Goal: Information Seeking & Learning: Find contact information

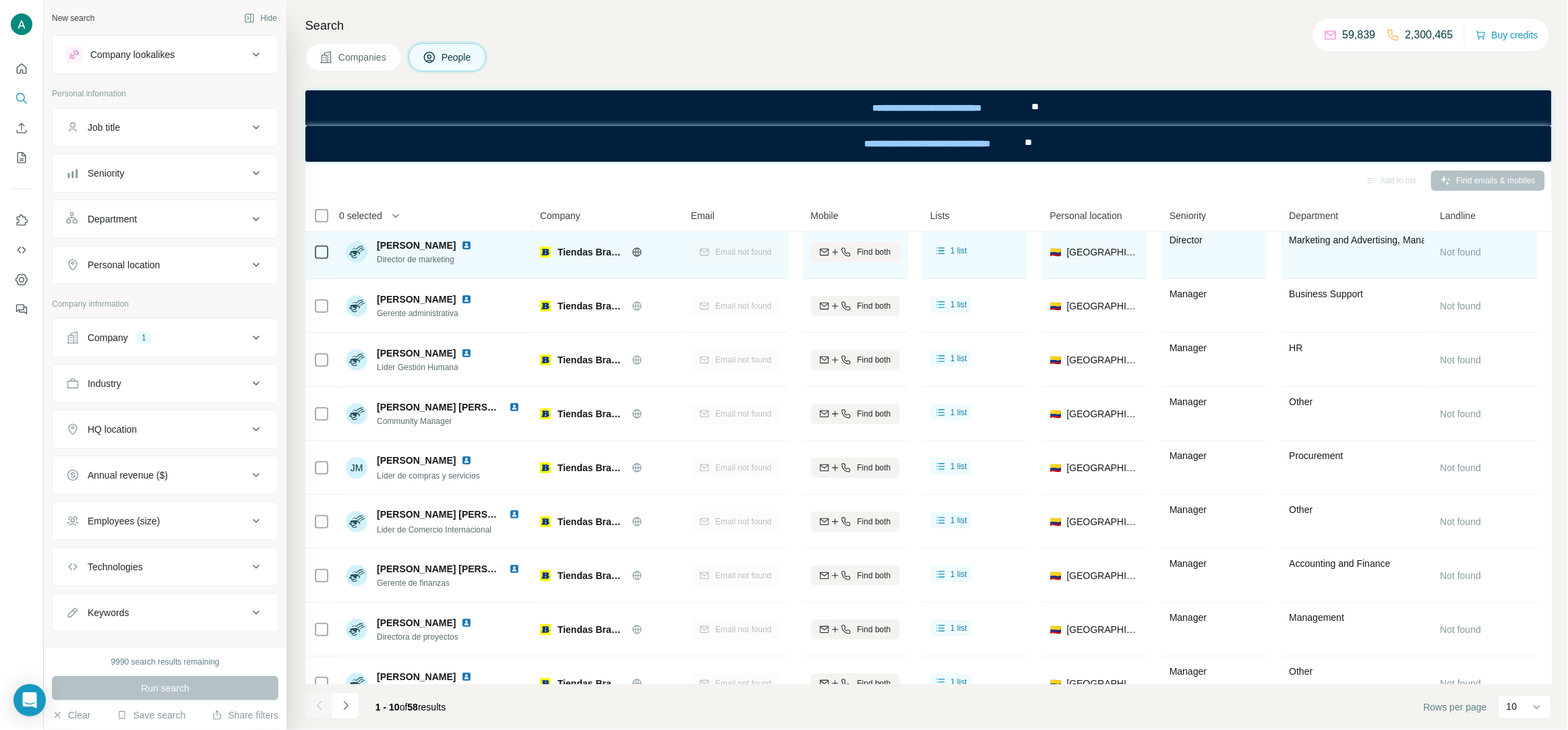
scroll to position [8, 0]
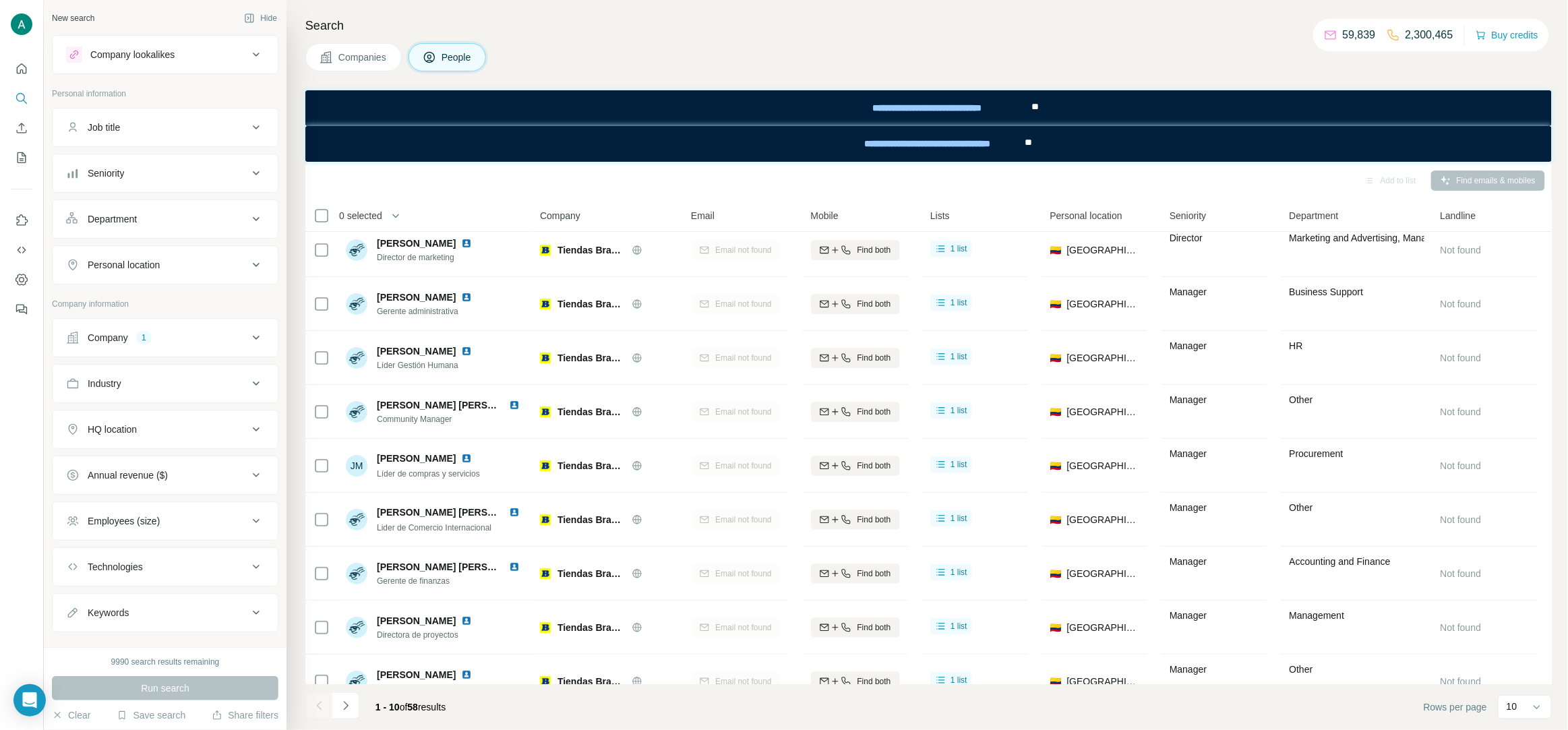
click at [1109, 45] on div "Companies People" at bounding box center [929, 57] width 1247 height 28
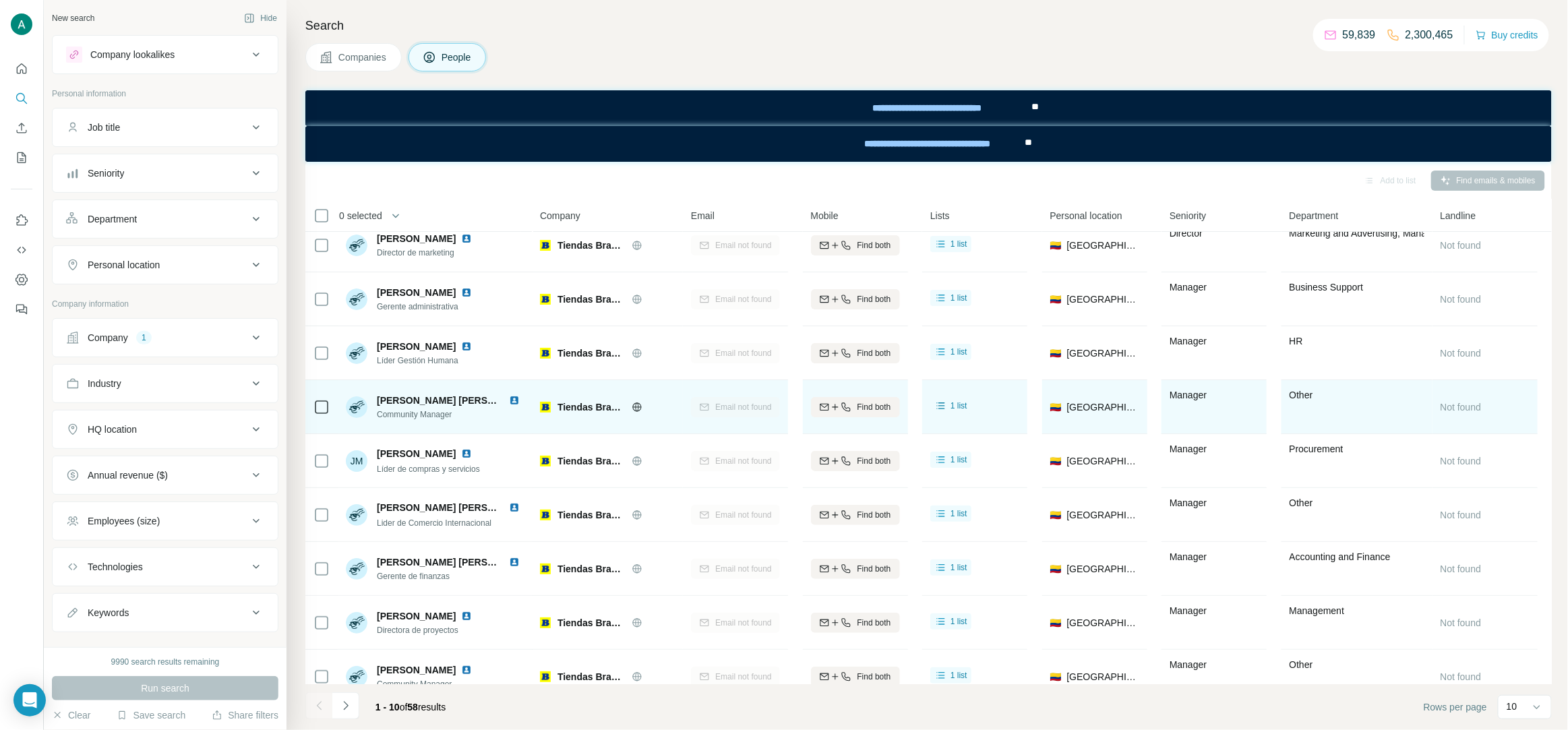
scroll to position [0, 0]
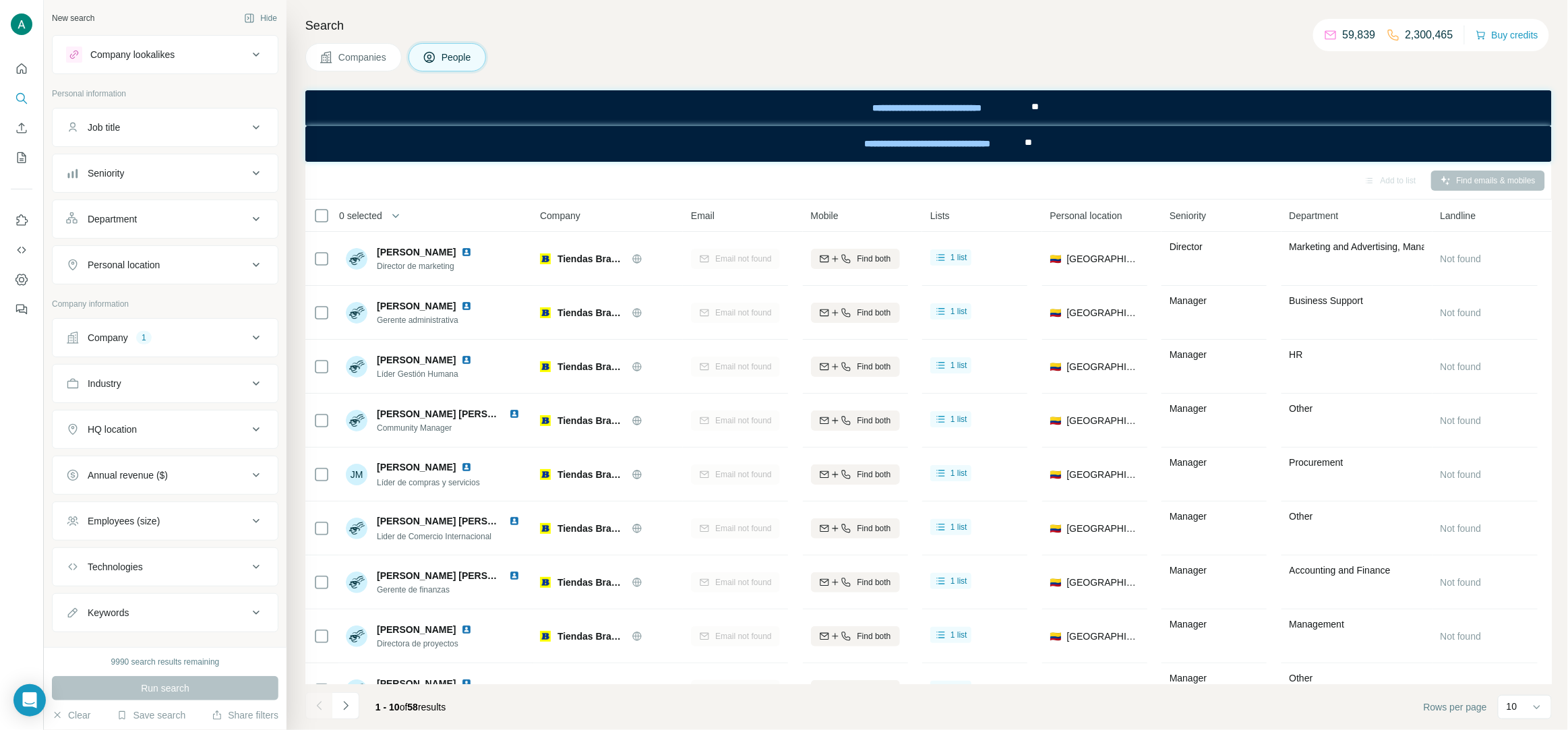
click at [159, 220] on div "Department" at bounding box center [157, 219] width 182 height 13
click at [244, 228] on button "Department" at bounding box center [165, 219] width 225 height 32
click at [133, 251] on input at bounding box center [158, 253] width 166 height 15
click at [180, 217] on div "Department" at bounding box center [157, 219] width 182 height 13
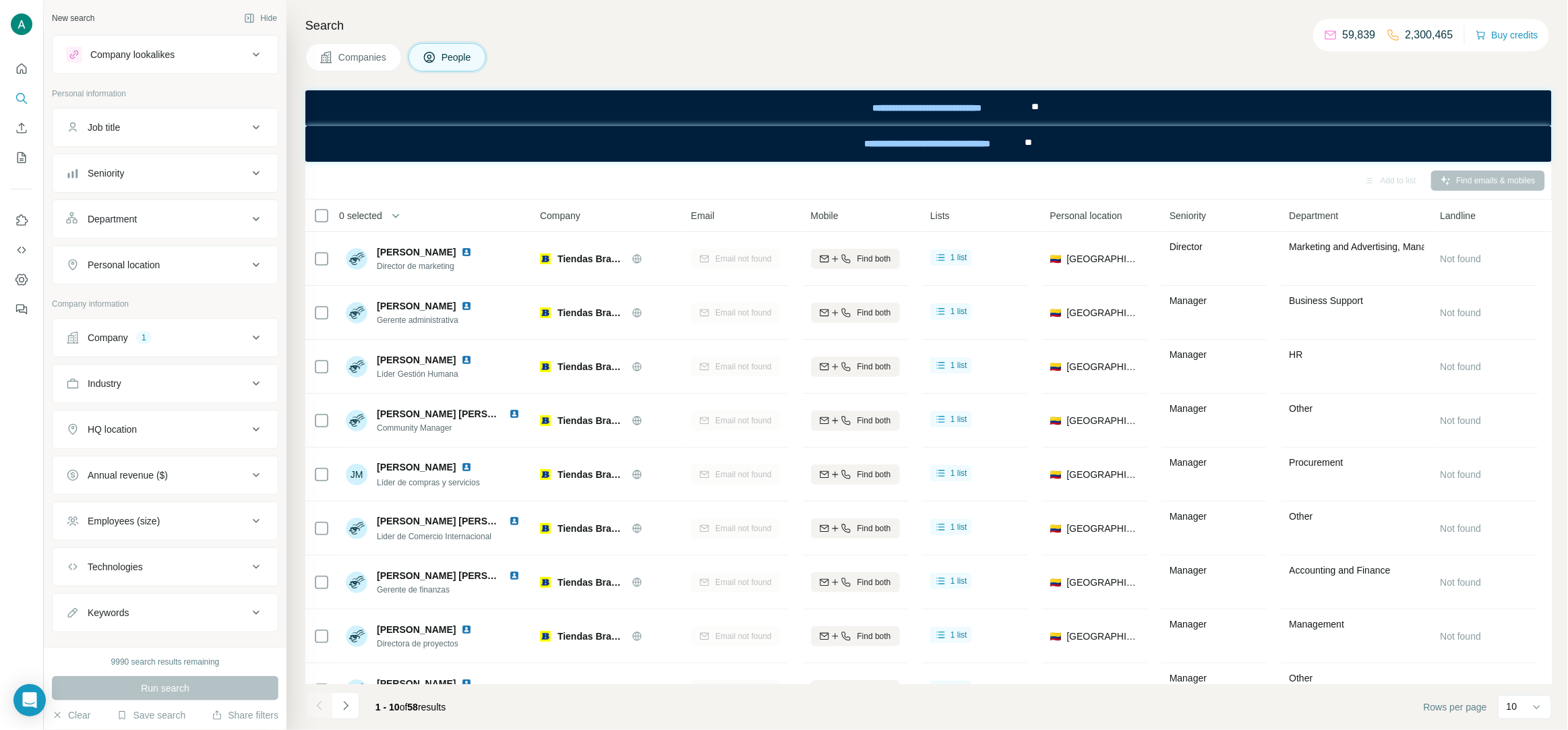
click at [139, 329] on button "Company 1" at bounding box center [165, 338] width 225 height 32
click at [146, 422] on icon "button" at bounding box center [142, 426] width 11 height 11
click at [130, 405] on input "text" at bounding box center [165, 397] width 198 height 24
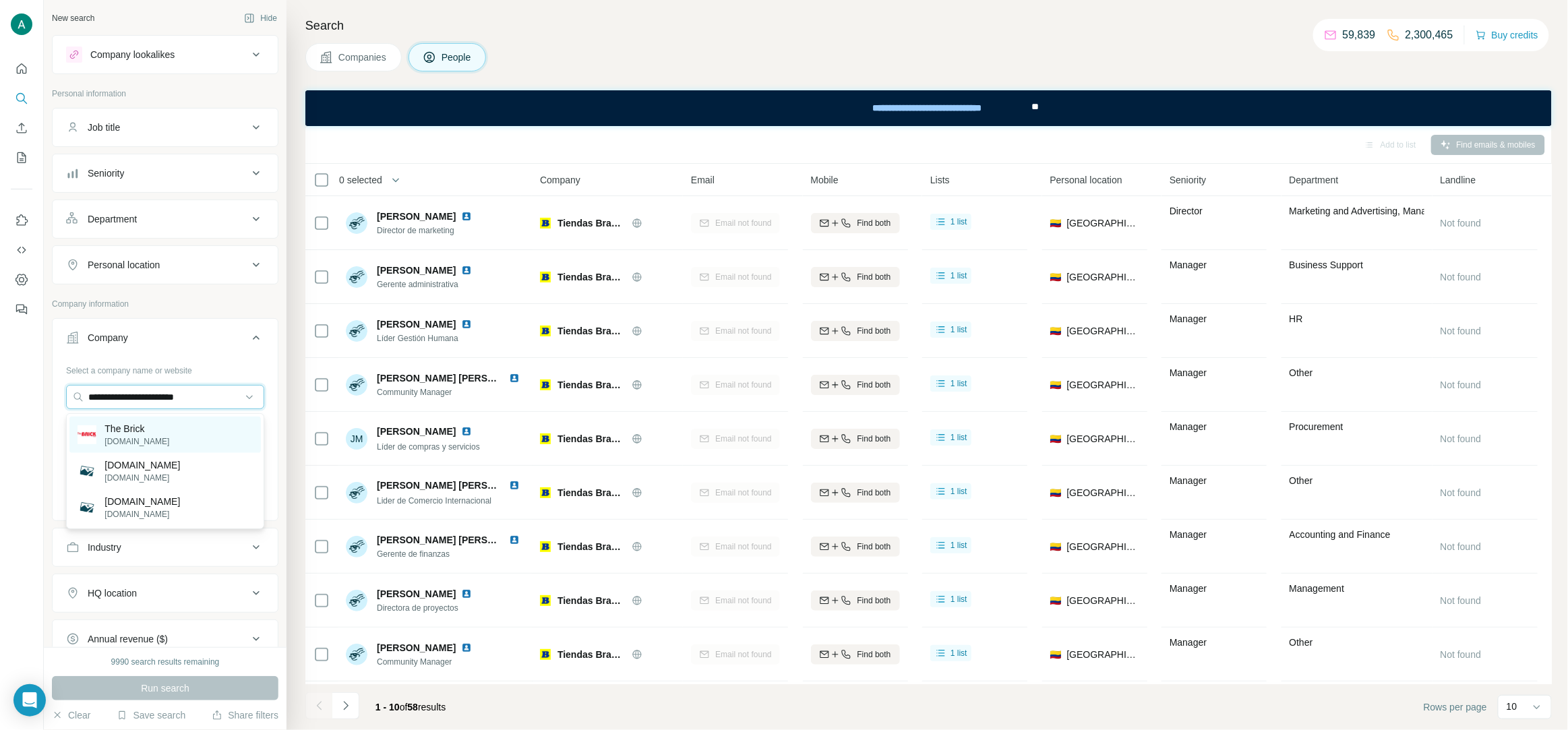
type input "**********"
click at [202, 431] on div "The Brick [DOMAIN_NAME]" at bounding box center [165, 435] width 192 height 37
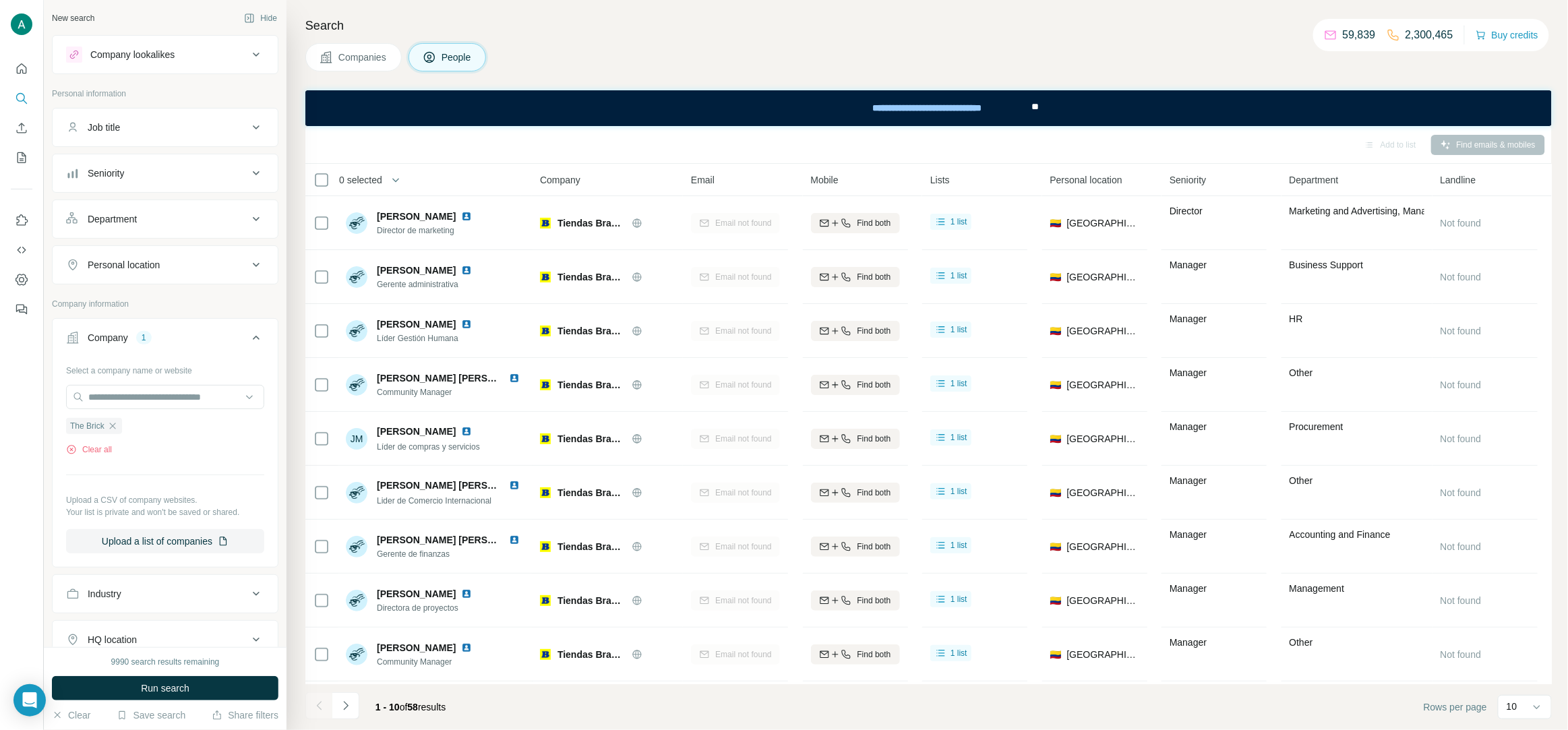
click at [205, 171] on div "Seniority" at bounding box center [157, 173] width 182 height 13
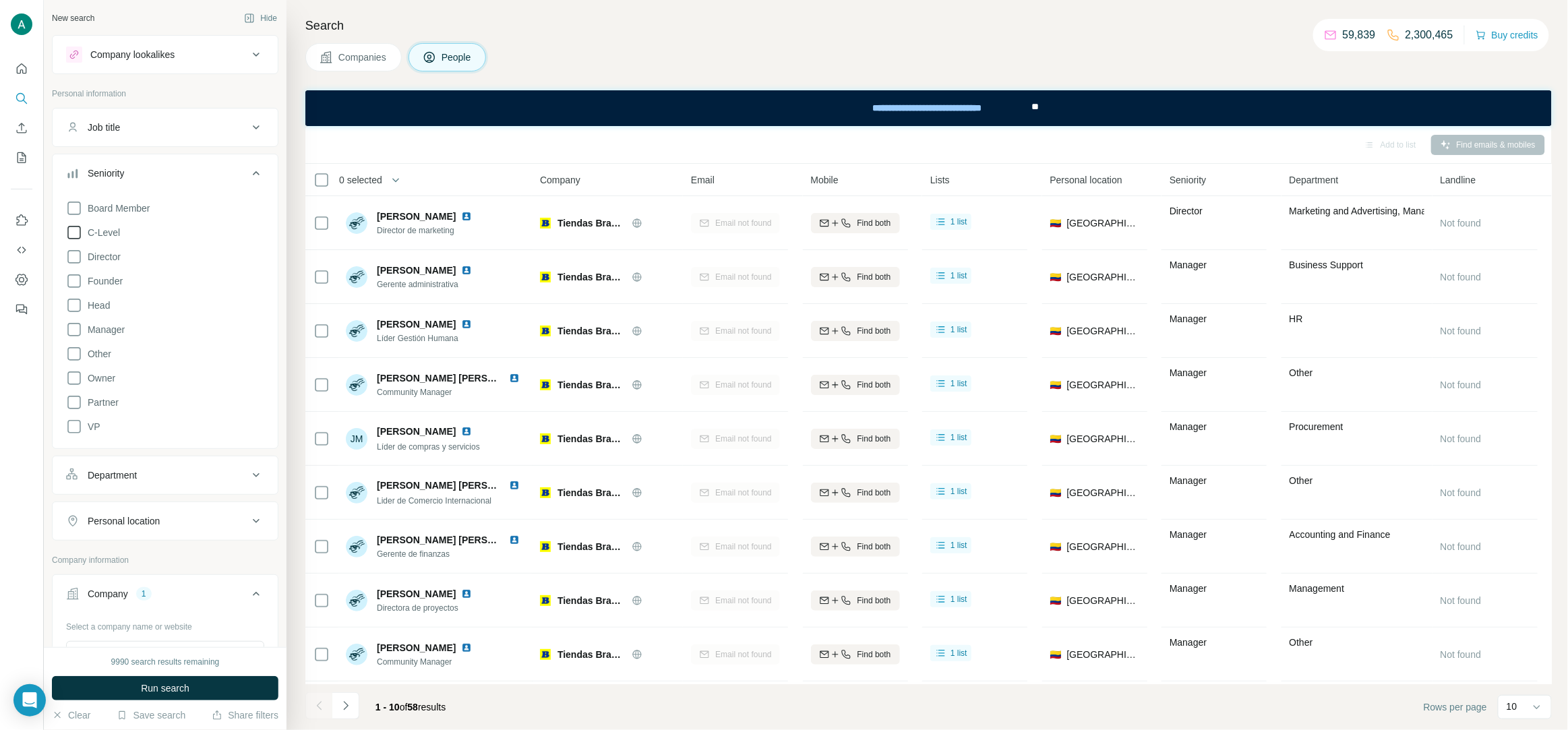
click at [103, 236] on span "C-Level" at bounding box center [102, 232] width 38 height 13
click at [181, 688] on span "Run search" at bounding box center [165, 688] width 49 height 13
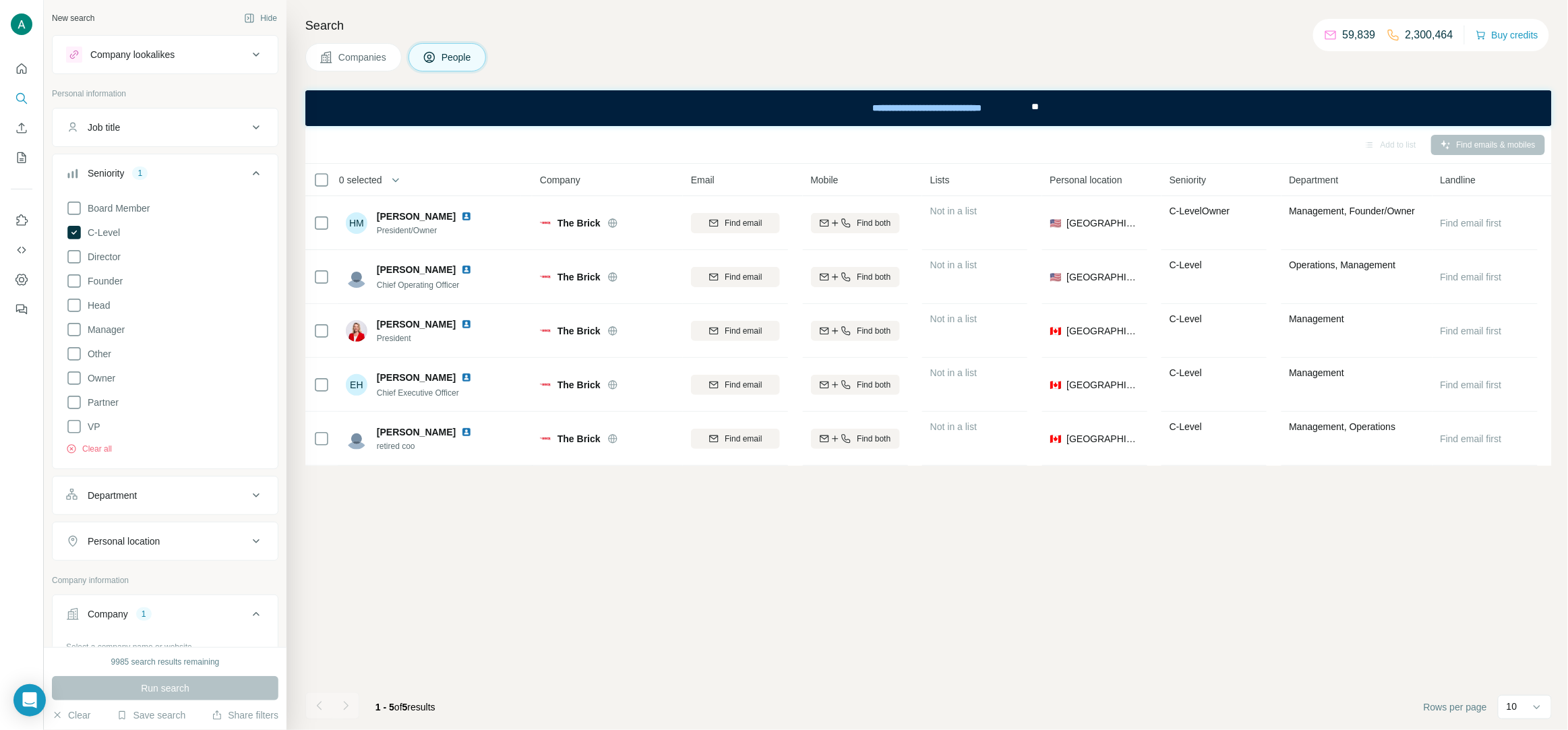
click at [734, 38] on div "Search Companies People Add to list Find emails & mobiles 0 selected People Com…" at bounding box center [926, 365] width 1281 height 730
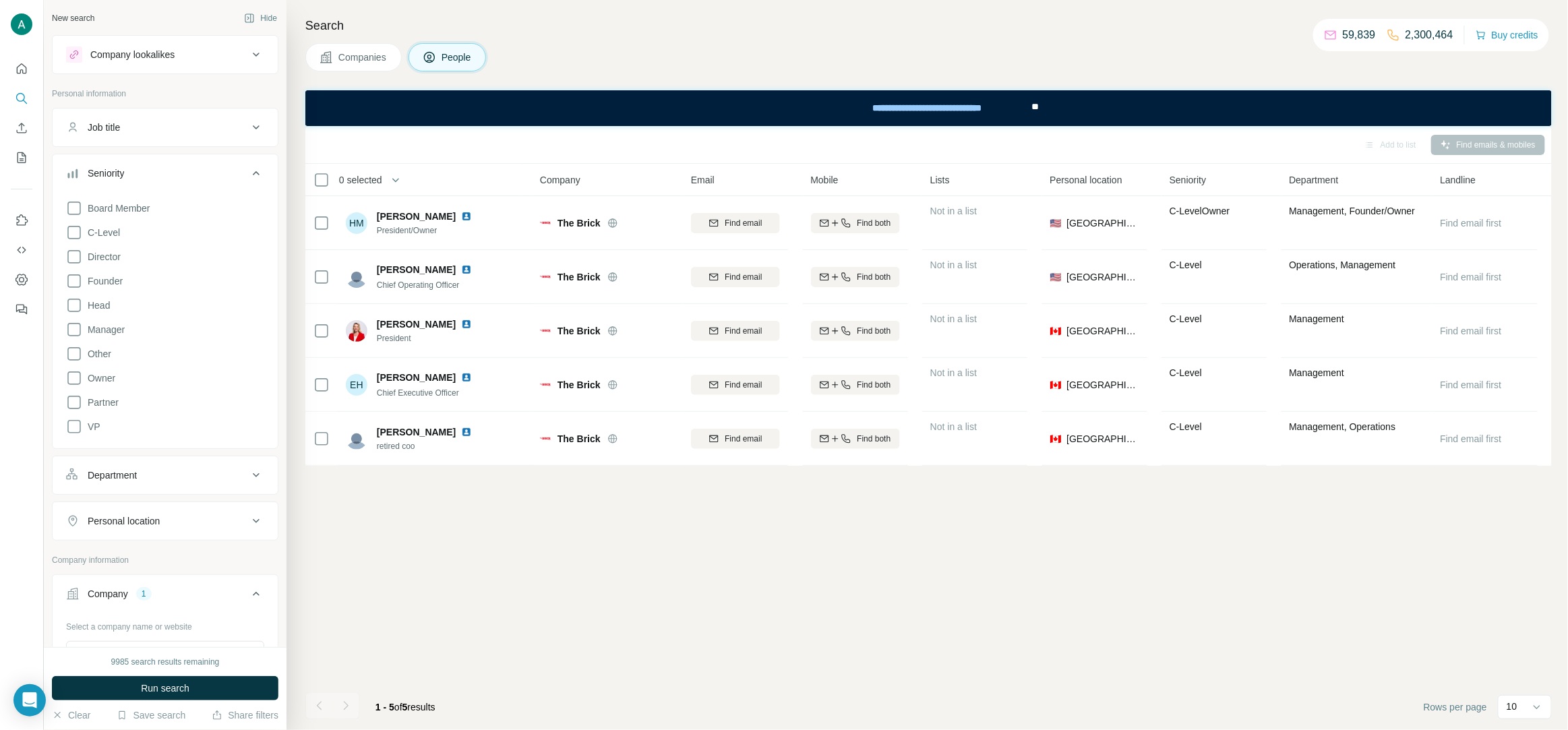
click at [257, 175] on icon at bounding box center [256, 173] width 16 height 16
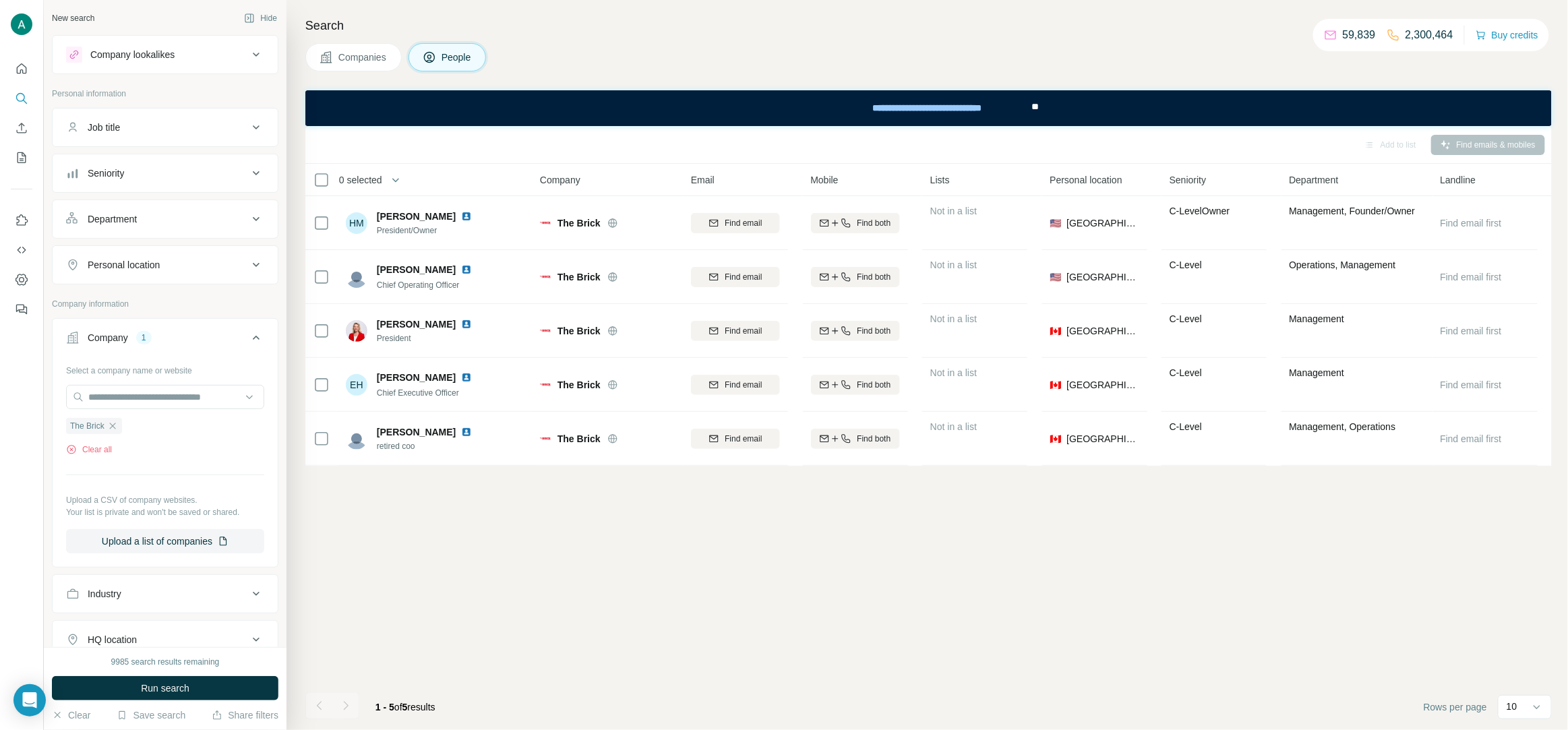
click at [248, 221] on icon at bounding box center [256, 219] width 16 height 16
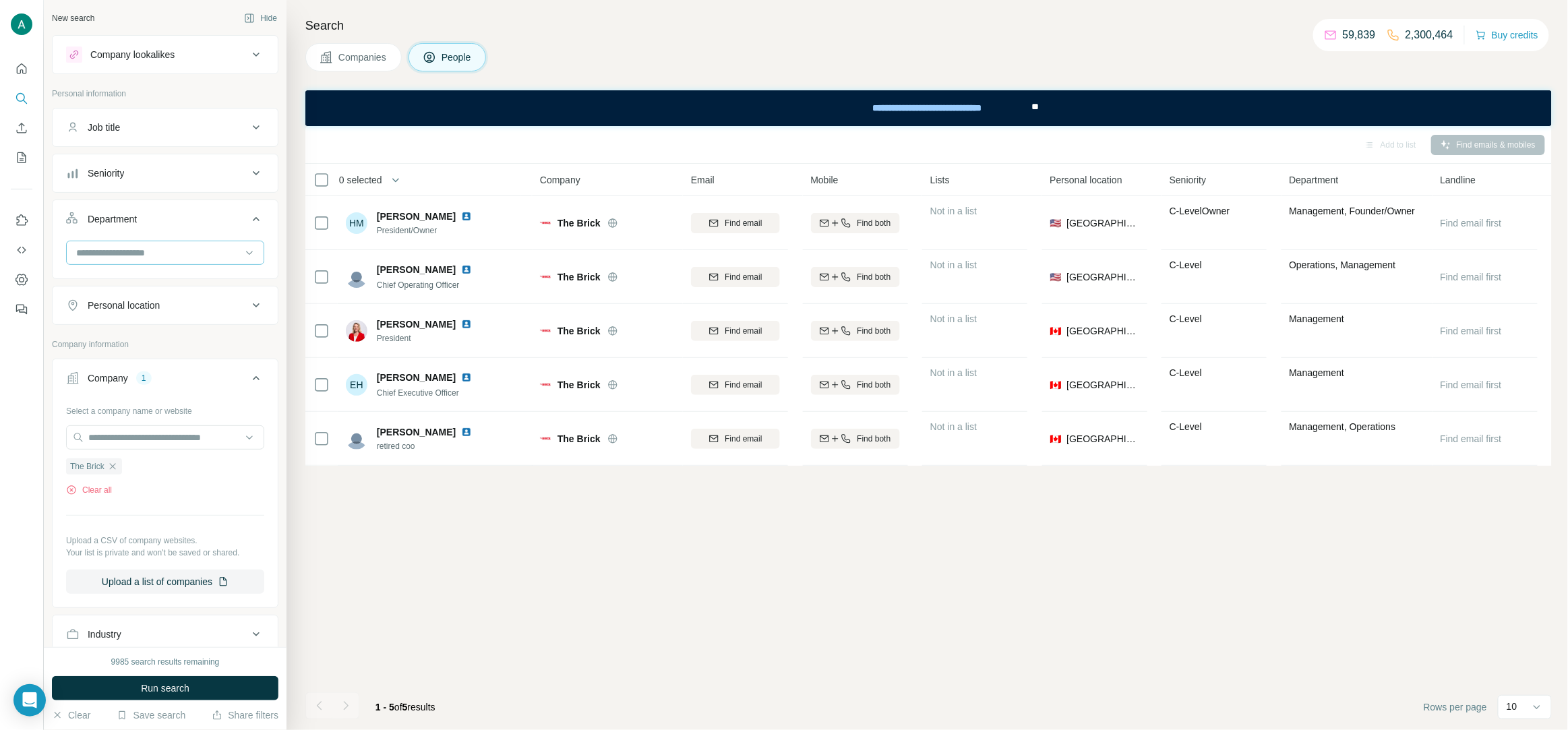
click at [139, 250] on input at bounding box center [158, 253] width 166 height 15
click at [157, 283] on p "Accounting and Finance" at bounding box center [128, 284] width 101 height 13
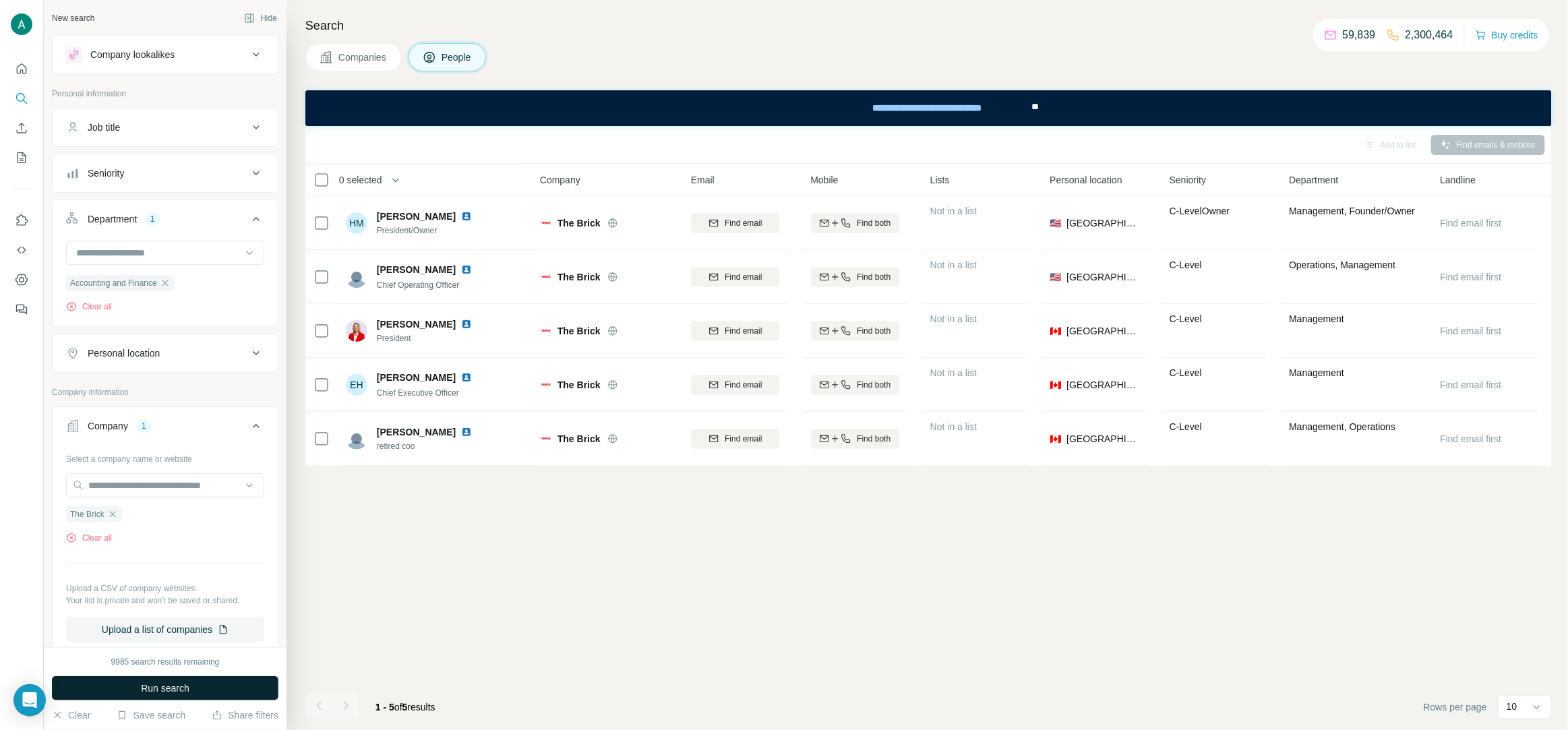
click at [201, 691] on button "Run search" at bounding box center [165, 688] width 226 height 24
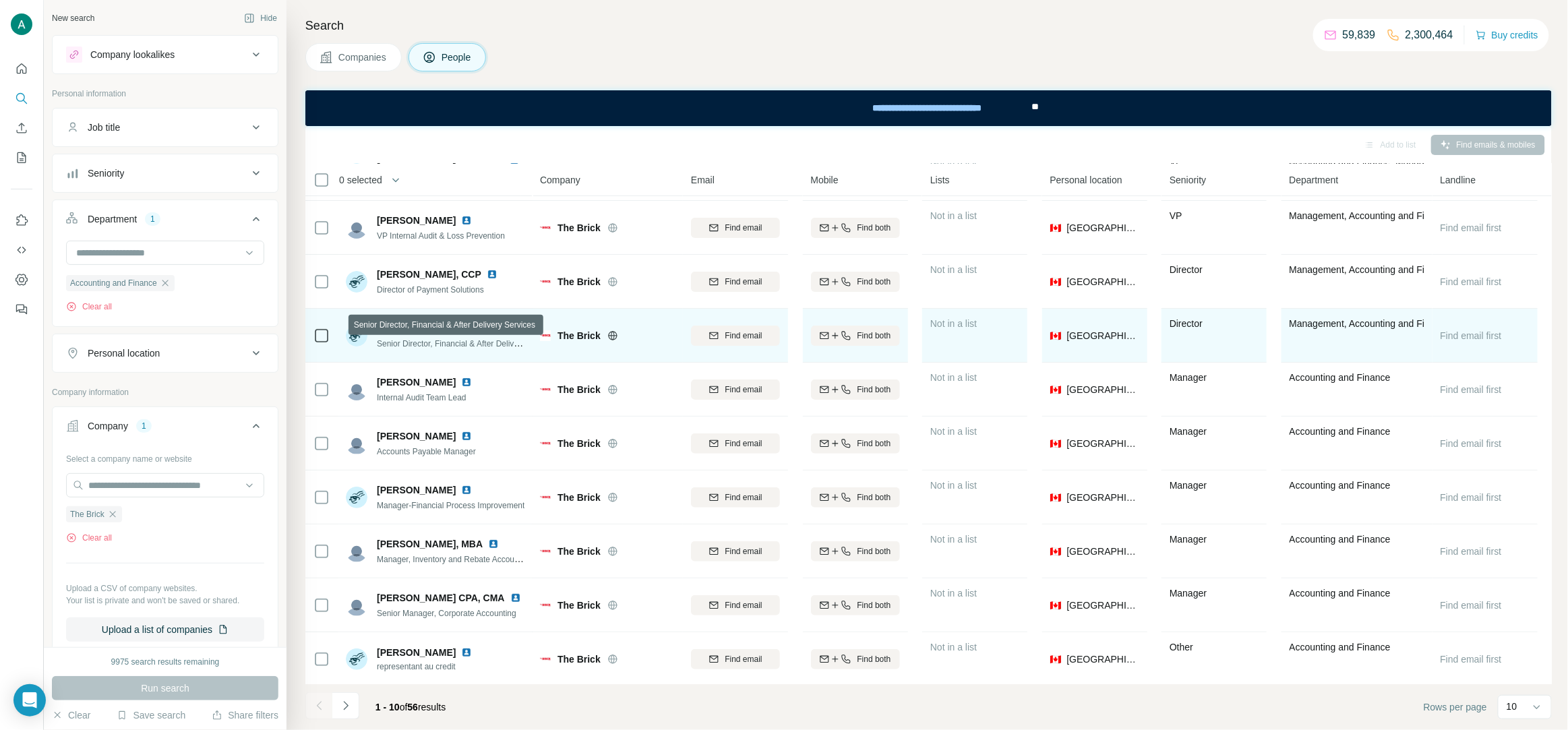
scroll to position [51, 0]
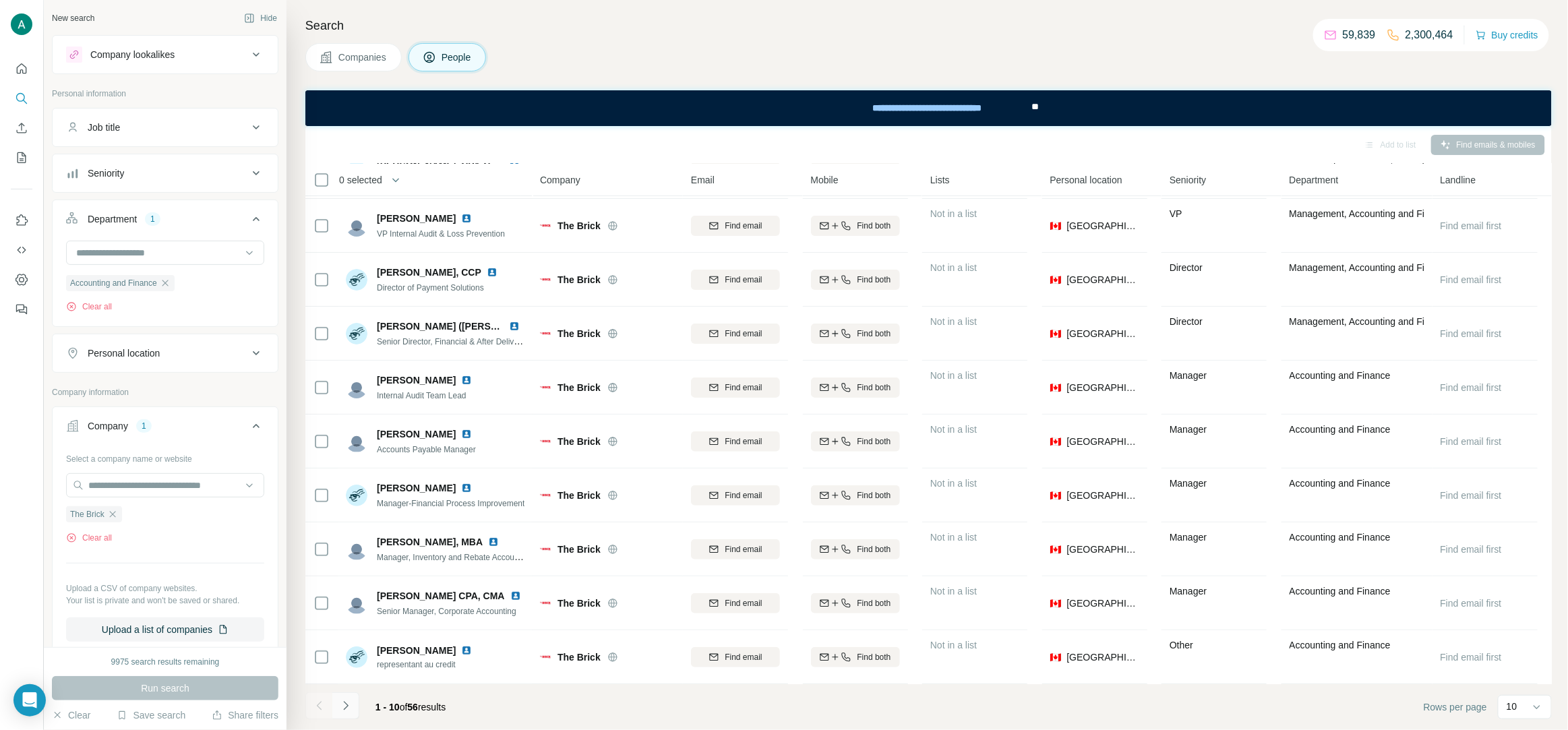
click at [341, 707] on icon "Navigate to next page" at bounding box center [345, 705] width 13 height 13
click at [339, 712] on icon "Navigate to next page" at bounding box center [345, 705] width 13 height 13
click at [342, 710] on icon "Navigate to next page" at bounding box center [345, 705] width 13 height 13
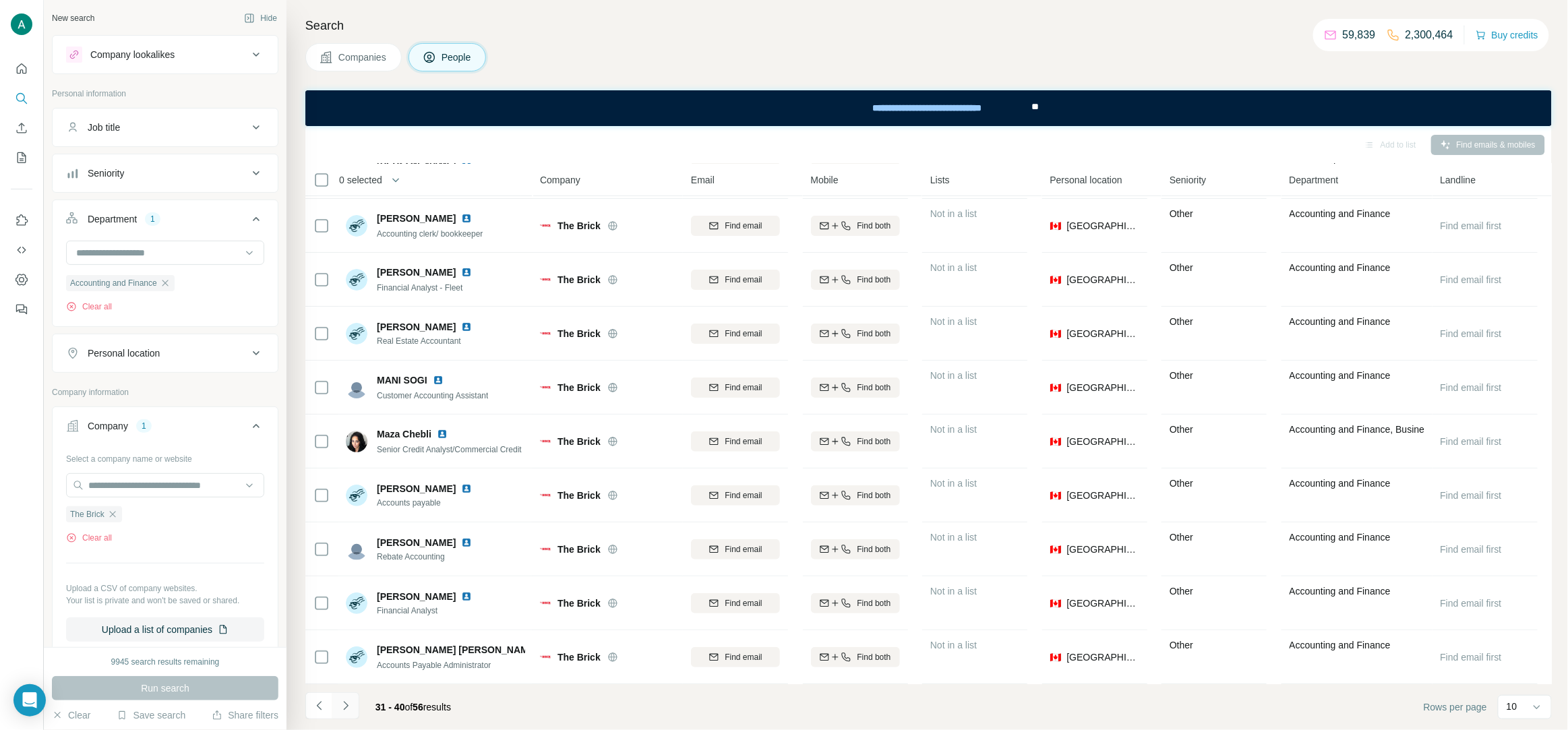
scroll to position [0, 0]
click at [343, 706] on icon "Navigate to next page" at bounding box center [345, 705] width 13 height 13
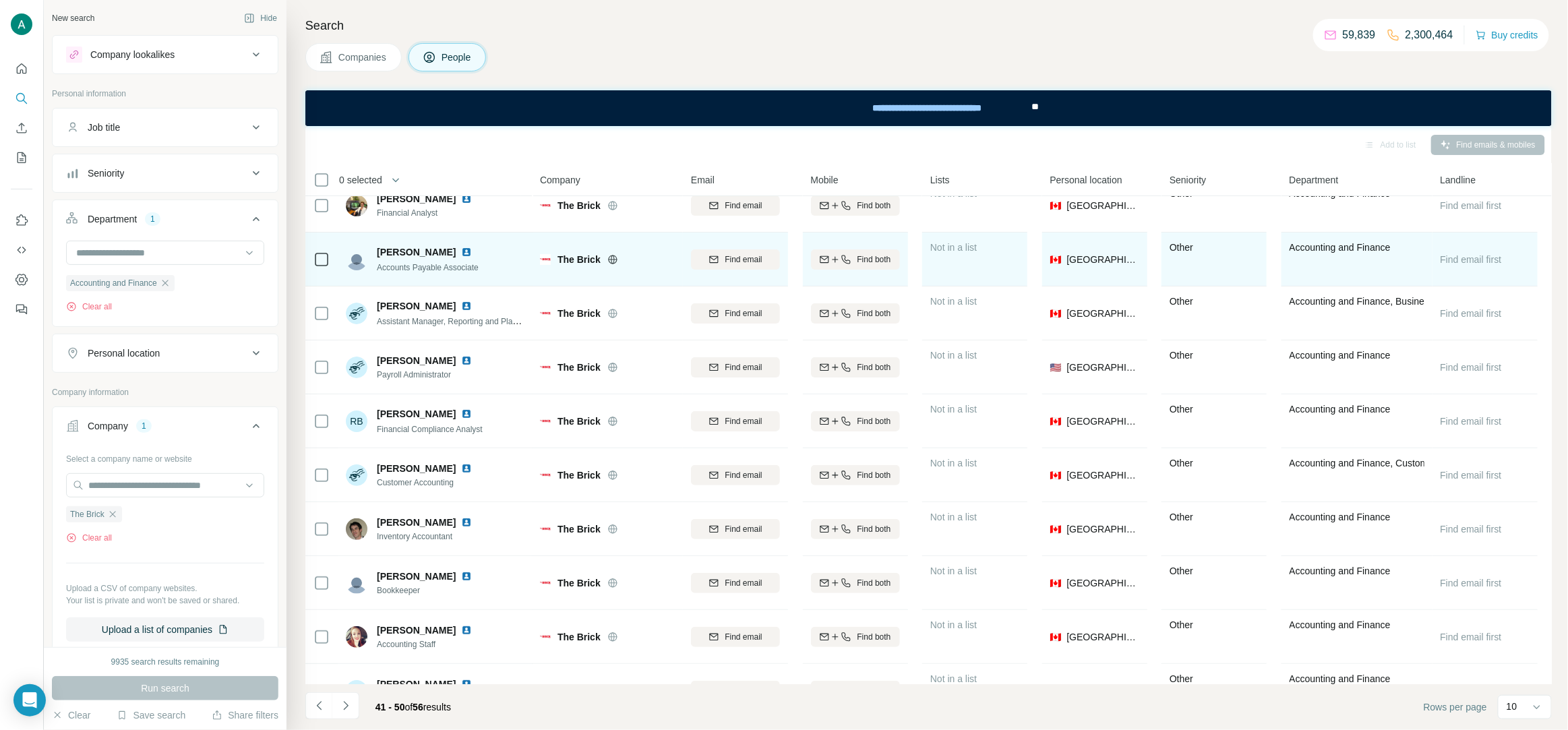
scroll to position [51, 0]
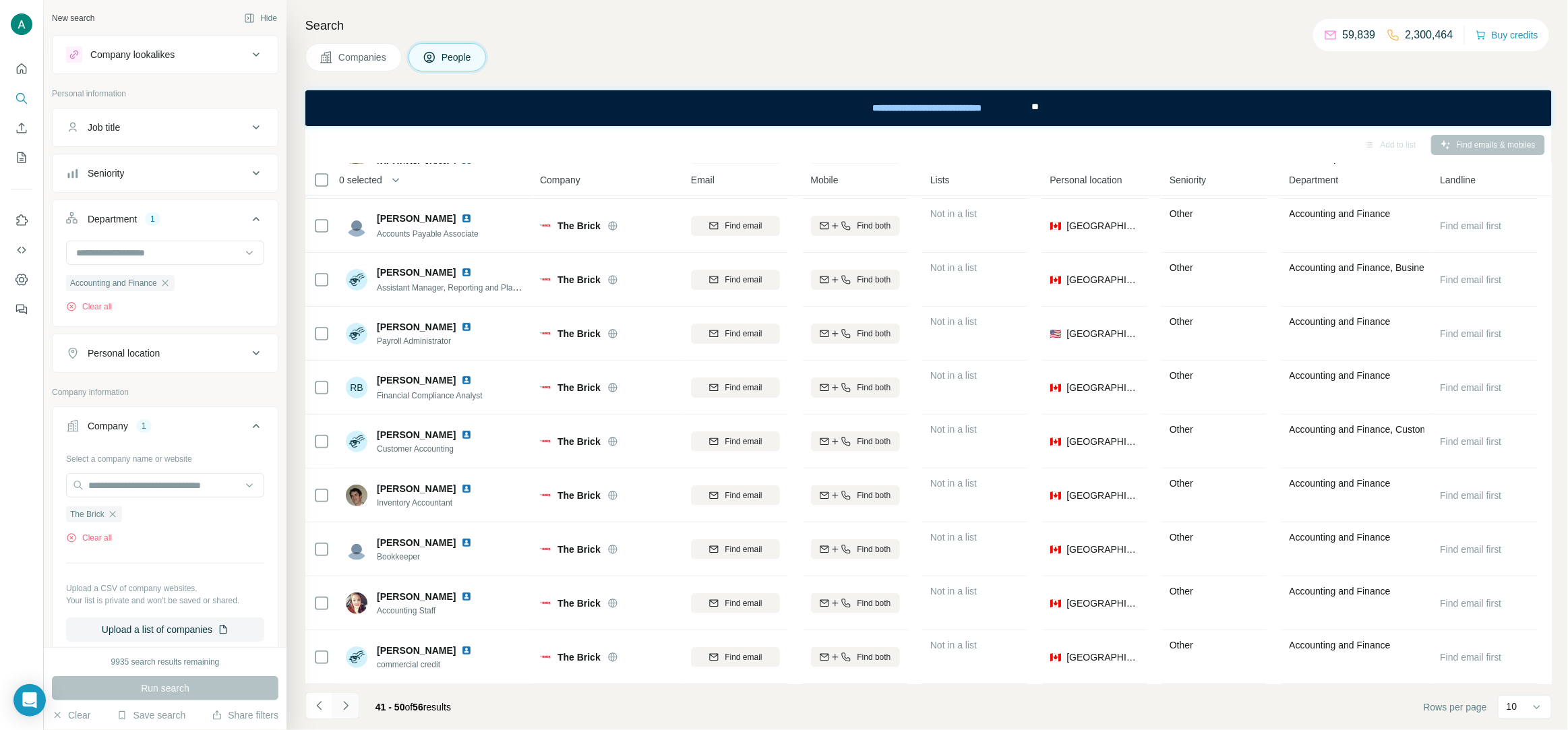
click at [343, 707] on icon "Navigate to next page" at bounding box center [345, 705] width 13 height 13
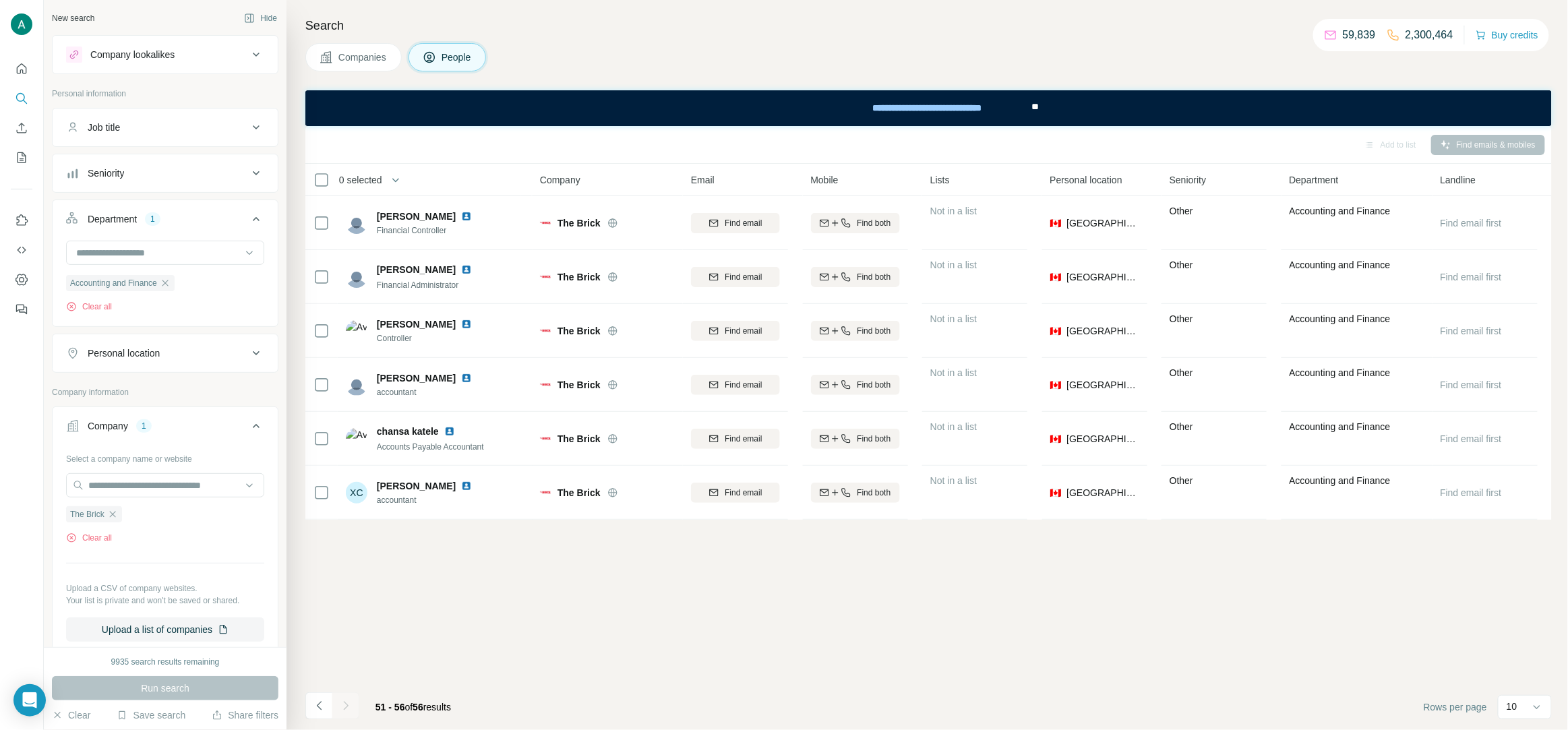
scroll to position [0, 0]
click at [169, 287] on icon "button" at bounding box center [165, 283] width 11 height 11
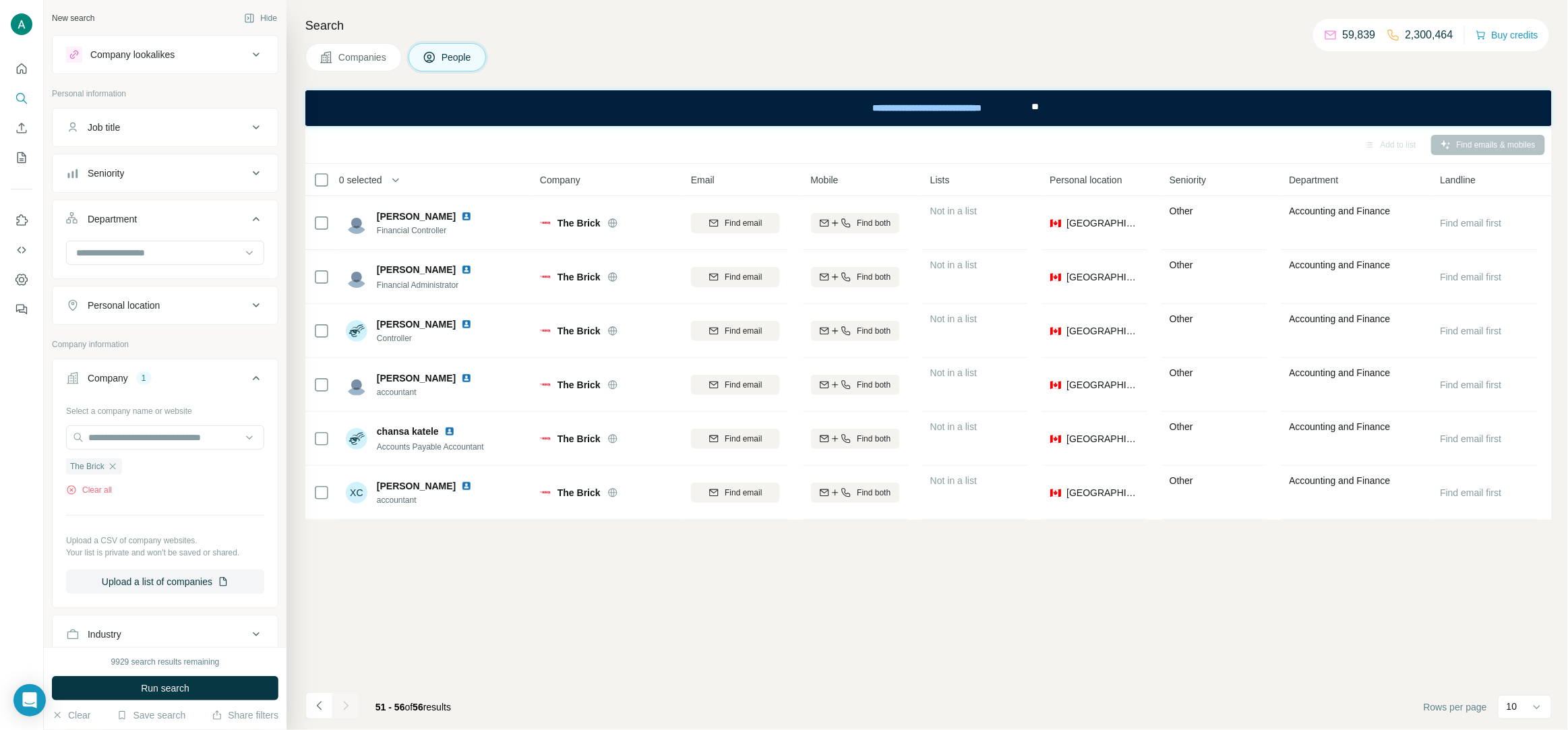
click at [257, 131] on icon at bounding box center [256, 127] width 16 height 16
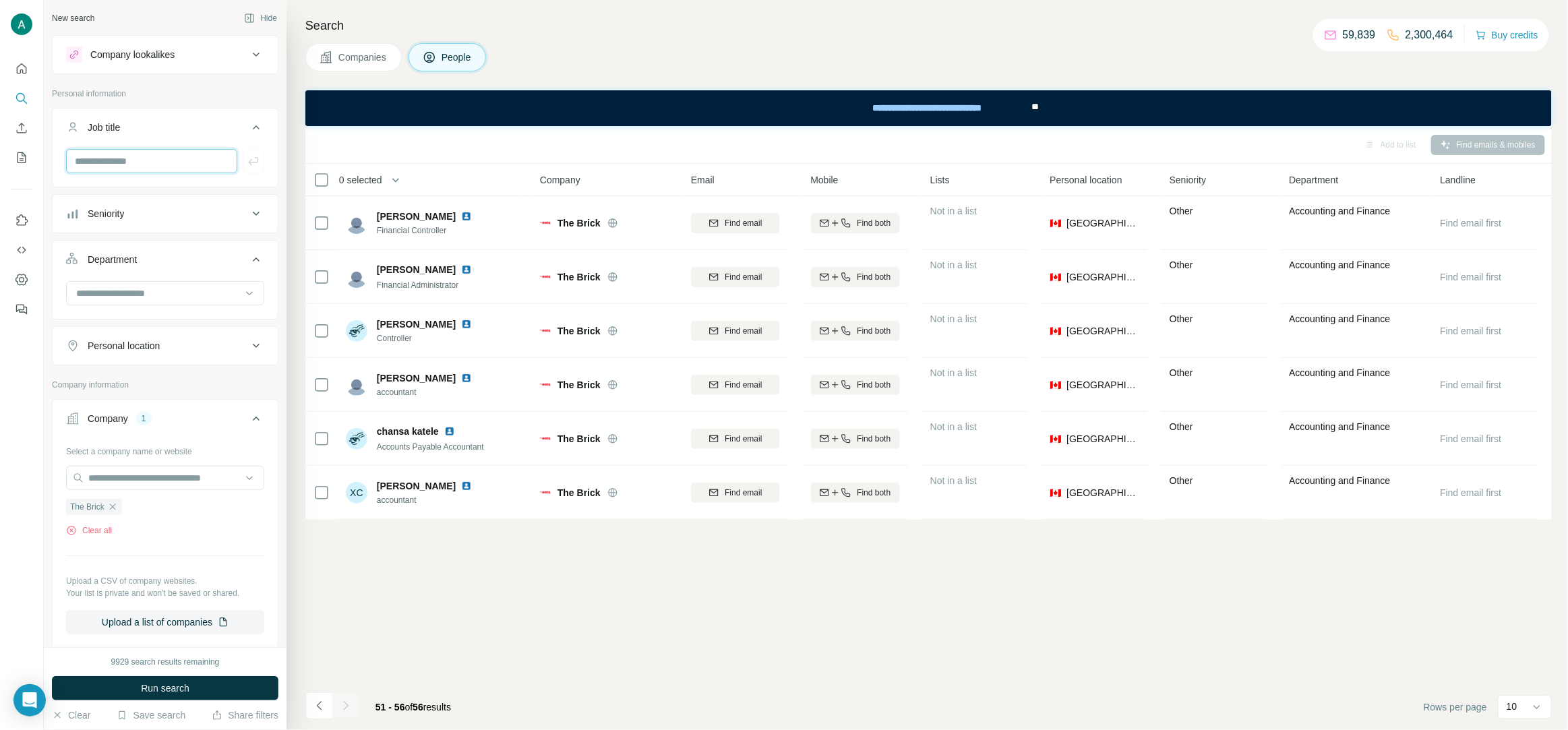
click at [178, 166] on input "text" at bounding box center [152, 161] width 171 height 24
paste input "*********"
type input "*********"
click at [259, 164] on icon "button" at bounding box center [253, 161] width 13 height 13
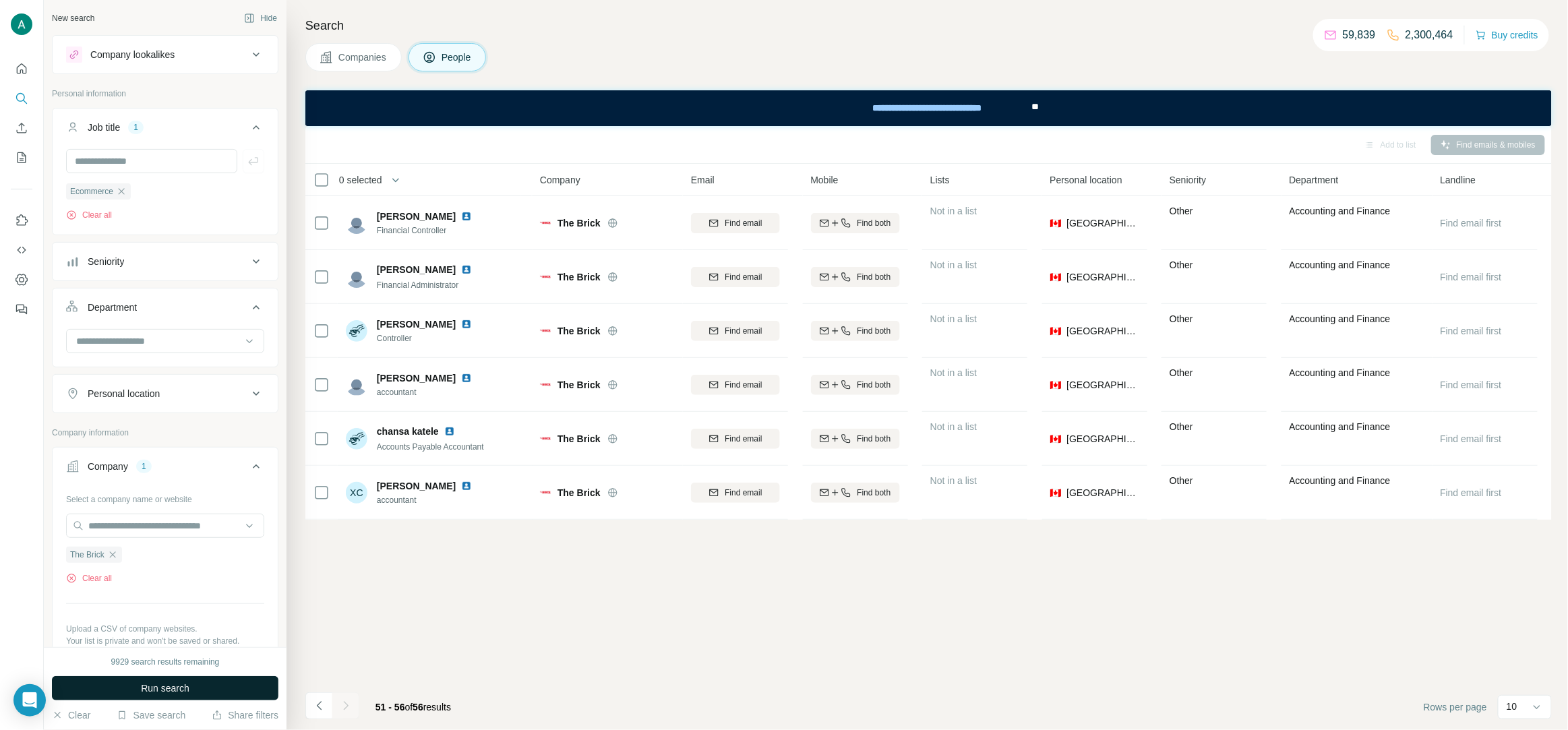
click at [164, 694] on span "Run search" at bounding box center [165, 688] width 49 height 13
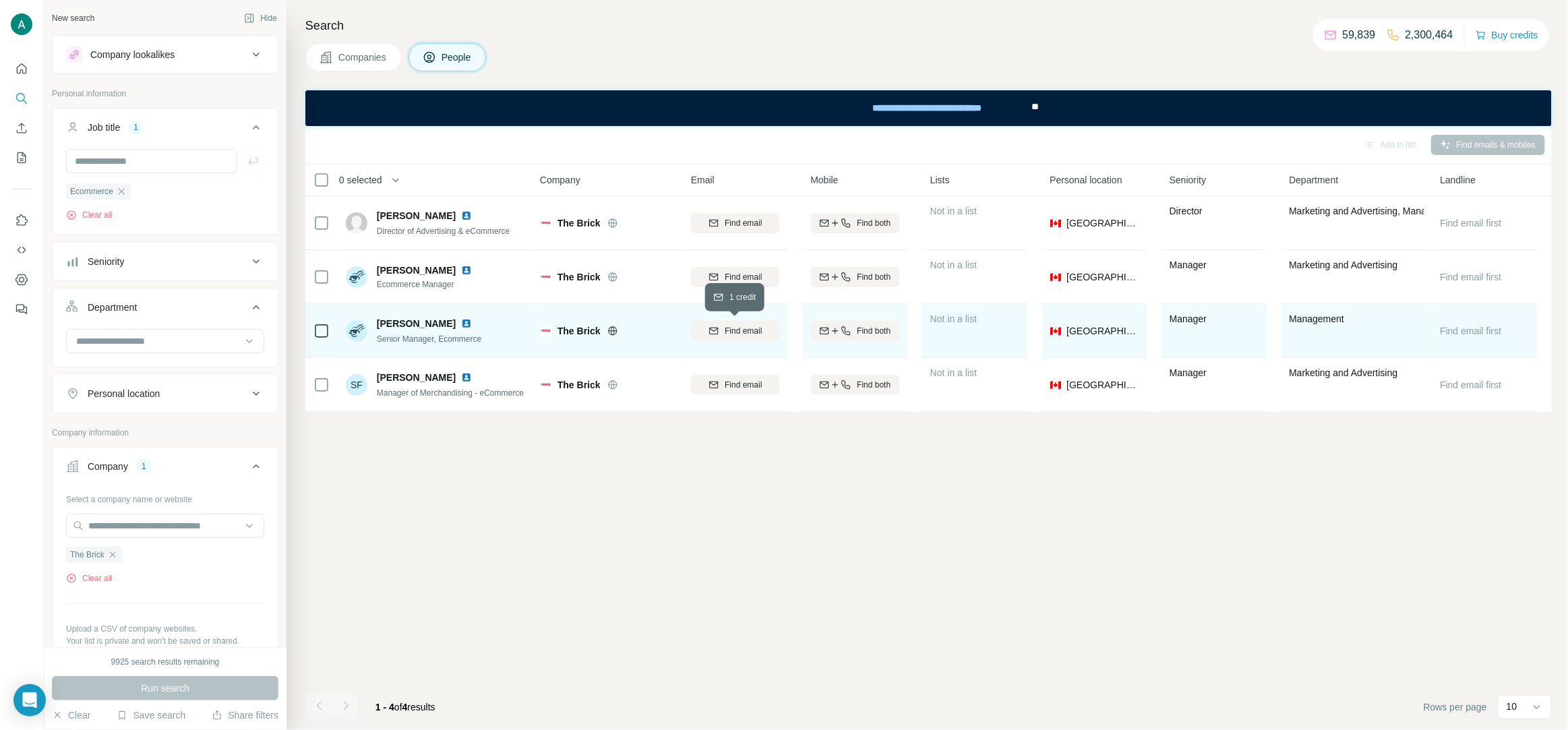
click at [718, 331] on div "Find email" at bounding box center [735, 331] width 89 height 12
click at [461, 323] on img at bounding box center [466, 323] width 11 height 11
drag, startPoint x: 439, startPoint y: 326, endPoint x: 376, endPoint y: 324, distance: 63.0
click at [376, 324] on div "[PERSON_NAME]" at bounding box center [429, 323] width 104 height 13
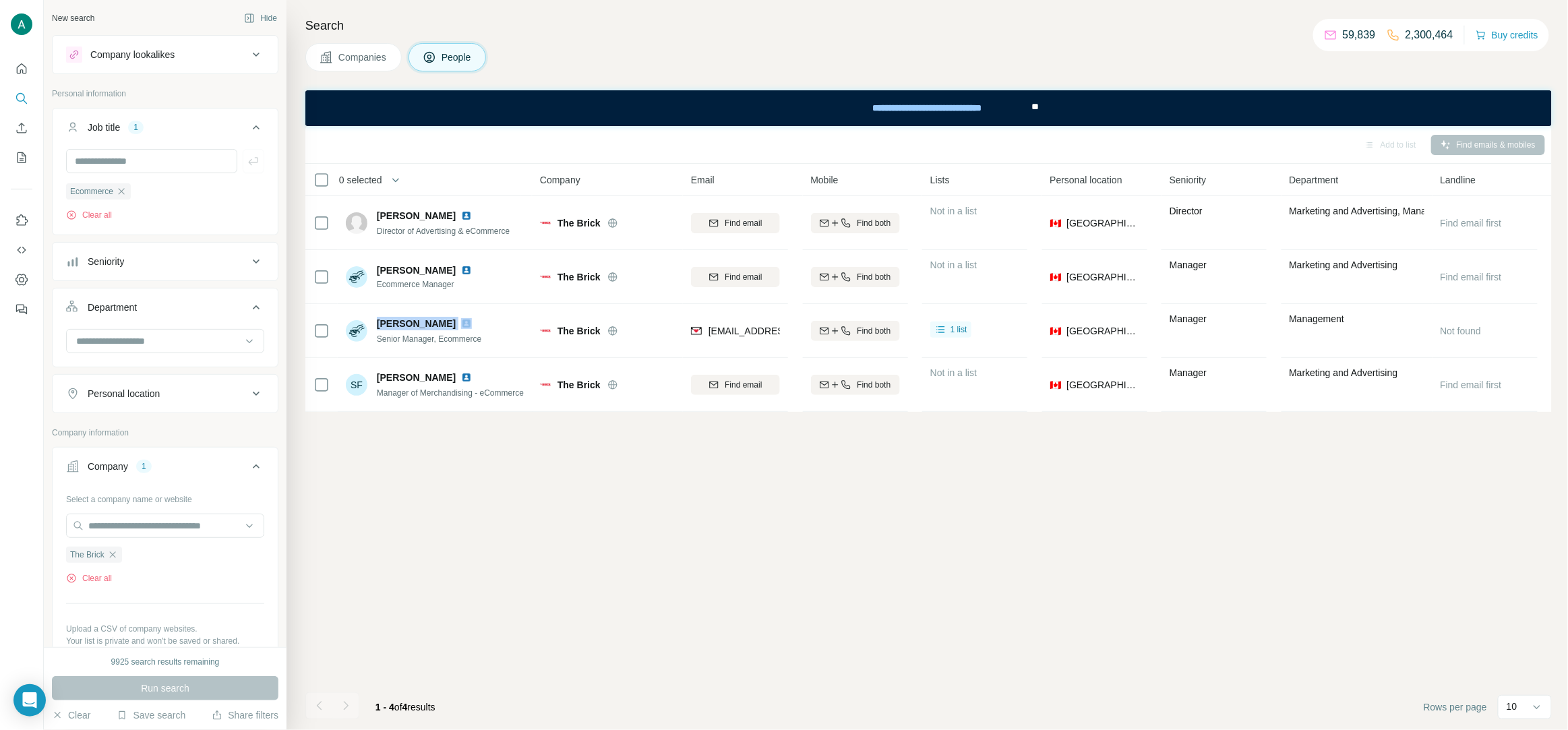
copy span "[PERSON_NAME]"
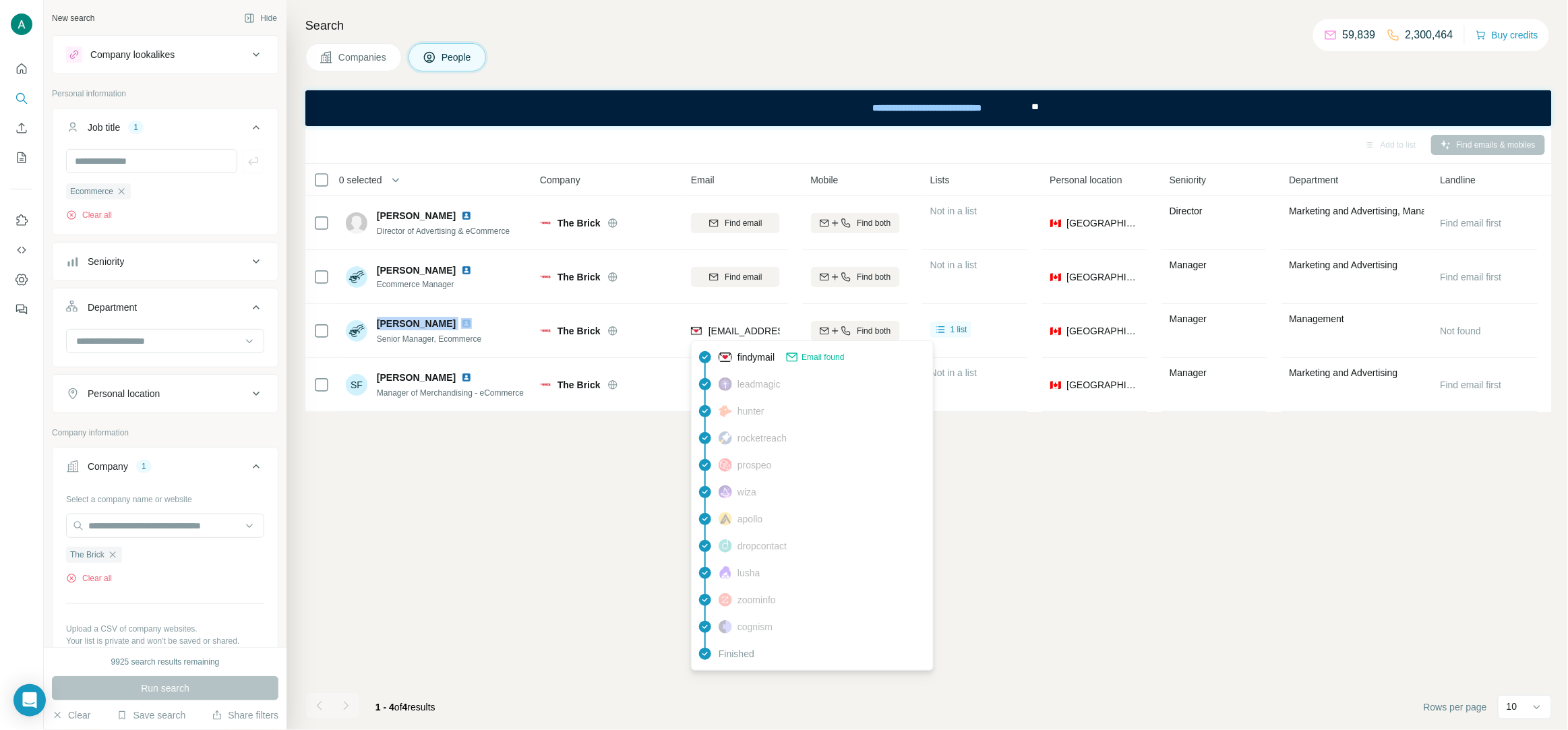
click at [727, 329] on span "[EMAIL_ADDRESS][DOMAIN_NAME]" at bounding box center [788, 331] width 160 height 11
click at [726, 329] on span "[EMAIL_ADDRESS][DOMAIN_NAME]" at bounding box center [788, 331] width 160 height 11
copy tr "[EMAIL_ADDRESS][DOMAIN_NAME]"
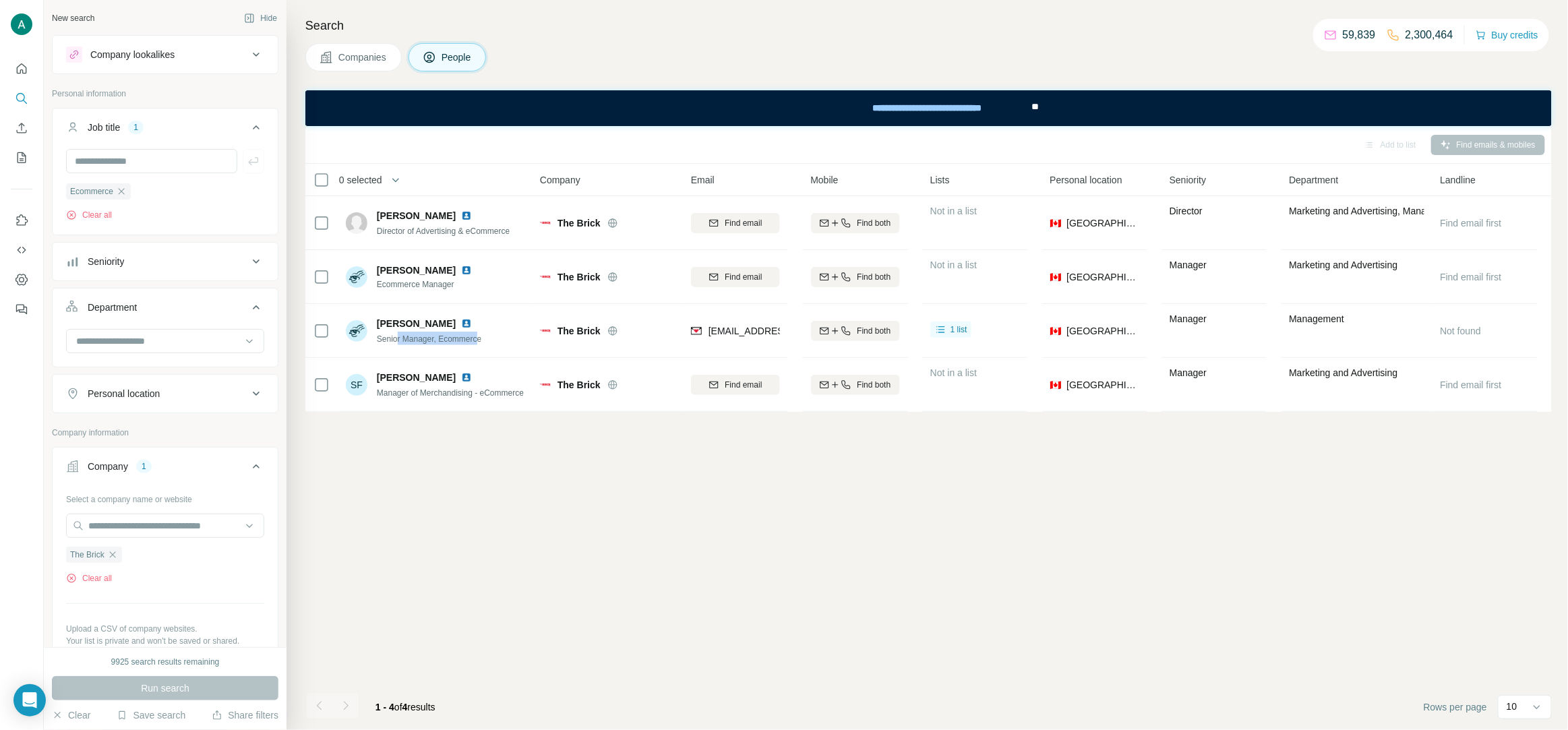
drag, startPoint x: 483, startPoint y: 343, endPoint x: 396, endPoint y: 353, distance: 87.6
click at [396, 353] on td "[PERSON_NAME] Senior Manager, Ecommerce" at bounding box center [435, 331] width 195 height 54
click at [476, 341] on span "Senior Manager, Ecommerce" at bounding box center [429, 339] width 104 height 9
drag, startPoint x: 491, startPoint y: 341, endPoint x: 376, endPoint y: 351, distance: 115.4
click at [376, 351] on td "[PERSON_NAME] Senior Manager, Ecommerce" at bounding box center [435, 331] width 195 height 54
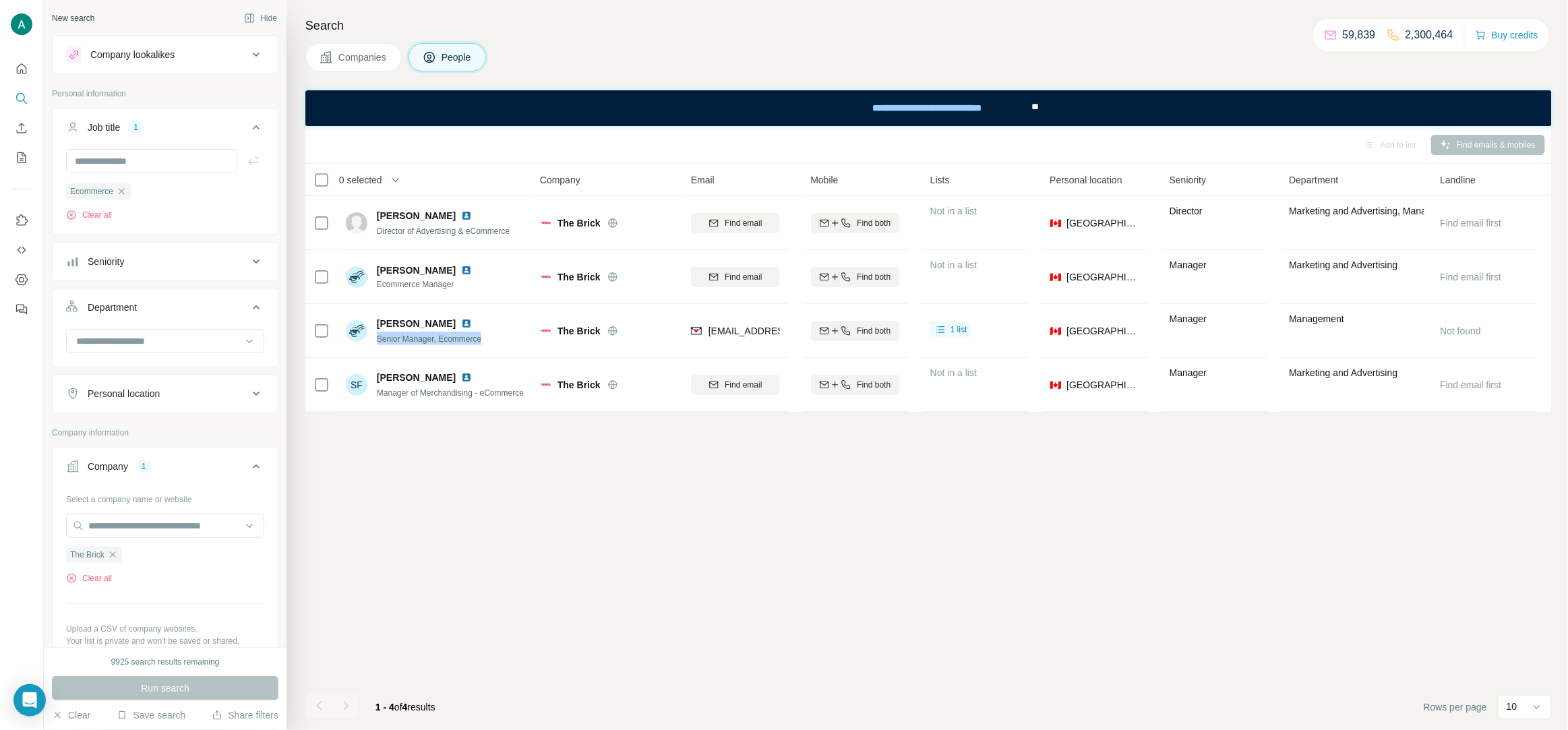
copy span "Senior Manager, Ecommerce"
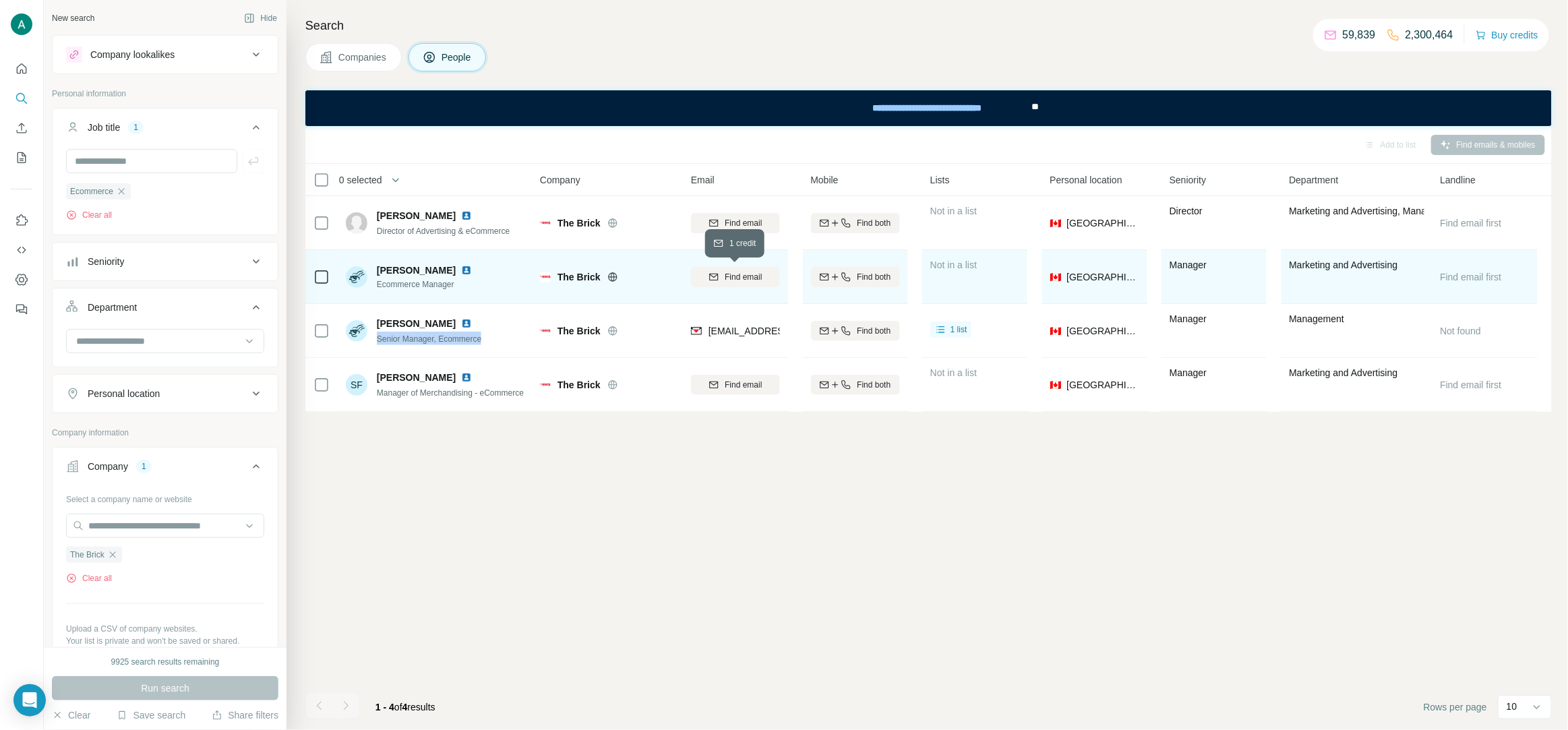
click at [736, 277] on span "Find email" at bounding box center [743, 276] width 37 height 12
click at [461, 267] on img at bounding box center [466, 270] width 11 height 11
click at [434, 286] on span "Ecommerce Manager" at bounding box center [427, 284] width 100 height 12
click at [434, 286] on span "Ecommerce Manager" at bounding box center [427, 284] width 100 height 12
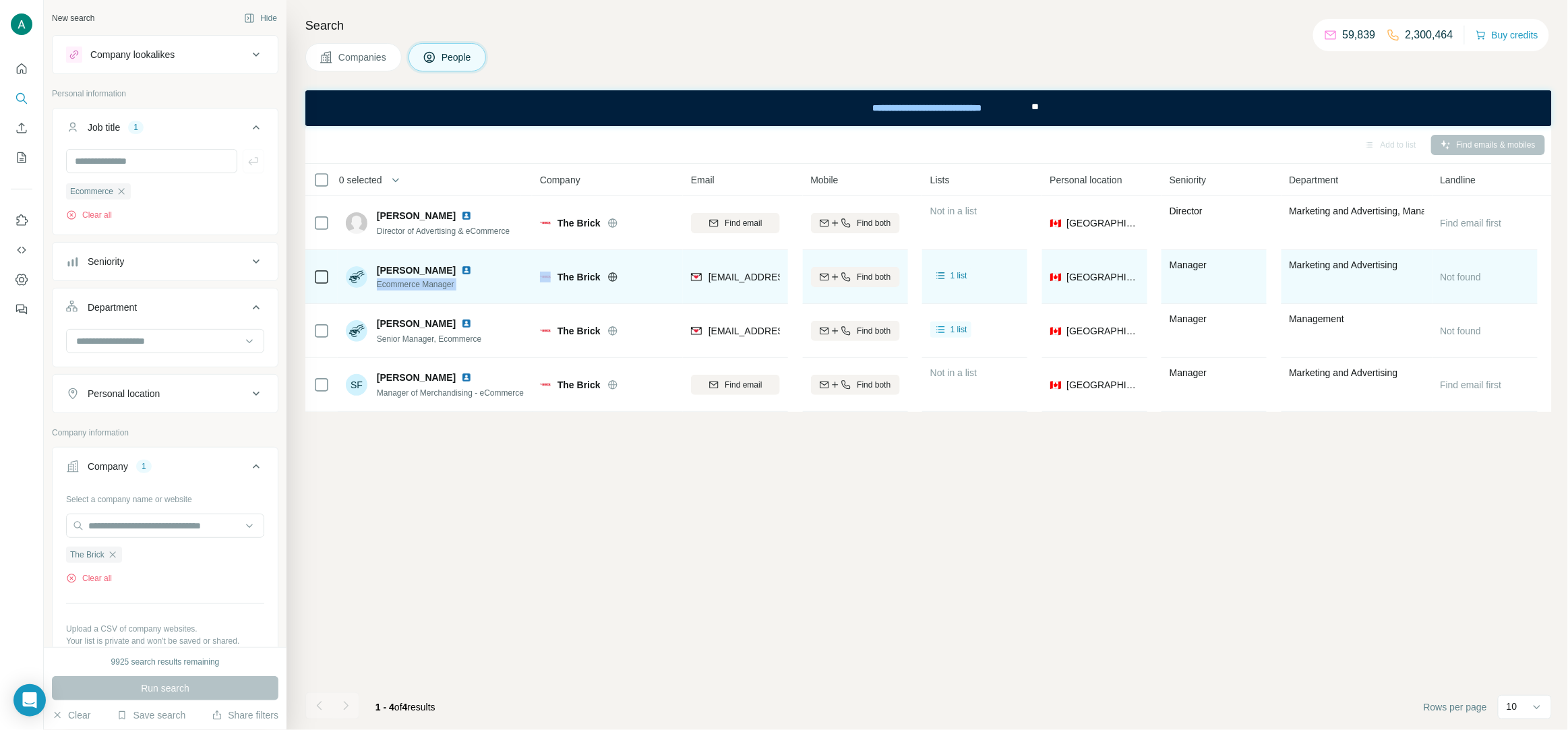
copy span "Ecommerce Manager"
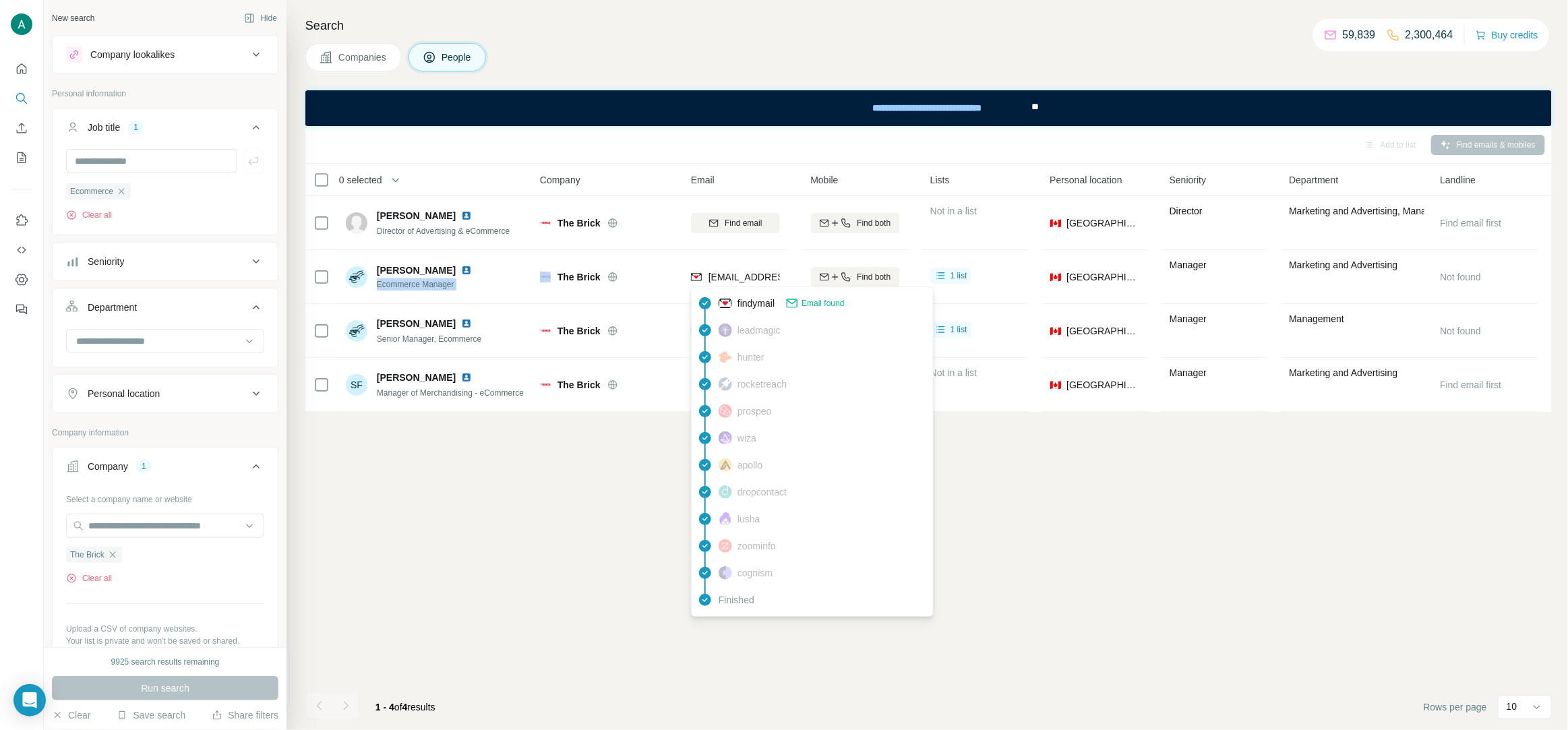
click at [749, 276] on span "[EMAIL_ADDRESS][DOMAIN_NAME]" at bounding box center [788, 276] width 160 height 11
copy tr "[EMAIL_ADDRESS][DOMAIN_NAME]"
drag, startPoint x: 529, startPoint y: 582, endPoint x: 146, endPoint y: 319, distance: 464.6
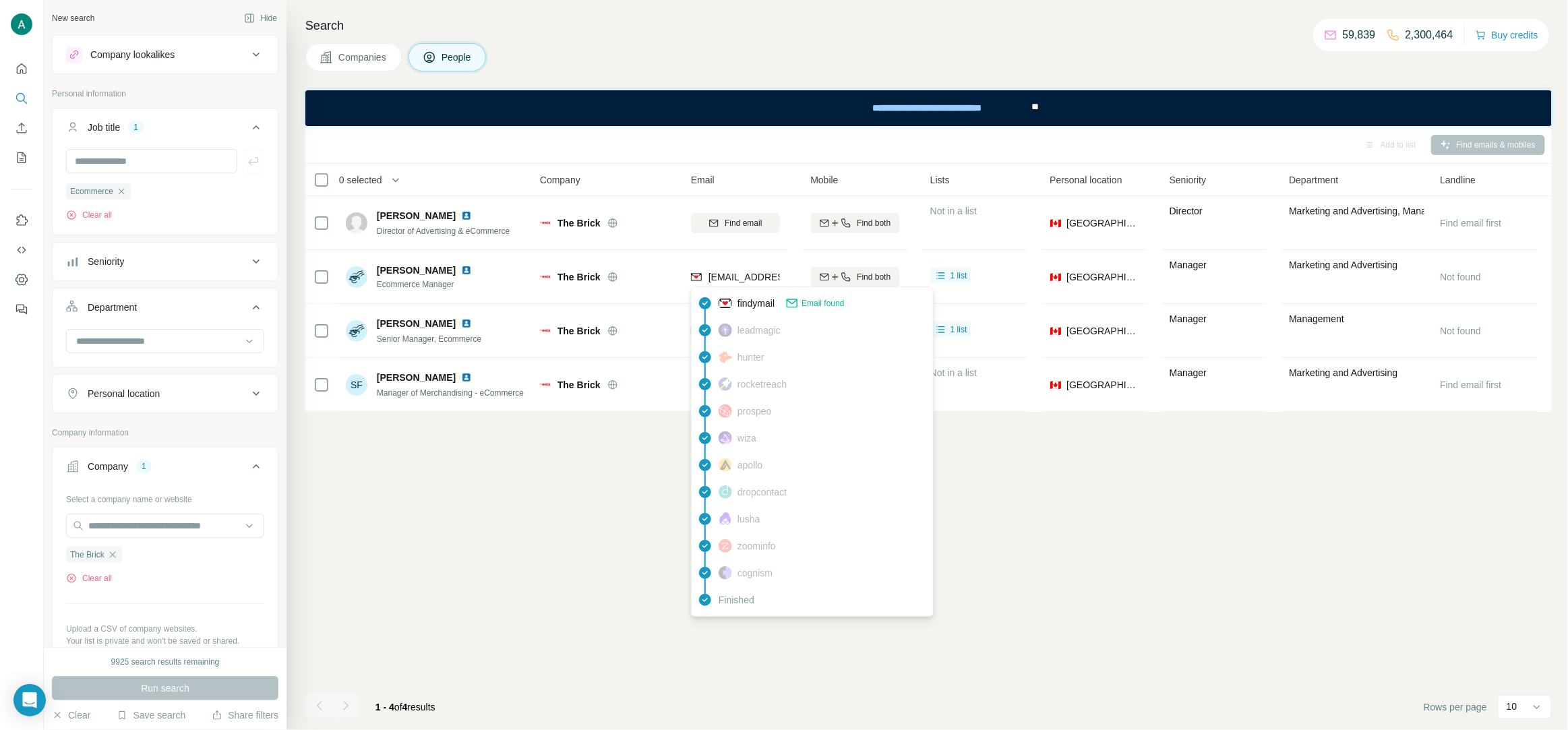
click at [527, 572] on div "Add to list Find emails & mobiles 0 selected People Company Email Mobile Lists …" at bounding box center [929, 428] width 1247 height 604
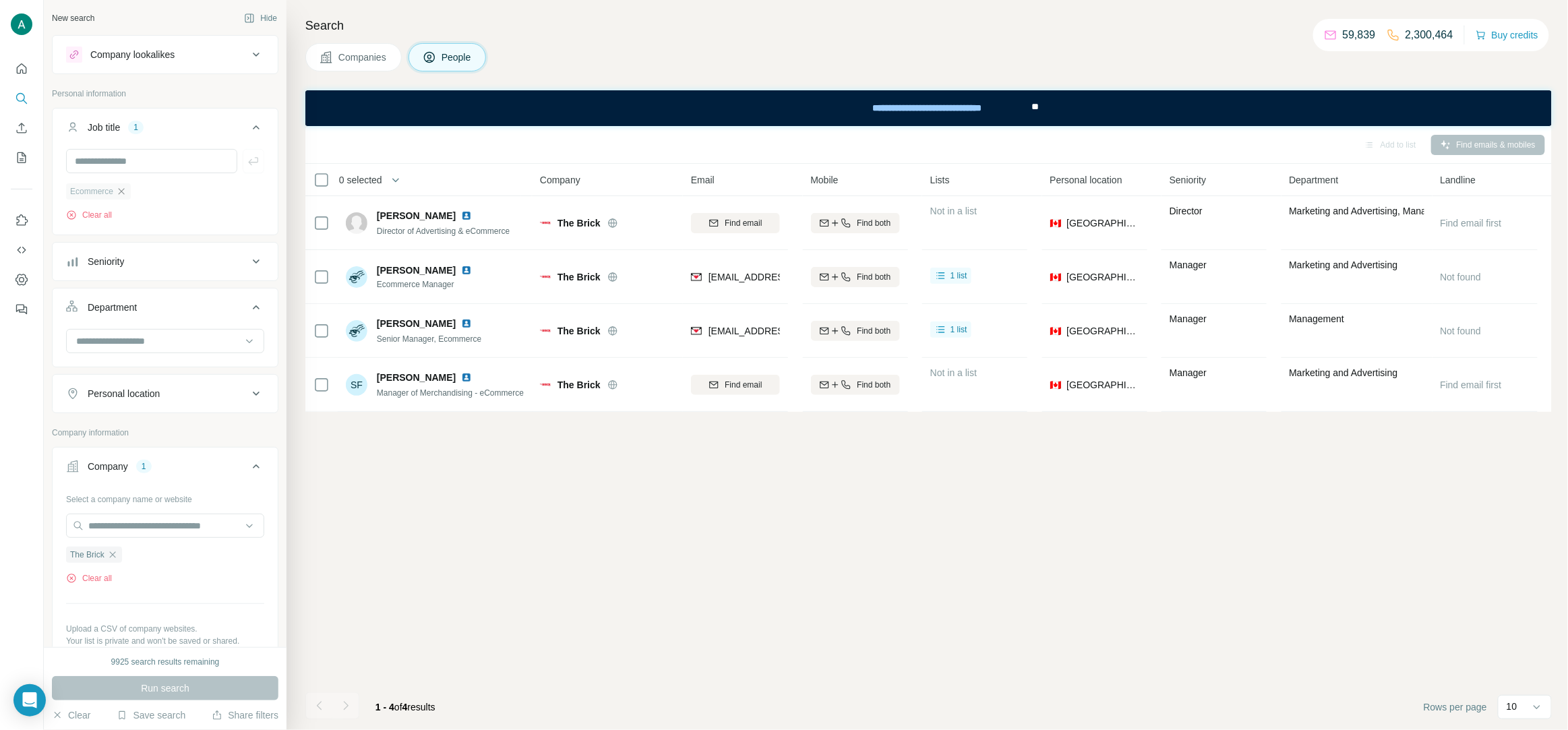
click at [125, 195] on icon "button" at bounding box center [121, 191] width 11 height 11
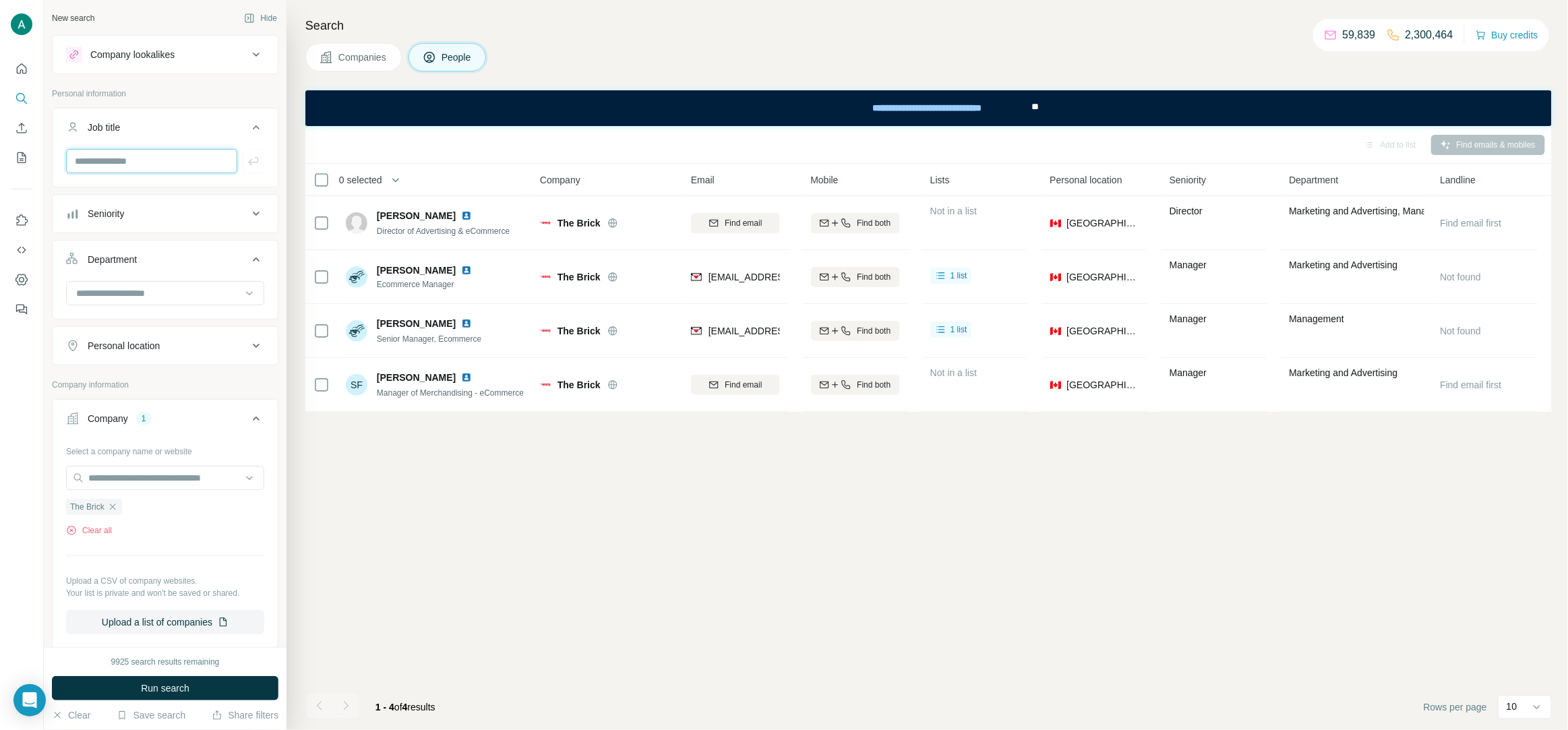
click at [128, 161] on input "text" at bounding box center [152, 161] width 171 height 24
type input "**"
click at [266, 164] on div "**" at bounding box center [165, 166] width 225 height 35
click at [251, 161] on icon "button" at bounding box center [253, 161] width 13 height 13
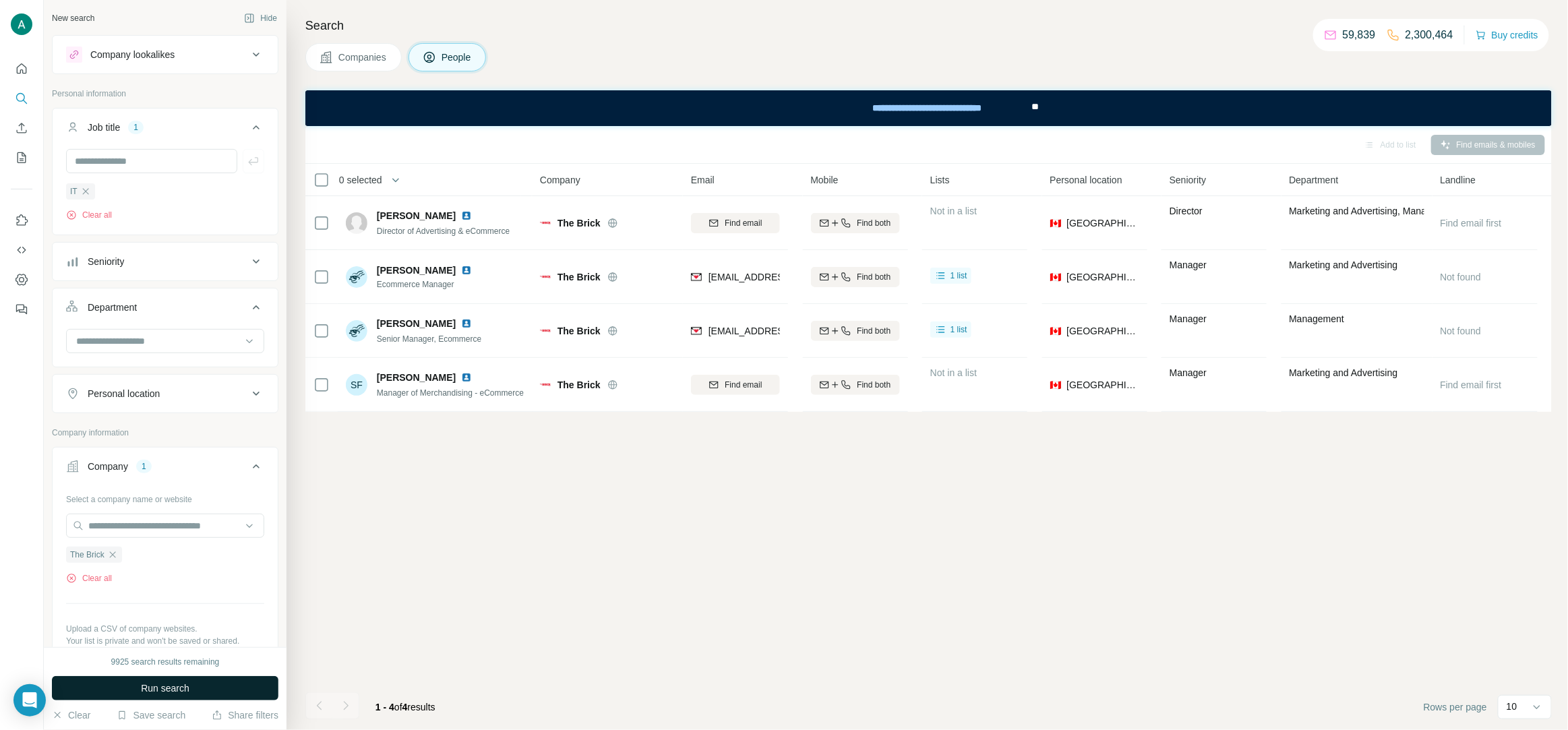
click at [175, 691] on span "Run search" at bounding box center [165, 688] width 49 height 13
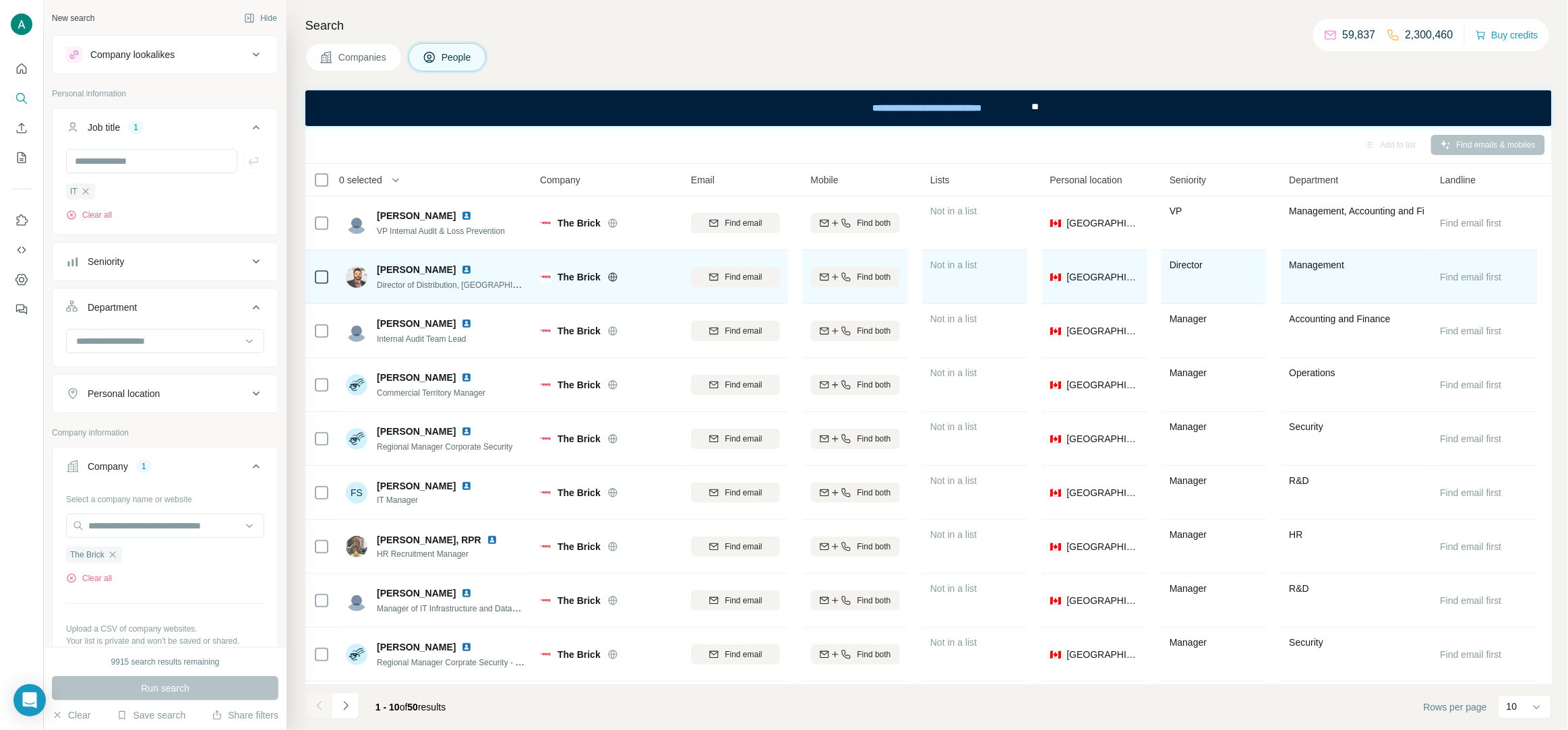
scroll to position [51, 0]
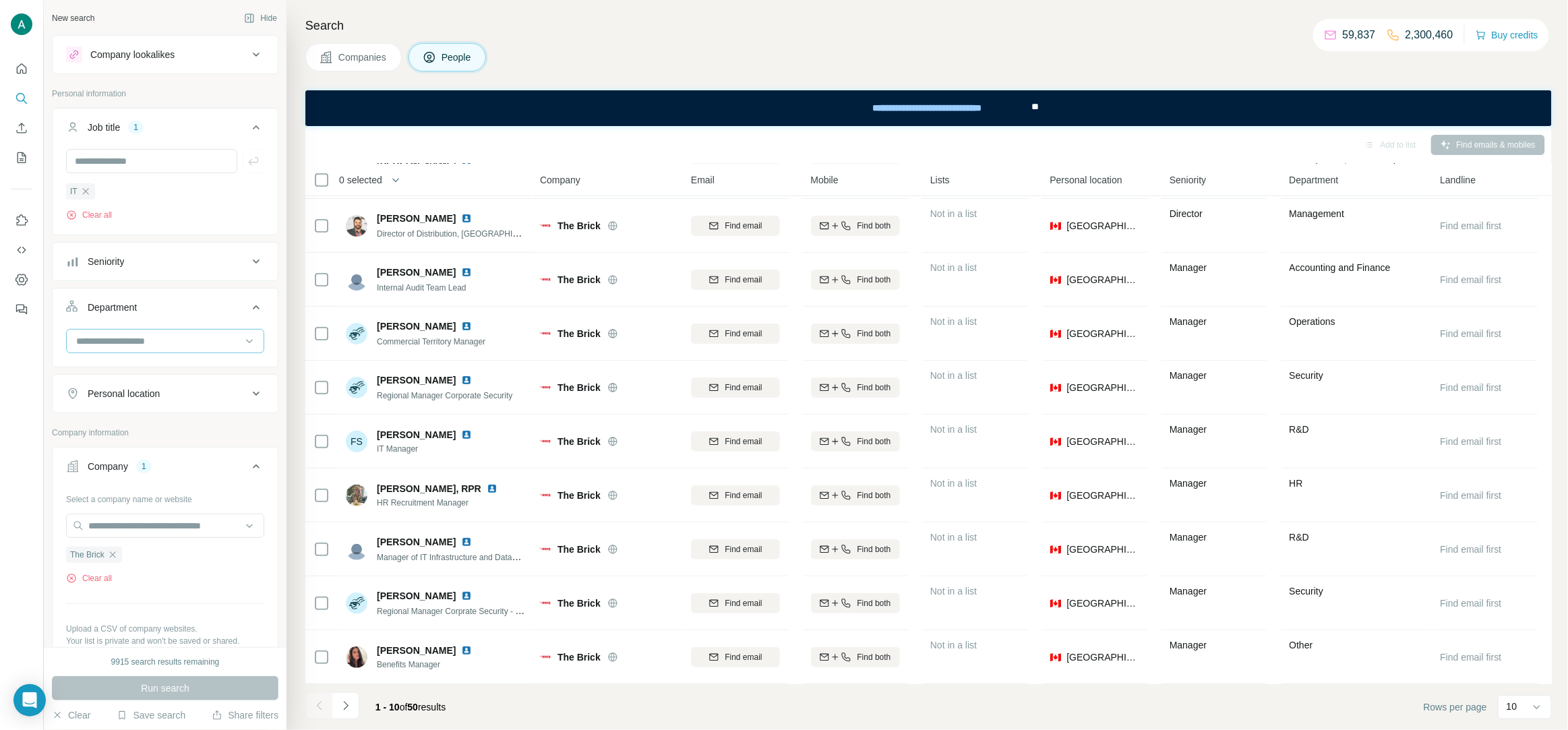
click at [233, 329] on div at bounding box center [165, 341] width 198 height 24
click at [108, 385] on div "R&D" at bounding box center [165, 390] width 176 height 13
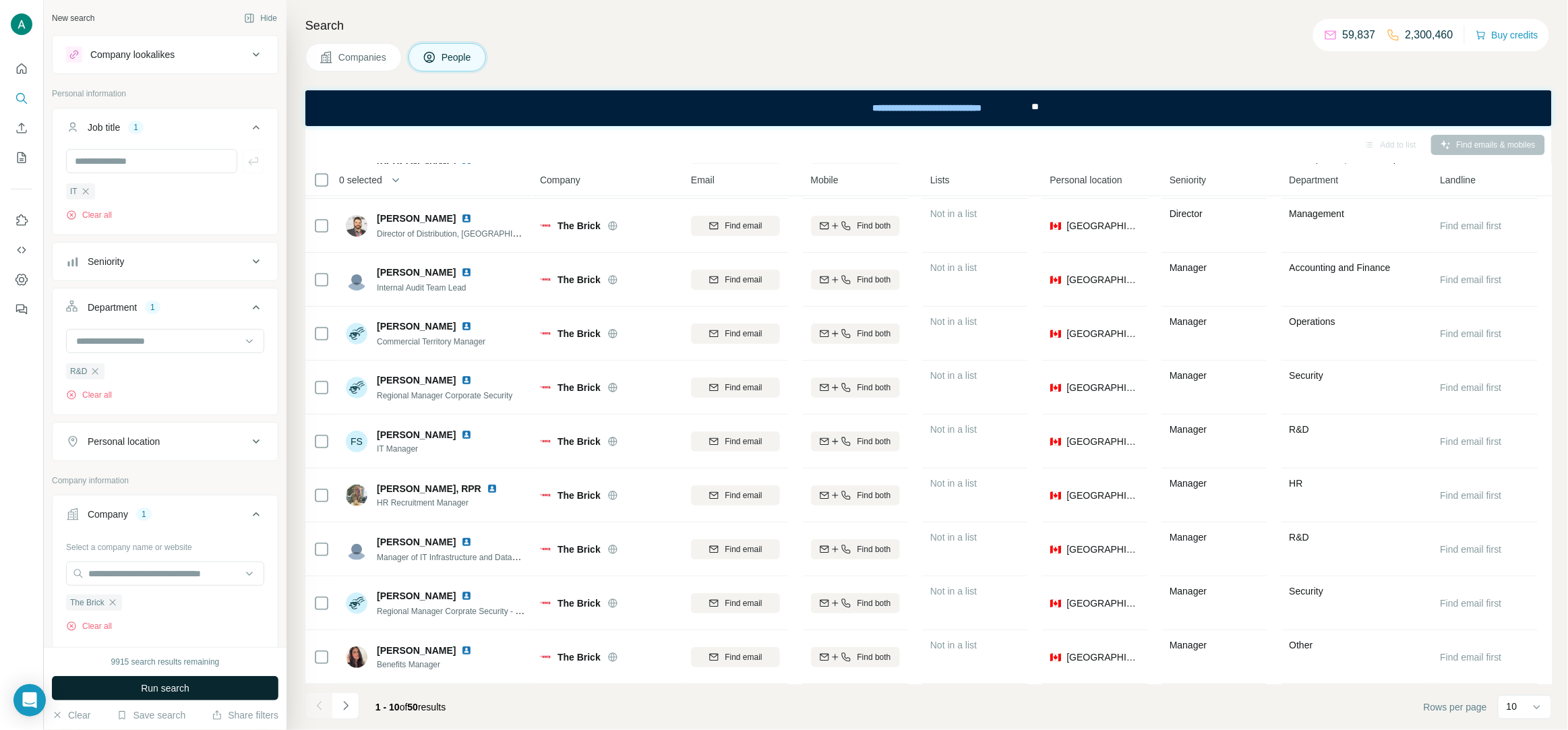
click at [206, 691] on button "Run search" at bounding box center [165, 688] width 226 height 24
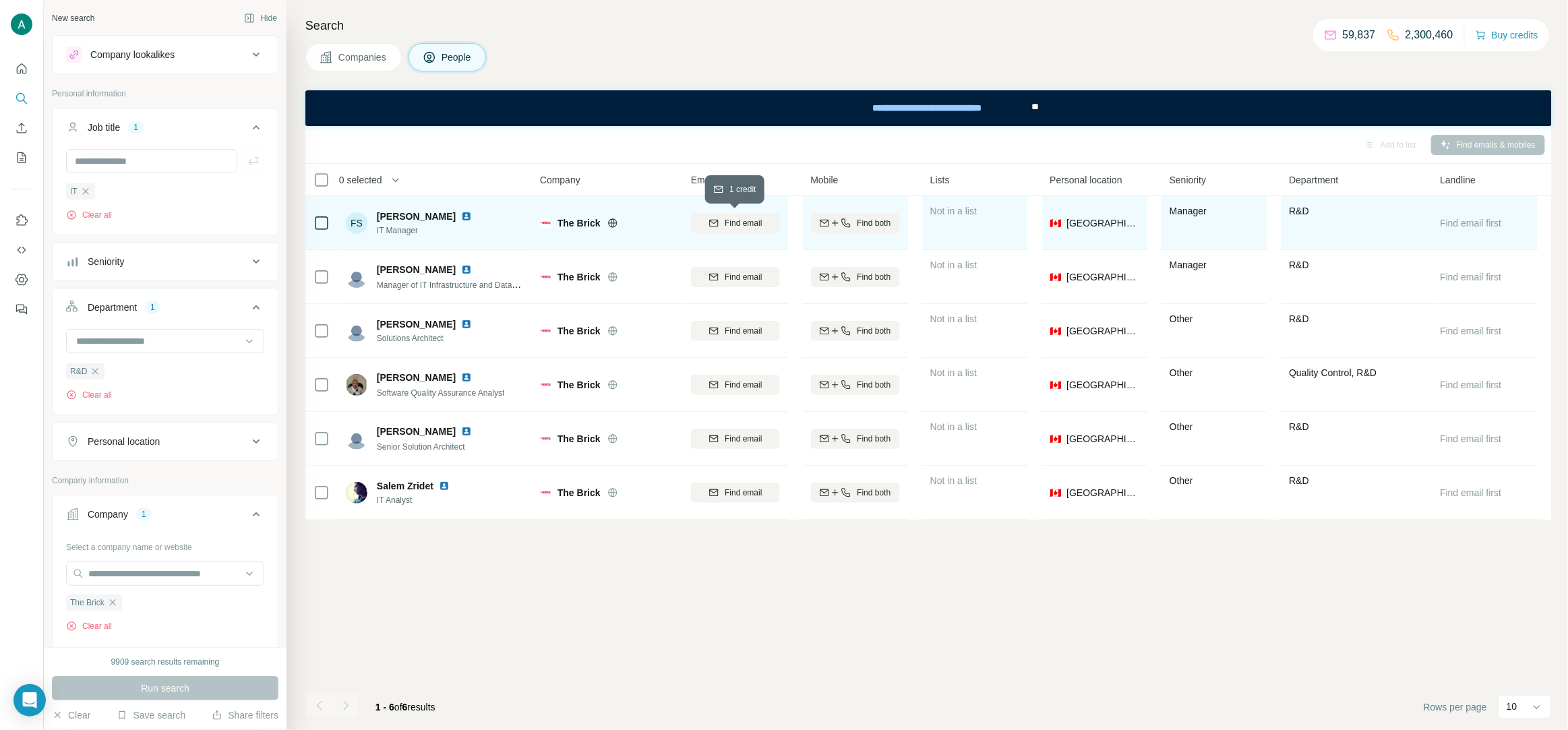
click at [759, 222] on span "Find email" at bounding box center [743, 223] width 37 height 12
click at [461, 217] on img at bounding box center [466, 216] width 11 height 11
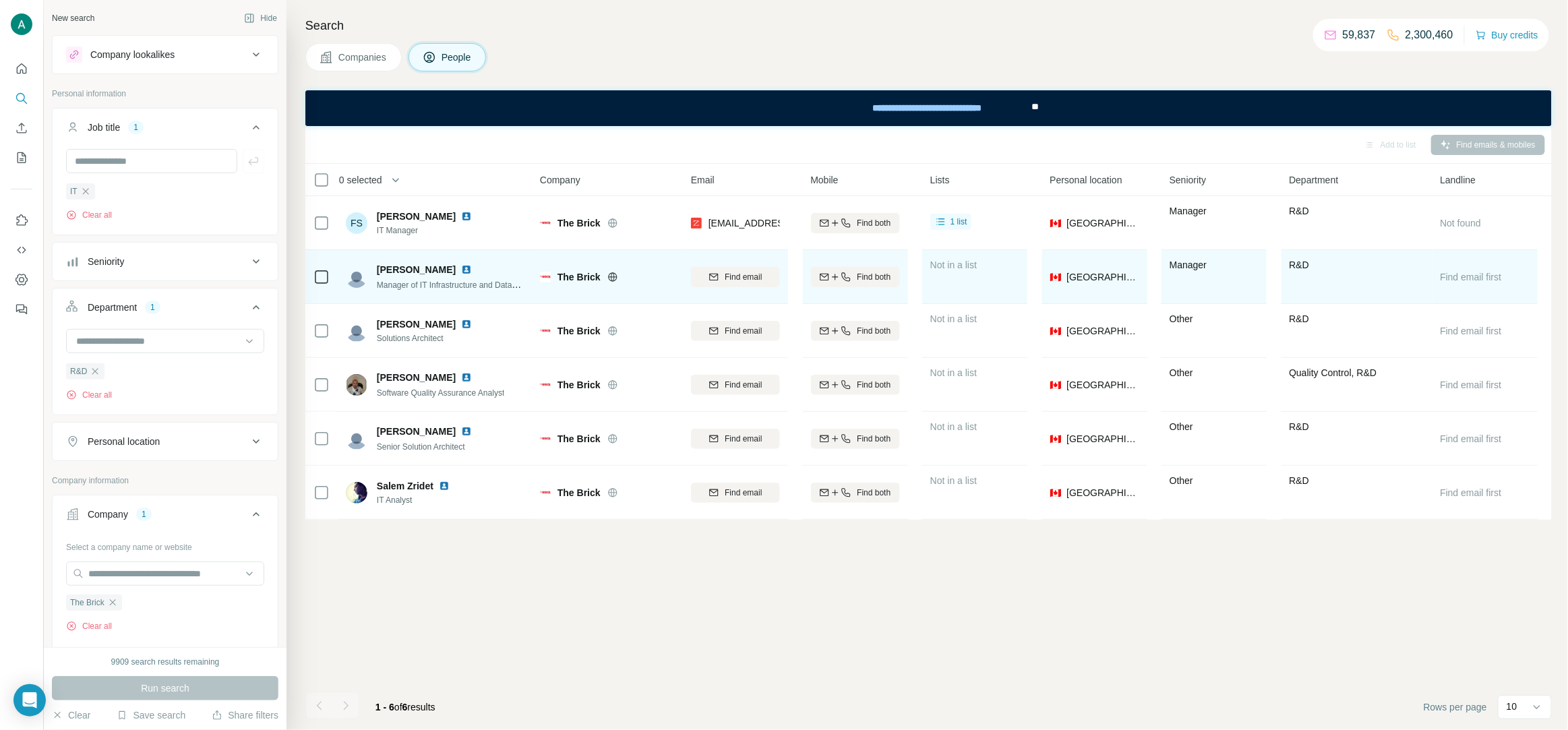
click at [461, 269] on img at bounding box center [466, 269] width 11 height 11
click at [747, 279] on span "Find email" at bounding box center [743, 276] width 37 height 12
click at [415, 268] on span "[PERSON_NAME]" at bounding box center [416, 269] width 79 height 13
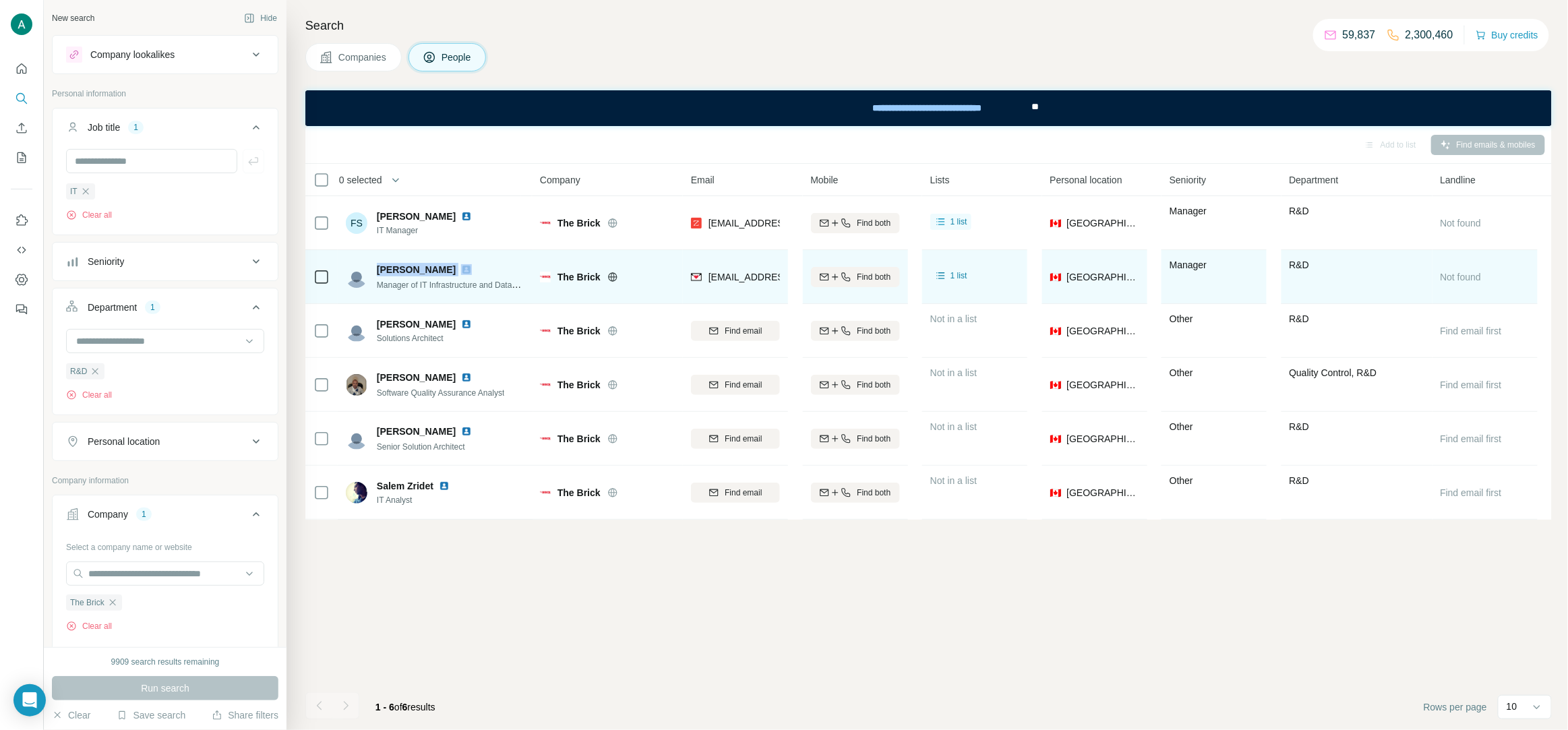
copy span "[PERSON_NAME]"
click at [437, 290] on span "Manager of IT Infrastructure and Database Services" at bounding box center [470, 284] width 186 height 11
click at [436, 290] on span "Manager of IT Infrastructure and Database Services" at bounding box center [470, 284] width 186 height 11
copy span "Manager of IT Infrastructure and Database Services"
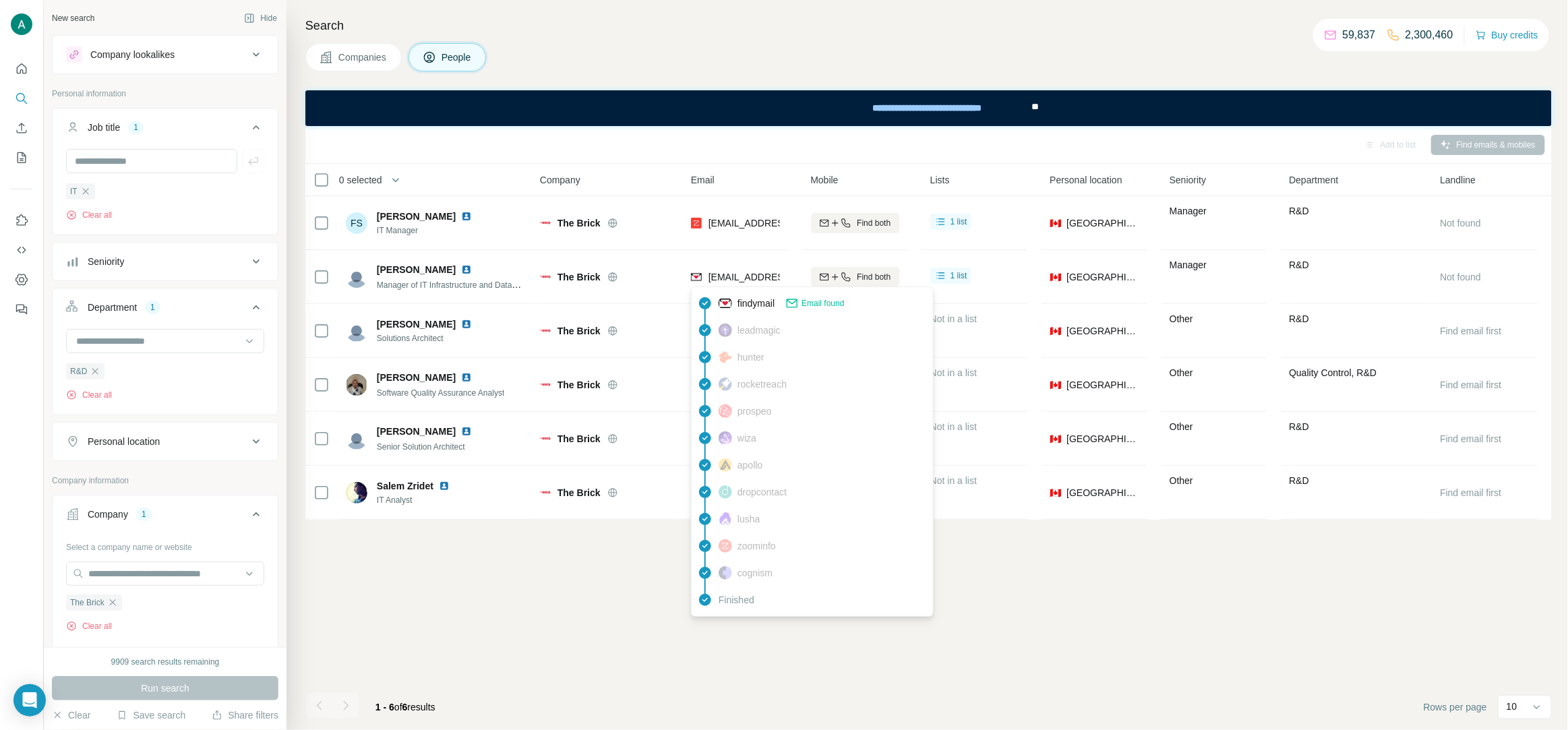
click at [743, 277] on span "[EMAIL_ADDRESS][DOMAIN_NAME]" at bounding box center [788, 276] width 160 height 11
copy tr "[EMAIL_ADDRESS][DOMAIN_NAME]"
click at [87, 193] on icon "button" at bounding box center [85, 191] width 6 height 6
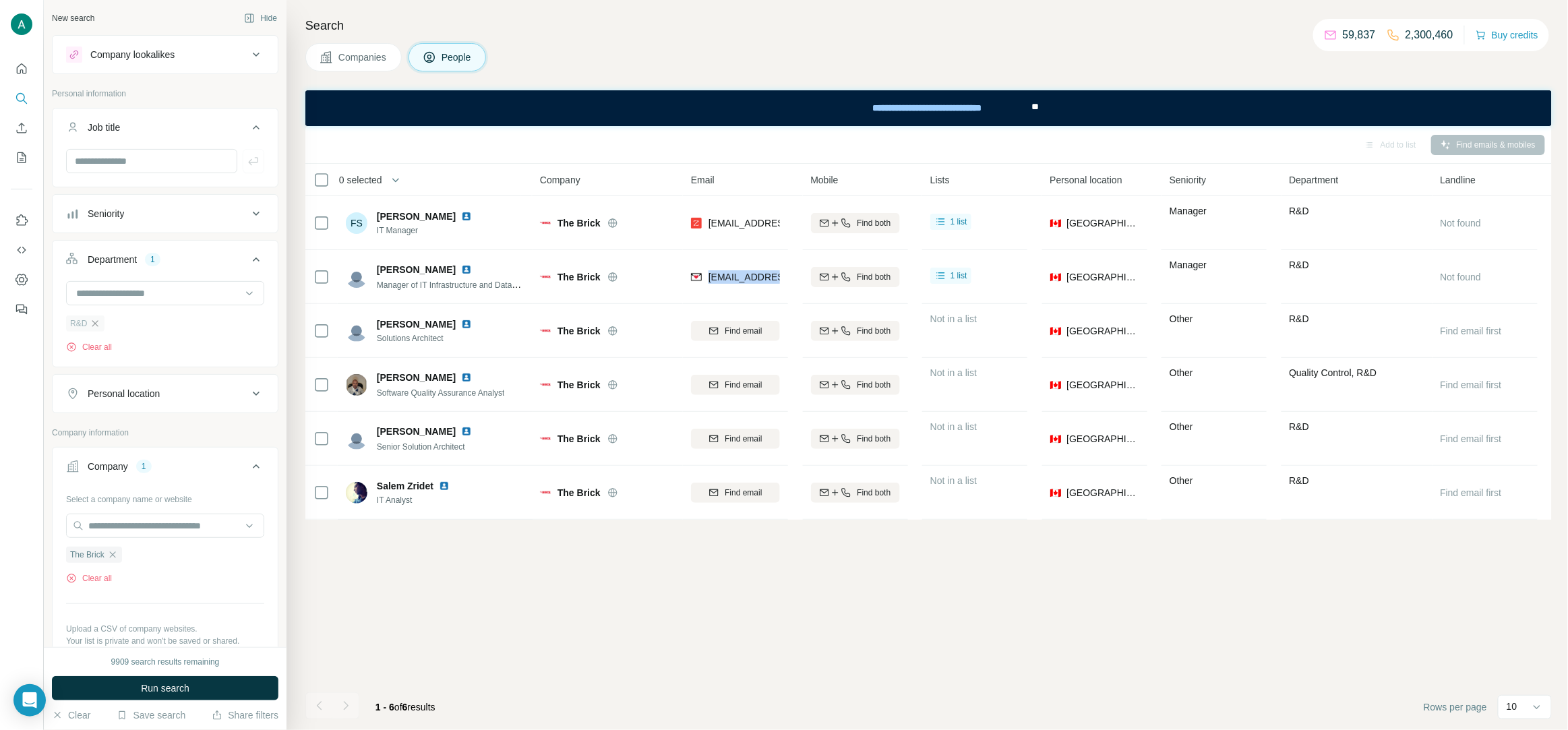
click at [97, 326] on icon "button" at bounding box center [94, 323] width 11 height 11
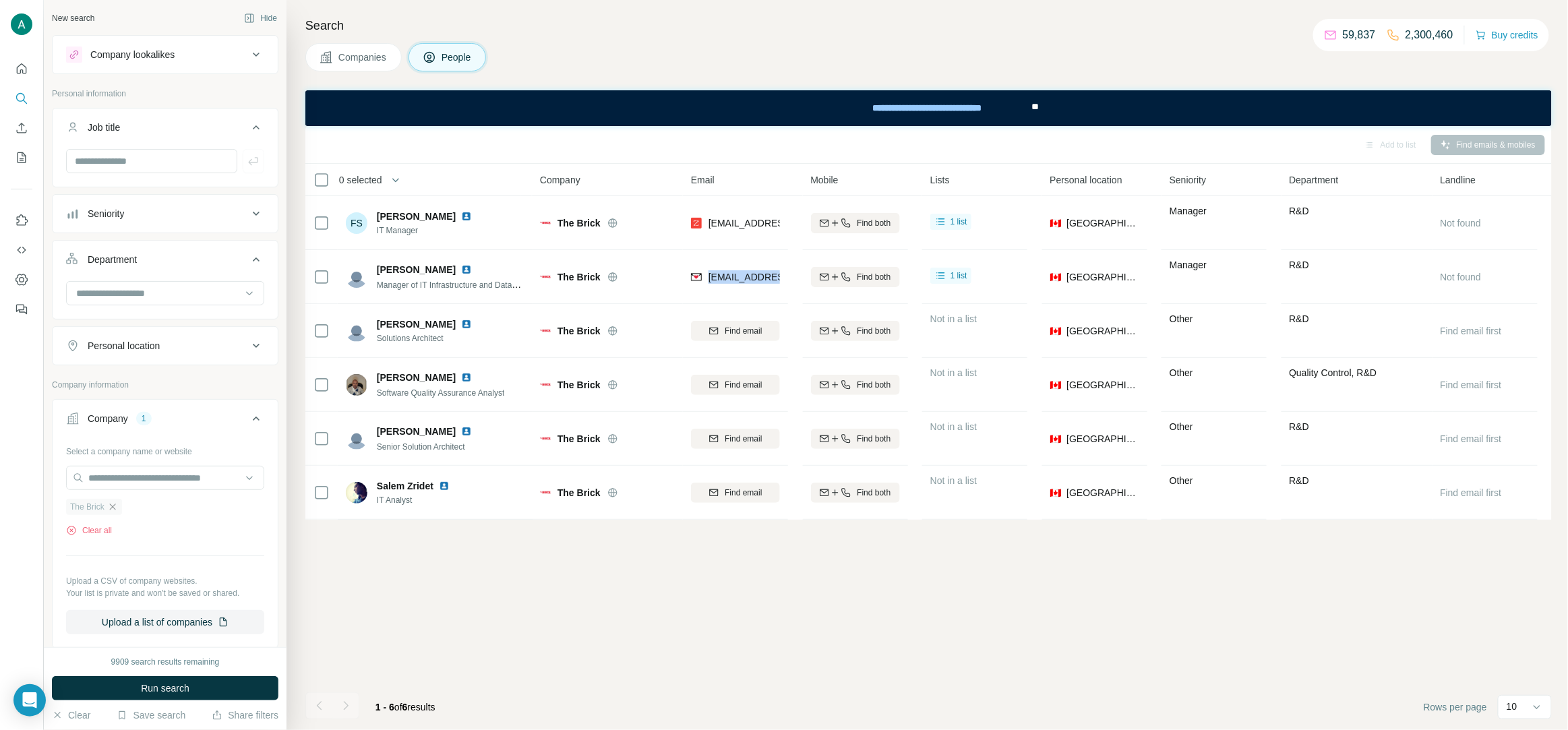
click at [116, 509] on icon "button" at bounding box center [112, 506] width 11 height 11
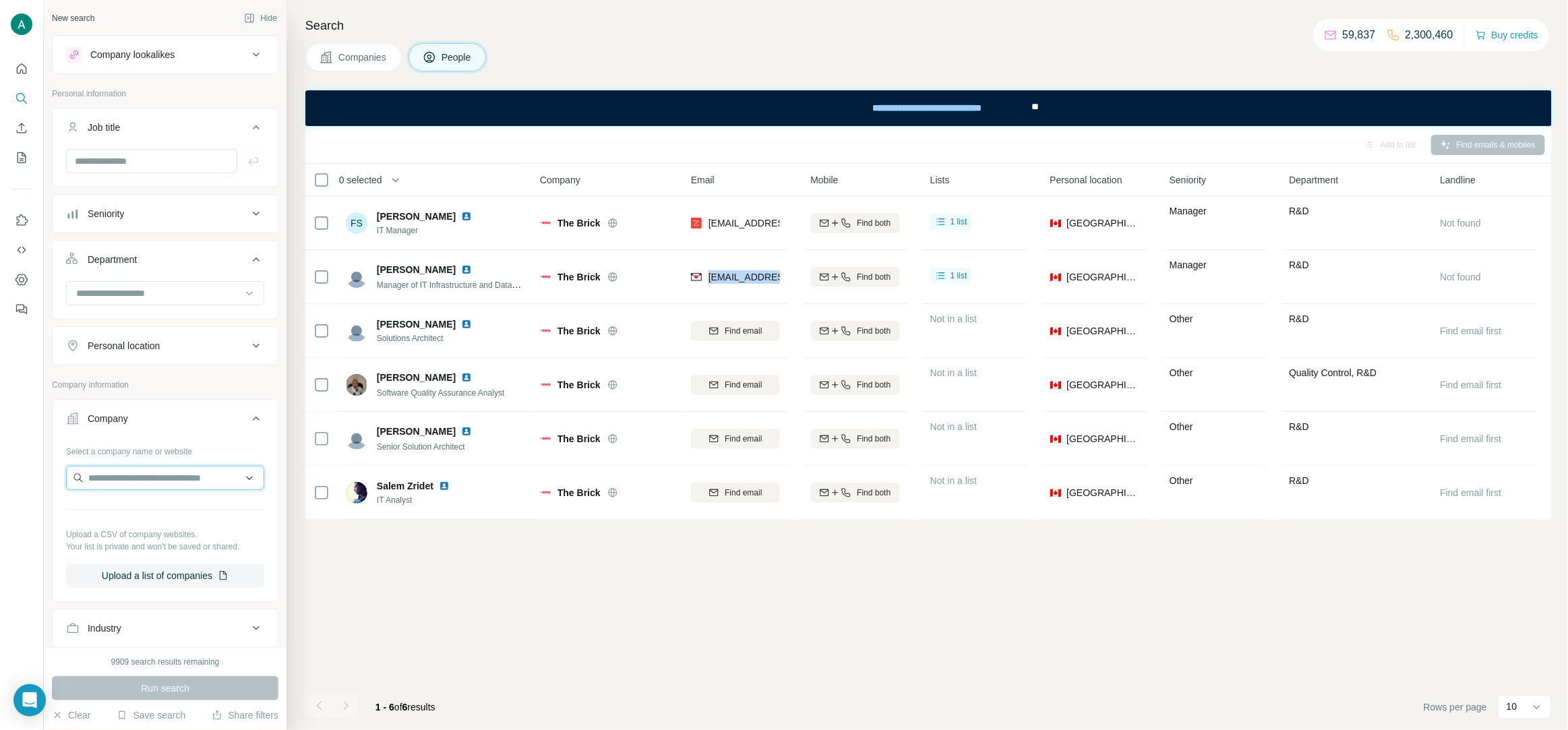
click at [113, 477] on input "text" at bounding box center [165, 478] width 198 height 24
paste input "**********"
type input "**********"
click at [137, 510] on p "Ritani" at bounding box center [137, 509] width 65 height 13
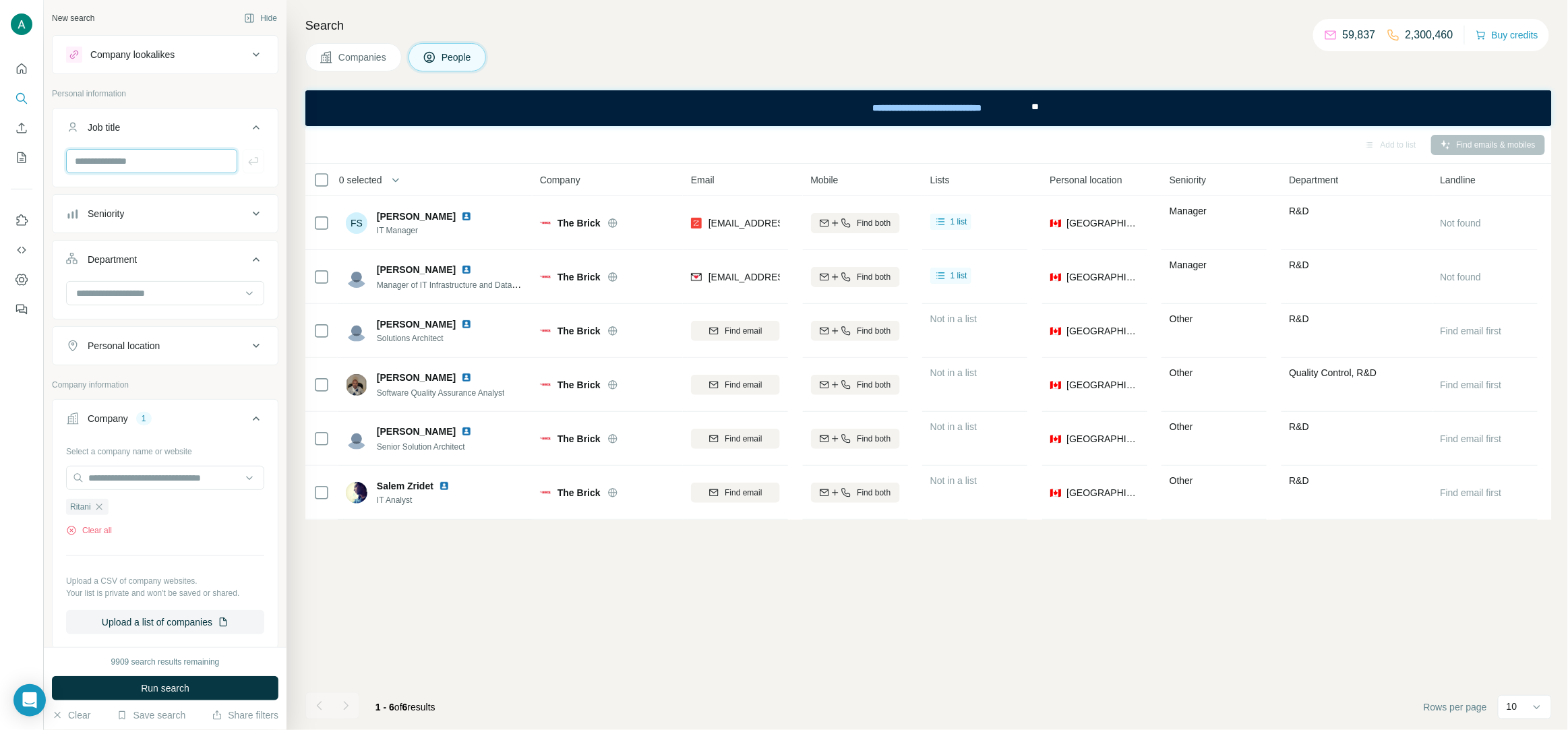
click at [130, 157] on input "text" at bounding box center [152, 161] width 171 height 24
paste input "*********"
type input "*********"
click at [255, 163] on icon "button" at bounding box center [253, 161] width 13 height 13
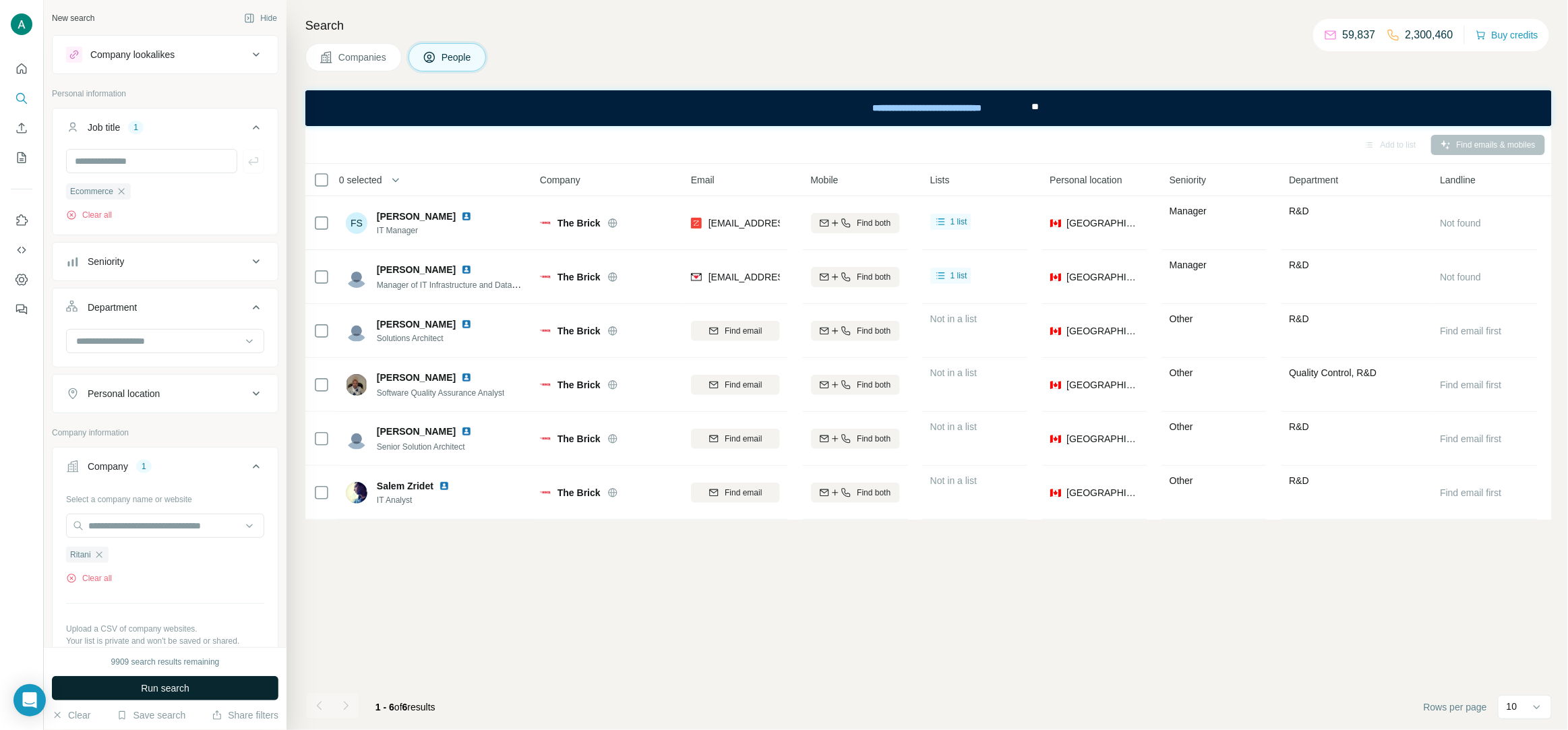
click at [197, 693] on button "Run search" at bounding box center [165, 688] width 226 height 24
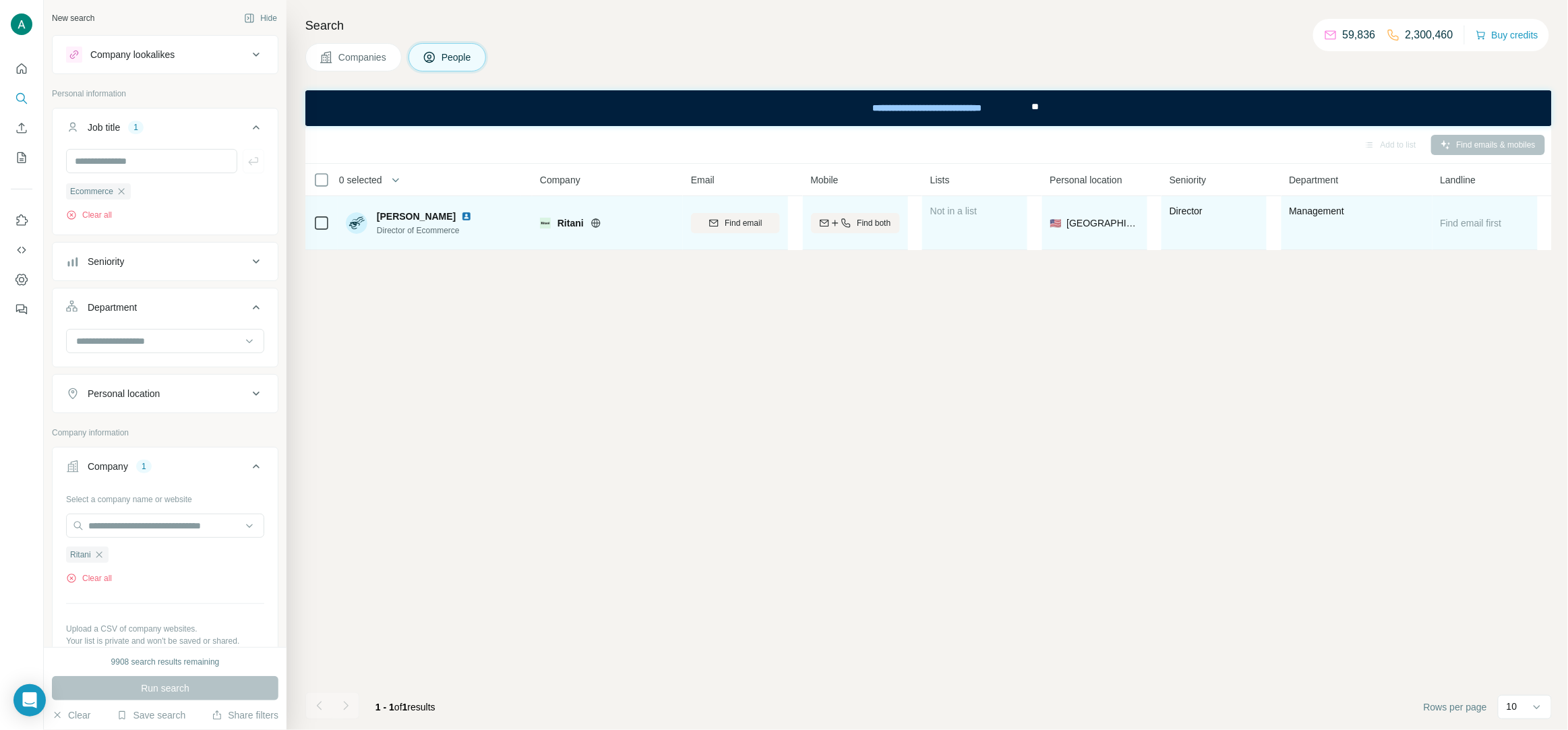
click at [466, 219] on img at bounding box center [466, 216] width 11 height 11
click at [737, 238] on div "Find email" at bounding box center [735, 223] width 89 height 37
click at [737, 219] on span "Find email" at bounding box center [743, 223] width 37 height 12
click at [442, 219] on span "[PERSON_NAME]" at bounding box center [416, 216] width 79 height 13
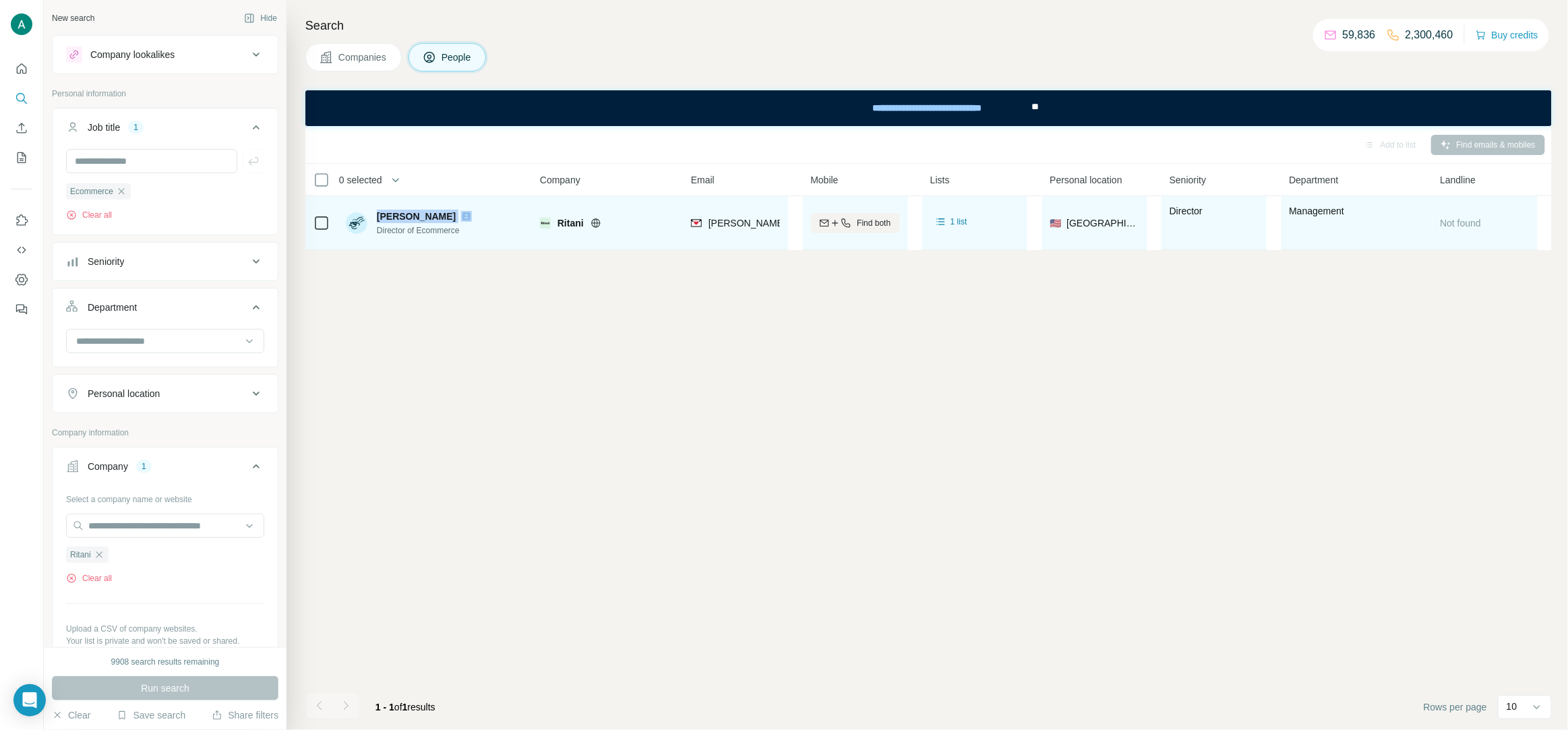
click at [442, 219] on span "[PERSON_NAME]" at bounding box center [416, 216] width 79 height 13
copy span "[PERSON_NAME]"
click at [451, 232] on span "Director of Ecommerce" at bounding box center [427, 230] width 100 height 12
copy span "Ecommerce"
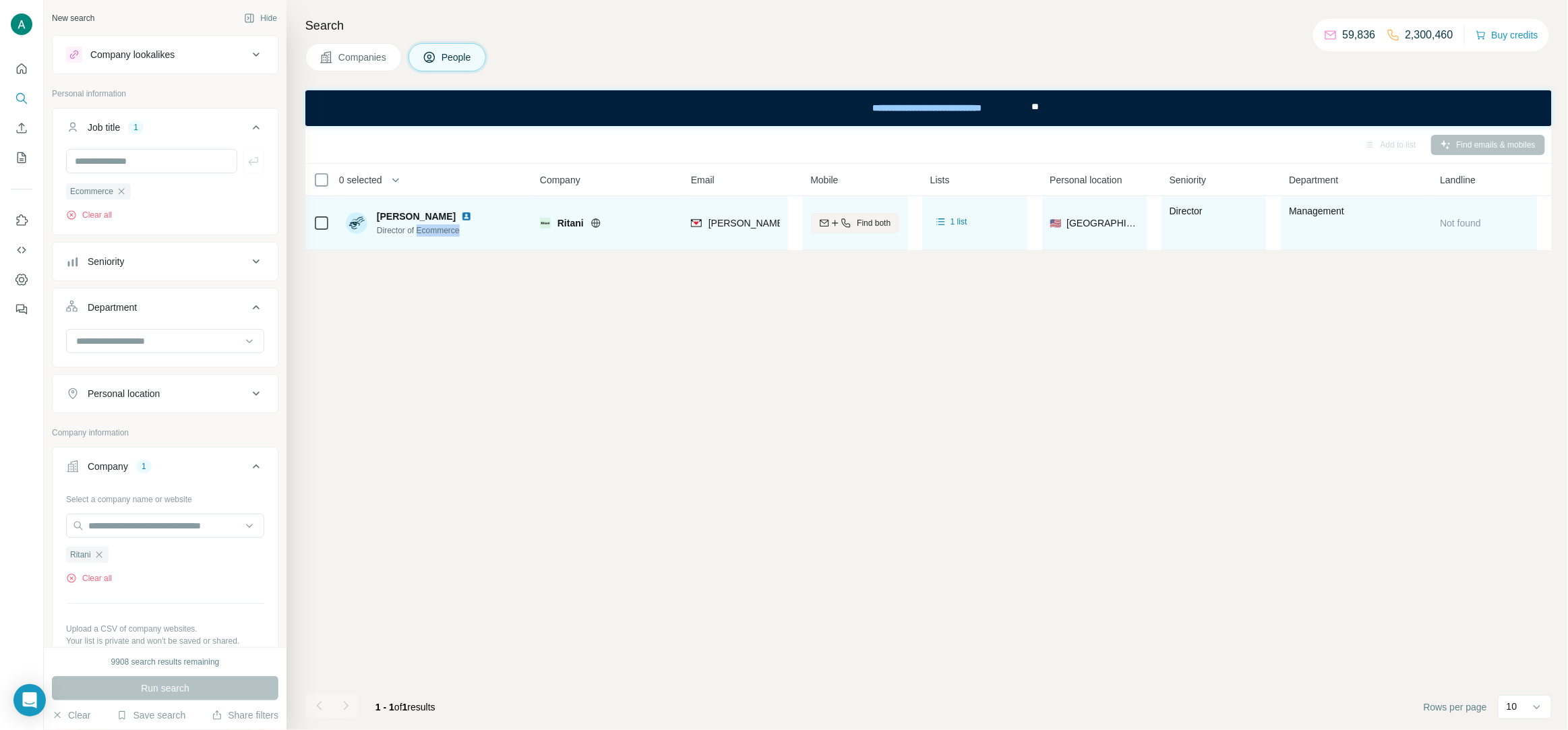
click at [451, 232] on span "Director of Ecommerce" at bounding box center [427, 230] width 100 height 12
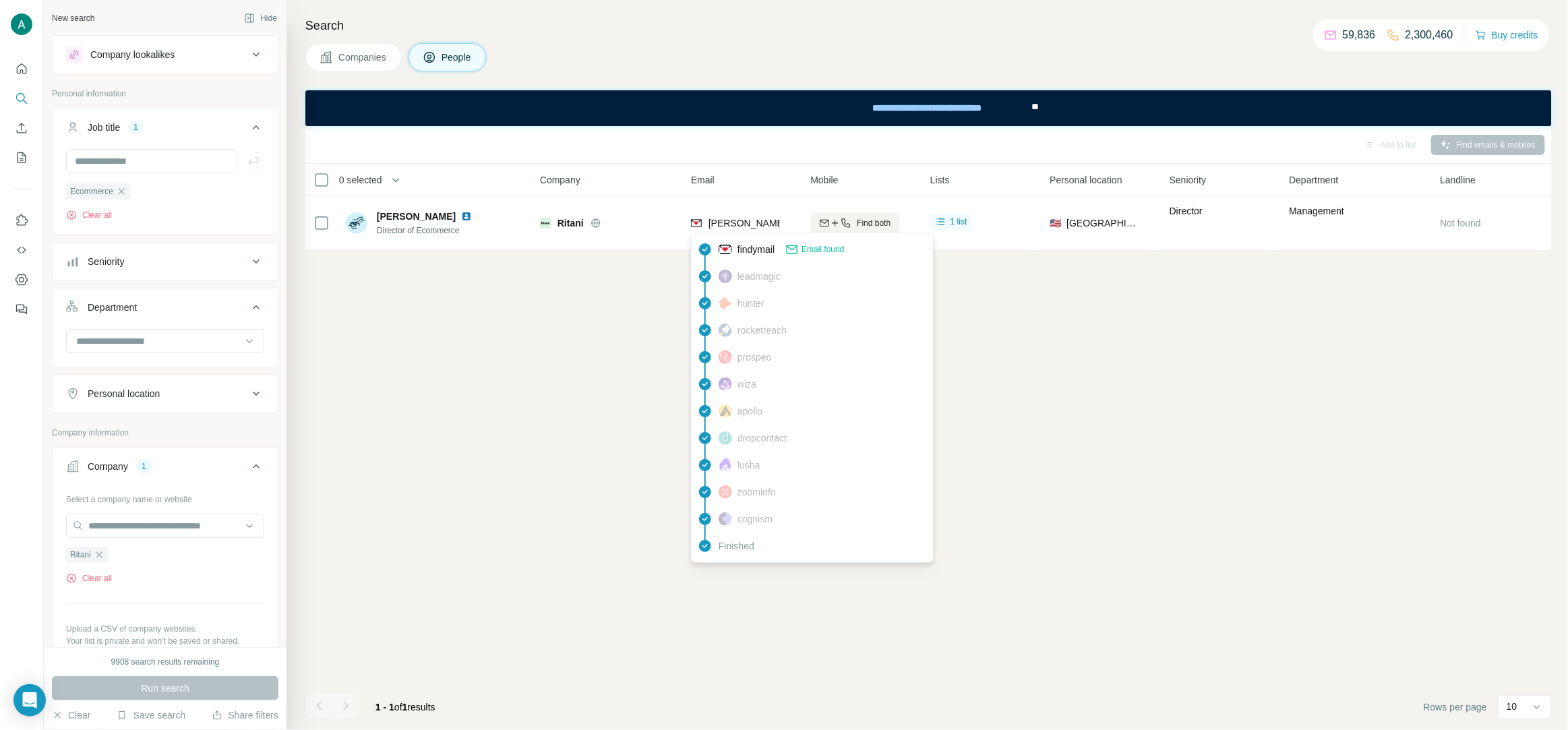
click at [734, 223] on span "[PERSON_NAME][EMAIL_ADDRESS][DOMAIN_NAME]" at bounding box center [827, 223] width 238 height 11
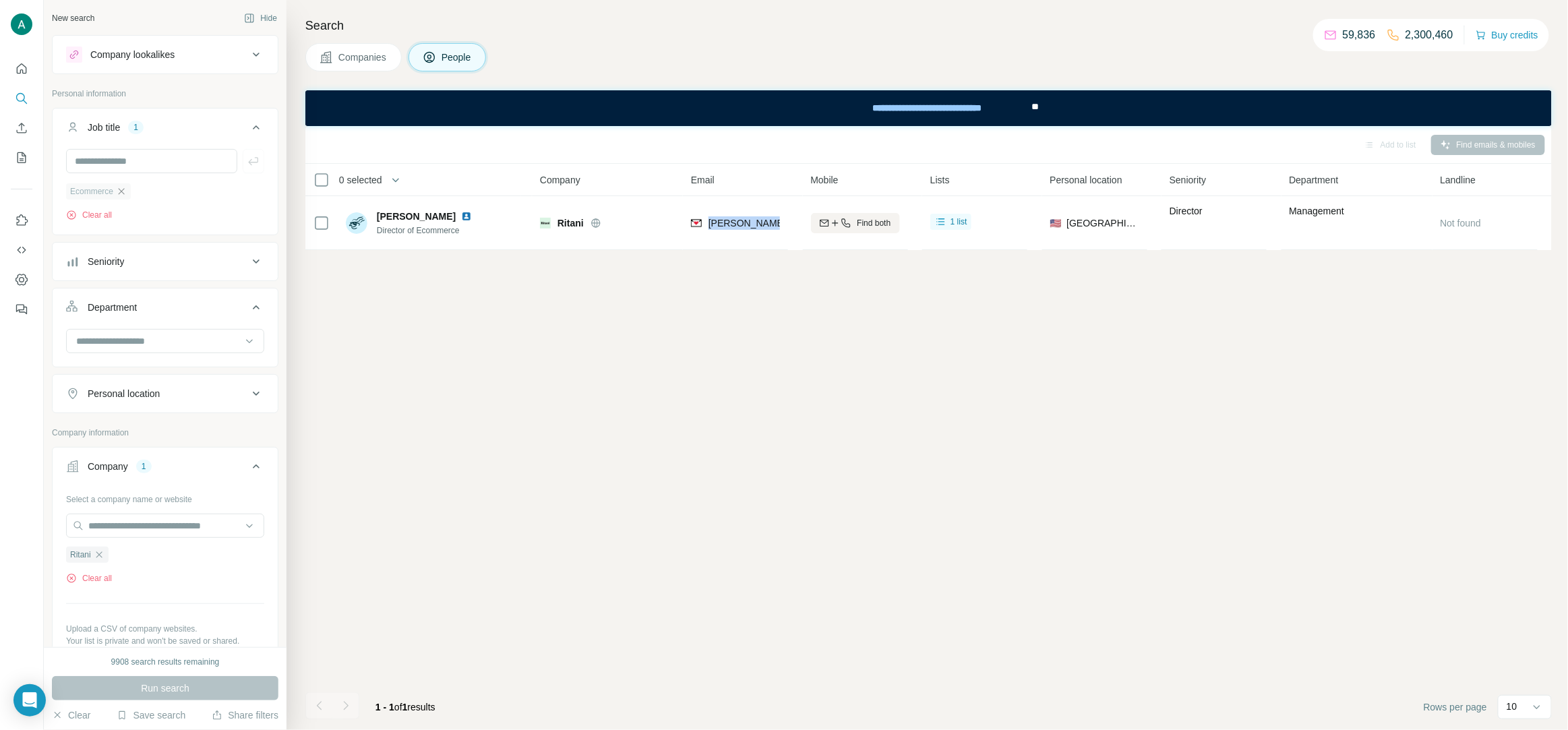
click at [123, 194] on icon "button" at bounding box center [121, 191] width 11 height 11
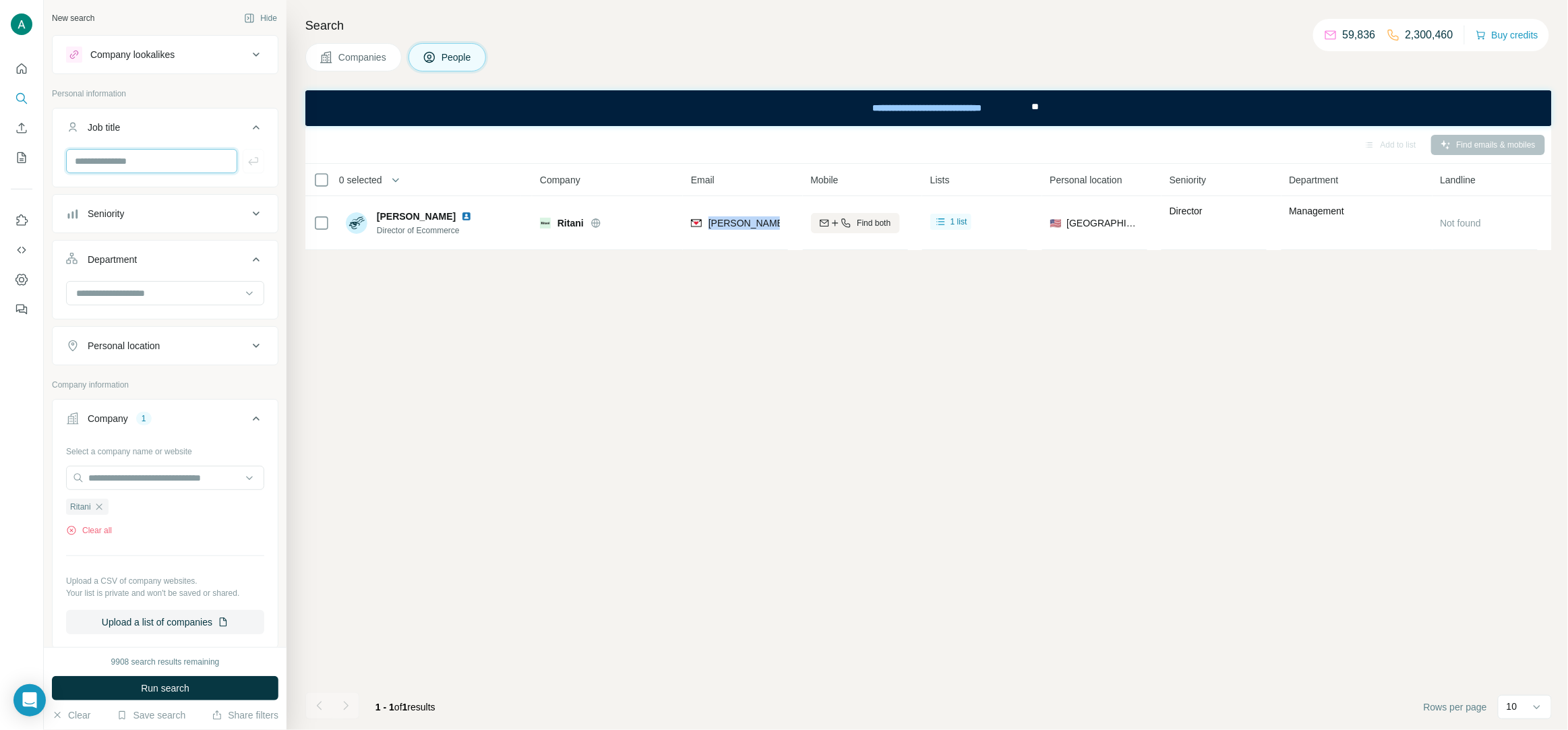
click at [135, 167] on input "text" at bounding box center [152, 161] width 171 height 24
paste input "********"
type input "*******"
click at [259, 161] on icon "button" at bounding box center [253, 161] width 13 height 13
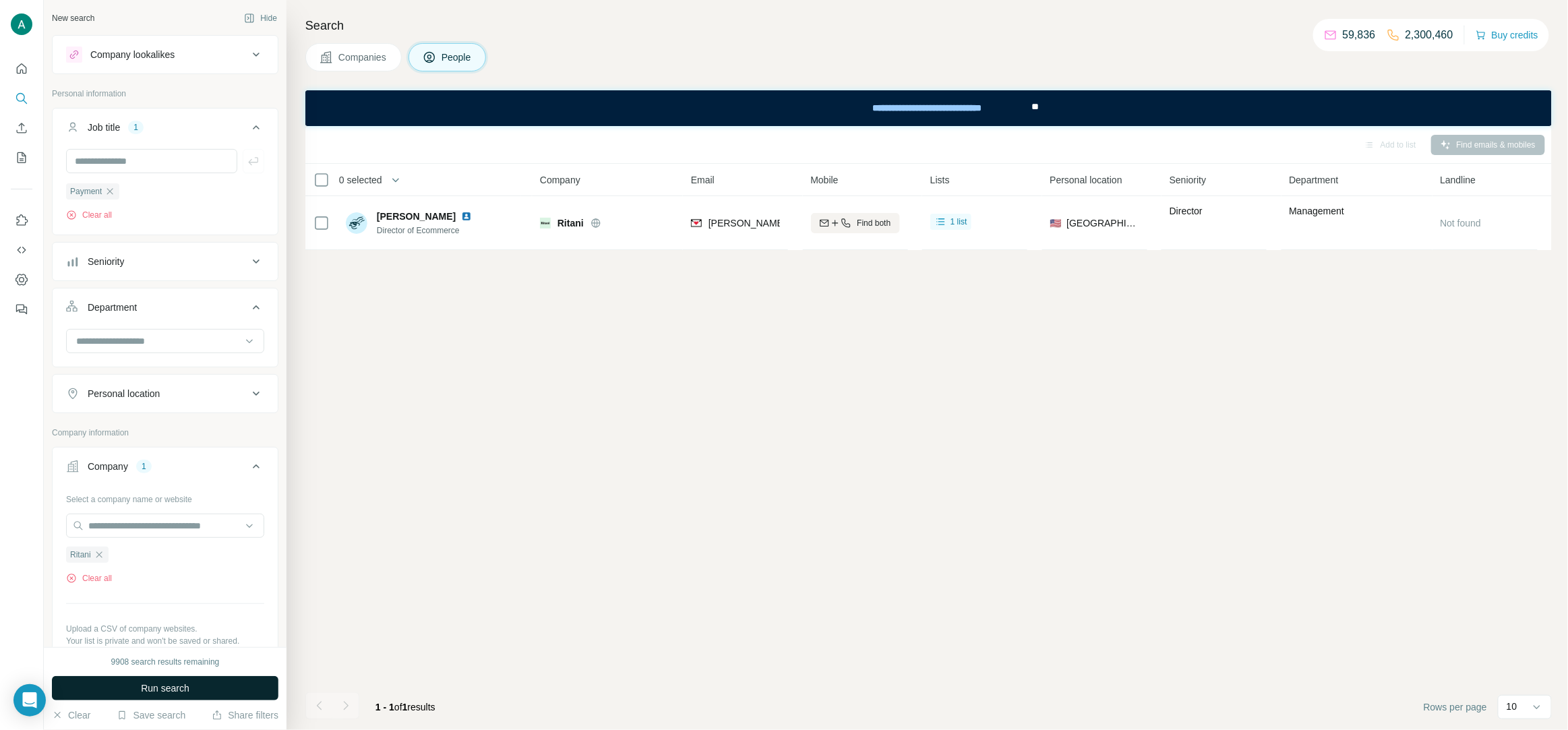
click at [196, 684] on button "Run search" at bounding box center [165, 688] width 226 height 24
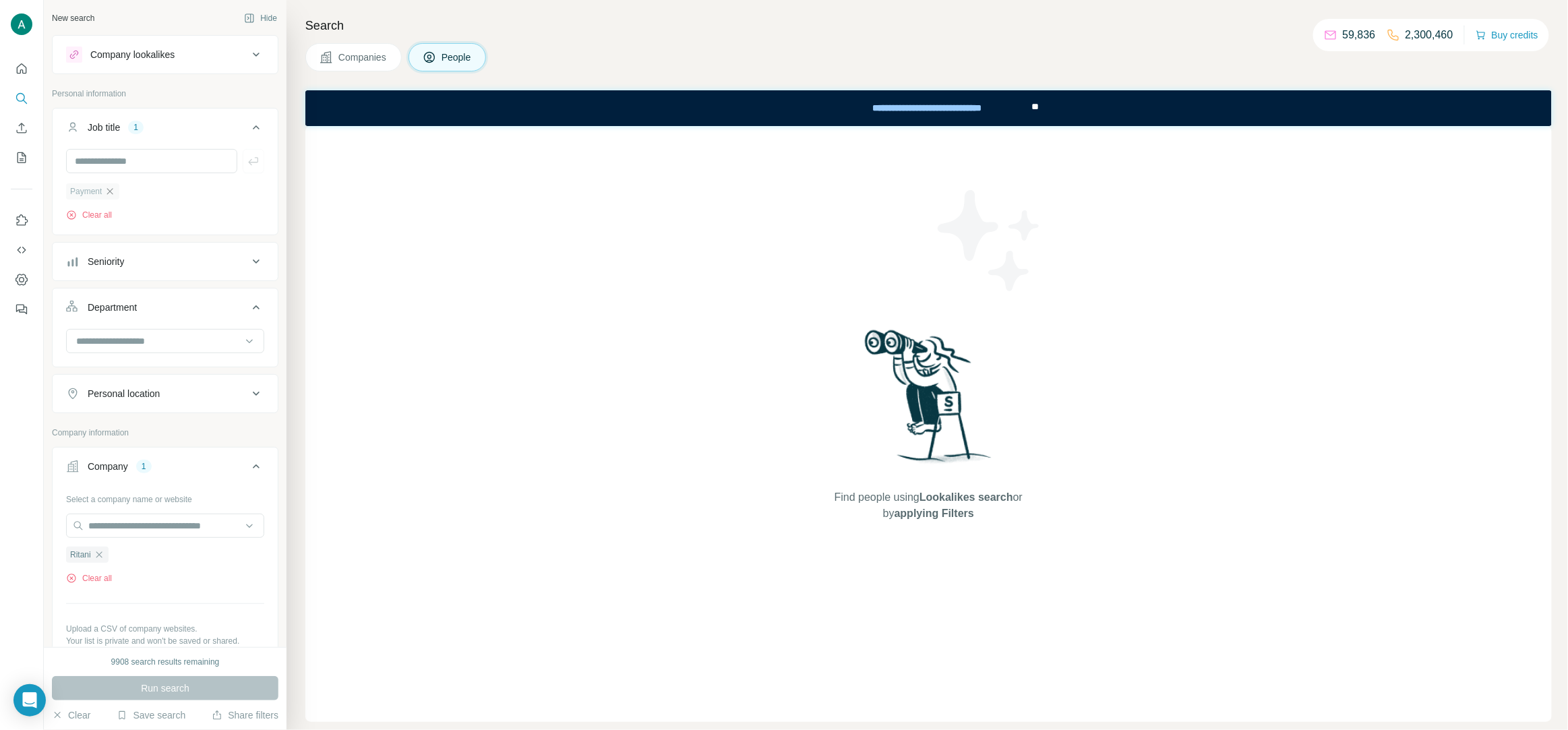
click at [111, 197] on div "Payment" at bounding box center [93, 191] width 54 height 16
click at [107, 164] on input "text" at bounding box center [152, 161] width 171 height 24
click at [107, 192] on icon "button" at bounding box center [109, 191] width 11 height 11
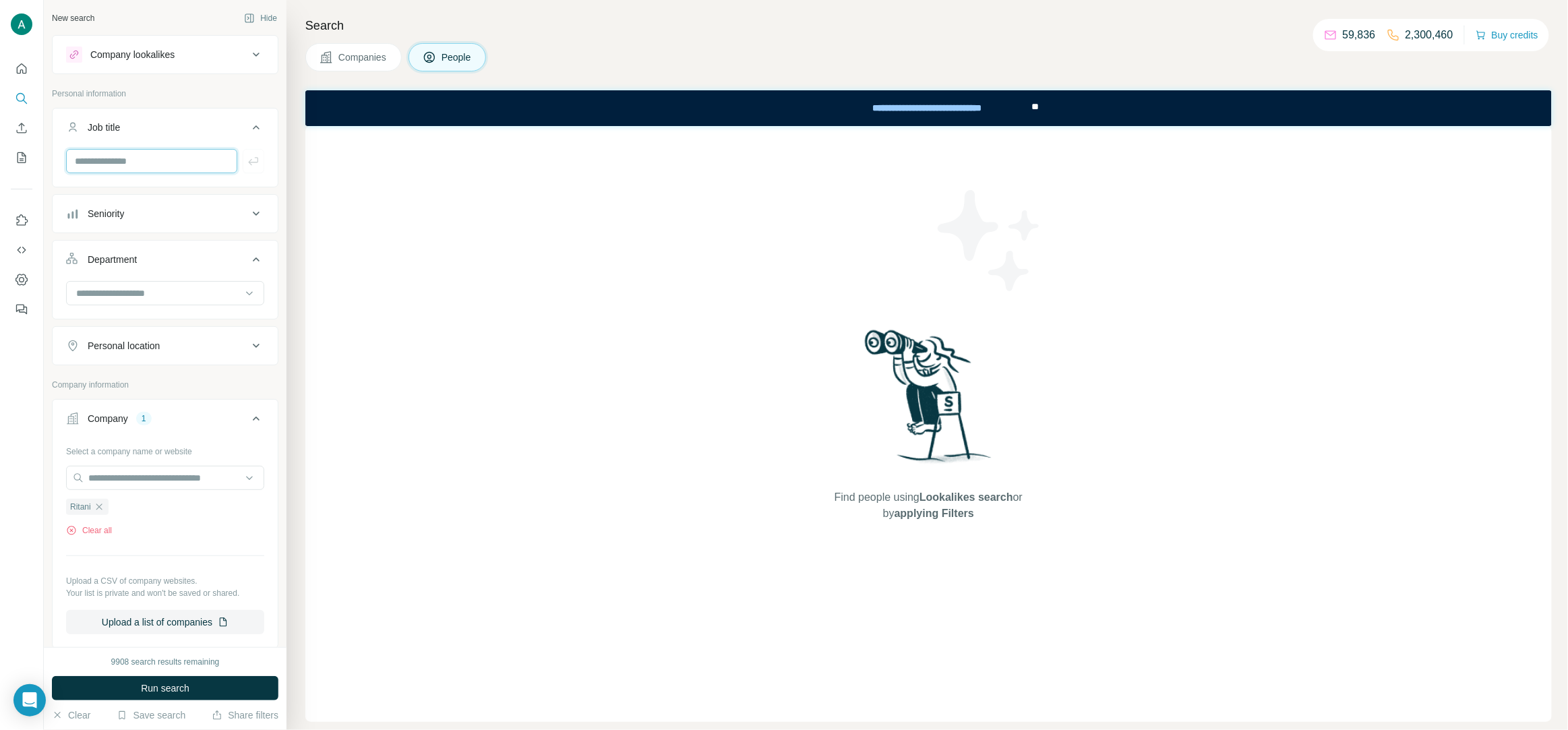
click at [105, 167] on input "text" at bounding box center [152, 161] width 171 height 24
paste input "*******"
type input "*******"
click at [260, 157] on button "button" at bounding box center [253, 161] width 22 height 24
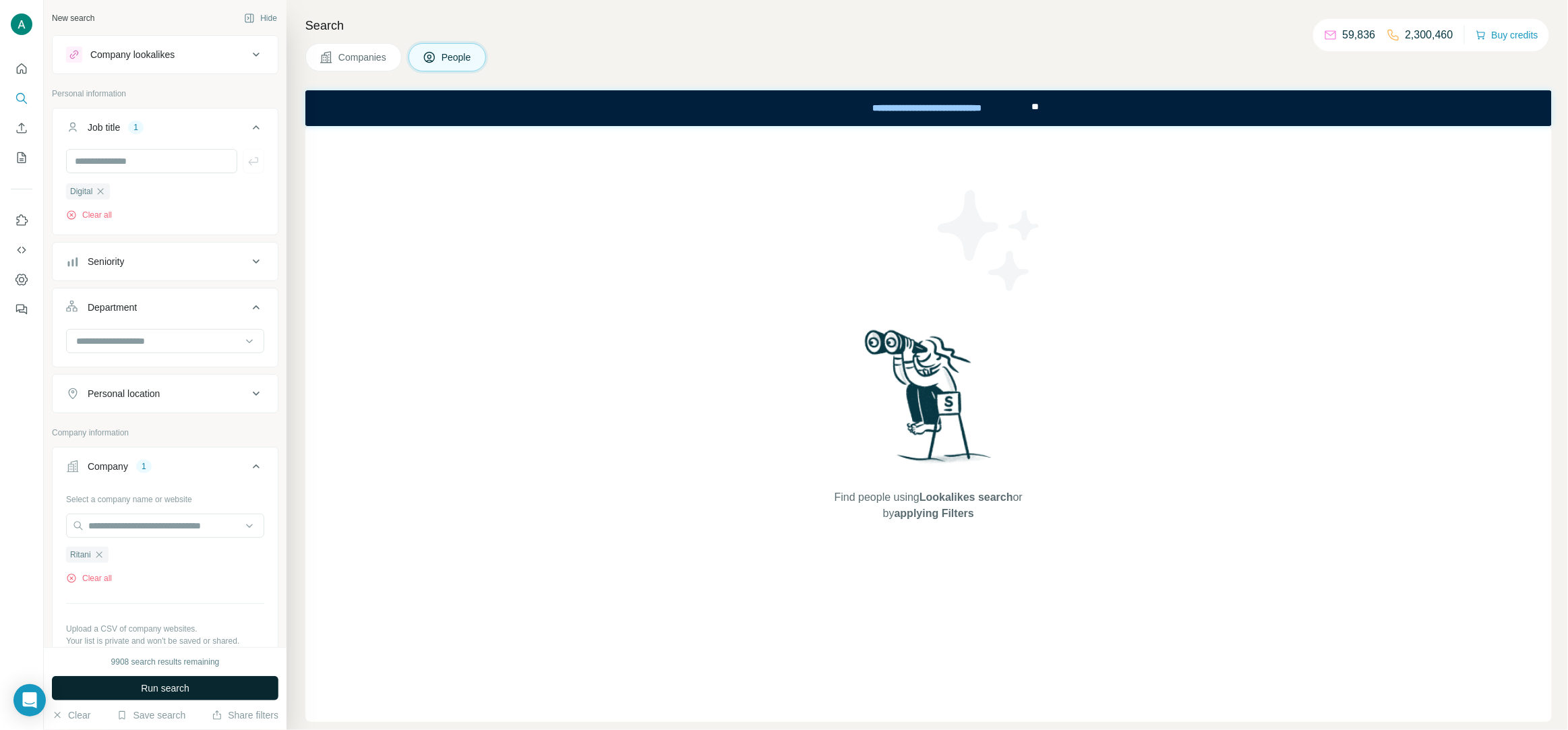
click at [163, 679] on button "Run search" at bounding box center [165, 688] width 226 height 24
click at [103, 196] on icon "button" at bounding box center [100, 191] width 11 height 11
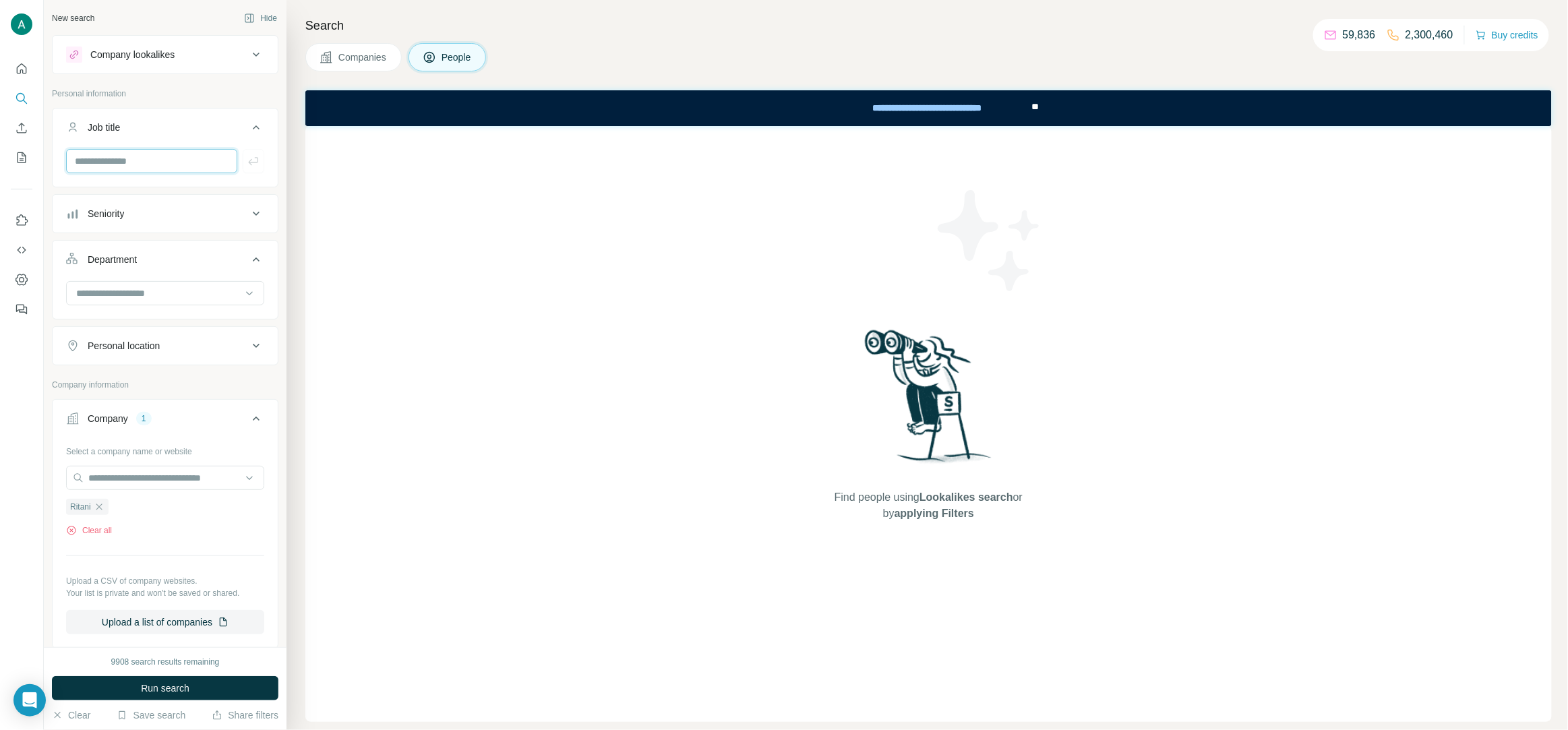
click at [163, 169] on input "text" at bounding box center [152, 161] width 171 height 24
paste input "*****"
type input "*****"
click at [255, 162] on icon "button" at bounding box center [253, 161] width 13 height 13
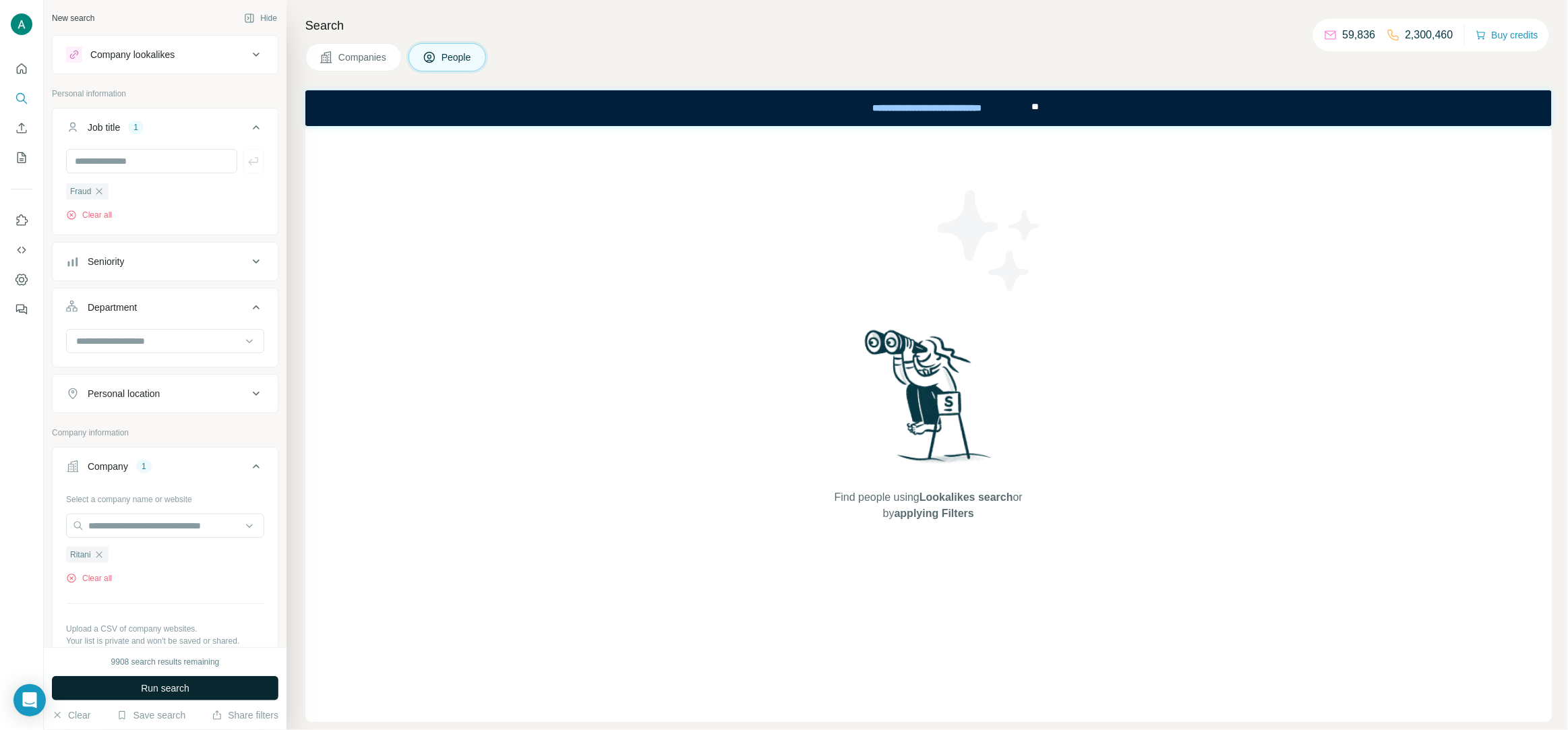
click at [160, 683] on span "Run search" at bounding box center [165, 688] width 49 height 13
click at [100, 195] on icon "button" at bounding box center [99, 191] width 11 height 11
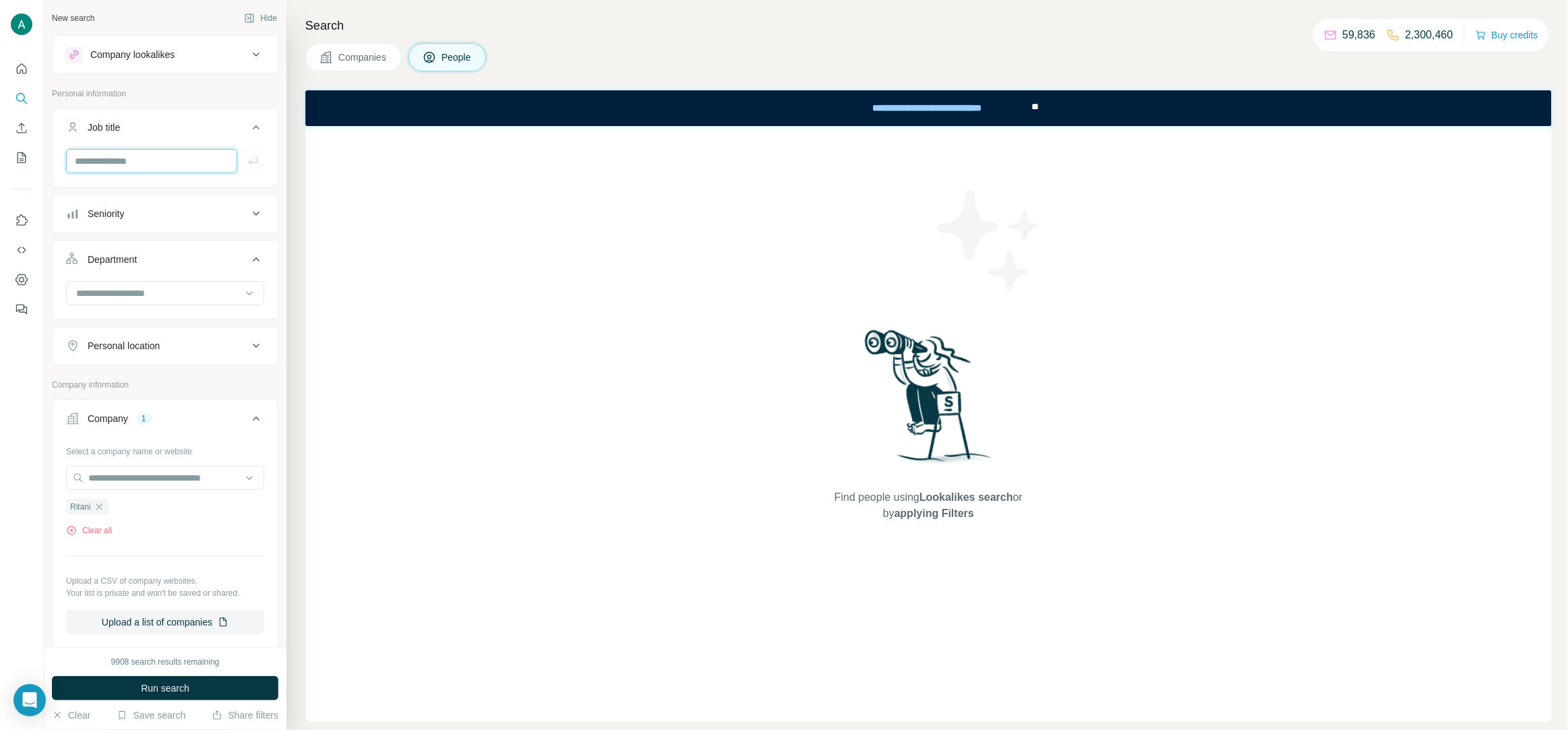
click at [115, 152] on input "text" at bounding box center [152, 161] width 171 height 24
type input "******"
click at [250, 156] on icon "button" at bounding box center [253, 161] width 13 height 13
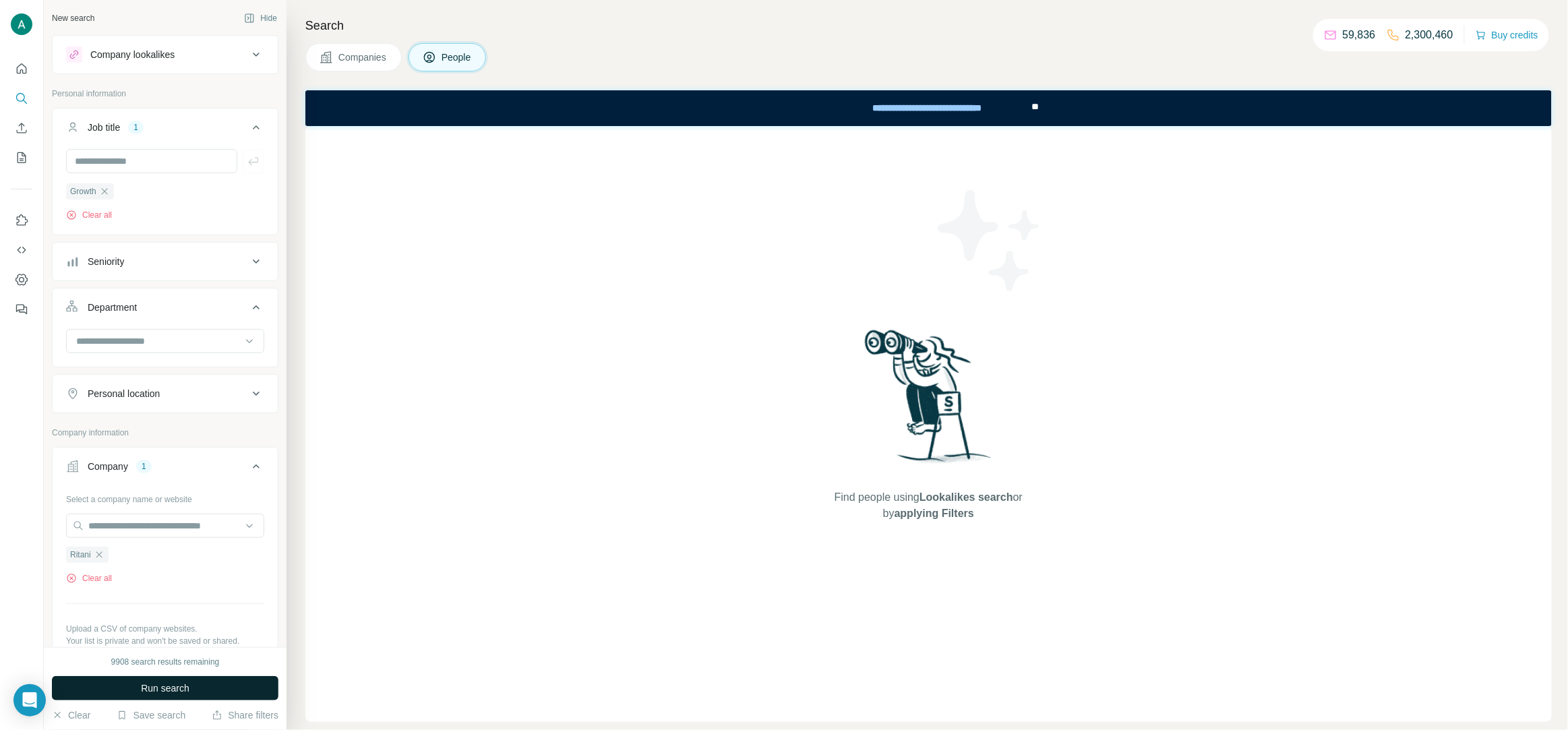
click at [160, 690] on span "Run search" at bounding box center [165, 688] width 49 height 13
click at [142, 171] on input "text" at bounding box center [152, 161] width 171 height 24
paste input "*****"
type input "*****"
click at [108, 191] on icon "button" at bounding box center [104, 191] width 11 height 11
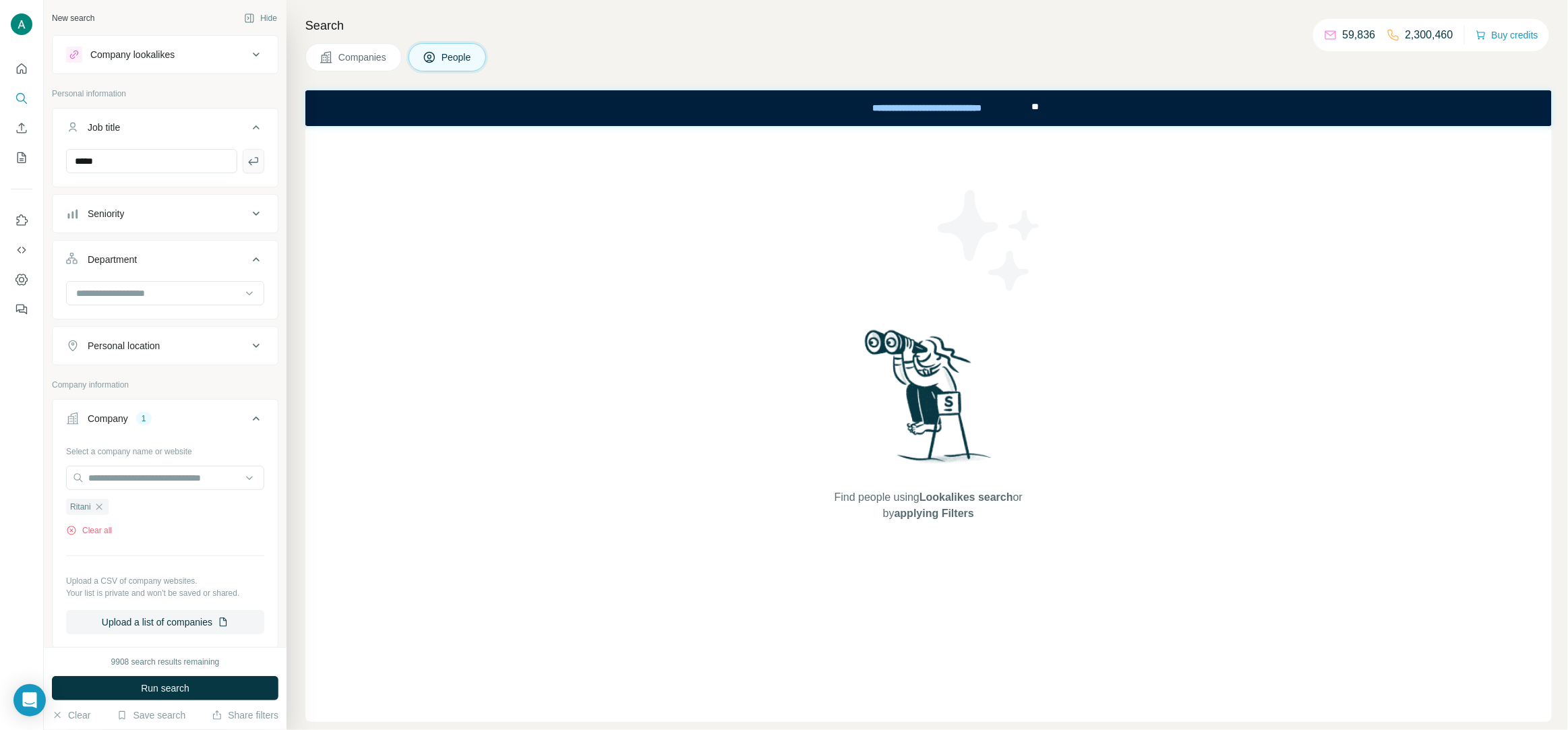
click at [252, 157] on icon "button" at bounding box center [253, 161] width 13 height 13
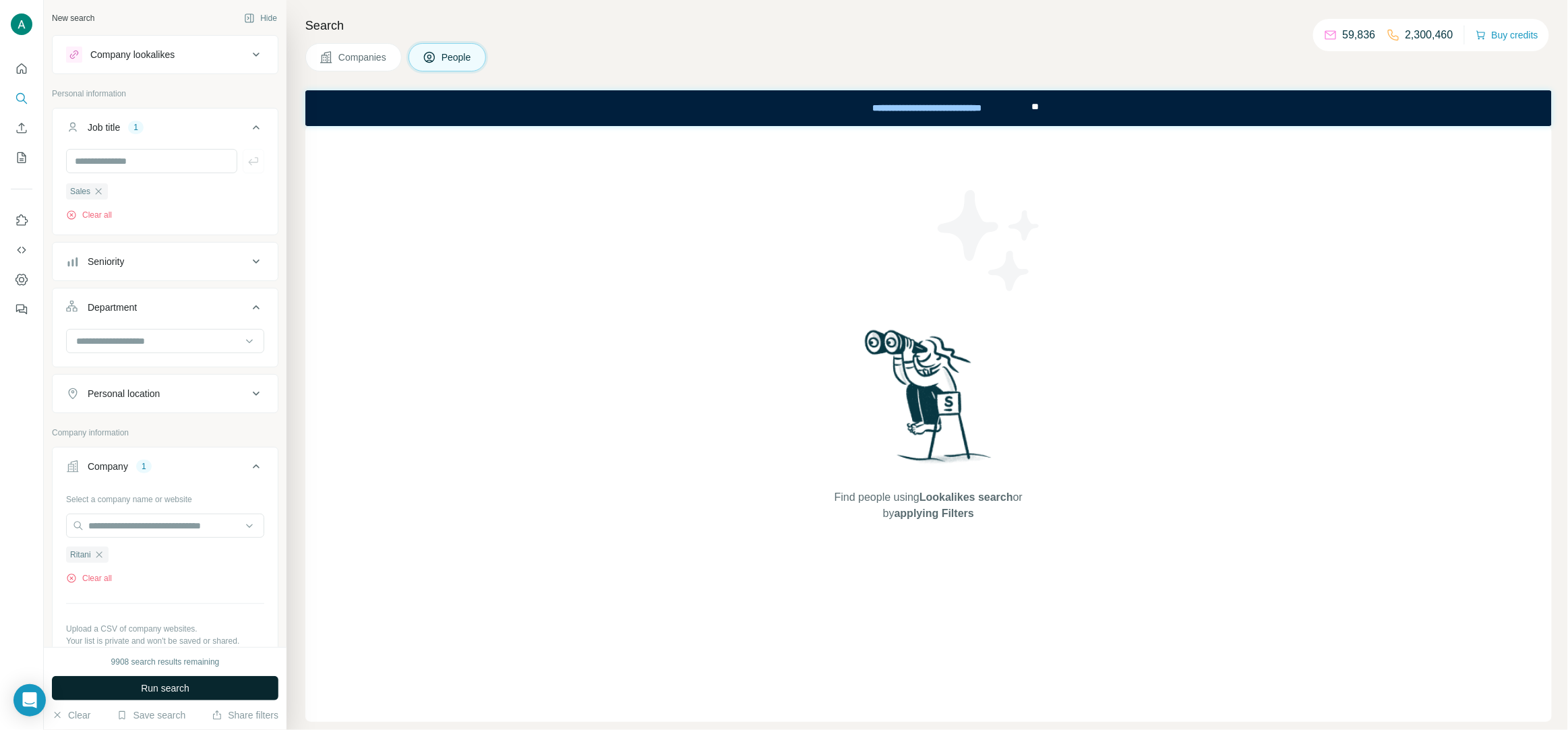
click at [145, 685] on span "Run search" at bounding box center [165, 688] width 49 height 13
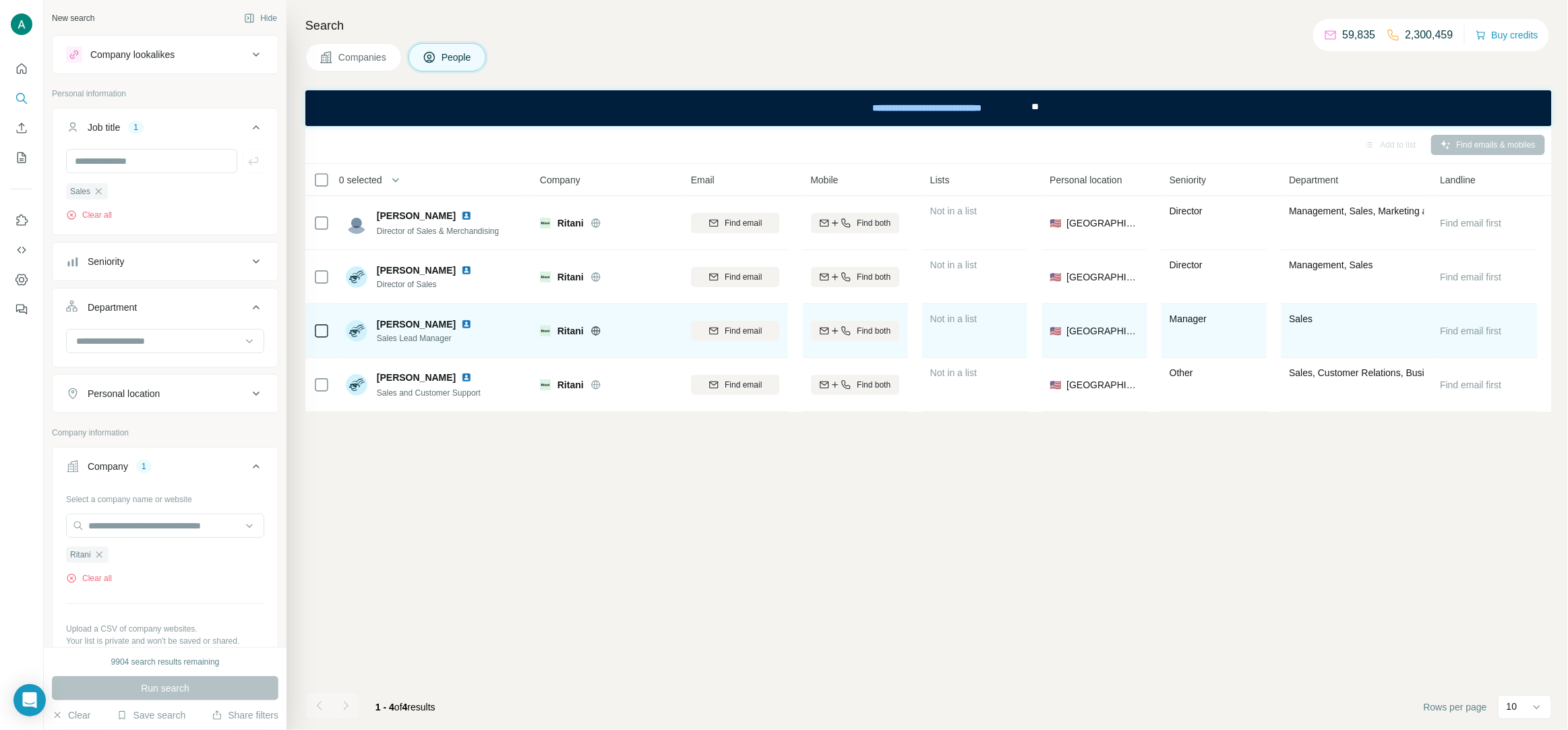
click at [461, 324] on img at bounding box center [466, 324] width 11 height 11
drag, startPoint x: 377, startPoint y: 325, endPoint x: 452, endPoint y: 325, distance: 75.0
click at [452, 325] on div "[PERSON_NAME]" at bounding box center [427, 324] width 100 height 13
click at [742, 331] on span "Find email" at bounding box center [743, 331] width 37 height 12
drag, startPoint x: 453, startPoint y: 342, endPoint x: 374, endPoint y: 344, distance: 79.0
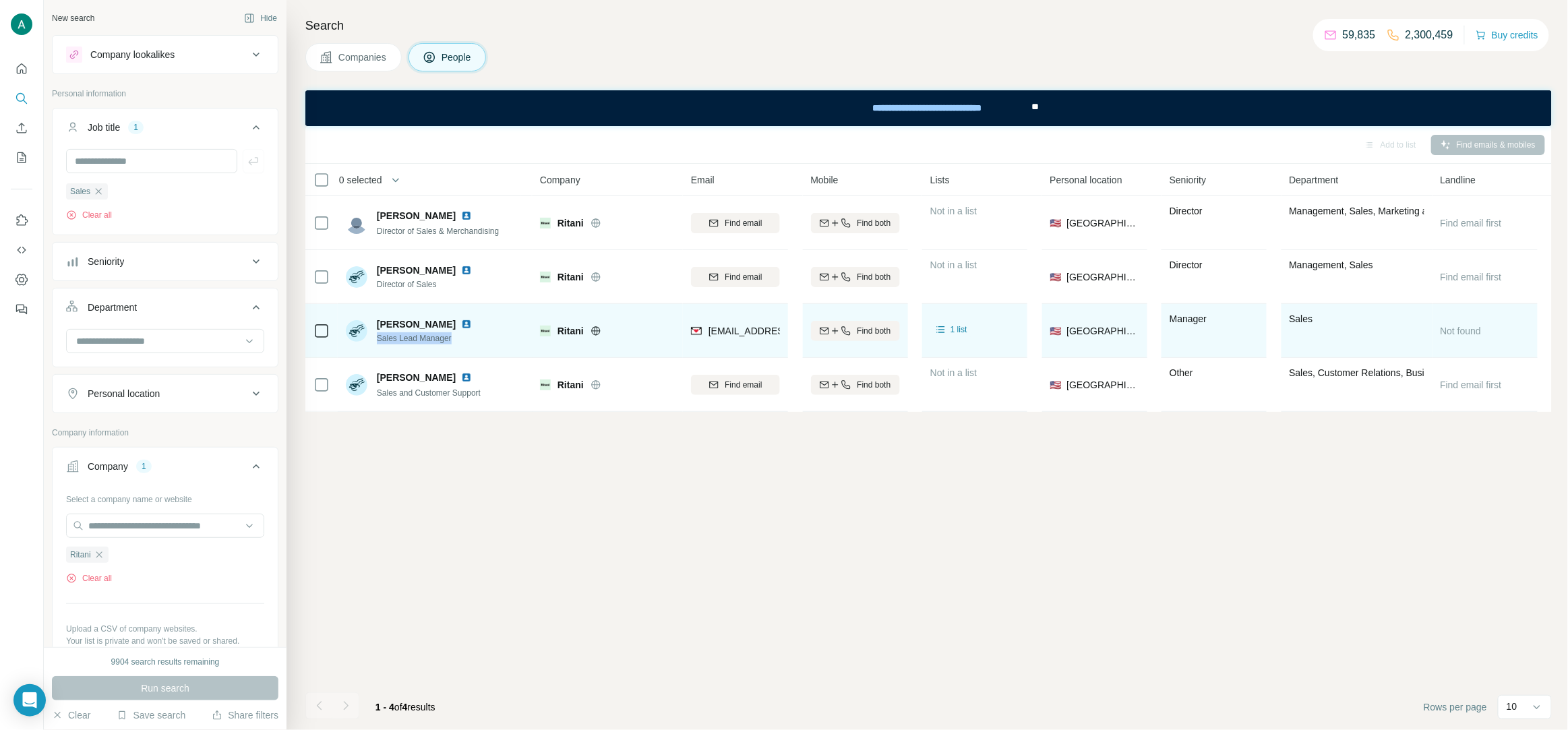
click at [374, 344] on div "[PERSON_NAME] Sales Lead Manager" at bounding box center [411, 331] width 131 height 27
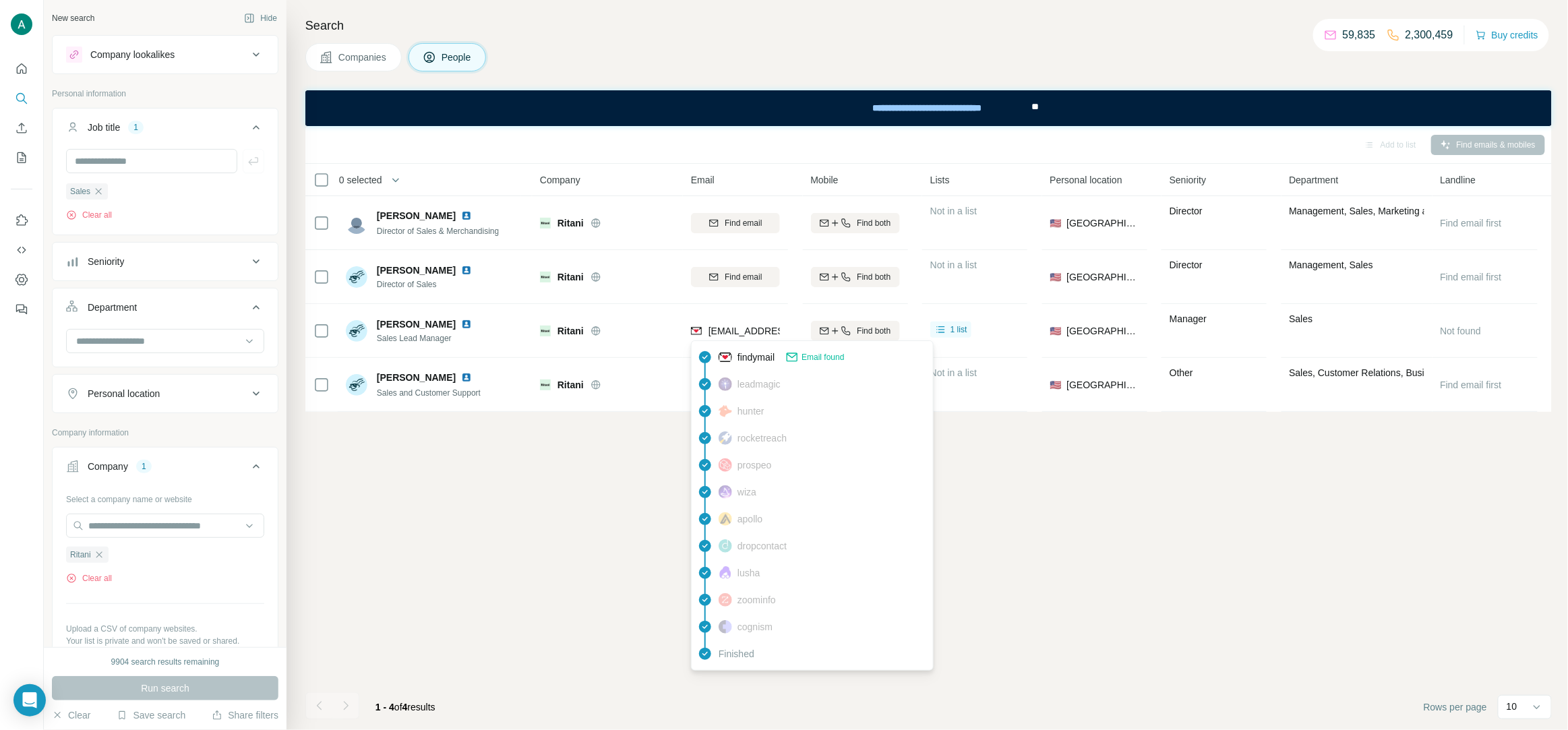
click at [743, 330] on span "[EMAIL_ADDRESS][DOMAIN_NAME]" at bounding box center [788, 331] width 160 height 11
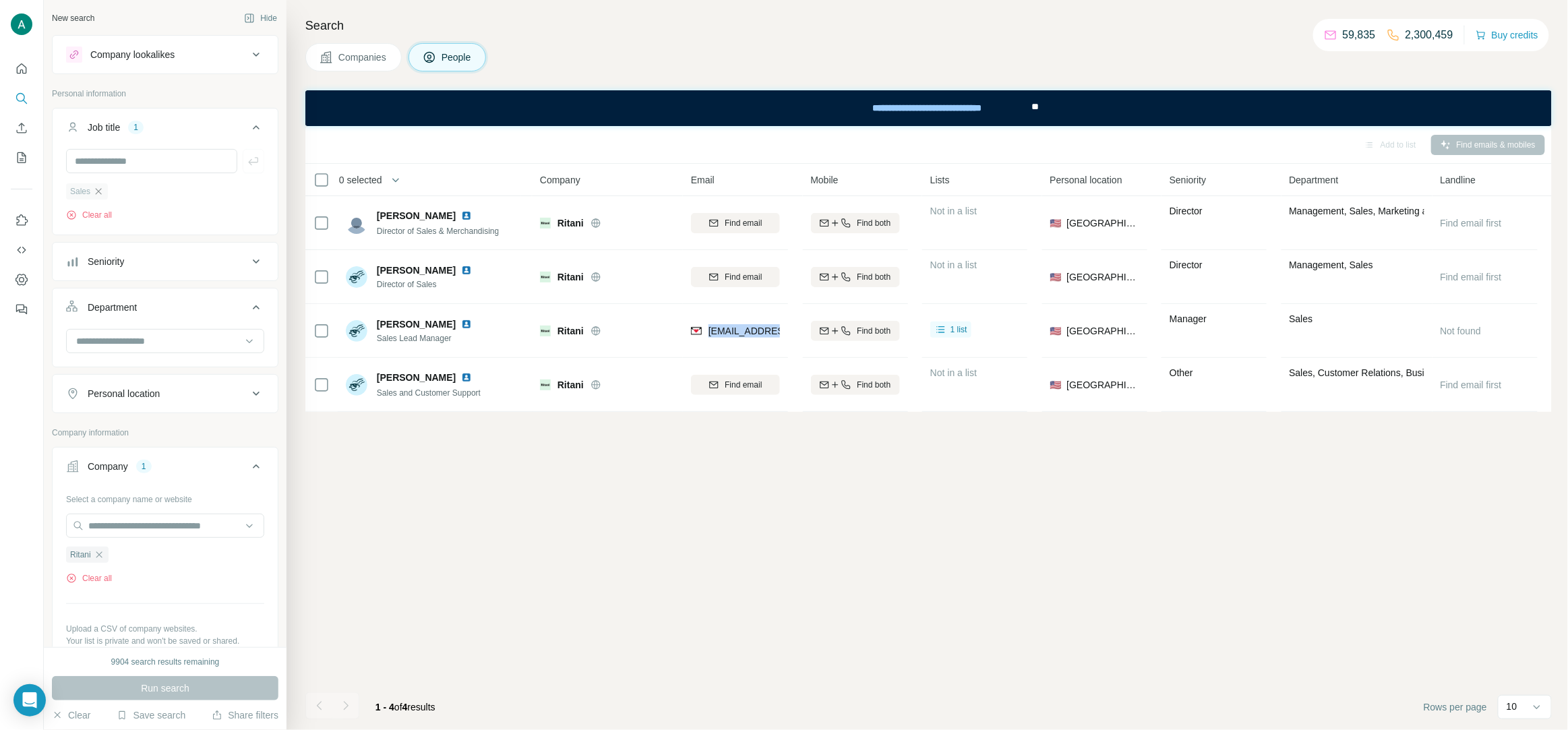
click at [102, 191] on icon "button" at bounding box center [98, 191] width 11 height 11
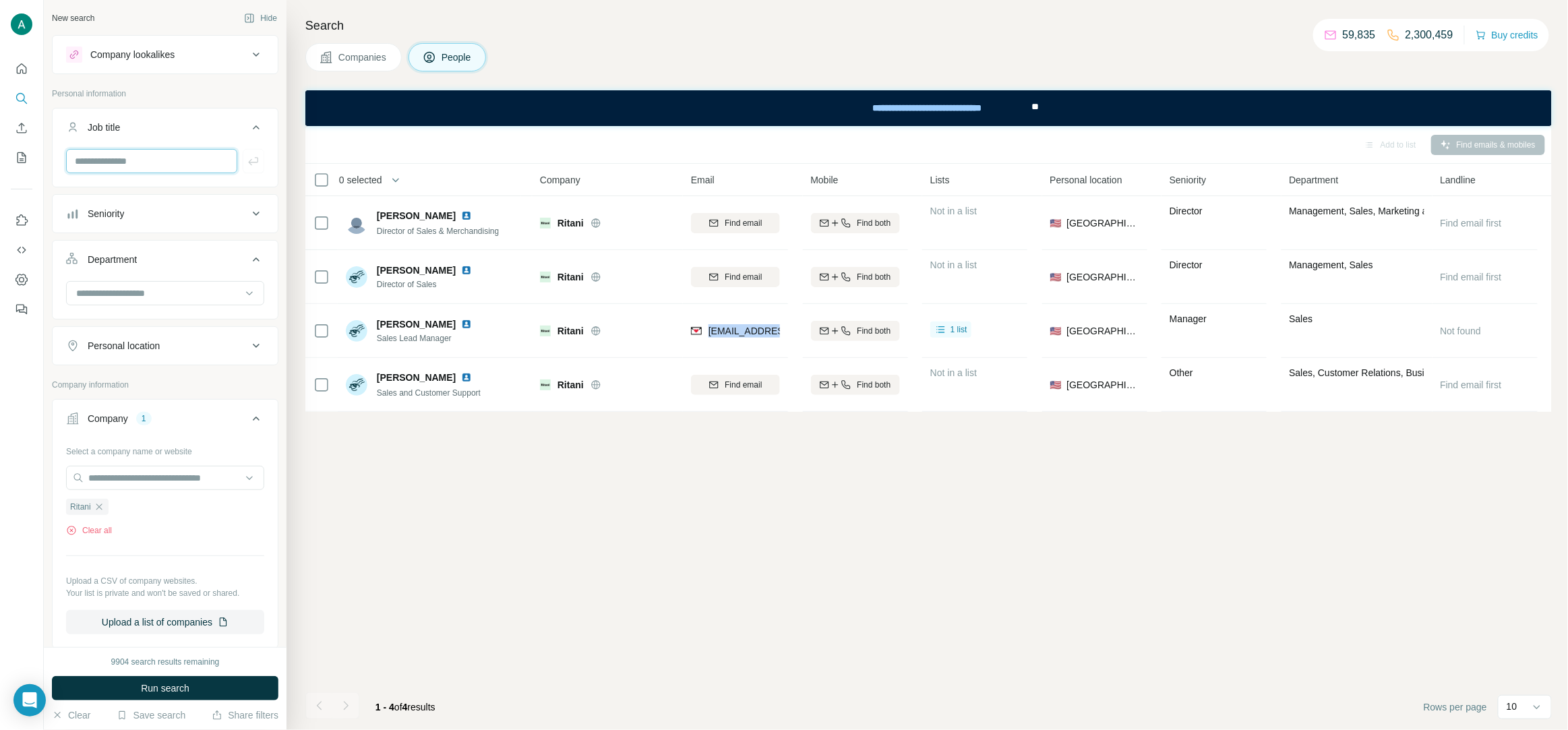
click at [119, 169] on input "text" at bounding box center [152, 161] width 171 height 24
type input "**"
click at [253, 157] on icon "button" at bounding box center [253, 161] width 13 height 13
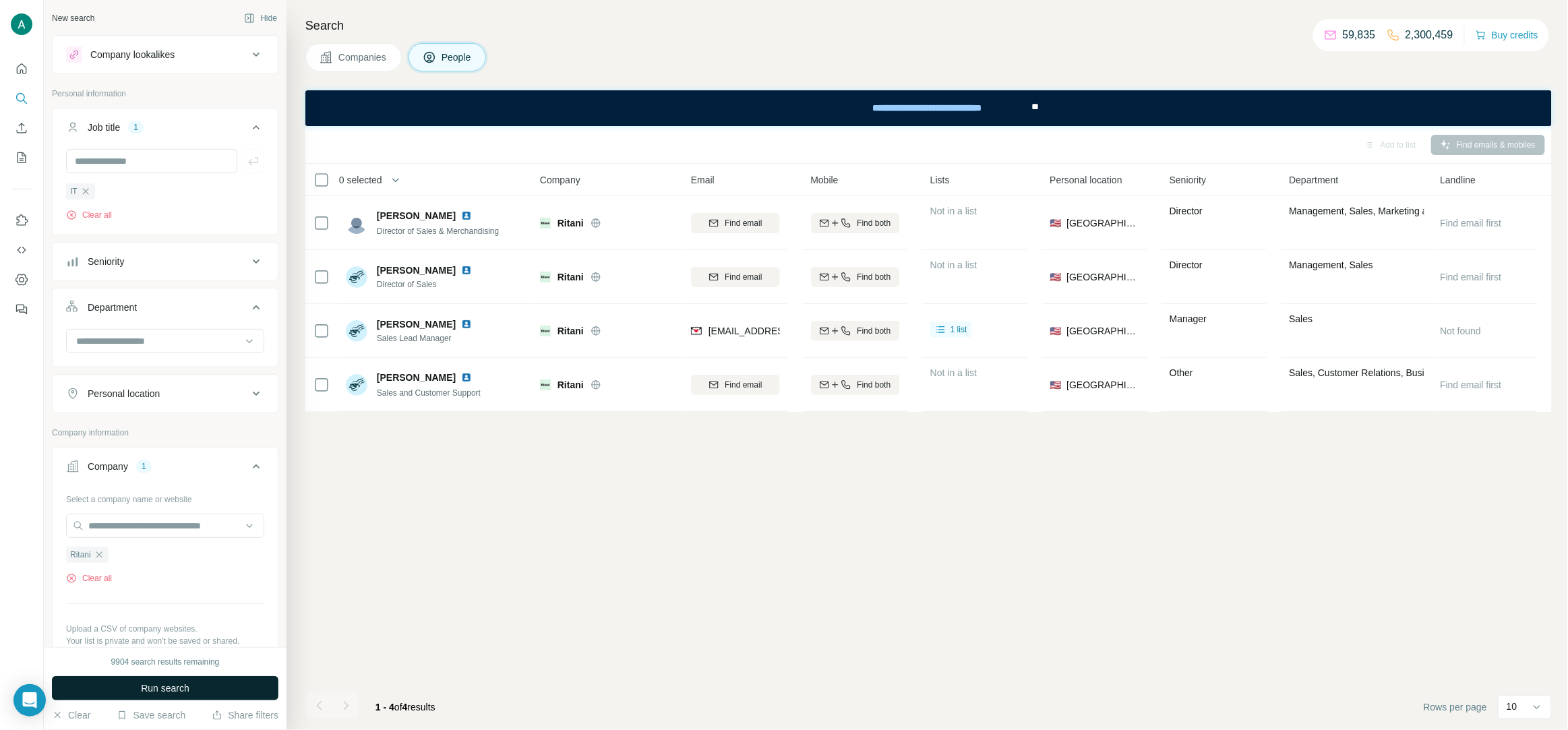
click at [164, 694] on span "Run search" at bounding box center [165, 688] width 49 height 13
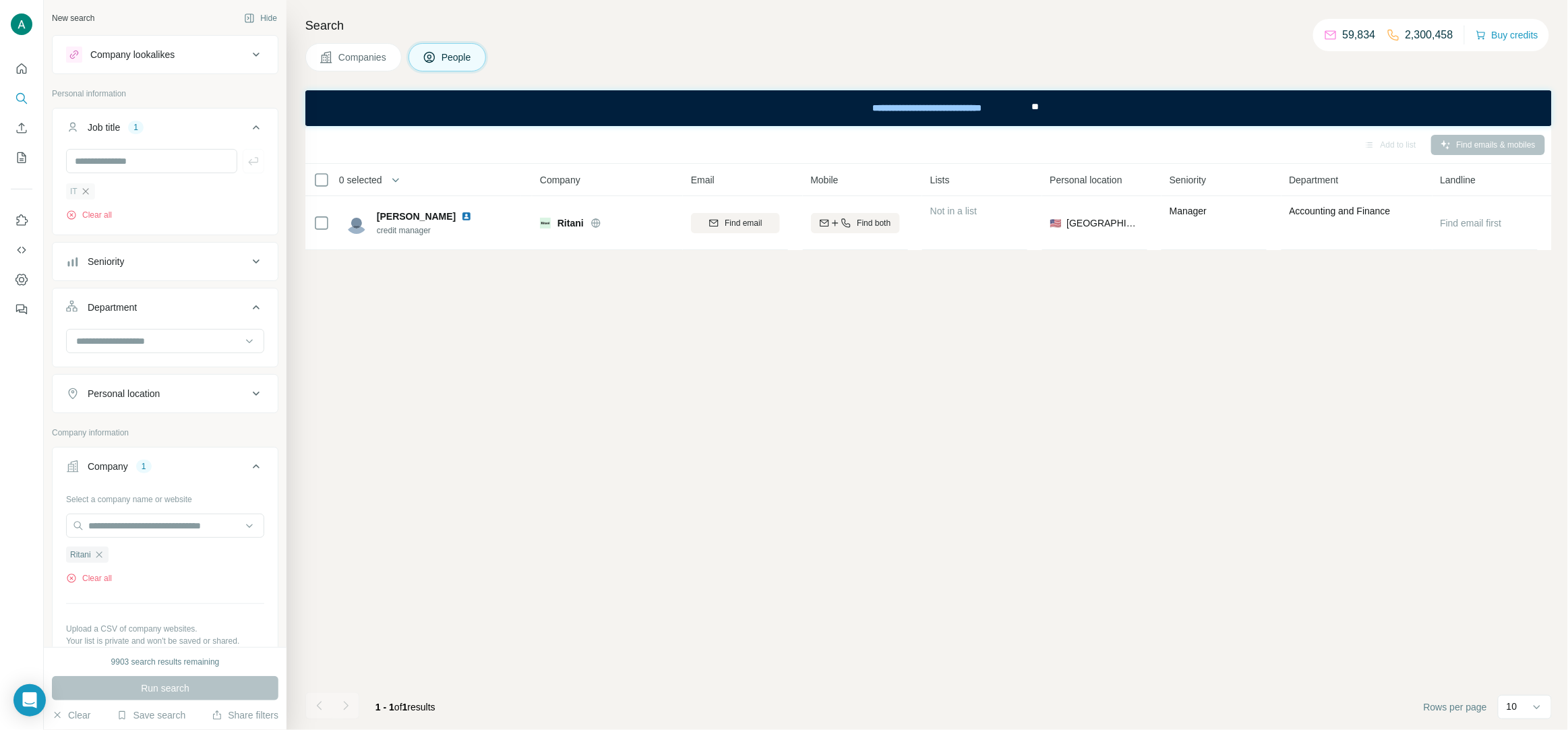
click at [87, 194] on icon "button" at bounding box center [85, 191] width 11 height 11
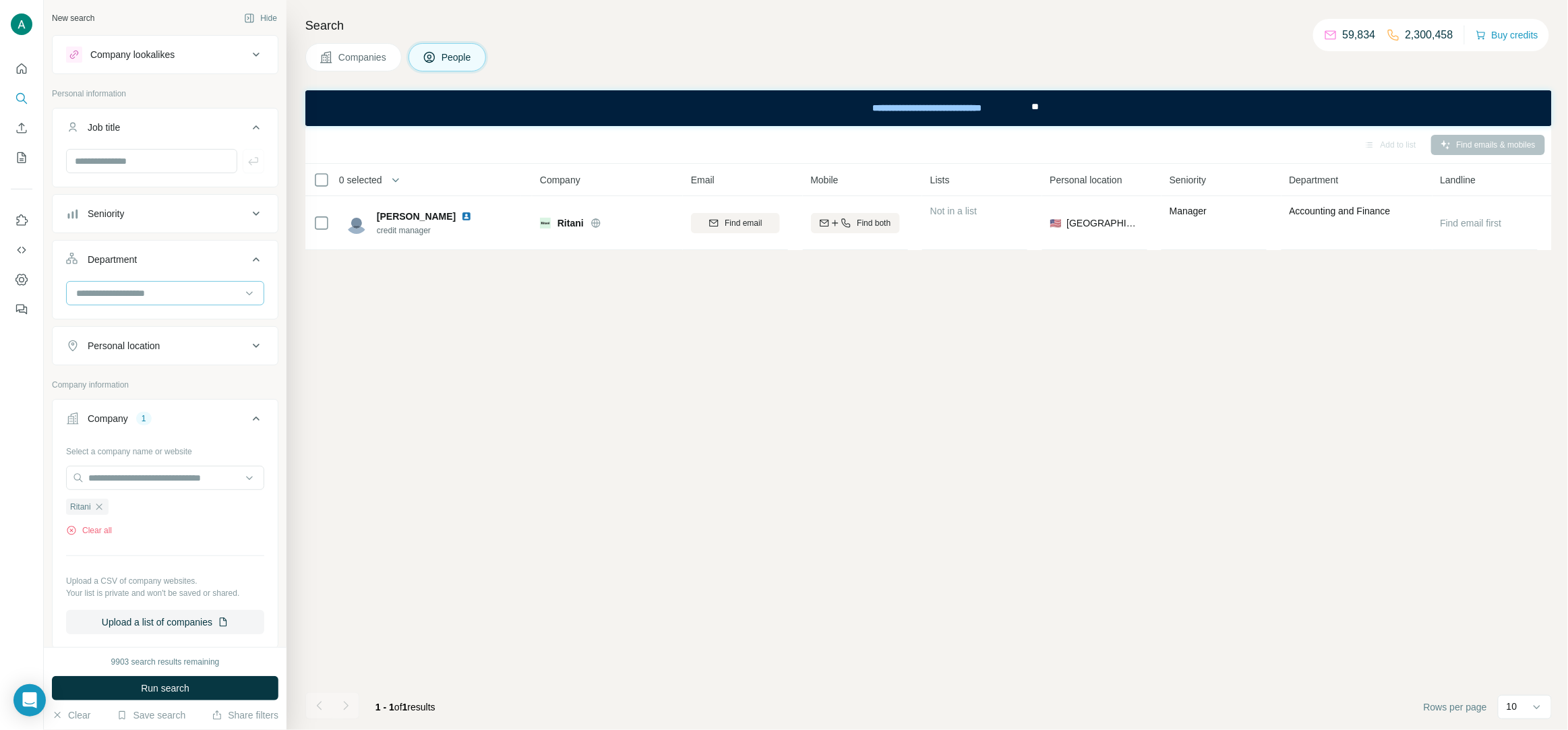
click at [203, 293] on input at bounding box center [158, 293] width 166 height 15
click at [135, 339] on div "R&D" at bounding box center [165, 343] width 176 height 13
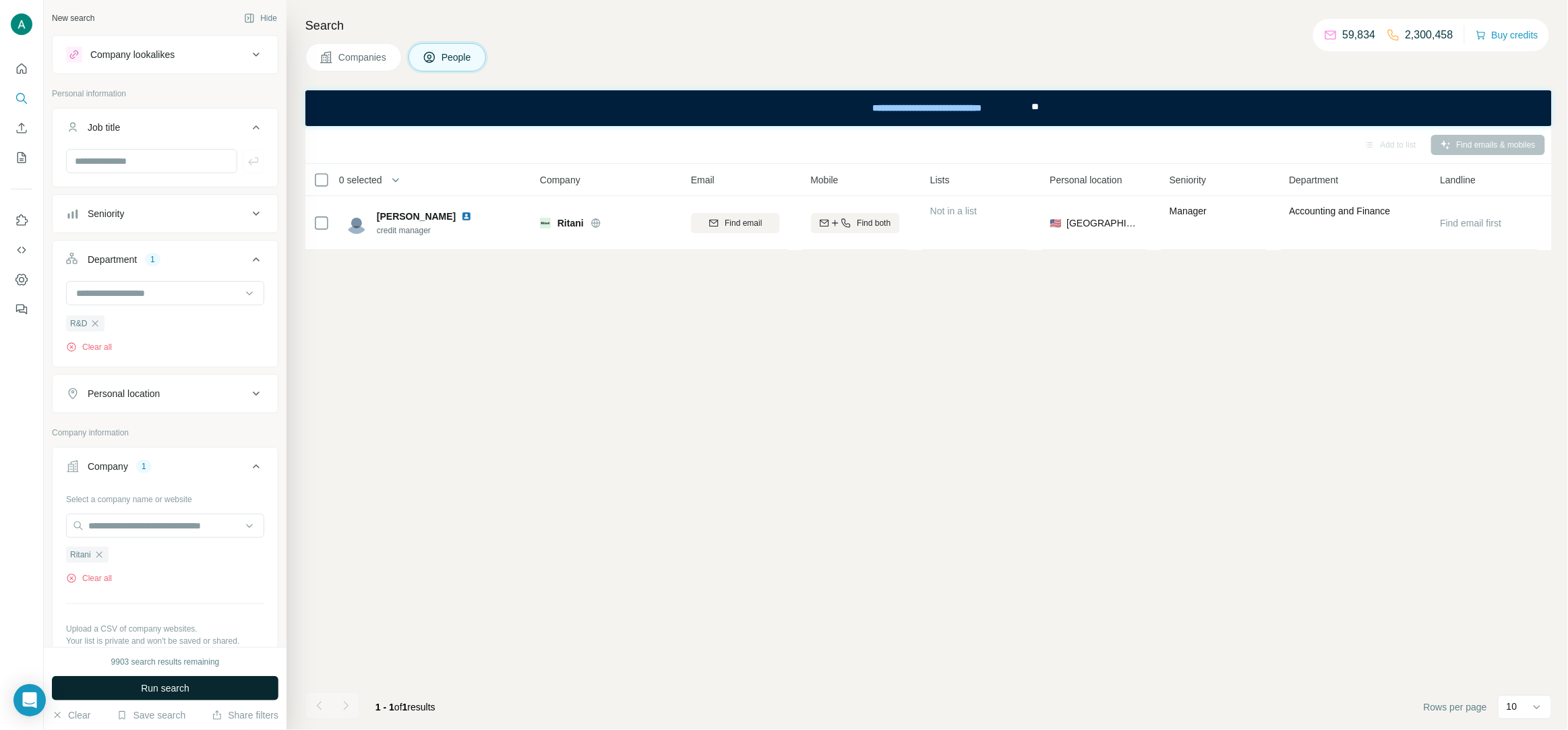
click at [205, 688] on button "Run search" at bounding box center [165, 688] width 226 height 24
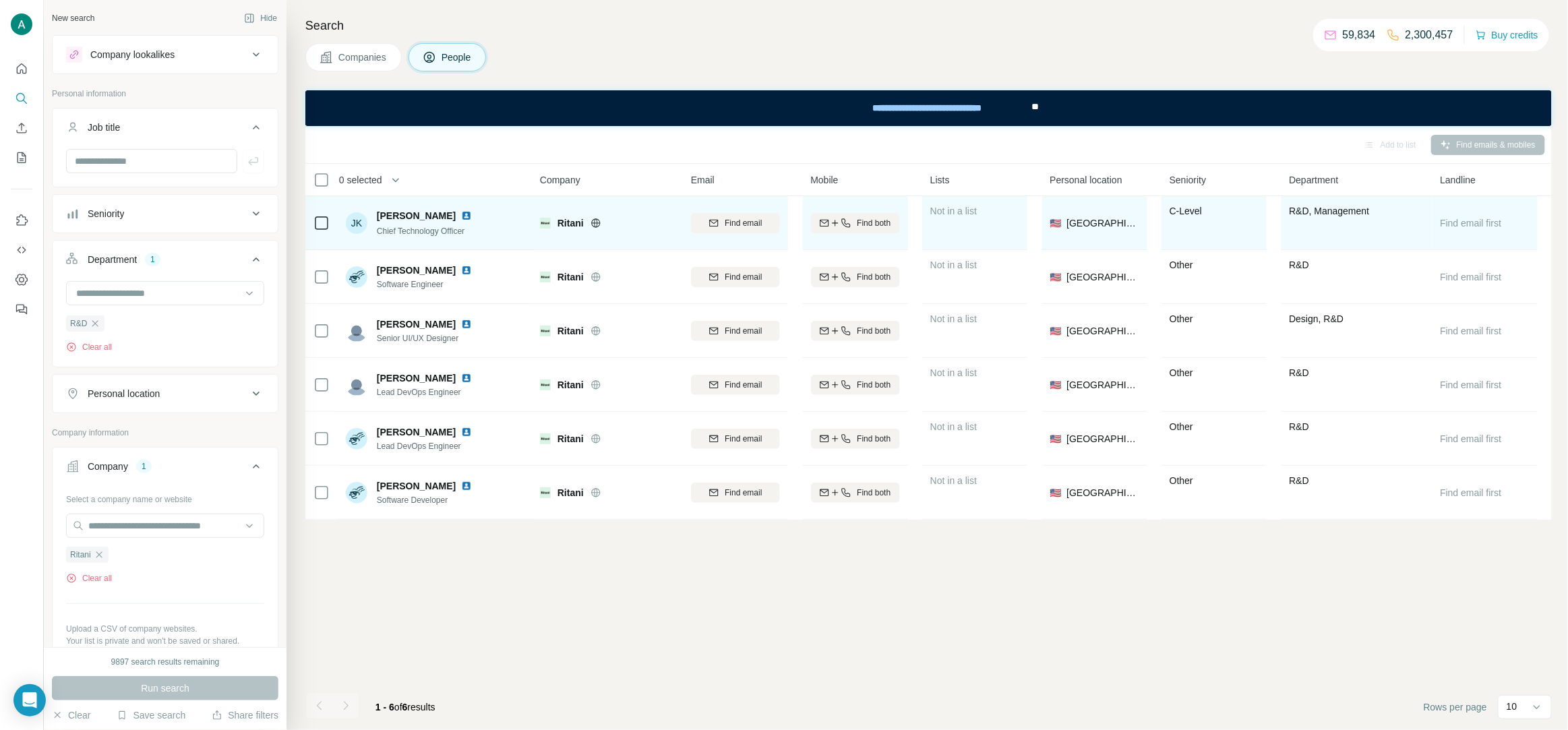
click at [461, 212] on img at bounding box center [466, 215] width 11 height 11
click at [728, 229] on button "Find email" at bounding box center [735, 223] width 89 height 20
click at [415, 212] on span "[PERSON_NAME]" at bounding box center [416, 215] width 79 height 13
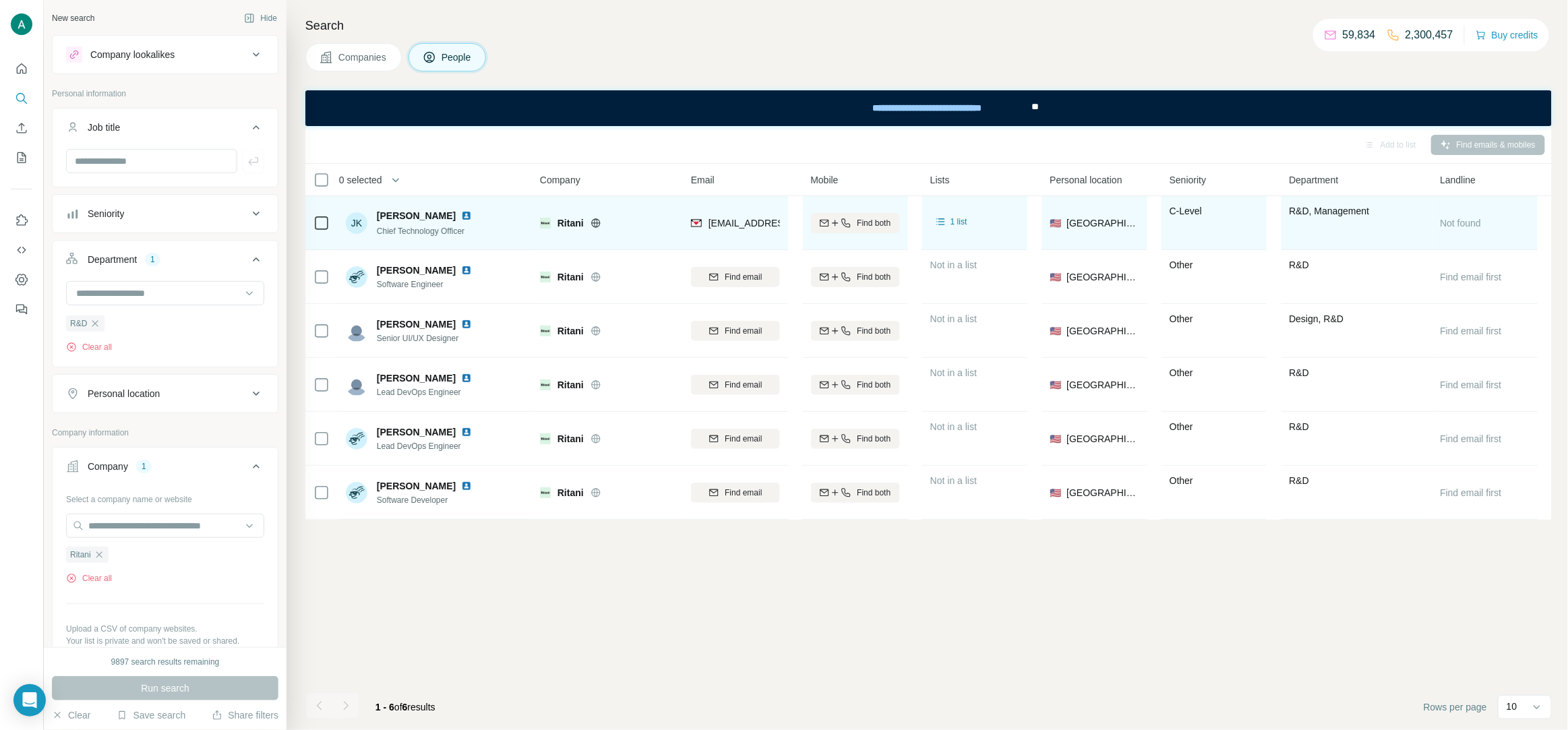
click at [415, 212] on span "[PERSON_NAME]" at bounding box center [416, 215] width 79 height 13
click at [427, 235] on span "Chief Technology Officer" at bounding box center [420, 231] width 87 height 9
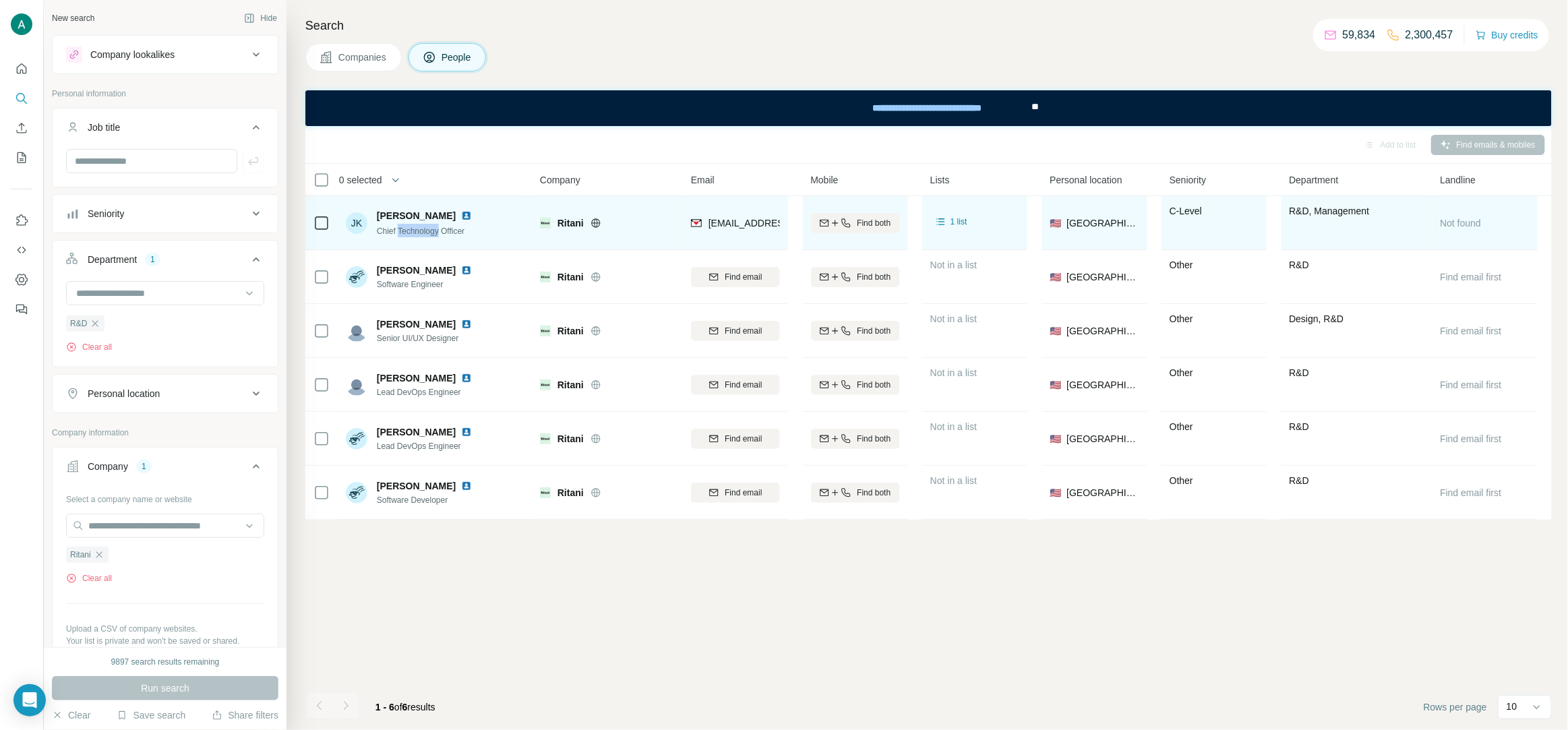
click at [427, 235] on span "Chief Technology Officer" at bounding box center [420, 231] width 87 height 9
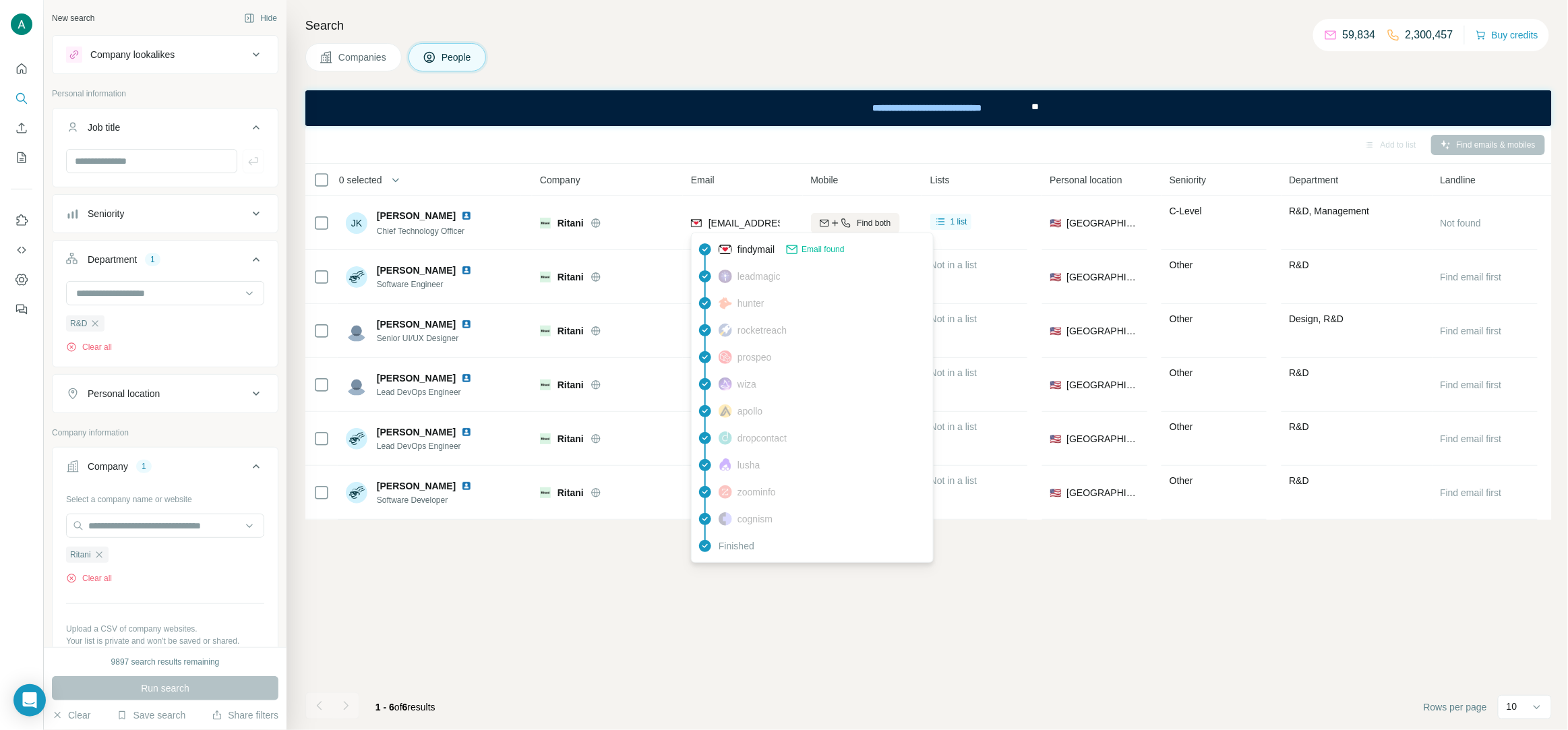
click at [742, 226] on span "[EMAIL_ADDRESS][DOMAIN_NAME]" at bounding box center [788, 223] width 160 height 11
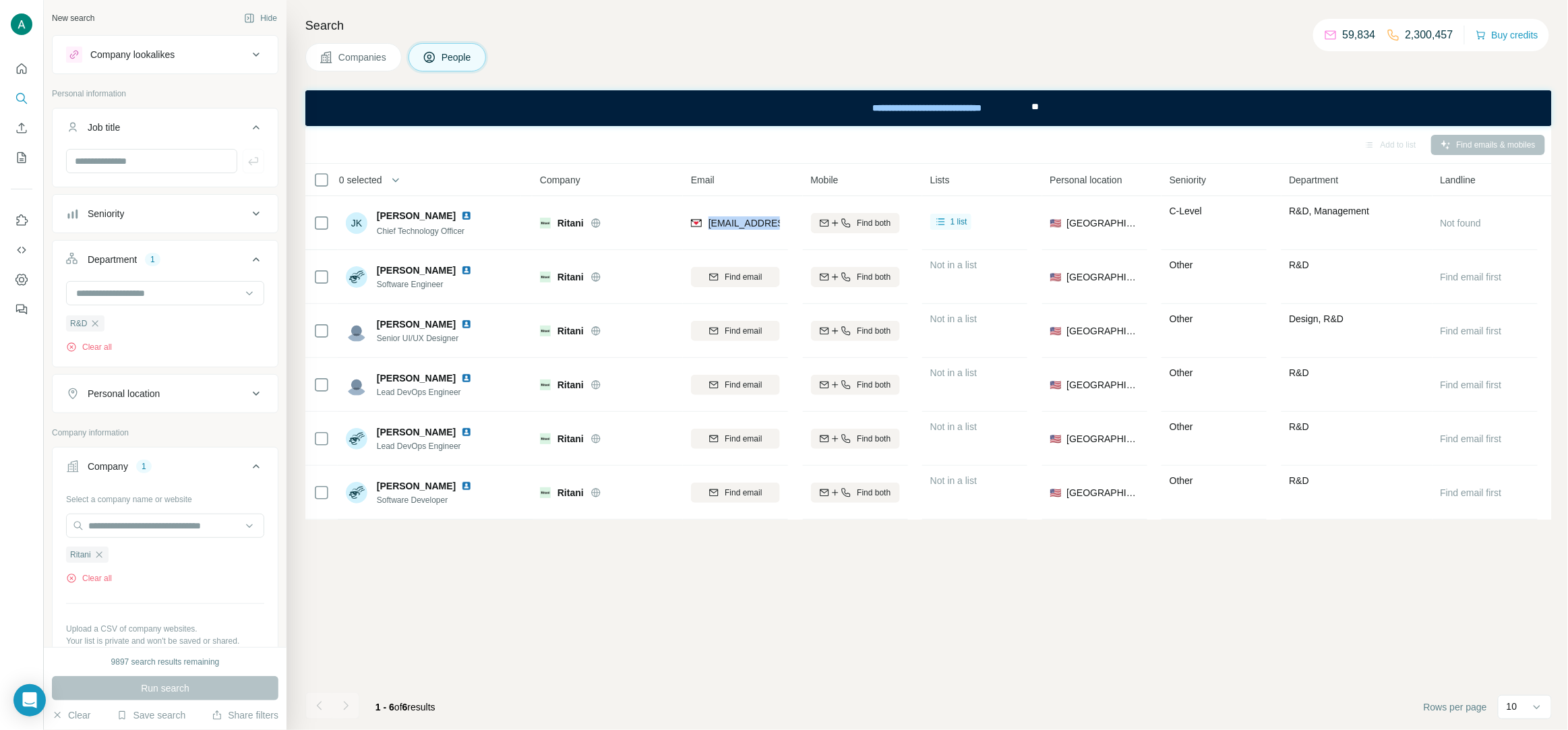
click at [91, 325] on icon "button" at bounding box center [94, 323] width 11 height 11
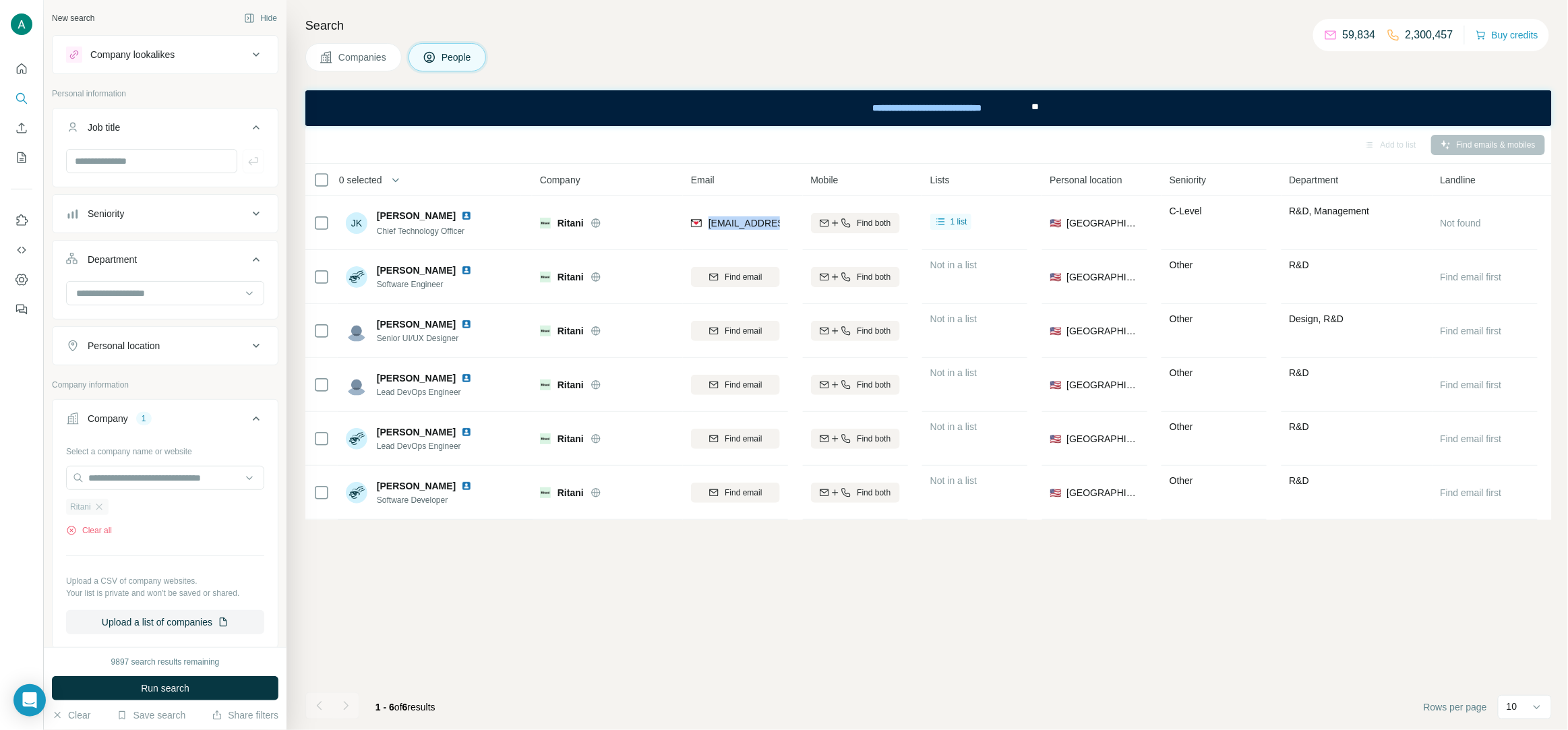
click at [100, 513] on div "Ritani" at bounding box center [87, 506] width 42 height 16
click at [99, 506] on icon "button" at bounding box center [99, 506] width 11 height 11
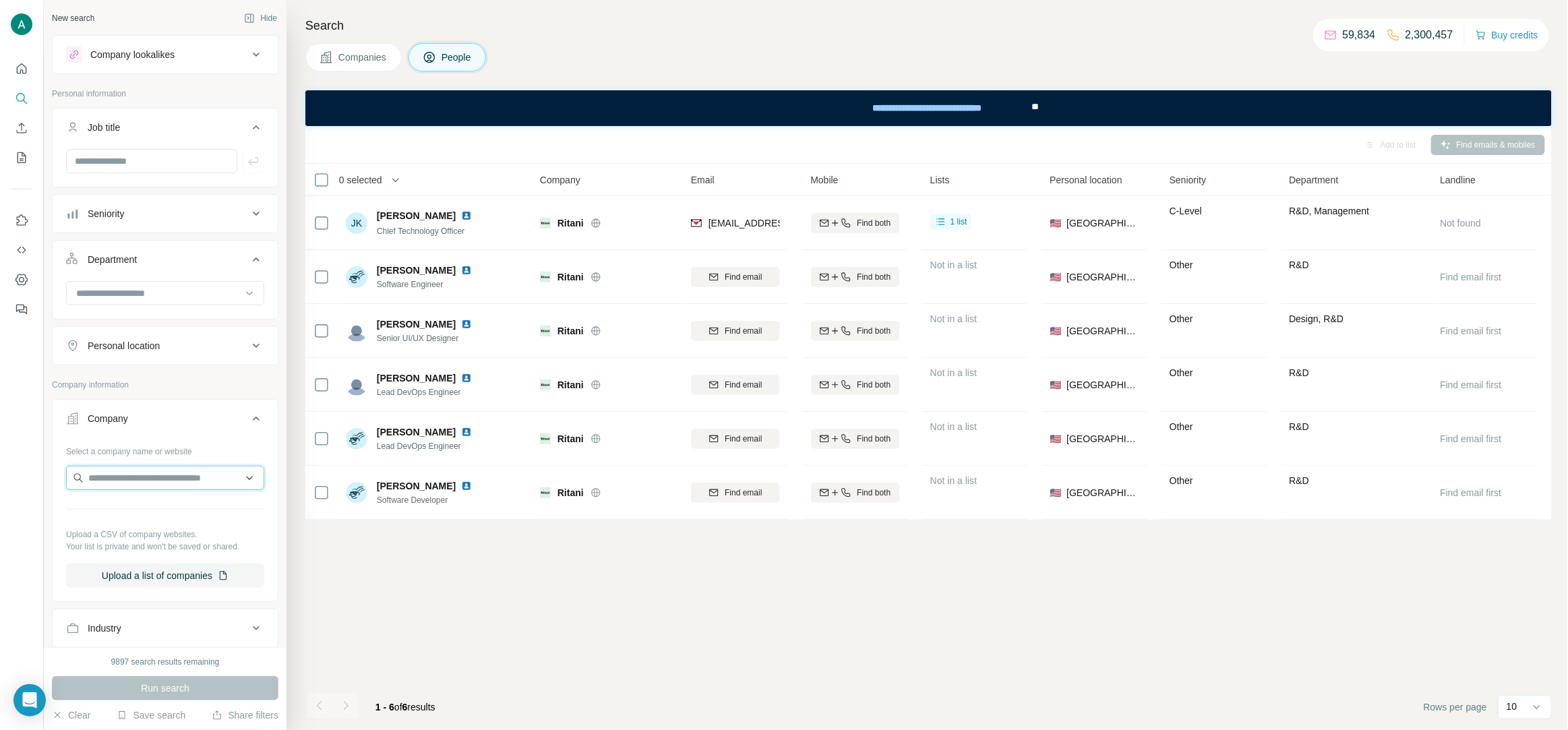
click at [119, 478] on input "text" at bounding box center [165, 478] width 198 height 24
paste input "**********"
type input "**********"
click at [132, 518] on p "[DOMAIN_NAME]" at bounding box center [137, 522] width 65 height 12
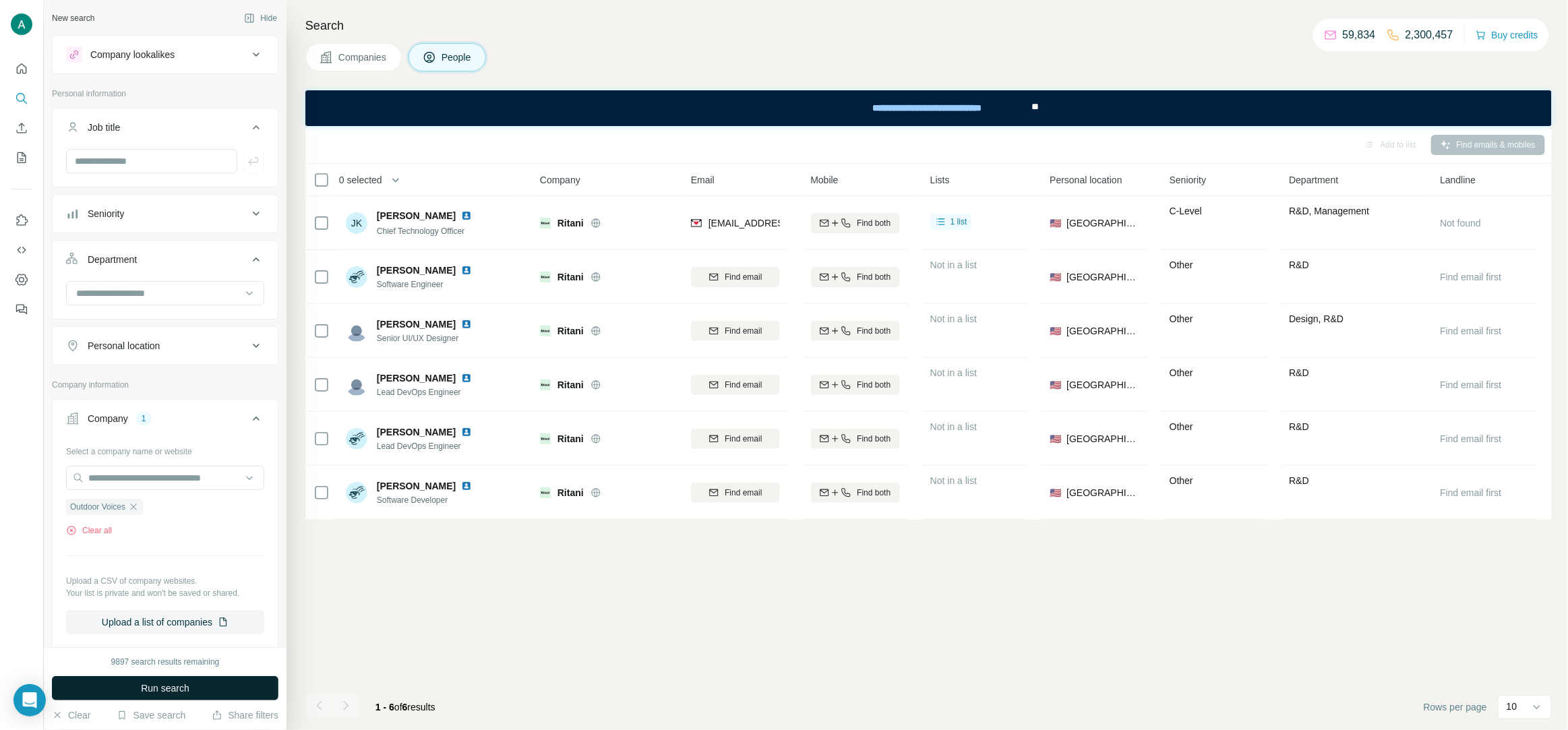
click at [178, 689] on span "Run search" at bounding box center [165, 688] width 49 height 13
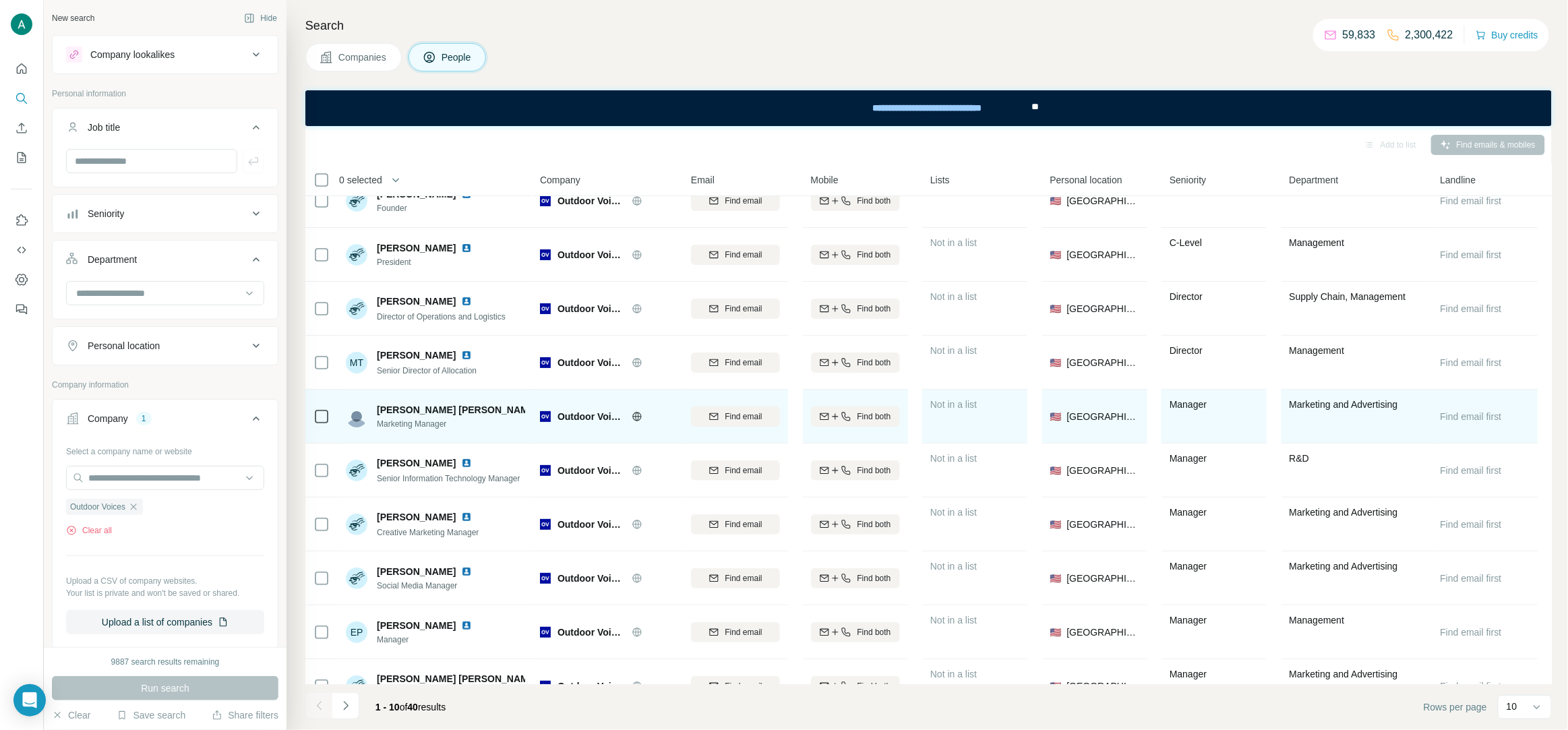
scroll to position [51, 0]
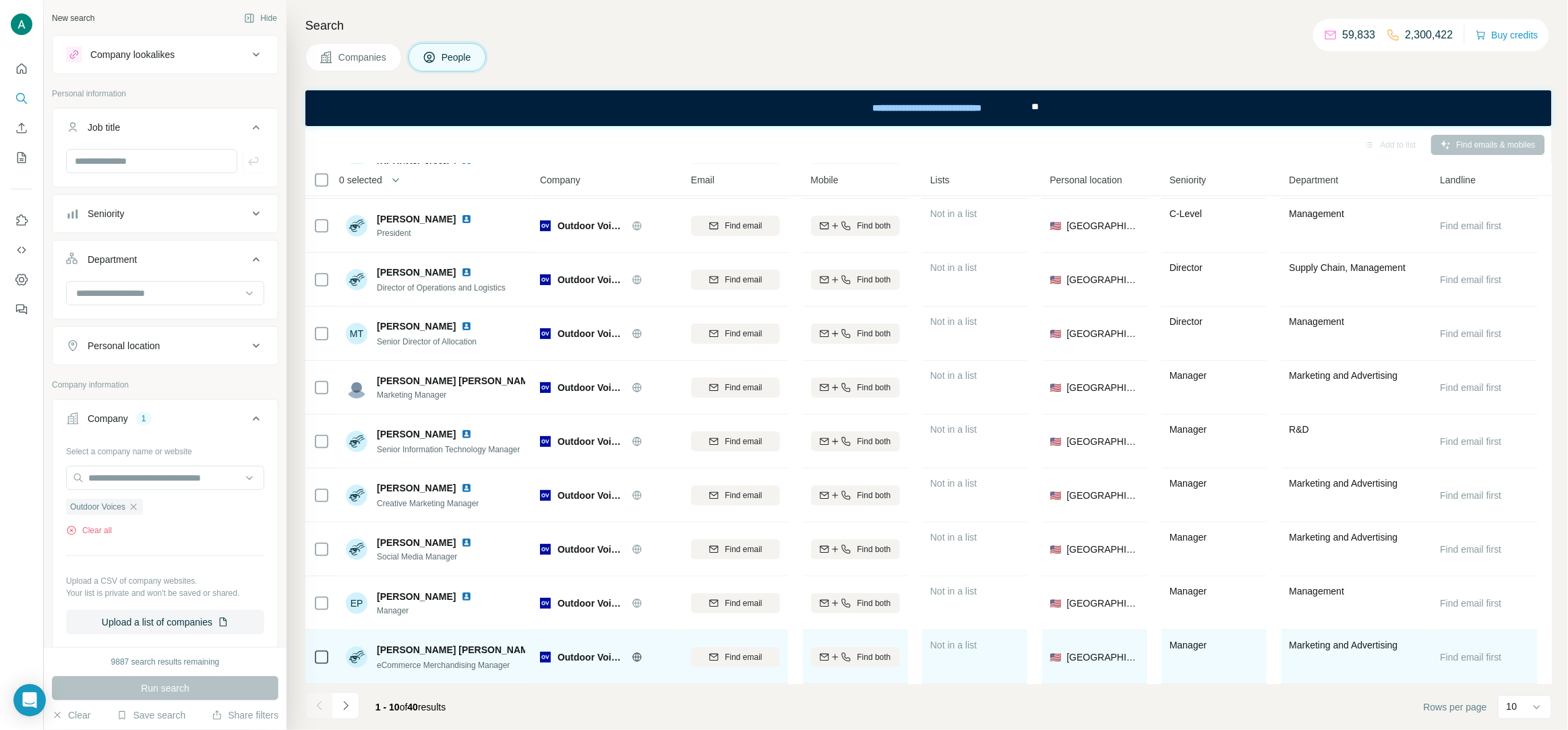
click at [544, 650] on img at bounding box center [546, 650] width 6 height 11
click at [749, 657] on span "Find email" at bounding box center [743, 657] width 37 height 12
click at [427, 654] on span "[PERSON_NAME] [PERSON_NAME]" at bounding box center [457, 650] width 161 height 13
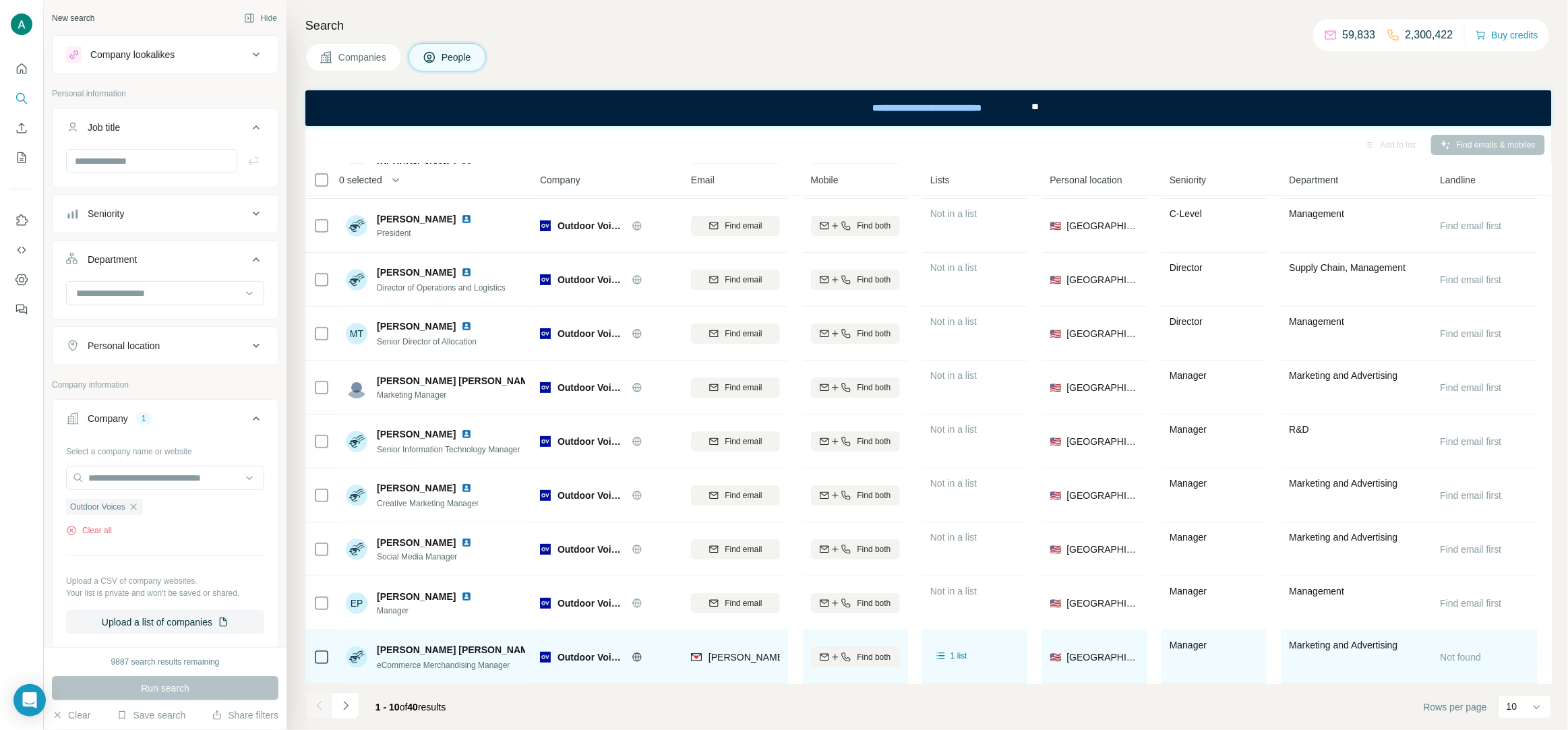
click at [429, 667] on span "eCommerce Merchandising Manager" at bounding box center [443, 665] width 133 height 9
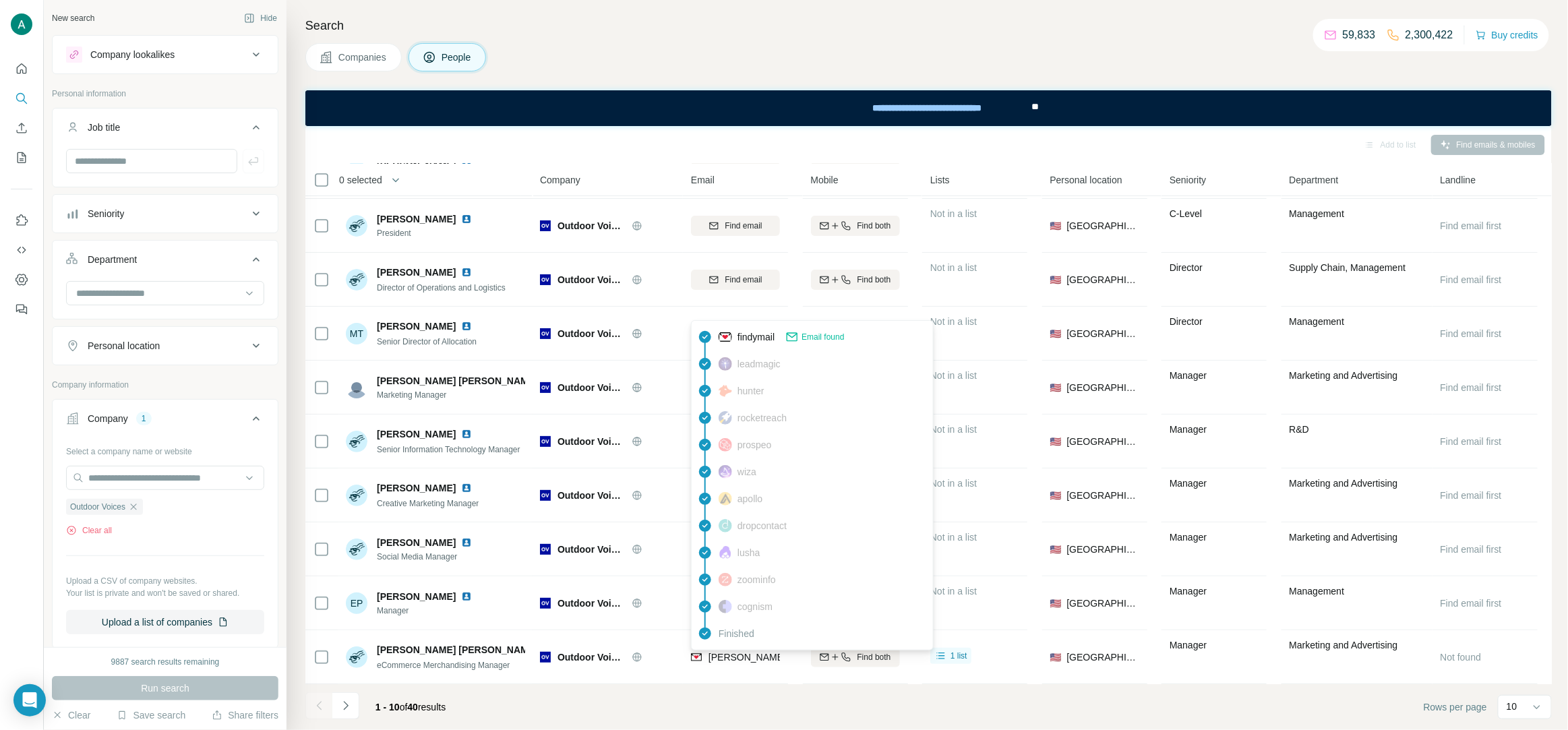
click at [747, 662] on span "[PERSON_NAME][EMAIL_ADDRESS][PERSON_NAME][DOMAIN_NAME]" at bounding box center [866, 657] width 315 height 11
click at [747, 662] on span "smith.ketterer@outdoorvoices.com" at bounding box center [866, 657] width 315 height 11
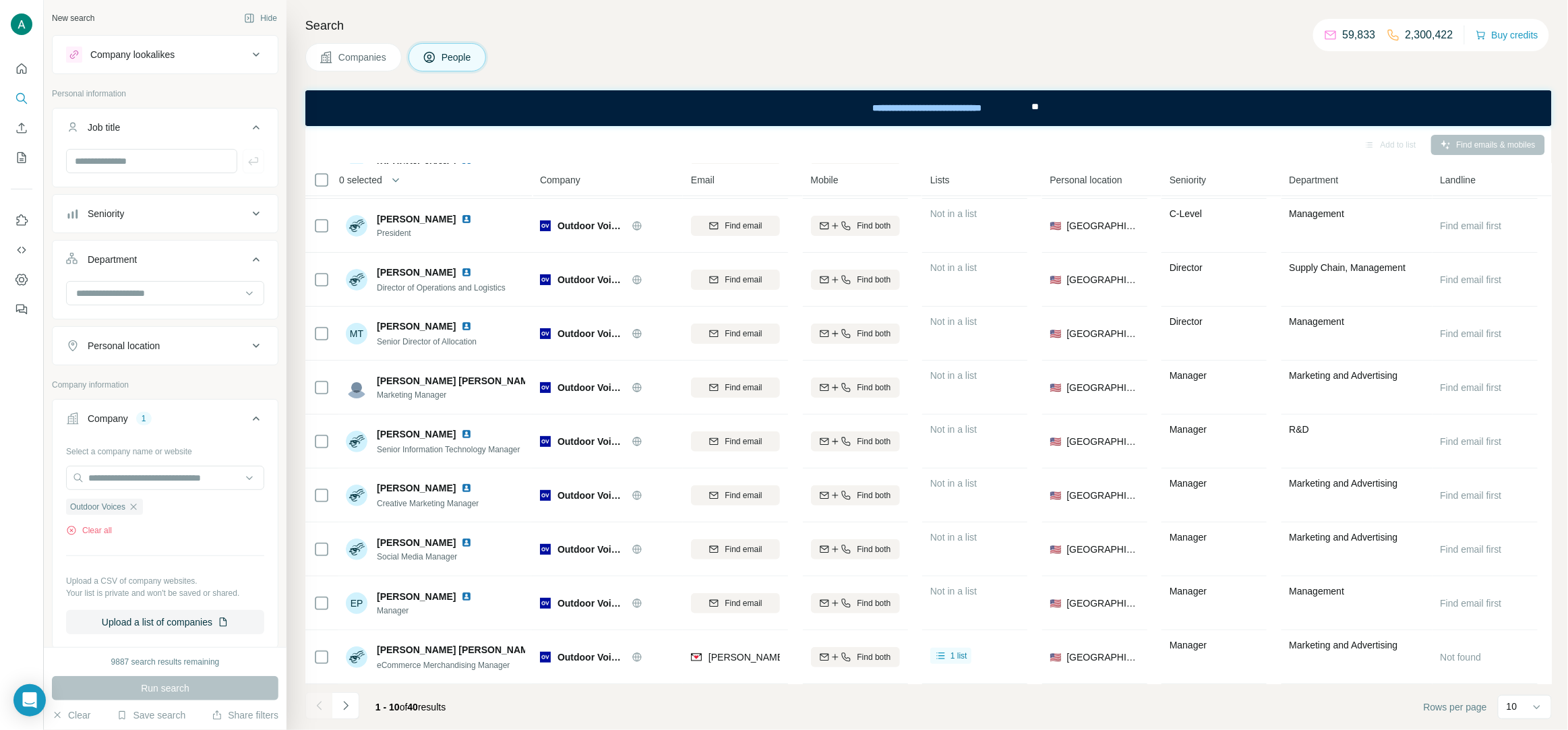
click at [556, 719] on footer "1 - 10 of 40 results Rows per page 10" at bounding box center [929, 707] width 1247 height 46
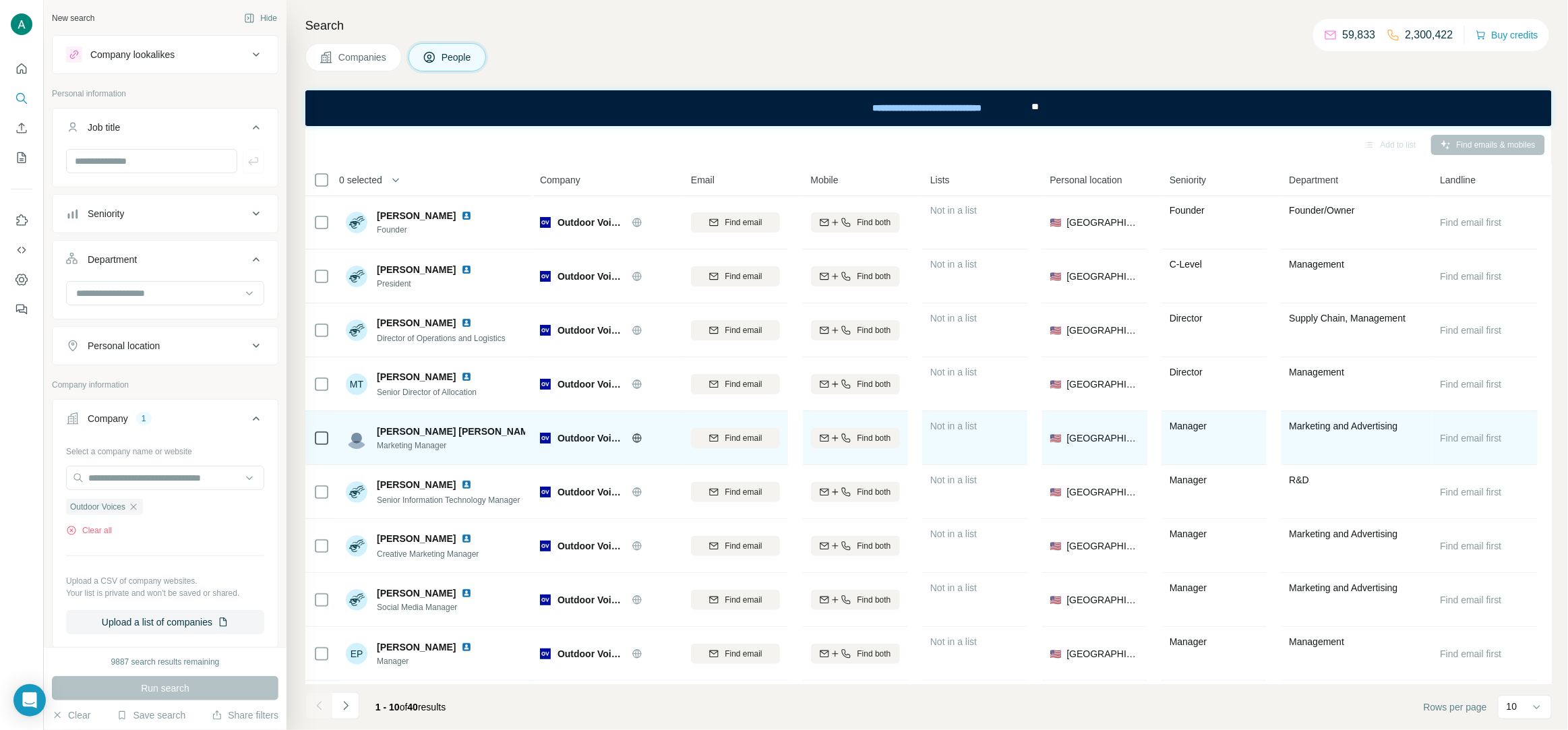
scroll to position [0, 0]
click at [728, 446] on button "Find email" at bounding box center [735, 439] width 89 height 20
click at [544, 428] on img at bounding box center [546, 432] width 6 height 11
click at [394, 432] on span "Bill Kris" at bounding box center [457, 432] width 161 height 13
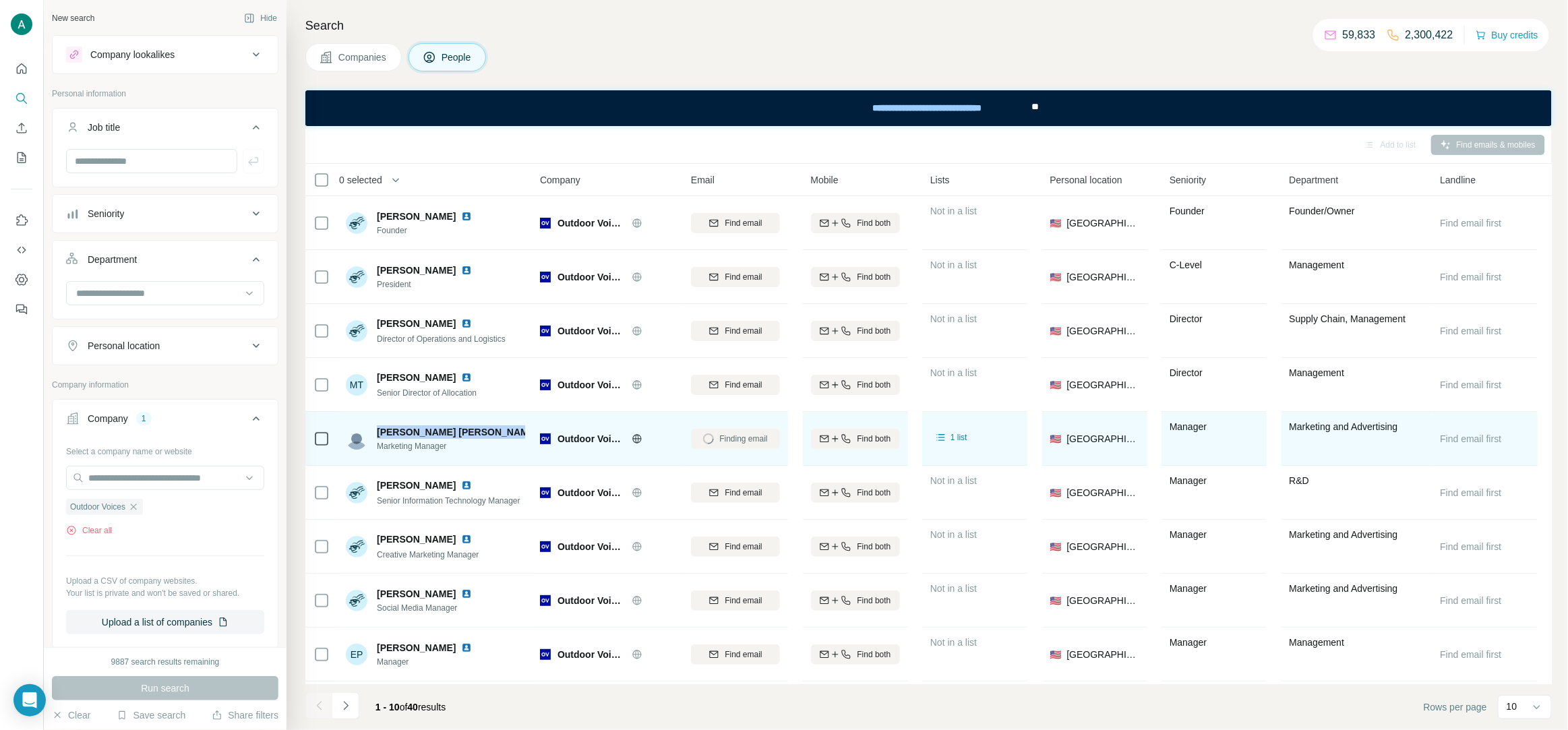
click at [394, 432] on span "Bill Kris" at bounding box center [457, 432] width 161 height 13
click at [429, 451] on span "Marketing Manager" at bounding box center [451, 446] width 148 height 12
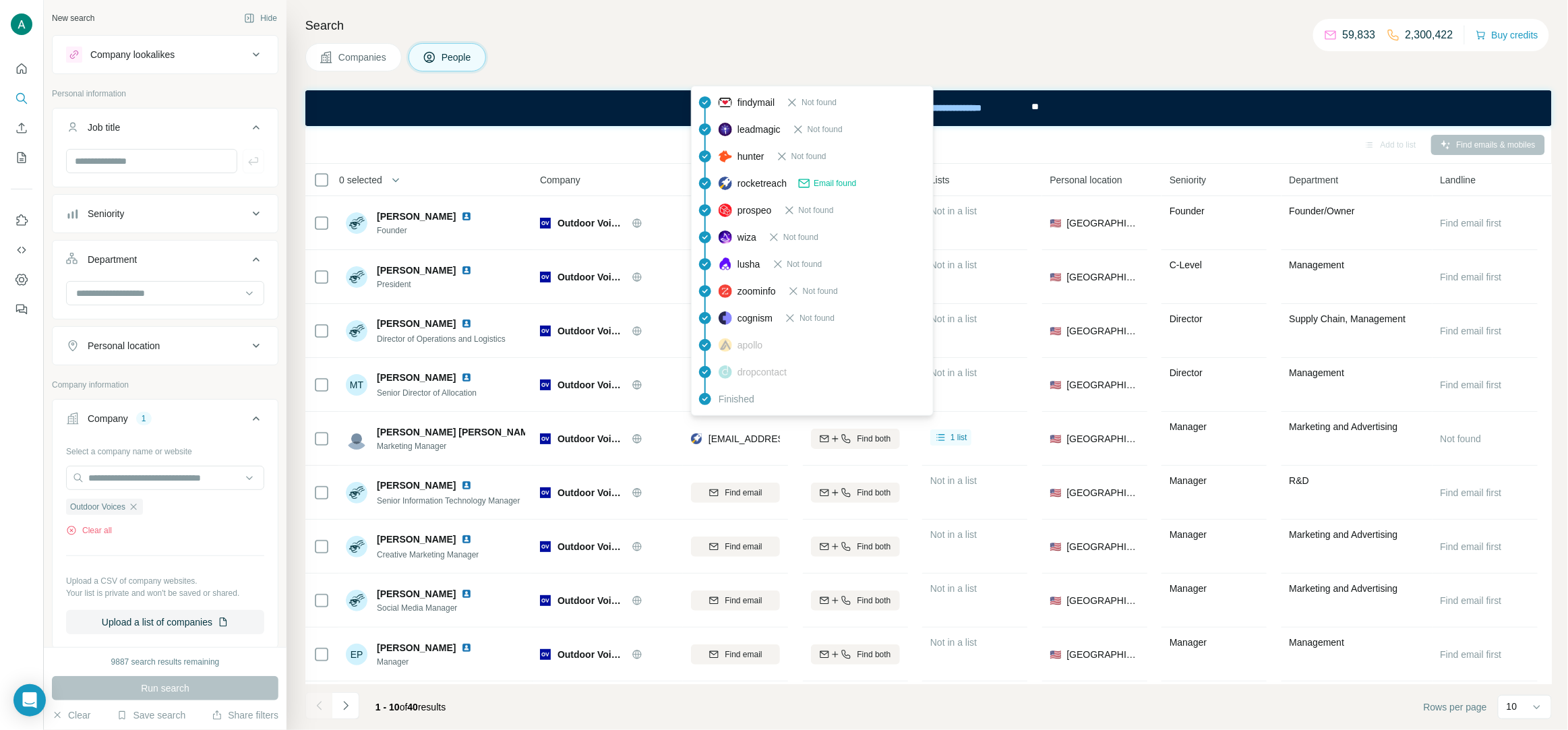
click at [759, 434] on span "bkris@splunk.com" at bounding box center [788, 439] width 160 height 11
click at [666, 52] on div "Companies People" at bounding box center [929, 57] width 1247 height 28
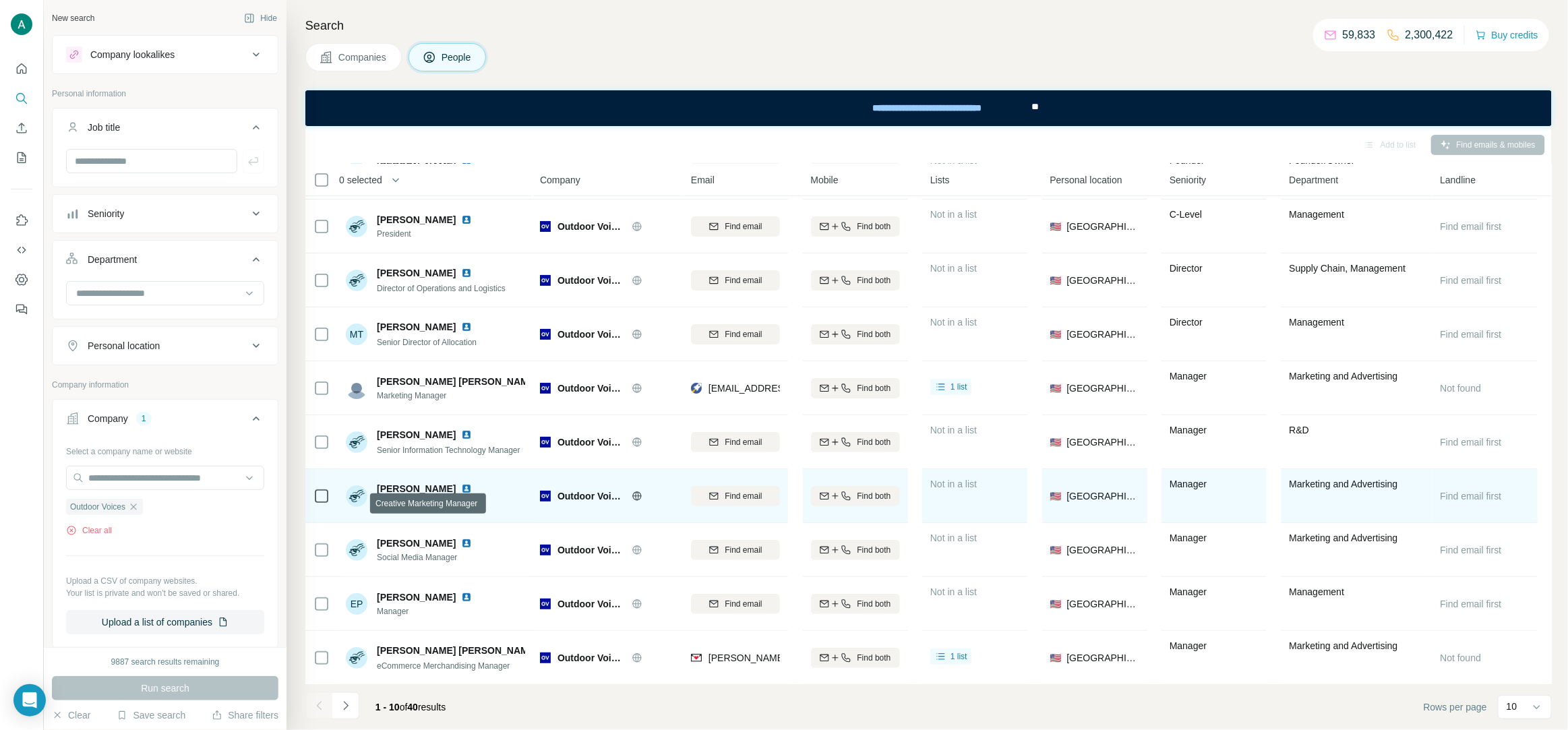
scroll to position [51, 0]
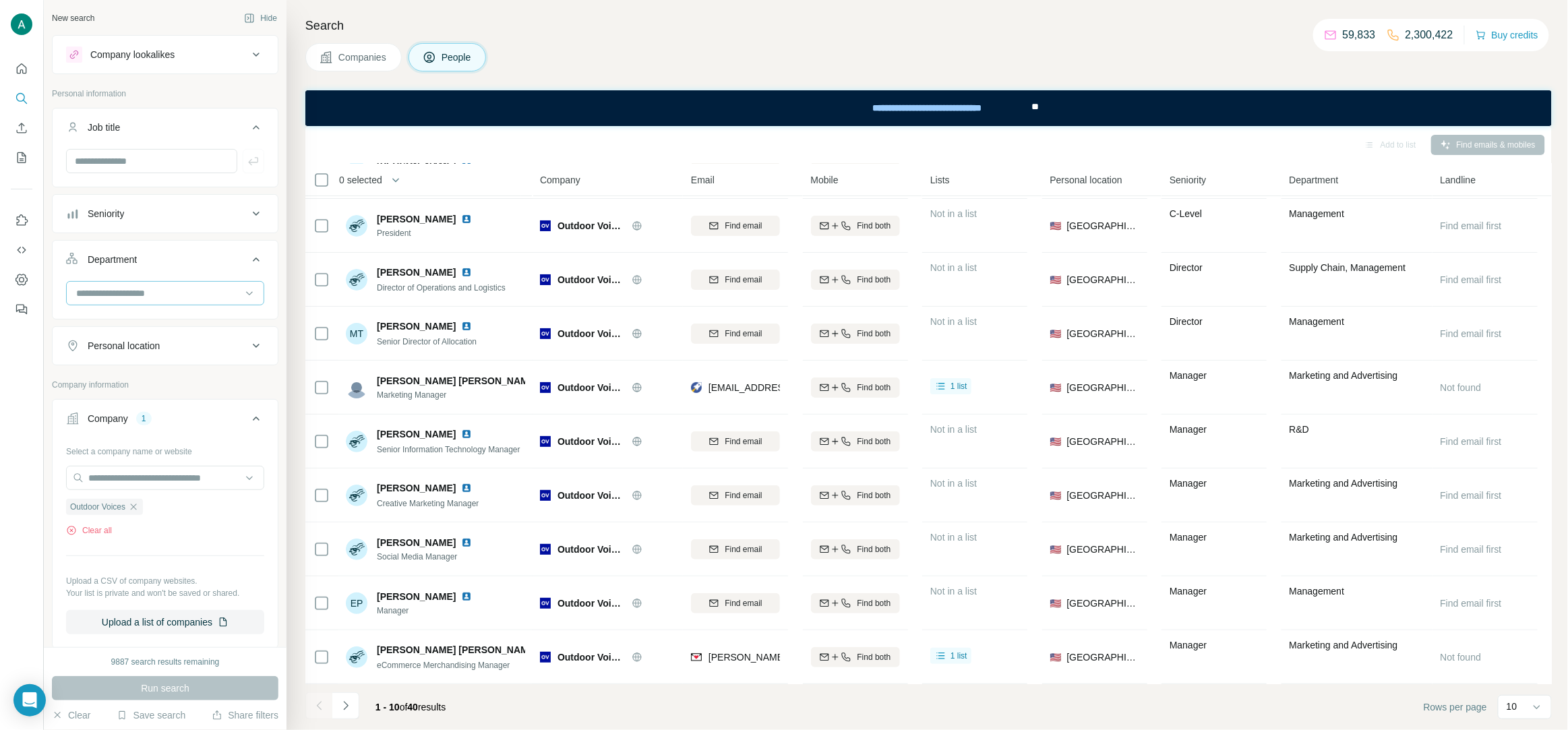
click at [174, 291] on input at bounding box center [158, 293] width 166 height 15
click at [143, 346] on div "R&D" at bounding box center [165, 343] width 176 height 13
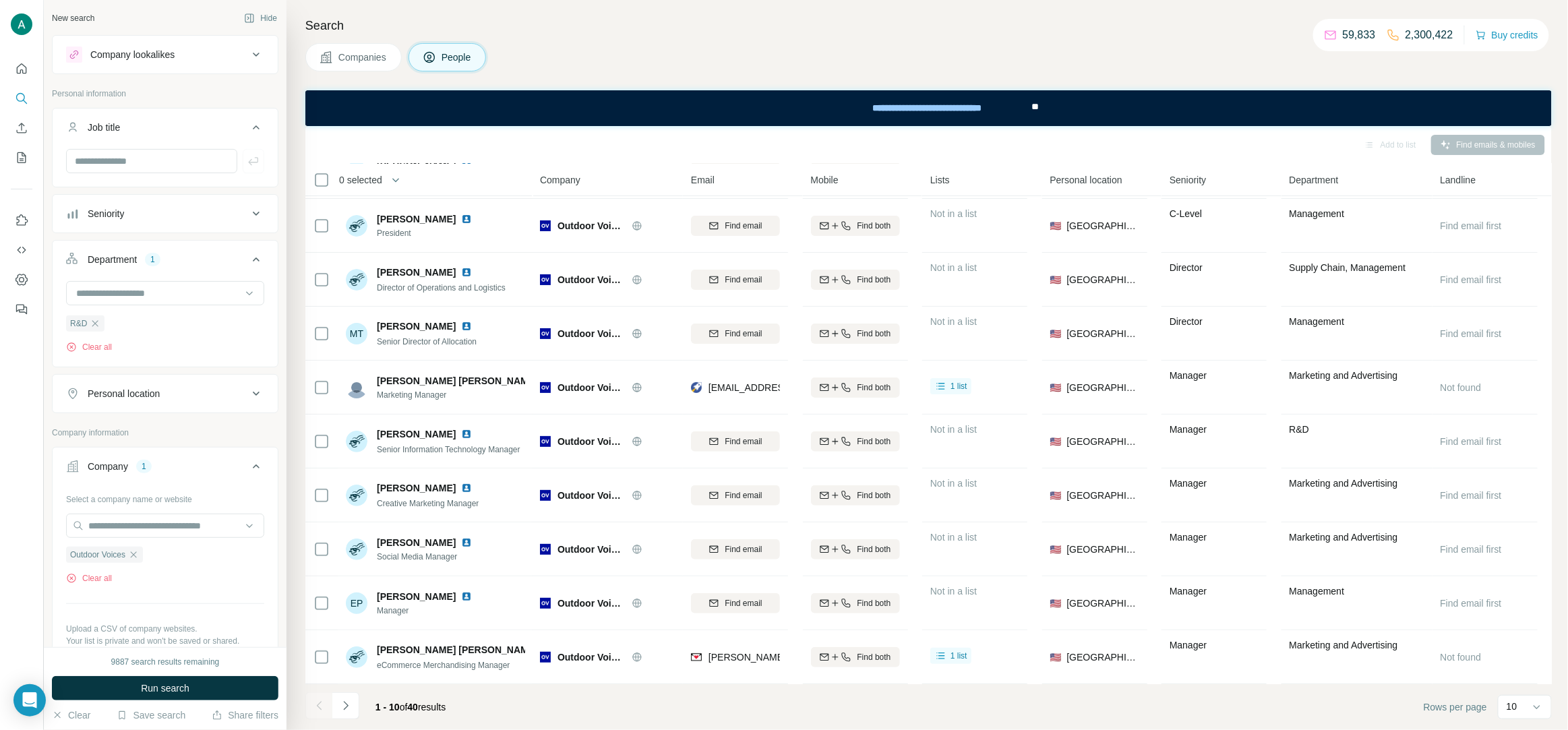
drag, startPoint x: 201, startPoint y: 694, endPoint x: 204, endPoint y: 688, distance: 6.7
click at [200, 695] on button "Run search" at bounding box center [165, 688] width 226 height 24
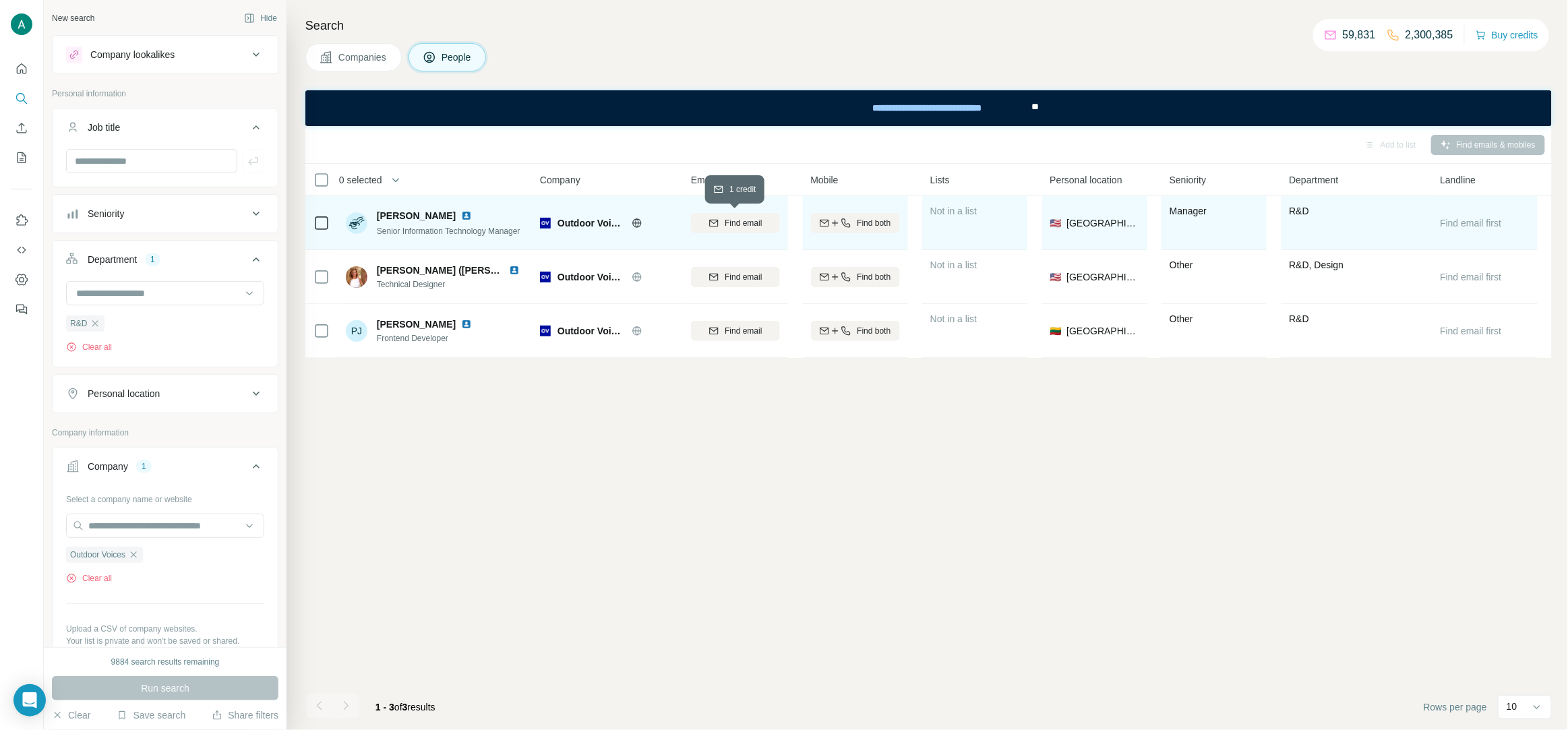
click at [461, 211] on img at bounding box center [466, 215] width 11 height 11
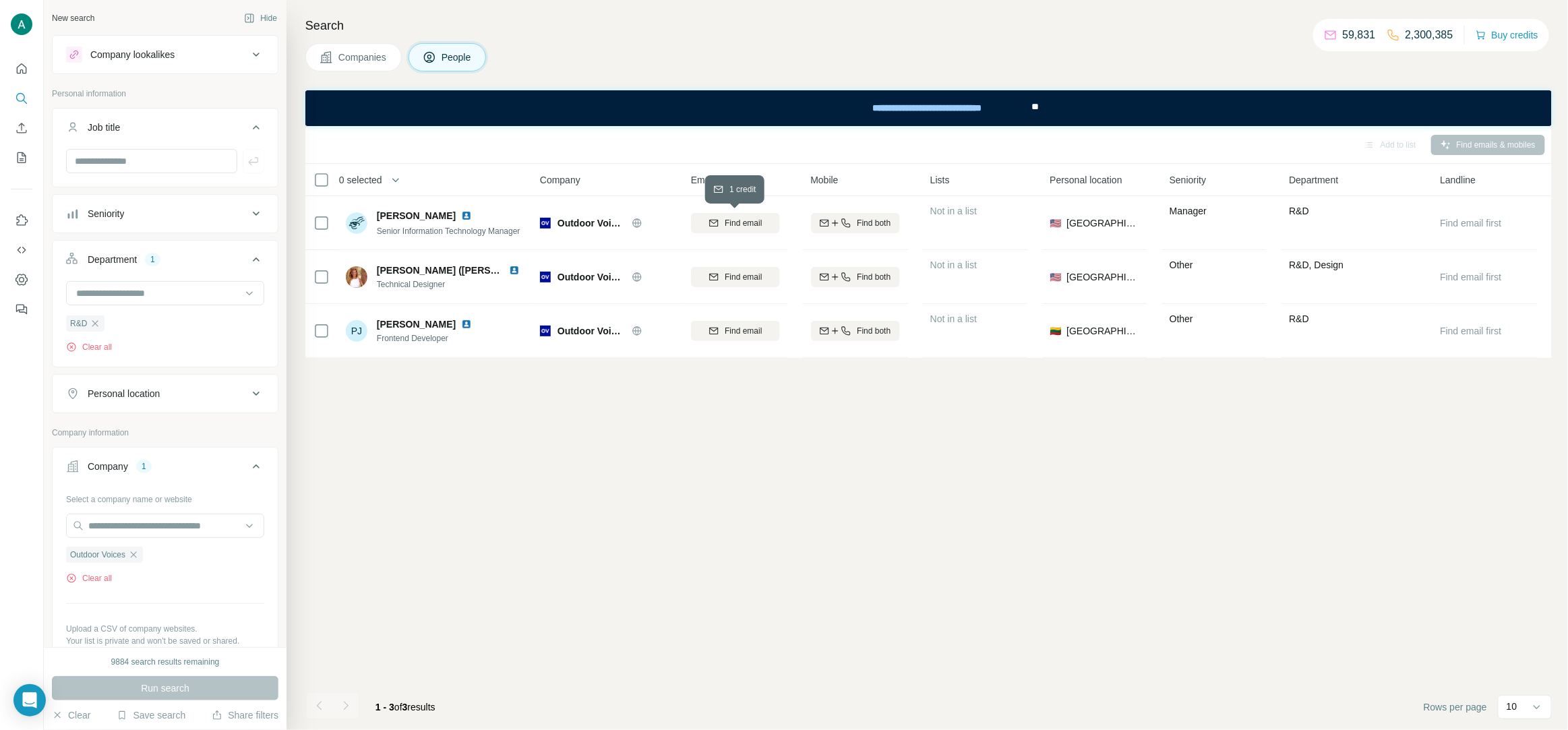
drag, startPoint x: 723, startPoint y: 221, endPoint x: 716, endPoint y: 195, distance: 26.9
click at [725, 221] on span "Find email" at bounding box center [743, 223] width 37 height 12
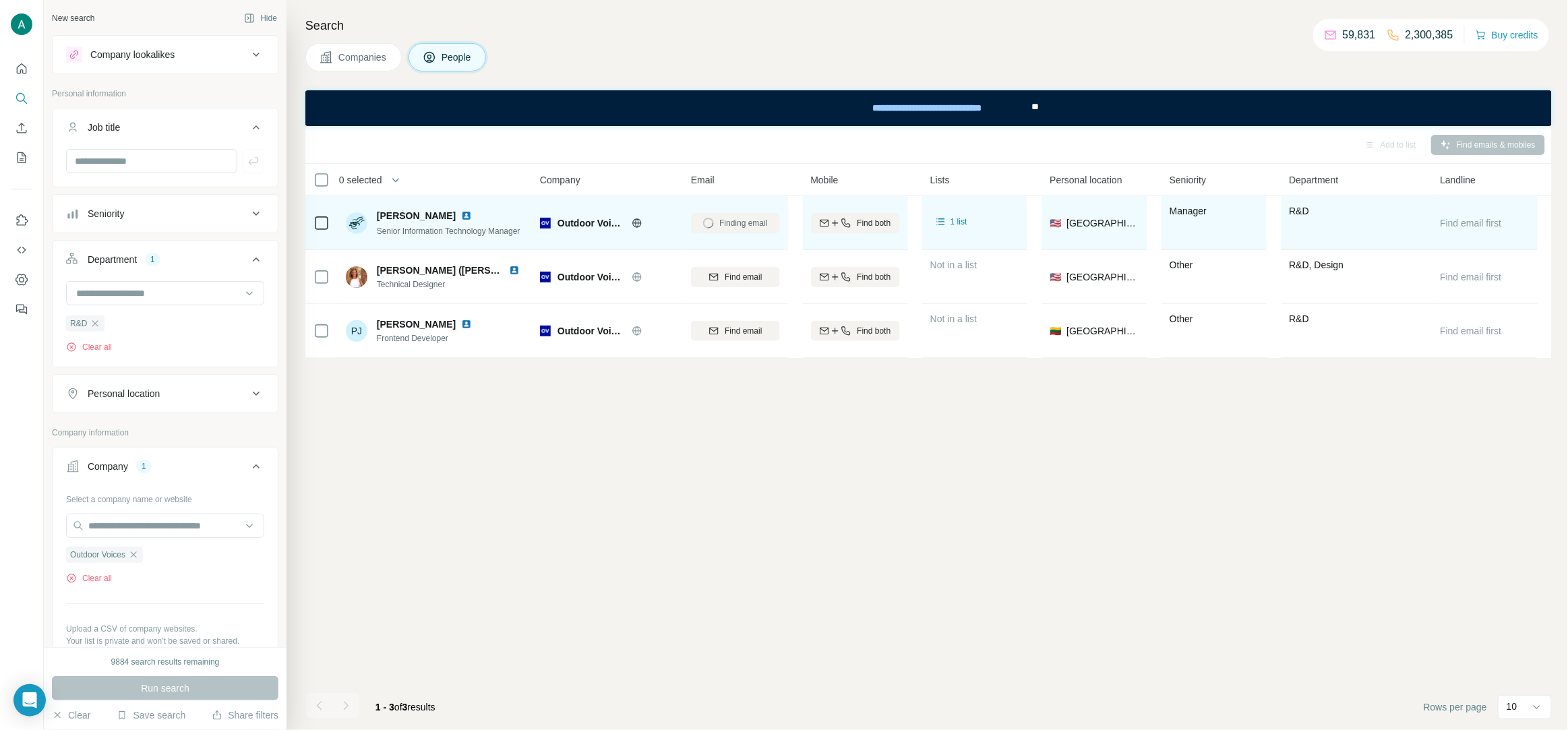
click at [382, 217] on span "Cameron S." at bounding box center [416, 215] width 79 height 13
click at [381, 217] on span "Cameron S." at bounding box center [416, 215] width 79 height 13
click at [486, 233] on span "Senior Information Technology Manager" at bounding box center [448, 231] width 144 height 9
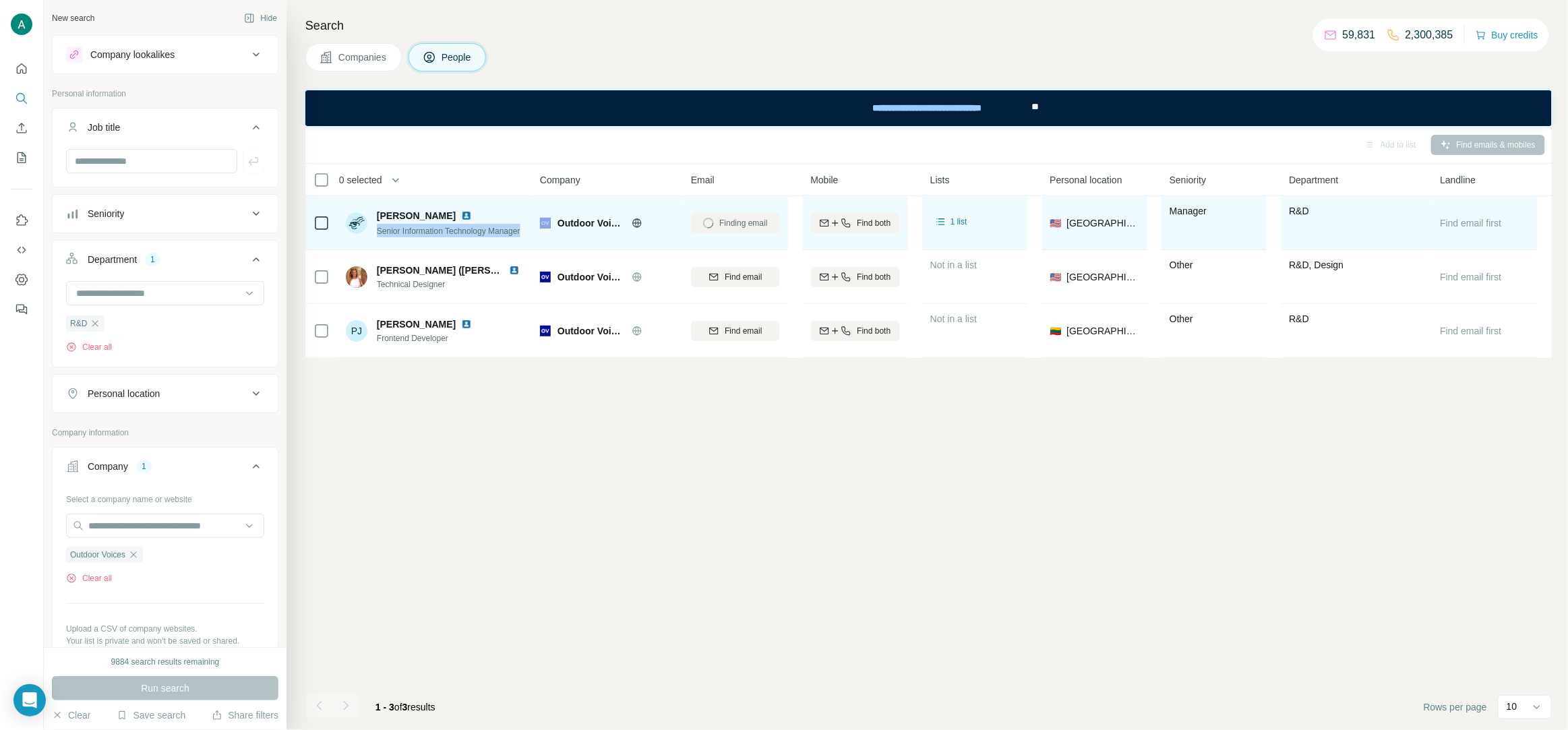
click at [486, 233] on span "Senior Information Technology Manager" at bounding box center [448, 231] width 144 height 9
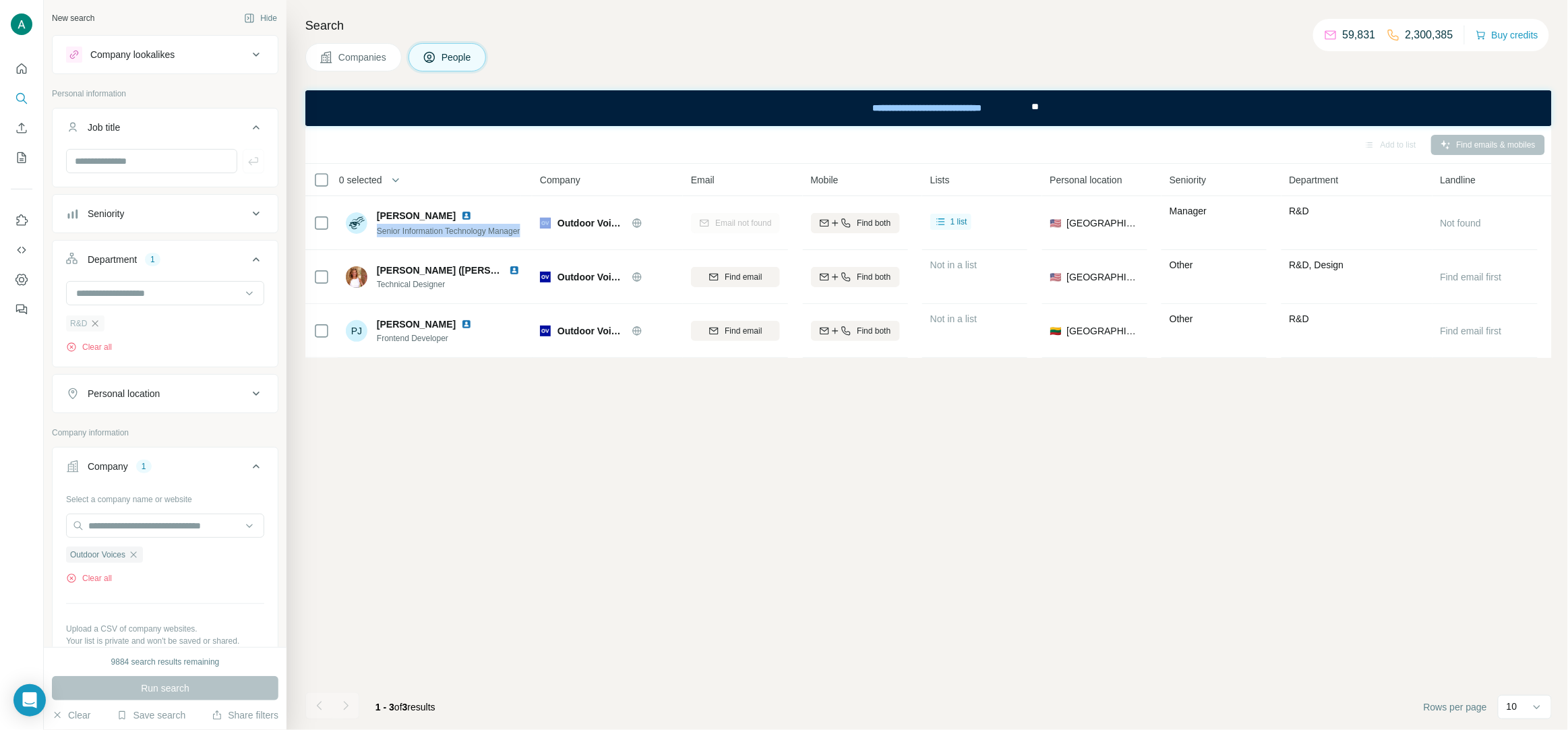
click at [97, 328] on icon "button" at bounding box center [94, 323] width 11 height 11
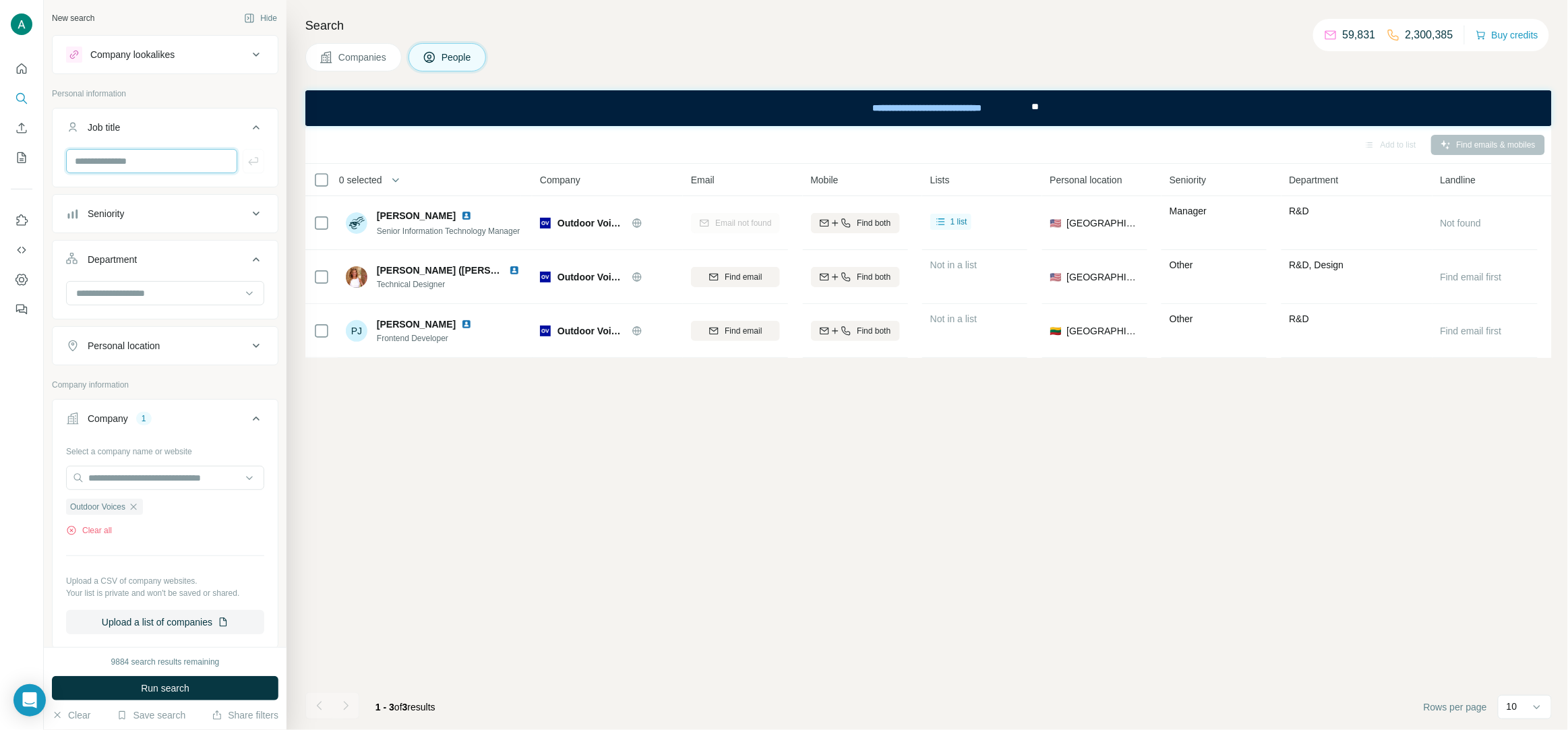
click at [101, 169] on input "text" at bounding box center [152, 161] width 171 height 24
click at [139, 511] on icon "button" at bounding box center [133, 506] width 11 height 11
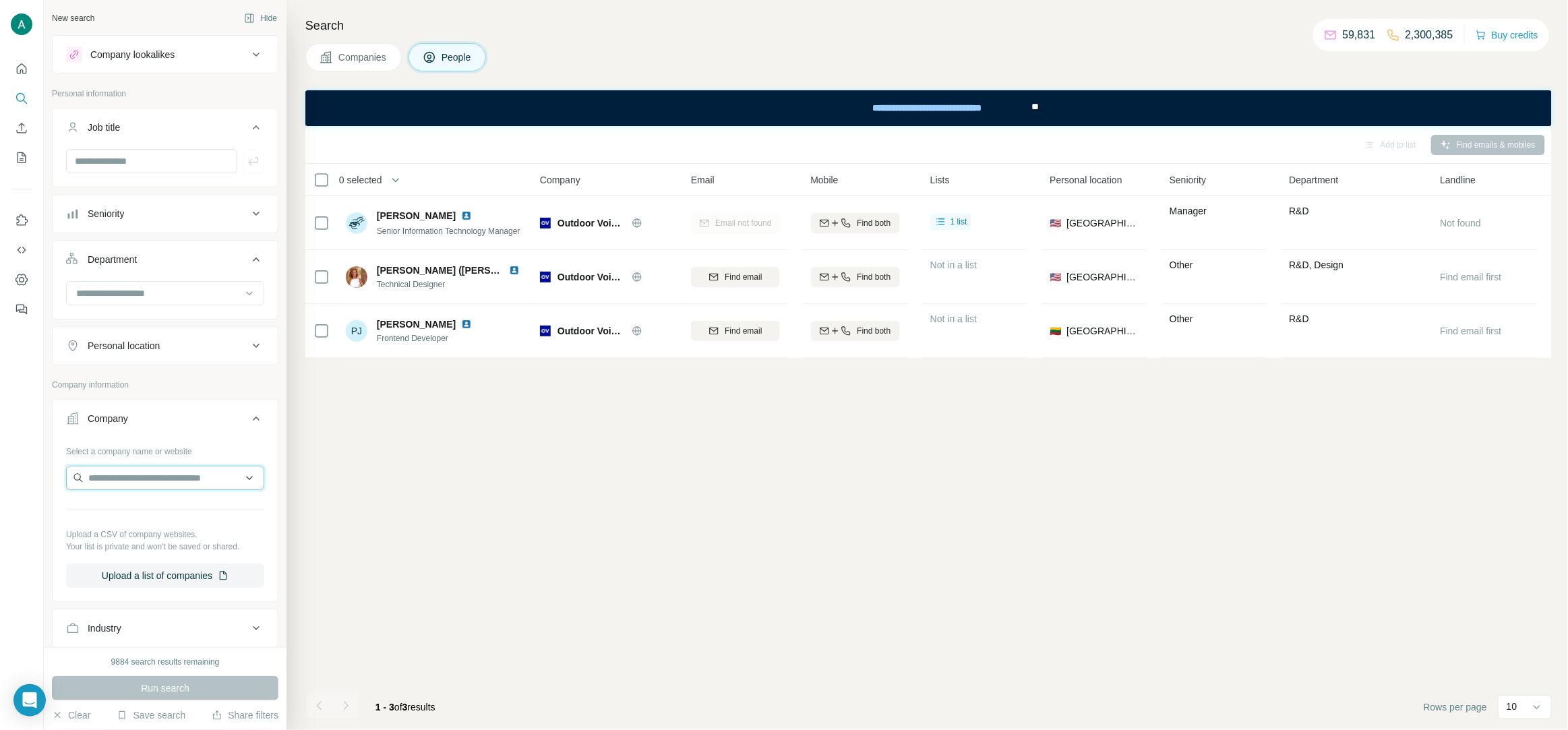
click at [141, 485] on input "text" at bounding box center [165, 478] width 198 height 24
paste input "**********"
type input "**********"
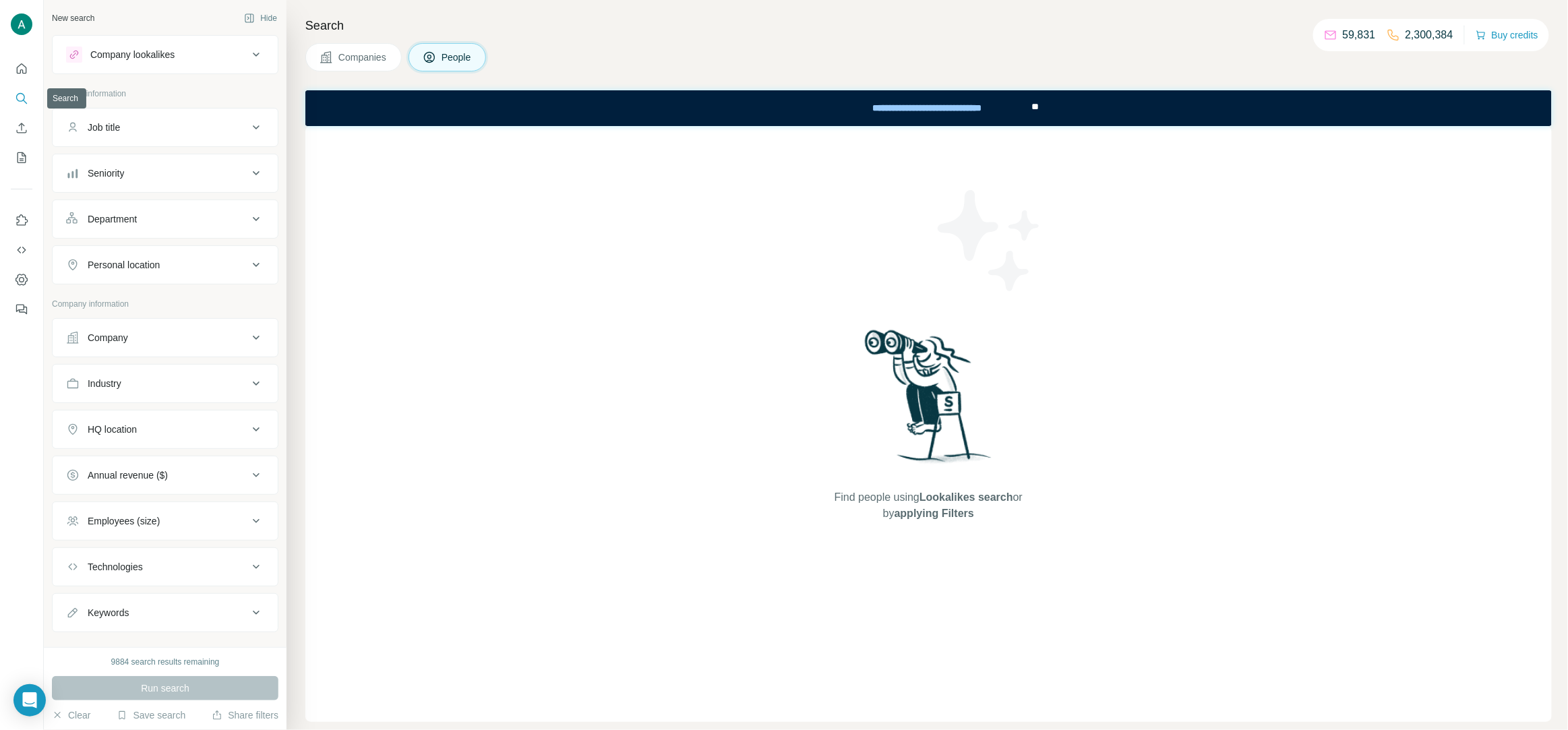
click at [12, 95] on button "Search" at bounding box center [21, 98] width 22 height 24
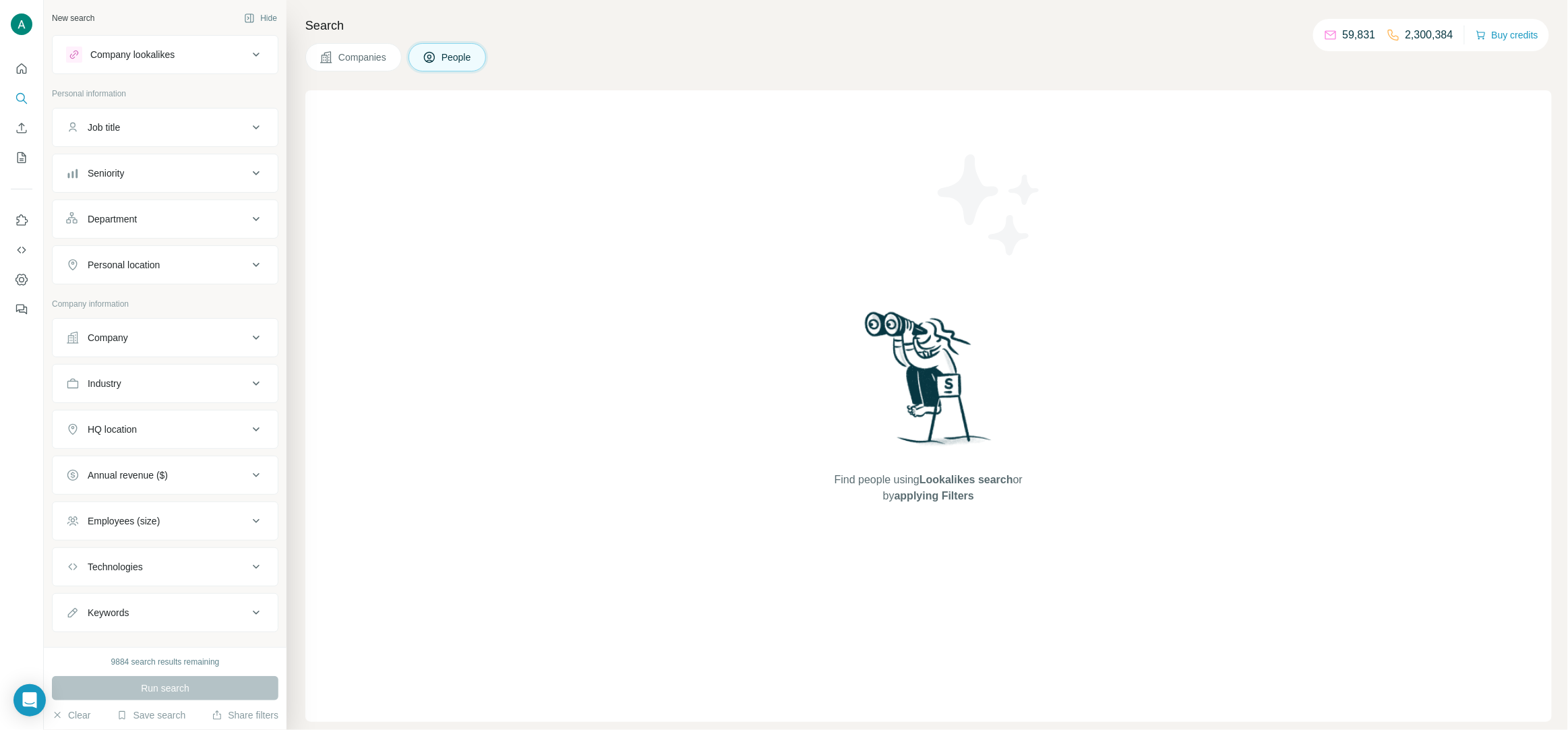
click at [142, 348] on button "Company" at bounding box center [165, 338] width 225 height 32
click at [172, 400] on input "text" at bounding box center [165, 397] width 198 height 24
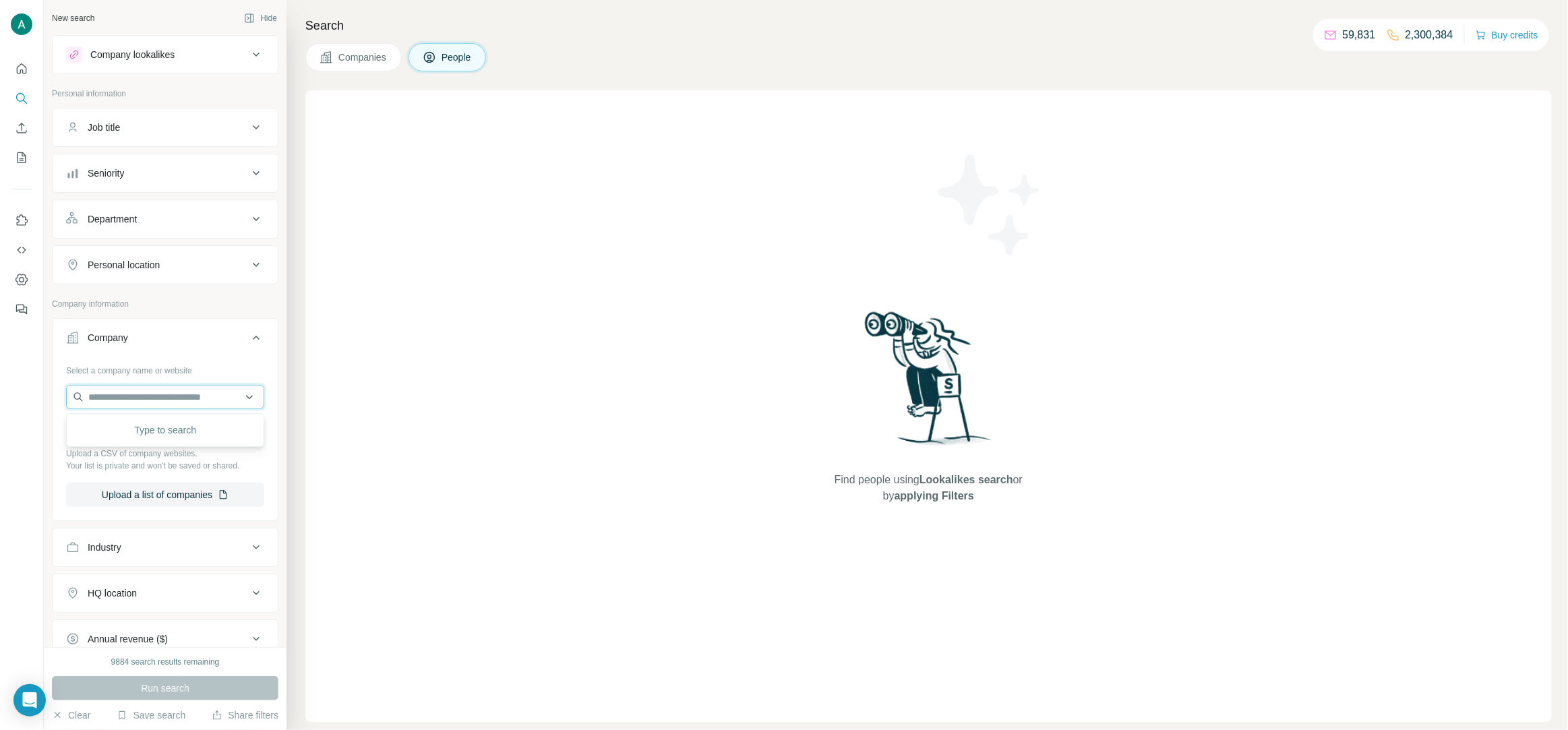
paste input "**********"
type input "**********"
click at [161, 441] on div "Party City partycity.com" at bounding box center [165, 435] width 192 height 37
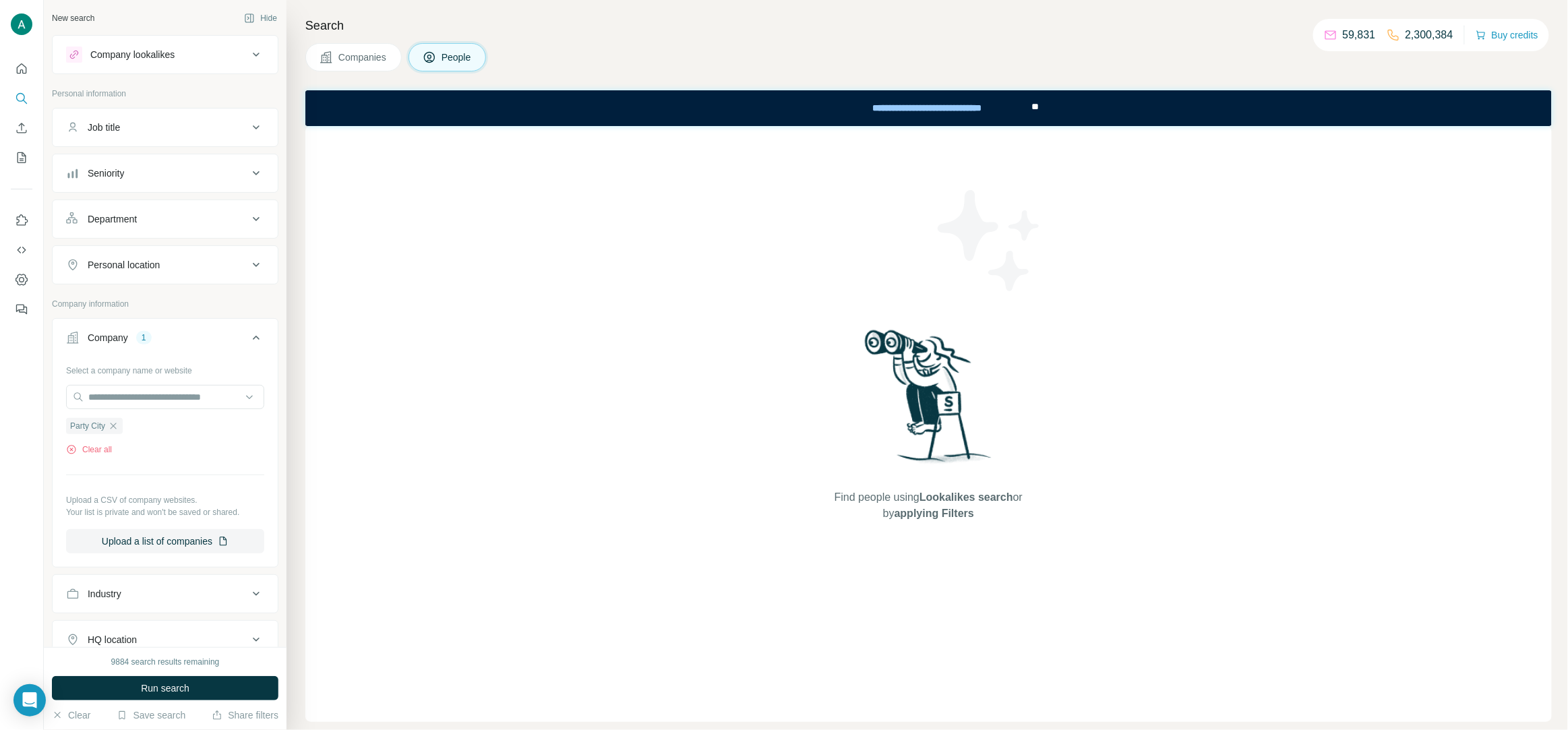
click at [149, 130] on div "Job title" at bounding box center [157, 127] width 182 height 13
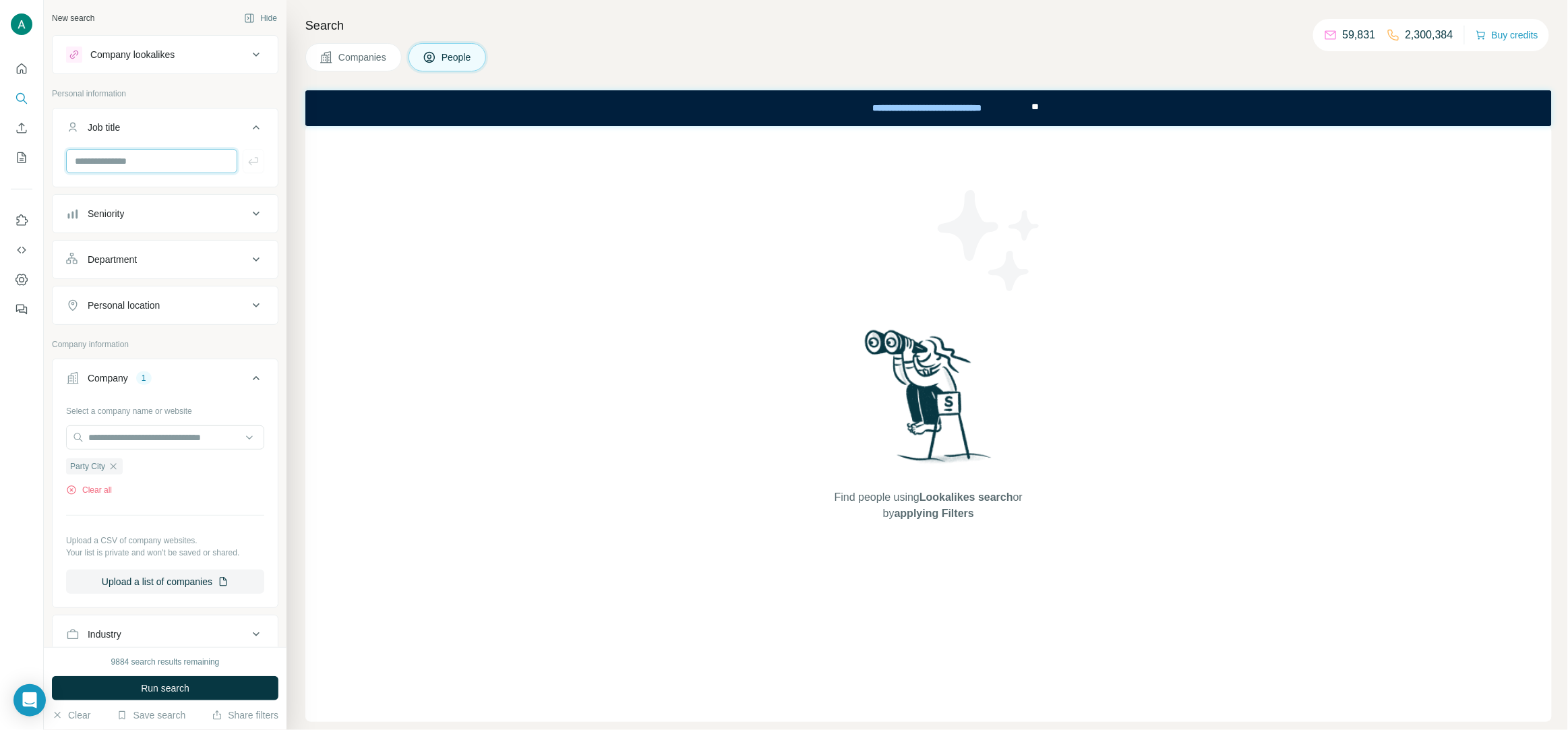
click at [128, 167] on input "text" at bounding box center [152, 161] width 171 height 24
type input "*"
click at [108, 162] on input "text" at bounding box center [152, 161] width 171 height 24
type input "*********"
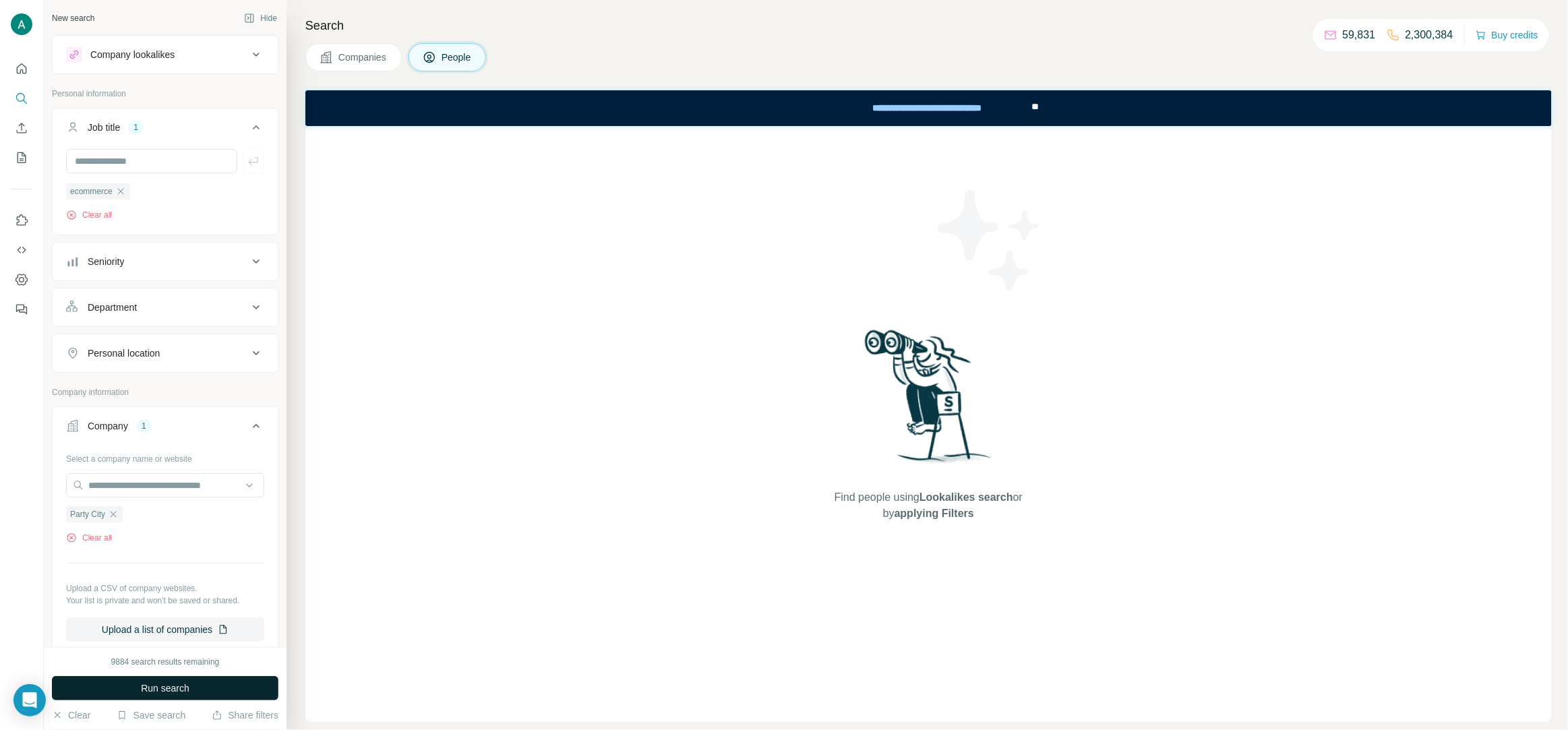
click at [171, 688] on span "Run search" at bounding box center [165, 688] width 49 height 13
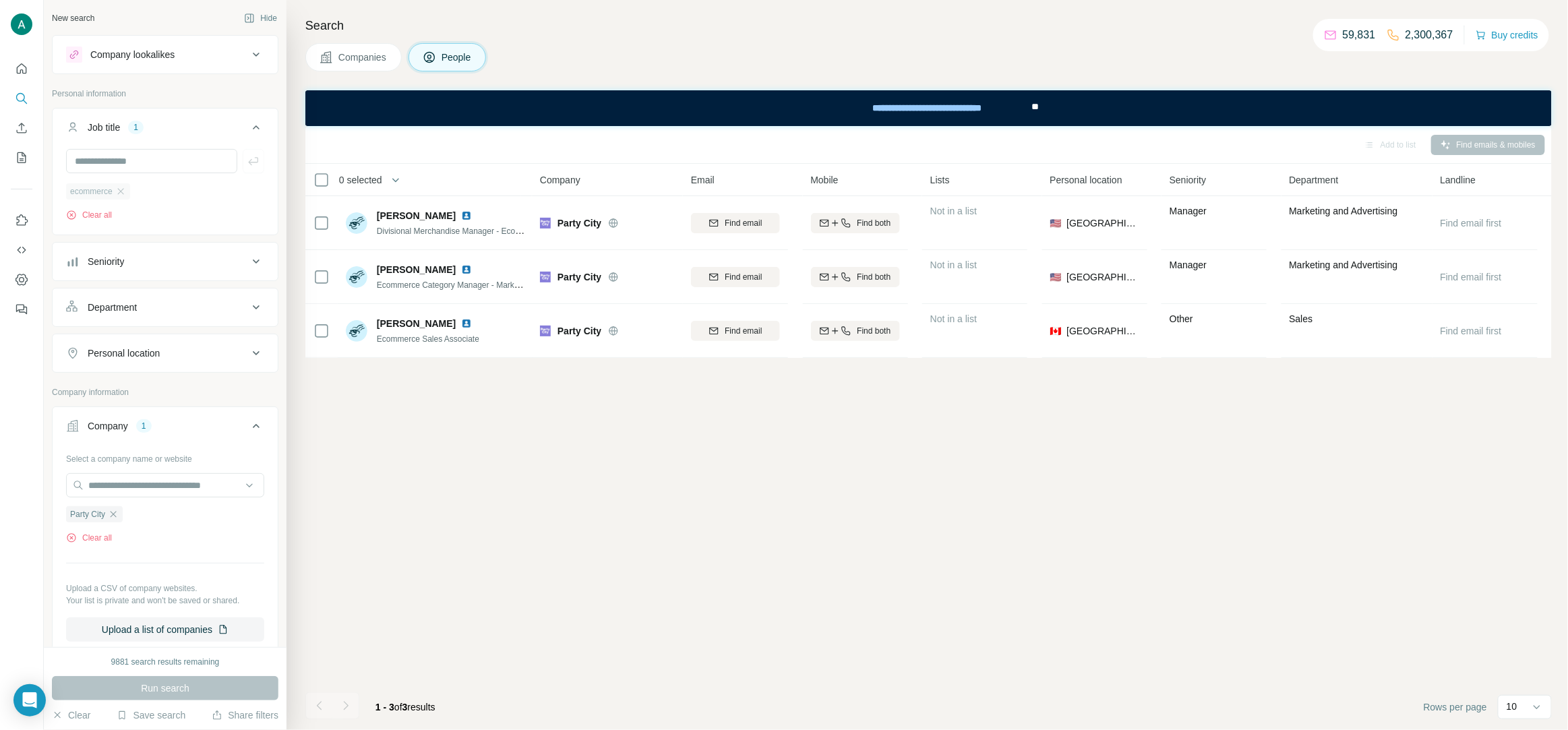
click at [129, 190] on div "ecommerce" at bounding box center [98, 191] width 64 height 16
click at [122, 190] on icon "button" at bounding box center [120, 191] width 6 height 6
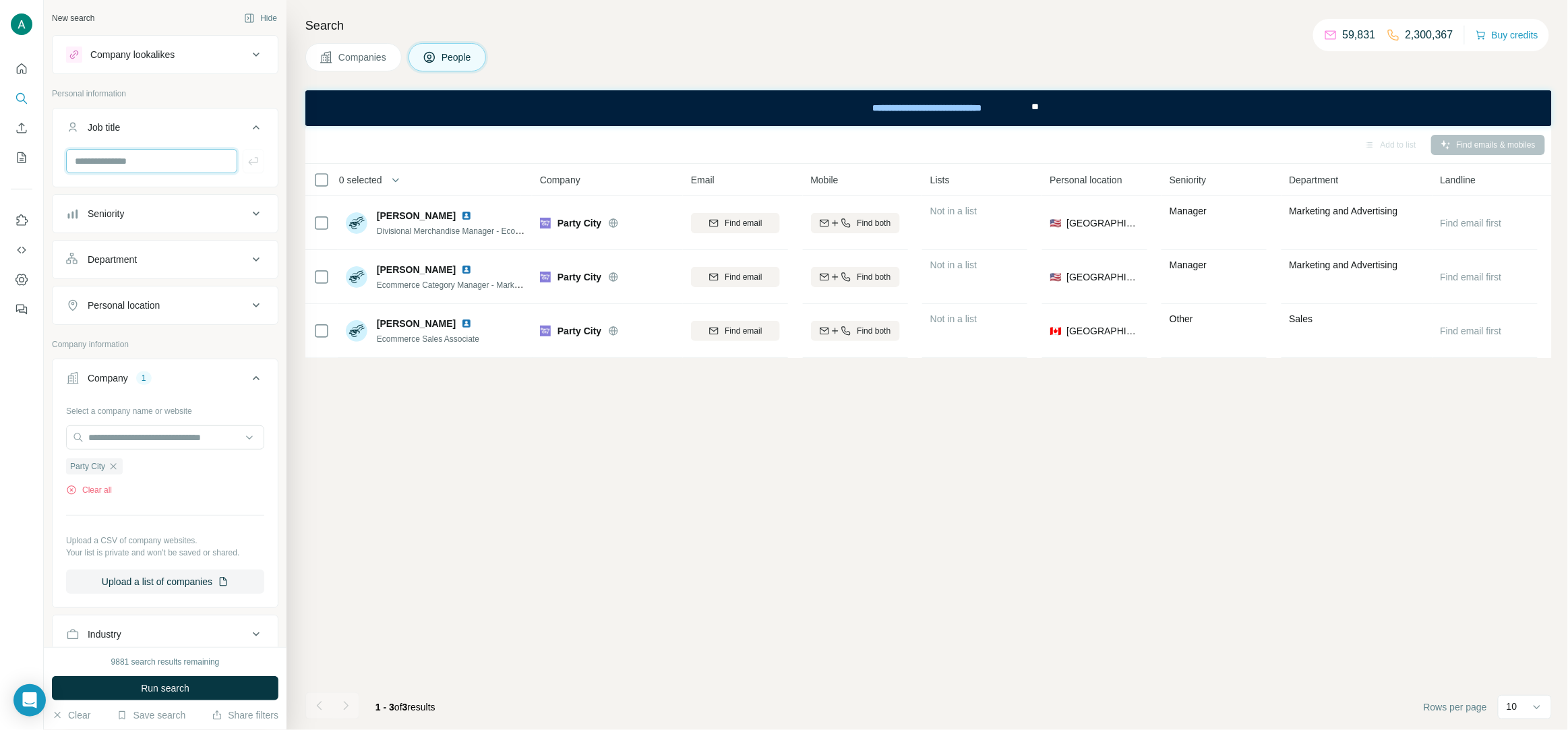
click at [116, 162] on input "text" at bounding box center [152, 161] width 171 height 24
type input "*******"
click at [211, 695] on button "Run search" at bounding box center [165, 688] width 226 height 24
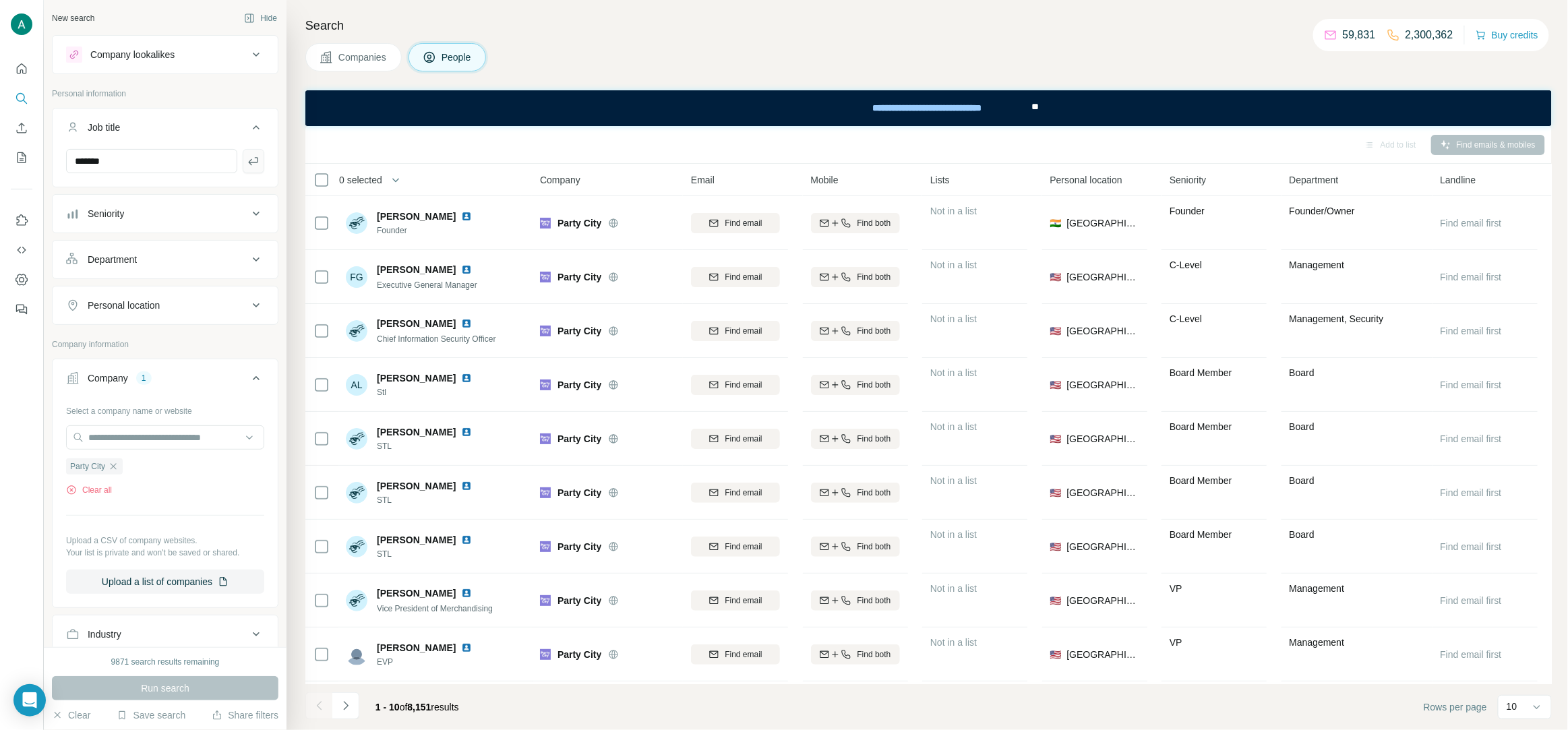
click at [252, 159] on icon "button" at bounding box center [253, 161] width 10 height 8
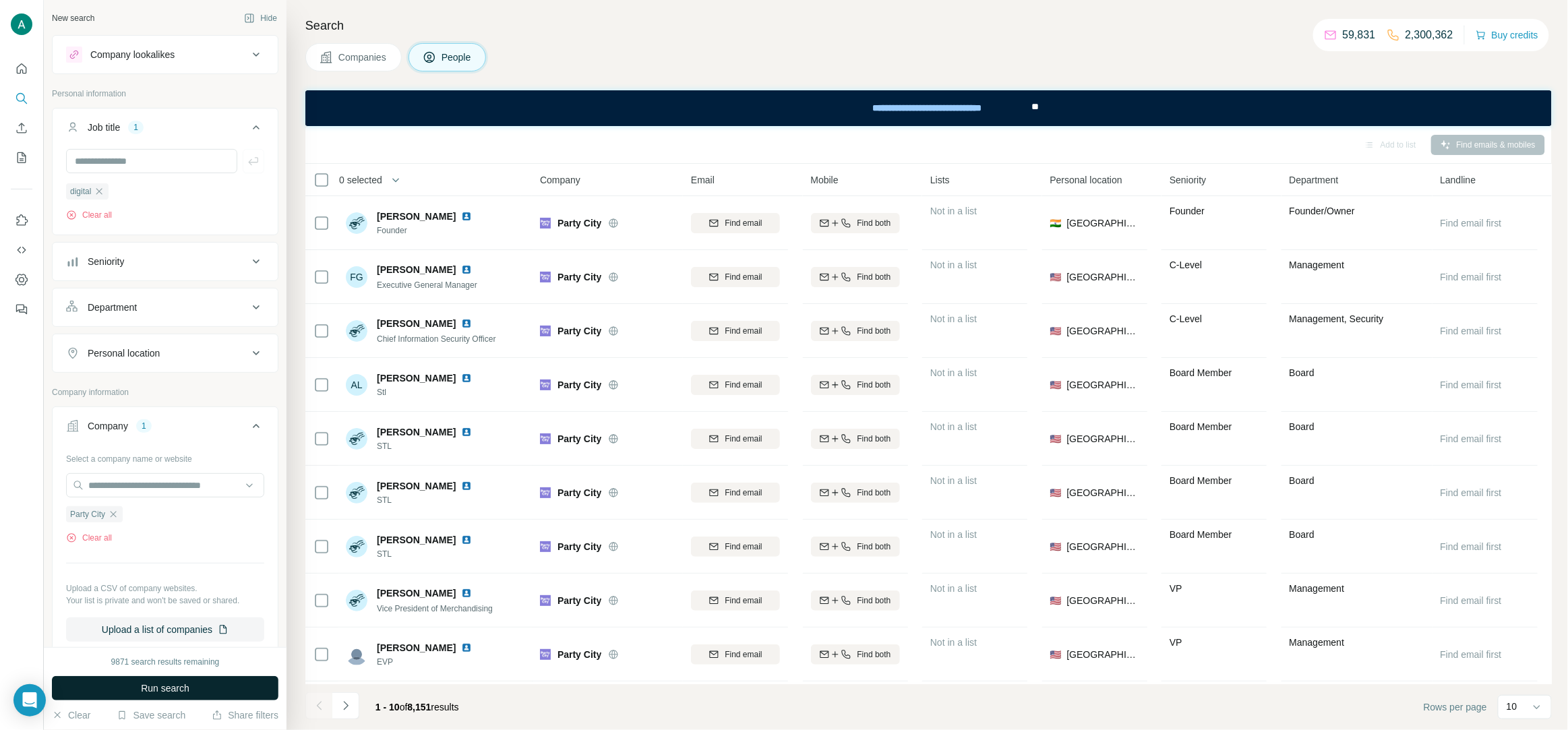
click at [173, 697] on button "Run search" at bounding box center [165, 688] width 226 height 24
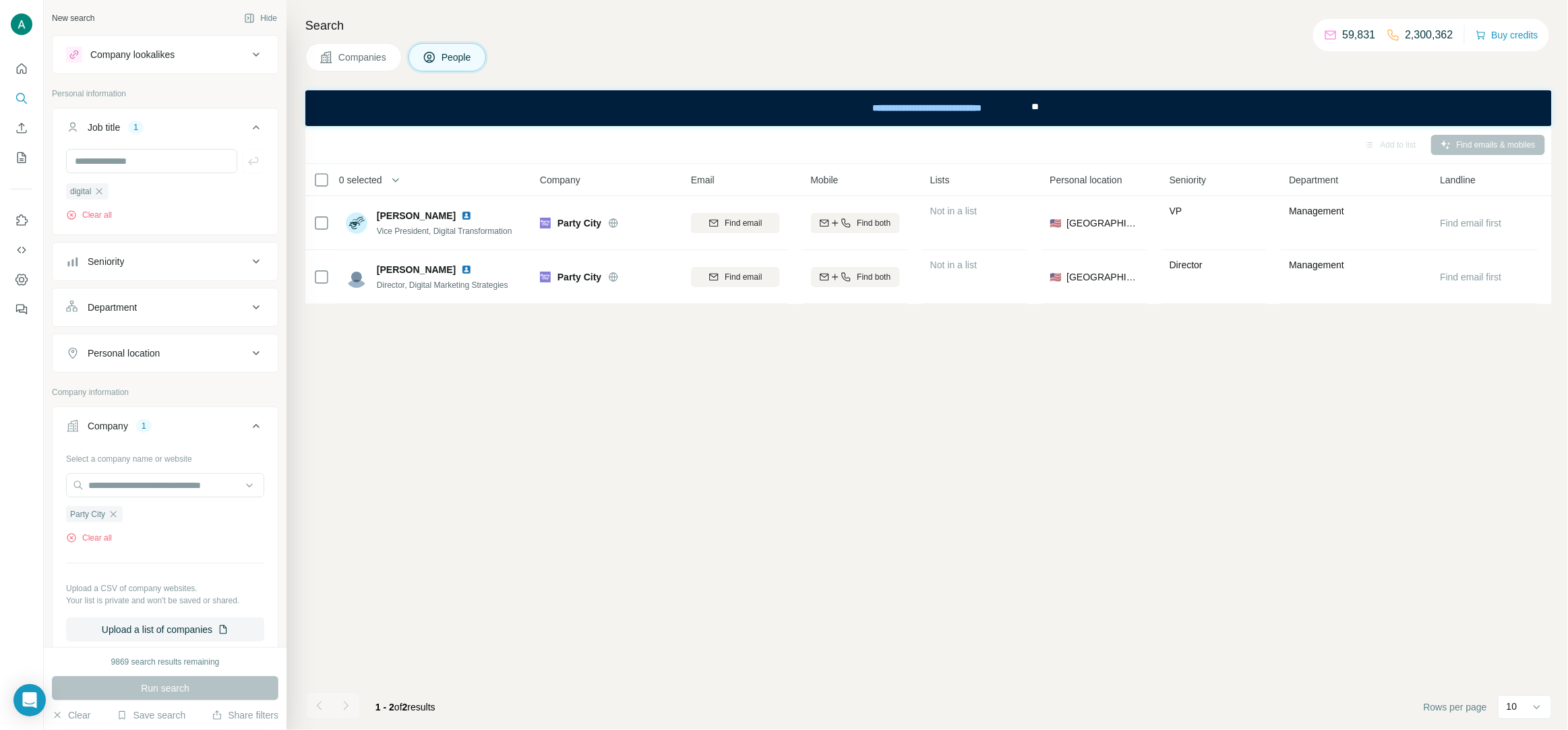
click at [180, 663] on div "9869 search results remaining" at bounding box center [166, 662] width 109 height 12
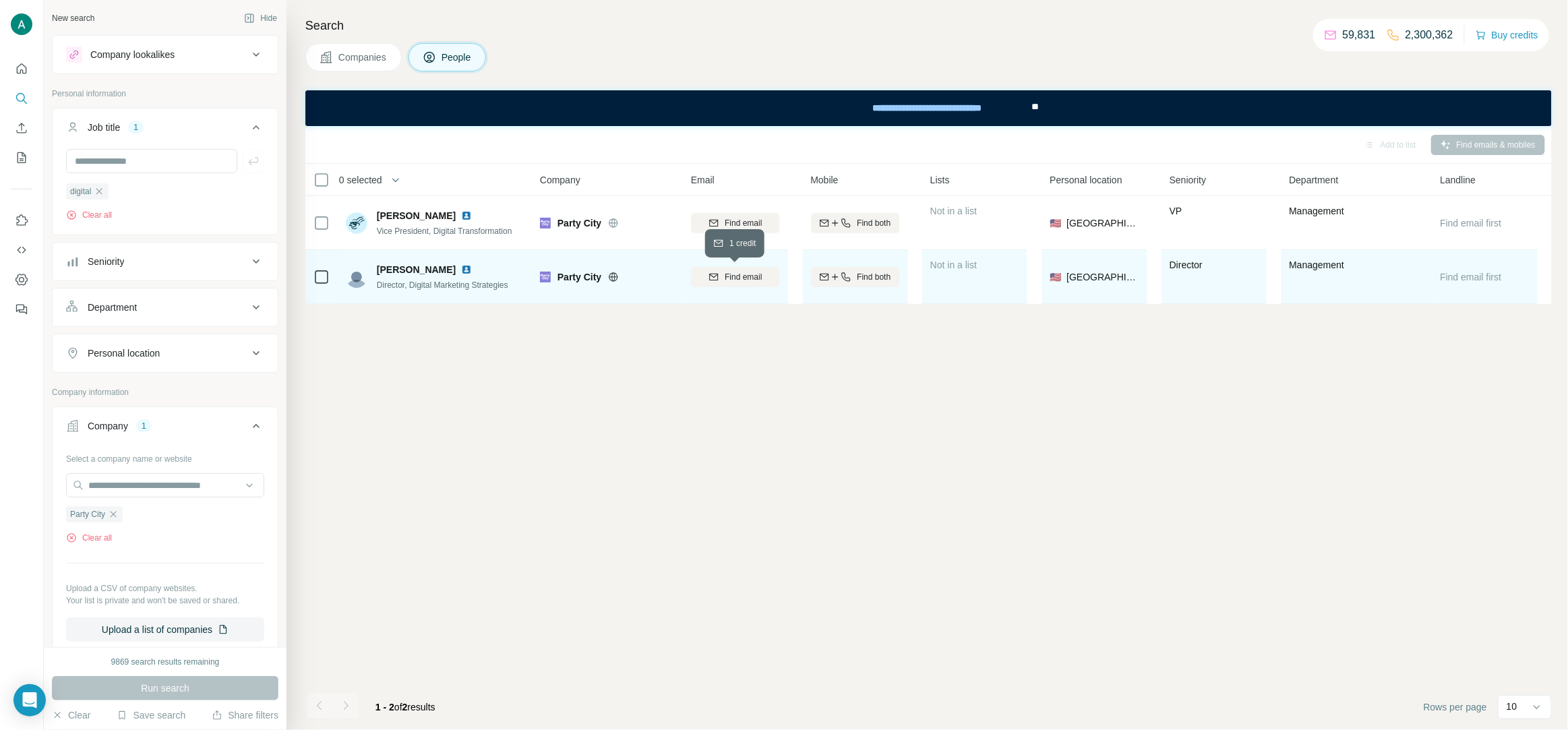
click at [737, 279] on span "Find email" at bounding box center [743, 276] width 37 height 12
copy span "Jaye Alba-Sullivan"
click at [470, 269] on img at bounding box center [466, 269] width 11 height 11
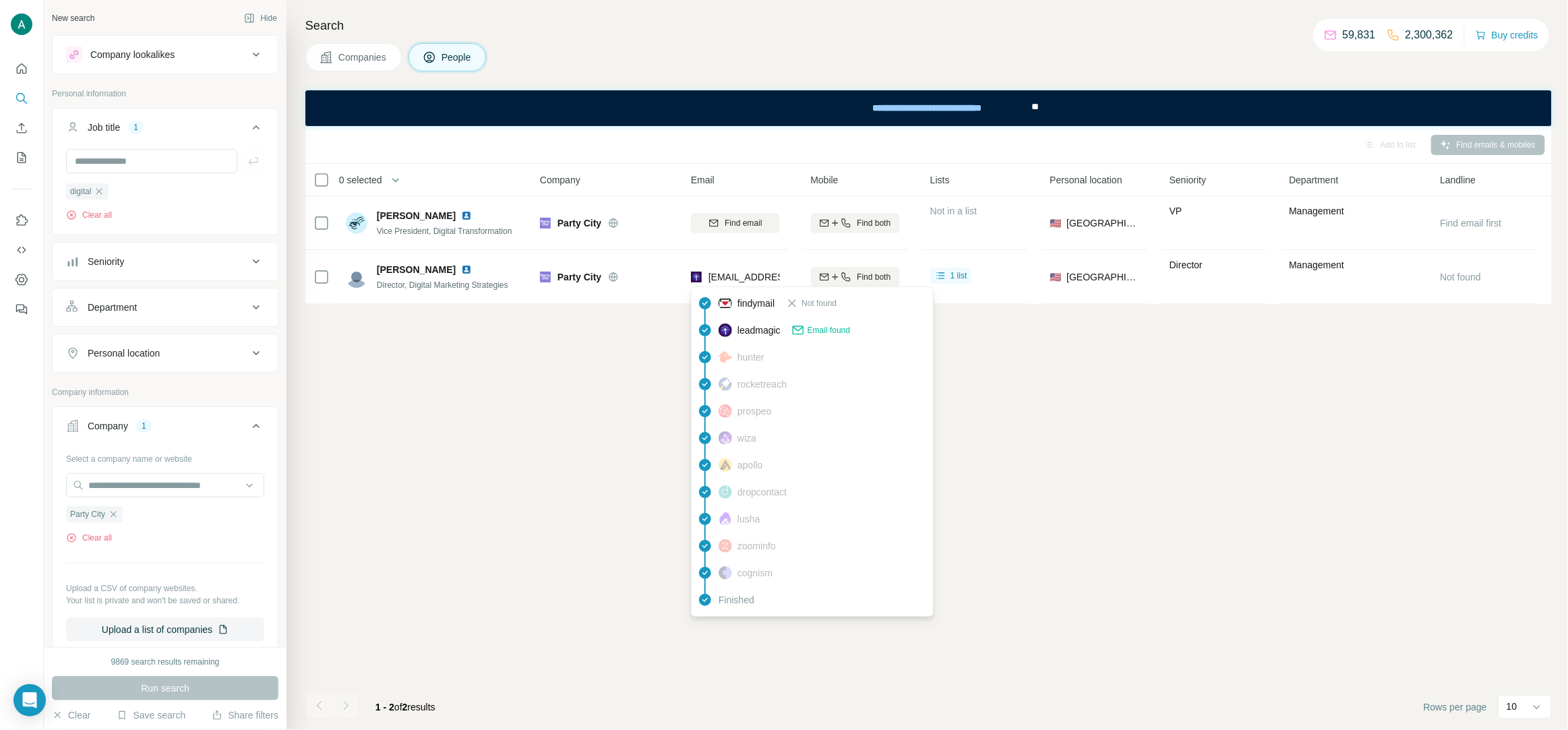
click at [739, 270] on div "jaye@partycity.com" at bounding box center [788, 276] width 160 height 13
click at [740, 272] on span "jaye@partycity.com" at bounding box center [788, 276] width 160 height 11
click at [0, 0] on tr "Jaye Alba-Sullivan Director, Digital Marketing Strategies Party City jaye@party…" at bounding box center [0, 0] width 0 height 0
click at [747, 278] on span "jaye@partycity.com" at bounding box center [788, 276] width 160 height 11
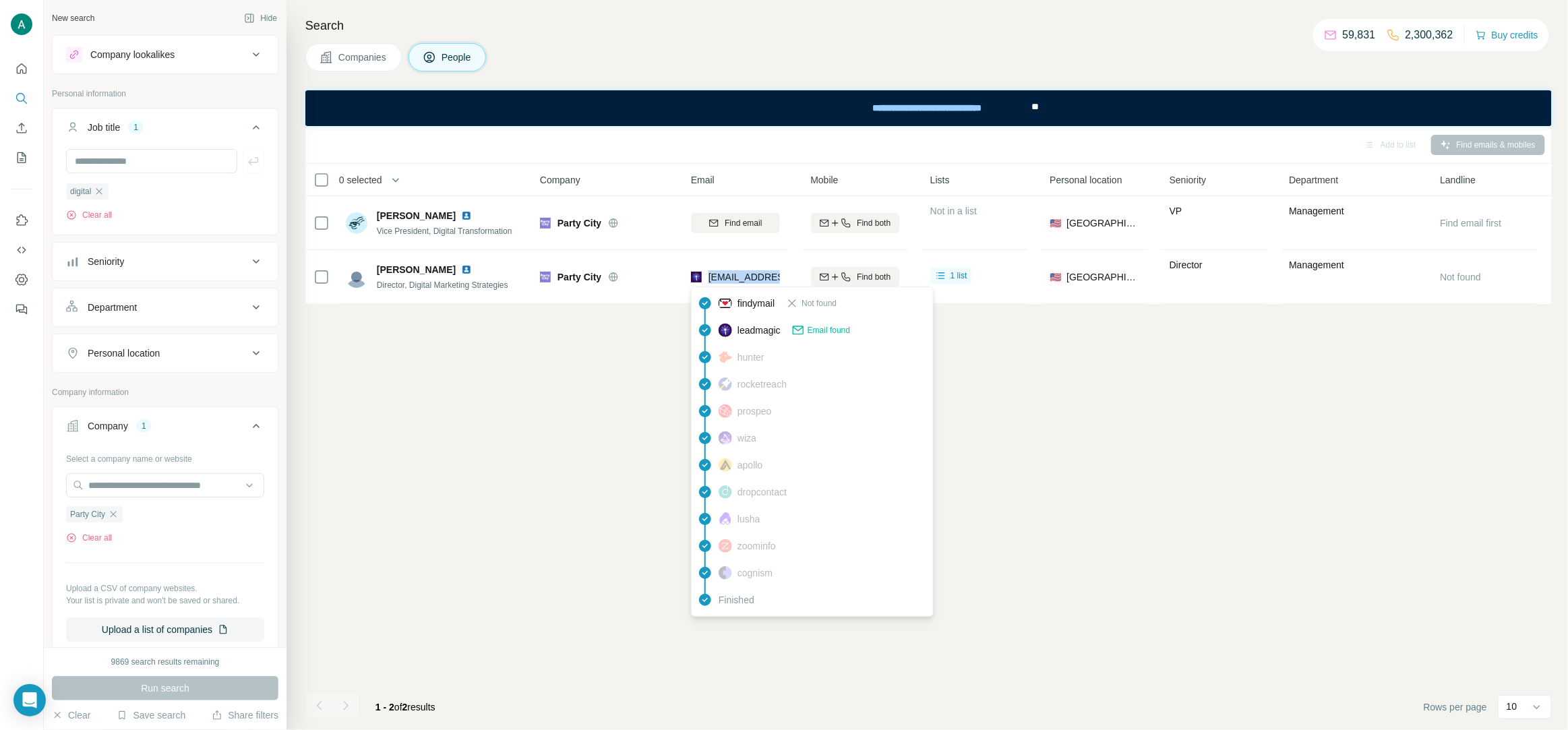
click at [747, 278] on span "jaye@partycity.com" at bounding box center [788, 276] width 160 height 11
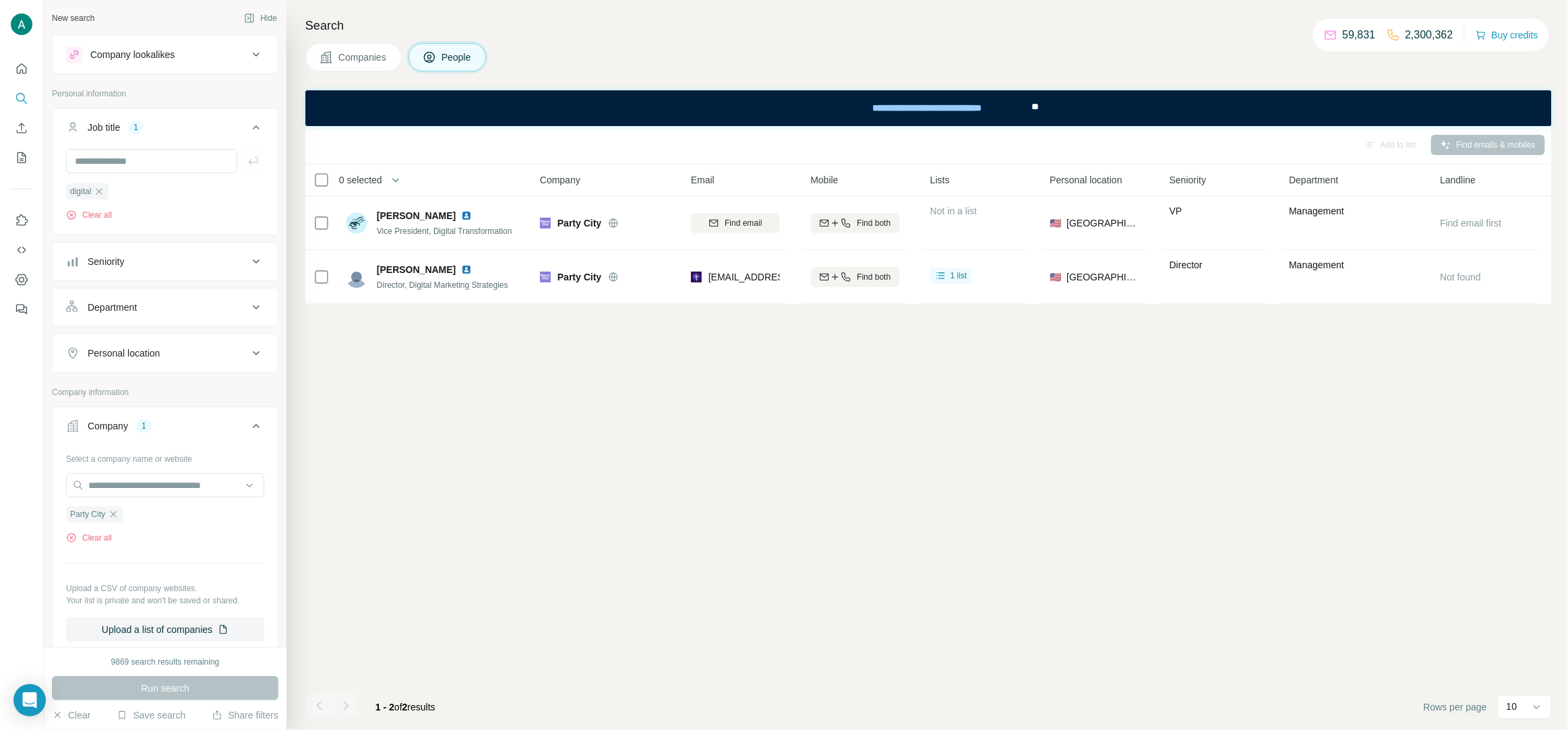
click at [501, 285] on span "Director, Digital Marketing Strategies" at bounding box center [442, 285] width 131 height 9
copy span "Director, Digital Marketing Strategies"
click at [101, 192] on icon "button" at bounding box center [99, 191] width 6 height 6
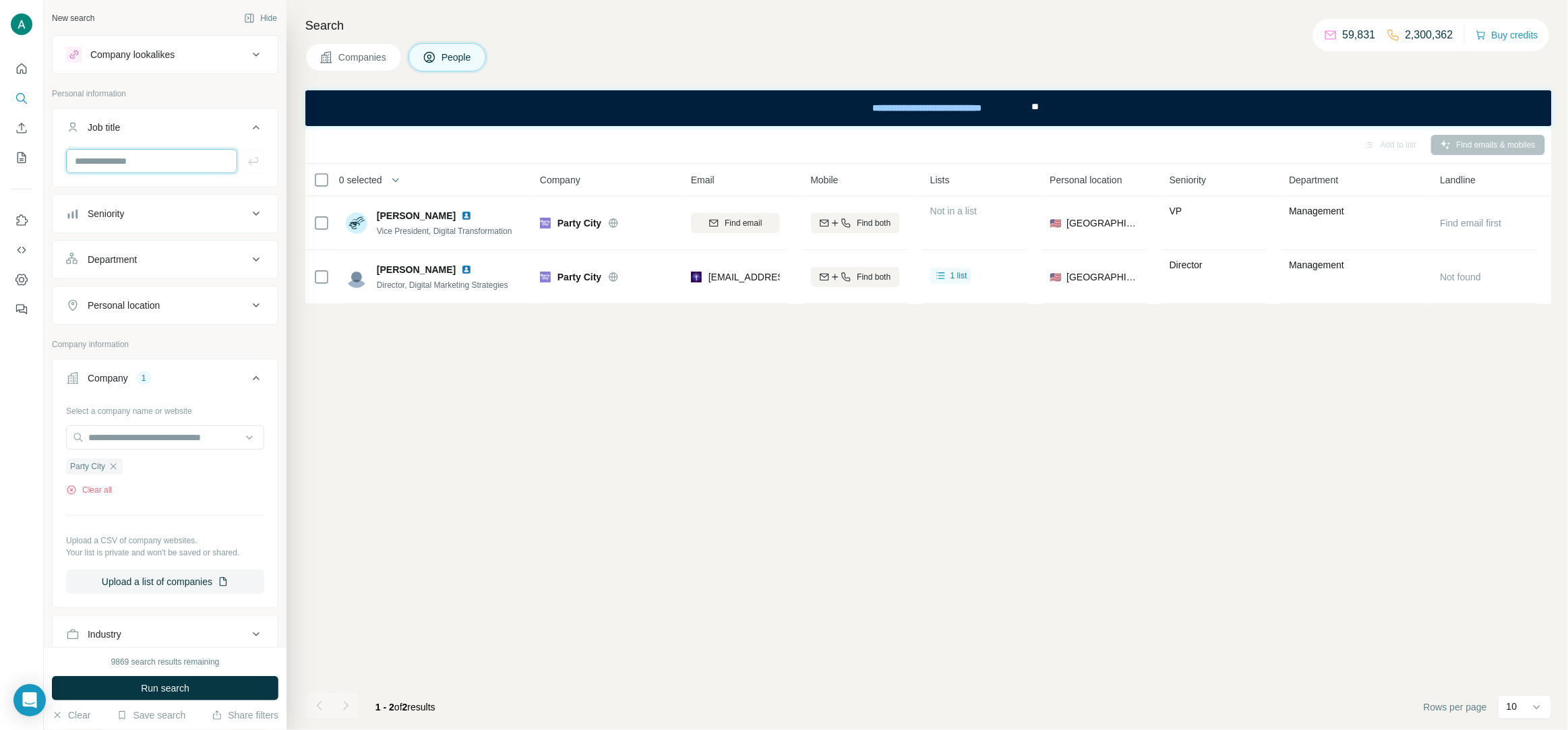
click at [118, 164] on input "text" at bounding box center [152, 161] width 171 height 24
type input "*"
type input "**"
click at [250, 157] on icon "button" at bounding box center [253, 161] width 13 height 13
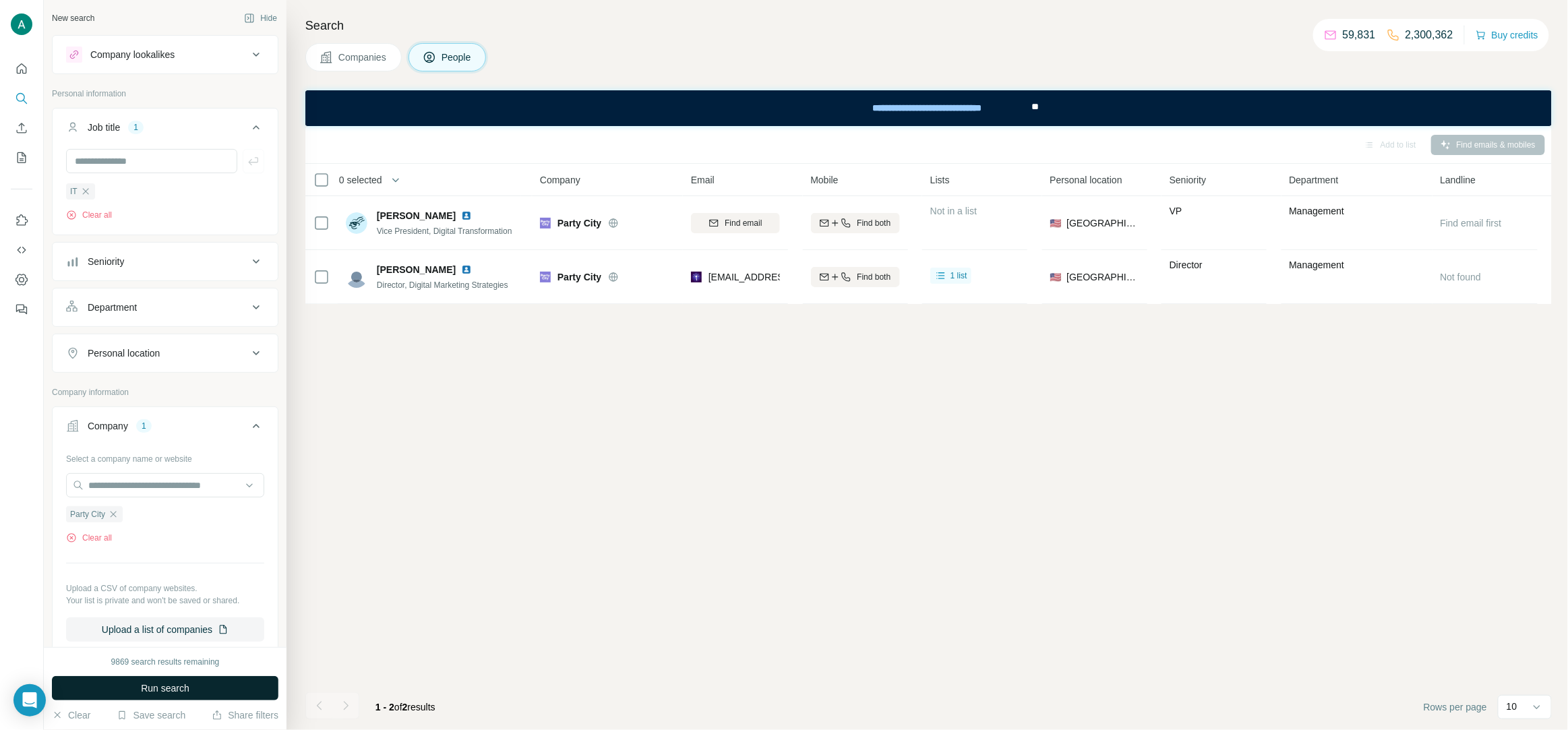
click at [221, 680] on button "Run search" at bounding box center [165, 688] width 226 height 24
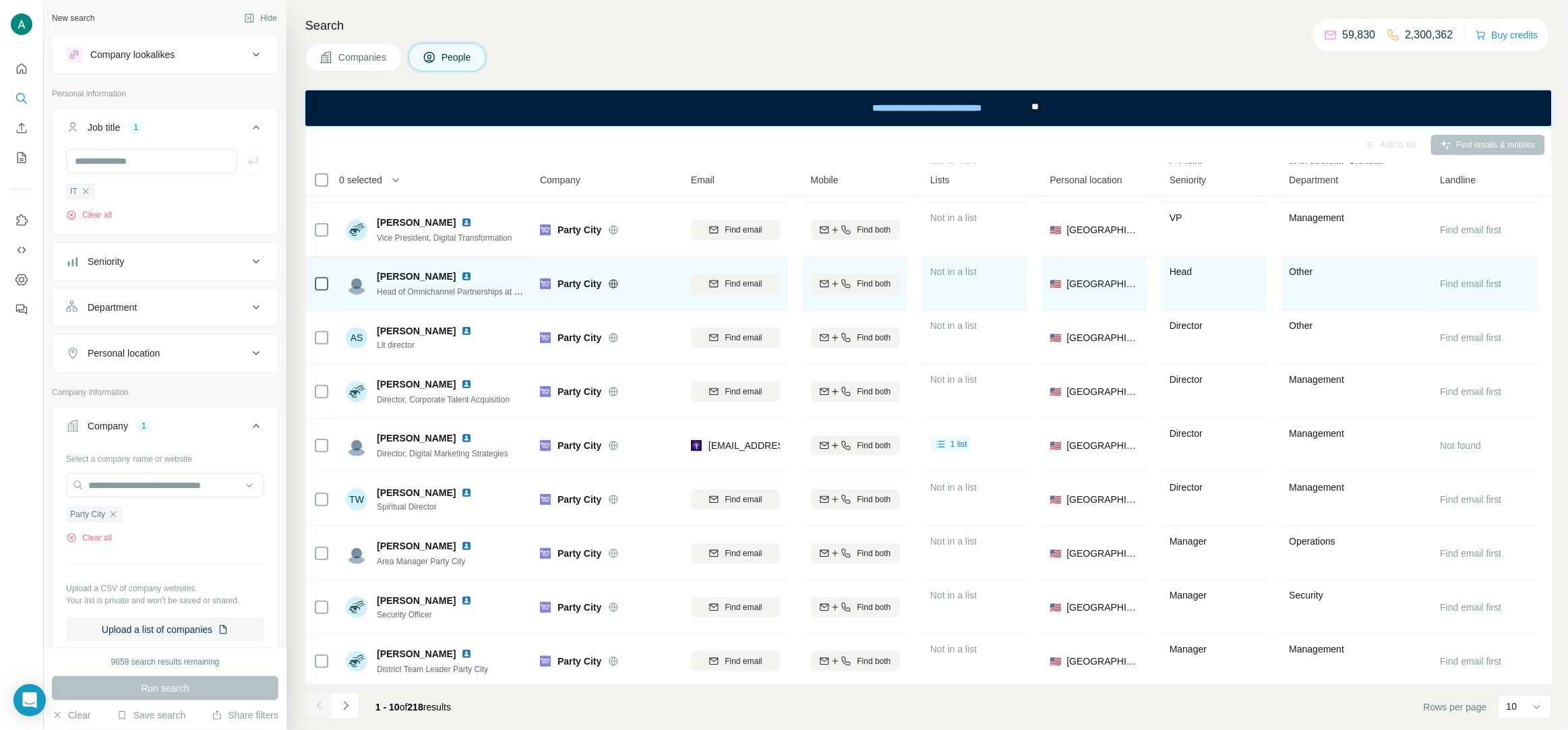
scroll to position [51, 0]
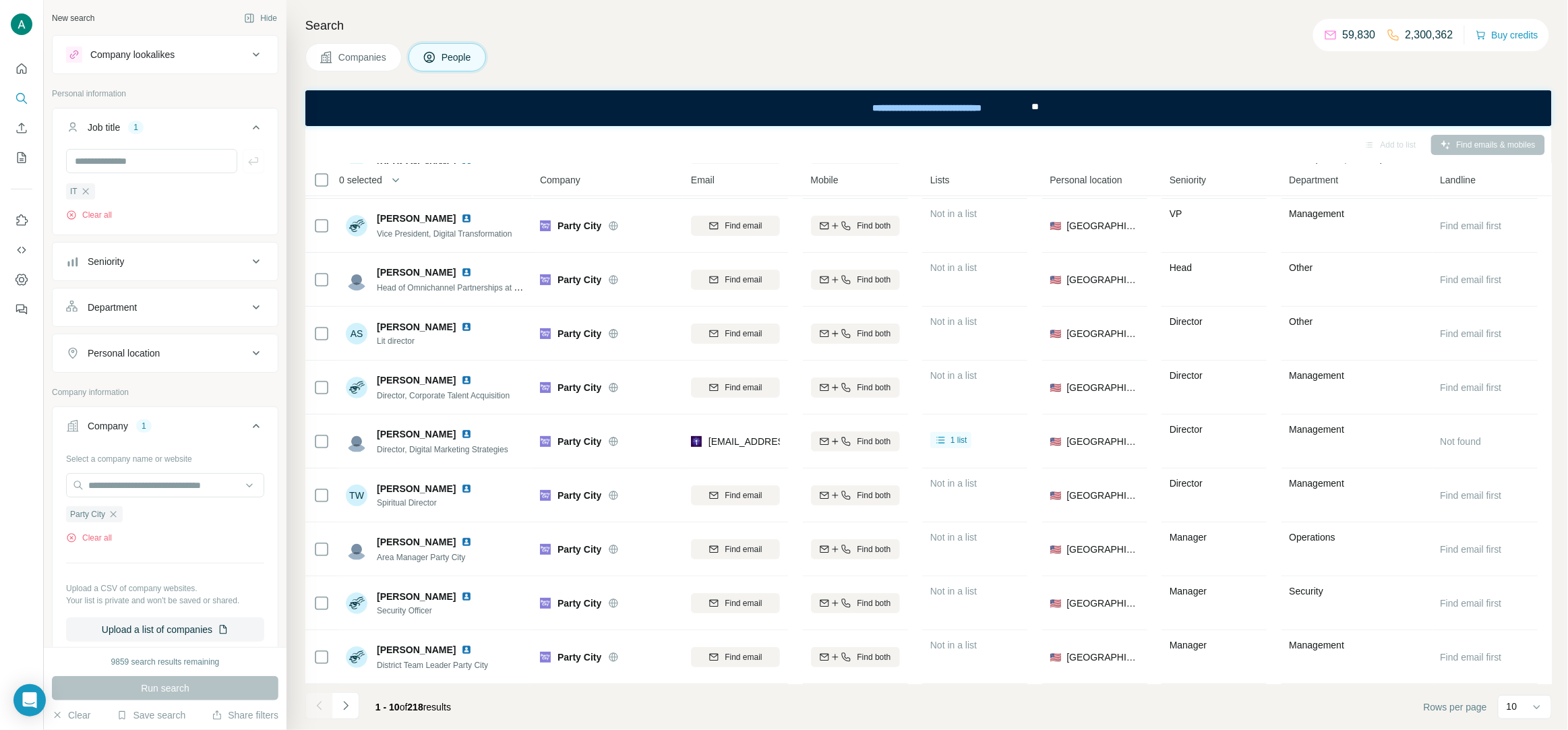
click at [116, 322] on button "Department" at bounding box center [165, 308] width 225 height 32
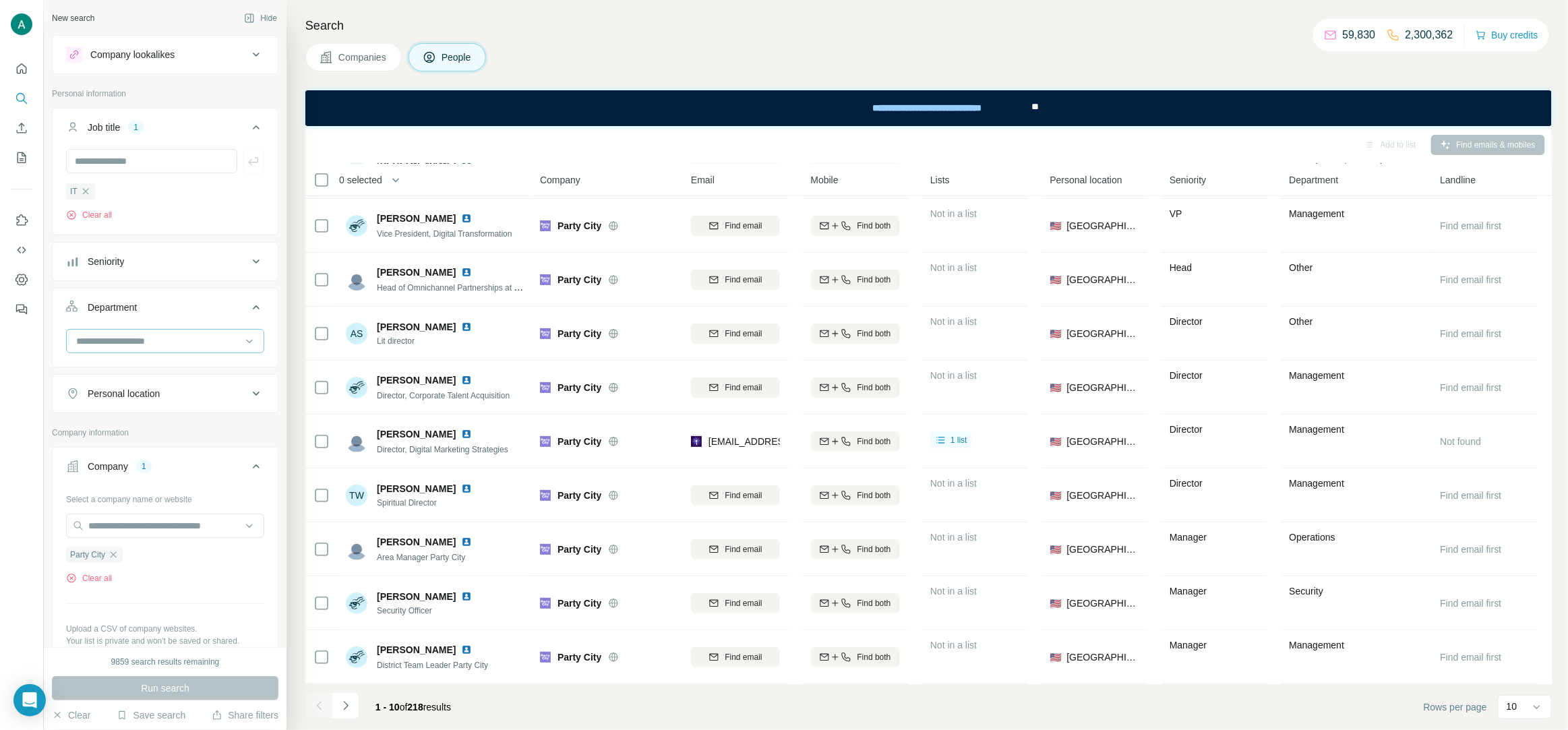
click at [114, 343] on input at bounding box center [158, 341] width 166 height 15
click at [120, 403] on div "R&D" at bounding box center [165, 401] width 176 height 13
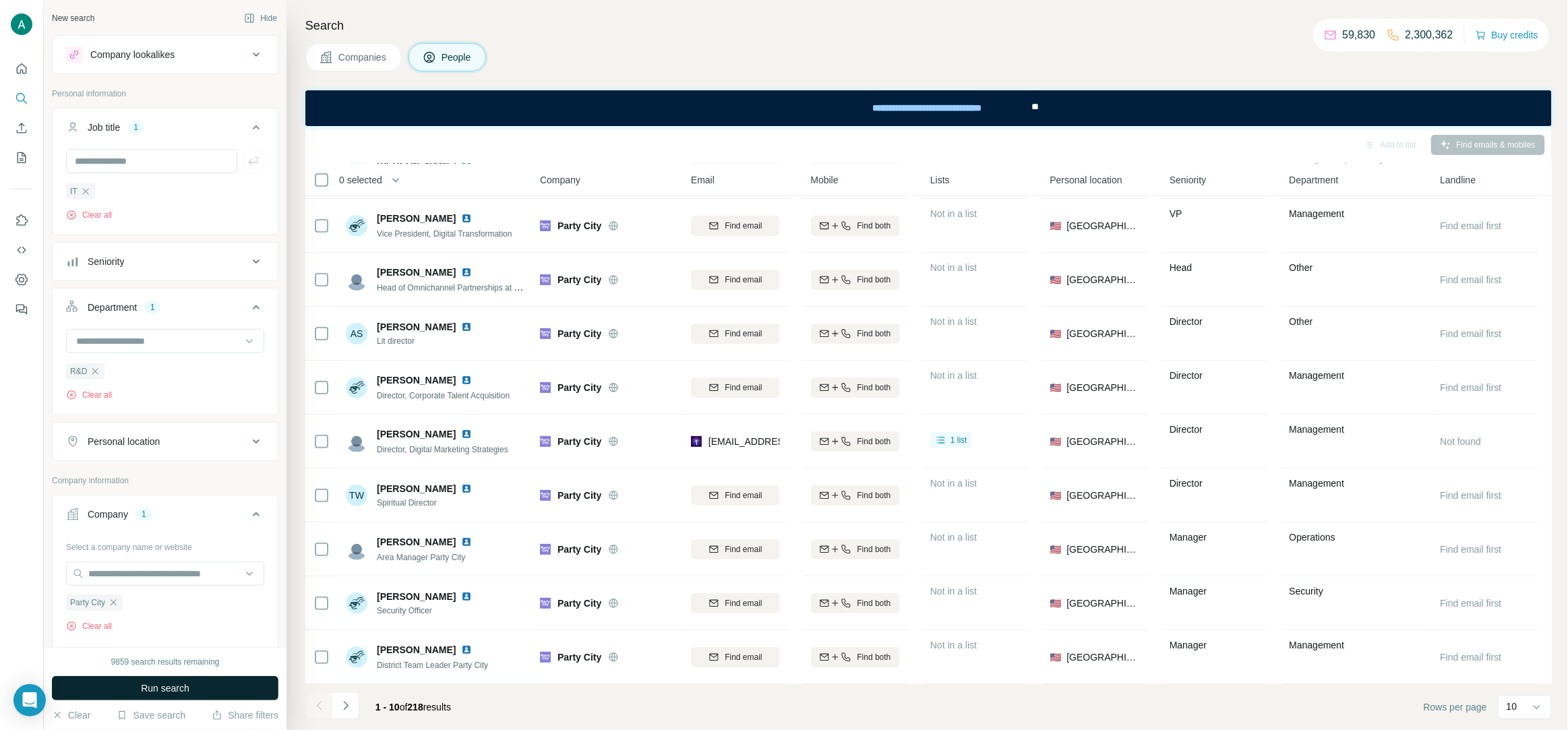
click at [197, 686] on button "Run search" at bounding box center [165, 688] width 226 height 24
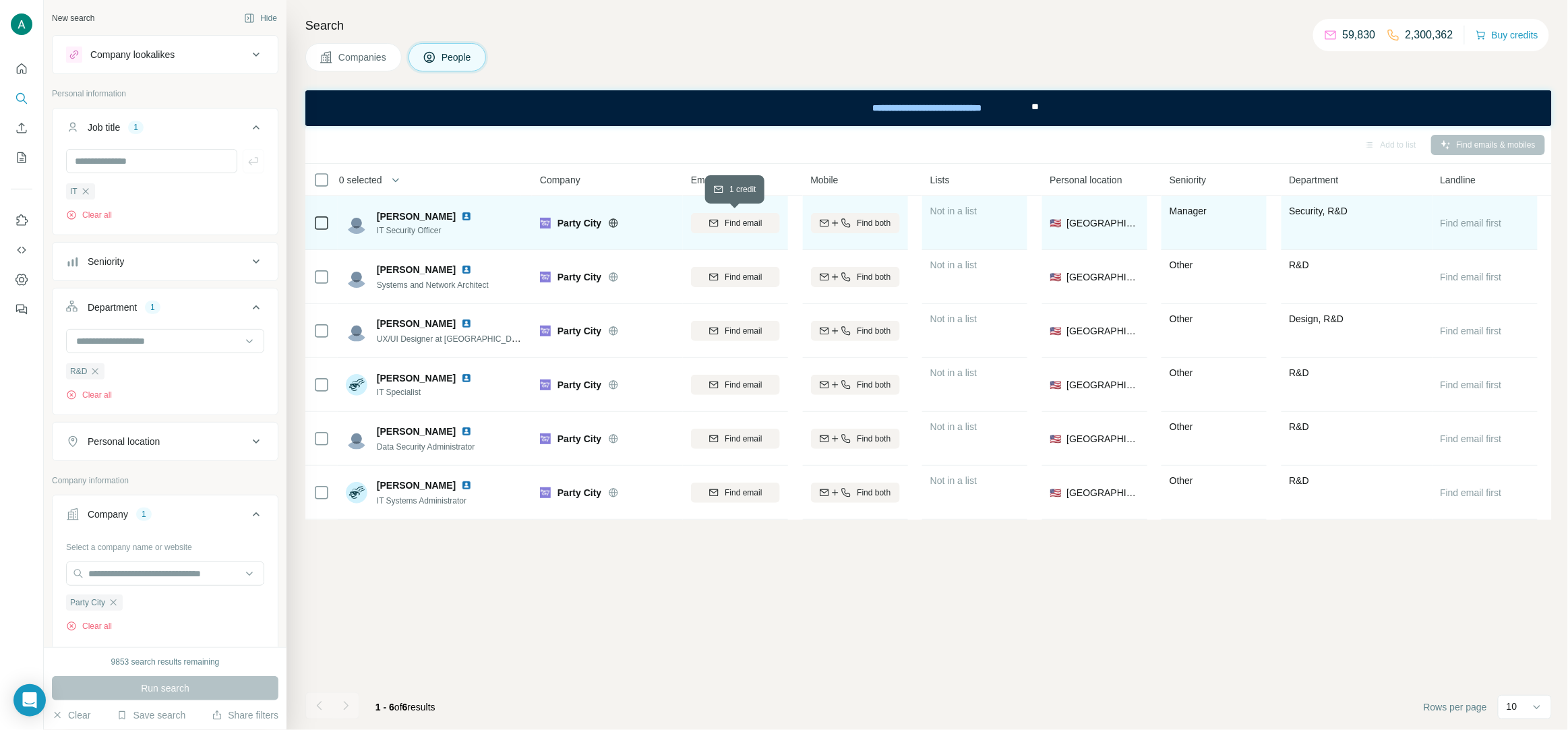
click at [716, 222] on icon "button" at bounding box center [713, 223] width 11 height 11
copy span "Louis Graham"
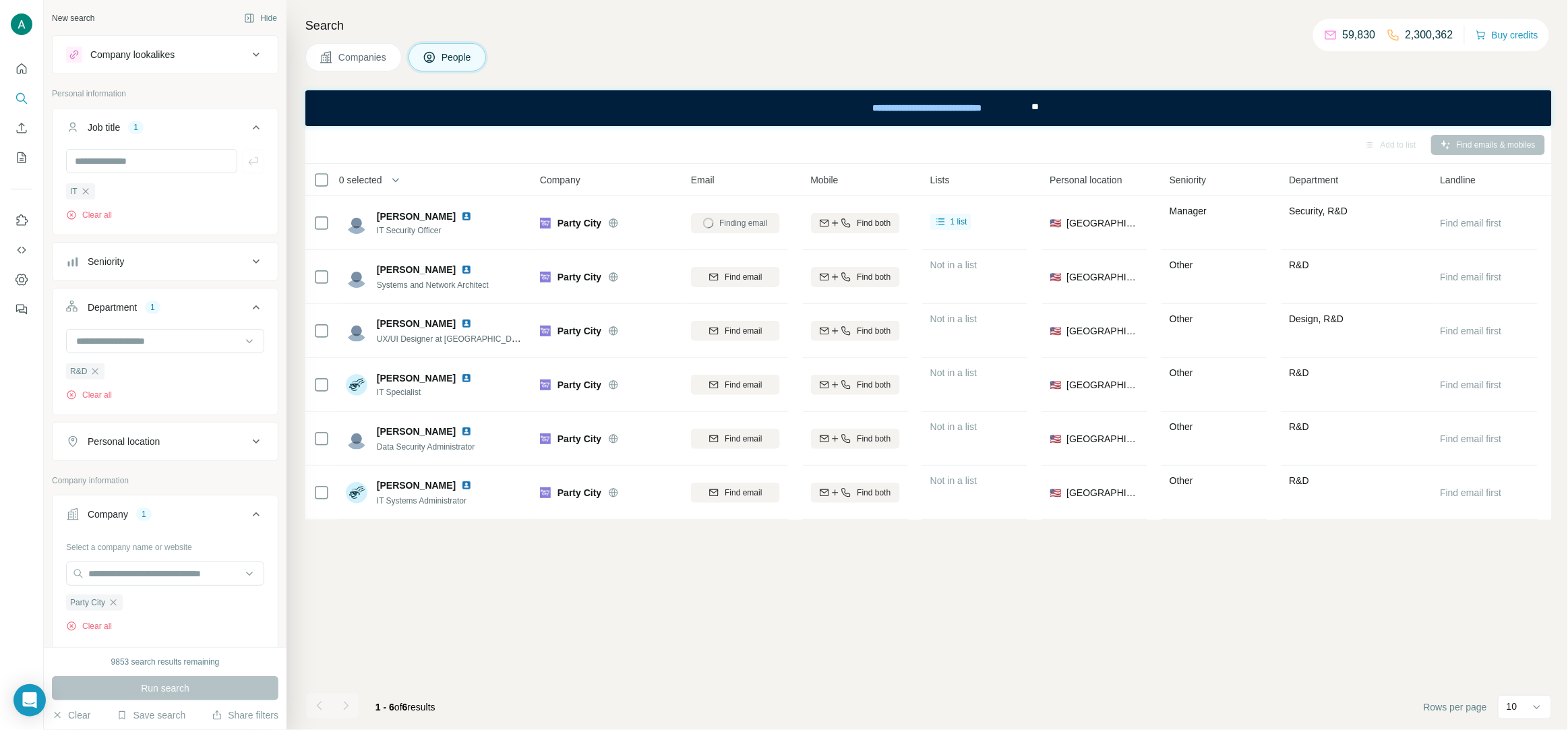
click at [747, 551] on div "Add to list Find emails & mobiles 0 selected People Company Email Mobile Lists …" at bounding box center [929, 428] width 1247 height 604
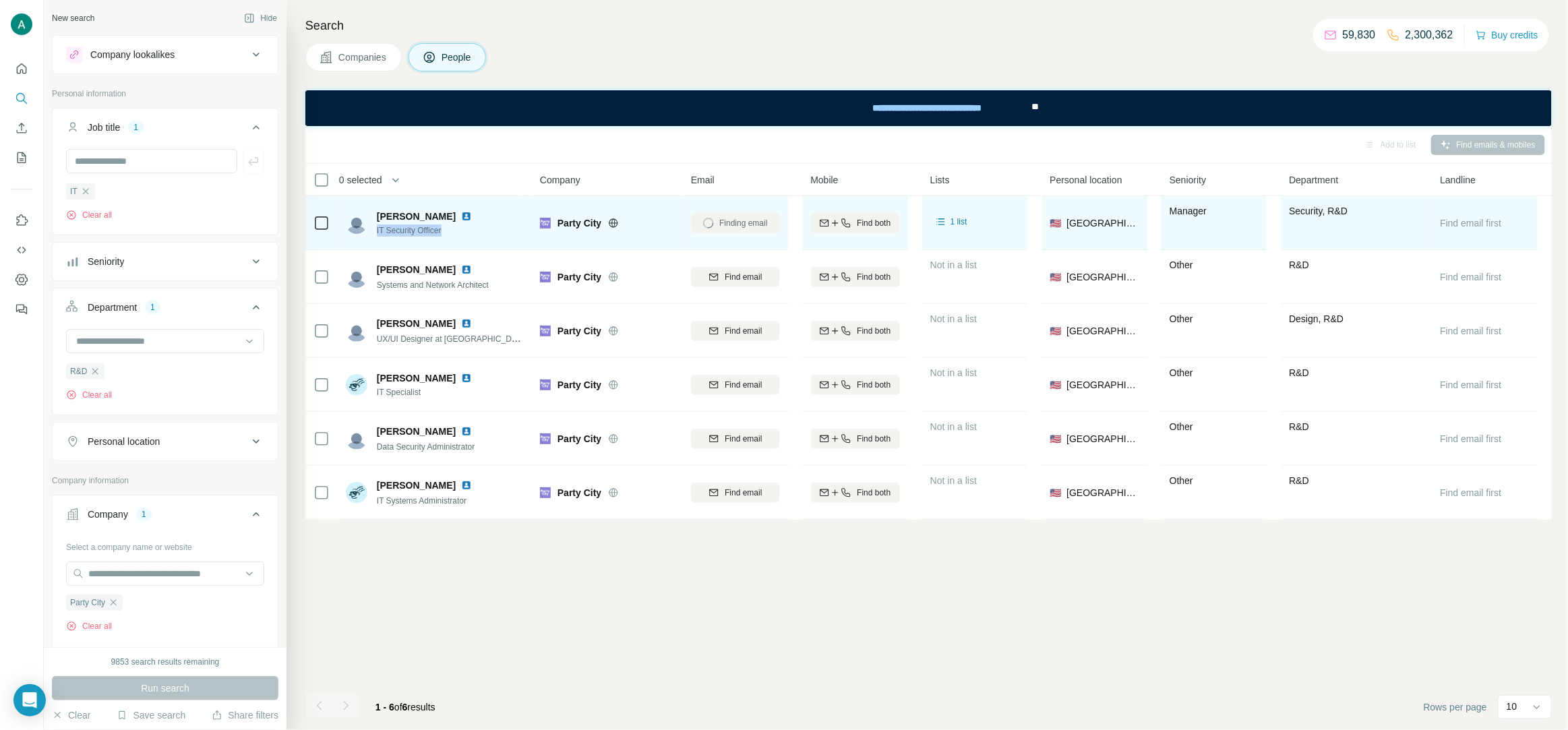
copy span "IT Security Officer"
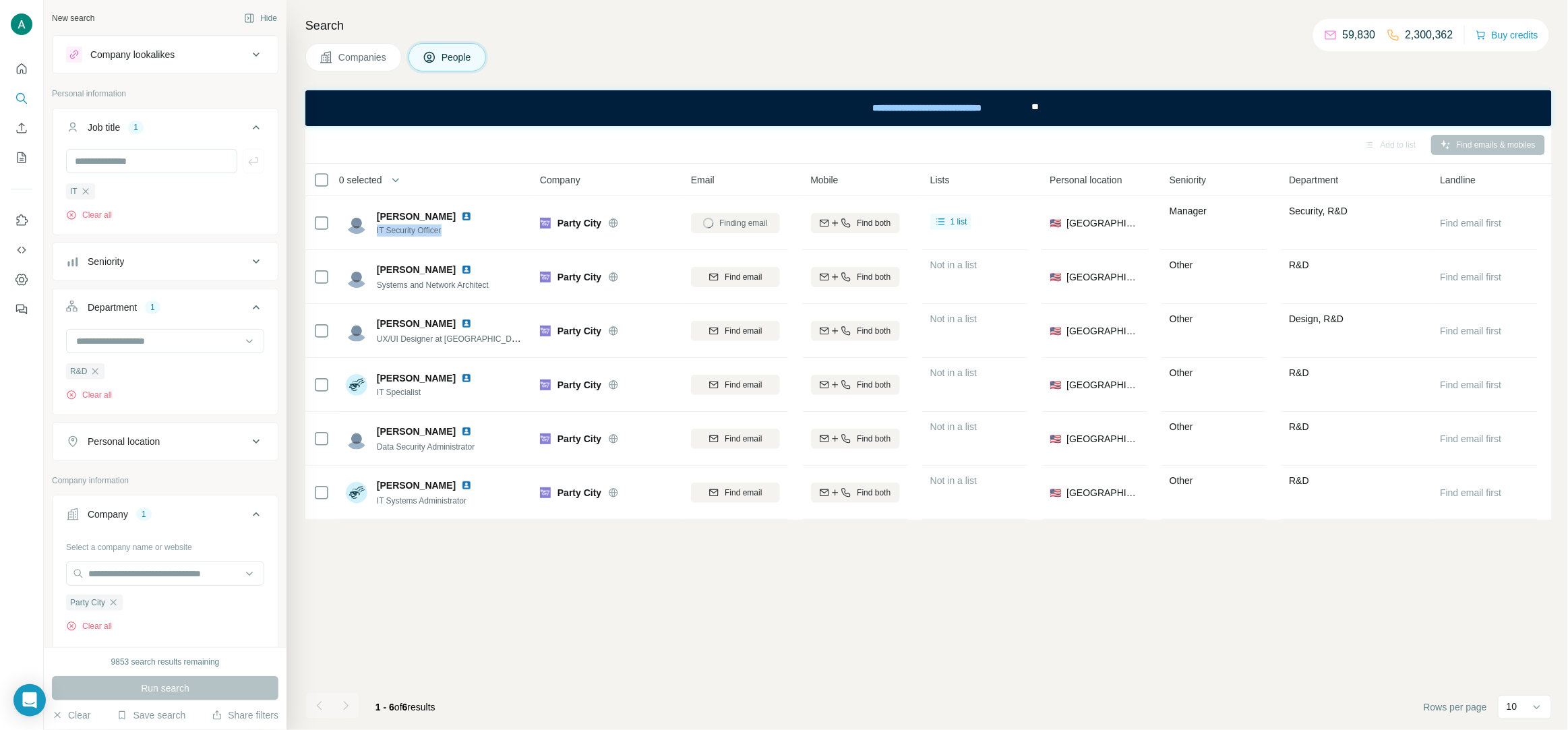
click at [920, 564] on div "Add to list Find emails & mobiles 0 selected People Company Email Mobile Lists …" at bounding box center [929, 428] width 1247 height 604
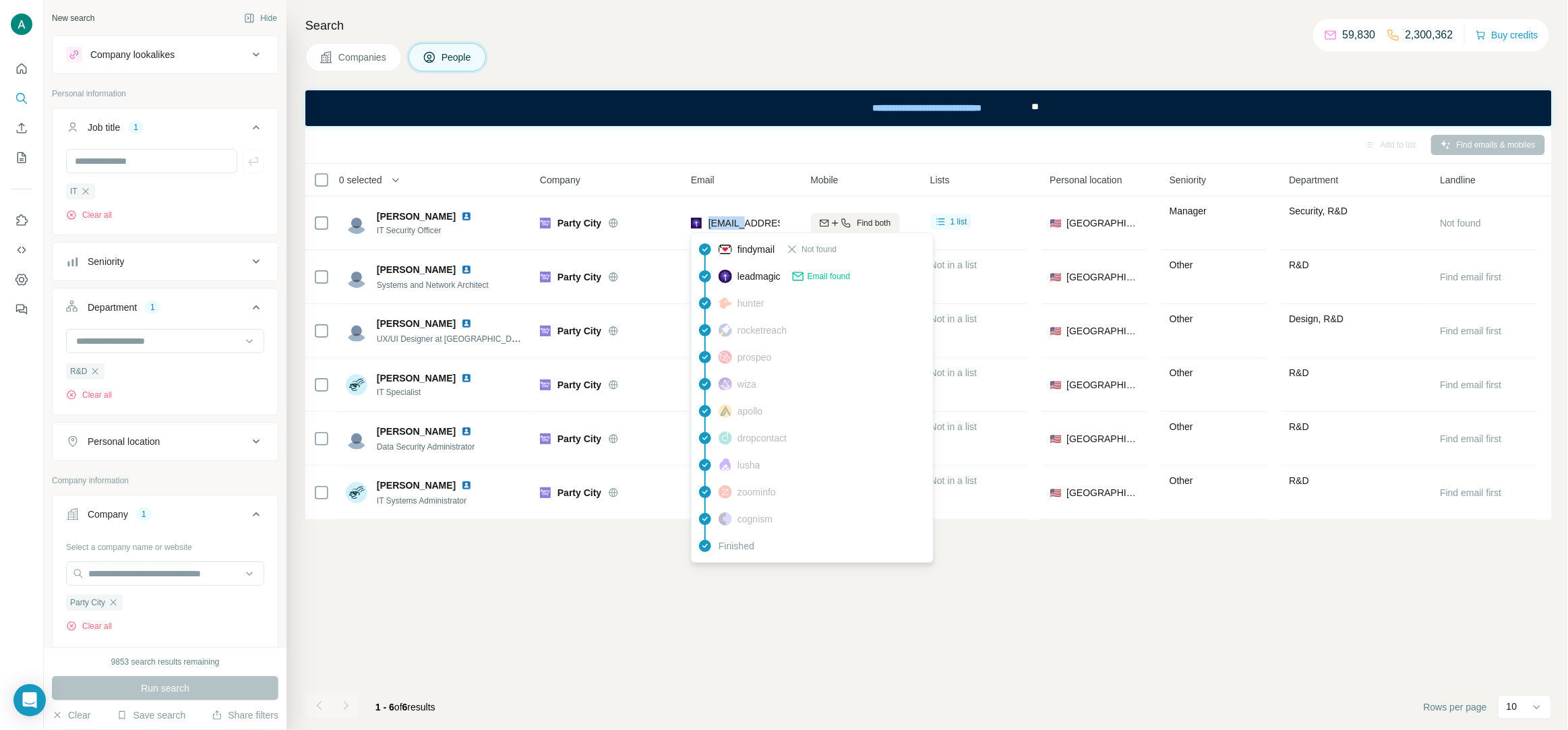
click at [735, 219] on span "lgraham@partycity.com" at bounding box center [788, 223] width 160 height 11
copy tr "lgraham@partycity.com"
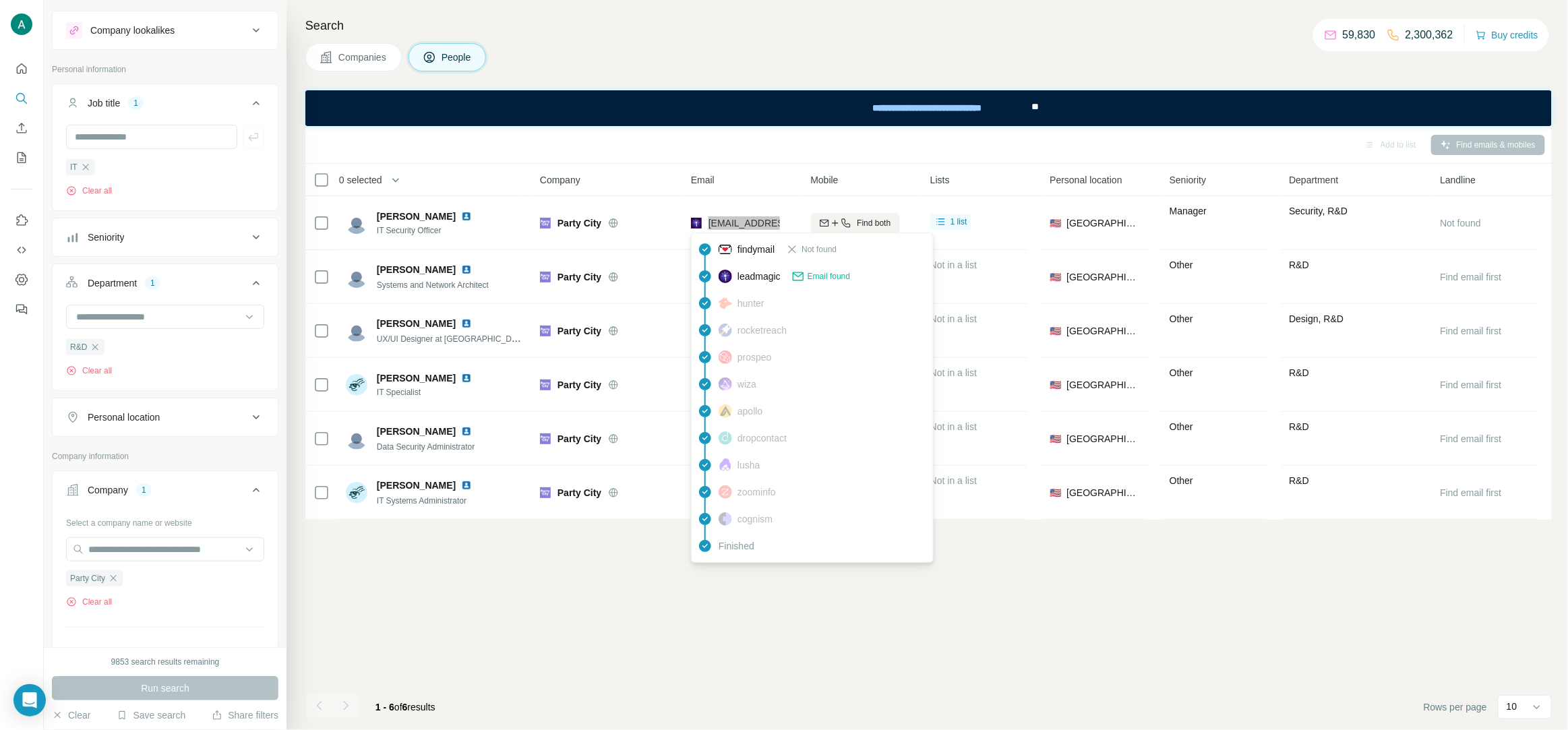
scroll to position [26, 0]
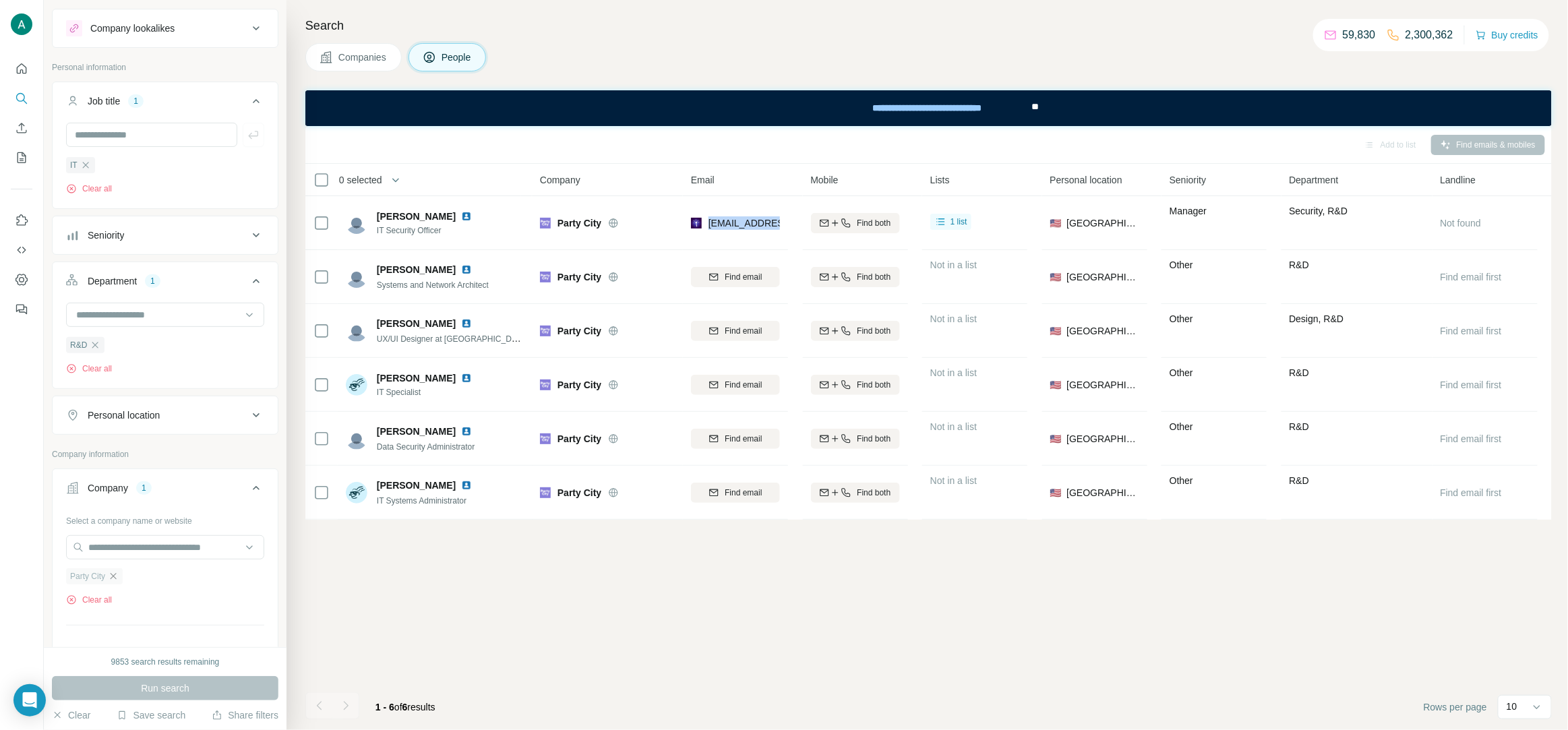
click at [118, 577] on icon "button" at bounding box center [113, 576] width 11 height 11
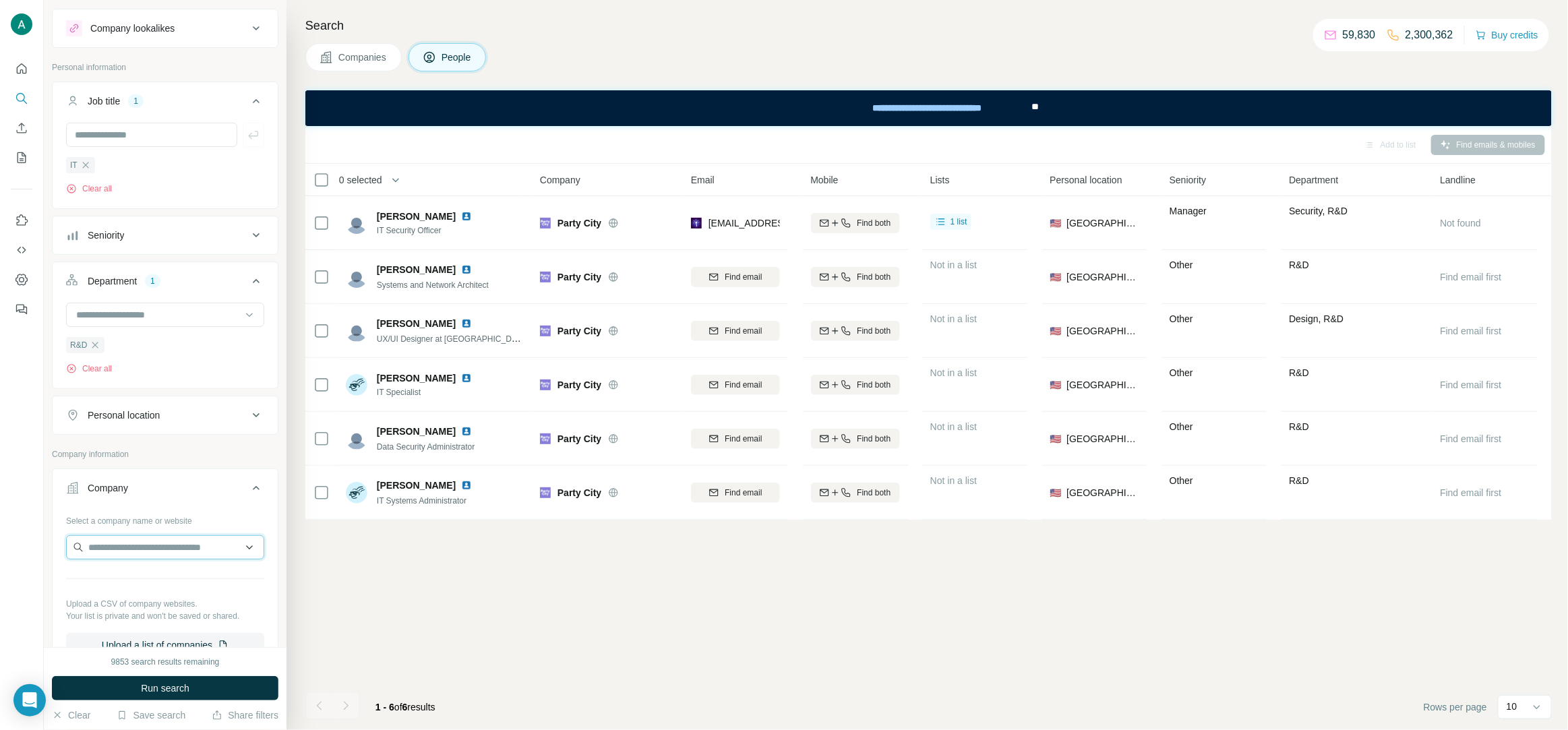
click at [128, 550] on input "text" at bounding box center [165, 547] width 198 height 24
paste input "**********"
type input "**********"
click at [161, 588] on p "londondrugs.com" at bounding box center [137, 591] width 65 height 12
click at [92, 344] on icon "button" at bounding box center [94, 345] width 11 height 11
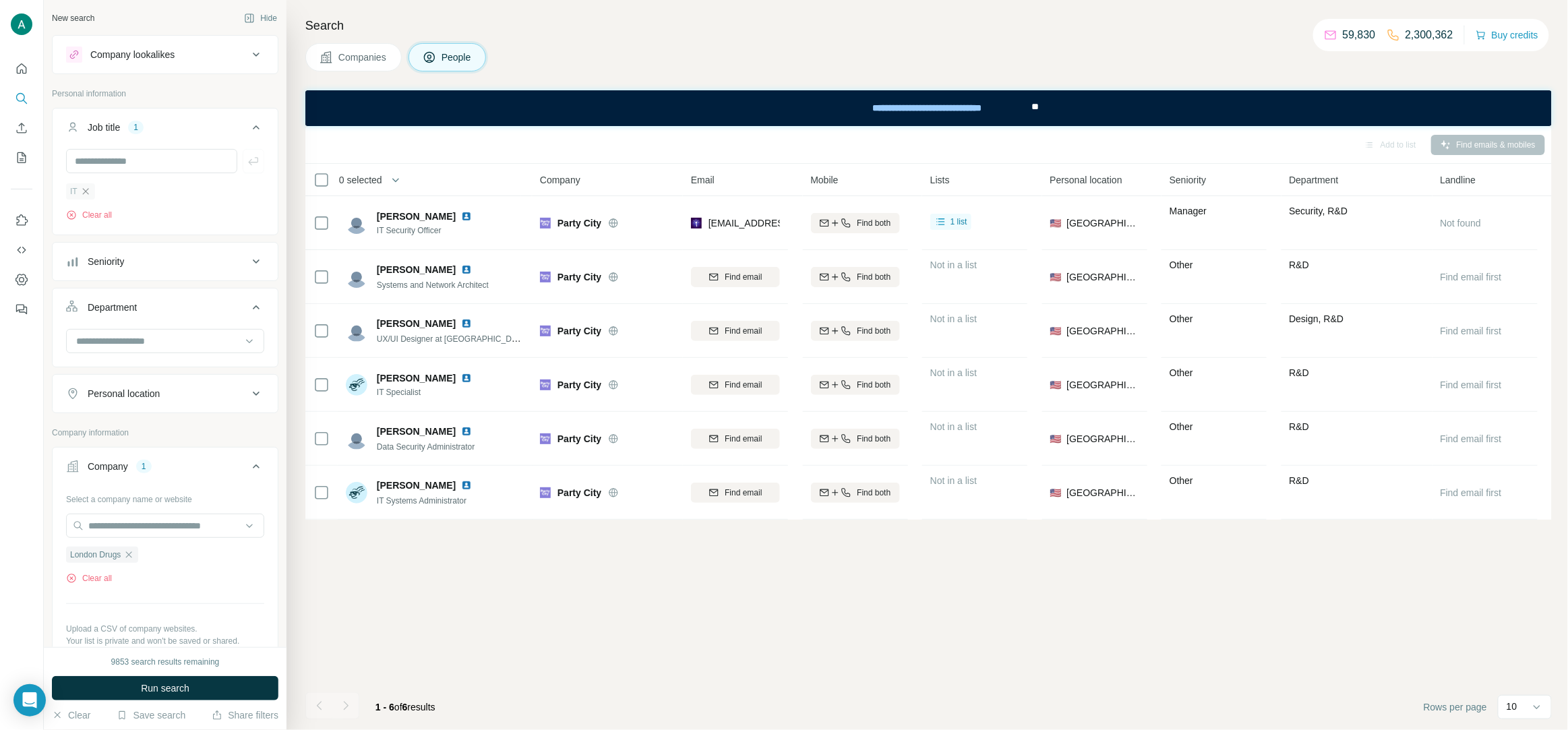
click at [87, 190] on icon "button" at bounding box center [85, 191] width 11 height 11
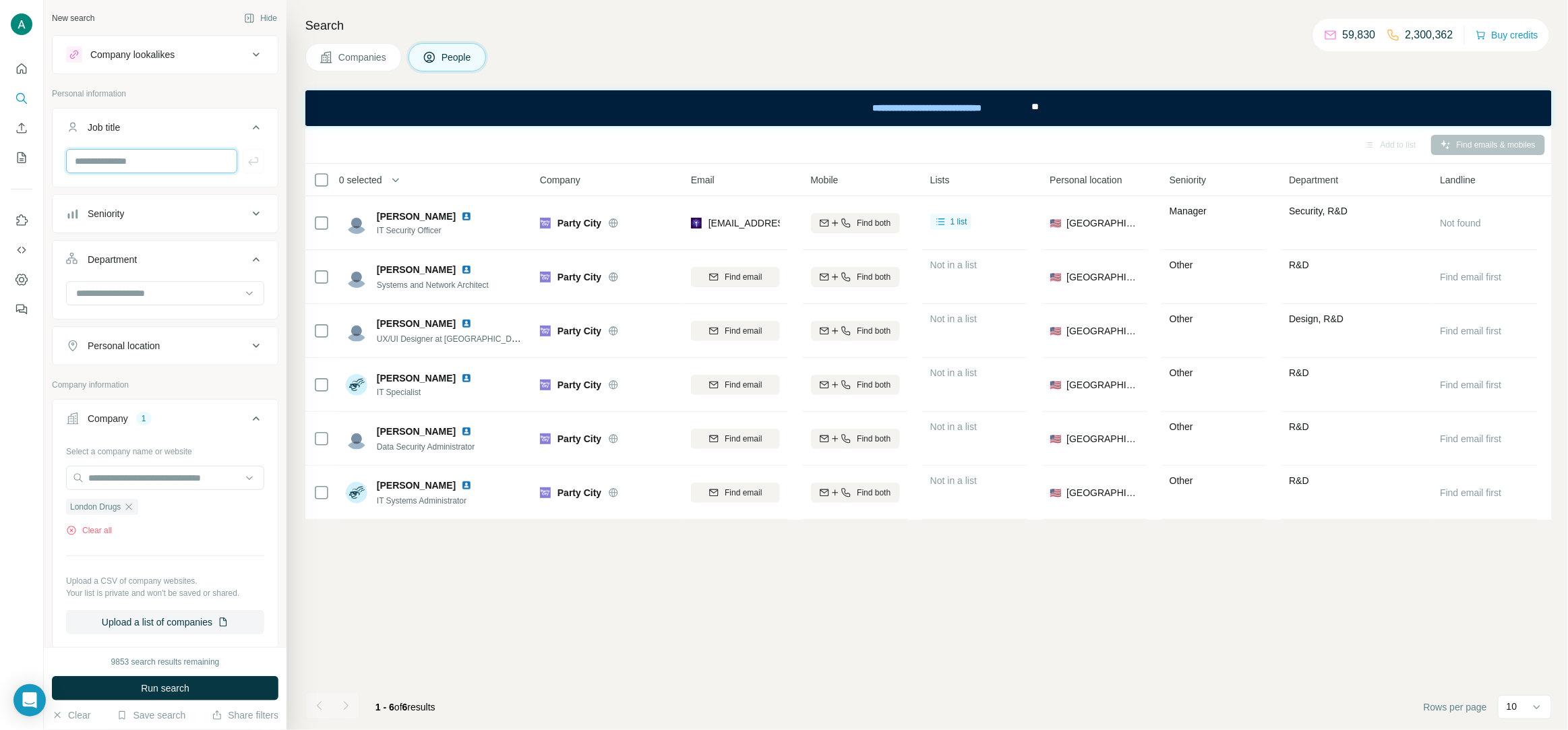
click at [110, 159] on input "text" at bounding box center [152, 161] width 171 height 24
type input "*******"
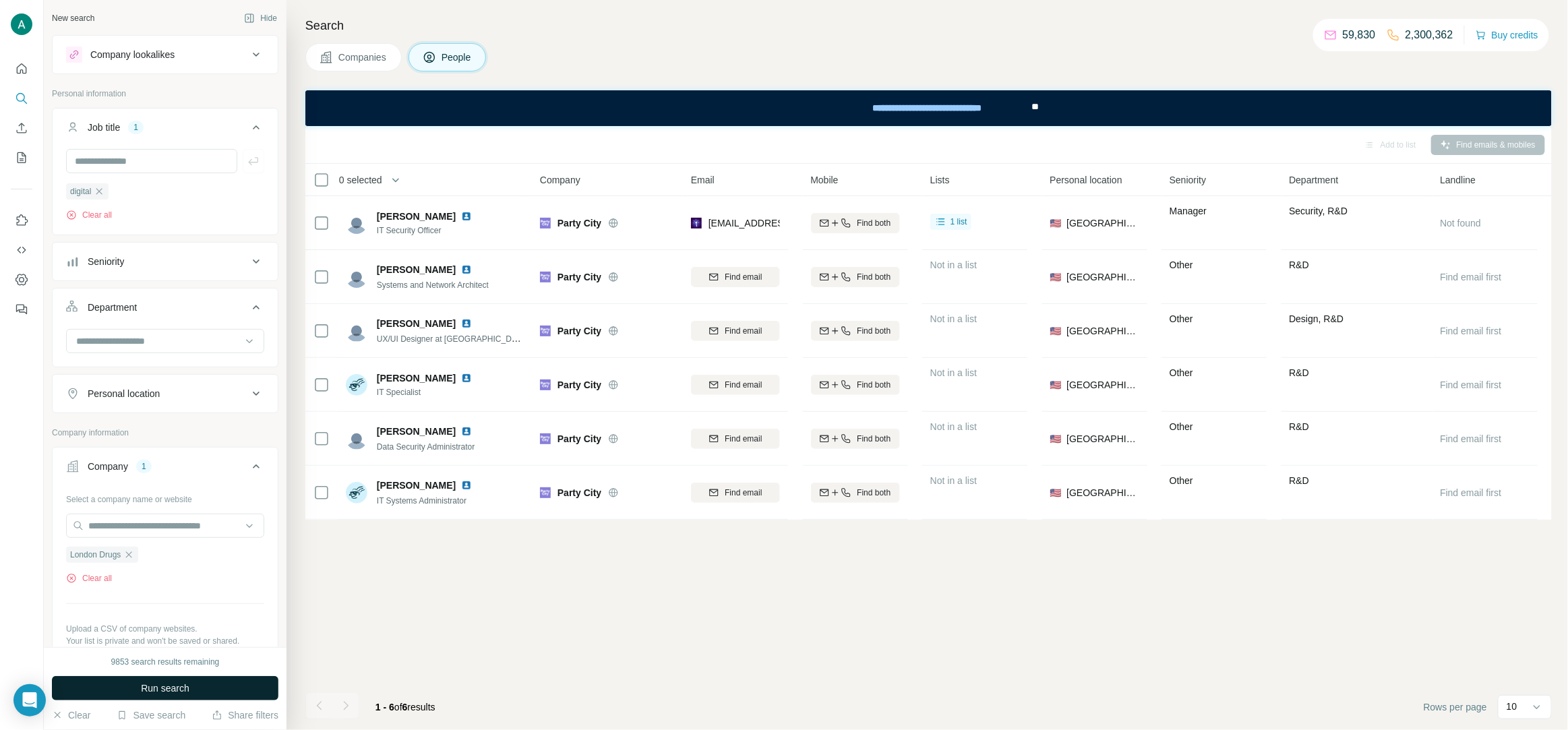
click at [233, 685] on button "Run search" at bounding box center [165, 688] width 226 height 24
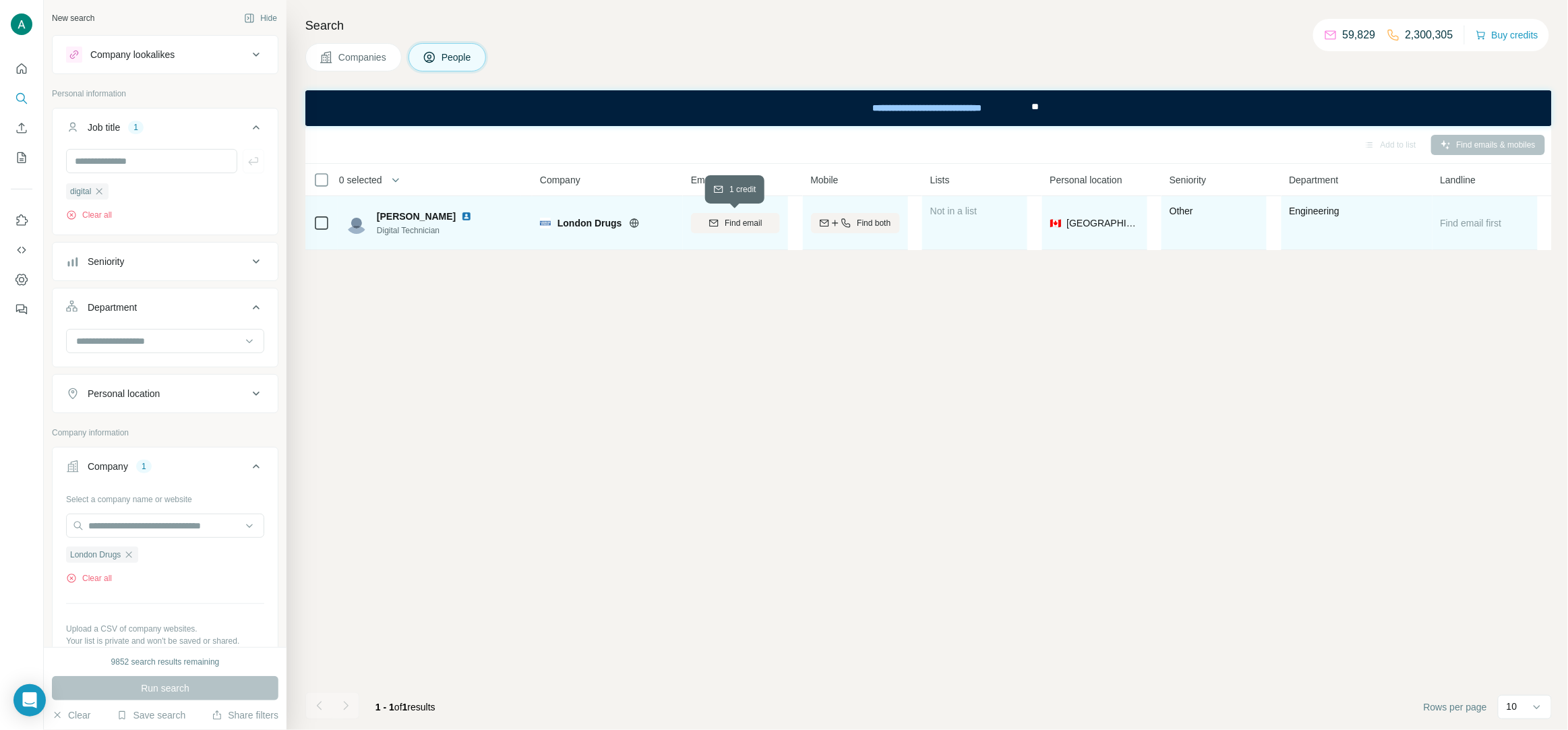
click at [759, 224] on span "Find email" at bounding box center [743, 223] width 37 height 12
click at [461, 218] on img at bounding box center [466, 216] width 11 height 11
copy span "Lester Zevit"
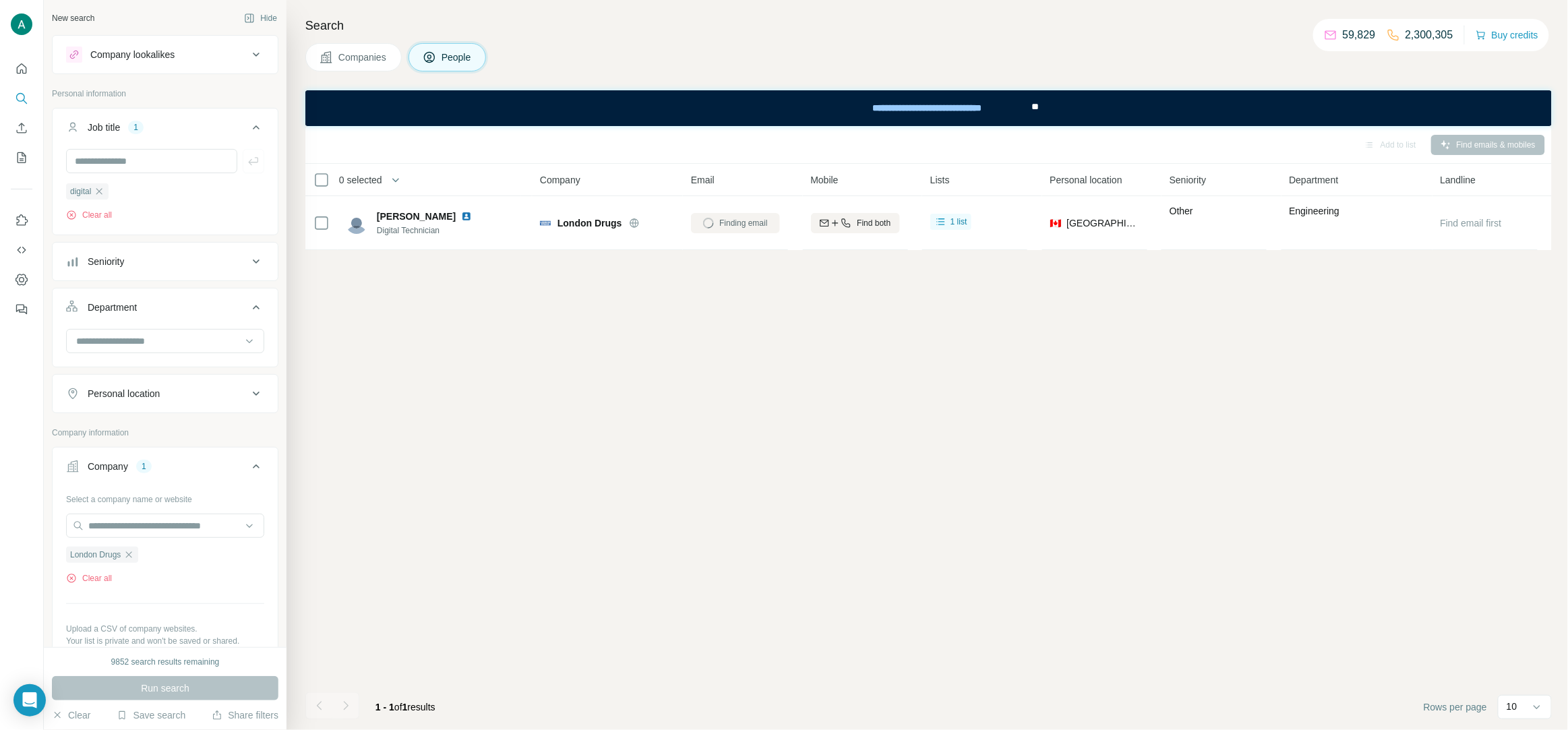
click at [421, 360] on div "Add to list Find emails & mobiles 0 selected People Company Email Mobile Lists …" at bounding box center [929, 428] width 1247 height 604
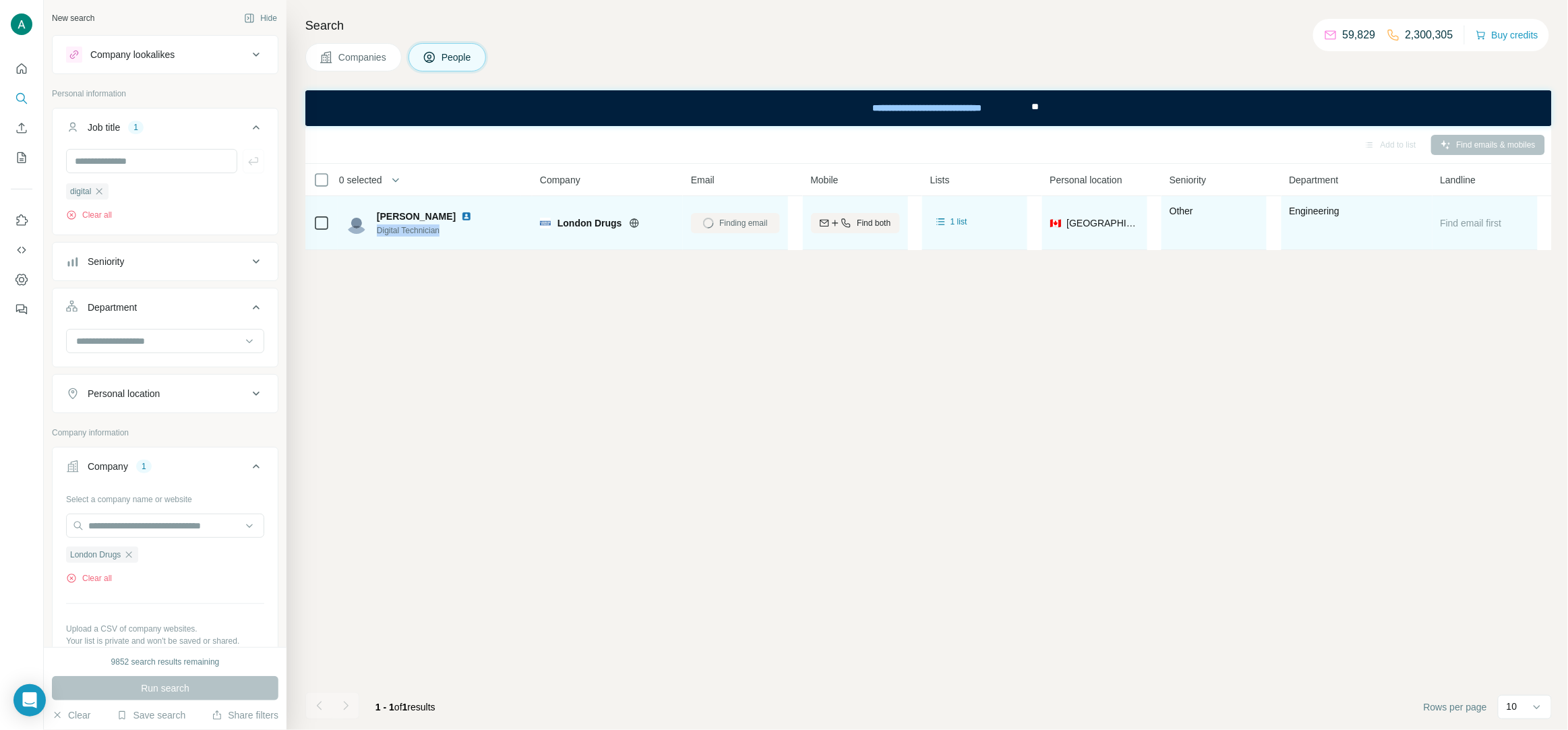
copy span "Digital Technician"
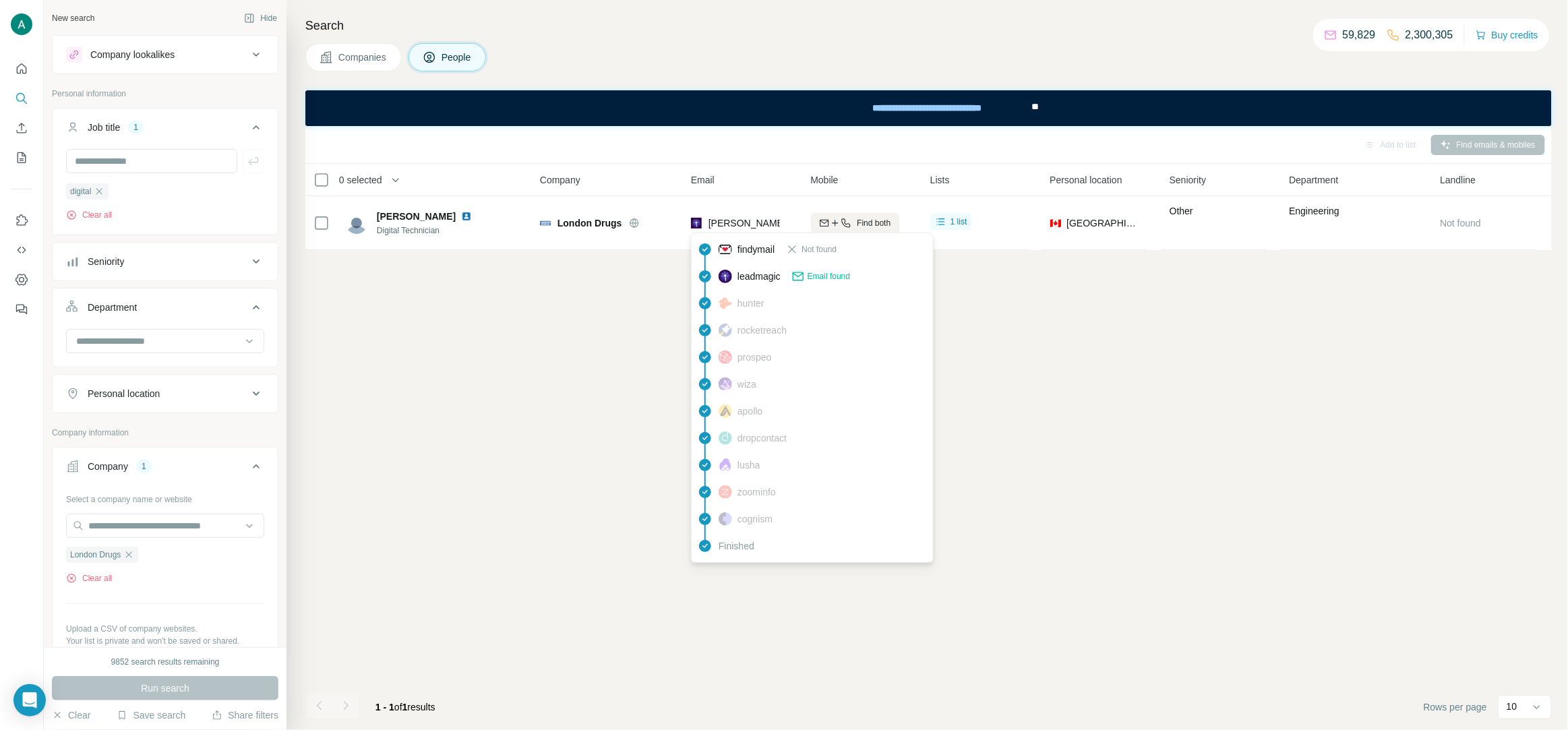
click at [723, 220] on span "lester.zevit@londondrugs.com" at bounding box center [827, 223] width 238 height 11
copy tr "lester.zevit@londondrugs.com"
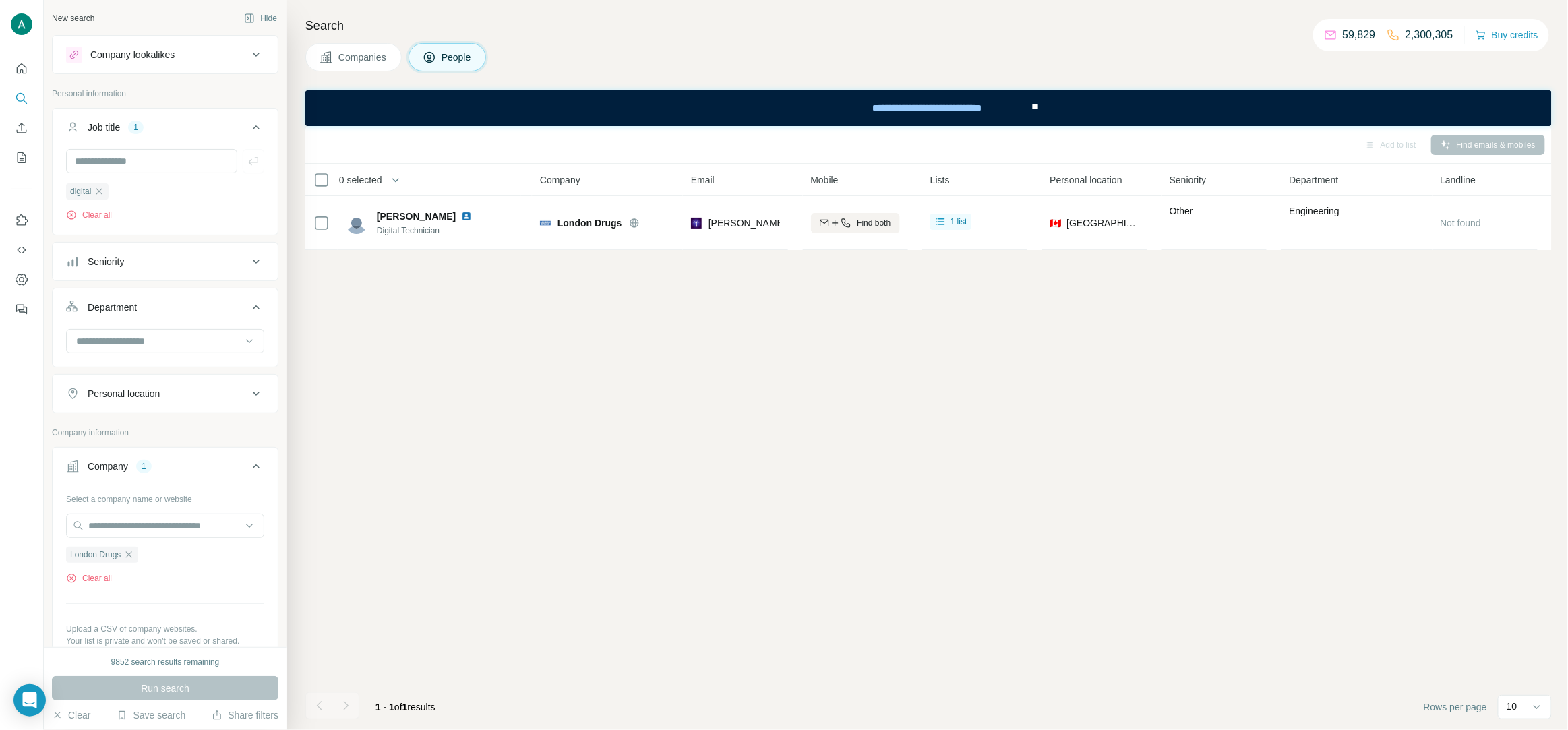
click at [1070, 363] on div "Add to list Find emails & mobiles 0 selected People Company Email Mobile Lists …" at bounding box center [929, 428] width 1247 height 604
click at [130, 560] on icon "button" at bounding box center [128, 554] width 11 height 11
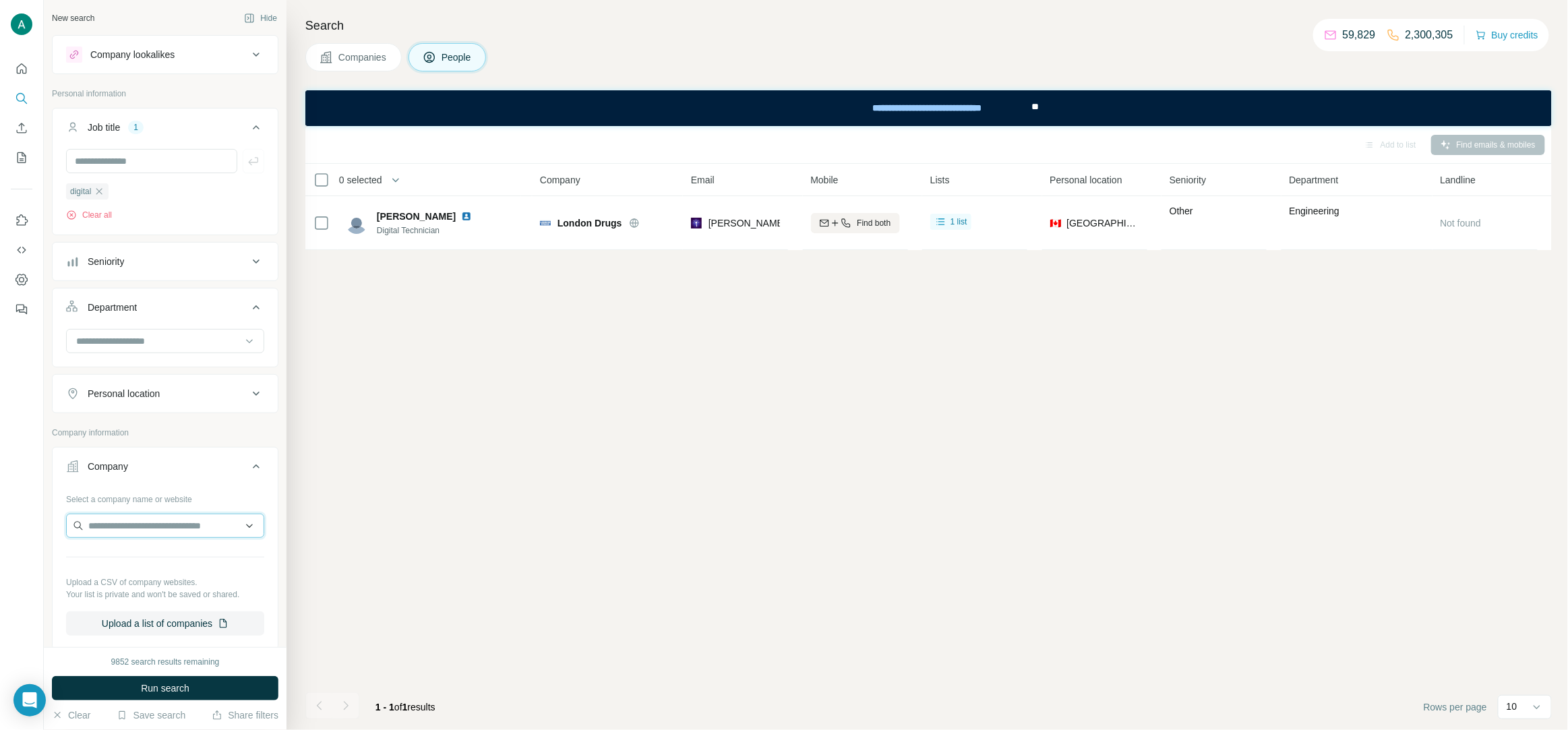
click at [123, 531] on input "text" at bounding box center [165, 525] width 198 height 24
type input "**********"
click at [159, 571] on p "maisonette.com" at bounding box center [137, 570] width 65 height 12
click at [167, 694] on span "Run search" at bounding box center [165, 688] width 49 height 13
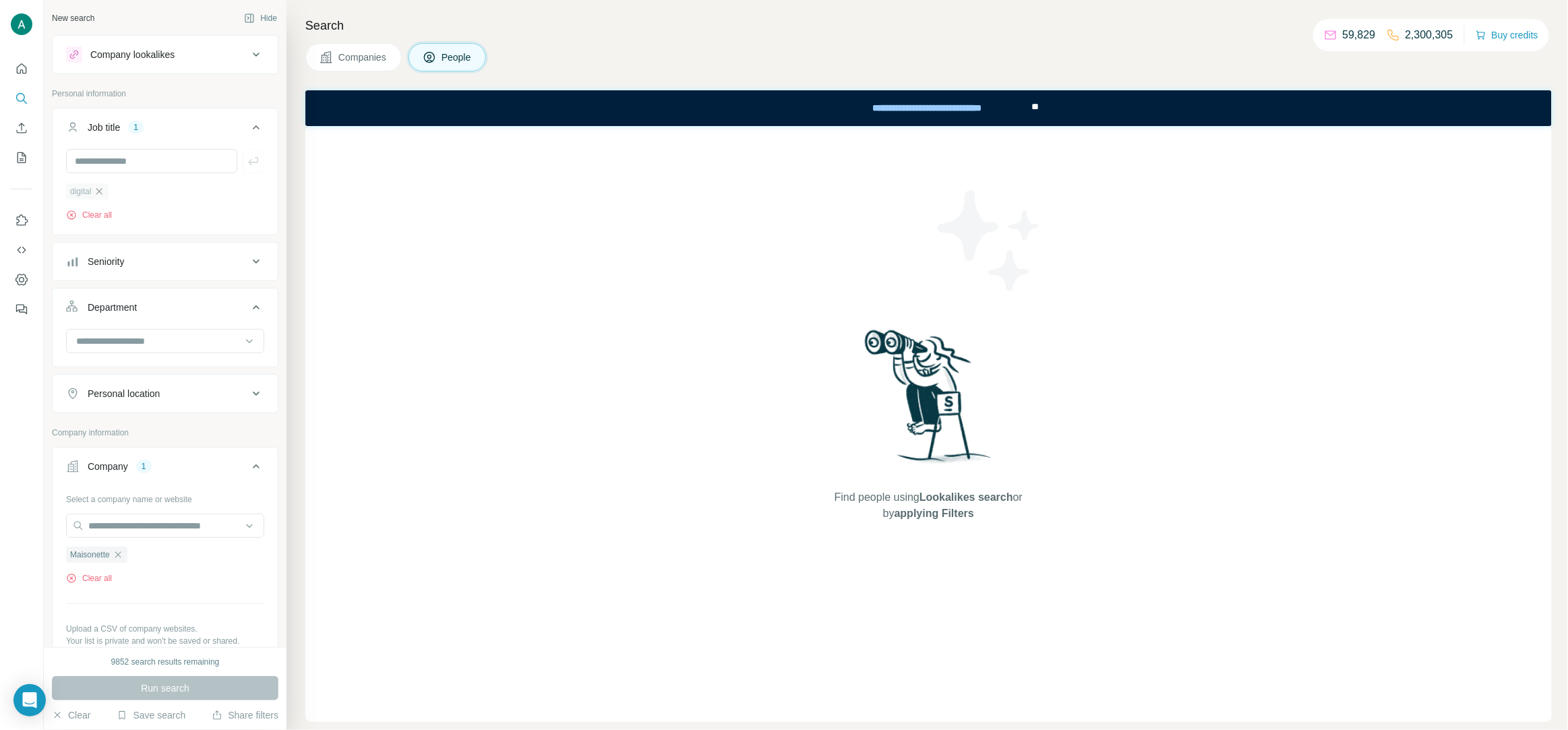
click at [103, 193] on icon "button" at bounding box center [99, 191] width 11 height 11
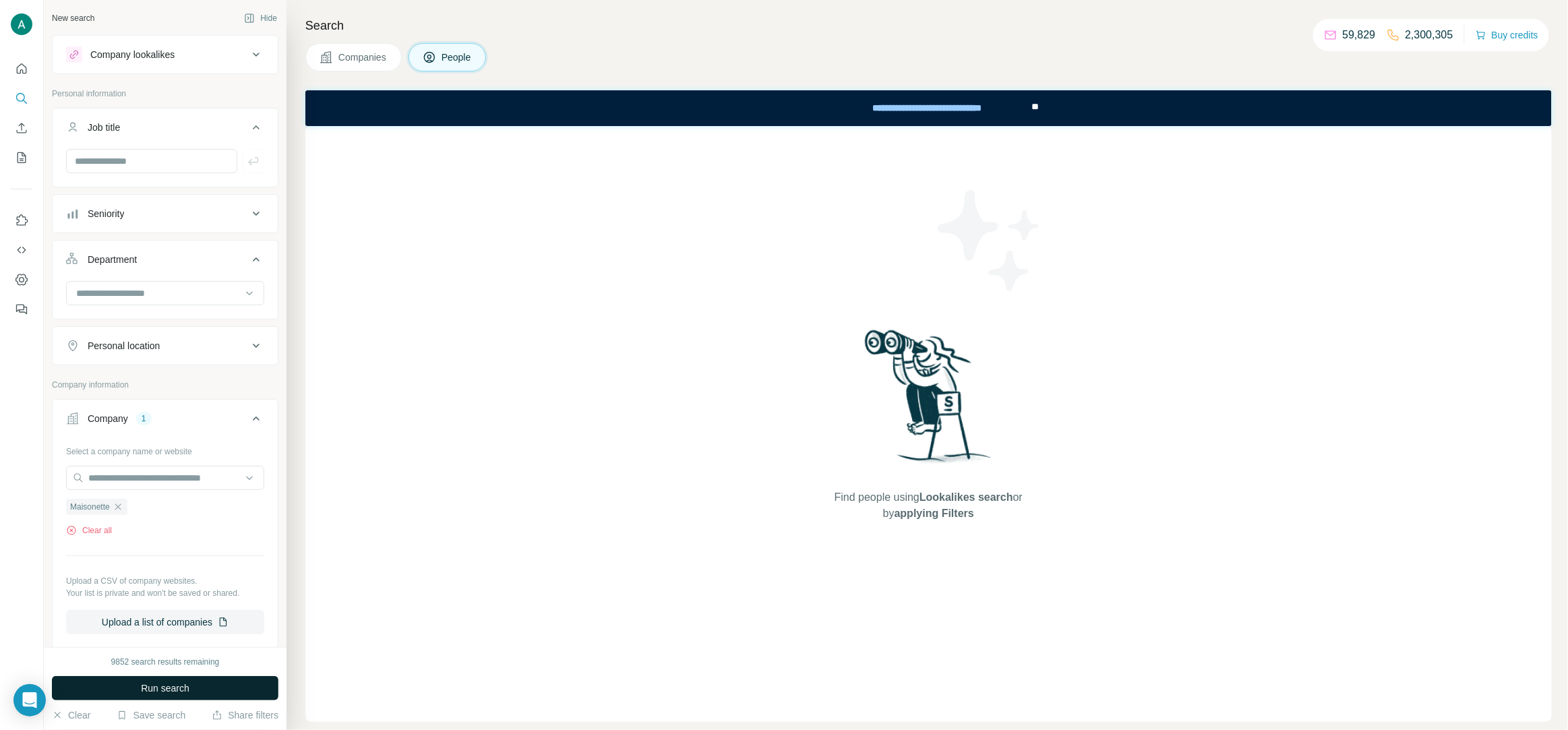
click at [178, 687] on span "Run search" at bounding box center [165, 688] width 49 height 13
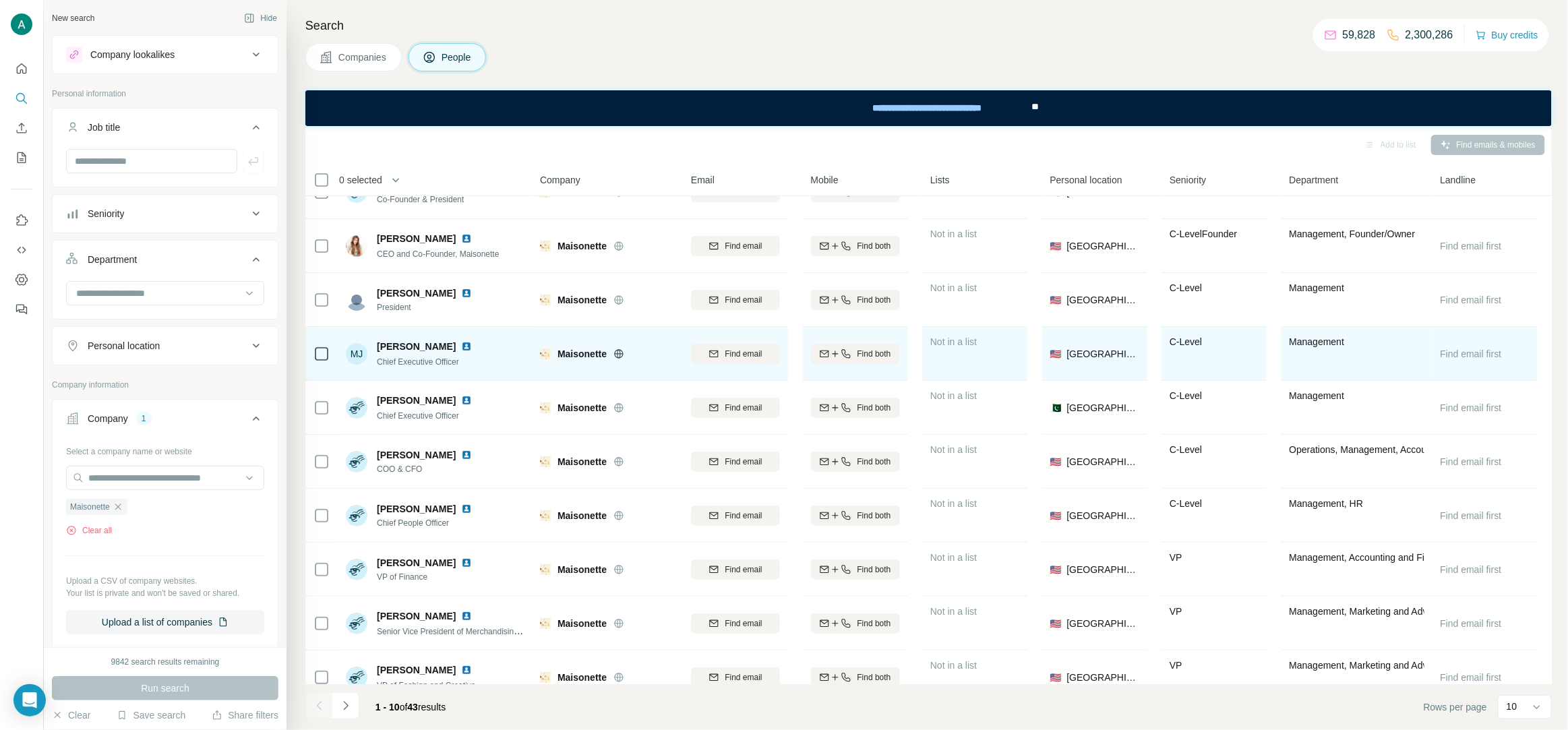
scroll to position [51, 0]
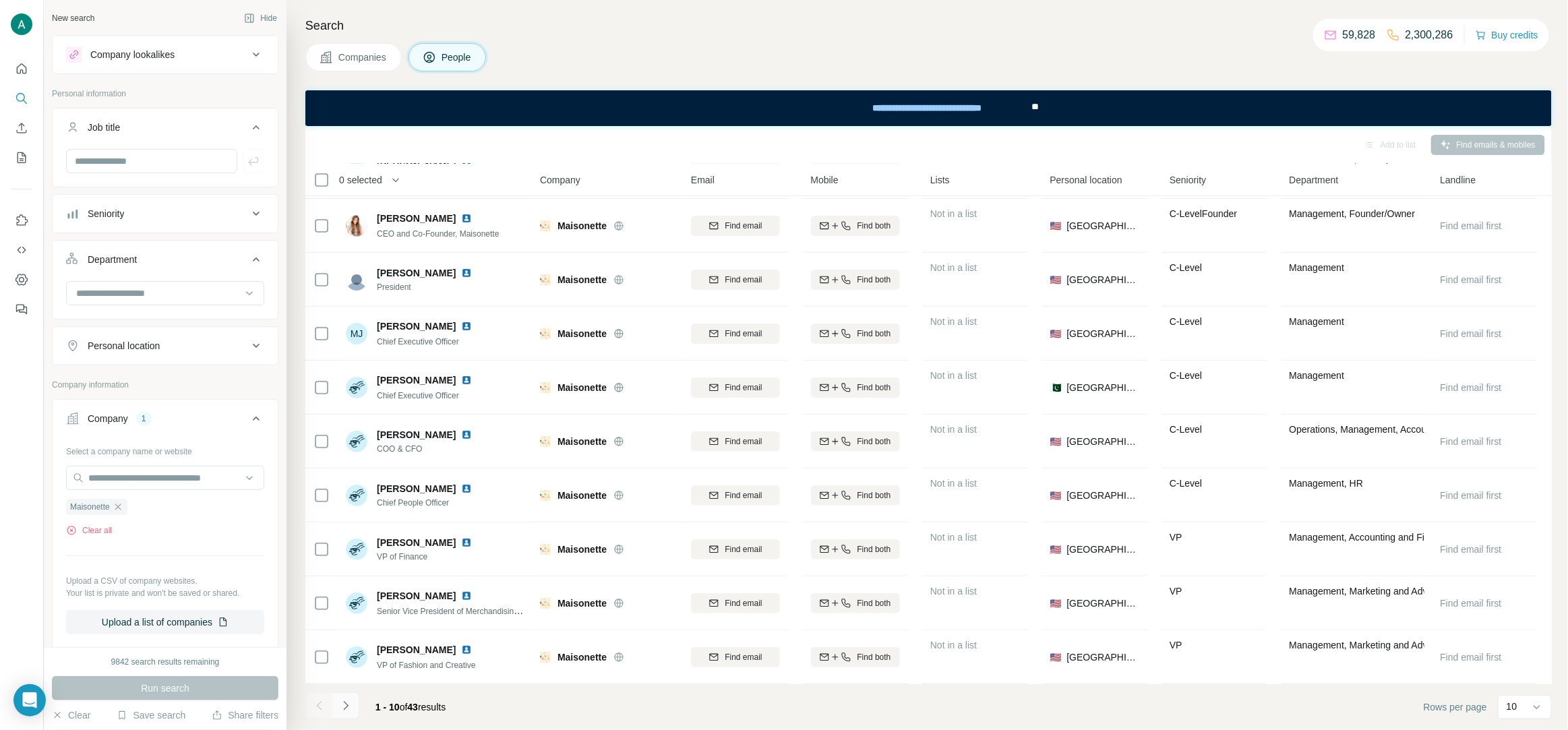
click at [341, 708] on icon "Navigate to next page" at bounding box center [345, 705] width 13 height 13
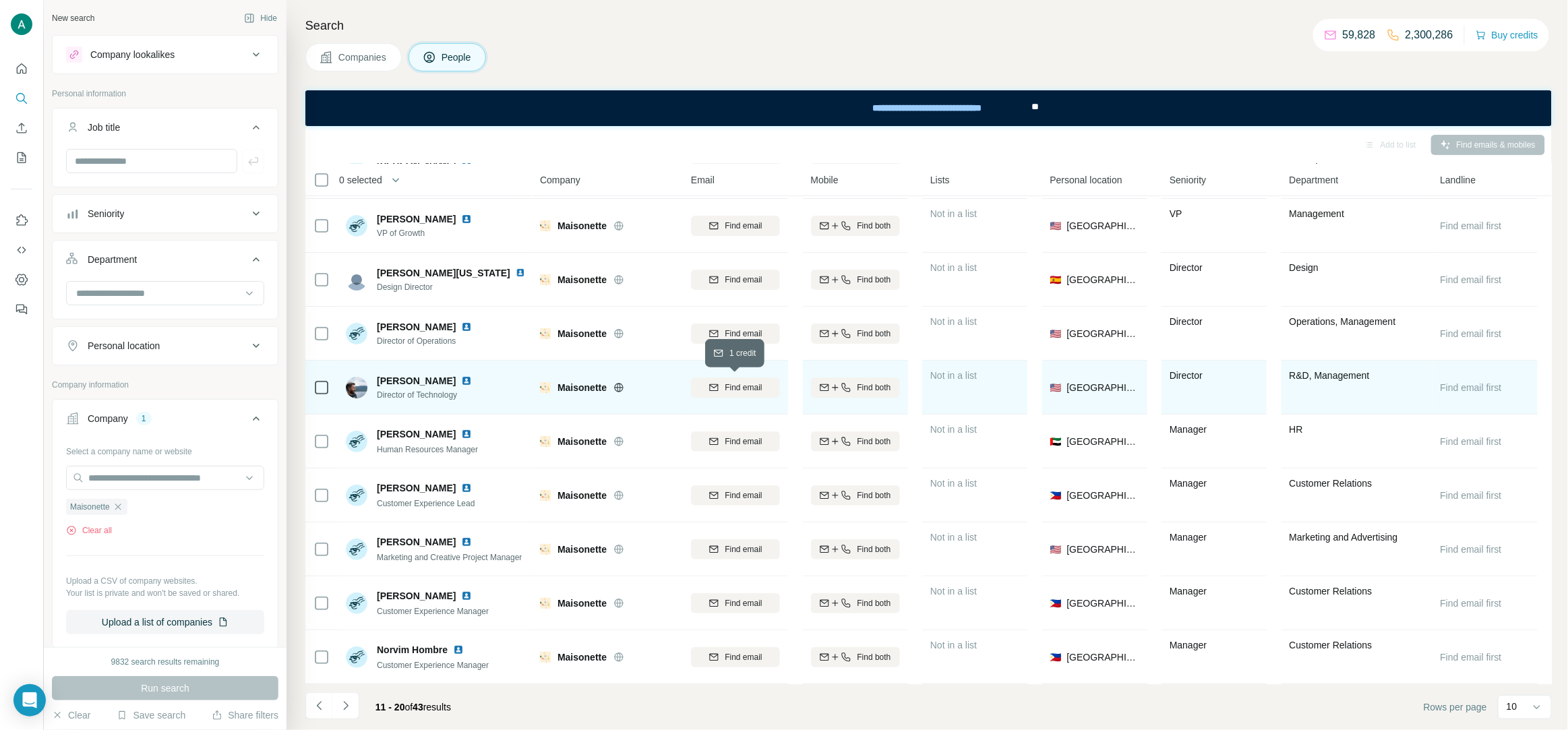
click at [740, 390] on span "Find email" at bounding box center [743, 387] width 37 height 12
copy span "Nolan Camp"
copy span "Director of Technology"
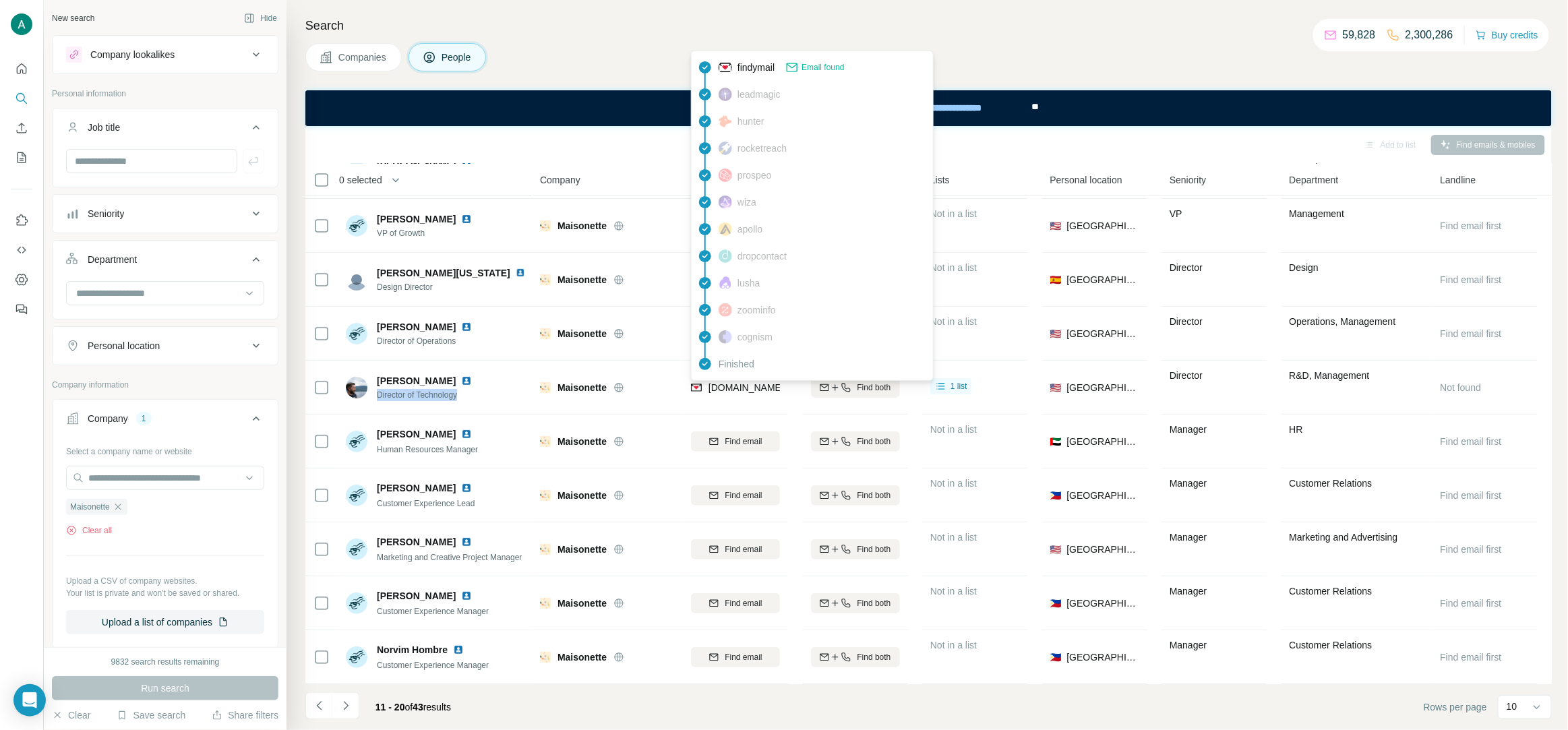
click at [694, 382] on img at bounding box center [696, 387] width 11 height 13
click at [736, 392] on div "nolan.camp@maisonette.com" at bounding box center [826, 387] width 235 height 13
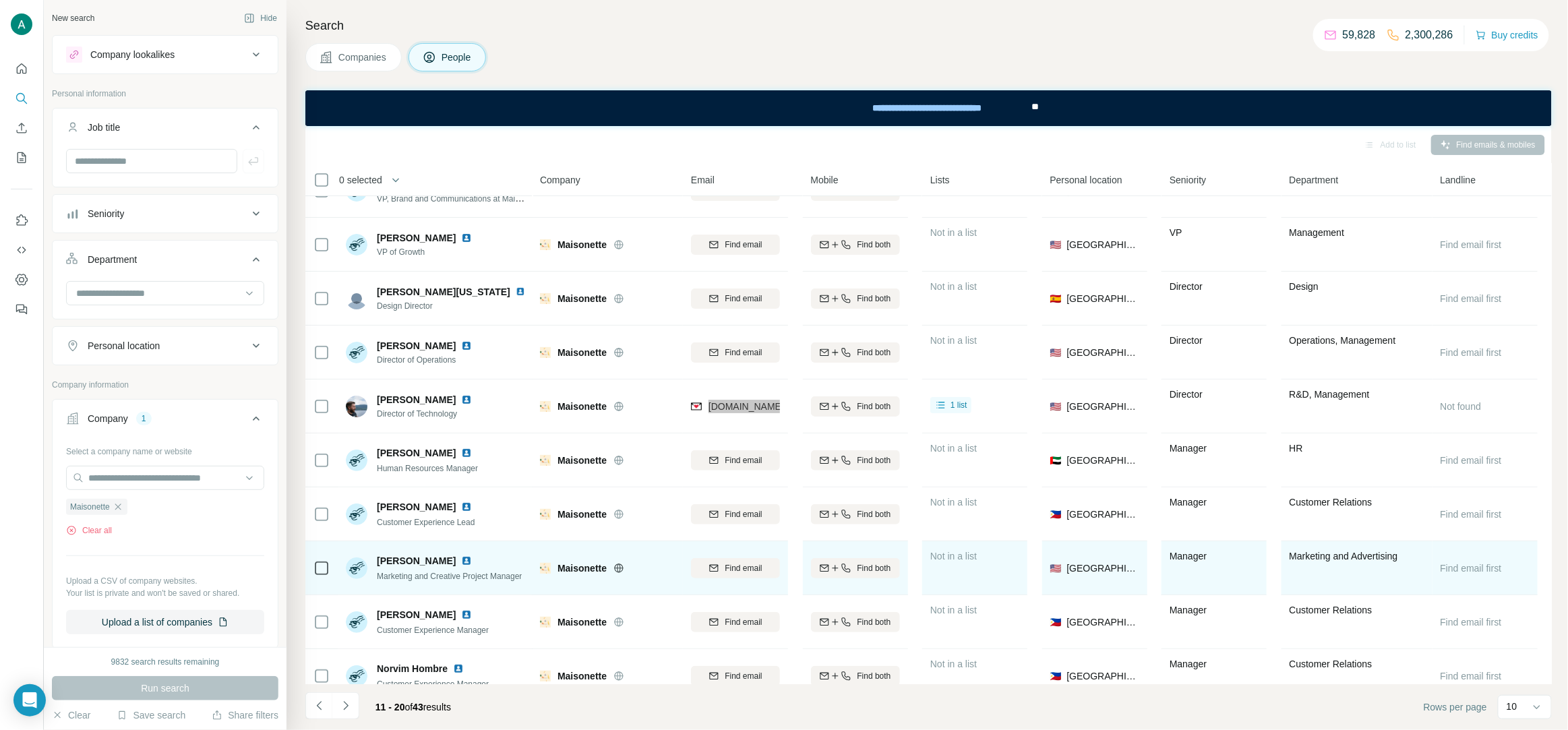
scroll to position [0, 0]
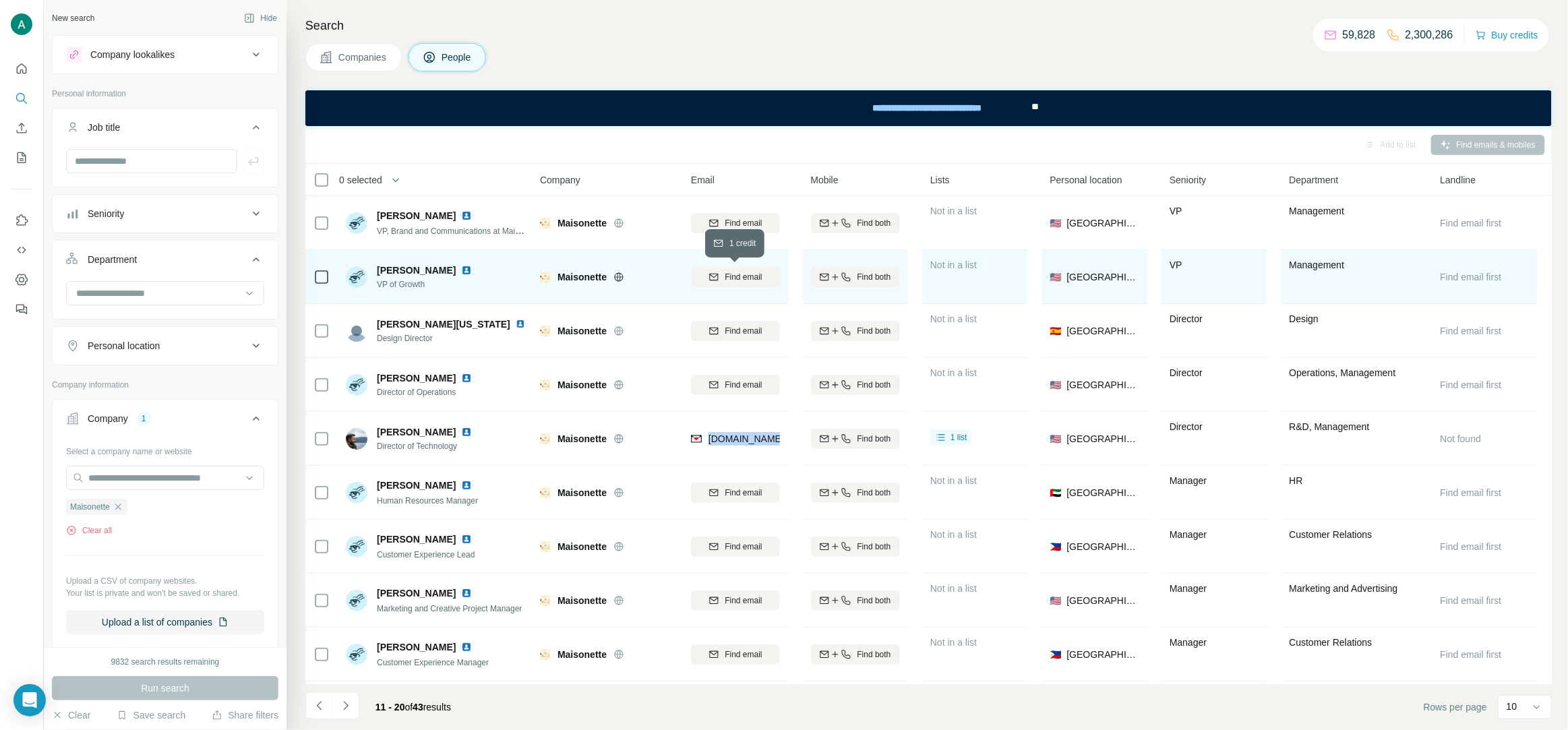
click at [750, 279] on span "Find email" at bounding box center [743, 276] width 37 height 12
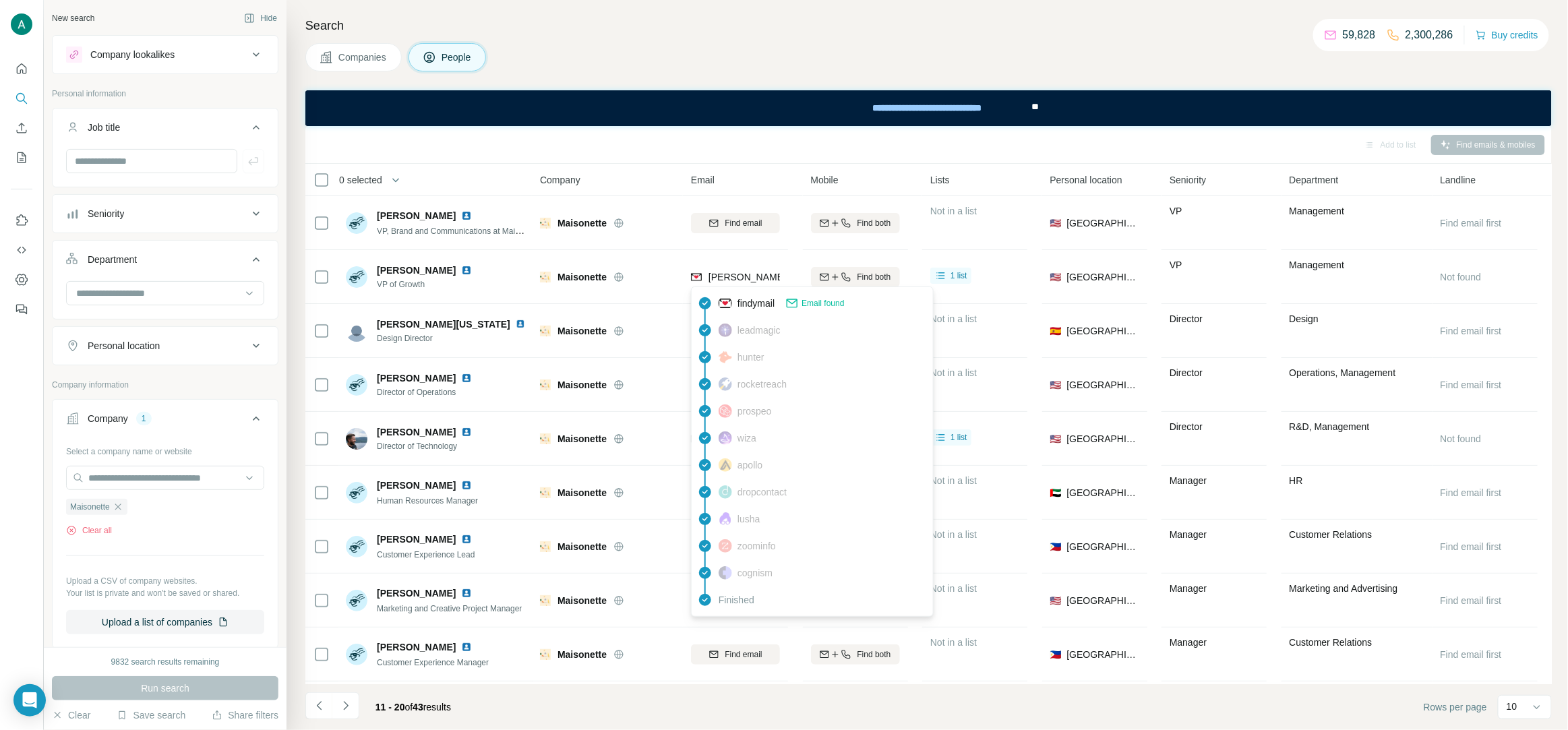
click at [729, 279] on span "sarunas.kvederys@maisonette.com" at bounding box center [827, 276] width 238 height 11
click at [114, 506] on div "Maisonette" at bounding box center [97, 506] width 61 height 16
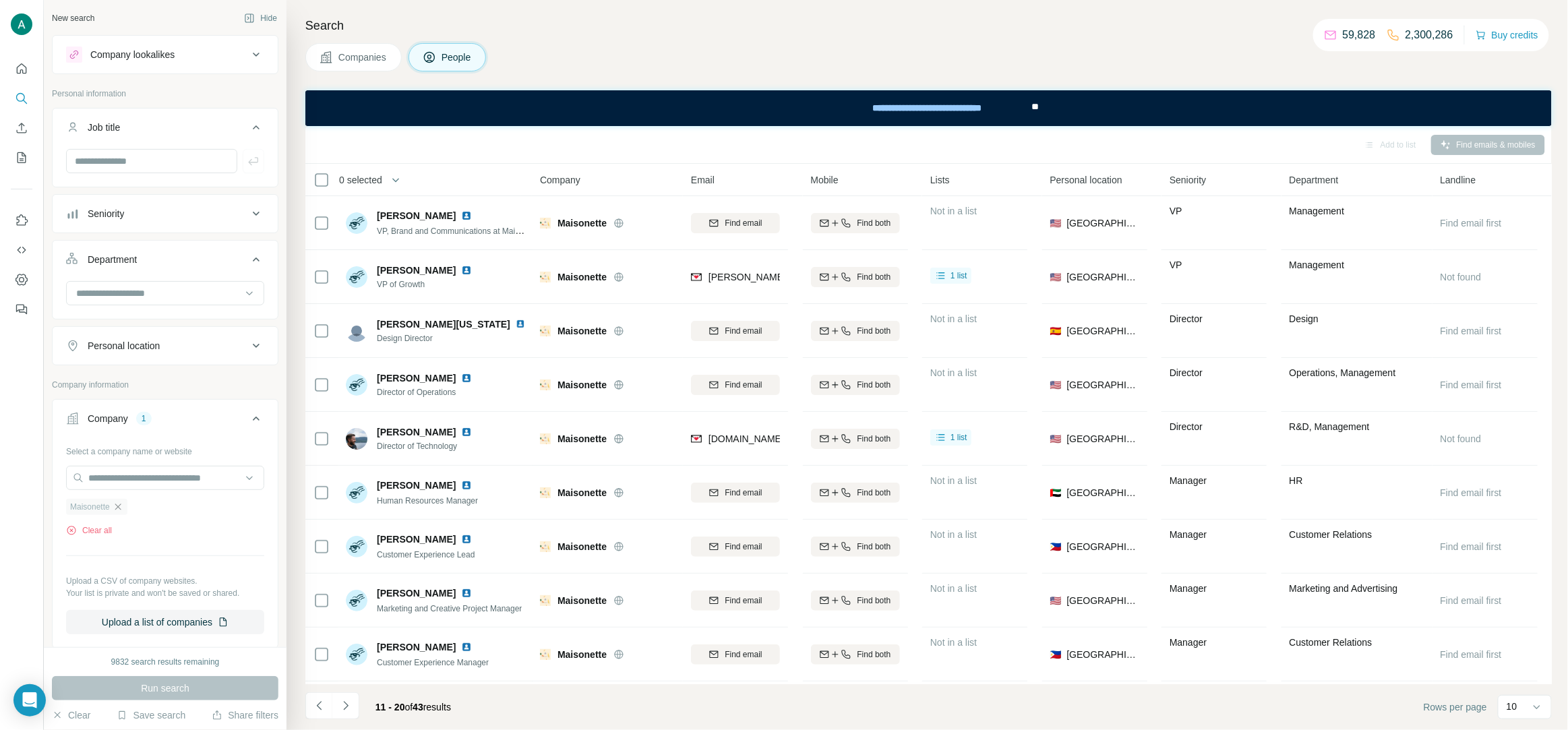
click at [118, 512] on icon "button" at bounding box center [118, 506] width 11 height 11
click at [124, 486] on input "text" at bounding box center [165, 478] width 198 height 24
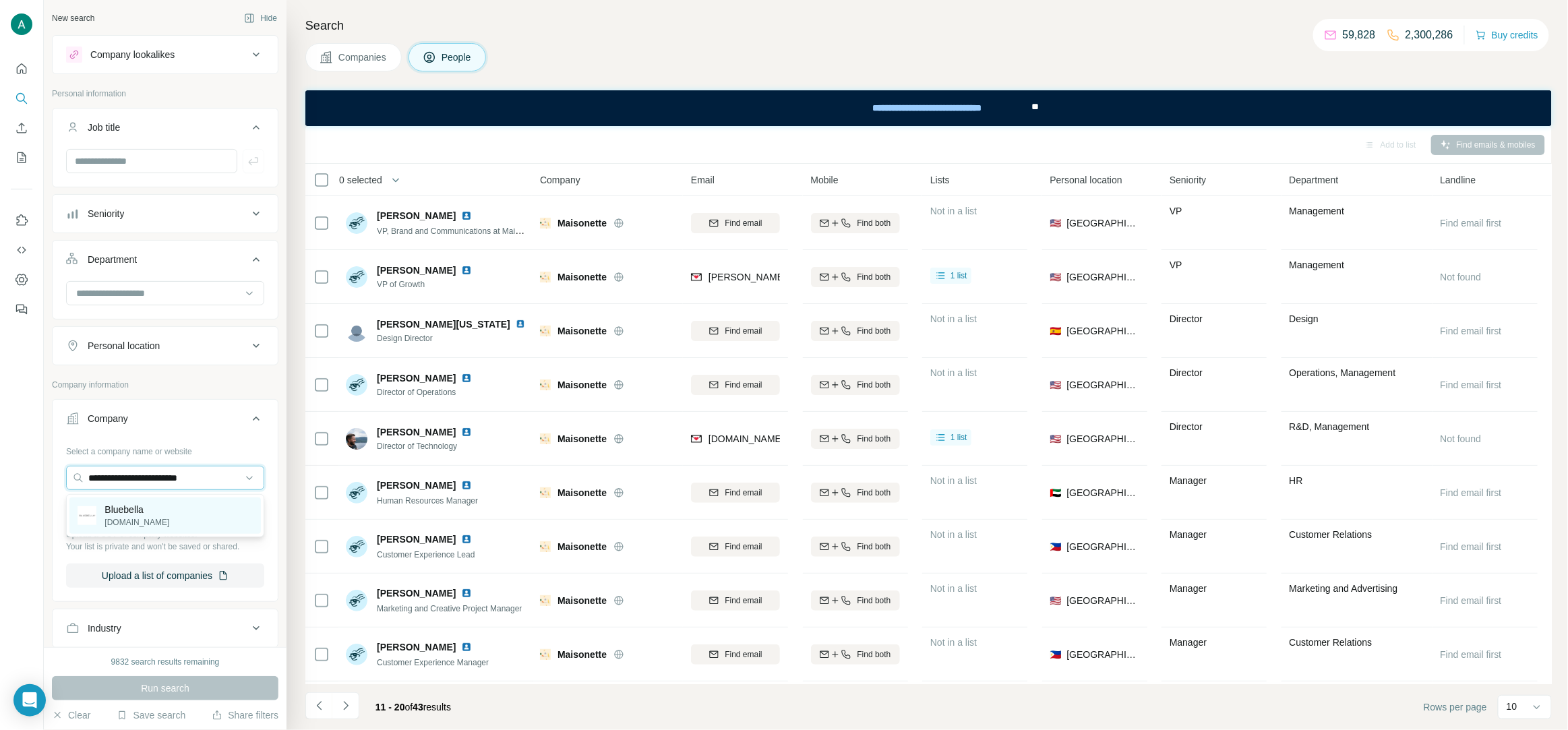
type input "**********"
click at [166, 513] on div "Bluebella bluebella.com" at bounding box center [165, 516] width 192 height 37
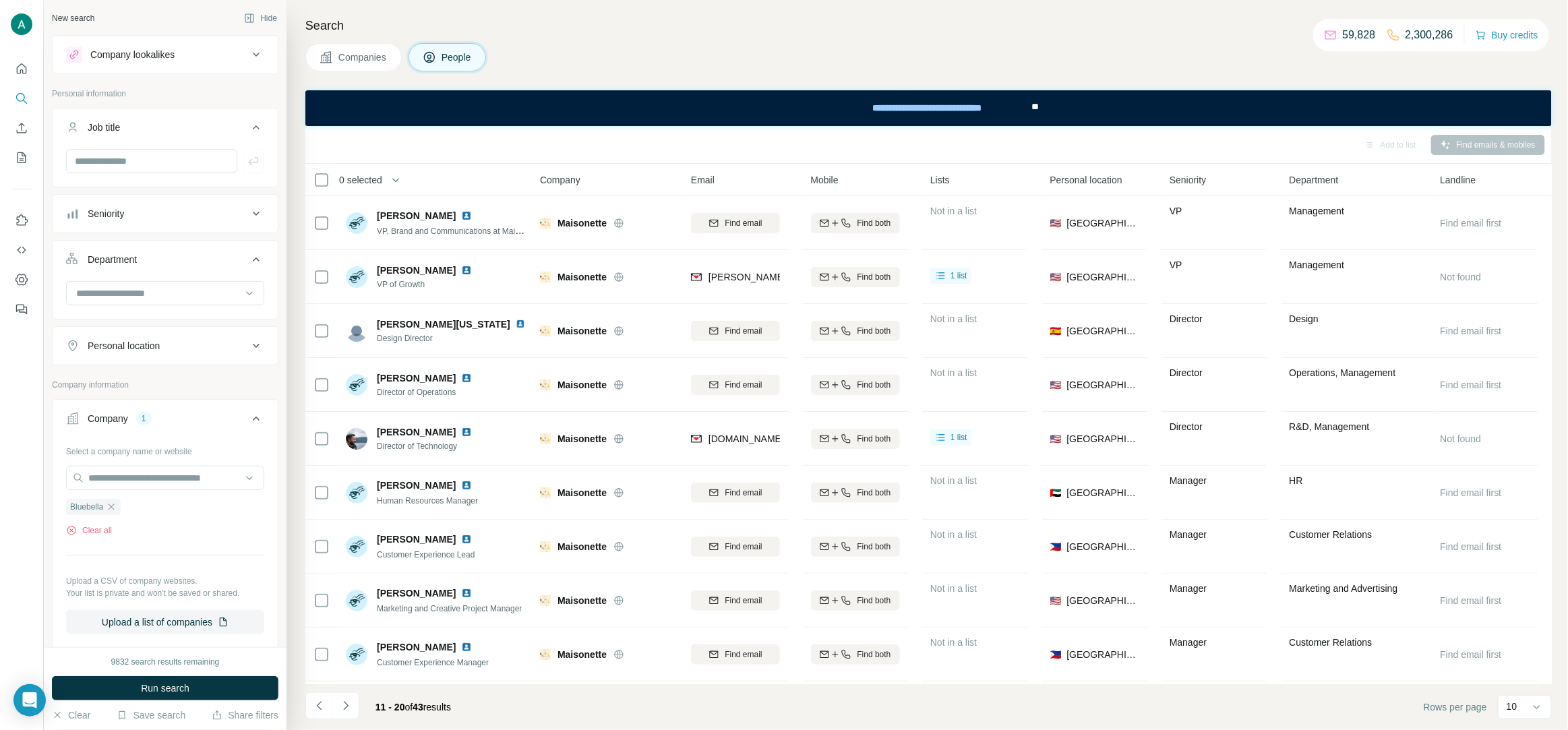
click at [768, 54] on div "Companies People" at bounding box center [929, 57] width 1247 height 28
click at [144, 164] on input "text" at bounding box center [152, 161] width 171 height 24
paste input "*********"
type input "*********"
click at [253, 170] on button "button" at bounding box center [253, 161] width 22 height 24
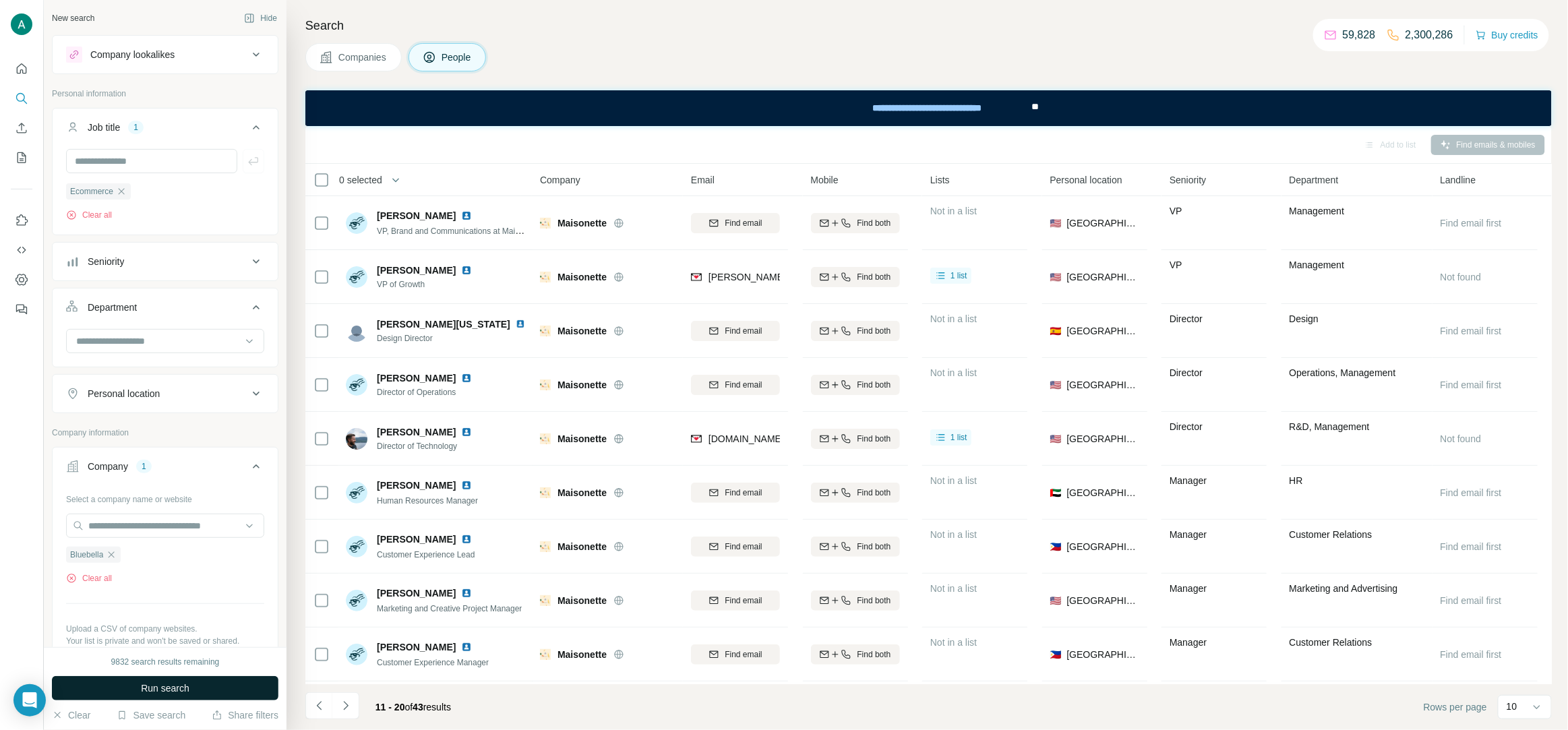
click at [202, 688] on button "Run search" at bounding box center [165, 688] width 226 height 24
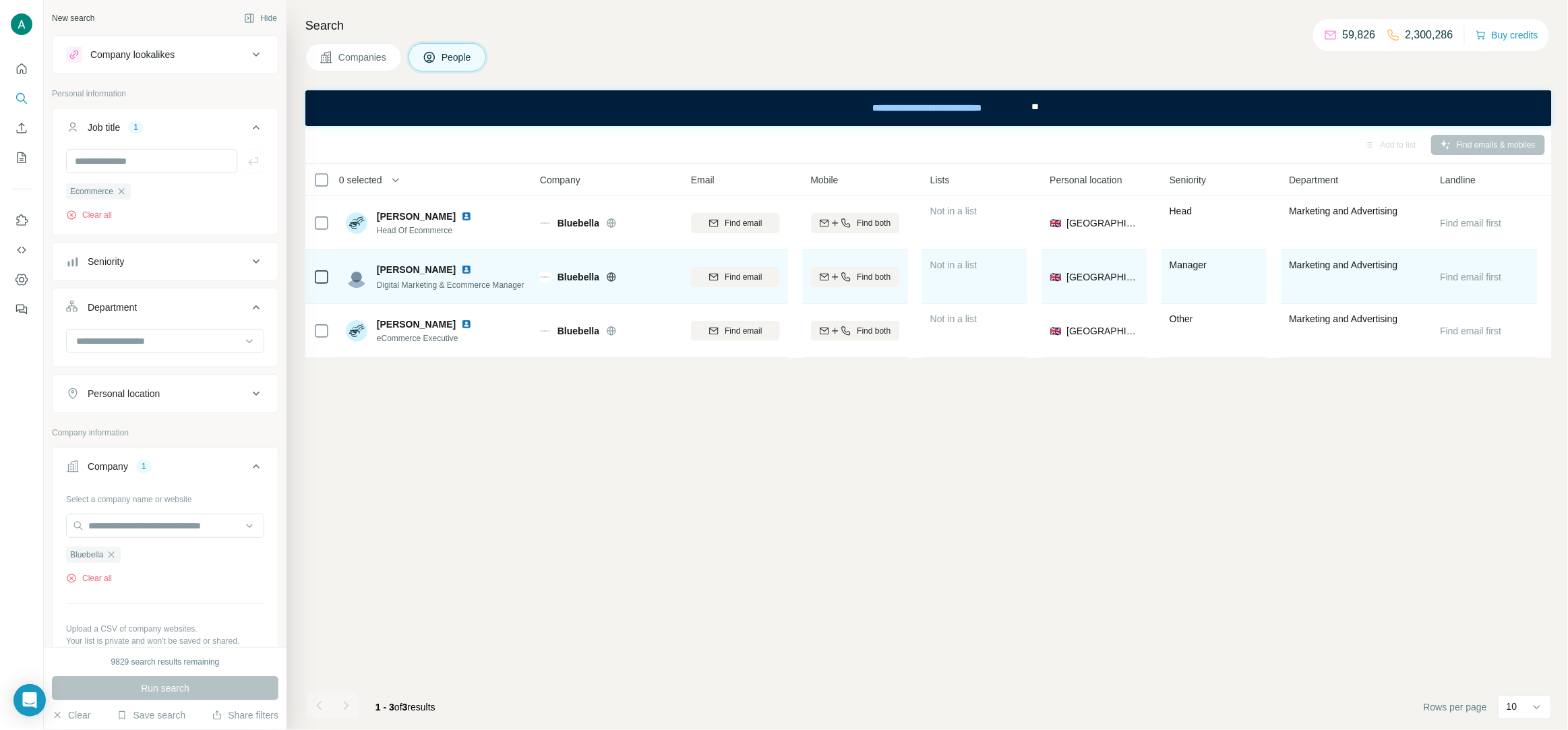
click at [461, 267] on img at bounding box center [466, 269] width 11 height 11
click at [759, 276] on span "Find email" at bounding box center [743, 276] width 37 height 12
drag, startPoint x: 376, startPoint y: 266, endPoint x: 422, endPoint y: 275, distance: 46.9
click at [422, 275] on div "Pauline V." at bounding box center [450, 269] width 147 height 13
click at [458, 284] on span "Digital Marketing & Ecommerce Manager" at bounding box center [450, 285] width 147 height 9
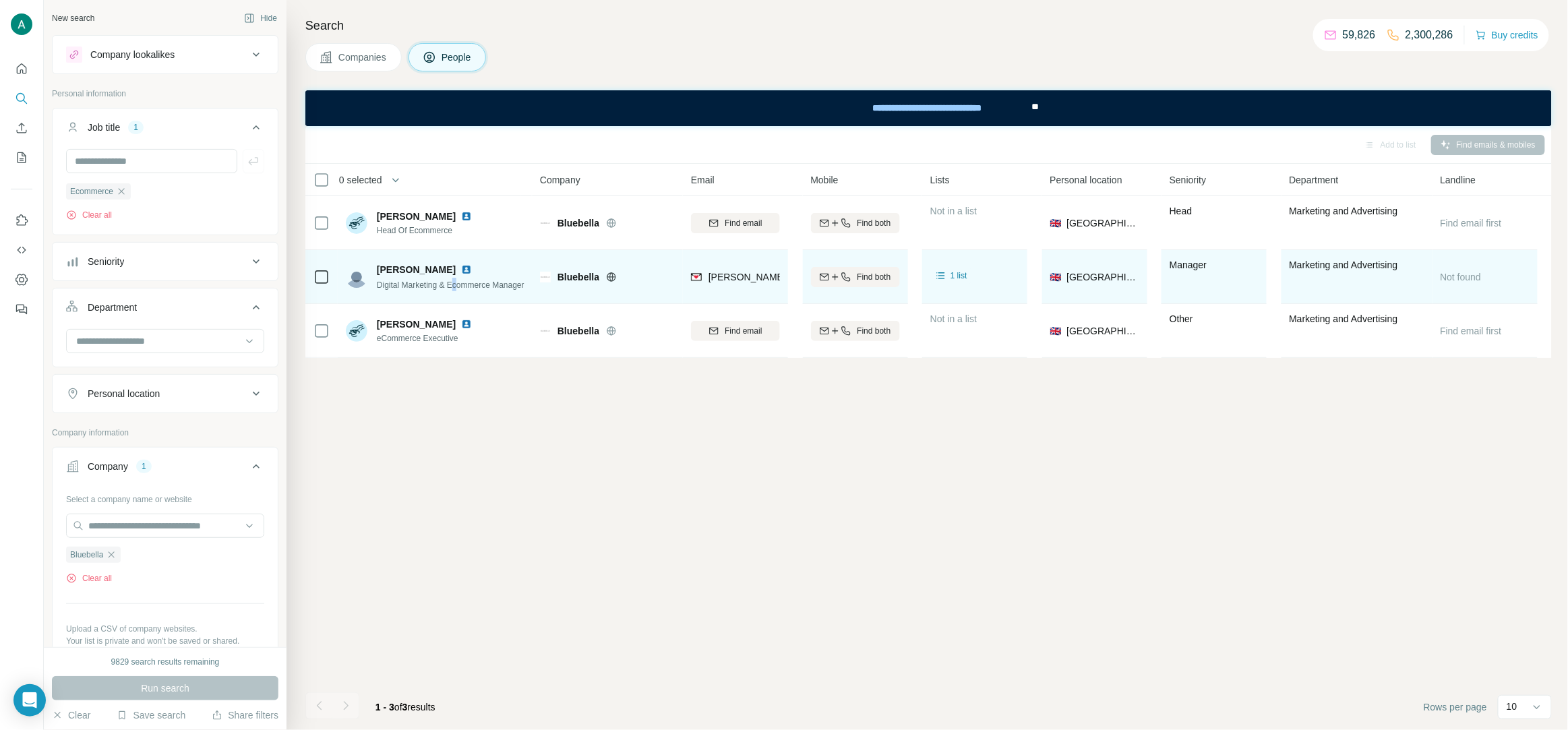
click at [458, 284] on span "Digital Marketing & Ecommerce Manager" at bounding box center [450, 285] width 147 height 9
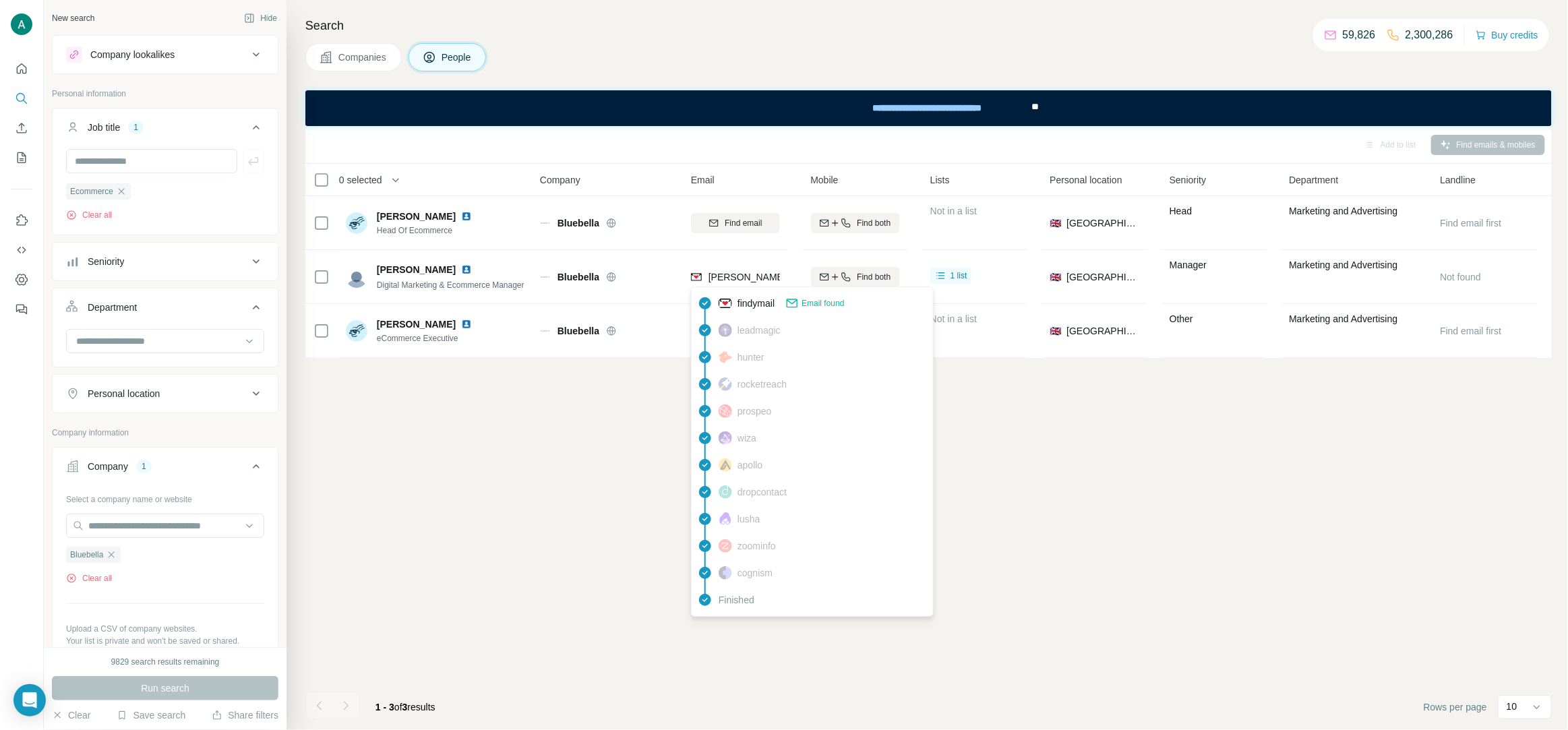
click at [716, 279] on span "pauline@bluebella.com" at bounding box center [827, 276] width 238 height 11
click at [565, 478] on div "Add to list Find emails & mobiles 0 selected People Company Email Mobile Lists …" at bounding box center [929, 428] width 1247 height 604
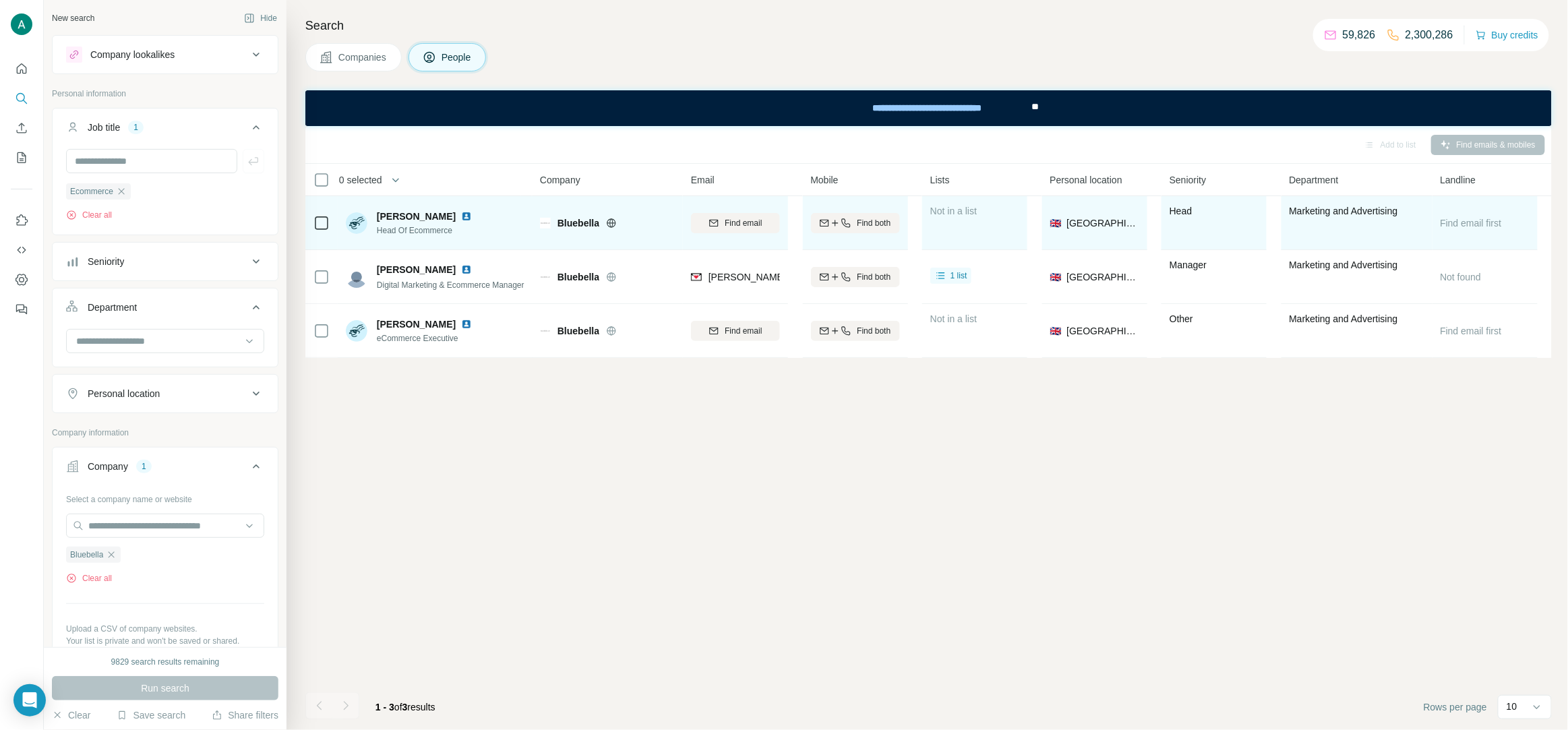
click at [461, 219] on img at bounding box center [466, 216] width 11 height 11
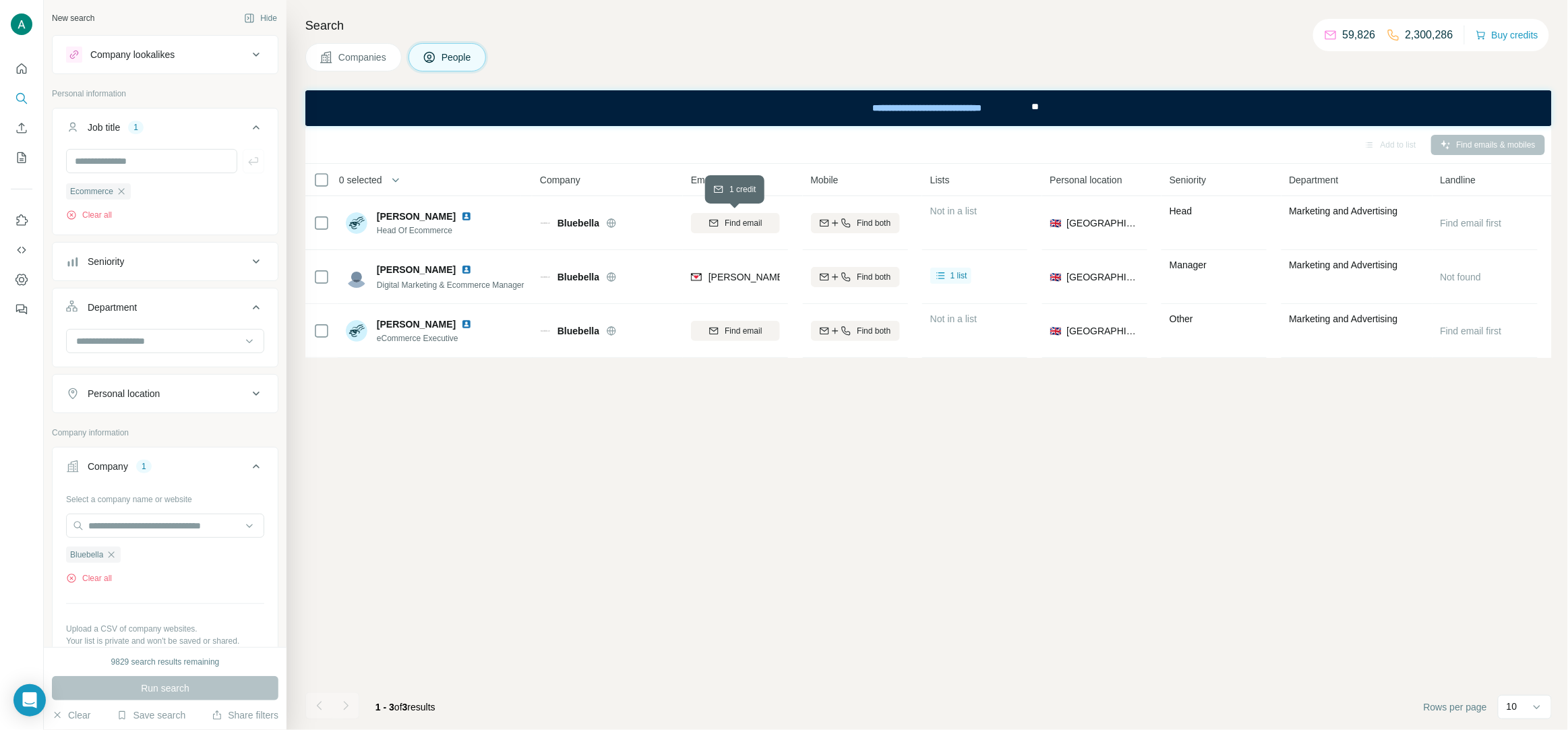
drag, startPoint x: 757, startPoint y: 221, endPoint x: 790, endPoint y: 190, distance: 45.3
click at [757, 221] on span "Find email" at bounding box center [743, 223] width 37 height 12
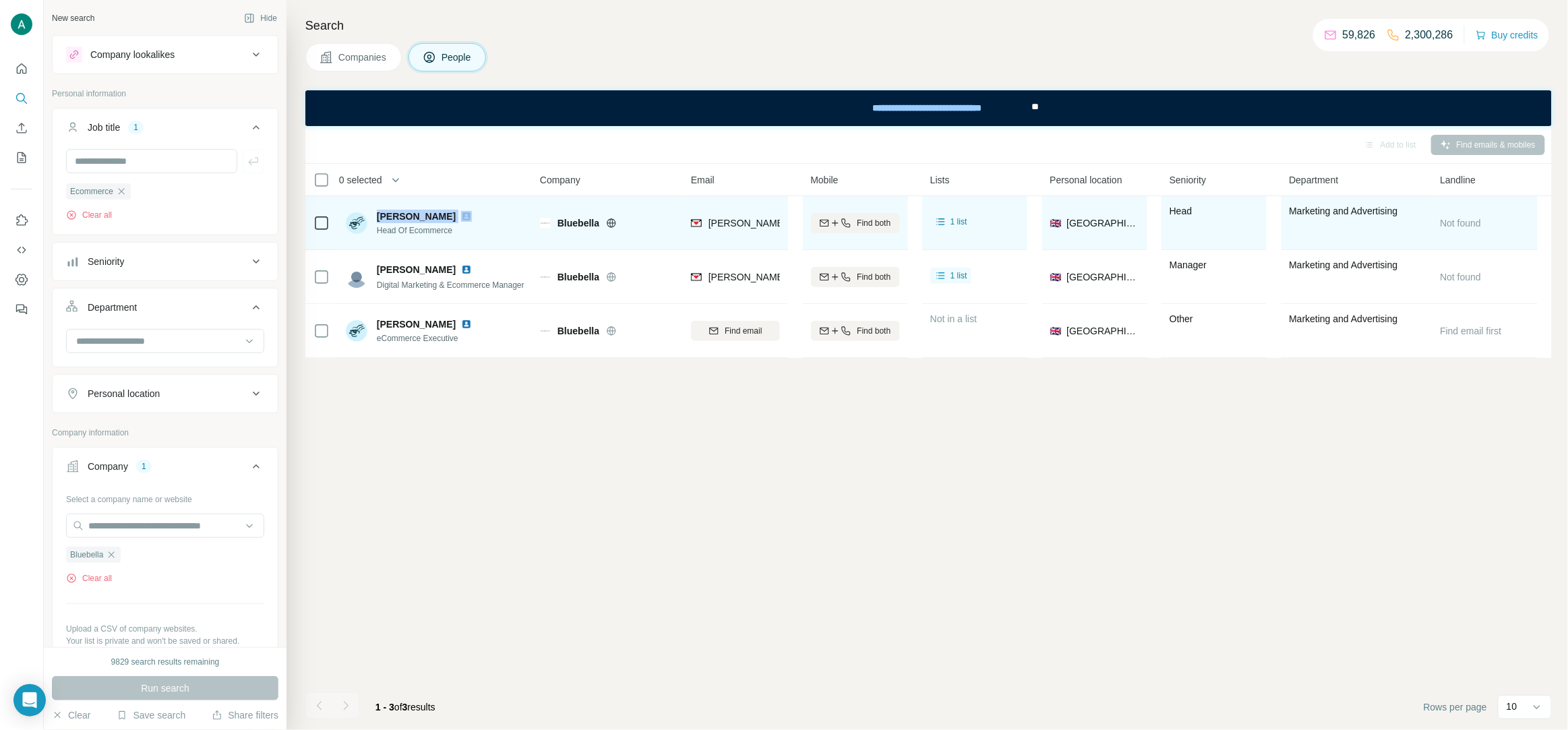
drag, startPoint x: 441, startPoint y: 219, endPoint x: 378, endPoint y: 219, distance: 63.0
click at [378, 219] on div "Tina Hayward" at bounding box center [427, 216] width 100 height 13
click at [427, 236] on span "Head Of Ecommerce" at bounding box center [427, 230] width 100 height 12
click at [431, 233] on span "Head Of Ecommerce" at bounding box center [427, 230] width 100 height 12
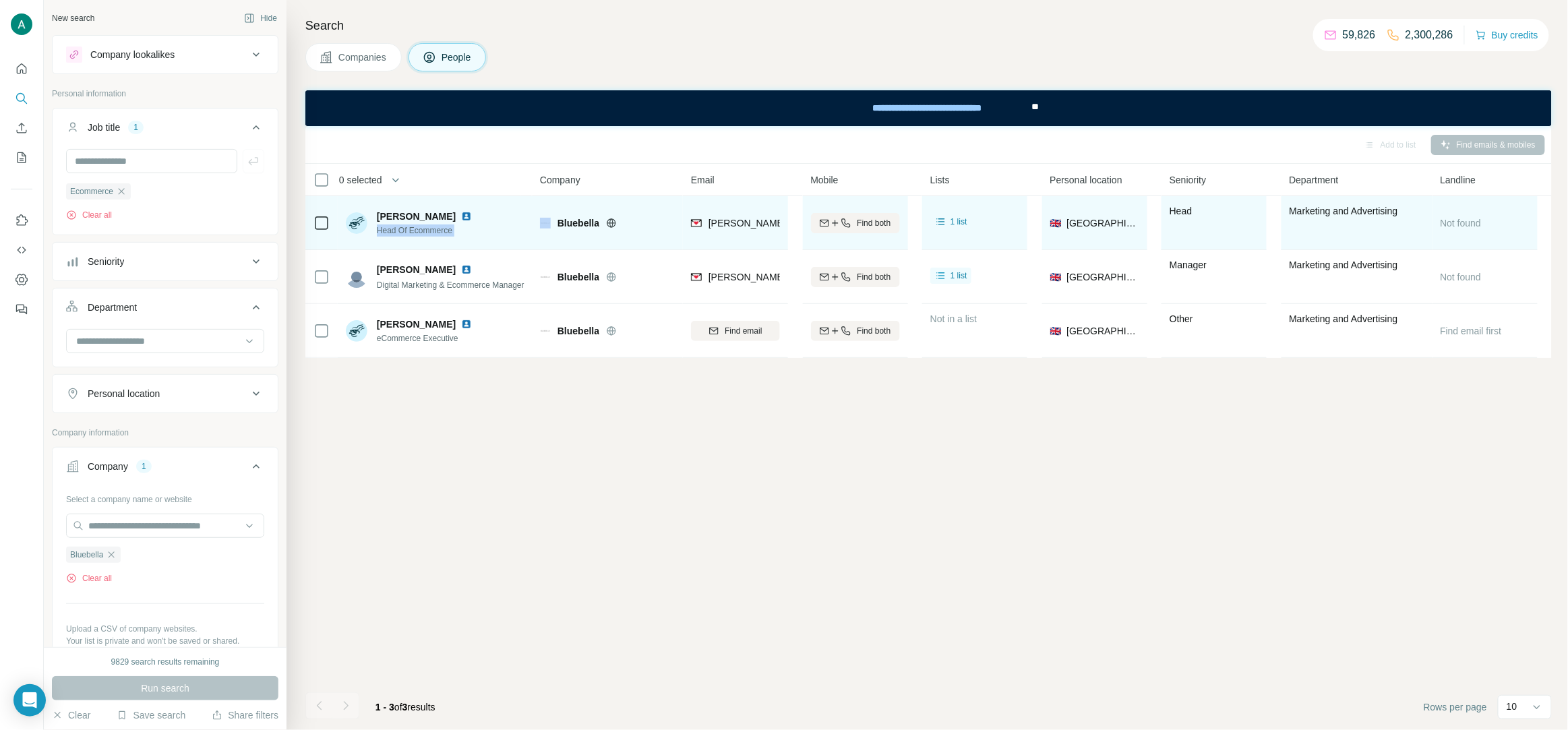
click at [431, 233] on span "Head Of Ecommerce" at bounding box center [427, 230] width 100 height 12
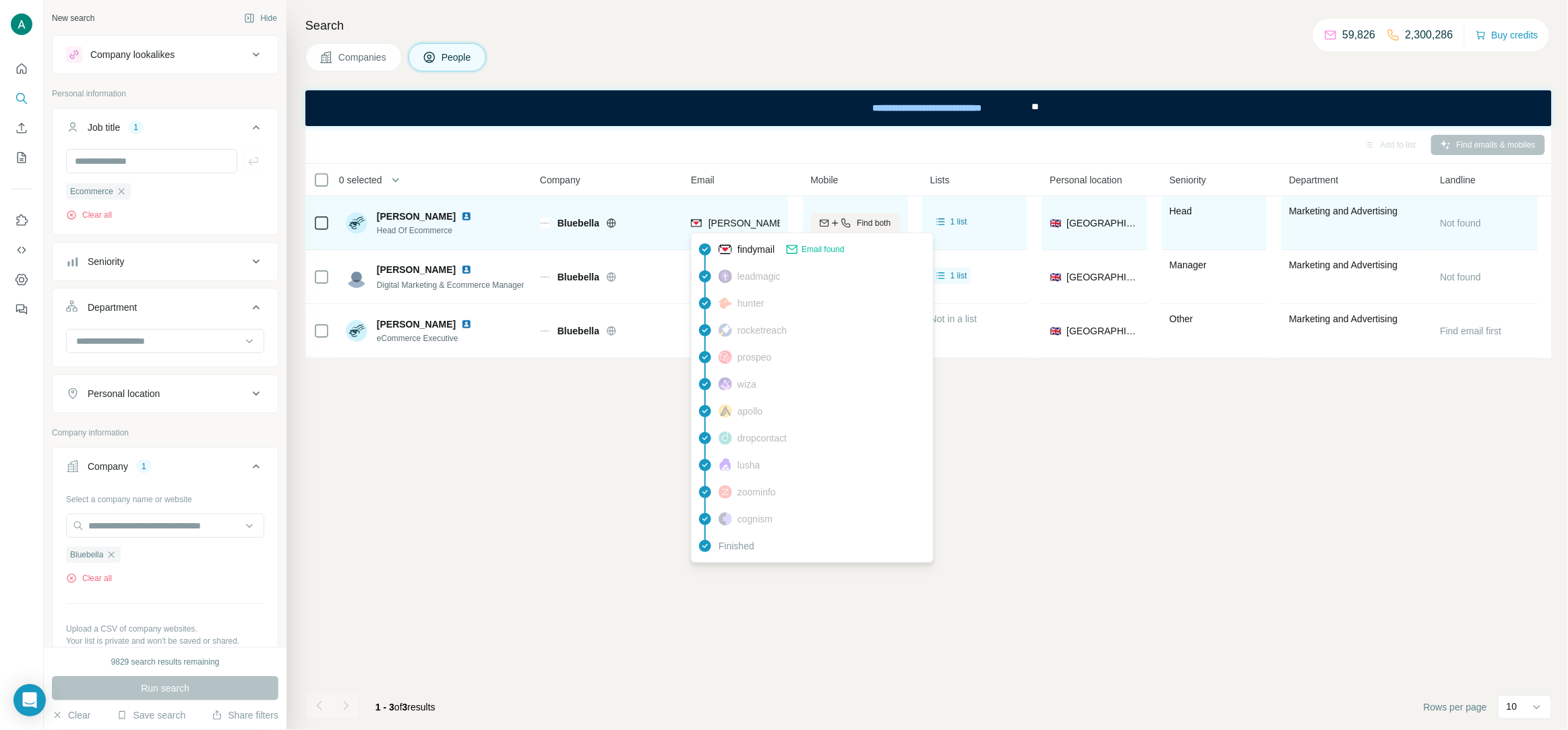
click at [734, 228] on span "tina@bluebella.com" at bounding box center [827, 223] width 238 height 11
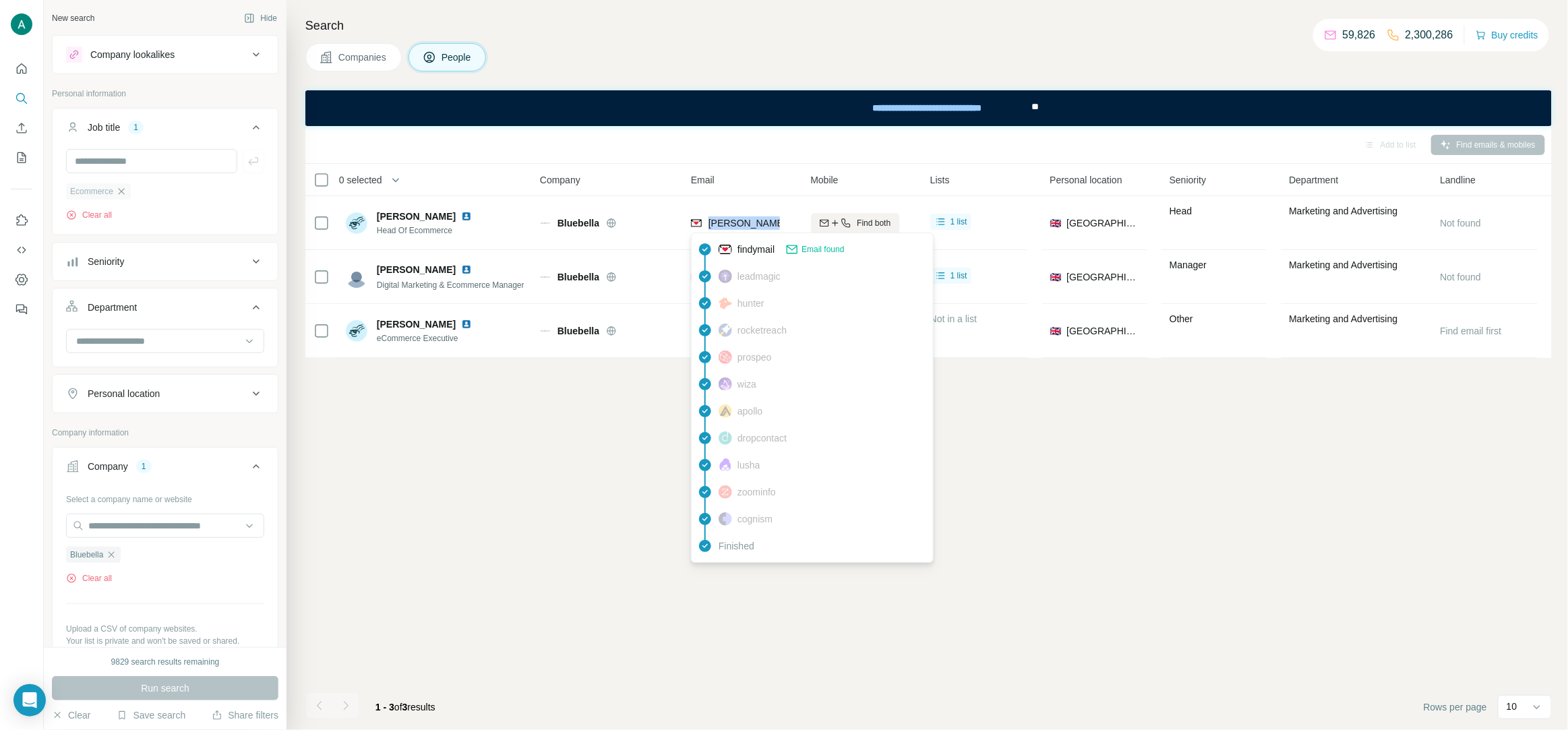
click at [124, 194] on icon "button" at bounding box center [121, 191] width 11 height 11
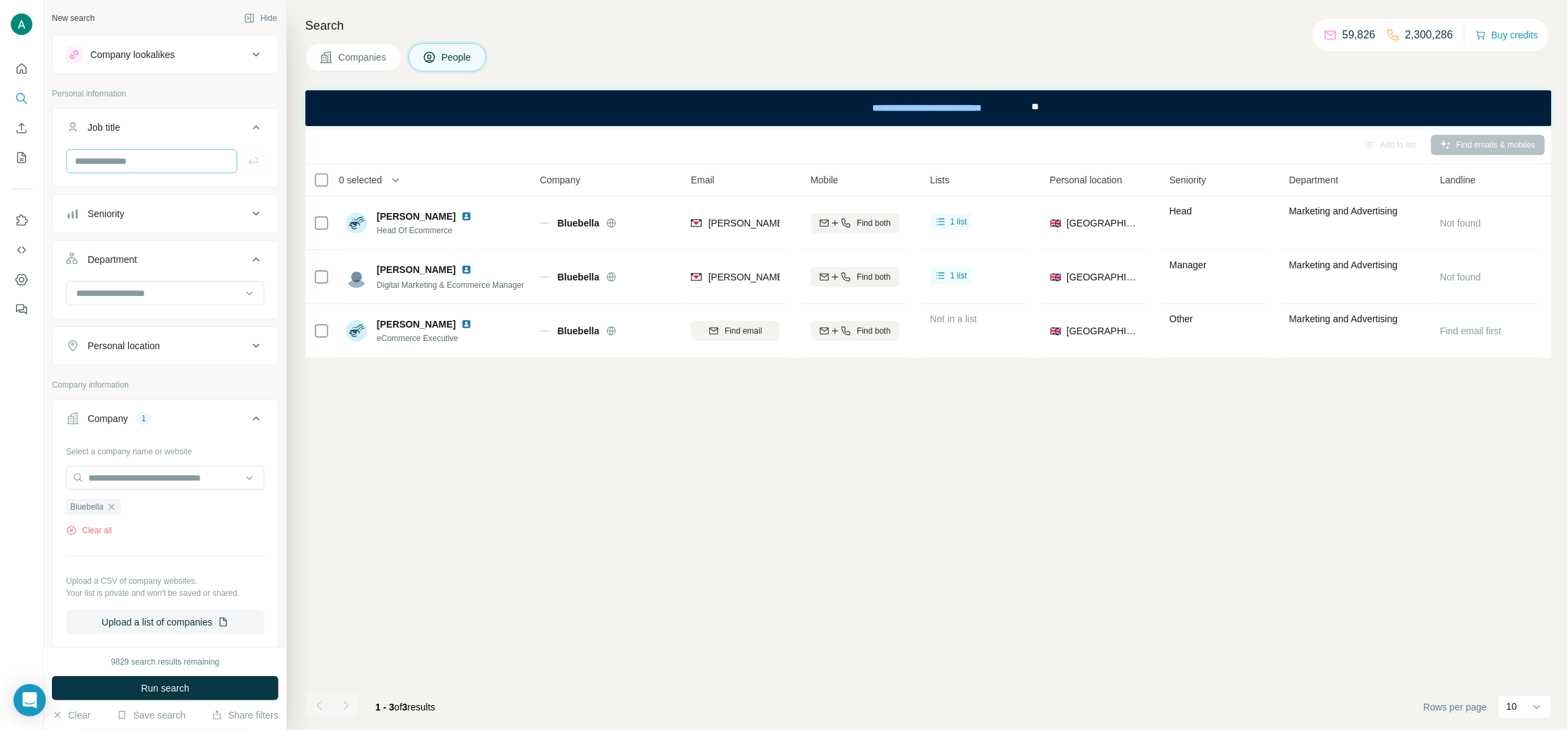
drag, startPoint x: 133, startPoint y: 176, endPoint x: 135, endPoint y: 164, distance: 12.2
click at [133, 176] on div at bounding box center [165, 166] width 225 height 35
click at [135, 163] on input "text" at bounding box center [152, 161] width 171 height 24
type input "**"
click at [278, 164] on div "New search Hide Company lookalikes Personal information Job title ** Seniority …" at bounding box center [165, 324] width 243 height 647
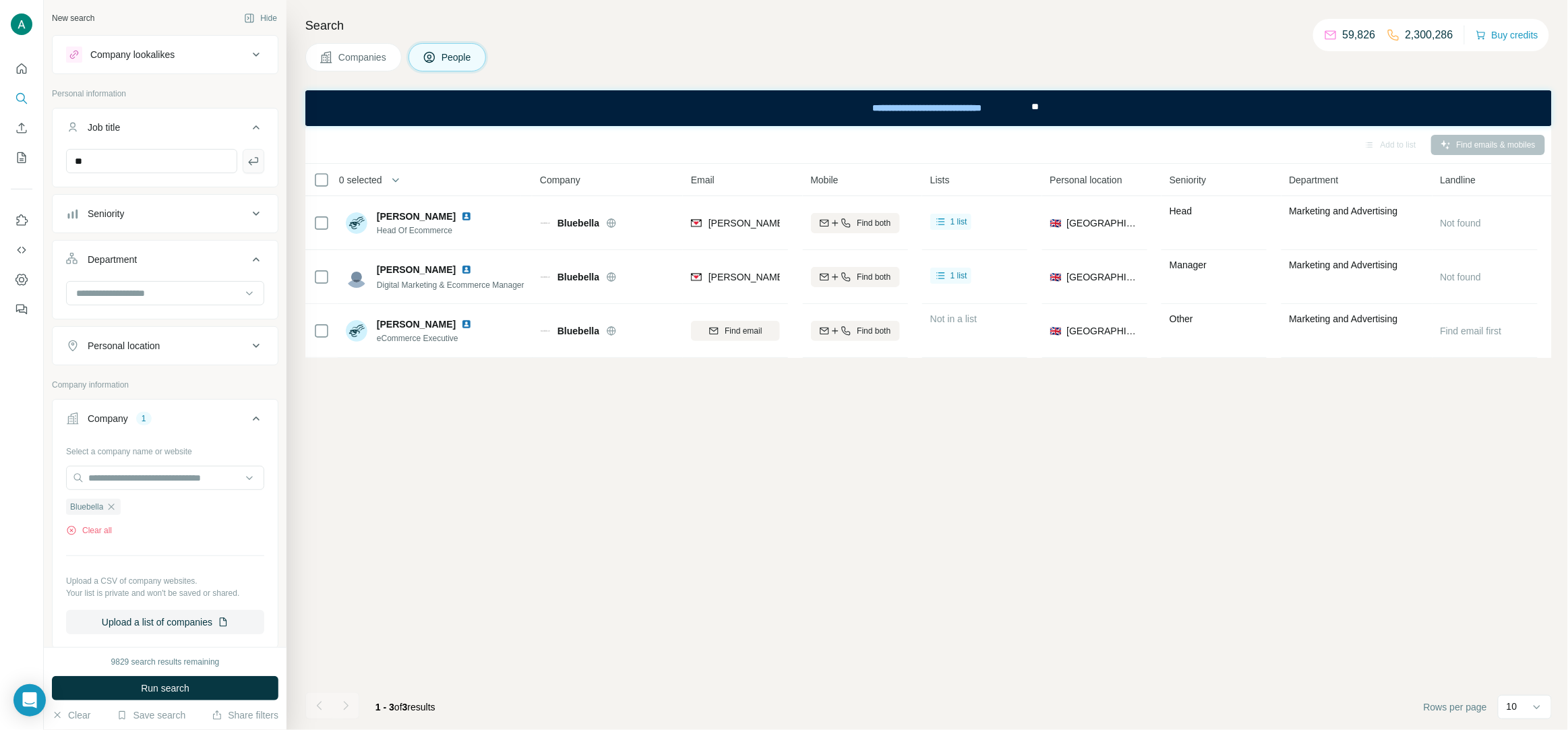
click at [256, 165] on icon "button" at bounding box center [253, 161] width 13 height 13
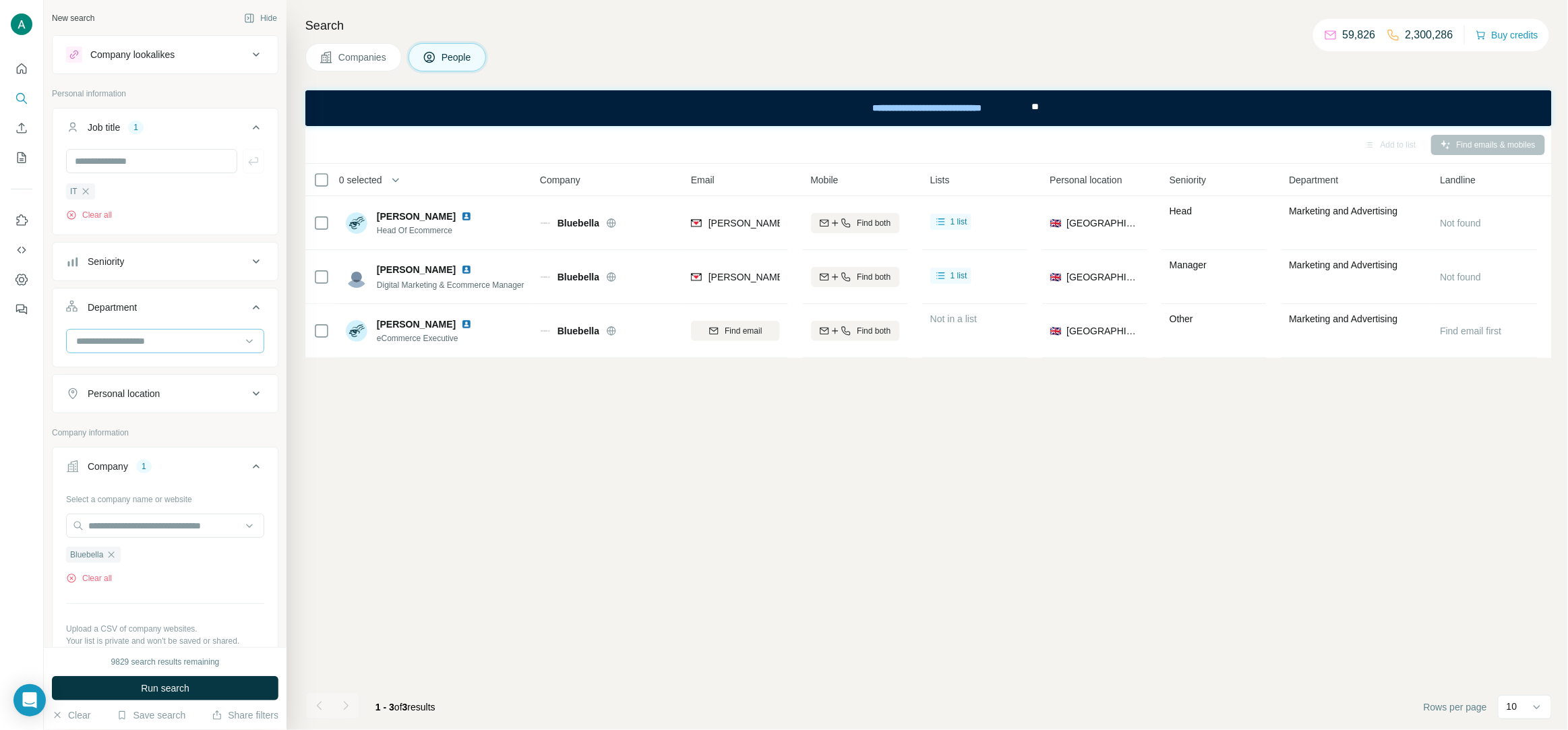
click at [140, 340] on input at bounding box center [158, 341] width 166 height 15
click at [129, 406] on div "R&D" at bounding box center [165, 401] width 176 height 13
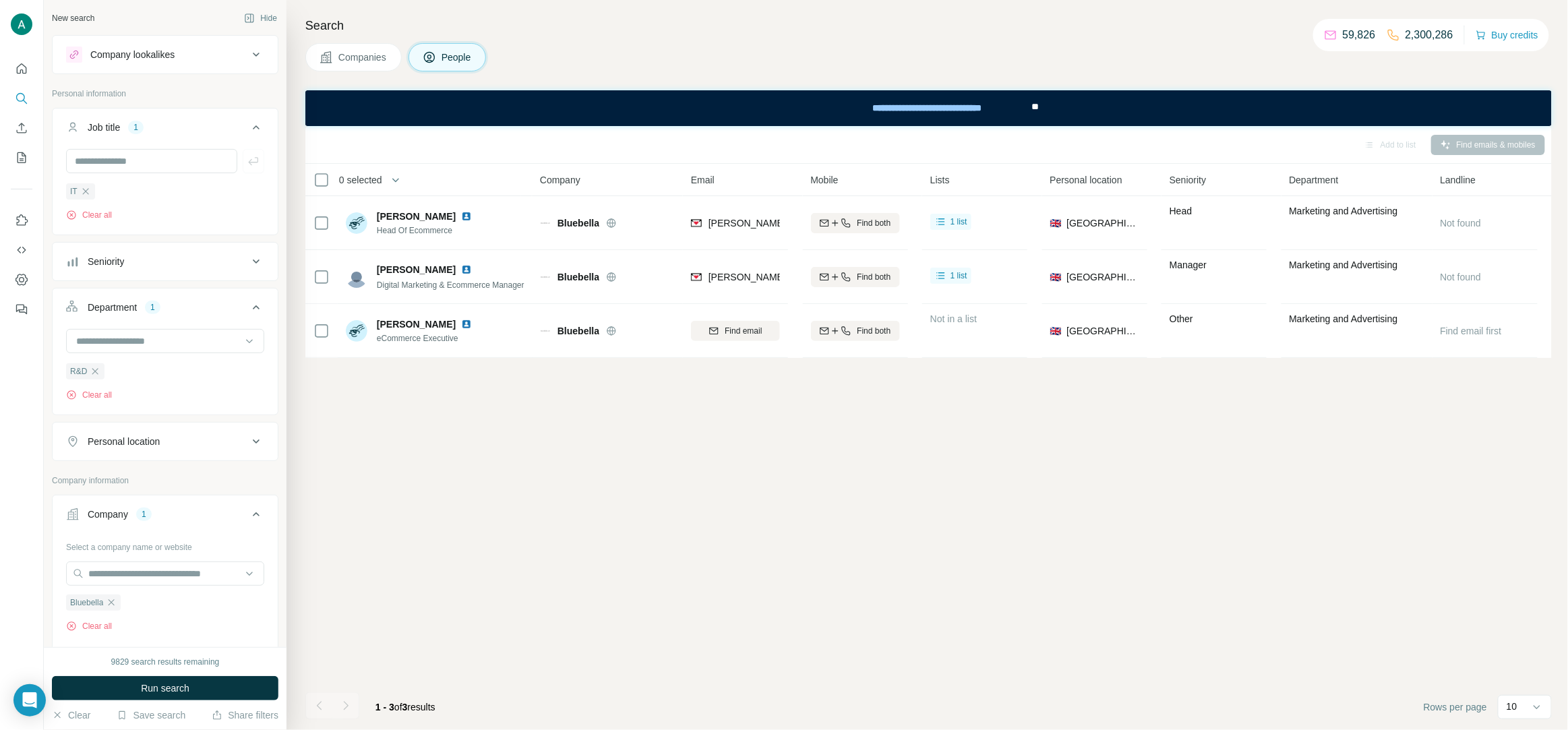
click at [173, 674] on div "9829 search results remaining Run search Clear Save search Share filters" at bounding box center [165, 689] width 243 height 83
drag, startPoint x: 176, startPoint y: 688, endPoint x: 243, endPoint y: 668, distance: 69.9
click at [177, 690] on span "Run search" at bounding box center [165, 688] width 49 height 13
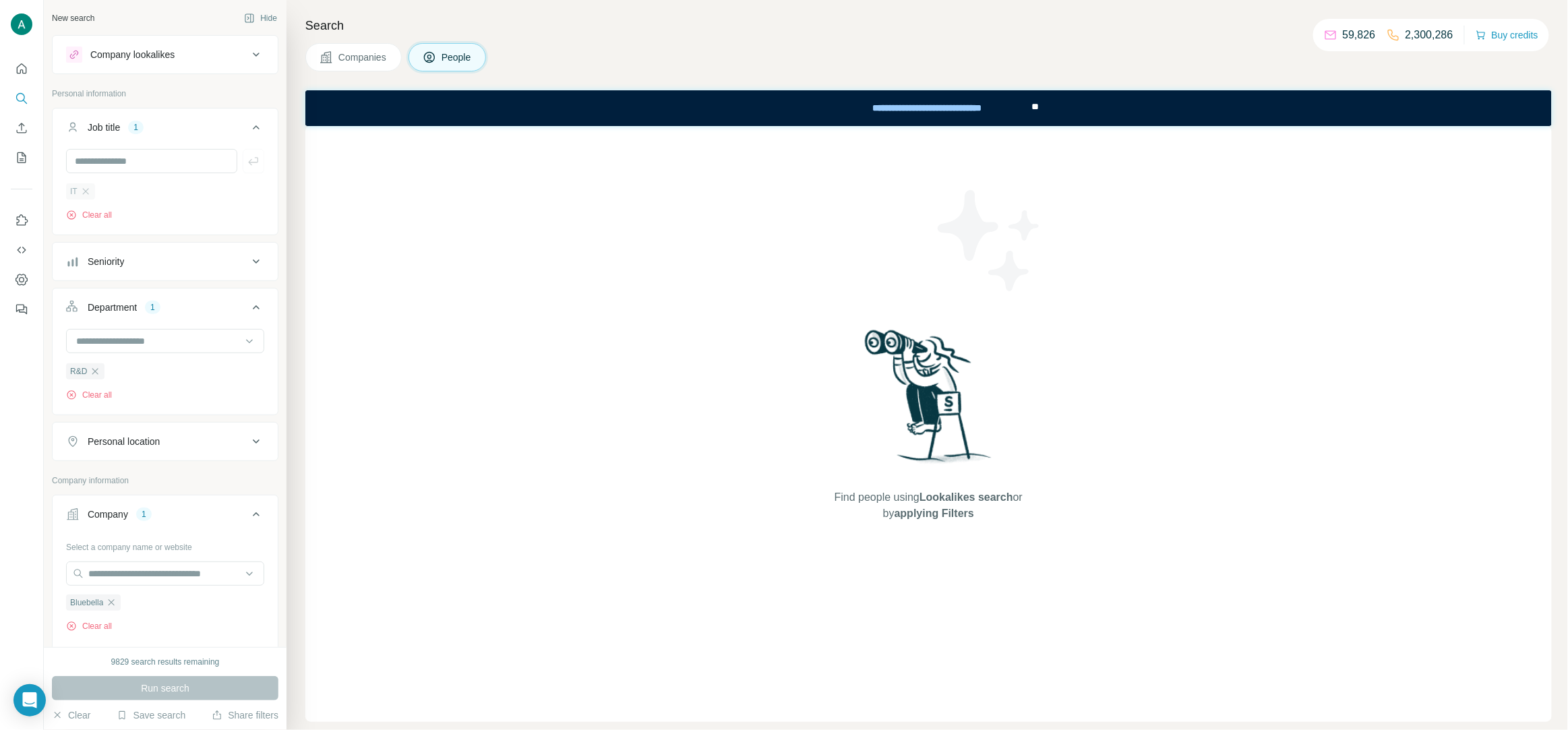
click at [92, 193] on div "IT" at bounding box center [80, 191] width 29 height 16
click at [84, 192] on icon "button" at bounding box center [85, 191] width 11 height 11
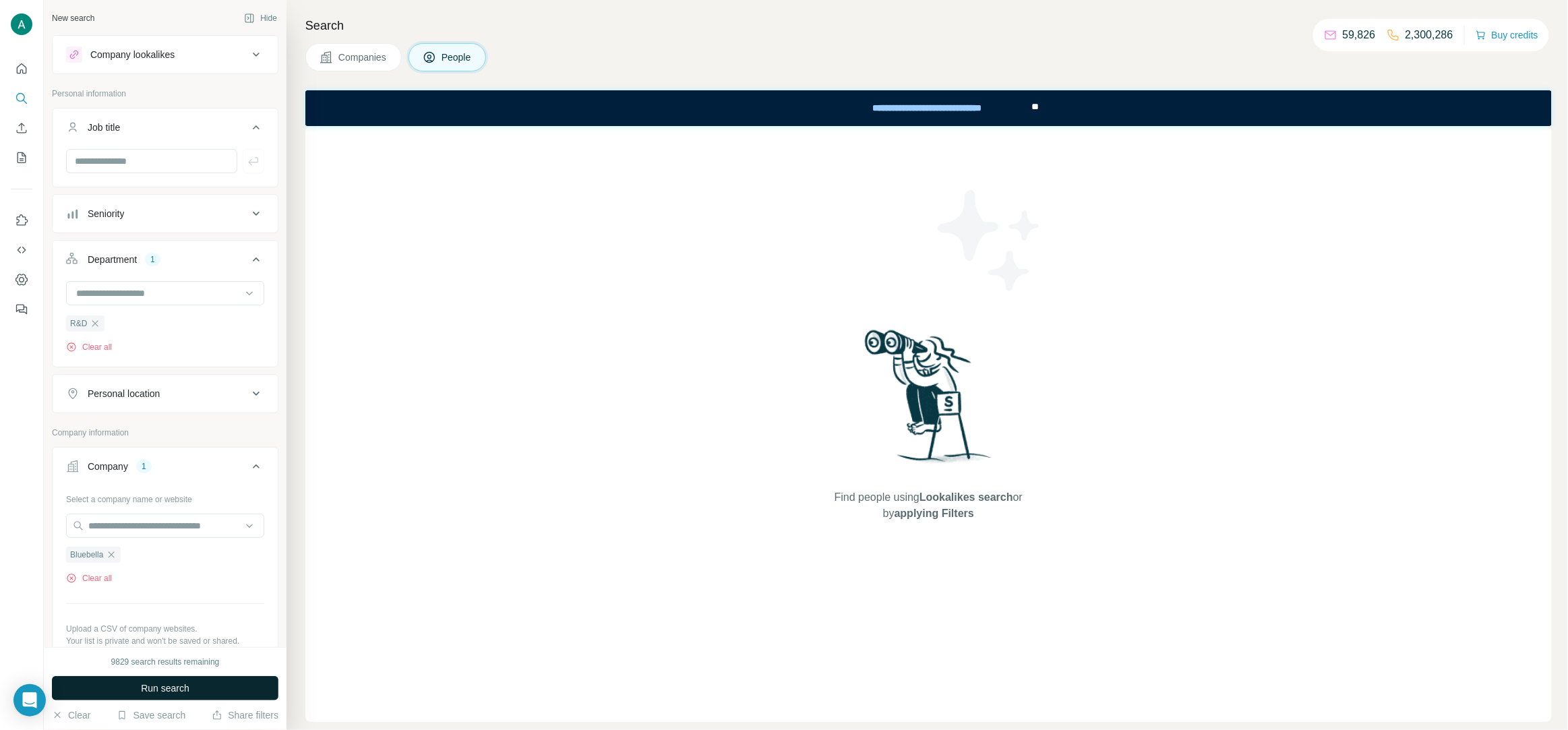
click at [169, 690] on span "Run search" at bounding box center [165, 688] width 49 height 13
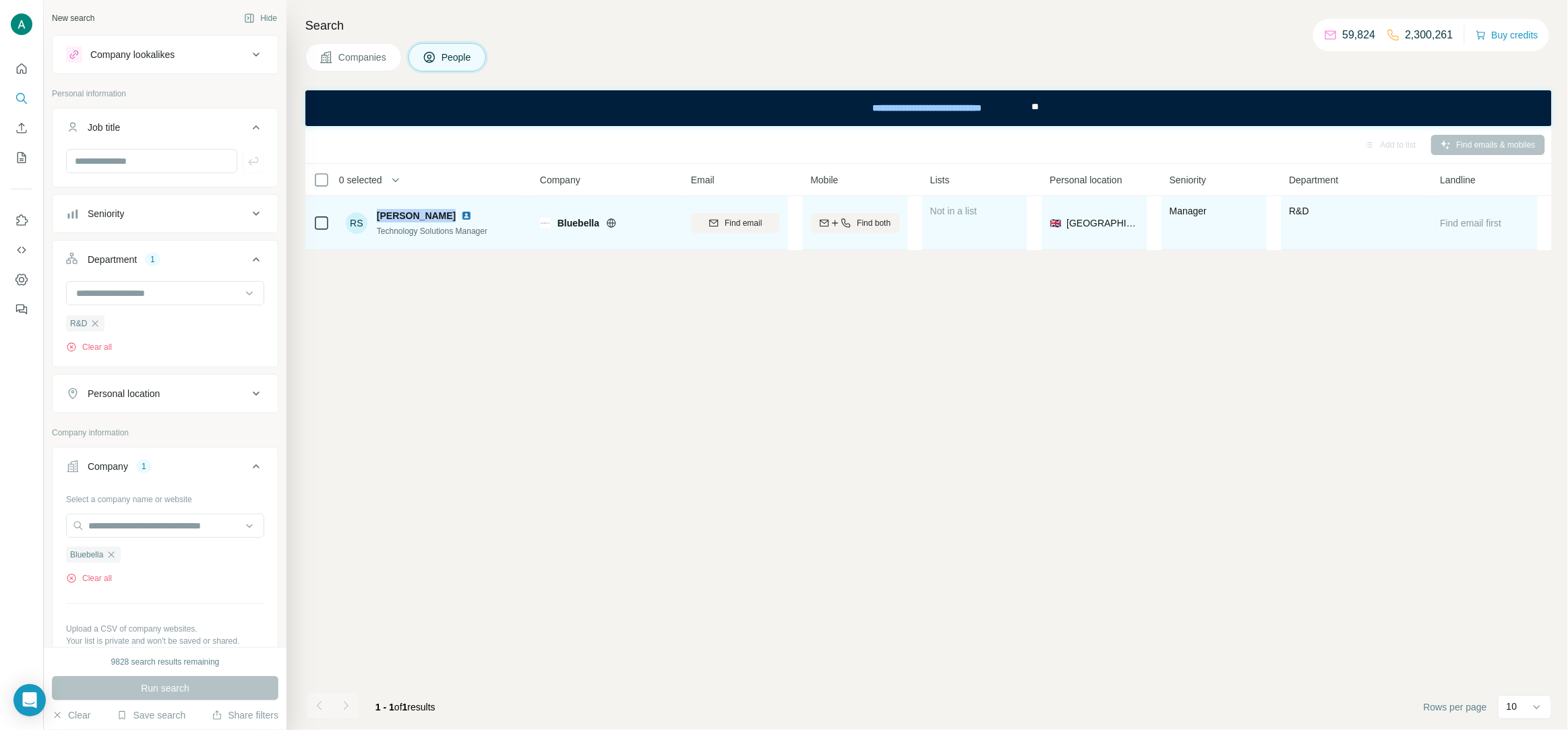
drag, startPoint x: 443, startPoint y: 218, endPoint x: 374, endPoint y: 218, distance: 69.0
click at [374, 218] on div "RS Roberta Smith Technology Solutions Manager" at bounding box center [416, 223] width 142 height 28
click at [465, 233] on span "Technology Solutions Manager" at bounding box center [431, 231] width 111 height 9
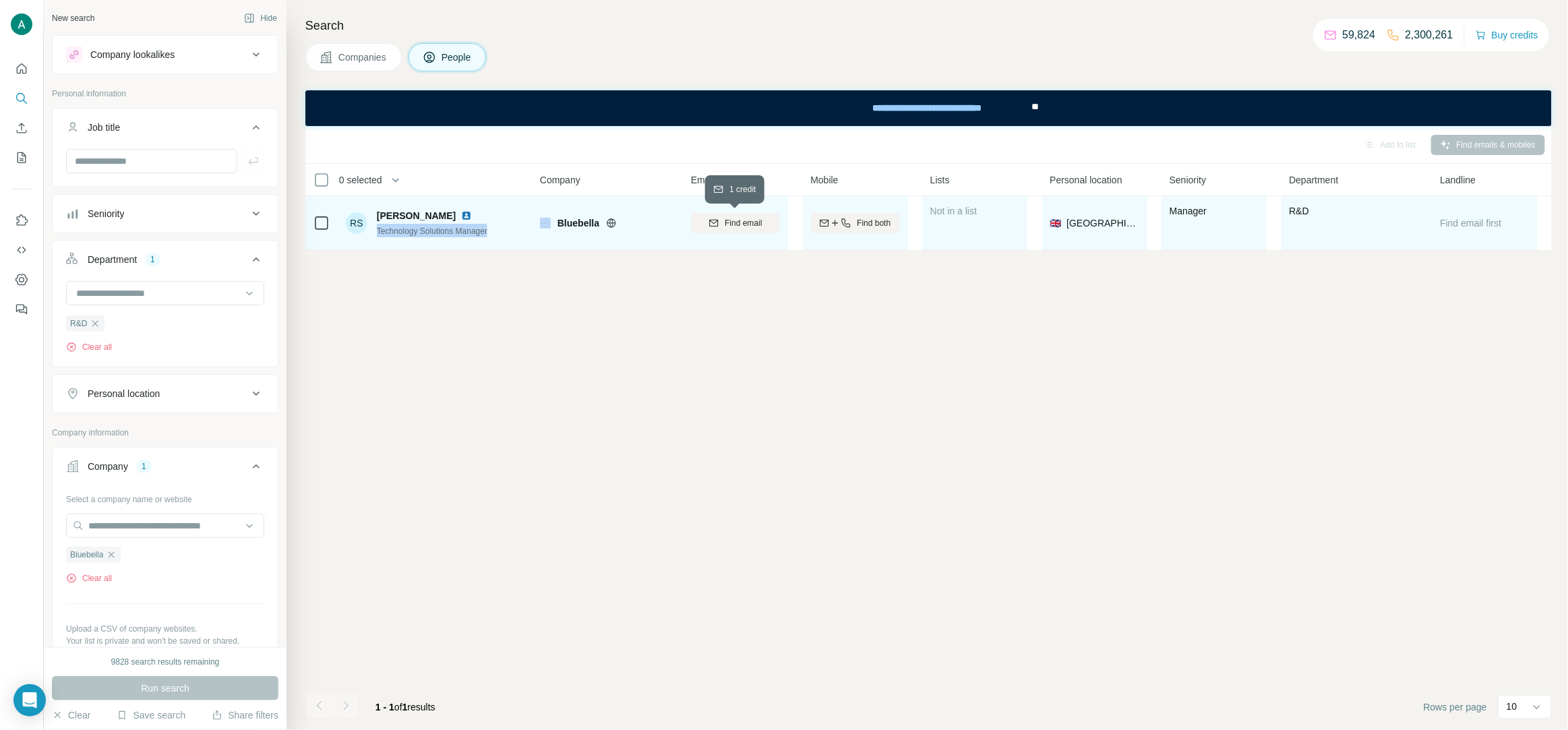
click at [736, 225] on span "Find email" at bounding box center [743, 223] width 37 height 12
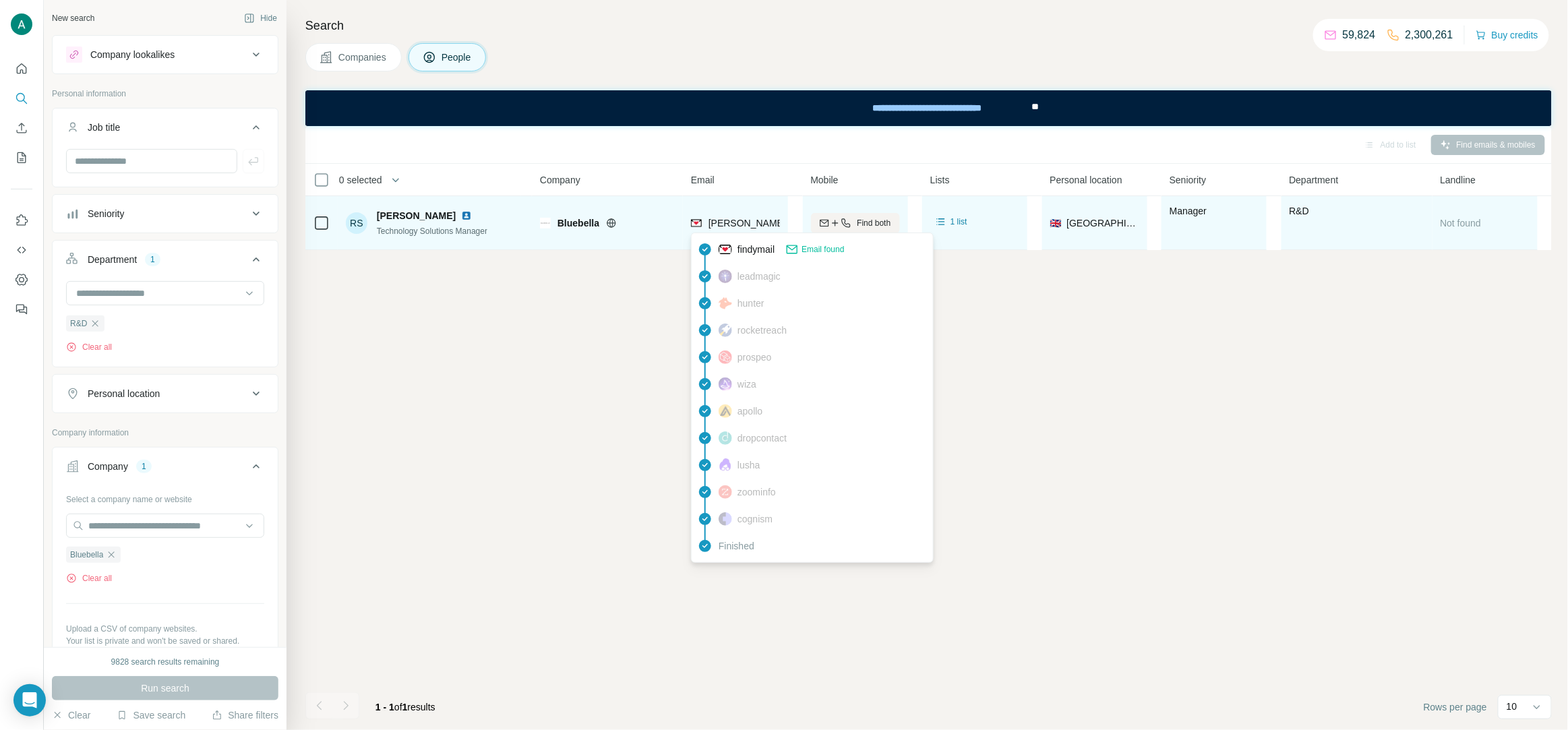
click at [743, 224] on span "roberta@bluebella.com" at bounding box center [827, 223] width 238 height 11
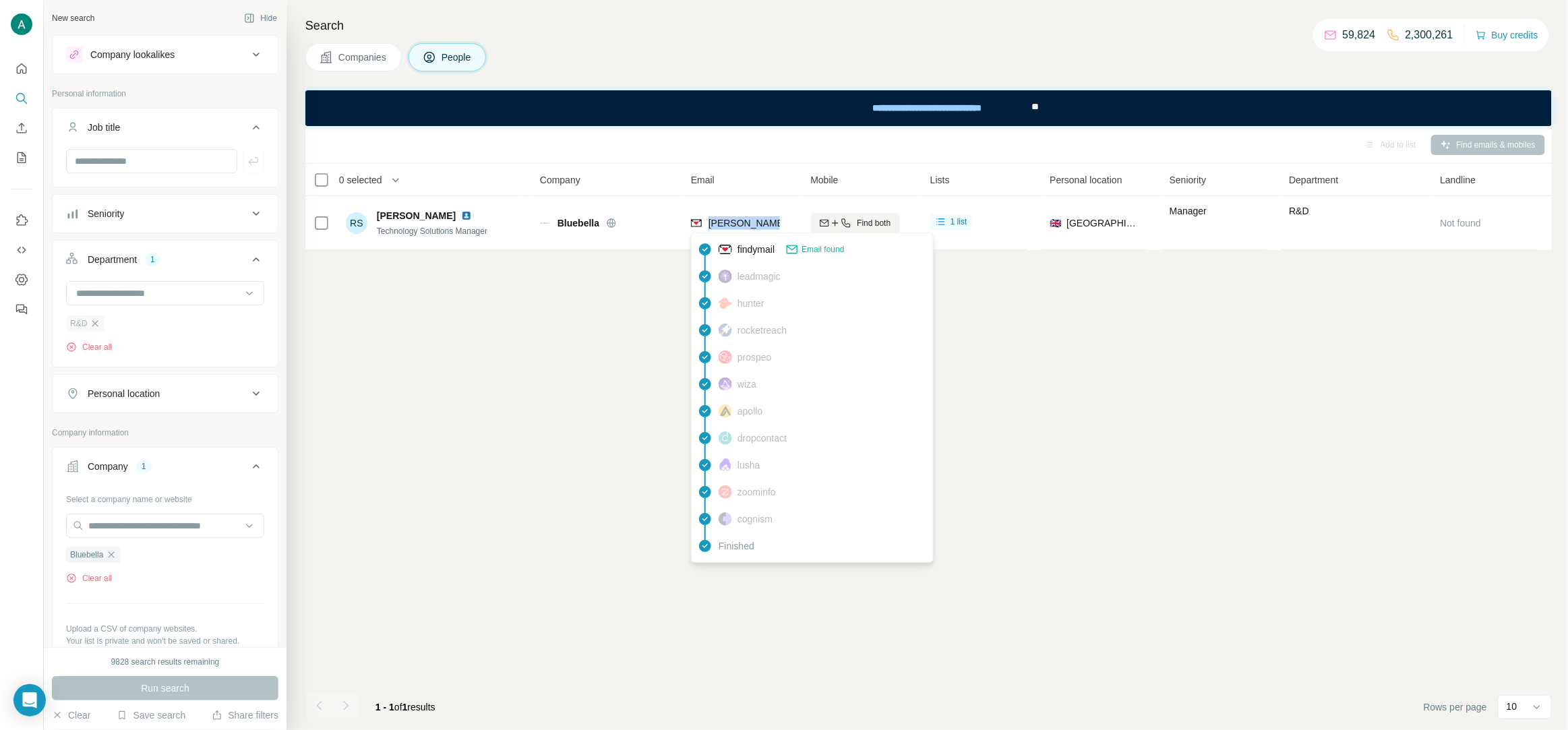
click at [99, 328] on icon "button" at bounding box center [94, 323] width 11 height 11
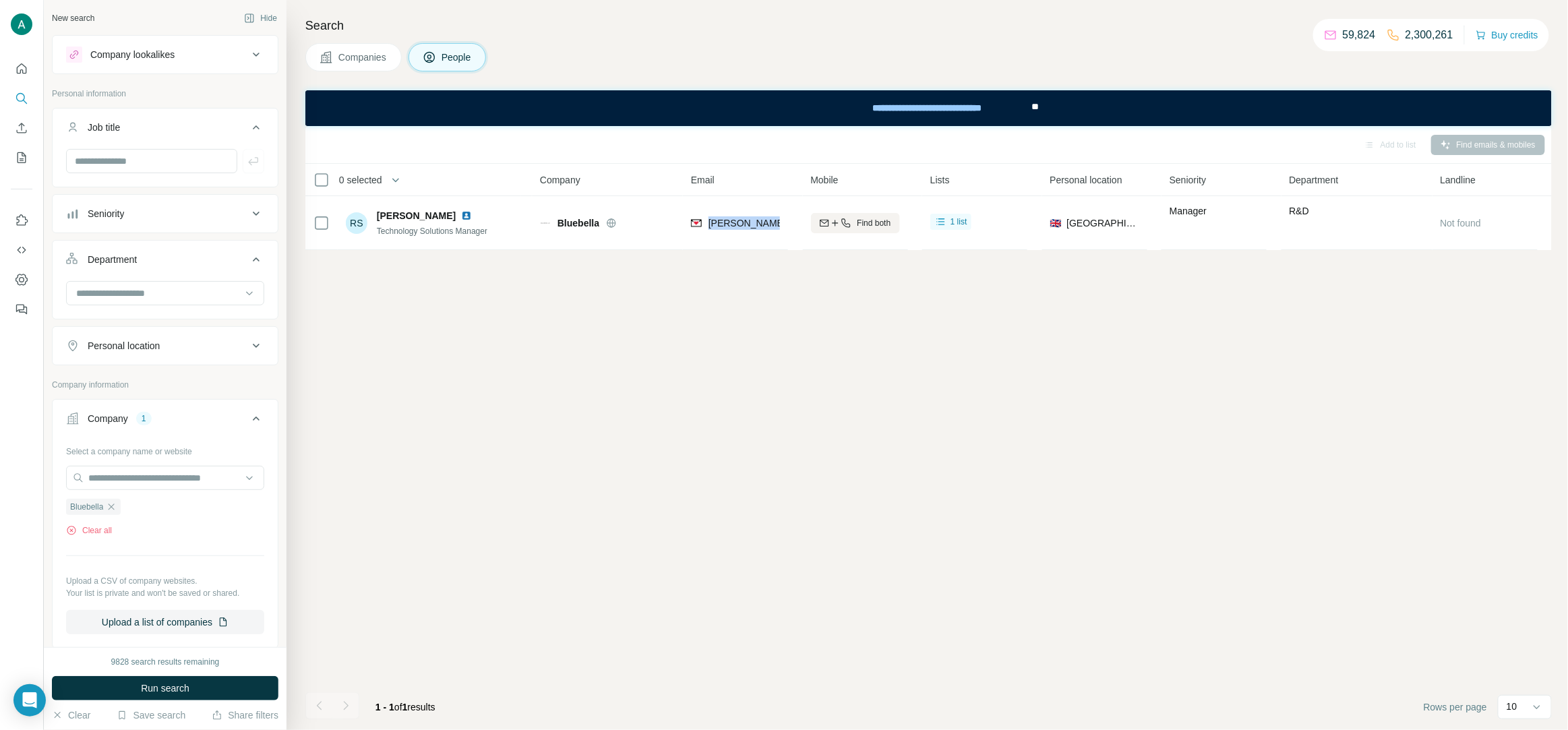
drag, startPoint x: 115, startPoint y: 508, endPoint x: 112, endPoint y: 499, distance: 9.5
click at [115, 509] on icon "button" at bounding box center [111, 506] width 11 height 11
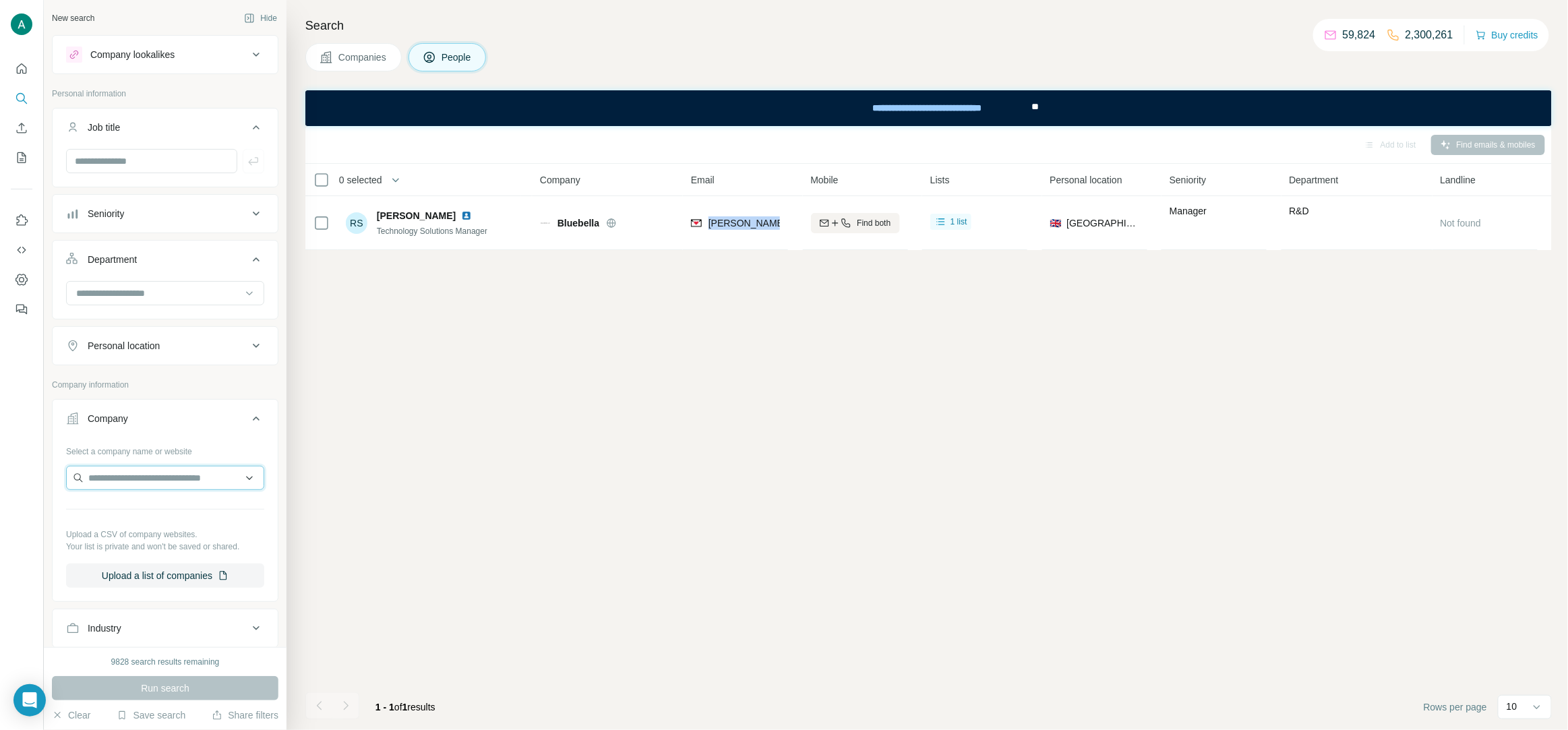
click at [112, 487] on input "text" at bounding box center [165, 478] width 198 height 24
type input "**********"
click at [180, 515] on div "Outdoor Voices [DOMAIN_NAME]" at bounding box center [165, 516] width 192 height 37
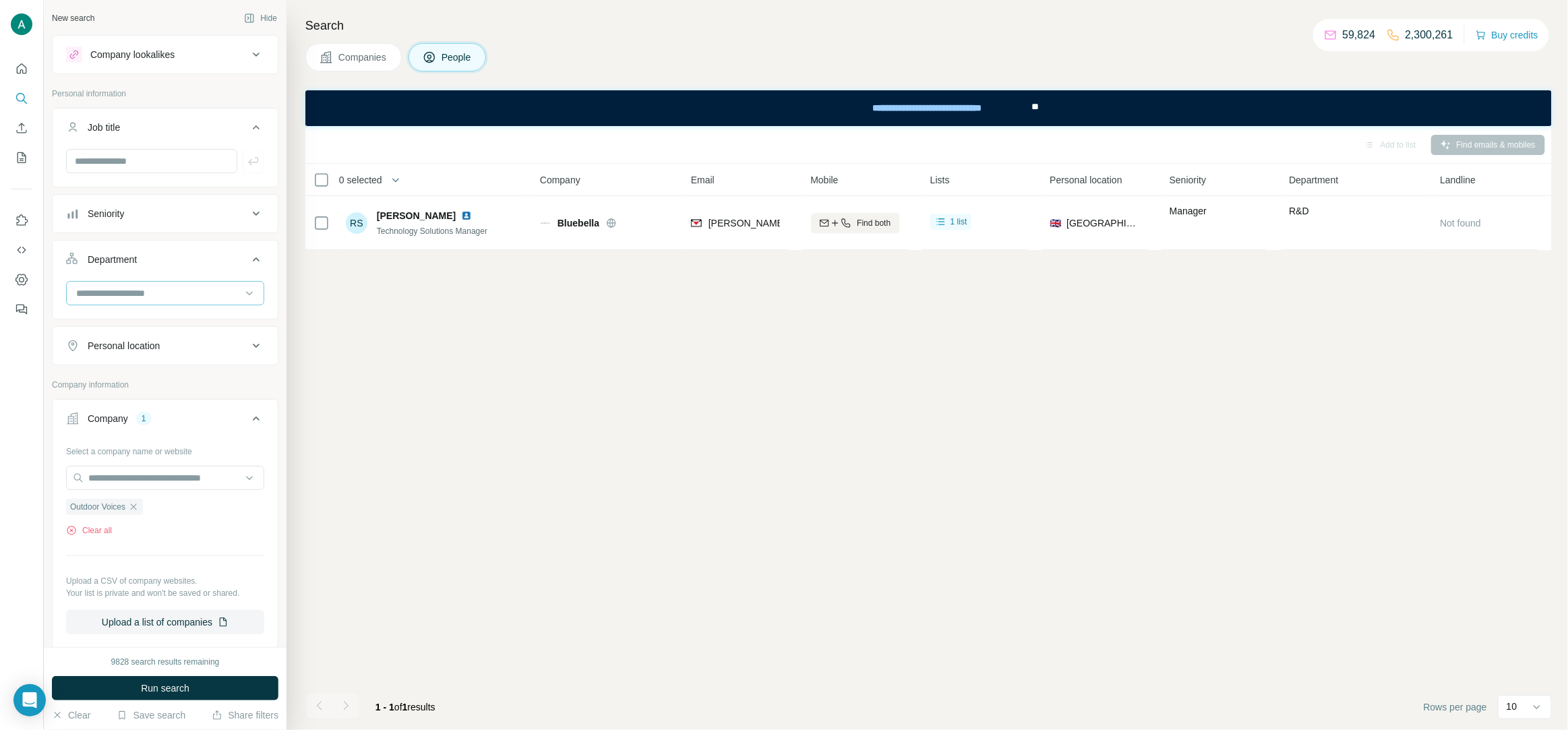
click at [132, 299] on input at bounding box center [158, 293] width 166 height 15
click at [118, 346] on div "R&D" at bounding box center [165, 355] width 192 height 24
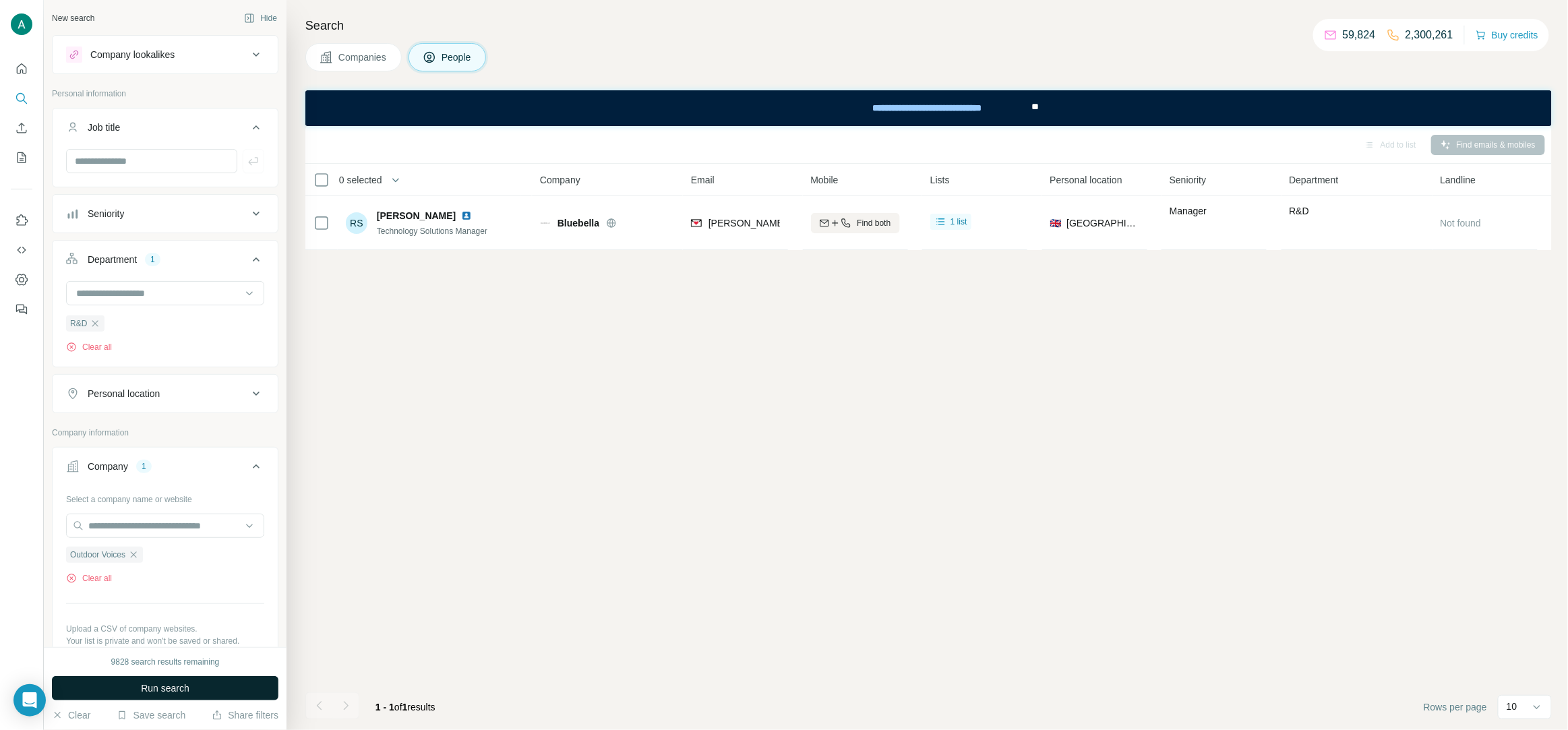
click at [192, 682] on button "Run search" at bounding box center [165, 688] width 226 height 24
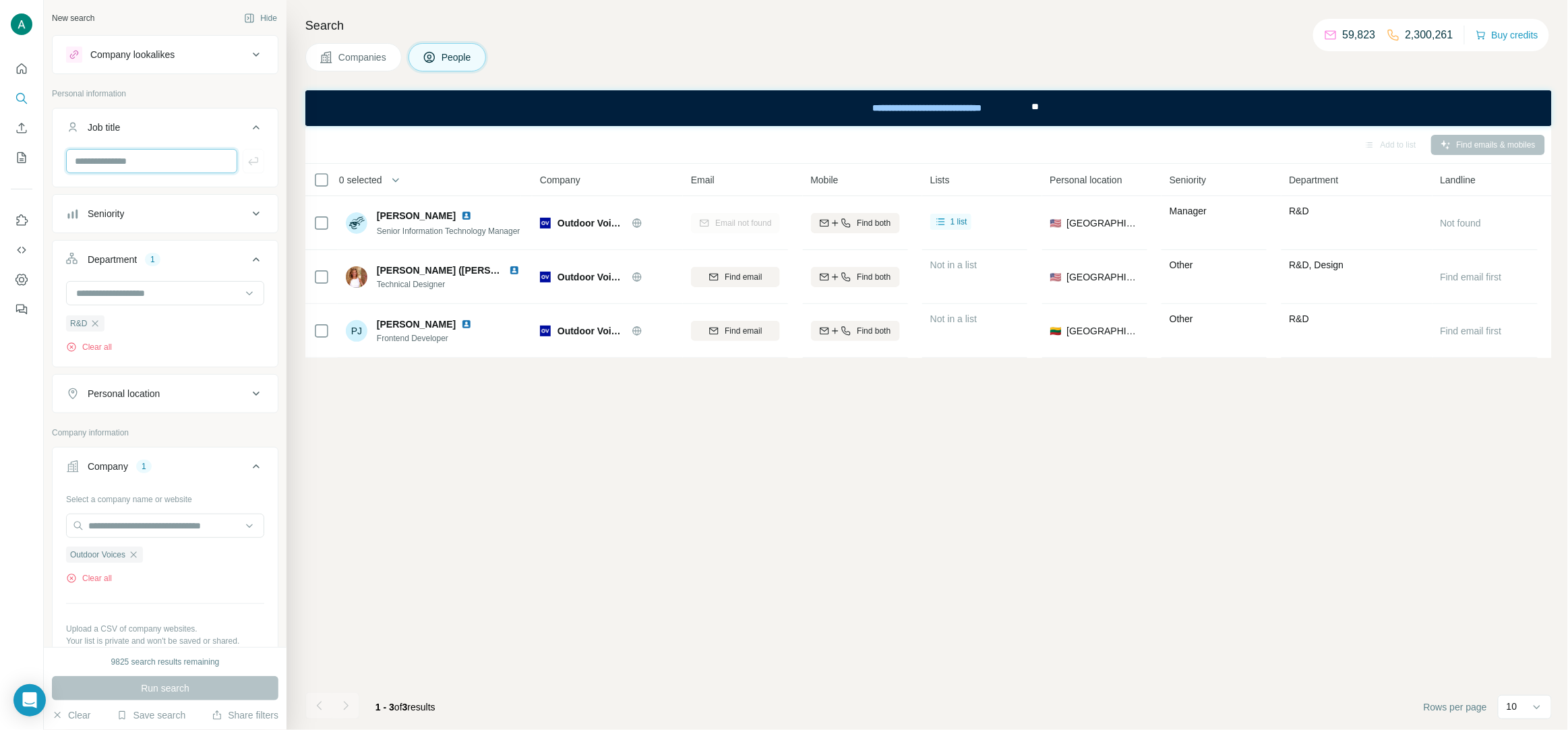
click at [150, 169] on input "text" at bounding box center [152, 161] width 171 height 24
paste input "******"
type input "******"
click at [255, 161] on icon "button" at bounding box center [253, 161] width 13 height 13
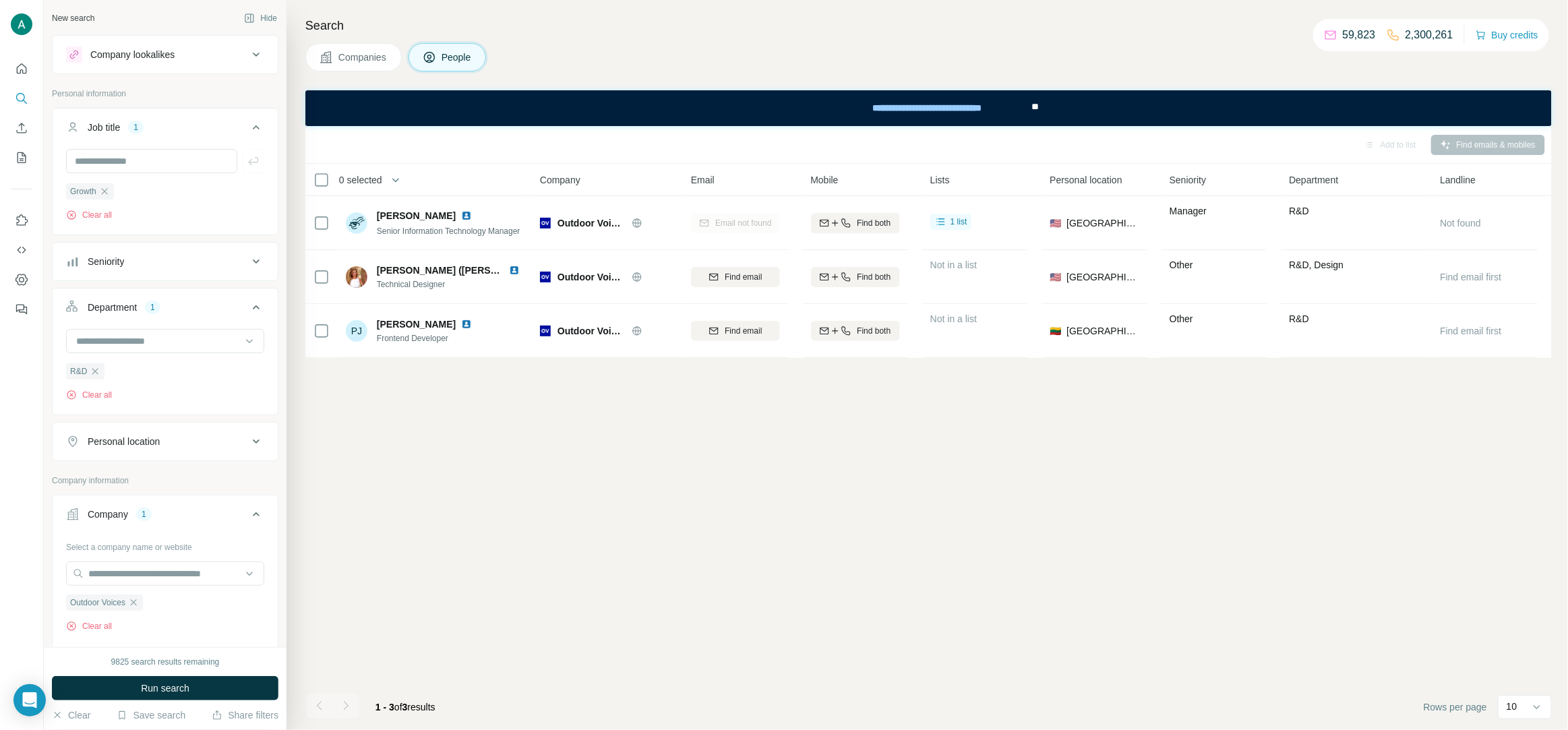
click at [94, 375] on icon "button" at bounding box center [94, 371] width 11 height 11
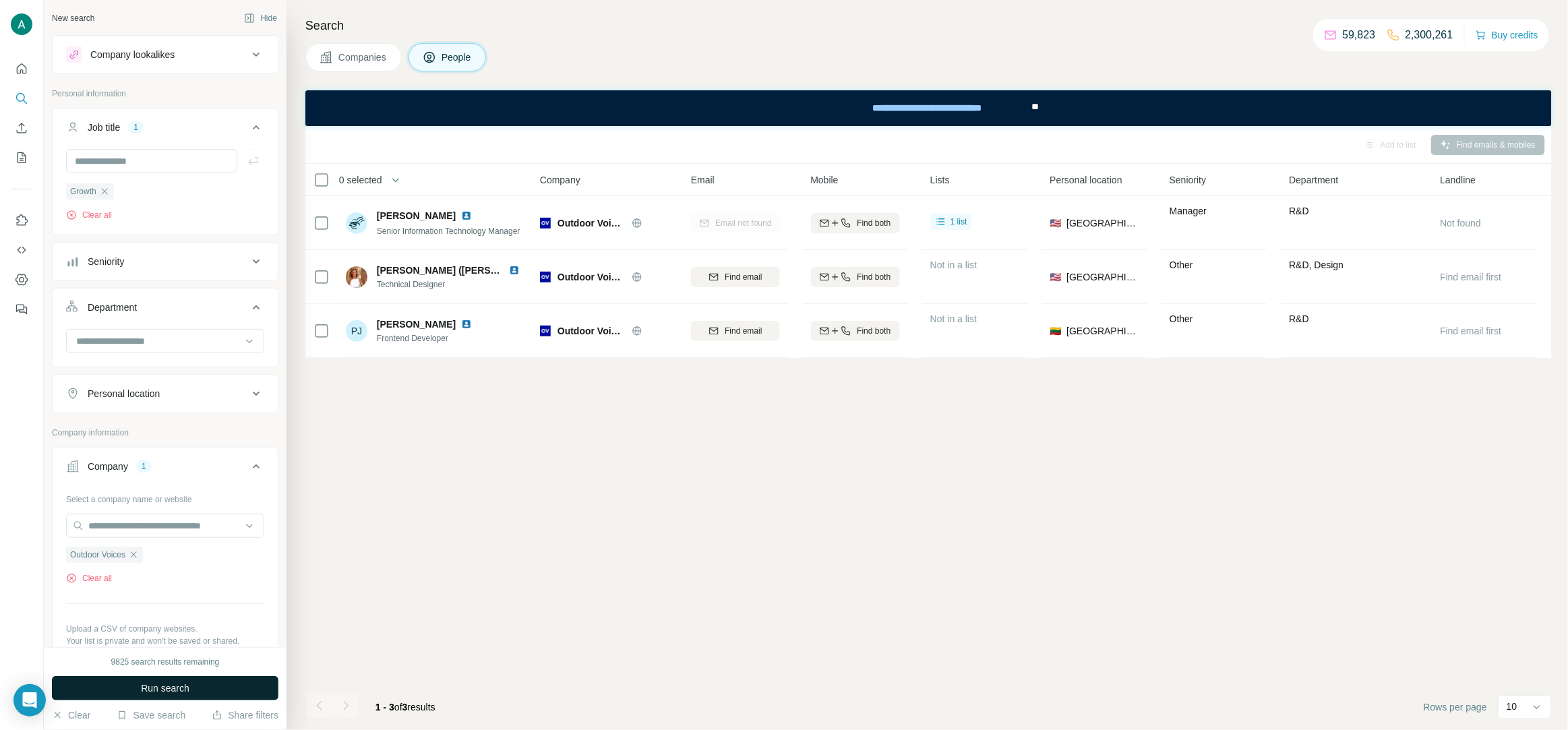
click at [190, 692] on button "Run search" at bounding box center [165, 688] width 226 height 24
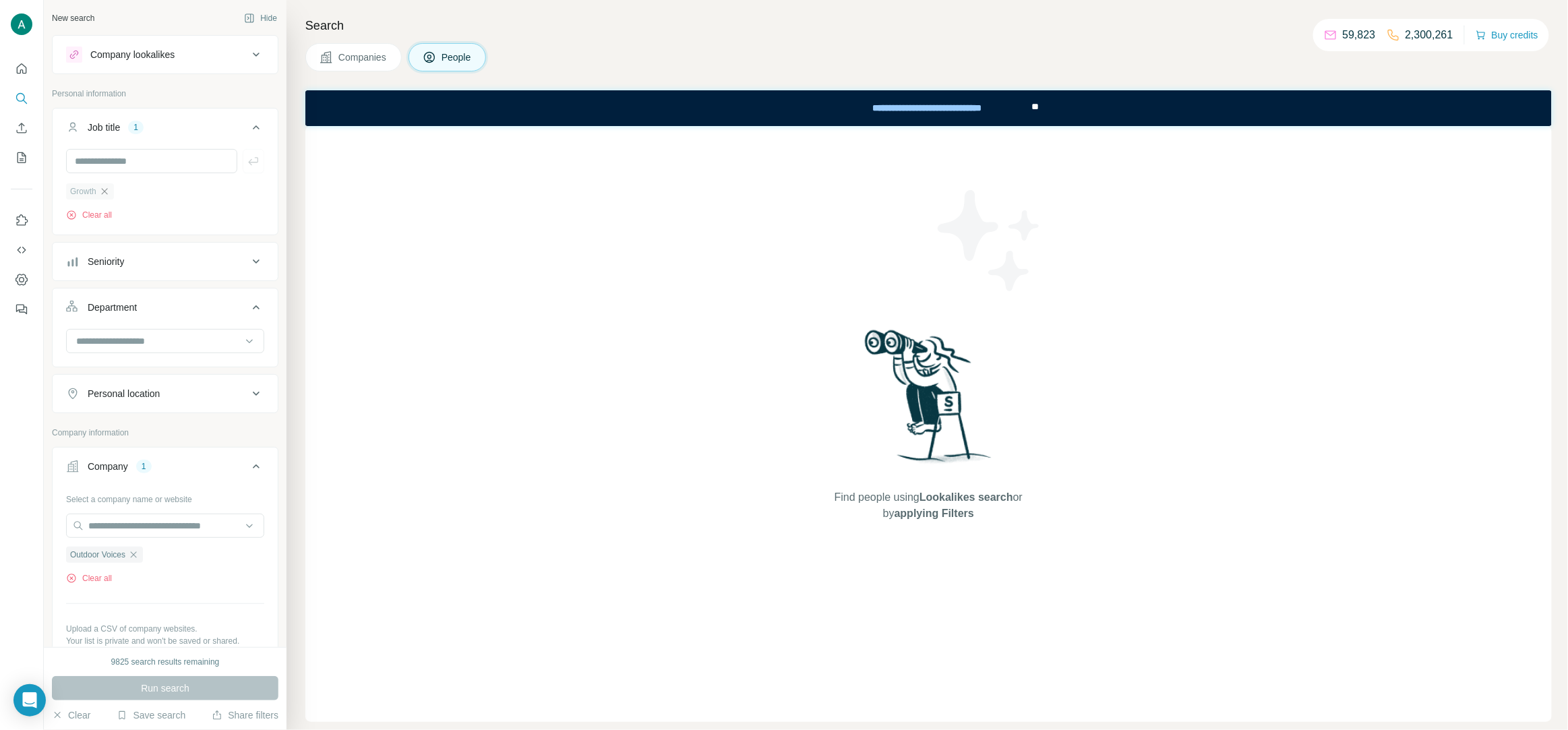
click at [109, 193] on icon "button" at bounding box center [104, 191] width 11 height 11
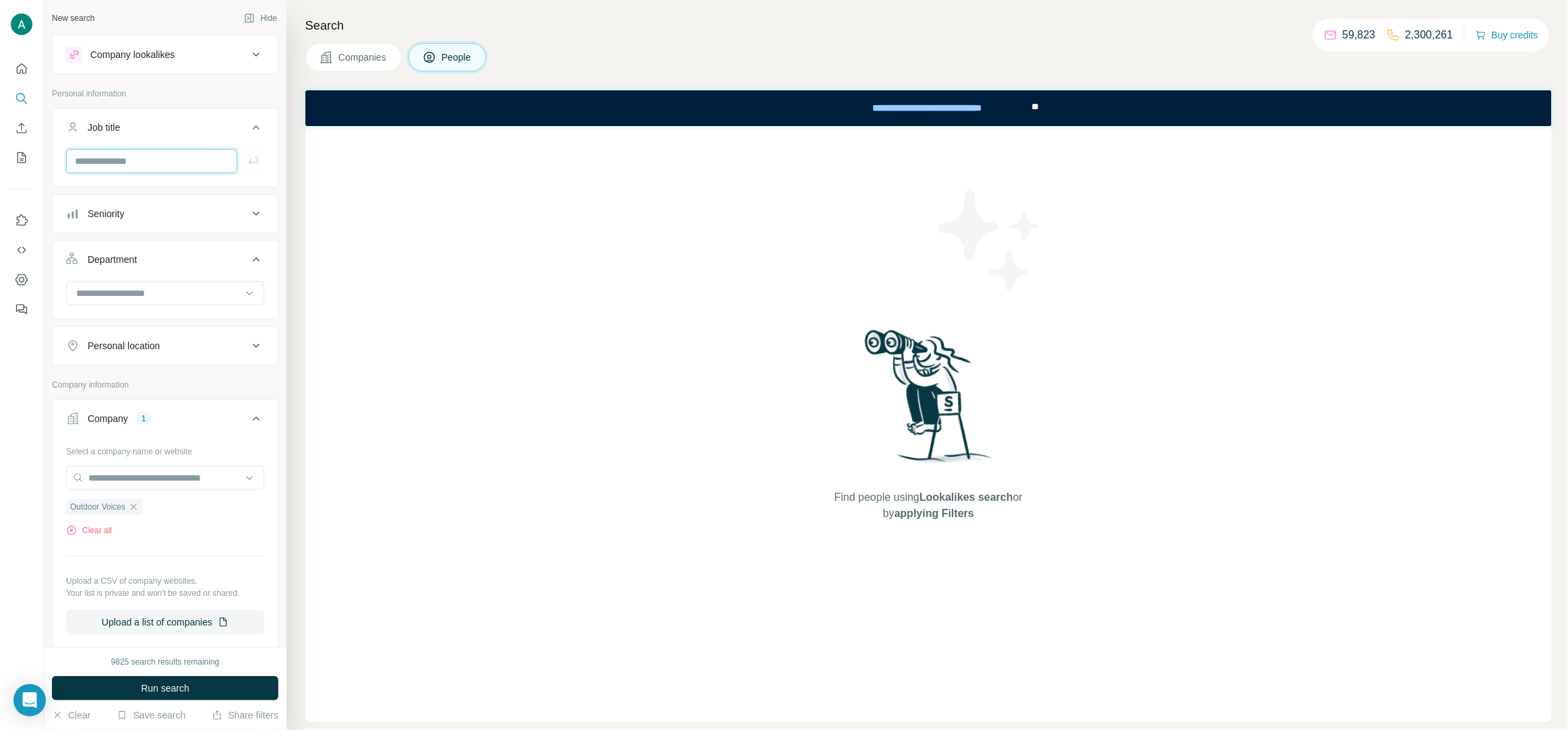
click at [152, 162] on input "text" at bounding box center [152, 161] width 171 height 24
paste input "*****"
type input "*****"
click at [250, 171] on button "button" at bounding box center [253, 161] width 22 height 24
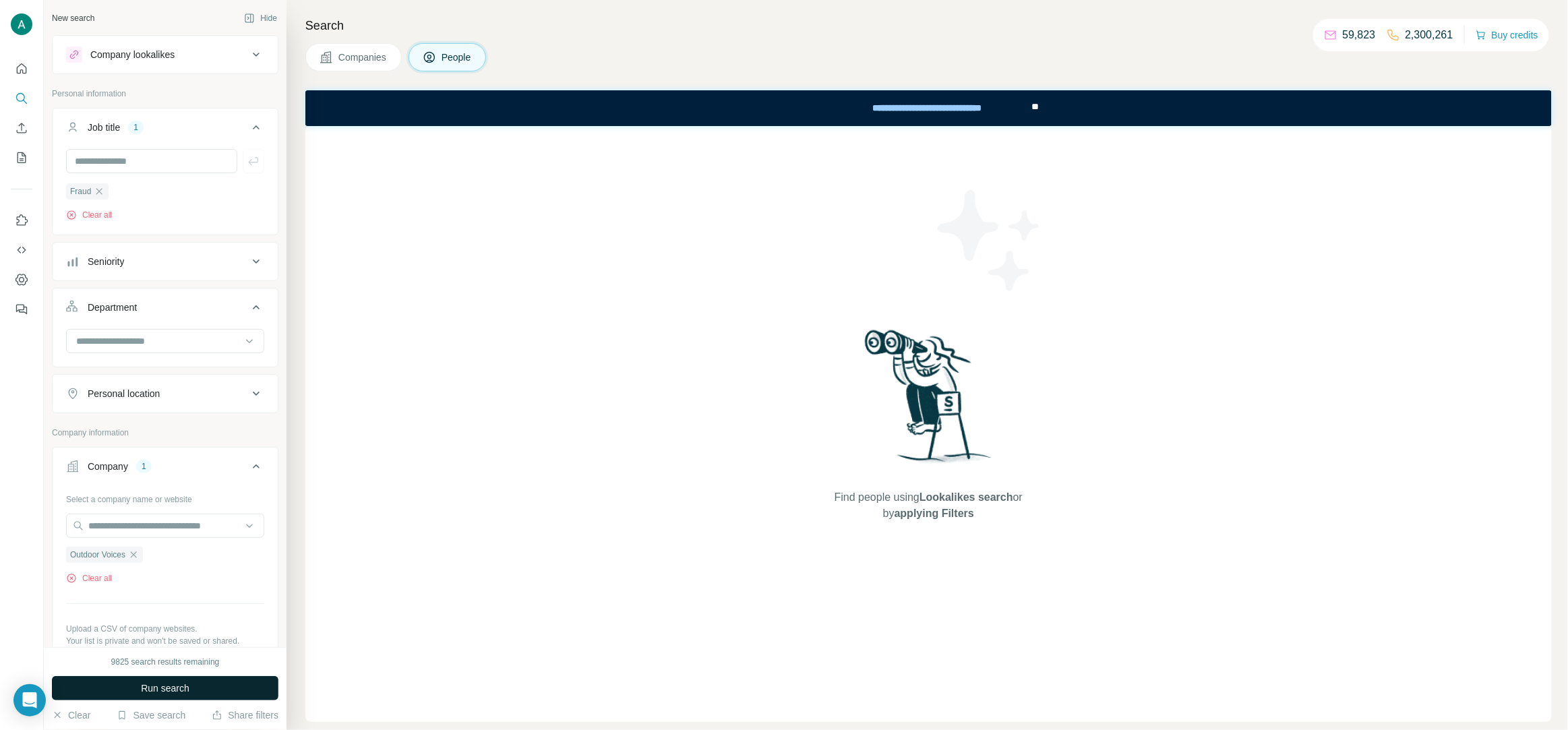
click at [191, 691] on button "Run search" at bounding box center [165, 688] width 226 height 24
click at [97, 190] on icon "button" at bounding box center [99, 191] width 11 height 11
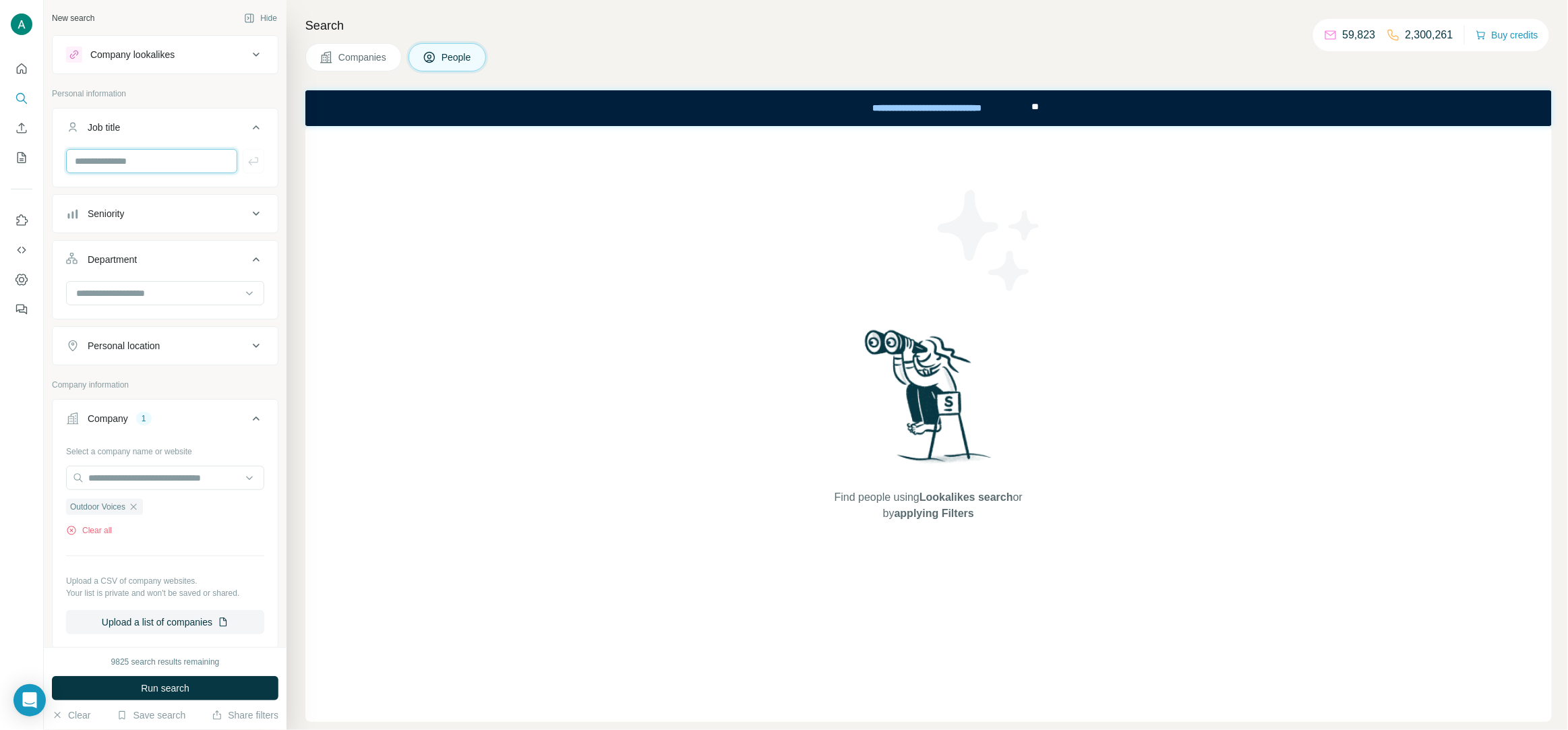
click at [101, 172] on input "text" at bounding box center [152, 161] width 171 height 24
type input "*******"
click at [247, 164] on icon "button" at bounding box center [253, 161] width 13 height 13
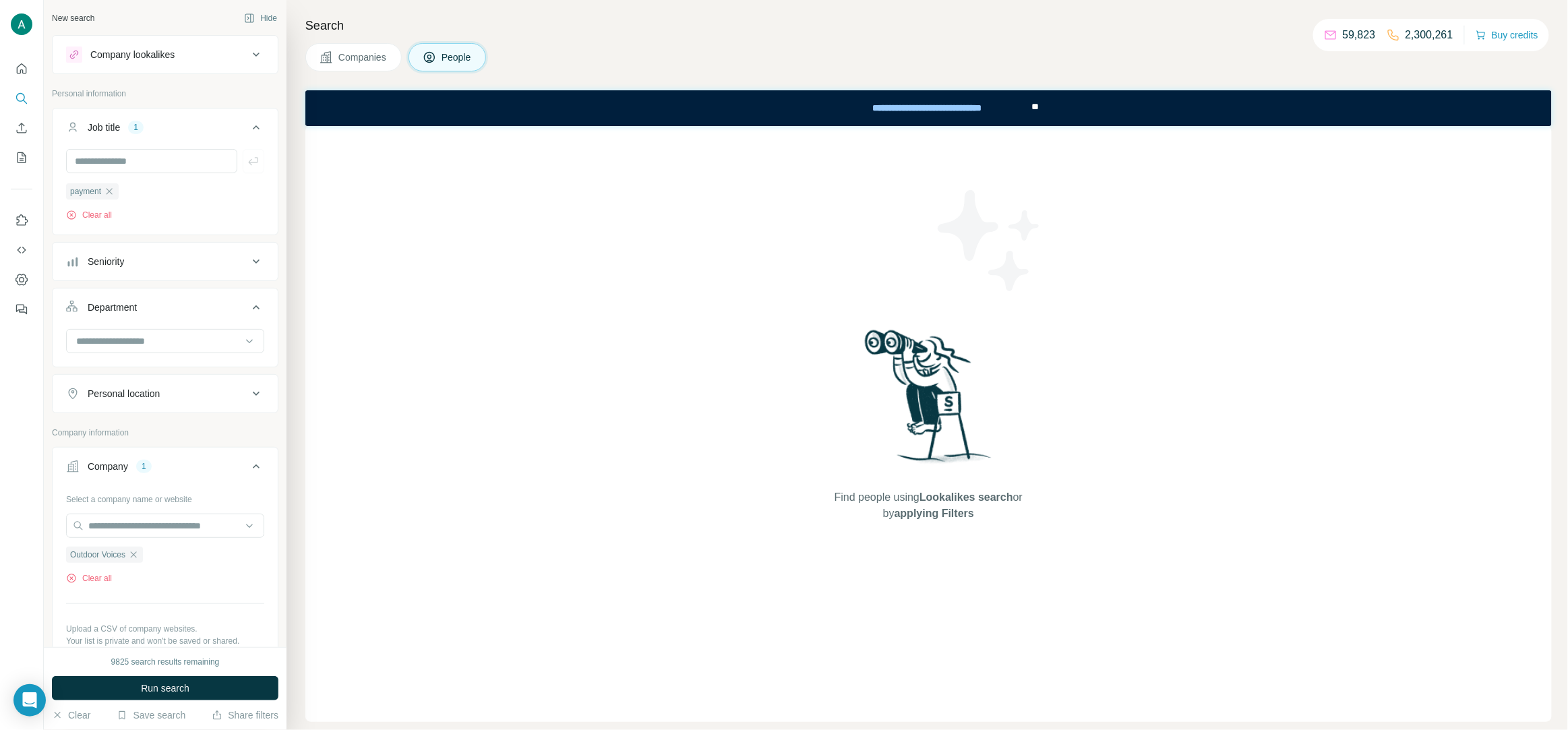
drag, startPoint x: 149, startPoint y: 681, endPoint x: 160, endPoint y: 679, distance: 11.2
click at [149, 682] on span "Run search" at bounding box center [165, 688] width 49 height 13
click at [114, 191] on icon "button" at bounding box center [109, 191] width 11 height 11
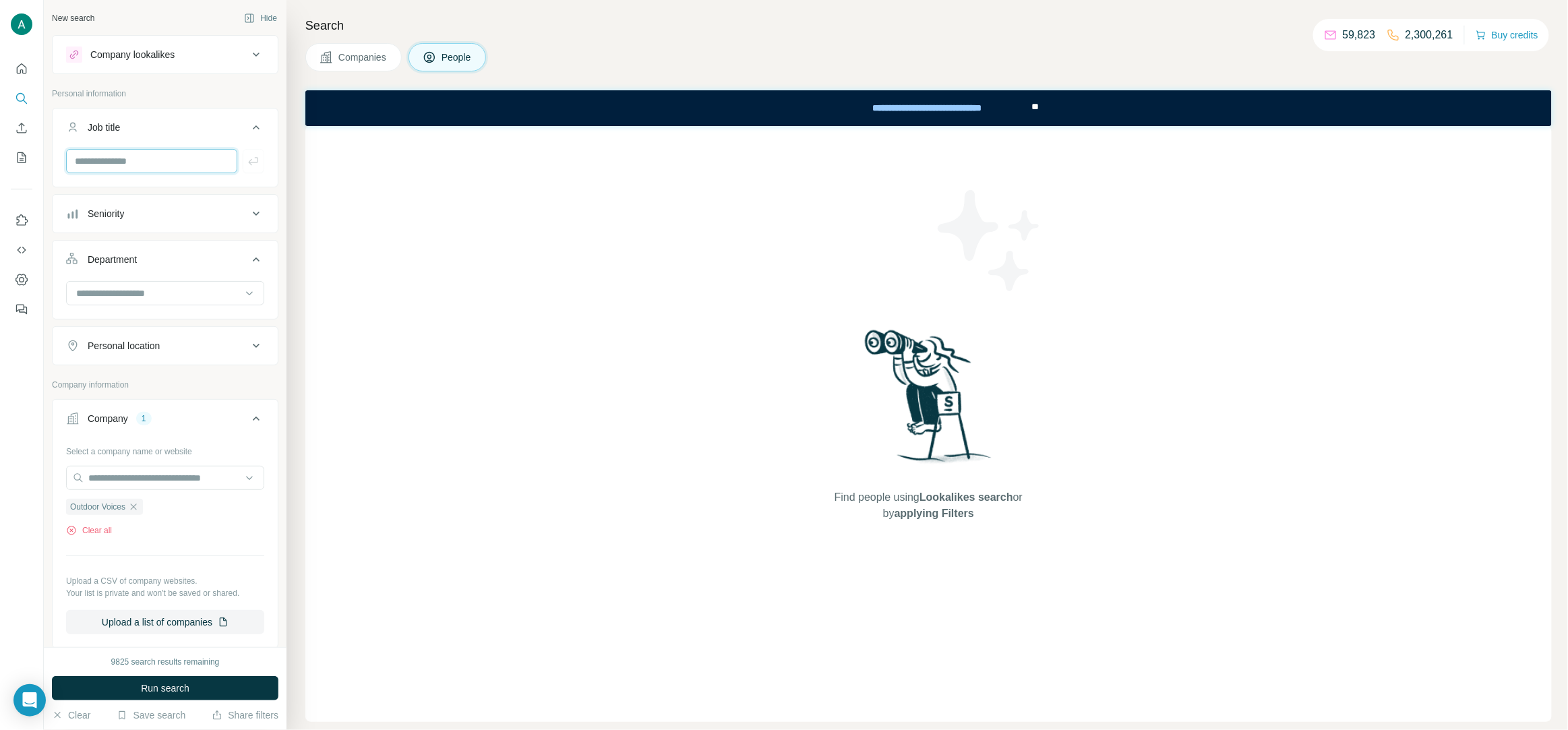
click at [119, 164] on input "text" at bounding box center [152, 161] width 171 height 24
paste input "*********"
type input "*********"
click at [257, 159] on icon "button" at bounding box center [253, 161] width 13 height 13
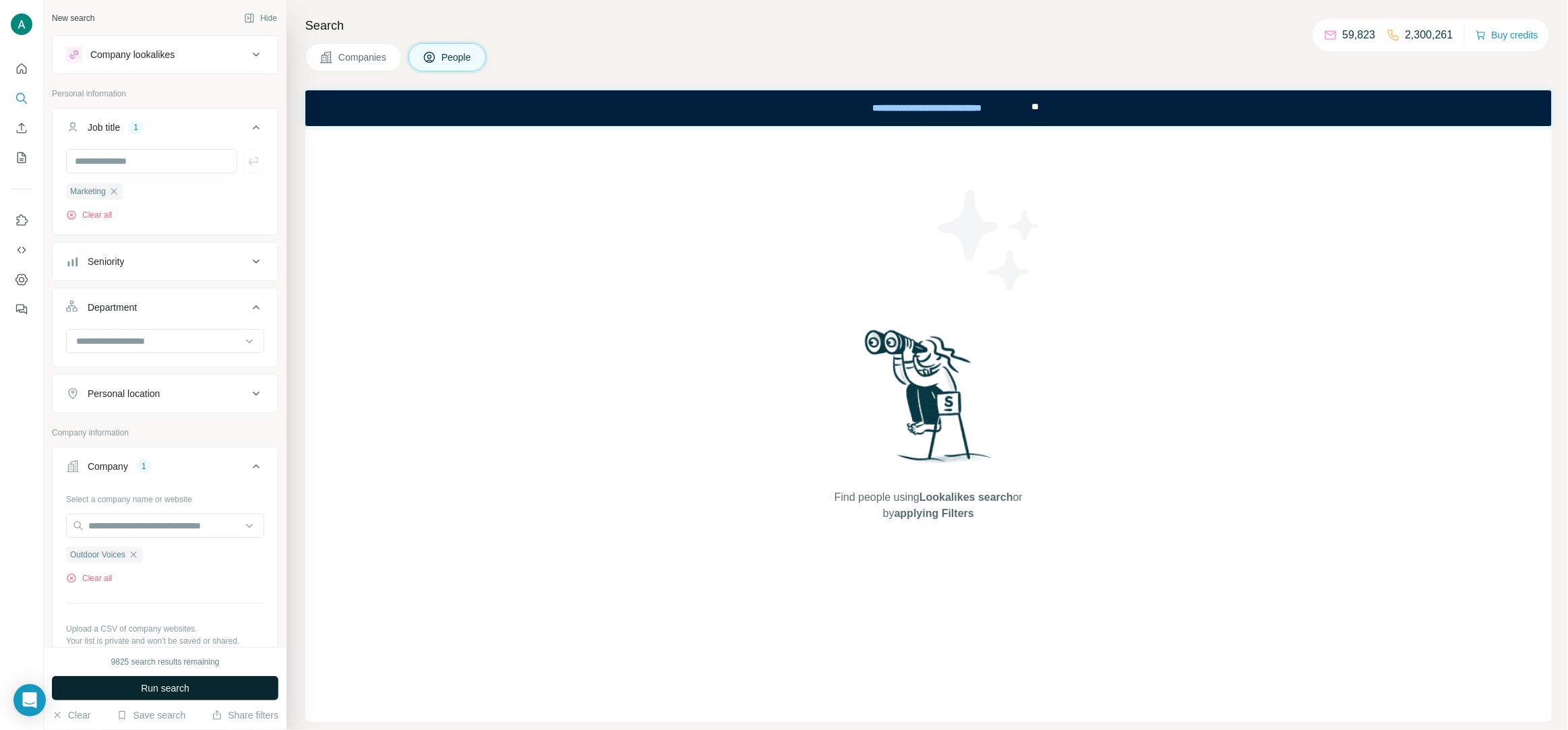
click at [159, 684] on span "Run search" at bounding box center [165, 688] width 49 height 13
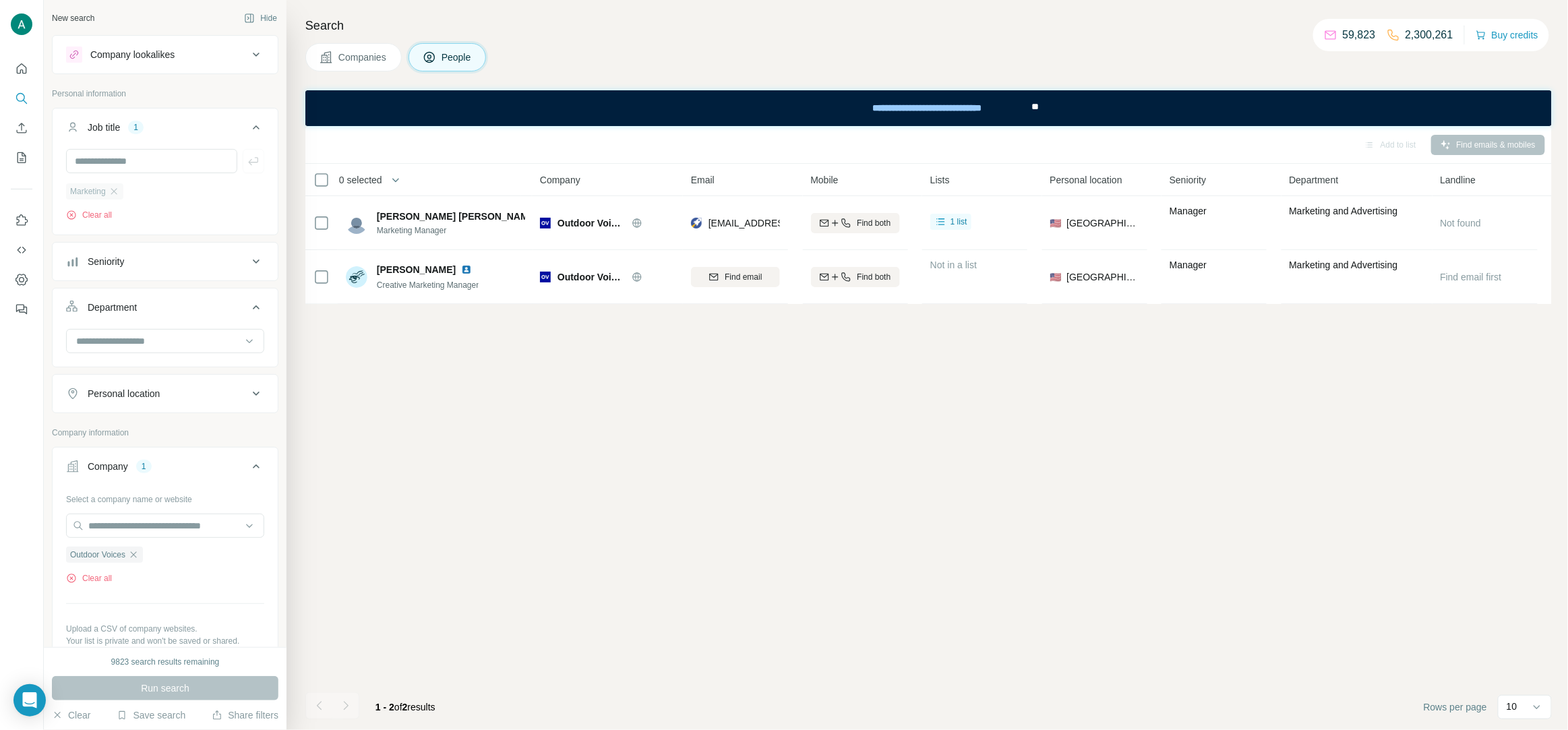
click at [110, 199] on div "Marketing" at bounding box center [94, 191] width 57 height 16
click at [114, 192] on icon "button" at bounding box center [114, 191] width 11 height 11
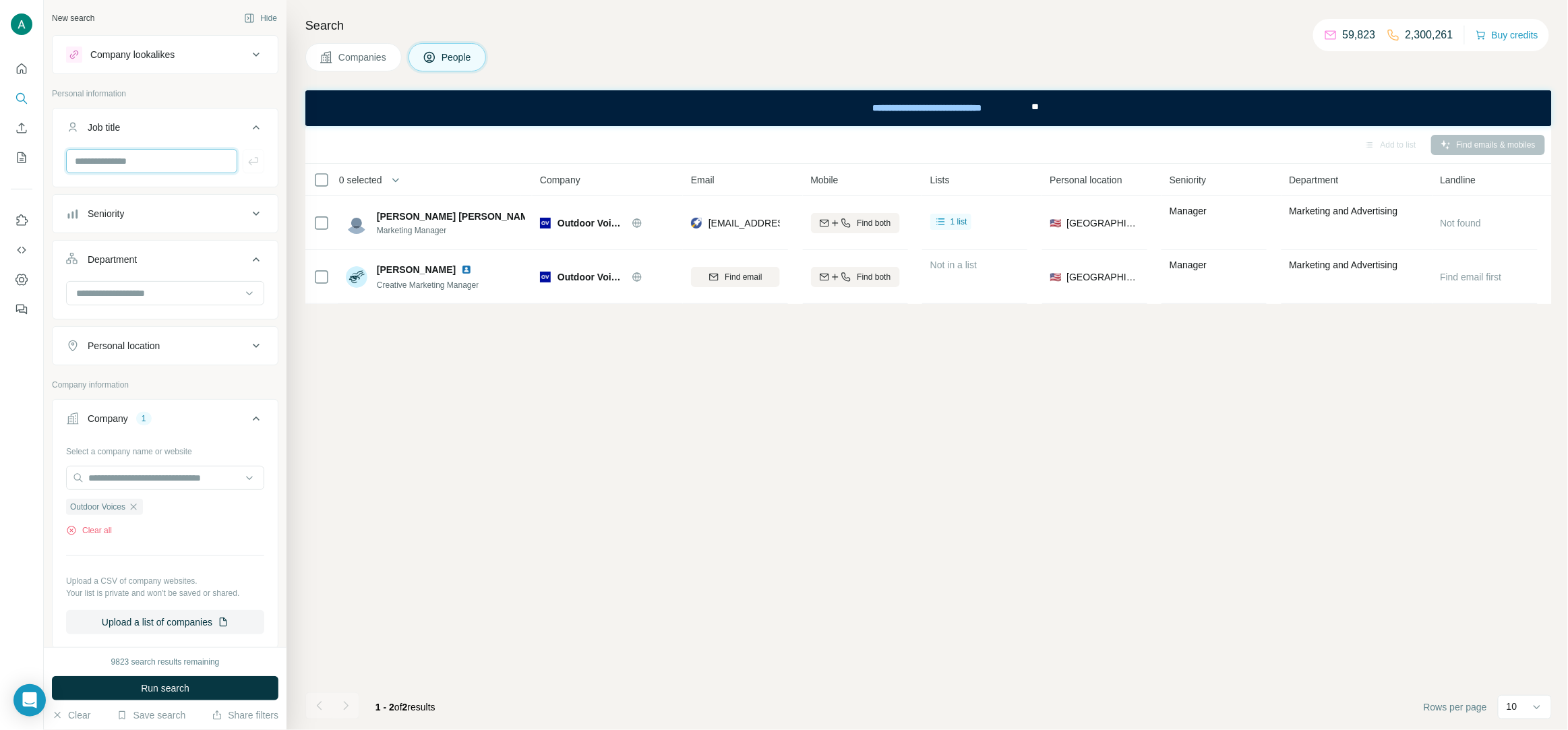
click at [120, 161] on input "text" at bounding box center [152, 161] width 171 height 24
type input "*****"
click at [247, 166] on icon "button" at bounding box center [253, 161] width 13 height 13
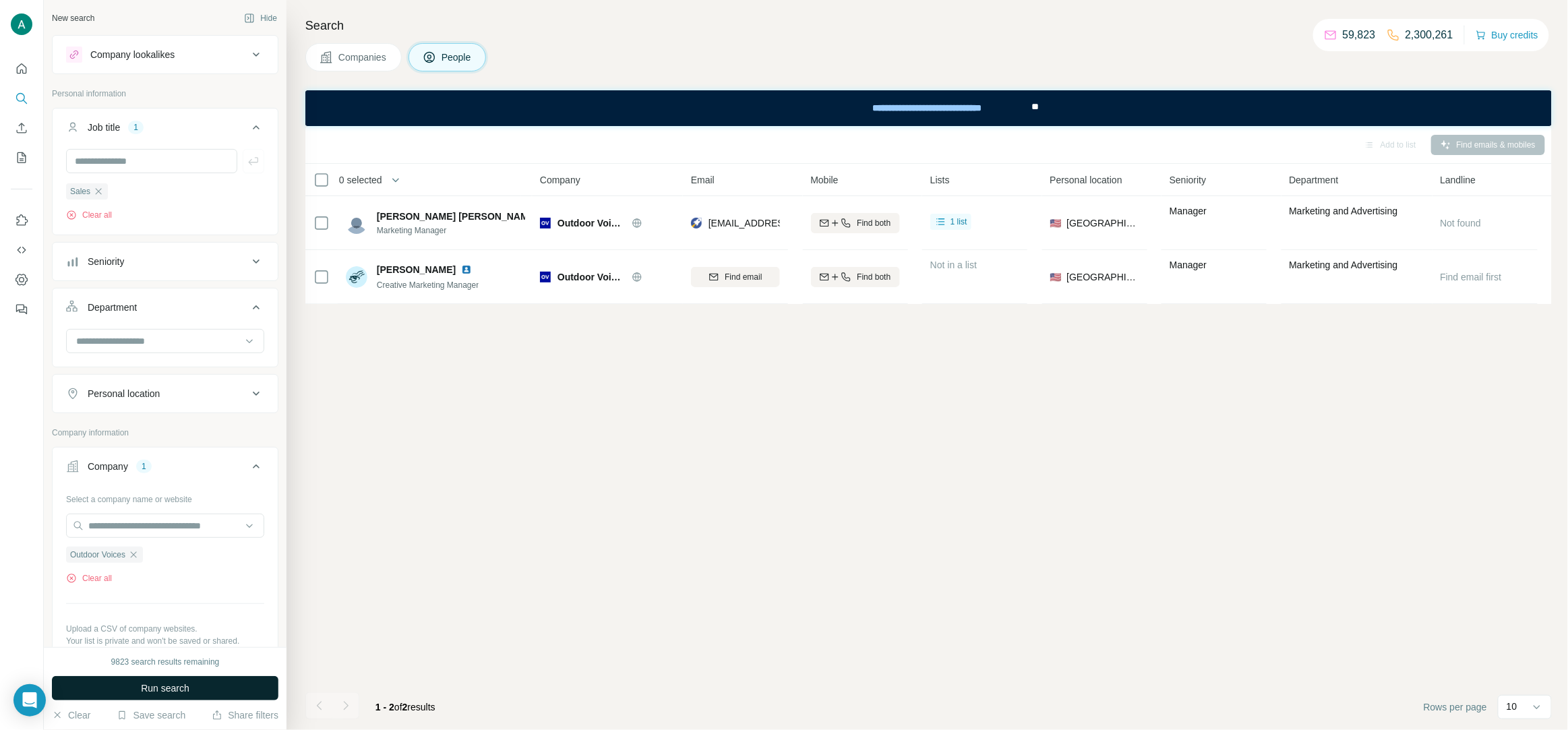
click at [180, 693] on span "Run search" at bounding box center [165, 688] width 49 height 13
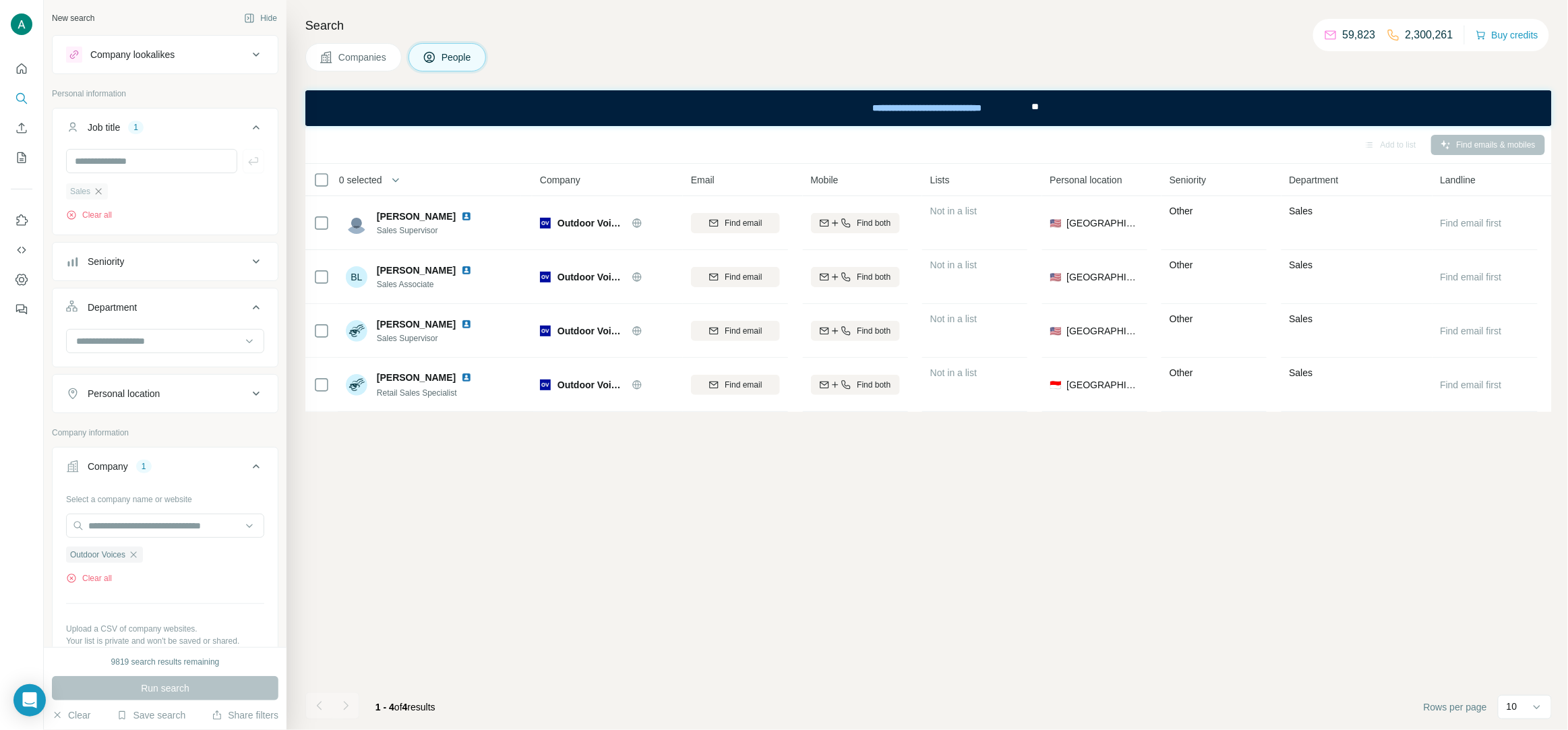
click at [103, 190] on icon "button" at bounding box center [98, 191] width 11 height 11
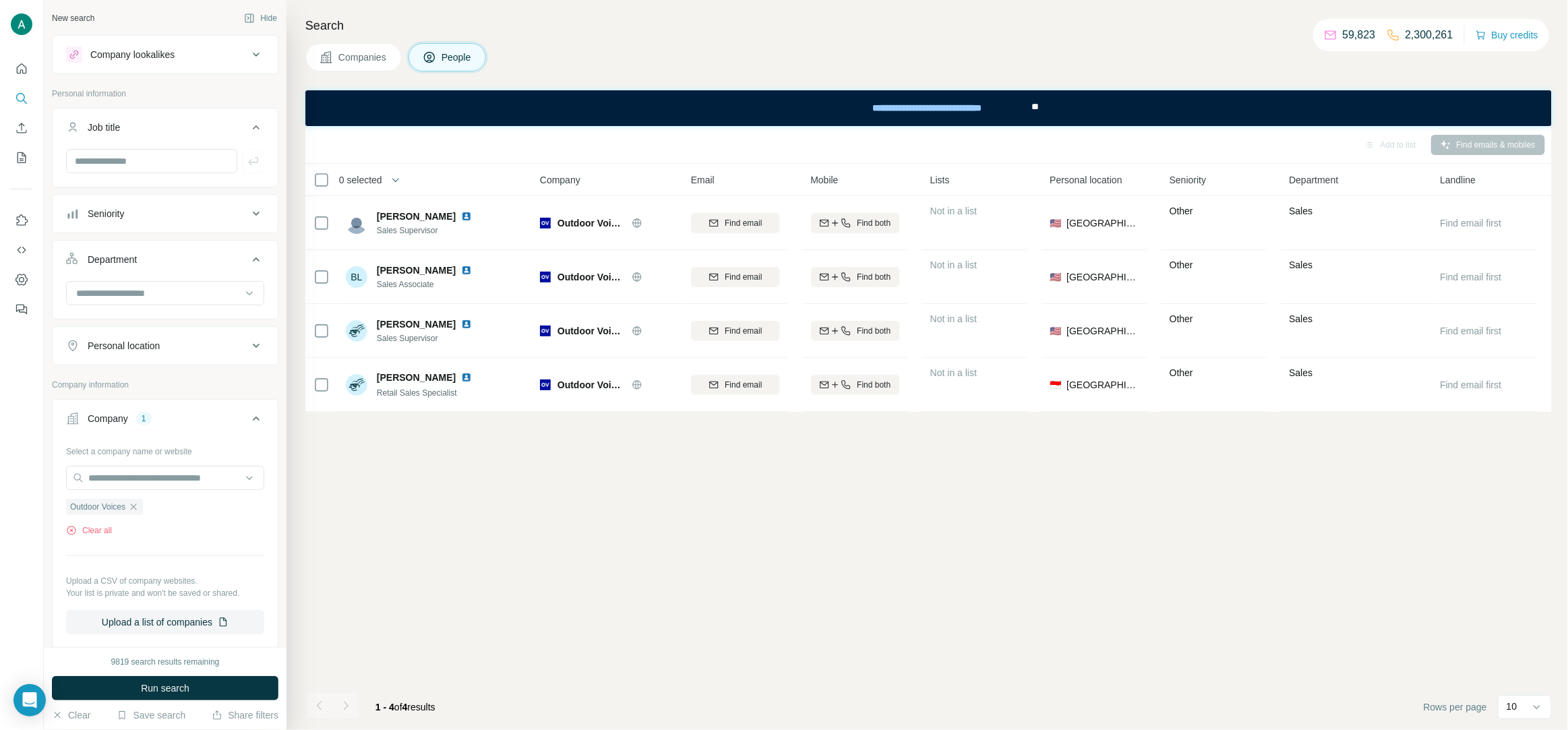
click at [171, 221] on div "Seniority" at bounding box center [157, 214] width 182 height 13
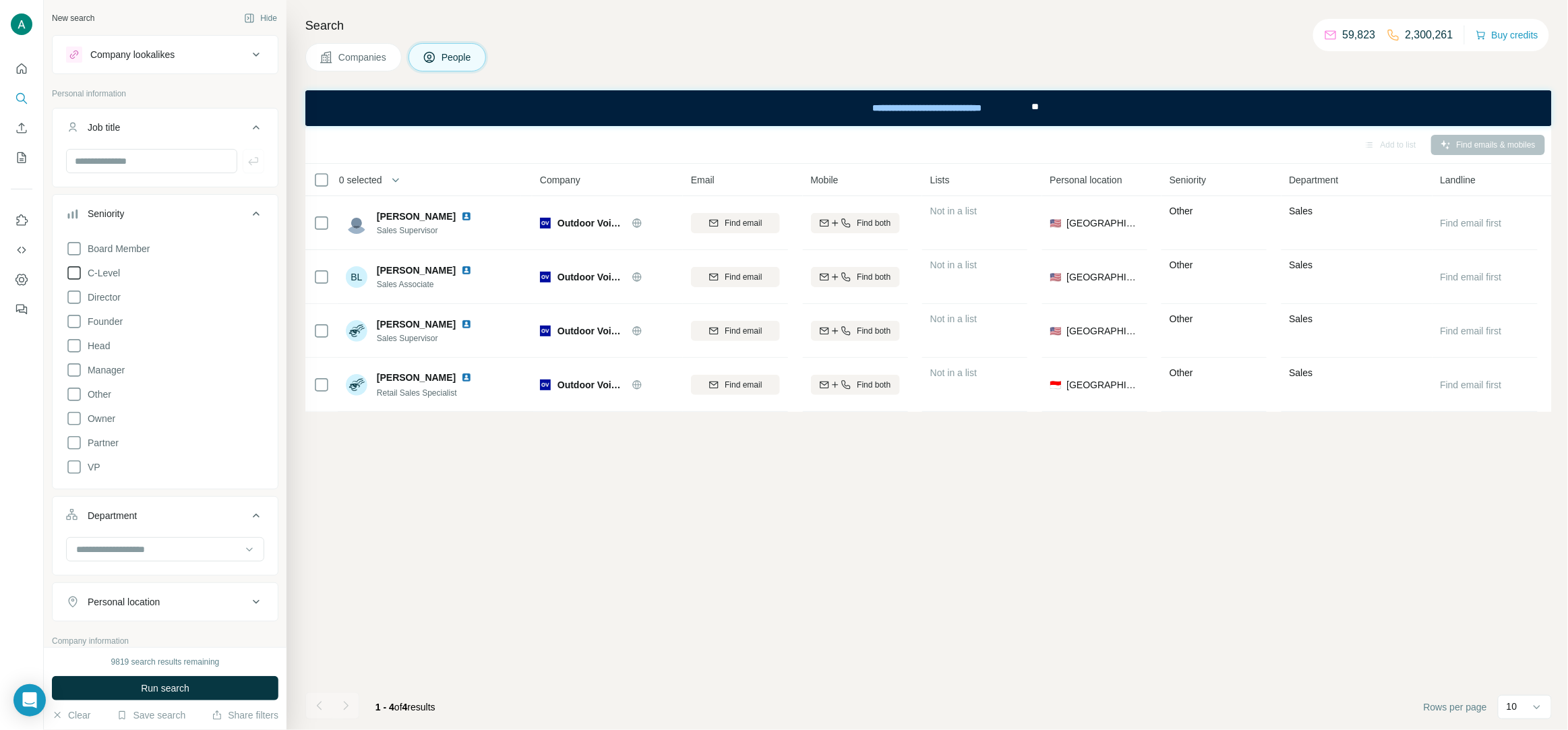
click at [110, 274] on span "C-Level" at bounding box center [102, 273] width 38 height 13
click at [200, 686] on button "Run search" at bounding box center [165, 688] width 226 height 24
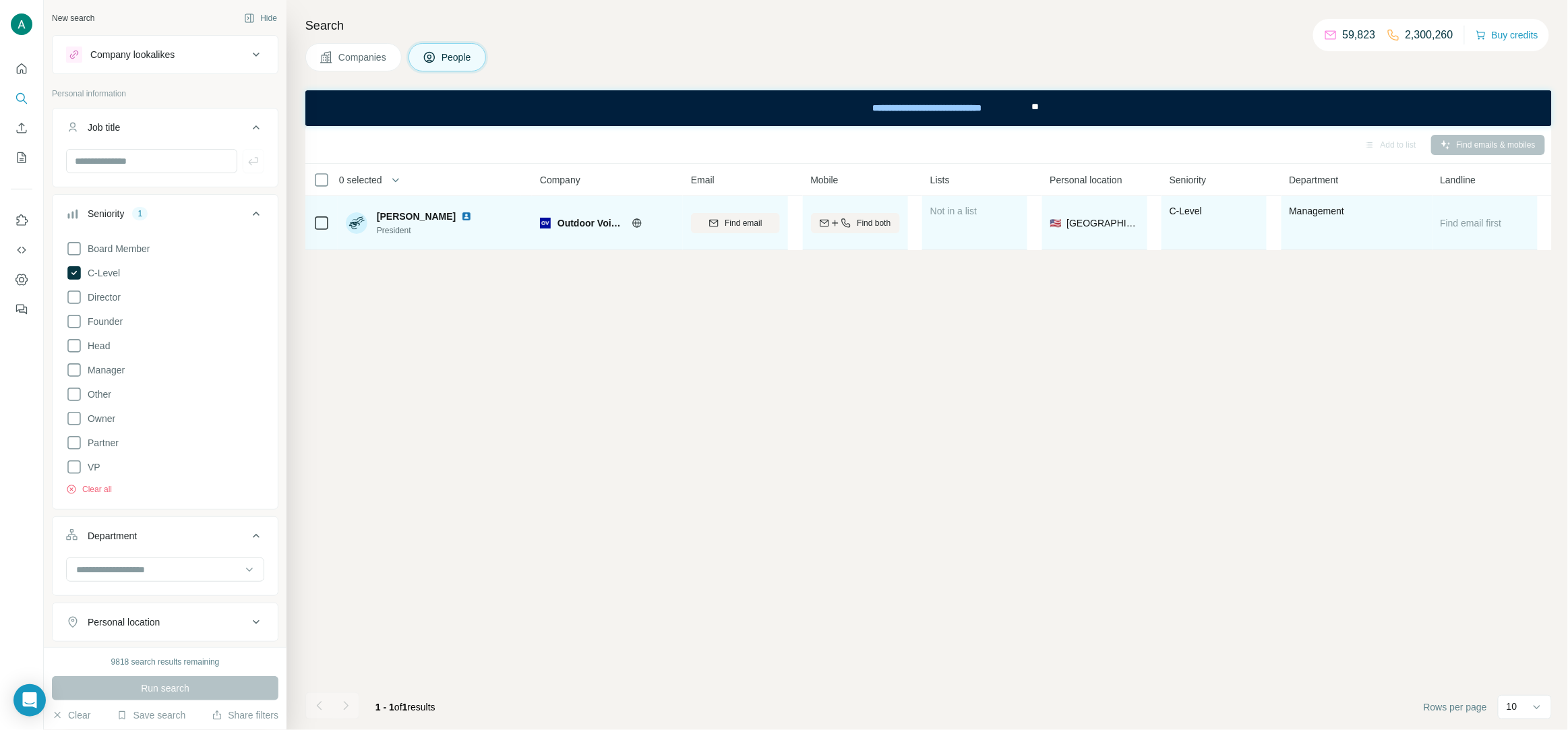
click at [461, 219] on img at bounding box center [466, 216] width 11 height 11
click at [400, 231] on span "President" at bounding box center [427, 230] width 100 height 12
click at [759, 217] on span "Find email" at bounding box center [743, 223] width 37 height 12
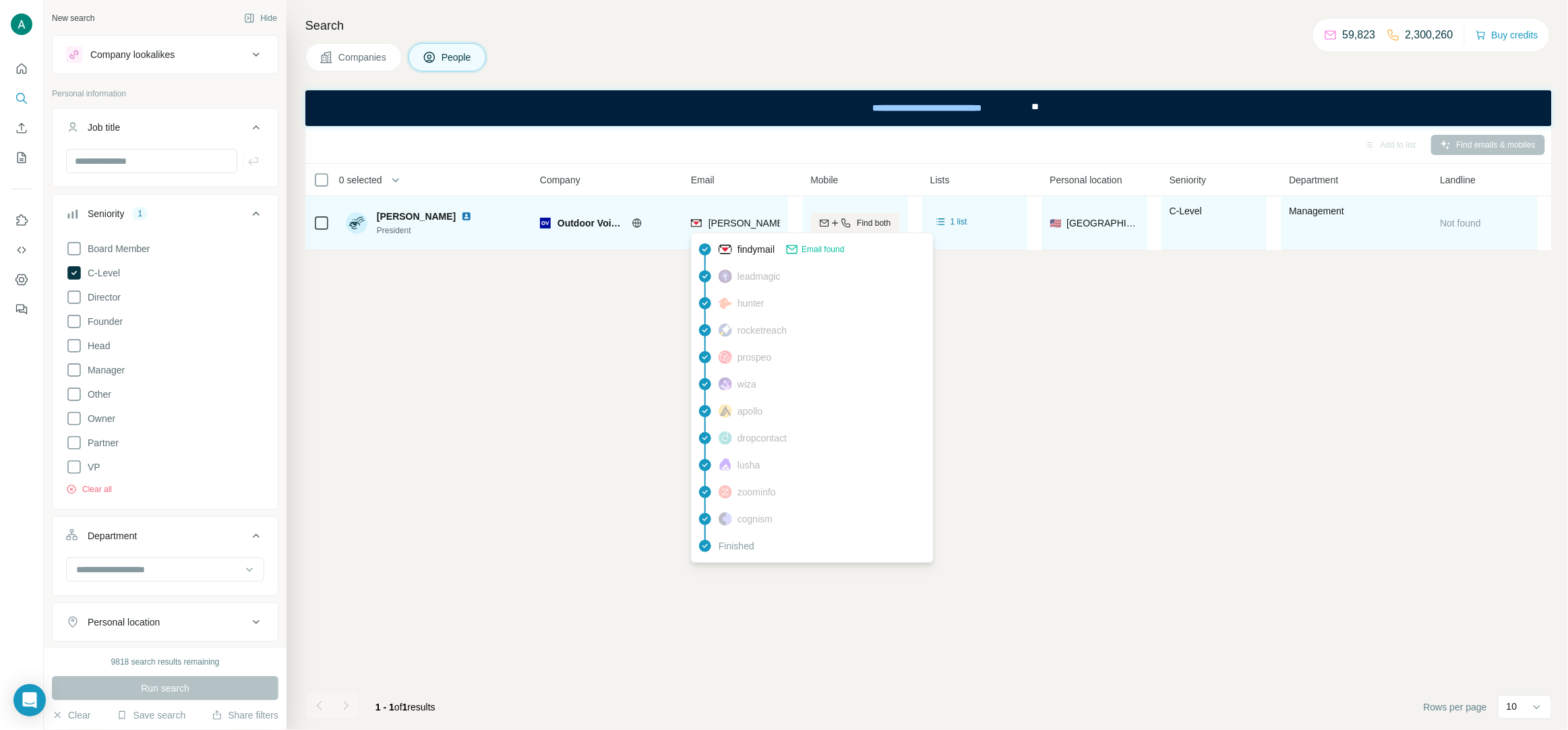
click at [745, 231] on div "katie.siano@outdoorvoices.com" at bounding box center [852, 224] width 322 height 16
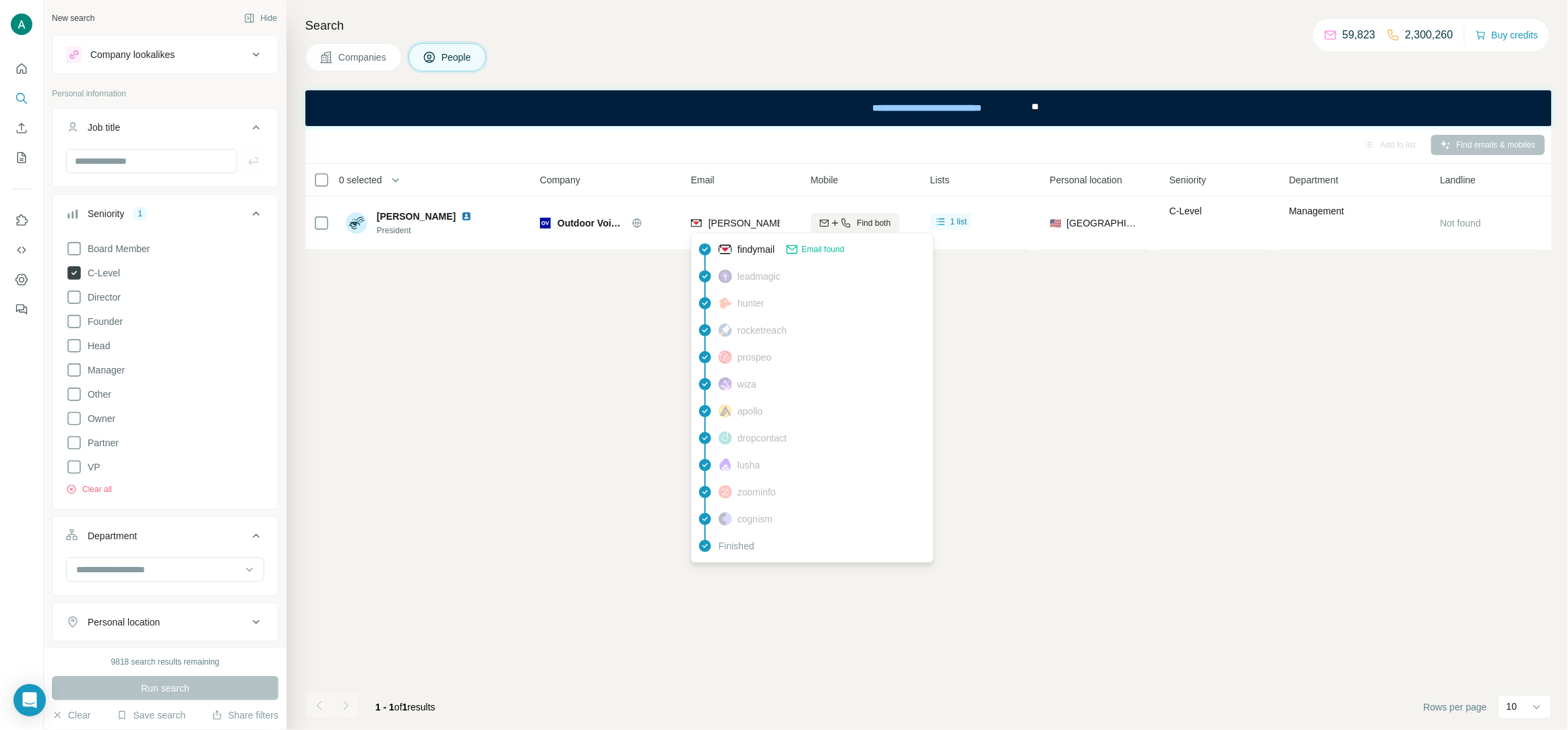
click at [102, 278] on span "C-Level" at bounding box center [102, 273] width 38 height 13
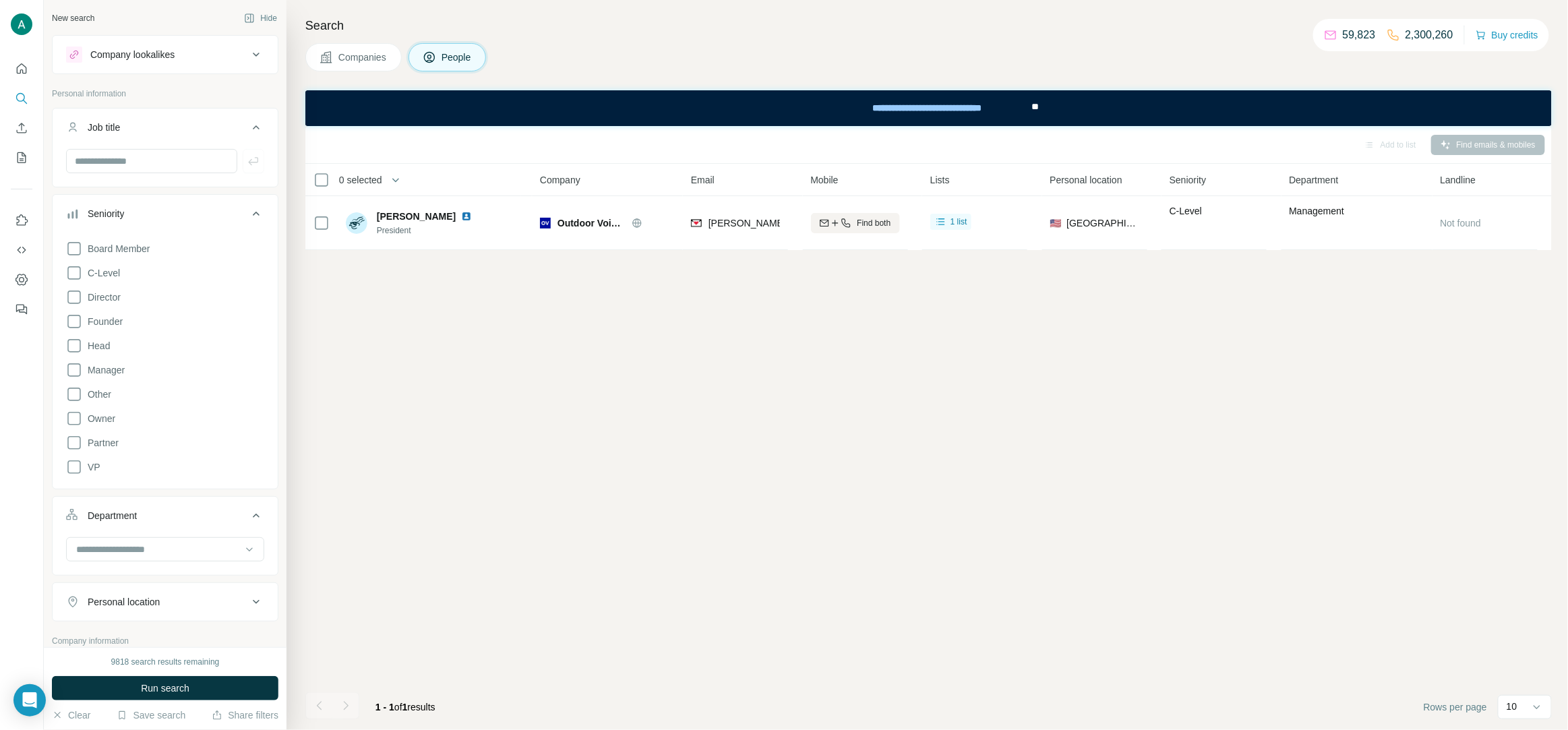
click at [252, 212] on icon at bounding box center [256, 214] width 16 height 16
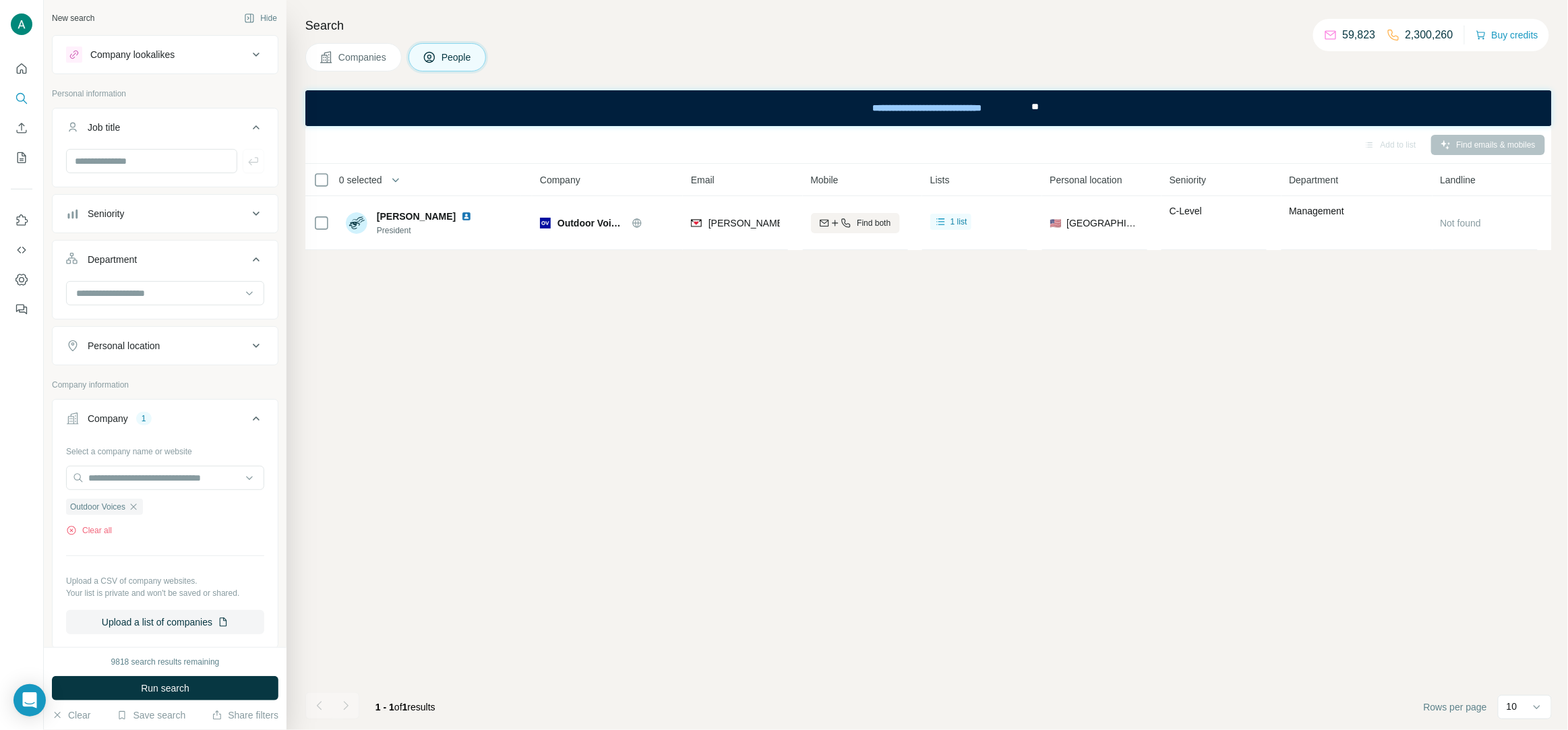
click at [259, 264] on icon at bounding box center [256, 260] width 16 height 16
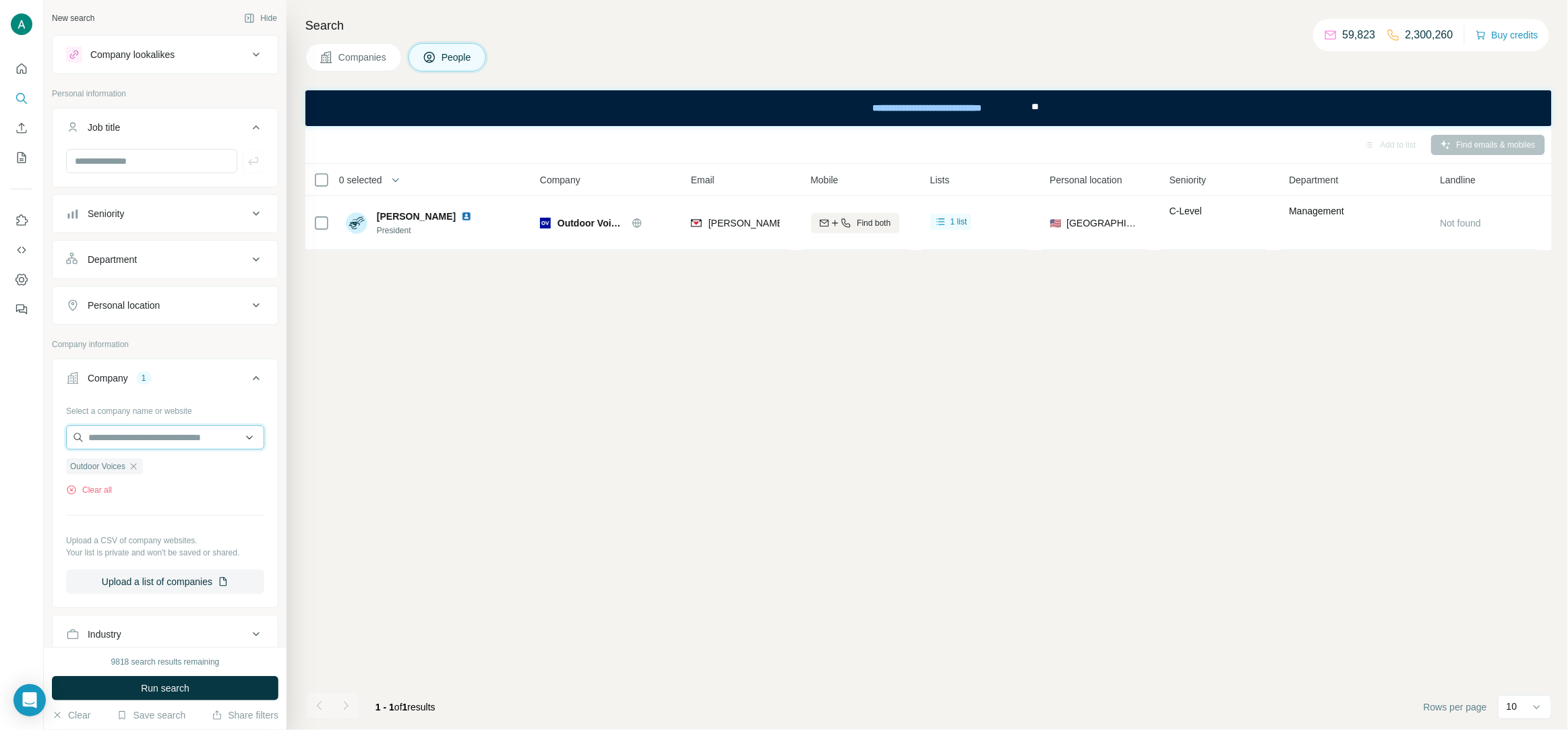
click at [141, 439] on input "text" at bounding box center [165, 437] width 198 height 24
paste input "**********"
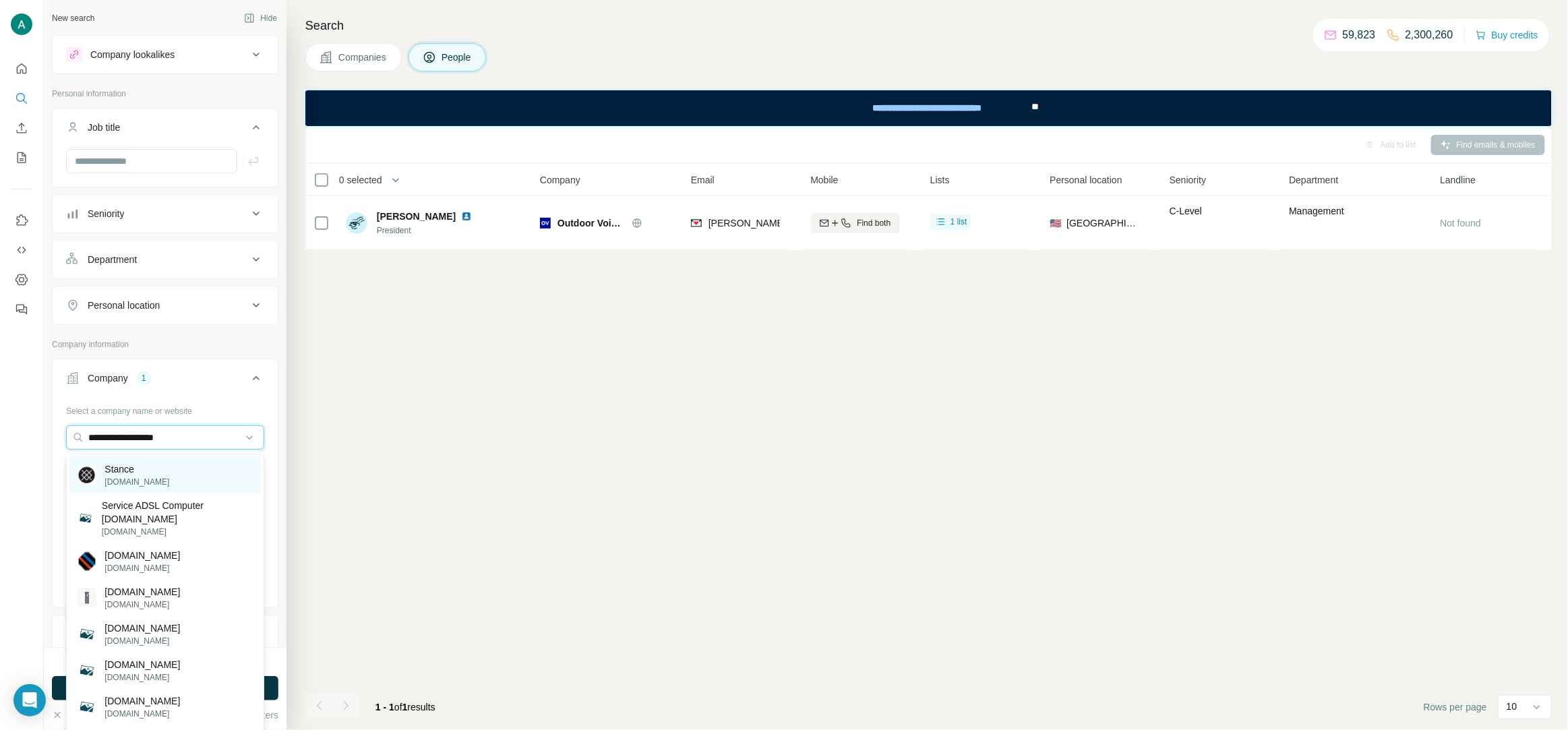
type input "**********"
click at [177, 470] on div "Stance stance.com" at bounding box center [165, 475] width 192 height 37
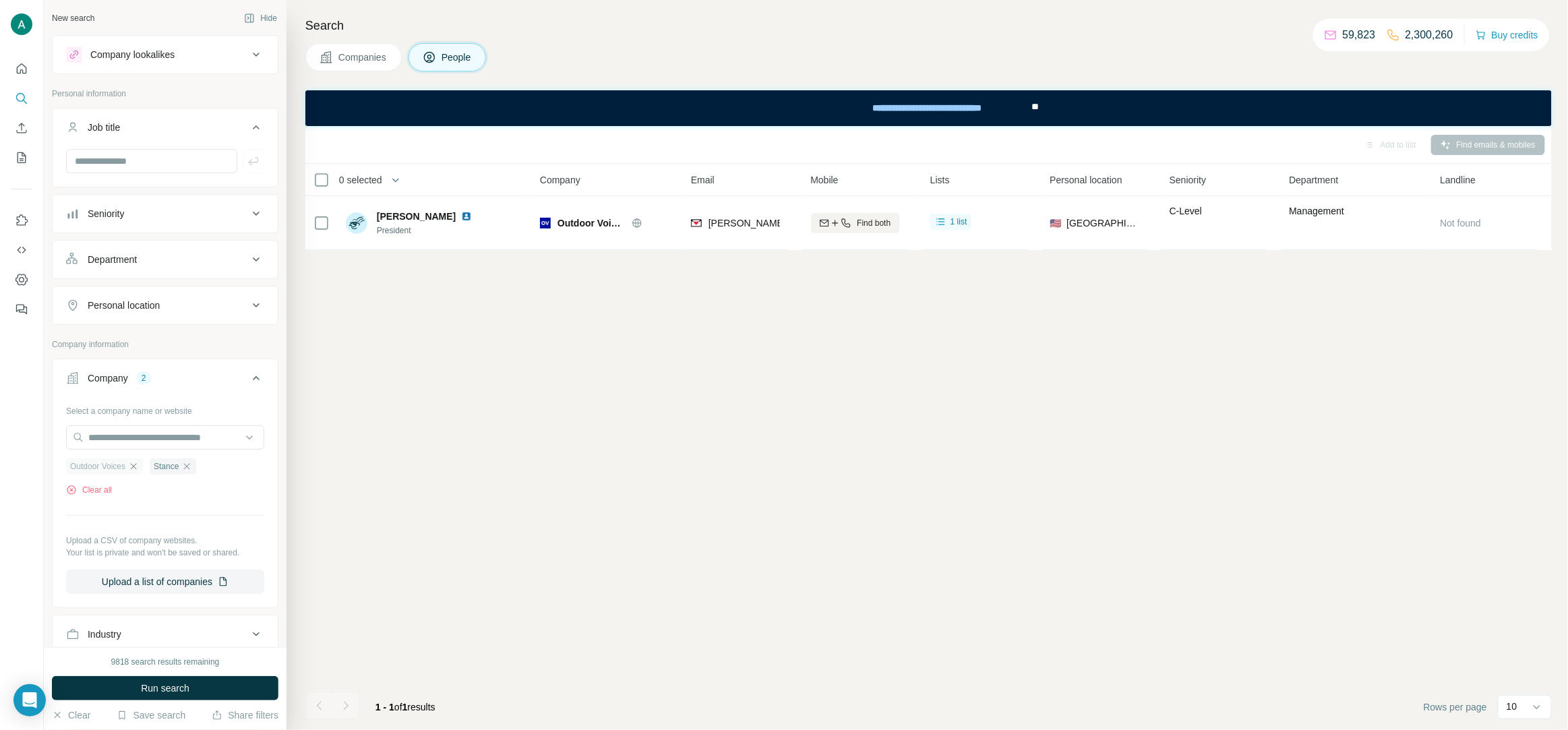
click at [136, 470] on icon "button" at bounding box center [133, 466] width 11 height 11
drag, startPoint x: 188, startPoint y: 701, endPoint x: 183, endPoint y: 686, distance: 15.8
click at [187, 701] on div "9818 search results remaining Run search Clear Save search Share filters" at bounding box center [165, 689] width 243 height 83
click at [183, 686] on span "Run search" at bounding box center [165, 688] width 49 height 13
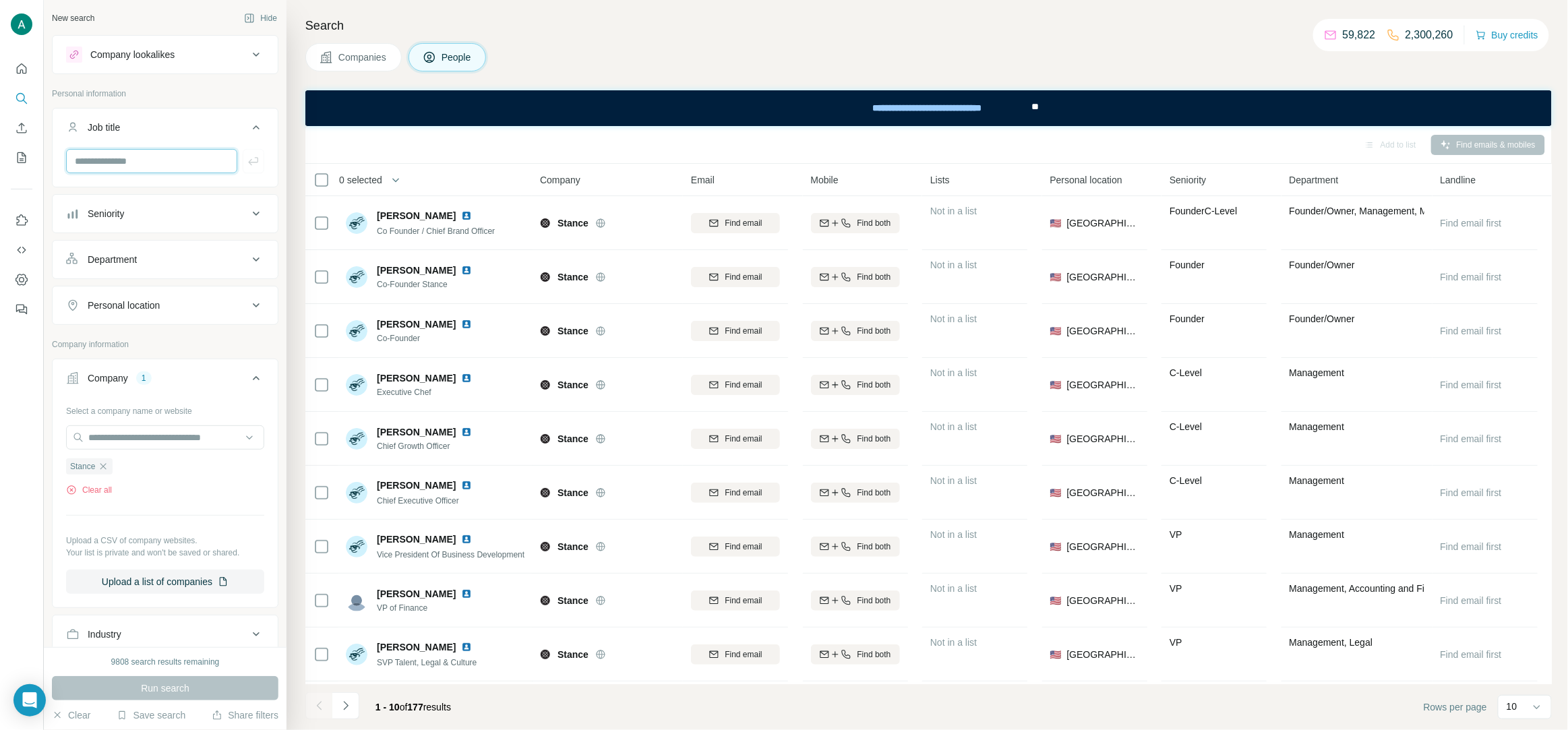
click at [150, 158] on input "text" at bounding box center [152, 161] width 171 height 24
paste input "*********"
type input "*********"
click at [255, 156] on icon "button" at bounding box center [253, 161] width 13 height 13
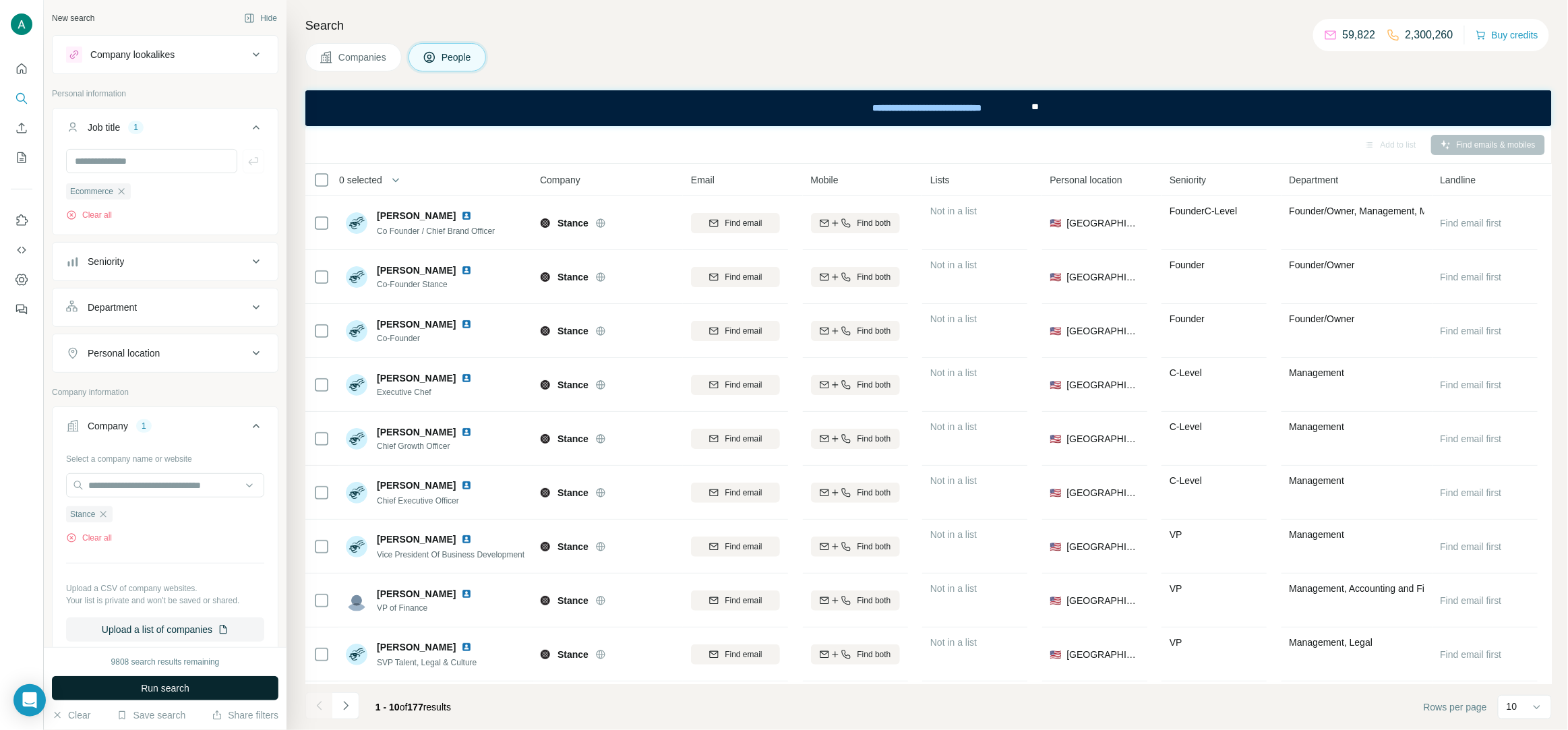
click at [161, 695] on span "Run search" at bounding box center [165, 688] width 49 height 13
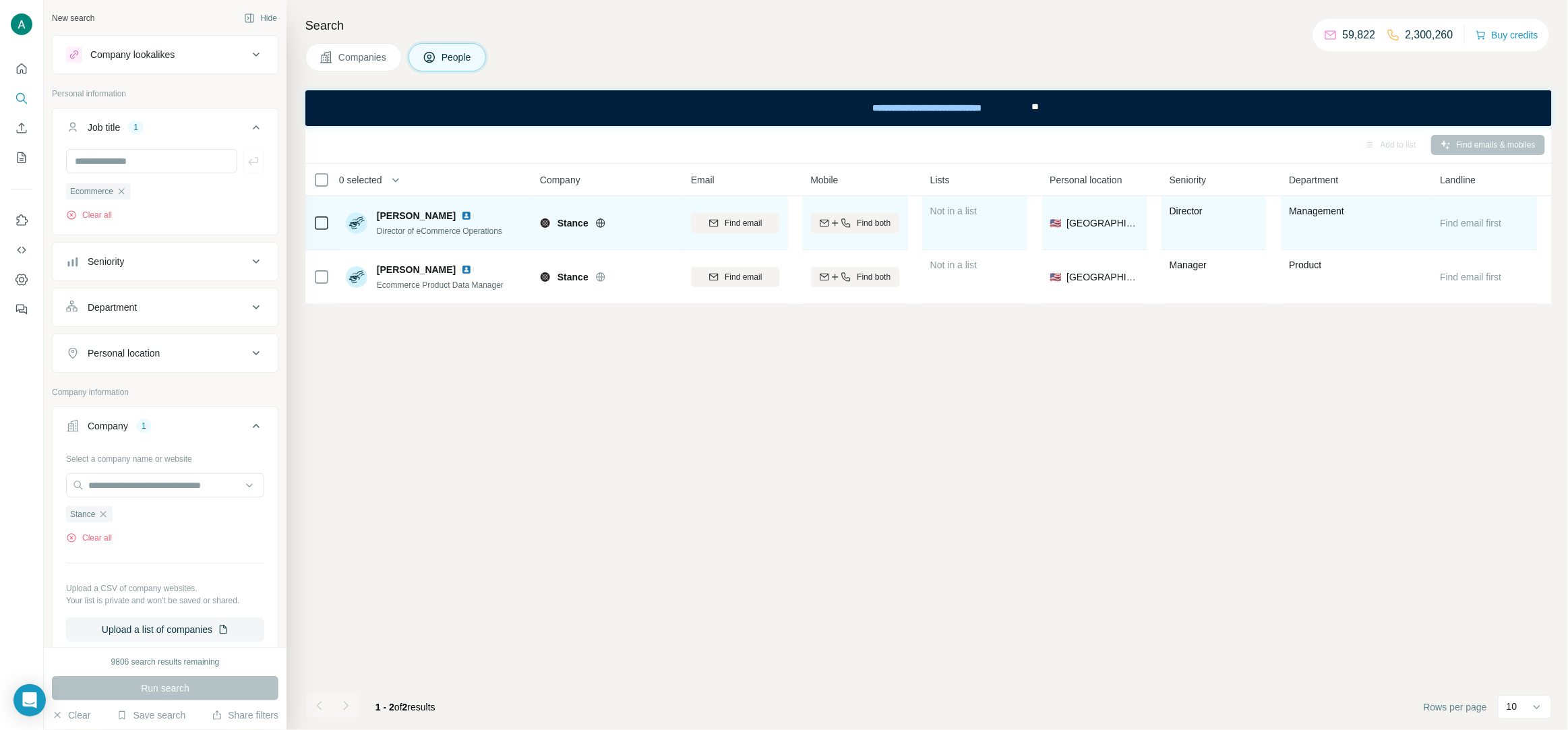
click at [467, 212] on img at bounding box center [466, 215] width 11 height 11
click at [764, 232] on button "Find email" at bounding box center [735, 223] width 89 height 20
drag, startPoint x: 456, startPoint y: 210, endPoint x: 379, endPoint y: 219, distance: 77.5
click at [379, 219] on div "Katherine Bavasi" at bounding box center [439, 215] width 125 height 13
click at [484, 233] on span "Director of eCommerce Operations" at bounding box center [439, 231] width 125 height 9
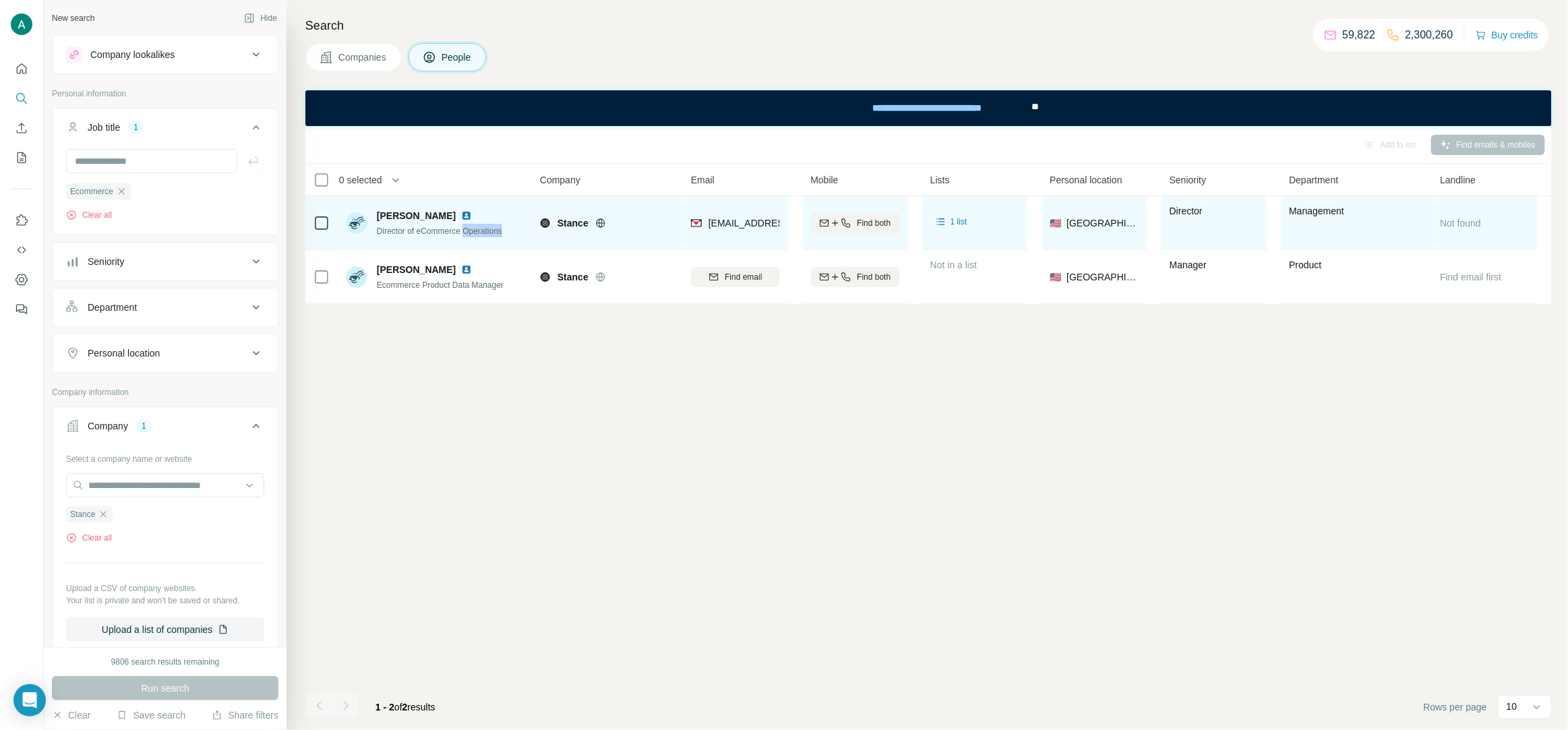
click at [484, 233] on span "Director of eCommerce Operations" at bounding box center [439, 231] width 125 height 9
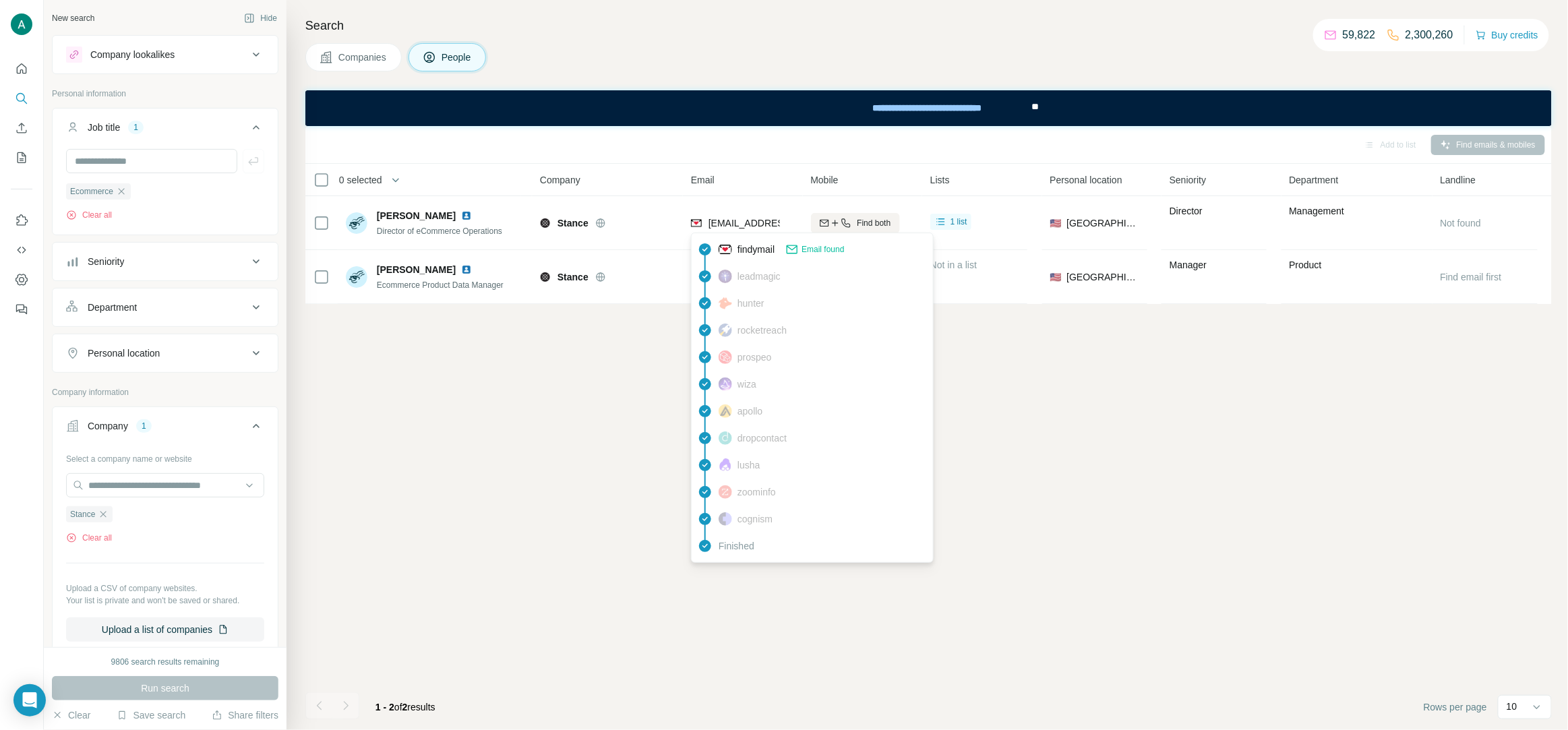
click at [748, 226] on span "kbavasi@stance.com" at bounding box center [788, 223] width 160 height 11
click at [511, 432] on div "Add to list Find emails & mobiles 0 selected People Company Email Mobile Lists …" at bounding box center [929, 428] width 1247 height 604
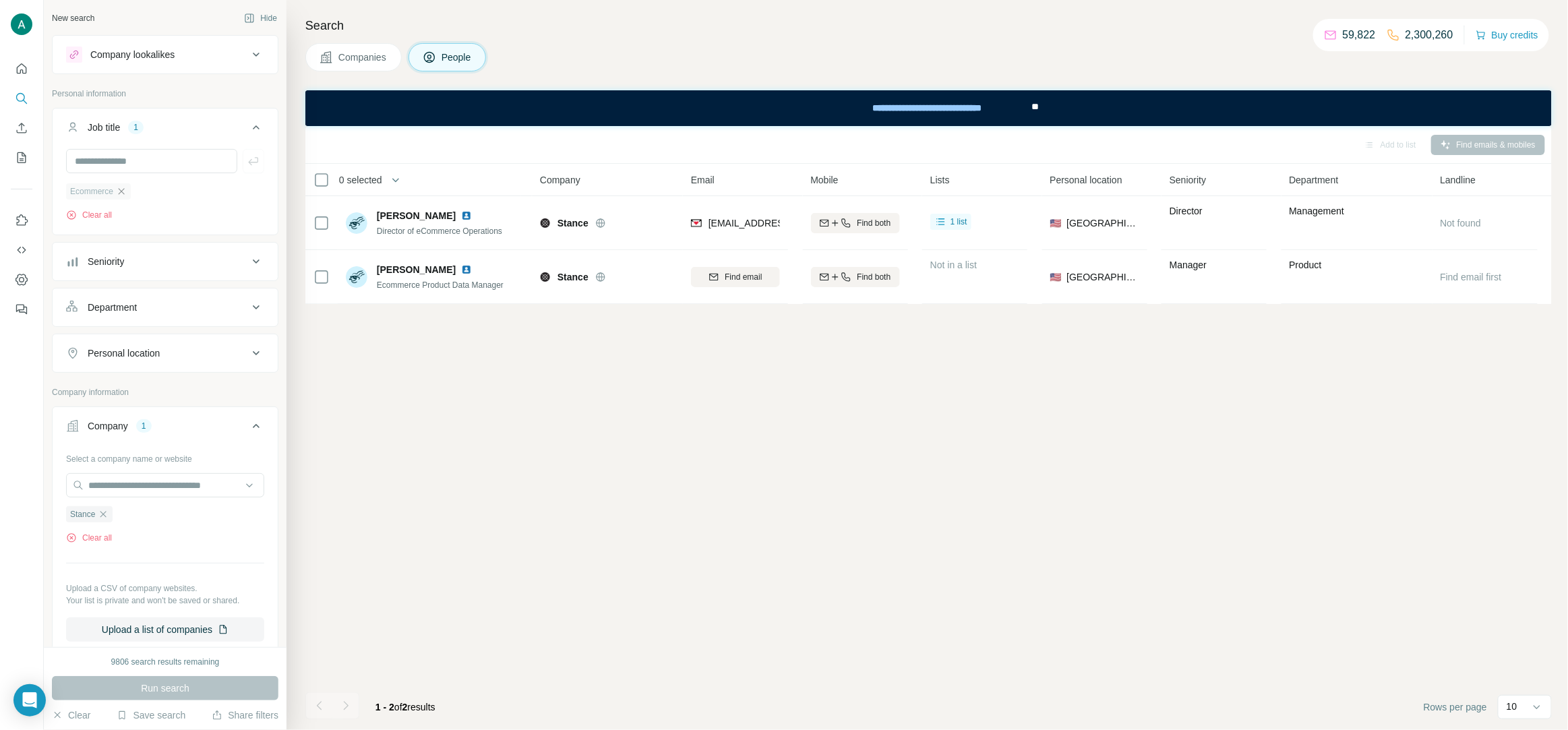
click at [127, 195] on icon "button" at bounding box center [121, 191] width 11 height 11
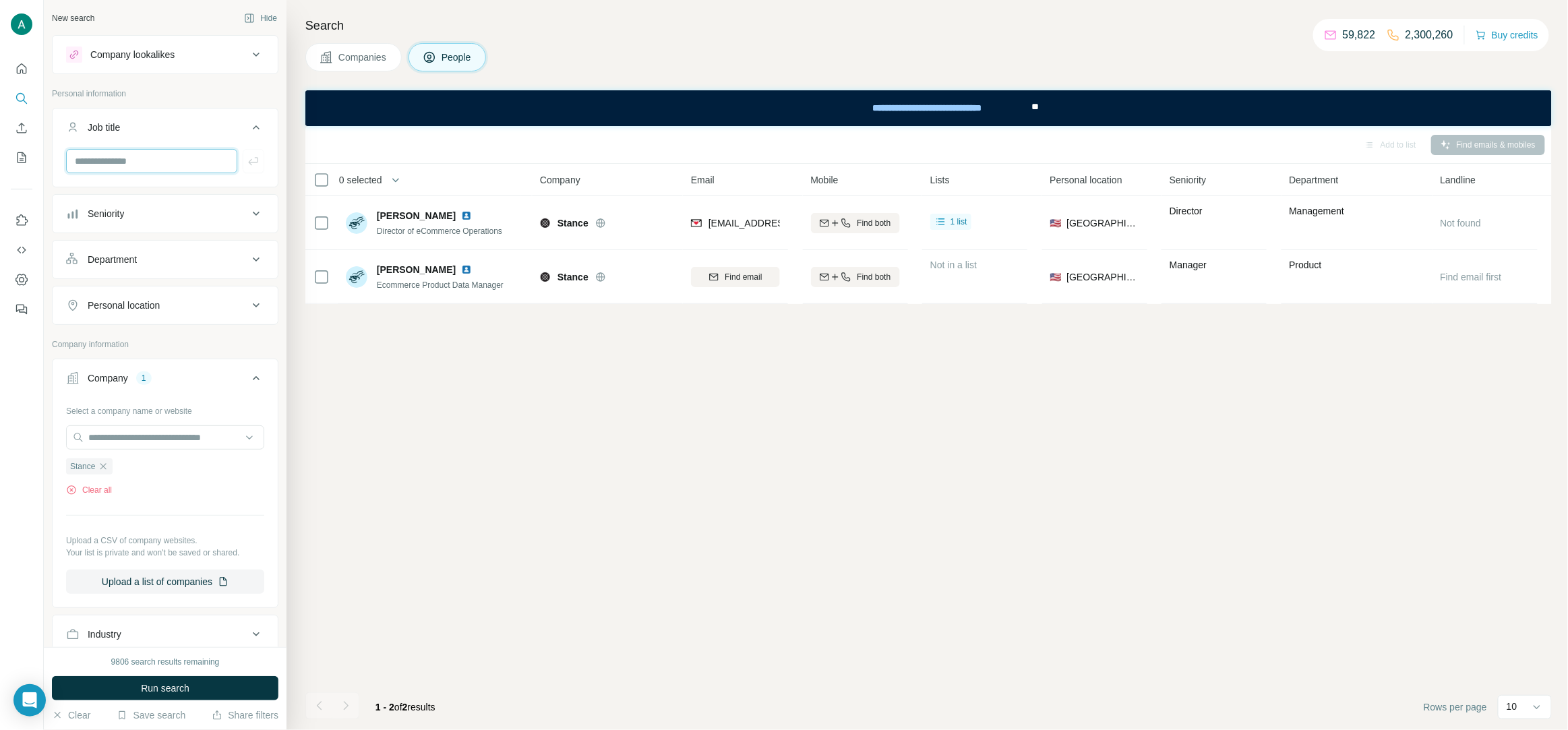
click at [124, 161] on input "text" at bounding box center [152, 161] width 171 height 24
type input "*********"
click at [254, 161] on icon "button" at bounding box center [253, 161] width 13 height 13
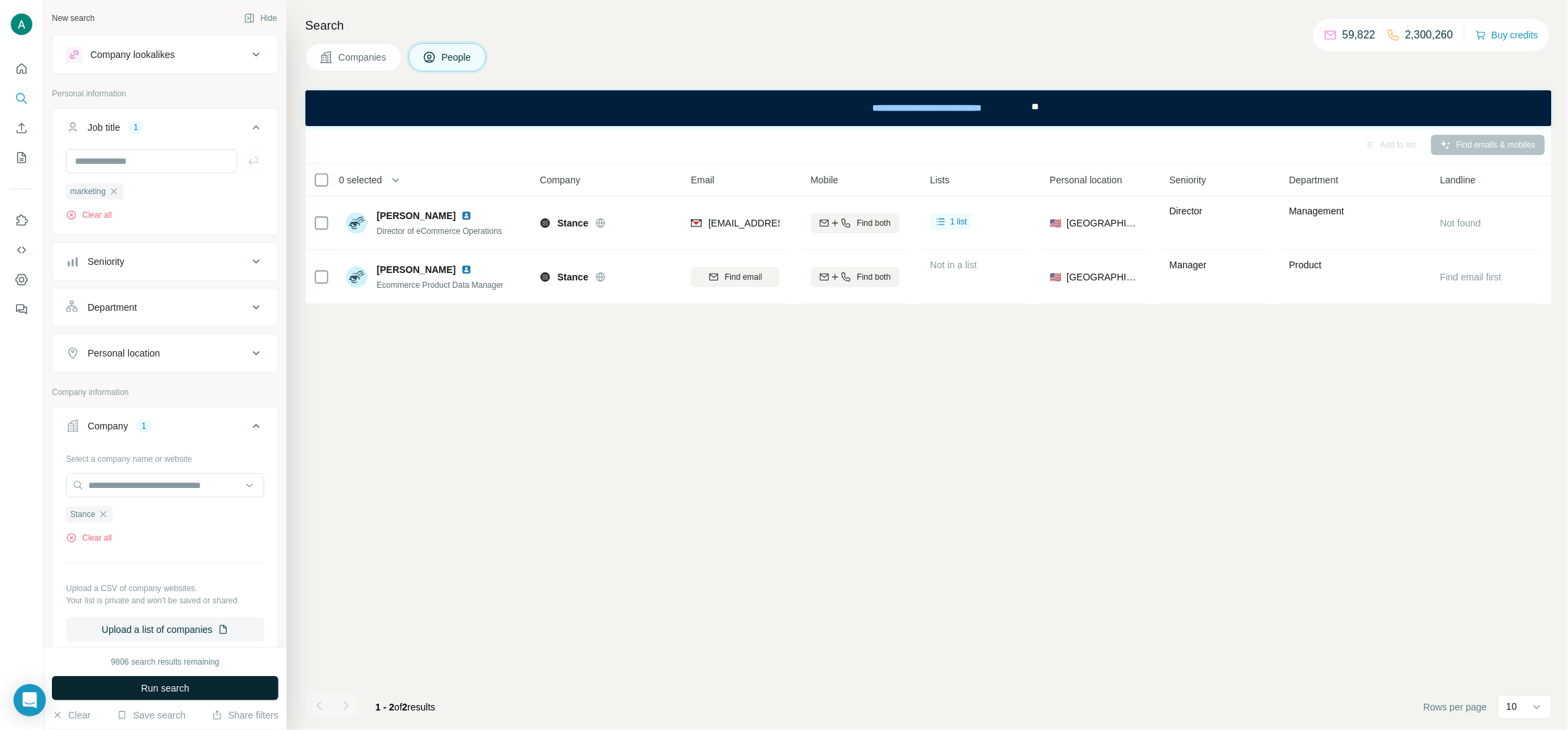
click at [176, 683] on span "Run search" at bounding box center [165, 688] width 49 height 13
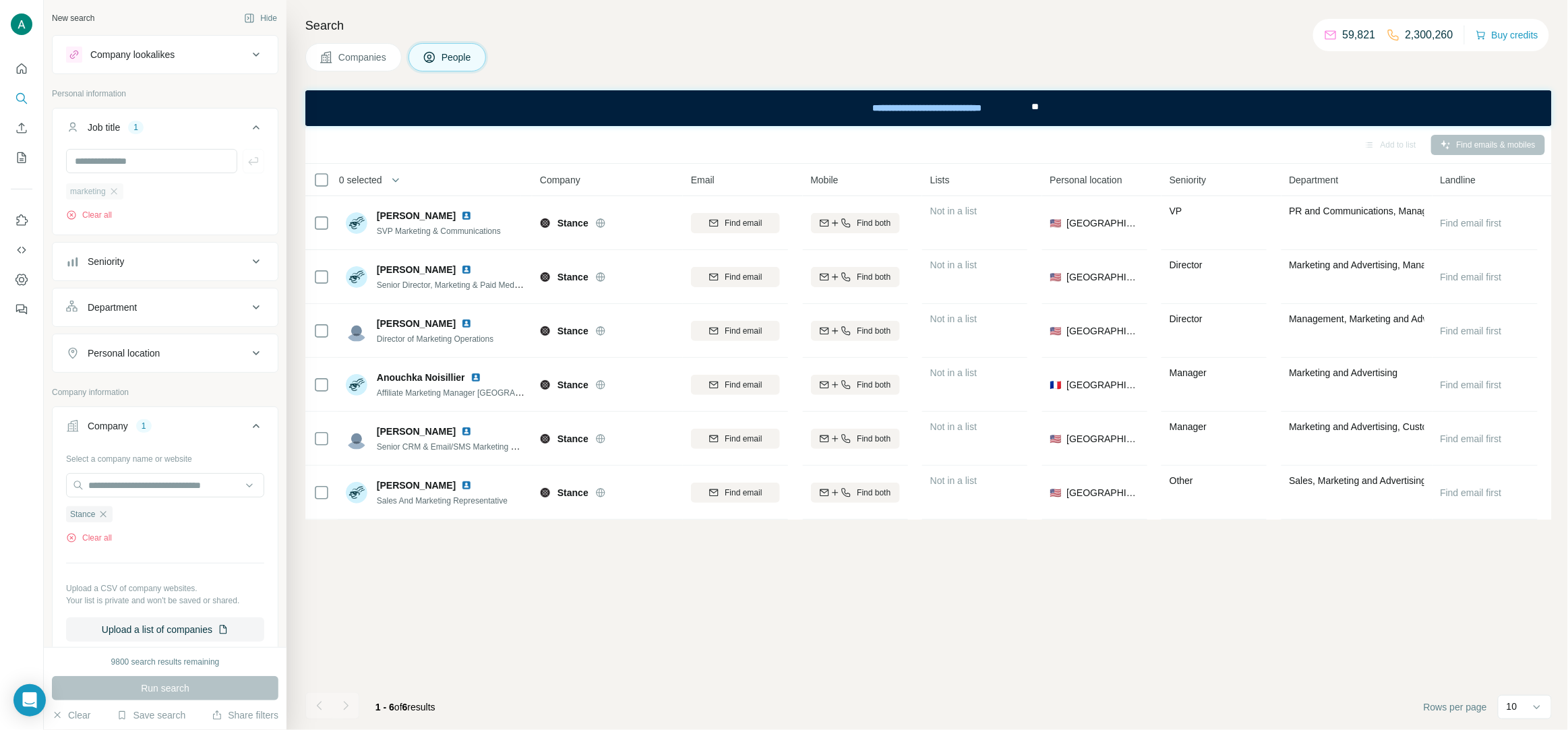
click at [116, 197] on div "marketing" at bounding box center [94, 191] width 57 height 16
click at [118, 198] on div "marketing" at bounding box center [94, 191] width 57 height 16
click at [132, 162] on input "text" at bounding box center [152, 161] width 171 height 24
click at [117, 190] on icon "button" at bounding box center [114, 191] width 11 height 11
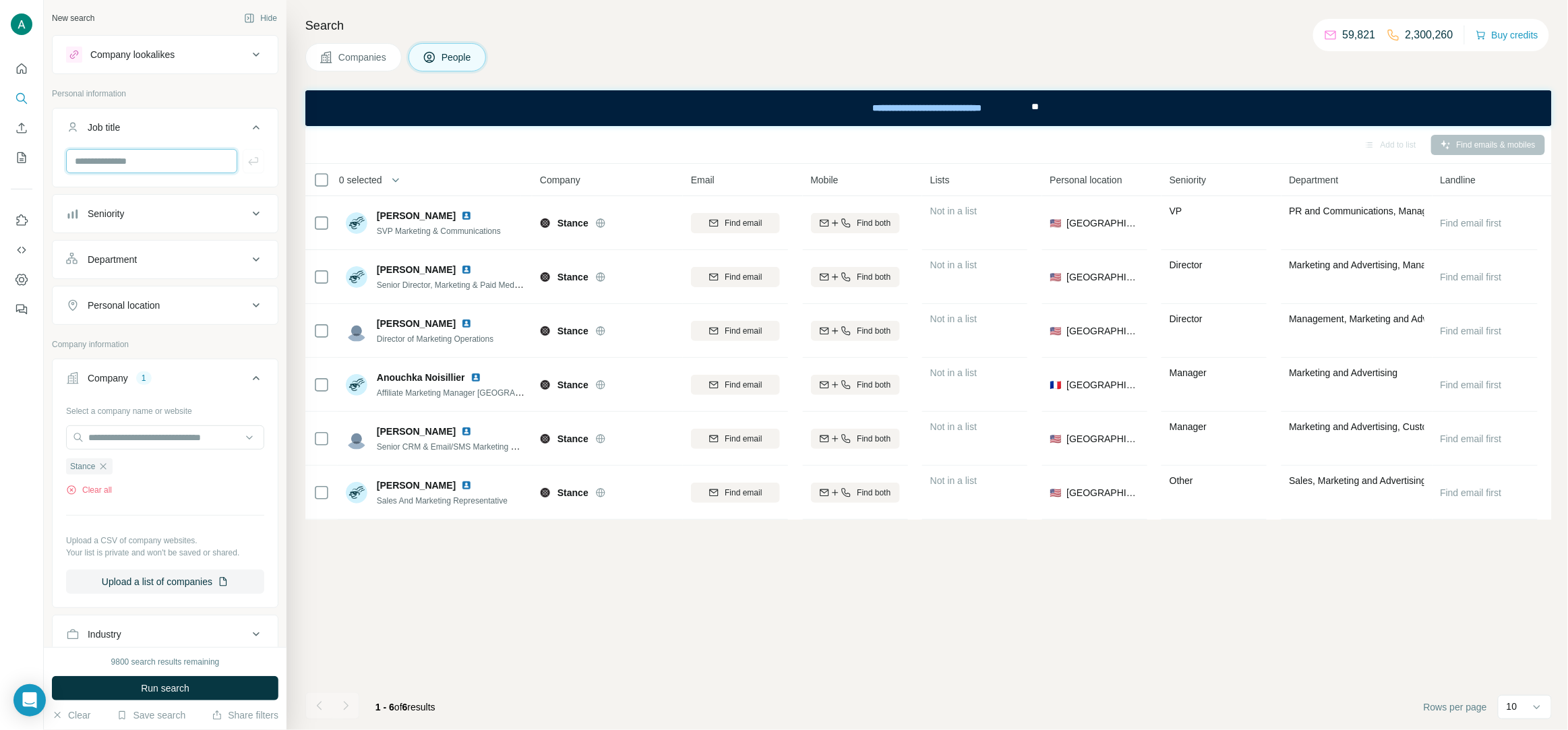
click at [121, 163] on input "text" at bounding box center [152, 161] width 171 height 24
type input "*******"
click at [253, 162] on icon "button" at bounding box center [253, 161] width 13 height 13
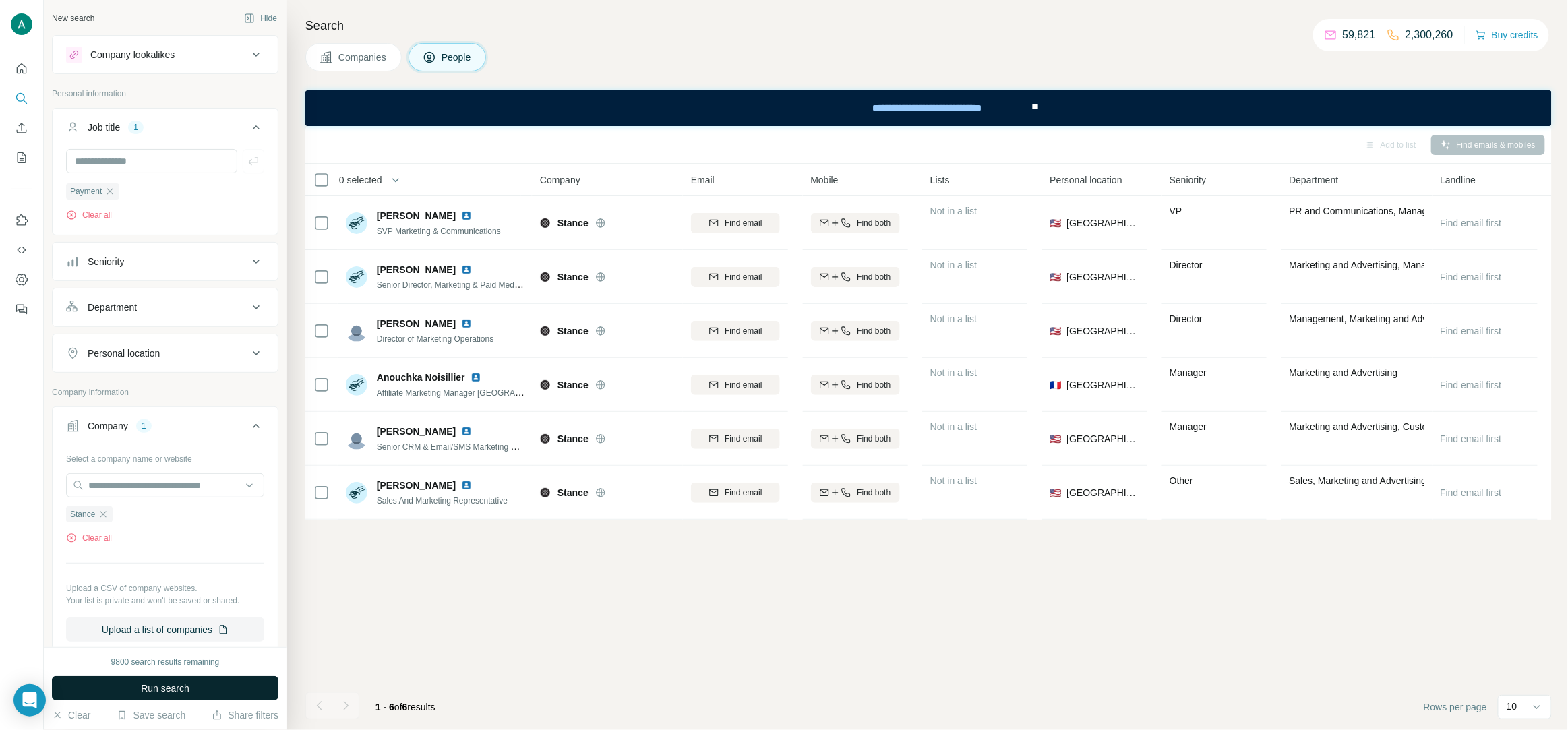
click at [171, 688] on span "Run search" at bounding box center [165, 688] width 49 height 13
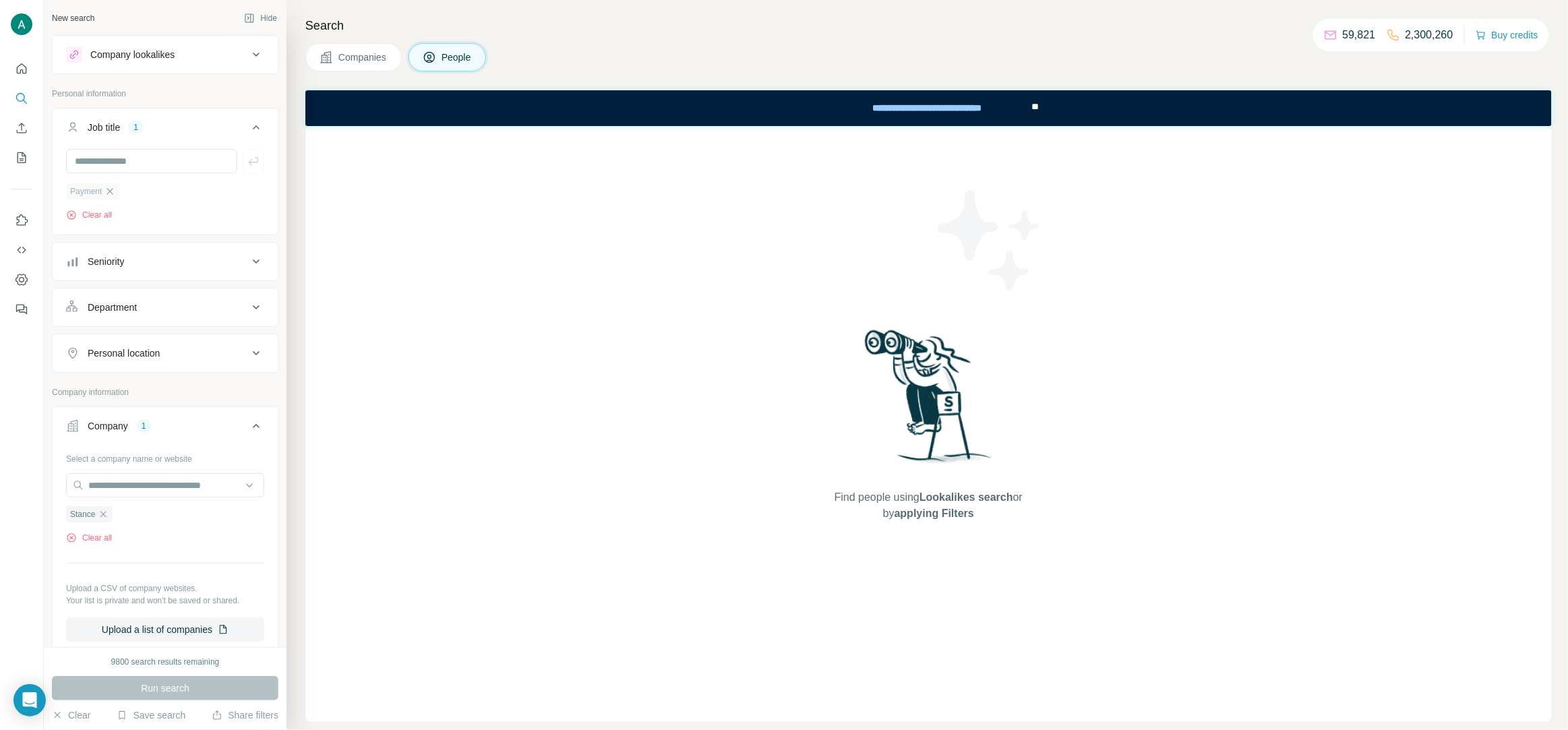
click at [112, 192] on icon "button" at bounding box center [110, 191] width 6 height 6
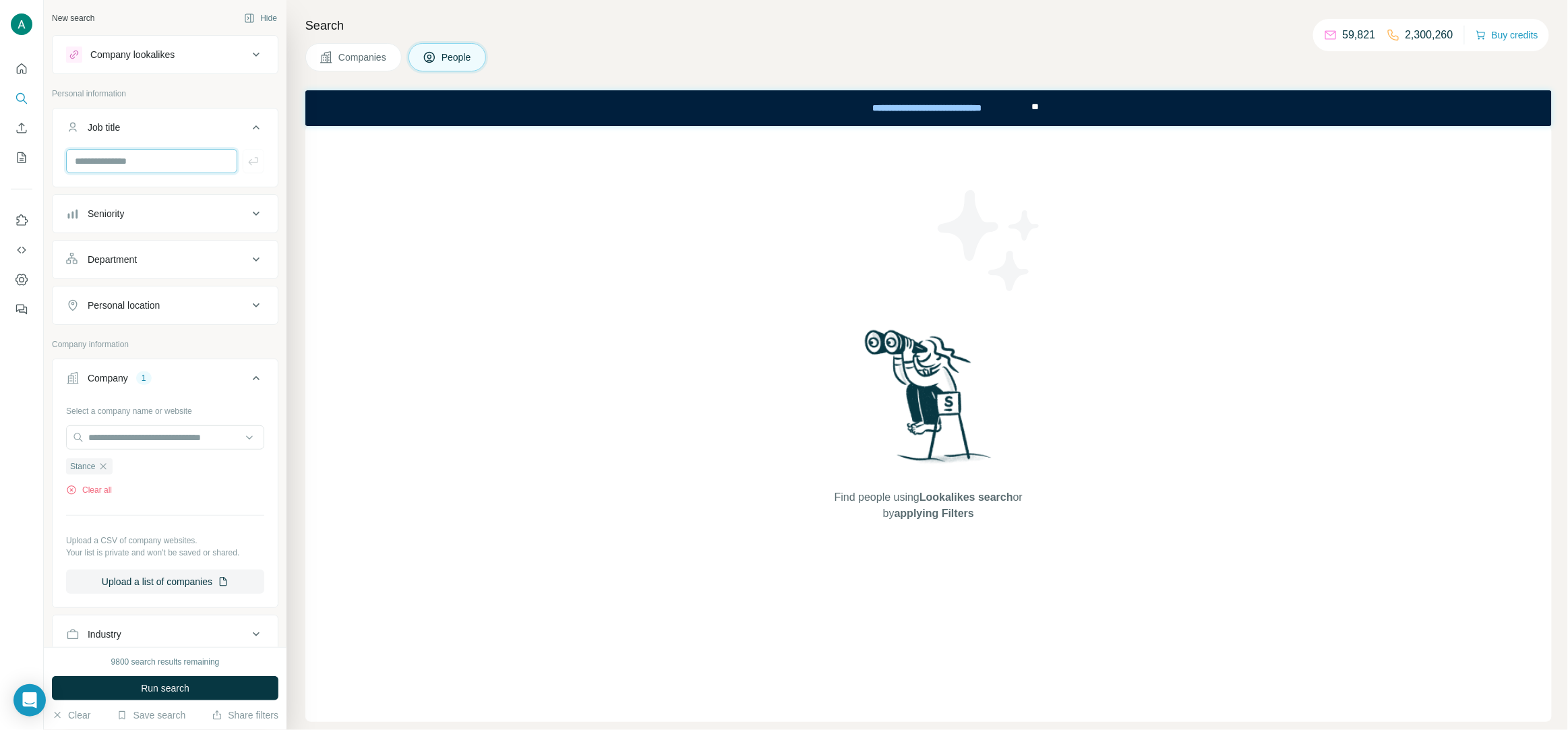
click at [134, 167] on input "text" at bounding box center [152, 161] width 171 height 24
paste input "*****"
type input "*****"
click at [254, 165] on icon "button" at bounding box center [253, 161] width 13 height 13
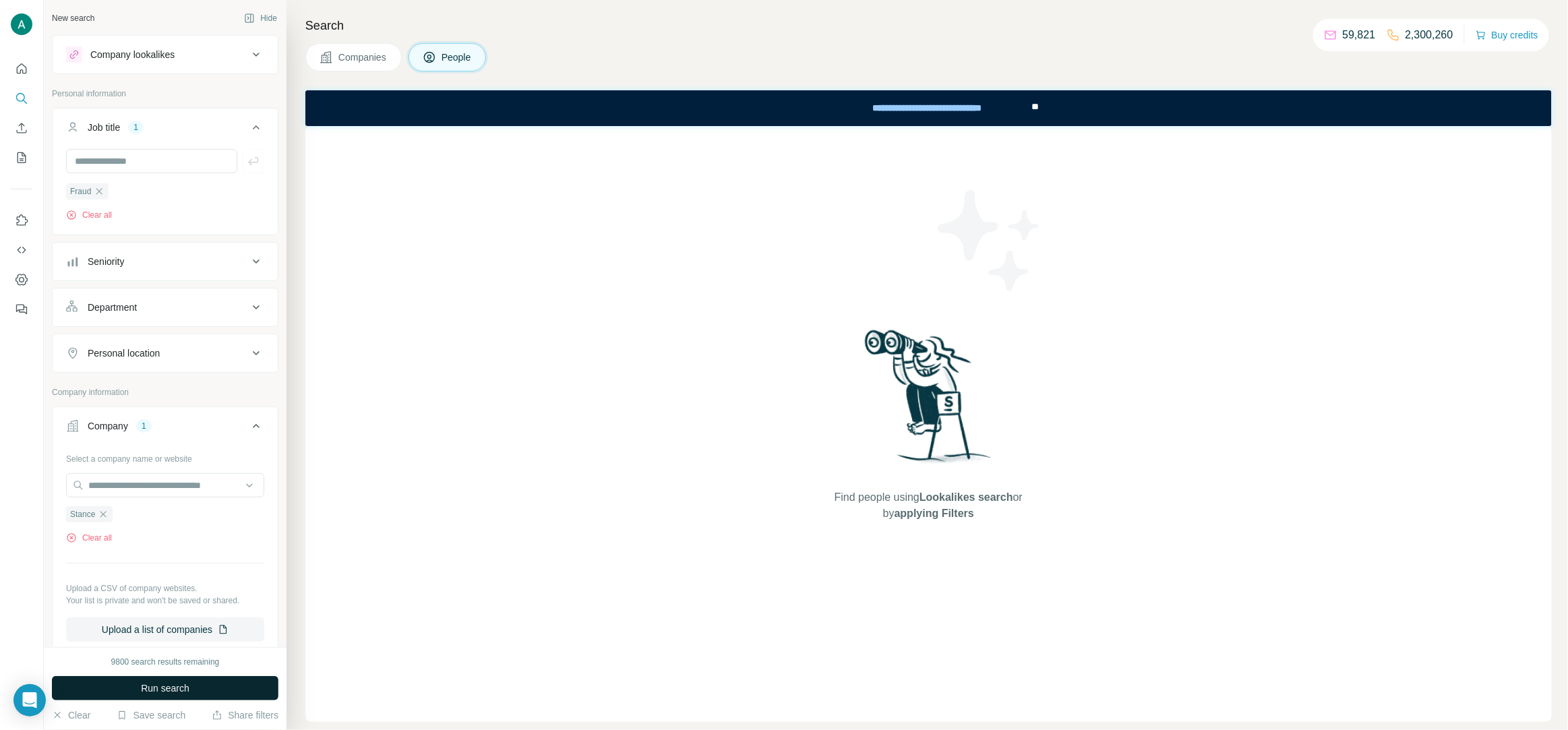
click at [169, 676] on button "Run search" at bounding box center [165, 688] width 226 height 24
click at [94, 191] on icon "button" at bounding box center [99, 191] width 11 height 11
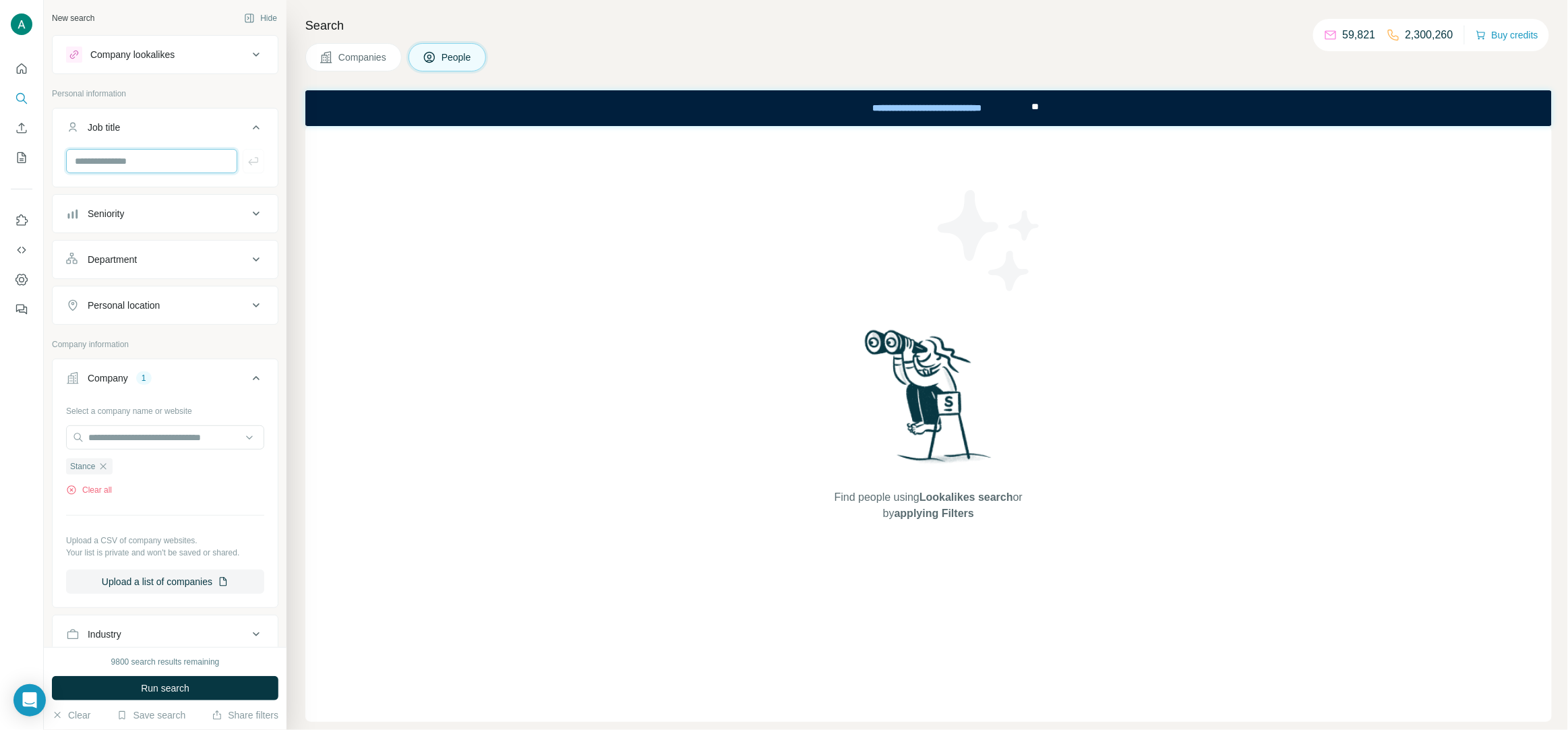
click at [111, 161] on input "text" at bounding box center [152, 161] width 171 height 24
paste input "*****"
type input "*****"
click at [256, 164] on icon "button" at bounding box center [253, 161] width 13 height 13
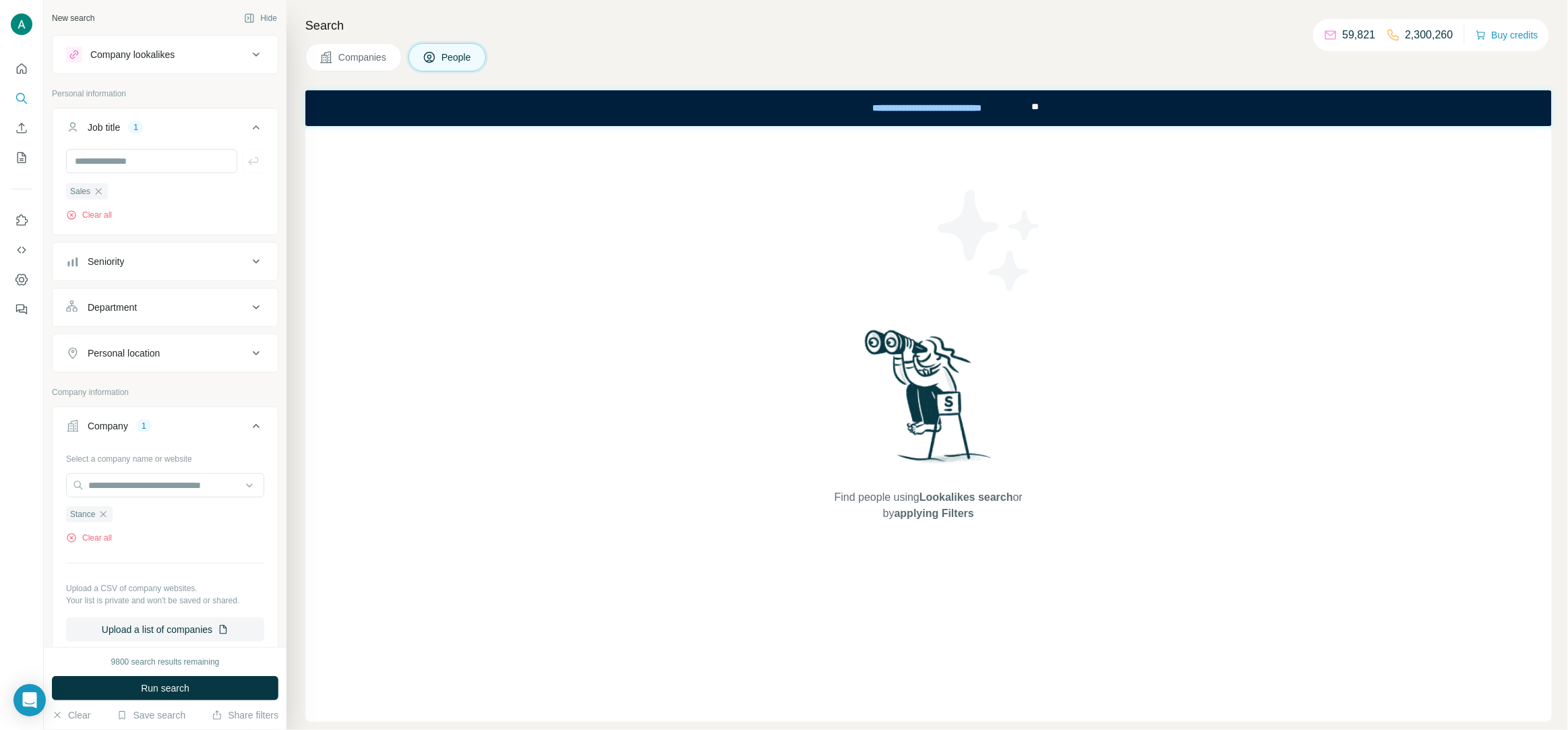
click at [167, 691] on span "Run search" at bounding box center [165, 688] width 49 height 13
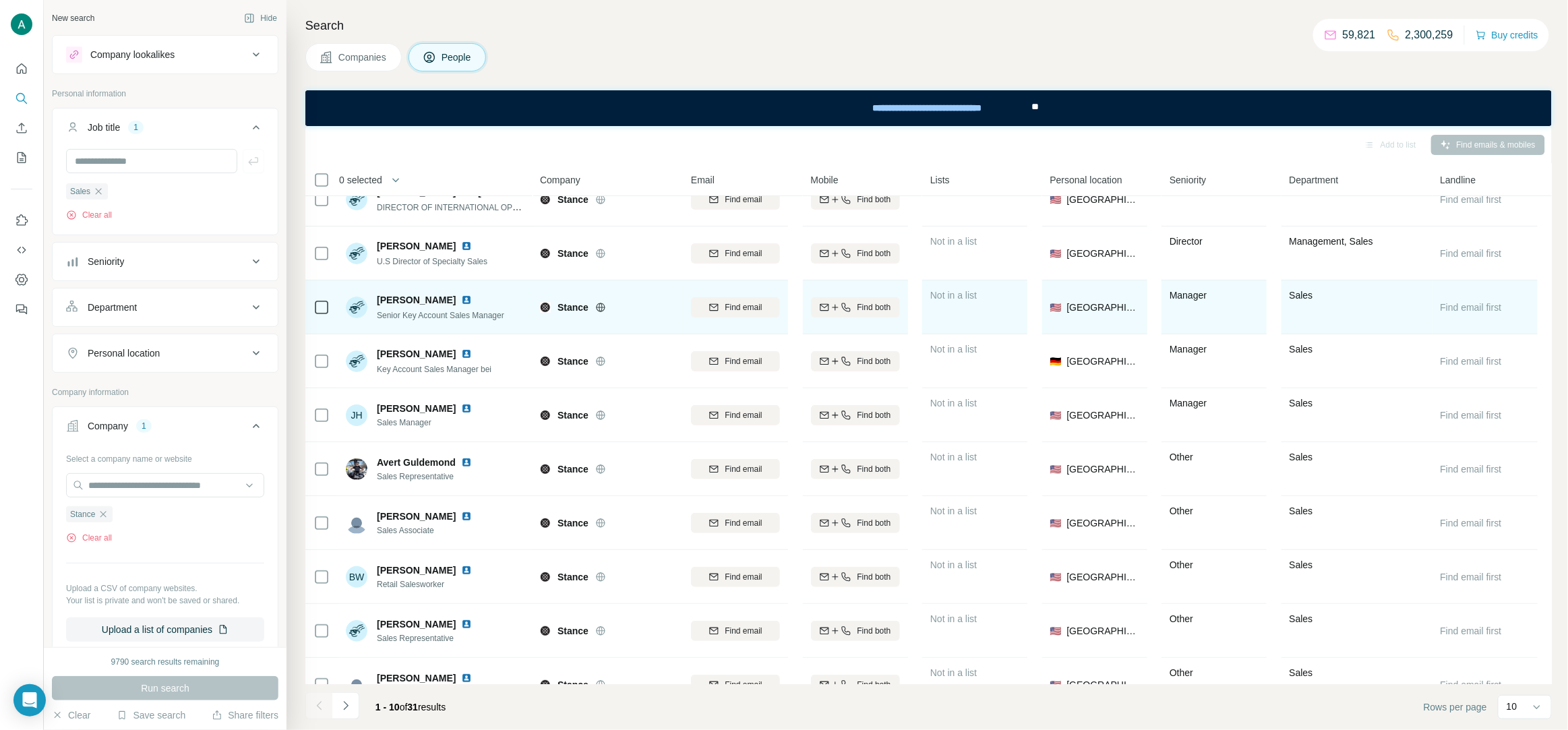
scroll to position [51, 0]
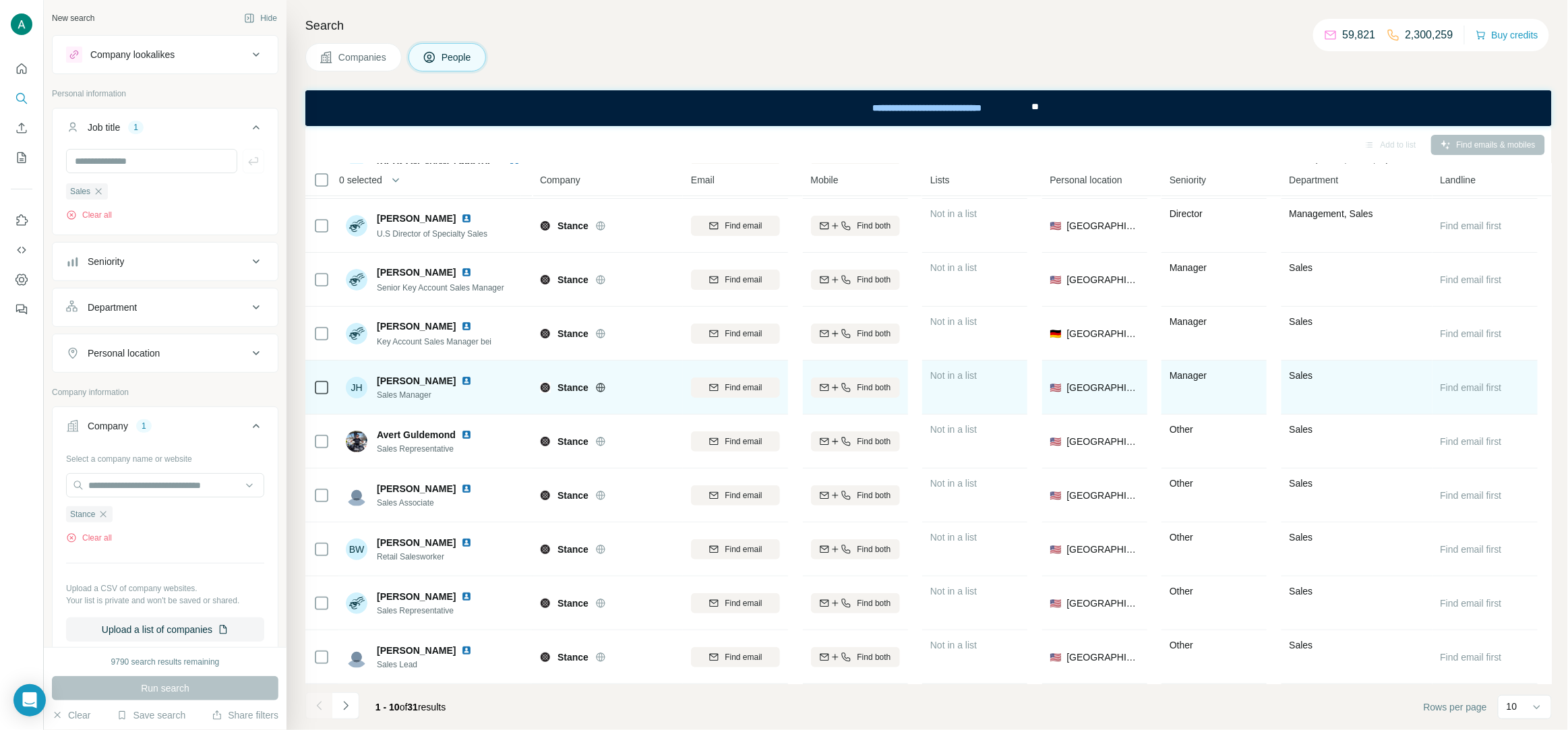
click at [461, 382] on img at bounding box center [466, 381] width 11 height 11
click at [746, 391] on span "Find email" at bounding box center [743, 387] width 37 height 12
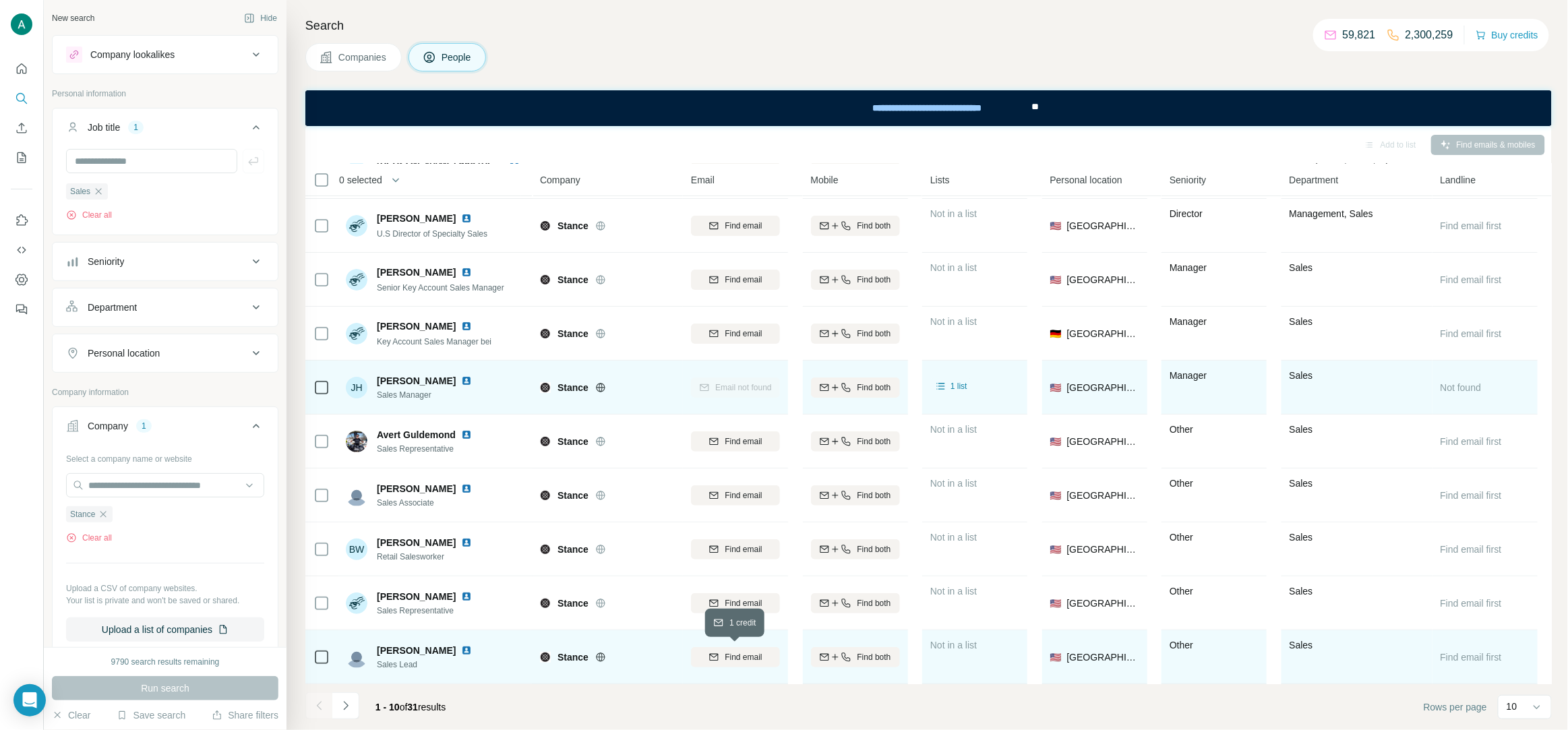
click at [731, 658] on span "Find email" at bounding box center [743, 657] width 37 height 12
click at [461, 647] on img at bounding box center [466, 650] width 11 height 11
click at [408, 647] on span "Christina Garcia" at bounding box center [416, 650] width 79 height 13
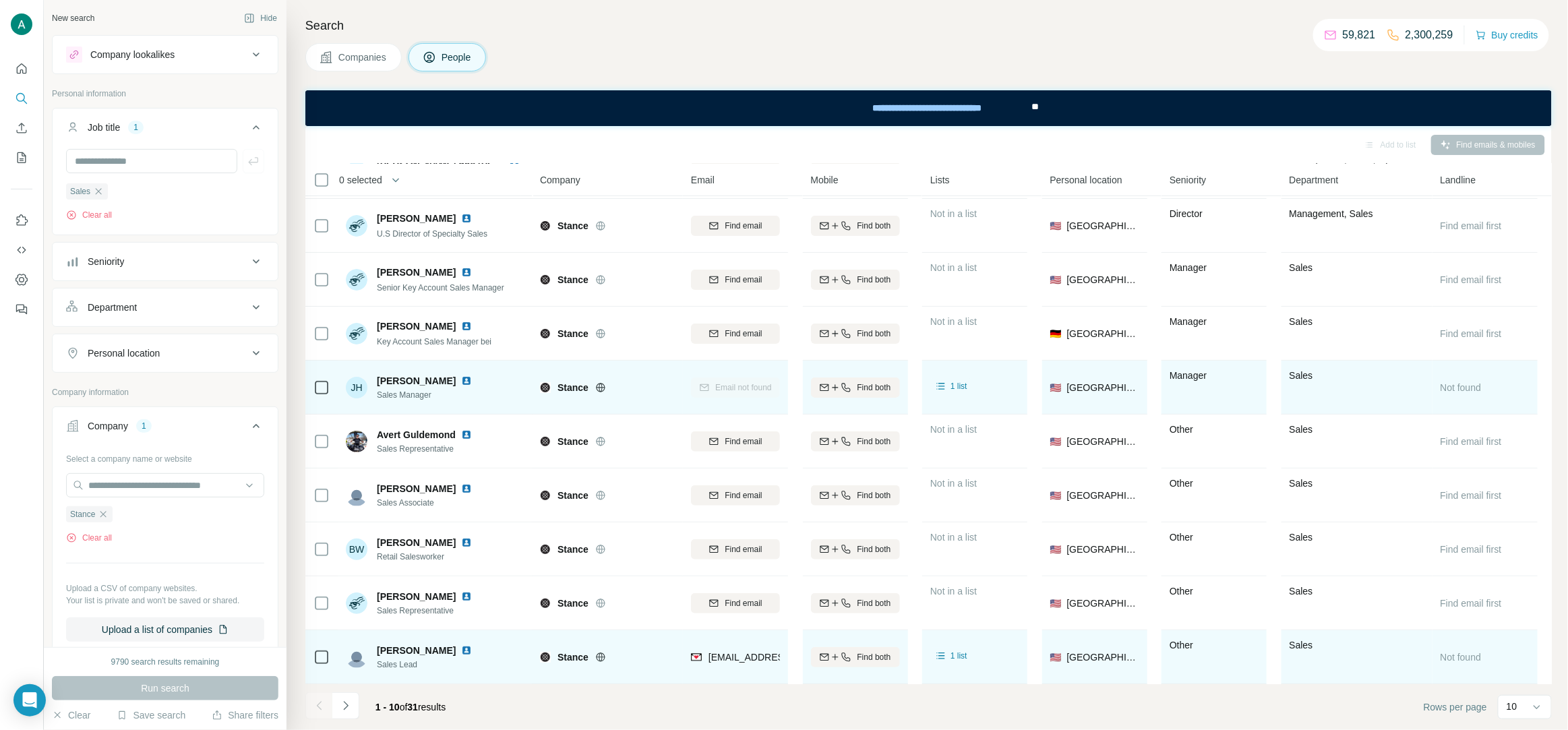
click at [415, 664] on span "Sales Lead" at bounding box center [427, 664] width 100 height 12
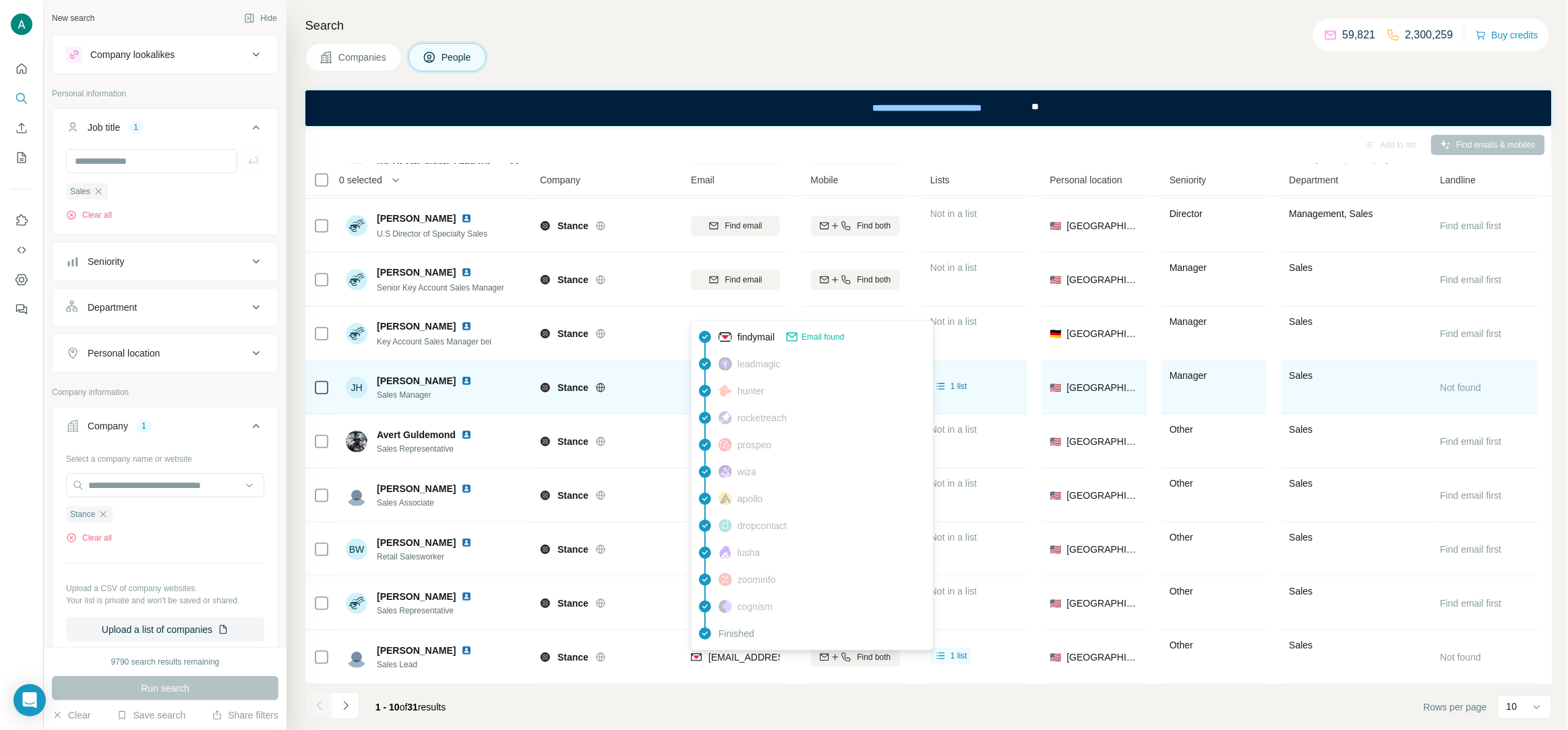
click at [755, 660] on span "cgarcia@stance.com" at bounding box center [788, 657] width 160 height 11
click at [713, 43] on div "Companies People" at bounding box center [929, 57] width 1247 height 28
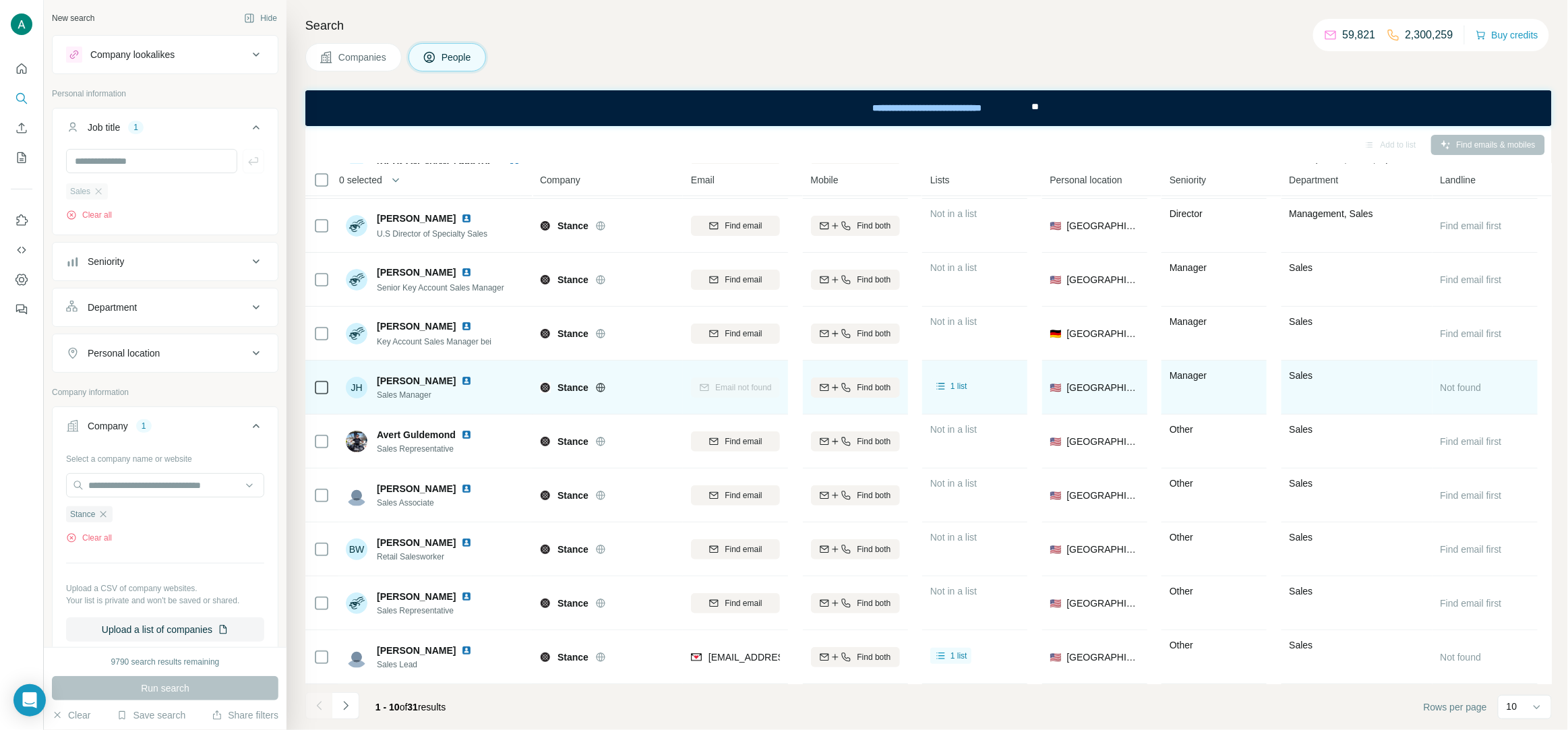
click at [100, 198] on div "Sales" at bounding box center [87, 191] width 42 height 16
click at [102, 192] on icon "button" at bounding box center [98, 191] width 11 height 11
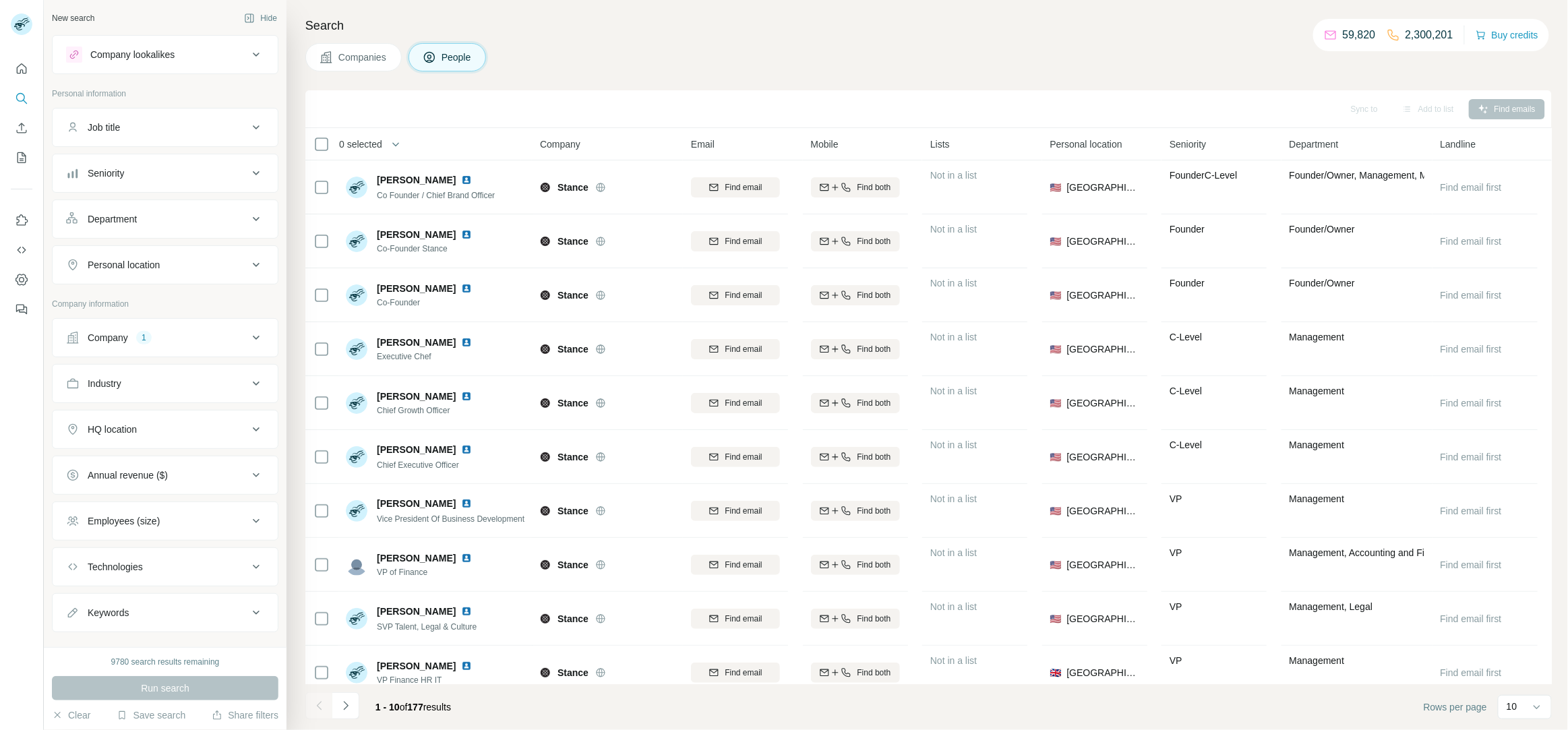
click at [177, 336] on div "Company 1" at bounding box center [157, 337] width 182 height 13
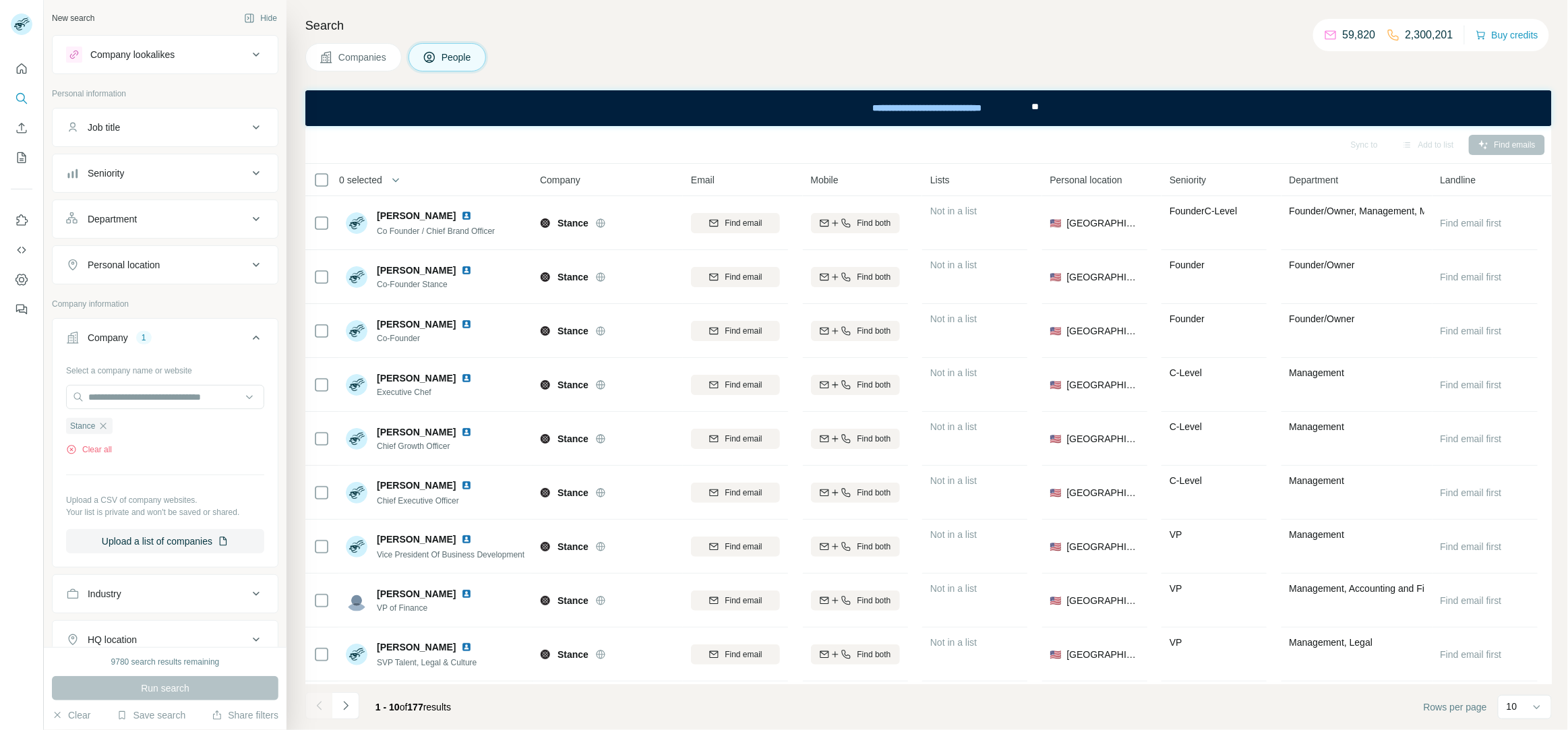
click at [143, 116] on button "Job title" at bounding box center [165, 128] width 225 height 32
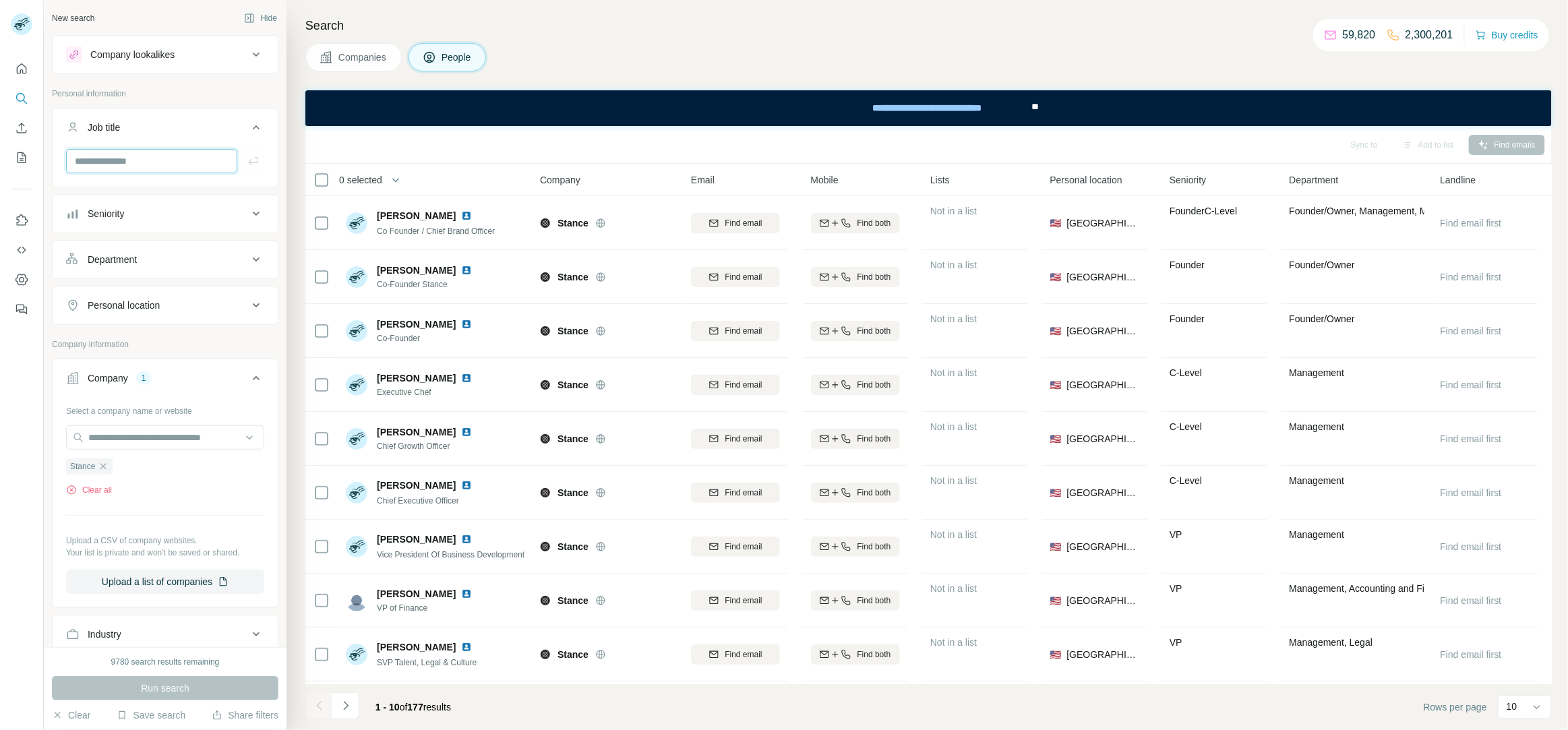
click at [122, 166] on input "text" at bounding box center [152, 161] width 171 height 24
type input "**"
click at [257, 165] on icon "button" at bounding box center [253, 161] width 13 height 13
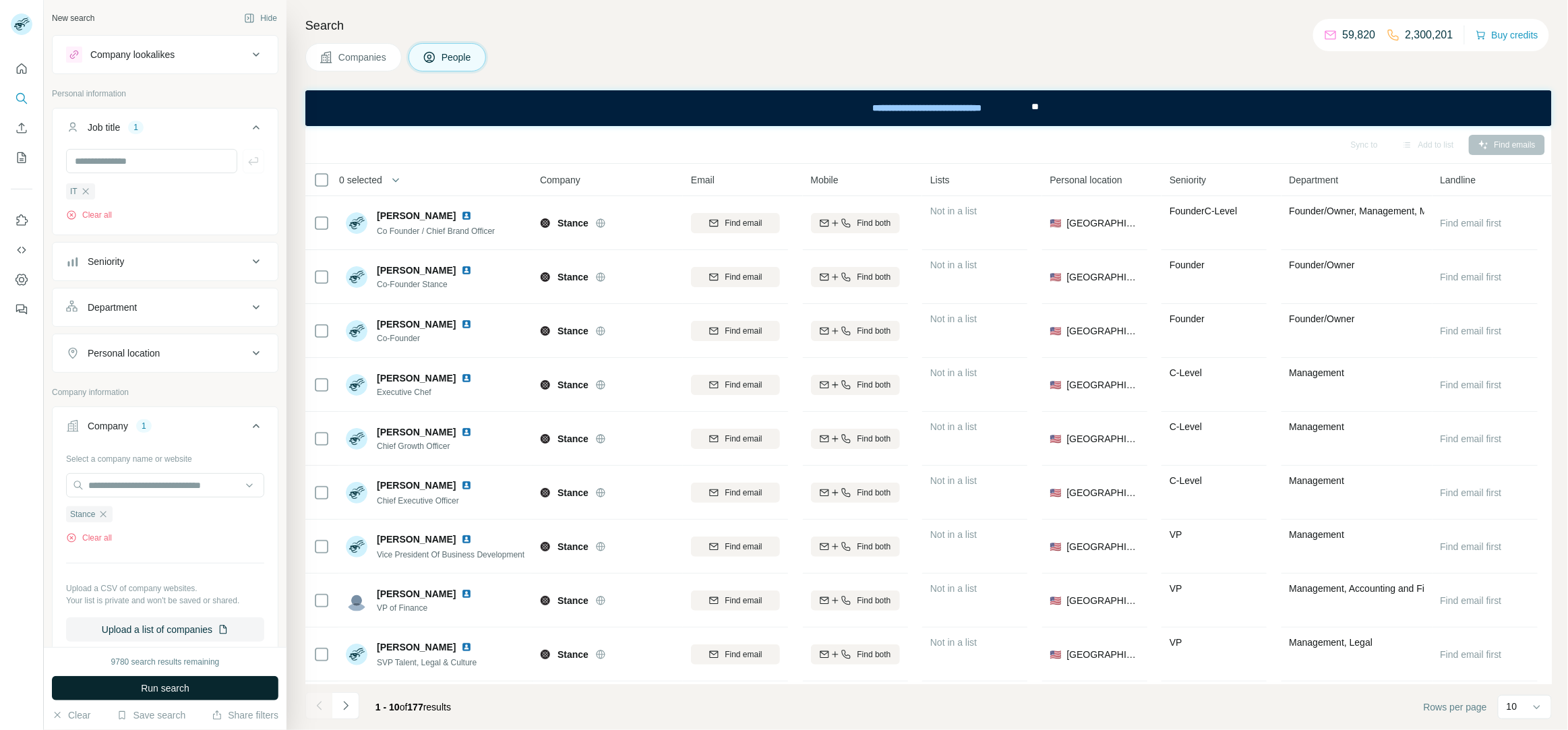
click at [171, 687] on span "Run search" at bounding box center [165, 688] width 49 height 13
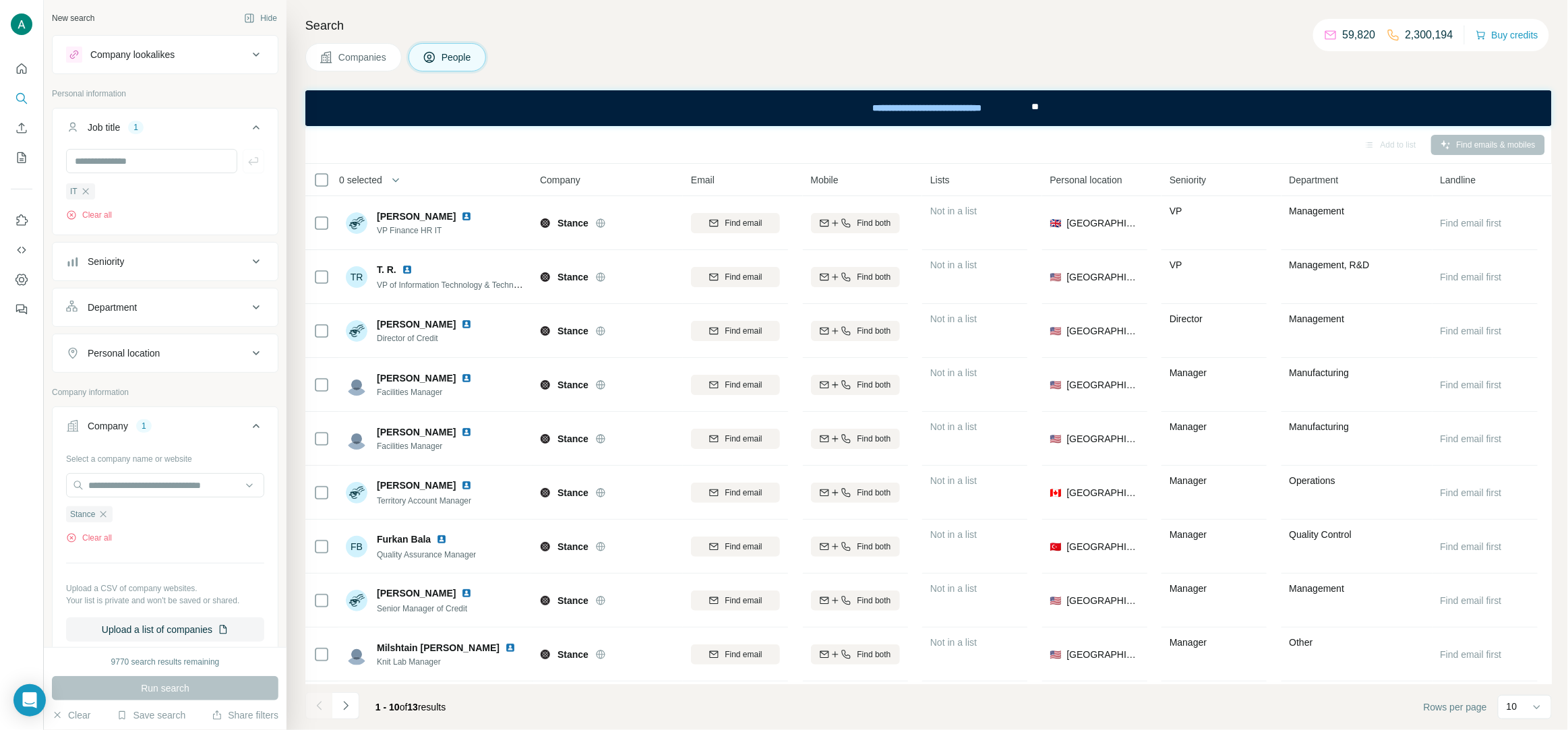
click at [145, 267] on div "Seniority" at bounding box center [157, 261] width 182 height 13
click at [127, 300] on button "Department" at bounding box center [165, 308] width 225 height 32
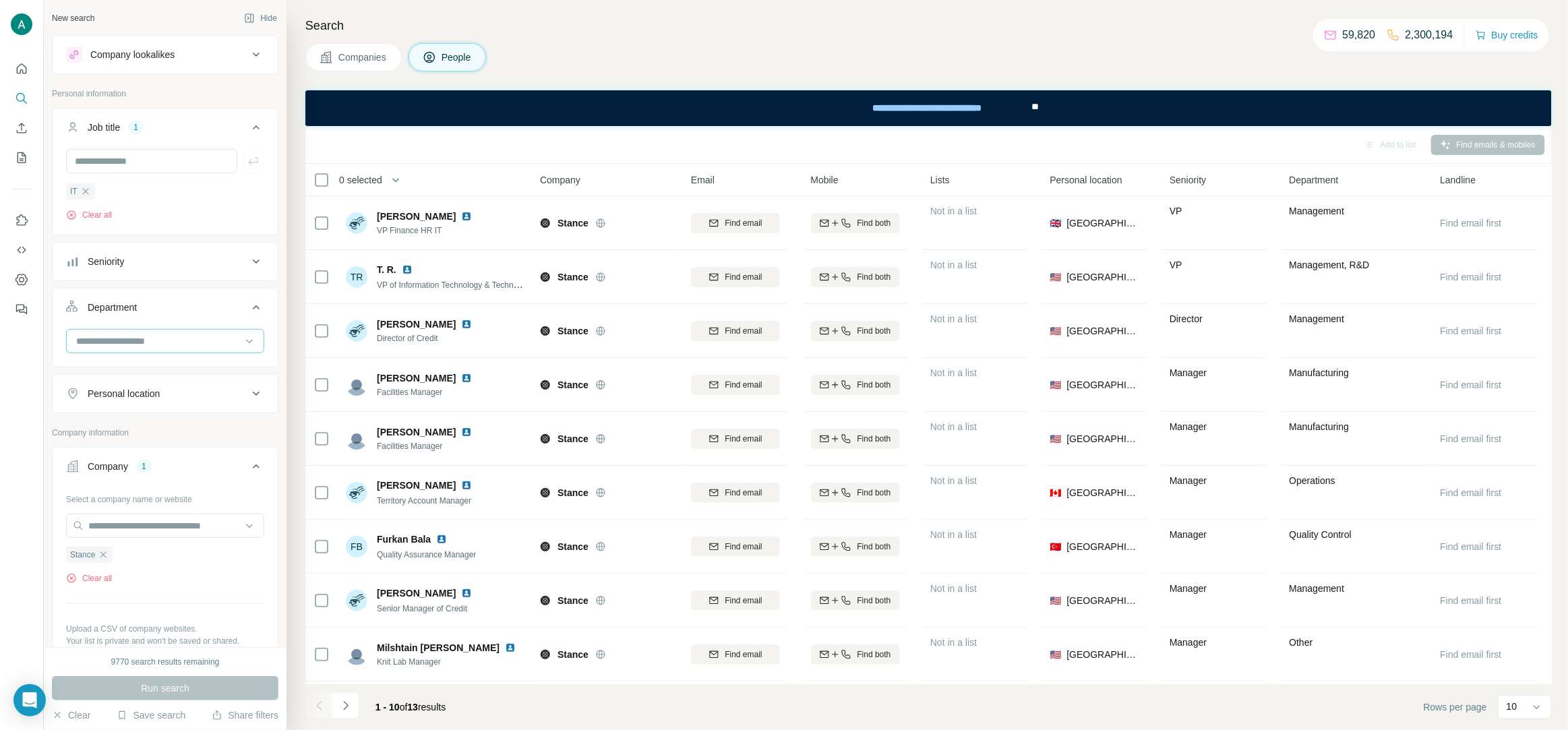
click at [150, 345] on input at bounding box center [158, 341] width 166 height 15
click at [155, 384] on div "R&D" at bounding box center [165, 384] width 176 height 13
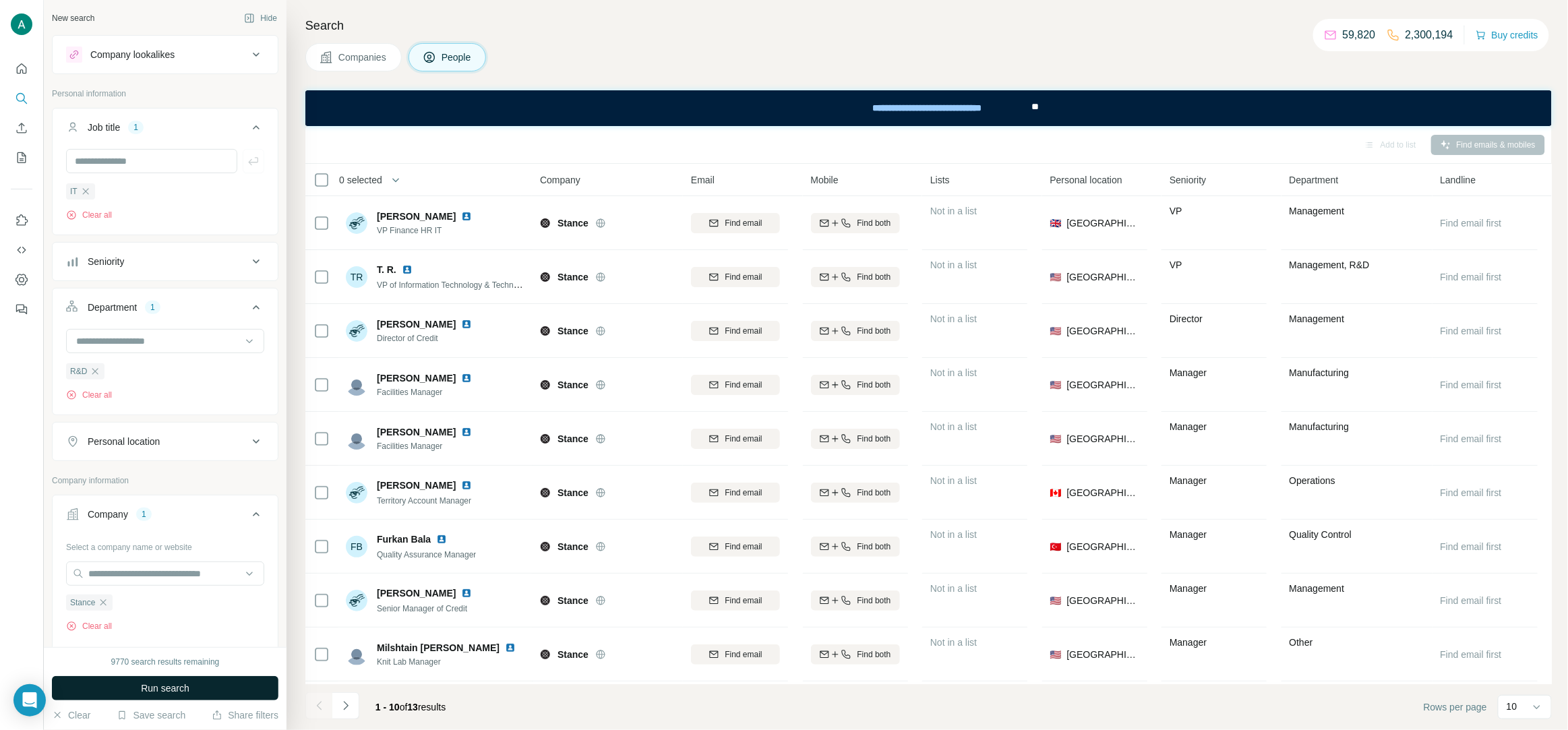
click at [163, 693] on span "Run search" at bounding box center [165, 688] width 49 height 13
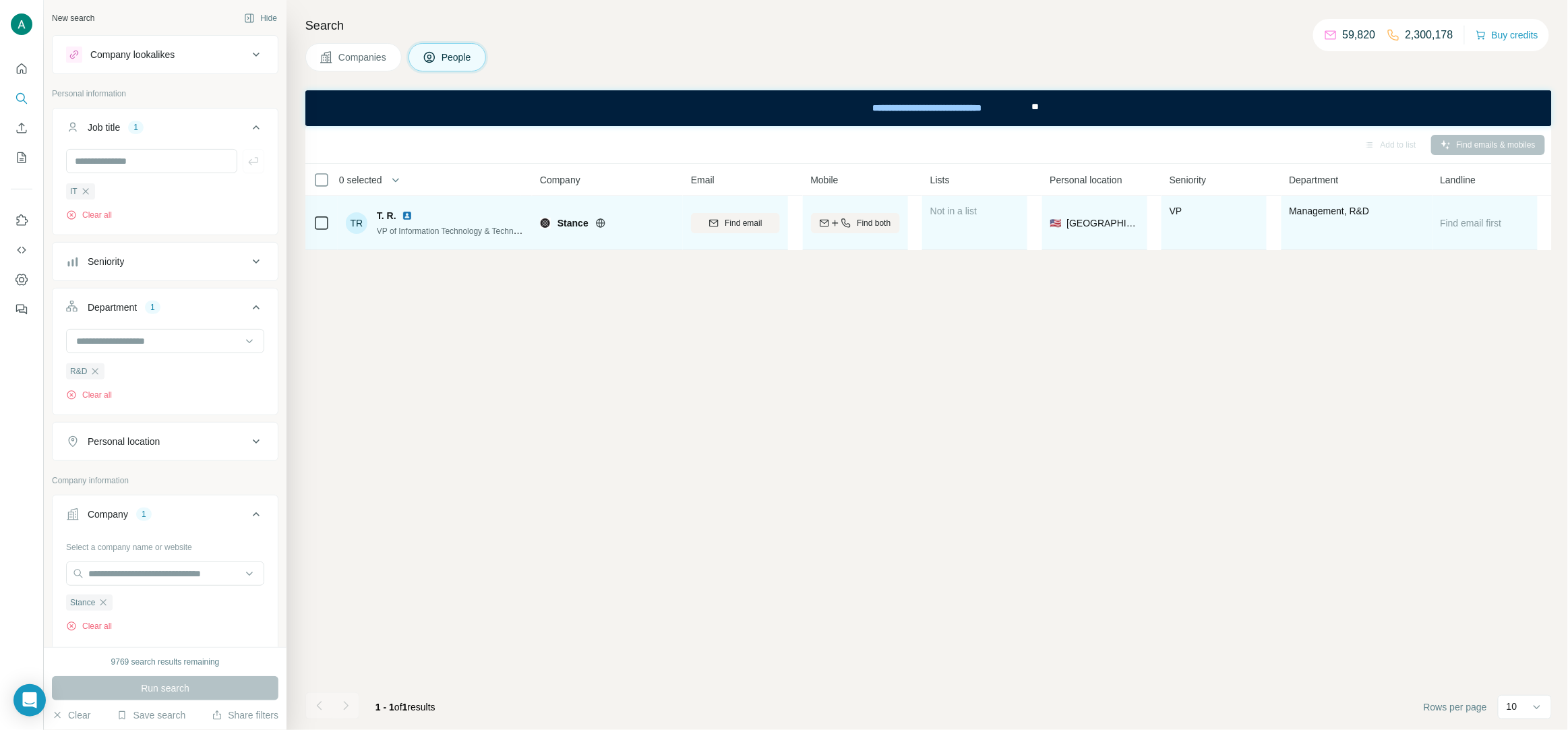
click at [408, 213] on img at bounding box center [407, 215] width 11 height 11
click at [747, 219] on span "Find email" at bounding box center [743, 223] width 37 height 12
click at [442, 231] on span "VP of Information Technology & Technology Architect" at bounding box center [471, 230] width 190 height 11
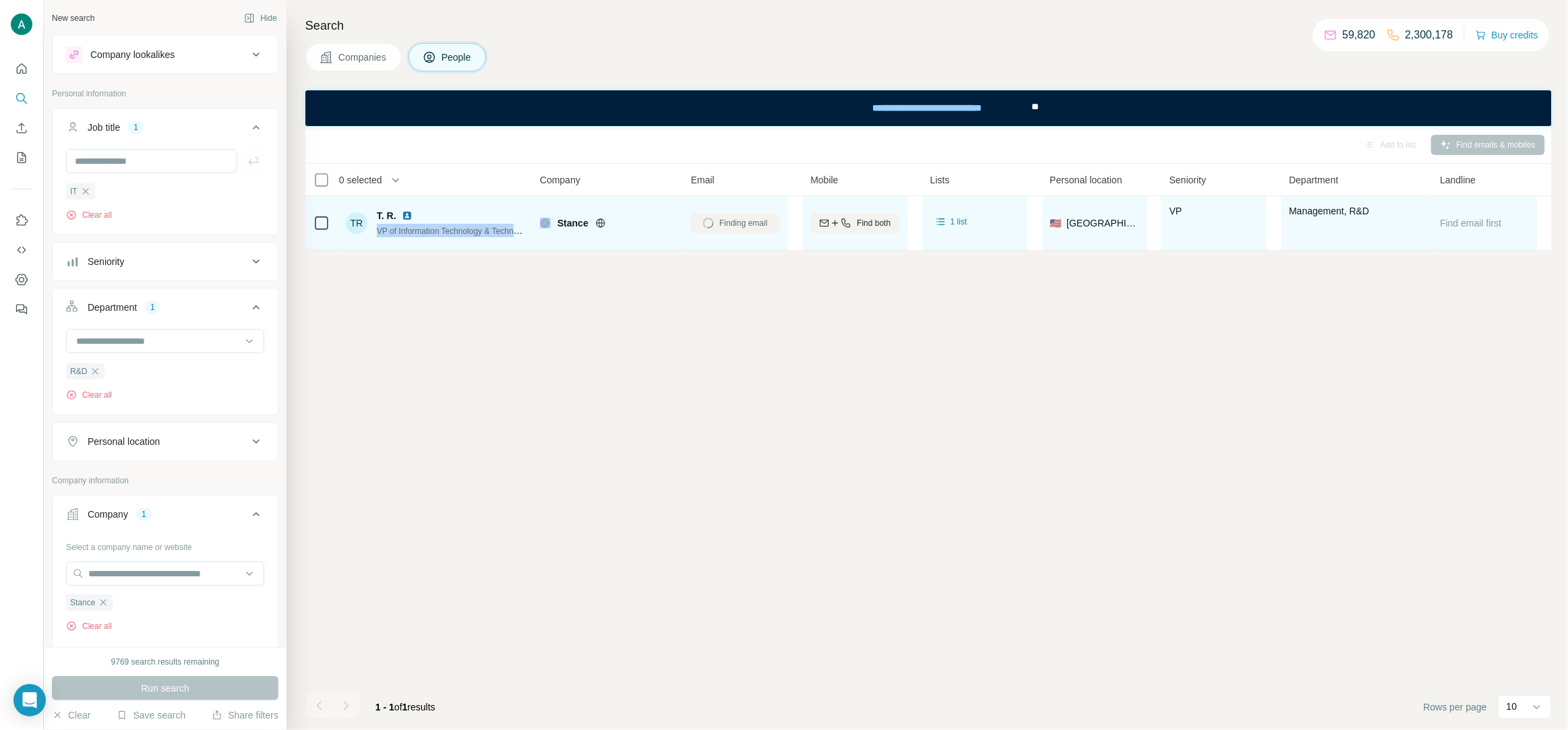
click at [442, 231] on span "VP of Information Technology & Technology Architect" at bounding box center [471, 230] width 190 height 11
click at [439, 232] on span "VP of Information Technology & Technology Architect" at bounding box center [471, 230] width 190 height 11
copy span "VP of Information Technology & Technology Architect"
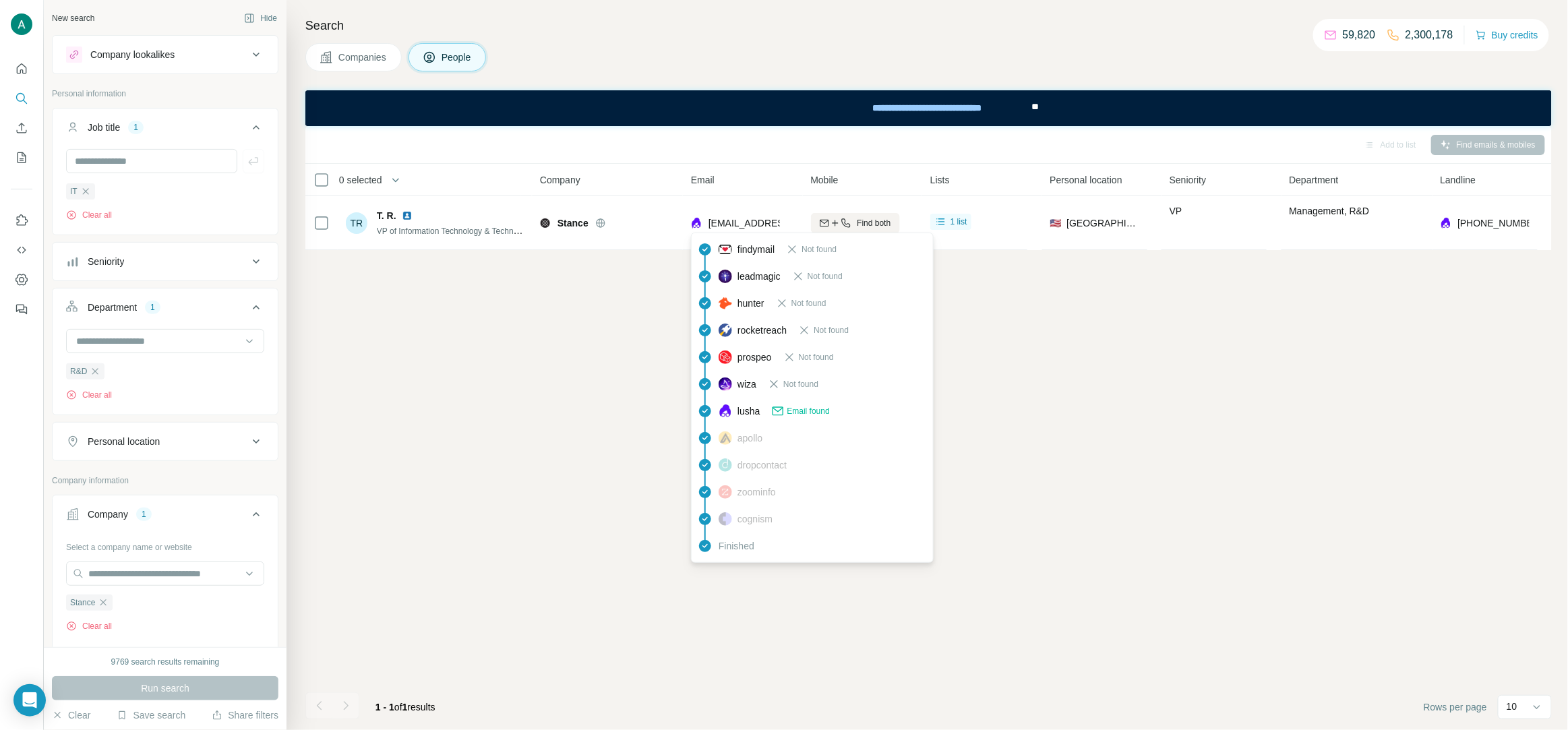
click at [732, 222] on span "trattanavilay@stance.com" at bounding box center [788, 223] width 160 height 11
copy tr "trattanavilay@stance.com"
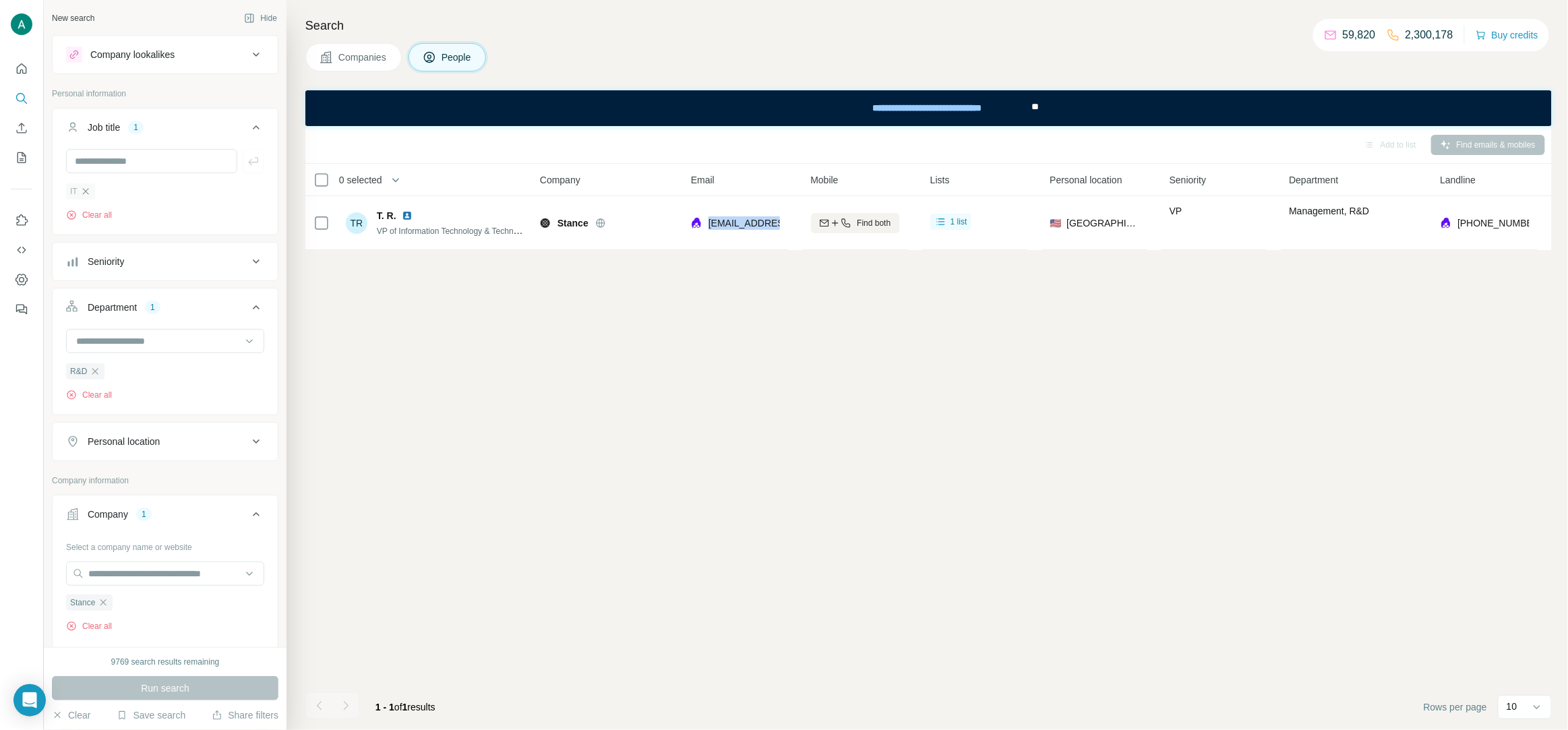
click at [85, 196] on icon "button" at bounding box center [85, 191] width 11 height 11
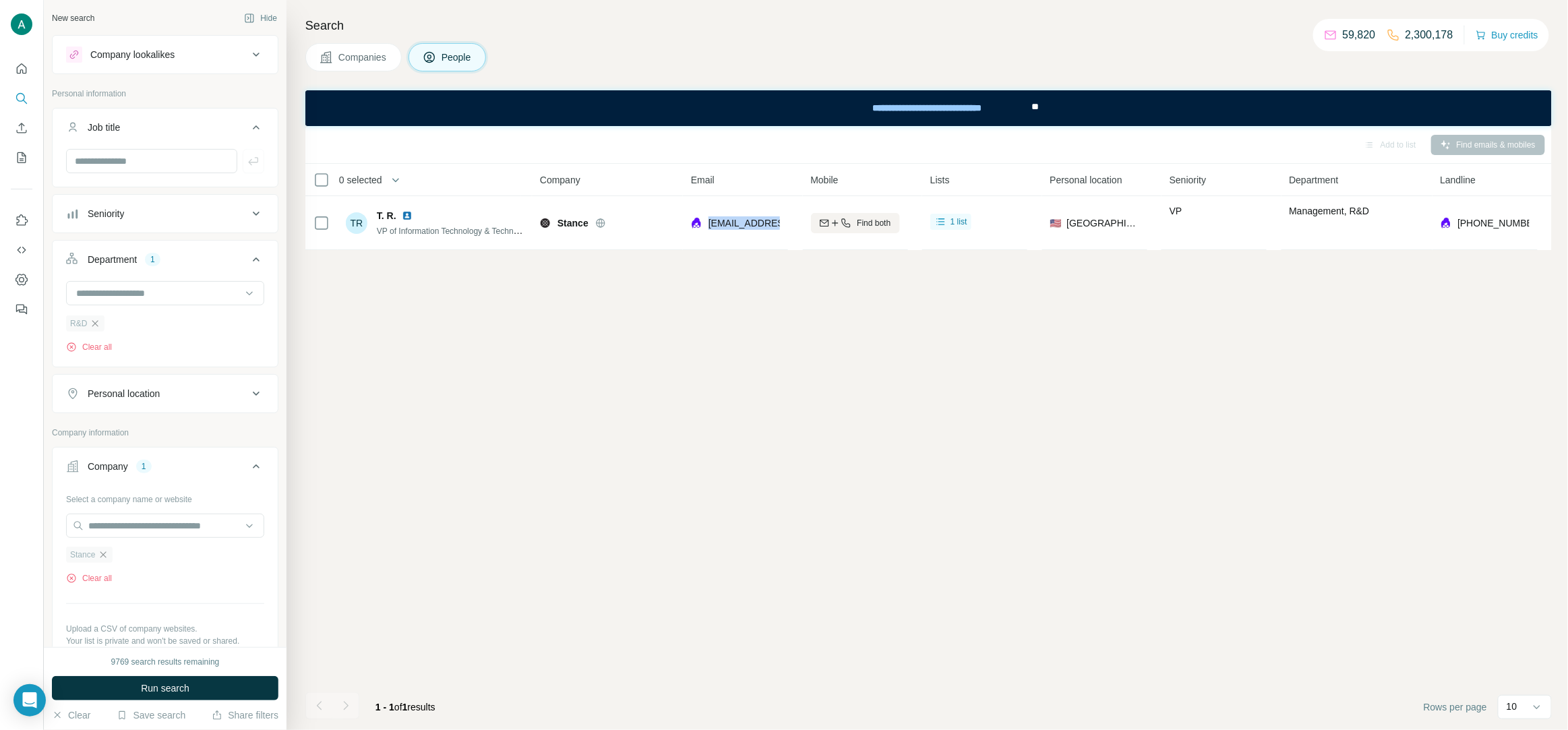
click at [107, 556] on icon "button" at bounding box center [103, 554] width 11 height 11
click at [94, 326] on icon "button" at bounding box center [94, 323] width 11 height 11
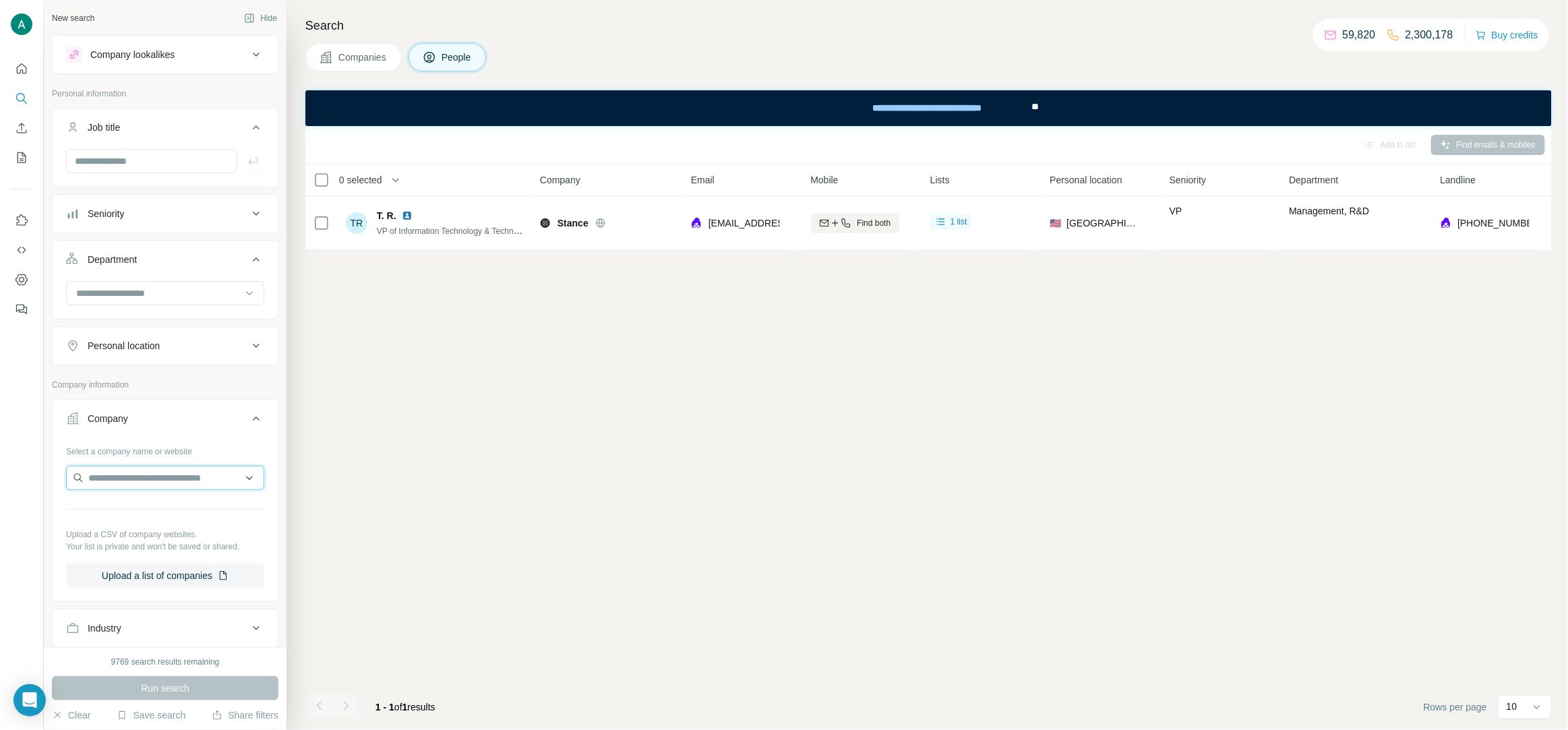
click at [111, 470] on input "text" at bounding box center [165, 478] width 198 height 24
paste input "**********"
type input "**********"
click at [186, 514] on p "Information and Products from AllStarHealth.com" at bounding box center [176, 516] width 153 height 27
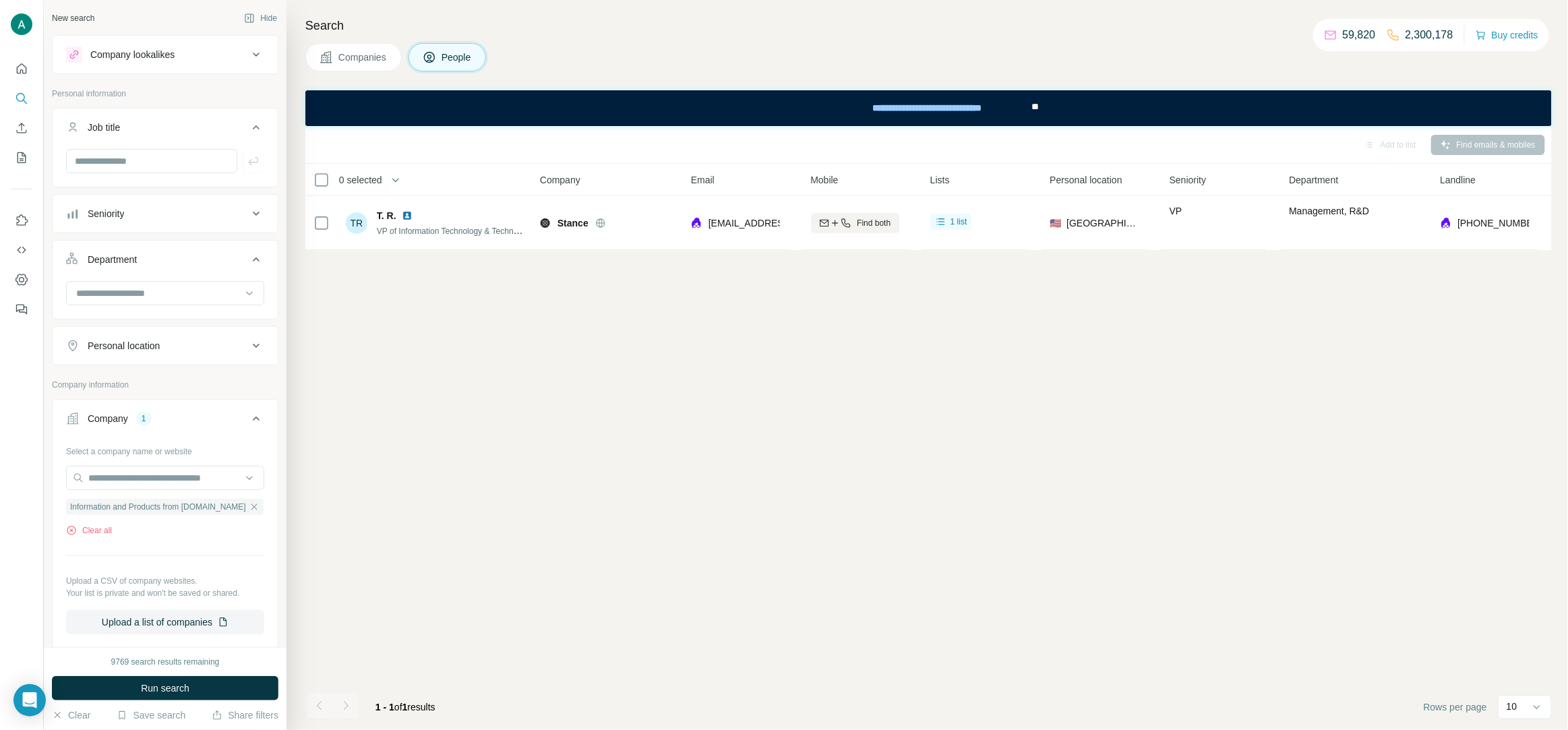
click at [178, 691] on span "Run search" at bounding box center [165, 688] width 49 height 13
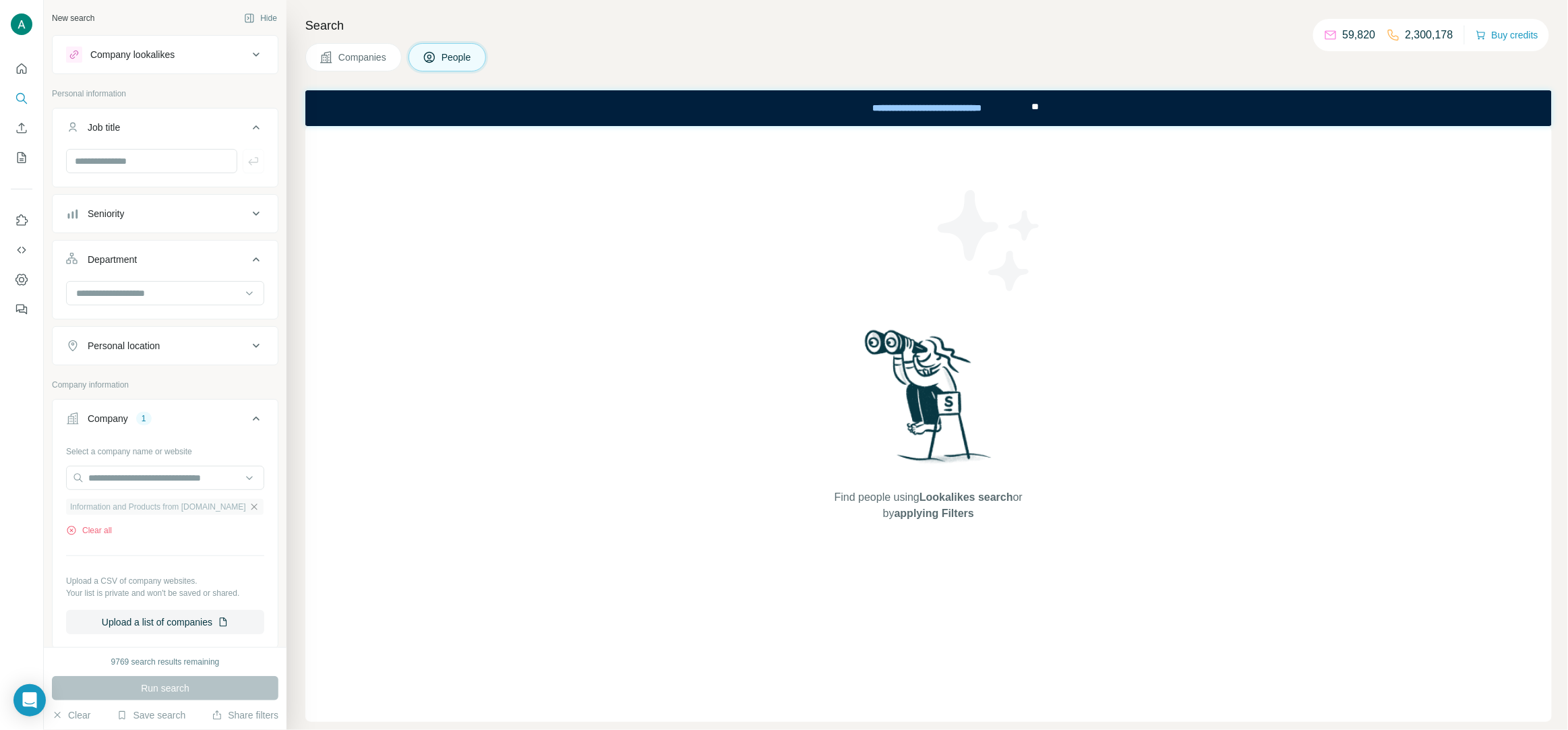
click at [253, 513] on icon "button" at bounding box center [254, 506] width 11 height 11
click at [157, 465] on div "Select a company name or website Upload a CSV of company websites. Your list is…" at bounding box center [165, 513] width 198 height 147
click at [146, 478] on input "text" at bounding box center [165, 478] width 198 height 24
paste input "**********"
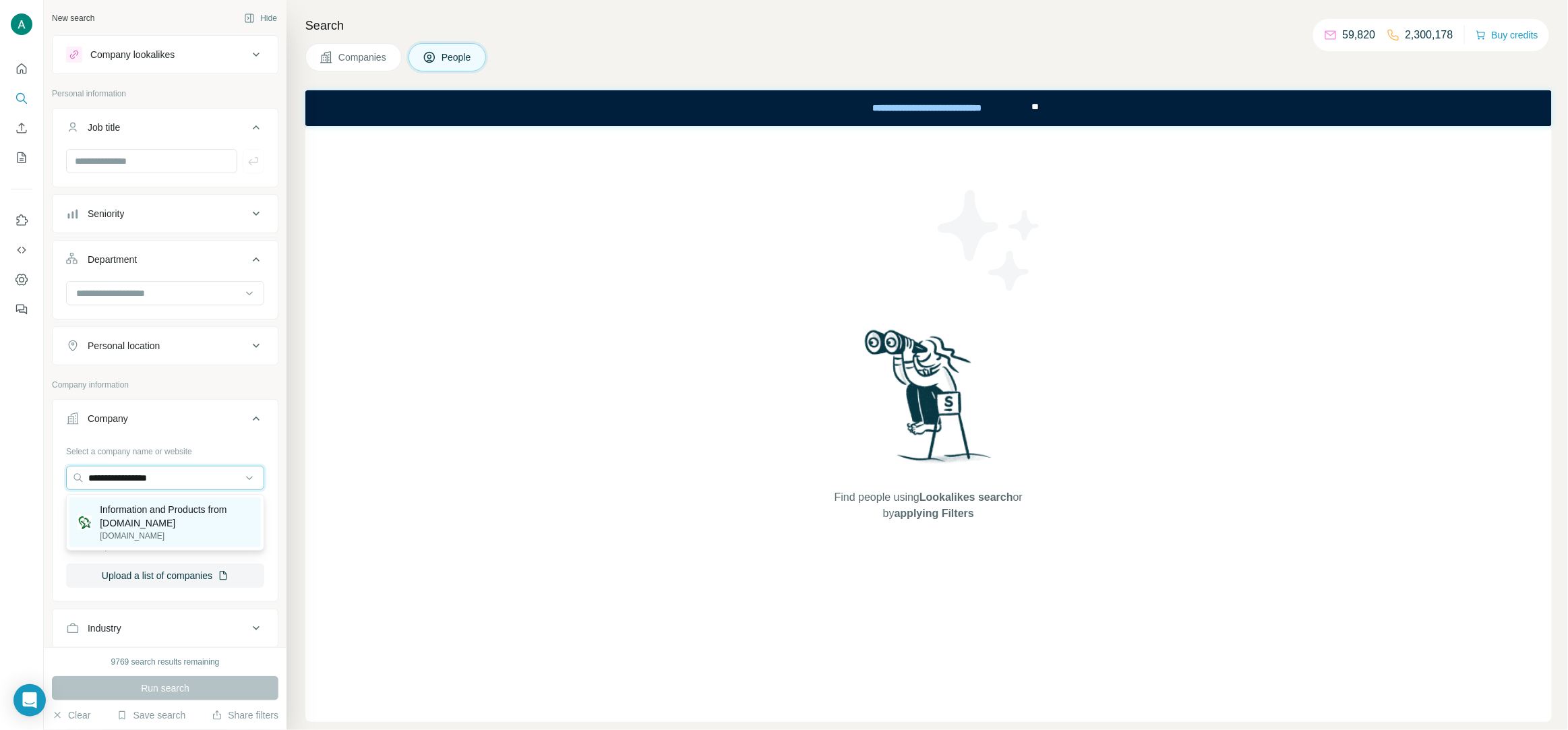
type input "**********"
click at [161, 511] on p "Information and Products from AllStarHealth.com" at bounding box center [176, 516] width 153 height 27
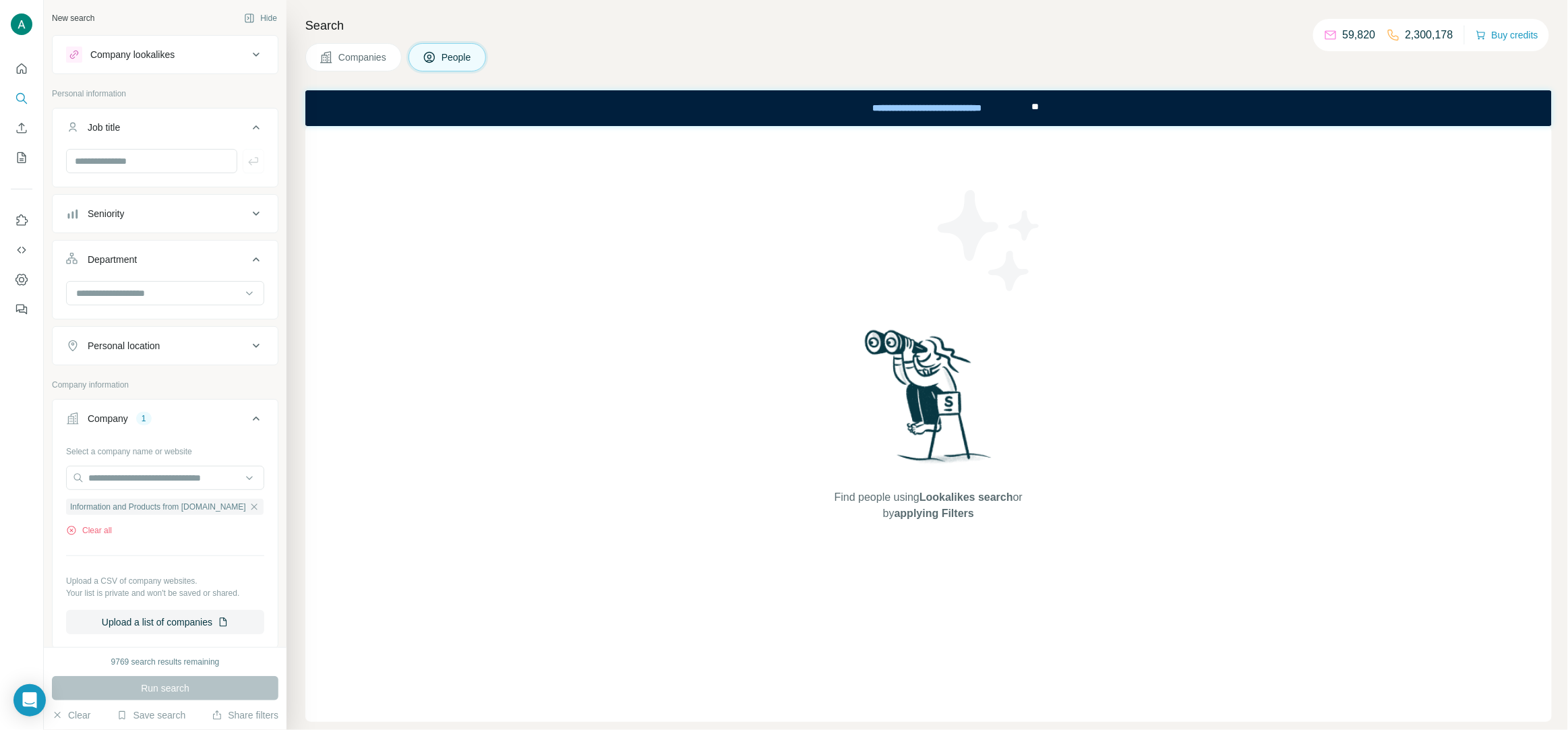
click at [147, 679] on div "Run search" at bounding box center [165, 688] width 226 height 24
click at [147, 684] on div "Run search" at bounding box center [165, 688] width 226 height 24
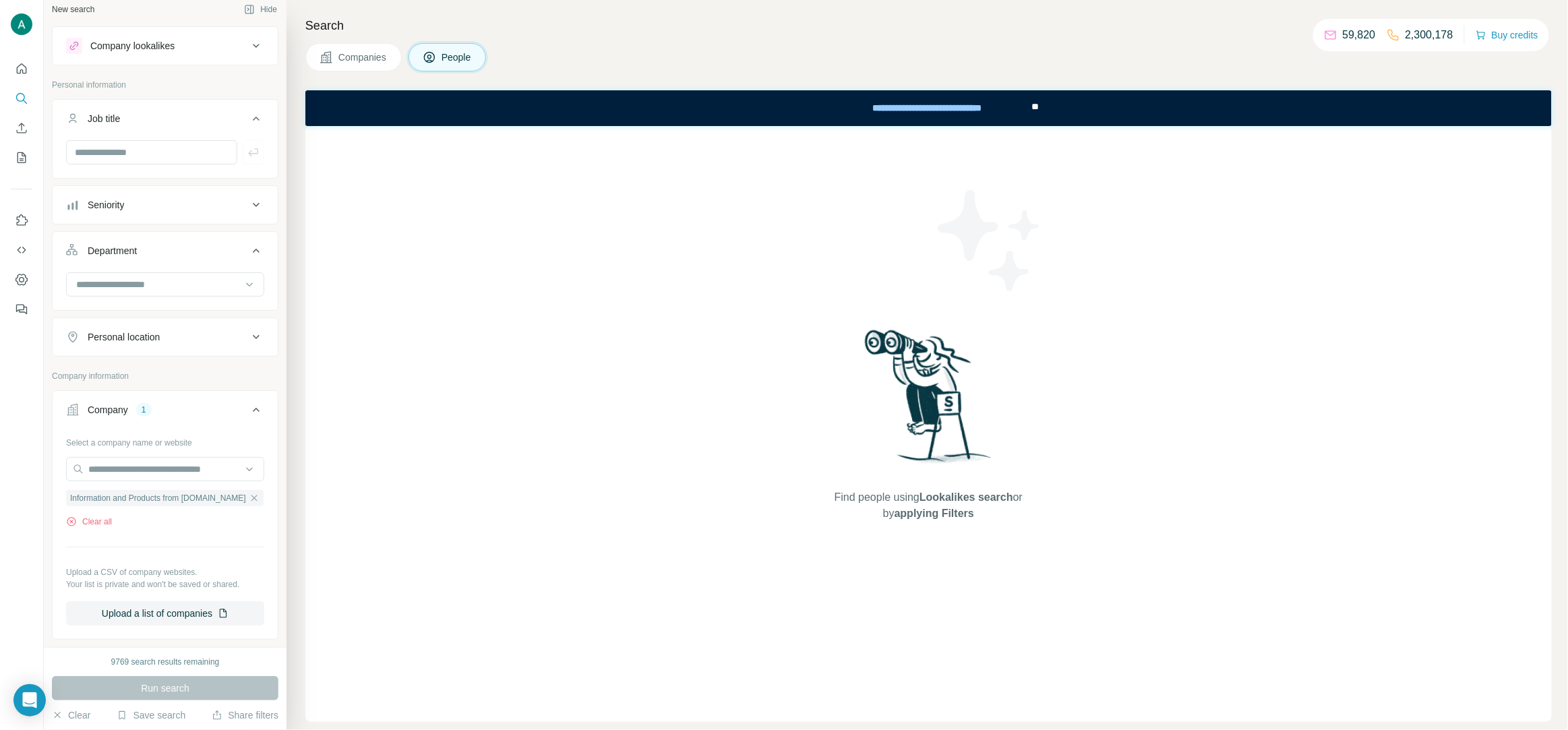
scroll to position [18, 0]
click at [251, 495] on icon "button" at bounding box center [254, 489] width 11 height 11
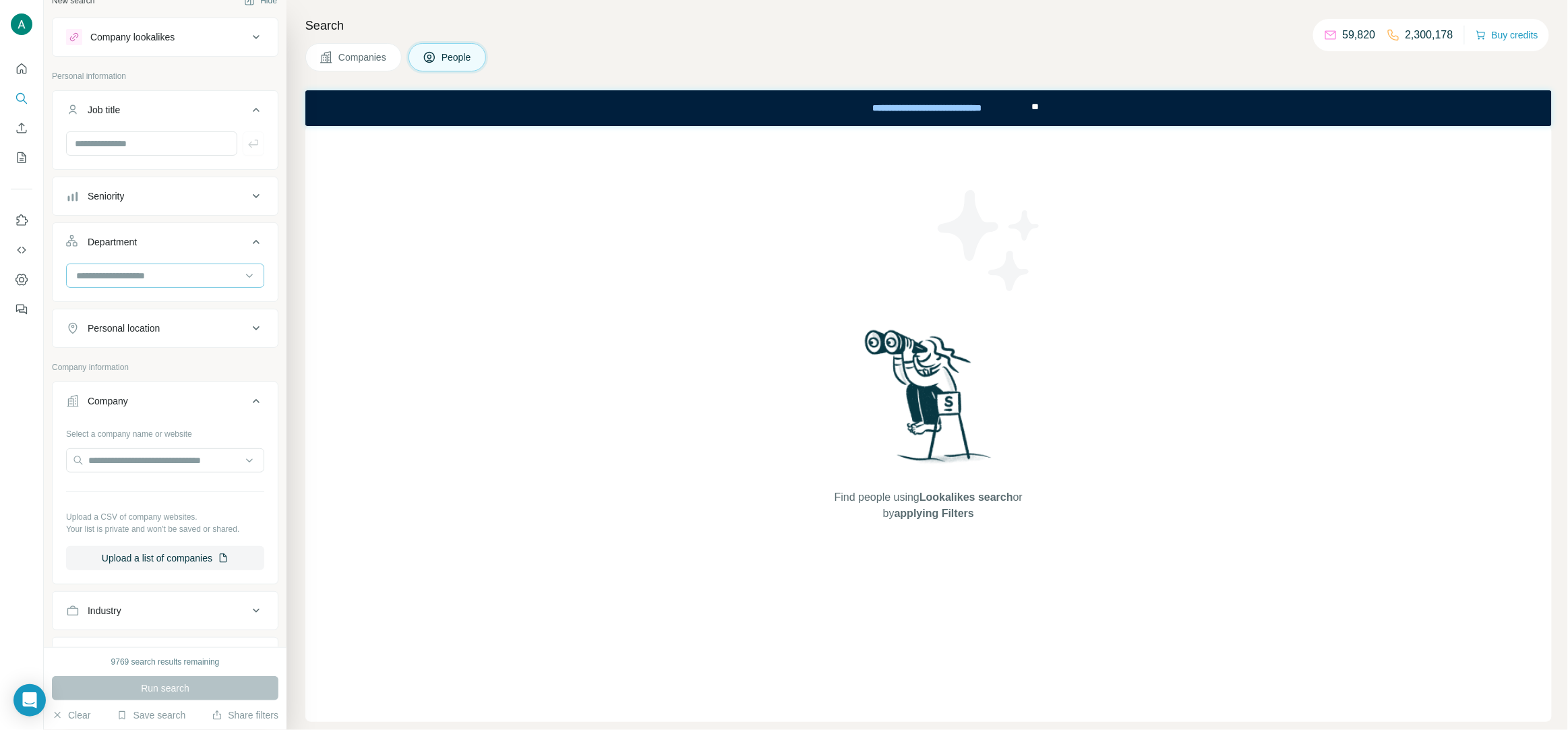
click at [178, 274] on input at bounding box center [158, 275] width 166 height 15
click at [185, 274] on input at bounding box center [158, 275] width 166 height 15
click at [260, 235] on button "Department" at bounding box center [165, 245] width 225 height 38
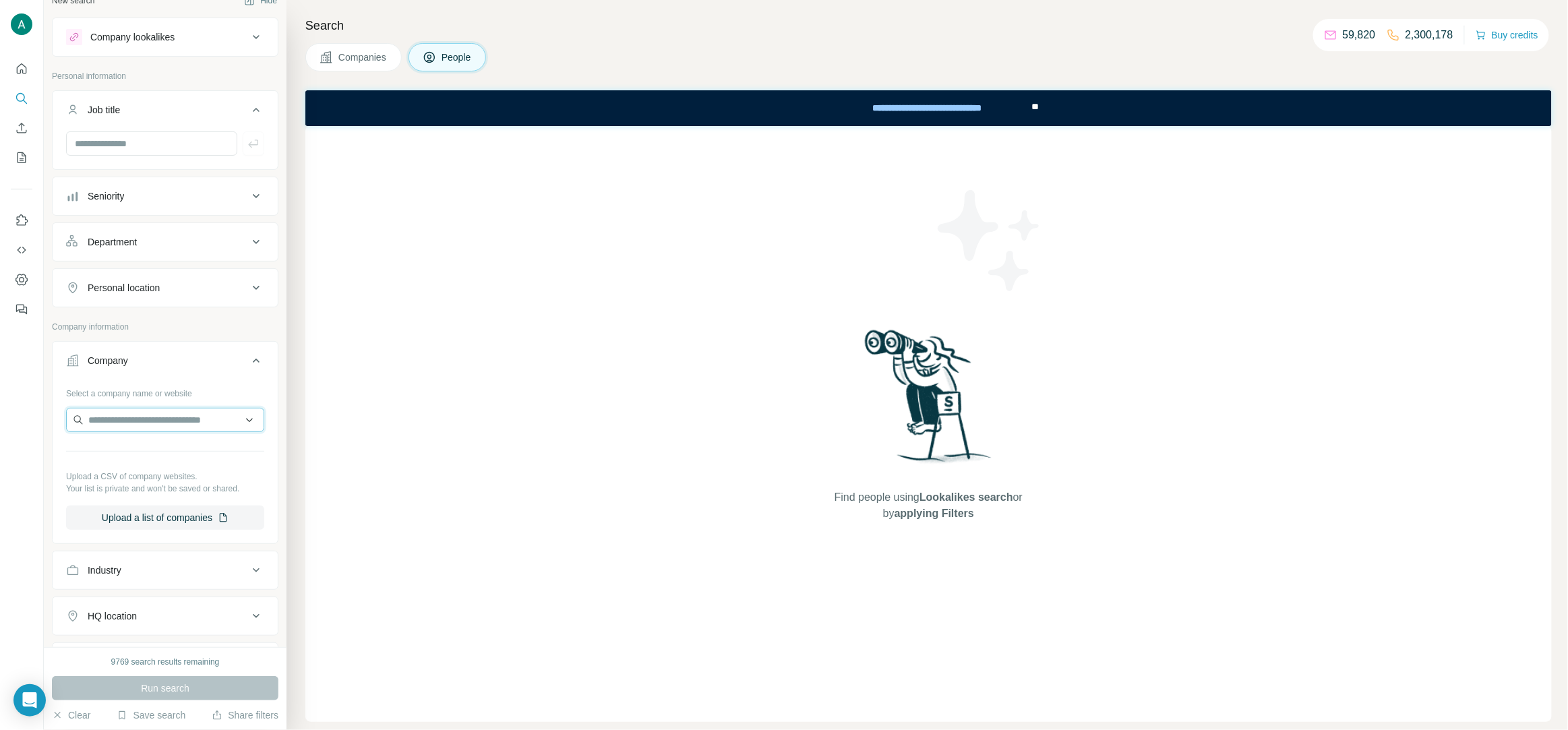
click at [152, 419] on input "text" at bounding box center [165, 420] width 198 height 24
paste input "**********"
drag, startPoint x: 146, startPoint y: 422, endPoint x: -25, endPoint y: 422, distance: 171.0
click at [0, 422] on html "**********" at bounding box center [784, 365] width 1568 height 730
click at [224, 417] on input "**********" at bounding box center [165, 420] width 198 height 24
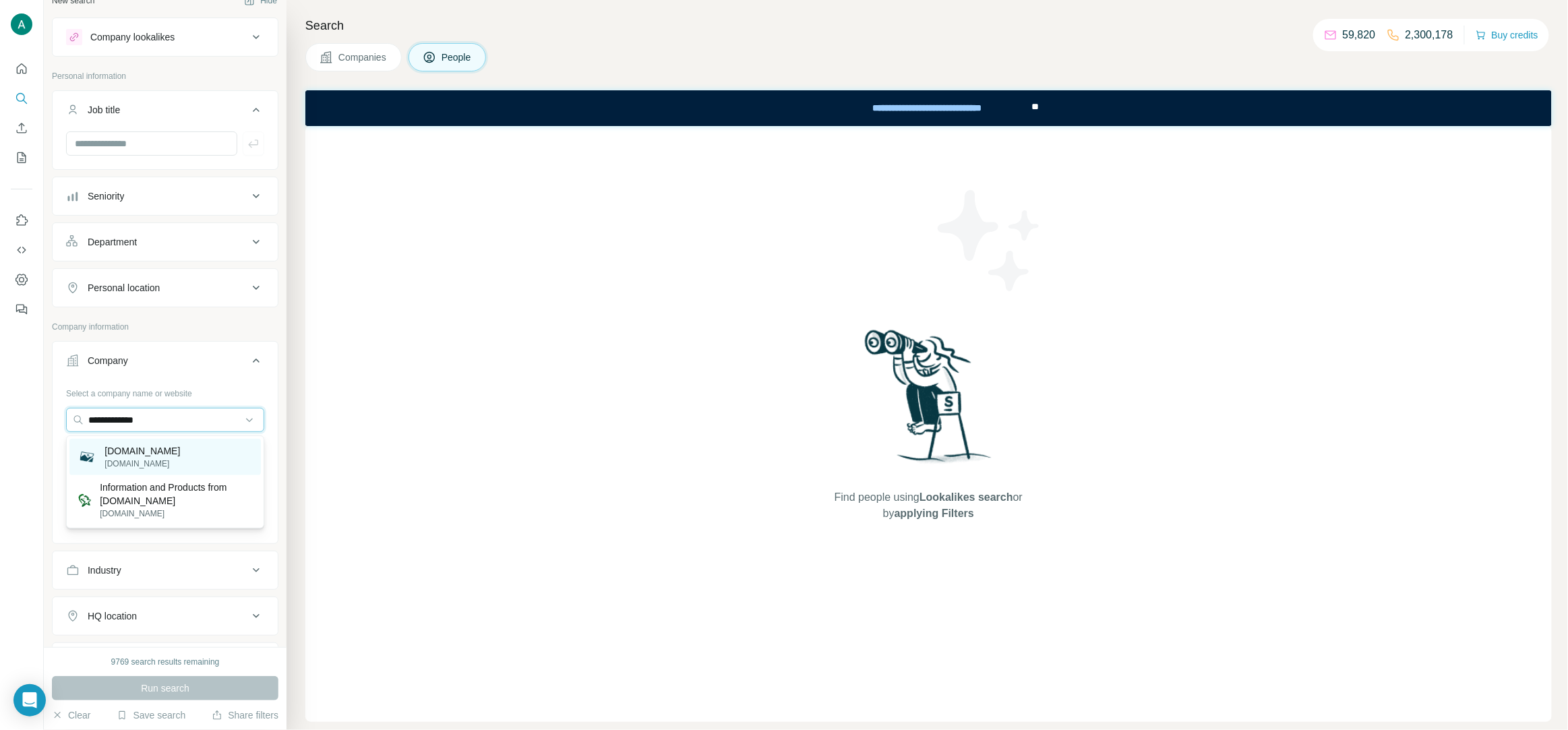
type input "**********"
click at [180, 453] on p "allstarhealthcaresolution.us" at bounding box center [142, 451] width 75 height 13
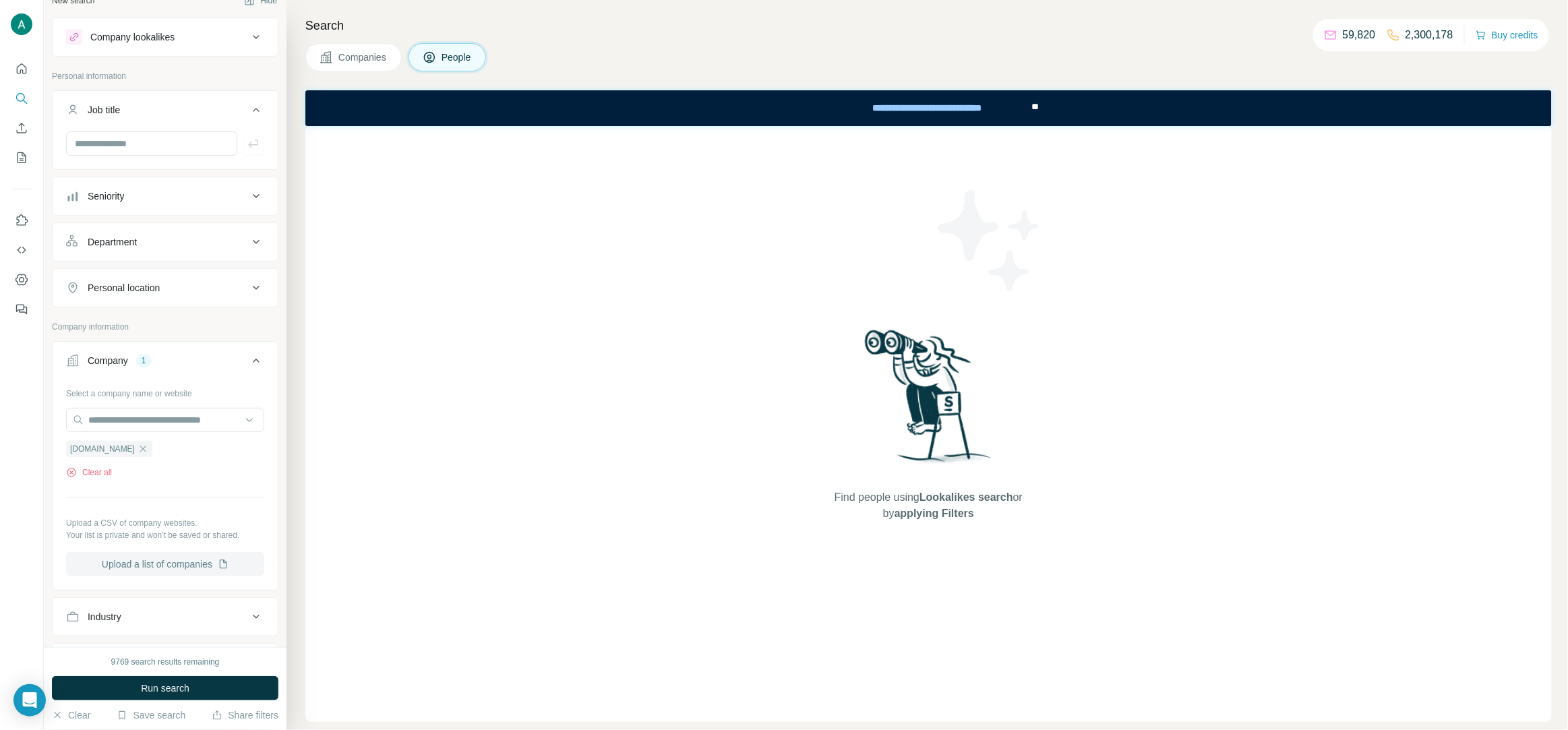
click at [162, 564] on button "Upload a list of companies" at bounding box center [165, 564] width 198 height 24
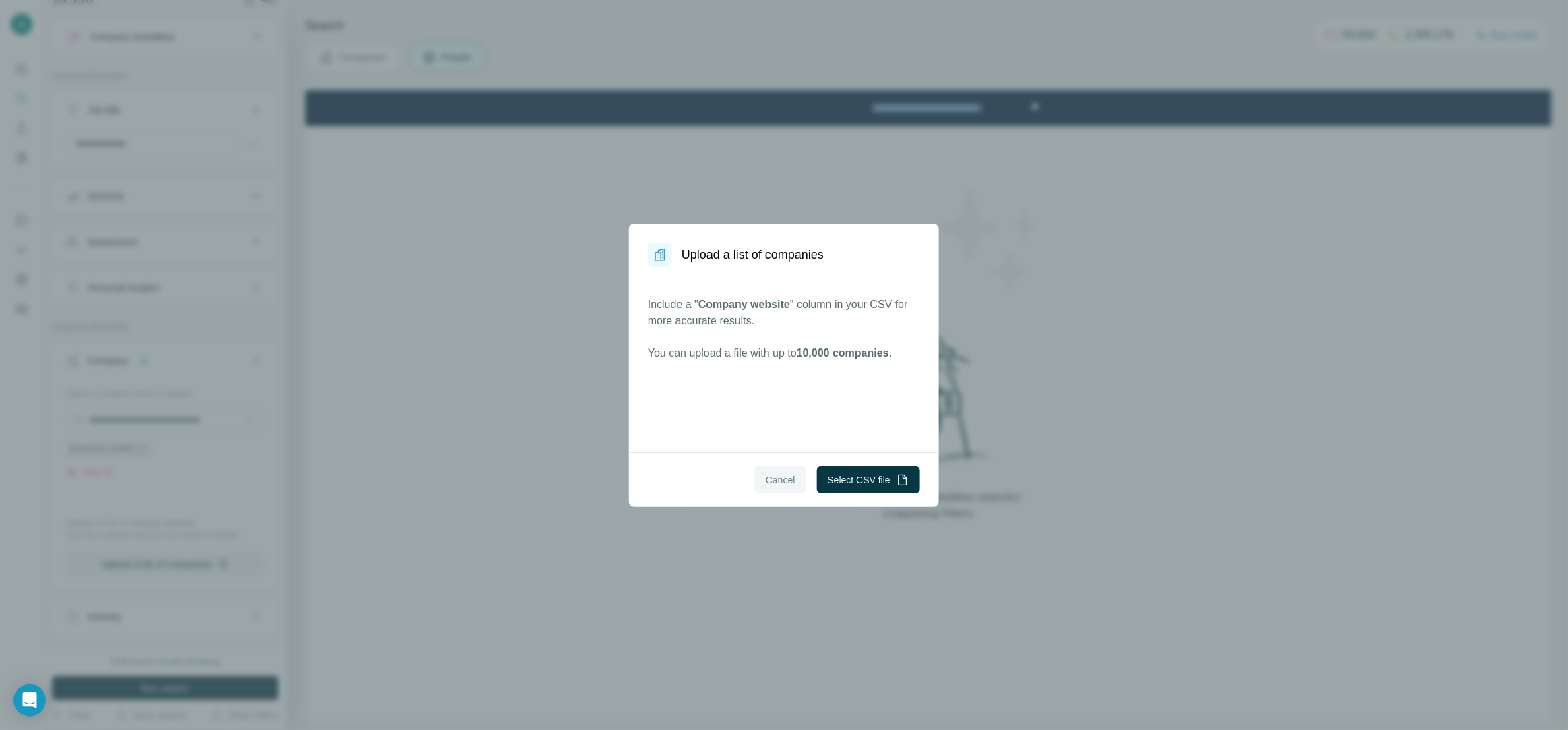
click at [768, 487] on button "Cancel" at bounding box center [780, 480] width 51 height 27
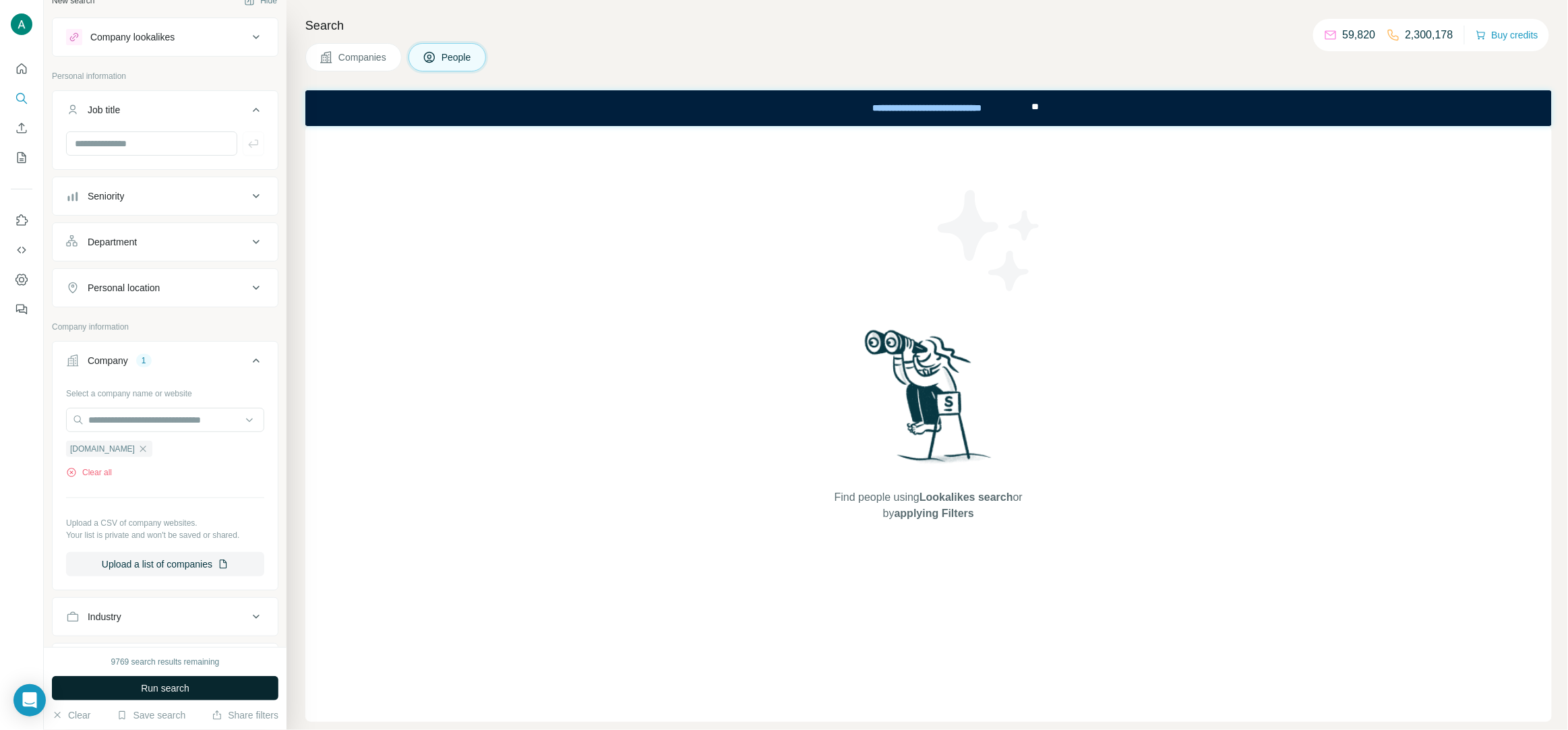
click at [192, 694] on button "Run search" at bounding box center [165, 688] width 226 height 24
click at [148, 454] on icon "button" at bounding box center [142, 449] width 11 height 11
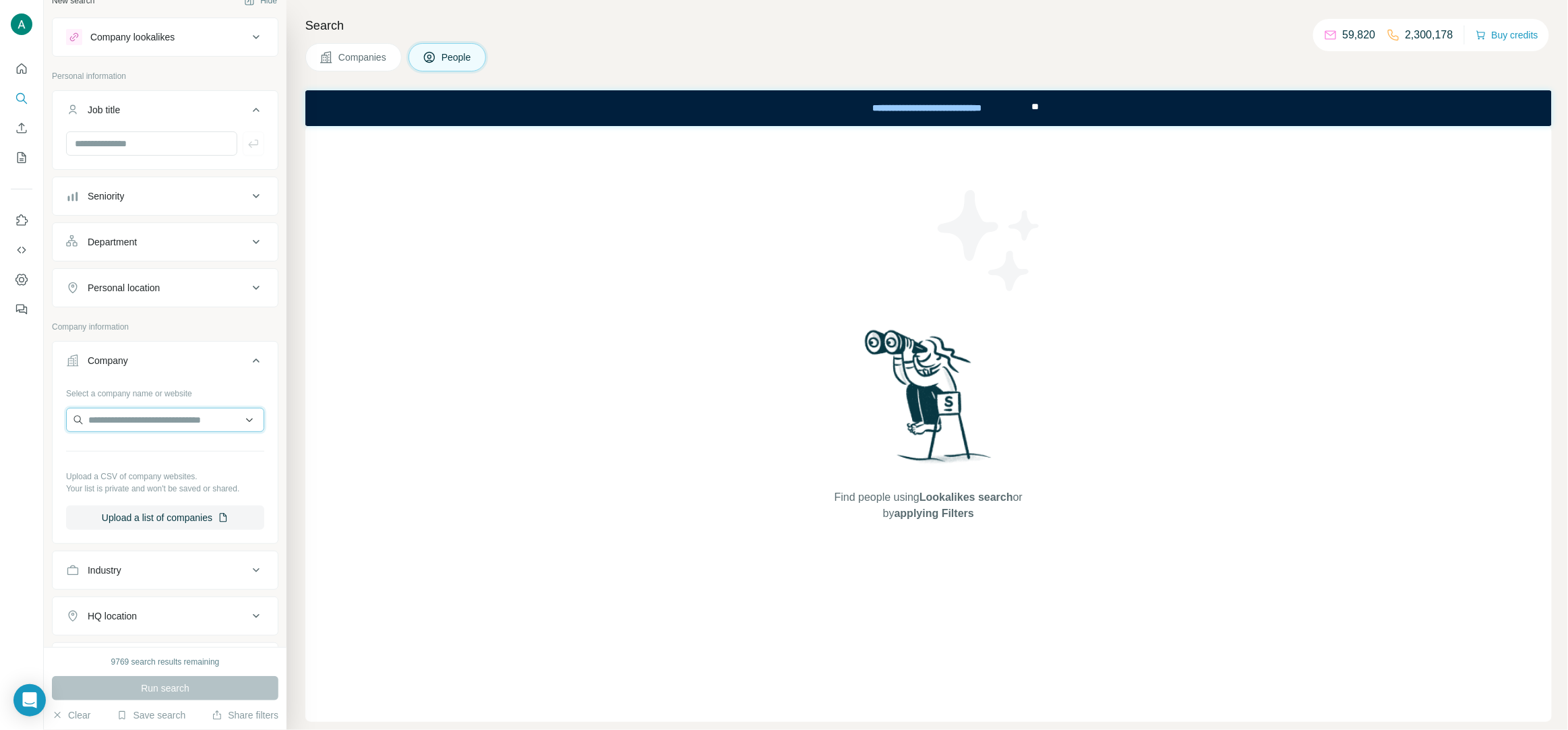
click at [176, 418] on input "text" at bounding box center [165, 420] width 198 height 24
paste input "**********"
click at [147, 420] on input "**********" at bounding box center [165, 420] width 198 height 24
type input "**********"
click at [162, 493] on p "Information and Products from AllStarHealth.com" at bounding box center [176, 494] width 153 height 27
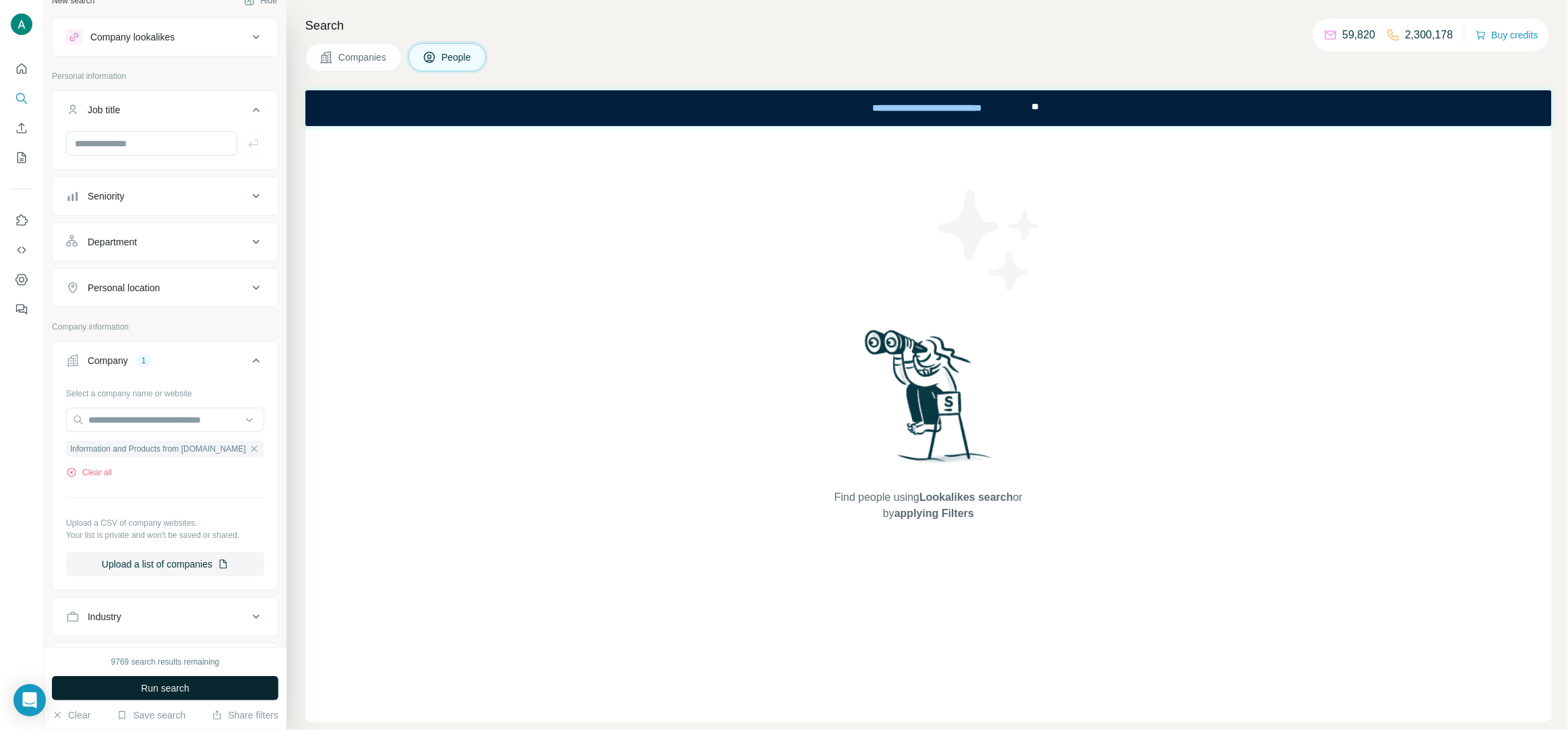
click at [184, 682] on span "Run search" at bounding box center [165, 688] width 49 height 13
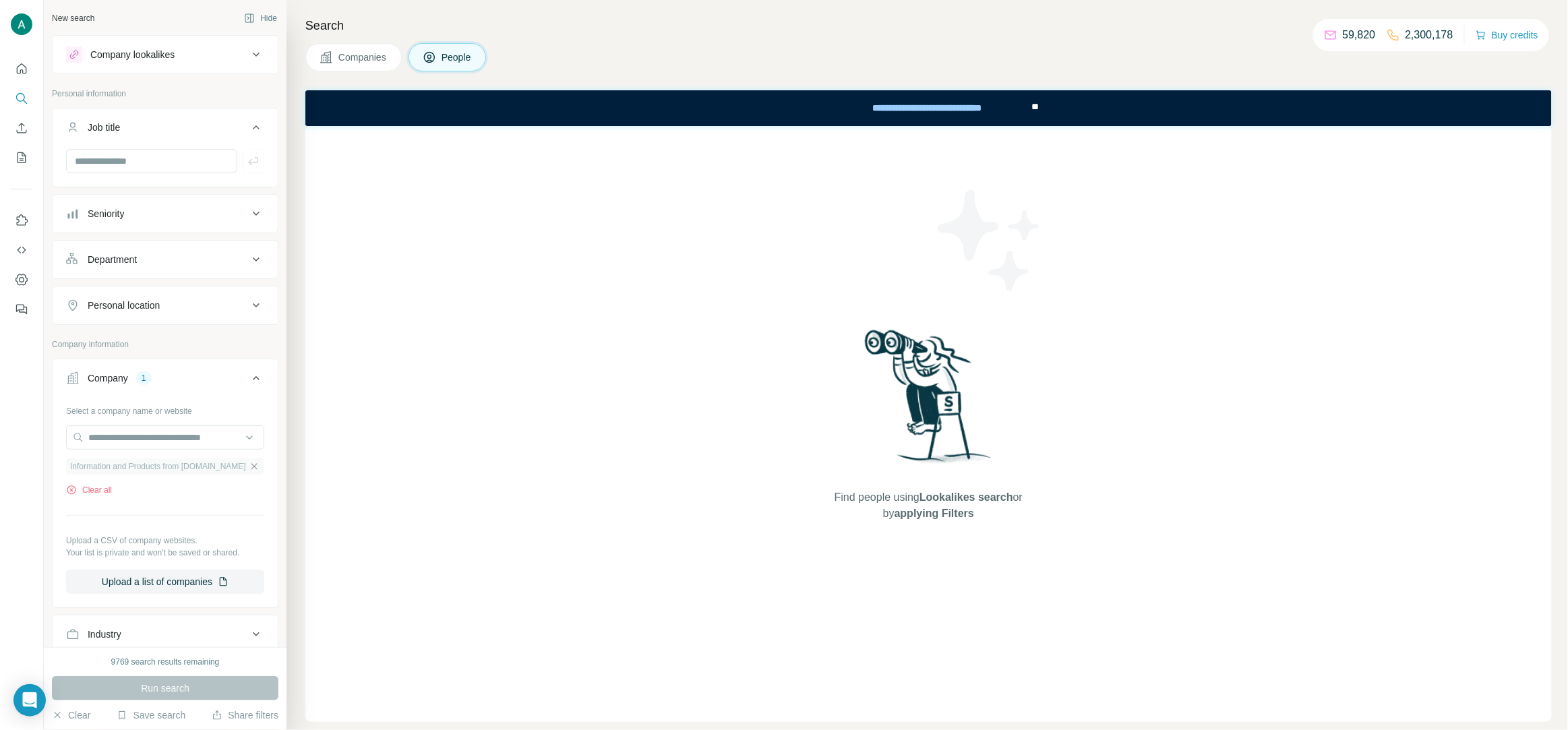
click at [254, 470] on icon "button" at bounding box center [254, 466] width 11 height 11
click at [212, 444] on input "text" at bounding box center [165, 437] width 198 height 24
paste input "**********"
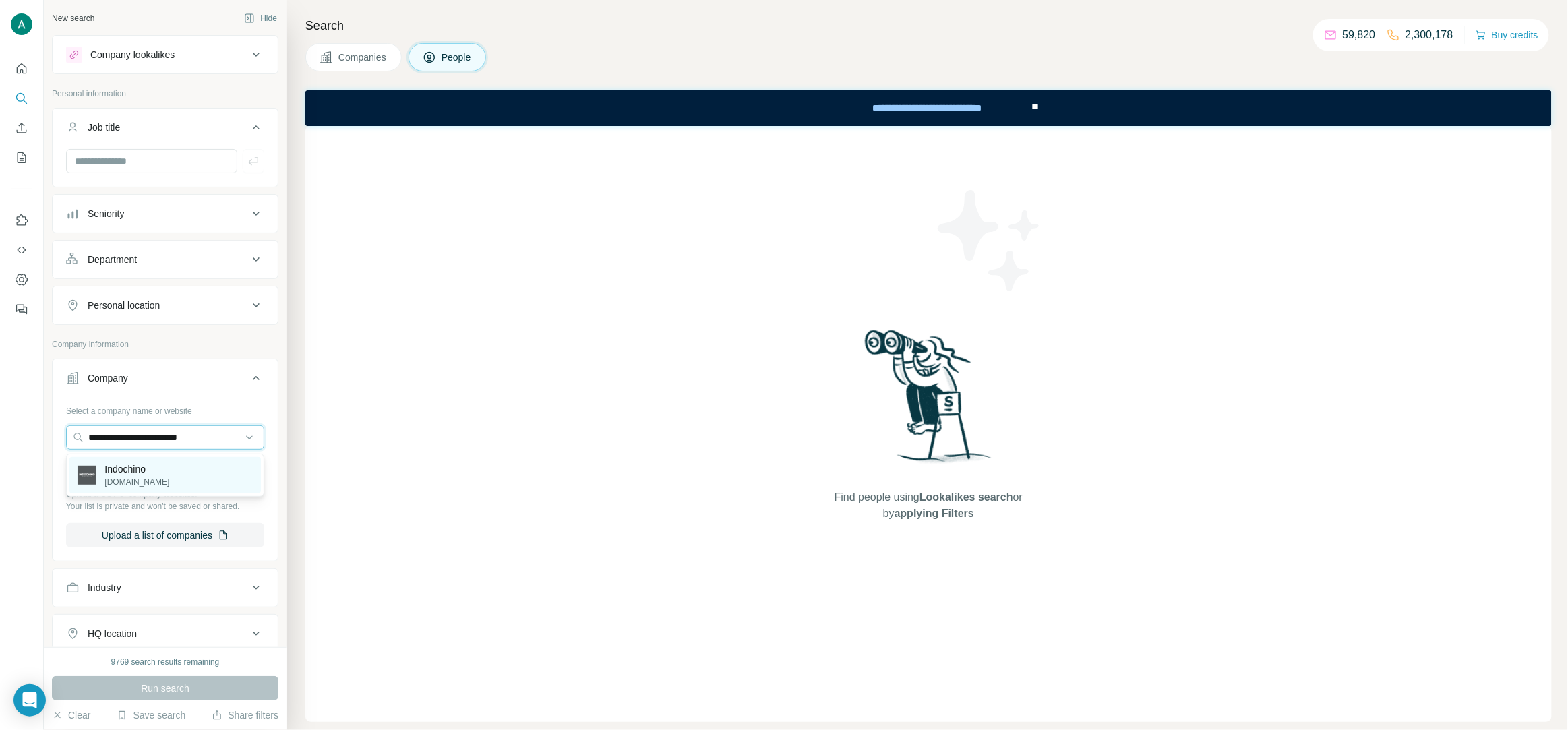
type input "**********"
click at [173, 478] on div "Indochino indochino.com" at bounding box center [165, 475] width 192 height 37
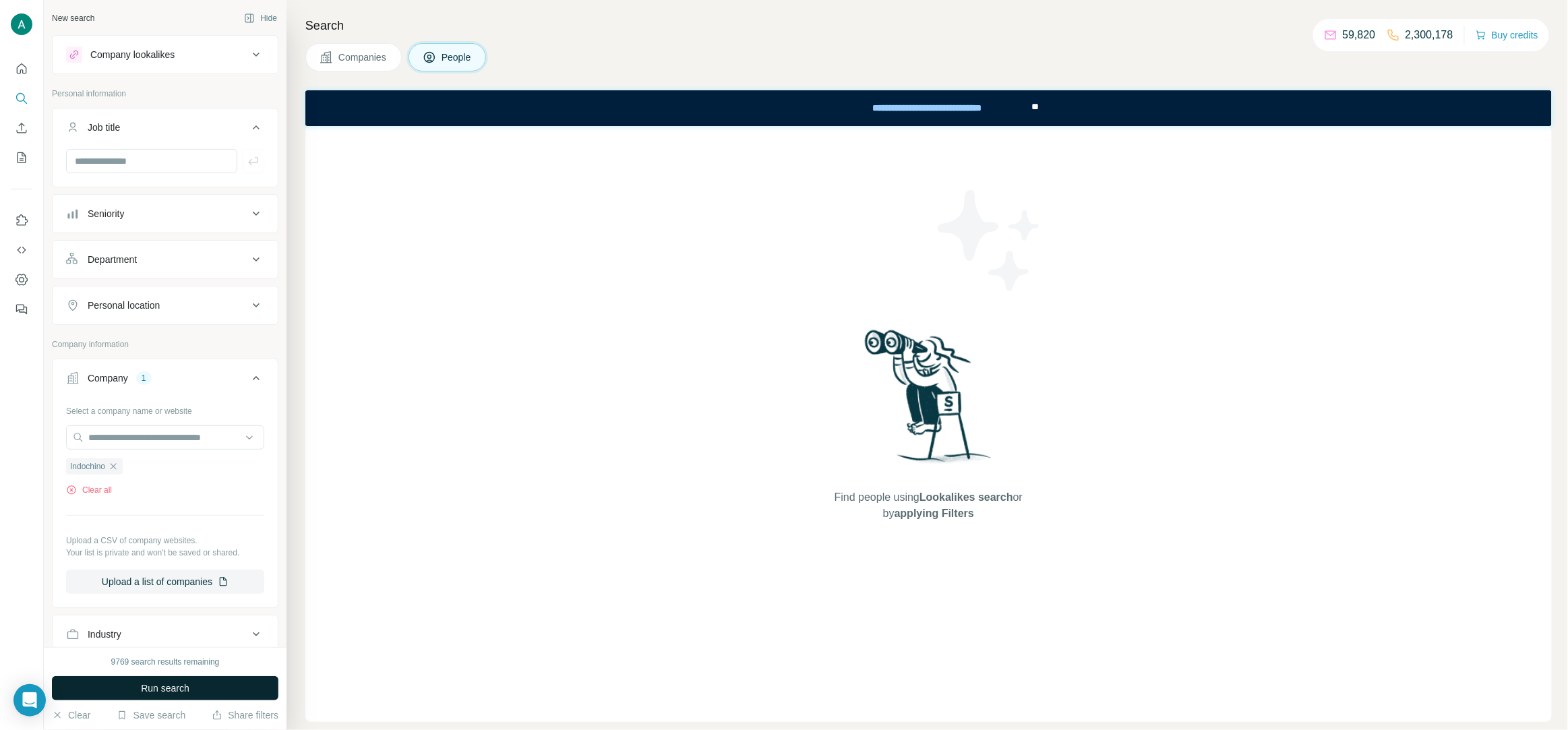
click at [184, 679] on button "Run search" at bounding box center [165, 688] width 226 height 24
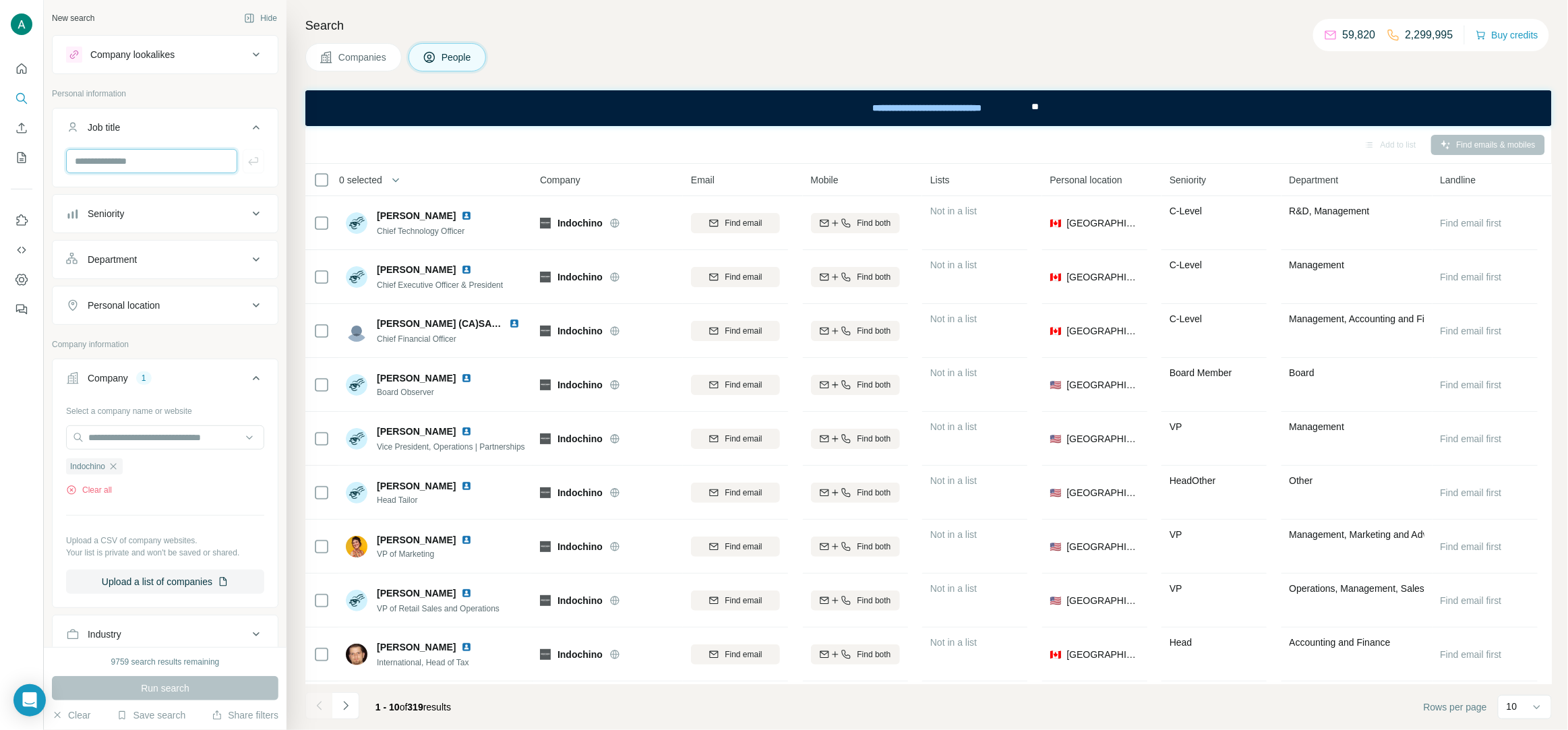
click at [169, 161] on input "text" at bounding box center [152, 161] width 171 height 24
click at [125, 167] on input "text" at bounding box center [152, 161] width 171 height 24
paste input "*********"
type input "*********"
click at [246, 171] on button "button" at bounding box center [253, 161] width 22 height 24
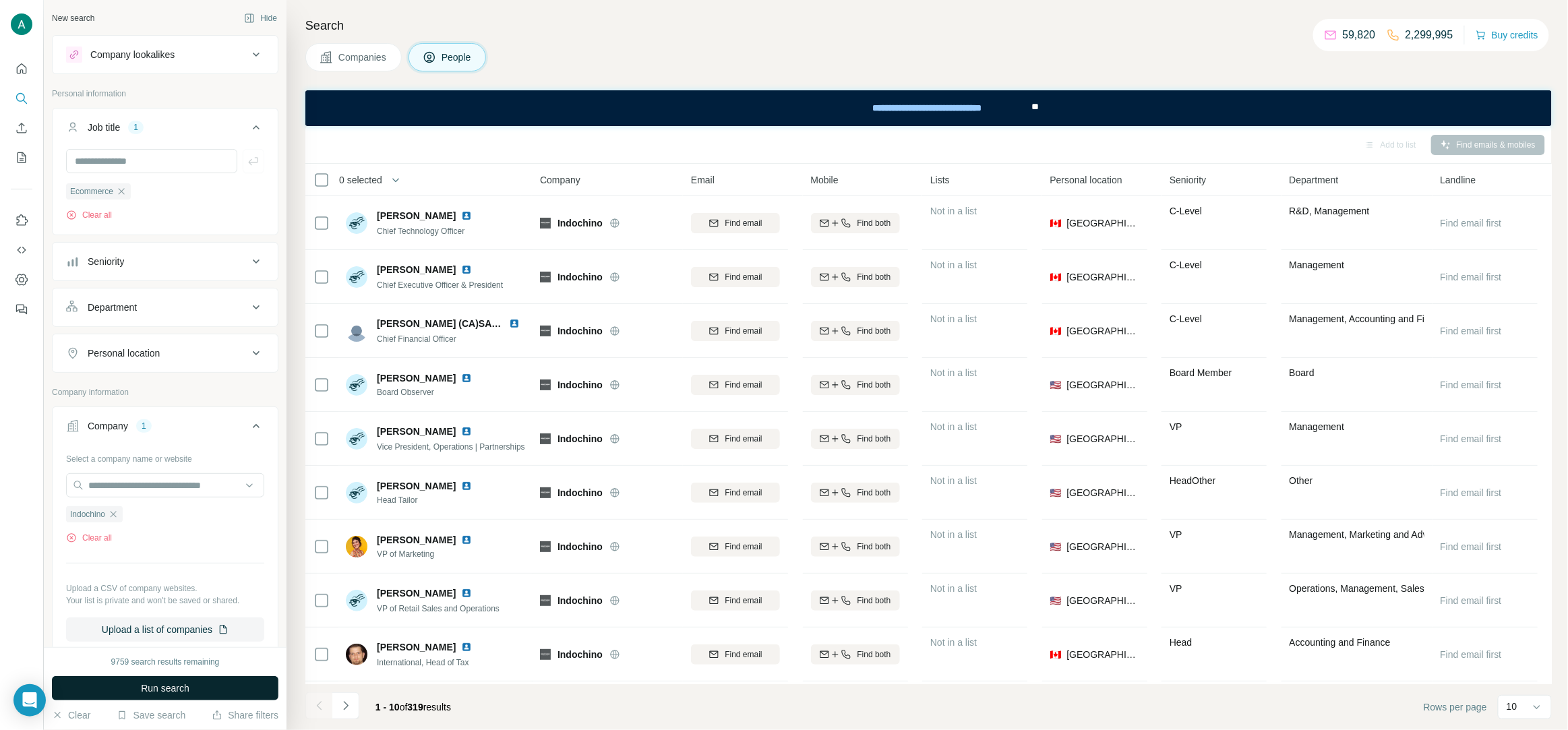
click at [152, 691] on span "Run search" at bounding box center [165, 688] width 49 height 13
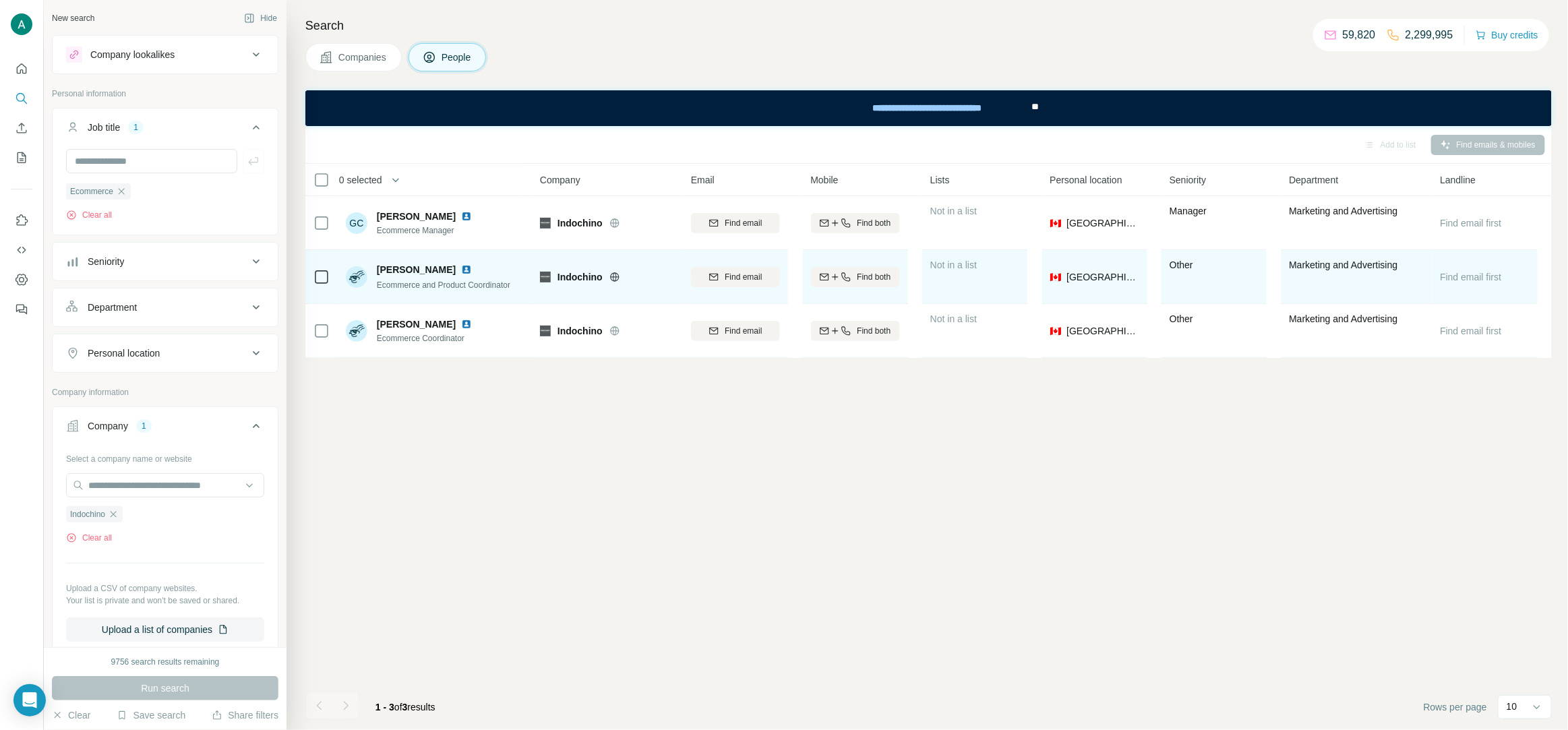
click at [461, 269] on img at bounding box center [466, 269] width 11 height 11
click at [752, 281] on span "Find email" at bounding box center [743, 276] width 37 height 12
drag, startPoint x: 376, startPoint y: 267, endPoint x: 433, endPoint y: 273, distance: 57.3
click at [433, 273] on span "Anmol Sagar" at bounding box center [416, 269] width 79 height 13
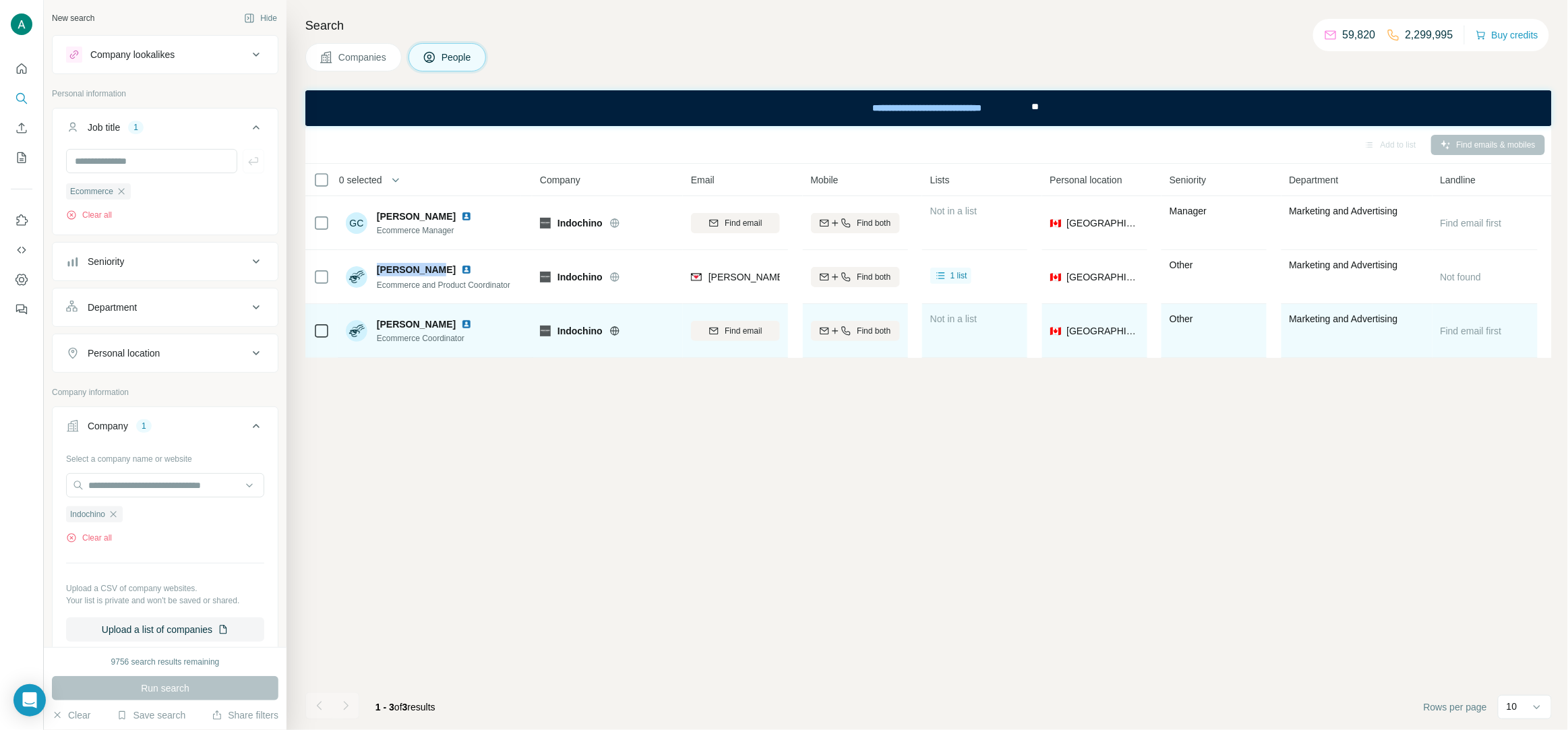
copy span "Anmol Sagar"
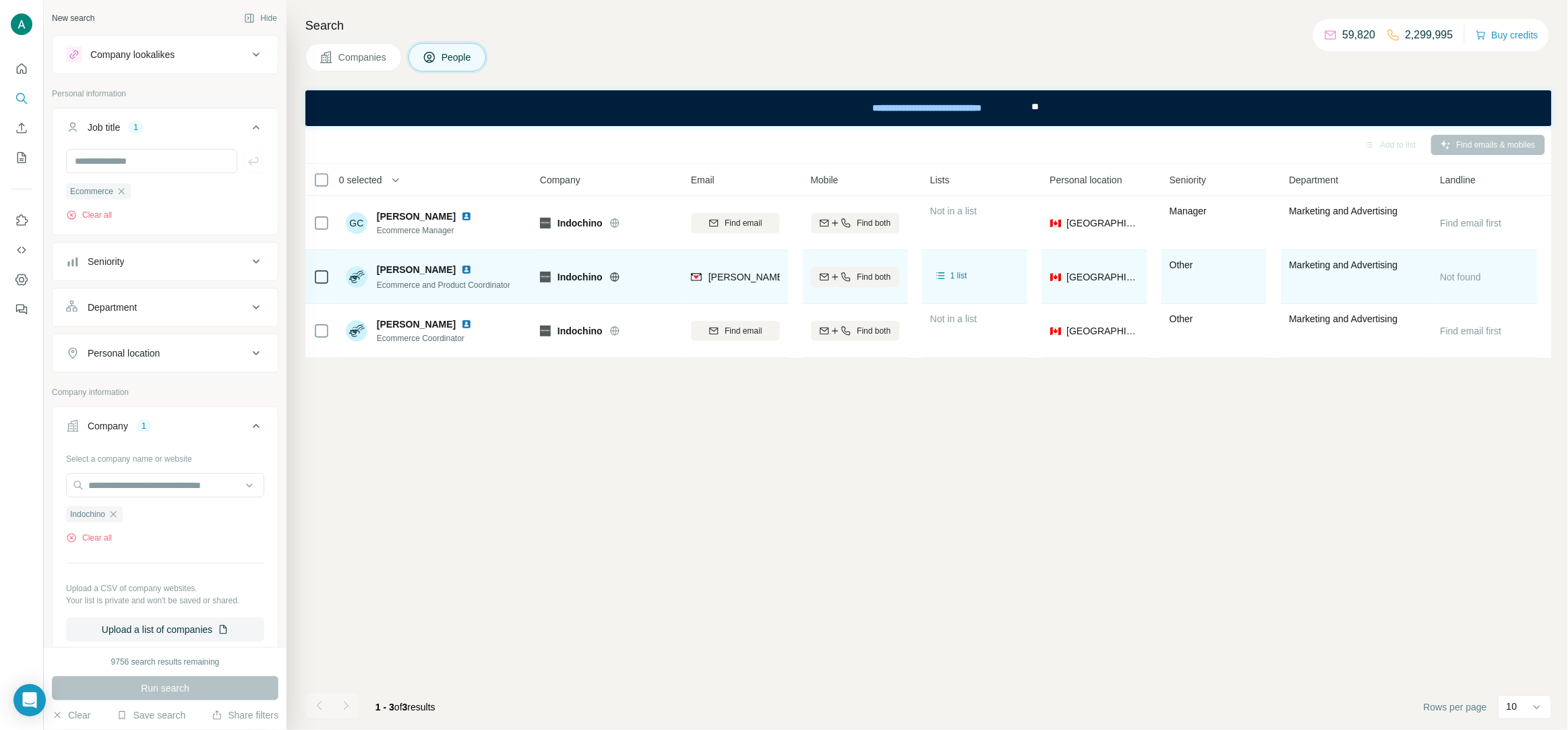
click at [502, 286] on span "Ecommerce and Product Coordinator" at bounding box center [443, 285] width 133 height 9
copy span "Ecommerce and Product Coordinator"
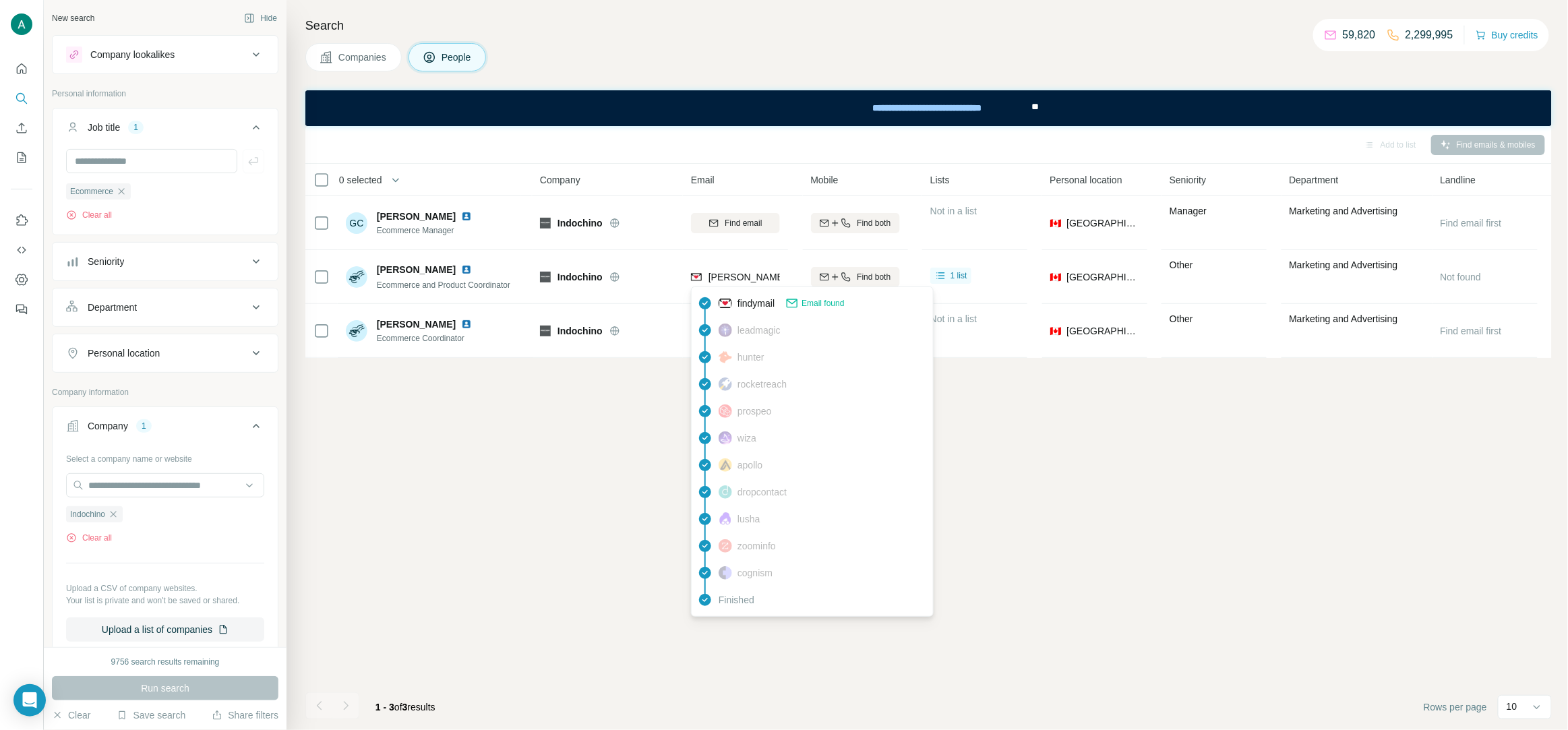
click at [754, 279] on span "anmol.sagar@indochino.com" at bounding box center [827, 276] width 238 height 11
copy tr "anmol.sagar@indochino.com"
click at [445, 505] on div "Add to list Find emails & mobiles 0 selected People Company Email Mobile Lists …" at bounding box center [929, 428] width 1247 height 604
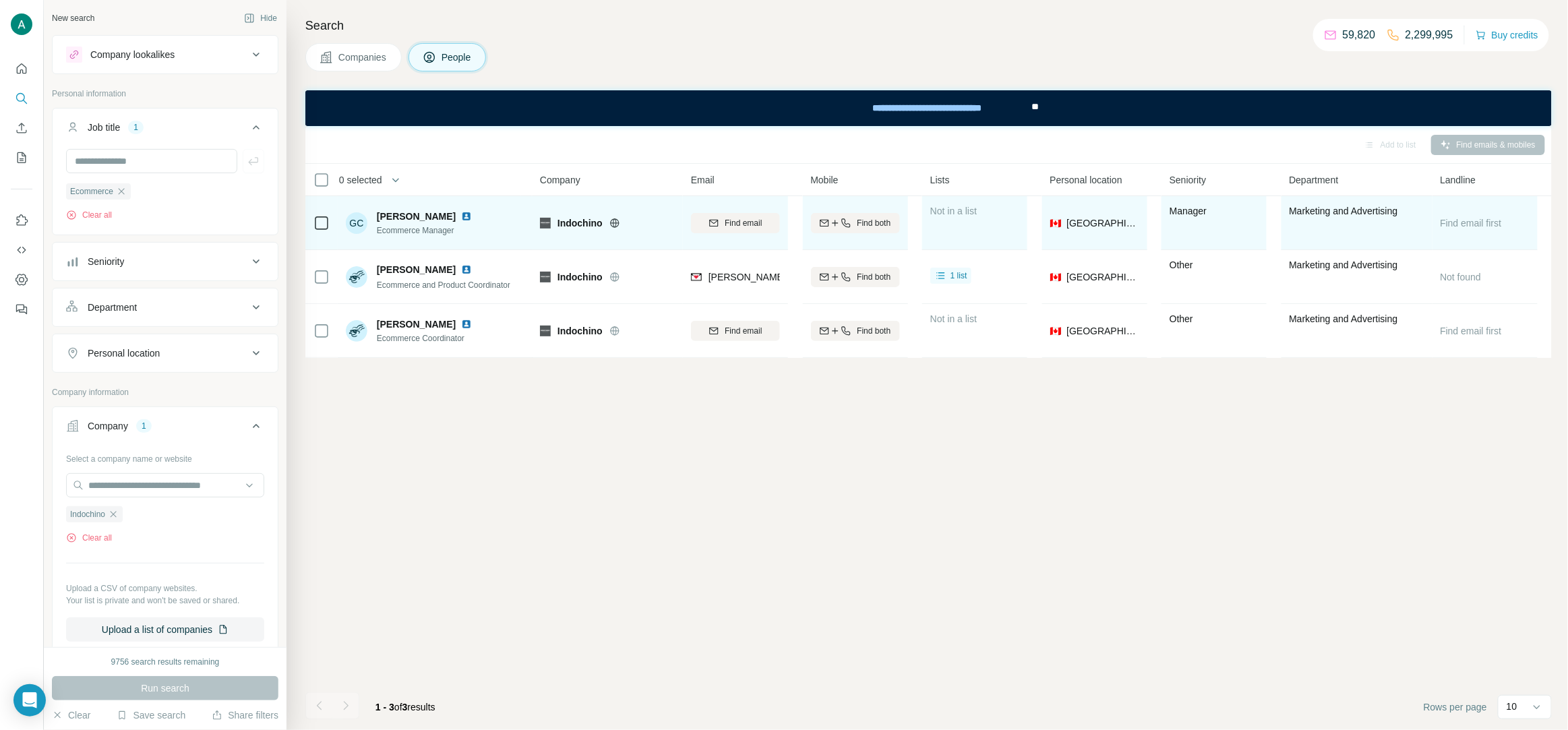
click at [461, 215] on img at bounding box center [466, 216] width 11 height 11
click at [727, 219] on span "Find email" at bounding box center [743, 223] width 37 height 12
click at [416, 210] on span "Gerald Cruz" at bounding box center [416, 216] width 79 height 13
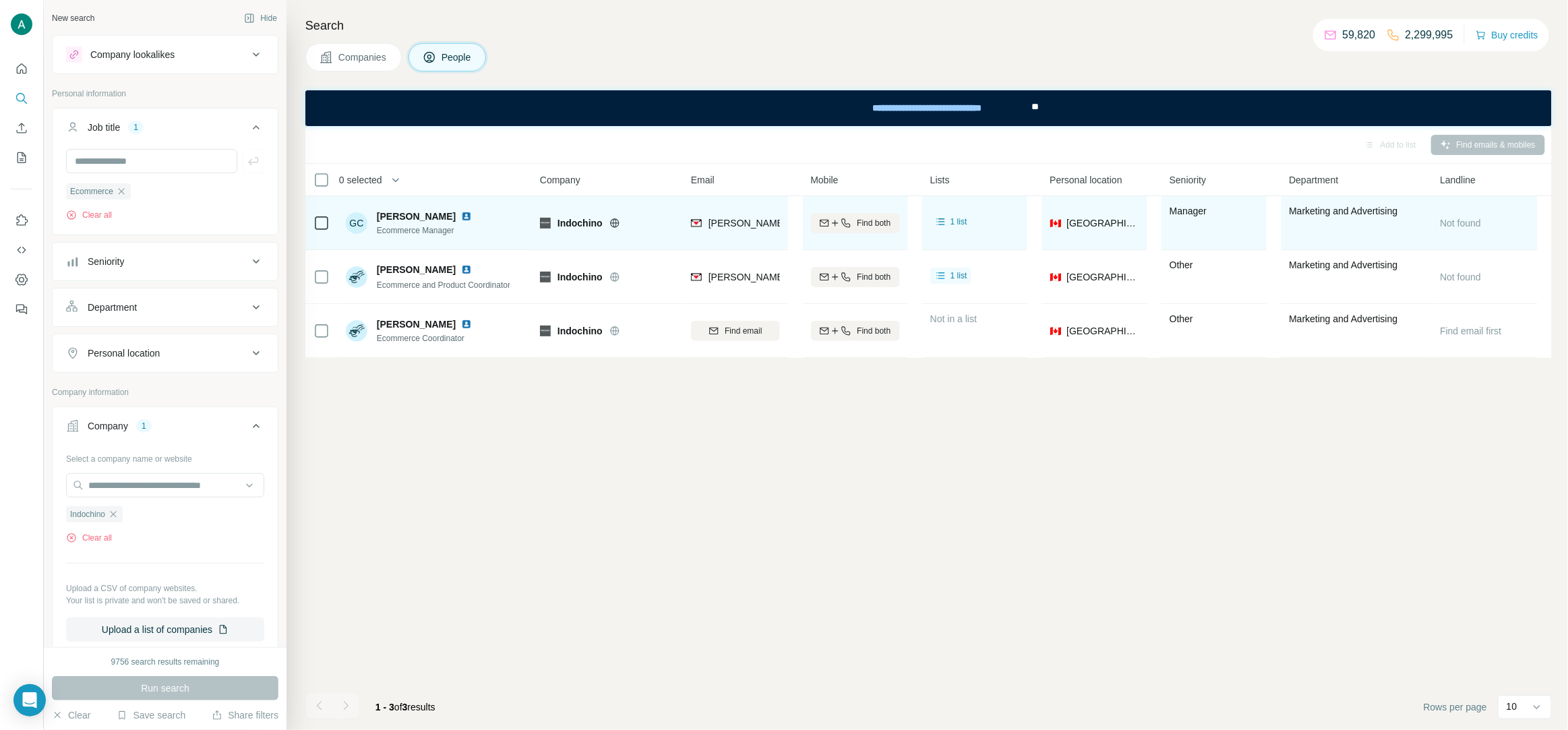
click at [415, 212] on span "Gerald Cruz" at bounding box center [416, 216] width 79 height 13
copy span "Gerald Cruz"
click at [398, 230] on span "Ecommerce Manager" at bounding box center [427, 230] width 100 height 12
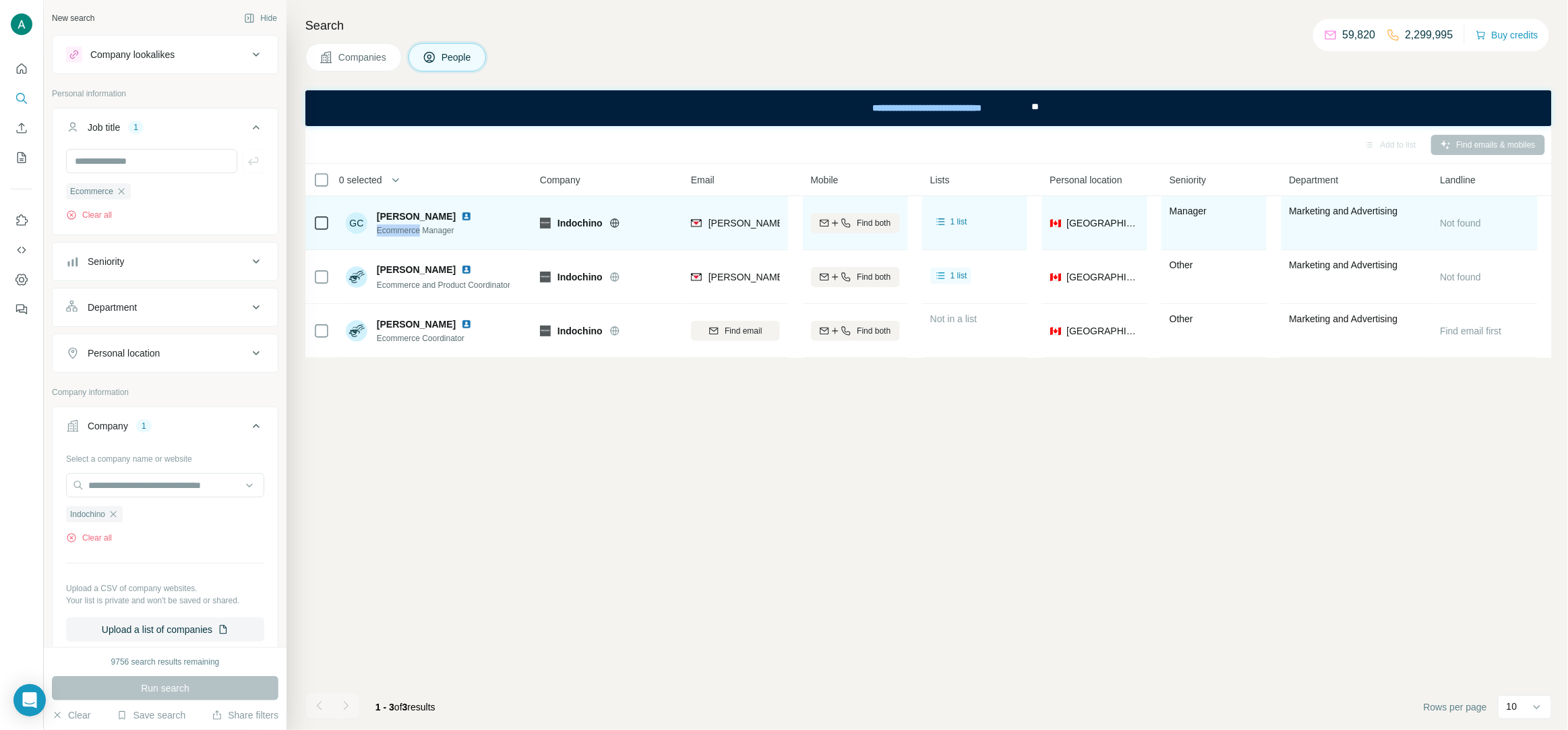
click at [398, 230] on span "Ecommerce Manager" at bounding box center [427, 230] width 100 height 12
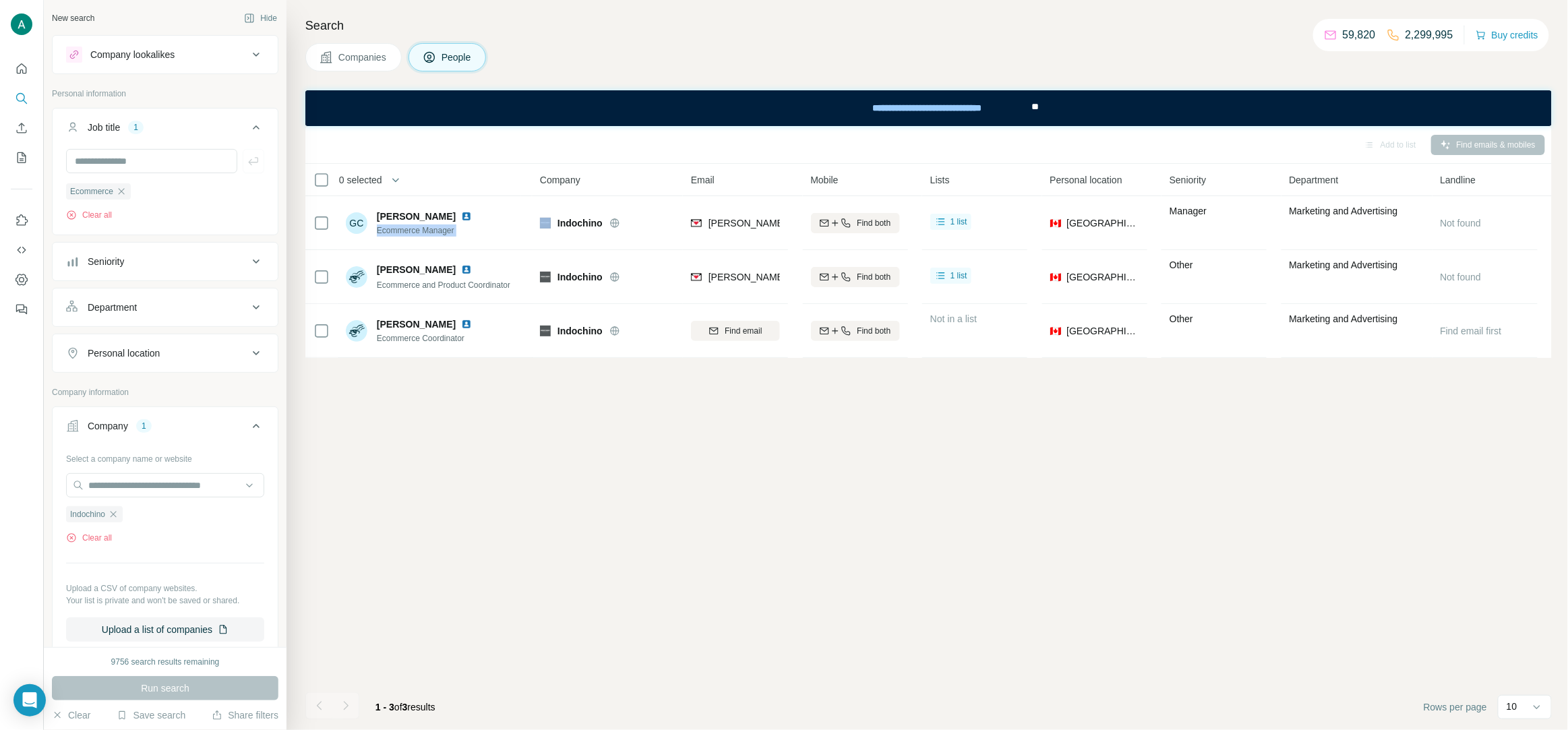
copy span "Ecommerce Manager"
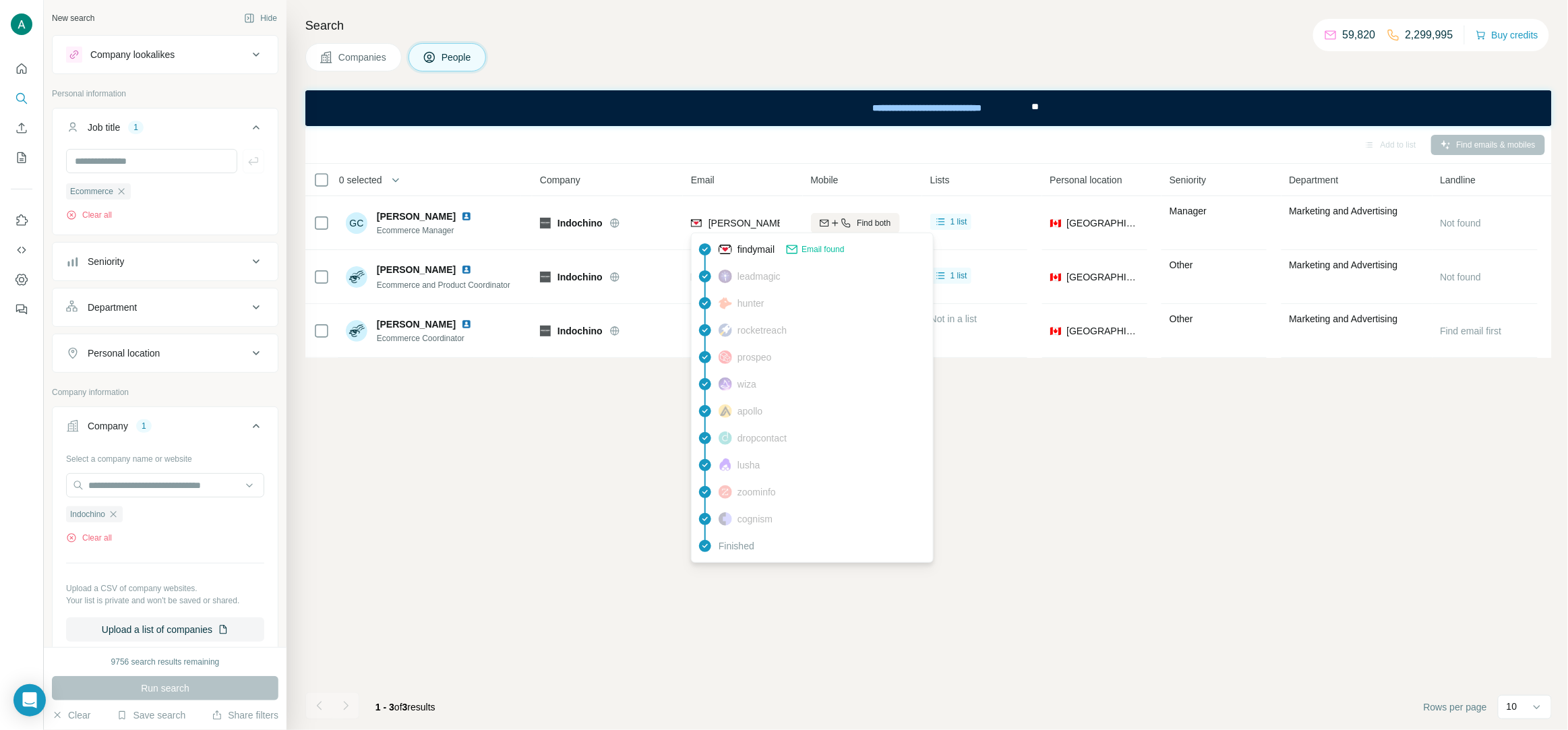
click at [751, 224] on span "gerald.cruz@indochino.com" at bounding box center [866, 223] width 315 height 11
copy tr "gerald.cruz@indochino.com"
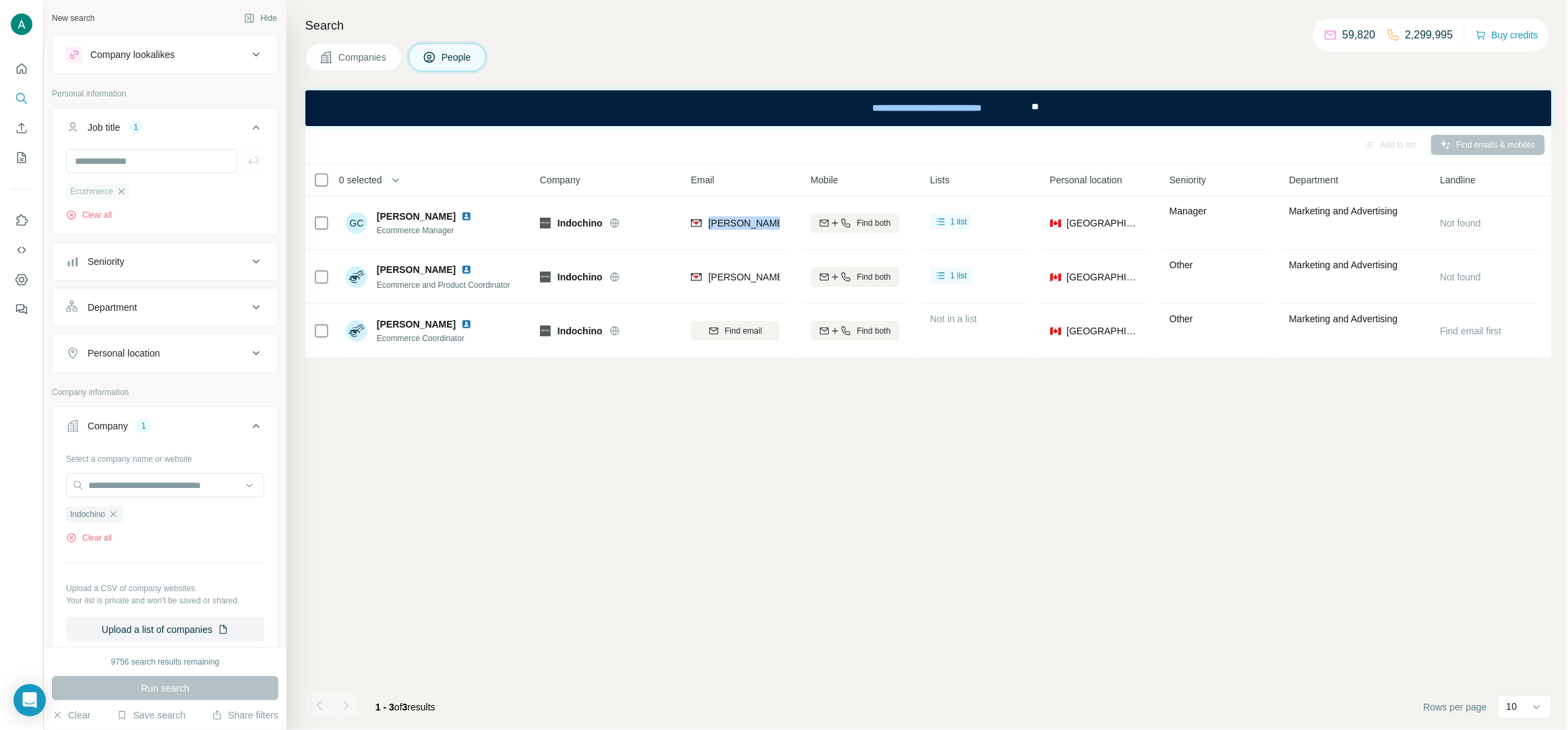
click at [123, 188] on icon "button" at bounding box center [121, 191] width 11 height 11
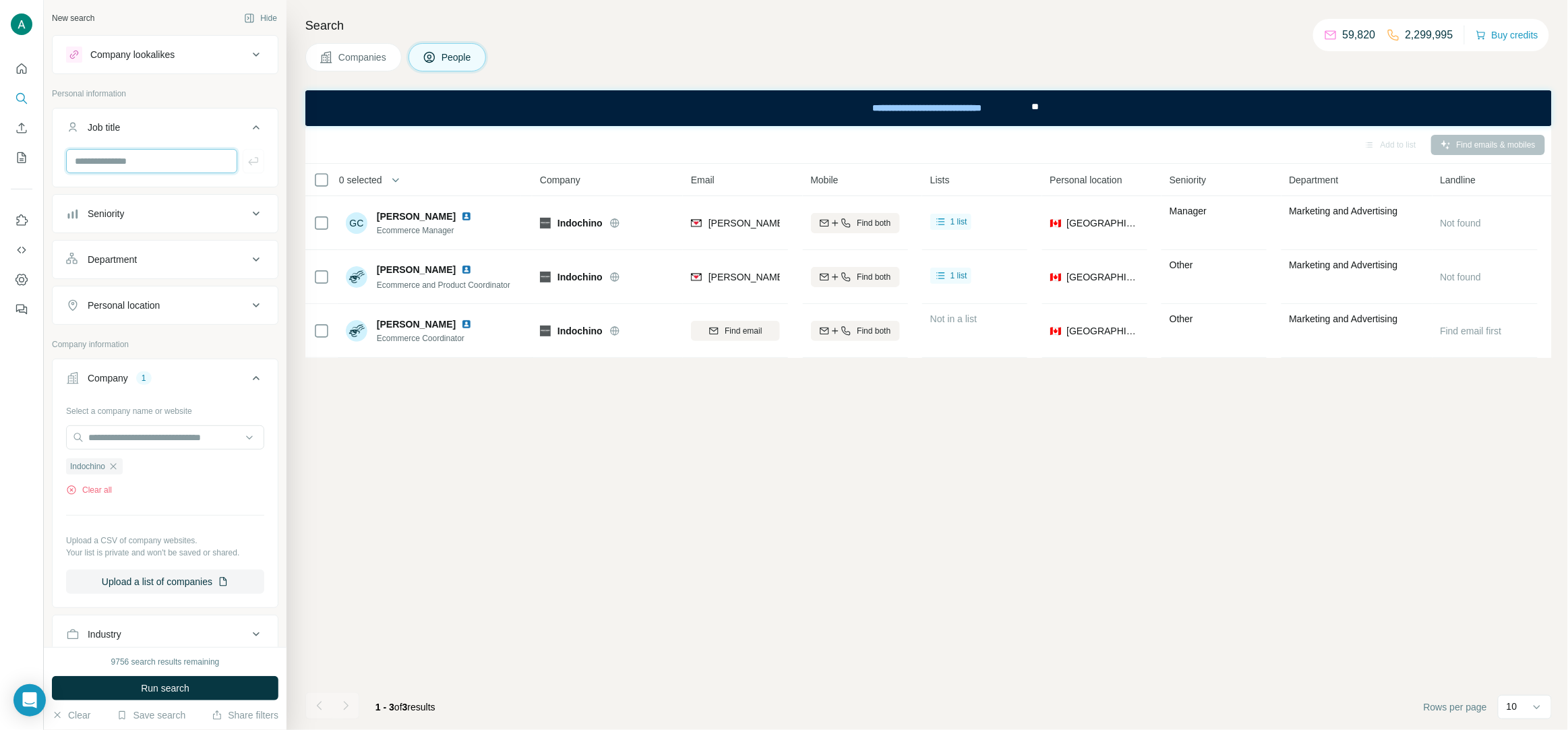
click at [143, 159] on input "text" at bounding box center [152, 161] width 171 height 24
type input "**"
click at [247, 161] on icon "button" at bounding box center [253, 161] width 13 height 13
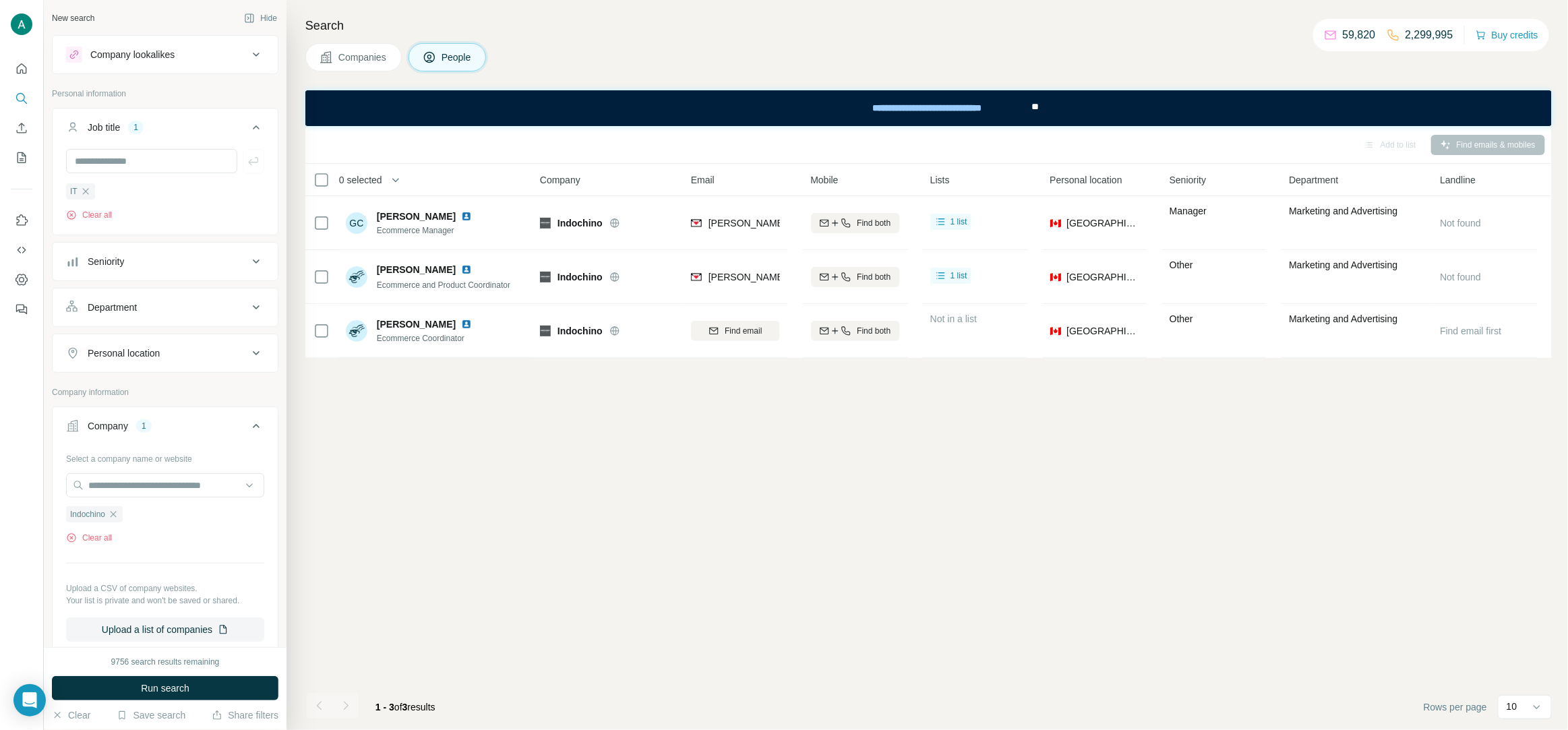
click at [121, 269] on button "Seniority" at bounding box center [165, 262] width 225 height 32
click at [134, 265] on div "Seniority" at bounding box center [157, 261] width 182 height 13
click at [125, 305] on div "Department" at bounding box center [112, 307] width 49 height 13
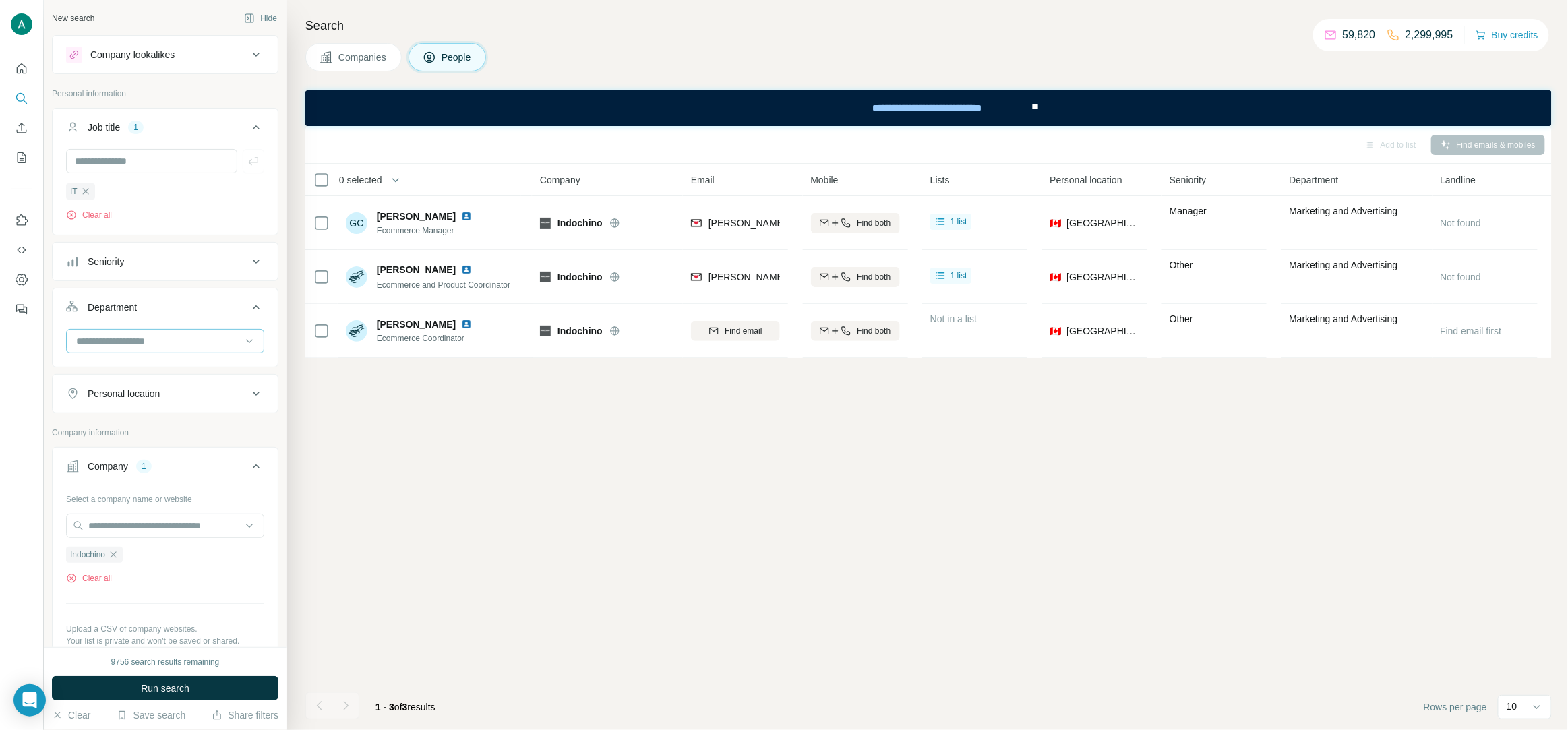
click at [127, 348] on input at bounding box center [158, 341] width 166 height 15
click at [123, 399] on div "R&D" at bounding box center [165, 394] width 176 height 13
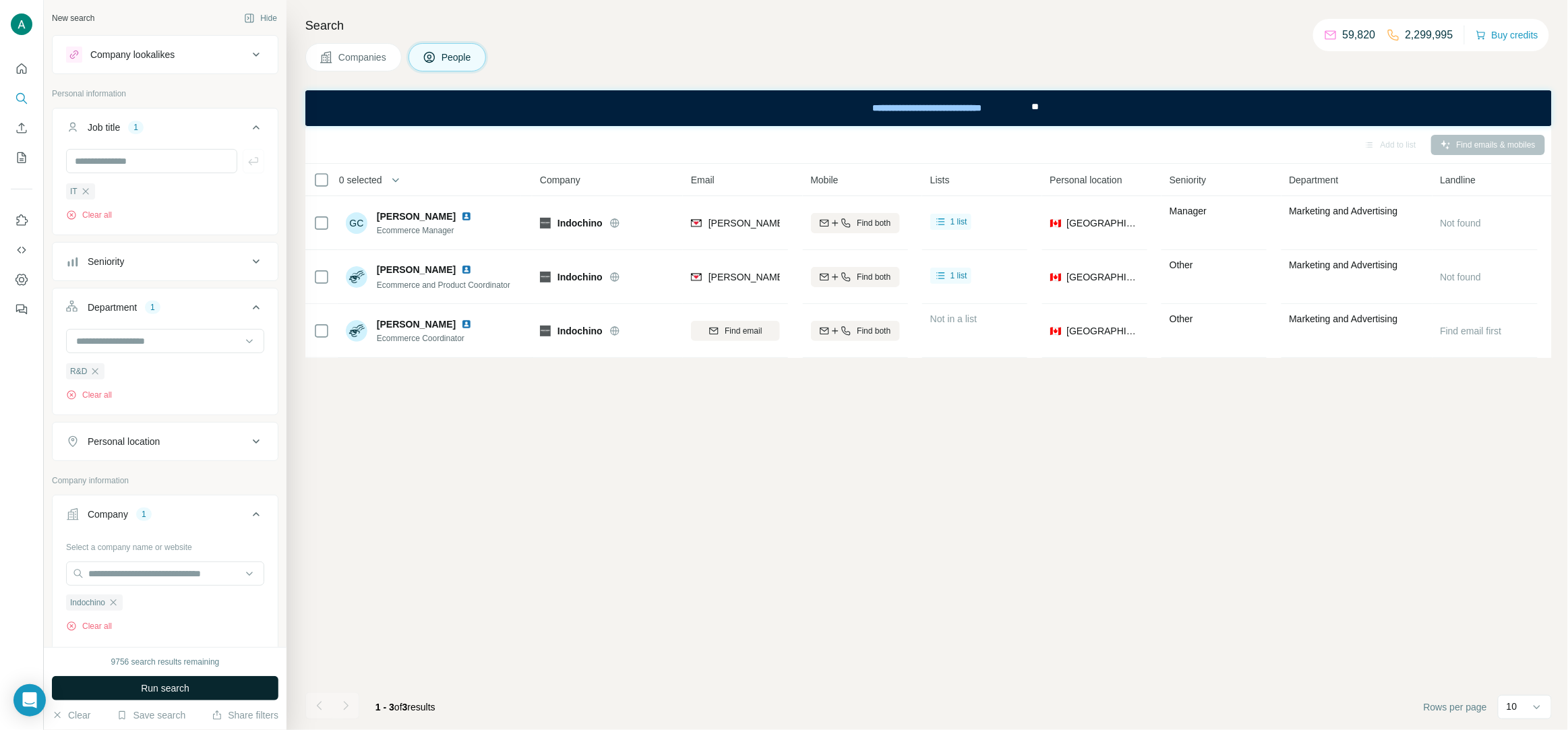
click at [197, 686] on button "Run search" at bounding box center [165, 688] width 226 height 24
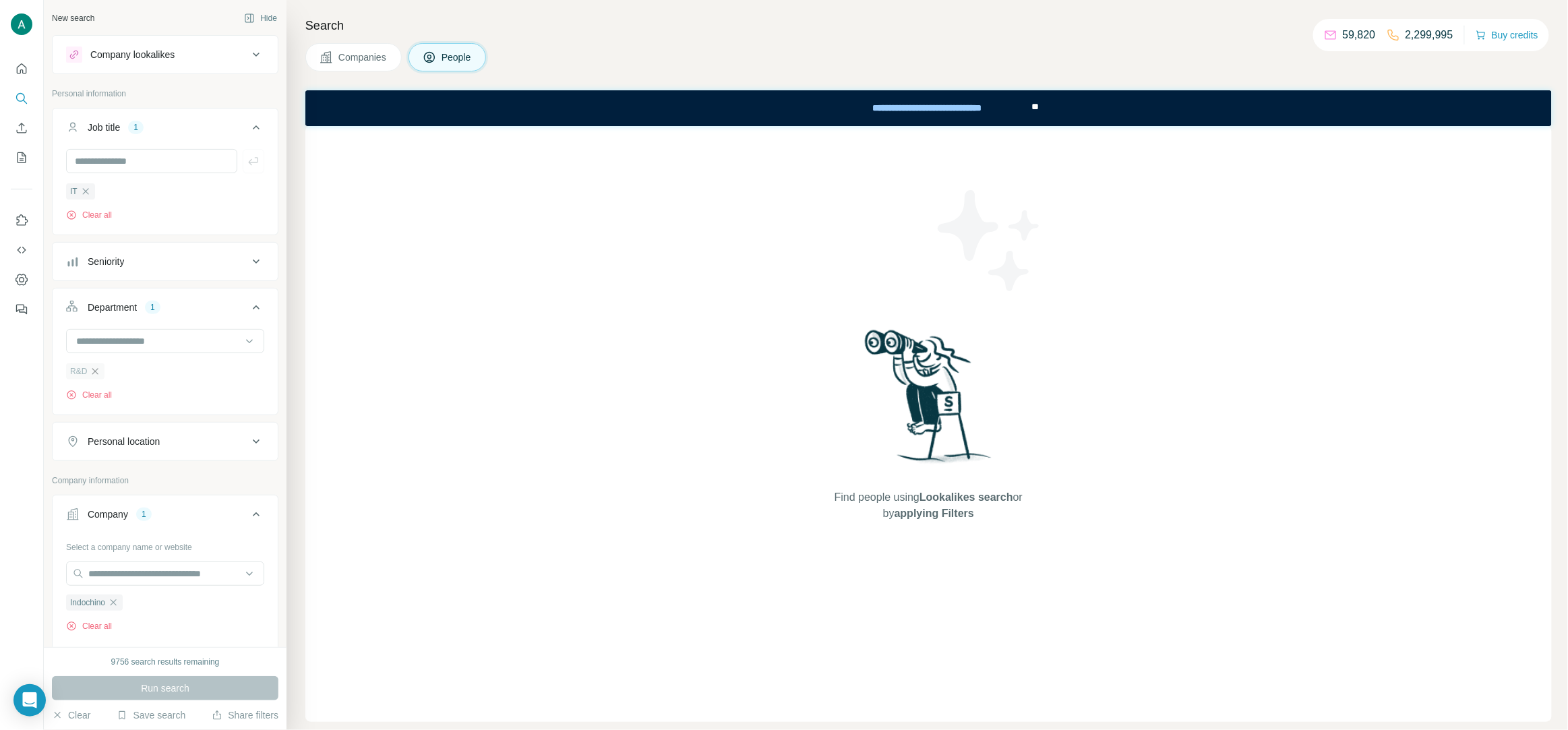
click at [94, 375] on icon "button" at bounding box center [94, 371] width 11 height 11
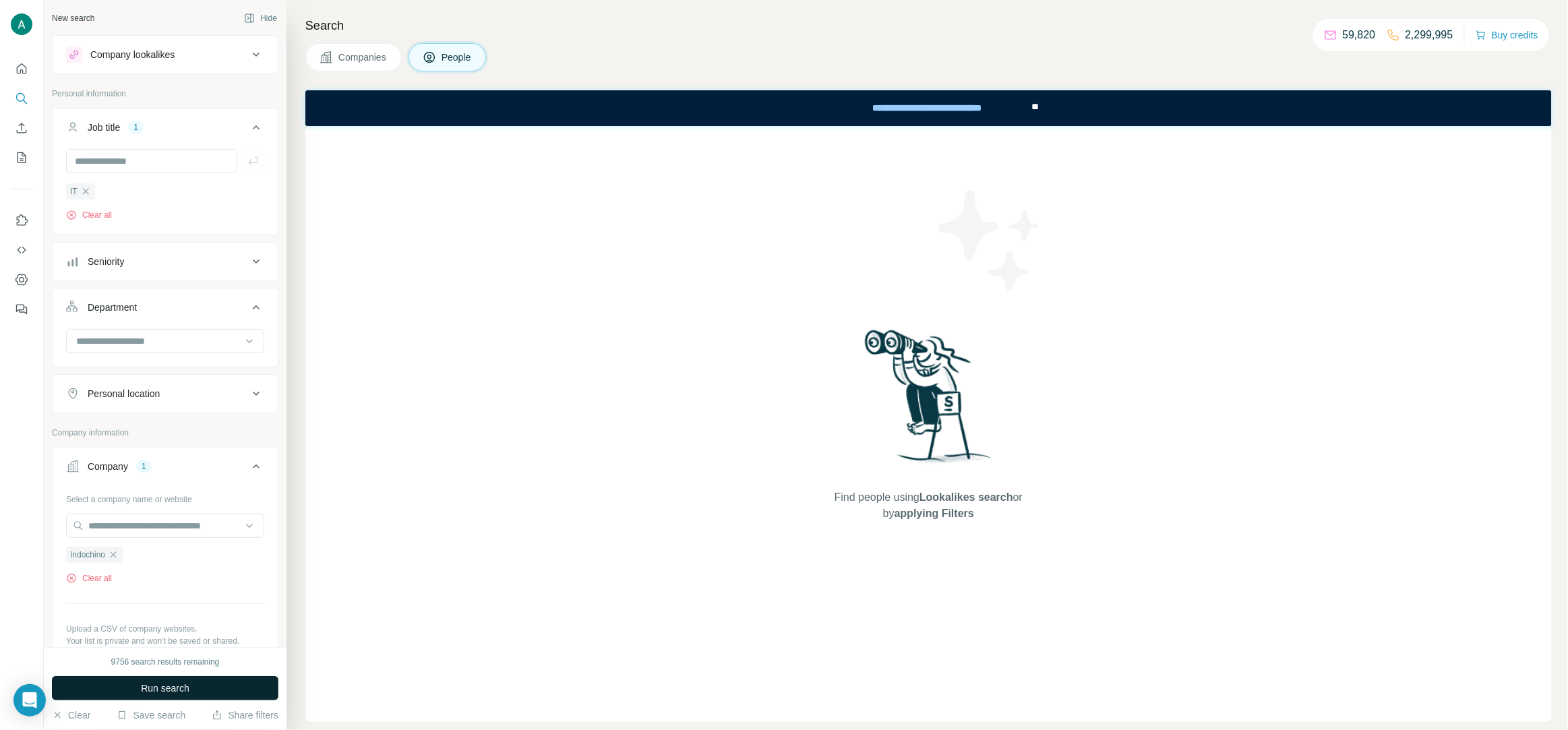
click at [181, 688] on span "Run search" at bounding box center [165, 688] width 49 height 13
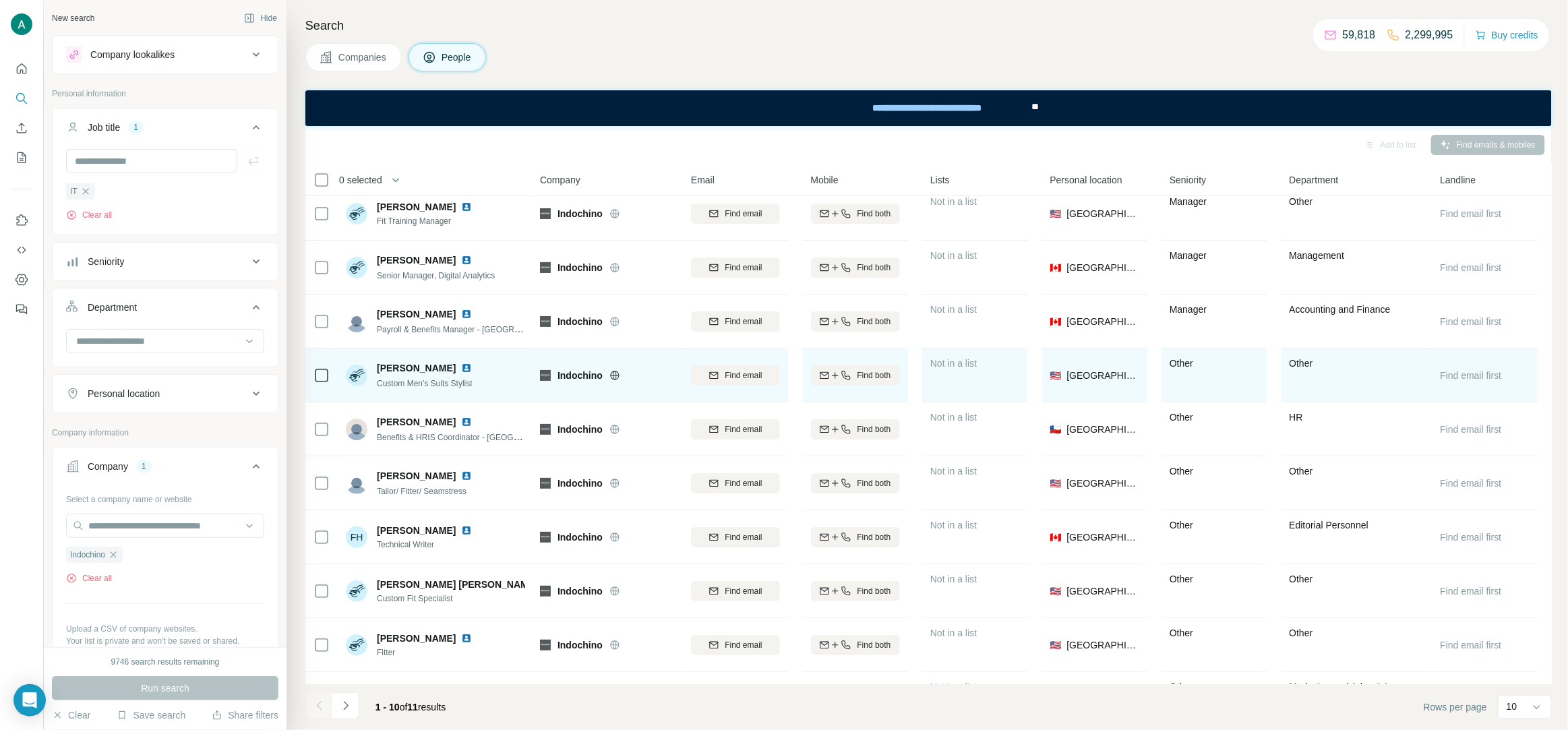
scroll to position [51, 0]
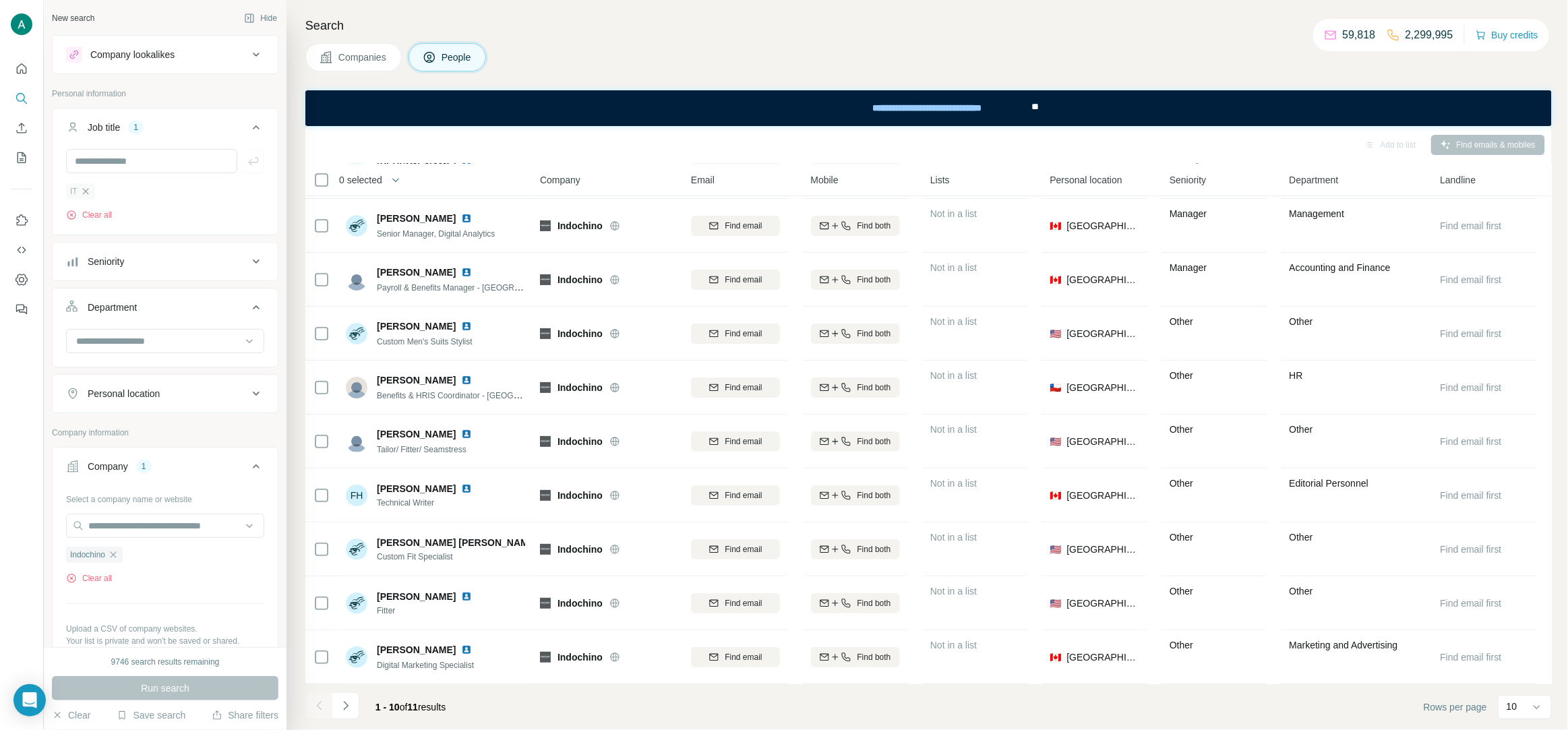
click at [89, 192] on icon "button" at bounding box center [85, 191] width 11 height 11
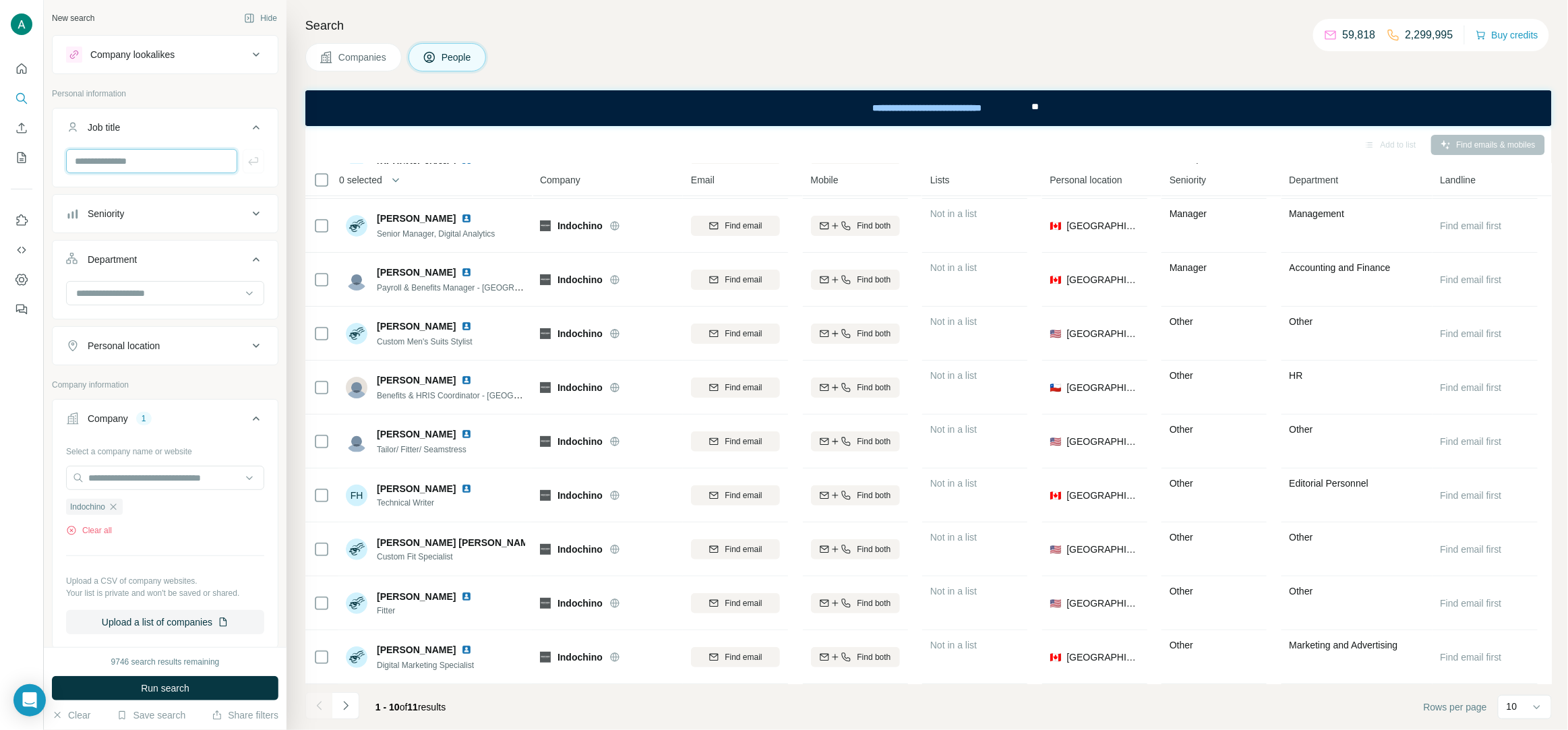
click at [102, 157] on input "text" at bounding box center [152, 161] width 171 height 24
type input "****"
click at [261, 164] on button "button" at bounding box center [253, 161] width 22 height 24
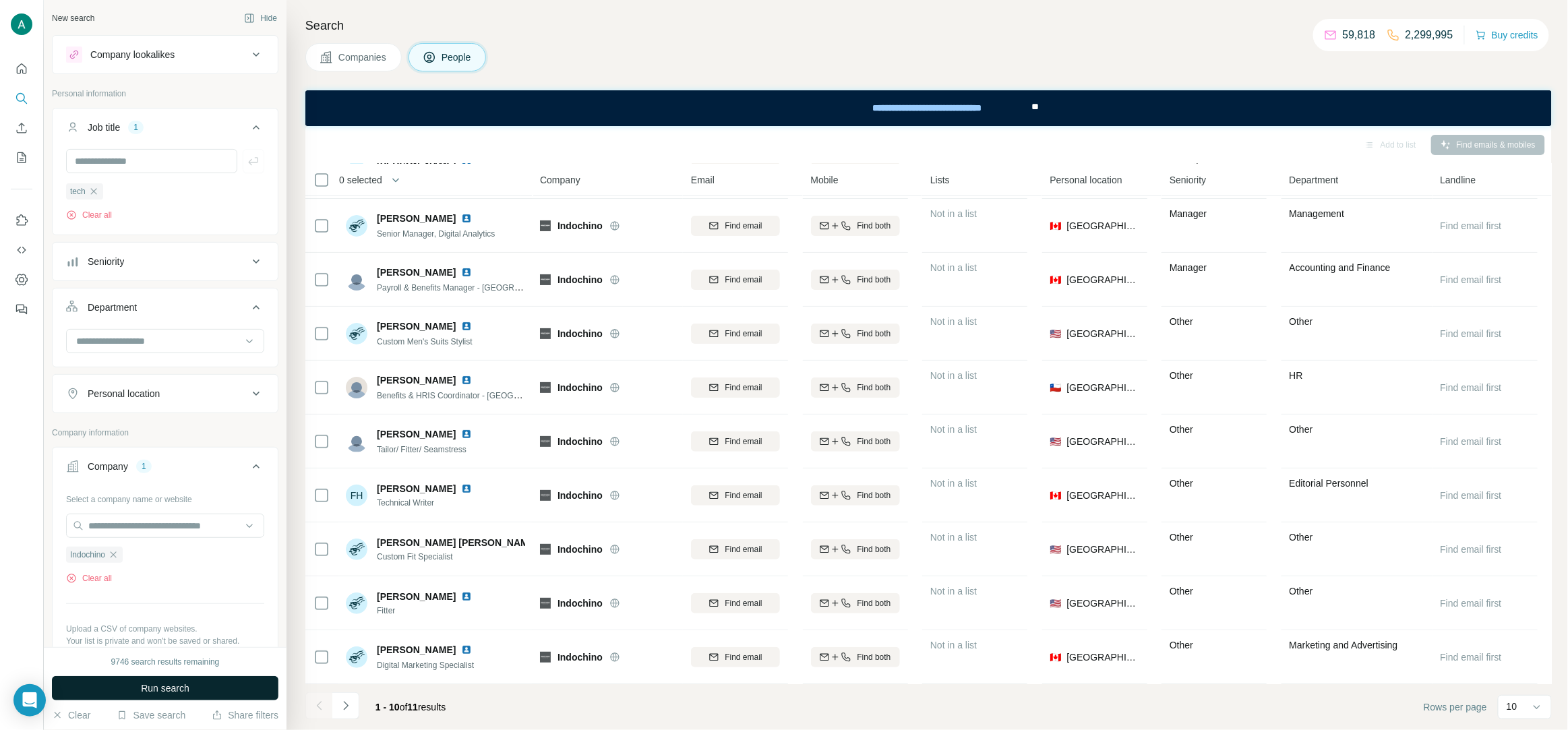
click at [170, 695] on span "Run search" at bounding box center [165, 688] width 49 height 13
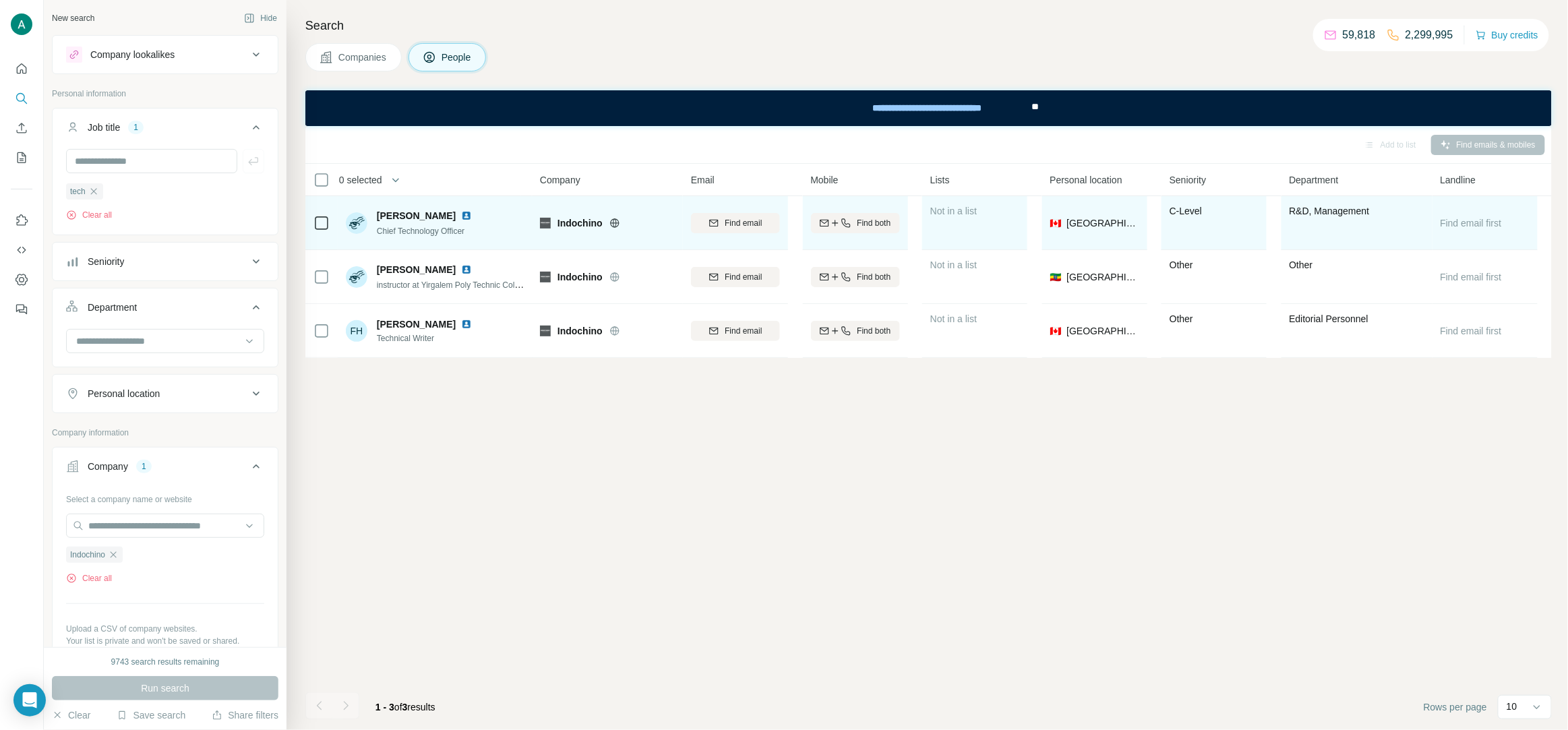
click at [461, 215] on img at bounding box center [466, 215] width 11 height 11
click at [719, 222] on div "Find email" at bounding box center [735, 223] width 89 height 12
click at [403, 215] on span "Alex Buhler" at bounding box center [416, 215] width 79 height 13
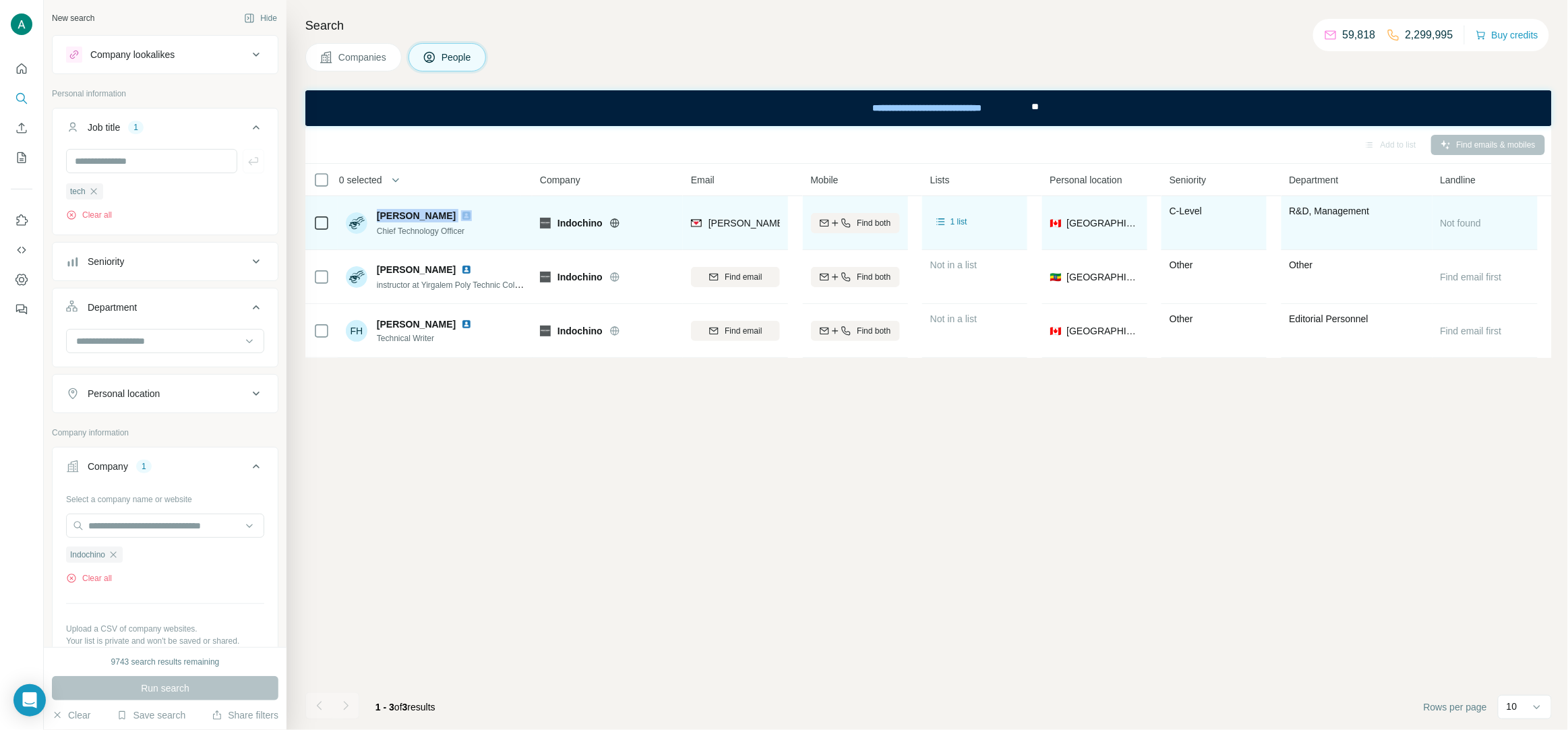
copy span "Alex Buhler"
click at [446, 233] on span "Chief Technology Officer" at bounding box center [420, 231] width 87 height 9
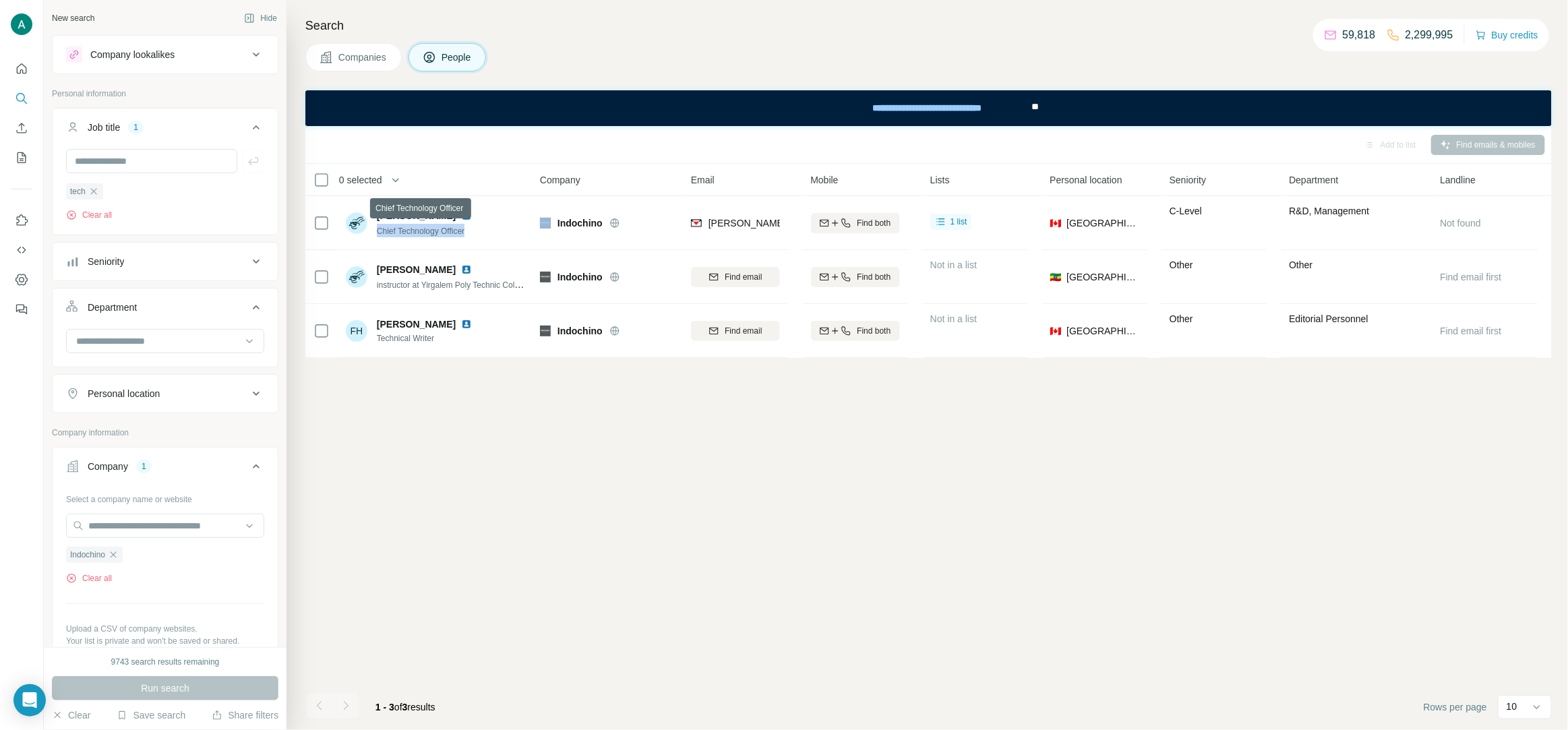
copy span "Chief Technology Officer"
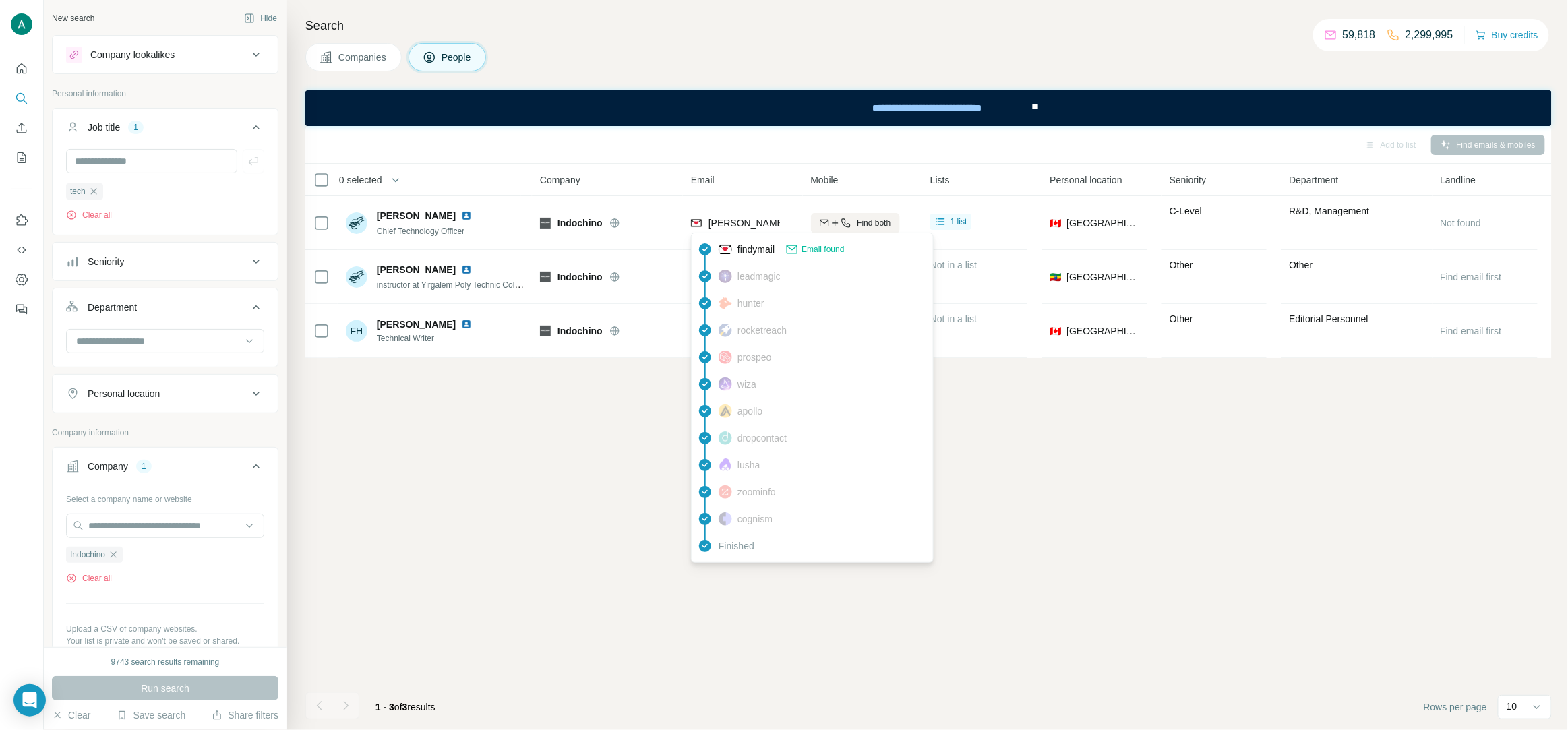
click at [758, 221] on span "alex.buhler@indochino.com" at bounding box center [866, 223] width 315 height 11
click at [99, 193] on icon "button" at bounding box center [93, 191] width 11 height 11
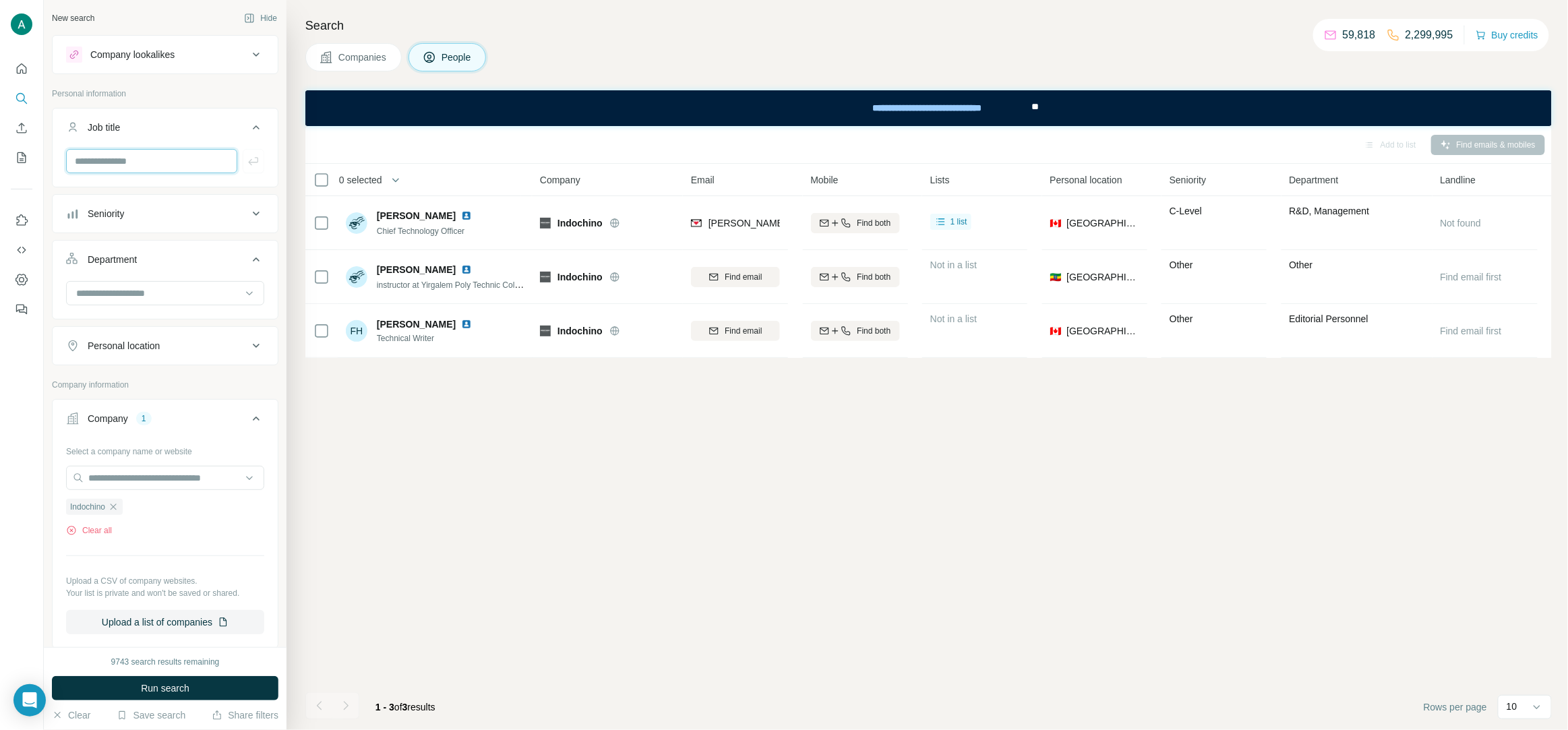
click at [106, 162] on input "text" at bounding box center [152, 161] width 171 height 24
paste input "**********"
type input "**********"
click at [0, 164] on html "**********" at bounding box center [784, 365] width 1568 height 730
click at [115, 513] on icon "button" at bounding box center [113, 506] width 11 height 11
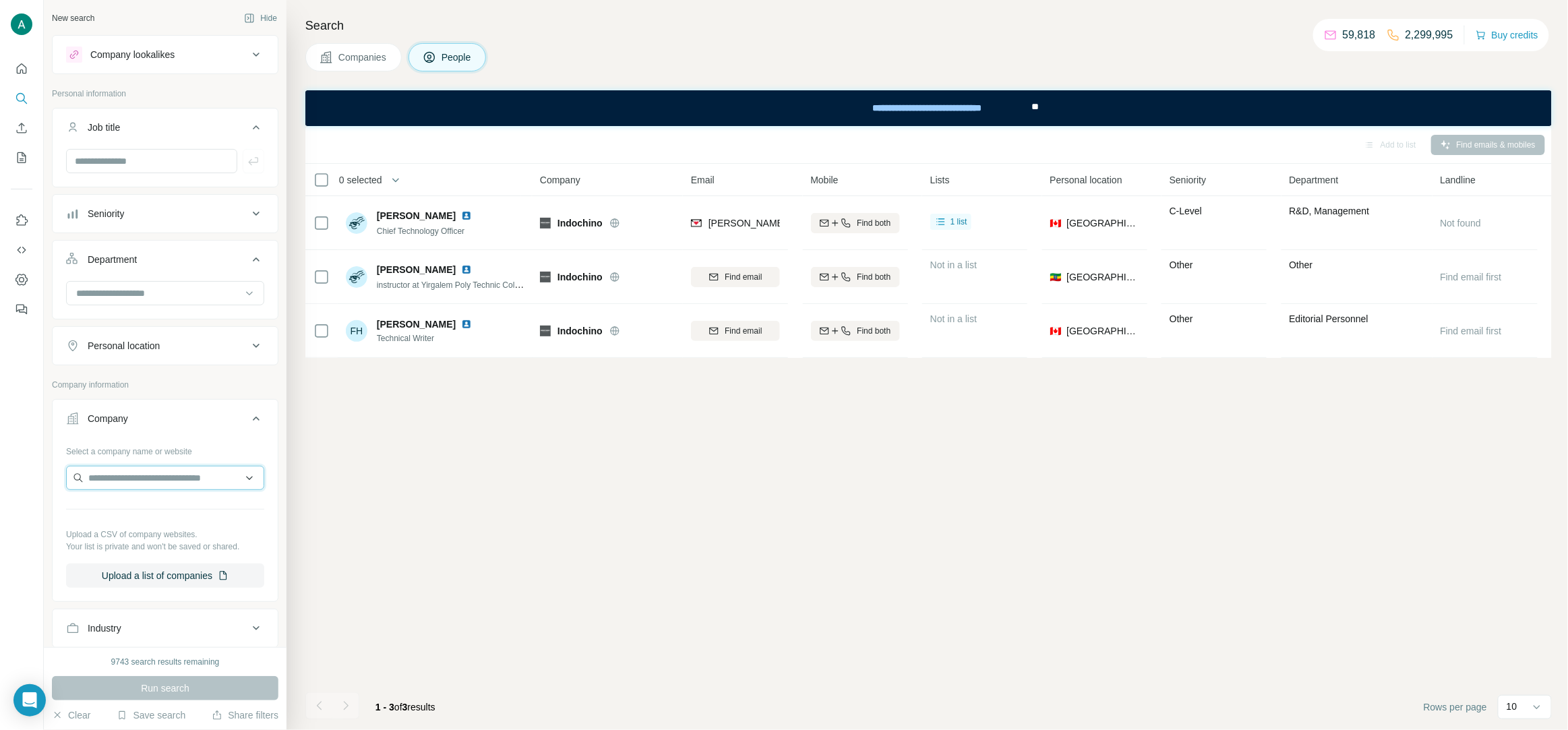
click at [115, 482] on input "text" at bounding box center [165, 478] width 198 height 24
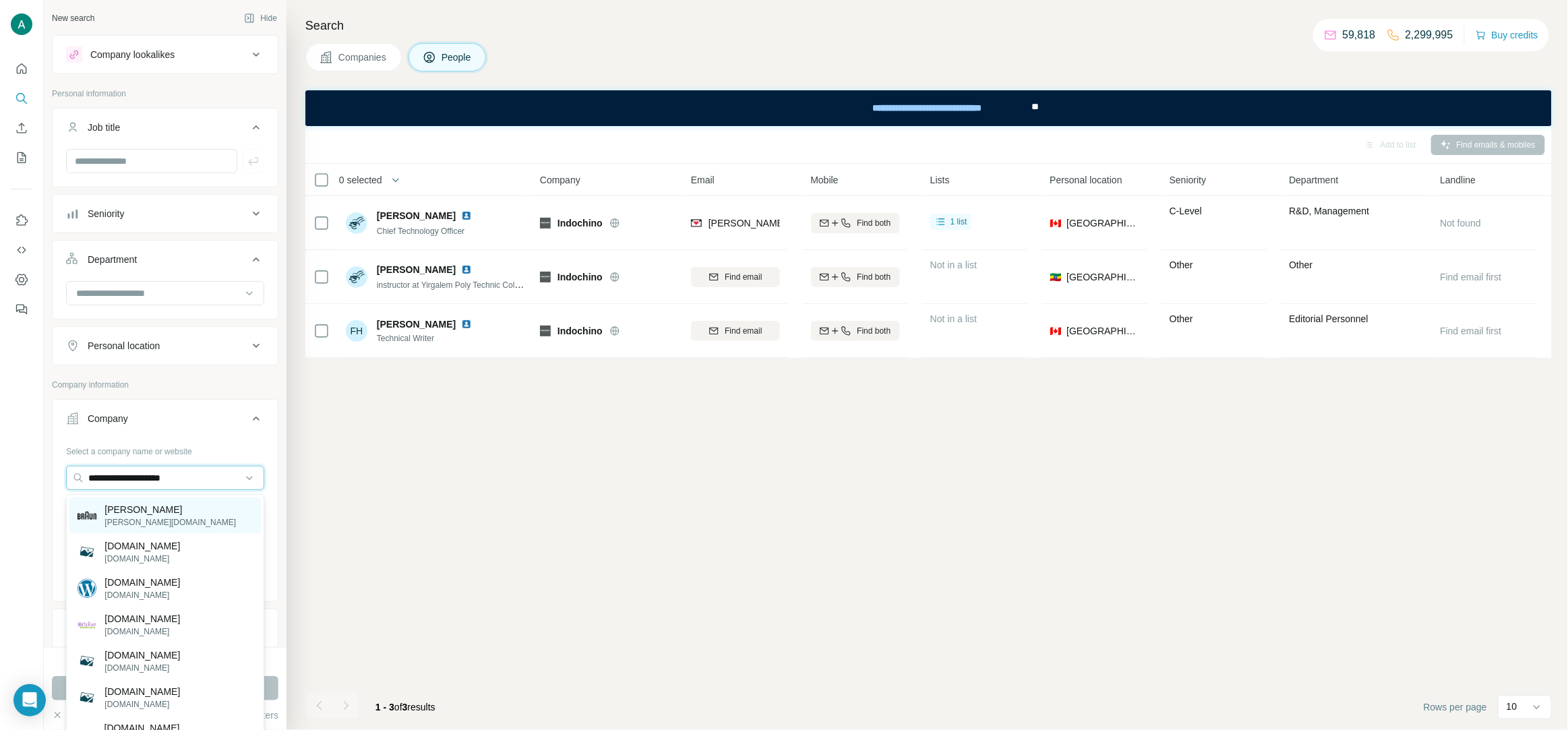
type input "**********"
click at [192, 513] on div "Braun braun.com" at bounding box center [165, 516] width 192 height 37
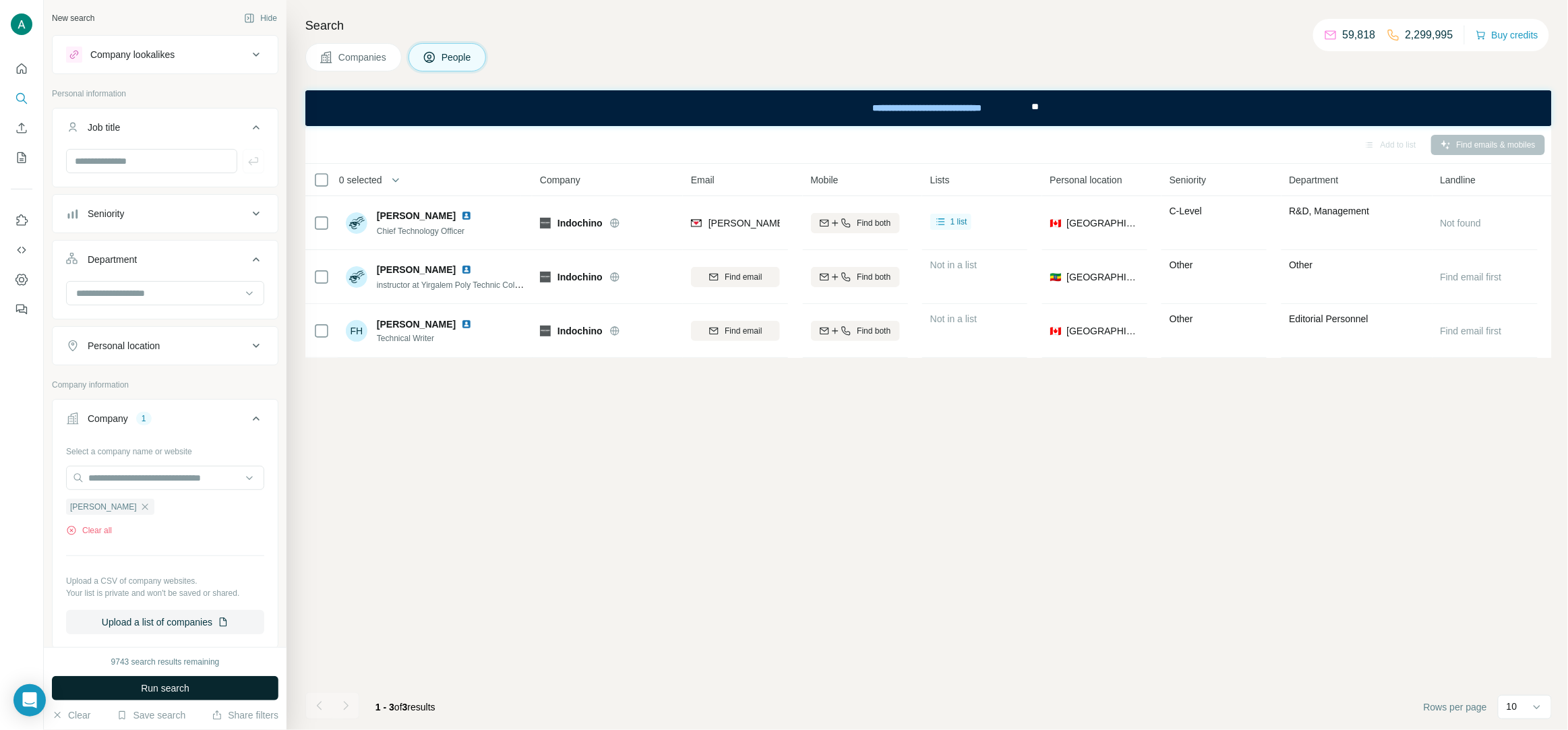
click at [154, 688] on span "Run search" at bounding box center [165, 688] width 49 height 13
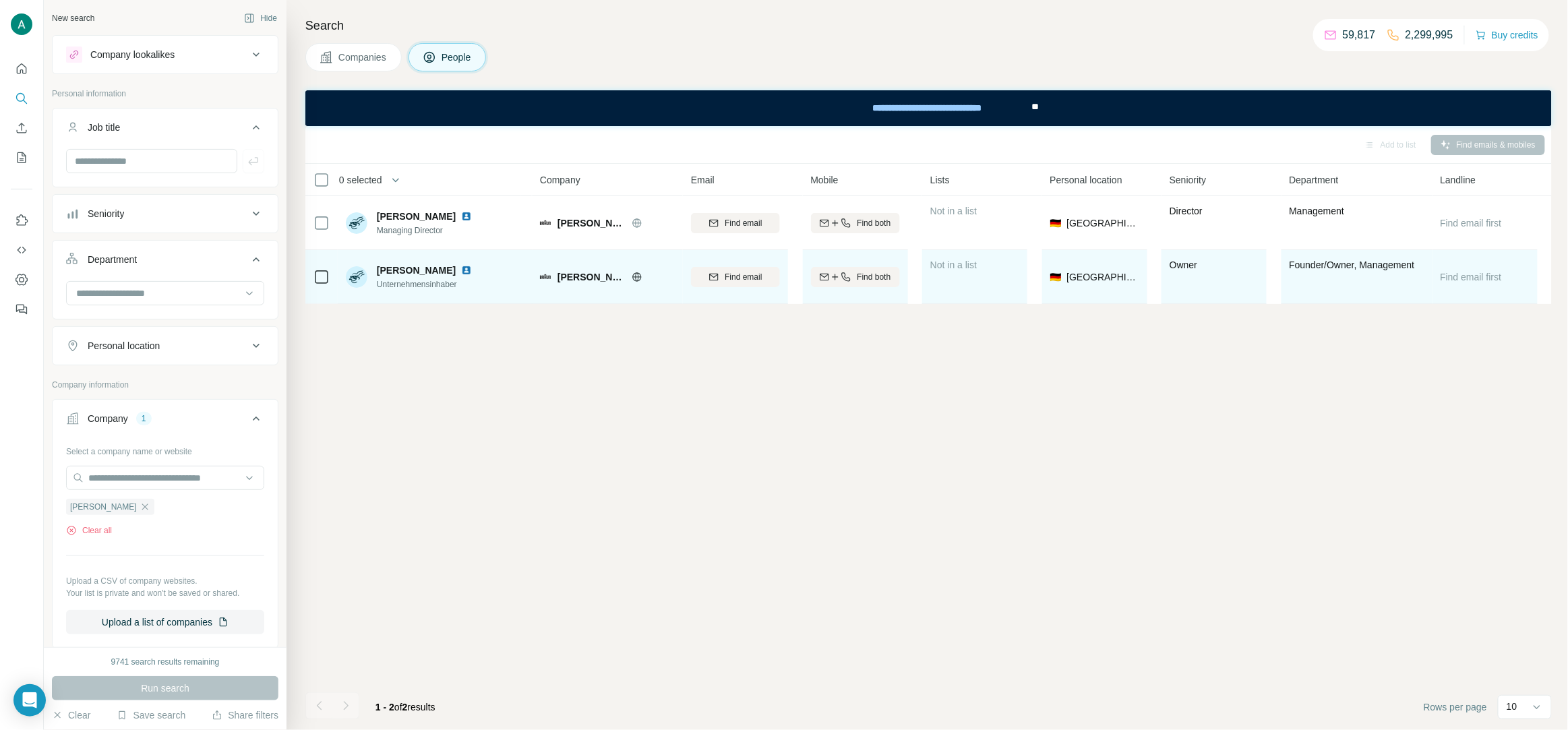
click at [441, 286] on span "Unternehmensinhaber" at bounding box center [427, 284] width 100 height 12
click at [437, 284] on span "Unternehmensinhaber" at bounding box center [427, 284] width 100 height 12
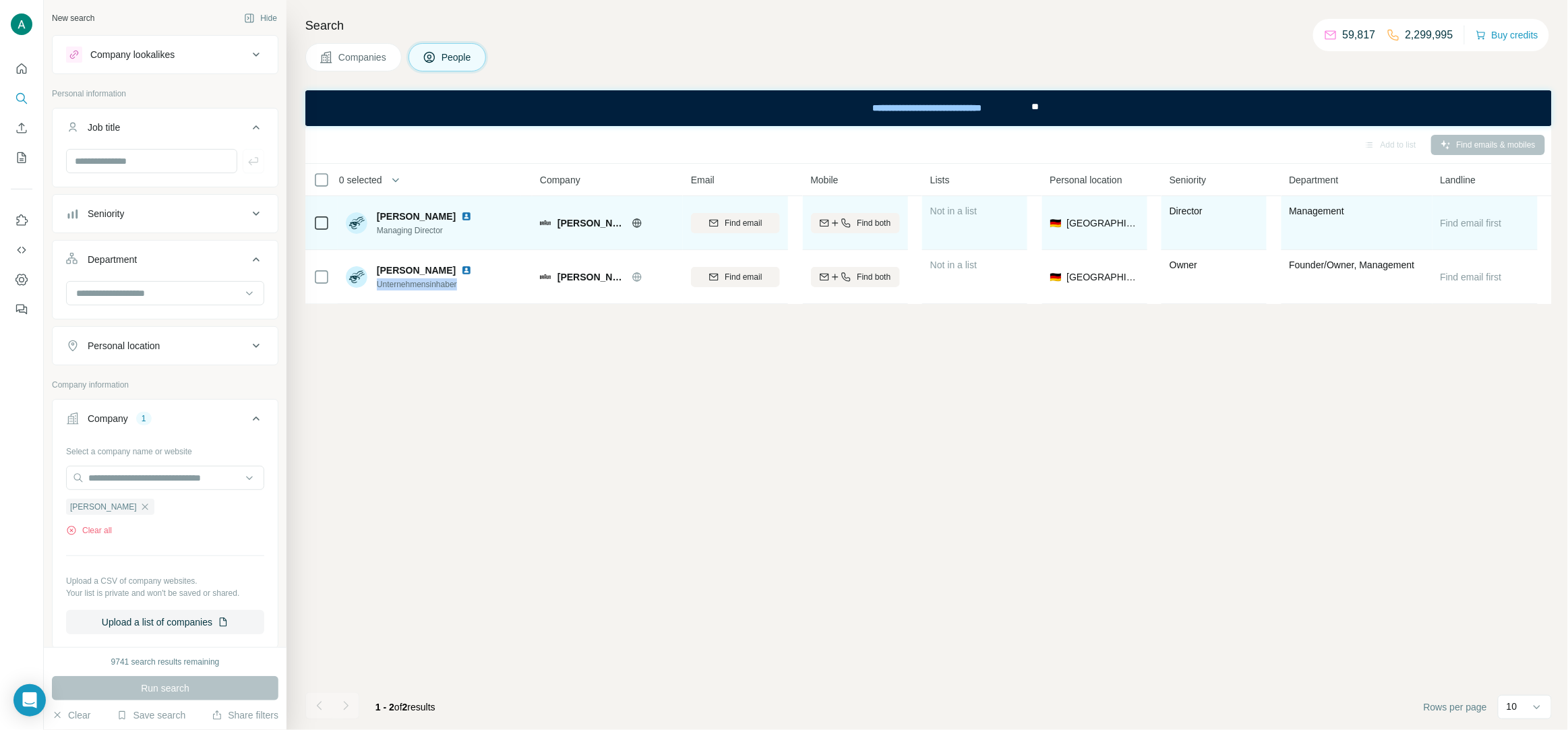
click at [463, 216] on img at bounding box center [466, 216] width 11 height 11
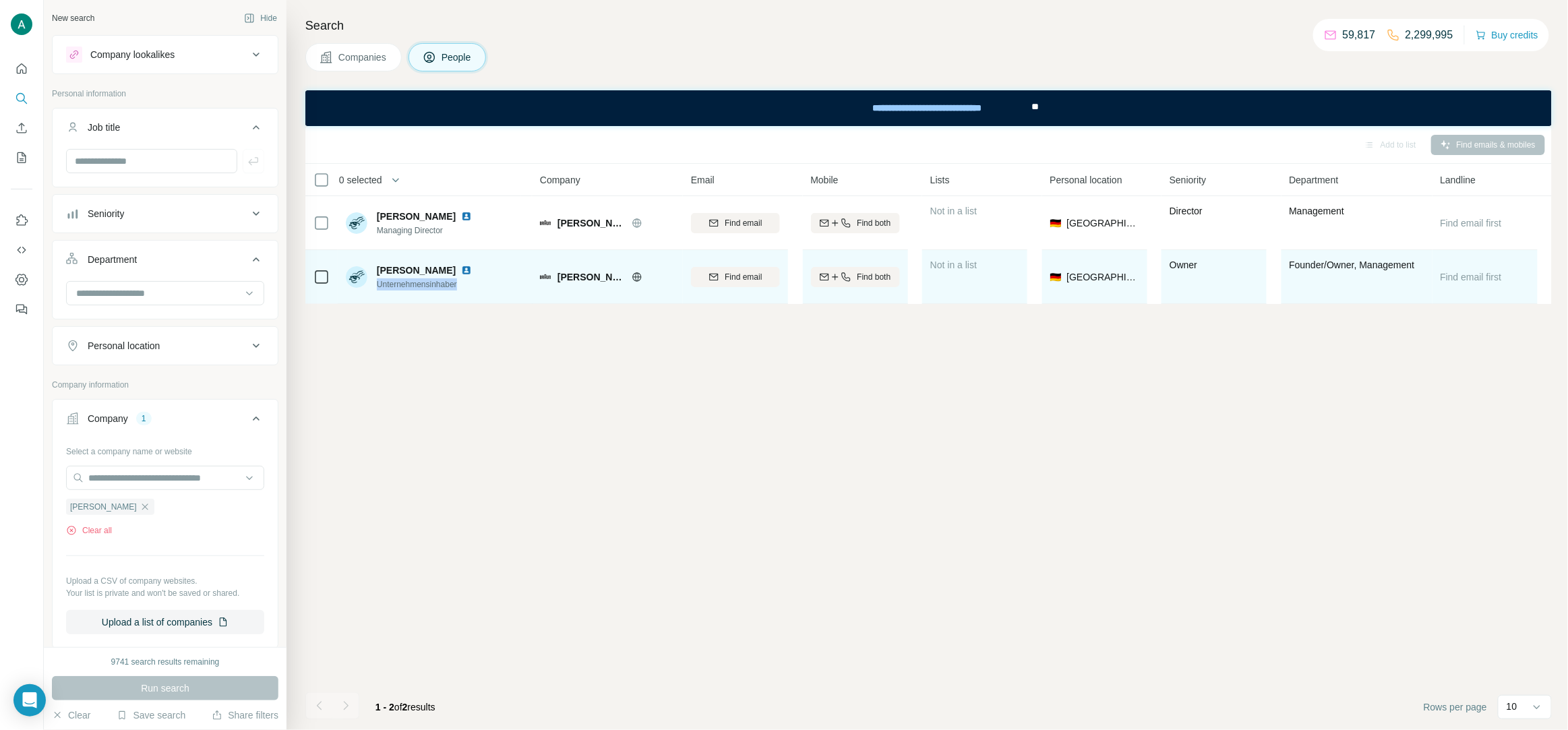
click at [461, 269] on img at bounding box center [466, 270] width 11 height 11
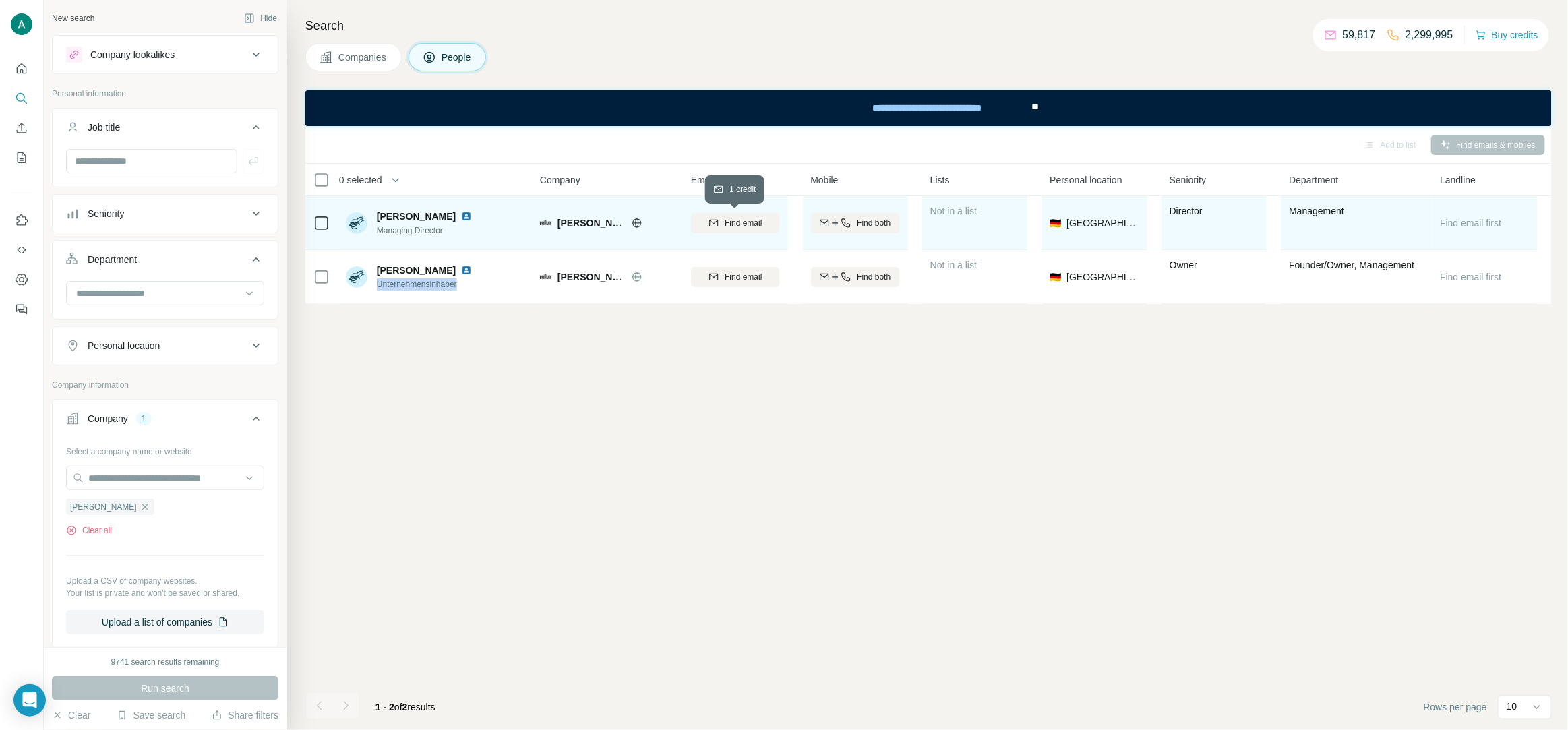
click at [750, 226] on span "Find email" at bounding box center [743, 223] width 37 height 12
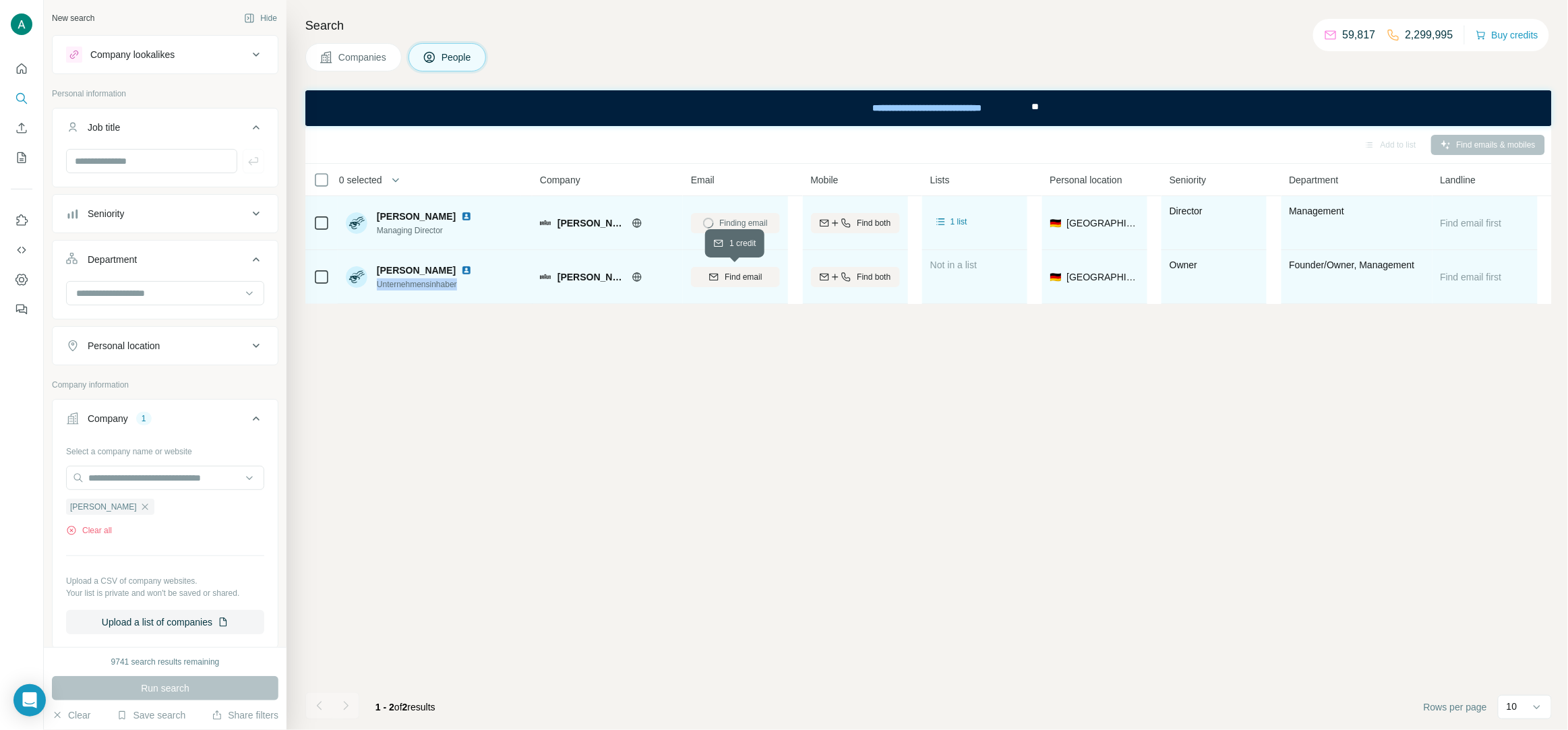
click at [745, 277] on span "Find email" at bounding box center [743, 276] width 37 height 12
click at [410, 212] on span "Marcello Zorzin" at bounding box center [416, 216] width 79 height 13
click at [410, 211] on span "Marcello Zorzin" at bounding box center [416, 216] width 79 height 13
click at [417, 226] on span "Managing Director" at bounding box center [427, 230] width 100 height 12
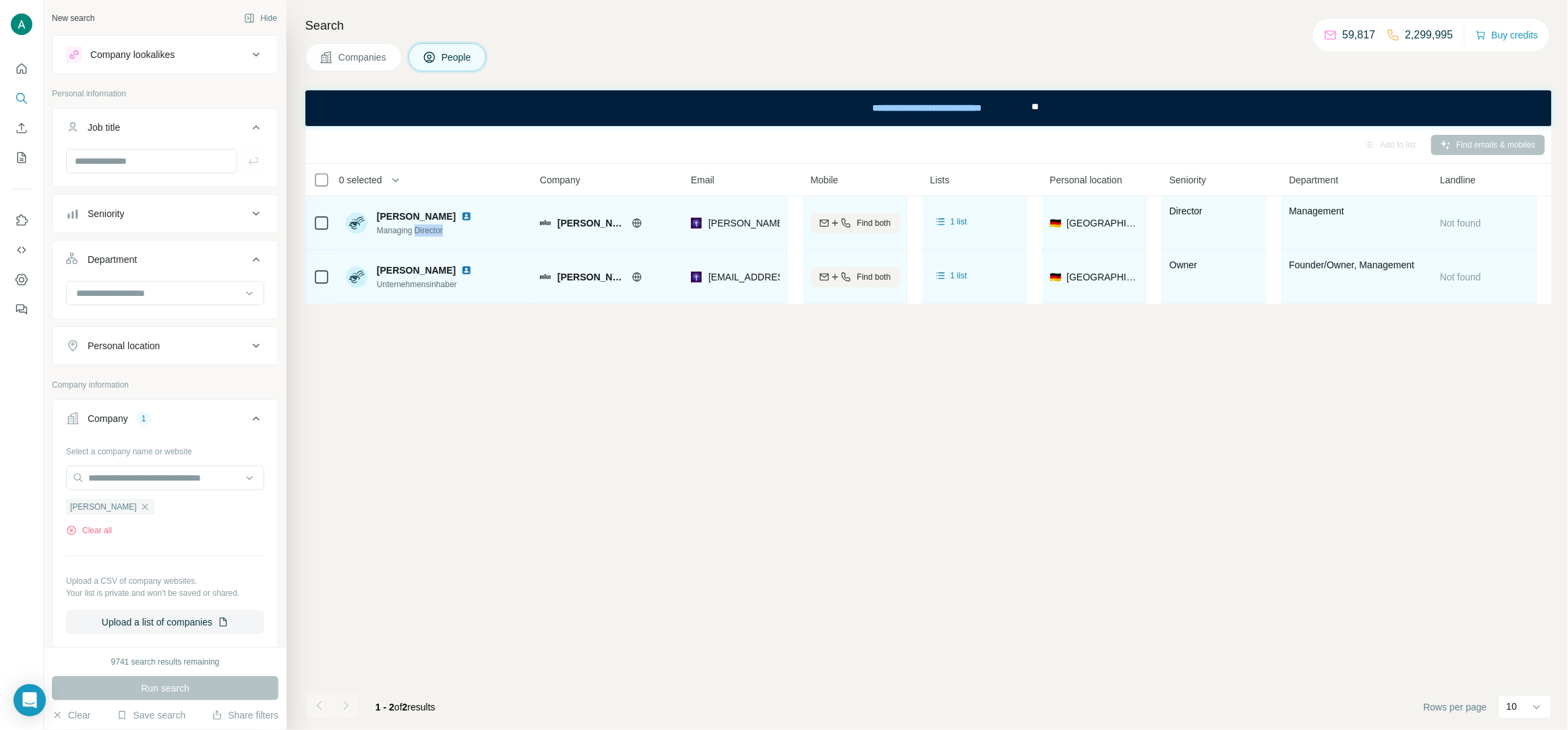
click at [417, 226] on span "Managing Director" at bounding box center [427, 230] width 100 height 12
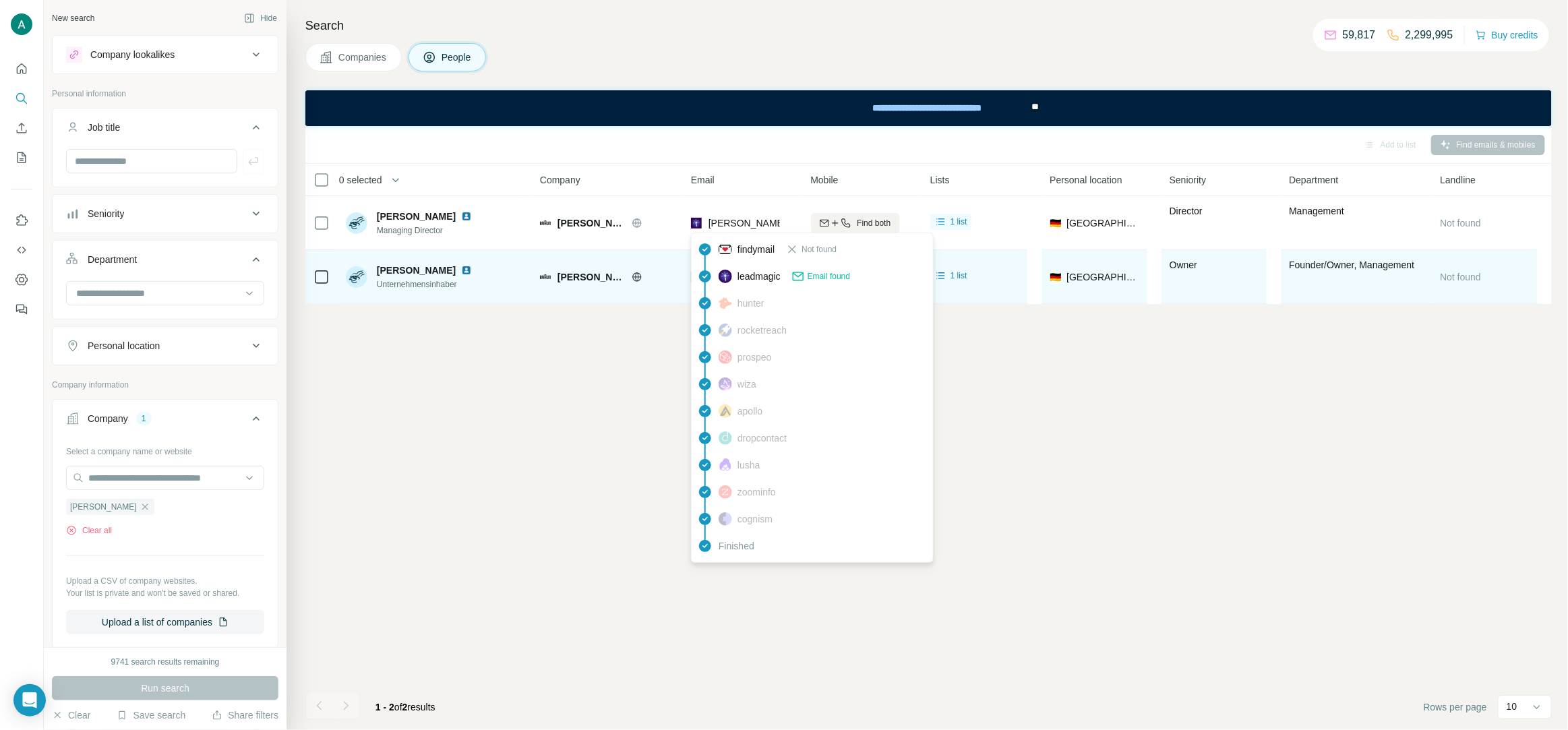
click at [768, 221] on span "marcello.zorzin@pg.com" at bounding box center [866, 223] width 315 height 11
click at [498, 365] on div "Add to list Find emails & mobiles 0 selected People Company Email Mobile Lists …" at bounding box center [929, 428] width 1247 height 604
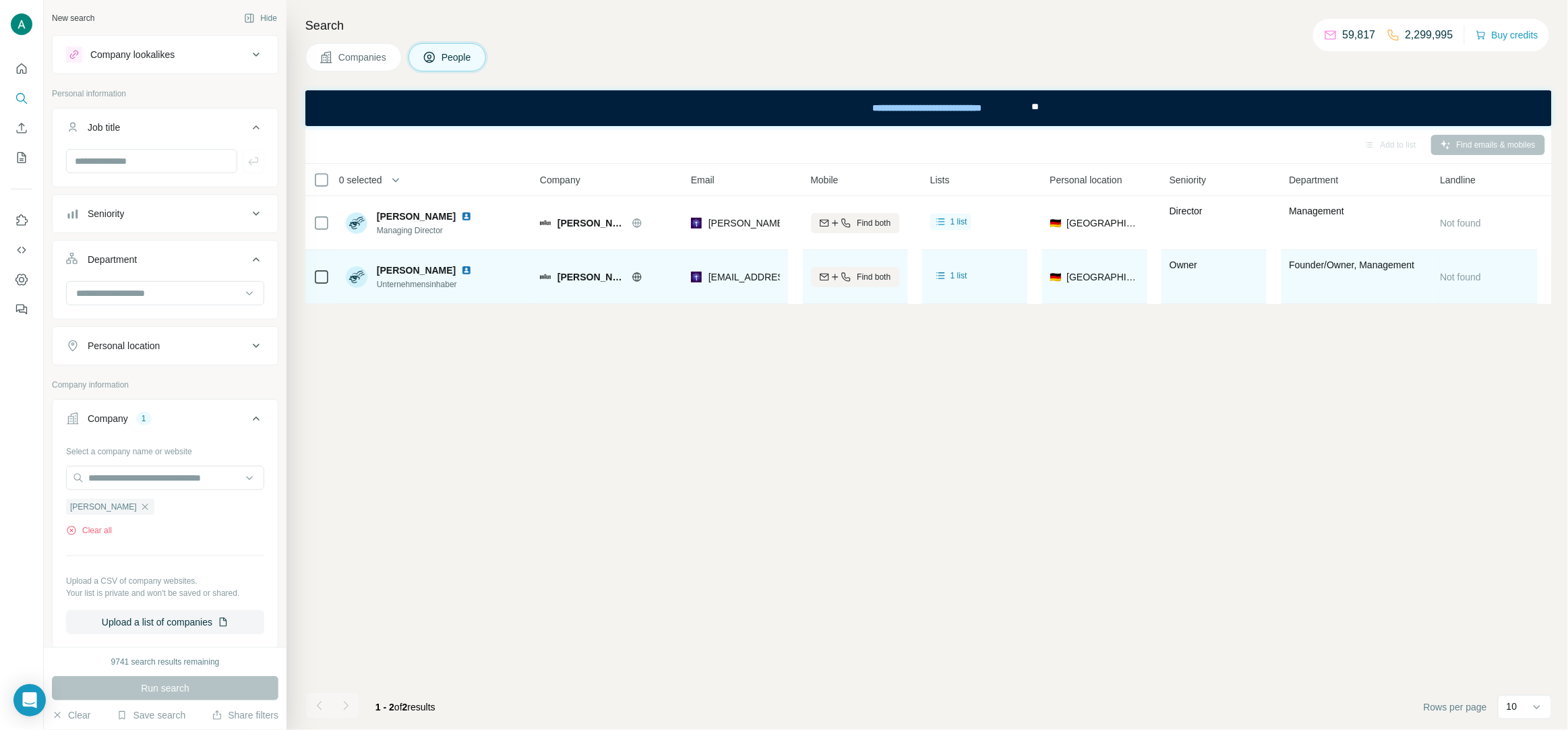
click at [418, 274] on span "Klaus Mellin" at bounding box center [416, 270] width 79 height 13
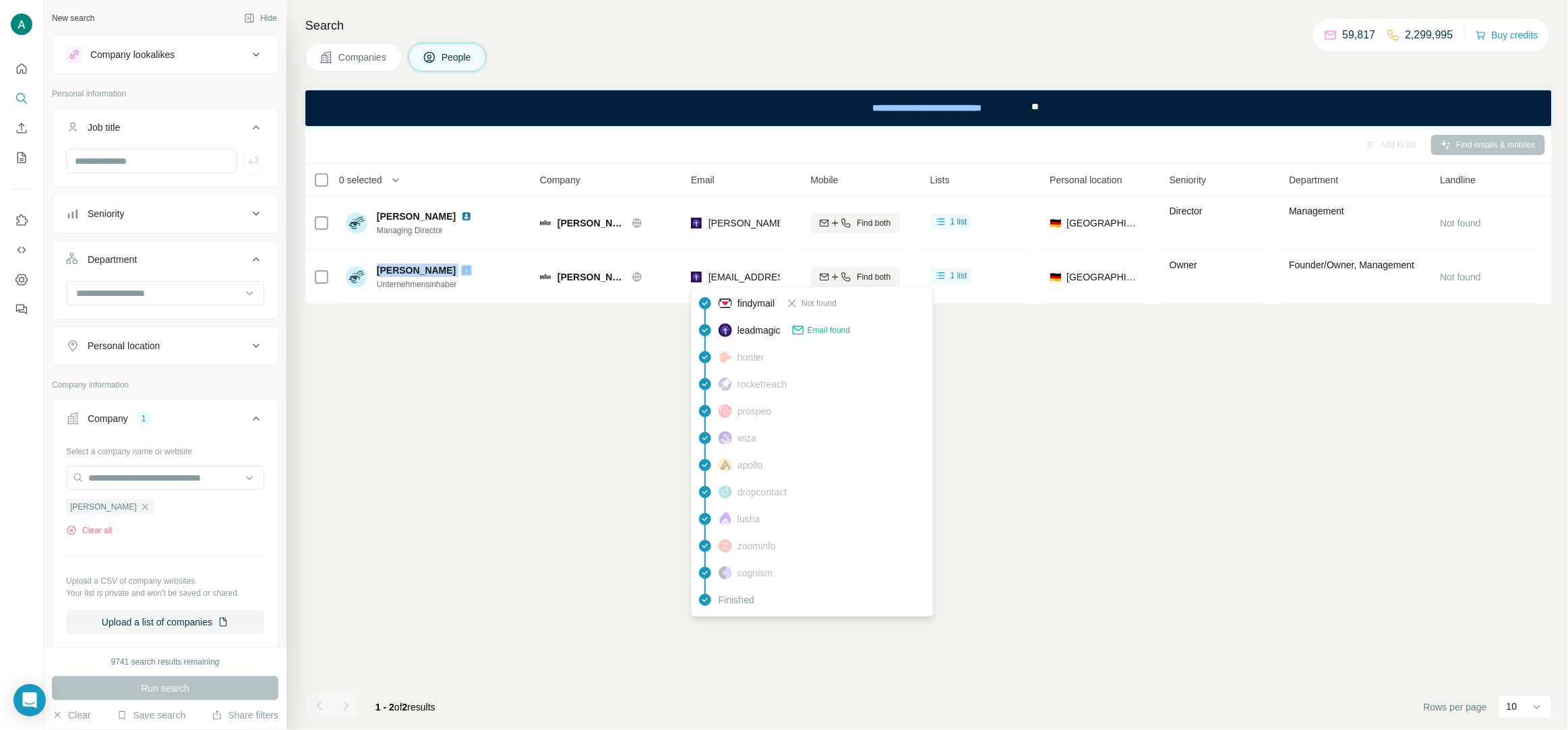
click at [739, 279] on span "k.m@pg.com" at bounding box center [788, 276] width 160 height 11
click at [611, 430] on div "Add to list Find emails & mobiles 0 selected People Company Email Mobile Lists …" at bounding box center [929, 428] width 1247 height 604
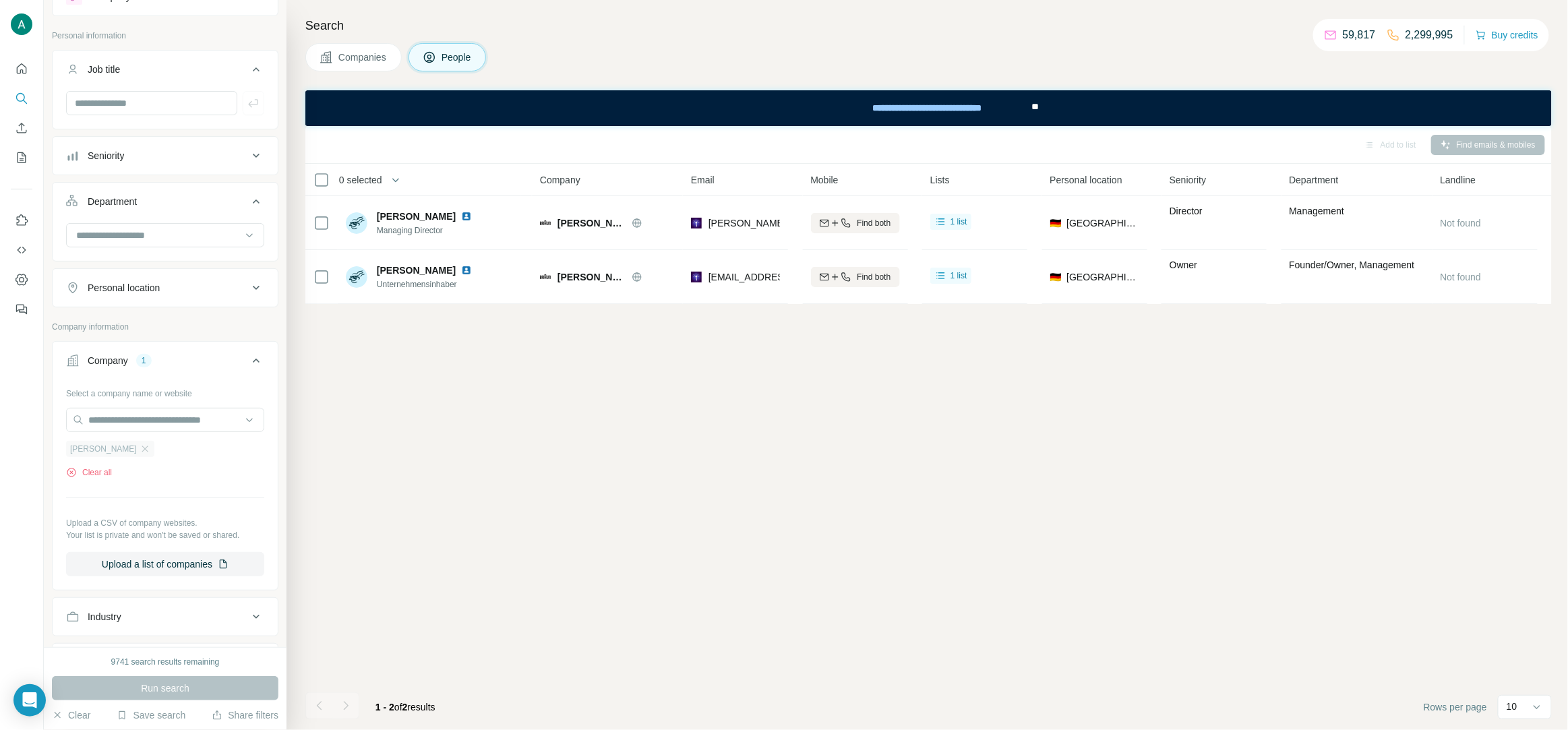
scroll to position [78, 0]
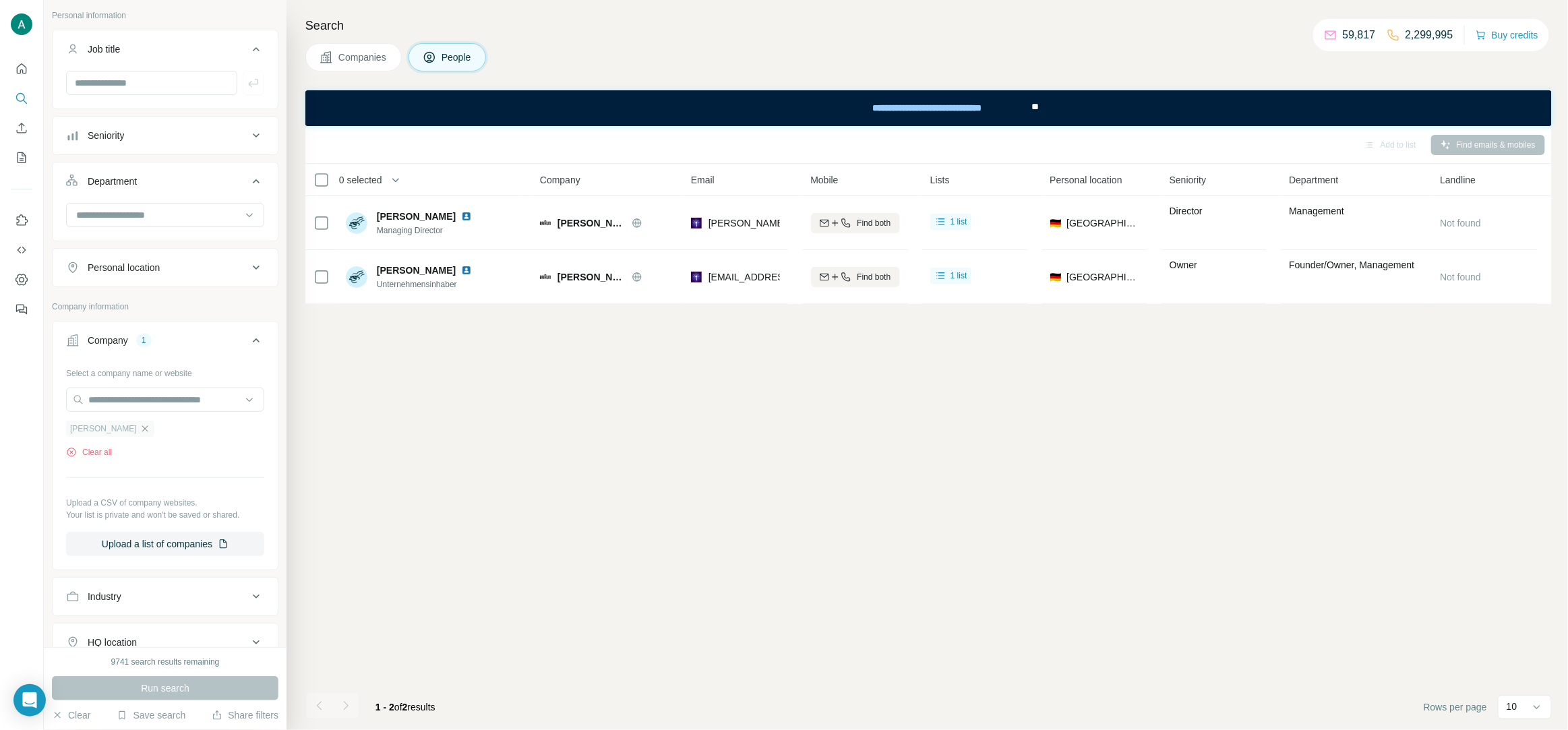
click at [140, 428] on icon "button" at bounding box center [145, 428] width 11 height 11
click at [149, 401] on input "text" at bounding box center [165, 400] width 198 height 24
paste input "**********"
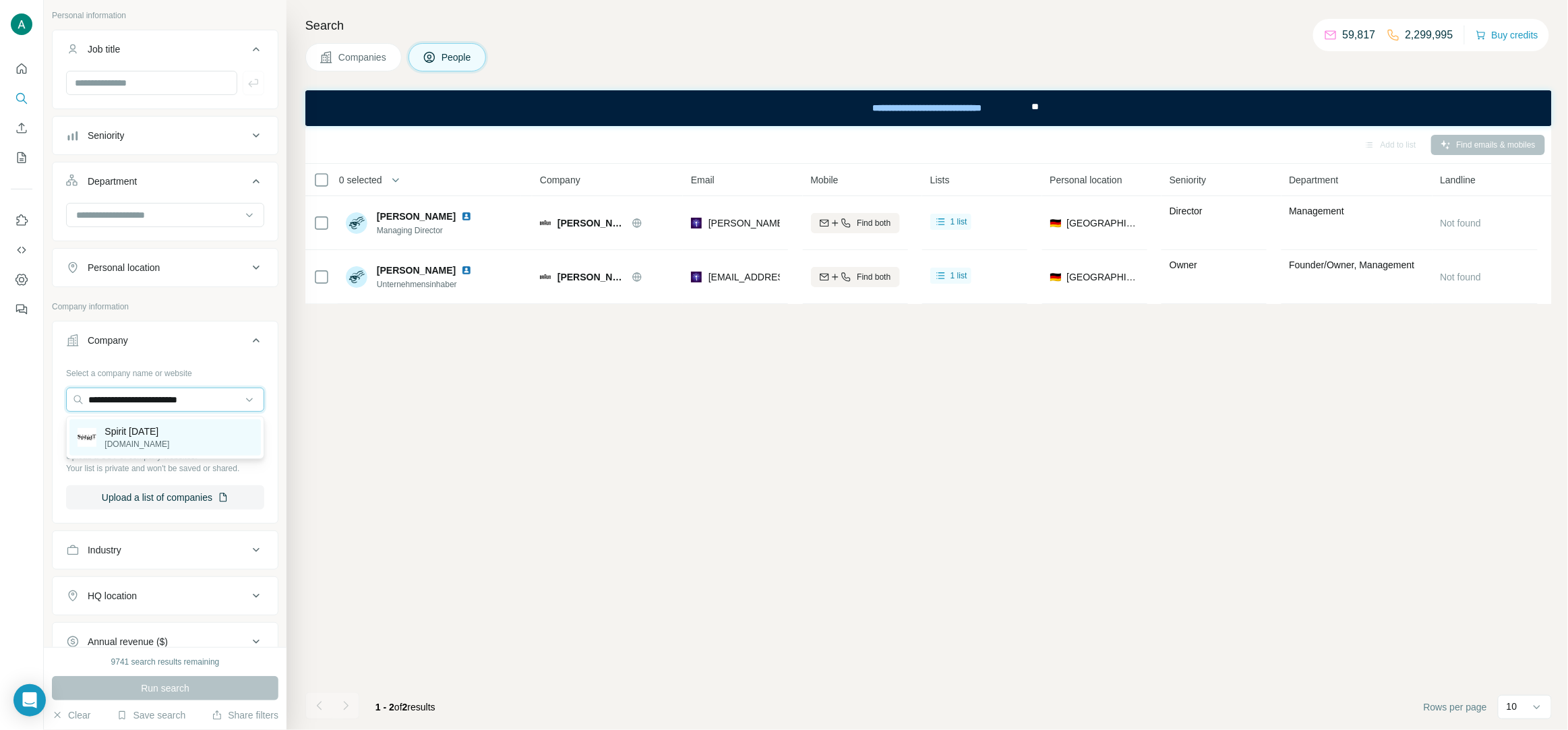
type input "**********"
click at [157, 437] on p "Spirit Halloween" at bounding box center [137, 431] width 65 height 13
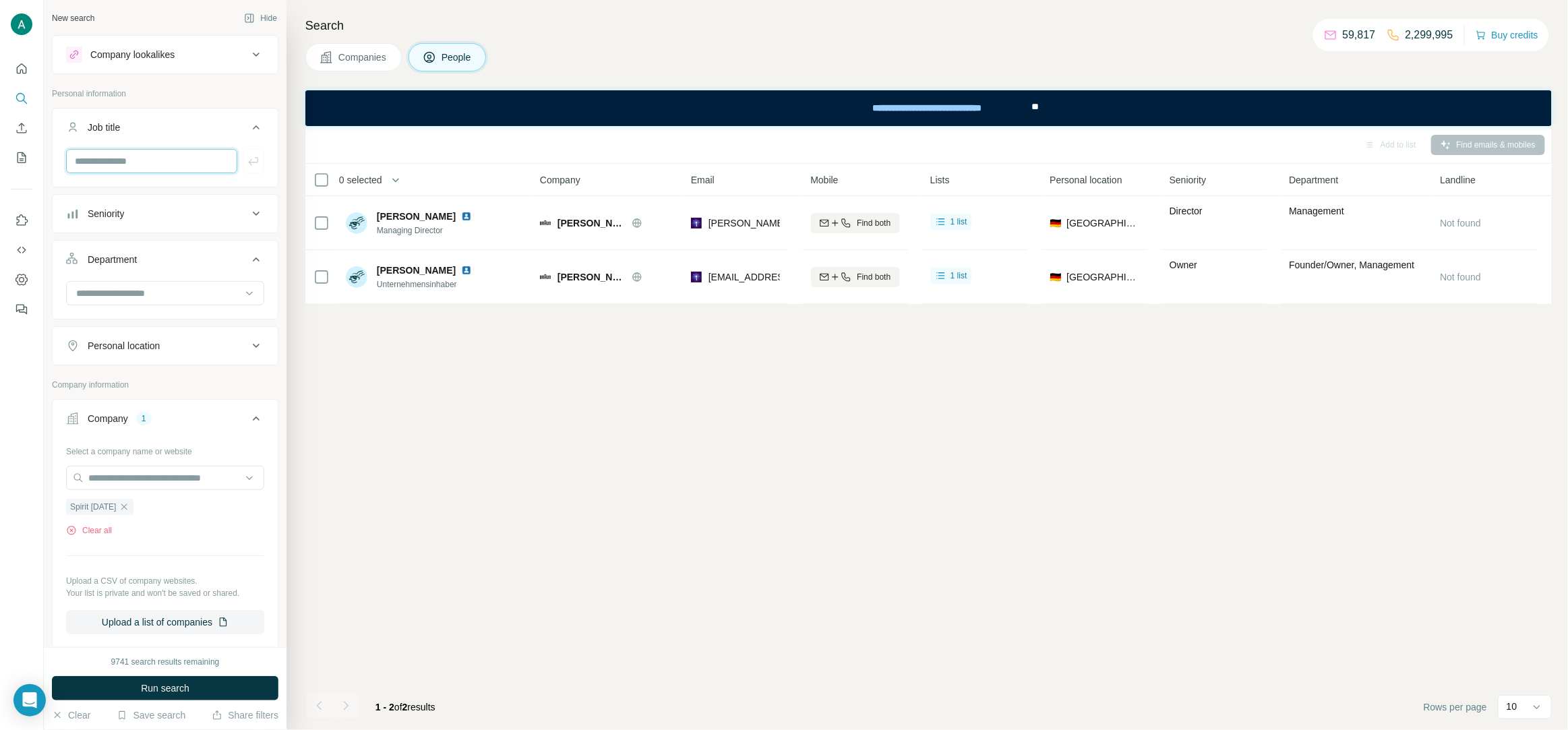
click at [154, 156] on input "text" at bounding box center [152, 161] width 171 height 24
type input "*******"
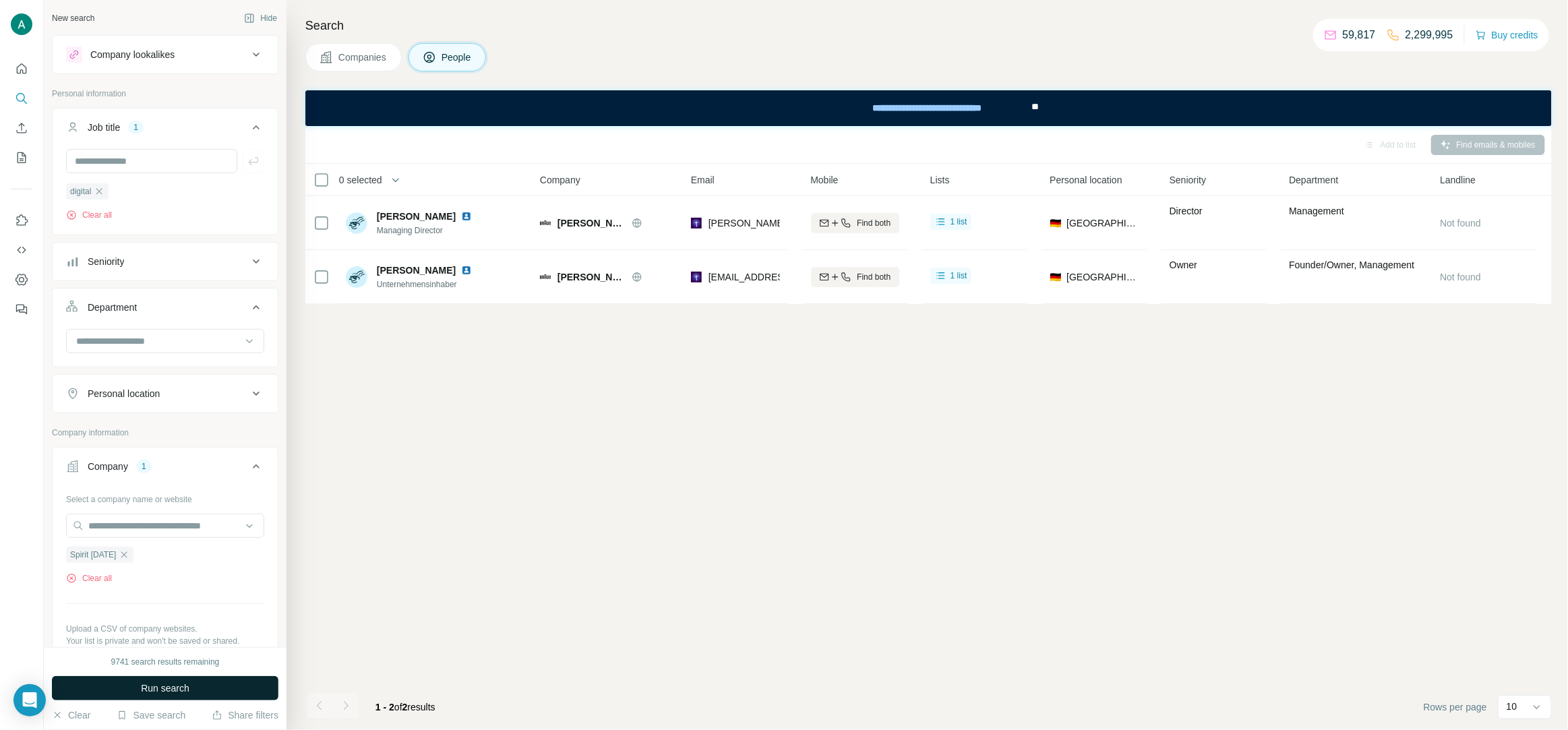
click at [209, 688] on button "Run search" at bounding box center [165, 688] width 226 height 24
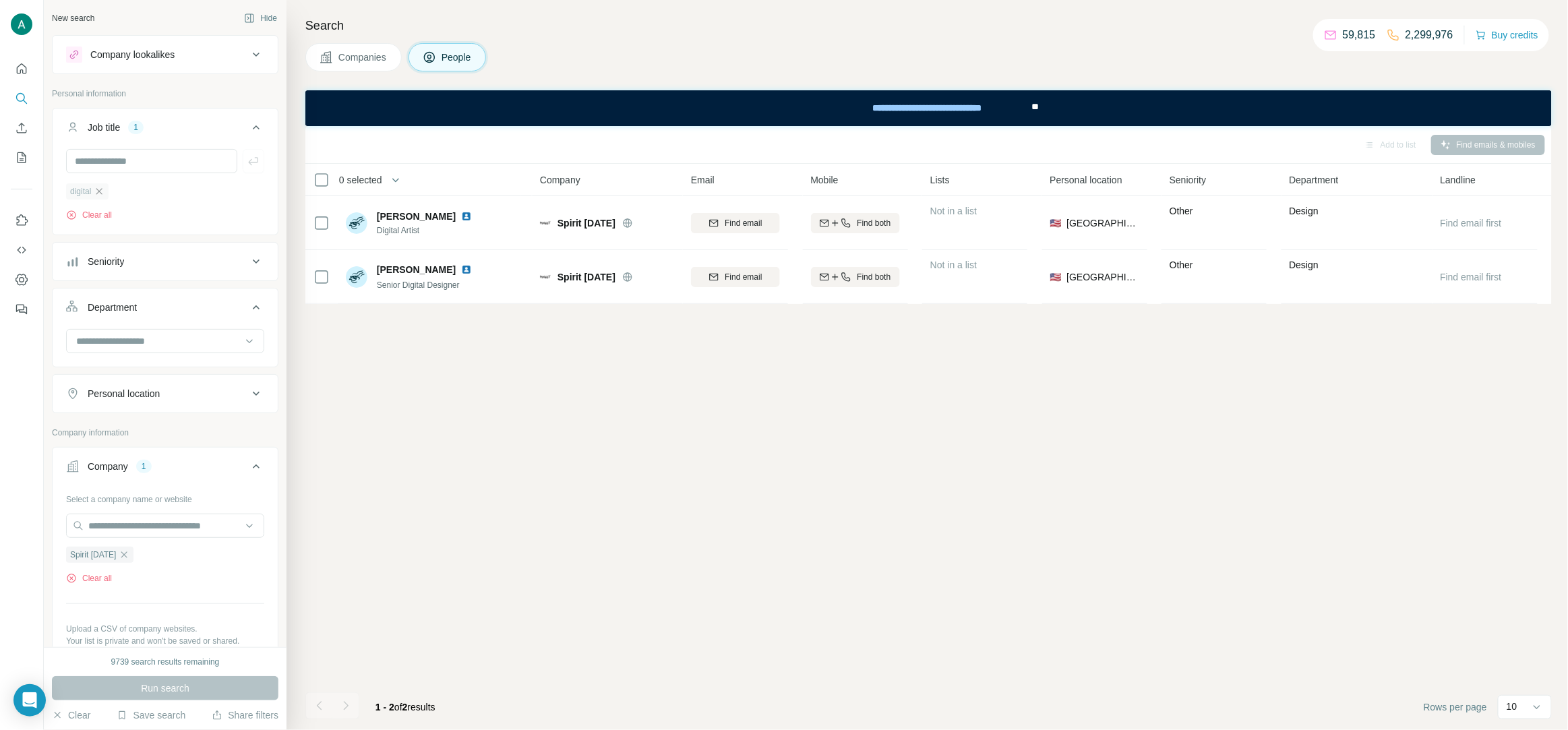
click at [99, 193] on icon "button" at bounding box center [99, 191] width 6 height 6
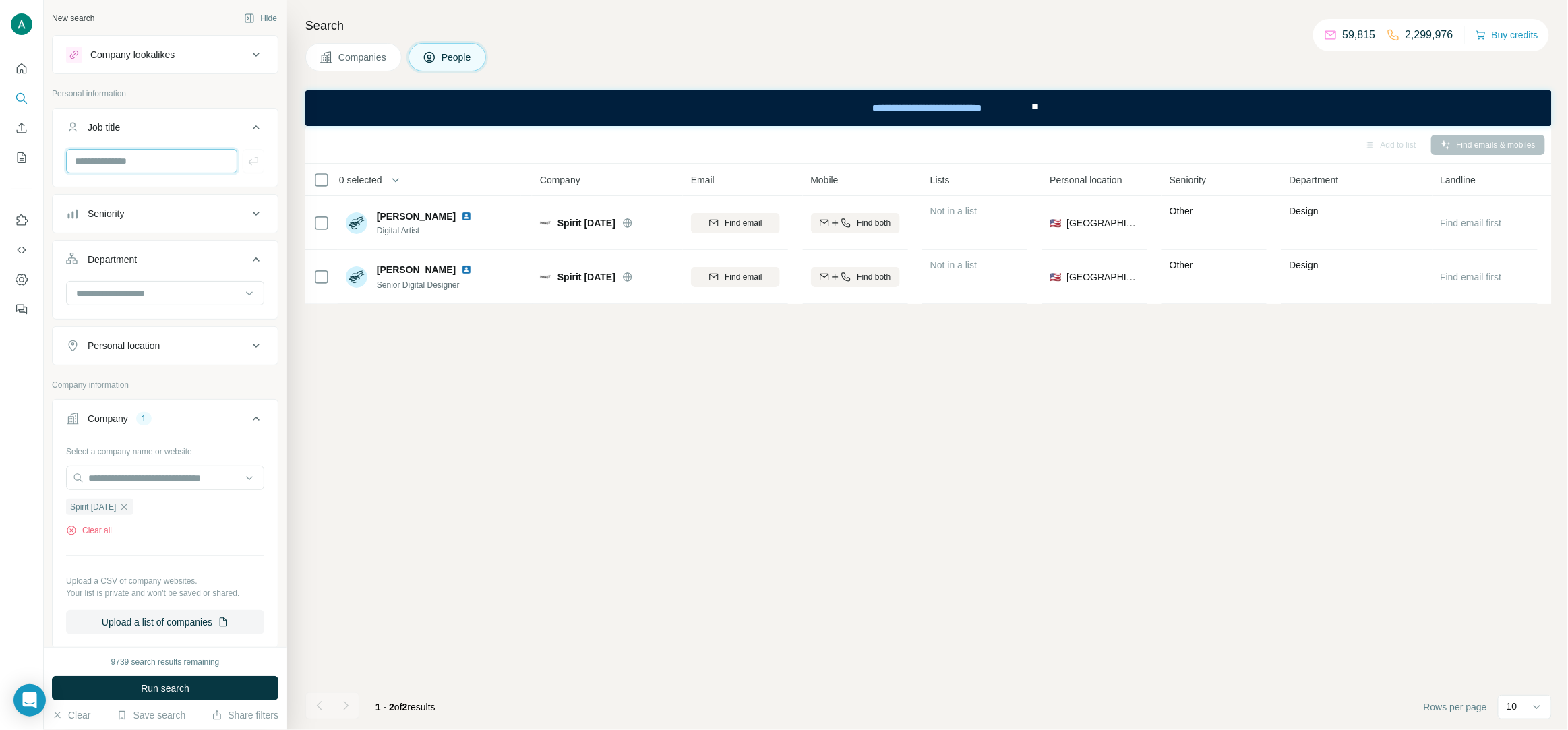
click at [114, 170] on input "text" at bounding box center [152, 161] width 171 height 24
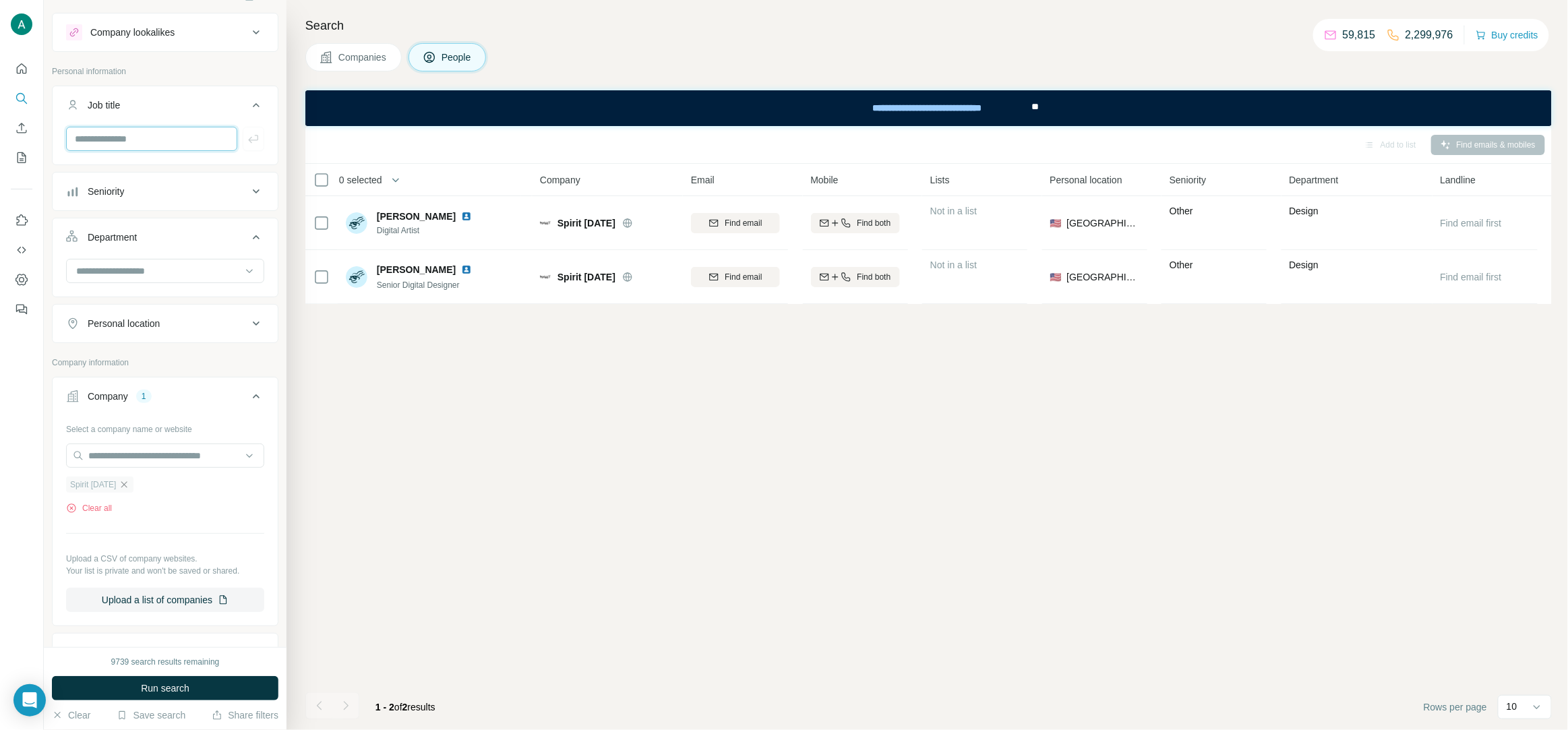
scroll to position [28, 0]
click at [130, 483] on icon "button" at bounding box center [123, 479] width 11 height 11
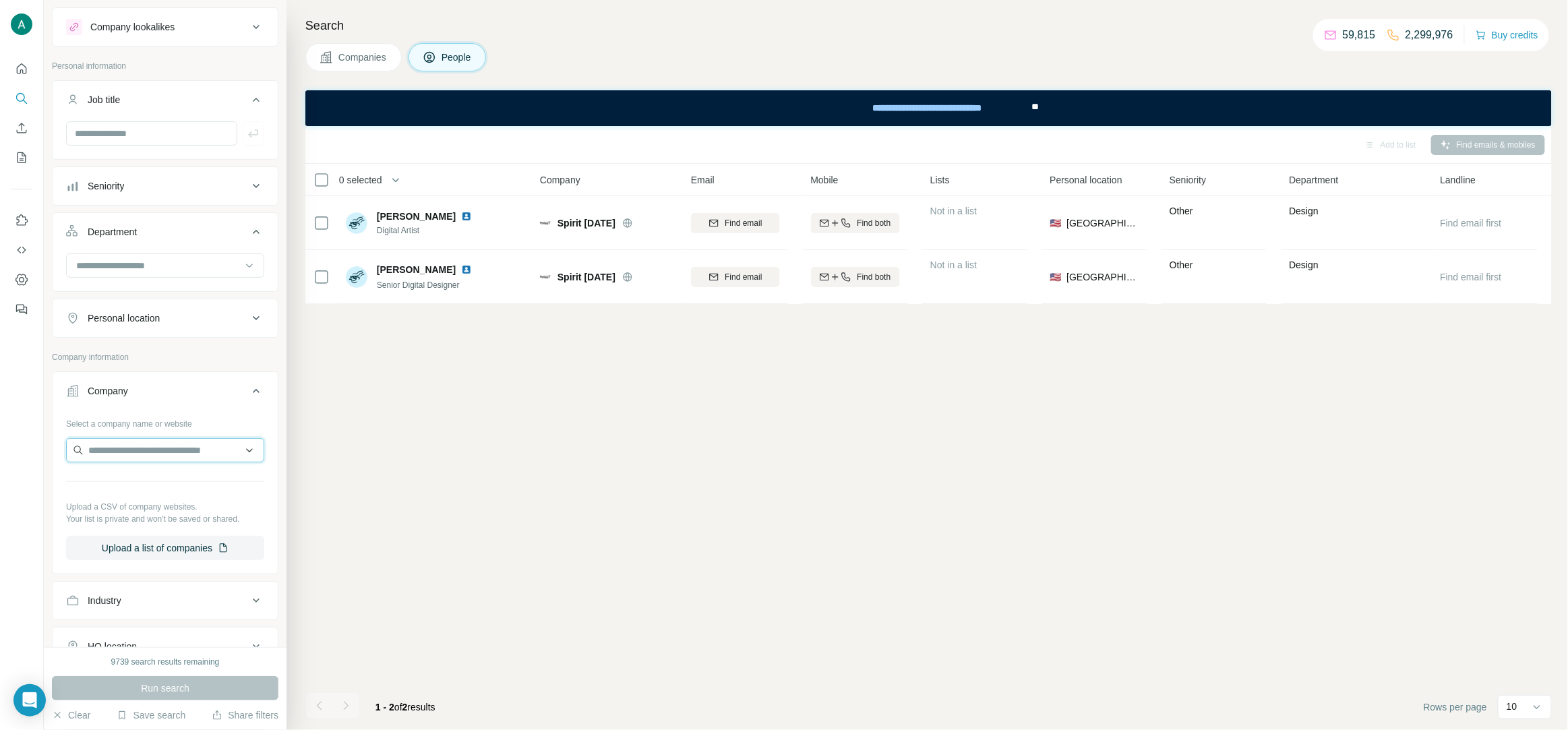
click at [135, 460] on input "text" at bounding box center [165, 450] width 198 height 24
drag, startPoint x: 150, startPoint y: 452, endPoint x: 32, endPoint y: 440, distance: 118.6
click at [32, 440] on div "New search Hide Company lookalikes Personal information Job title Seniority Dep…" at bounding box center [784, 365] width 1568 height 730
paste input "**********"
type input "**********"
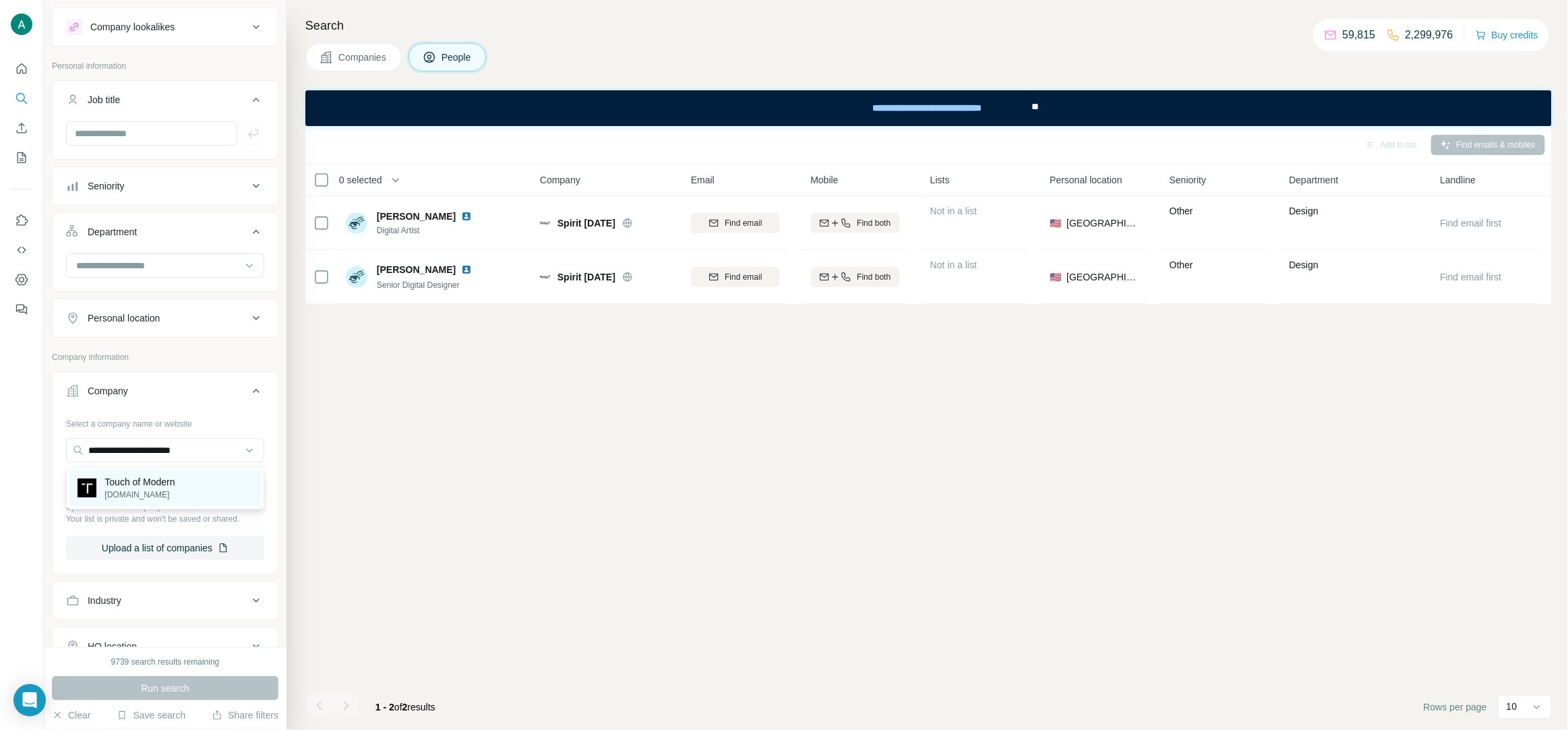
click at [170, 489] on p "touchofmodern.com" at bounding box center [139, 494] width 70 height 12
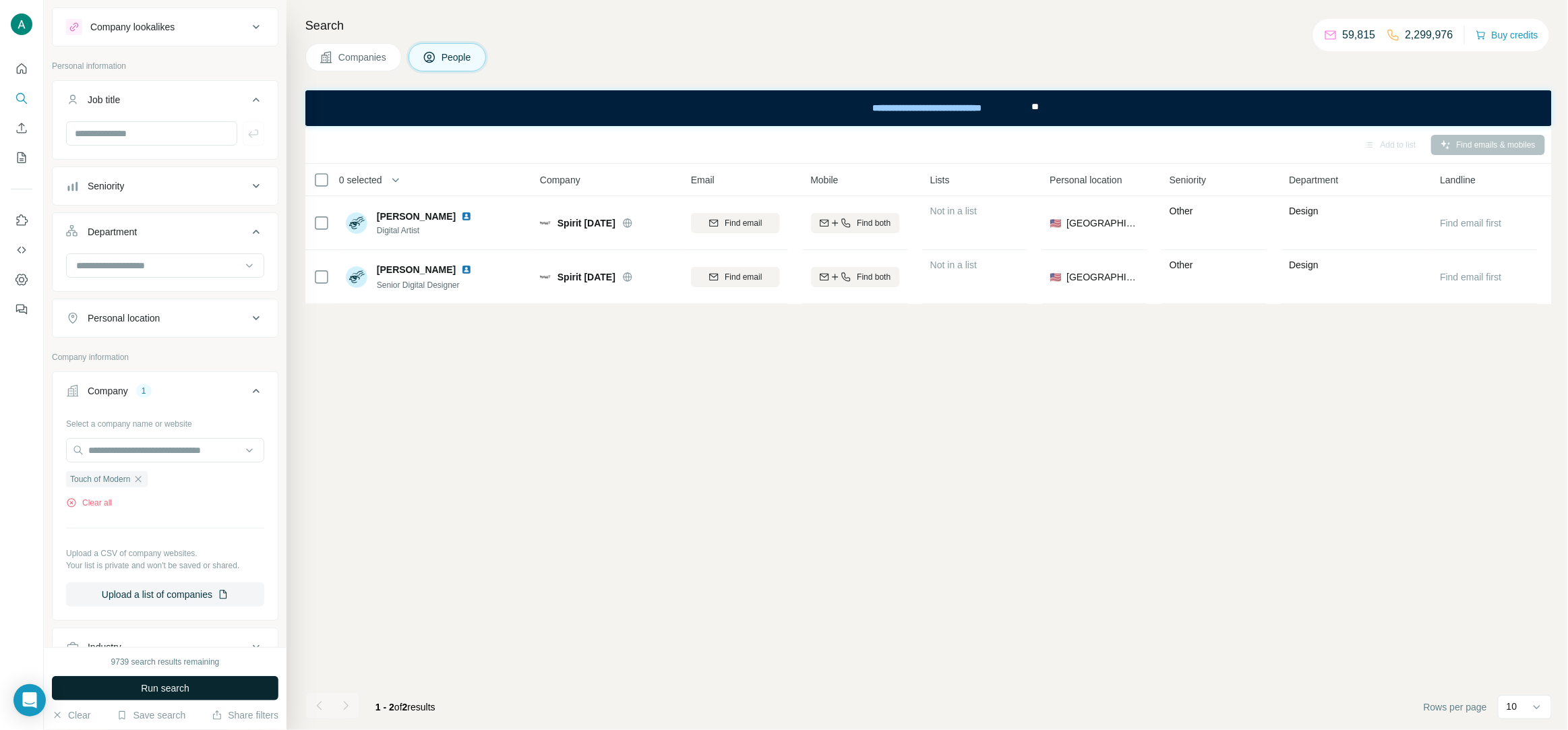
click at [177, 688] on span "Run search" at bounding box center [165, 688] width 49 height 13
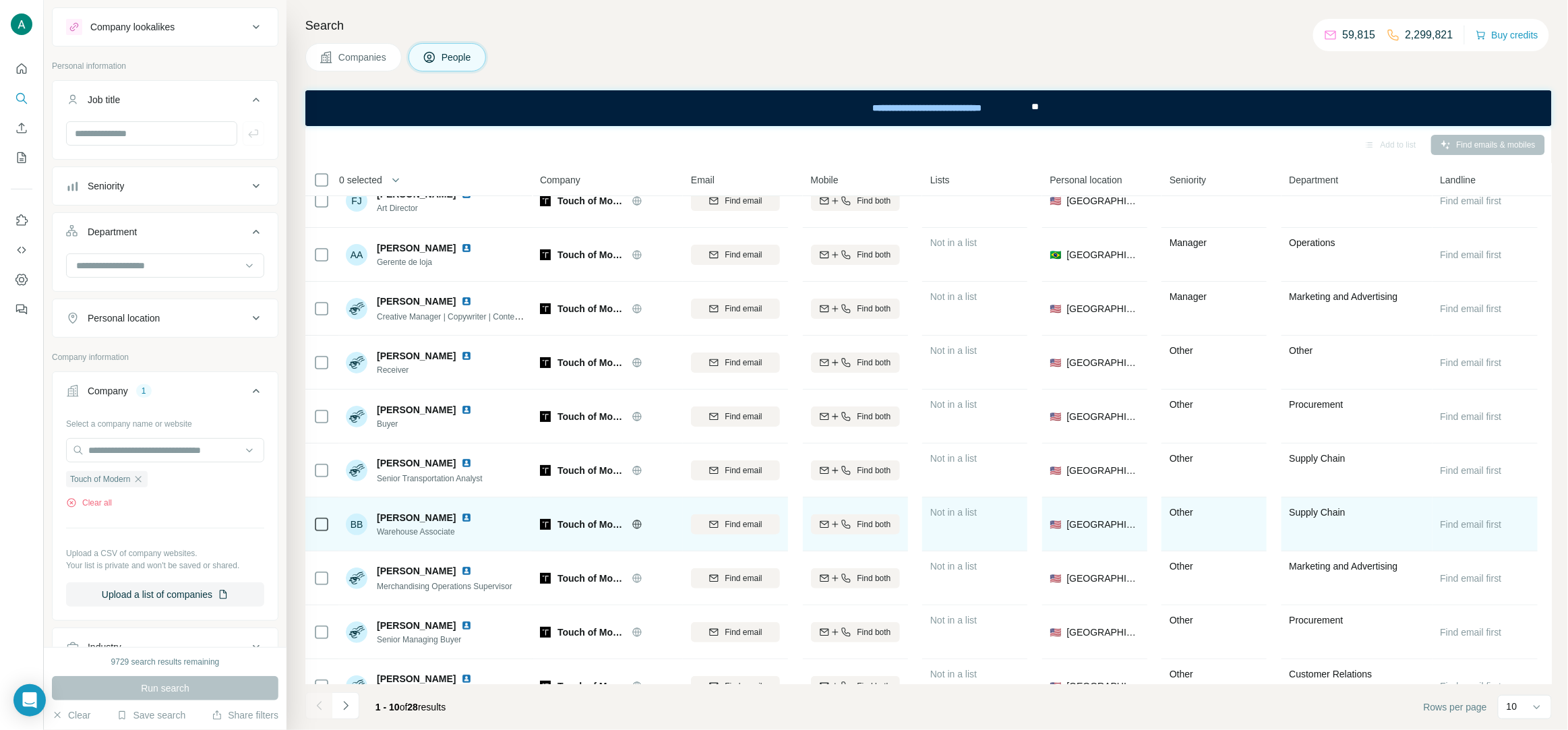
scroll to position [51, 0]
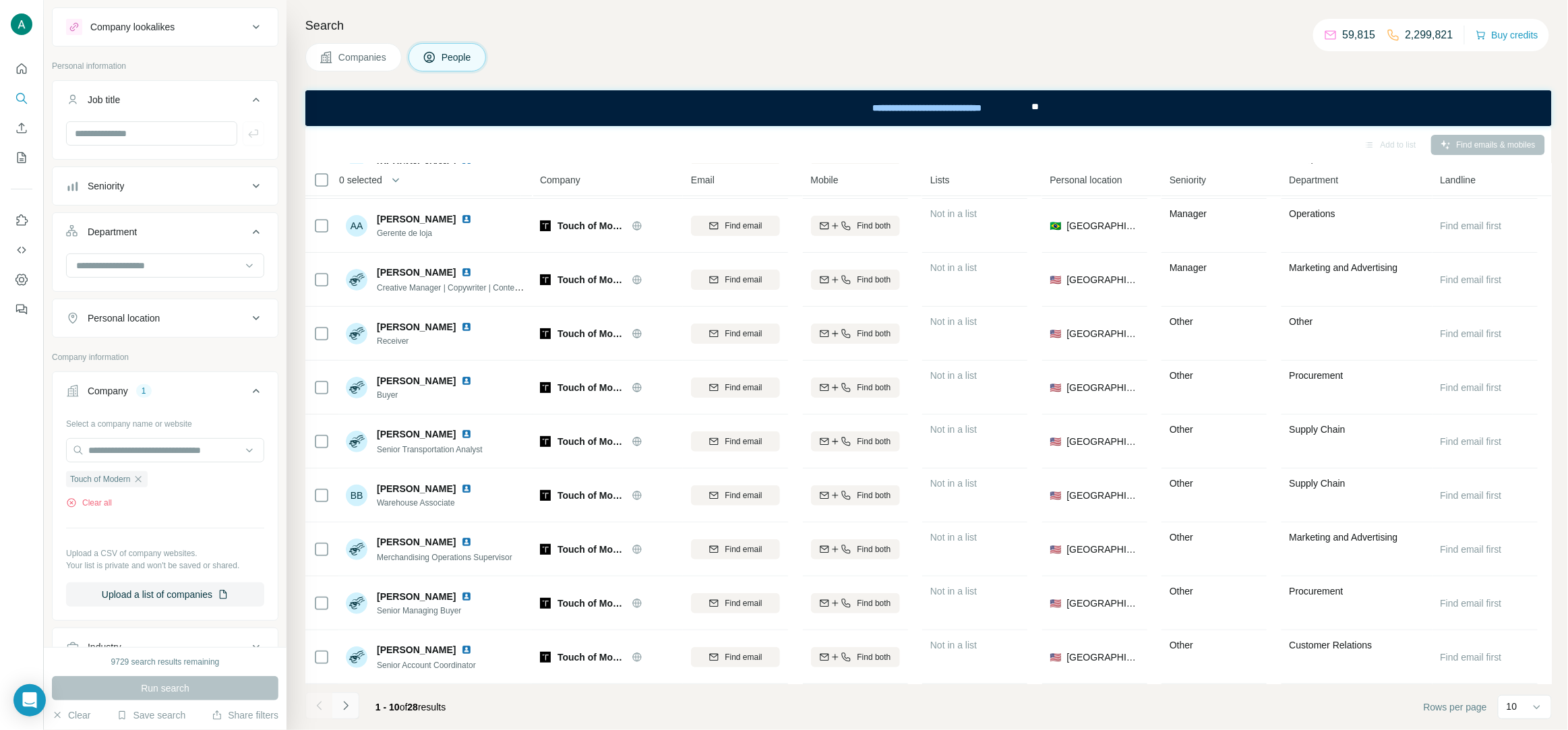
click at [347, 707] on icon "Navigate to next page" at bounding box center [345, 705] width 5 height 8
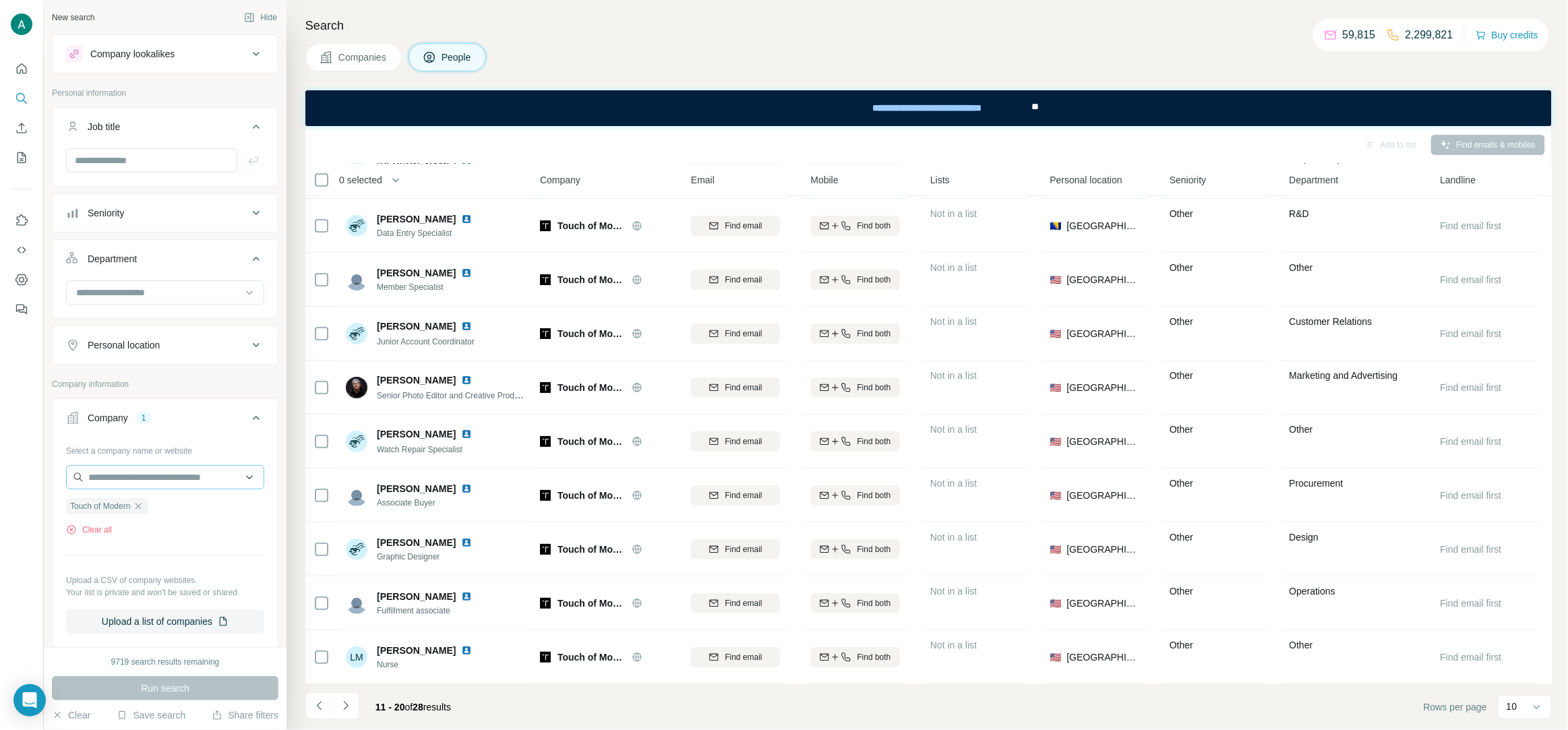
scroll to position [0, 0]
click at [144, 509] on icon "button" at bounding box center [137, 506] width 11 height 11
click at [143, 485] on input "text" at bounding box center [165, 478] width 198 height 24
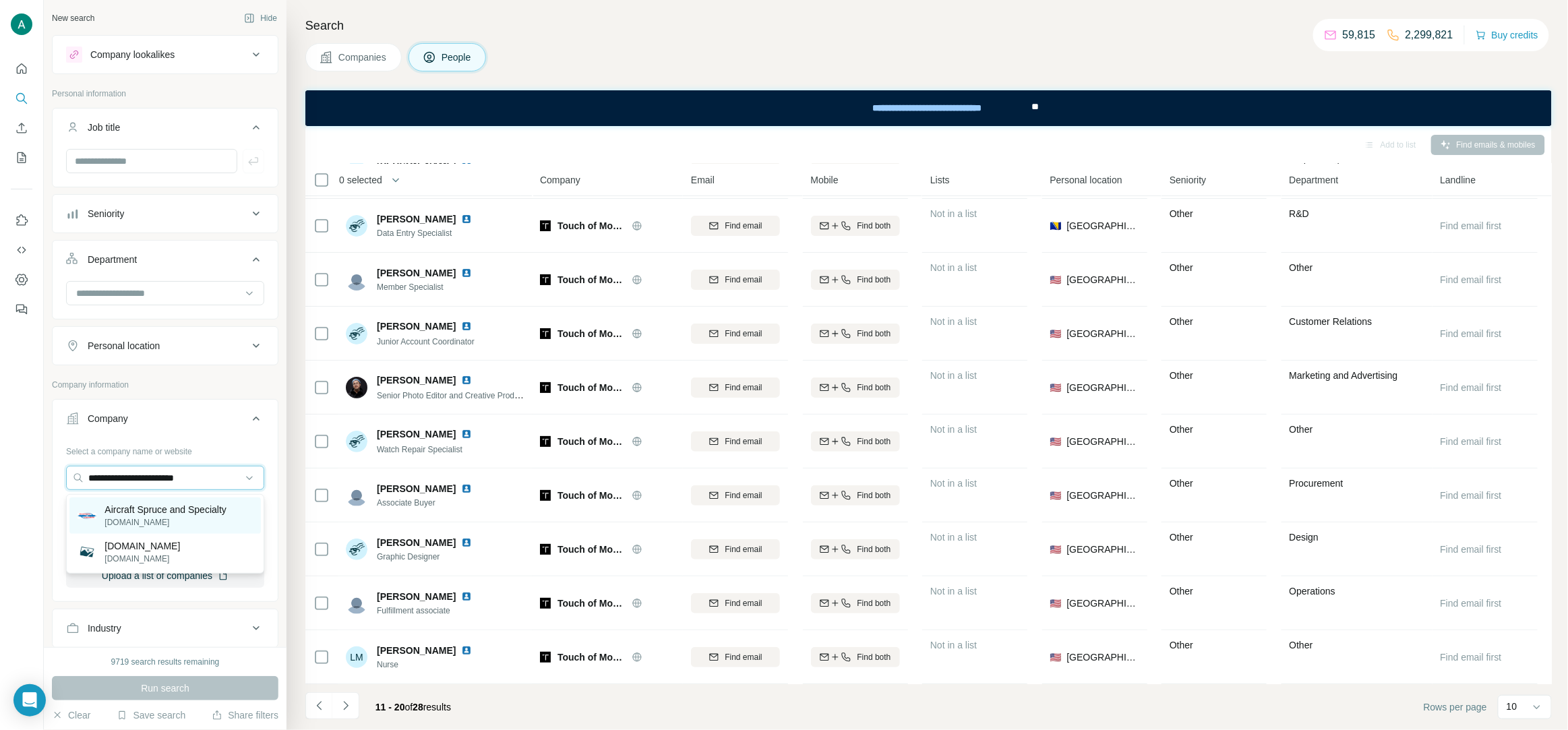
type input "**********"
click at [160, 504] on p "Aircraft Spruce and Specialty" at bounding box center [165, 509] width 122 height 13
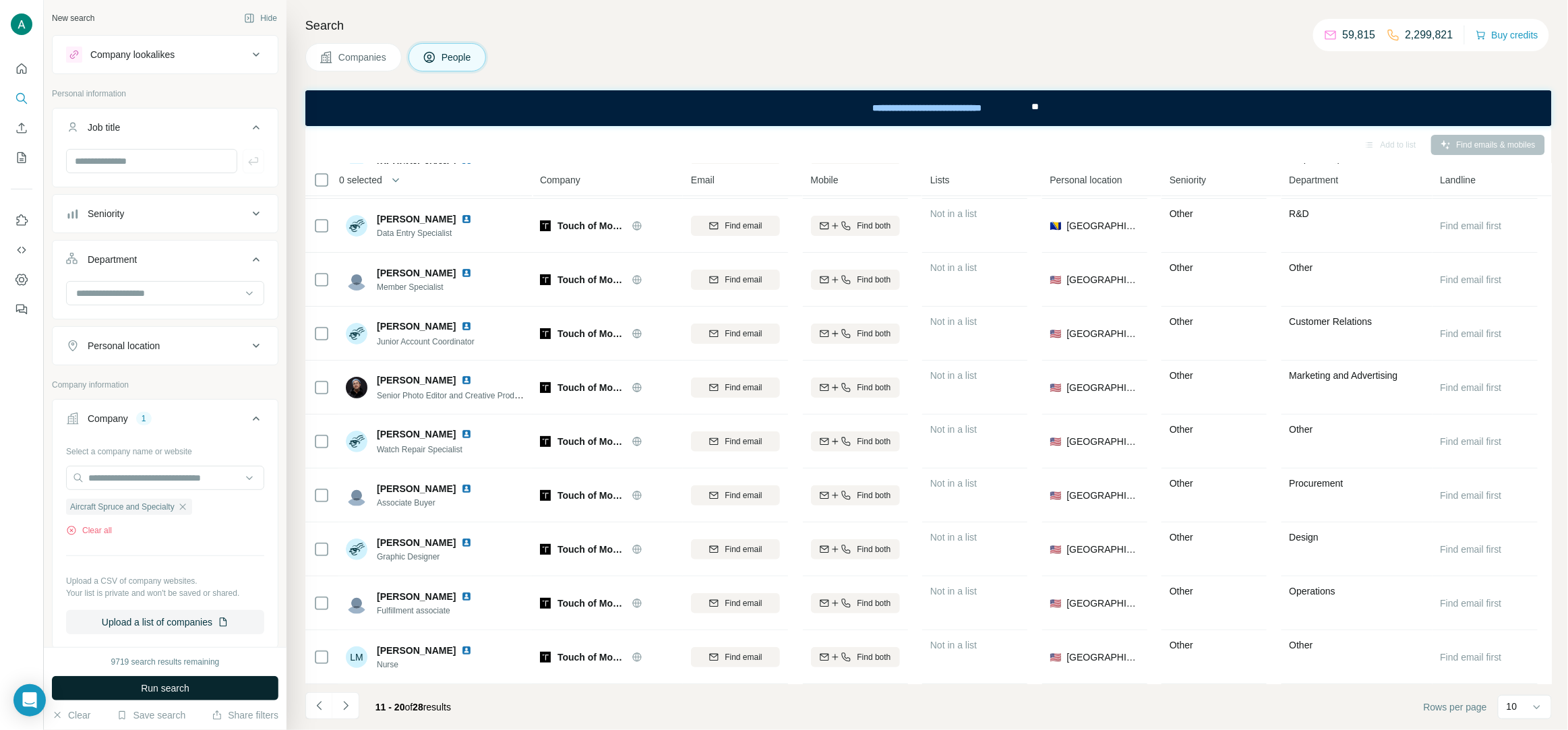
click at [200, 690] on button "Run search" at bounding box center [165, 688] width 226 height 24
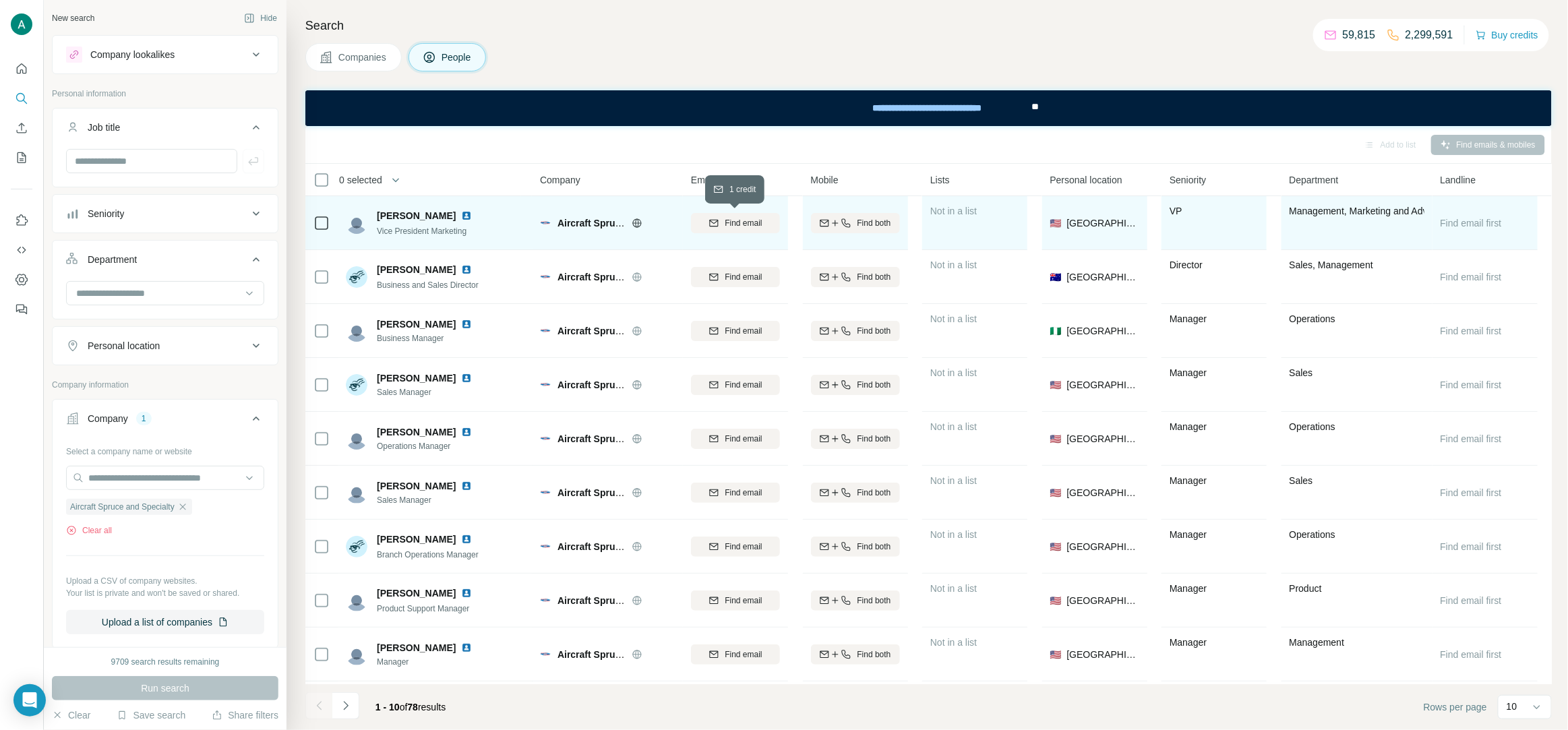
click at [747, 225] on span "Find email" at bounding box center [743, 223] width 37 height 12
drag, startPoint x: 372, startPoint y: 212, endPoint x: 420, endPoint y: 215, distance: 48.1
click at [420, 215] on div "Rob Irwin Vice President Marketing" at bounding box center [411, 223] width 131 height 28
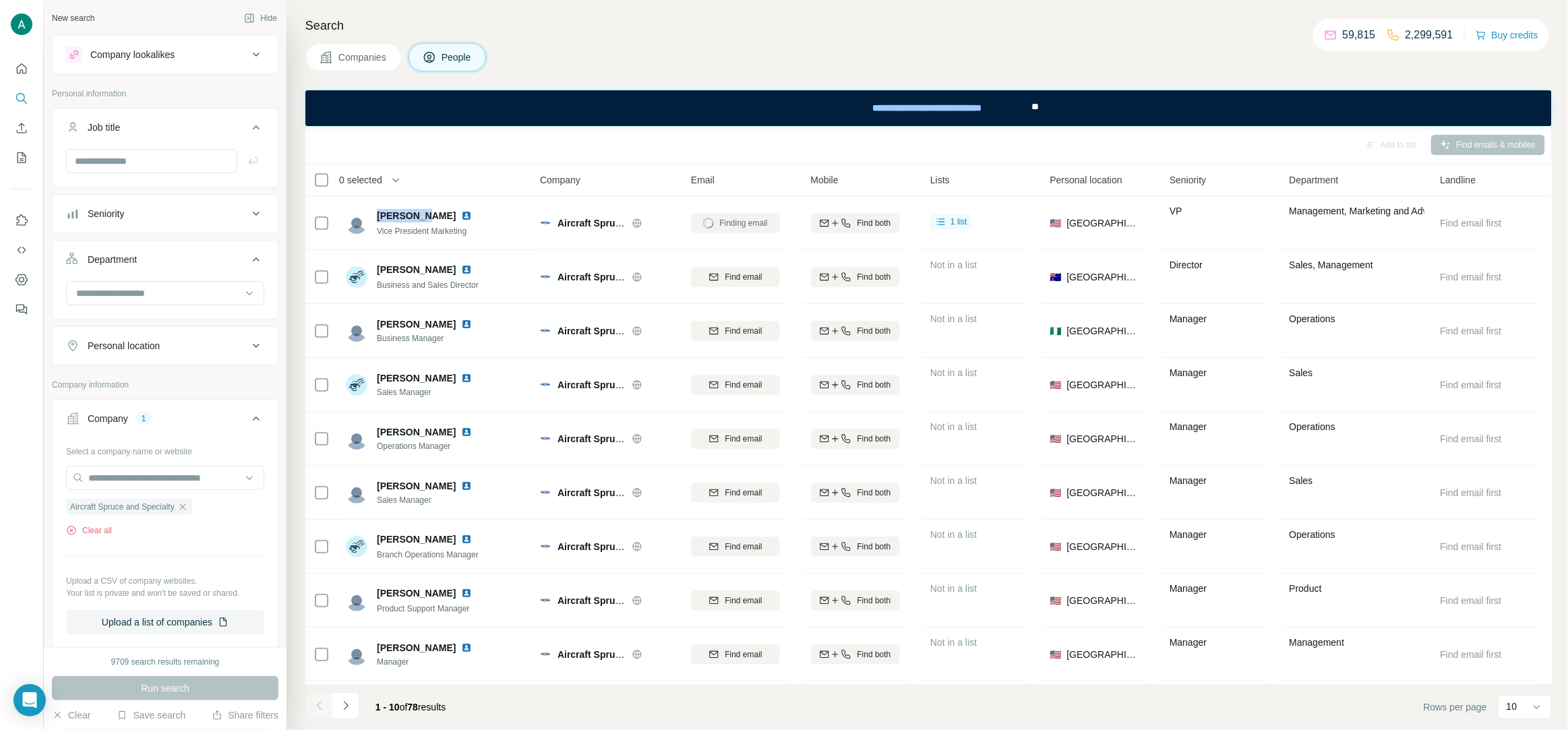
click at [1426, 77] on div "Search Companies People Add to list Find emails & mobiles 0 selected People Com…" at bounding box center [926, 365] width 1281 height 730
click at [1270, 137] on div "Add to list Find emails & mobiles" at bounding box center [929, 144] width 1233 height 23
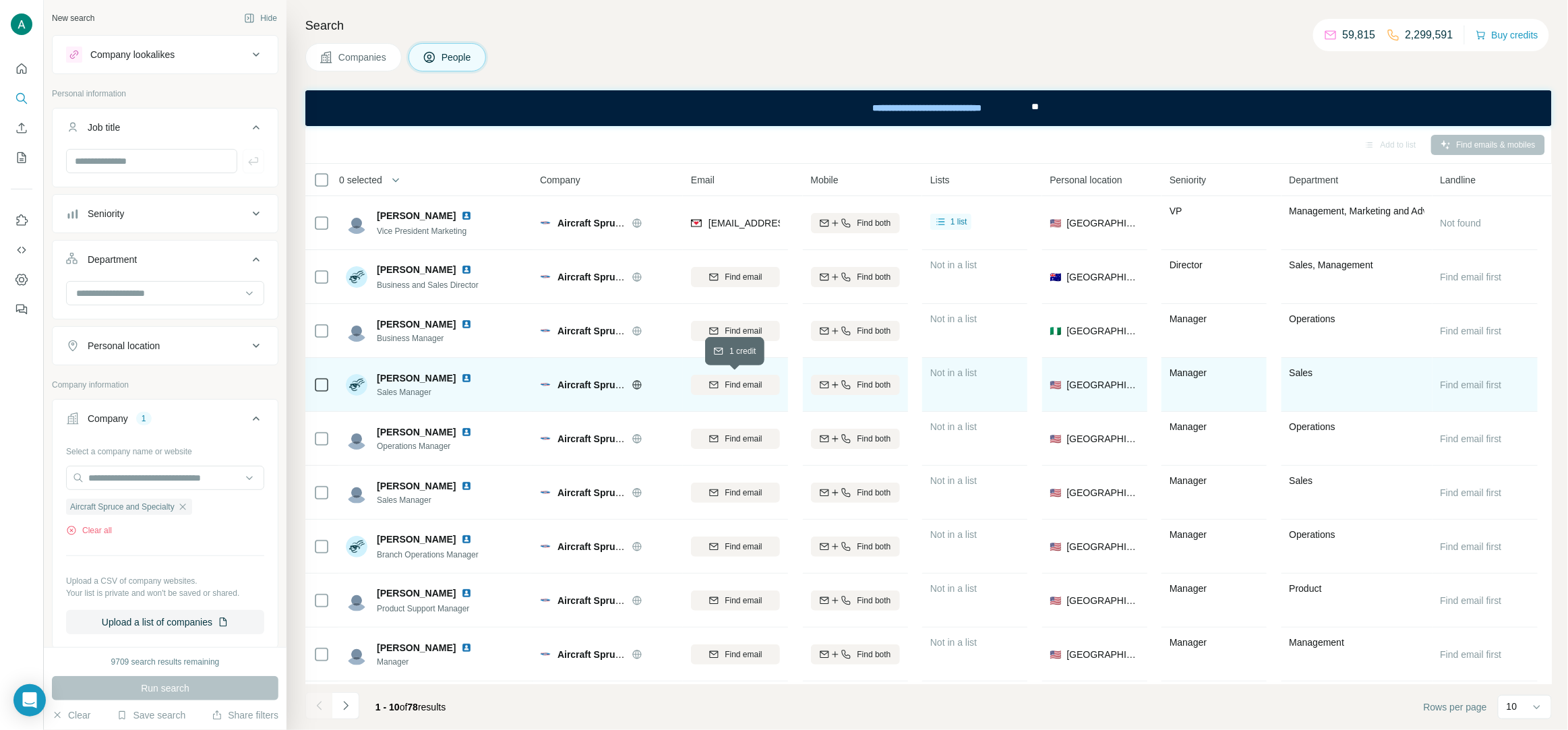
click at [740, 385] on span "Find email" at bounding box center [743, 384] width 37 height 12
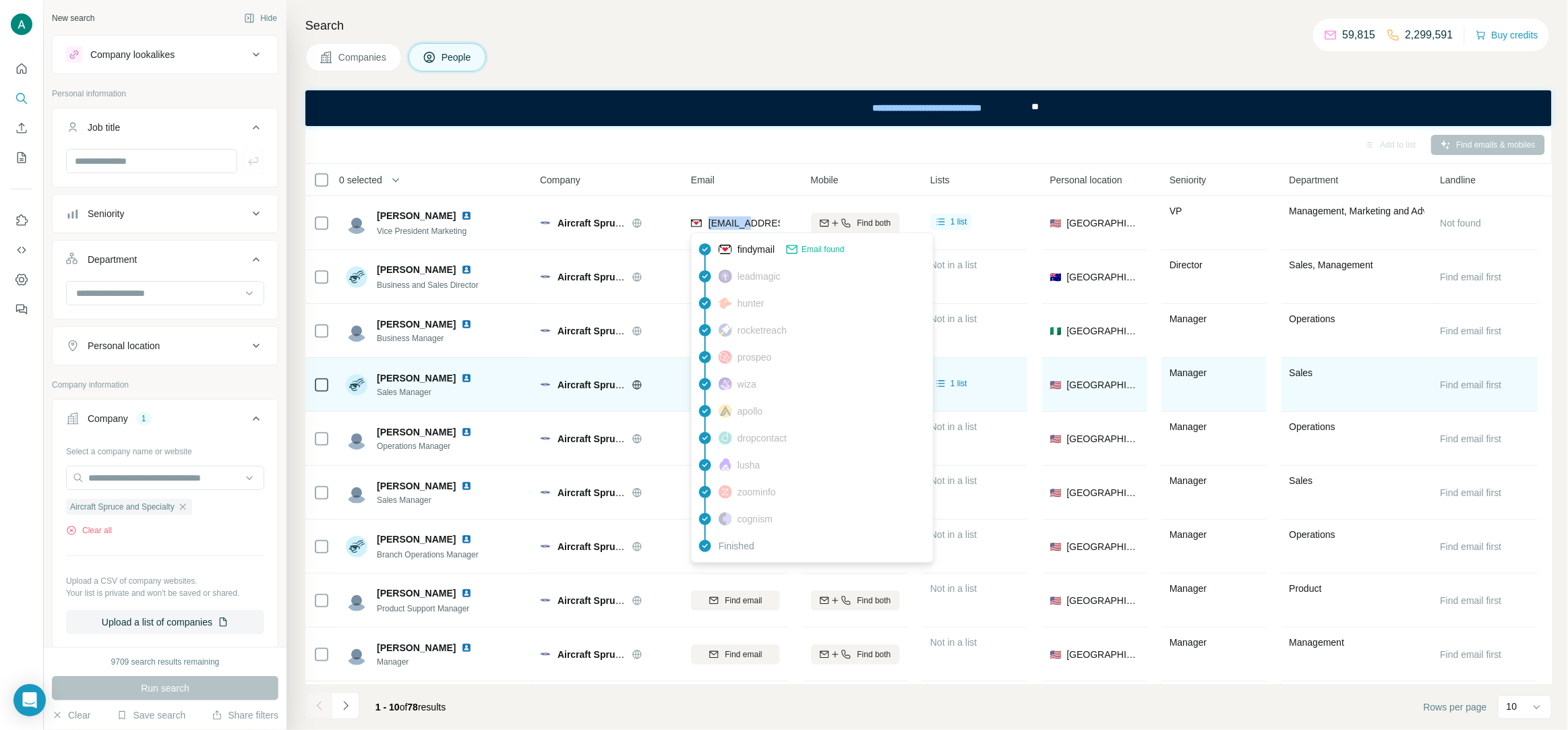
click at [718, 219] on span "robirwin@aircraftspruce.com" at bounding box center [788, 223] width 160 height 11
click at [773, 145] on div "Add to list Find emails & mobiles" at bounding box center [929, 144] width 1233 height 23
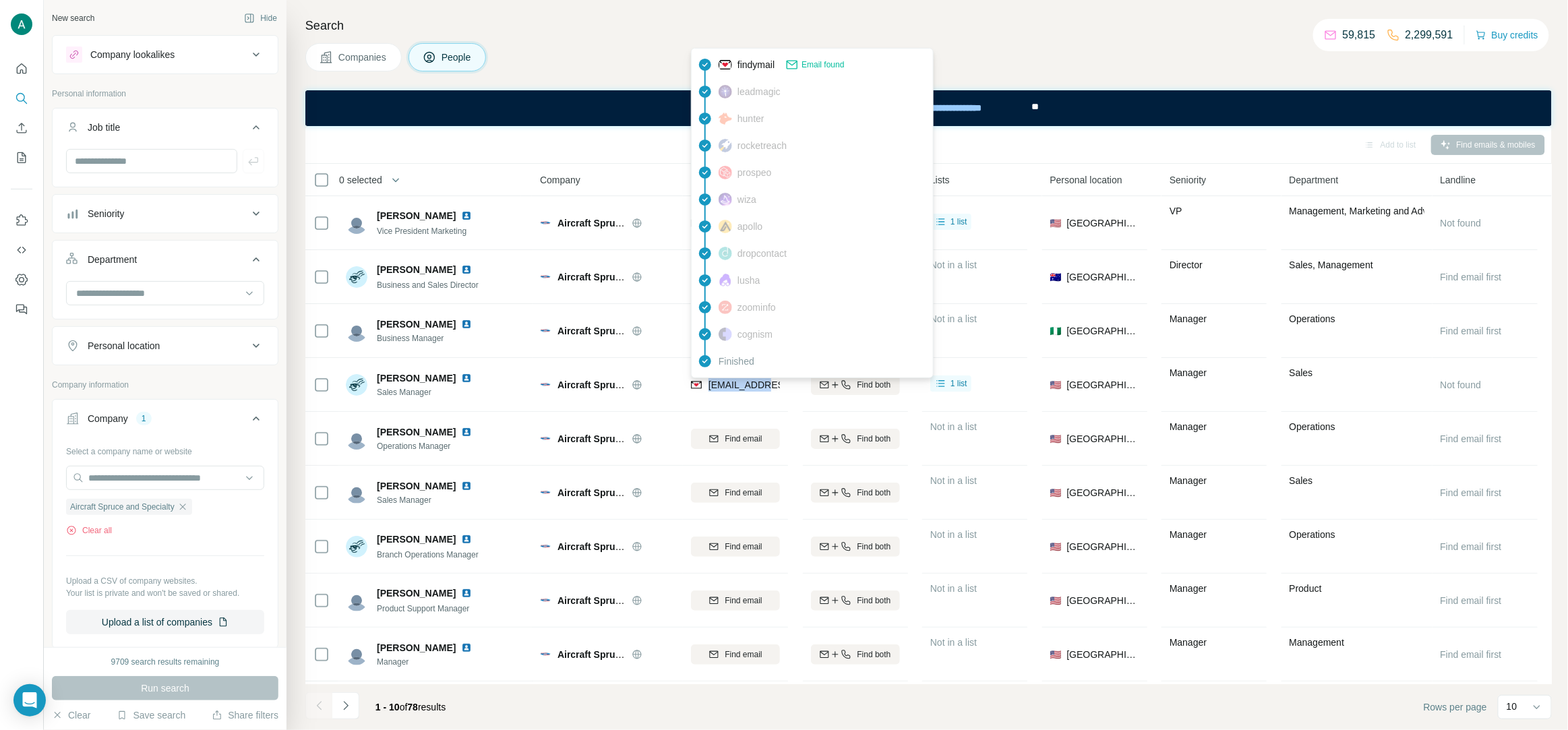
click at [716, 385] on span "jacksamuels@aircraftspruce.com" at bounding box center [788, 384] width 160 height 11
click at [716, 385] on span "jacksamuels@aircraftspruce.com" at bounding box center [788, 384] width 160 height 11
click at [1106, 68] on div "Companies People" at bounding box center [929, 57] width 1247 height 28
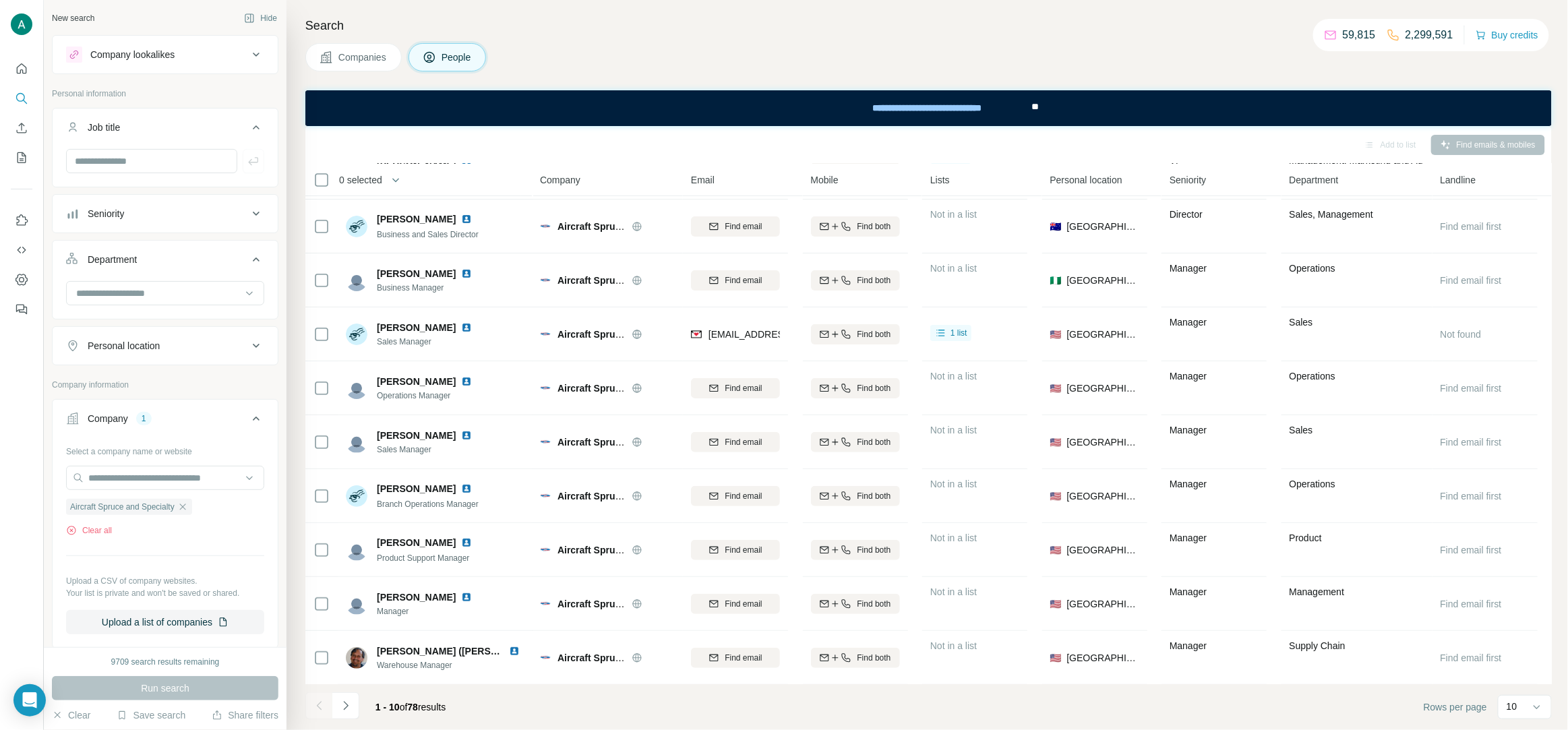
scroll to position [51, 0]
click at [351, 705] on icon "Navigate to next page" at bounding box center [345, 705] width 13 height 13
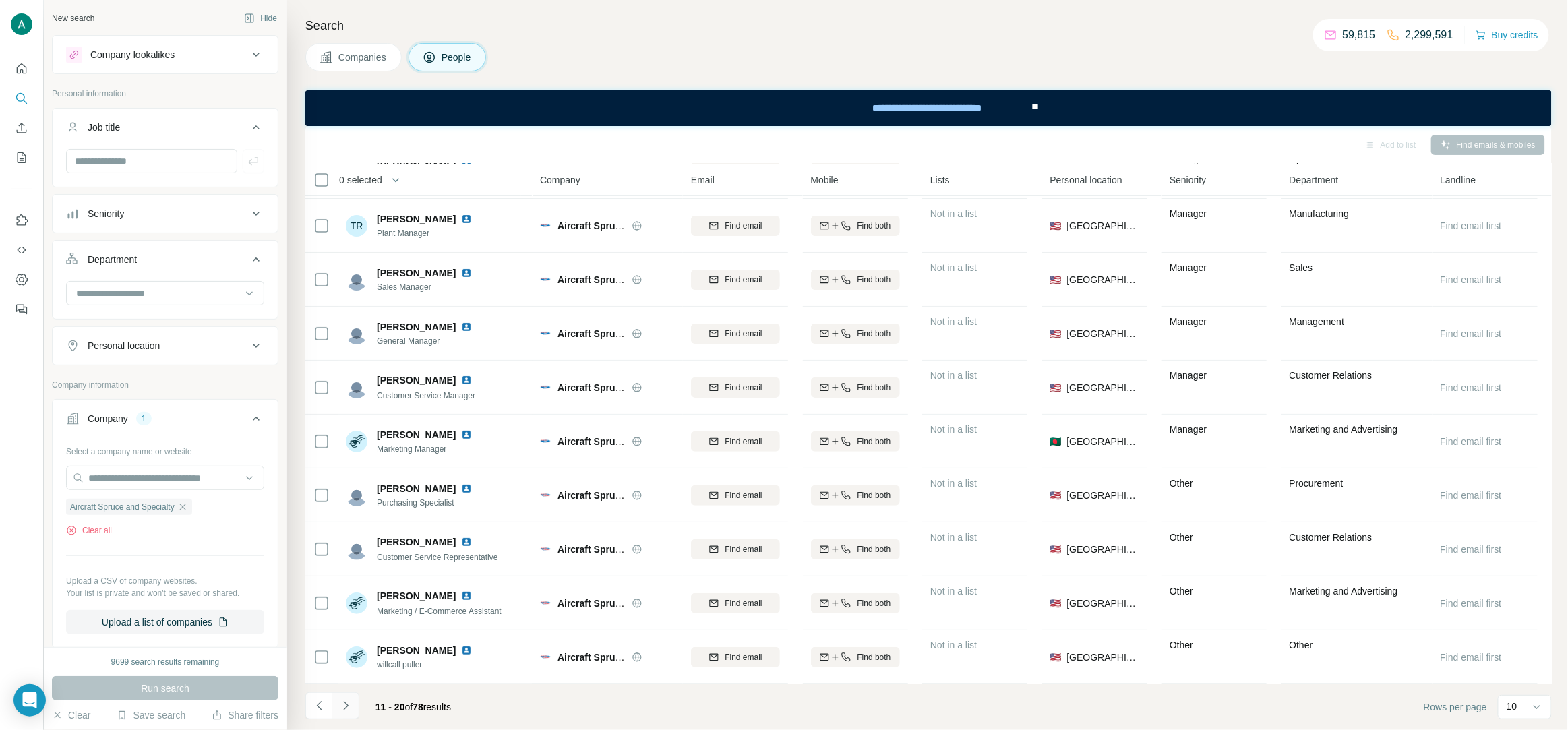
click at [347, 707] on icon "Navigate to next page" at bounding box center [345, 705] width 5 height 8
click at [314, 705] on icon "Navigate to previous page" at bounding box center [319, 705] width 13 height 13
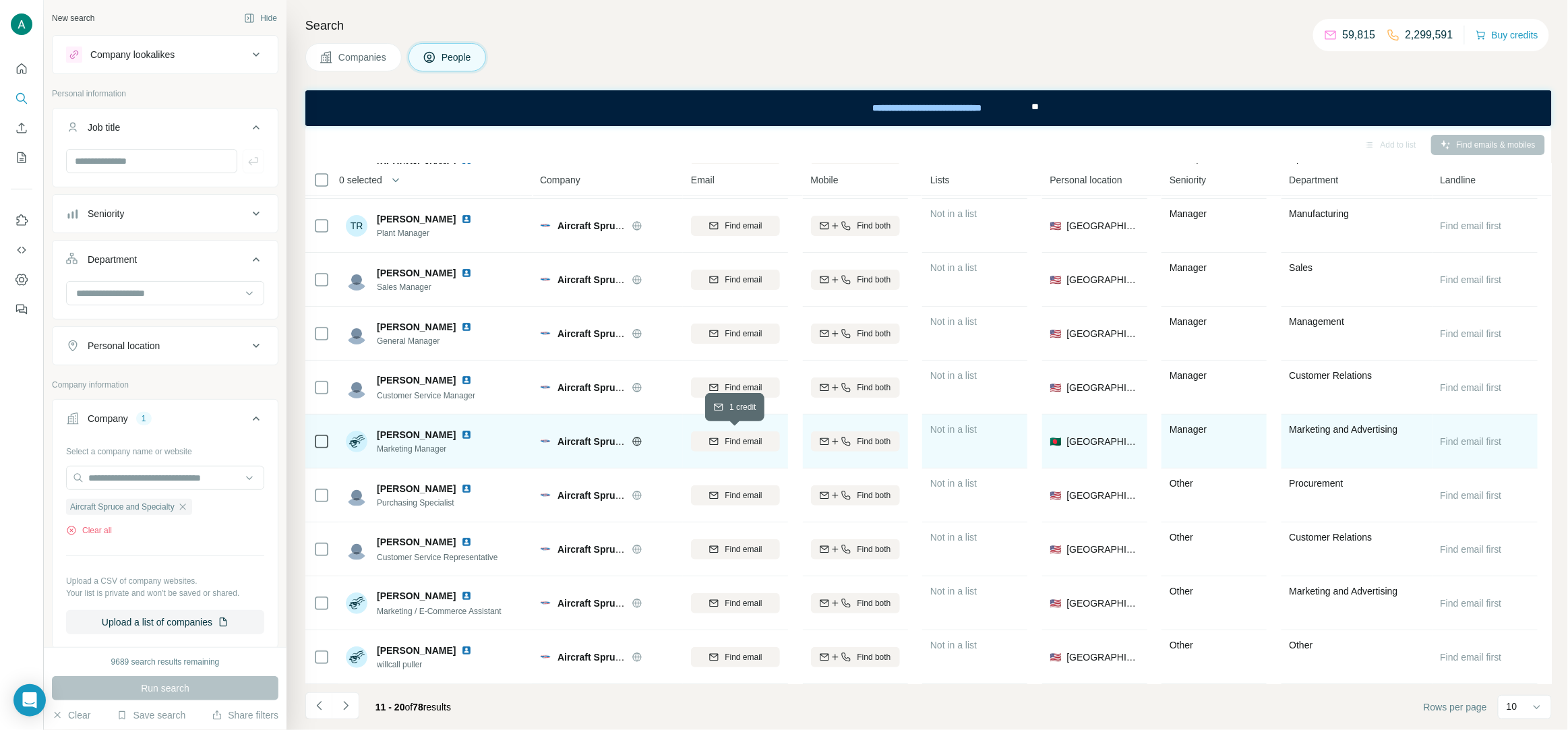
click at [731, 437] on span "Find email" at bounding box center [743, 442] width 37 height 12
click at [317, 710] on icon "Navigate to previous page" at bounding box center [319, 705] width 13 height 13
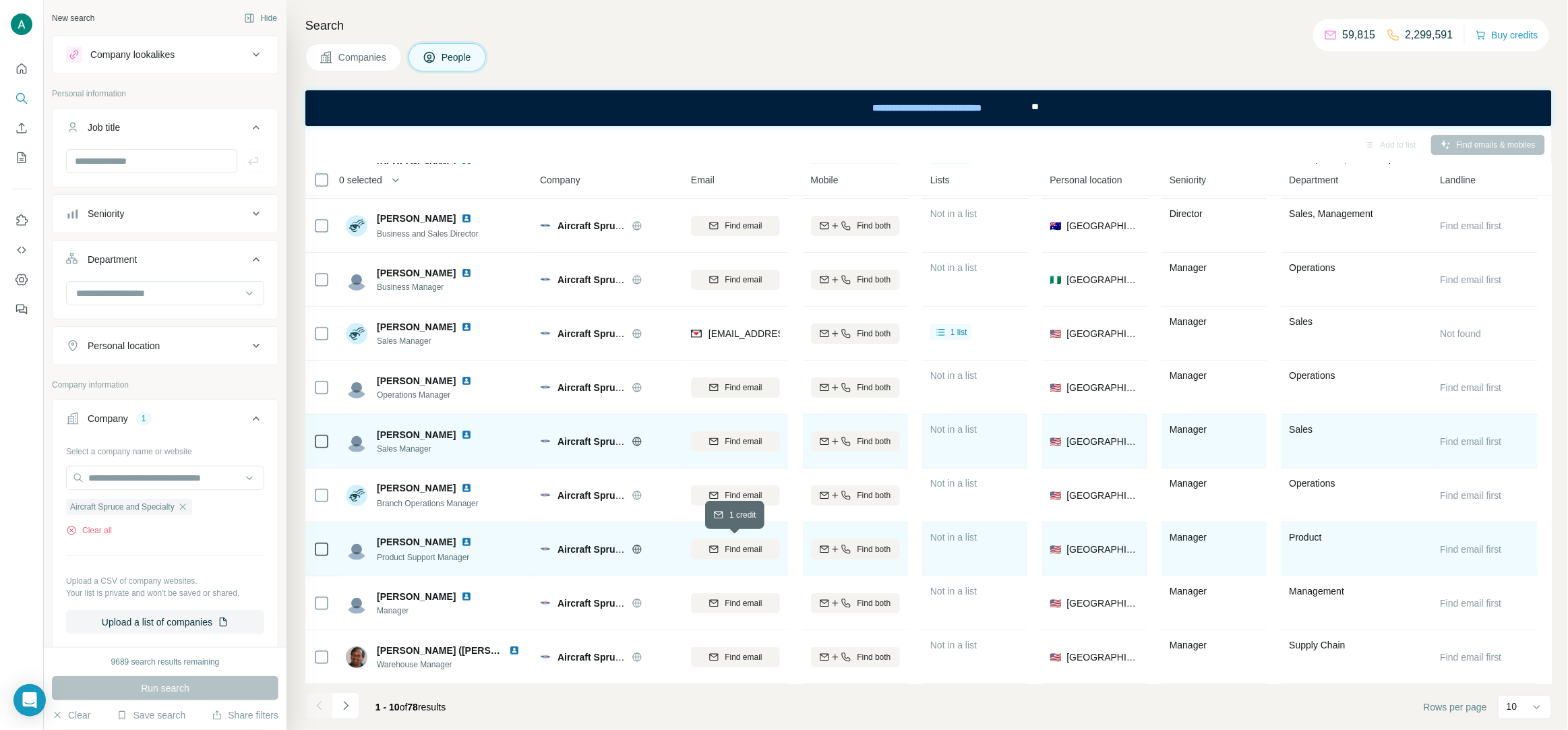
click at [769, 544] on div "Find email" at bounding box center [735, 549] width 89 height 12
drag, startPoint x: 482, startPoint y: 561, endPoint x: 376, endPoint y: 560, distance: 106.0
click at [376, 560] on div "Josh Solis Product Support Manager" at bounding box center [435, 549] width 179 height 37
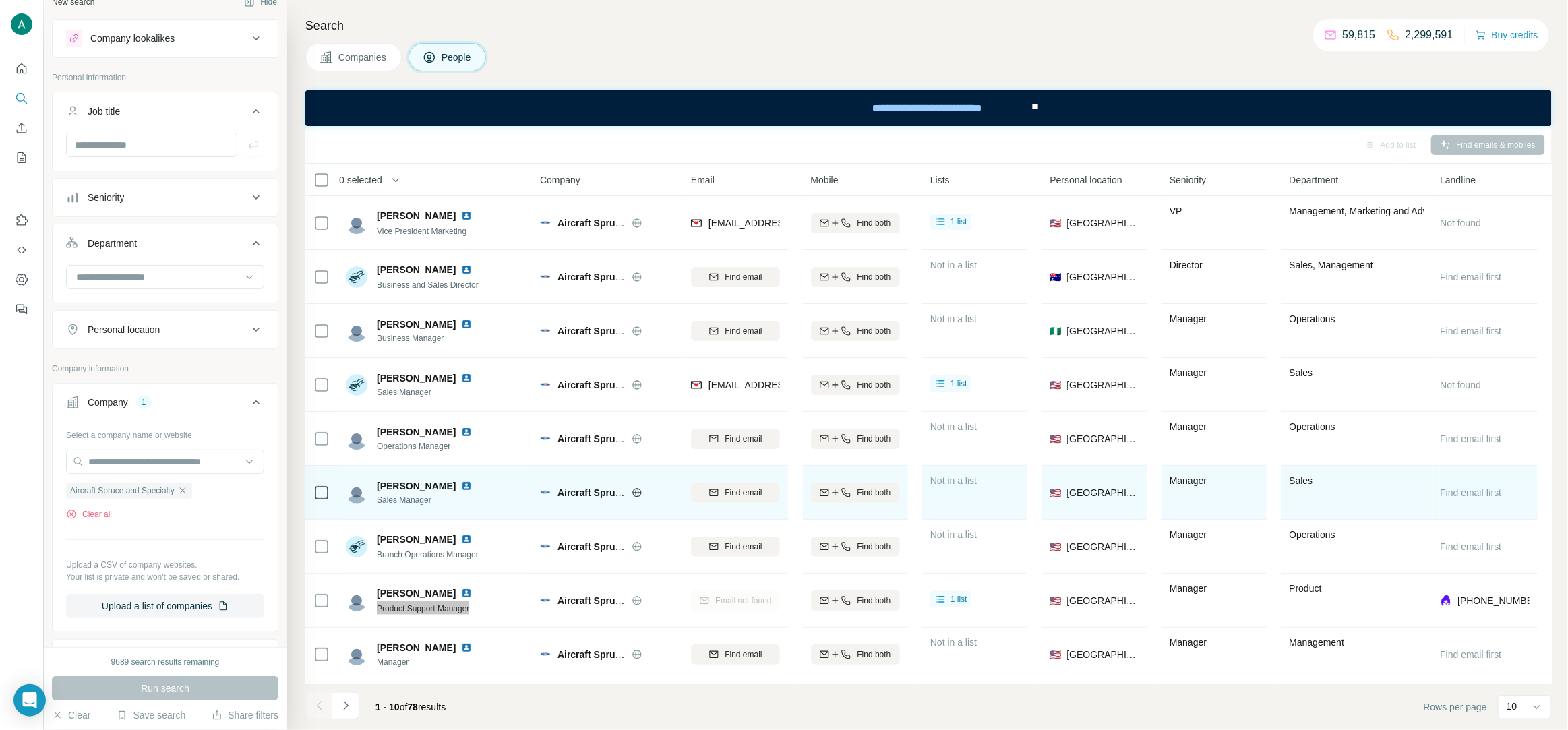
scroll to position [17, 0]
click at [188, 489] on icon "button" at bounding box center [182, 489] width 11 height 11
click at [161, 458] on input "text" at bounding box center [165, 461] width 198 height 24
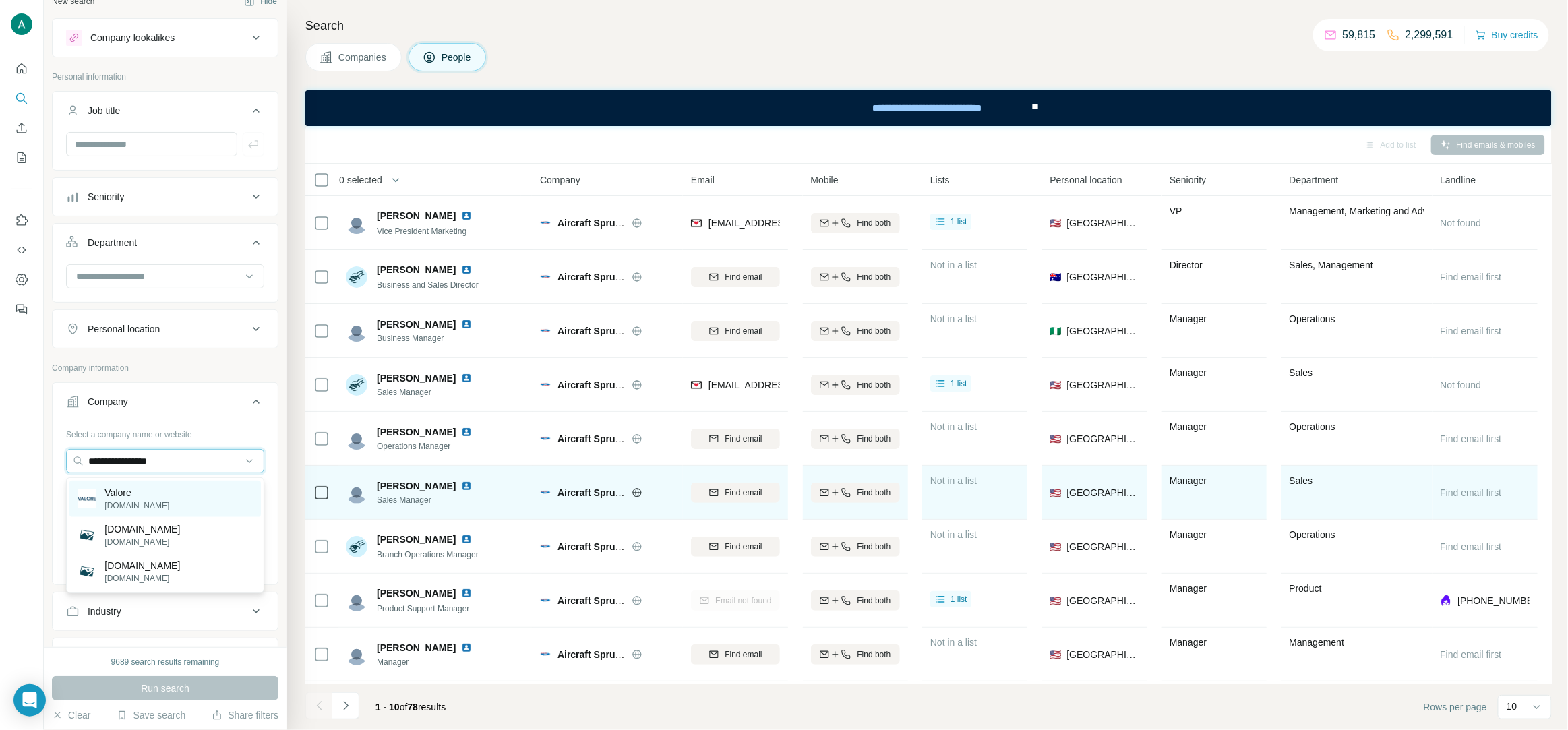
type input "**********"
click at [193, 499] on div "Valore valore.com" at bounding box center [165, 499] width 192 height 37
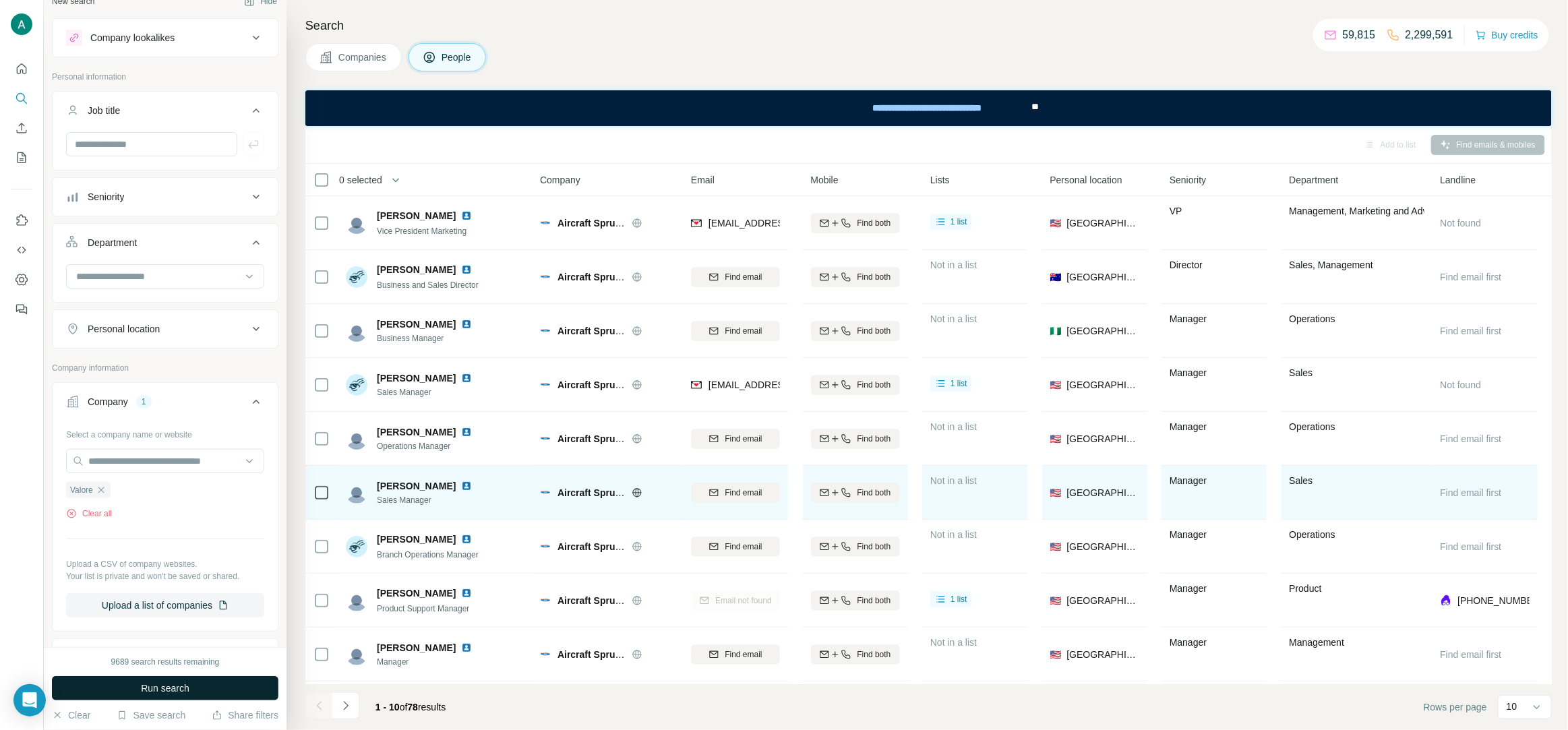
click at [202, 688] on button "Run search" at bounding box center [165, 688] width 226 height 24
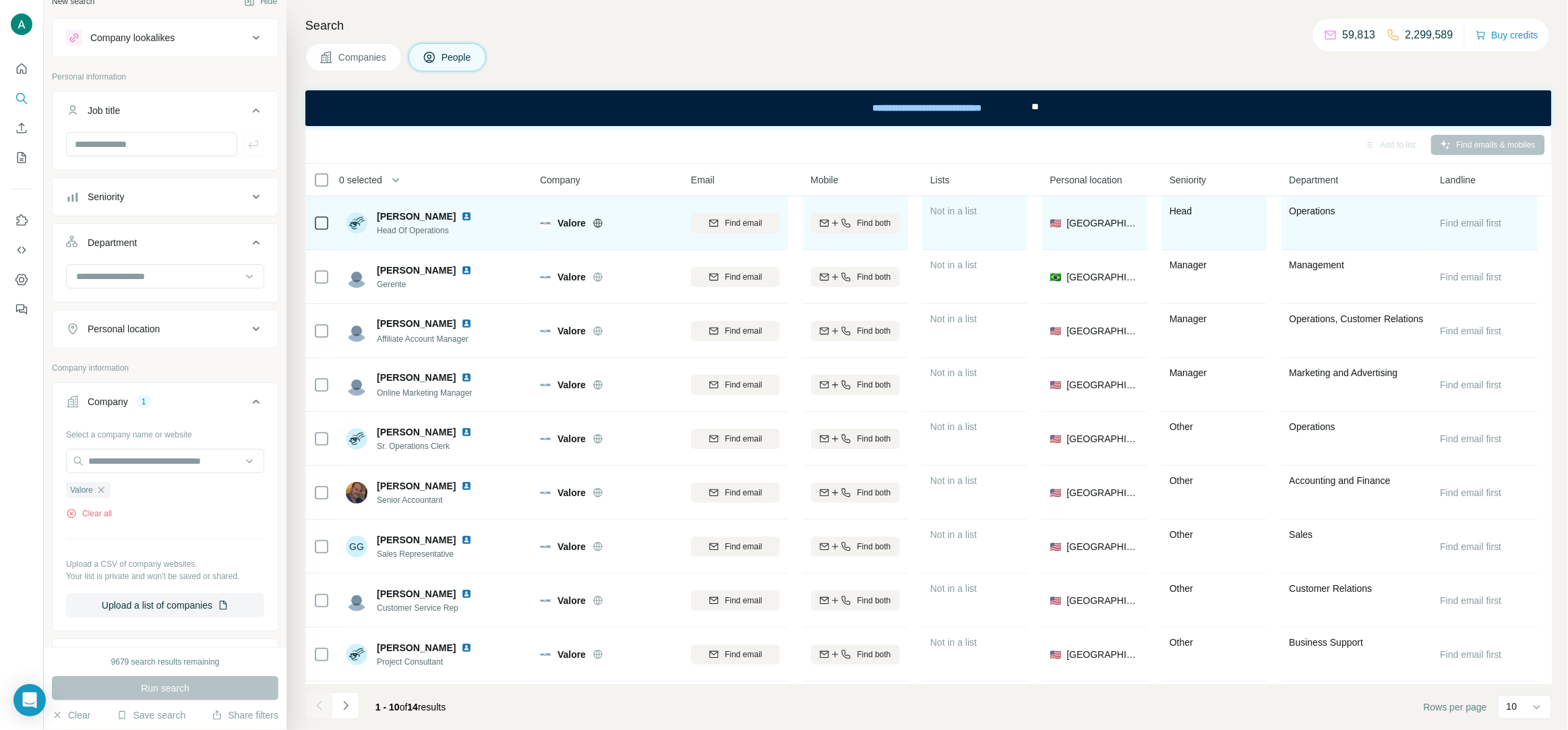
click at [599, 226] on icon at bounding box center [597, 223] width 4 height 8
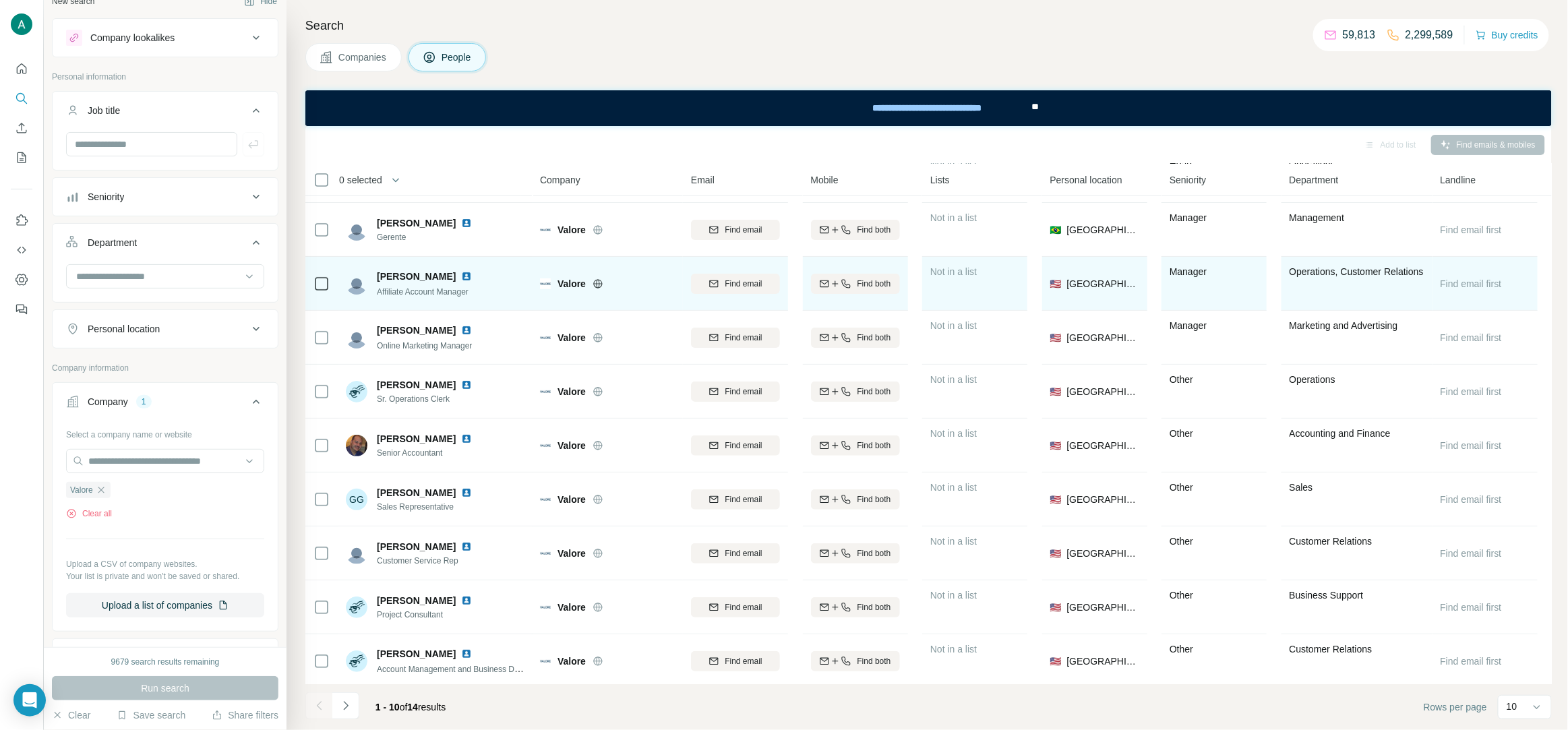
scroll to position [51, 0]
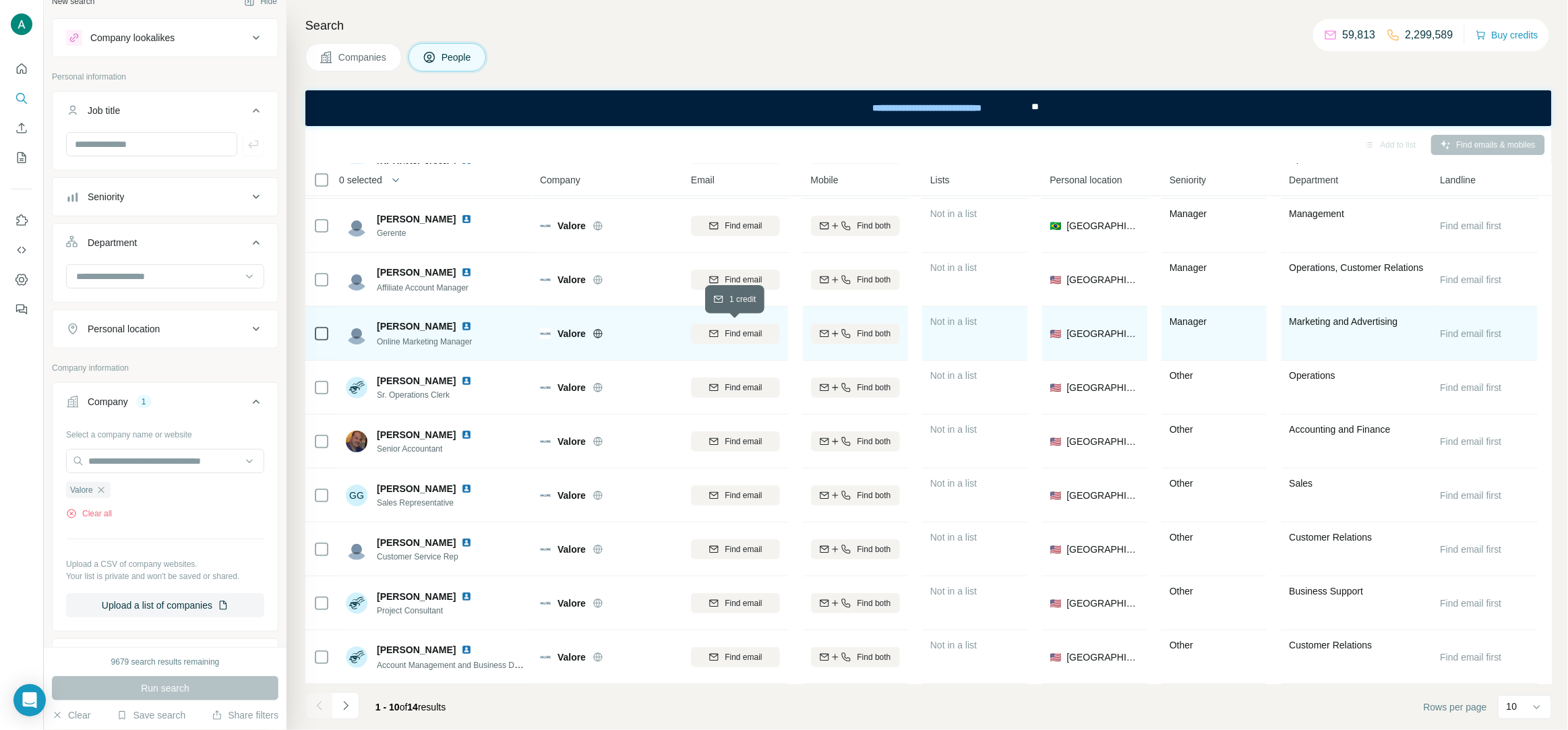
click at [725, 334] on span "Find email" at bounding box center [743, 334] width 37 height 12
click at [461, 321] on img at bounding box center [466, 326] width 11 height 11
drag, startPoint x: 368, startPoint y: 340, endPoint x: 470, endPoint y: 340, distance: 102.0
click at [470, 340] on div "Kevin Solan Online Marketing Manager" at bounding box center [411, 334] width 131 height 28
click at [503, 346] on div "Kevin Solan Online Marketing Manager" at bounding box center [435, 333] width 179 height 37
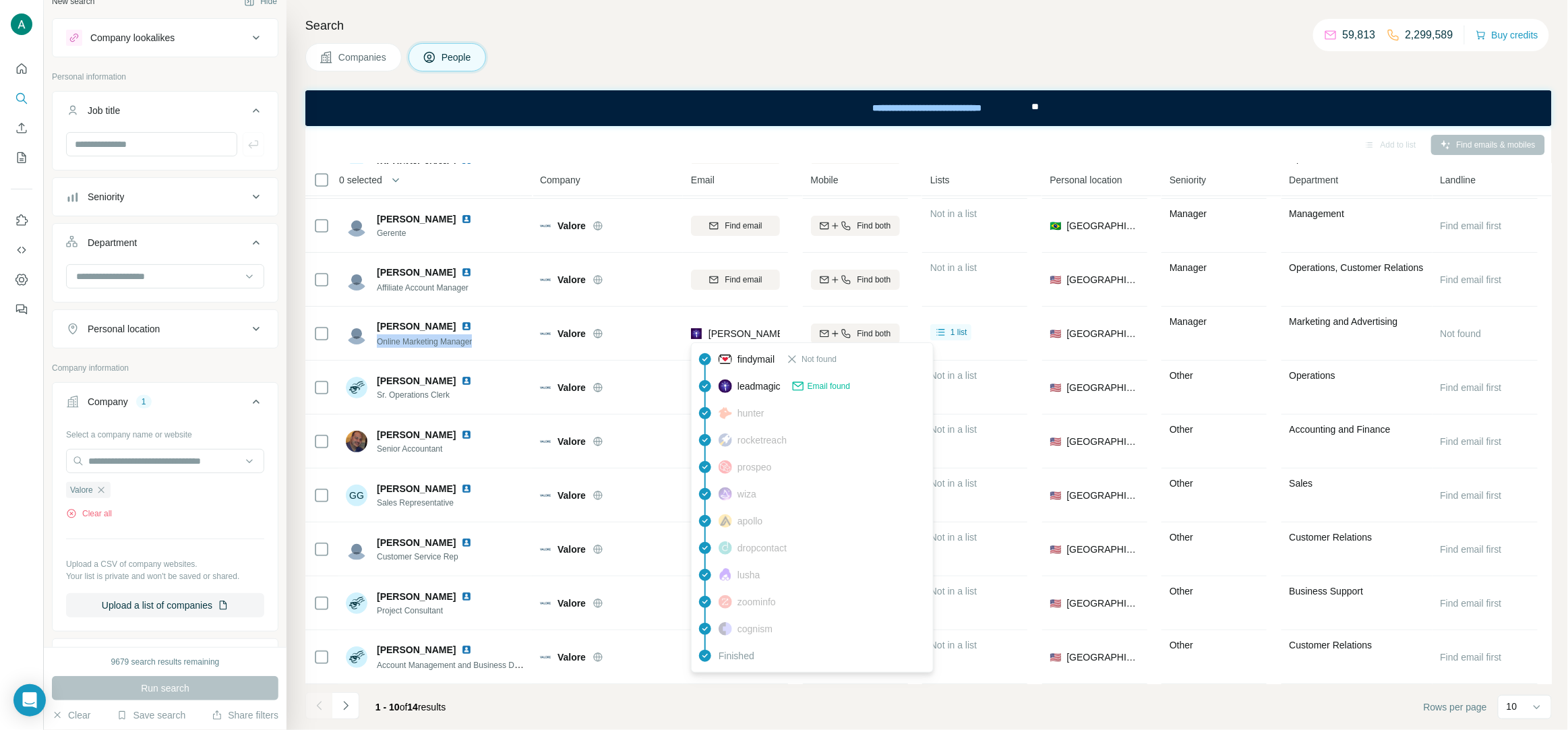
click at [695, 334] on img at bounding box center [696, 334] width 11 height 13
click at [734, 333] on div "kevin.solan@valore.com" at bounding box center [890, 334] width 400 height 13
click at [734, 333] on span "kevin.solan@valore.com" at bounding box center [905, 334] width 393 height 11
drag, startPoint x: 695, startPoint y: 334, endPoint x: 733, endPoint y: 332, distance: 38.1
click at [733, 332] on span "kevin.solan@valore.com" at bounding box center [905, 334] width 393 height 11
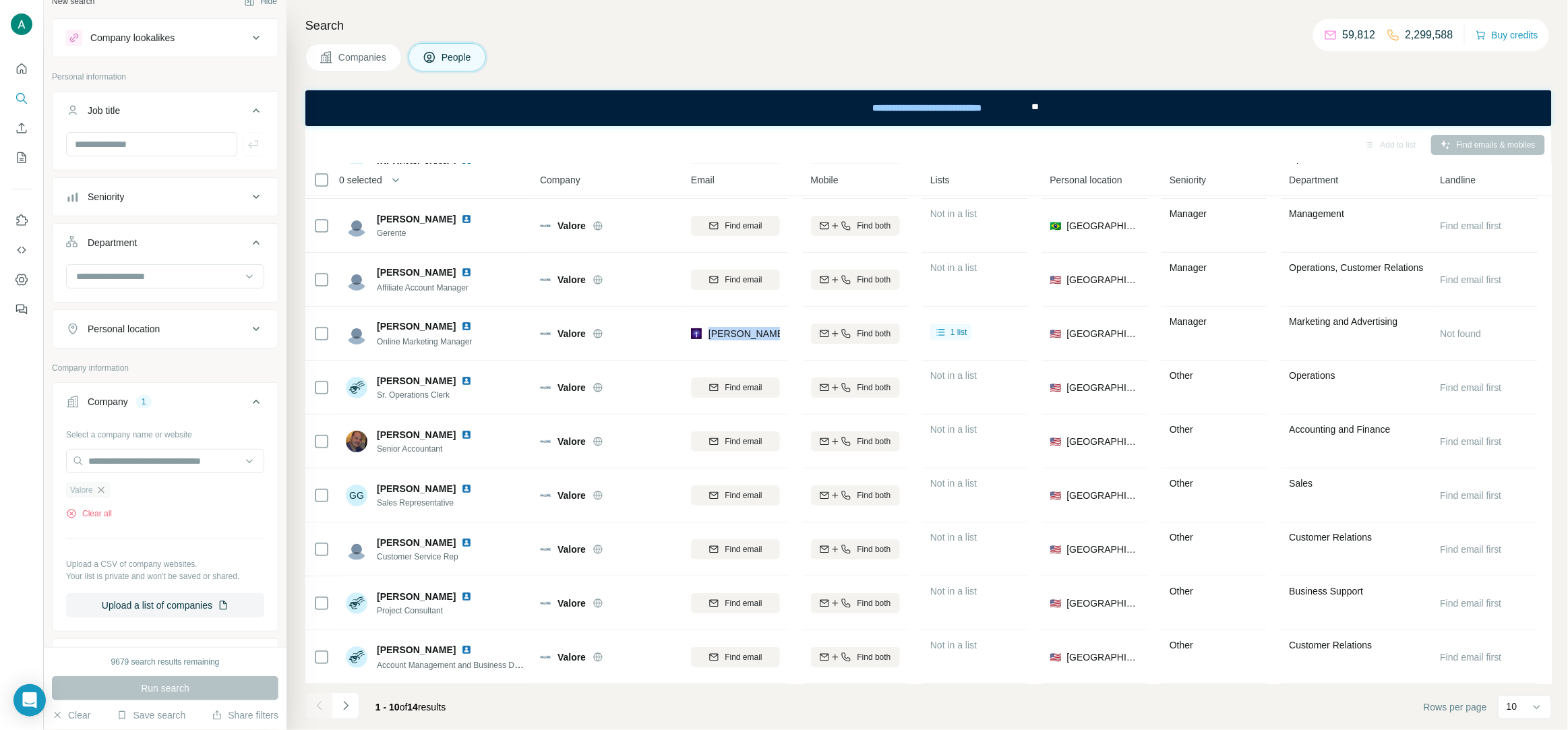
click at [104, 489] on icon "button" at bounding box center [101, 489] width 11 height 11
click at [118, 464] on input "text" at bounding box center [165, 461] width 198 height 24
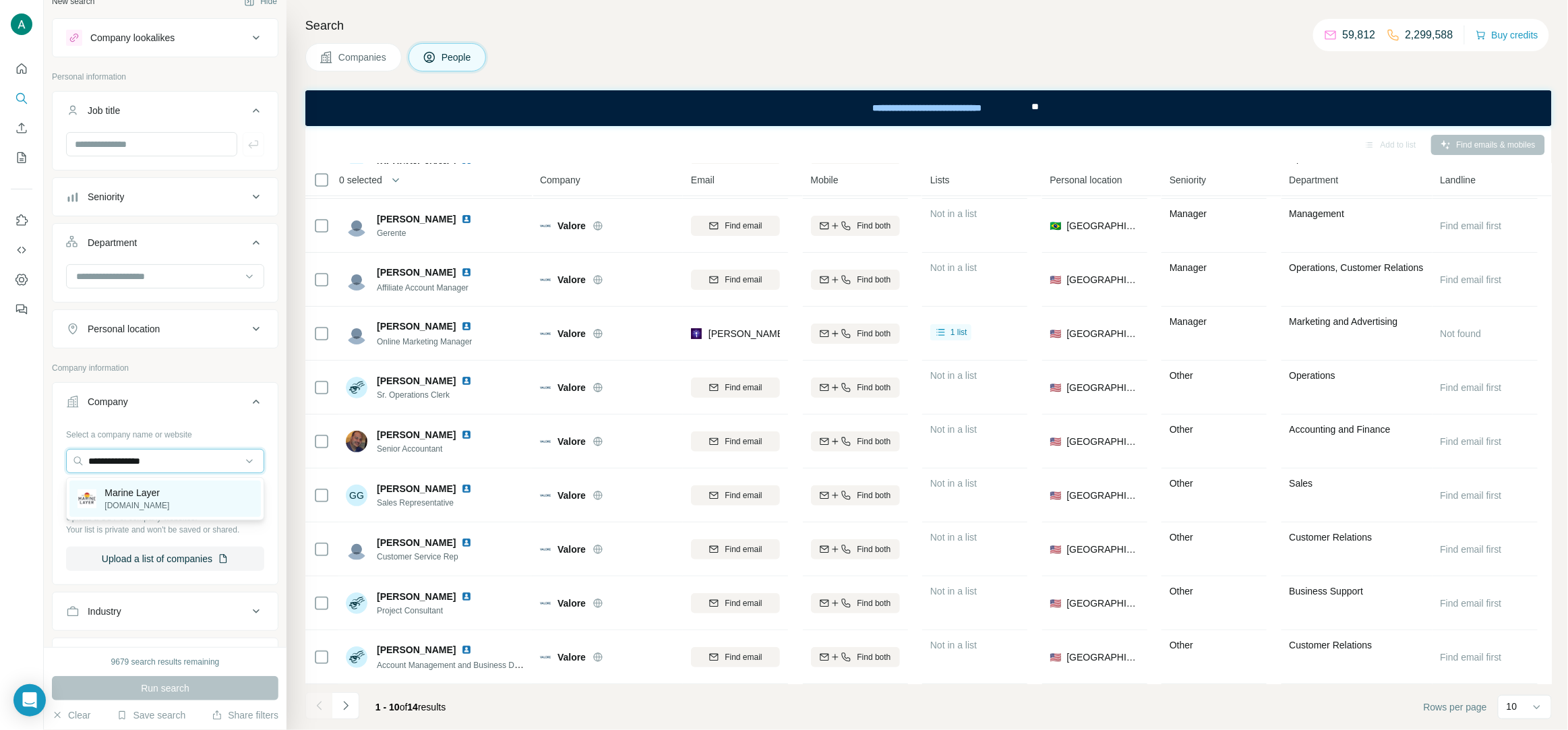
type input "**********"
click at [176, 499] on div "Marine Layer marinelayer.com" at bounding box center [165, 499] width 192 height 37
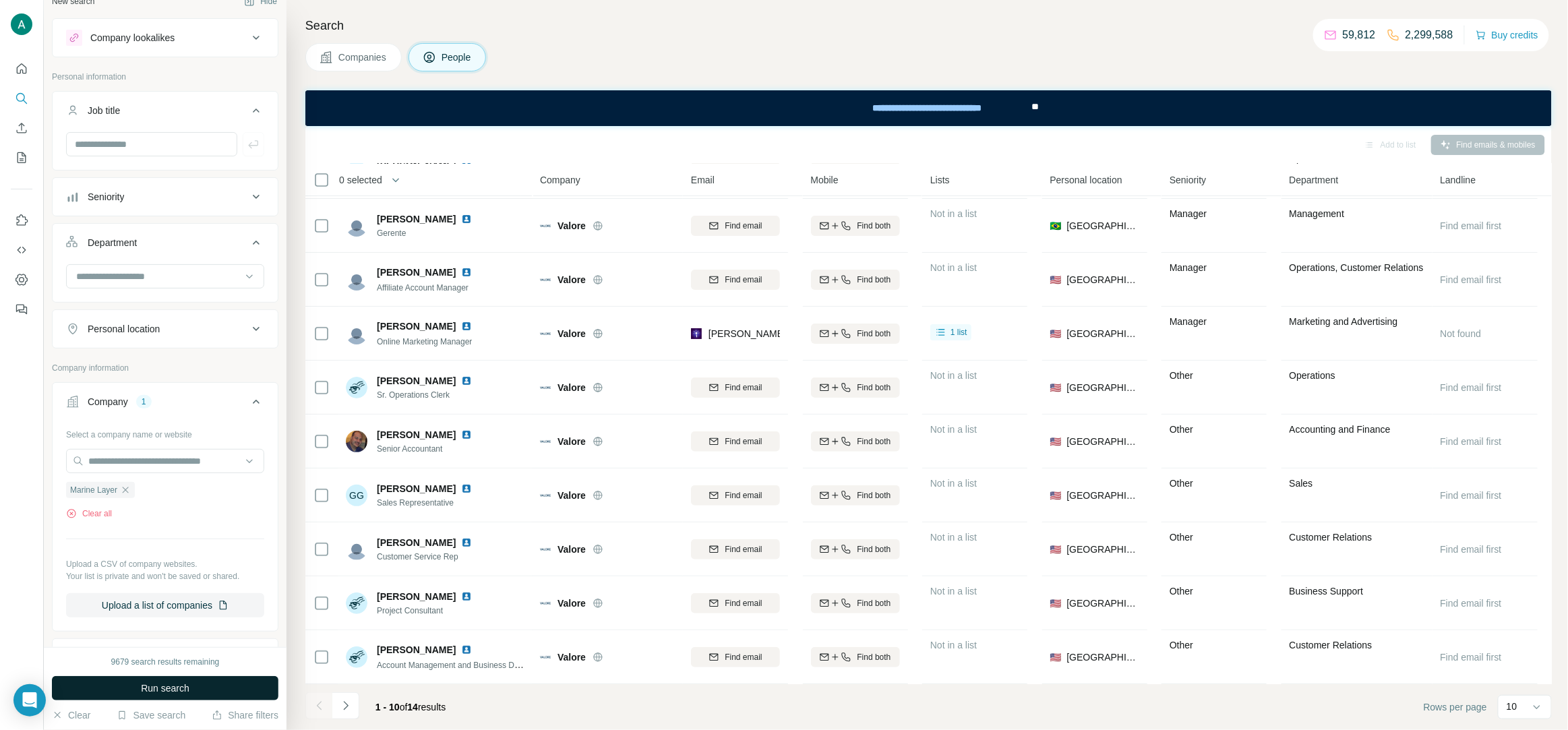
click at [197, 682] on button "Run search" at bounding box center [165, 688] width 226 height 24
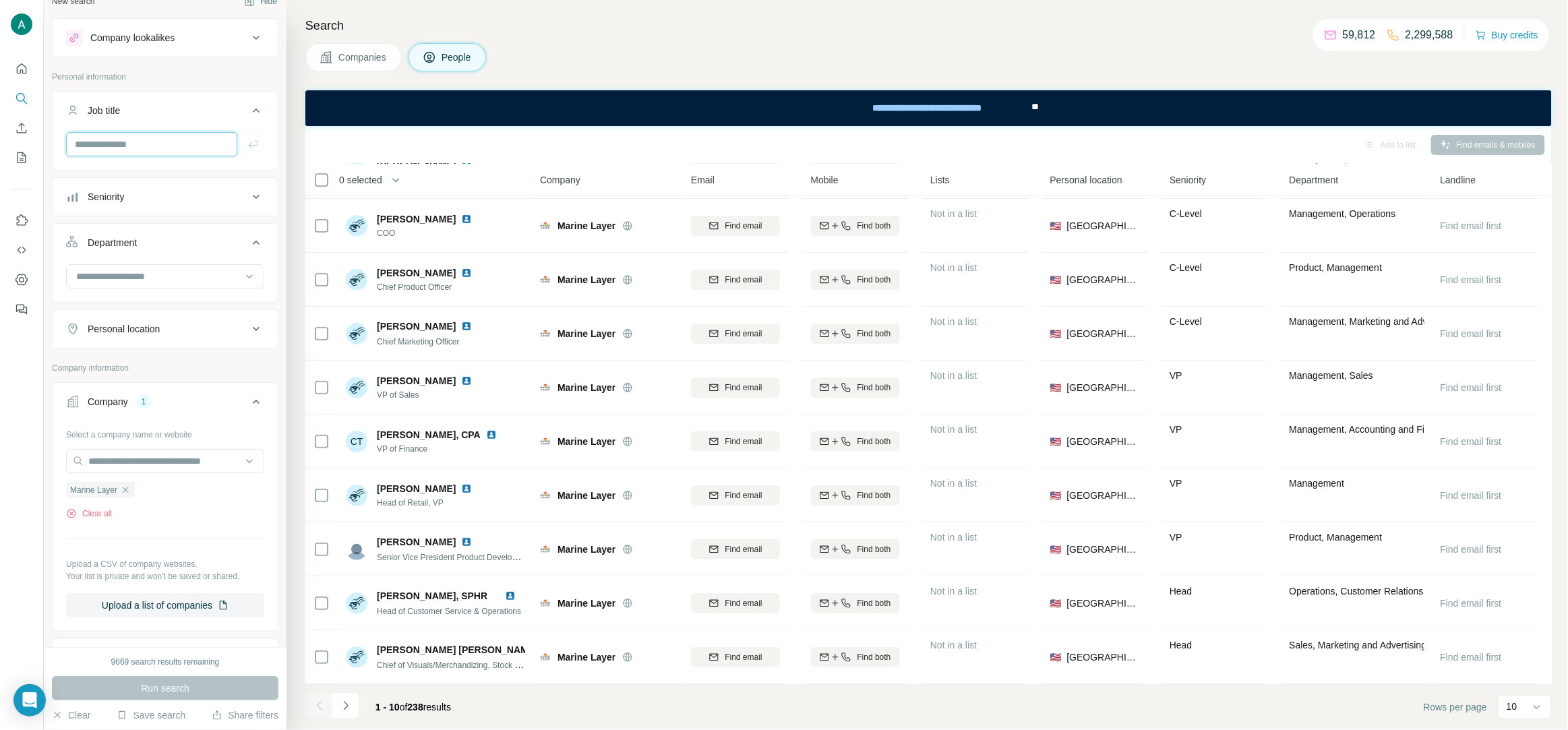
click at [168, 156] on input "text" at bounding box center [152, 144] width 171 height 24
paste input "*********"
type input "*********"
click at [250, 145] on icon "button" at bounding box center [253, 144] width 10 height 8
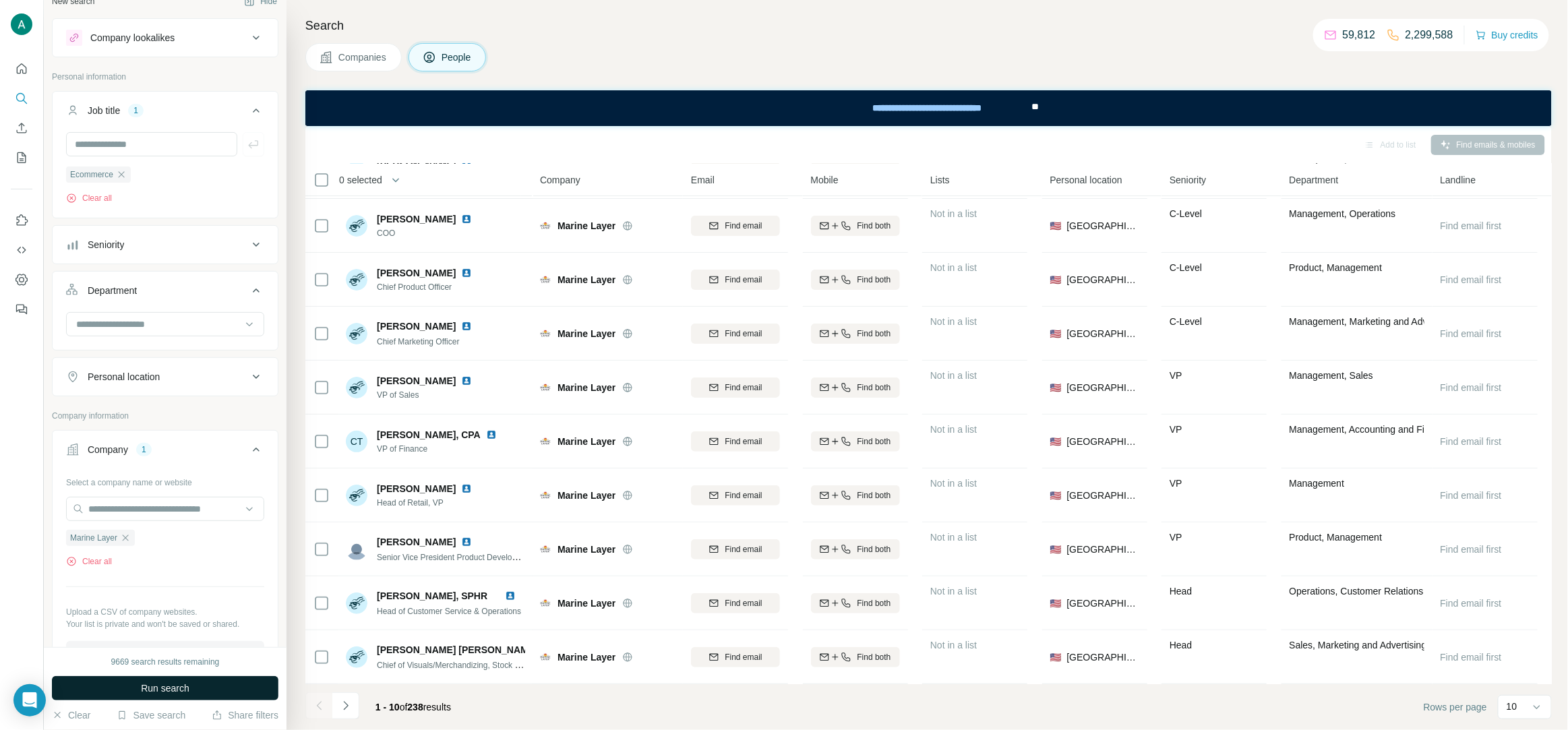
click at [176, 693] on span "Run search" at bounding box center [165, 688] width 49 height 13
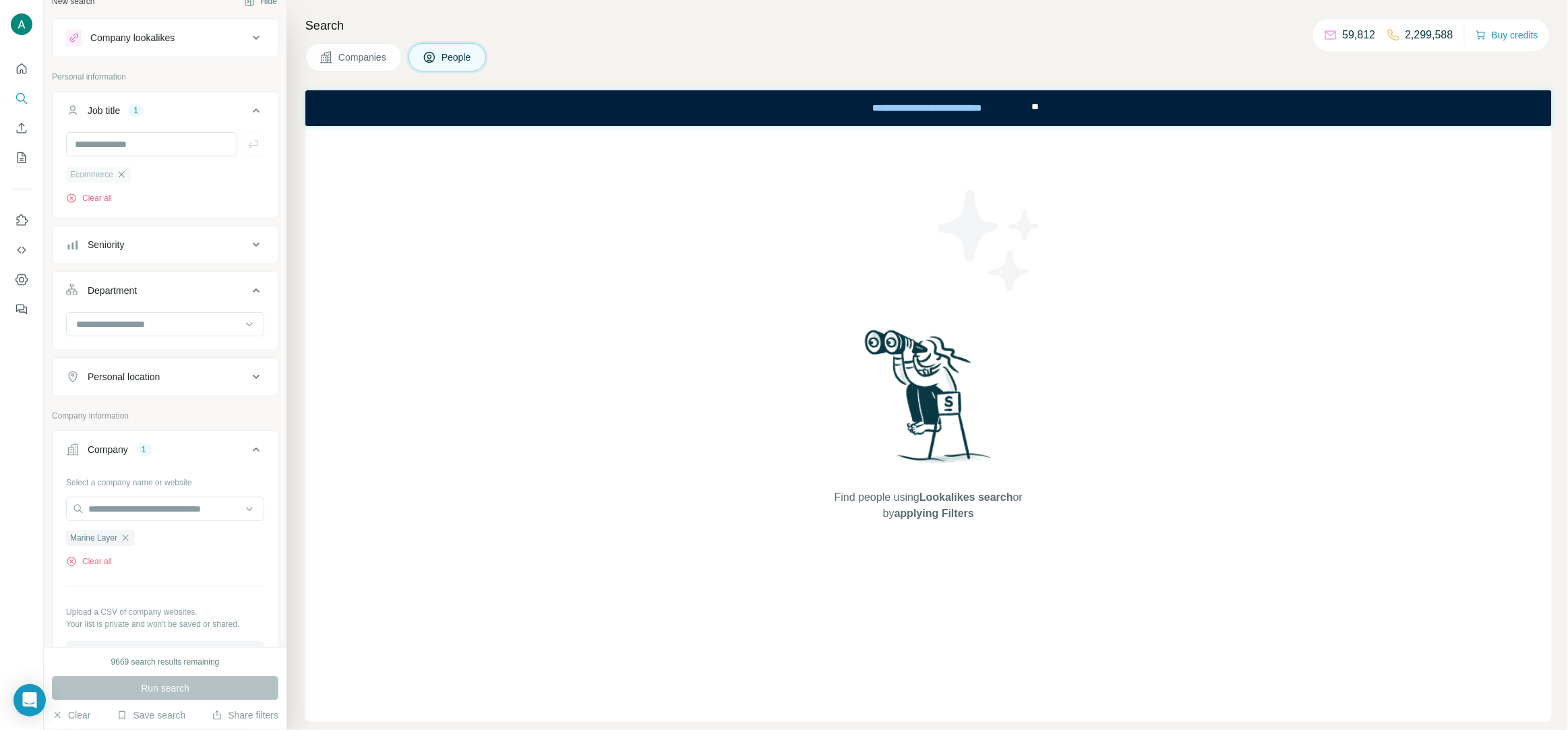
click at [124, 174] on icon "button" at bounding box center [121, 174] width 6 height 6
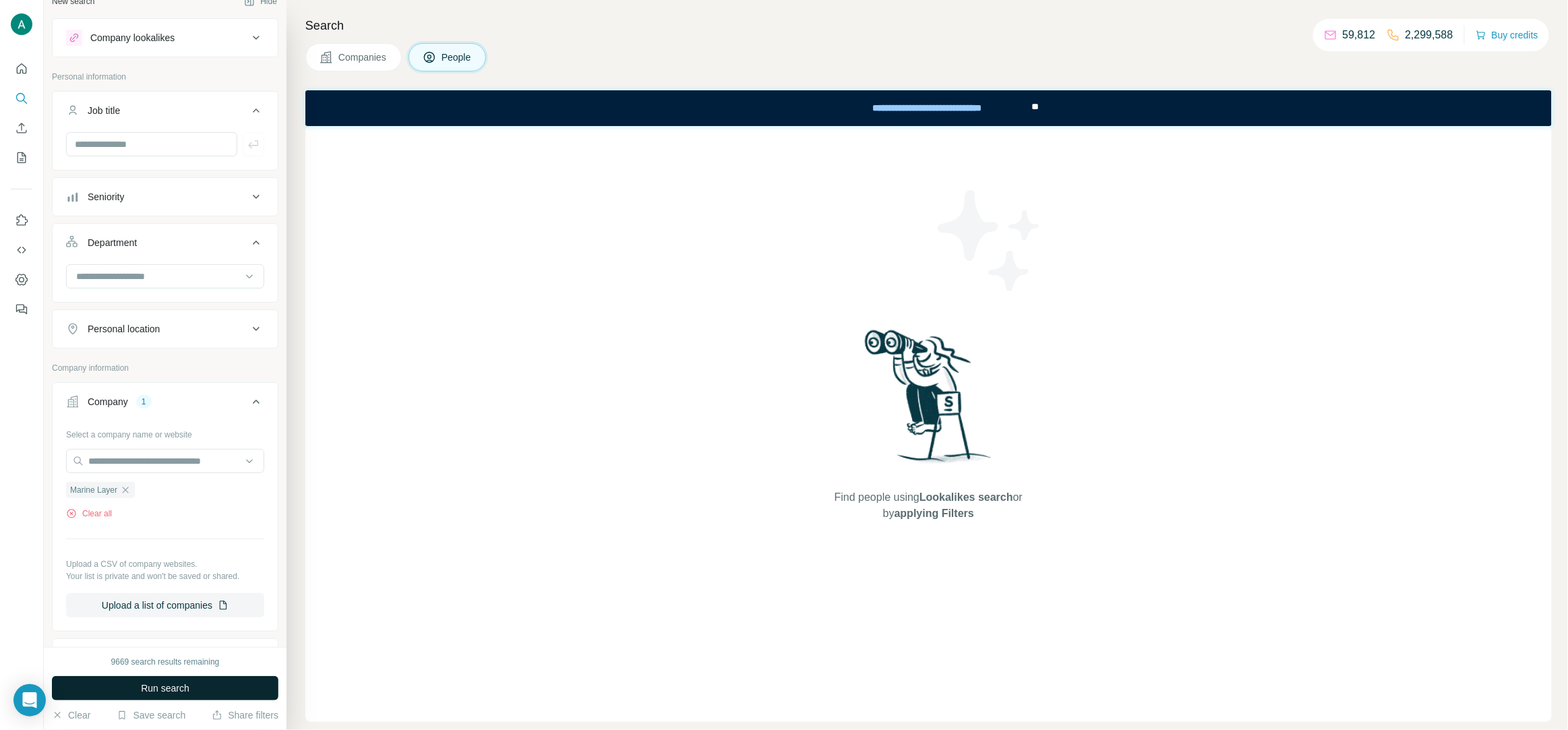
click at [166, 687] on span "Run search" at bounding box center [165, 688] width 49 height 13
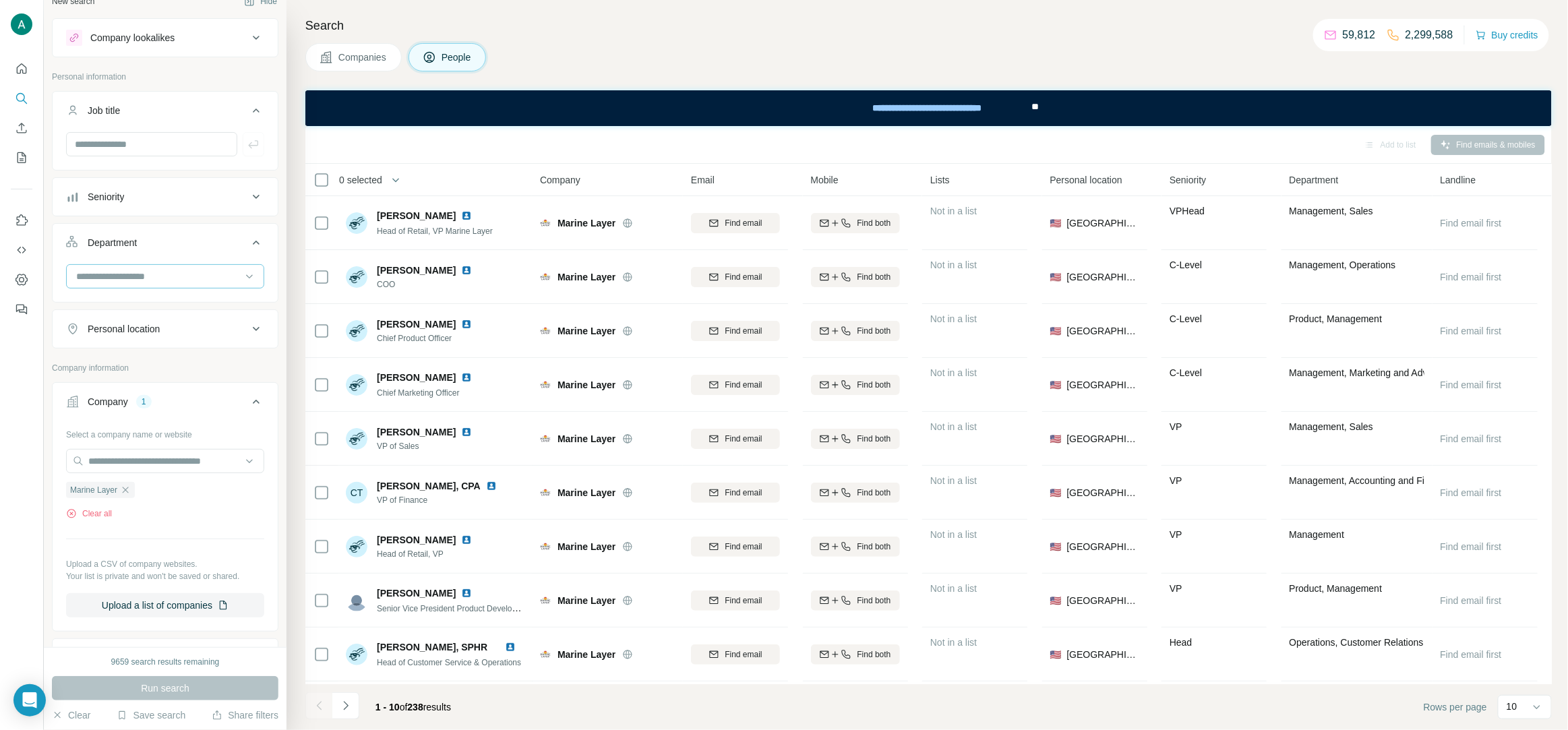
click at [150, 272] on input at bounding box center [158, 276] width 166 height 15
click at [145, 310] on p "Accounting and Finance" at bounding box center [128, 307] width 101 height 13
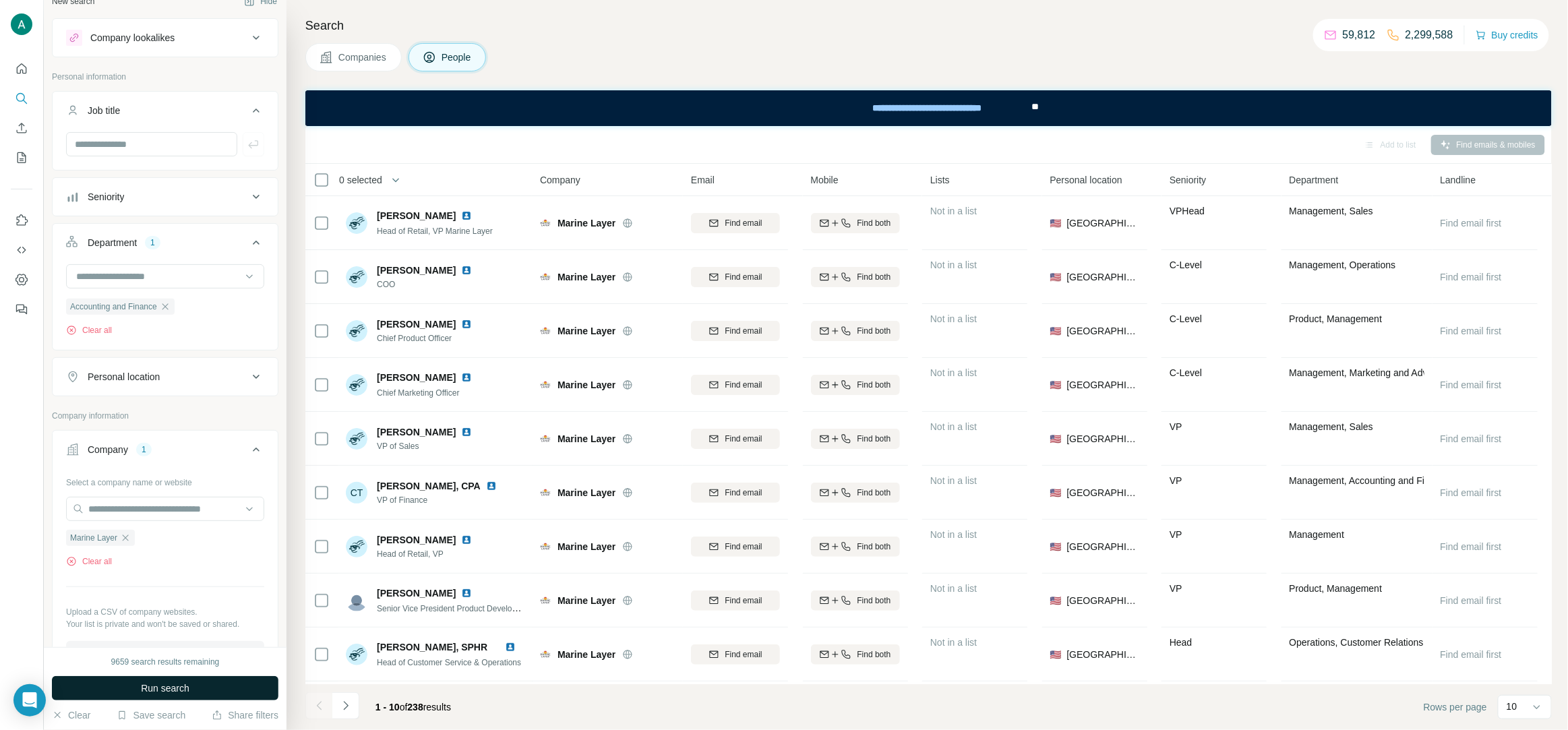
click at [166, 695] on span "Run search" at bounding box center [165, 688] width 49 height 13
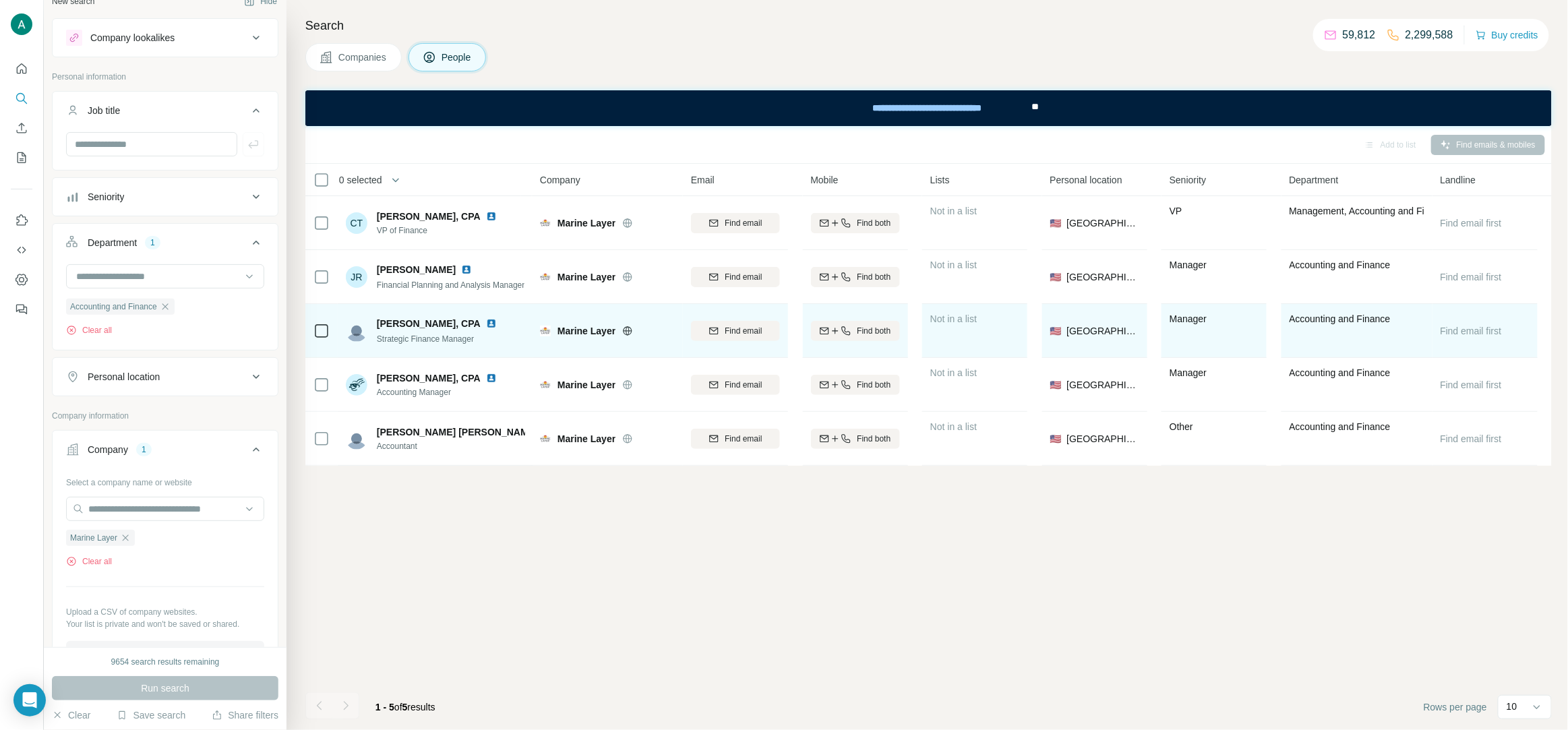
click at [486, 327] on img at bounding box center [491, 323] width 11 height 11
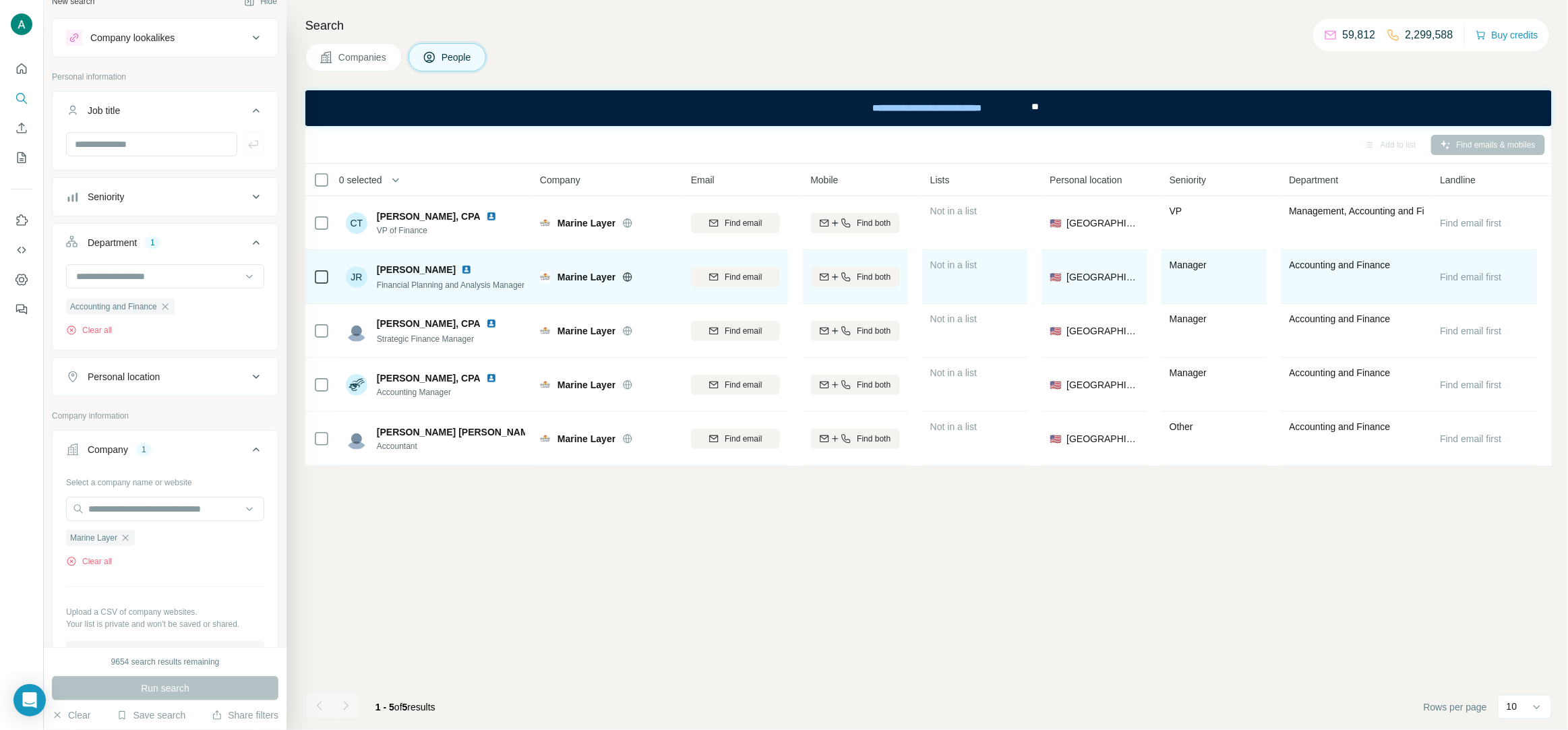
click at [472, 267] on img at bounding box center [466, 269] width 11 height 11
click at [772, 282] on div "Find email" at bounding box center [735, 276] width 89 height 12
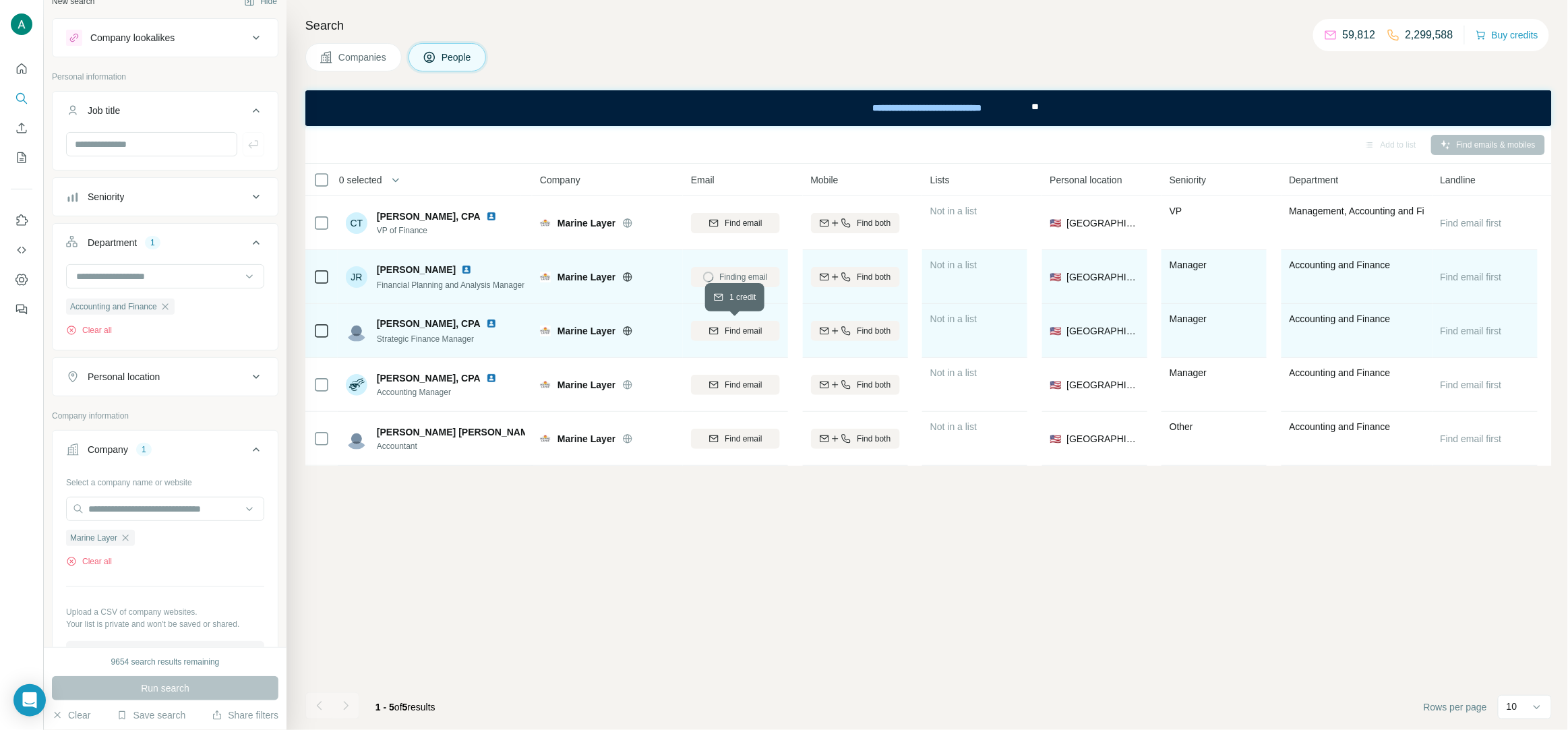
click at [749, 332] on span "Find email" at bounding box center [743, 331] width 37 height 12
drag, startPoint x: 451, startPoint y: 325, endPoint x: 380, endPoint y: 326, distance: 71.0
click at [380, 326] on div "John Rider, CPA" at bounding box center [439, 323] width 125 height 13
click at [467, 336] on span "Strategic Finance Manager" at bounding box center [425, 339] width 97 height 9
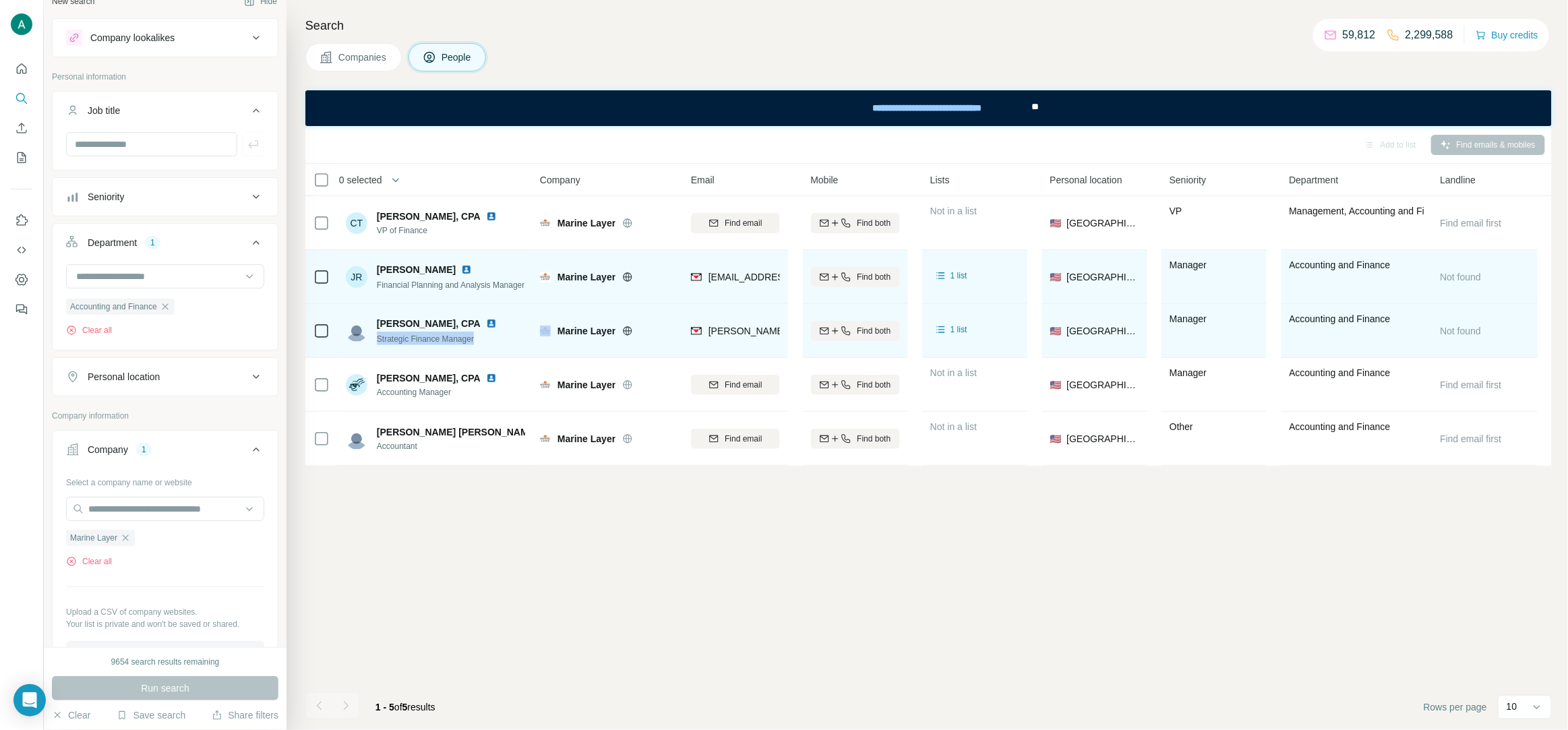
click at [467, 336] on span "Strategic Finance Manager" at bounding box center [425, 339] width 97 height 9
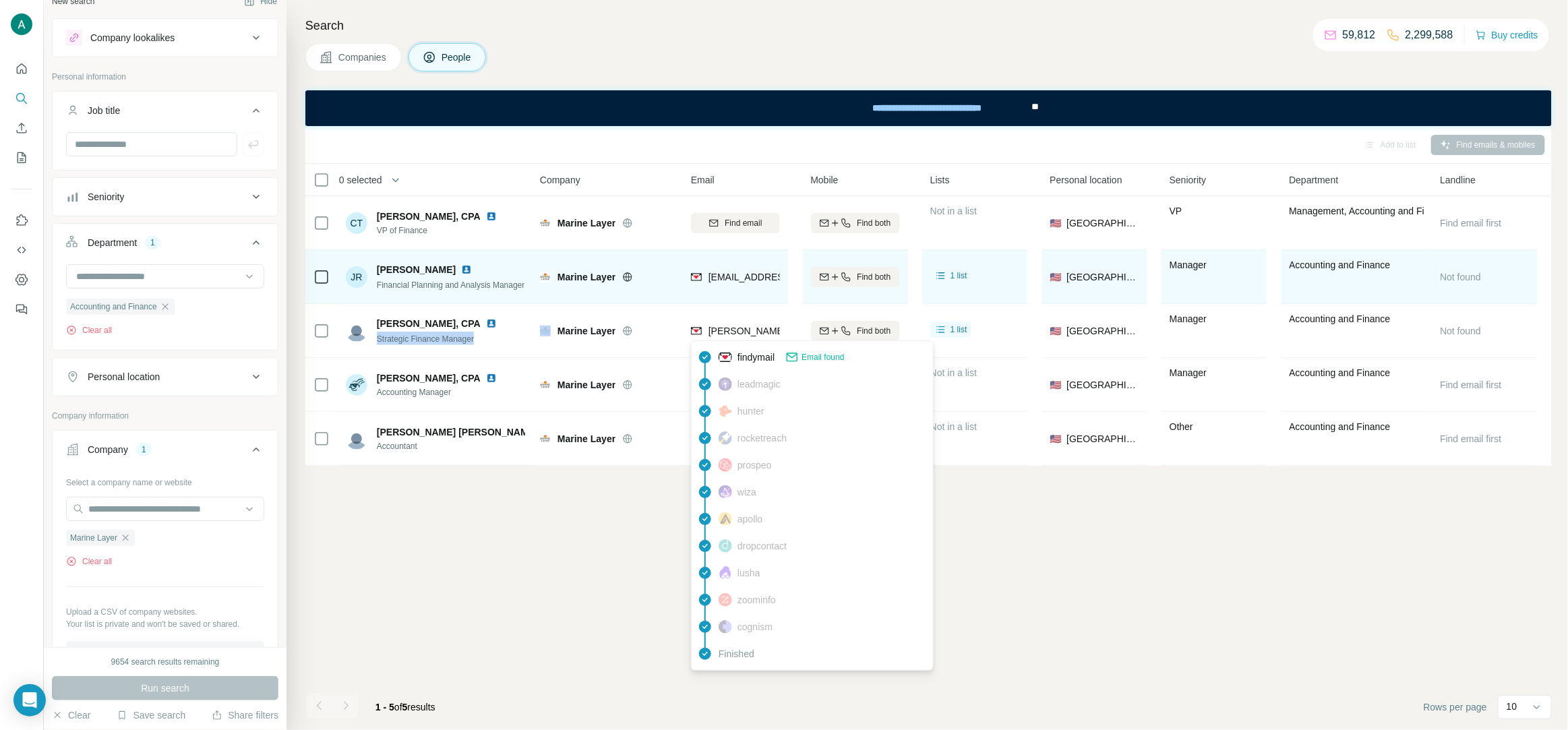
click at [763, 329] on span "john@marinelayer.com" at bounding box center [827, 331] width 238 height 11
click at [622, 615] on div "Add to list Find emails & mobiles 0 selected People Company Email Mobile Lists …" at bounding box center [929, 428] width 1247 height 604
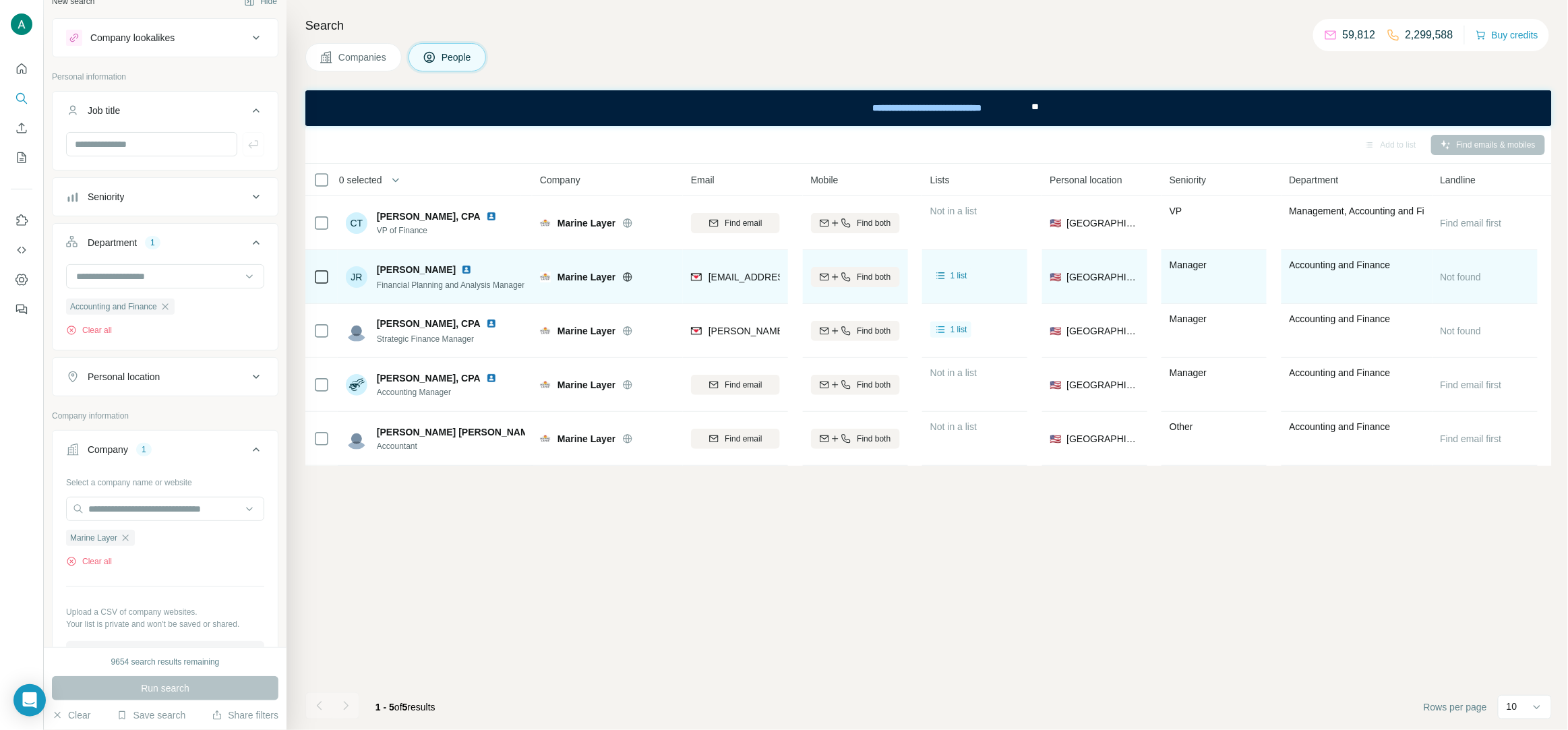
click at [431, 274] on span "Jennifer Rockefeller" at bounding box center [416, 269] width 79 height 13
click at [426, 286] on span "Financial Planning and Analysis Manager" at bounding box center [450, 285] width 147 height 9
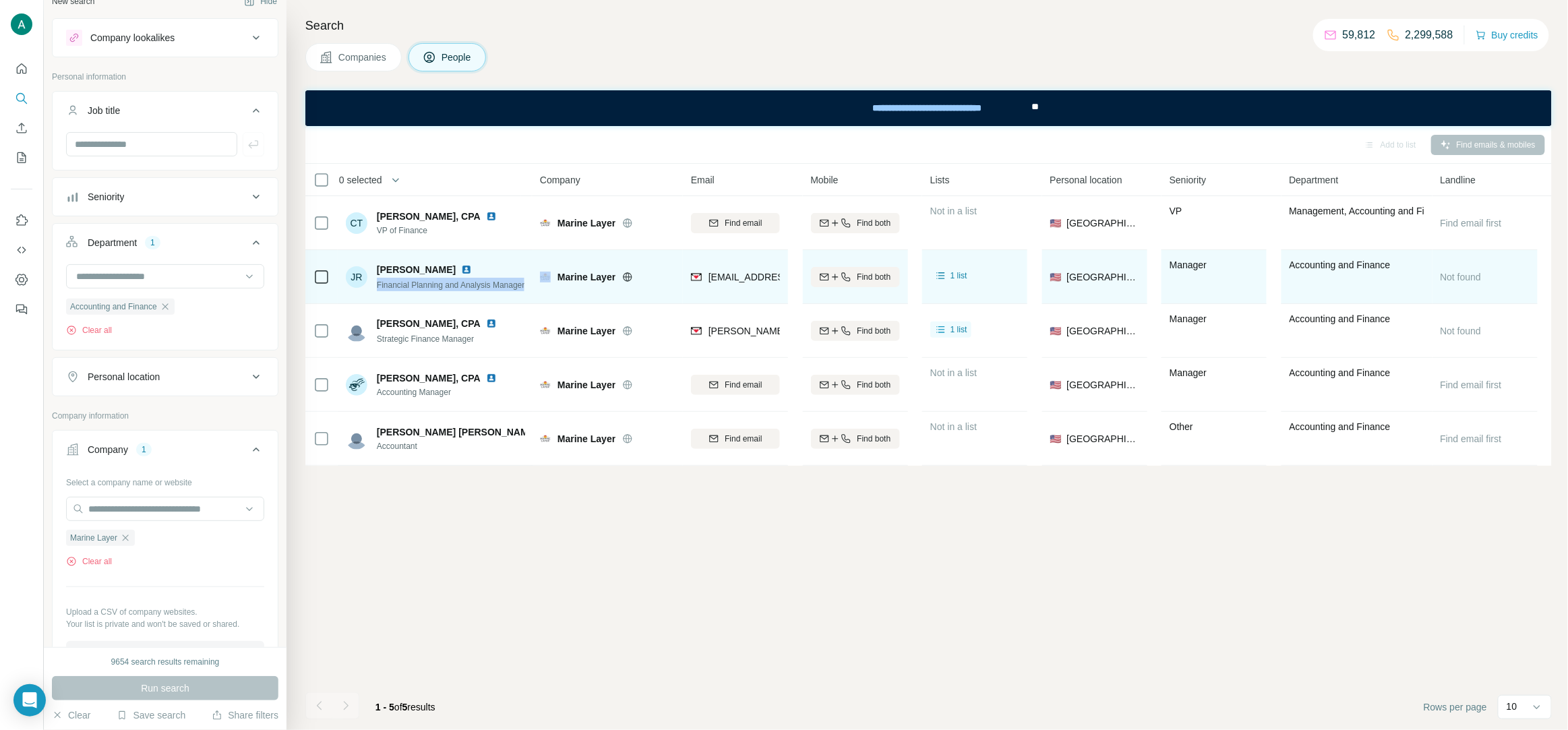
click at [426, 286] on span "Financial Planning and Analysis Manager" at bounding box center [450, 285] width 147 height 9
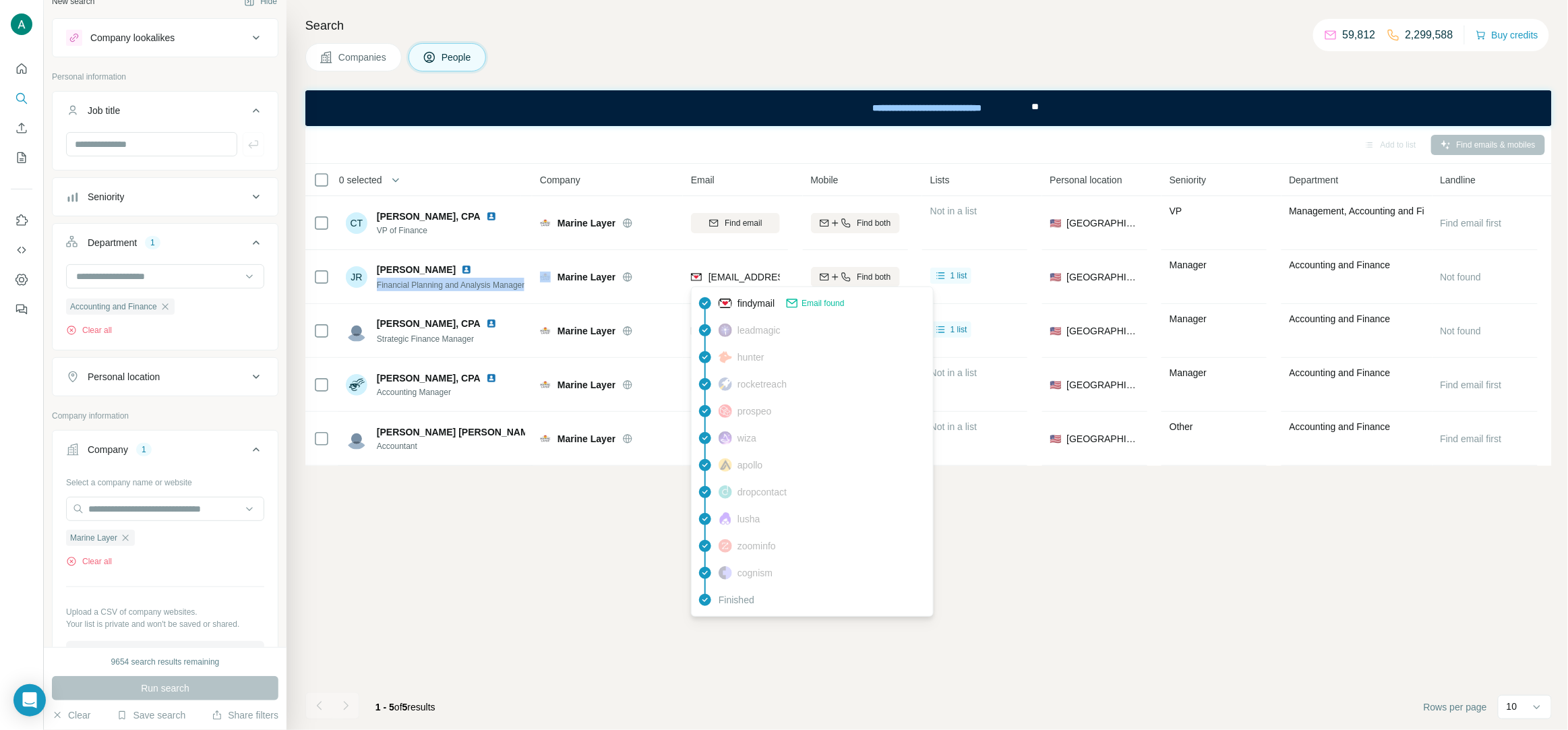
click at [742, 277] on span "jen@marinelayer.com" at bounding box center [788, 276] width 160 height 11
click at [552, 563] on div "Add to list Find emails & mobiles 0 selected People Company Email Mobile Lists …" at bounding box center [929, 428] width 1247 height 604
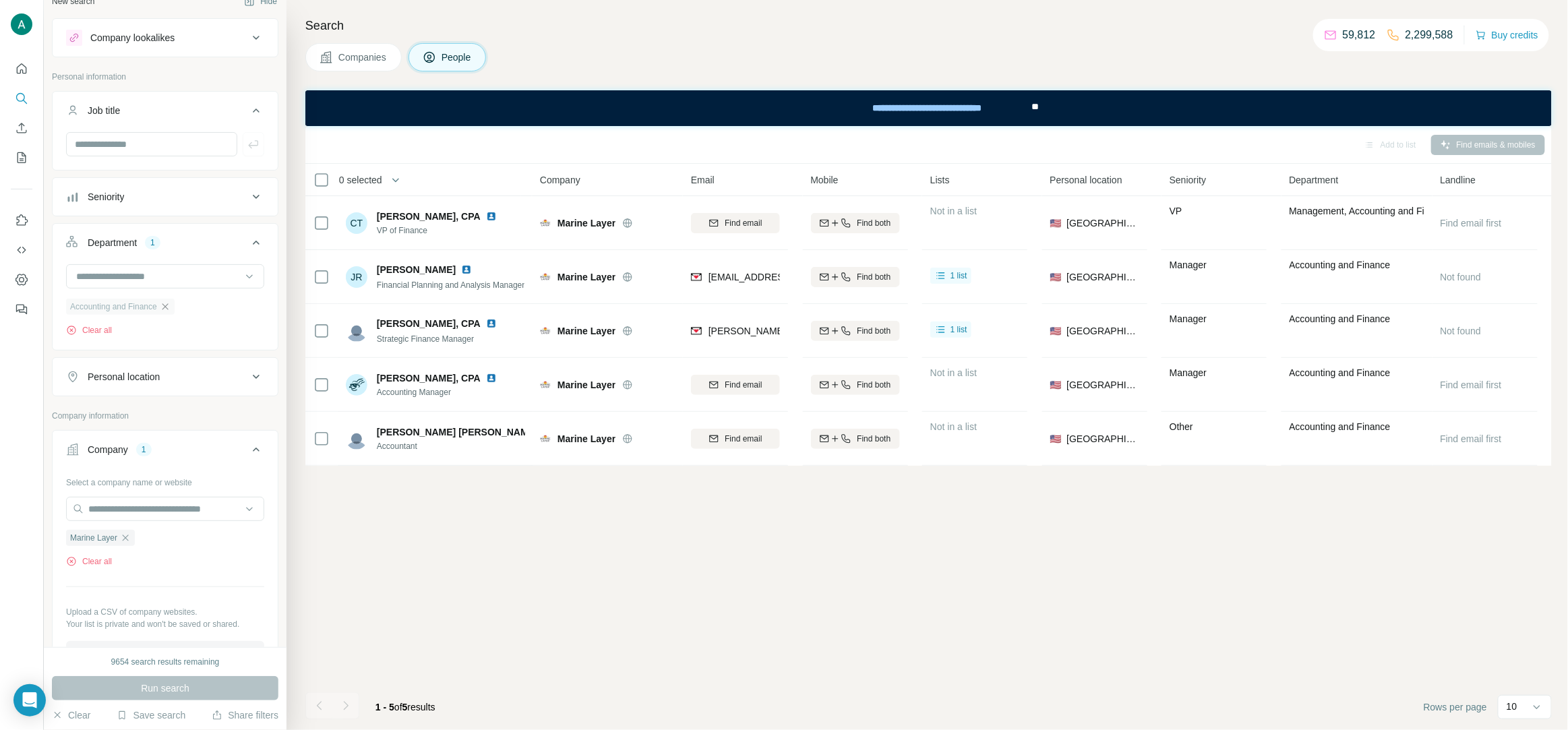
click at [168, 307] on icon "button" at bounding box center [165, 306] width 11 height 11
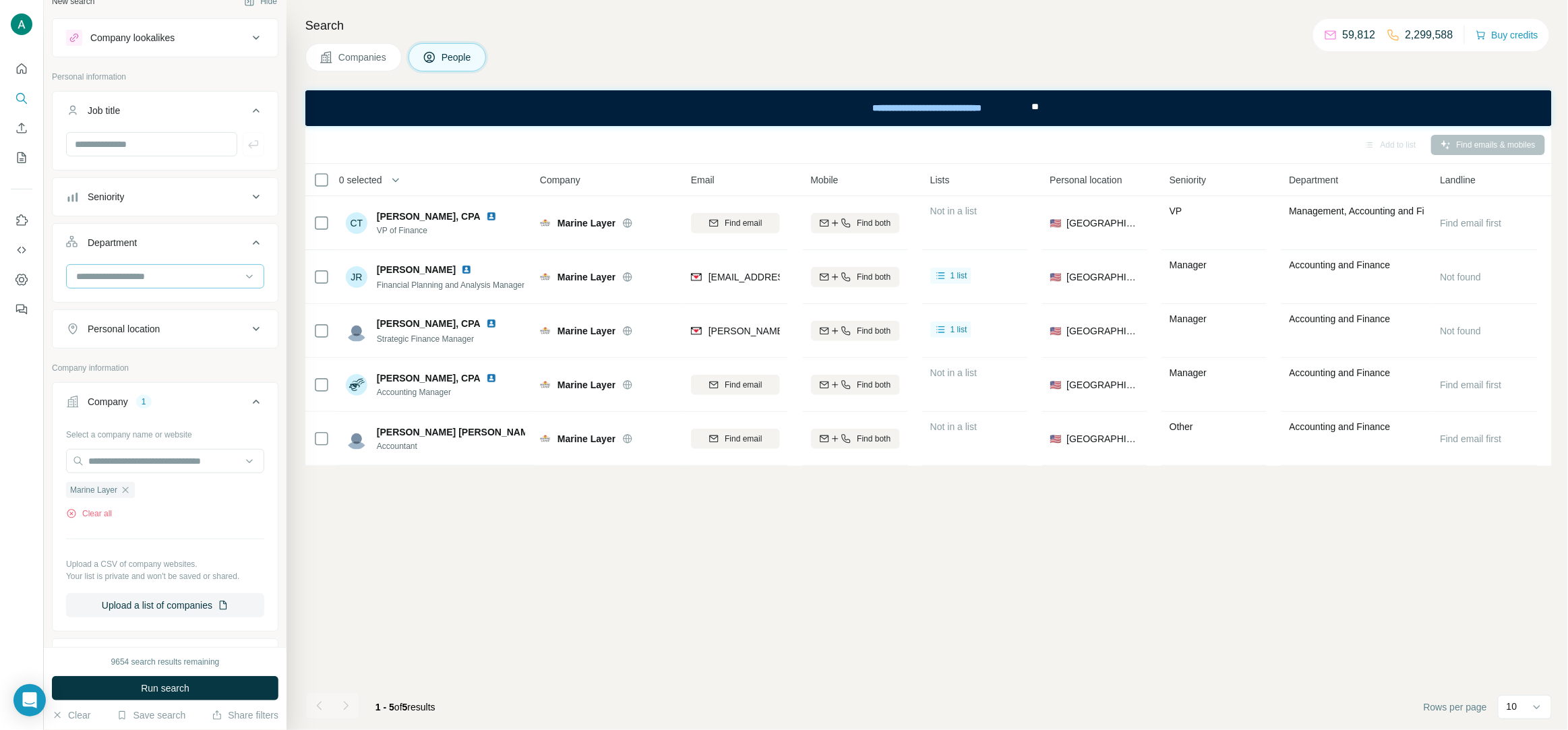
click at [188, 283] on input at bounding box center [158, 276] width 166 height 15
click at [174, 358] on div "R&D" at bounding box center [165, 351] width 176 height 13
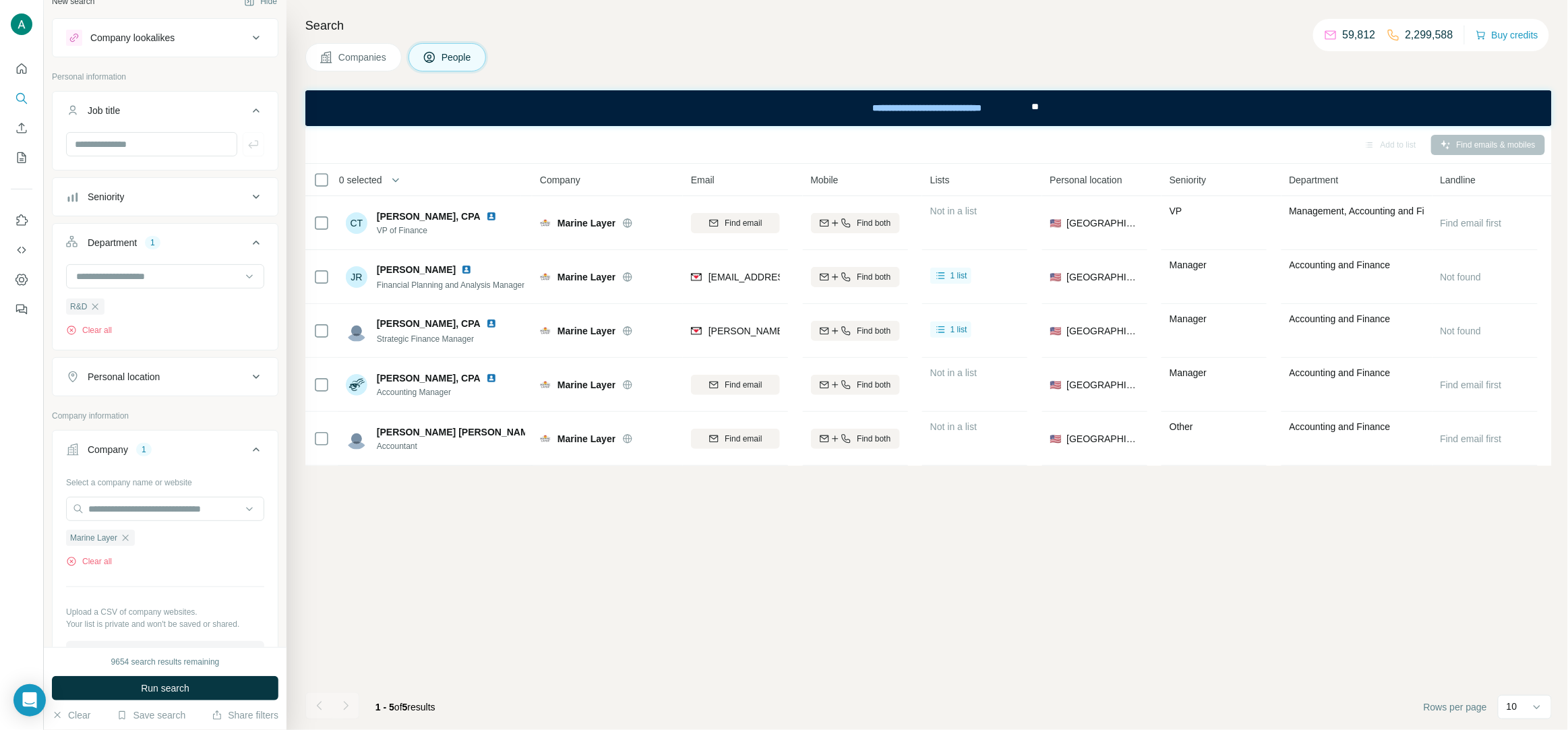
drag, startPoint x: 212, startPoint y: 680, endPoint x: 252, endPoint y: 664, distance: 43.1
click at [212, 680] on button "Run search" at bounding box center [165, 688] width 226 height 24
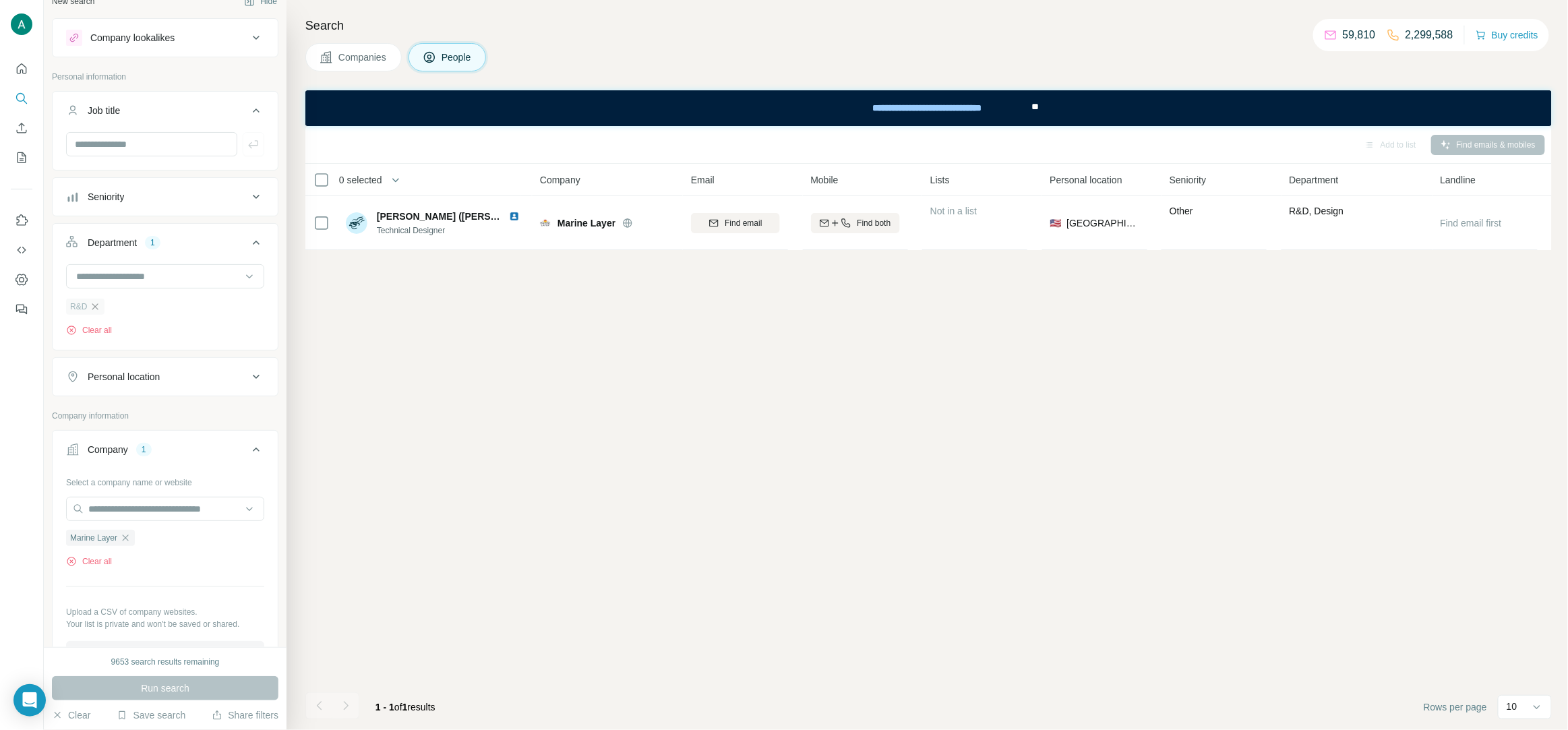
click at [97, 308] on icon "button" at bounding box center [94, 306] width 11 height 11
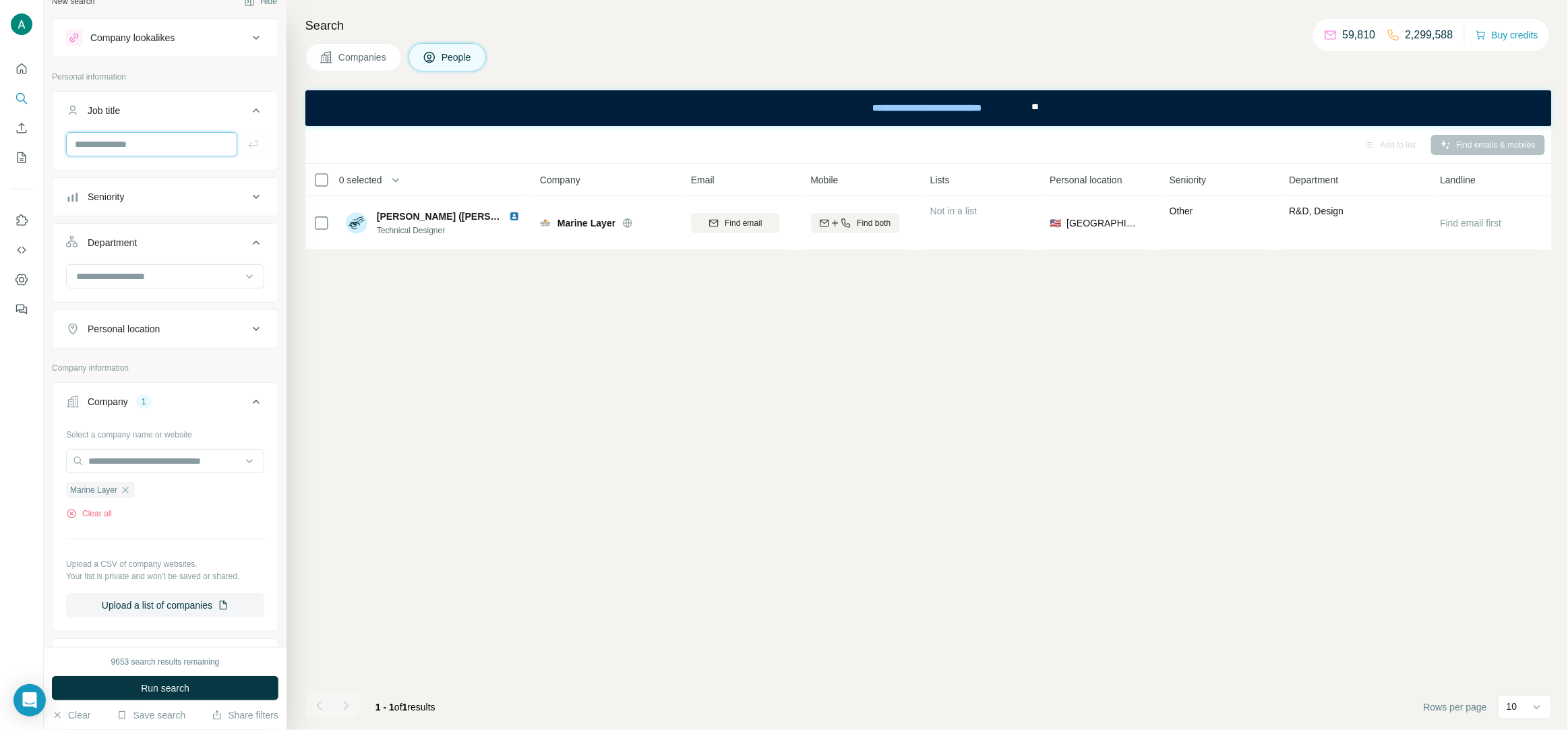
click at [125, 146] on input "text" at bounding box center [152, 144] width 171 height 24
type input "**"
click at [264, 152] on div "**" at bounding box center [165, 144] width 198 height 24
click at [254, 145] on icon "button" at bounding box center [253, 144] width 13 height 13
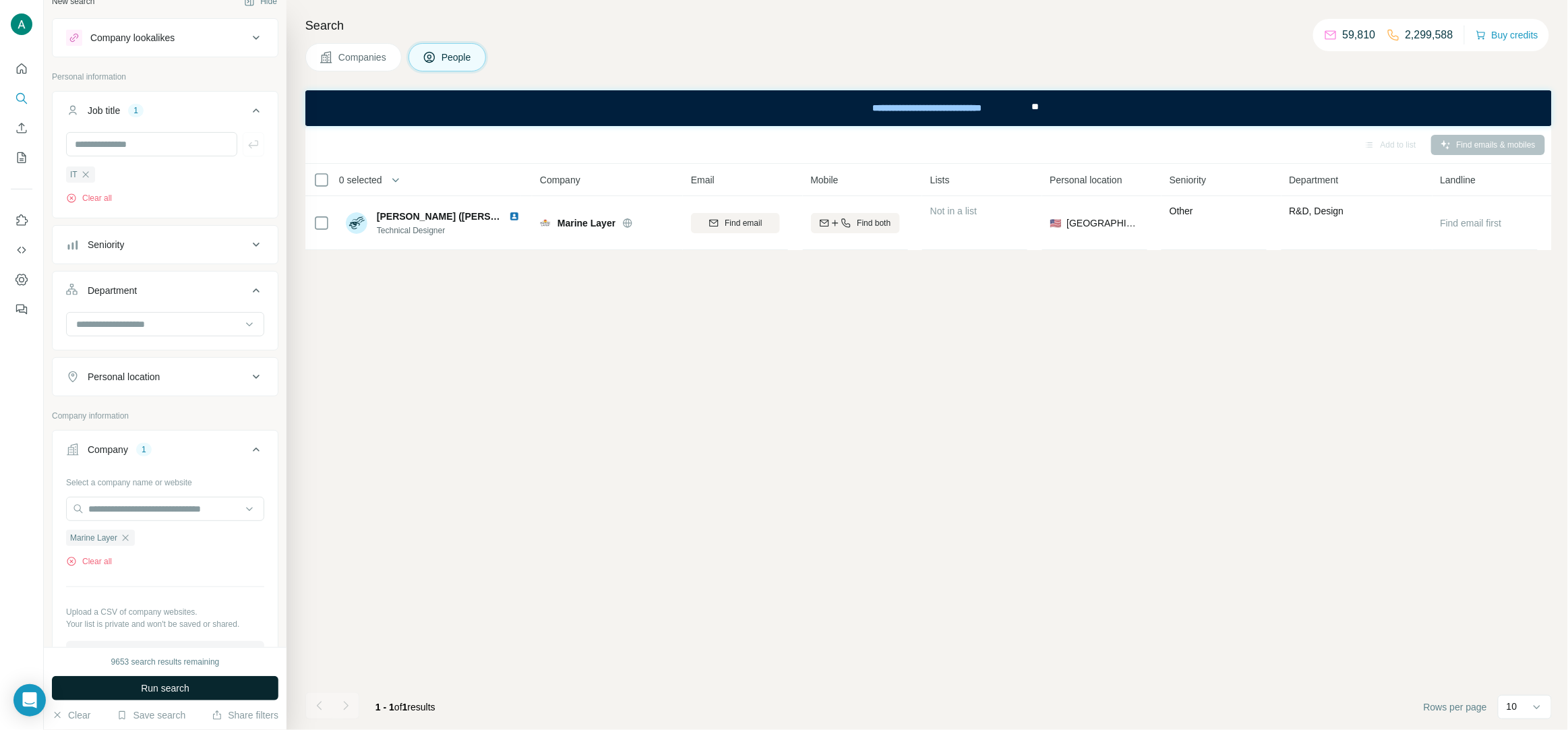
click at [156, 683] on span "Run search" at bounding box center [165, 688] width 49 height 13
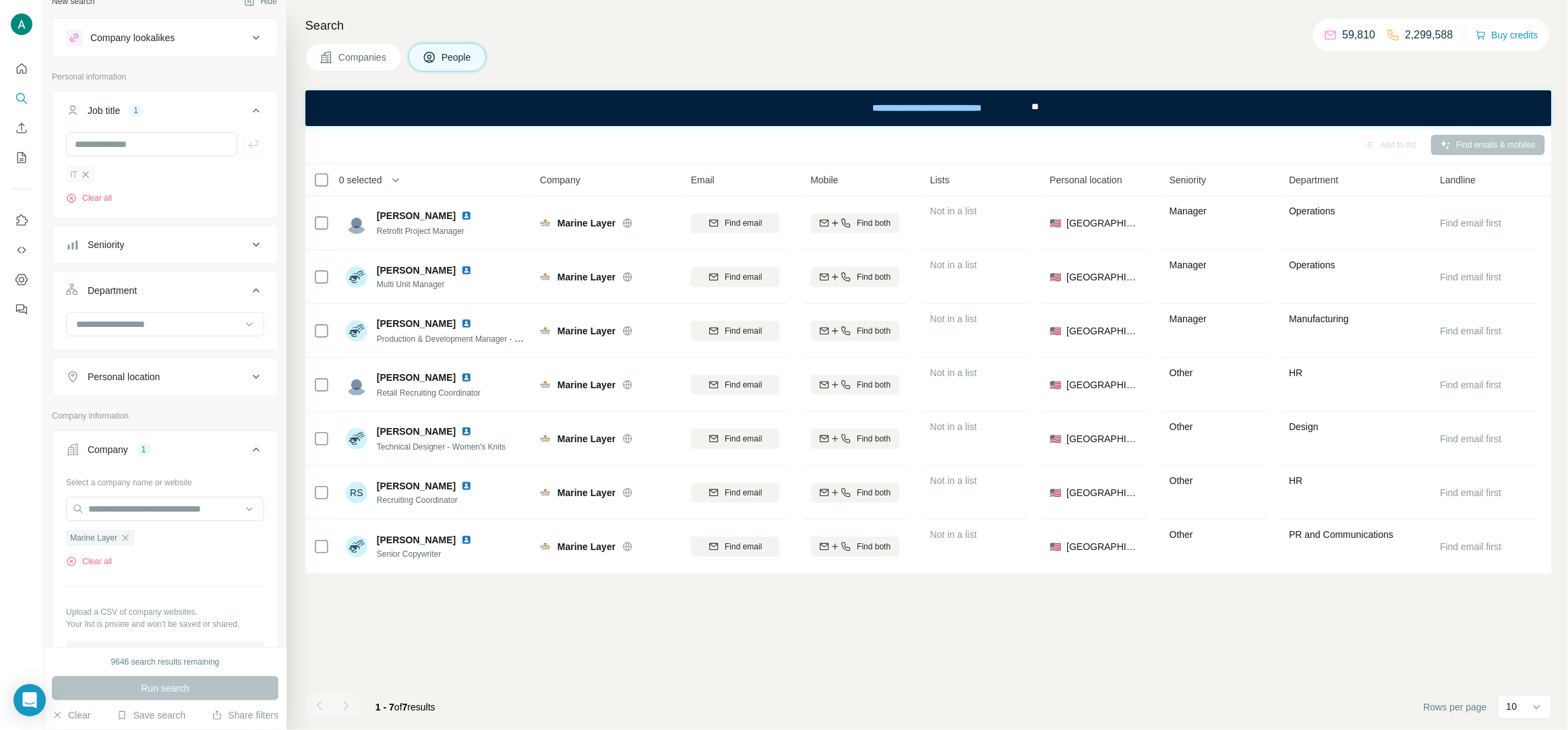
click at [85, 178] on icon "button" at bounding box center [85, 174] width 11 height 11
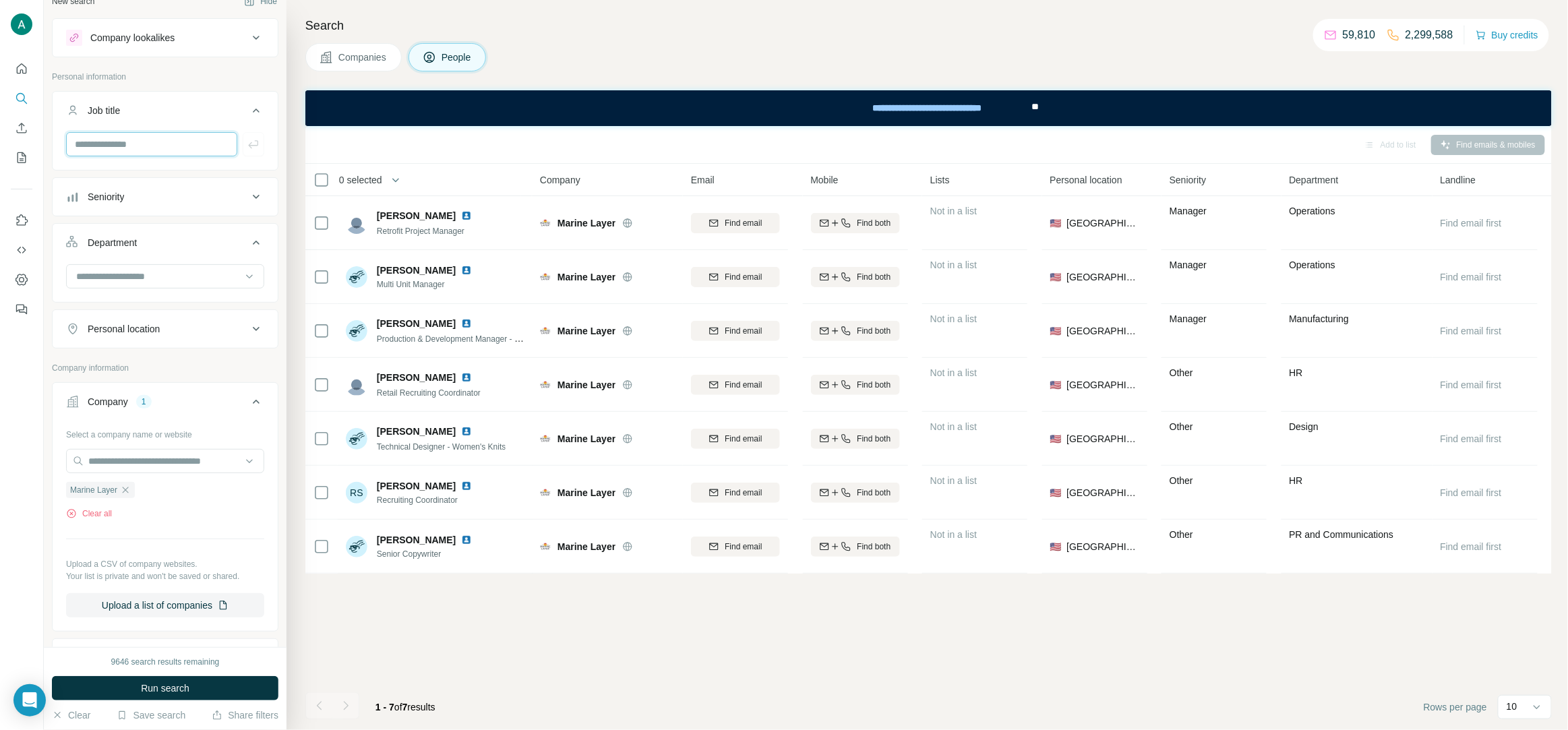
click at [106, 142] on input "text" at bounding box center [152, 144] width 171 height 24
type input "*****"
click at [243, 143] on button "button" at bounding box center [253, 144] width 22 height 24
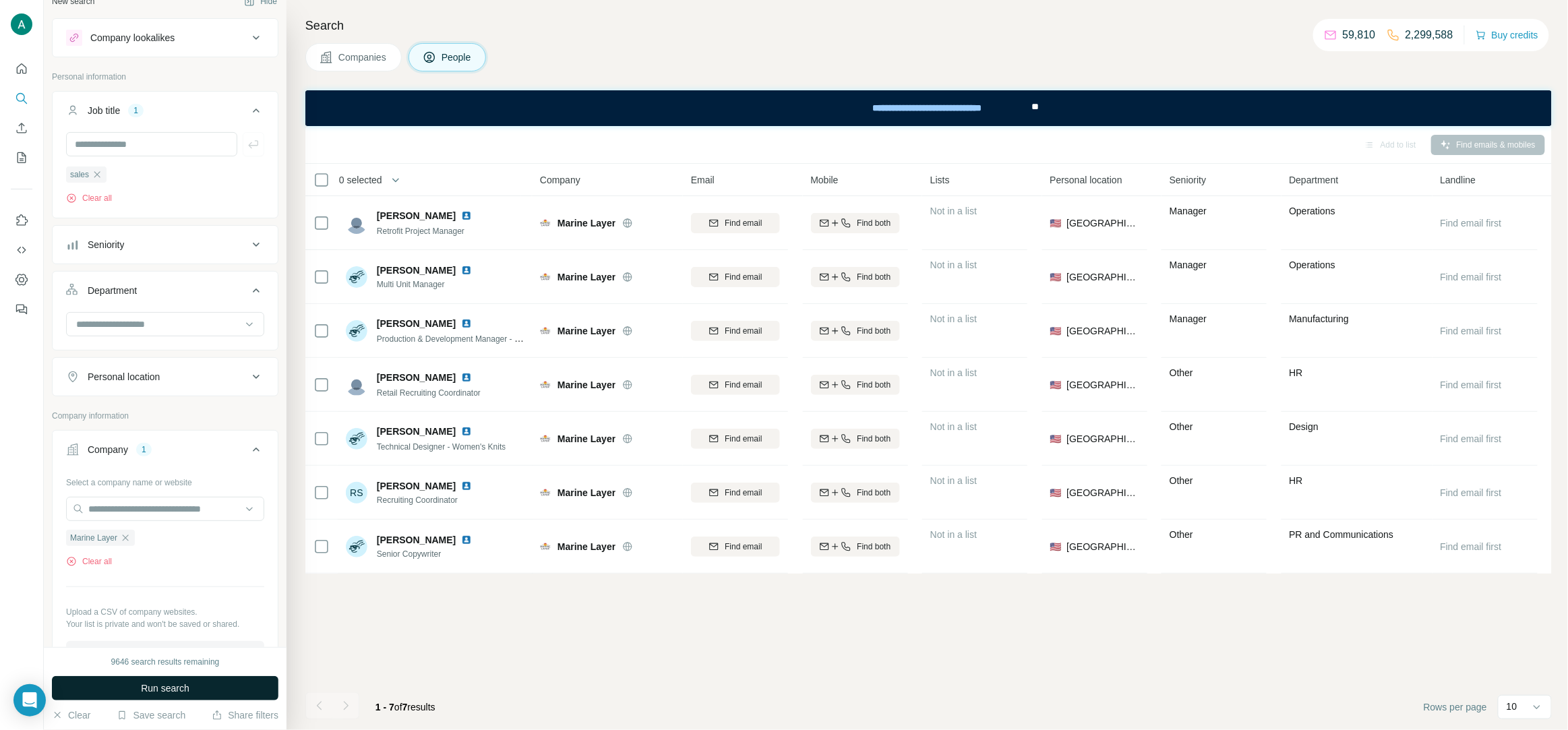
click at [154, 688] on span "Run search" at bounding box center [165, 688] width 49 height 13
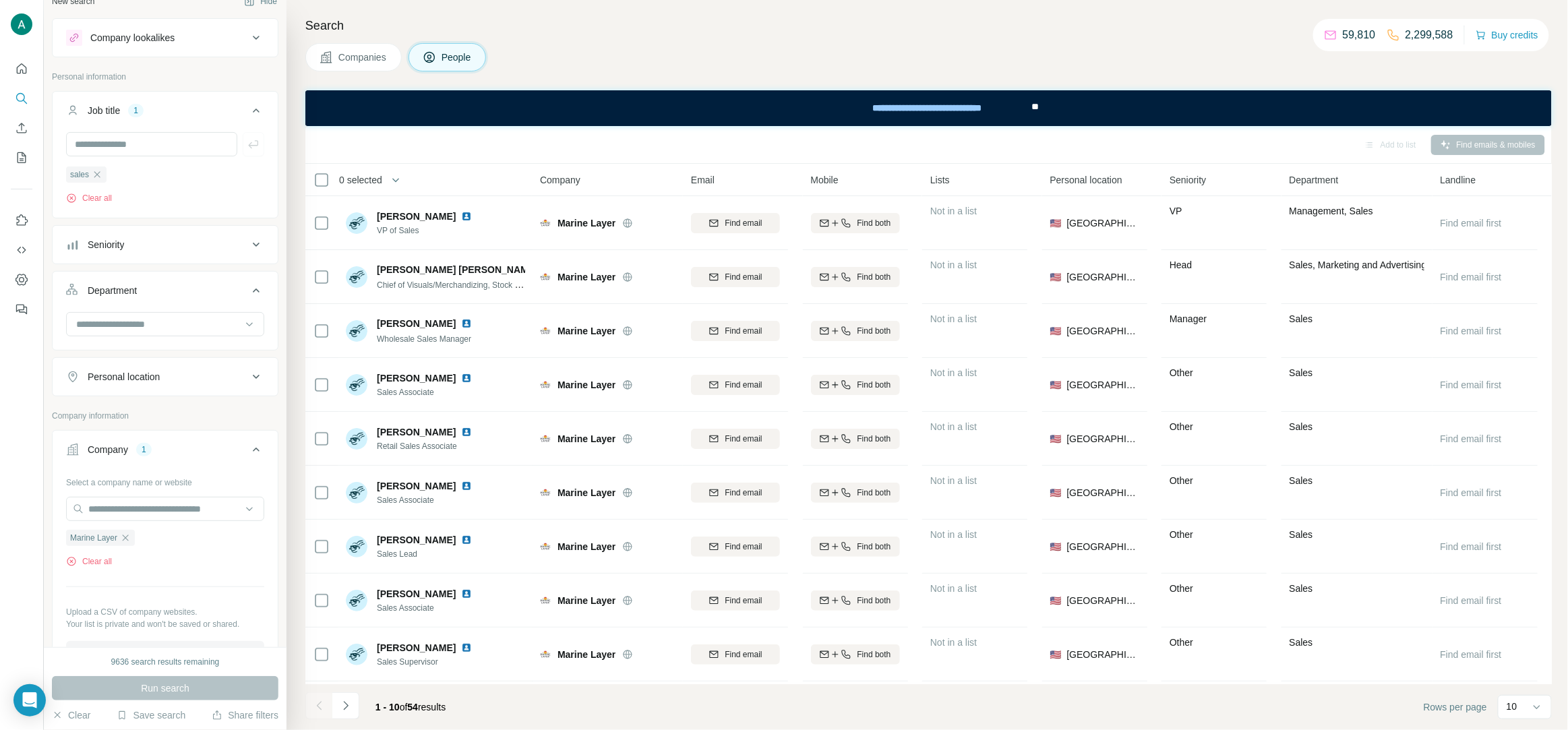
click at [176, 248] on div "Seniority" at bounding box center [157, 244] width 182 height 13
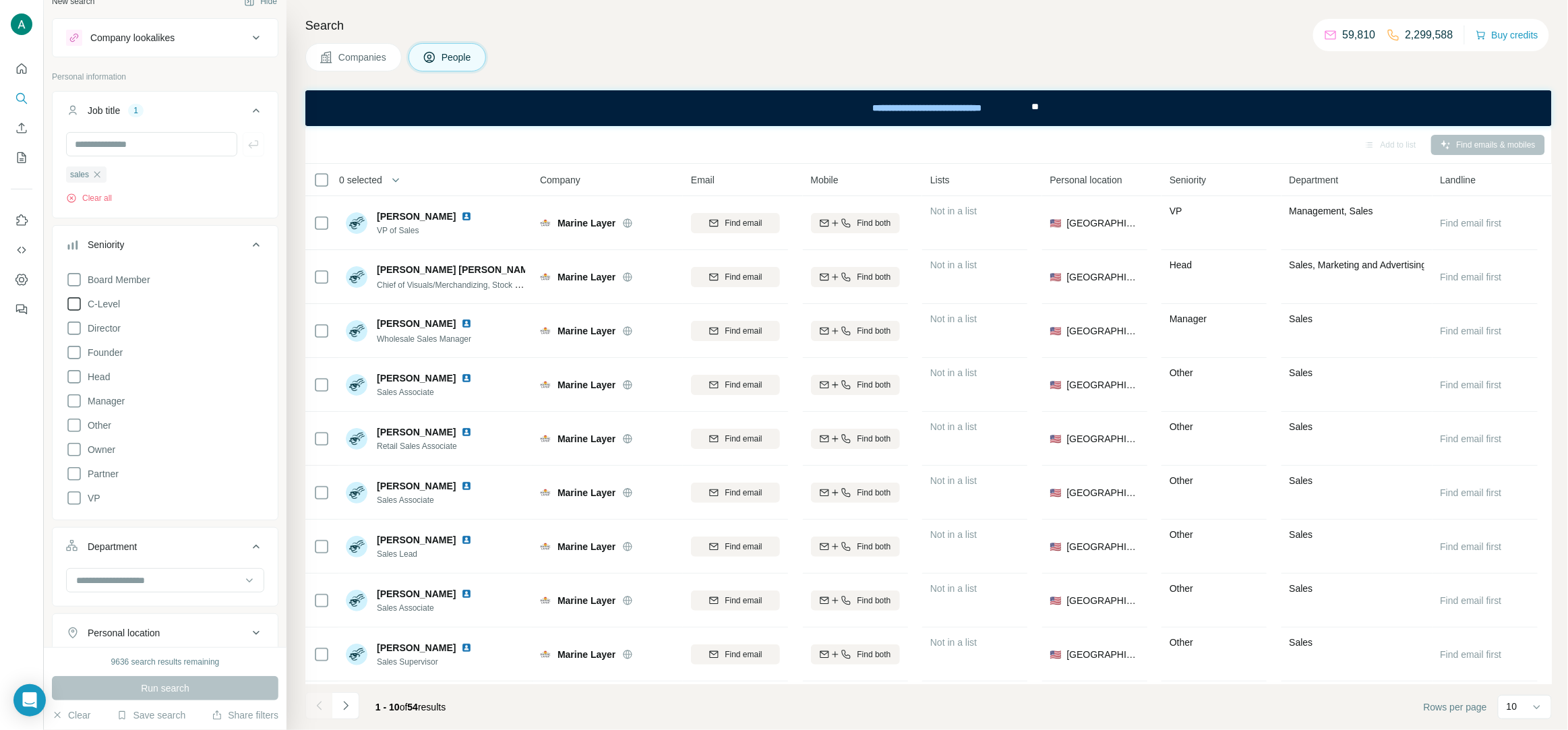
click at [102, 304] on span "C-Level" at bounding box center [102, 304] width 38 height 13
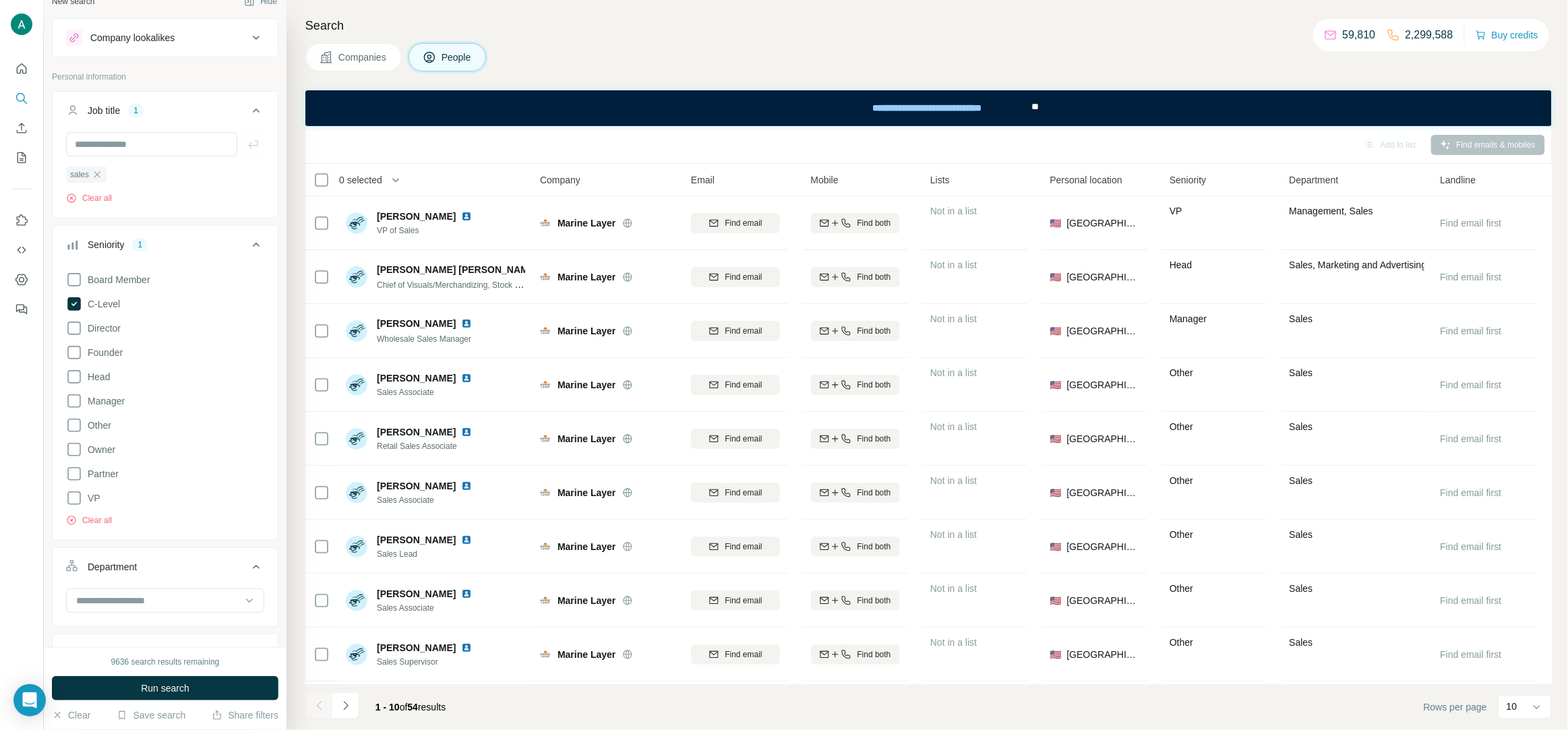
click at [192, 695] on button "Run search" at bounding box center [165, 688] width 226 height 24
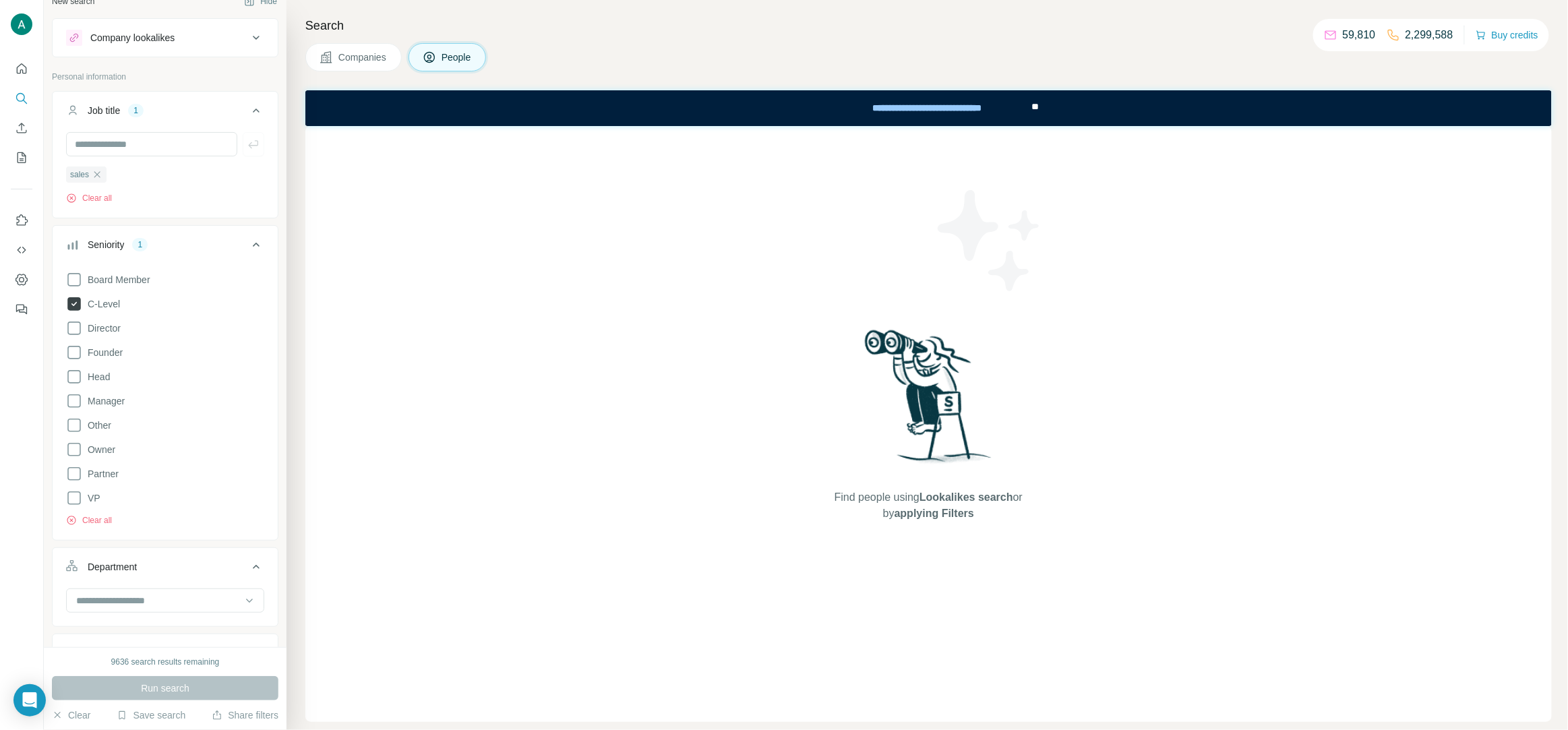
click at [105, 310] on span "C-Level" at bounding box center [102, 304] width 38 height 13
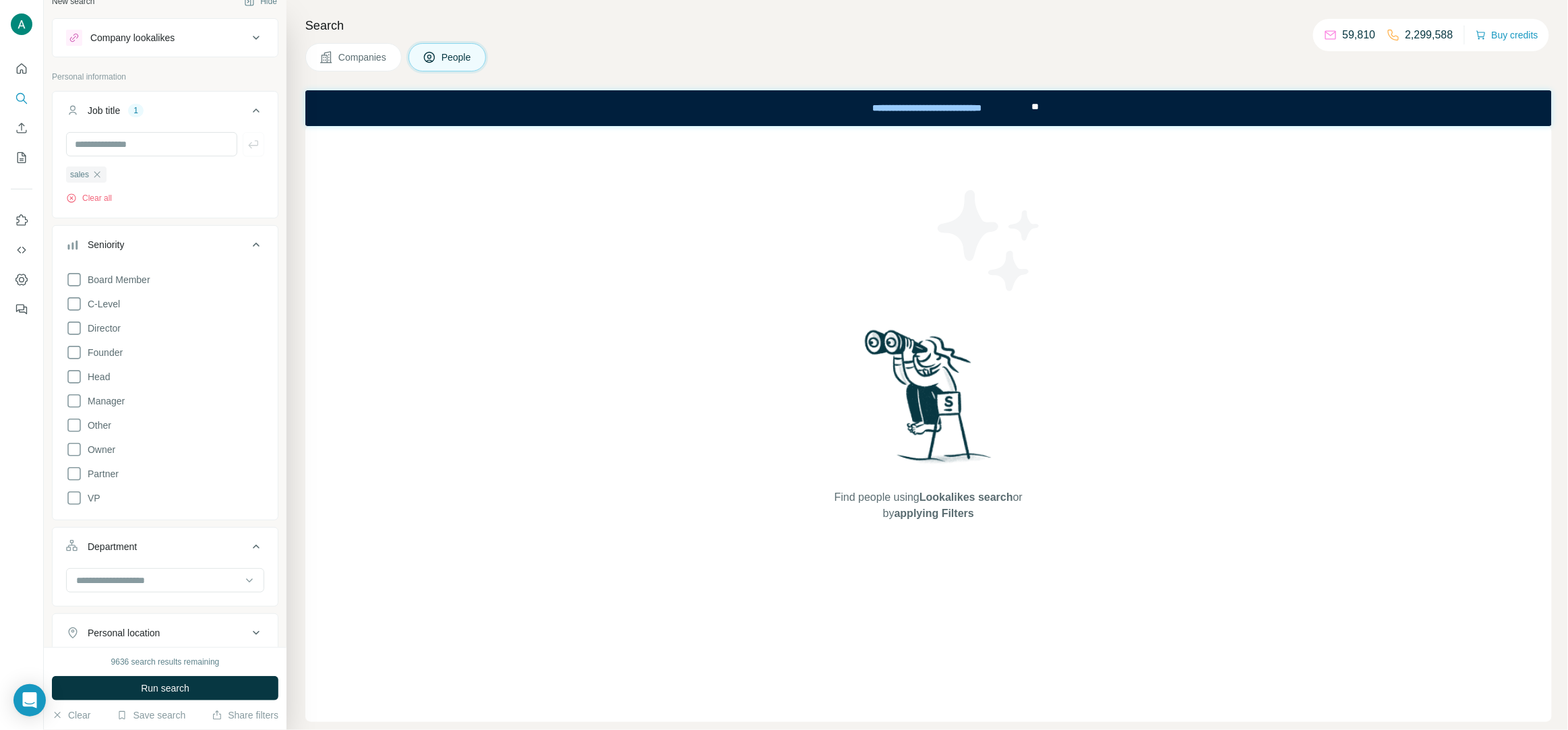
click at [255, 243] on icon at bounding box center [256, 245] width 16 height 16
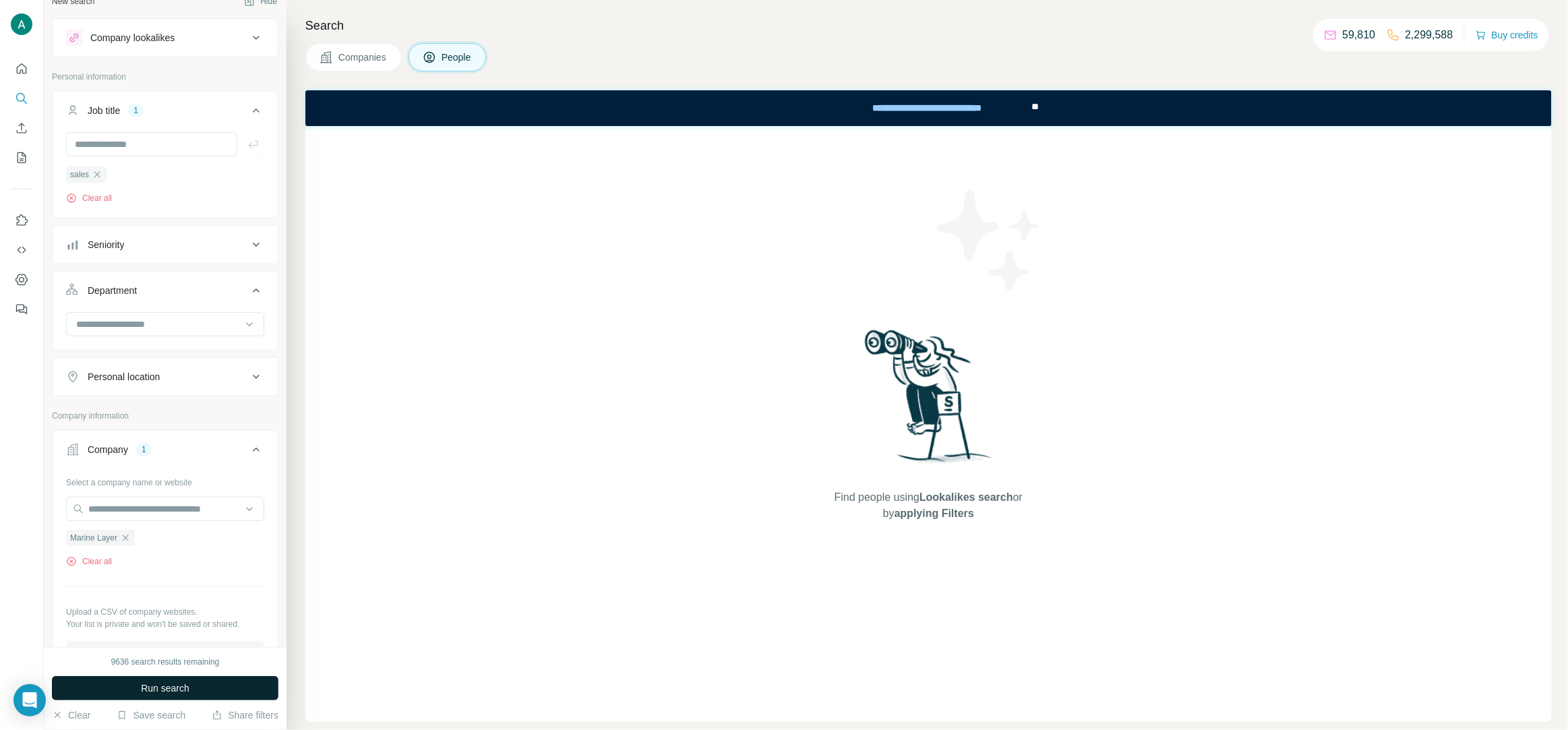
click at [195, 685] on button "Run search" at bounding box center [165, 688] width 226 height 24
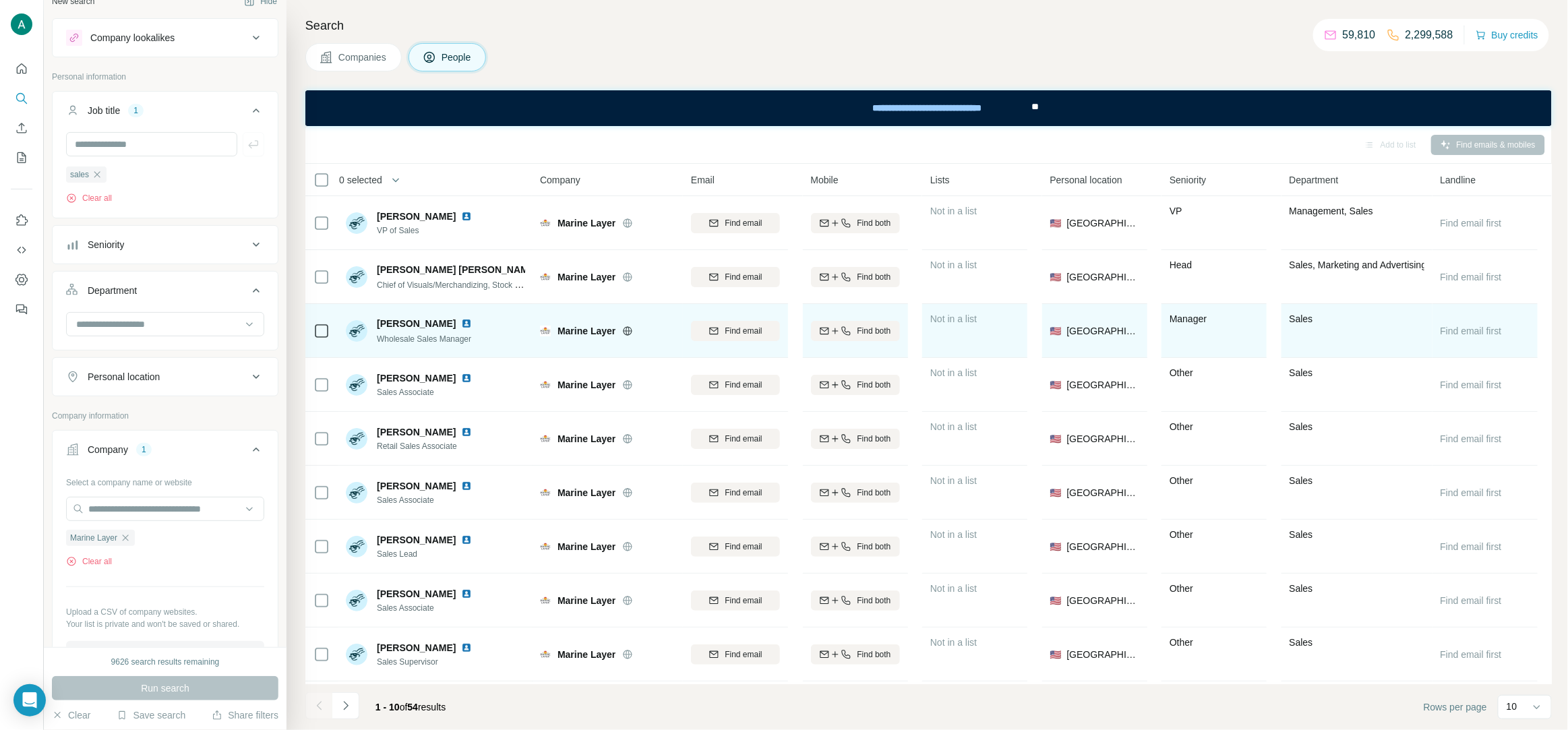
click at [461, 324] on img at bounding box center [466, 323] width 11 height 11
drag, startPoint x: 489, startPoint y: 345, endPoint x: 372, endPoint y: 345, distance: 117.0
click at [372, 345] on div "Sean Ferreira Wholesale Sales Manager" at bounding box center [435, 331] width 179 height 37
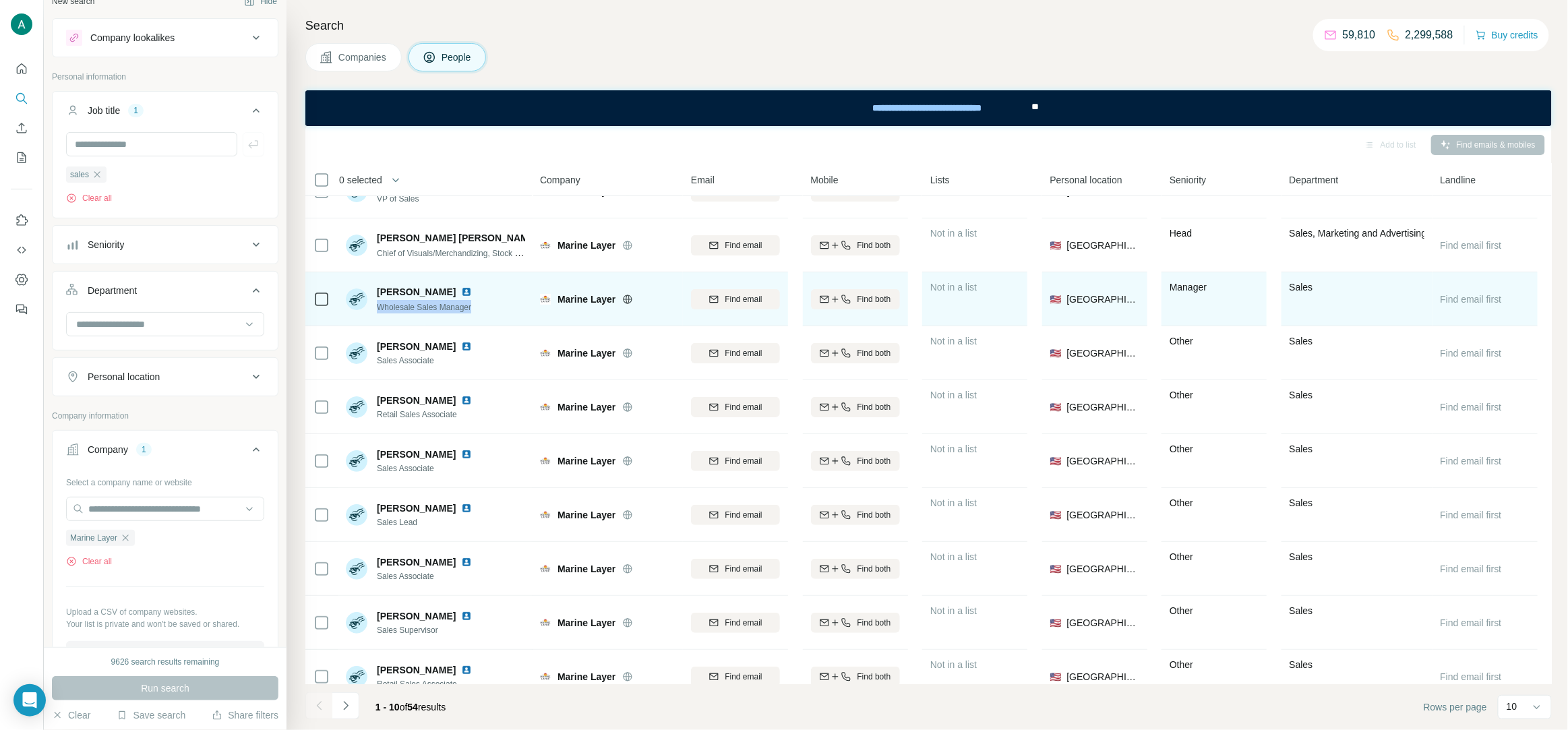
scroll to position [51, 0]
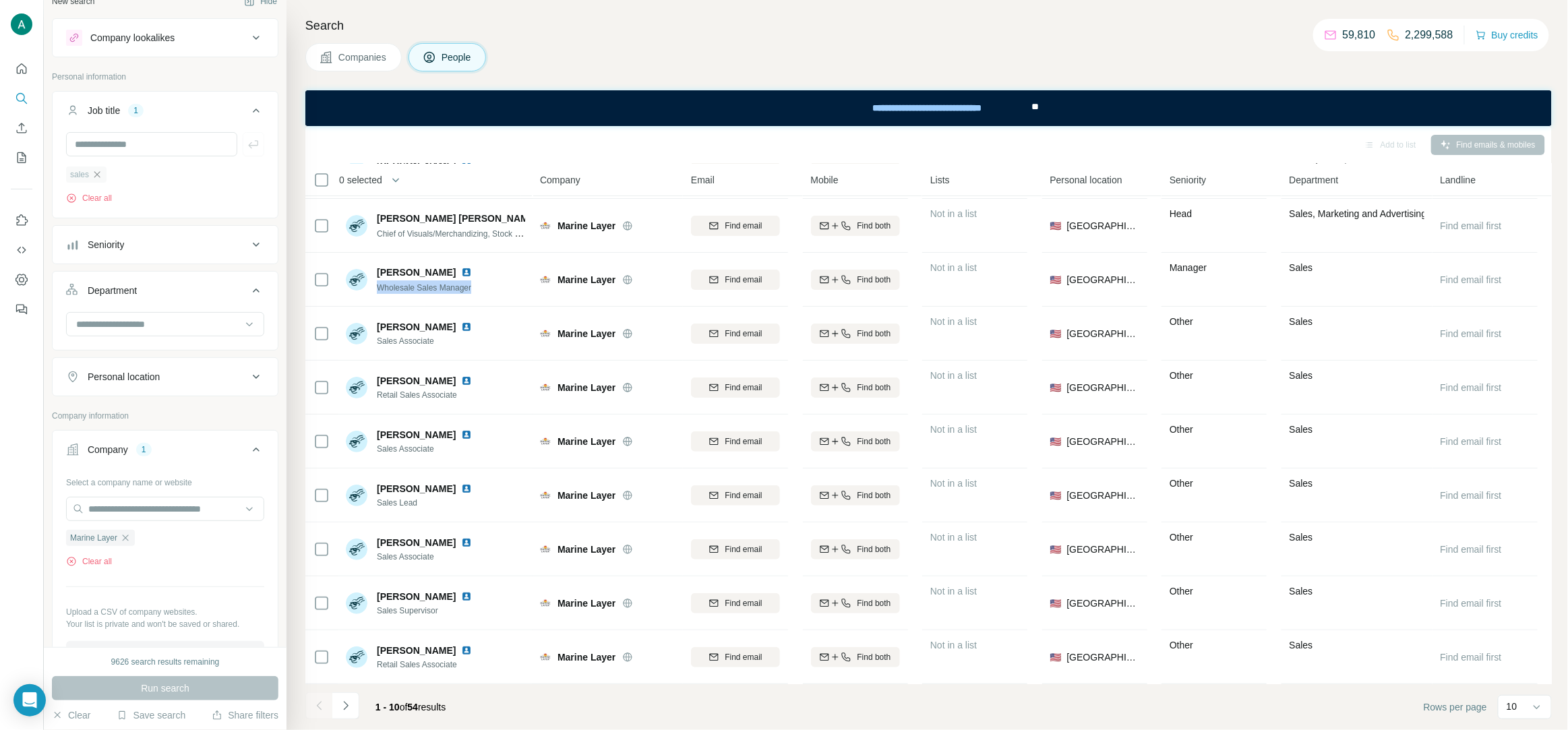
click at [99, 174] on icon "button" at bounding box center [97, 174] width 6 height 6
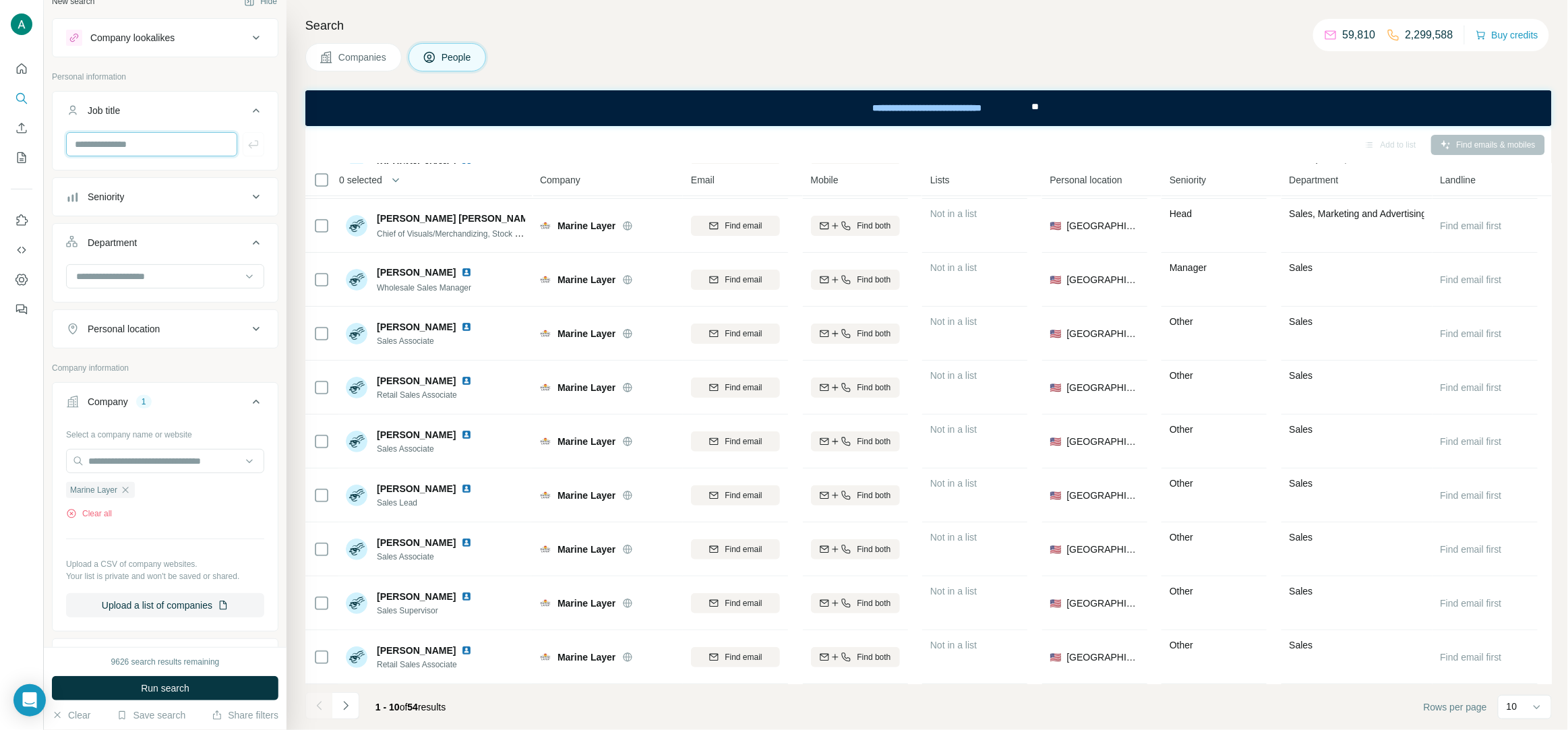
click at [112, 152] on input "text" at bounding box center [152, 144] width 171 height 24
type input "***"
click at [243, 147] on button "button" at bounding box center [253, 144] width 22 height 24
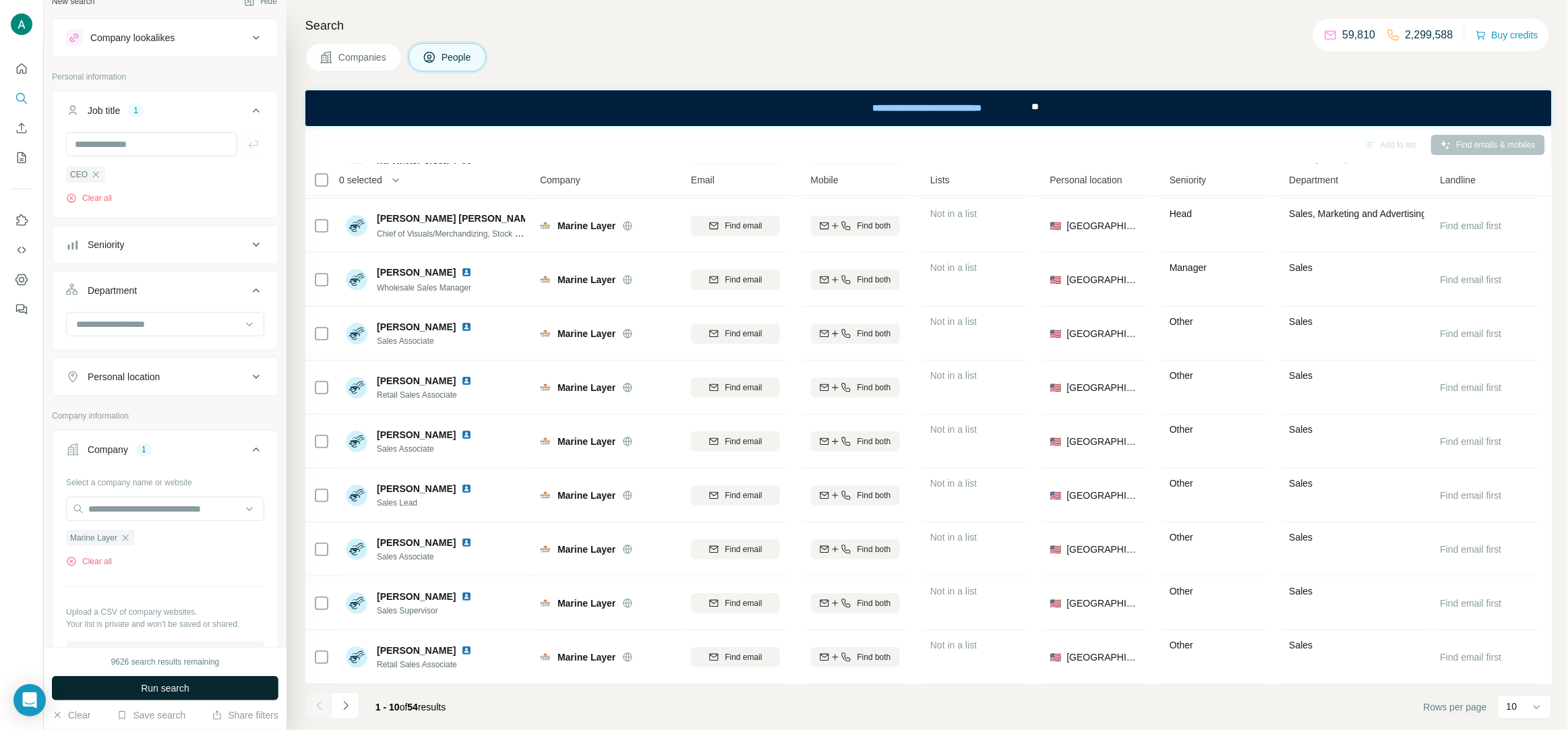
click at [185, 689] on span "Run search" at bounding box center [165, 688] width 49 height 13
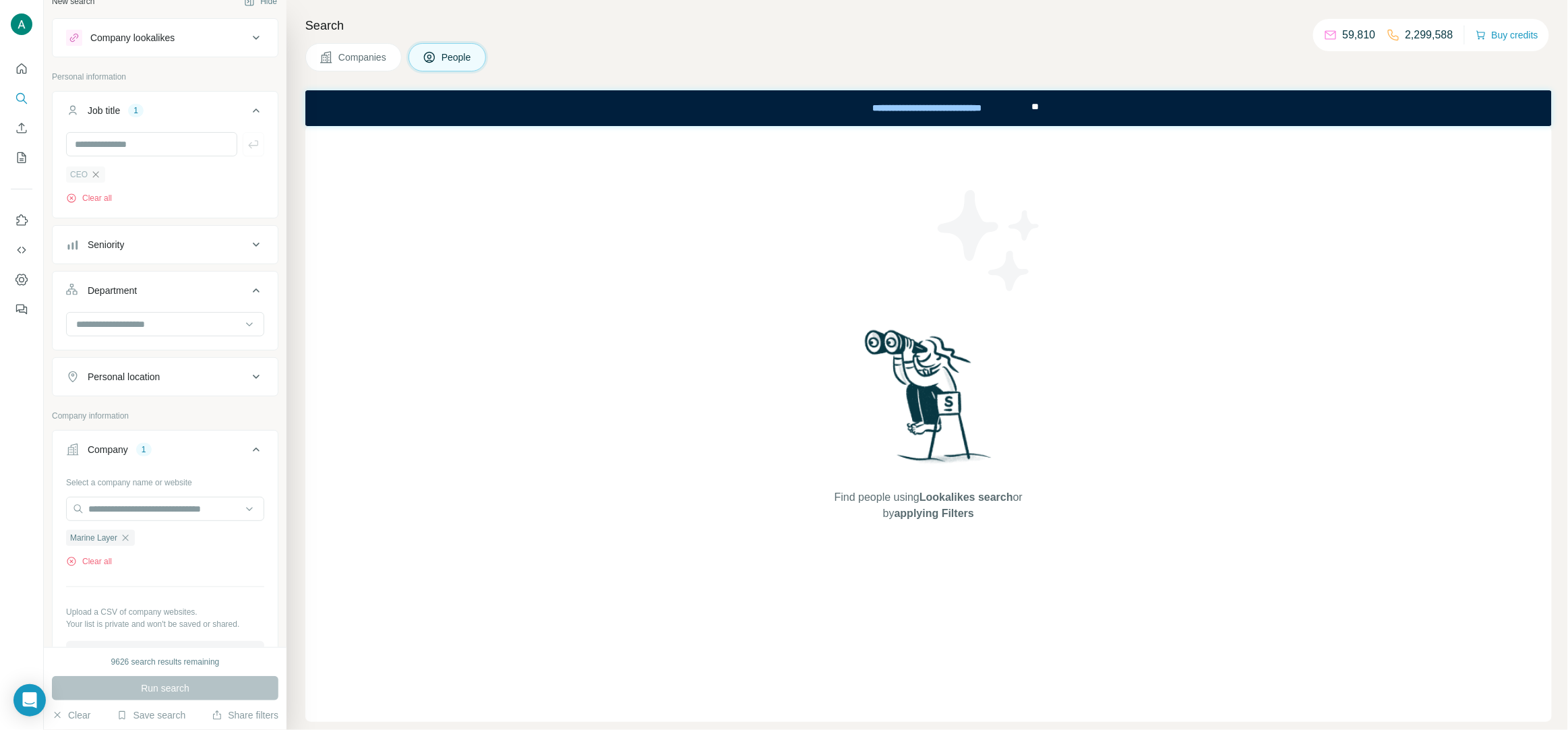
click at [92, 174] on icon "button" at bounding box center [95, 174] width 11 height 11
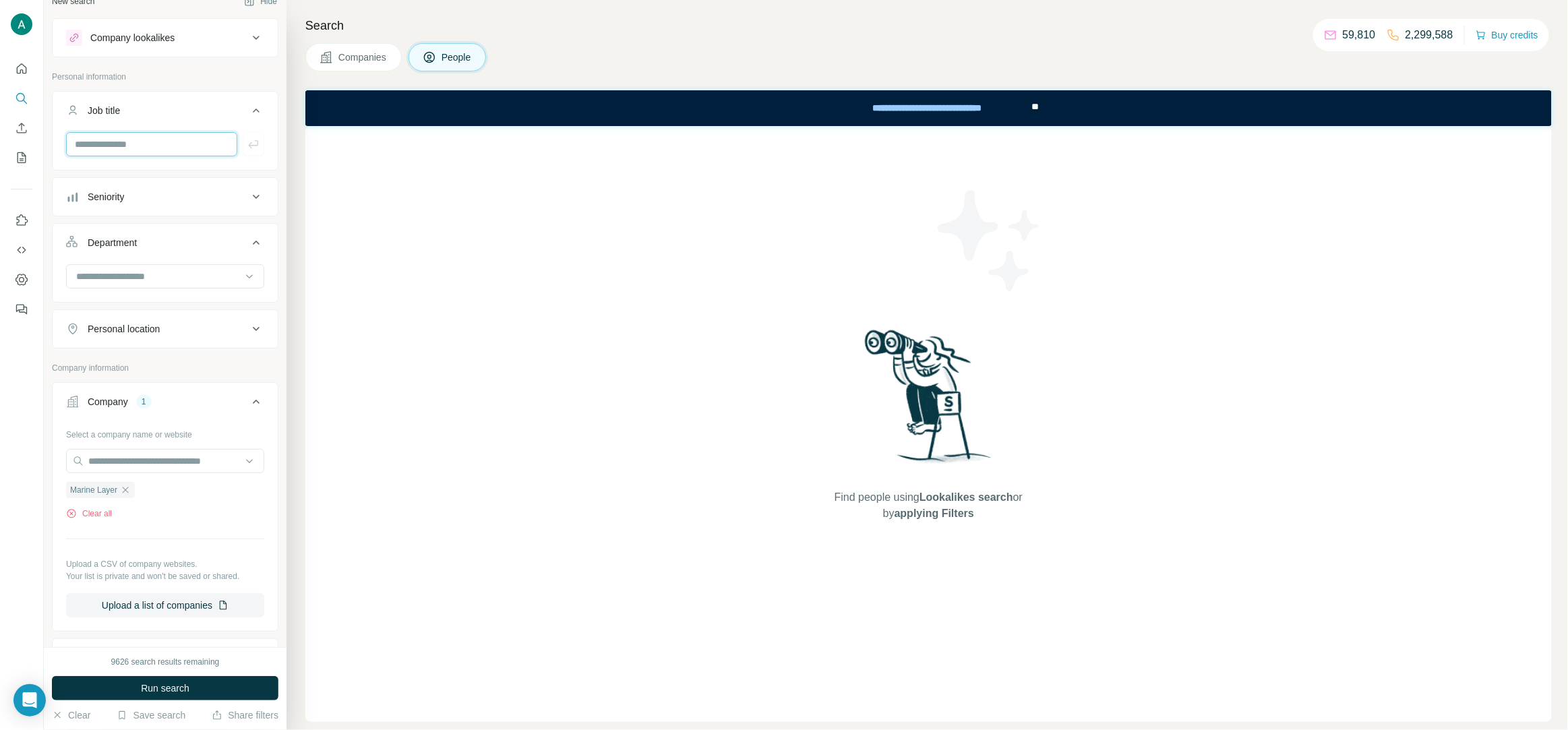
click at [121, 146] on input "text" at bounding box center [152, 144] width 171 height 24
paste input "********"
type input "*******"
click at [253, 143] on icon "button" at bounding box center [253, 144] width 13 height 13
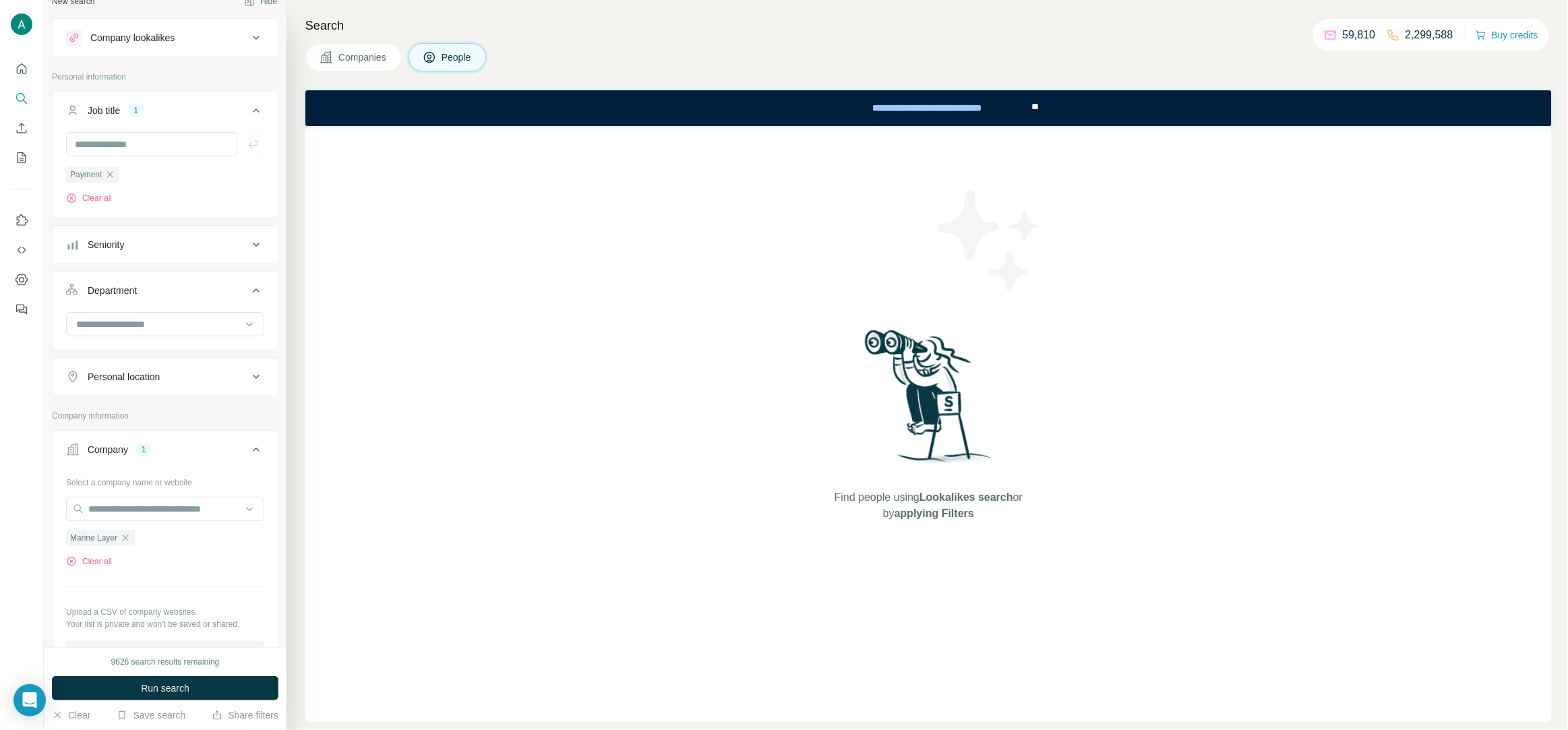
drag, startPoint x: 205, startPoint y: 679, endPoint x: 193, endPoint y: 686, distance: 13.9
click at [201, 684] on button "Run search" at bounding box center [165, 688] width 226 height 24
click at [115, 171] on icon "button" at bounding box center [109, 174] width 11 height 11
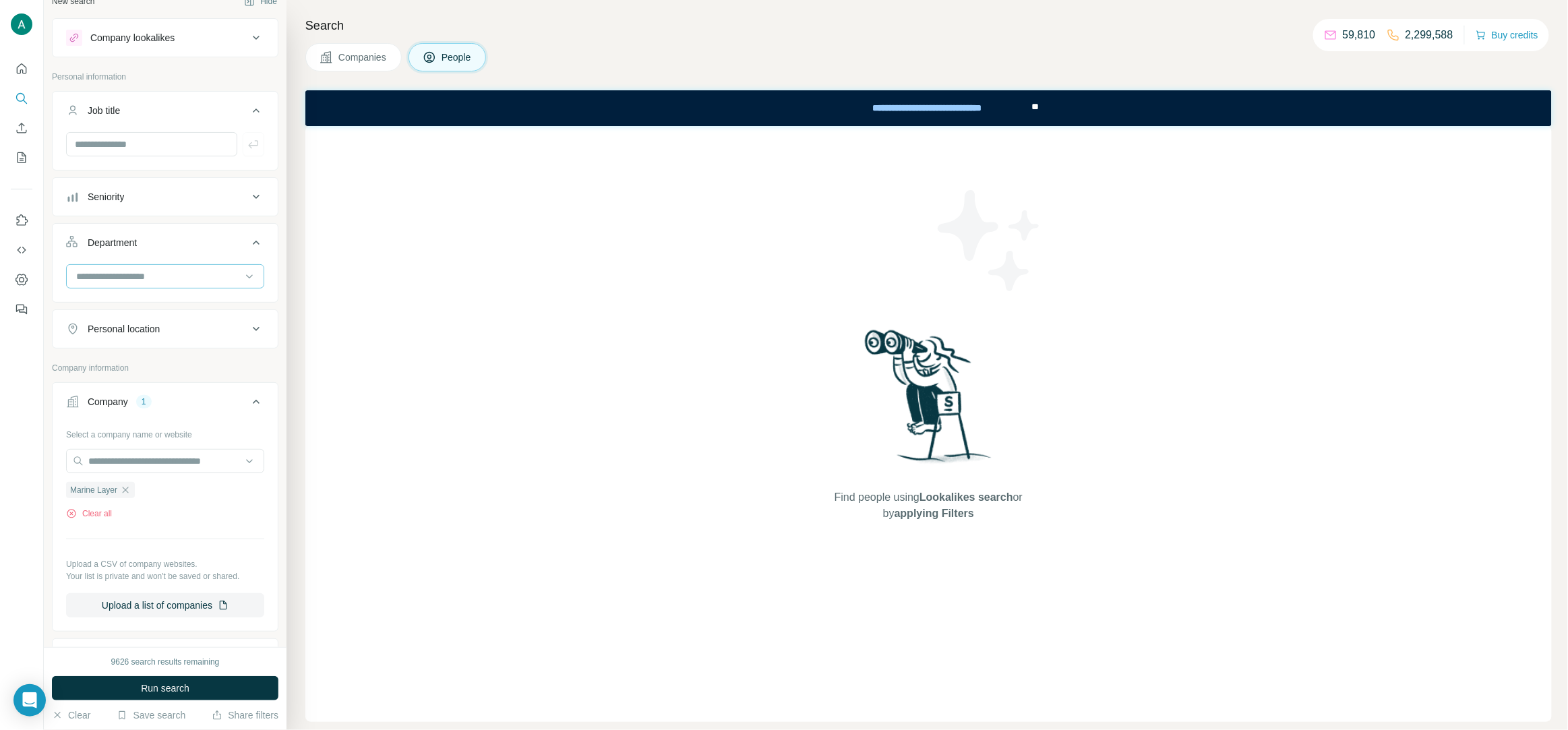
click at [197, 269] on input at bounding box center [158, 276] width 166 height 15
click at [166, 353] on div "R&D" at bounding box center [165, 351] width 176 height 13
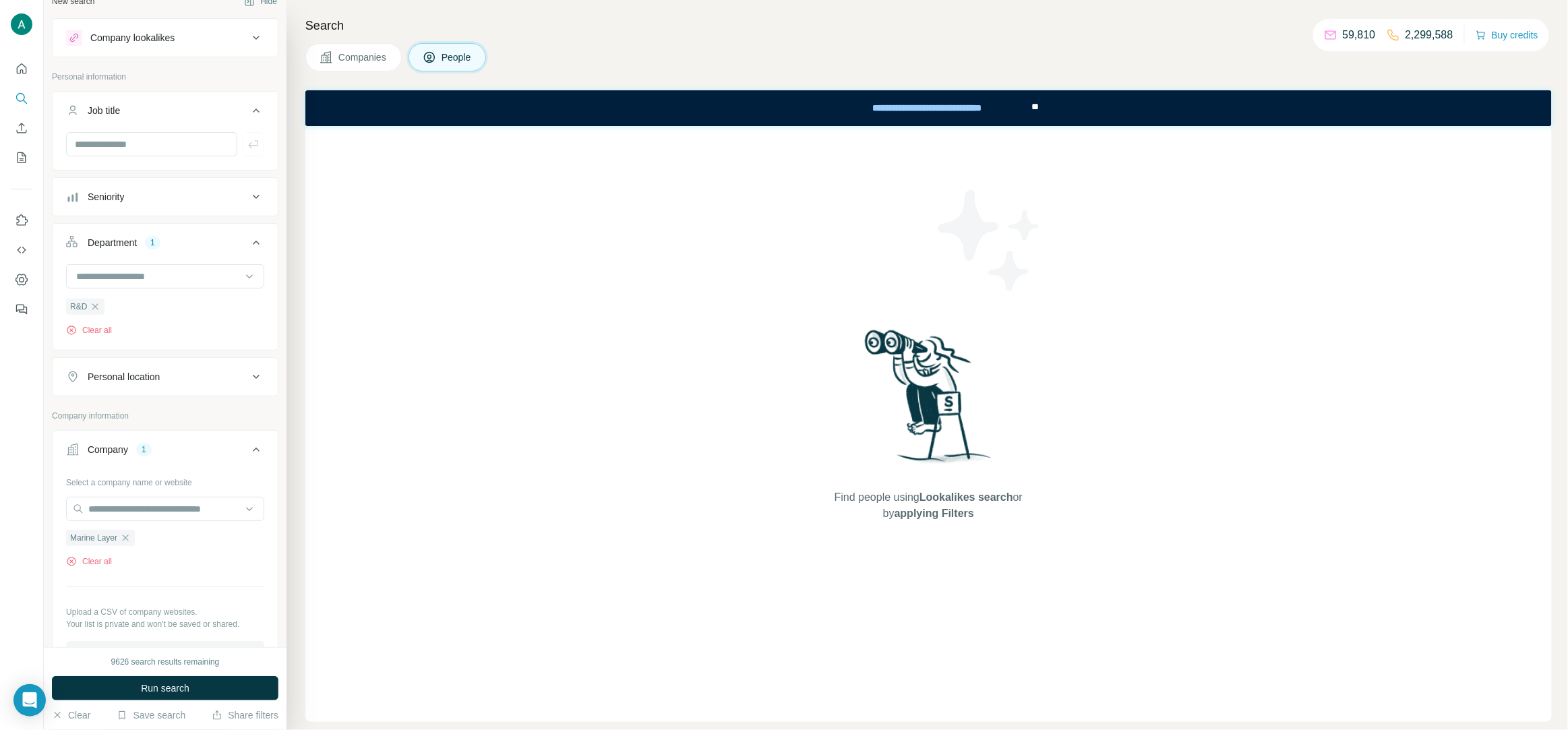
drag, startPoint x: 186, startPoint y: 682, endPoint x: 503, endPoint y: 568, distance: 336.9
click at [185, 683] on span "Run search" at bounding box center [165, 688] width 49 height 13
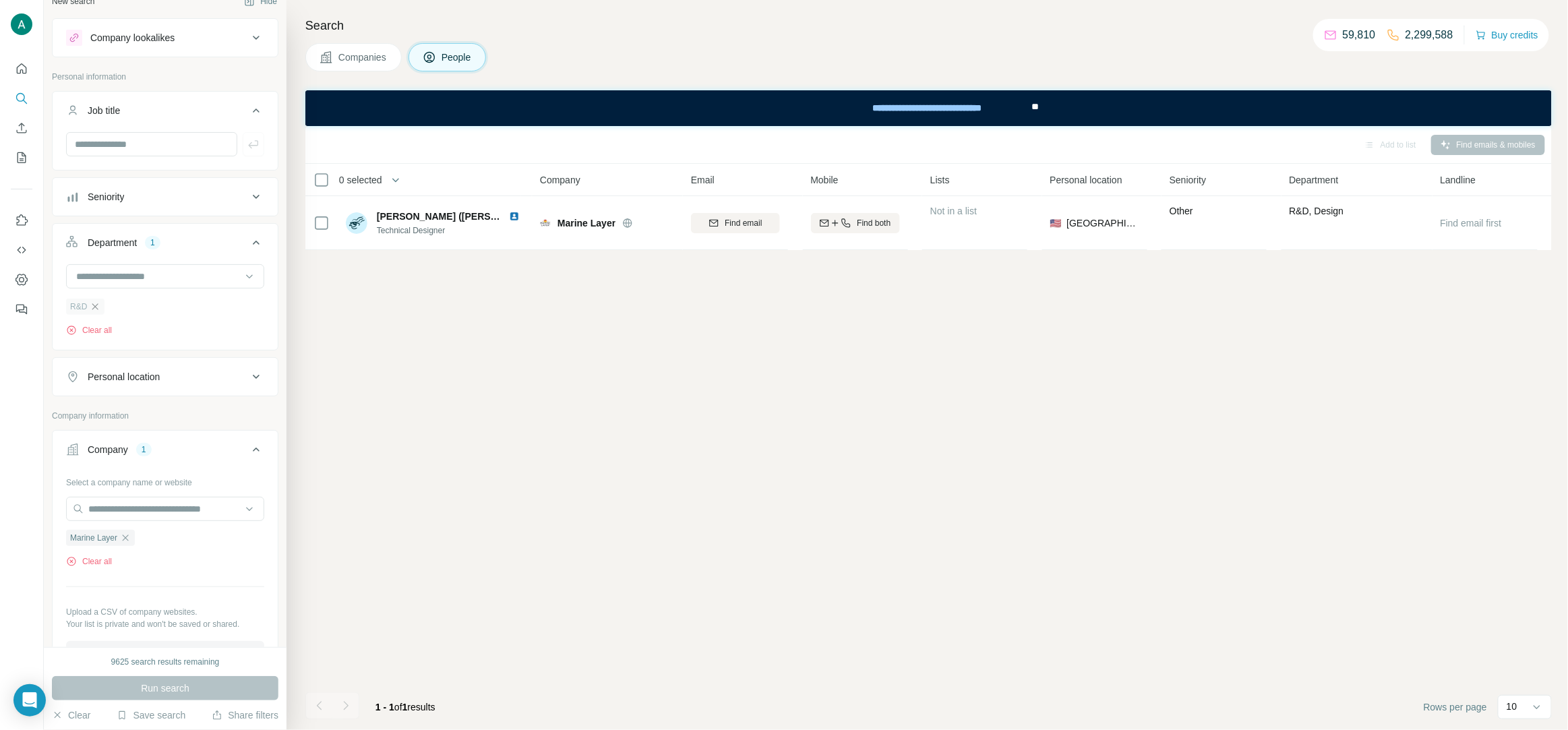
click at [94, 307] on icon "button" at bounding box center [95, 306] width 6 height 6
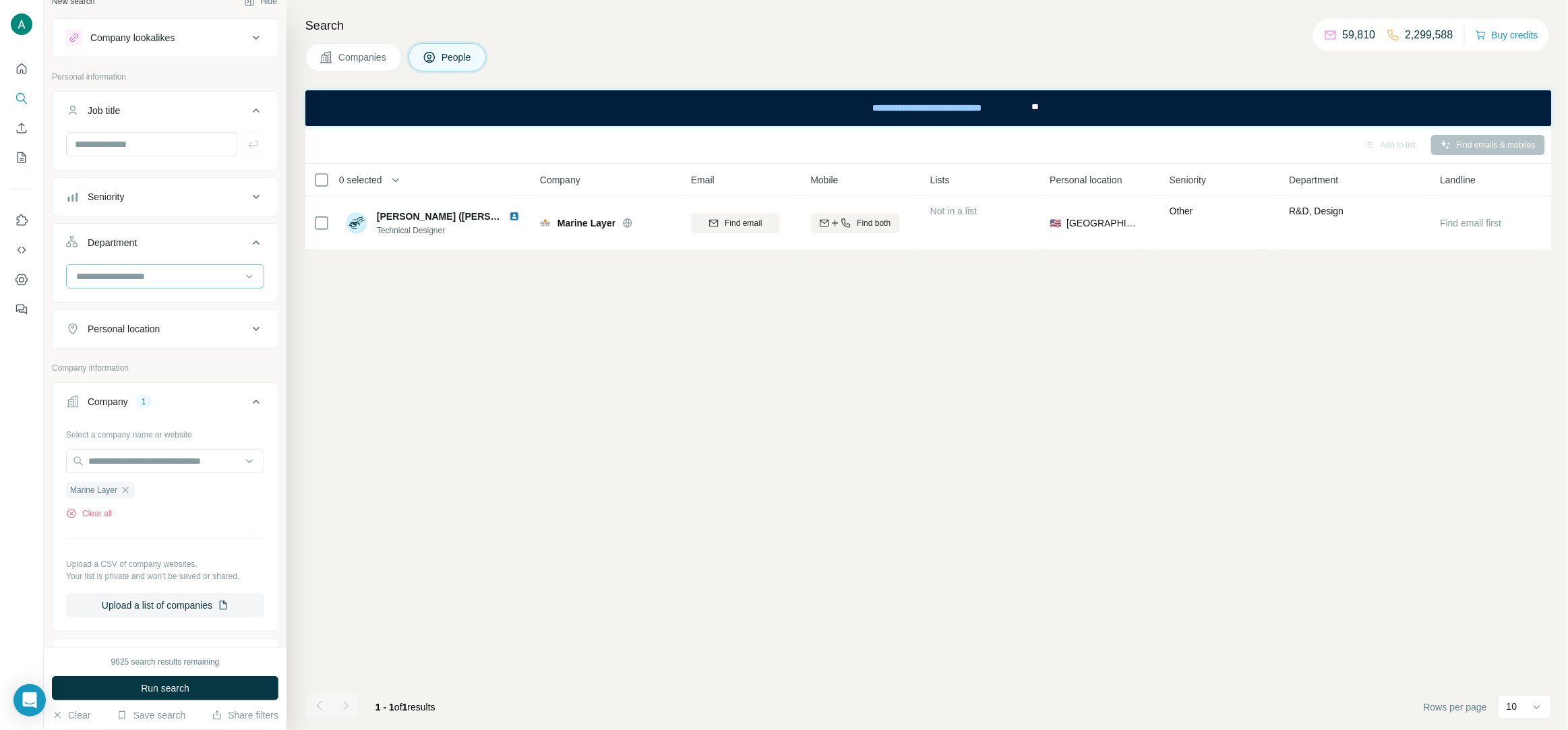
click at [117, 279] on input at bounding box center [158, 276] width 166 height 15
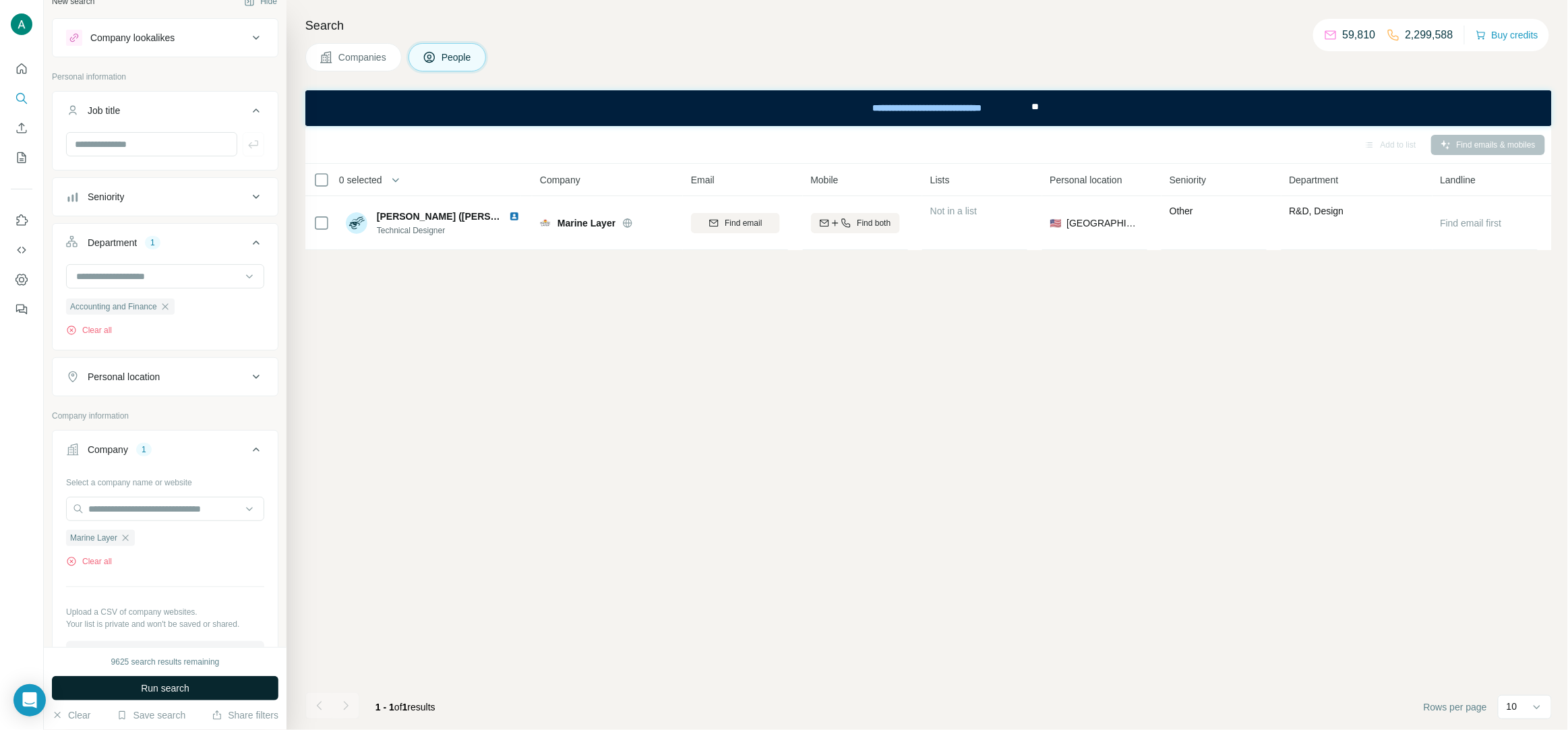
click at [147, 686] on span "Run search" at bounding box center [165, 688] width 49 height 13
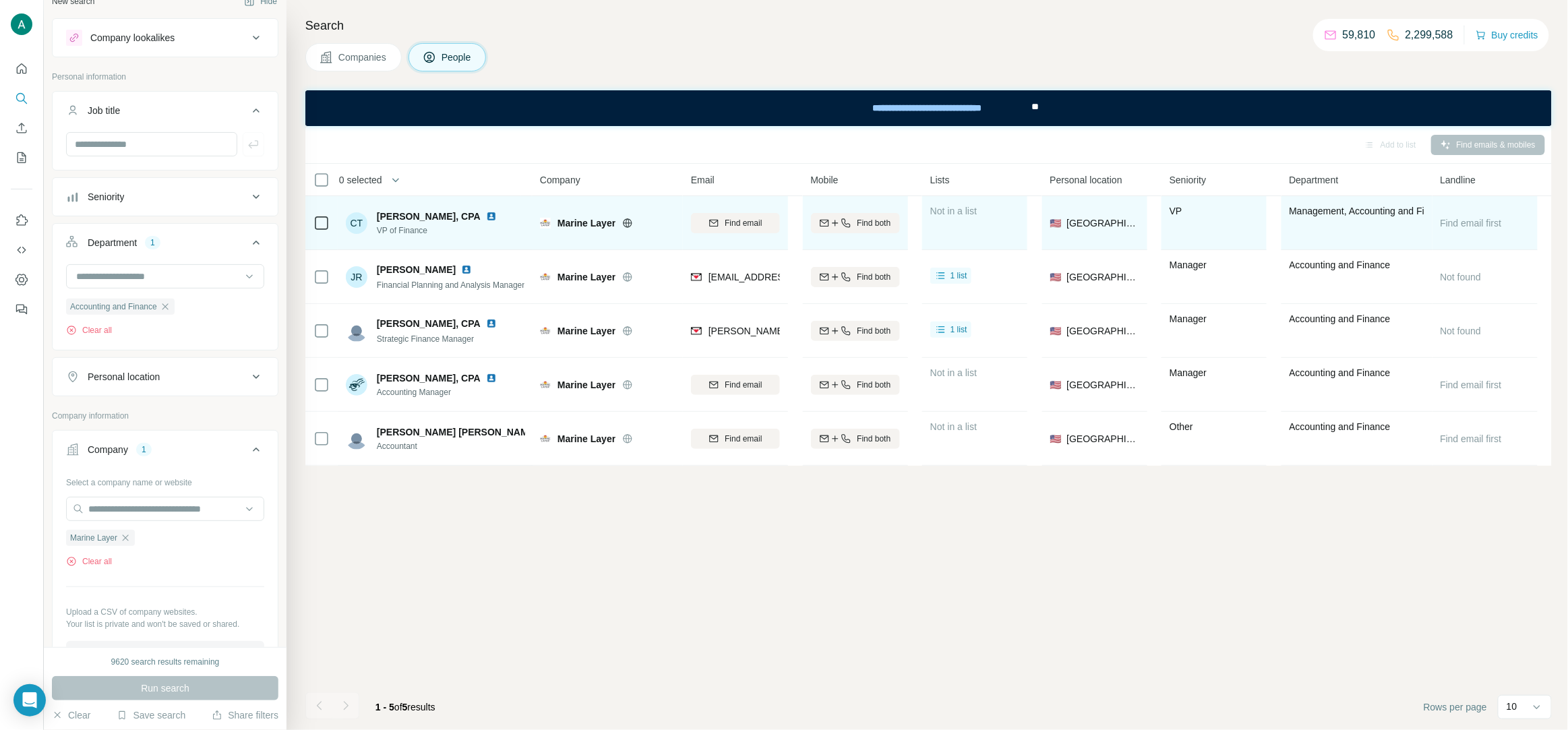
click at [497, 214] on img at bounding box center [491, 216] width 11 height 11
click at [777, 230] on button "Find email" at bounding box center [735, 223] width 89 height 20
drag, startPoint x: 489, startPoint y: 216, endPoint x: 376, endPoint y: 219, distance: 113.0
click at [376, 219] on div "CT Christine Tedstrom, CPA VP of Finance" at bounding box center [424, 223] width 157 height 27
click at [424, 234] on span "VP of Finance" at bounding box center [439, 230] width 125 height 12
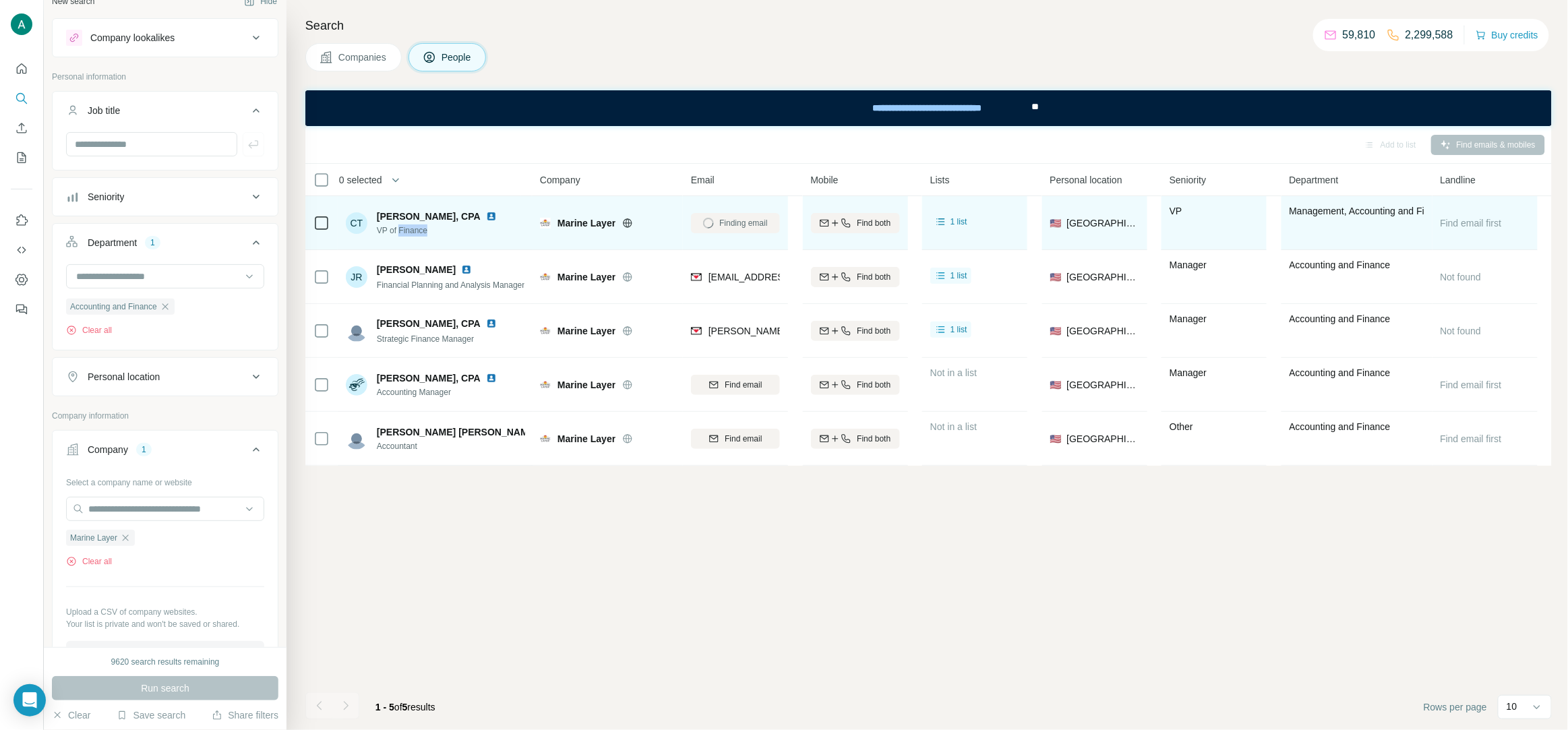
click at [424, 234] on span "VP of Finance" at bounding box center [439, 230] width 125 height 12
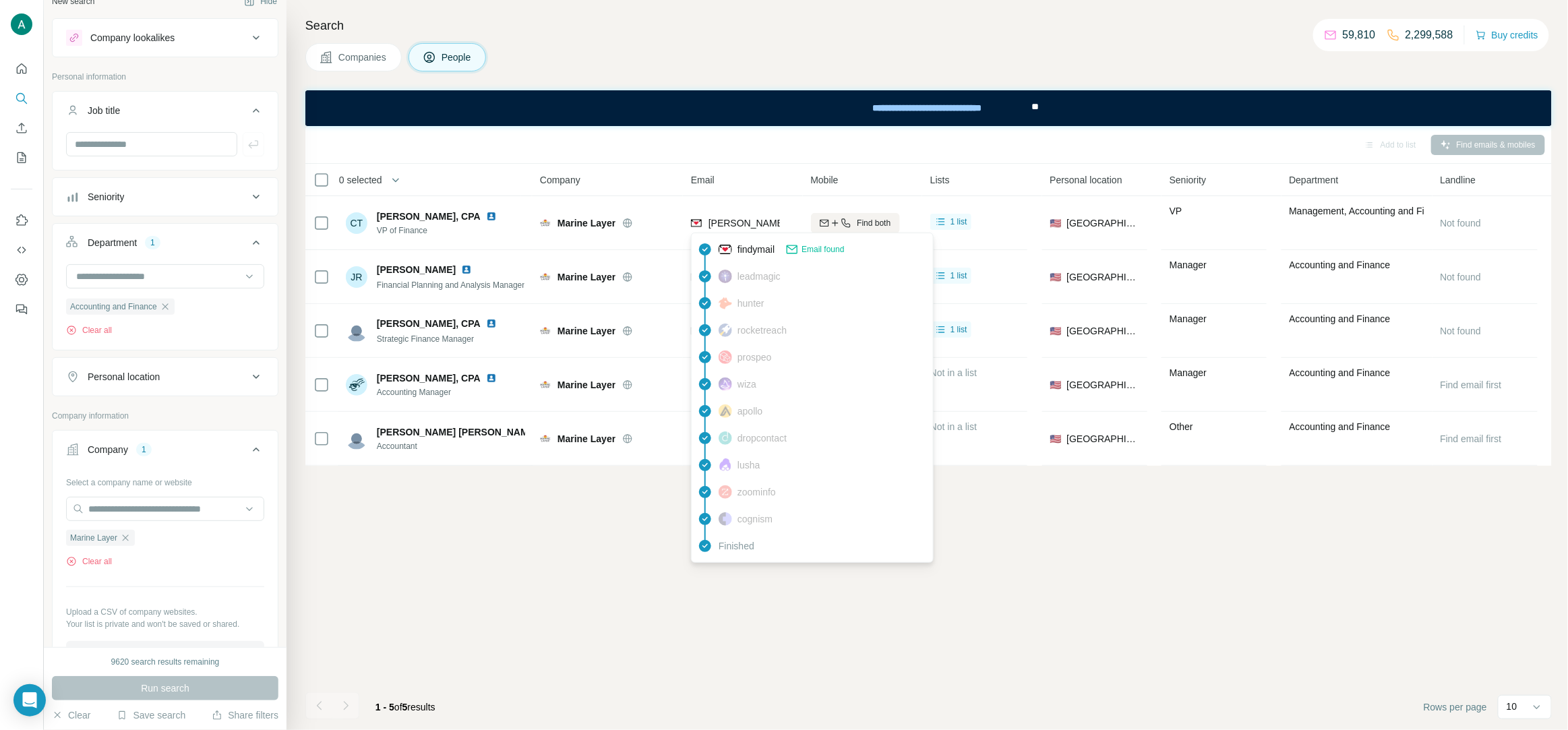
click at [754, 224] on span "christine@marinelayer.com" at bounding box center [827, 223] width 238 height 11
click at [166, 312] on div "Accounting and Finance" at bounding box center [121, 307] width 109 height 16
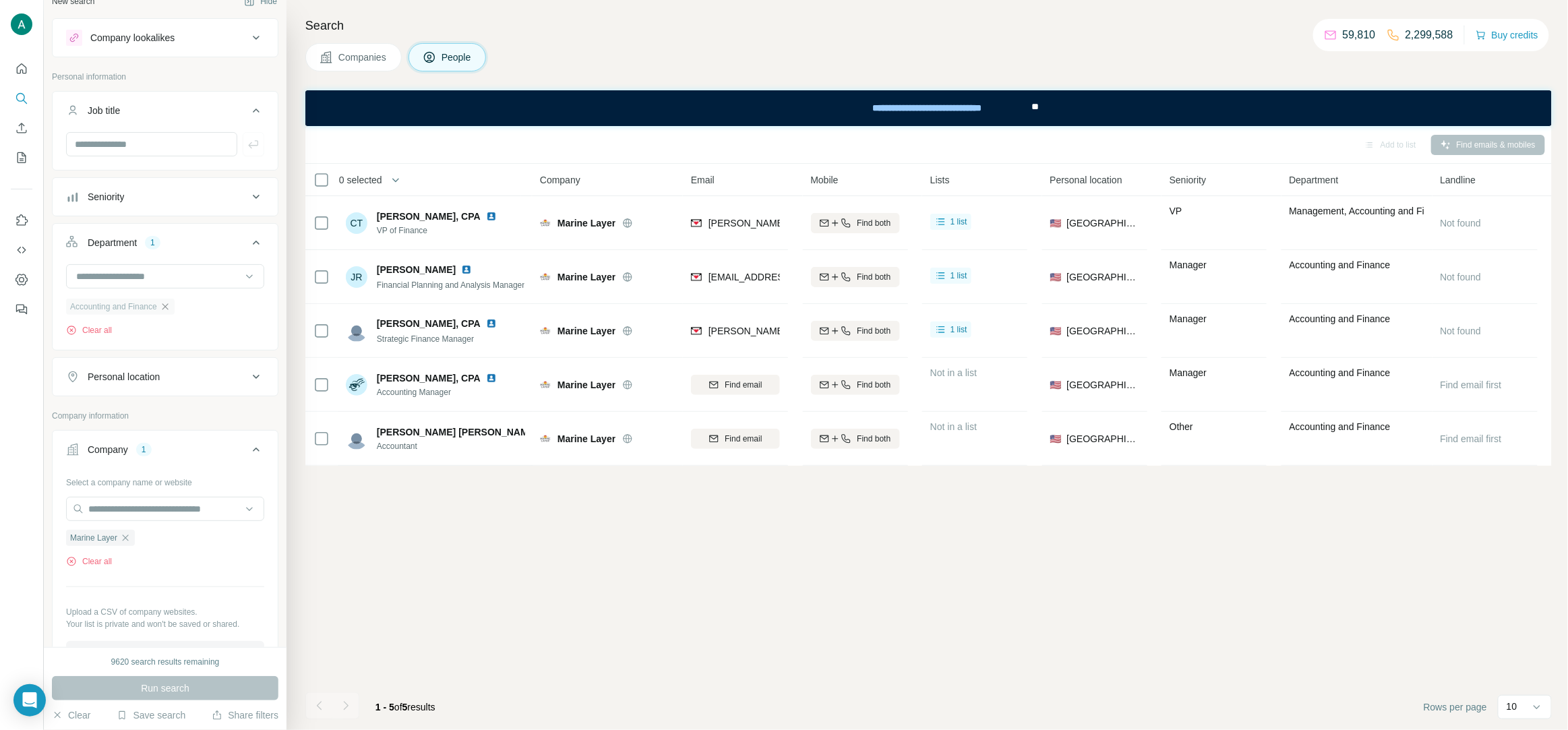
click at [171, 309] on icon "button" at bounding box center [165, 306] width 11 height 11
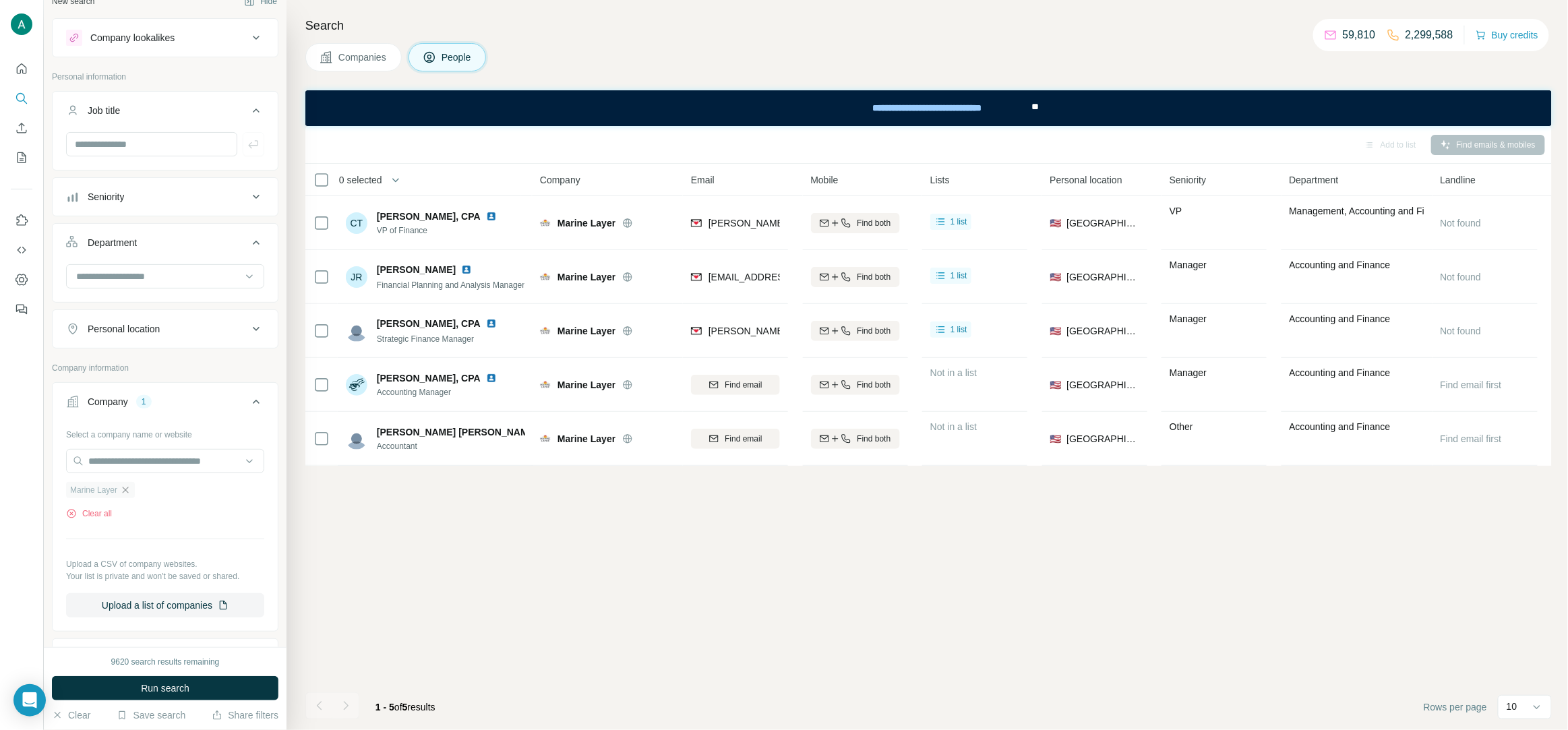
click at [126, 493] on icon "button" at bounding box center [125, 489] width 6 height 6
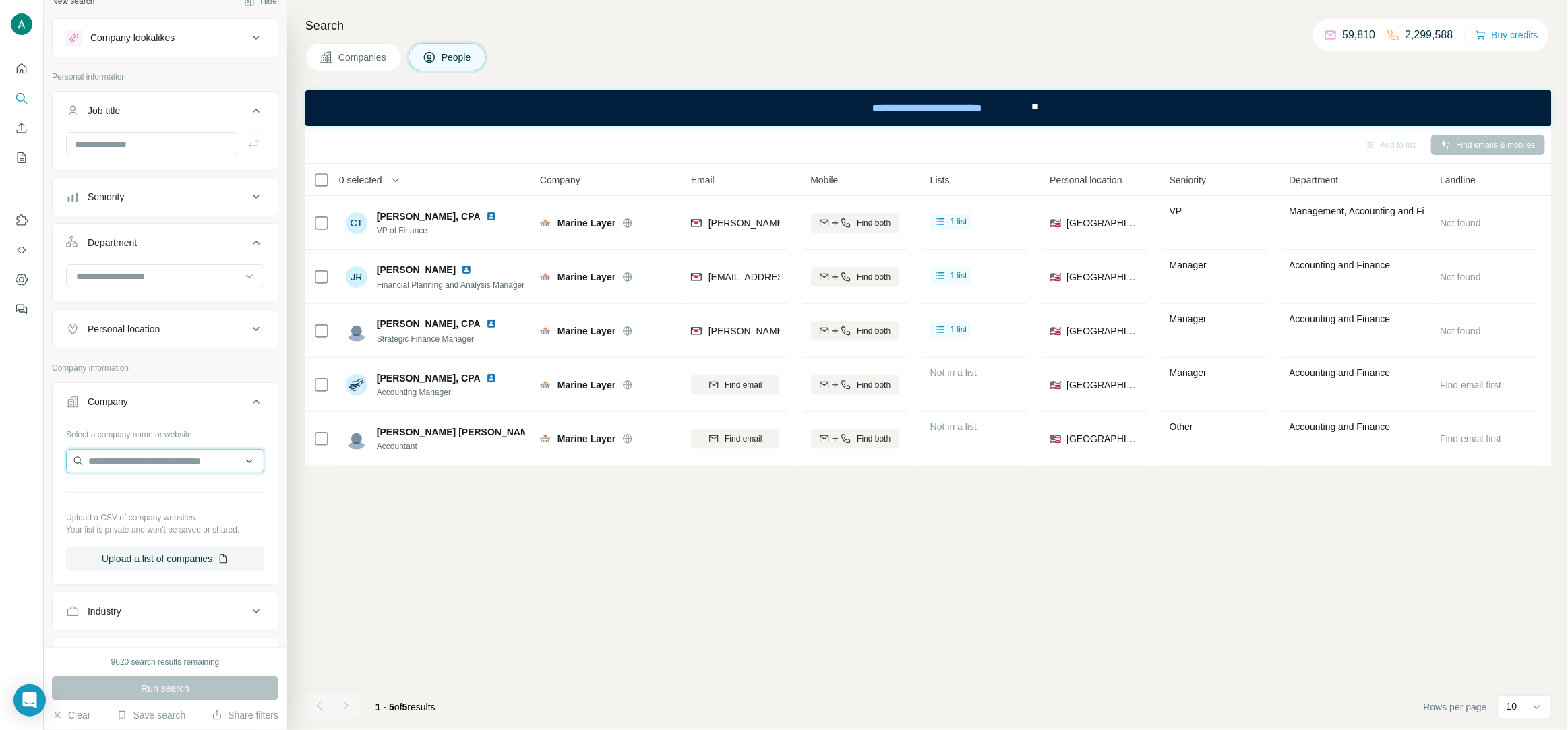
click at [123, 459] on input "text" at bounding box center [165, 461] width 198 height 24
type input "**********"
click at [139, 494] on p "Fahlo" at bounding box center [137, 492] width 65 height 13
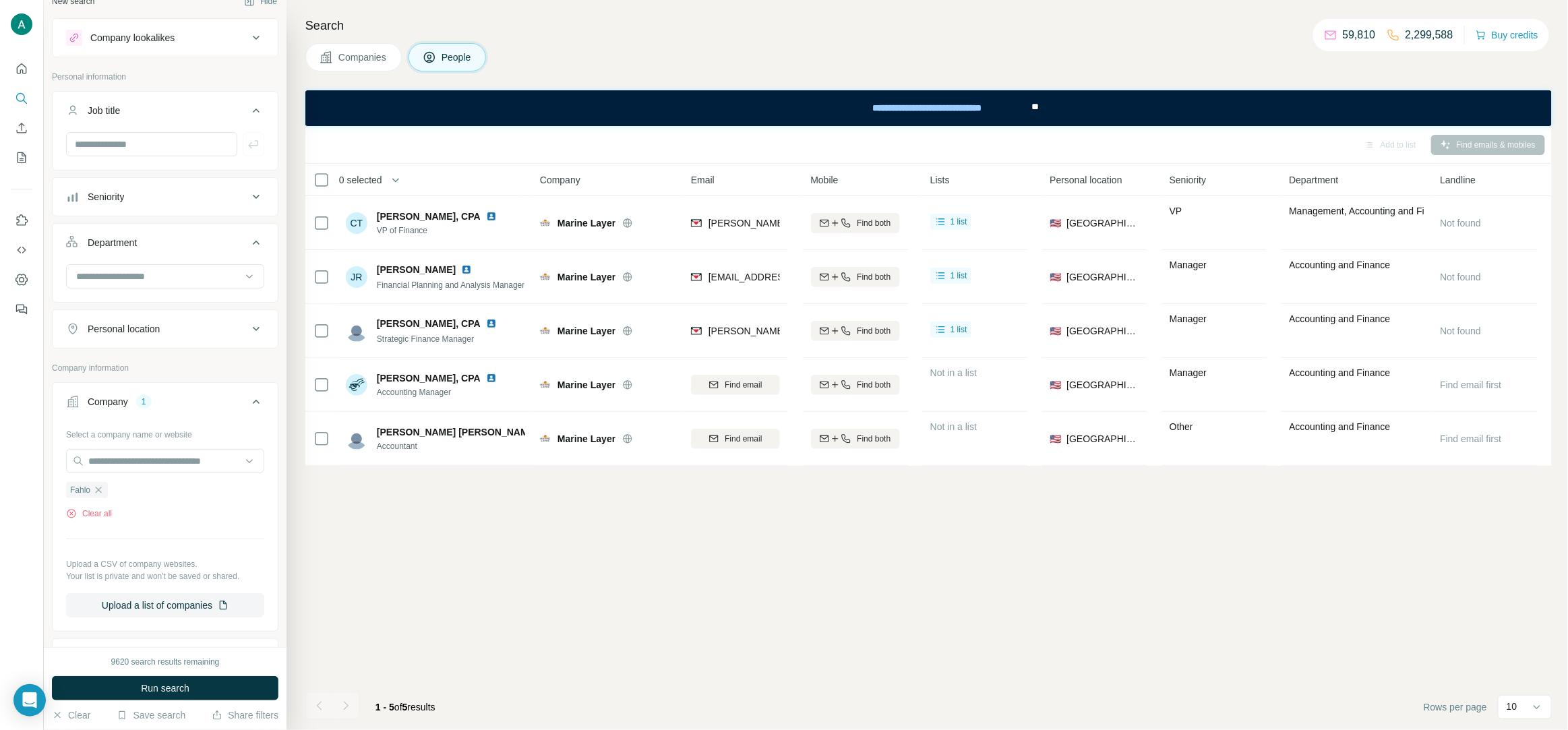
drag, startPoint x: 161, startPoint y: 685, endPoint x: 189, endPoint y: 669, distance: 32.2
click at [161, 686] on span "Run search" at bounding box center [165, 688] width 49 height 13
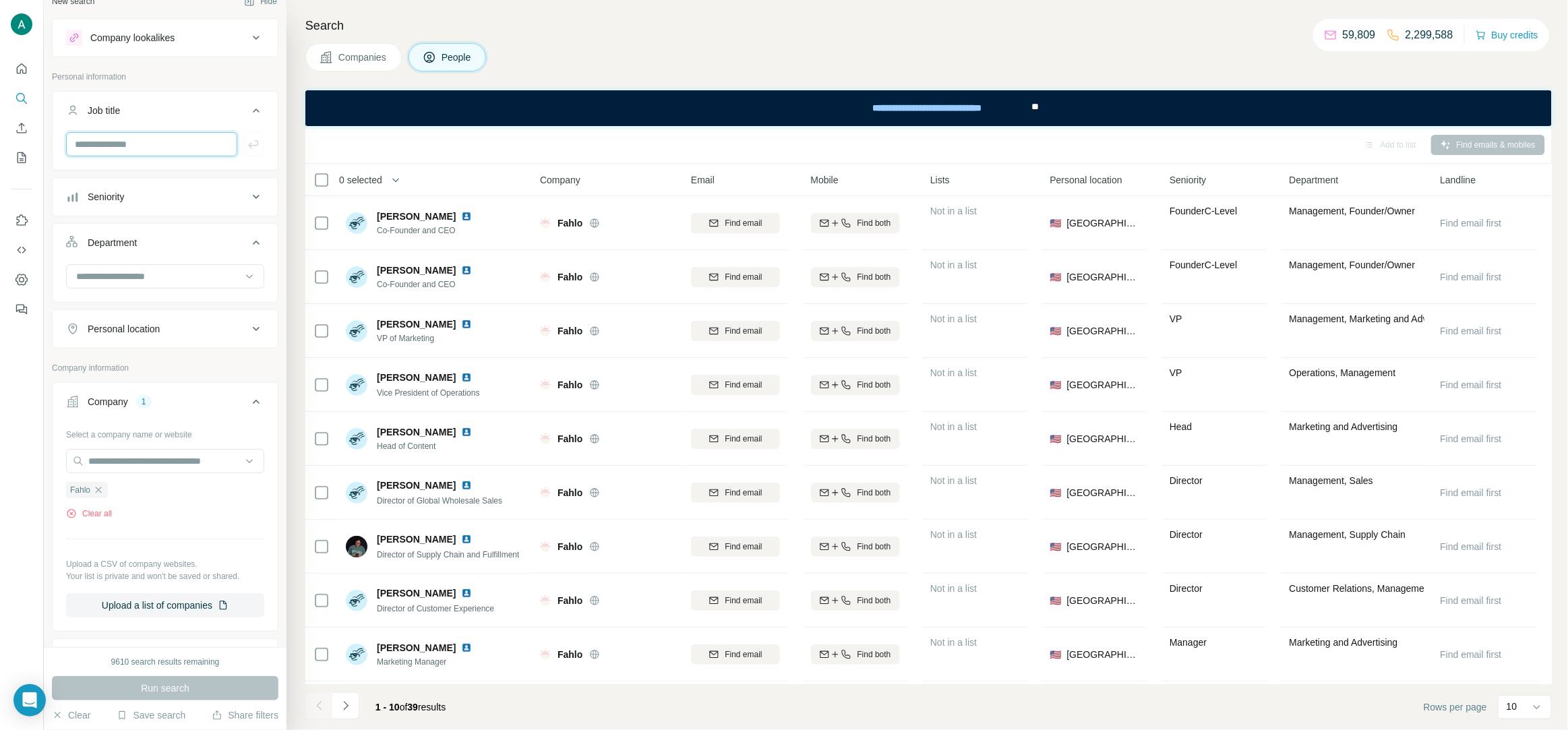
click at [125, 153] on input "text" at bounding box center [152, 144] width 171 height 24
paste input "*********"
type input "*********"
click at [256, 146] on icon "button" at bounding box center [253, 144] width 13 height 13
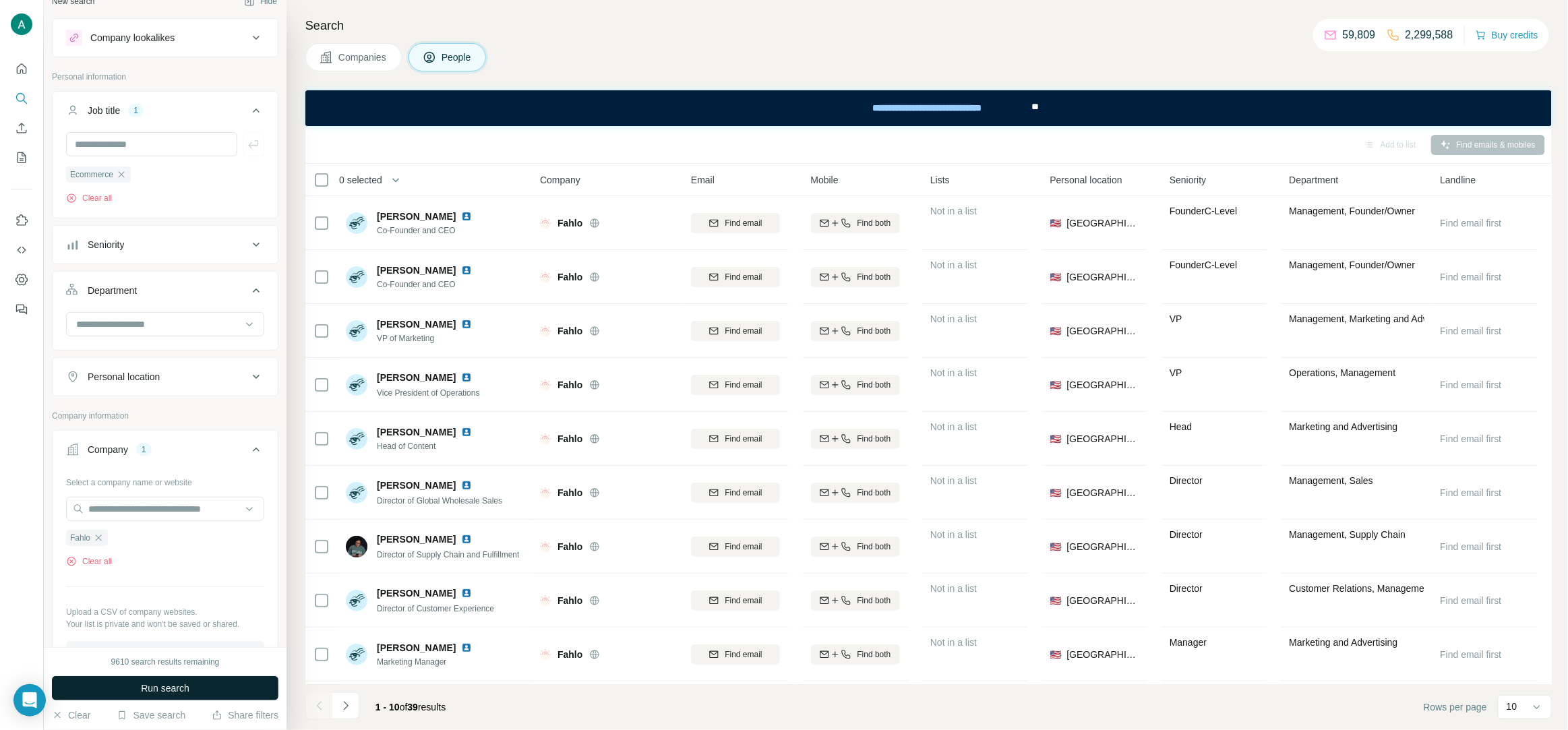
click at [162, 687] on span "Run search" at bounding box center [165, 688] width 49 height 13
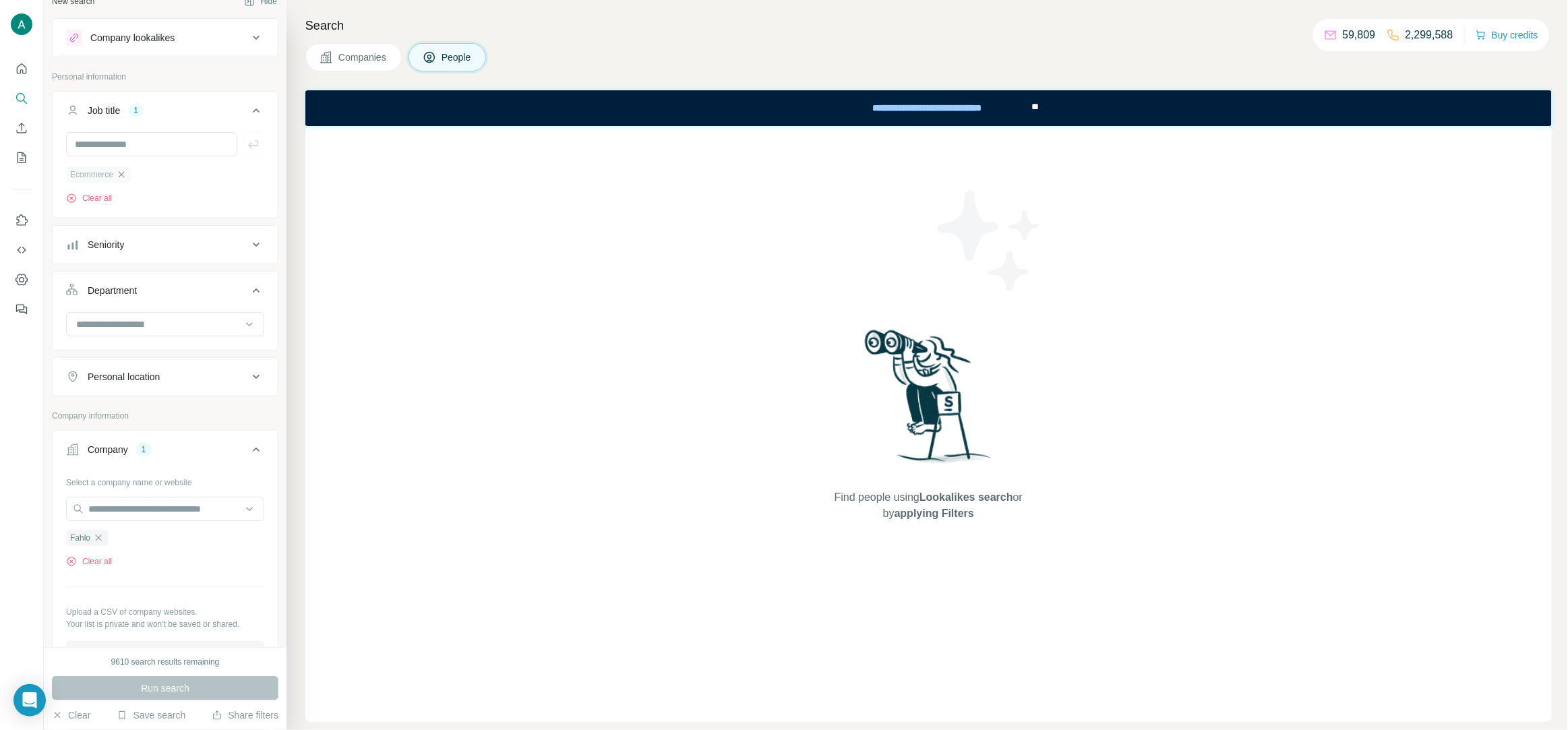
click at [124, 176] on icon "button" at bounding box center [121, 174] width 11 height 11
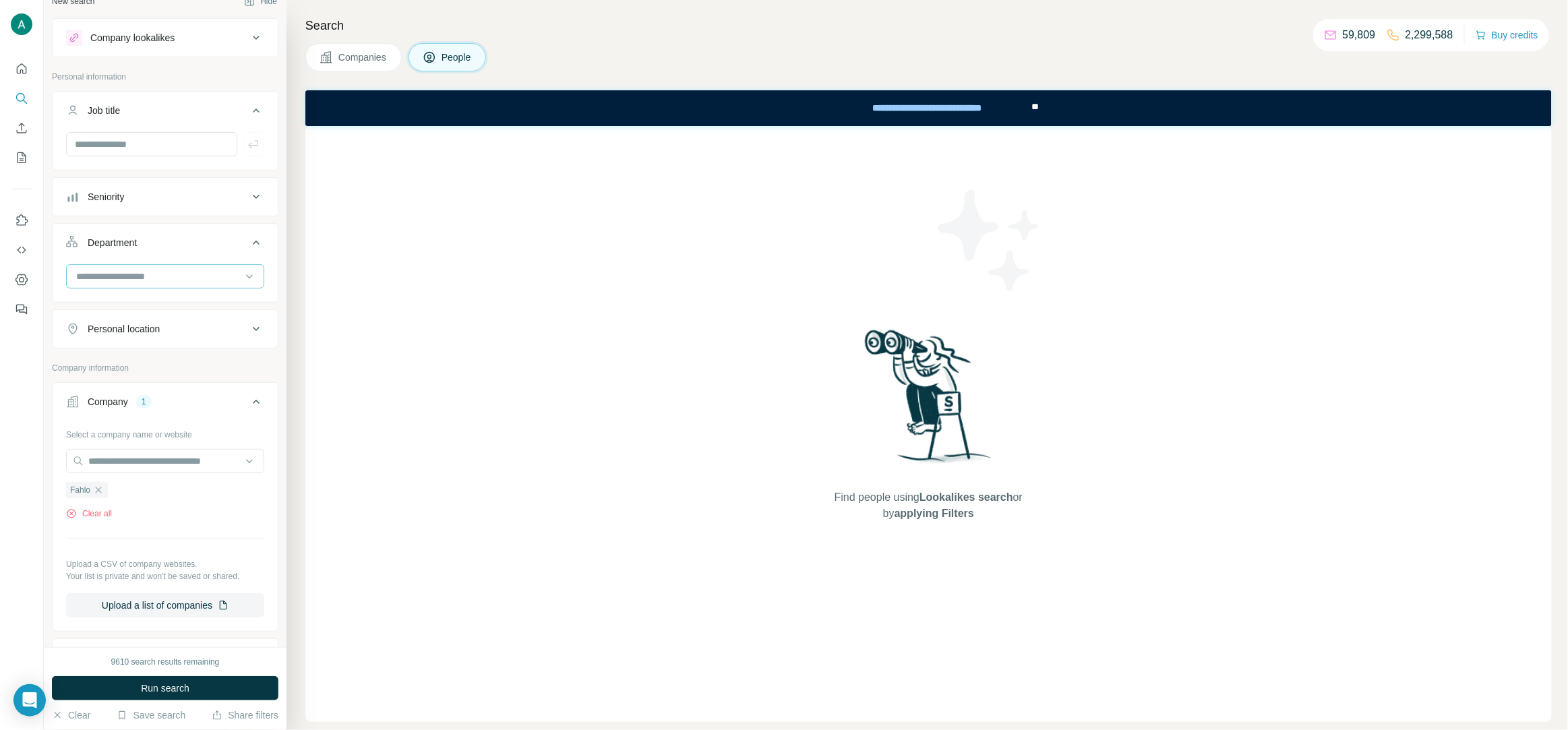
click at [133, 279] on input at bounding box center [158, 276] width 166 height 15
click at [134, 315] on p "Accounting and Finance" at bounding box center [128, 307] width 101 height 13
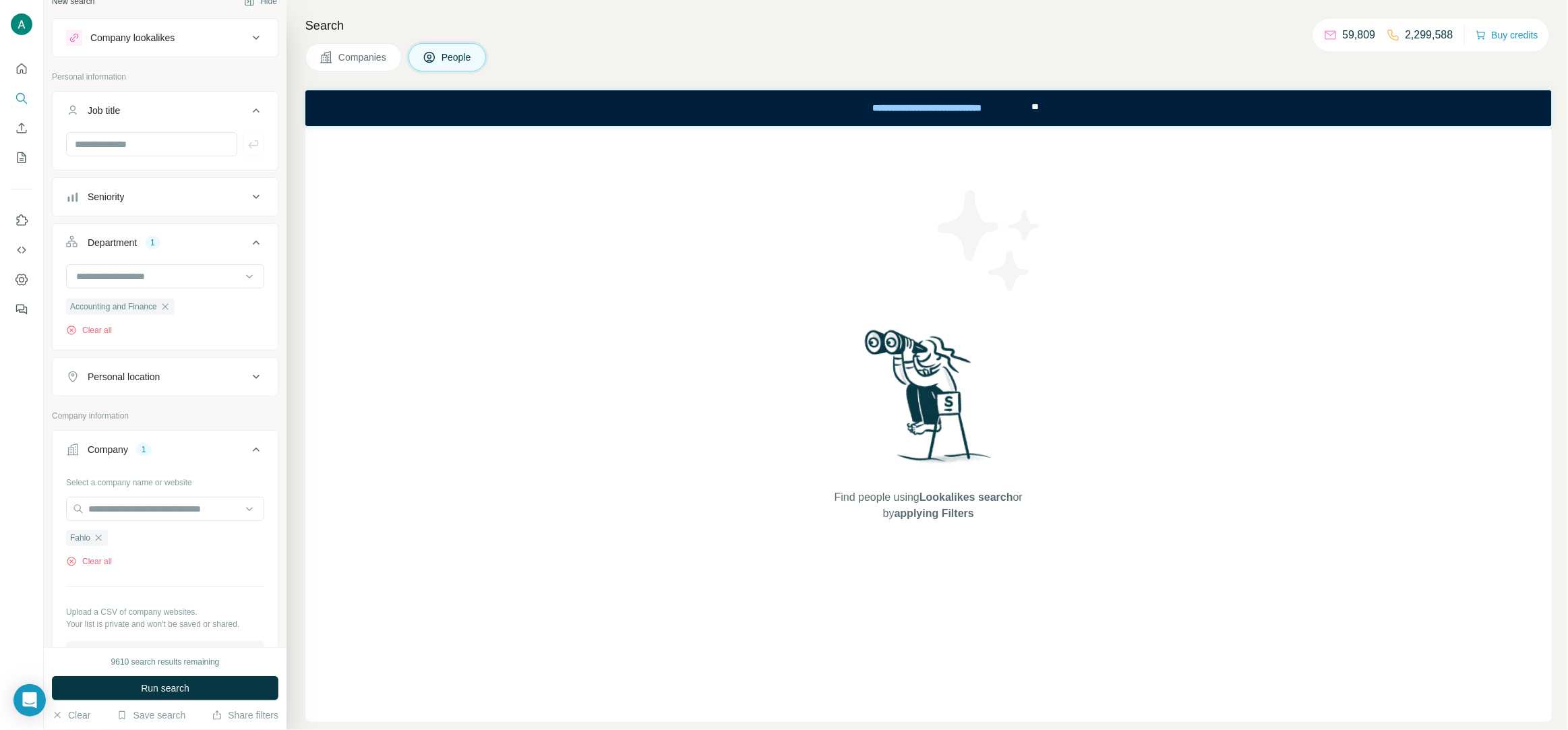
click at [197, 702] on div "9610 search results remaining Run search Clear Save search Share filters" at bounding box center [165, 689] width 243 height 83
click at [195, 688] on button "Run search" at bounding box center [165, 688] width 226 height 24
click at [171, 310] on icon "button" at bounding box center [165, 306] width 11 height 11
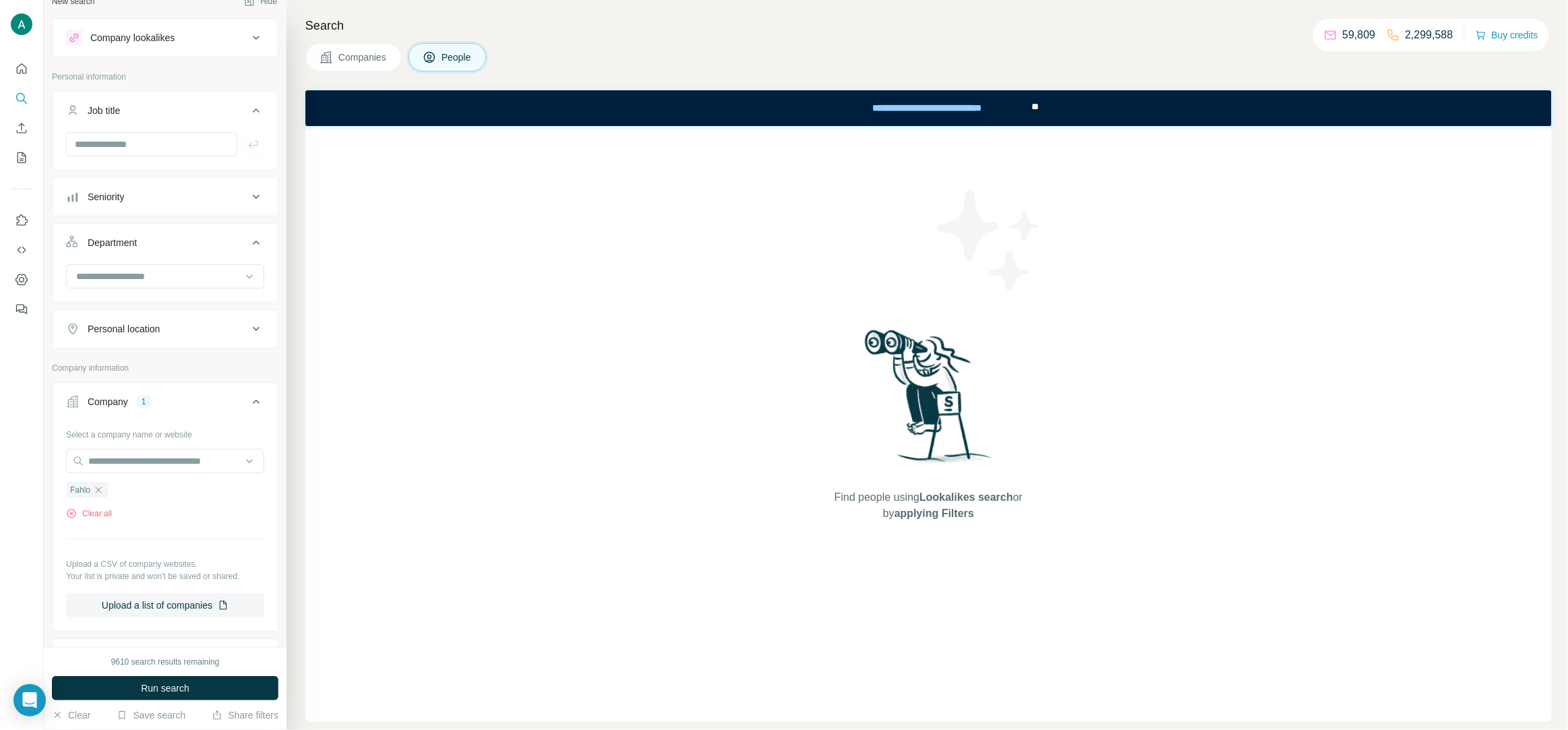
click at [252, 193] on icon at bounding box center [256, 197] width 16 height 16
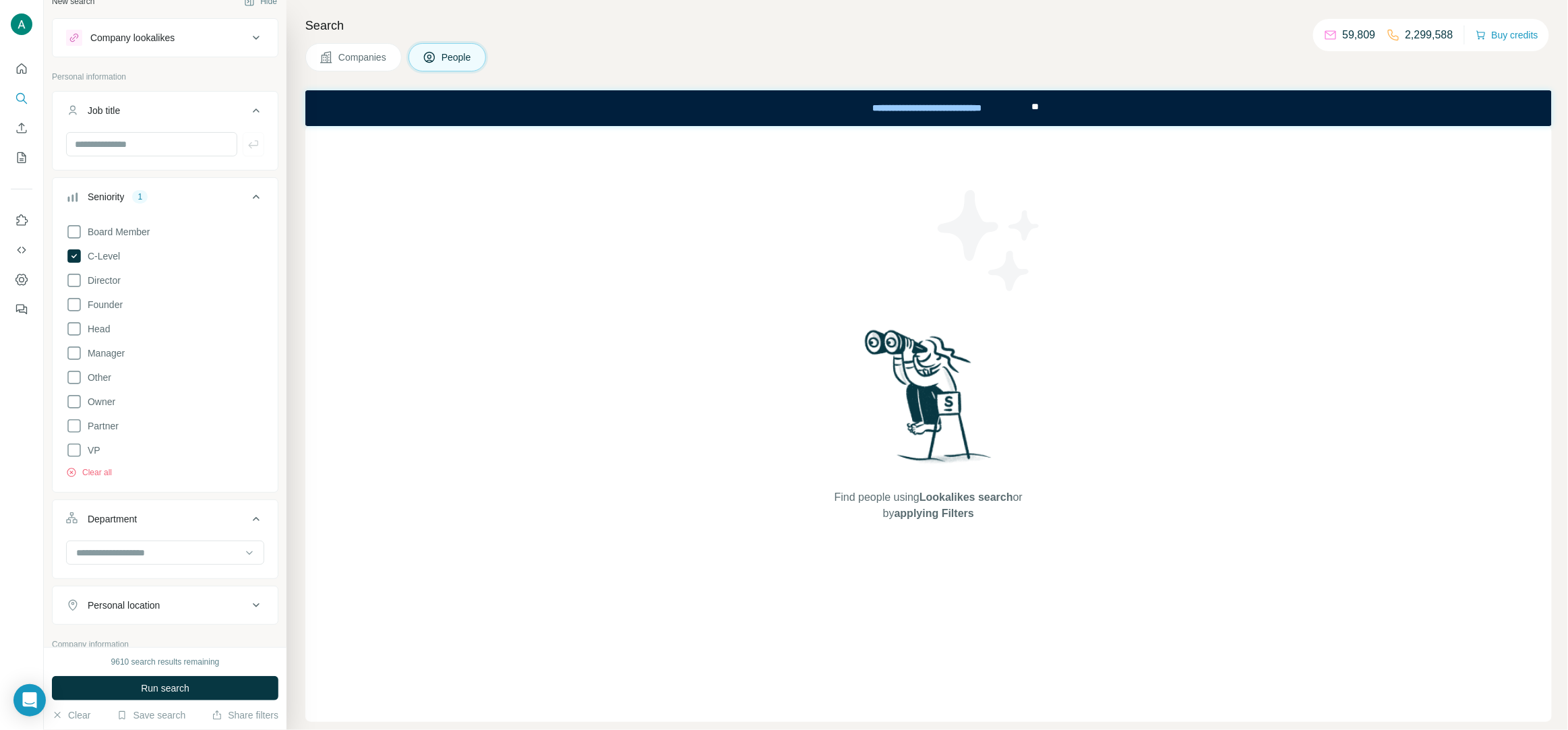
click at [168, 693] on span "Run search" at bounding box center [165, 688] width 49 height 13
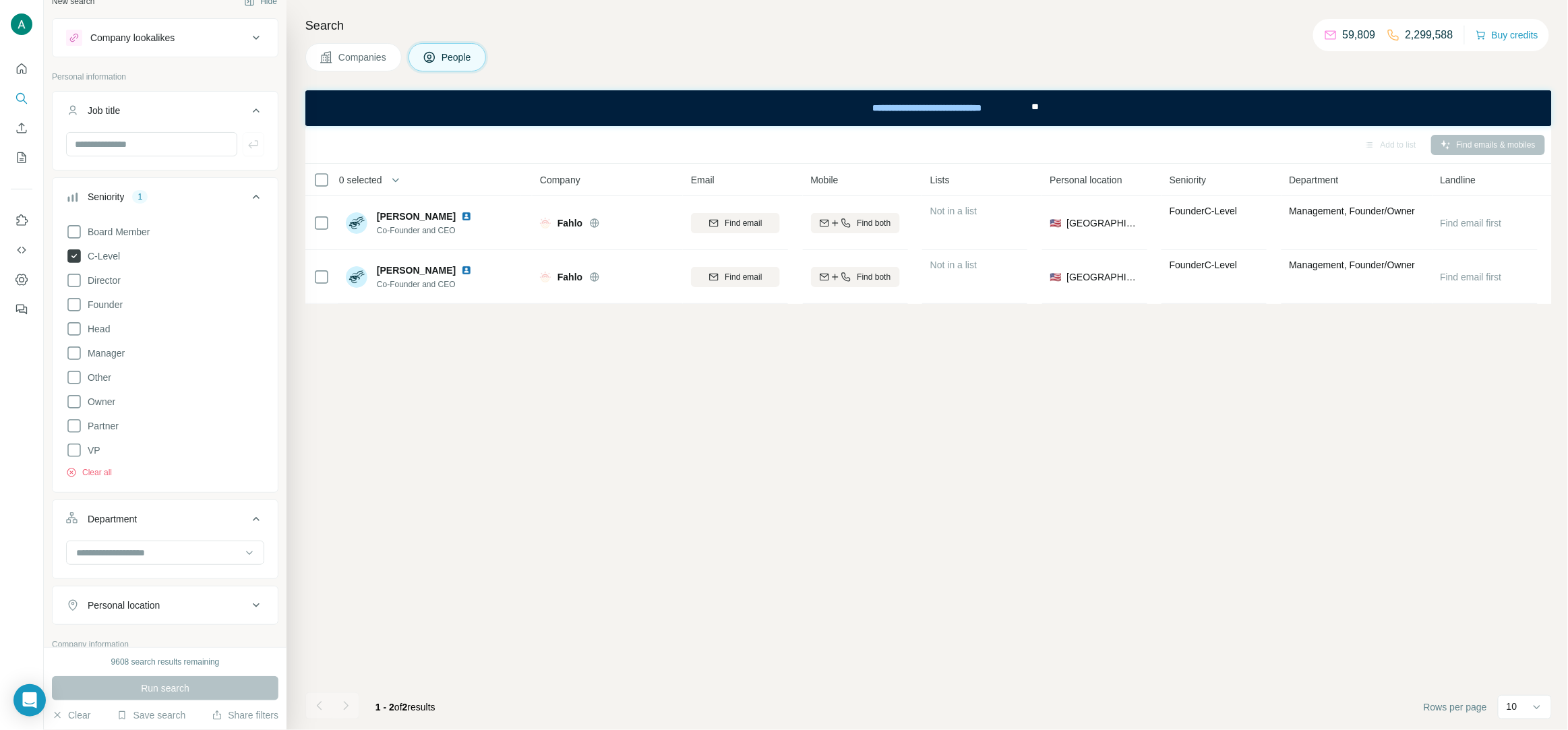
click at [71, 258] on icon at bounding box center [74, 256] width 13 height 13
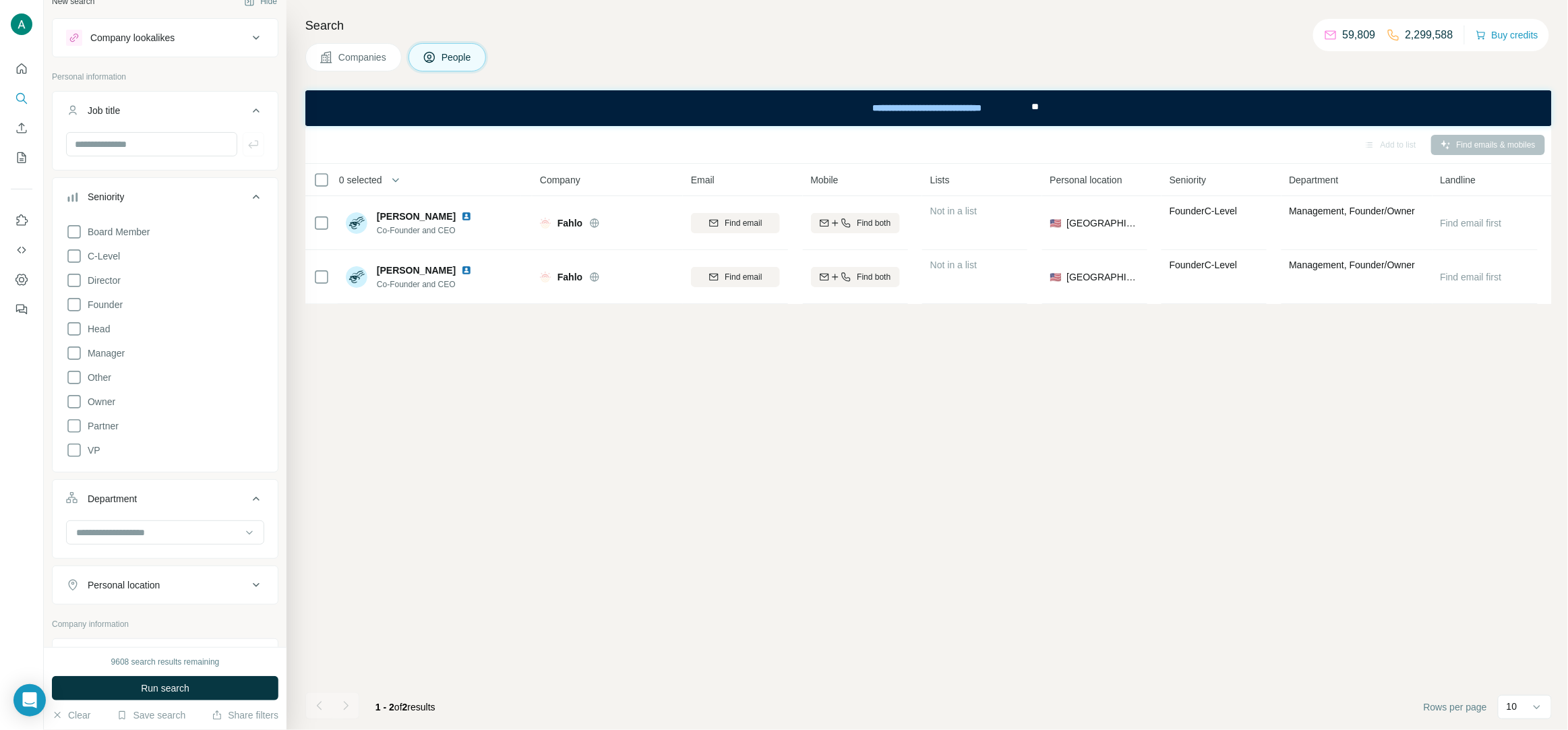
click at [250, 196] on icon at bounding box center [256, 197] width 16 height 16
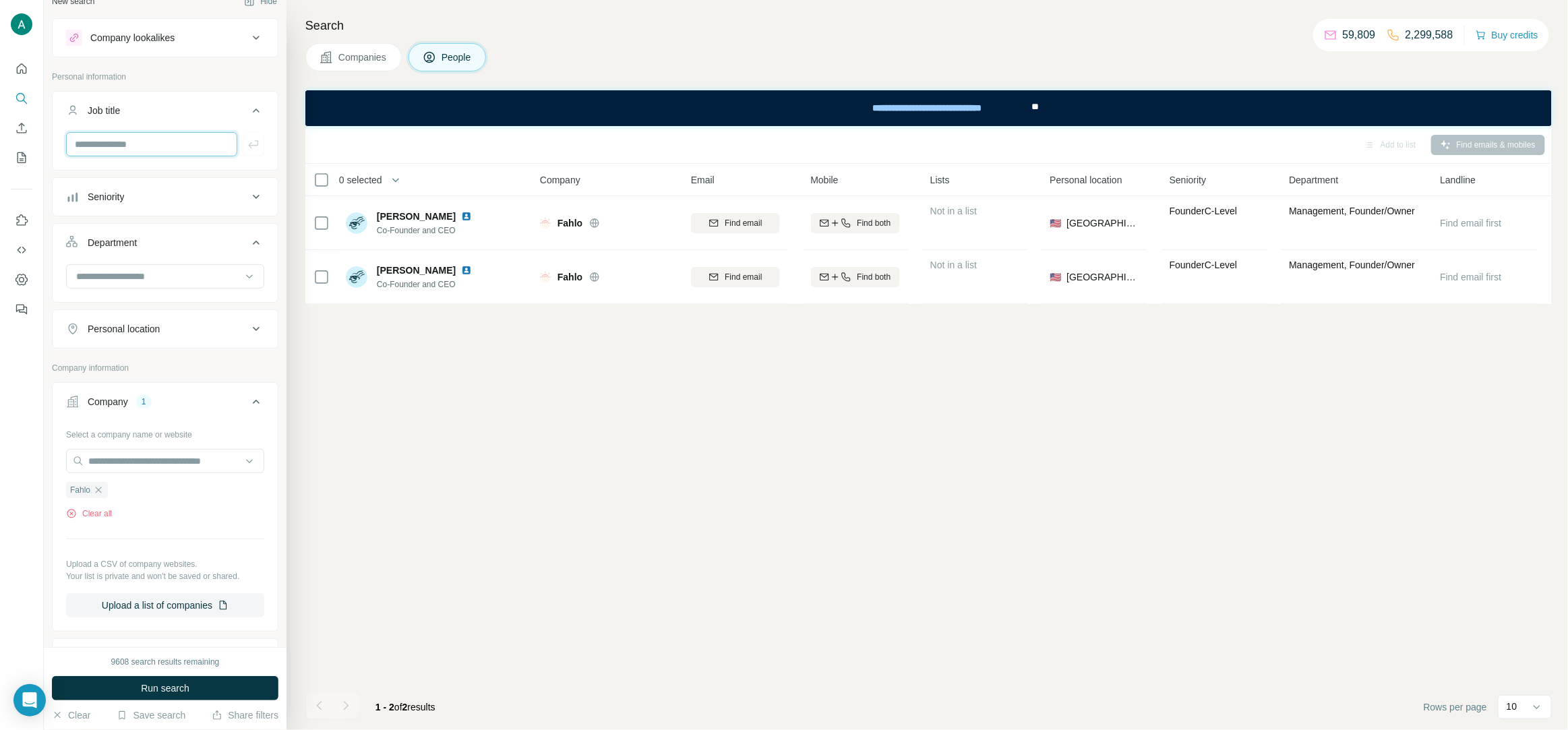
click at [149, 145] on input "text" at bounding box center [152, 144] width 171 height 24
type input "*******"
click at [252, 145] on icon "button" at bounding box center [253, 144] width 10 height 8
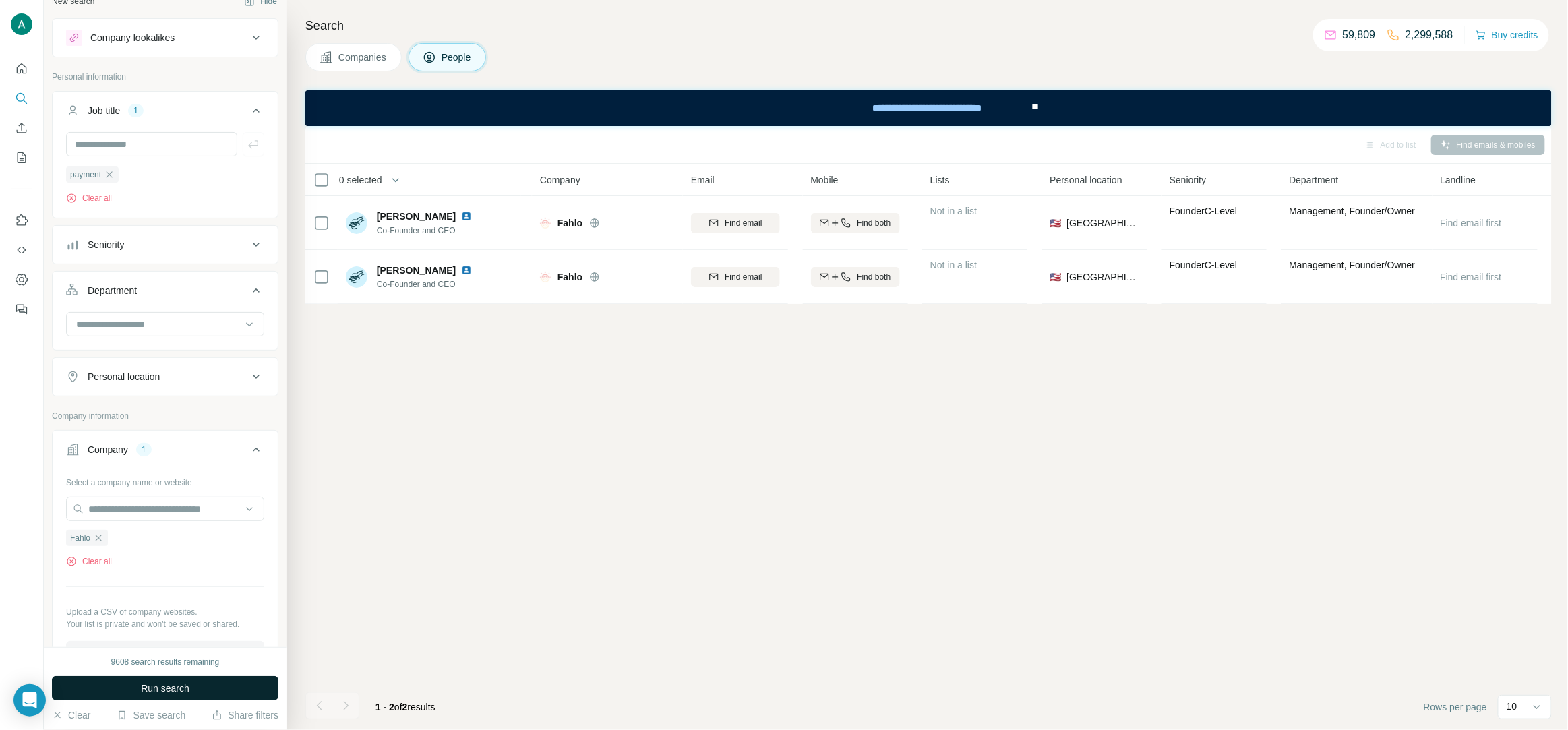
click at [207, 698] on button "Run search" at bounding box center [165, 688] width 226 height 24
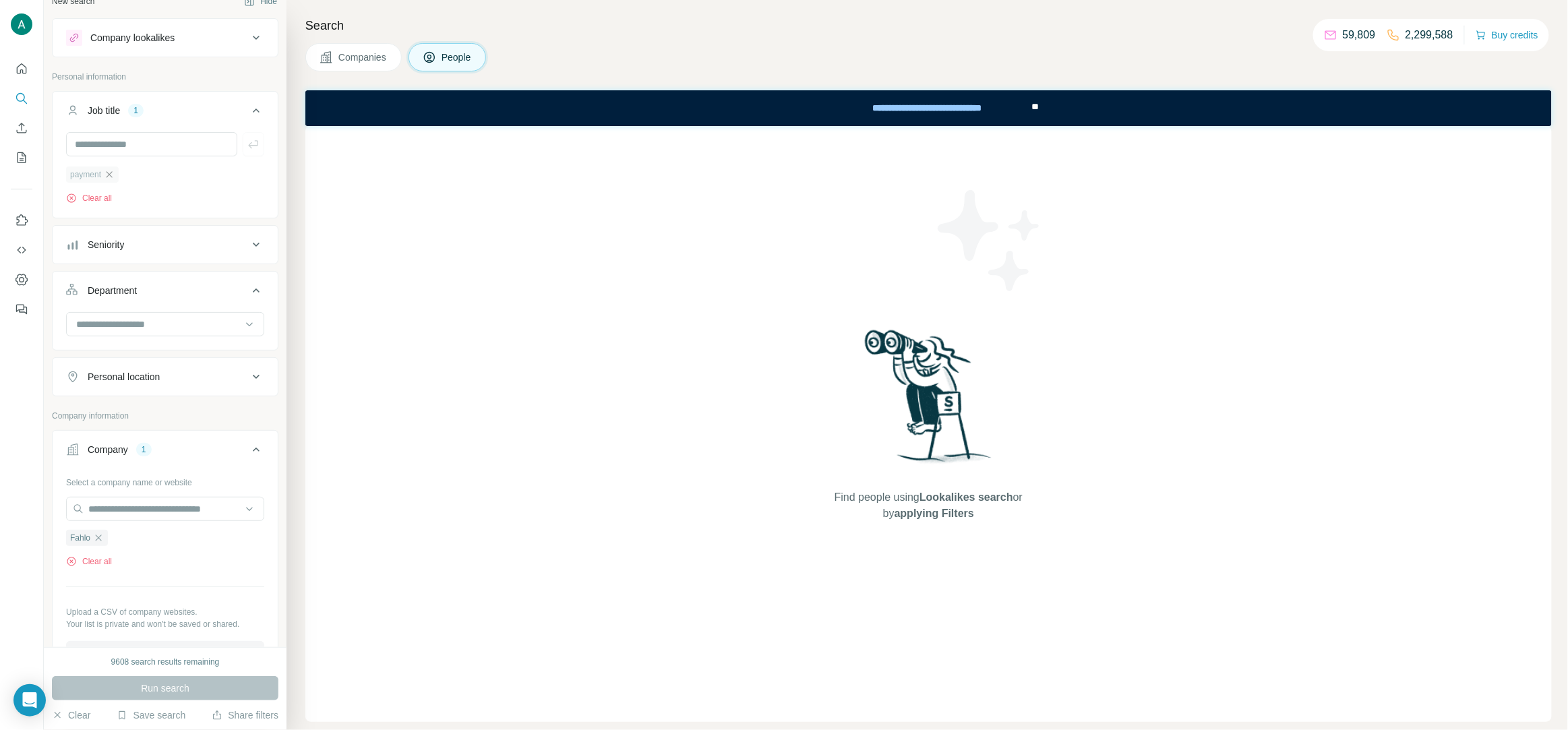
click at [109, 175] on icon "button" at bounding box center [109, 174] width 11 height 11
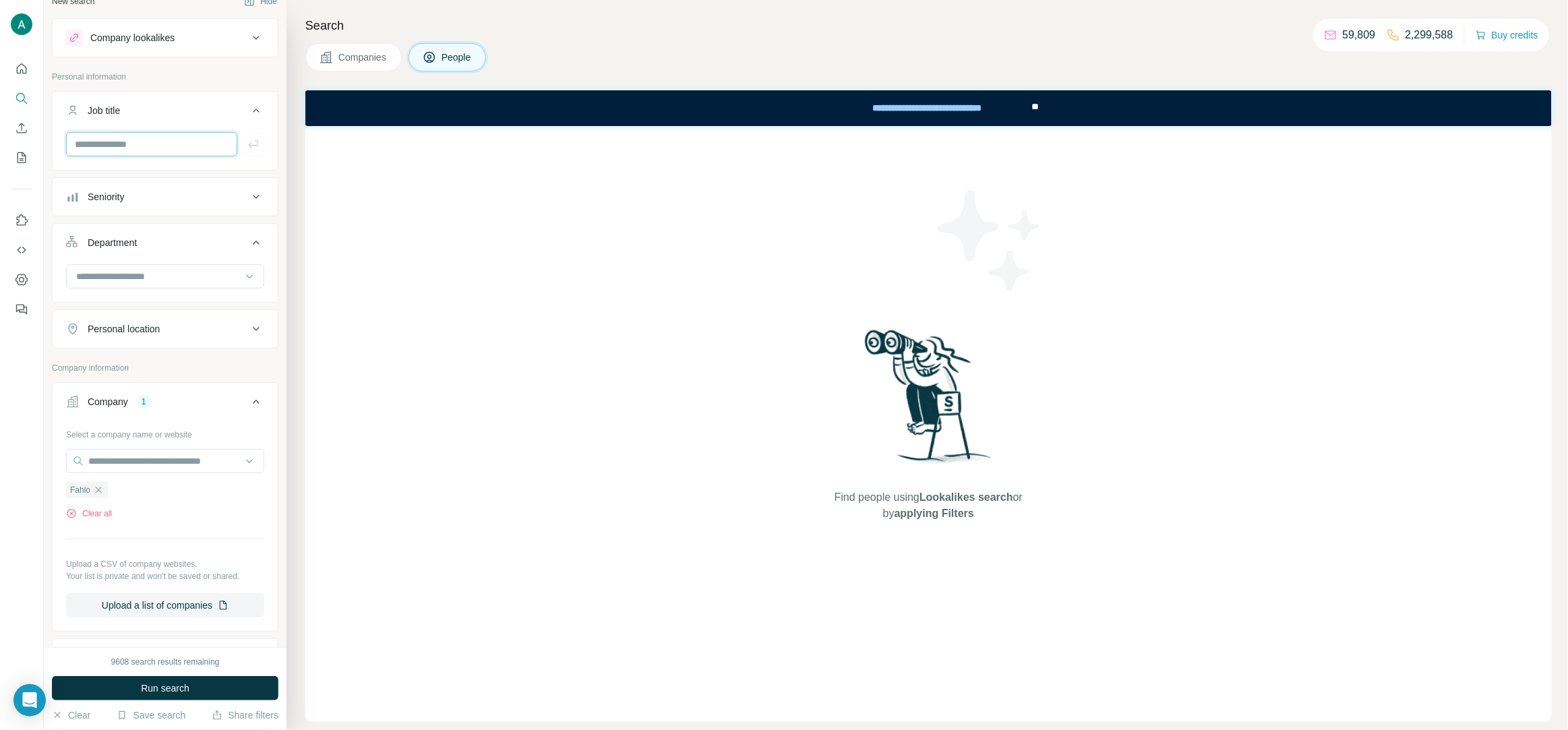
click at [115, 145] on input "text" at bounding box center [152, 144] width 171 height 24
type input "*****"
click at [255, 146] on icon "button" at bounding box center [253, 144] width 13 height 13
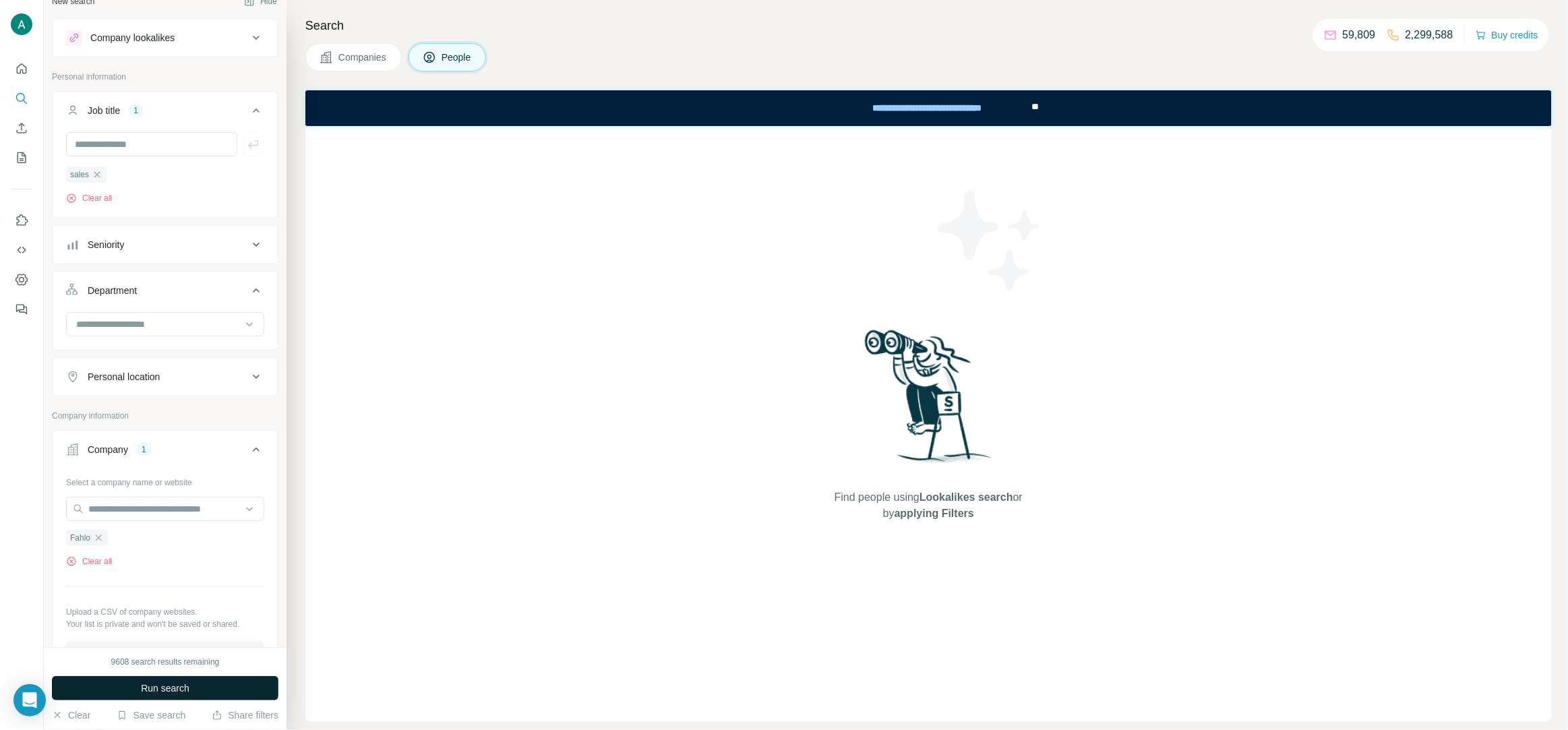
click at [182, 683] on span "Run search" at bounding box center [165, 688] width 49 height 13
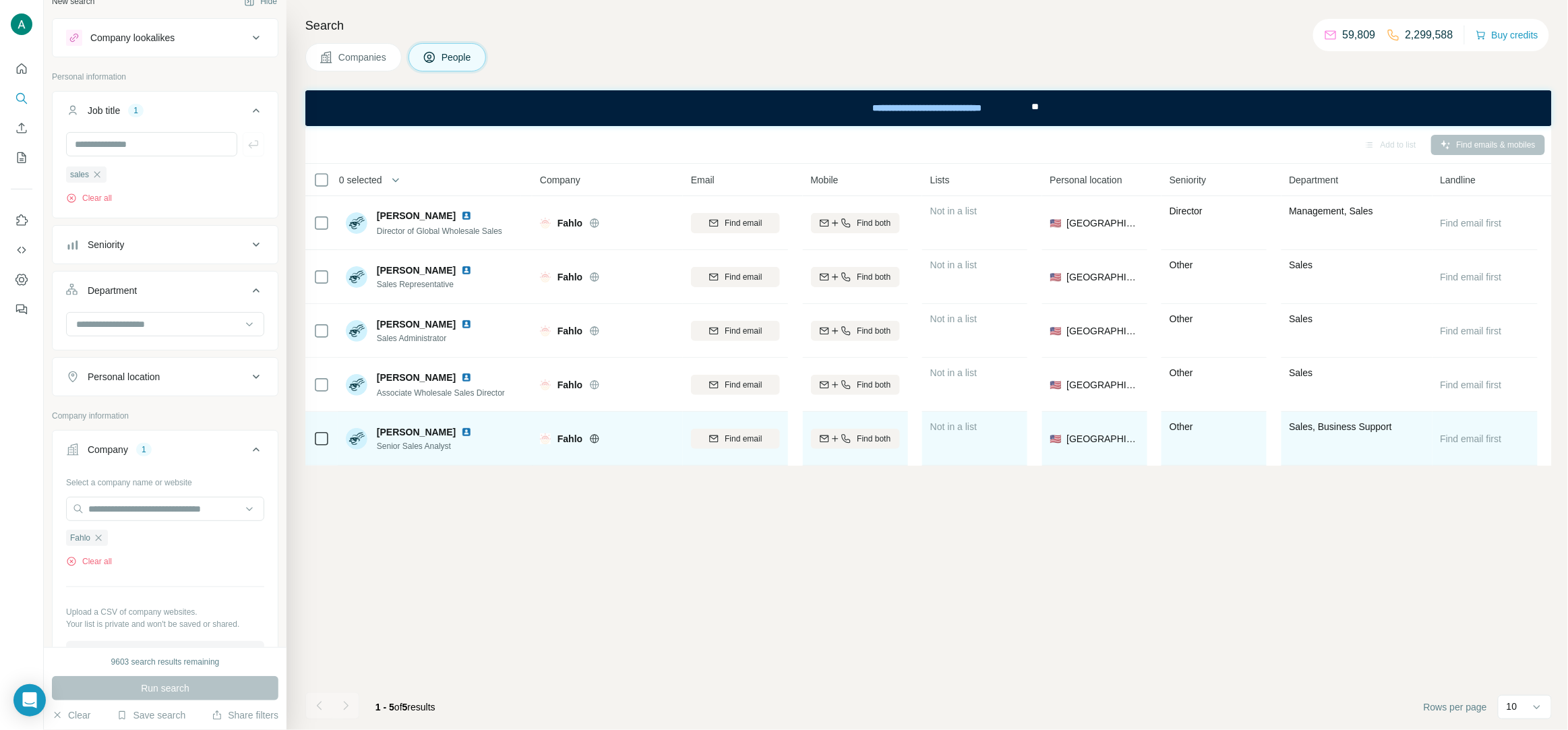
click at [466, 434] on div at bounding box center [469, 432] width 16 height 11
click at [461, 432] on img at bounding box center [466, 432] width 11 height 11
click at [733, 439] on span "Find email" at bounding box center [743, 439] width 37 height 12
click at [412, 429] on span "Taylor Bergeron" at bounding box center [416, 432] width 79 height 13
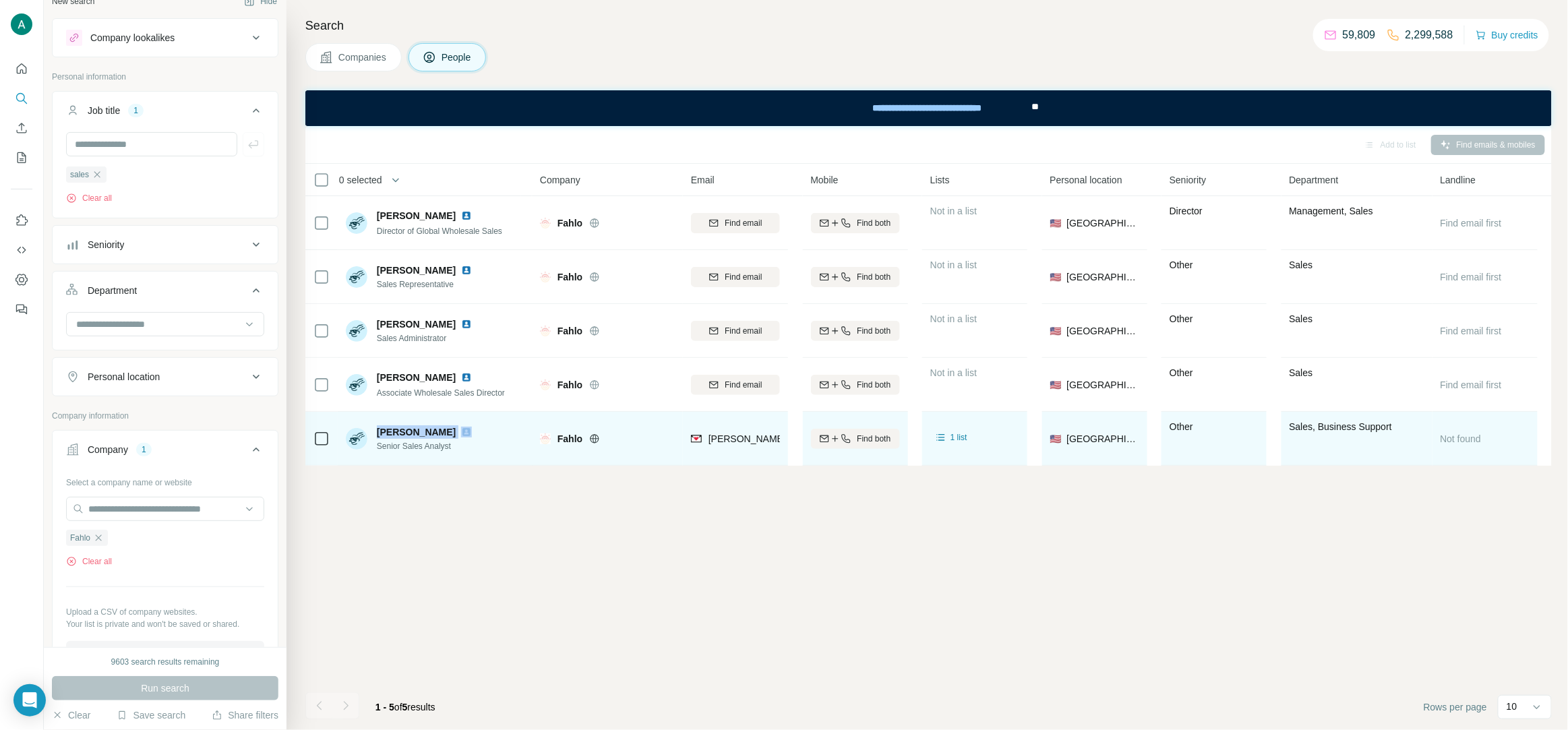
click at [412, 429] on span "Taylor Bergeron" at bounding box center [416, 432] width 79 height 13
click at [444, 446] on span "Senior Sales Analyst" at bounding box center [427, 446] width 100 height 12
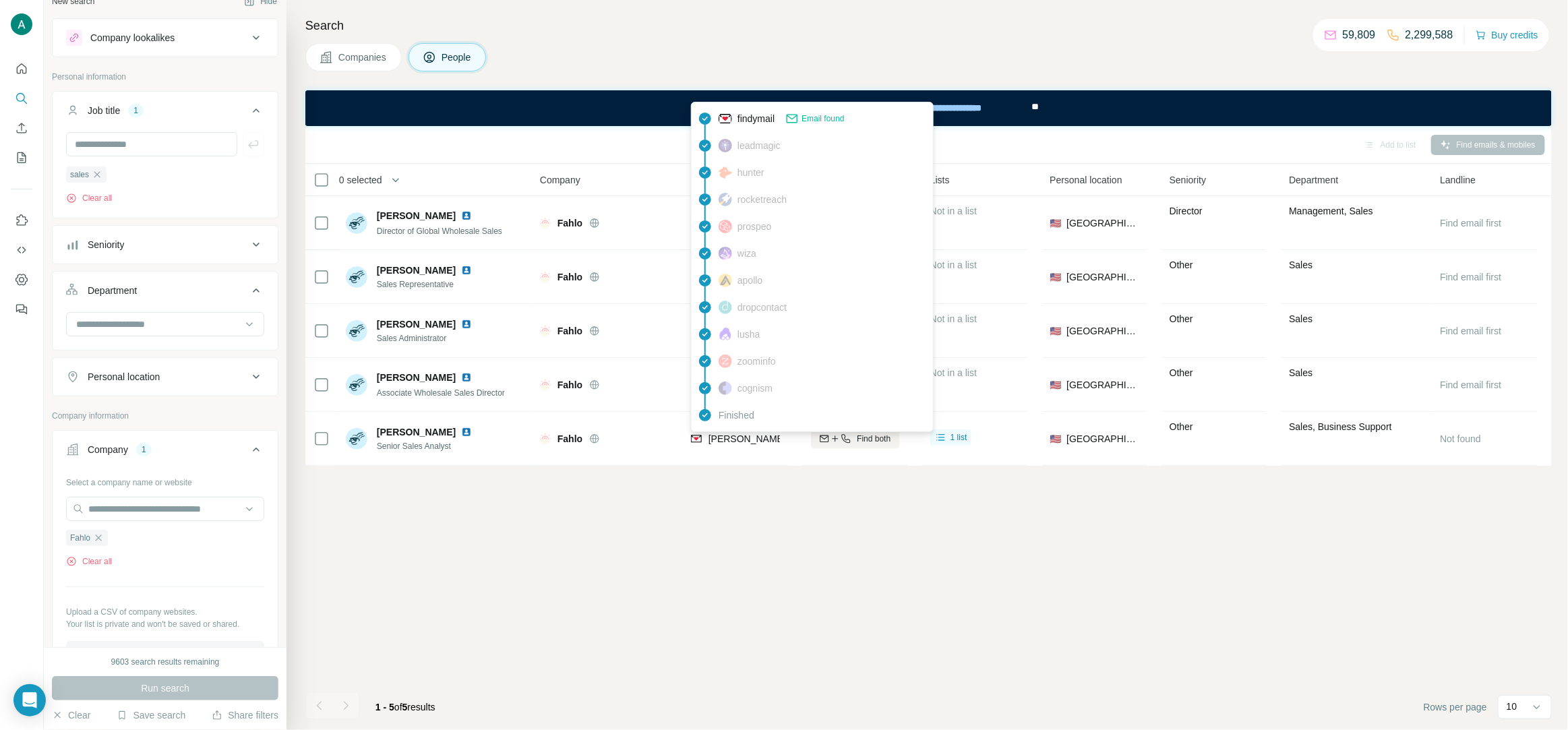
click at [749, 447] on div "taylor@myfahlo.com" at bounding box center [813, 440] width 244 height 16
click at [749, 437] on span "taylor@myfahlo.com" at bounding box center [827, 439] width 238 height 11
click at [749, 434] on span "taylor@myfahlo.com" at bounding box center [827, 439] width 238 height 11
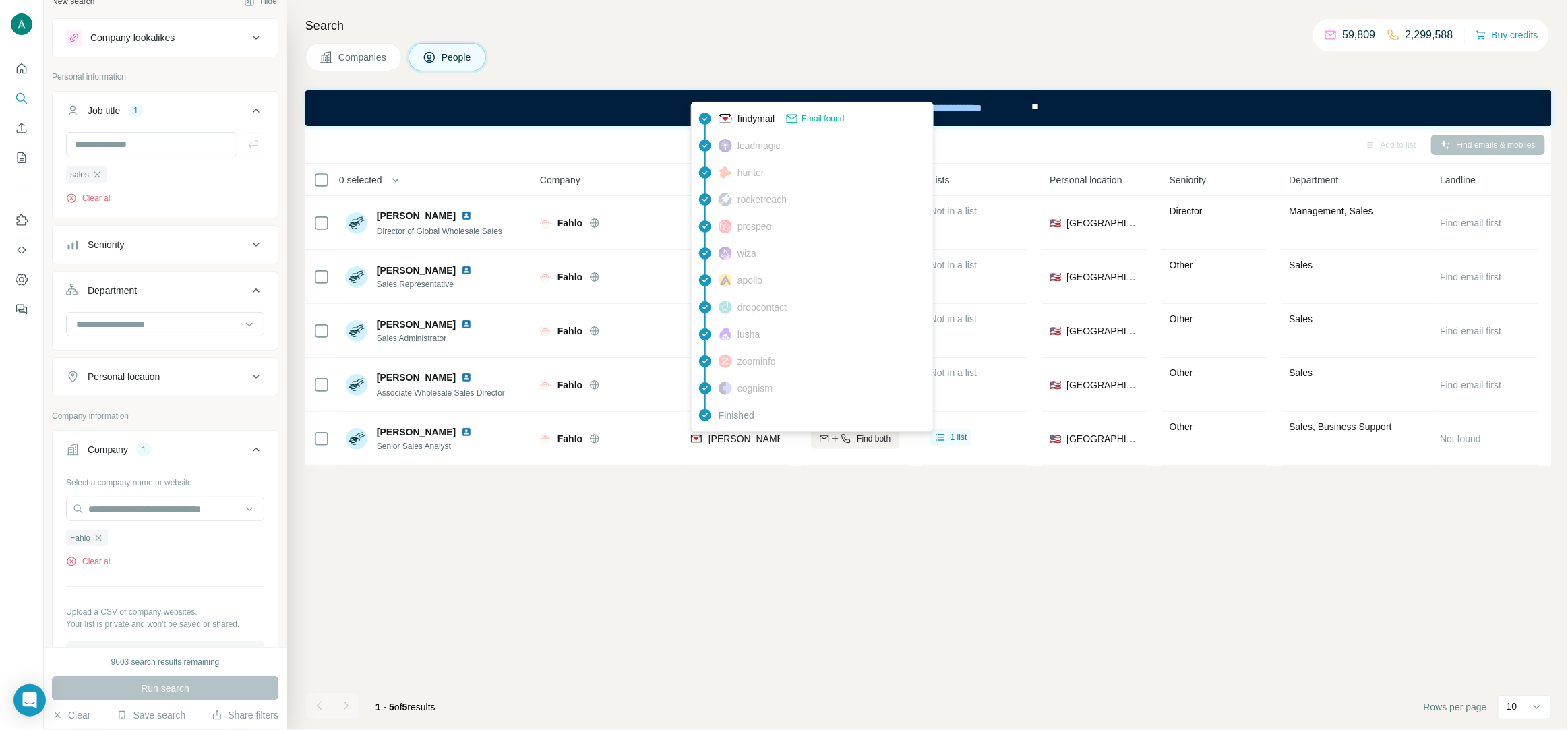
click at [1039, 616] on div "Add to list Find emails & mobiles 0 selected People Company Email Mobile Lists …" at bounding box center [929, 428] width 1247 height 604
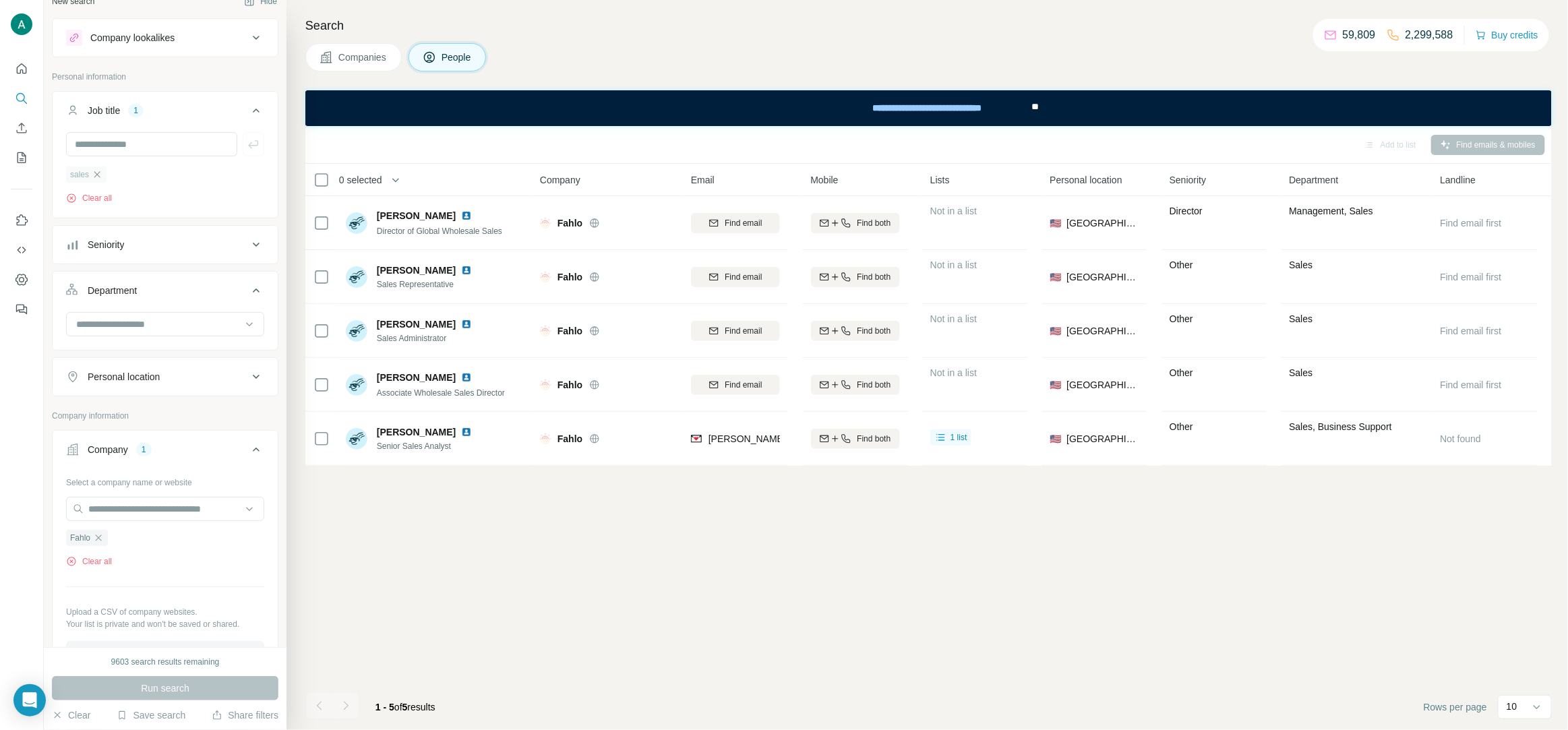
click at [98, 176] on icon "button" at bounding box center [97, 174] width 11 height 11
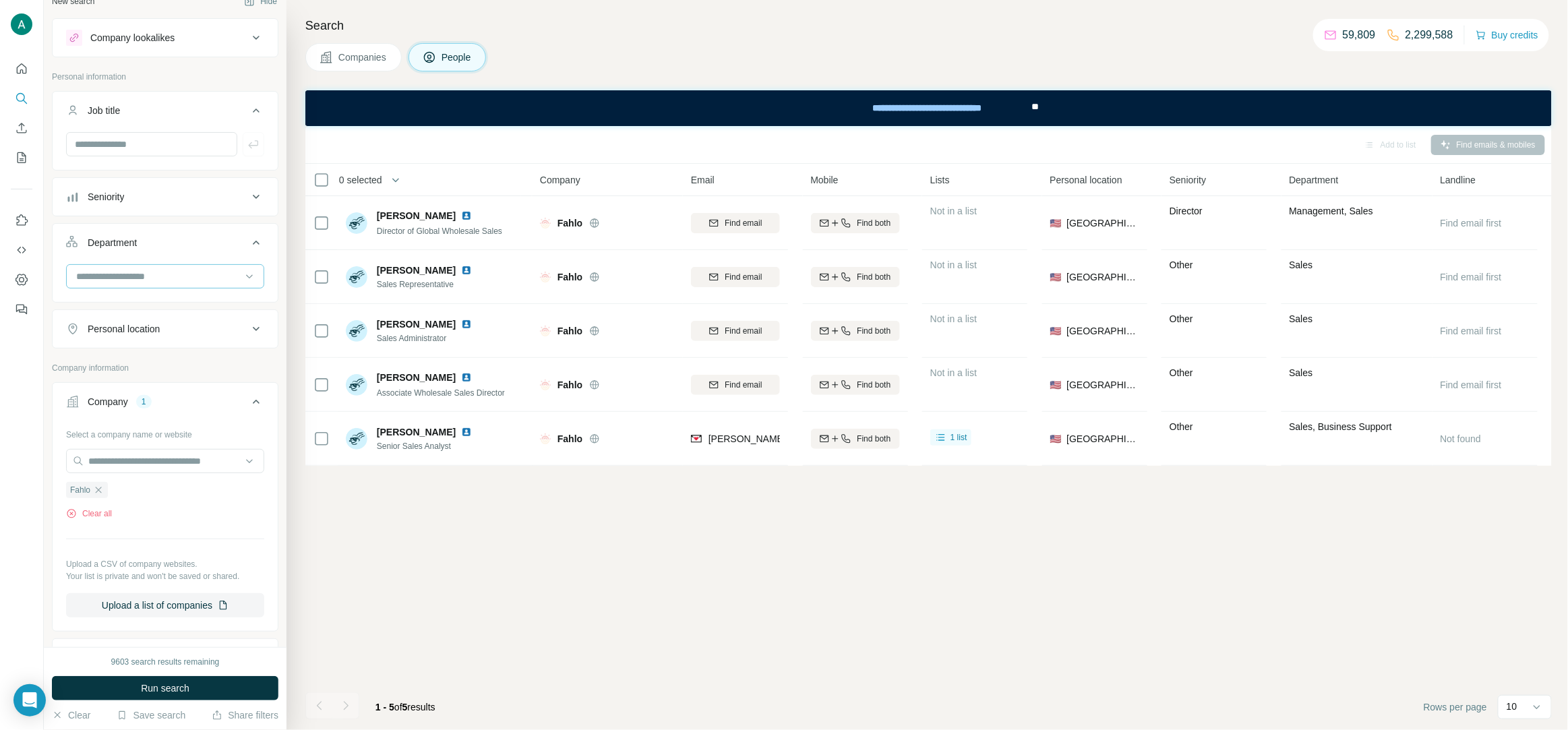
click at [142, 281] on input at bounding box center [158, 276] width 166 height 15
click at [125, 329] on div "R&D" at bounding box center [165, 327] width 176 height 13
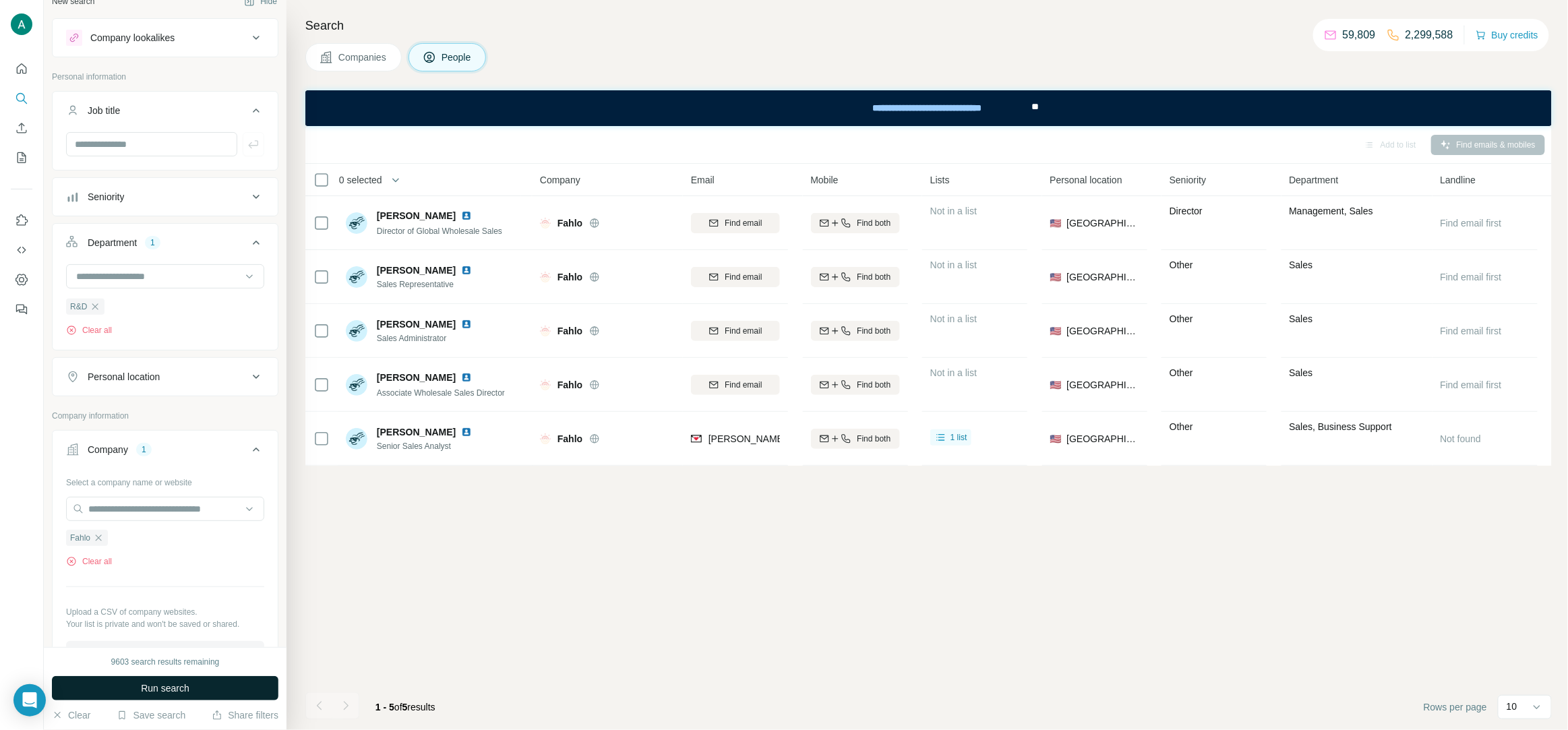
click at [192, 684] on button "Run search" at bounding box center [165, 688] width 226 height 24
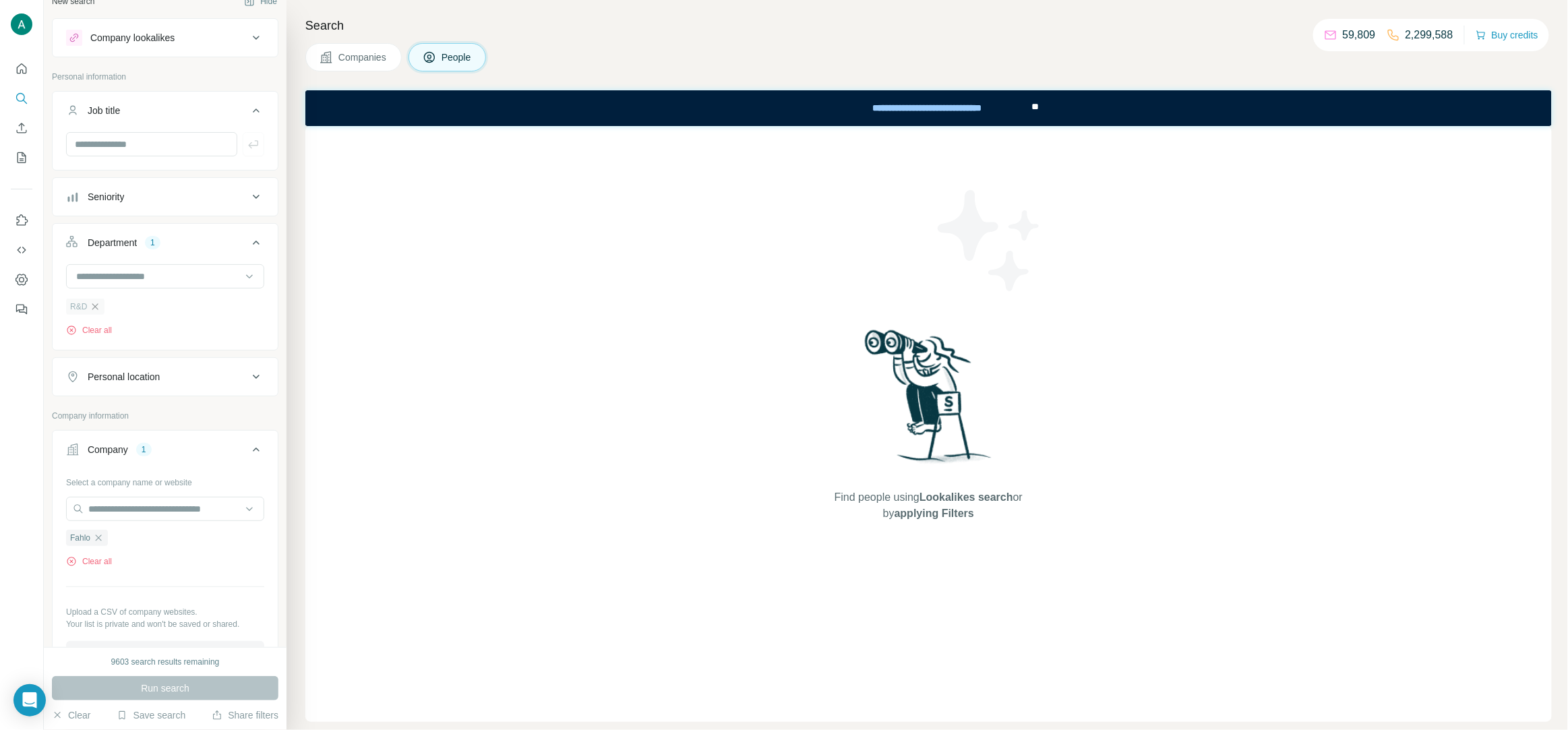
click at [92, 310] on icon "button" at bounding box center [95, 306] width 6 height 6
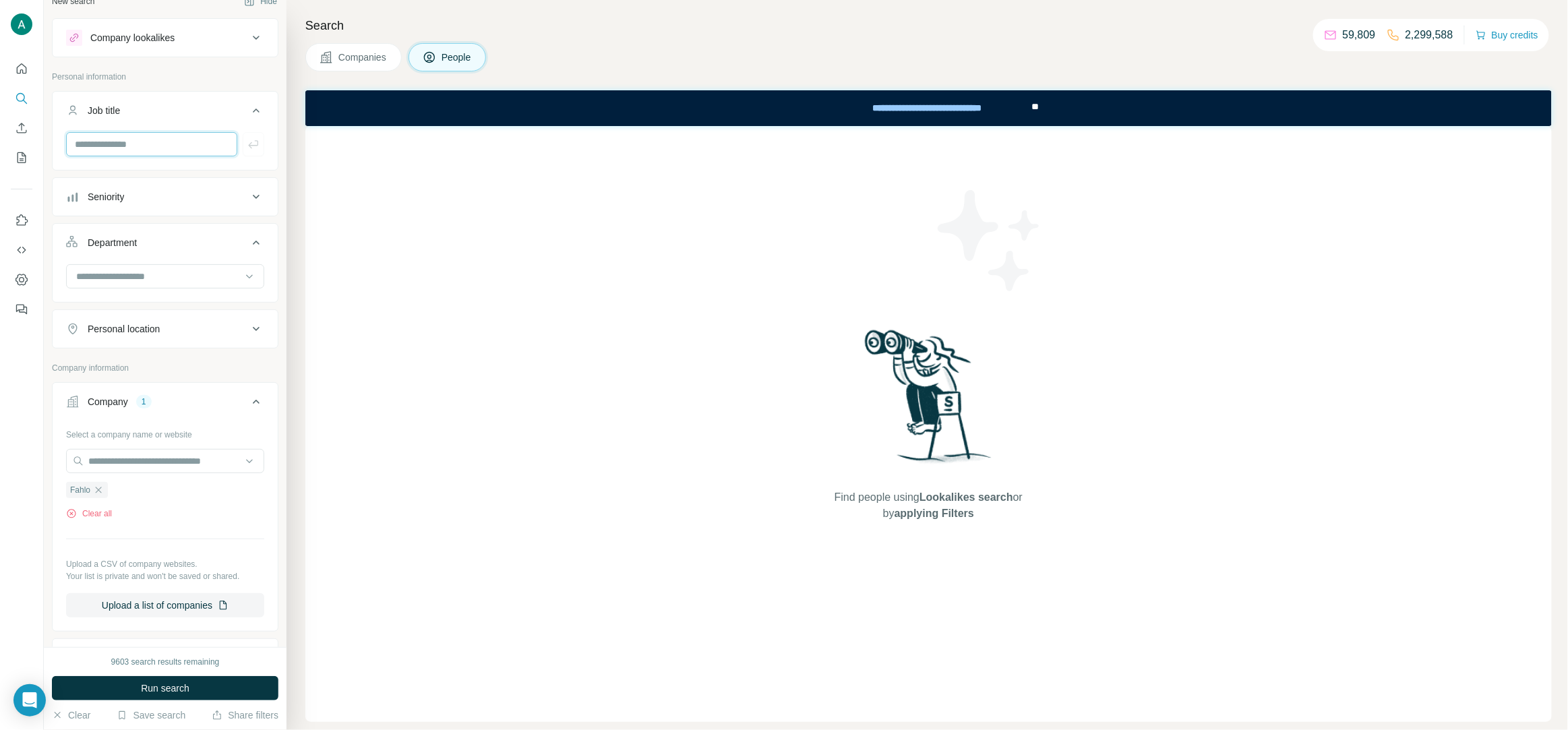
click at [121, 150] on input "text" at bounding box center [152, 144] width 171 height 24
type input "****"
click at [254, 146] on icon "button" at bounding box center [253, 144] width 10 height 8
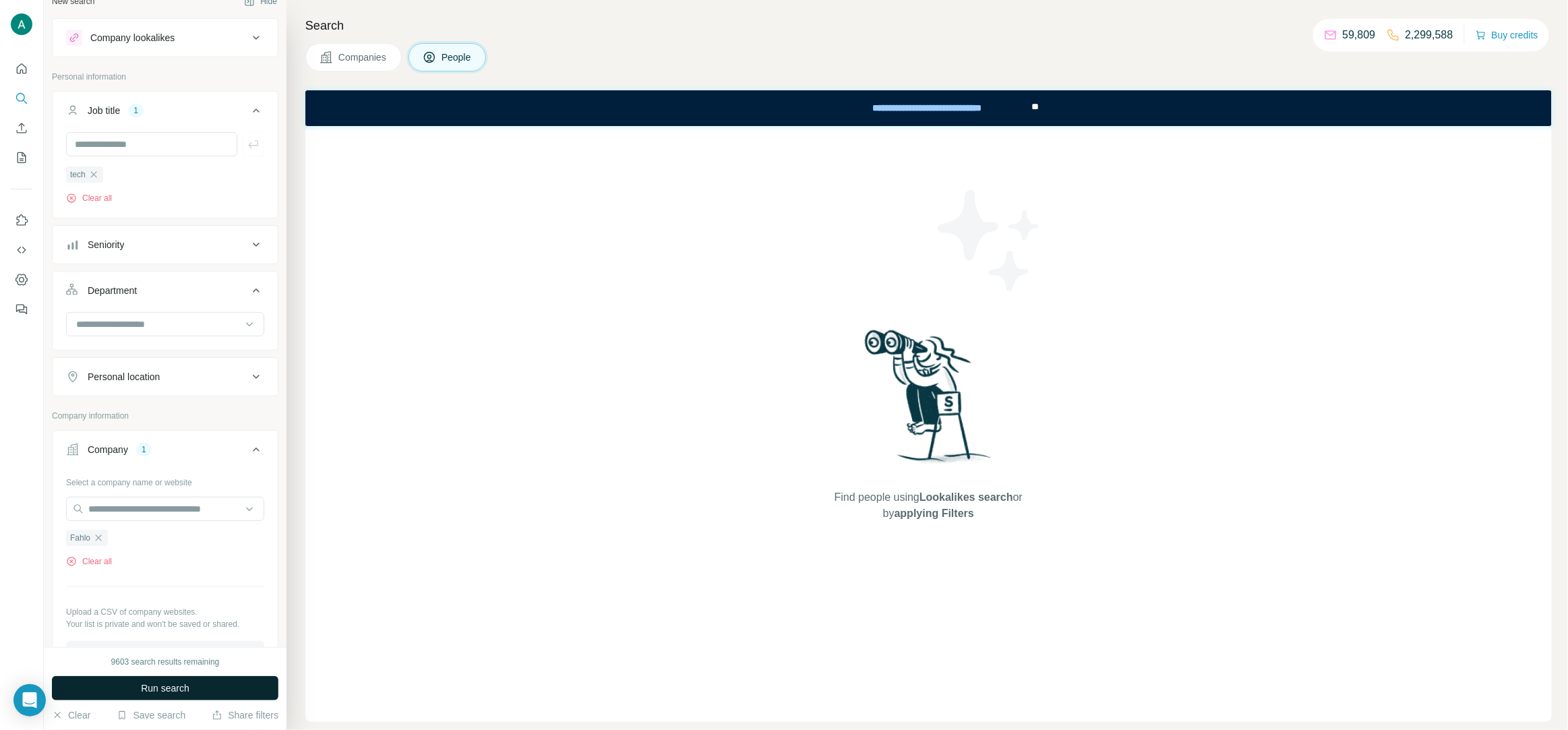
click at [164, 693] on span "Run search" at bounding box center [165, 688] width 49 height 13
click at [95, 178] on icon "button" at bounding box center [93, 174] width 11 height 11
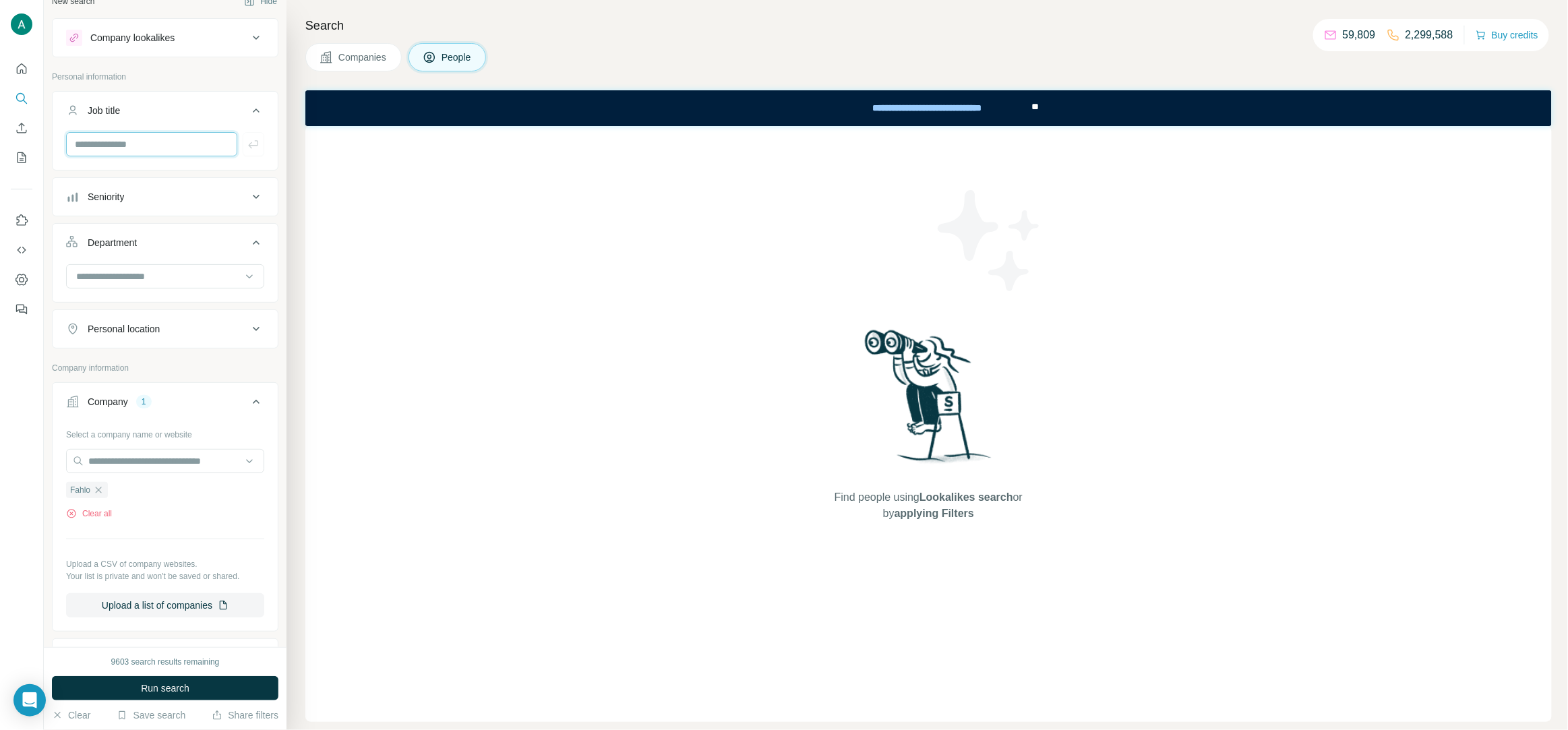
click at [113, 151] on input "text" at bounding box center [152, 144] width 171 height 24
type input "**"
click at [250, 147] on icon "button" at bounding box center [253, 144] width 13 height 13
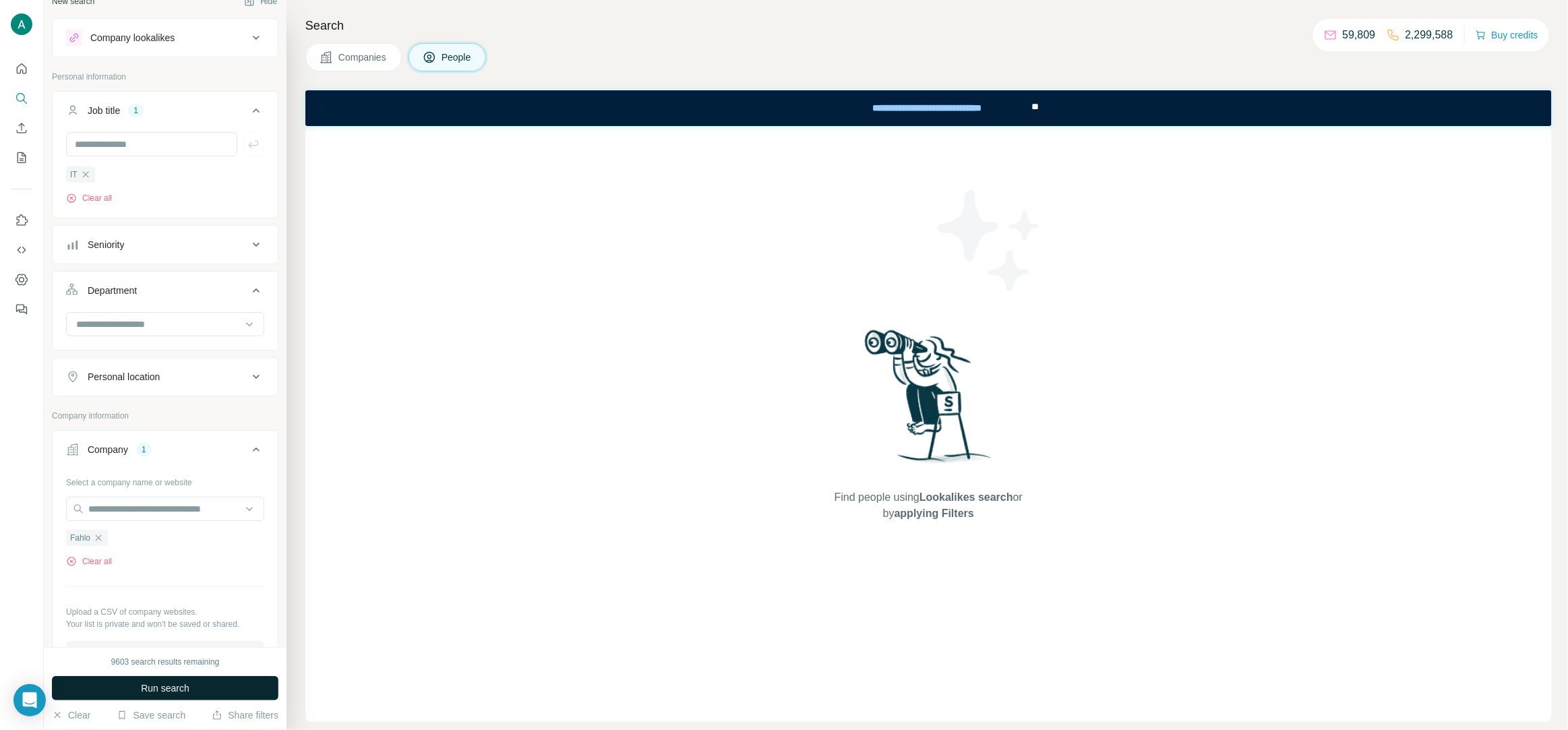
click at [186, 682] on span "Run search" at bounding box center [165, 688] width 49 height 13
click at [87, 180] on div "IT" at bounding box center [80, 174] width 29 height 16
click at [85, 177] on icon "button" at bounding box center [85, 174] width 11 height 11
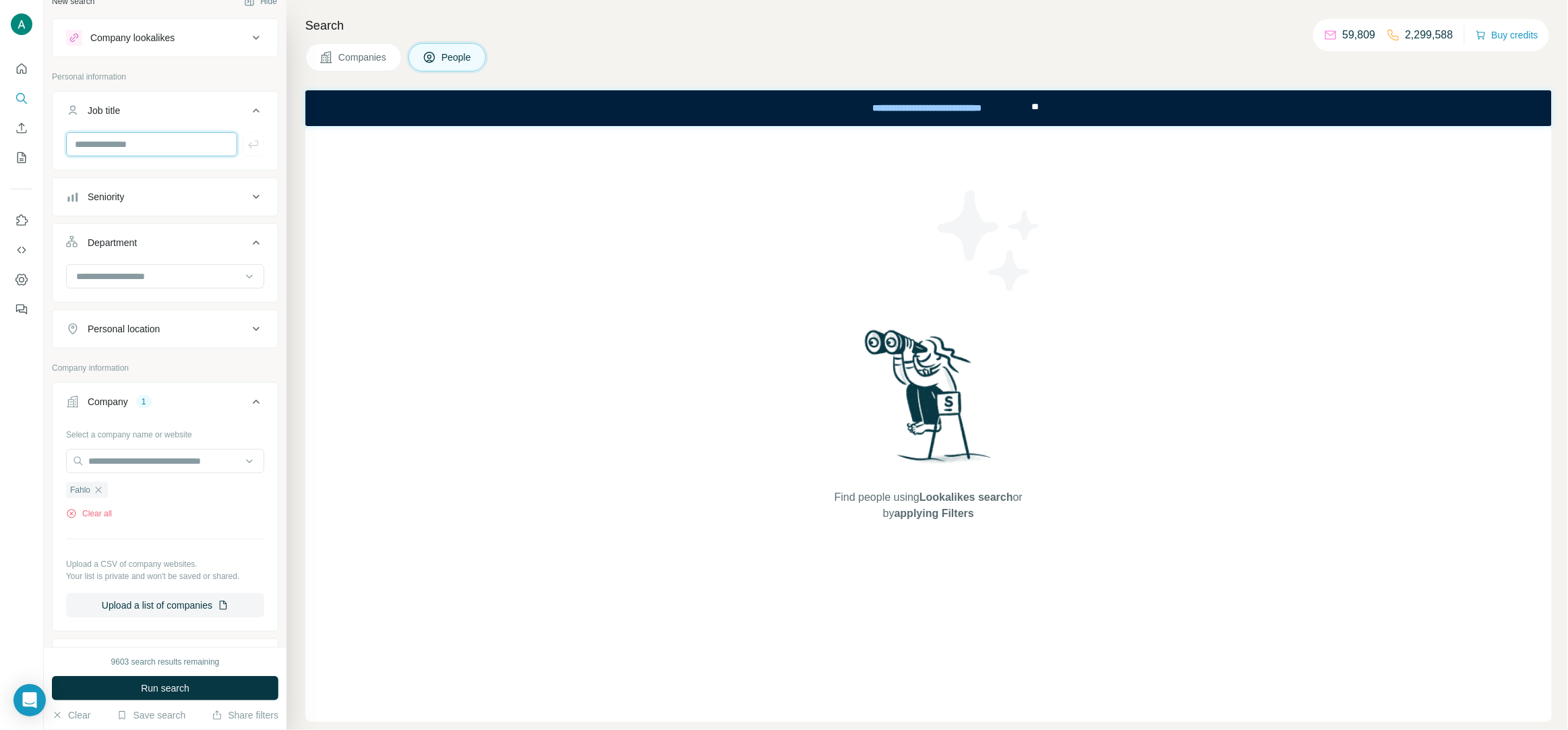
click at [118, 139] on input "text" at bounding box center [152, 144] width 171 height 24
click at [166, 688] on span "Run search" at bounding box center [165, 688] width 49 height 13
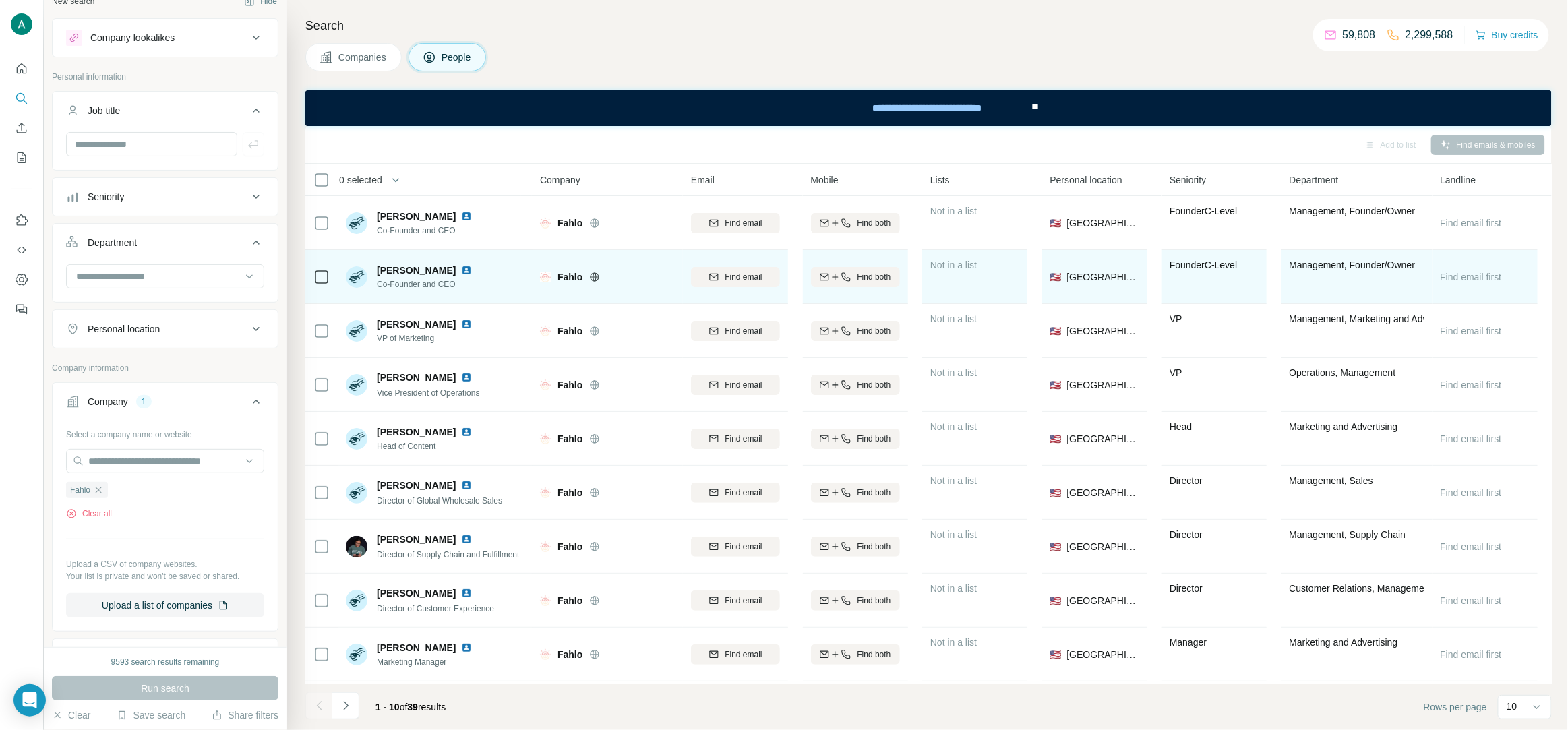
click at [735, 222] on span "Find email" at bounding box center [743, 223] width 37 height 12
click at [752, 280] on span "Find email" at bounding box center [743, 276] width 37 height 12
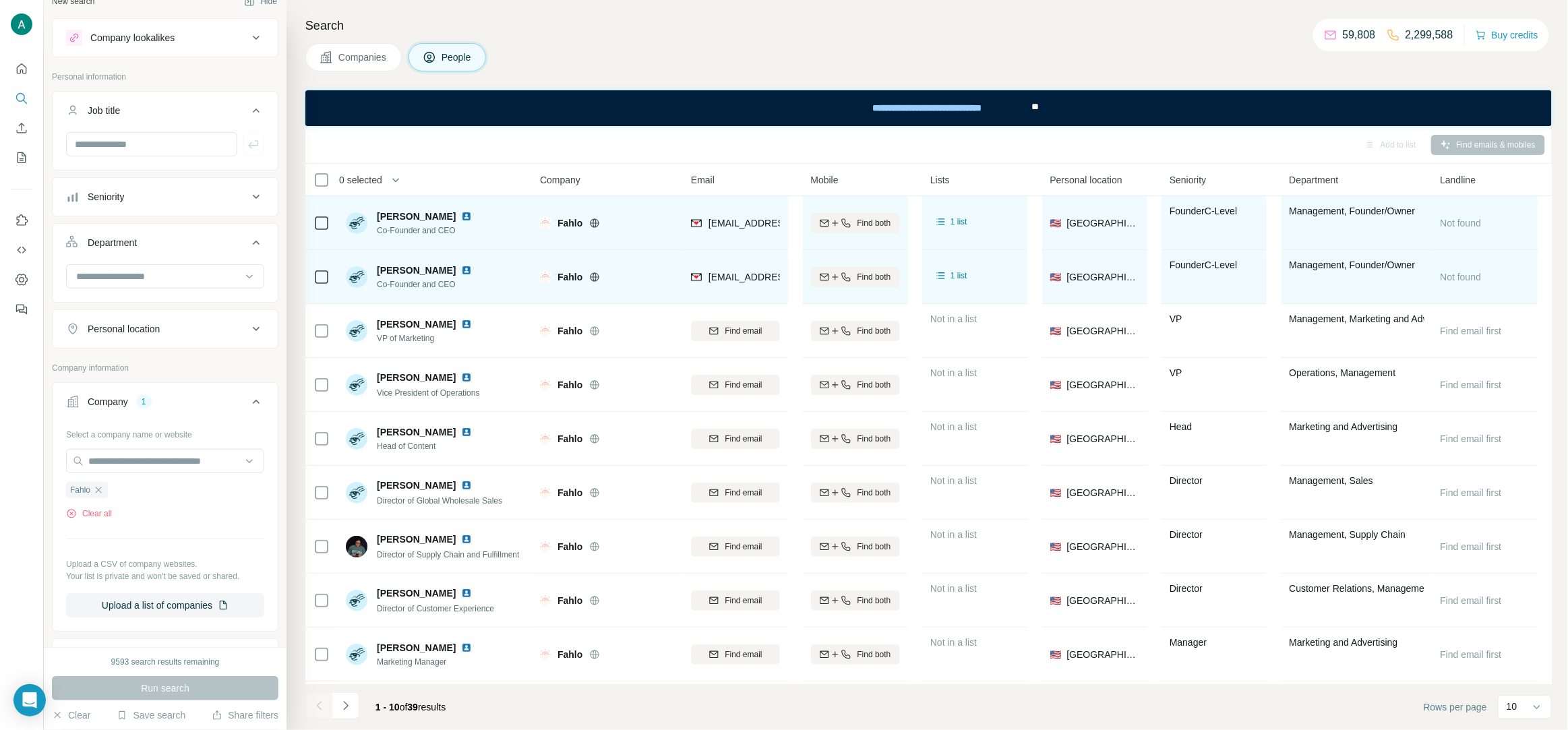
click at [461, 218] on img at bounding box center [466, 216] width 11 height 11
drag, startPoint x: 442, startPoint y: 221, endPoint x: 378, endPoint y: 223, distance: 64.0
click at [378, 223] on div "Carter Forbes Co-Founder and CEO" at bounding box center [427, 223] width 100 height 27
click at [399, 233] on span "Co-Founder and CEO" at bounding box center [427, 230] width 100 height 12
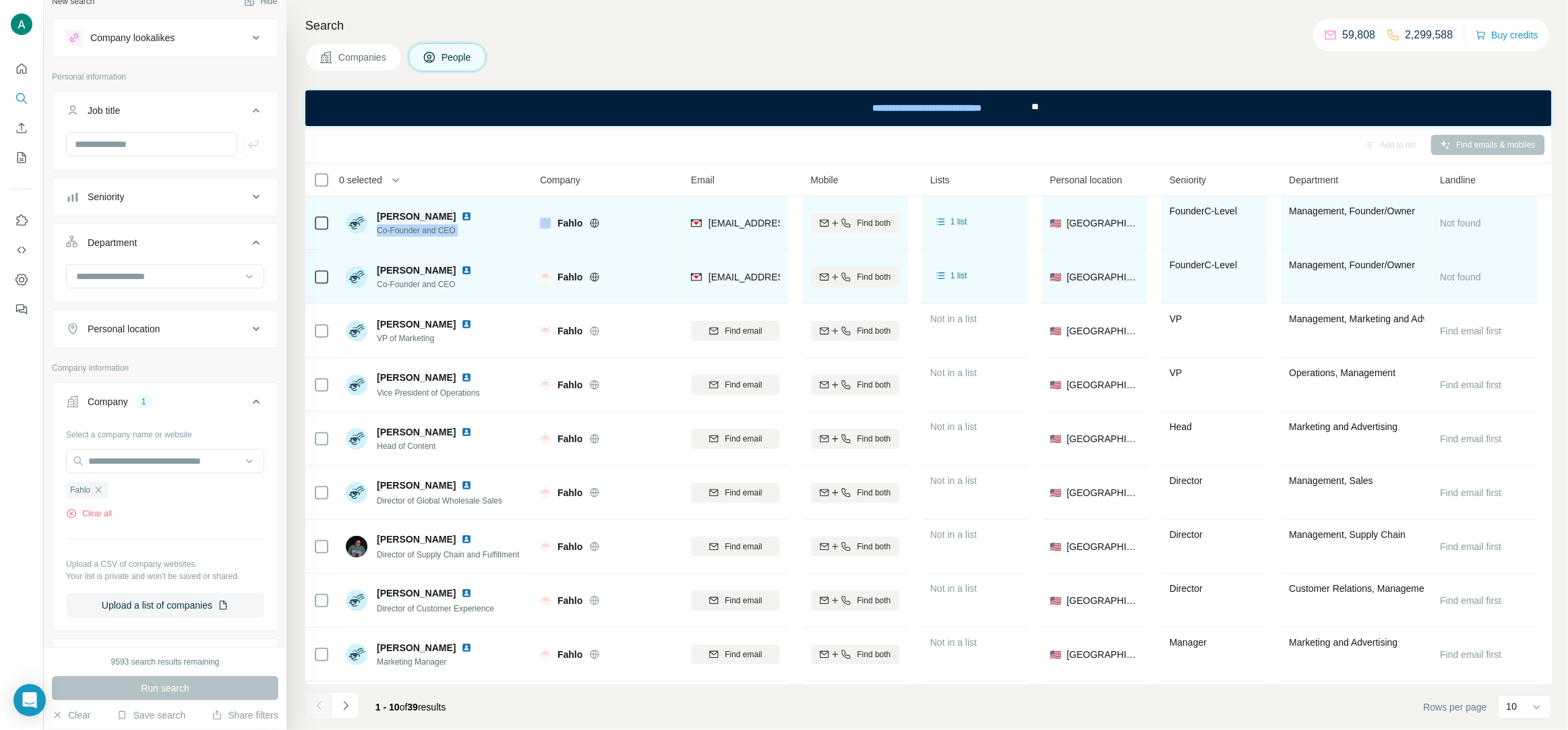
click at [399, 233] on span "Co-Founder and CEO" at bounding box center [427, 230] width 100 height 12
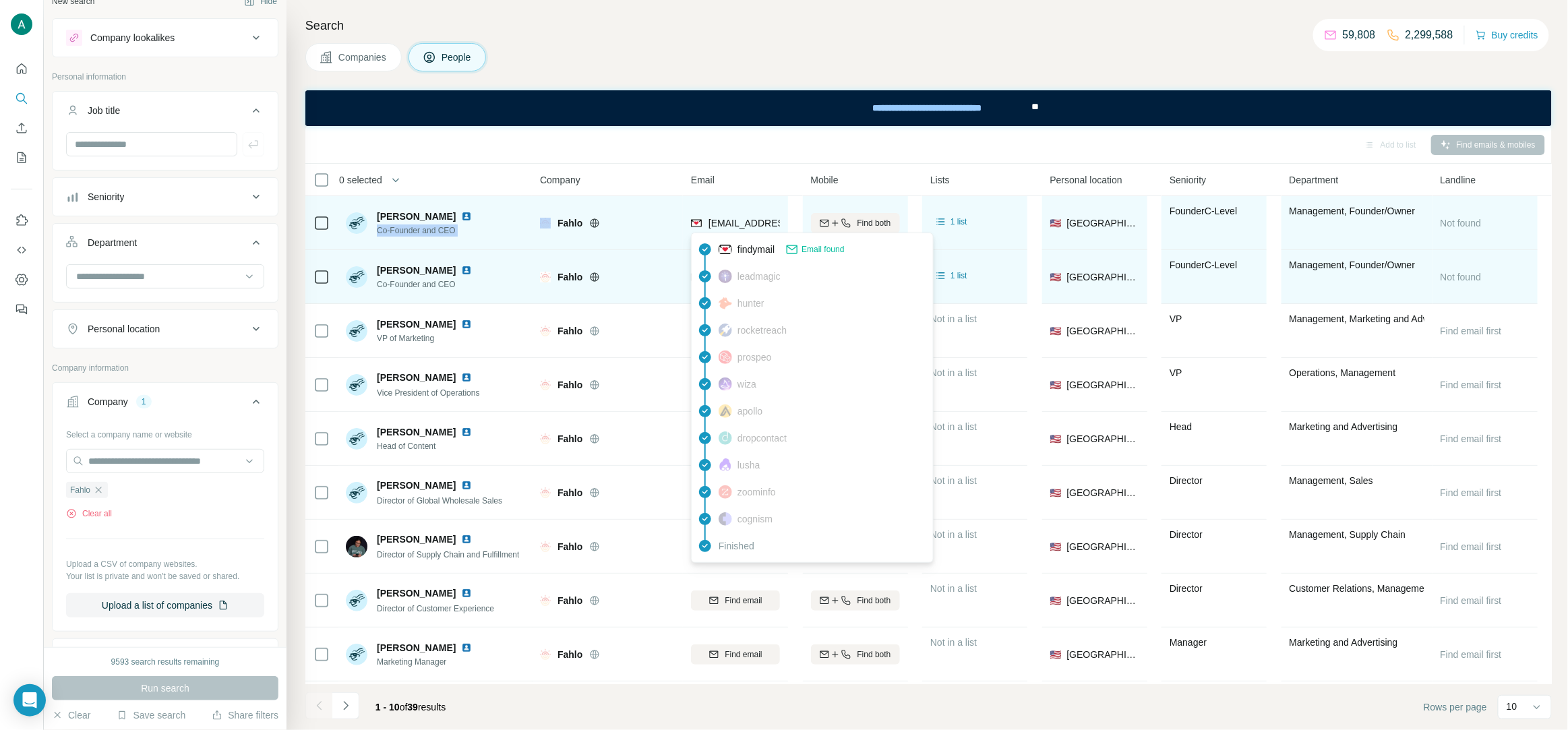
click at [733, 230] on div "cforbes@myfahlo.com" at bounding box center [774, 224] width 166 height 16
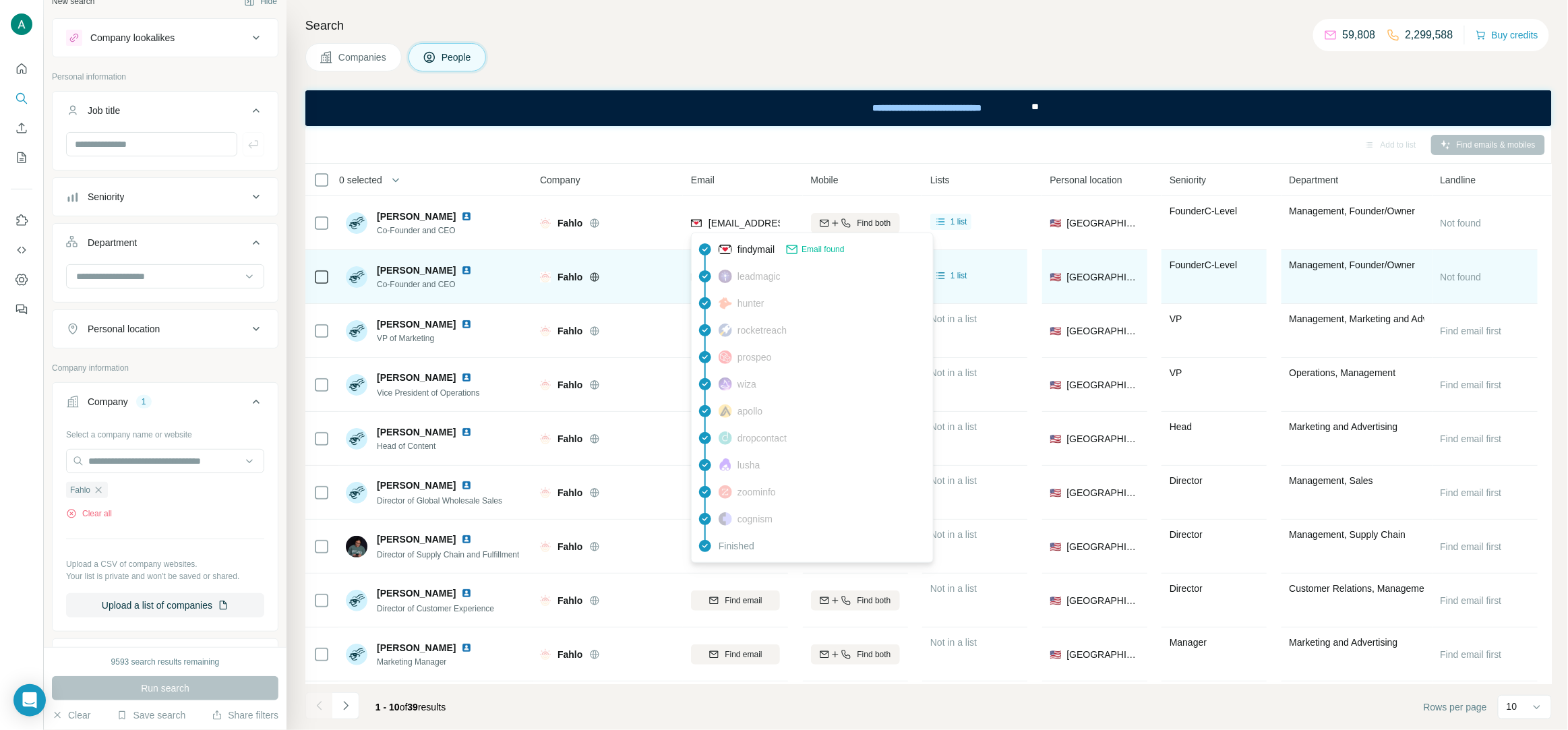
click at [755, 138] on div "Add to list Find emails & mobiles" at bounding box center [929, 144] width 1233 height 23
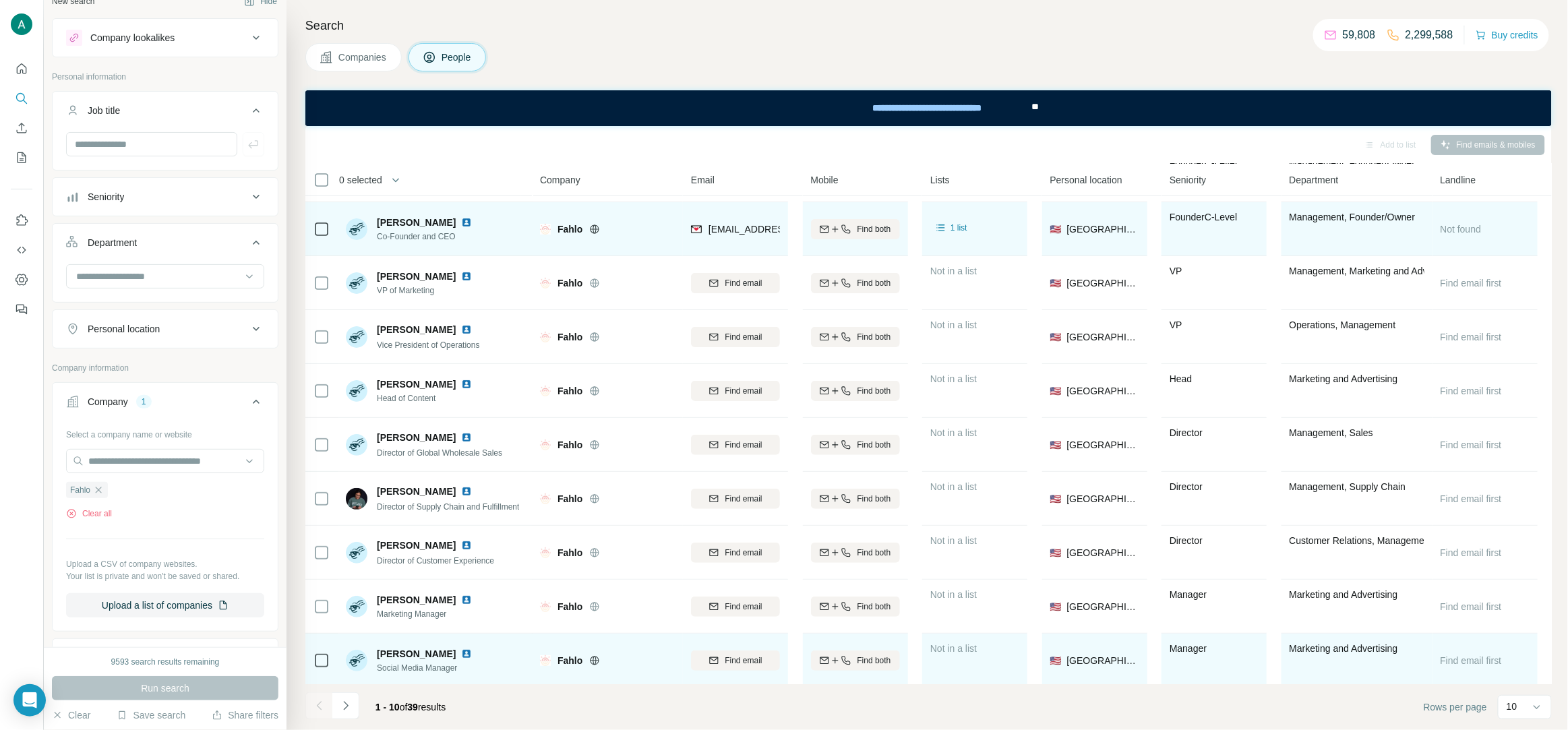
scroll to position [51, 0]
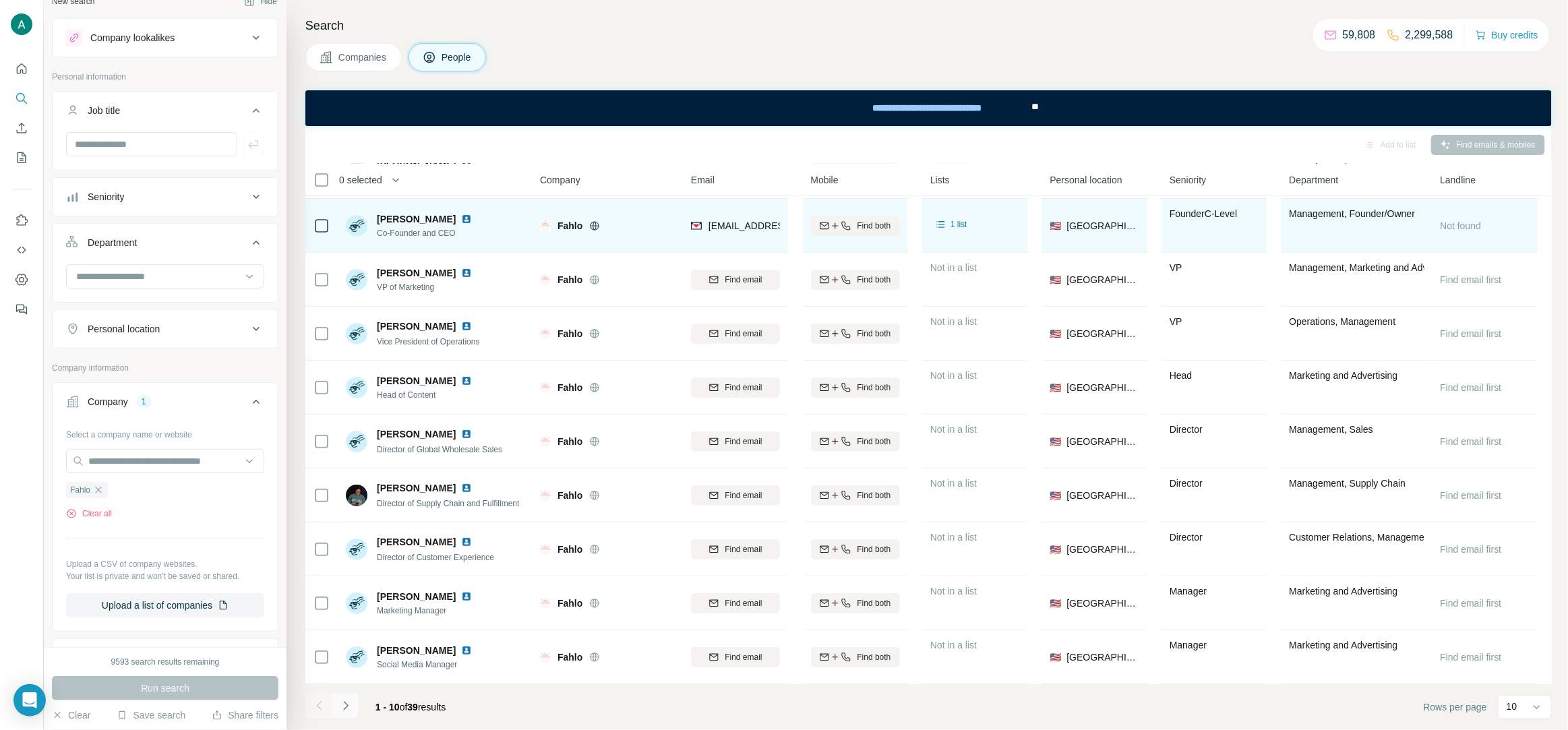
click at [342, 702] on icon "Navigate to next page" at bounding box center [345, 705] width 13 height 13
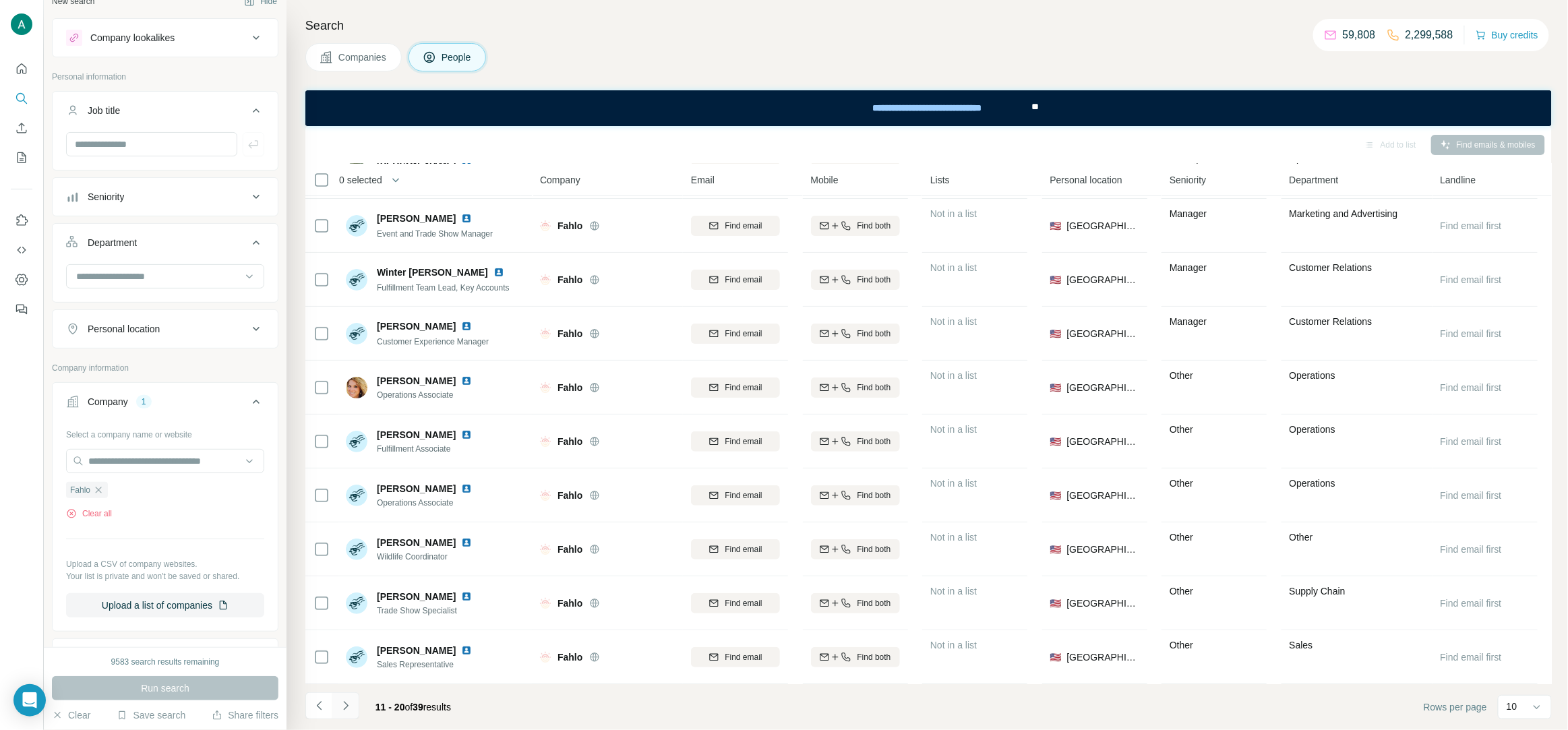
click at [335, 711] on button "Navigate to next page" at bounding box center [345, 706] width 27 height 27
click at [340, 701] on icon "Navigate to next page" at bounding box center [345, 705] width 13 height 13
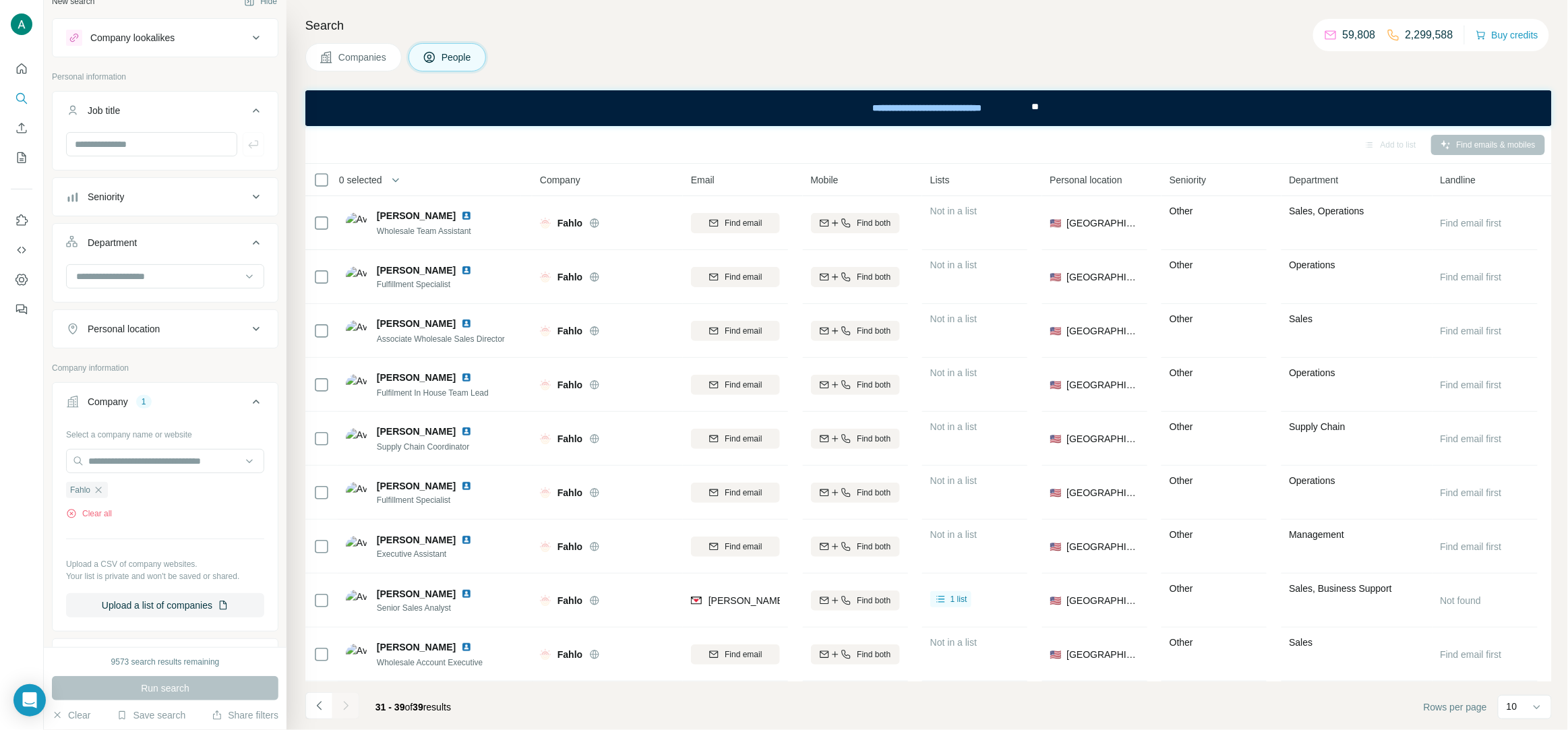
scroll to position [0, 0]
click at [96, 492] on icon "button" at bounding box center [98, 489] width 11 height 11
click at [104, 468] on input "text" at bounding box center [165, 461] width 198 height 24
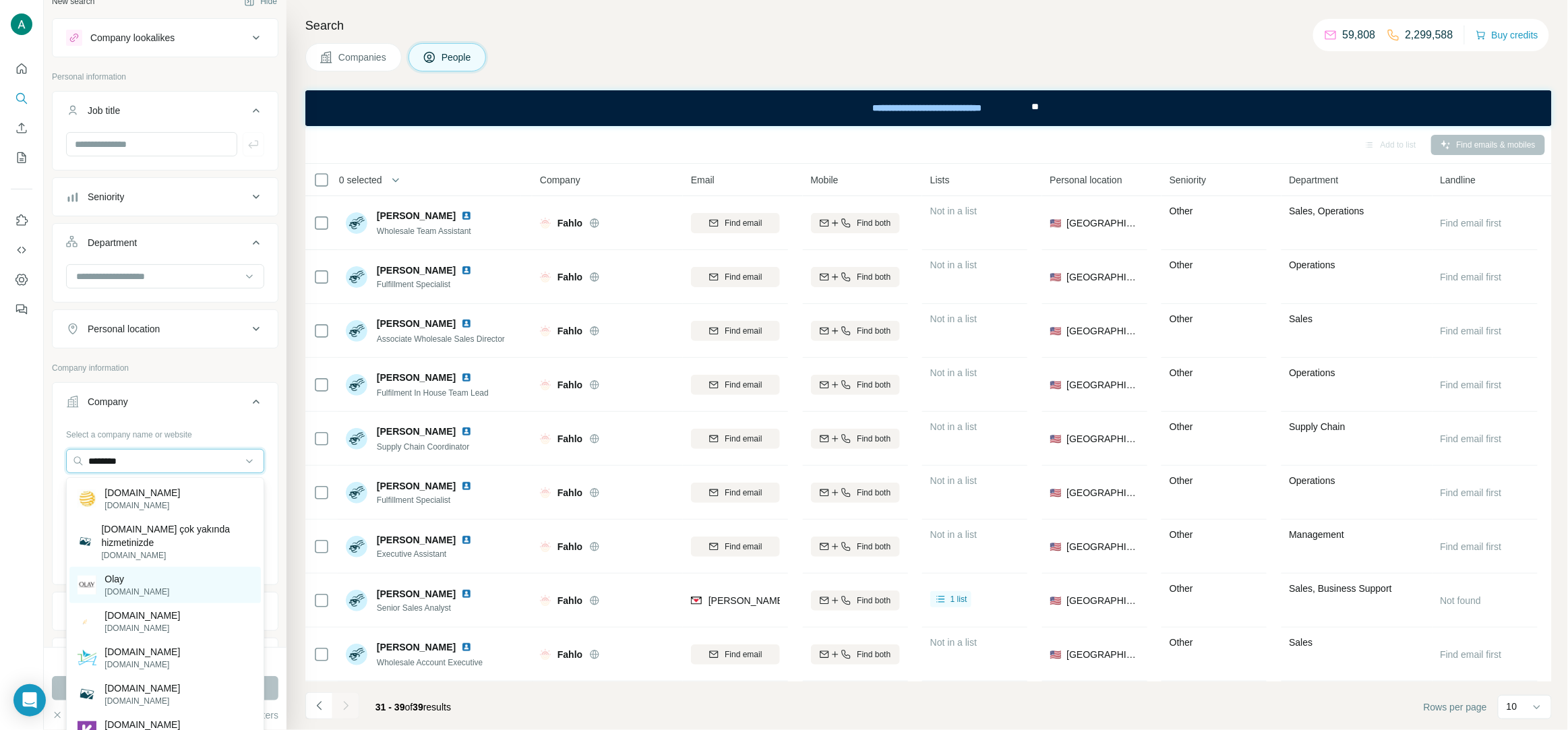
type input "********"
click at [173, 597] on div "Olay olay.com" at bounding box center [165, 585] width 192 height 37
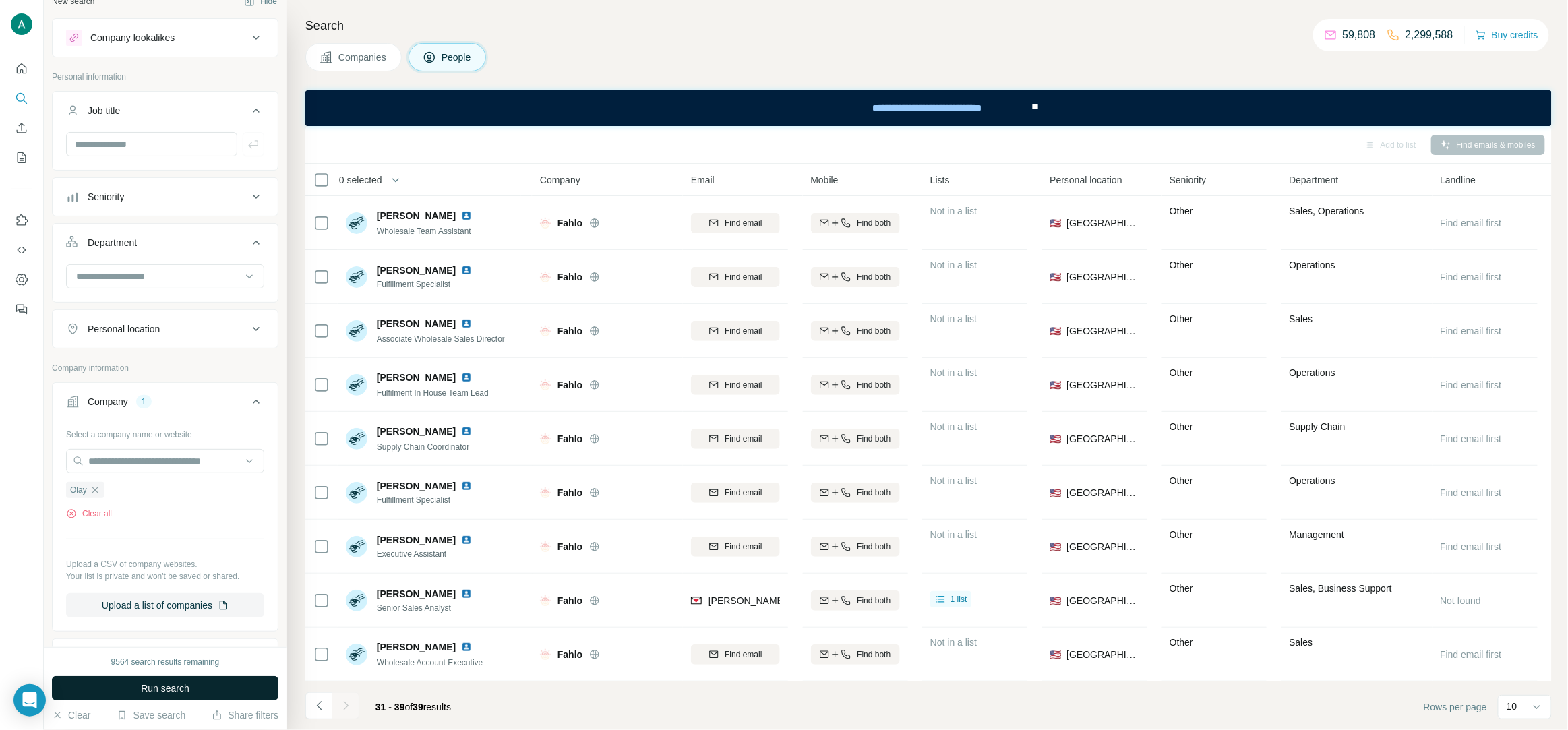
click at [148, 700] on button "Run search" at bounding box center [165, 688] width 226 height 24
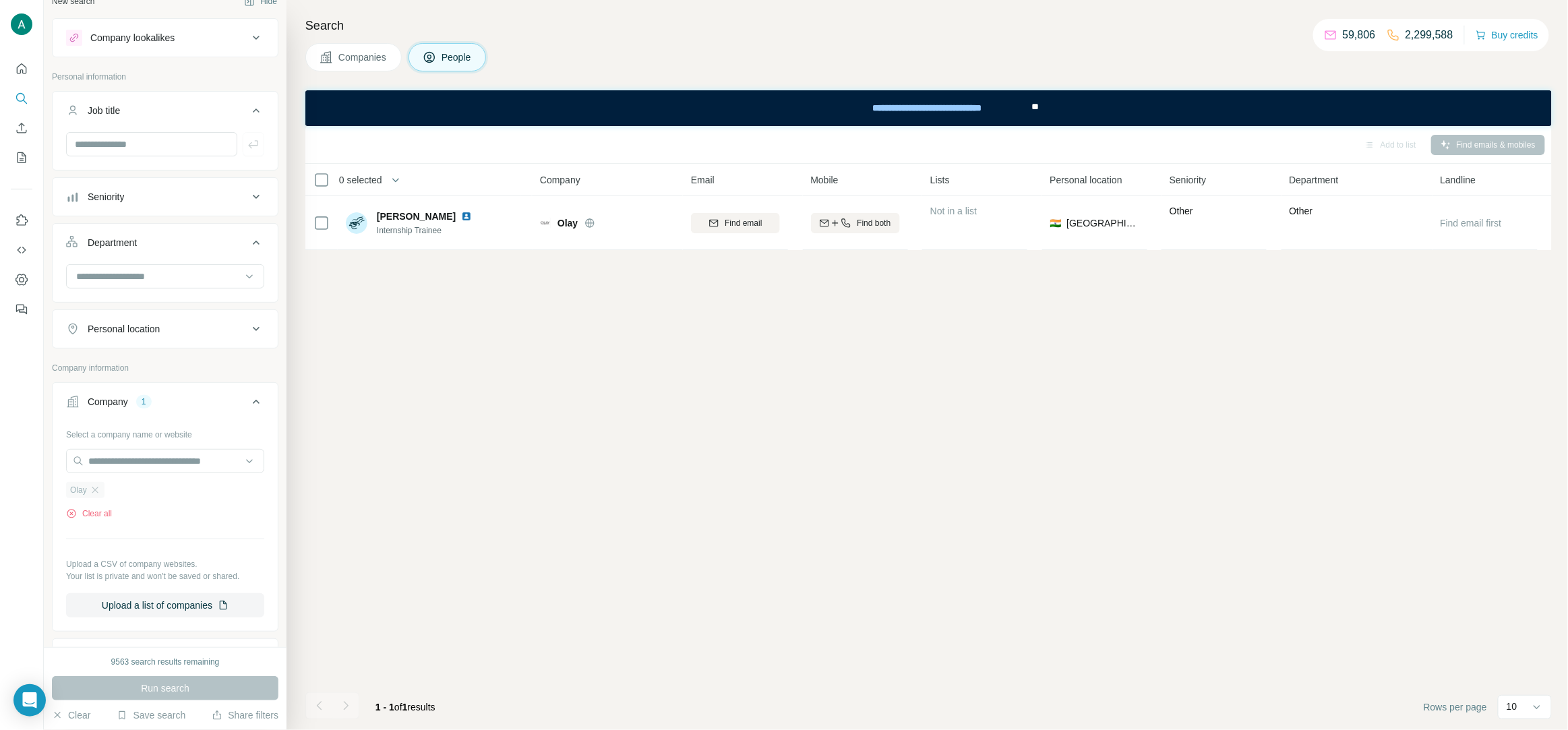
click at [90, 497] on div "Olay" at bounding box center [85, 490] width 38 height 16
click at [96, 492] on icon "button" at bounding box center [94, 489] width 11 height 11
click at [116, 466] on input "text" at bounding box center [165, 461] width 198 height 24
drag, startPoint x: 208, startPoint y: 467, endPoint x: 10, endPoint y: 441, distance: 199.7
click at [10, 441] on div "**********" at bounding box center [784, 365] width 1568 height 730
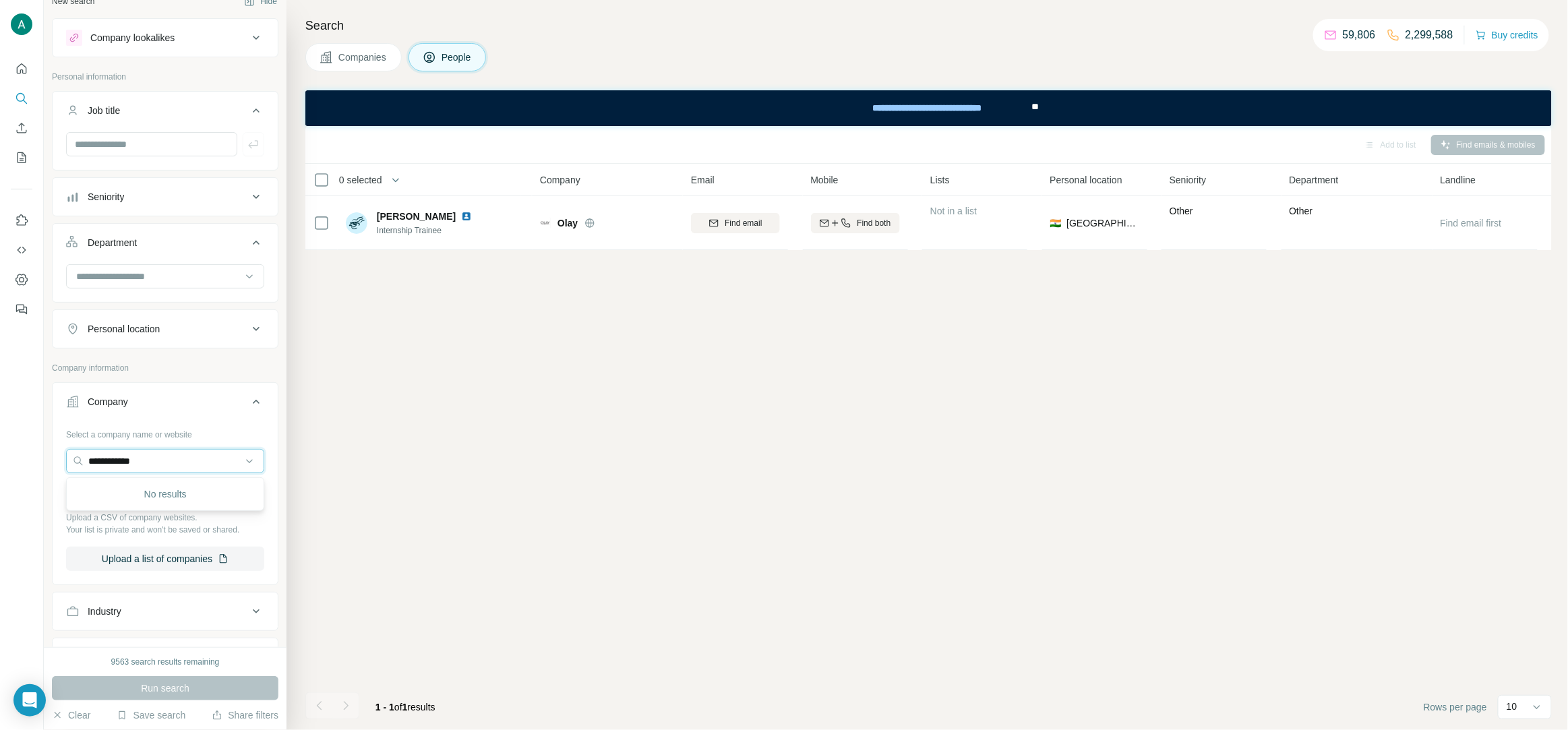
paste input "*"
type input "**********"
click at [215, 497] on div "Naf Colombia S A S nafnaf.com.co" at bounding box center [165, 499] width 192 height 37
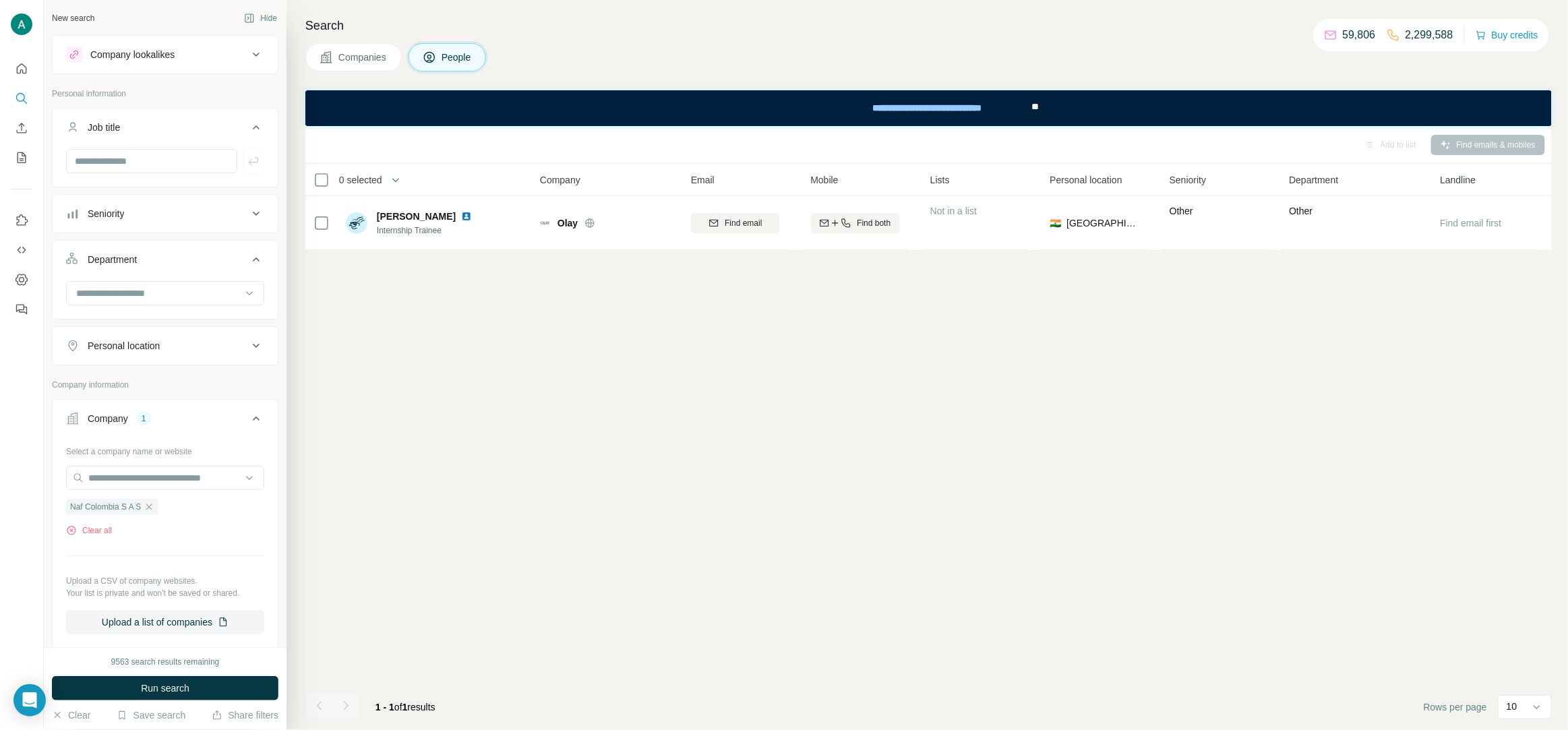
click at [161, 687] on span "Run search" at bounding box center [165, 688] width 49 height 13
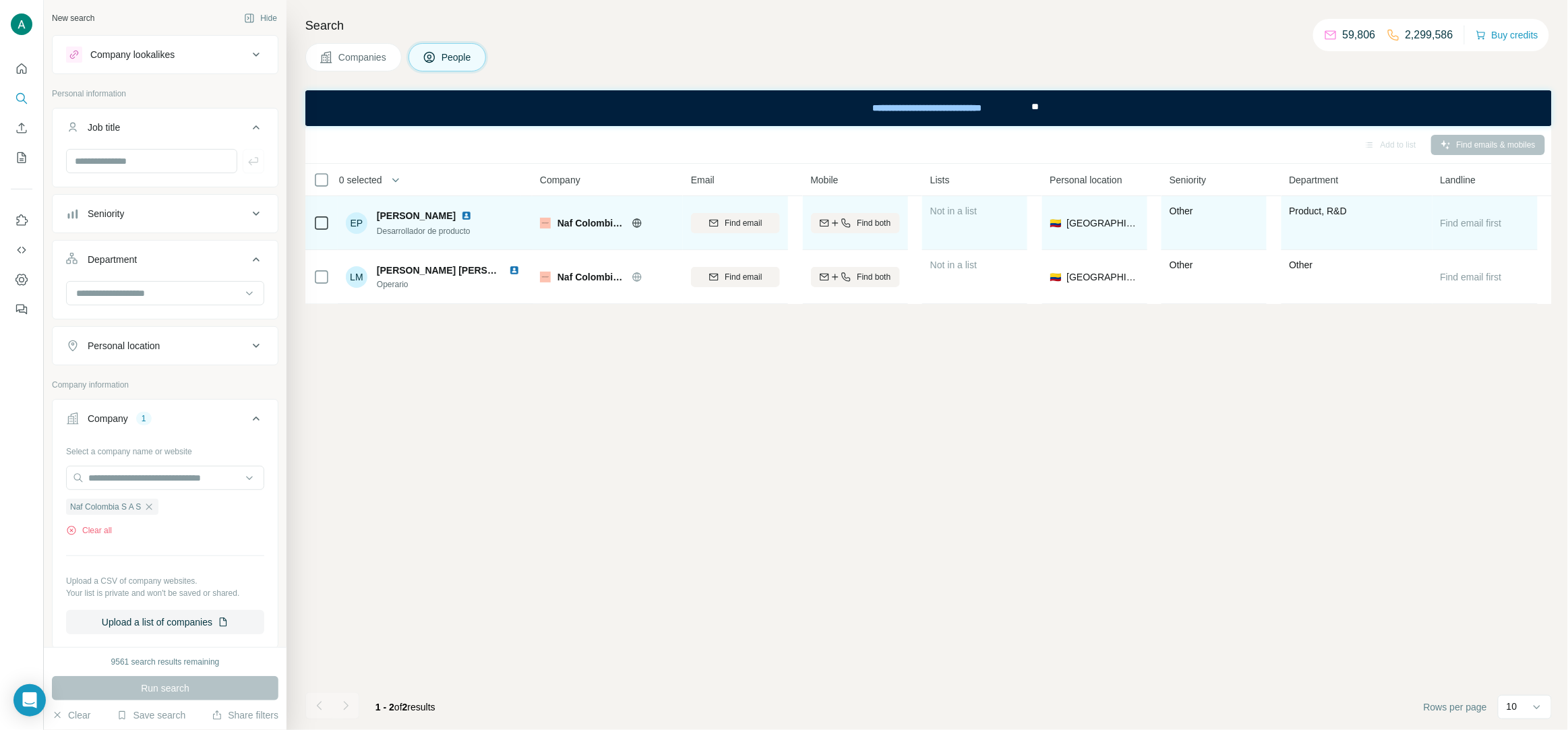
click at [472, 217] on img at bounding box center [466, 215] width 11 height 11
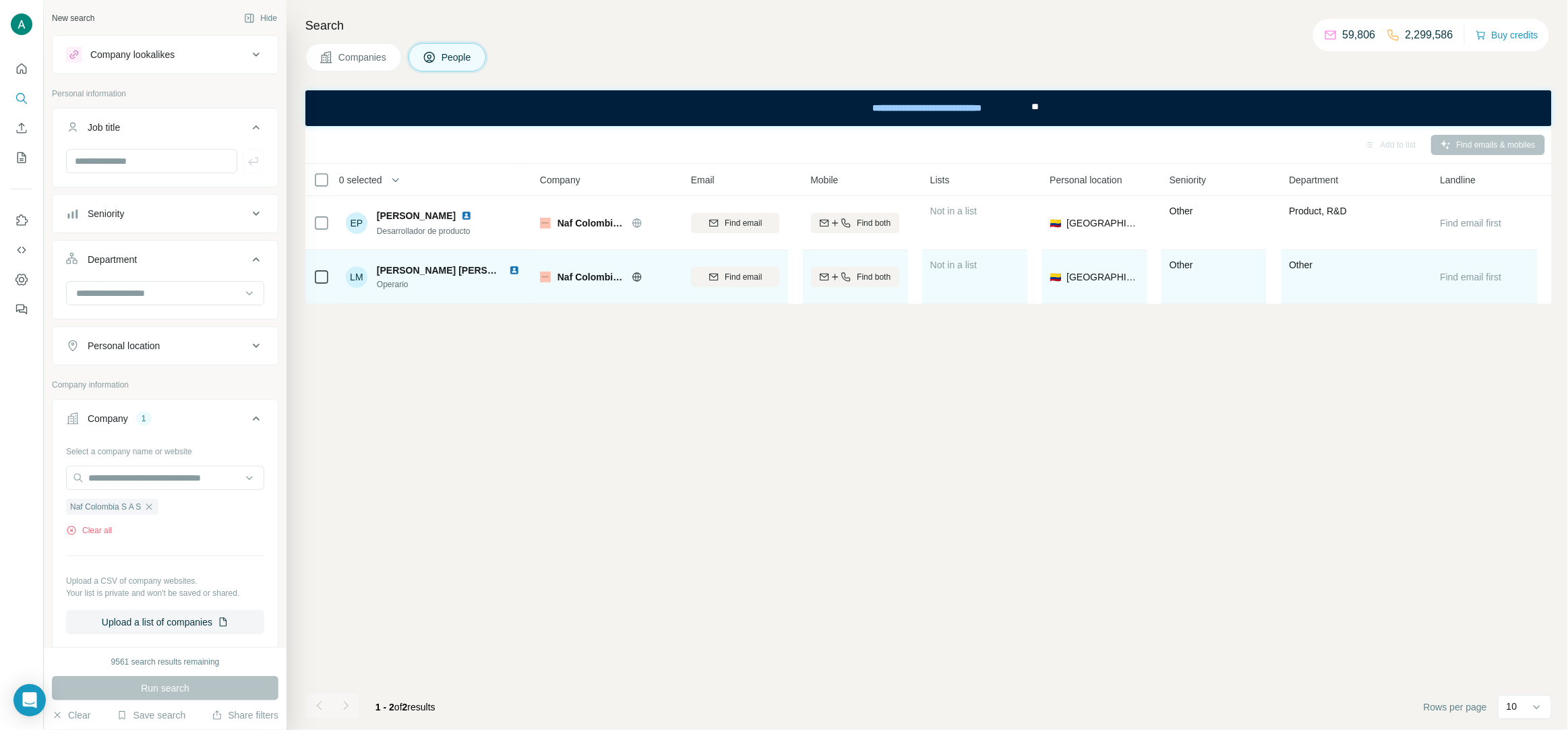
click at [516, 268] on img at bounding box center [514, 270] width 11 height 11
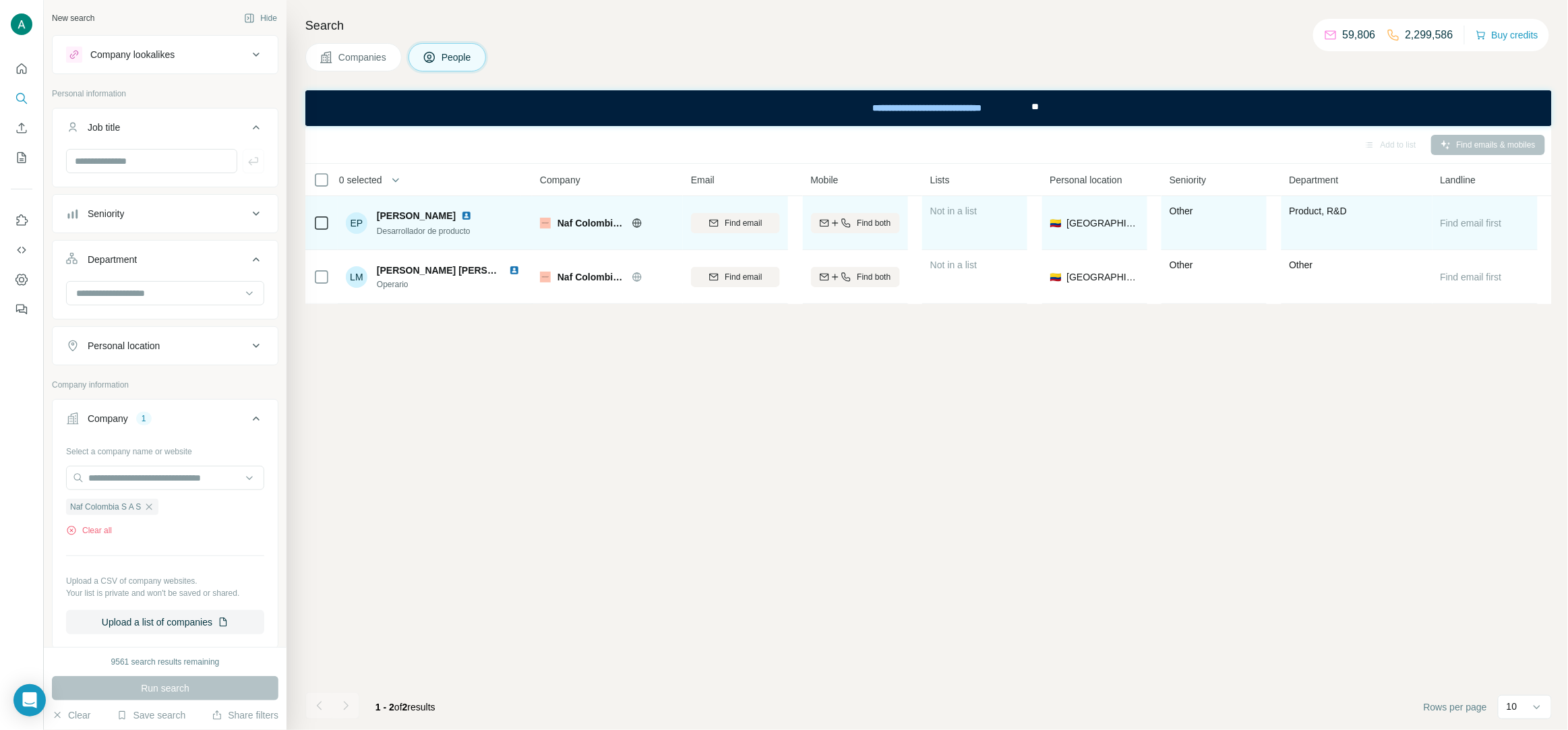
click at [434, 232] on span "Desarrollador de producto" at bounding box center [423, 231] width 94 height 9
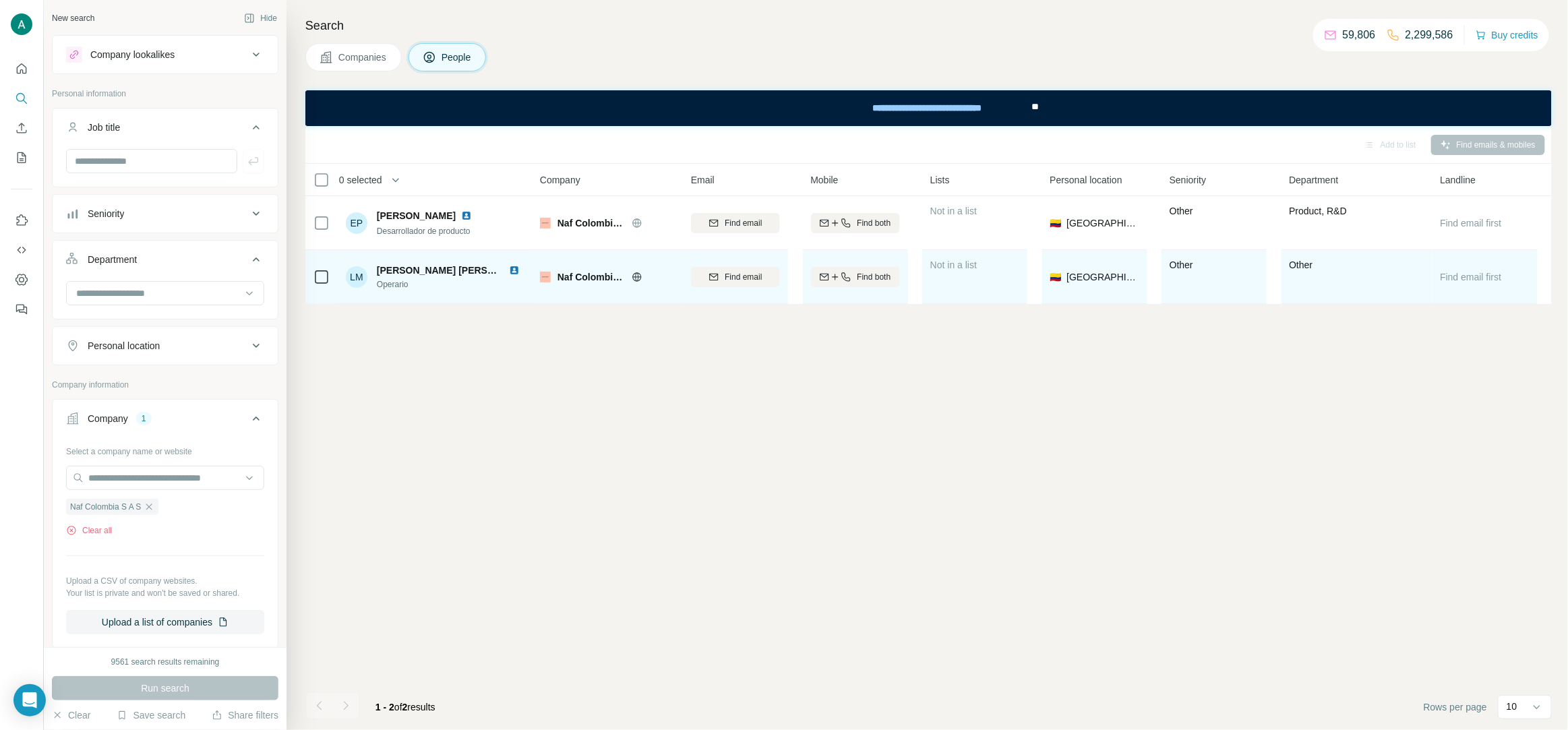
click at [398, 286] on span "Operario" at bounding box center [451, 284] width 148 height 12
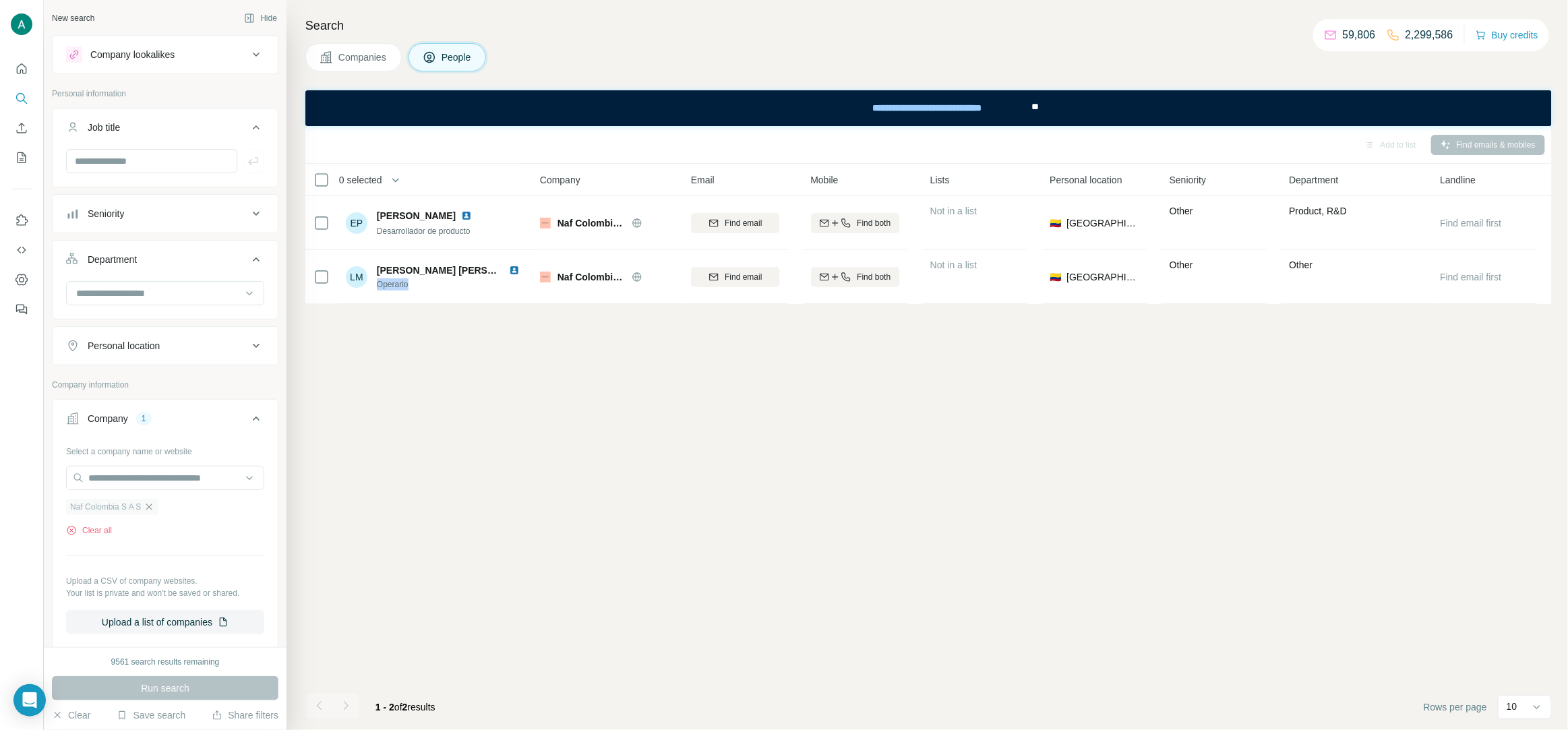
click at [151, 506] on icon "button" at bounding box center [149, 506] width 6 height 6
click at [134, 482] on input "text" at bounding box center [165, 478] width 198 height 24
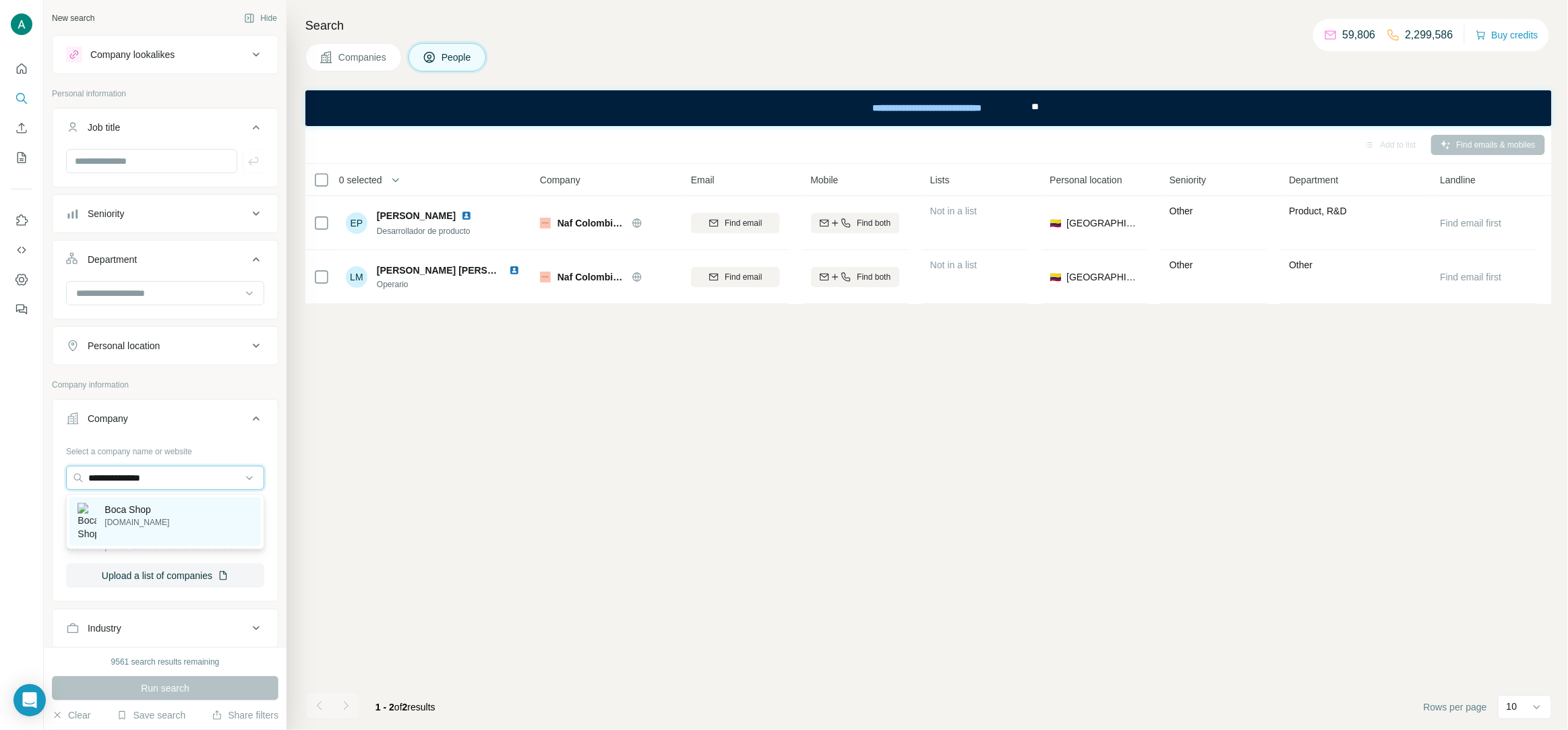
type input "**********"
click at [142, 510] on p "Boca Shop" at bounding box center [137, 509] width 65 height 13
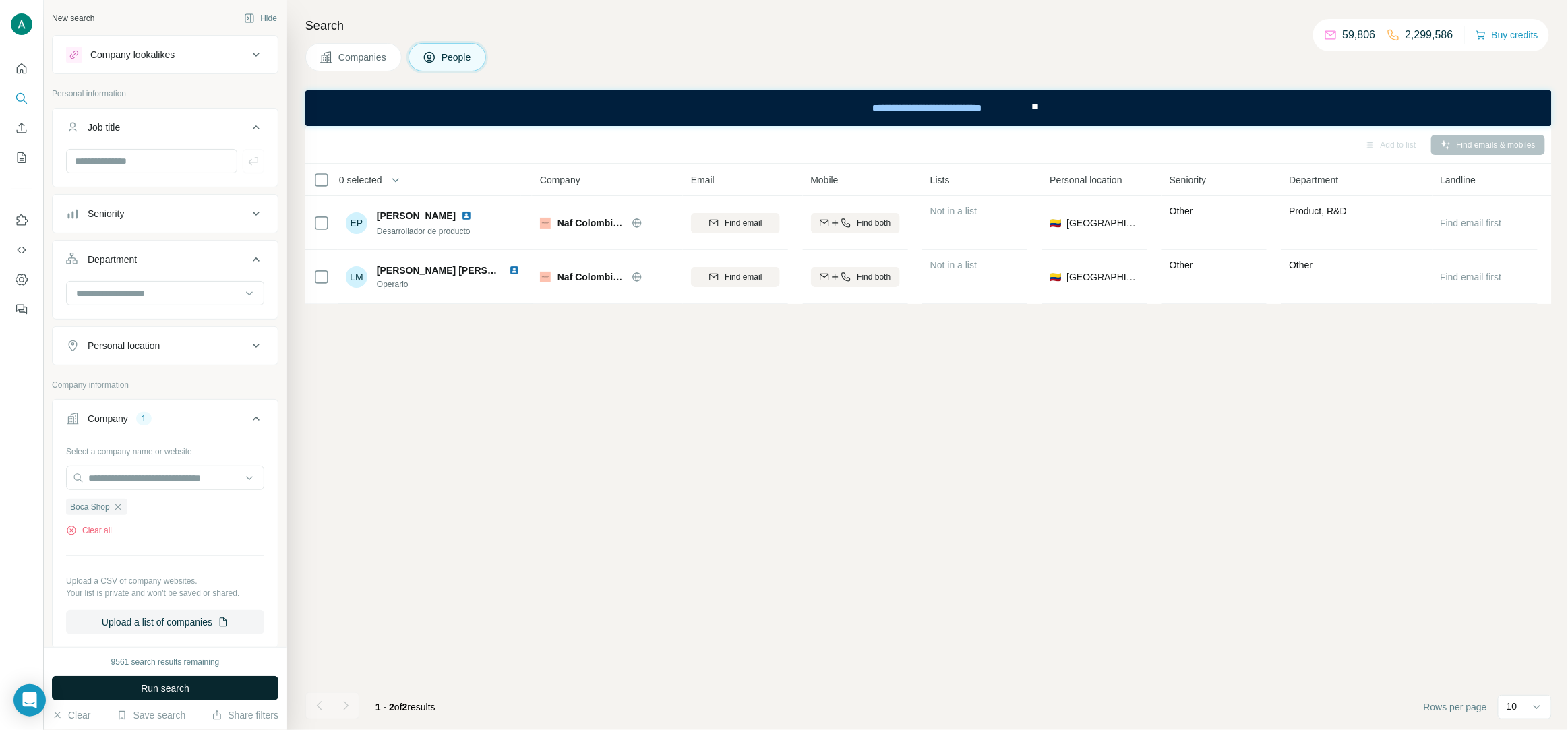
click at [157, 688] on span "Run search" at bounding box center [165, 688] width 49 height 13
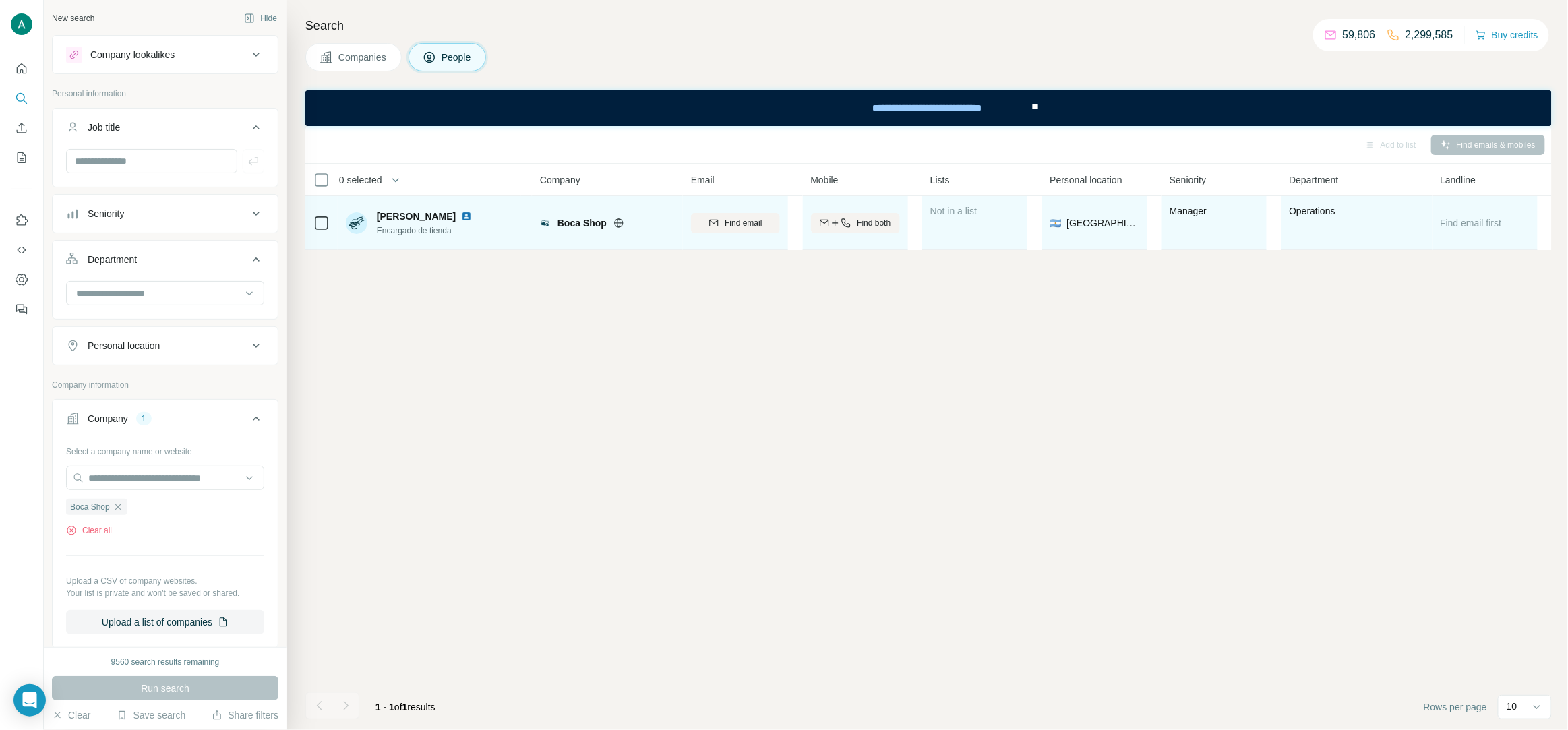
click at [429, 233] on span "Encargado de tienda" at bounding box center [427, 230] width 100 height 12
click at [441, 226] on span "Encargado de tienda" at bounding box center [427, 230] width 100 height 12
click at [444, 228] on span "Encargado de tienda" at bounding box center [427, 230] width 100 height 12
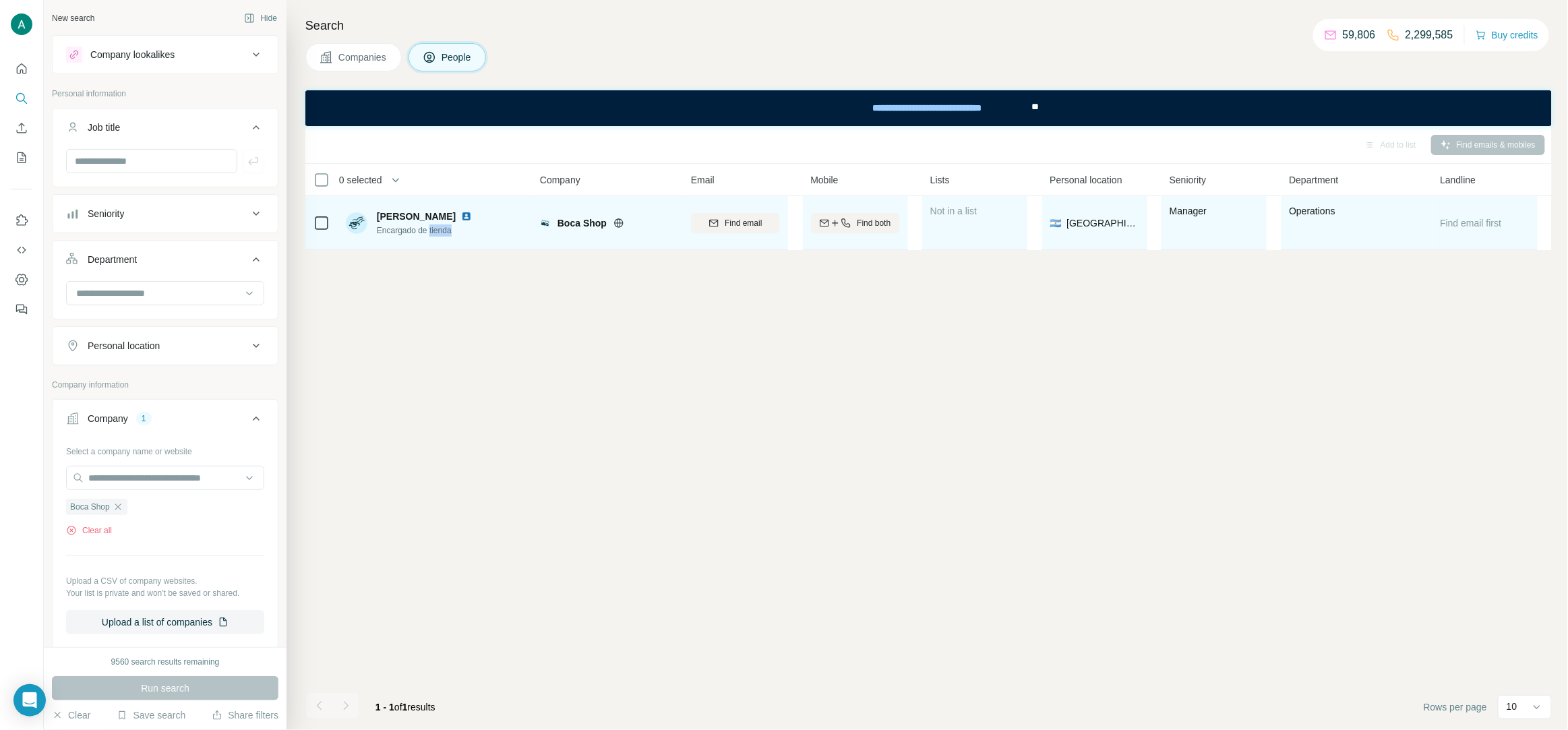
click at [444, 228] on span "Encargado de tienda" at bounding box center [427, 230] width 100 height 12
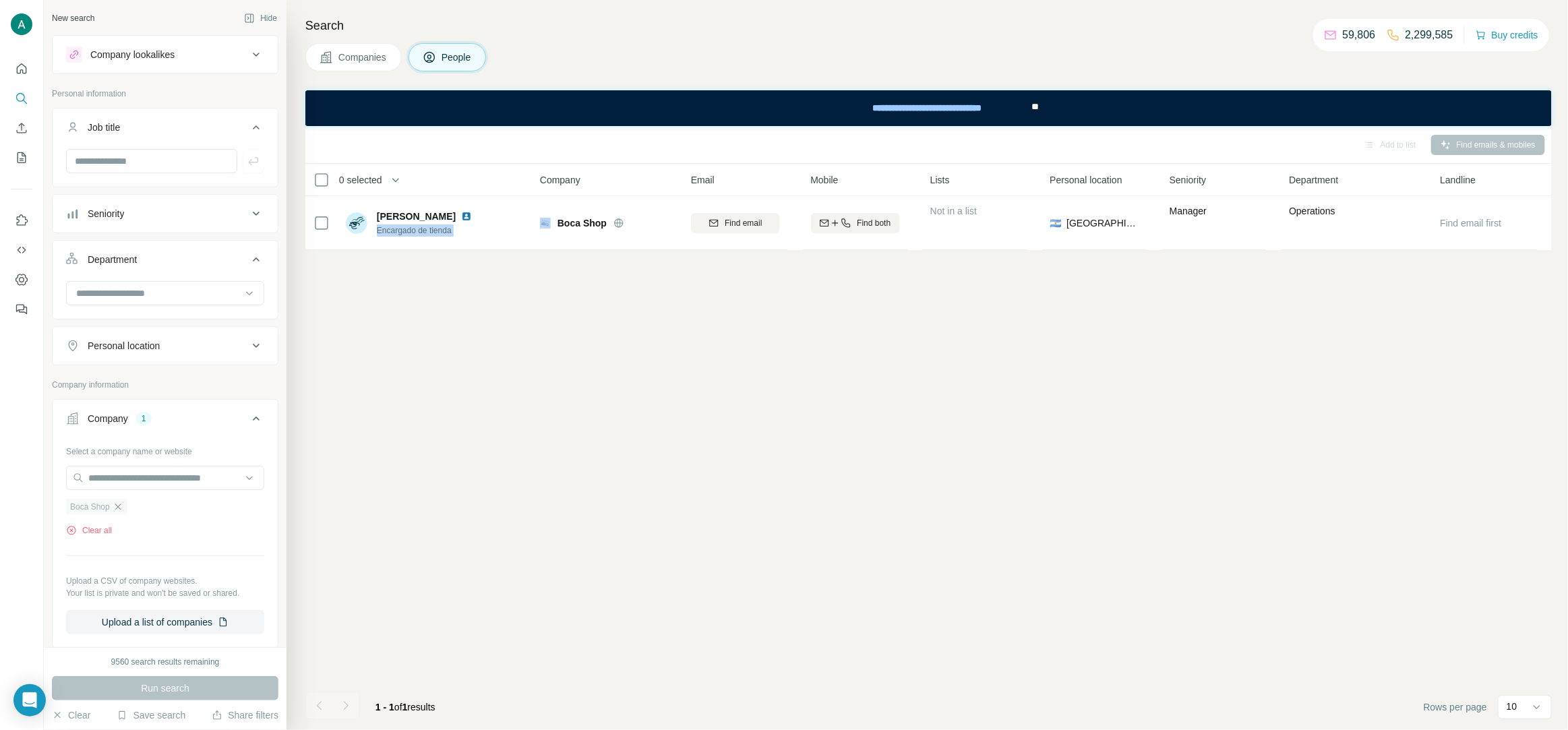
click at [123, 511] on icon "button" at bounding box center [118, 506] width 11 height 11
click at [115, 490] on input "text" at bounding box center [165, 478] width 198 height 24
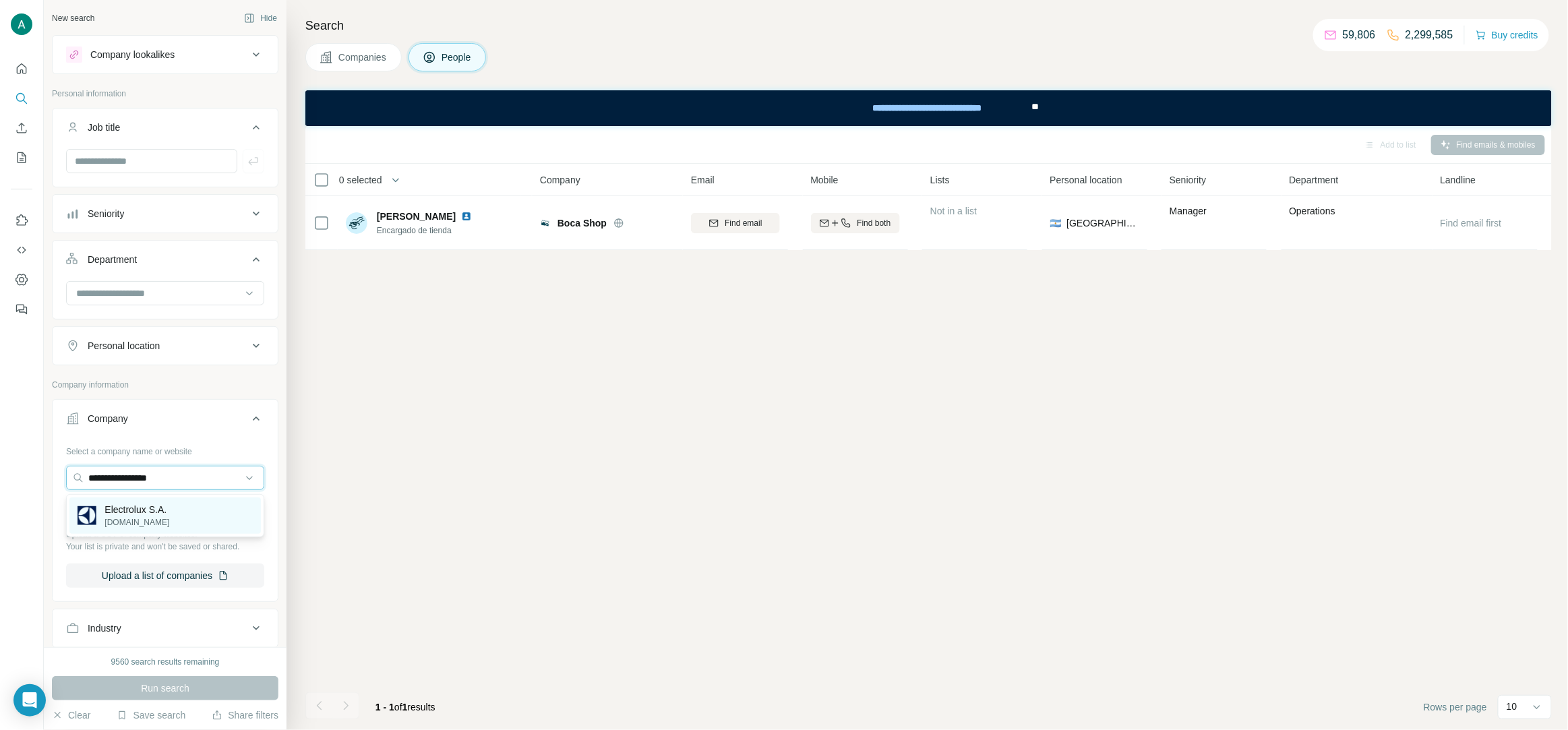
type input "**********"
click at [176, 513] on div "Electrolux S.A. electrolux.com.co" at bounding box center [165, 516] width 192 height 37
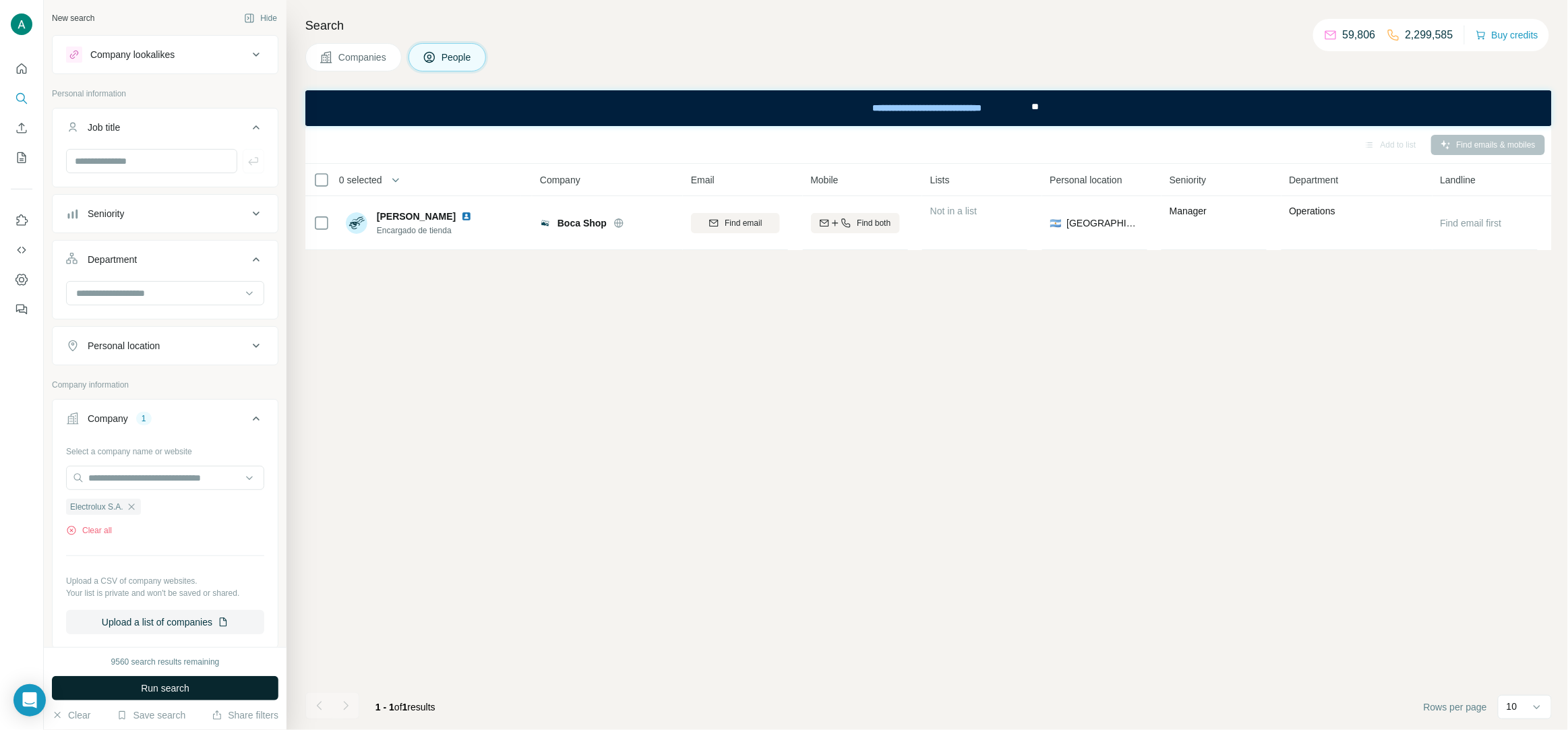
click at [209, 684] on button "Run search" at bounding box center [165, 688] width 226 height 24
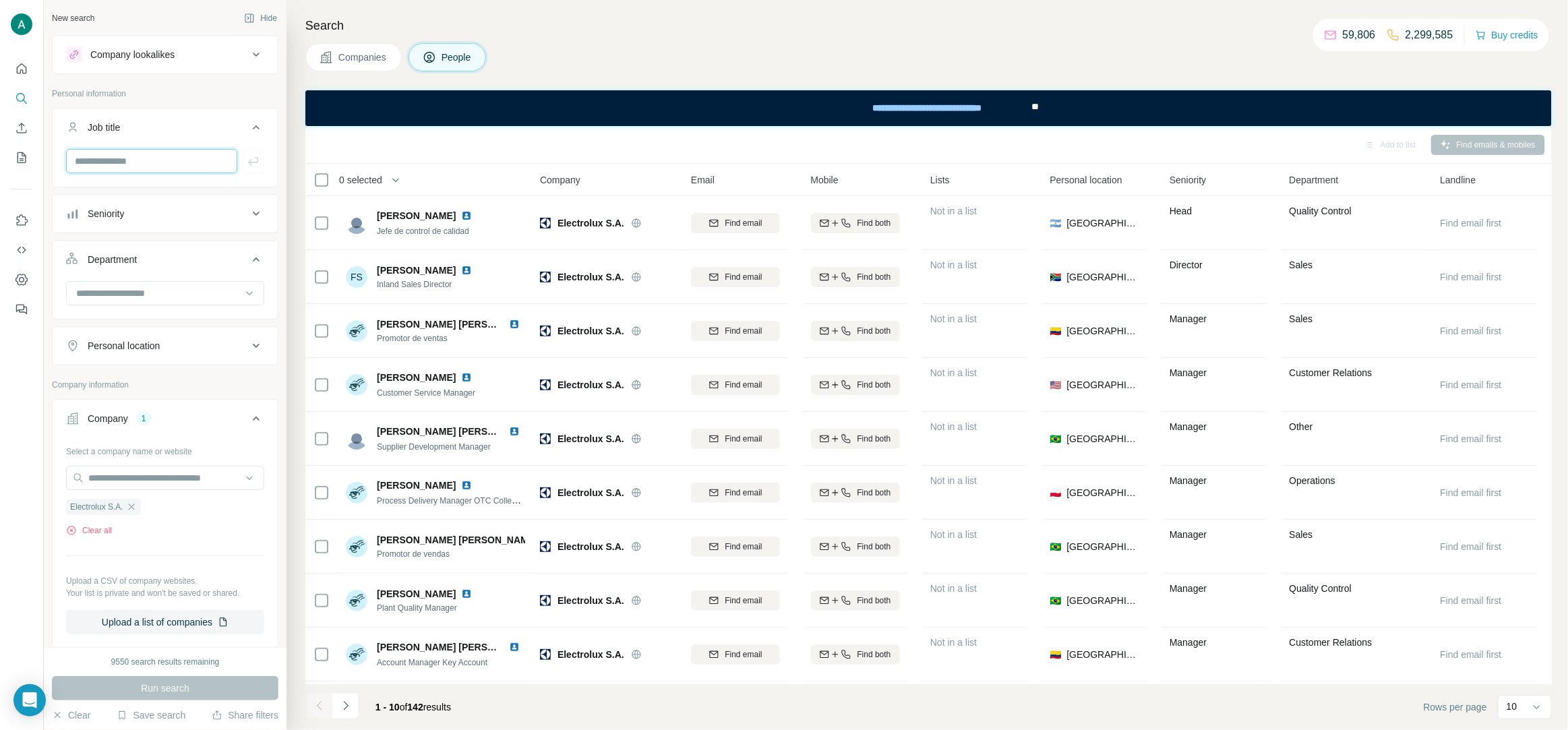
click at [125, 157] on input "text" at bounding box center [152, 161] width 171 height 24
paste input "*********"
type input "*********"
click at [252, 166] on icon "button" at bounding box center [253, 161] width 13 height 13
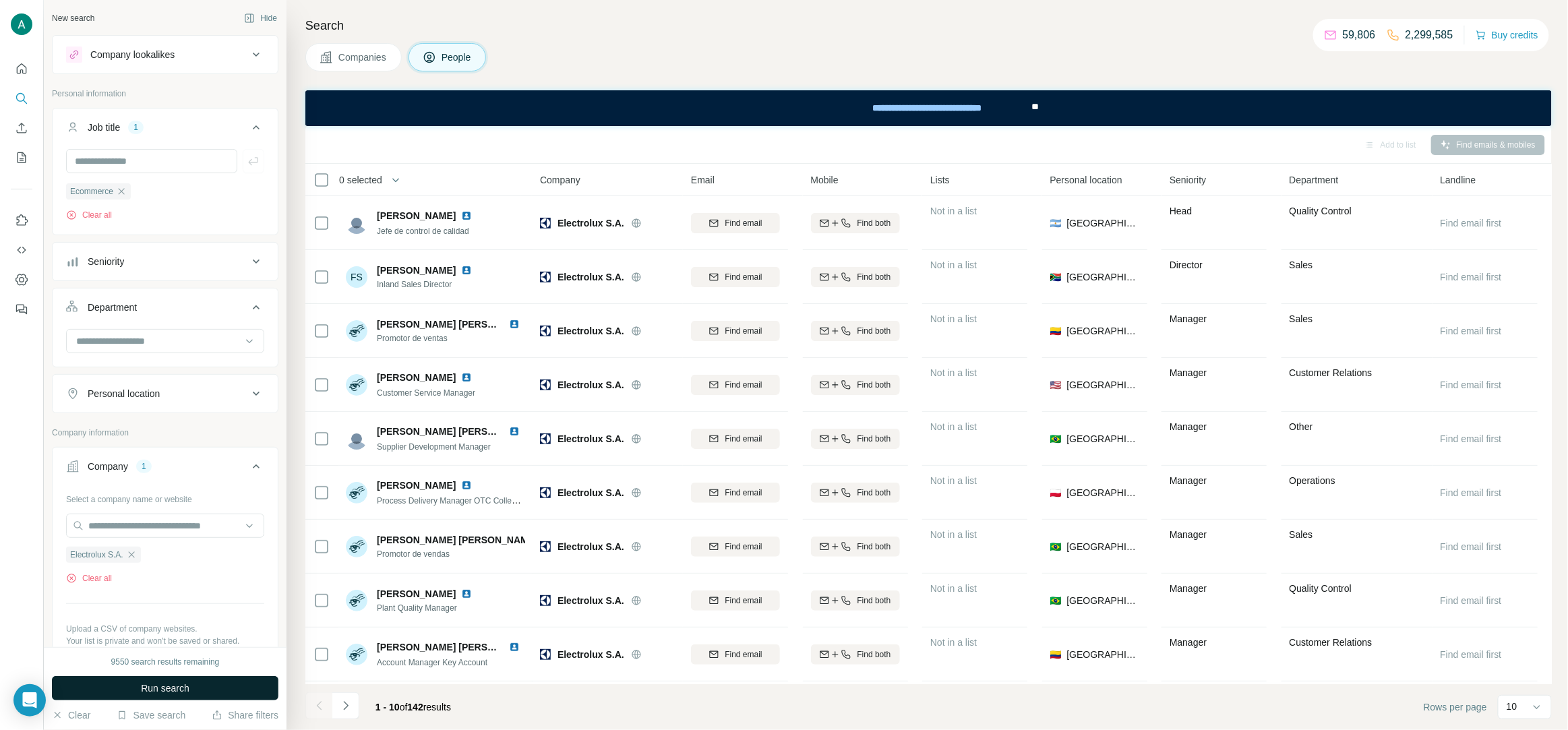
click at [185, 686] on span "Run search" at bounding box center [165, 688] width 49 height 13
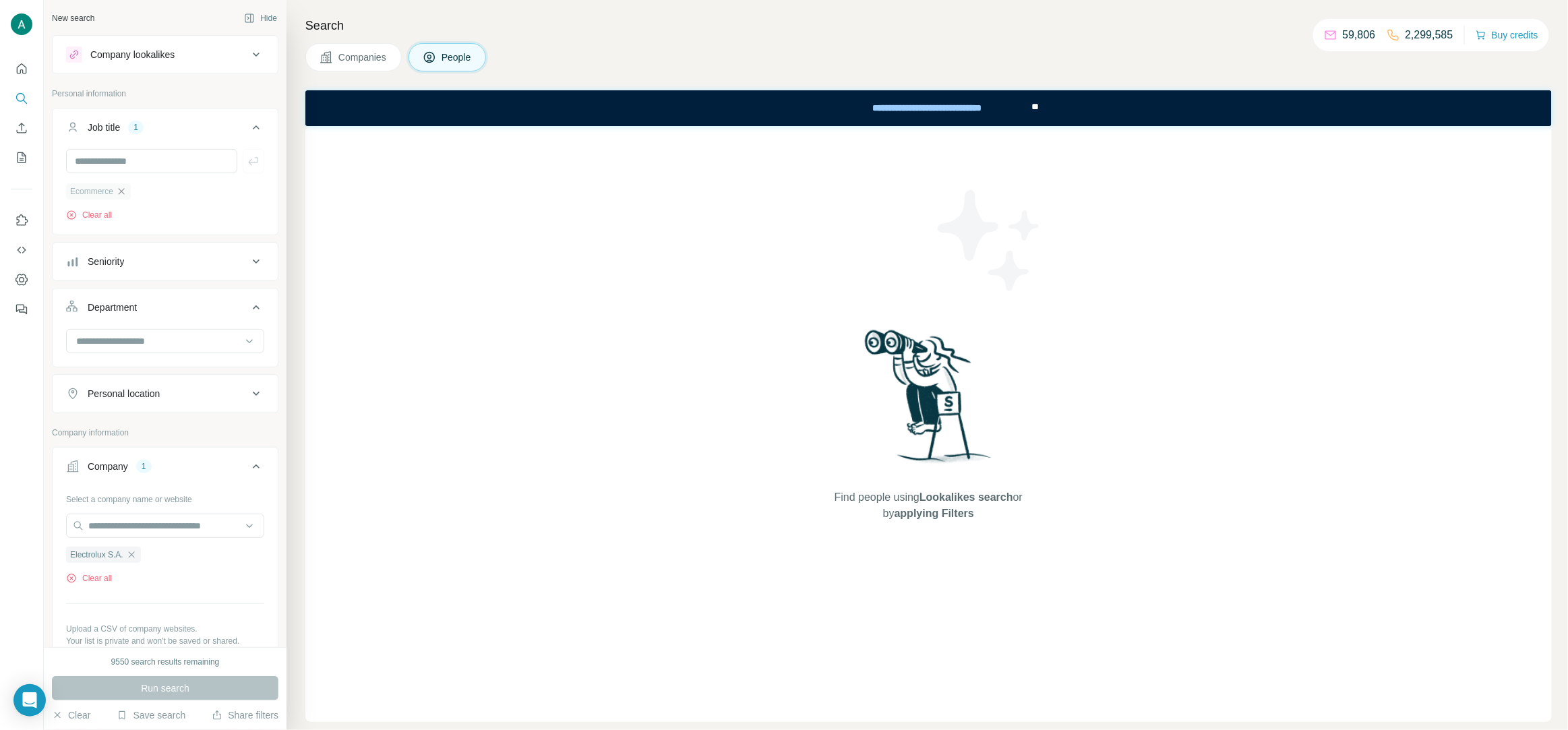
click at [126, 188] on icon "button" at bounding box center [121, 191] width 11 height 11
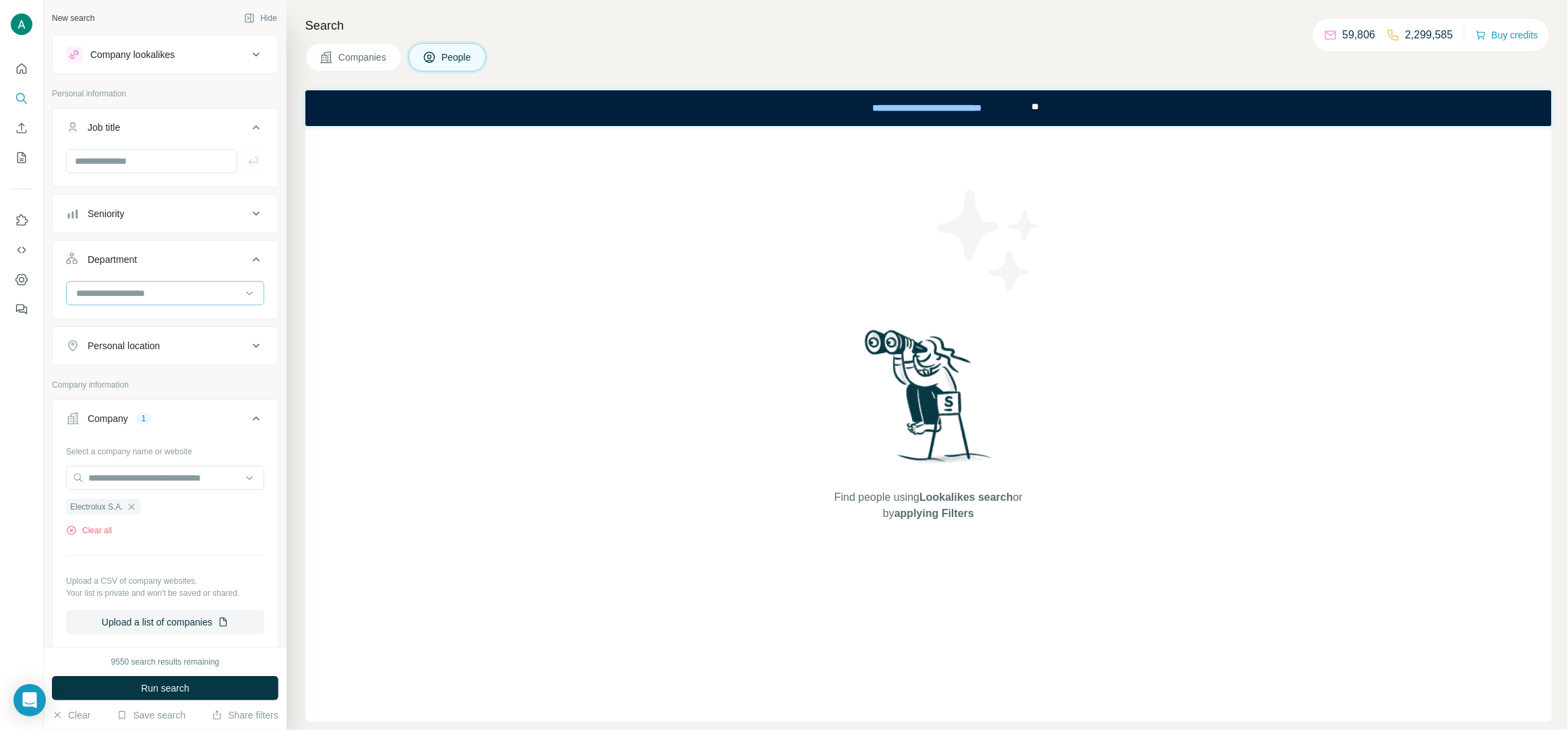
click at [135, 298] on input at bounding box center [158, 293] width 166 height 15
click at [178, 323] on p "Accounting and Finance" at bounding box center [128, 324] width 101 height 13
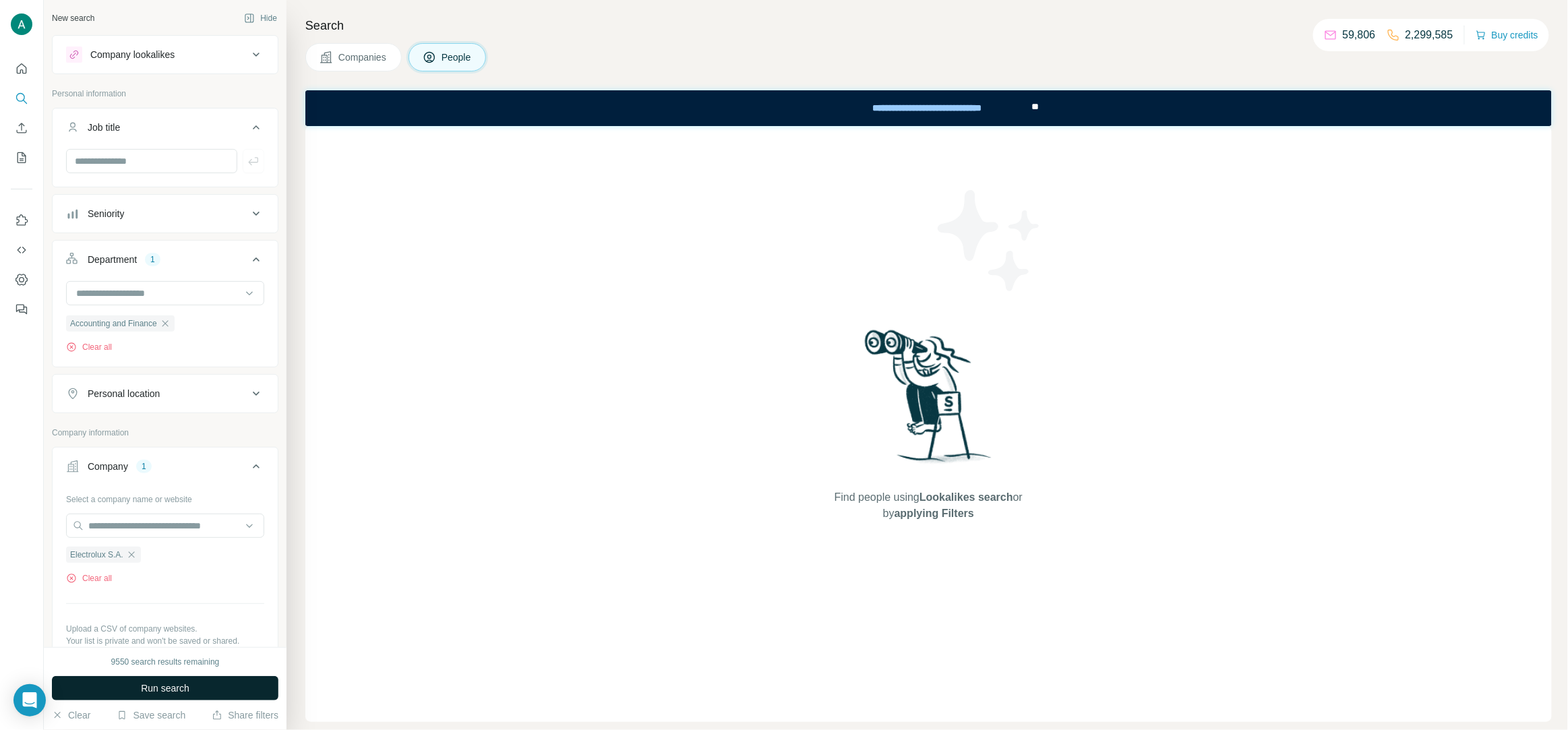
click at [189, 688] on span "Run search" at bounding box center [165, 688] width 49 height 13
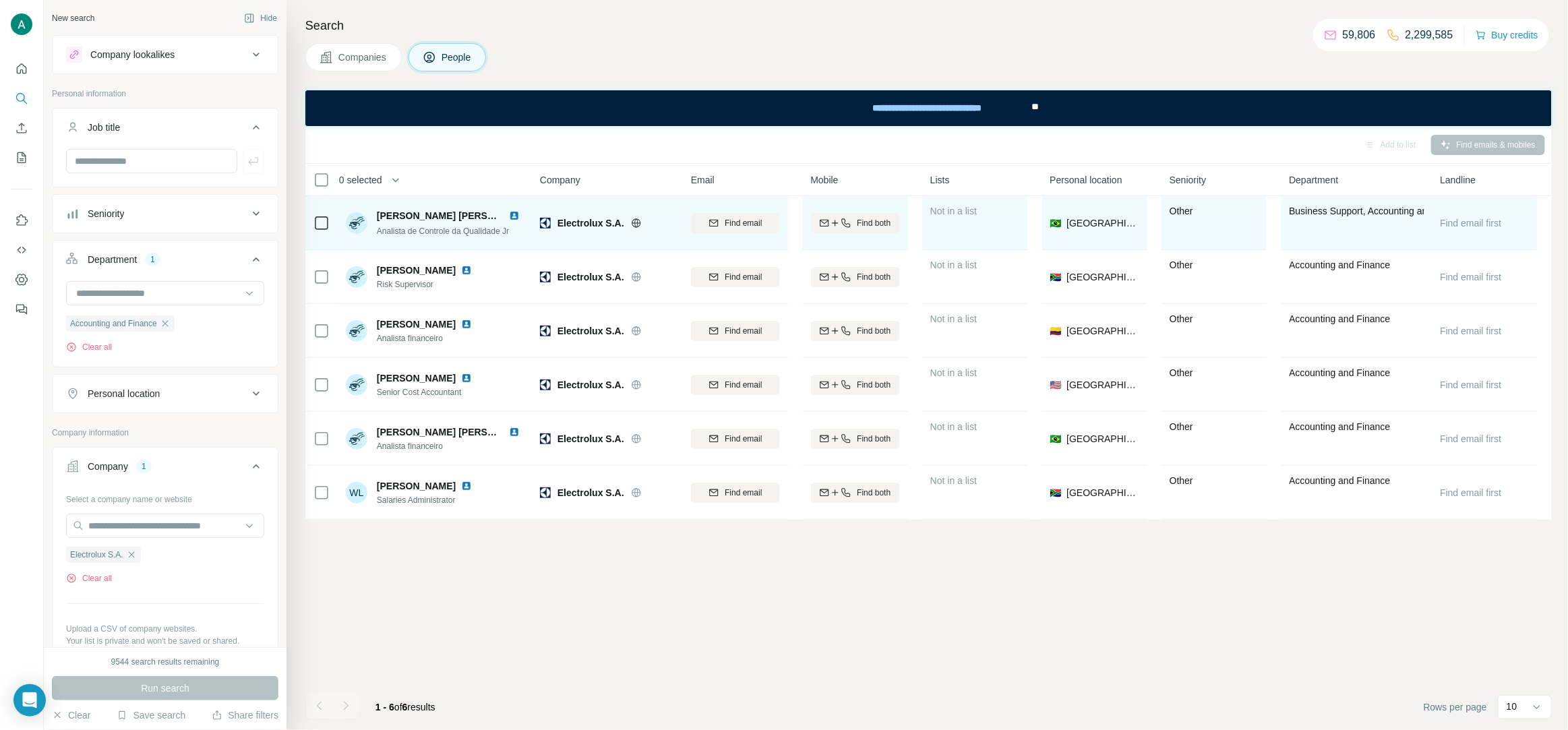
click at [459, 233] on span "Analista de Controle da Qualidade Jr" at bounding box center [442, 231] width 132 height 9
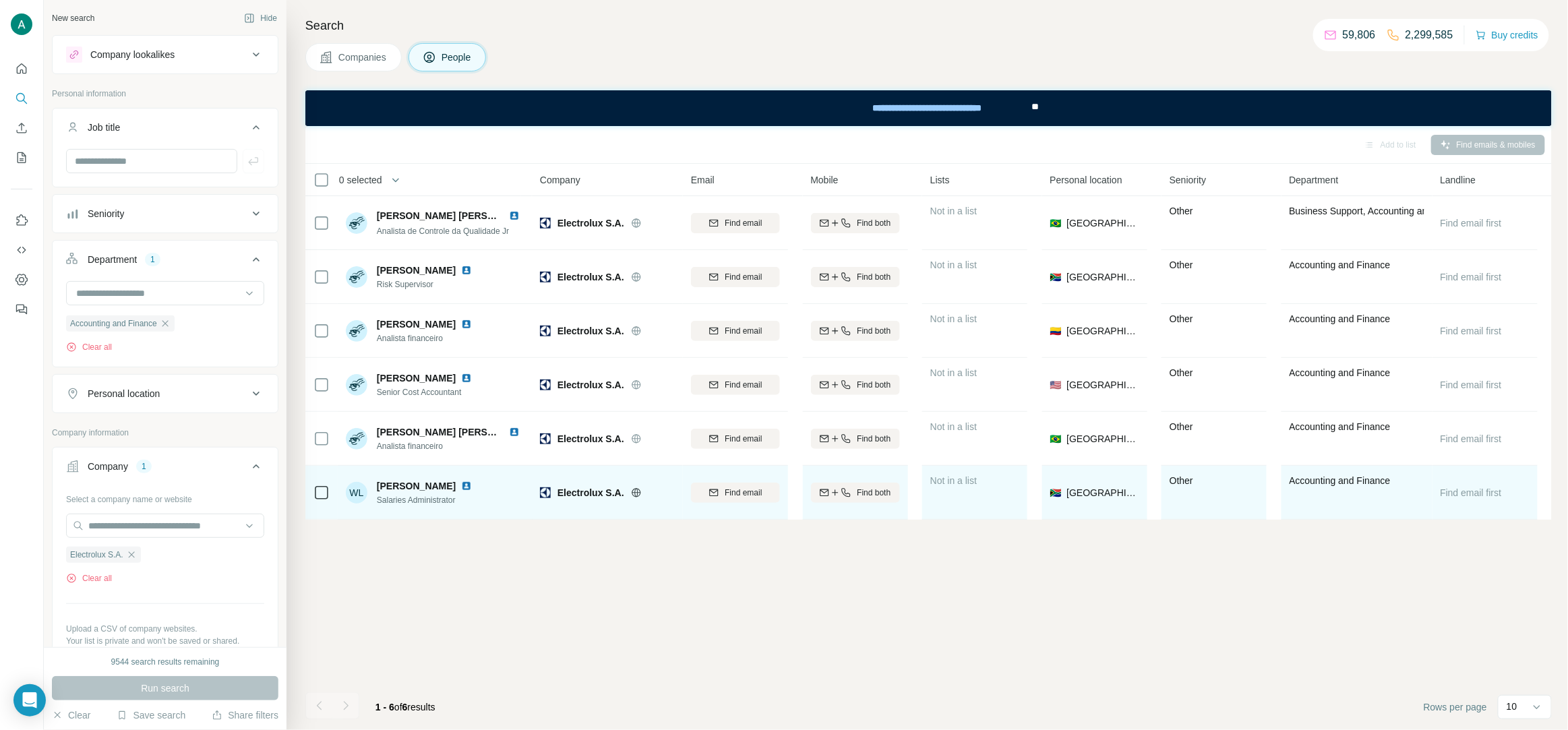
click at [427, 500] on span "Salaries Administrator" at bounding box center [427, 500] width 100 height 12
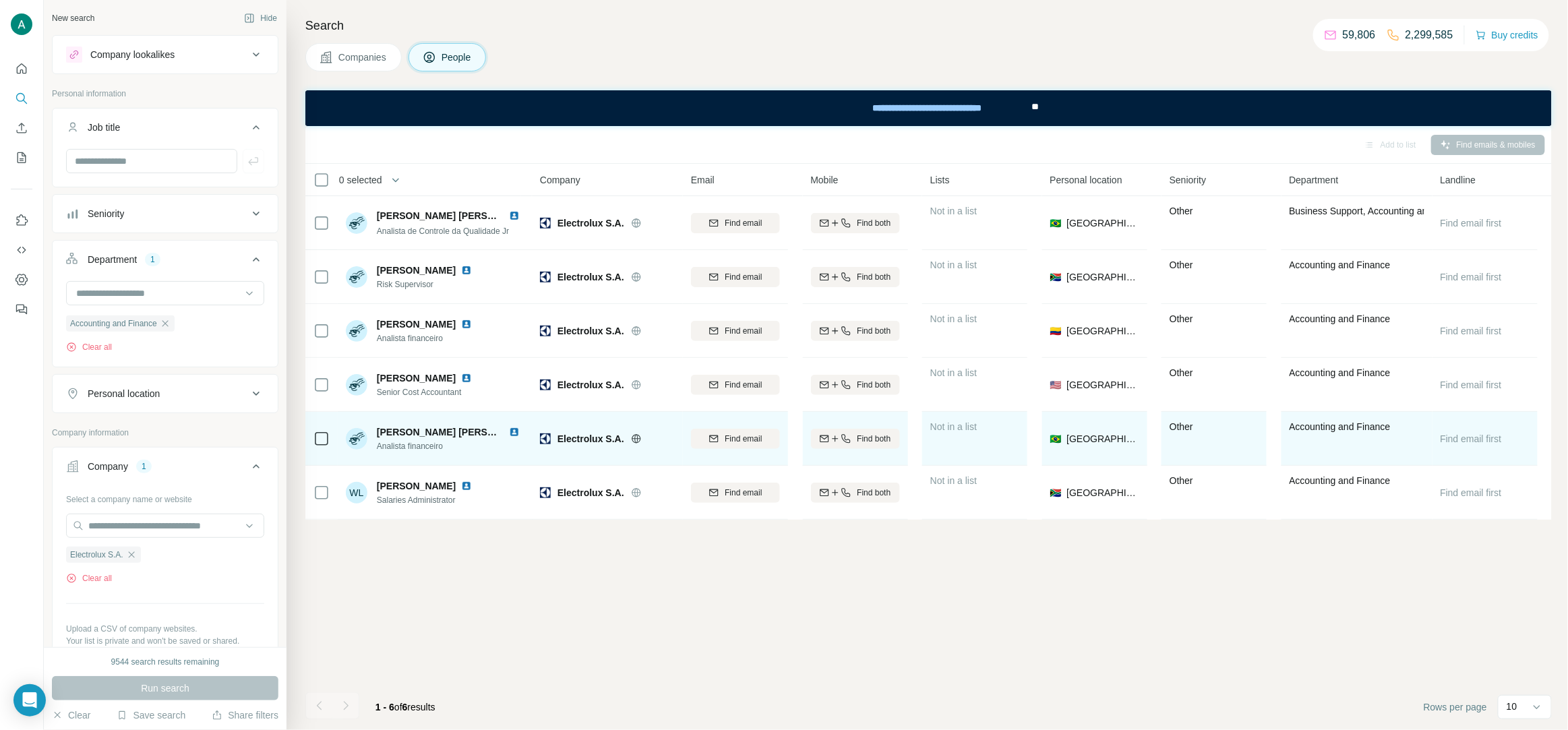
click at [403, 445] on span "Analista financeiro" at bounding box center [451, 446] width 148 height 12
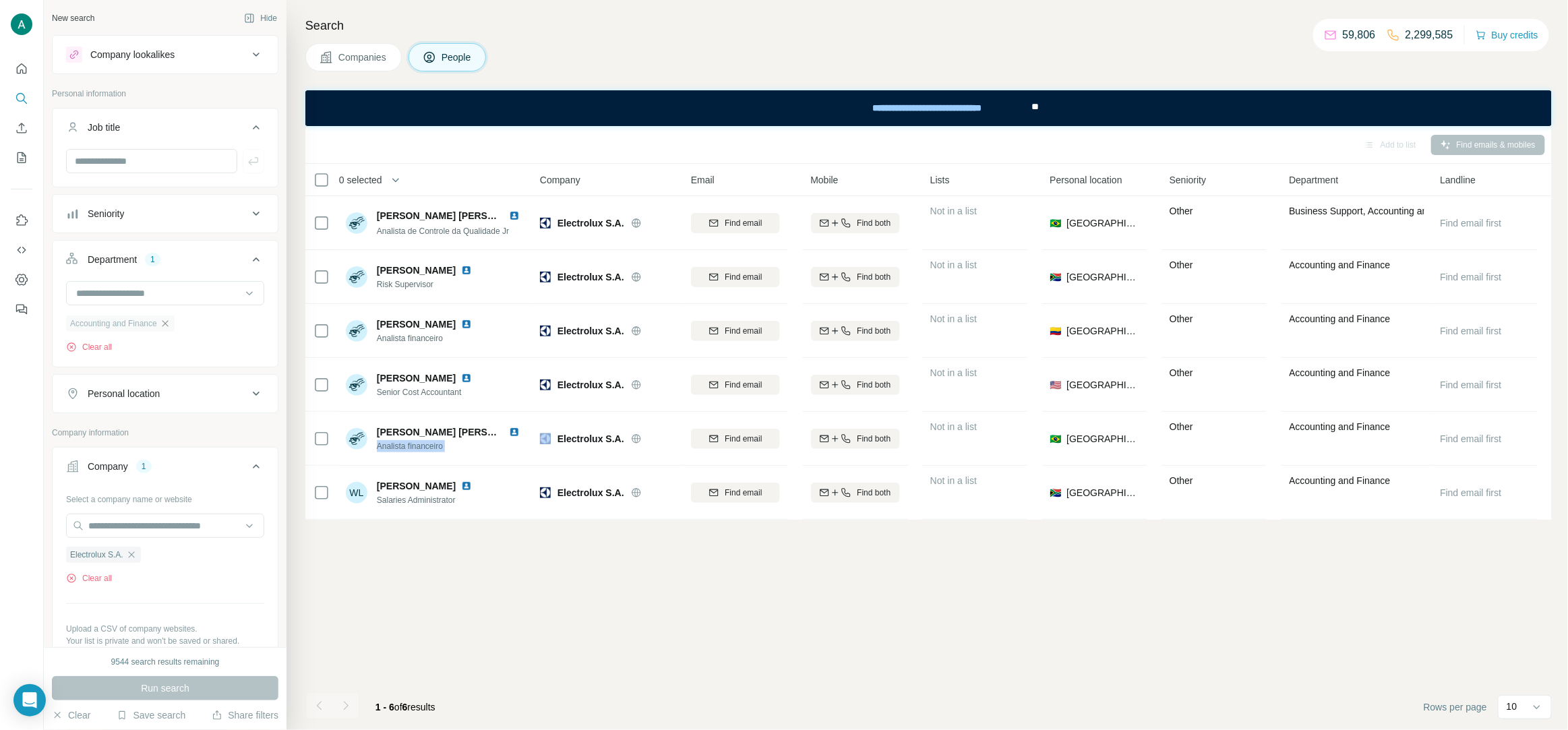
click at [169, 326] on icon "button" at bounding box center [165, 323] width 11 height 11
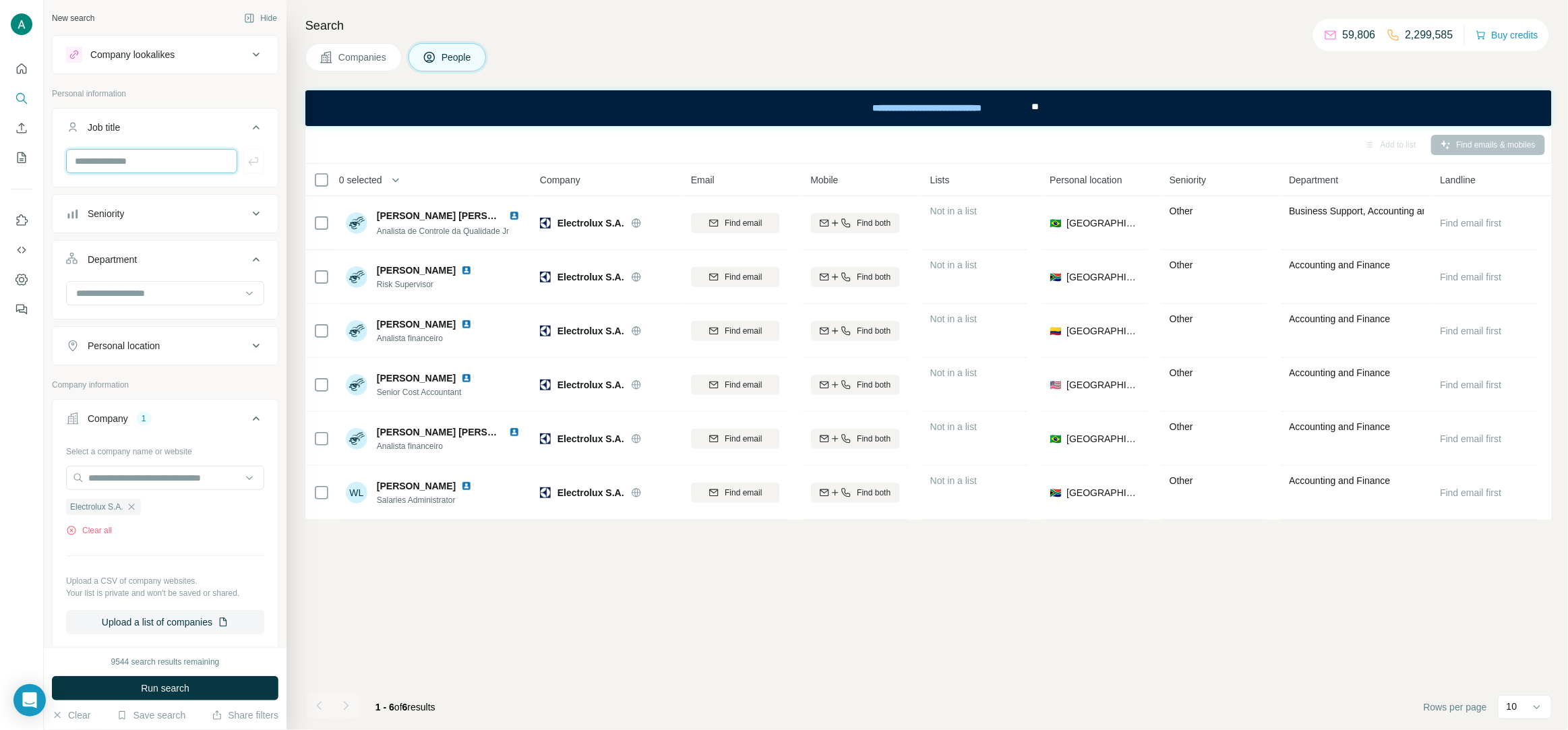
click at [180, 158] on input "text" at bounding box center [152, 161] width 171 height 24
click at [169, 213] on div "Seniority" at bounding box center [157, 214] width 182 height 13
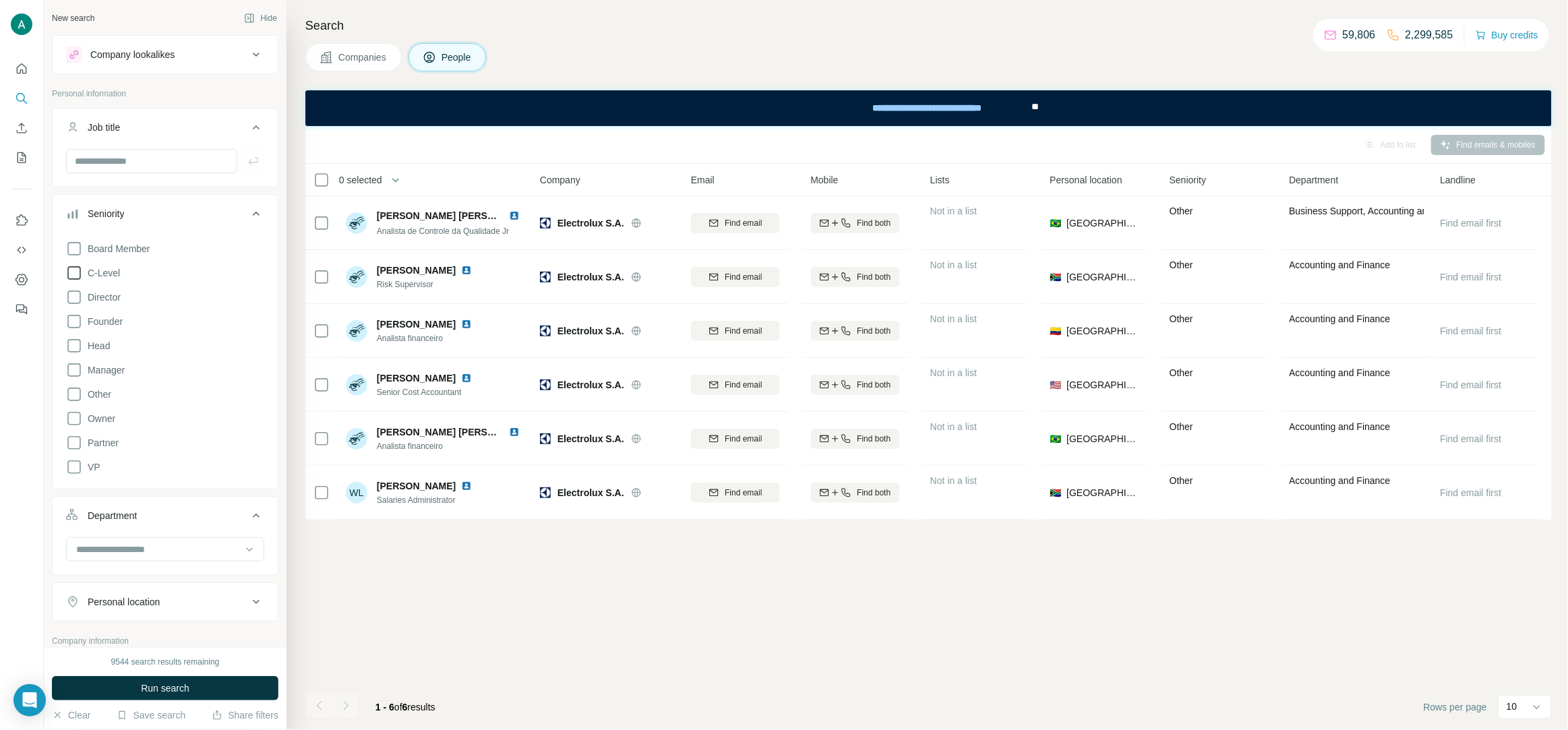
click at [120, 270] on span "C-Level" at bounding box center [102, 273] width 38 height 13
click at [159, 692] on span "Run search" at bounding box center [165, 688] width 49 height 13
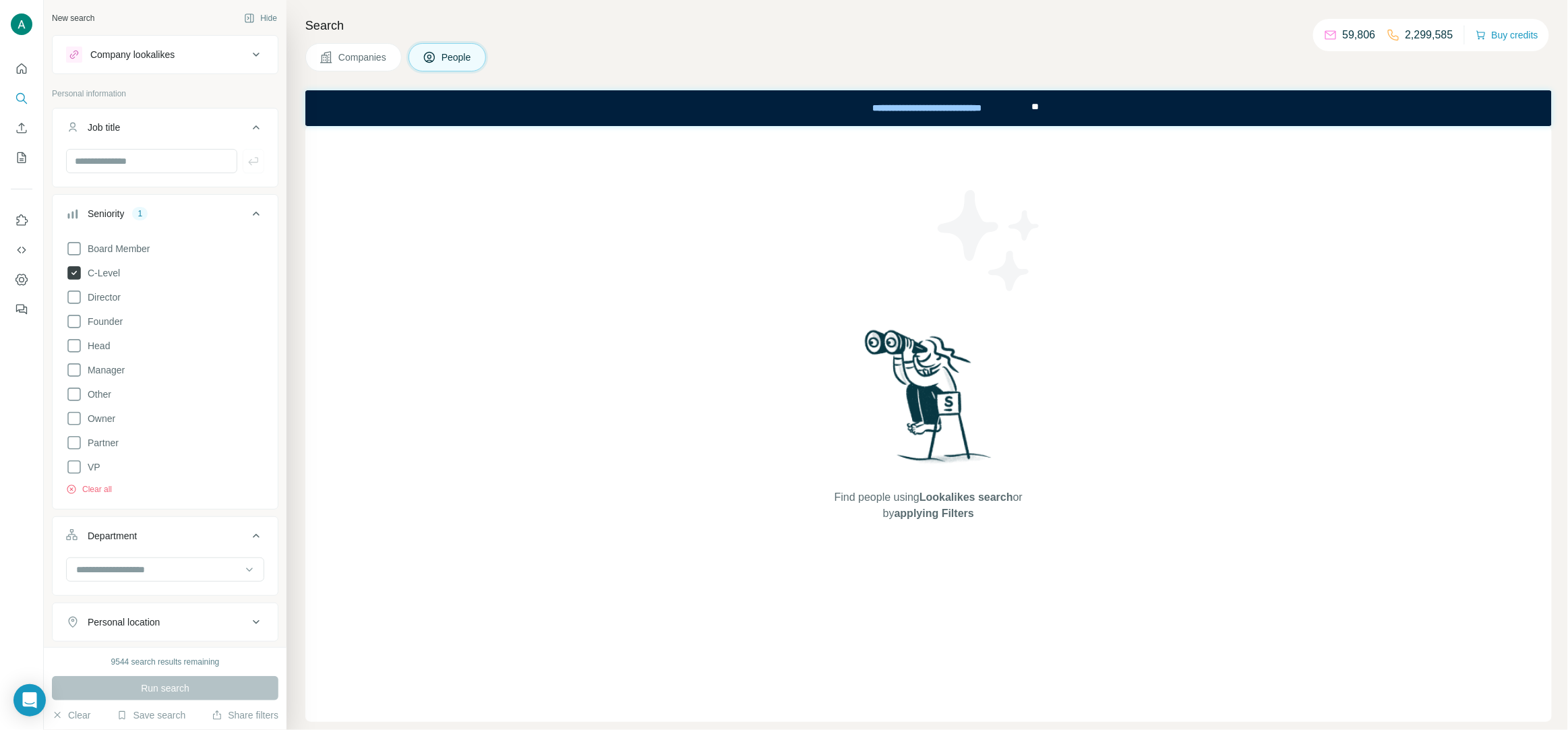
click at [111, 272] on span "C-Level" at bounding box center [102, 273] width 38 height 13
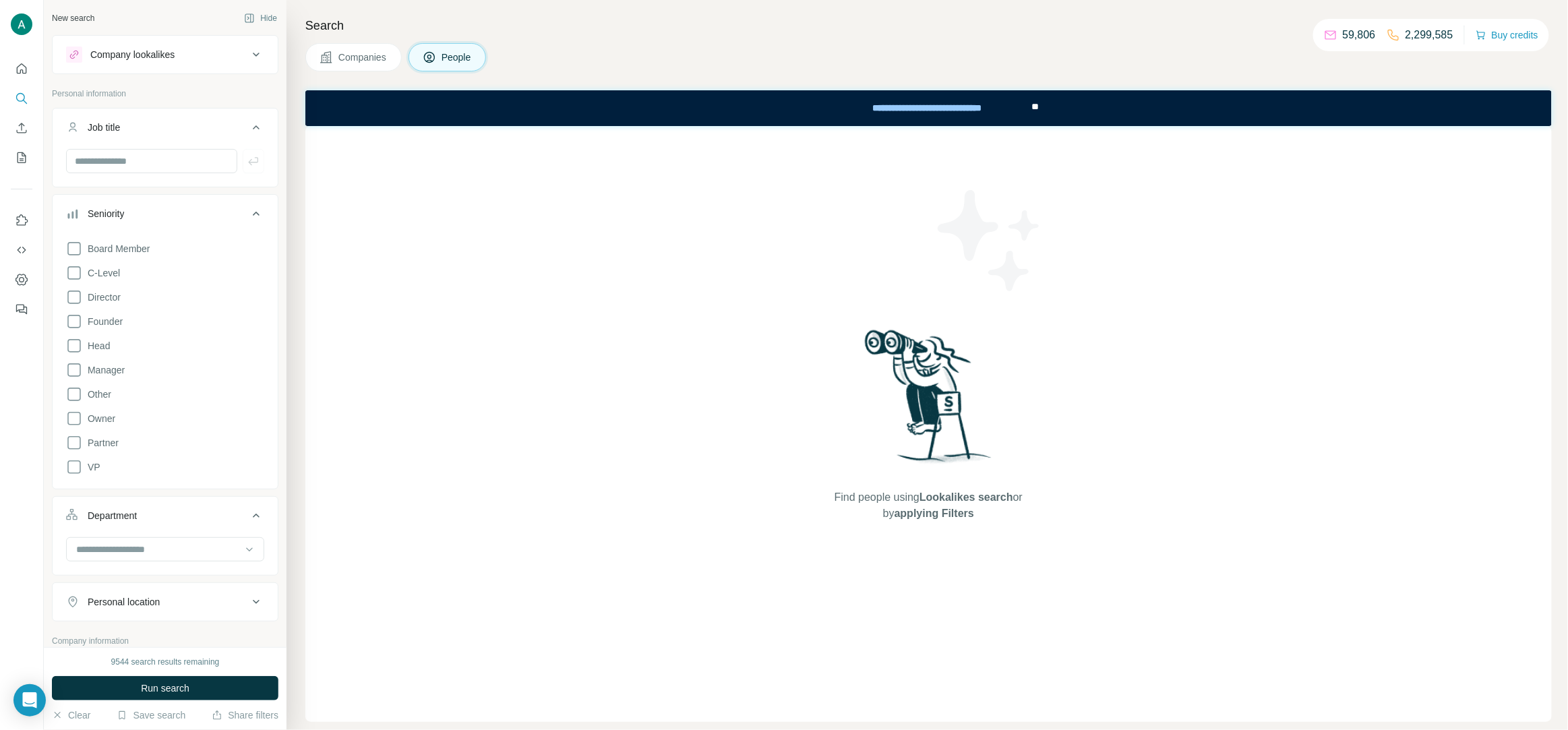
click at [261, 214] on icon at bounding box center [256, 214] width 16 height 16
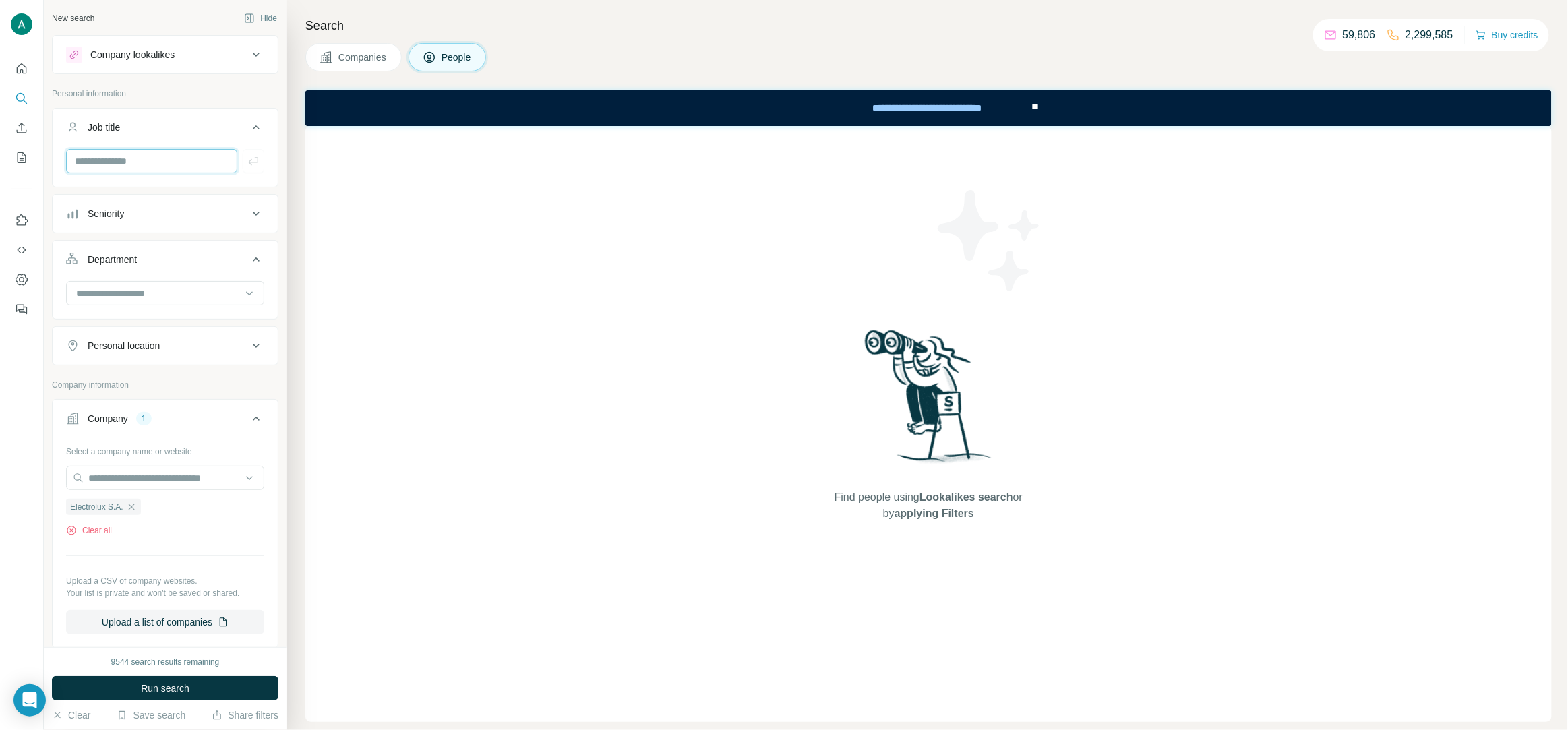
click at [122, 161] on input "text" at bounding box center [152, 161] width 171 height 24
paste input "******"
type input "******"
click at [253, 161] on icon "button" at bounding box center [253, 161] width 13 height 13
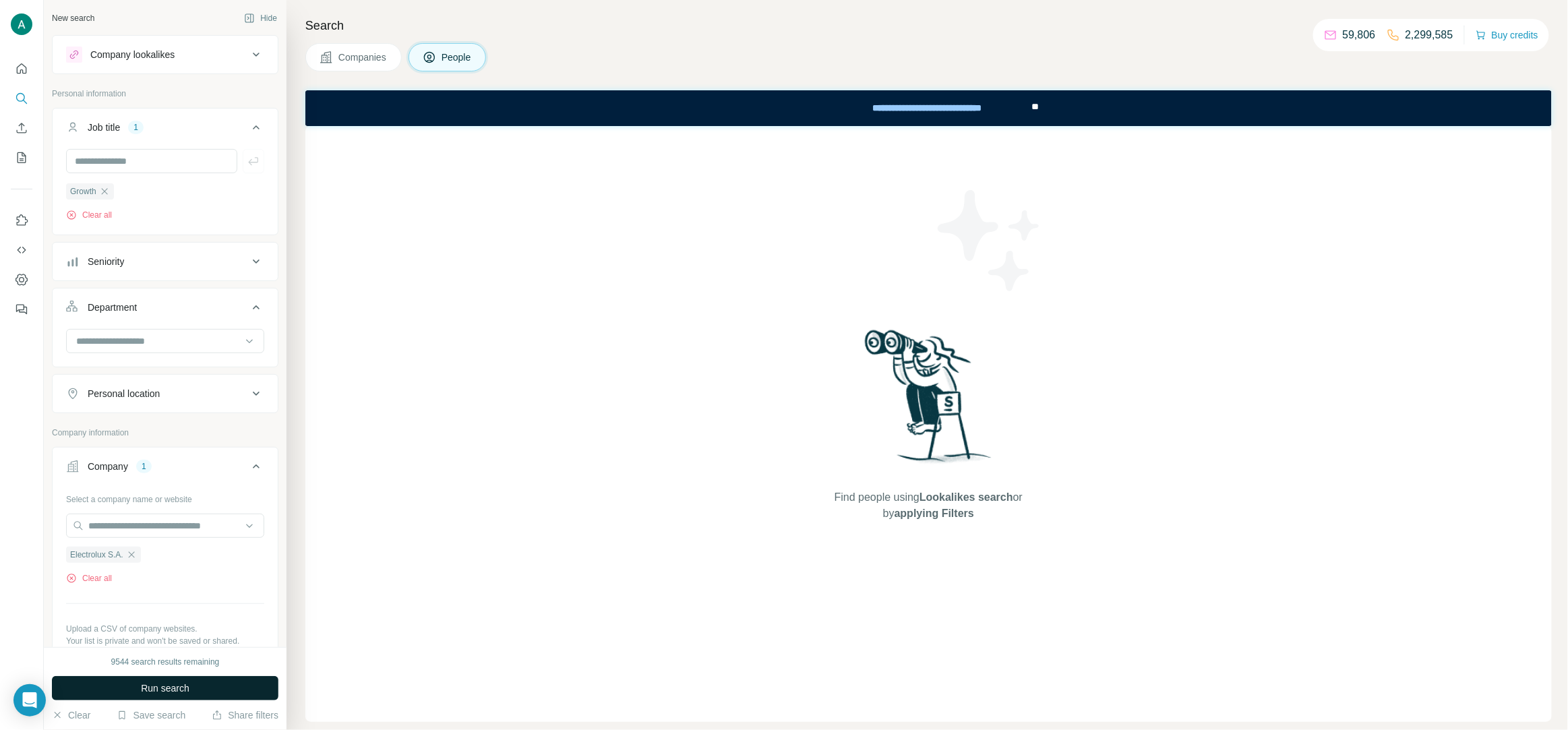
click at [160, 684] on span "Run search" at bounding box center [165, 688] width 49 height 13
click at [107, 193] on icon "button" at bounding box center [104, 191] width 6 height 6
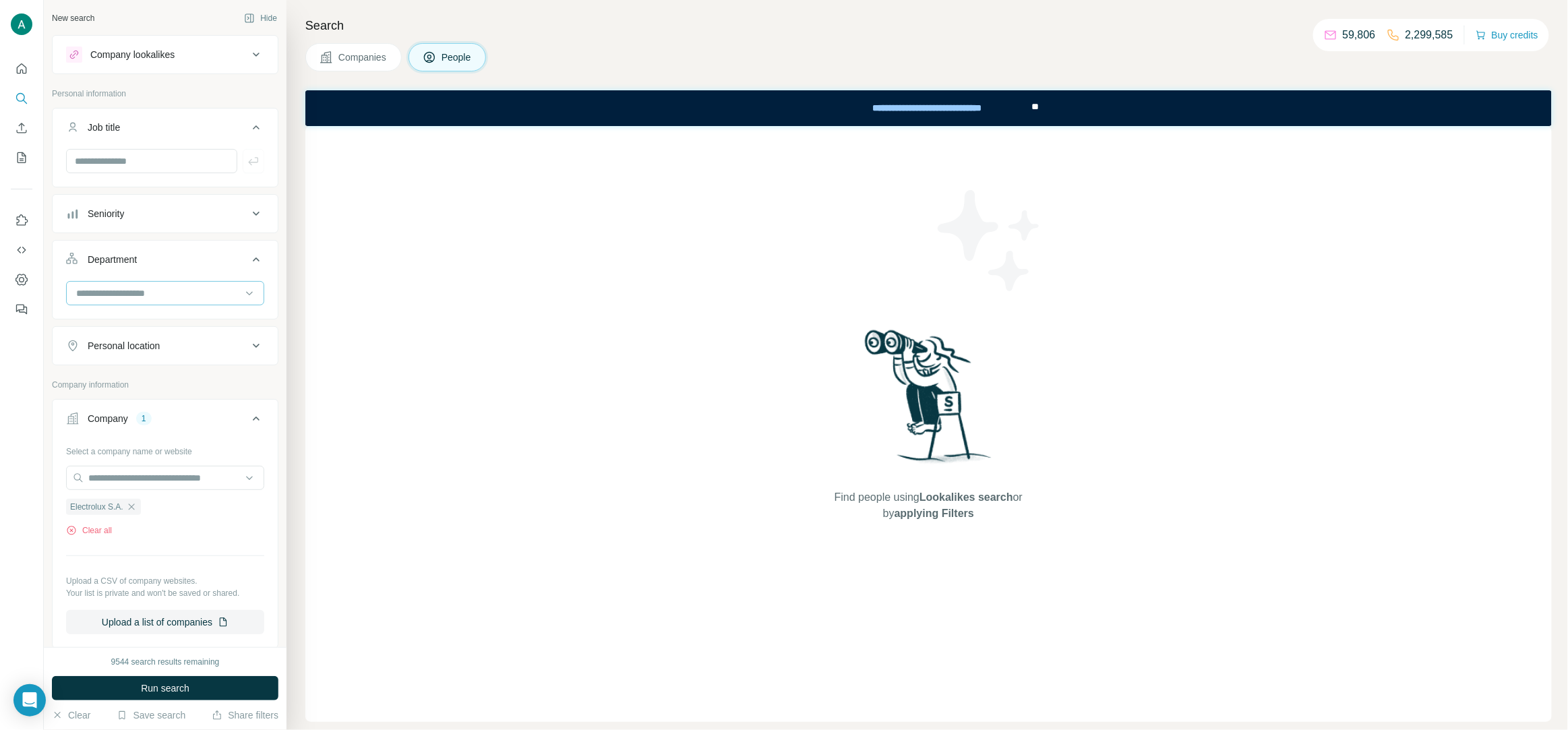
click at [168, 297] on input at bounding box center [158, 293] width 166 height 15
click at [180, 375] on div "R&D" at bounding box center [165, 372] width 176 height 13
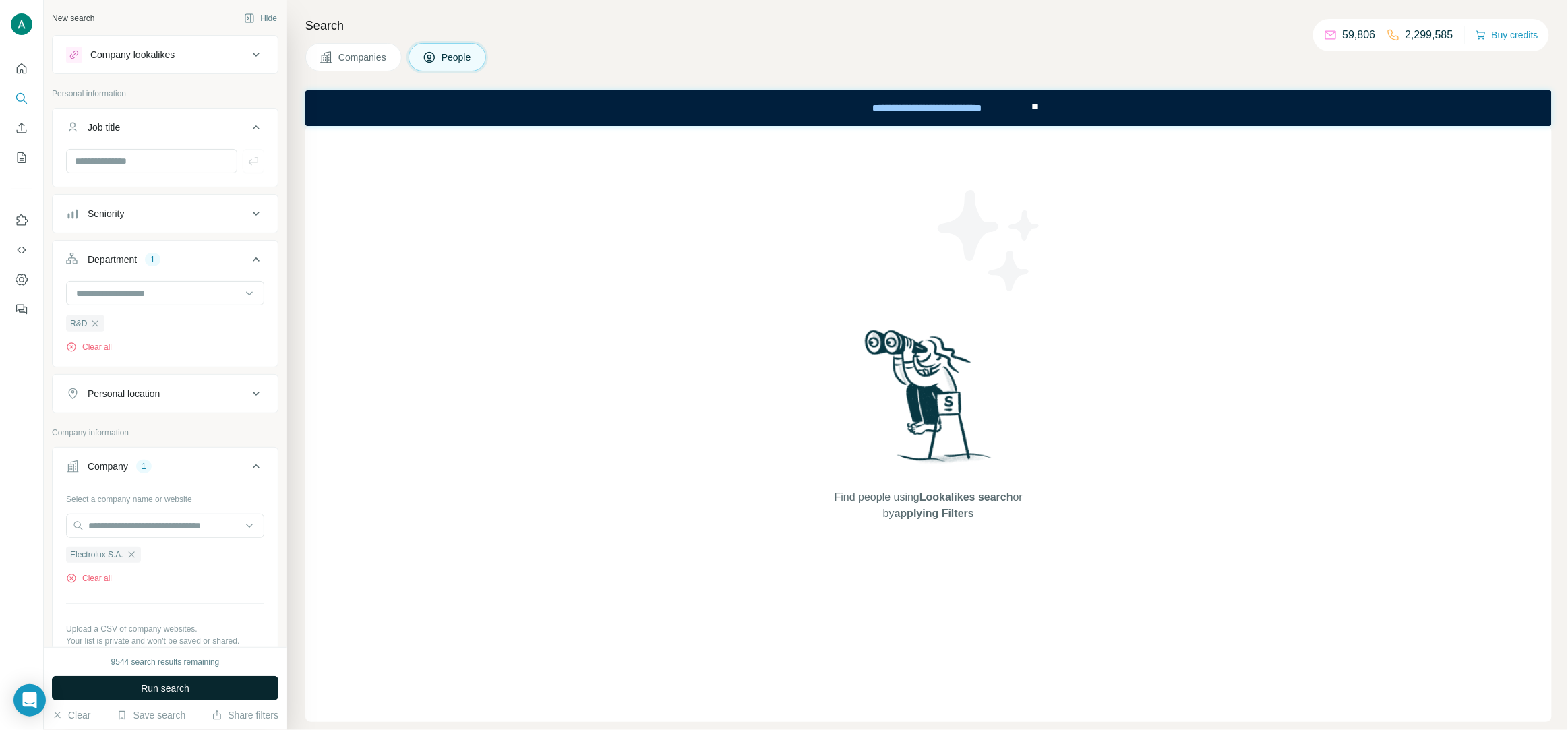
click at [159, 690] on span "Run search" at bounding box center [165, 688] width 49 height 13
click at [98, 325] on icon "button" at bounding box center [94, 323] width 11 height 11
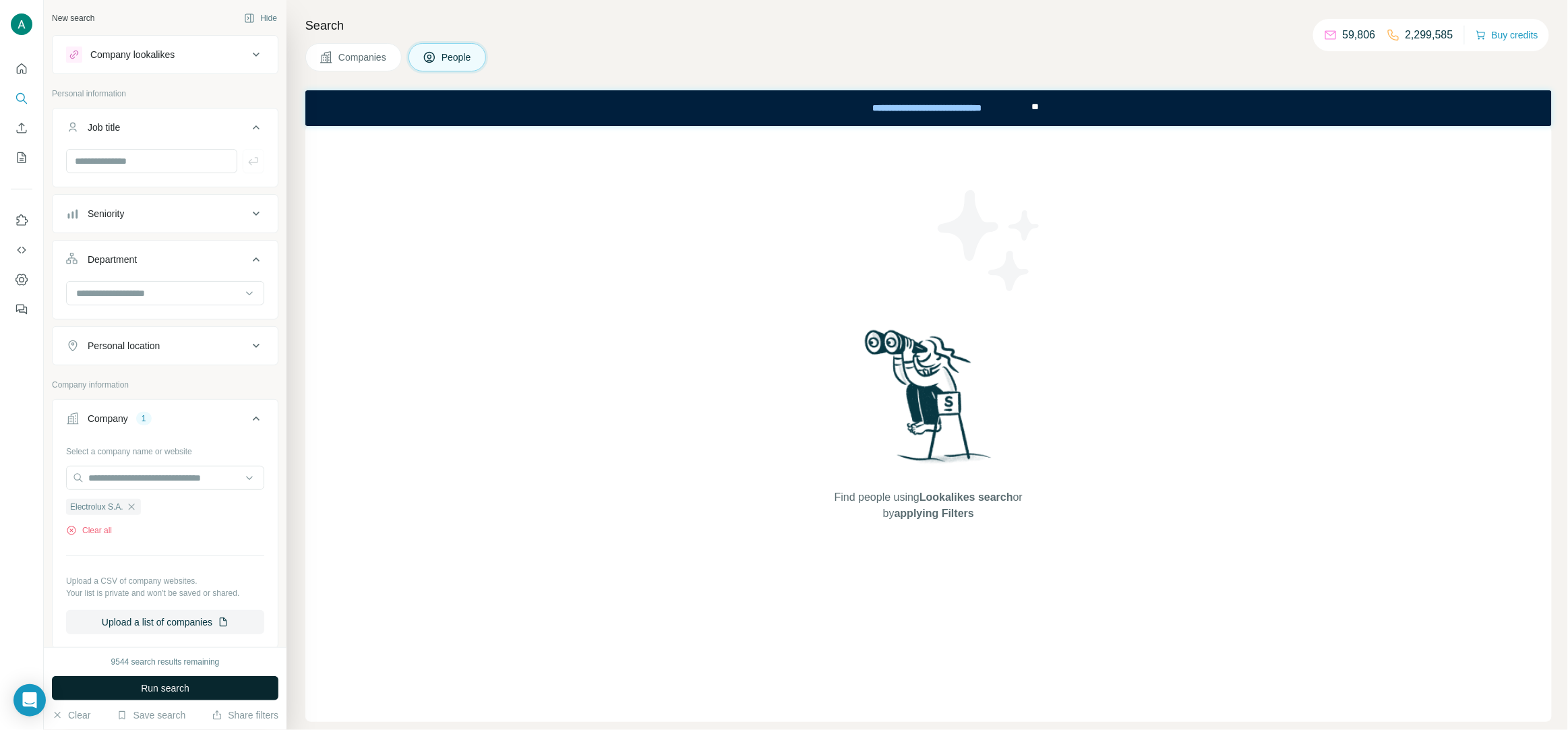
click at [192, 686] on button "Run search" at bounding box center [165, 688] width 226 height 24
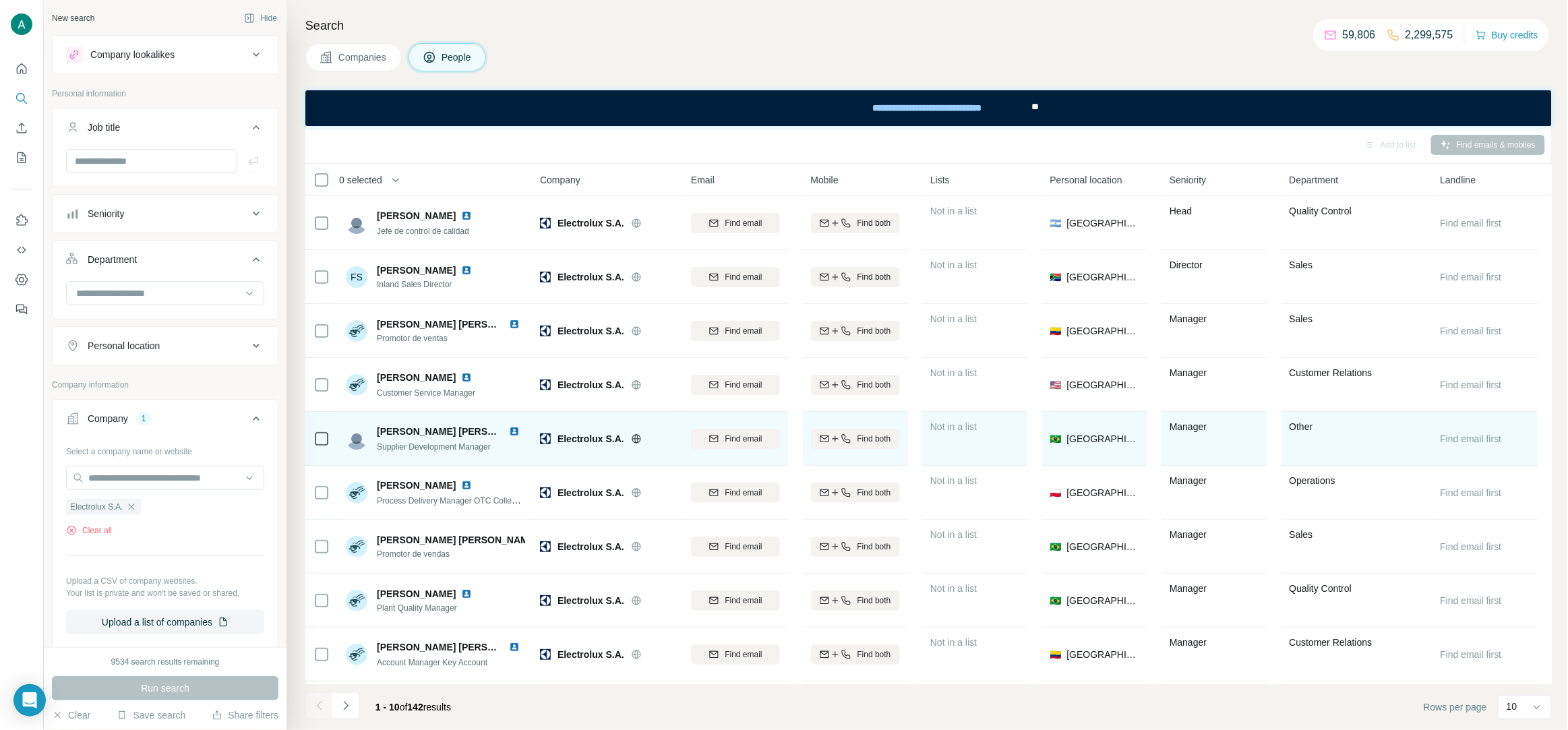
scroll to position [51, 0]
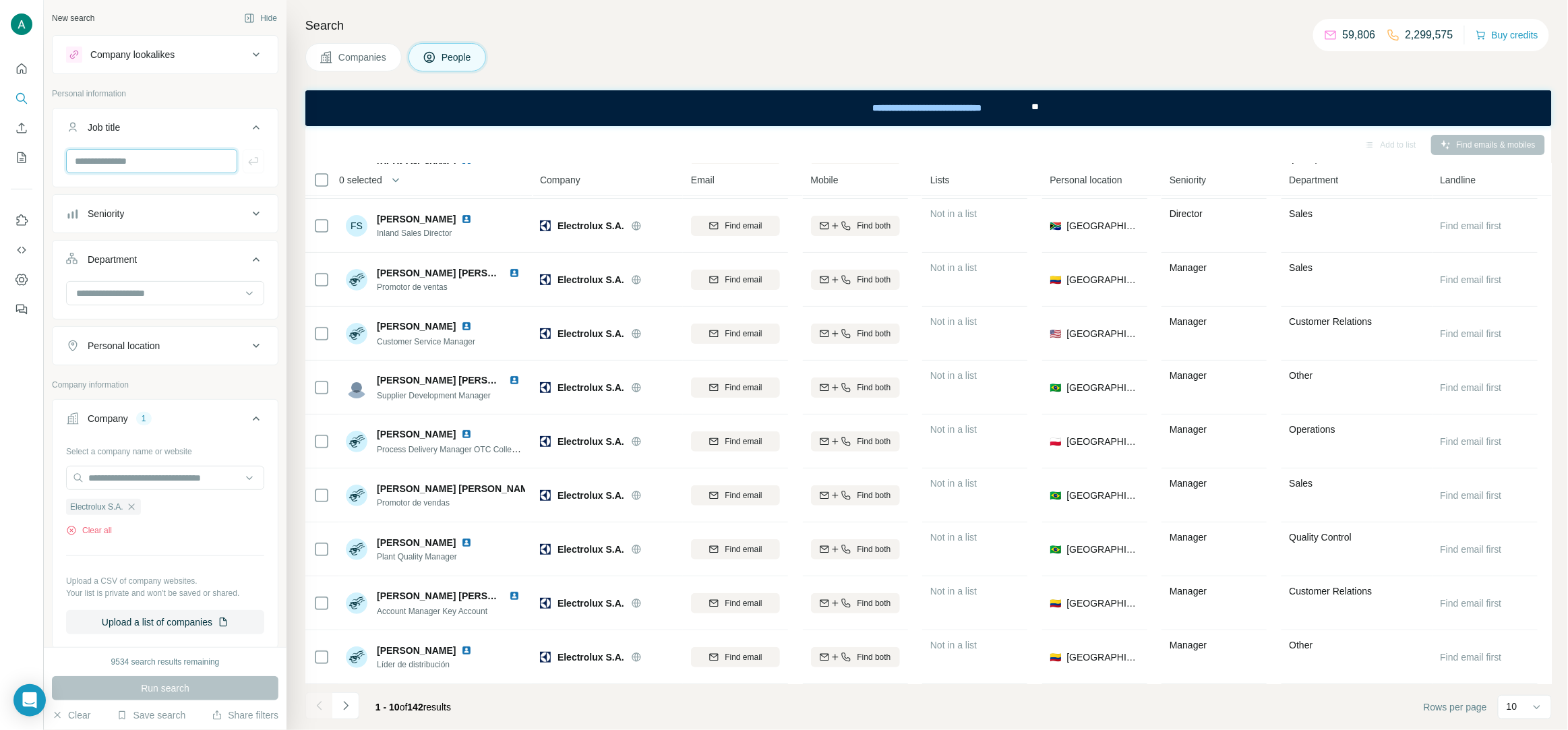
click at [171, 162] on input "text" at bounding box center [152, 161] width 171 height 24
paste input "**********"
type input "**********"
click at [252, 164] on icon "button" at bounding box center [253, 161] width 13 height 13
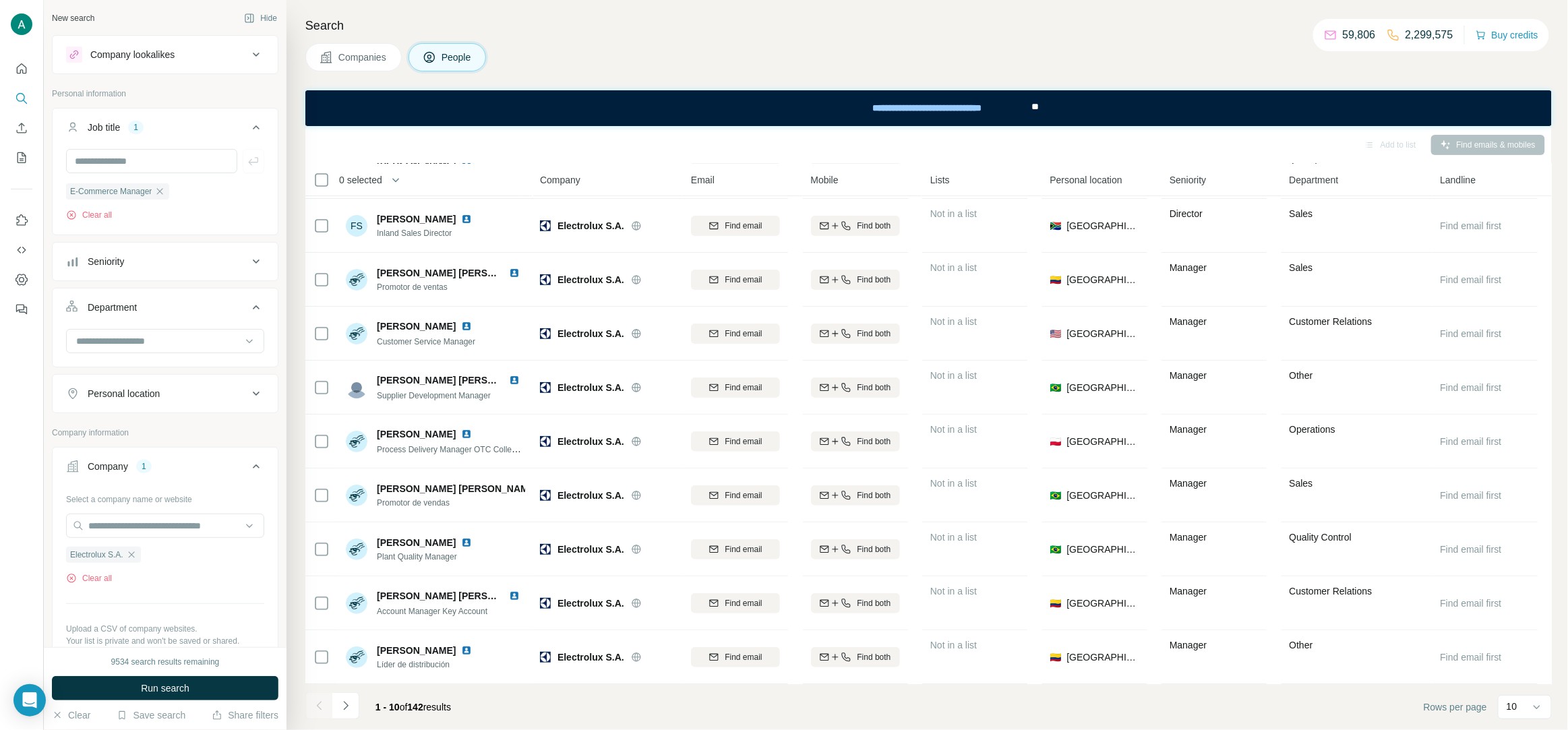
click at [174, 688] on span "Run search" at bounding box center [165, 688] width 49 height 13
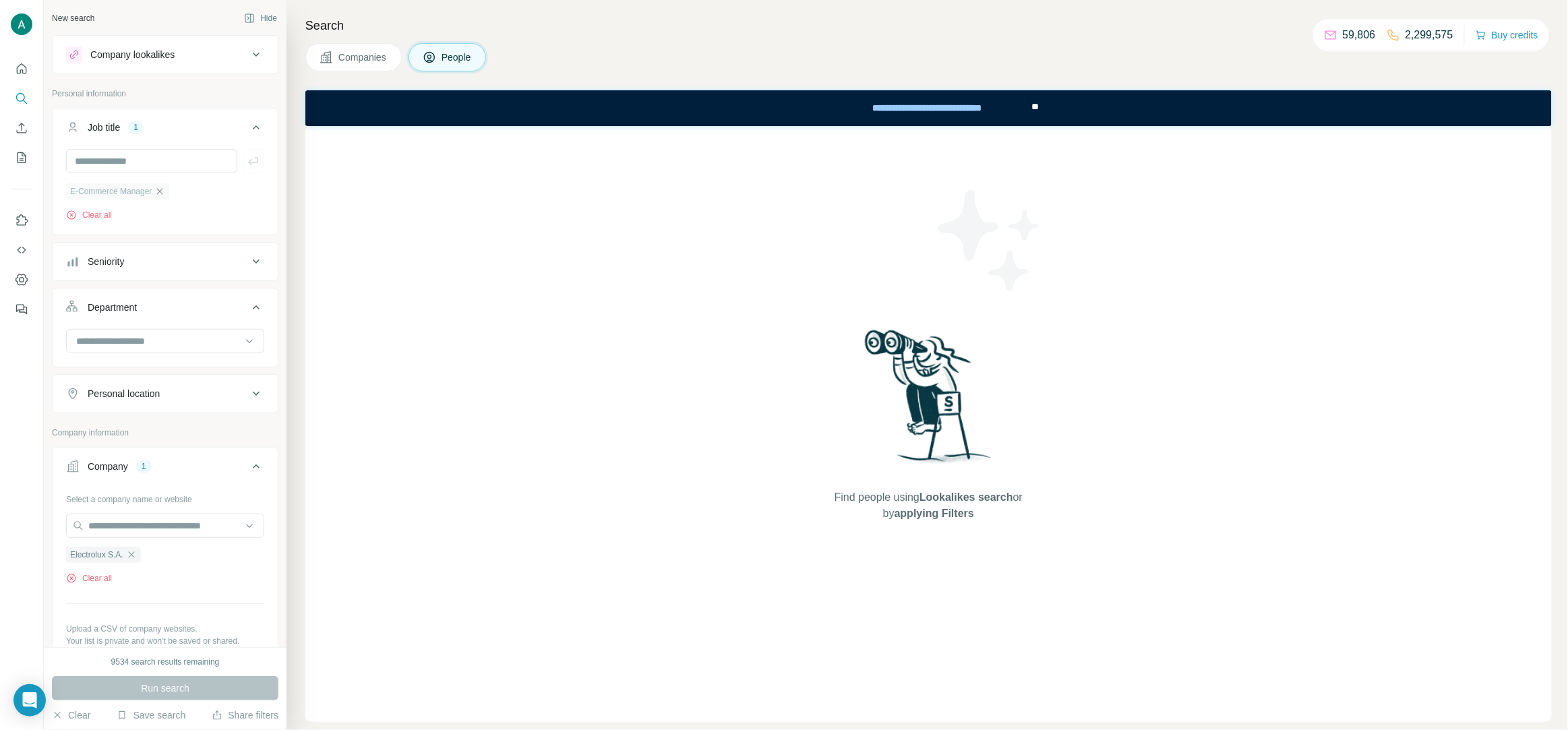
click at [165, 191] on icon "button" at bounding box center [159, 191] width 11 height 11
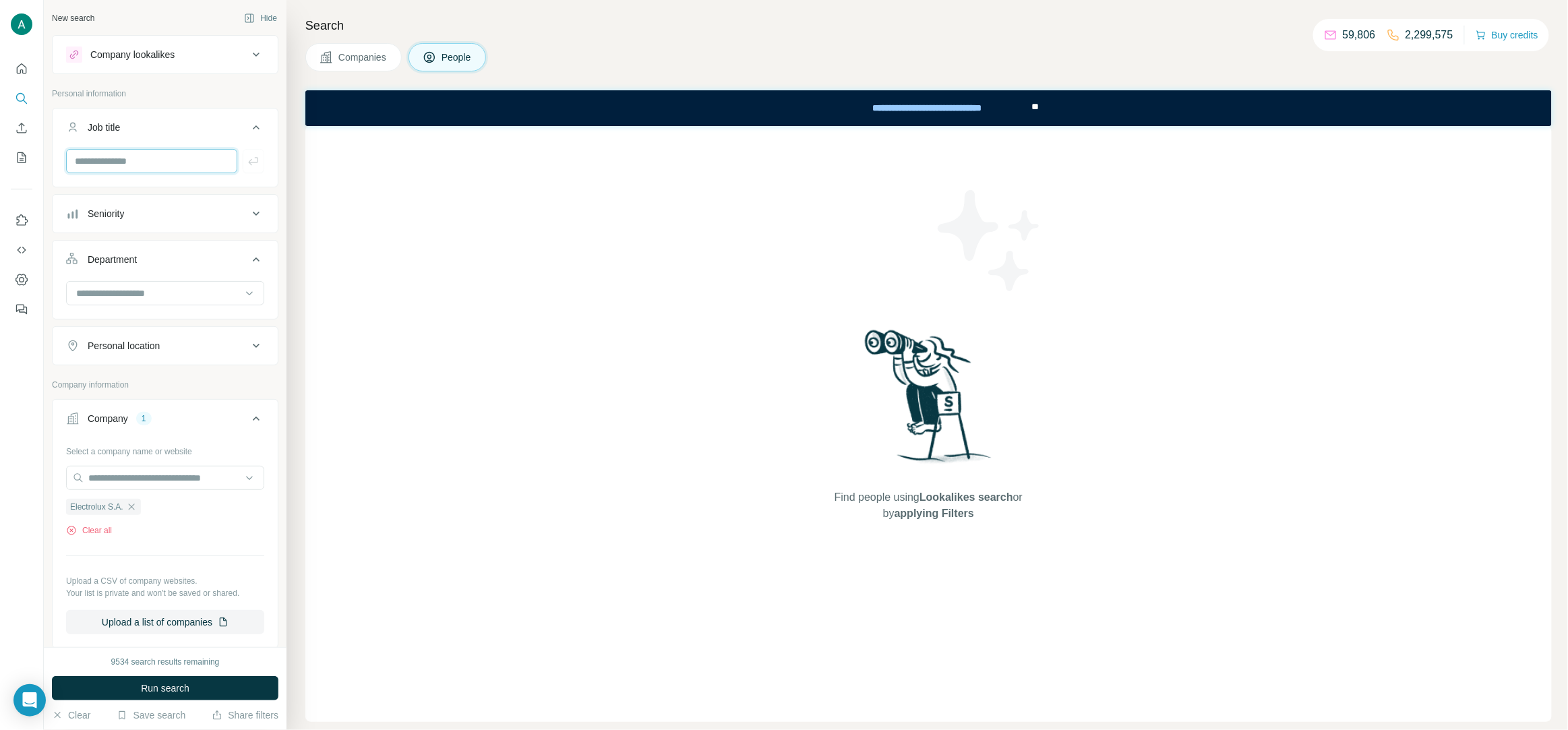
click at [146, 162] on input "text" at bounding box center [152, 161] width 171 height 24
click at [141, 161] on input "**********" at bounding box center [152, 161] width 171 height 24
type input "*******"
click at [252, 162] on icon "button" at bounding box center [253, 161] width 10 height 8
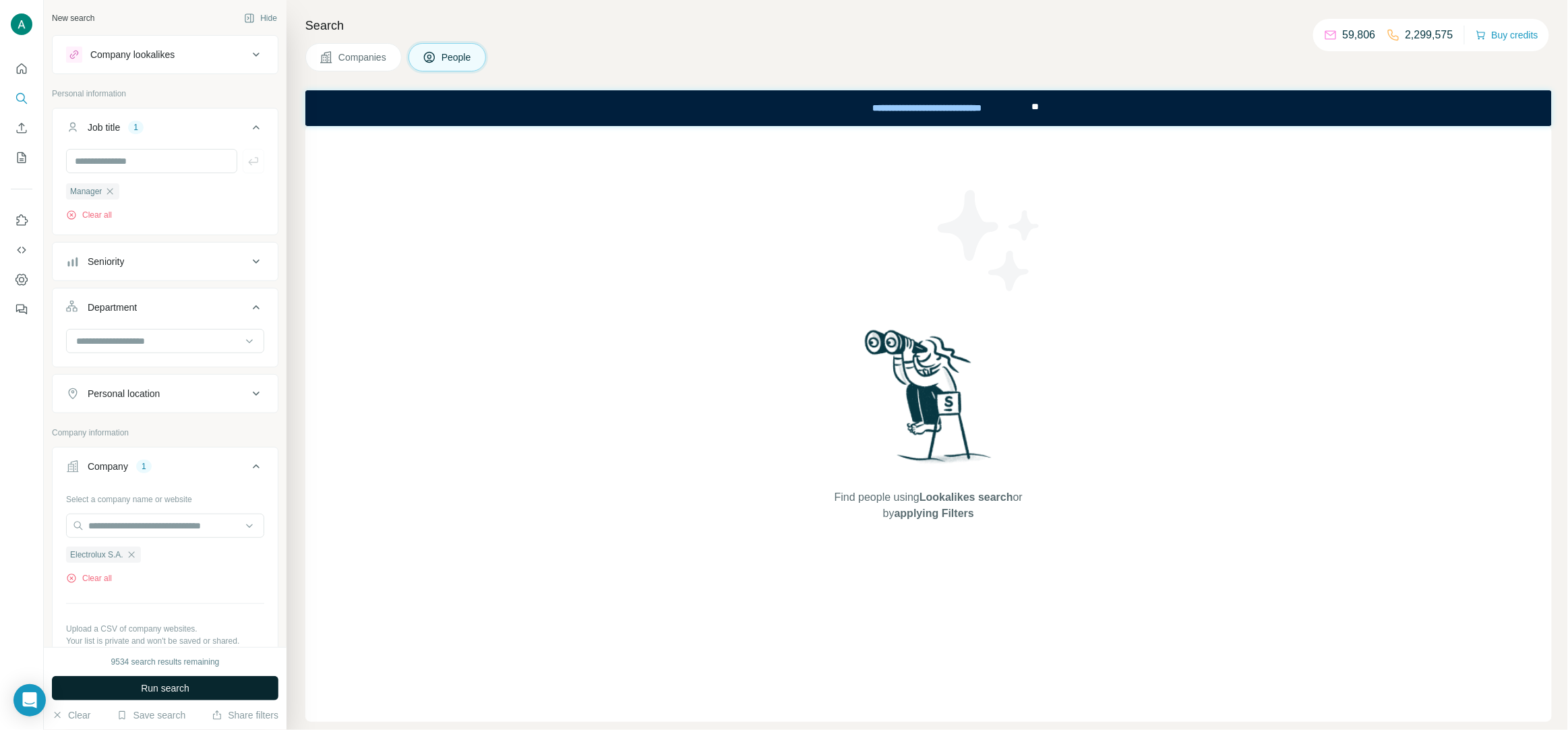
click at [149, 682] on span "Run search" at bounding box center [165, 688] width 49 height 13
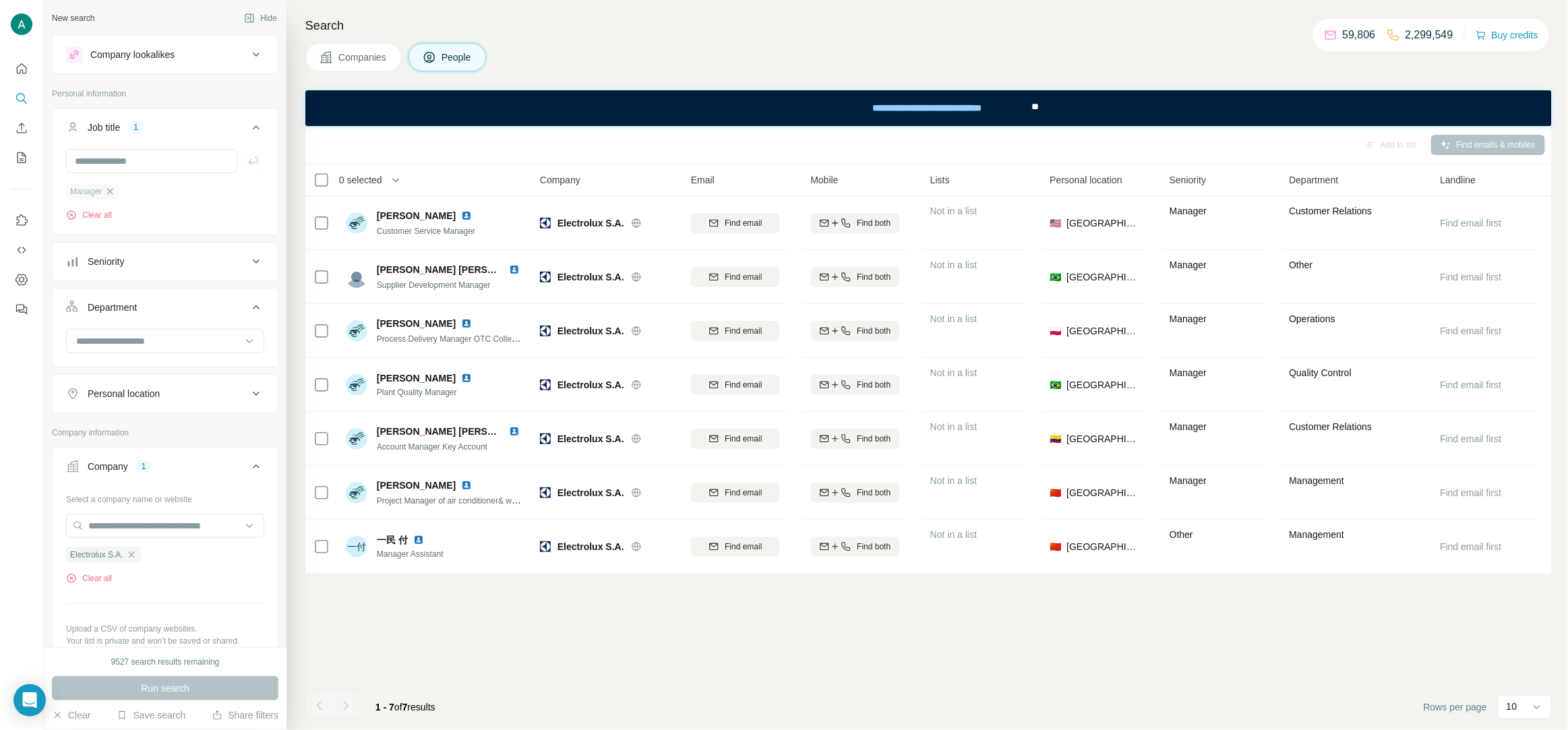
click at [114, 190] on icon "button" at bounding box center [109, 191] width 11 height 11
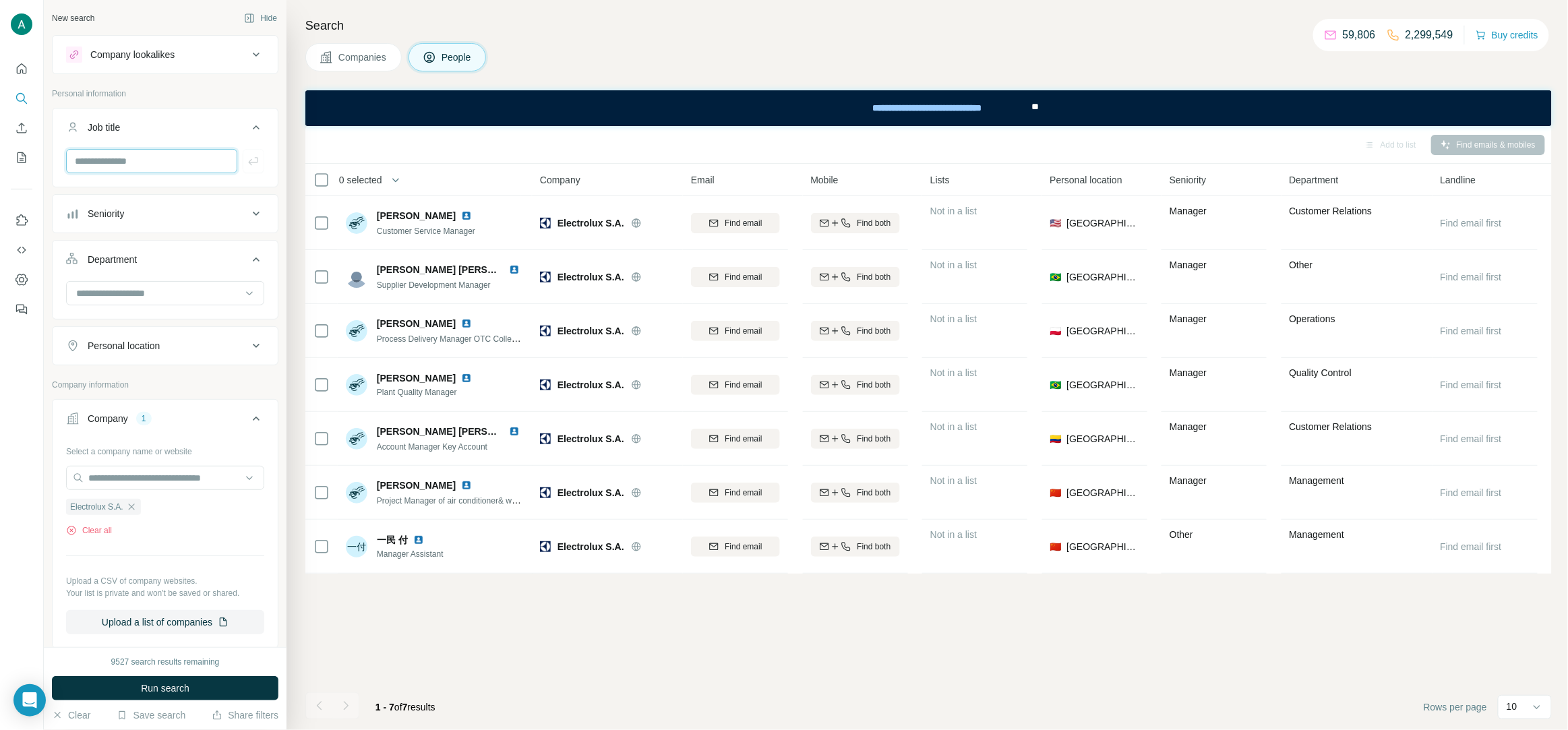
click at [115, 171] on input "text" at bounding box center [152, 161] width 171 height 24
type input "******"
click at [261, 166] on button "button" at bounding box center [253, 161] width 22 height 24
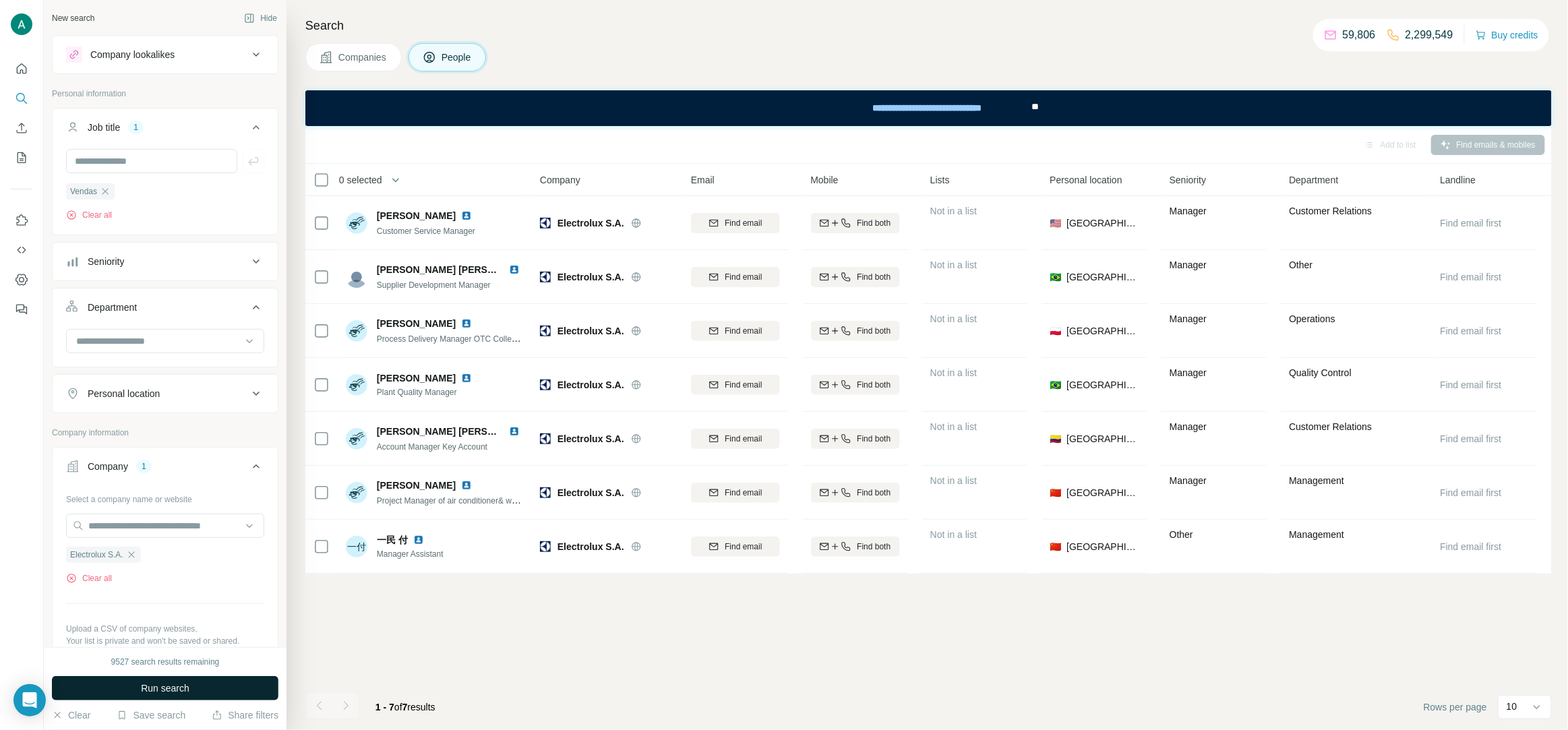
click at [169, 690] on span "Run search" at bounding box center [165, 688] width 49 height 13
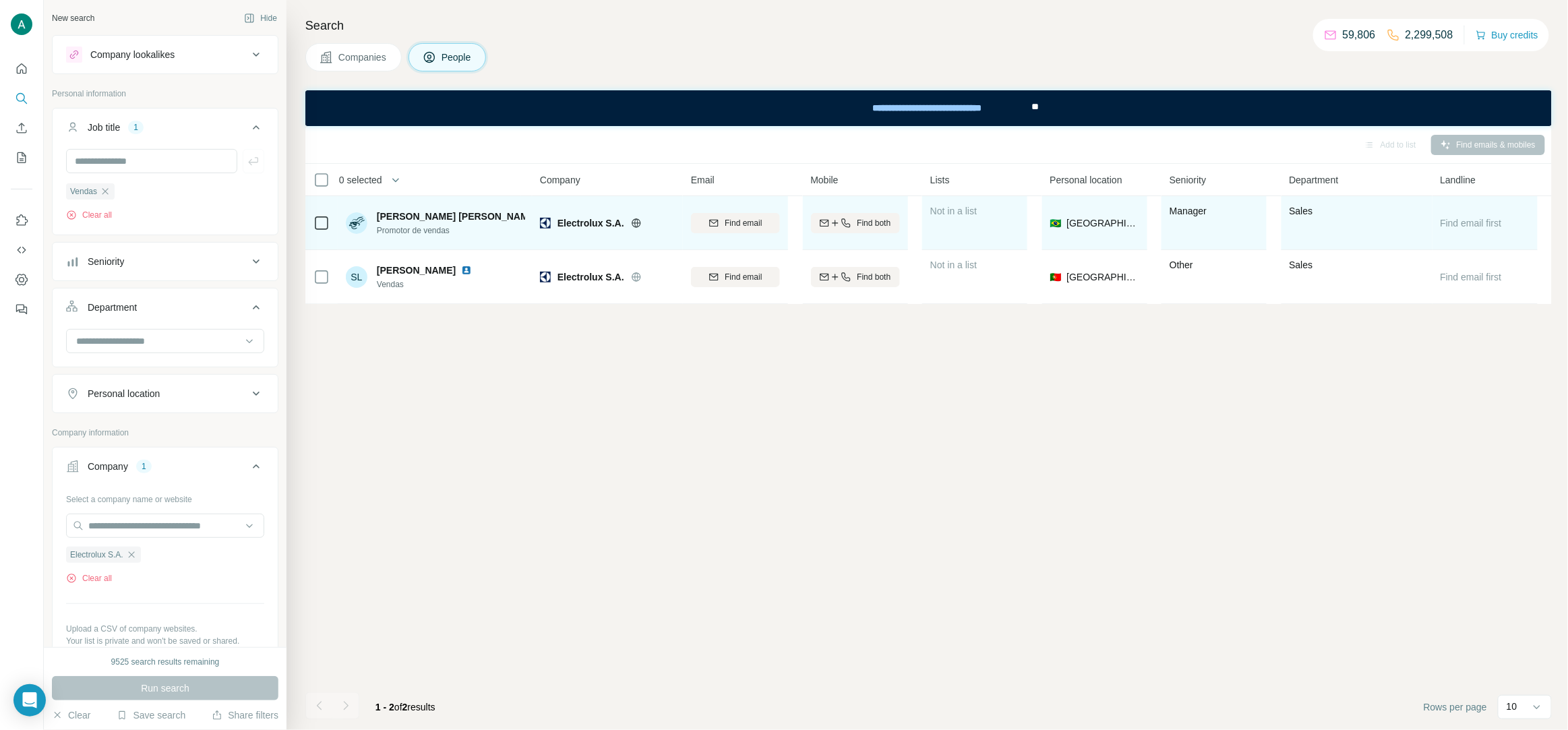
click at [435, 231] on span "Promotor de vendas" at bounding box center [451, 230] width 148 height 12
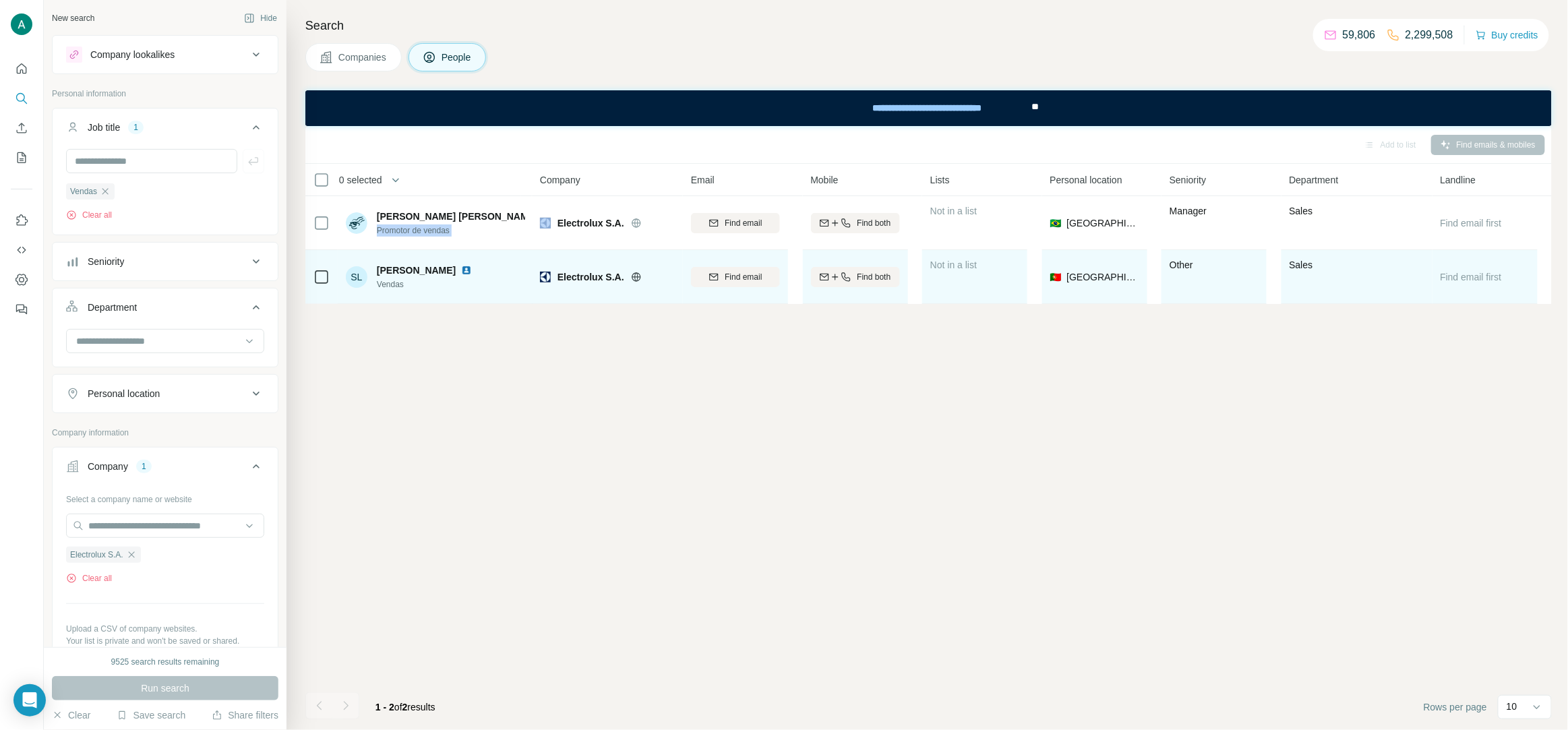
click at [470, 269] on img at bounding box center [466, 270] width 11 height 11
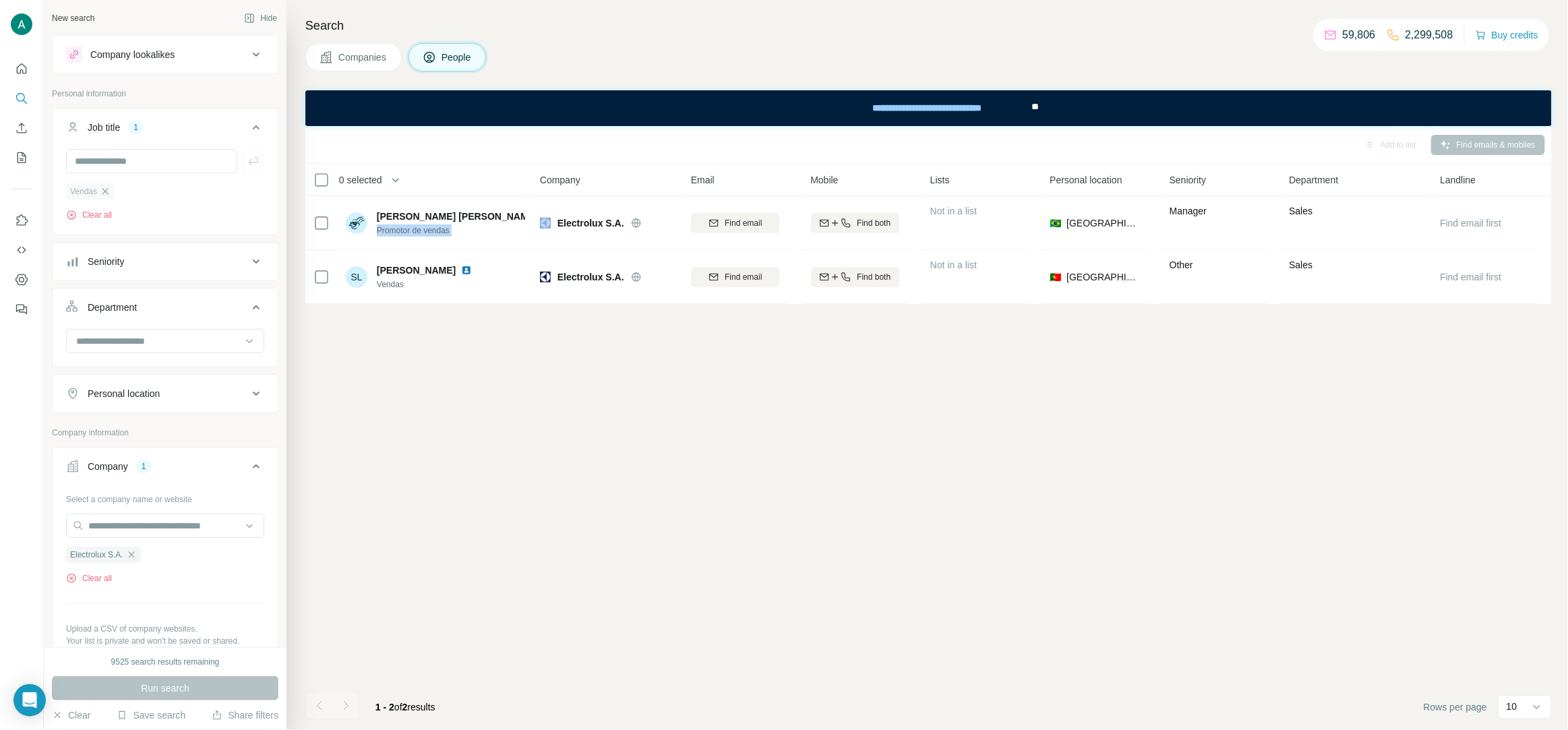
click at [109, 193] on icon "button" at bounding box center [105, 191] width 6 height 6
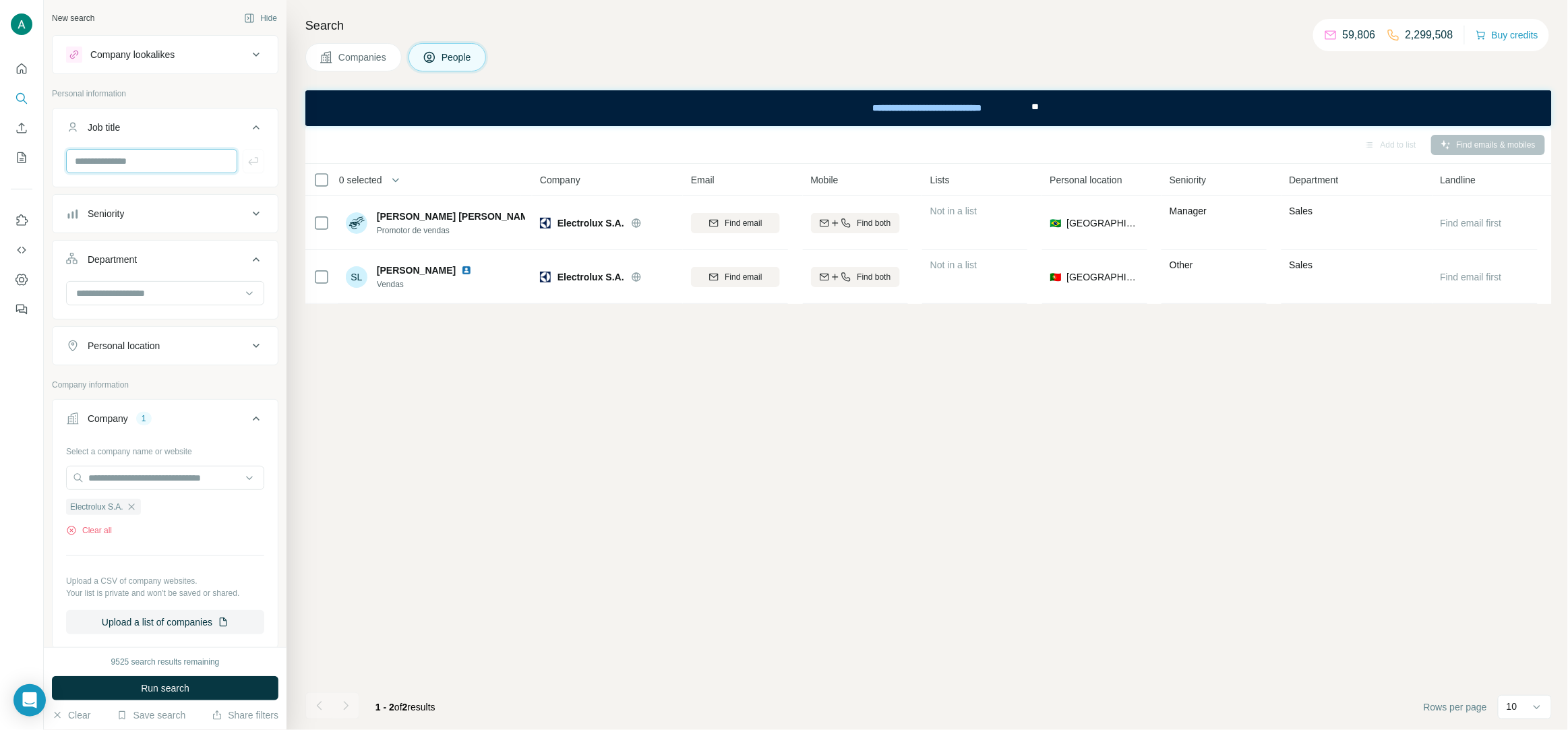
click at [148, 166] on input "text" at bounding box center [152, 161] width 171 height 24
paste input "****"
type input "****"
click at [259, 162] on icon "button" at bounding box center [253, 161] width 13 height 13
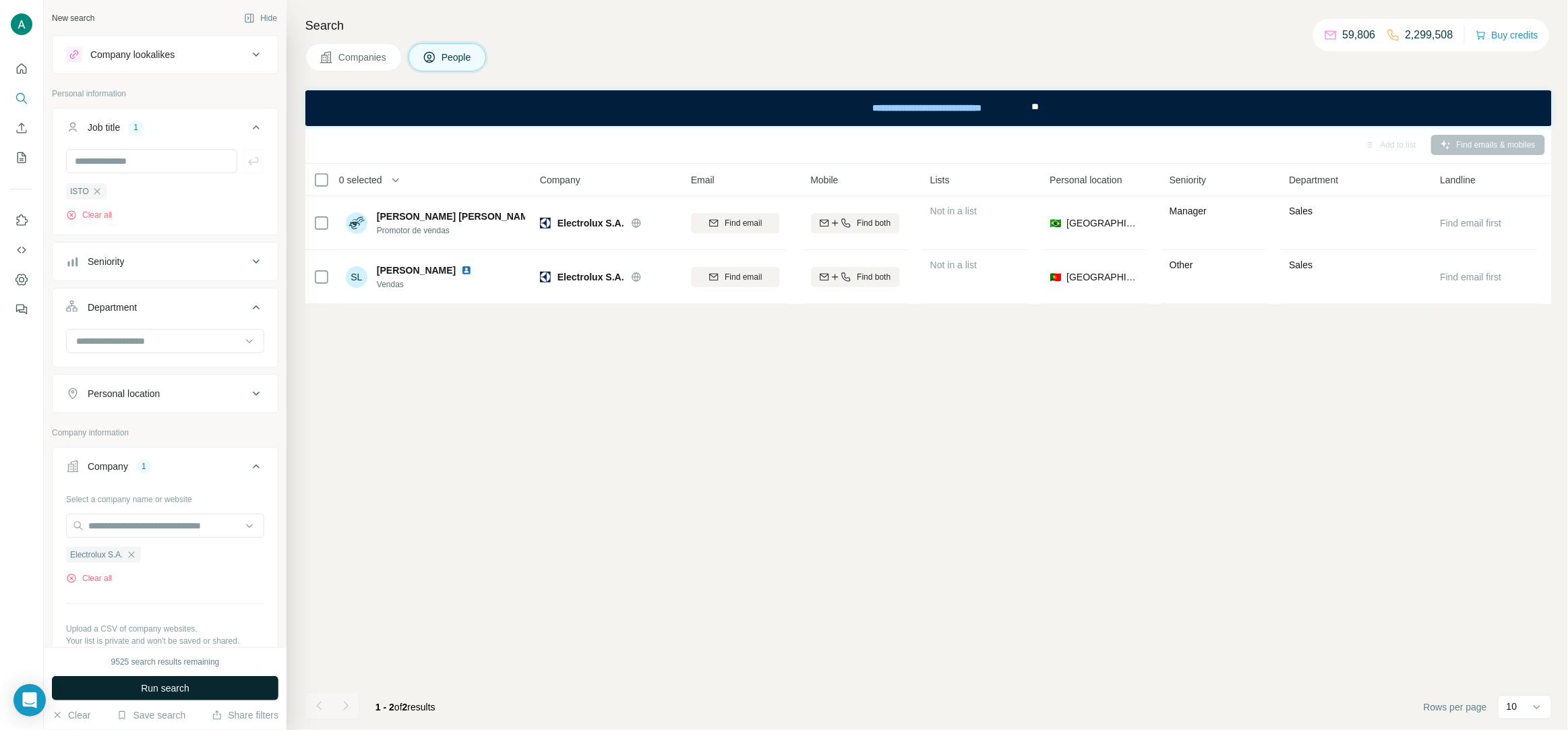
click at [240, 683] on button "Run search" at bounding box center [165, 688] width 226 height 24
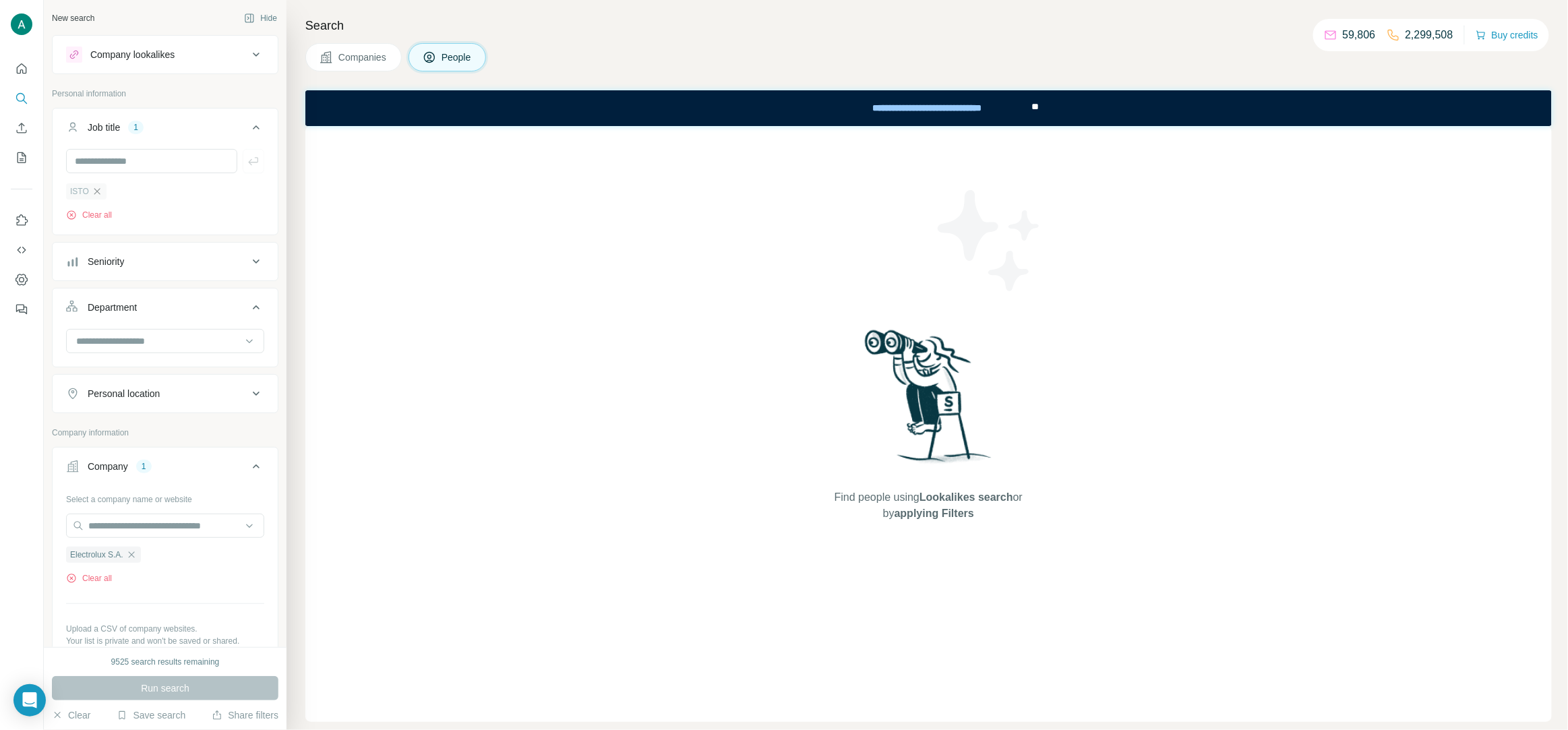
click at [94, 191] on icon "button" at bounding box center [97, 191] width 11 height 11
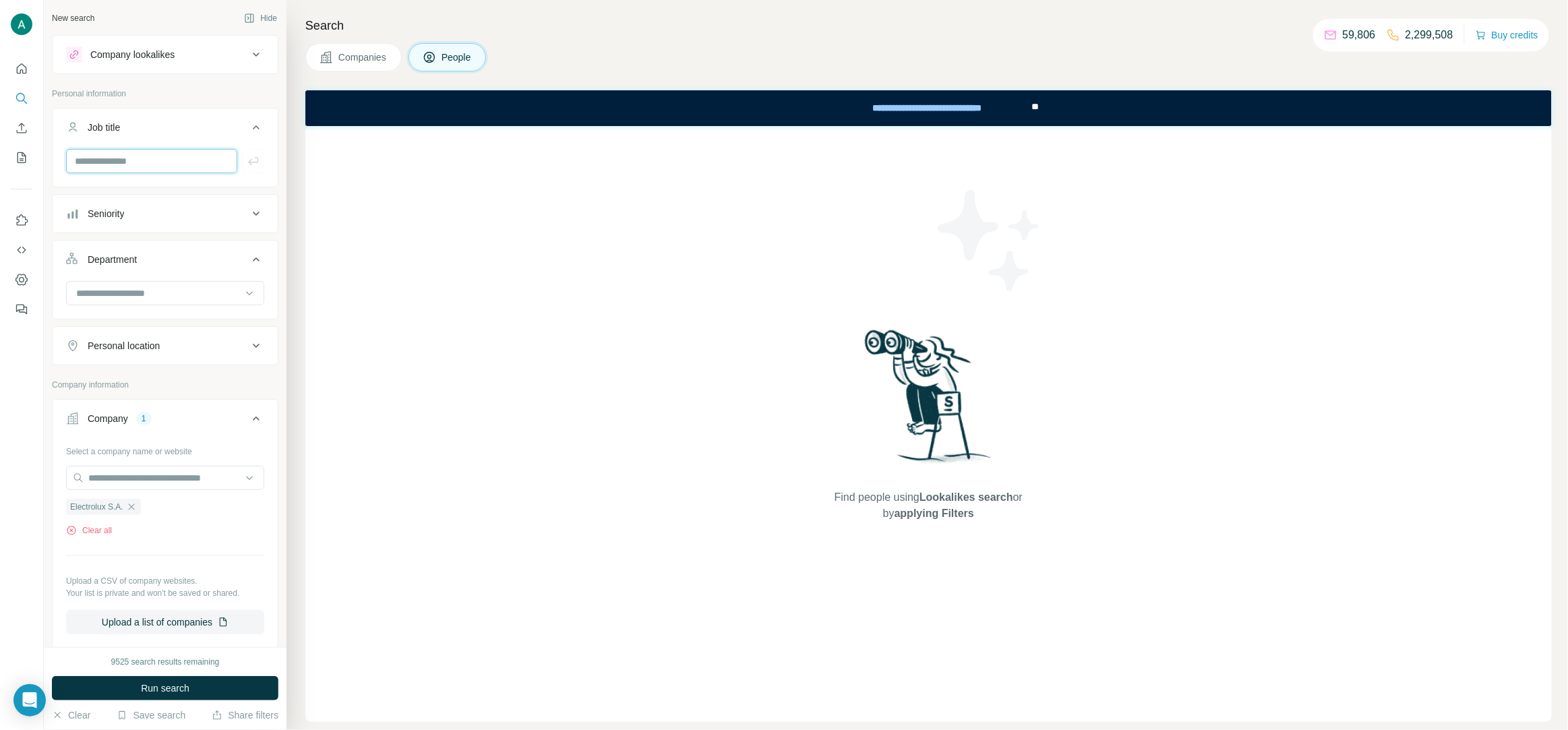
click at [95, 164] on input "text" at bounding box center [152, 161] width 171 height 24
type input "**"
click at [254, 159] on icon "button" at bounding box center [253, 161] width 13 height 13
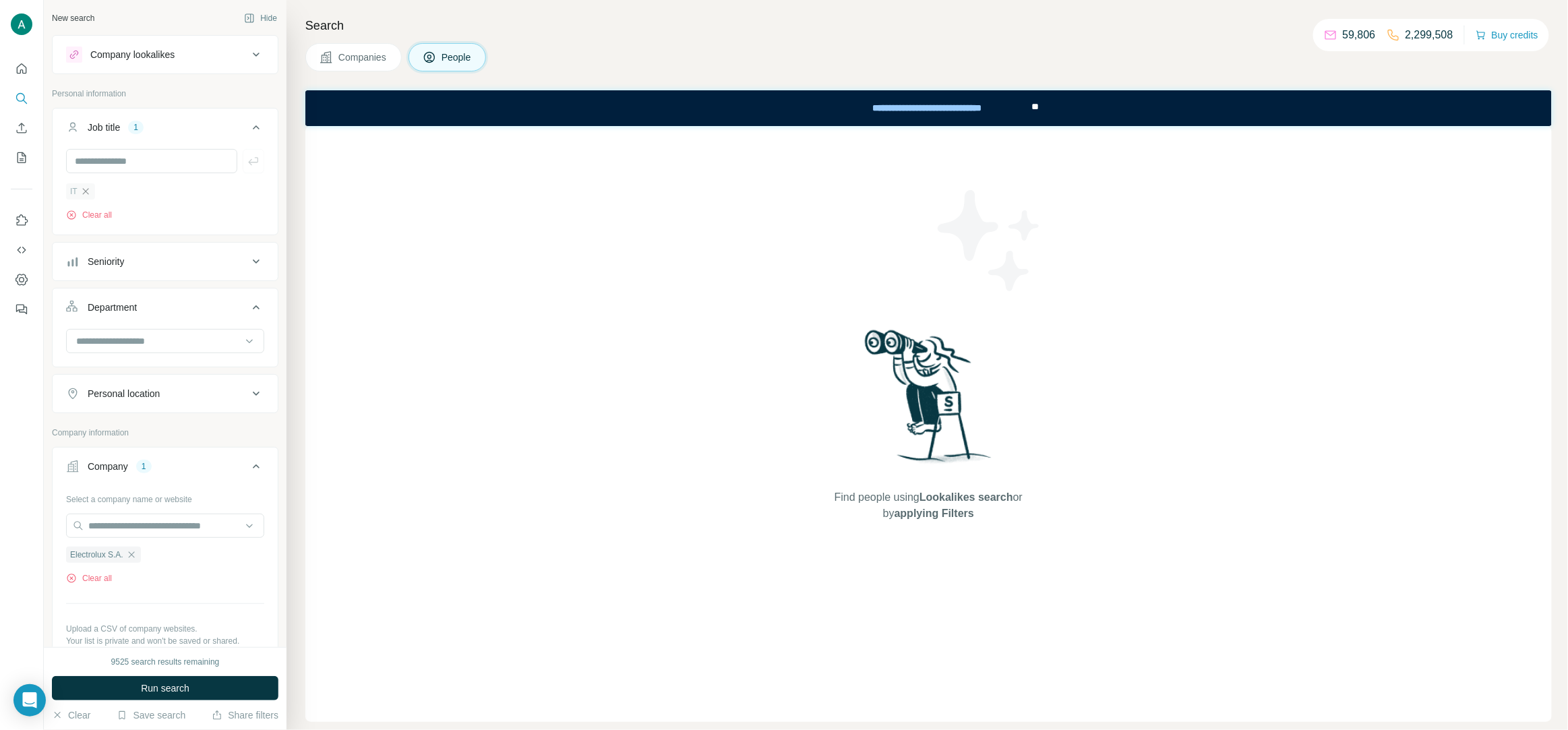
click at [86, 192] on icon "button" at bounding box center [85, 191] width 11 height 11
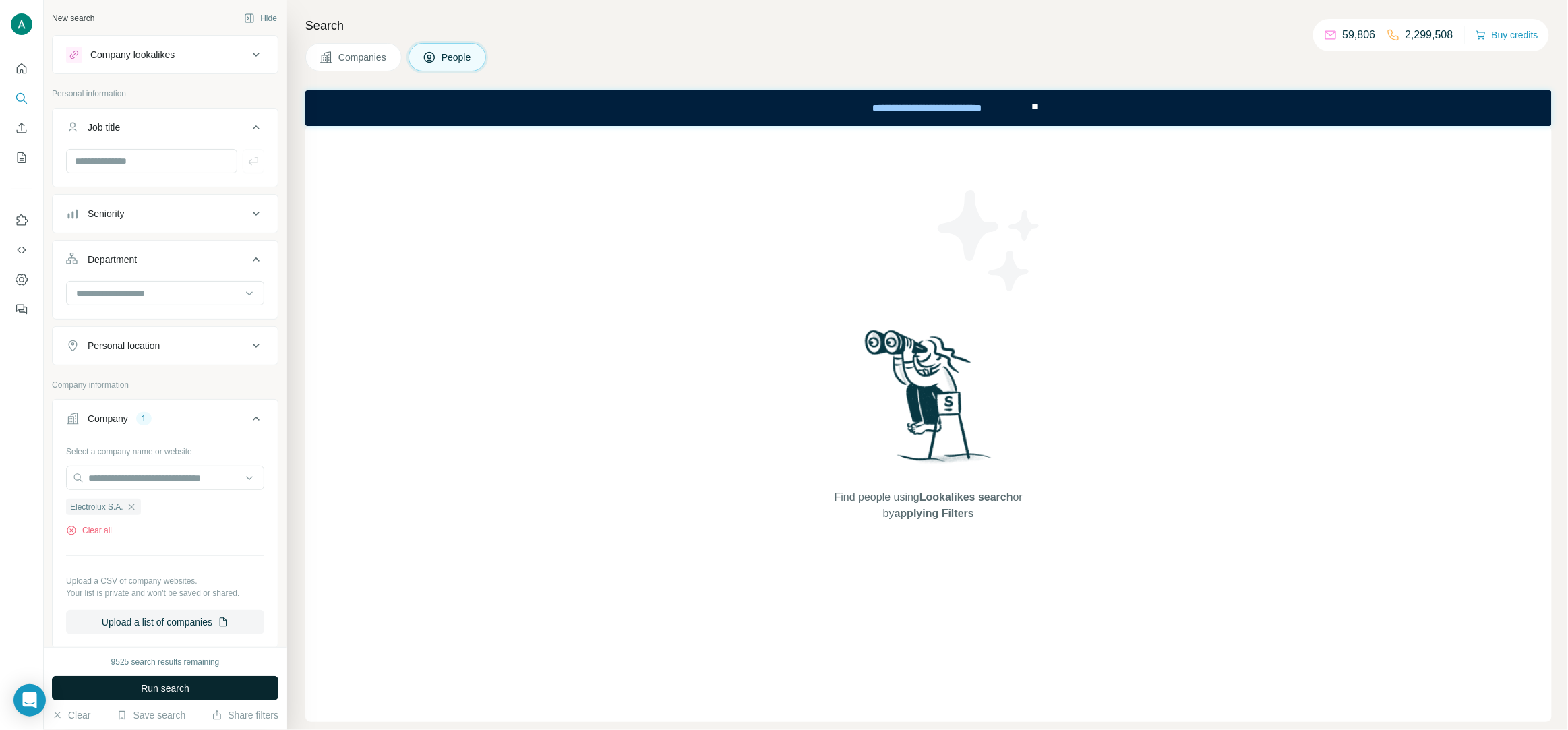
click at [178, 681] on button "Run search" at bounding box center [165, 688] width 226 height 24
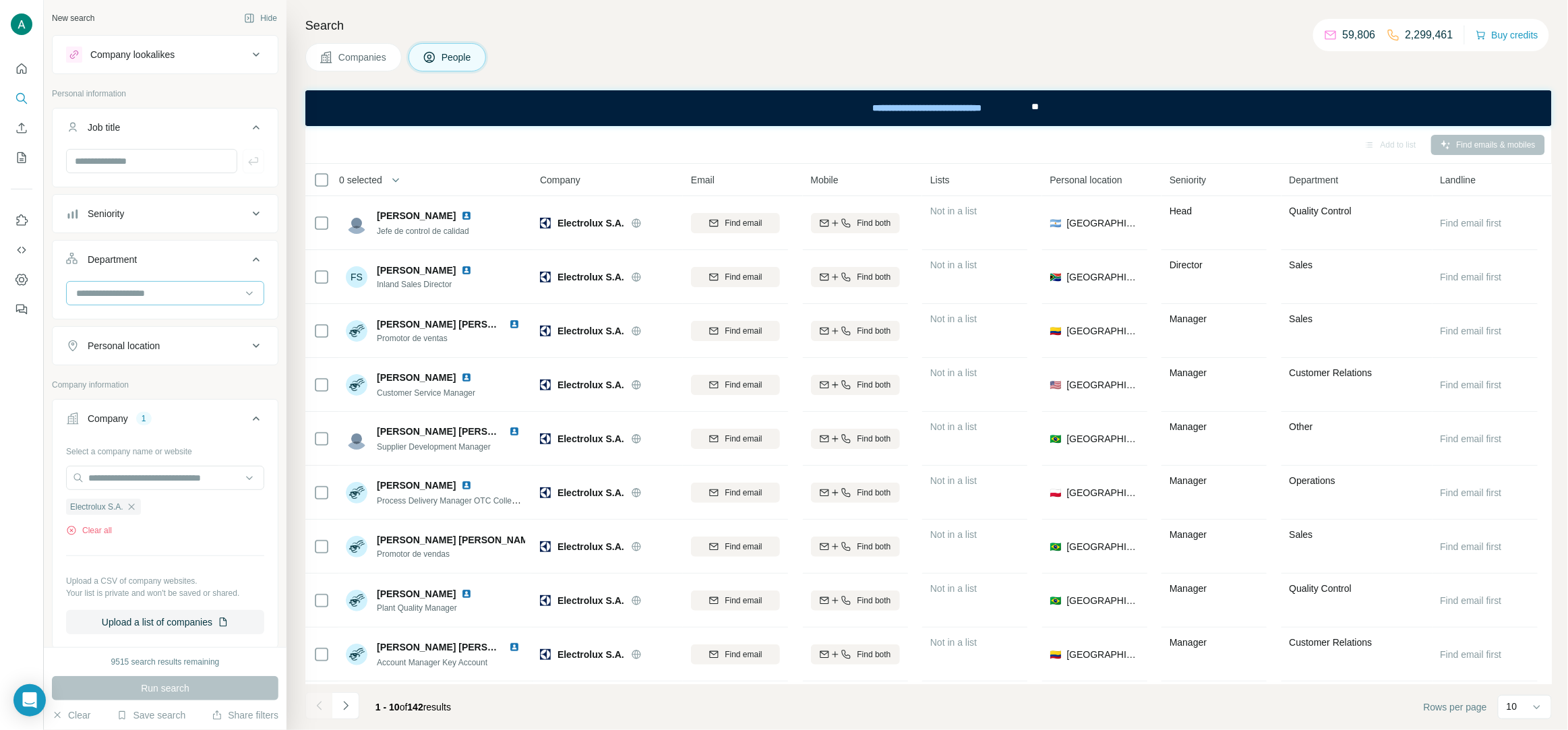
click at [180, 298] on input at bounding box center [158, 293] width 166 height 15
click at [119, 391] on div "Sales" at bounding box center [165, 393] width 176 height 13
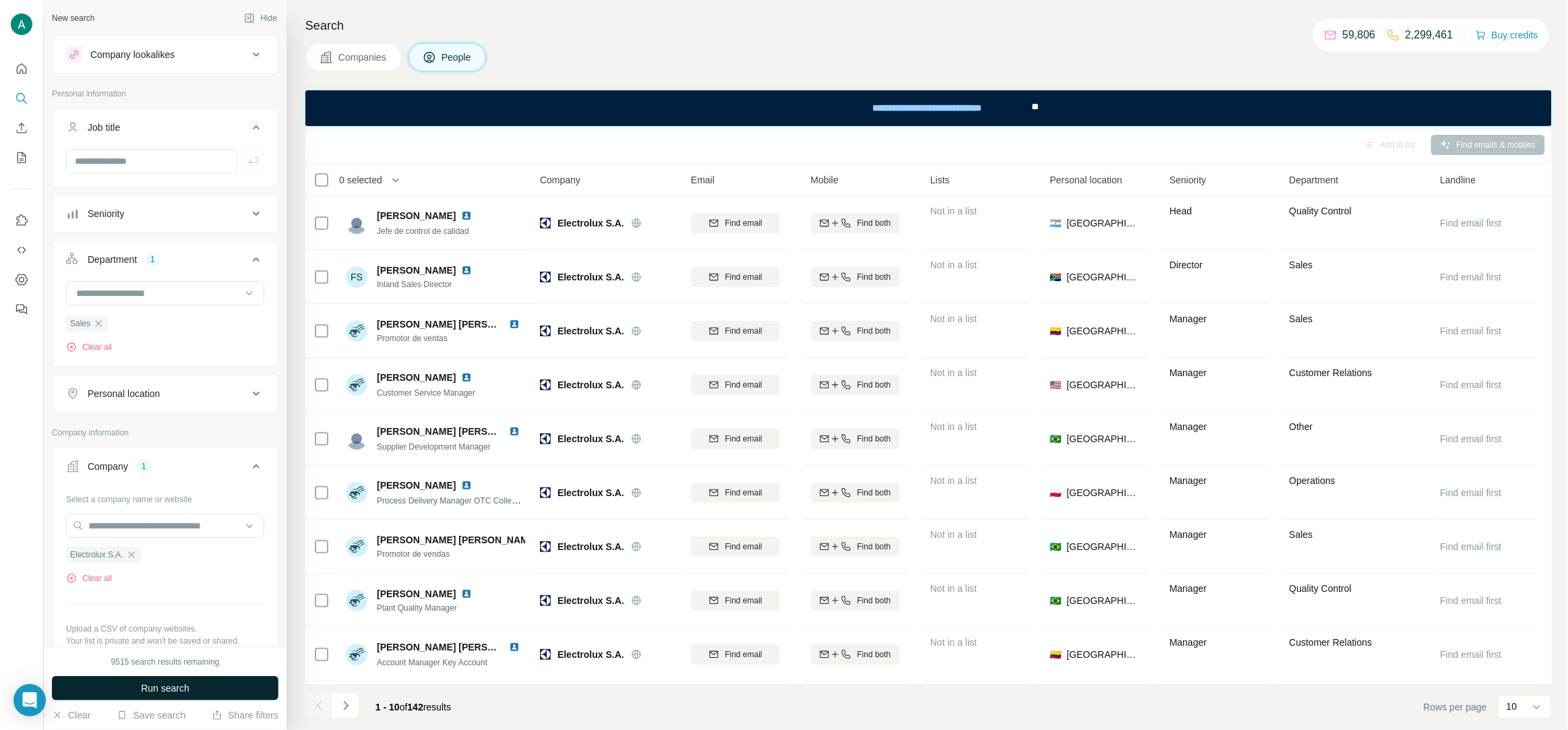
click at [173, 696] on button "Run search" at bounding box center [165, 688] width 226 height 24
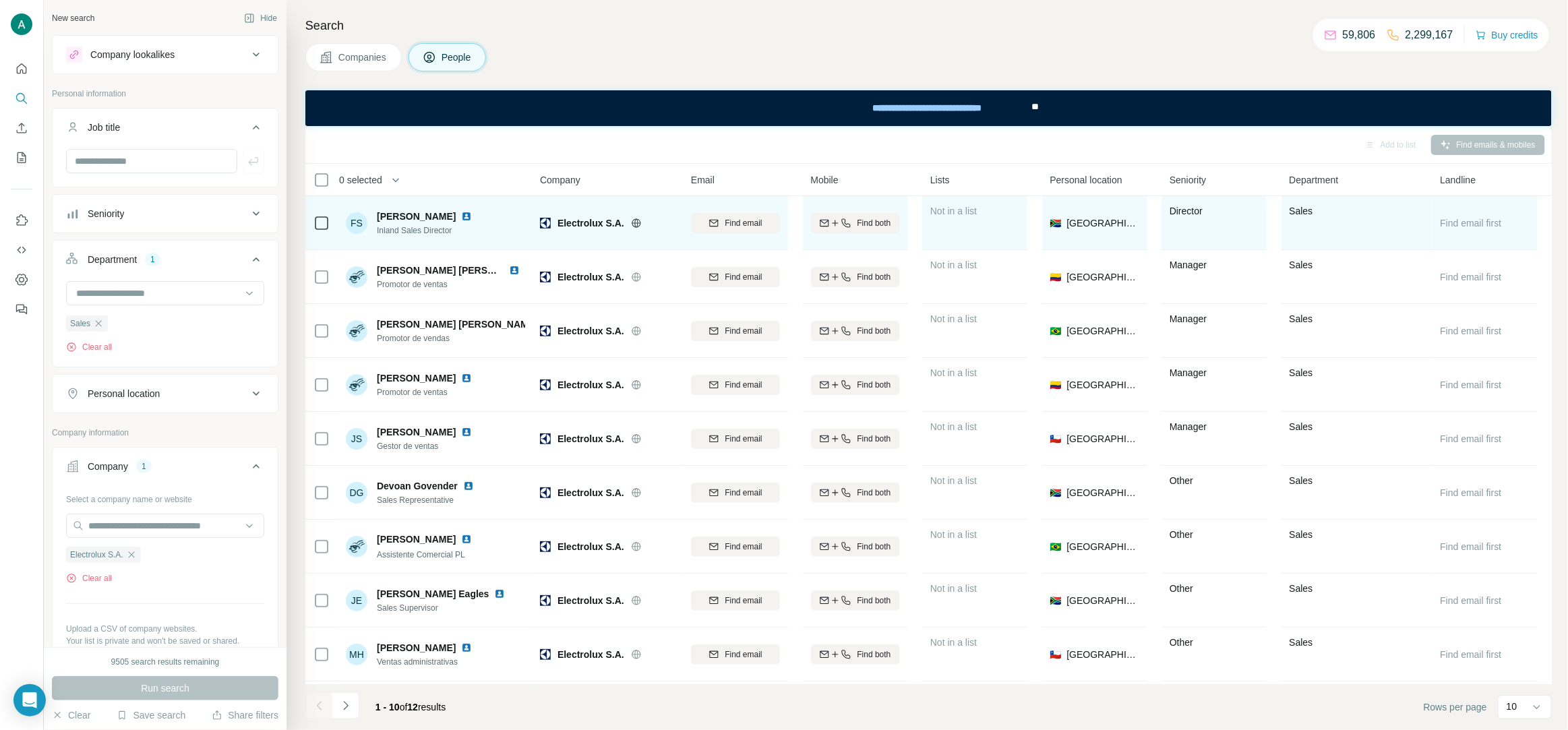
click at [443, 233] on span "Inland Sales Director" at bounding box center [427, 230] width 100 height 12
click at [443, 233] on span "Inland Sales Director" at bounding box center [427, 230] width 100 height 12
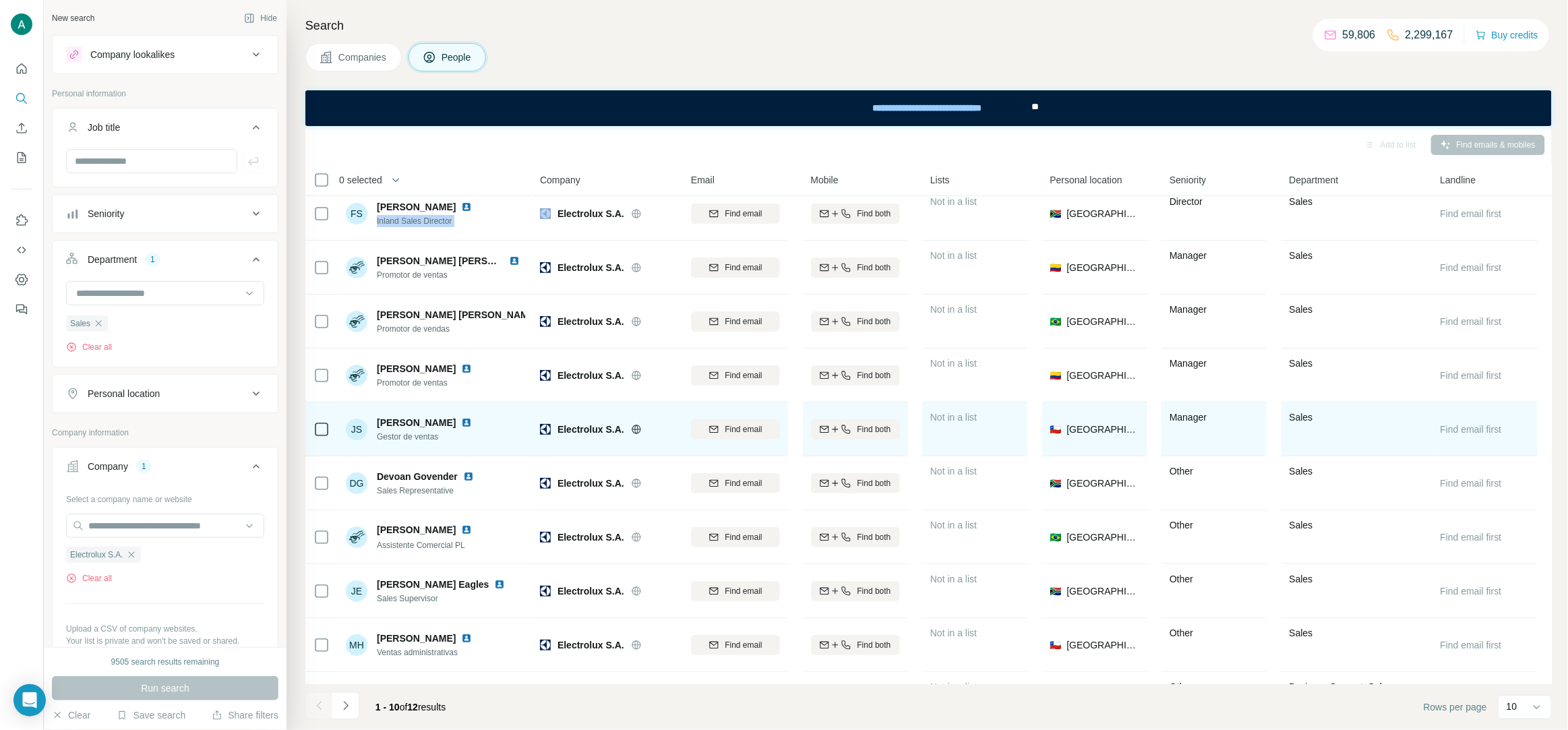
scroll to position [51, 0]
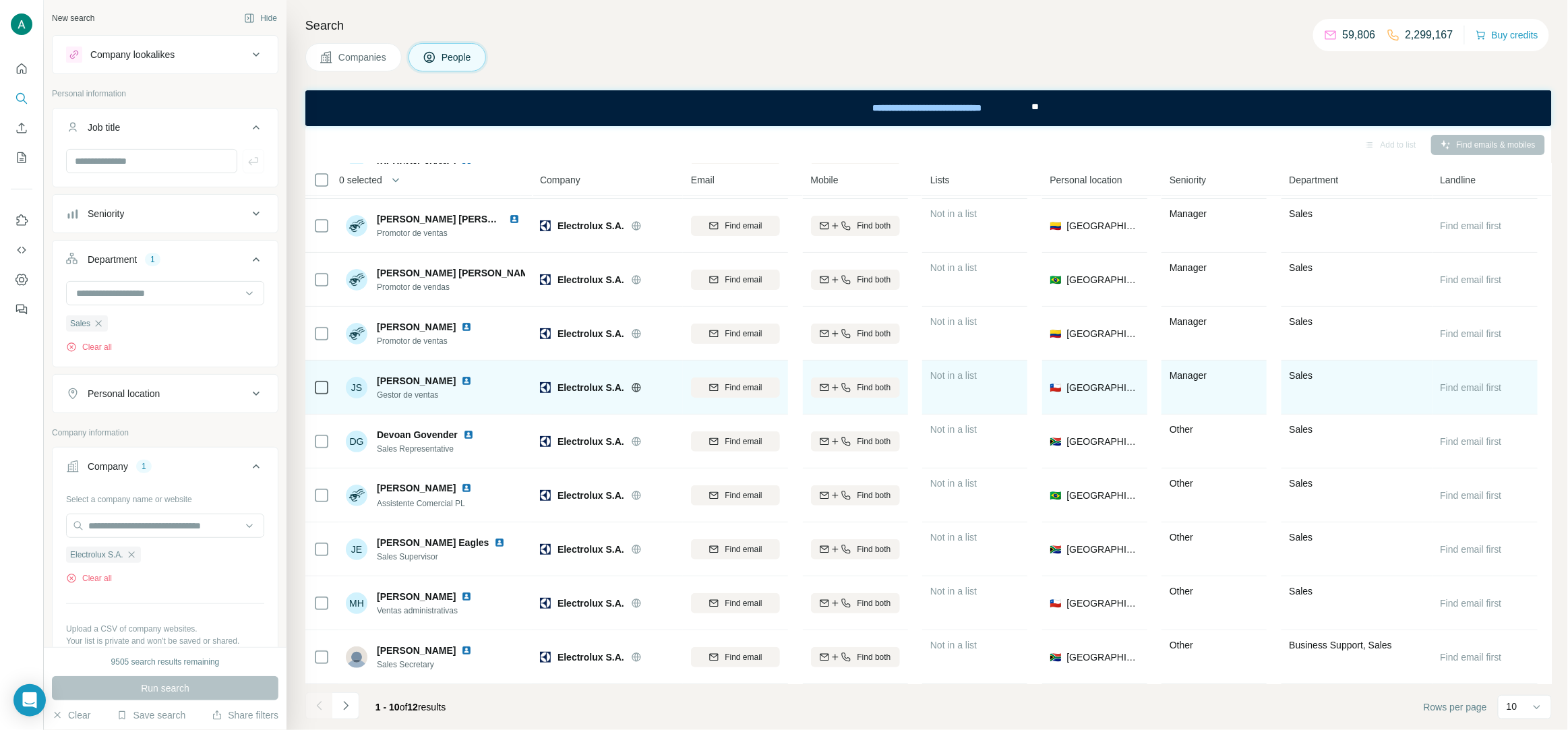
click at [430, 392] on span "Gestor de ventas" at bounding box center [427, 395] width 100 height 12
click at [461, 383] on img at bounding box center [466, 381] width 11 height 11
click at [704, 391] on div "Find email" at bounding box center [735, 387] width 89 height 12
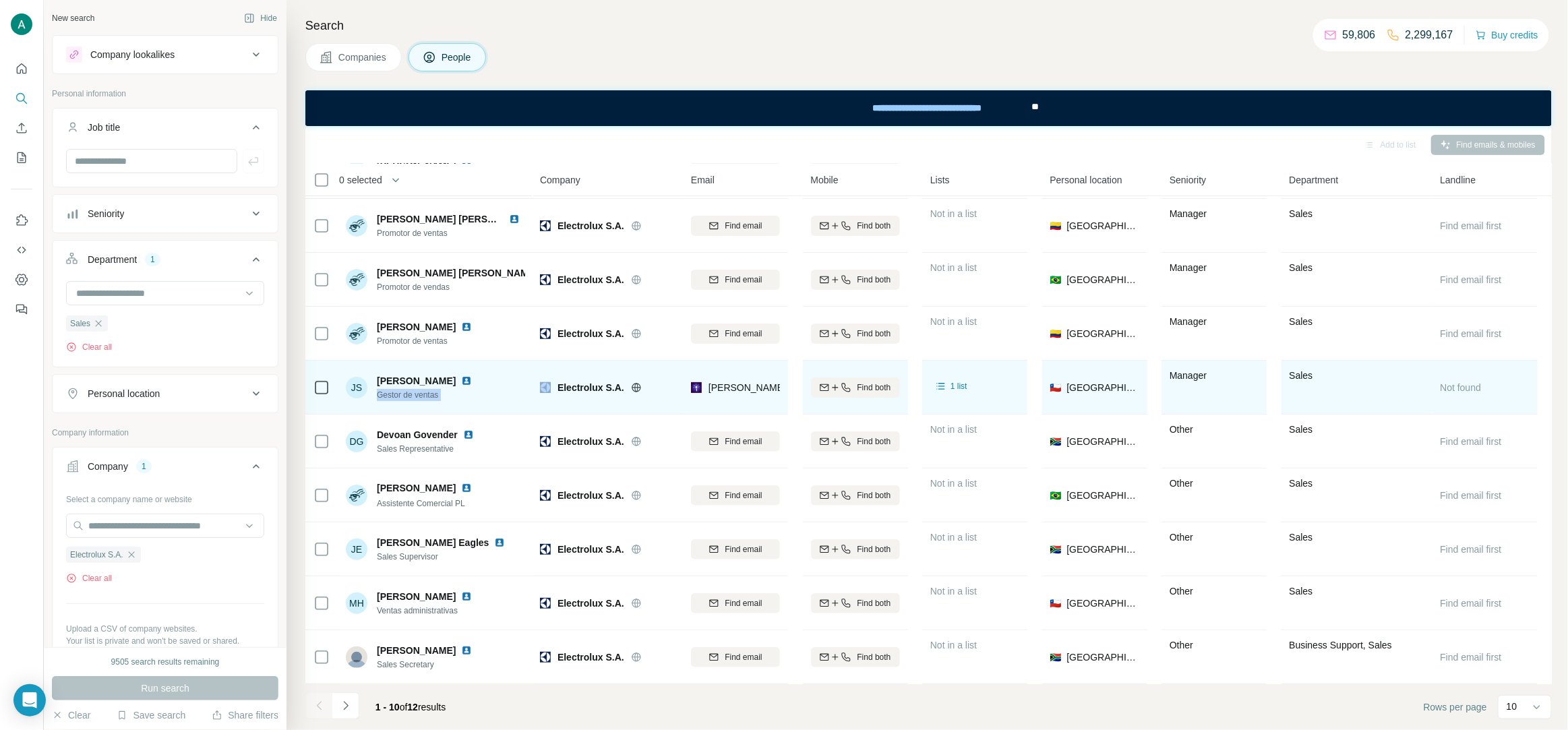
drag, startPoint x: 453, startPoint y: 383, endPoint x: 368, endPoint y: 384, distance: 85.0
click at [368, 384] on div "JS jennifer sanchez Gestor de ventas" at bounding box center [411, 388] width 131 height 27
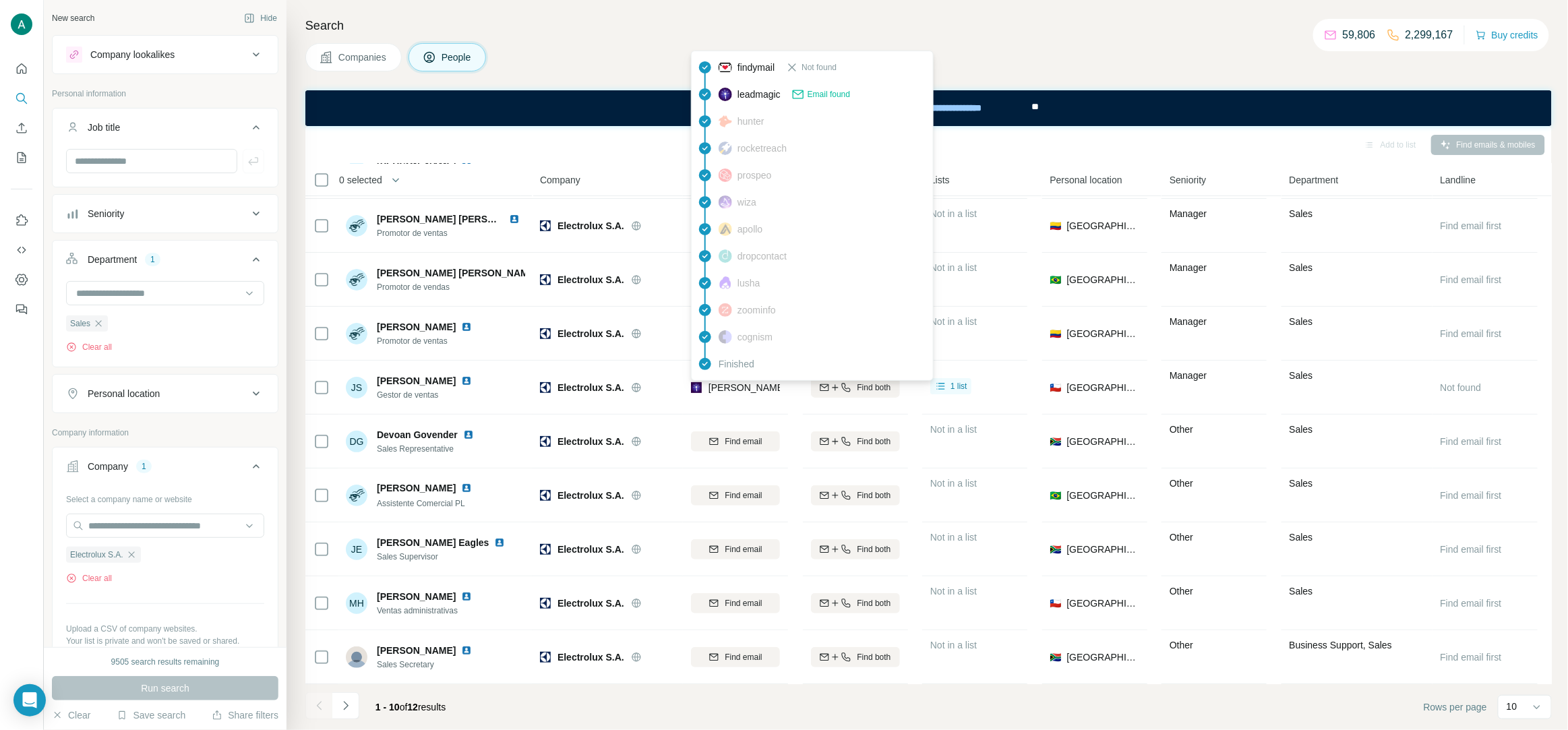
click at [757, 391] on span "jennifer.sanchez@electrolux.com" at bounding box center [866, 387] width 315 height 11
click at [657, 13] on div "Search Companies People Add to list Find emails & mobiles 0 selected People Com…" at bounding box center [926, 365] width 1281 height 730
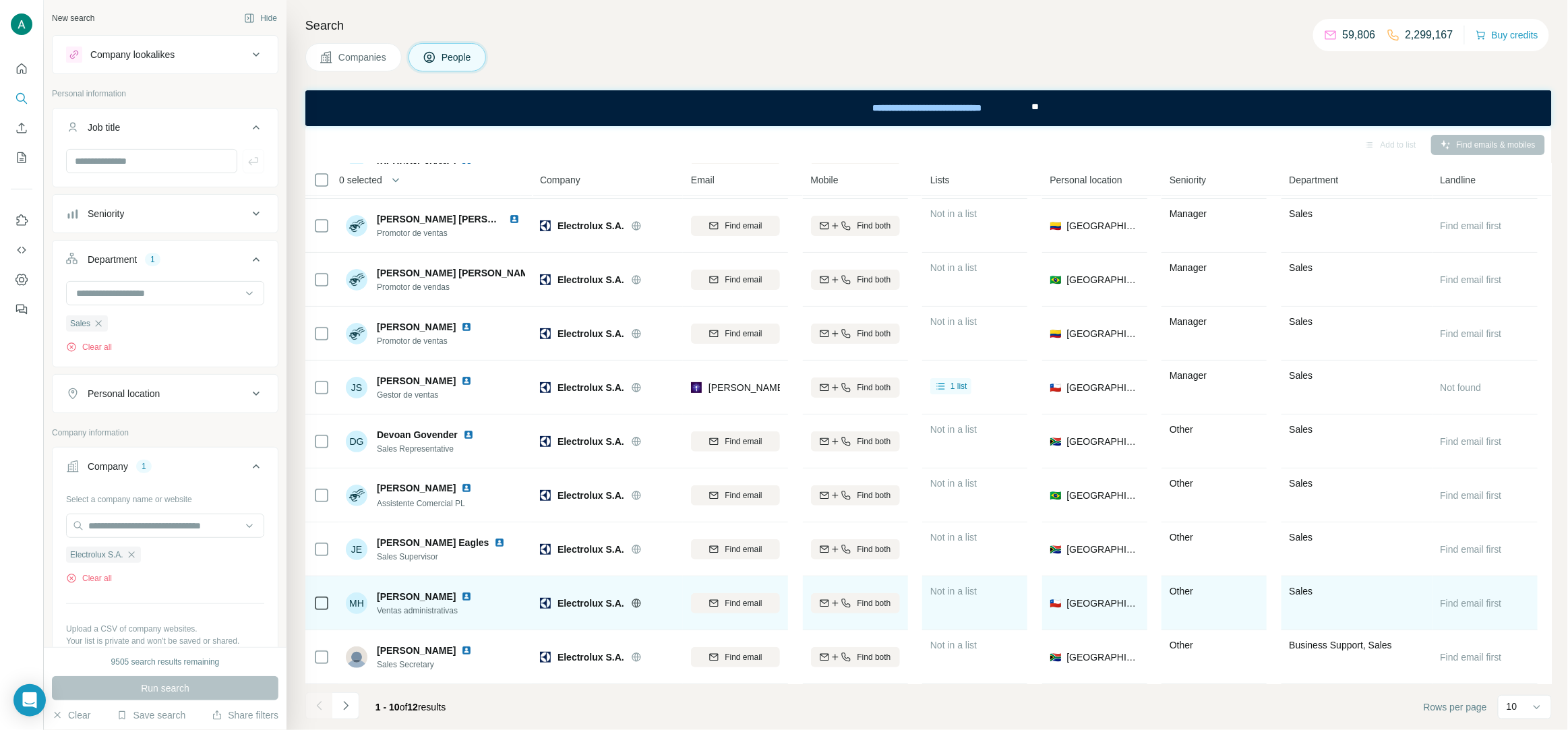
click at [437, 612] on span "Ventas administrativas" at bounding box center [427, 611] width 100 height 12
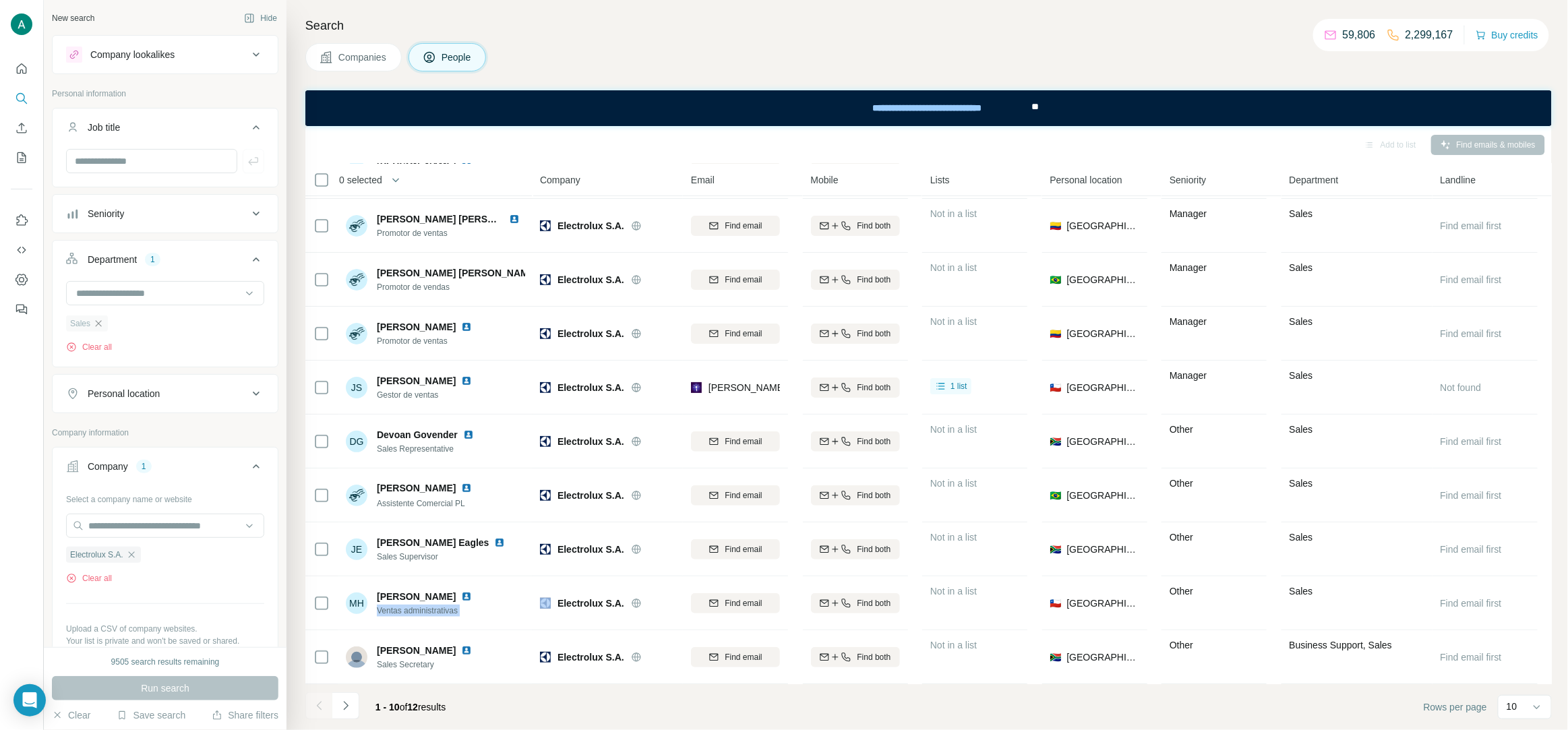
click at [99, 327] on icon "button" at bounding box center [98, 323] width 11 height 11
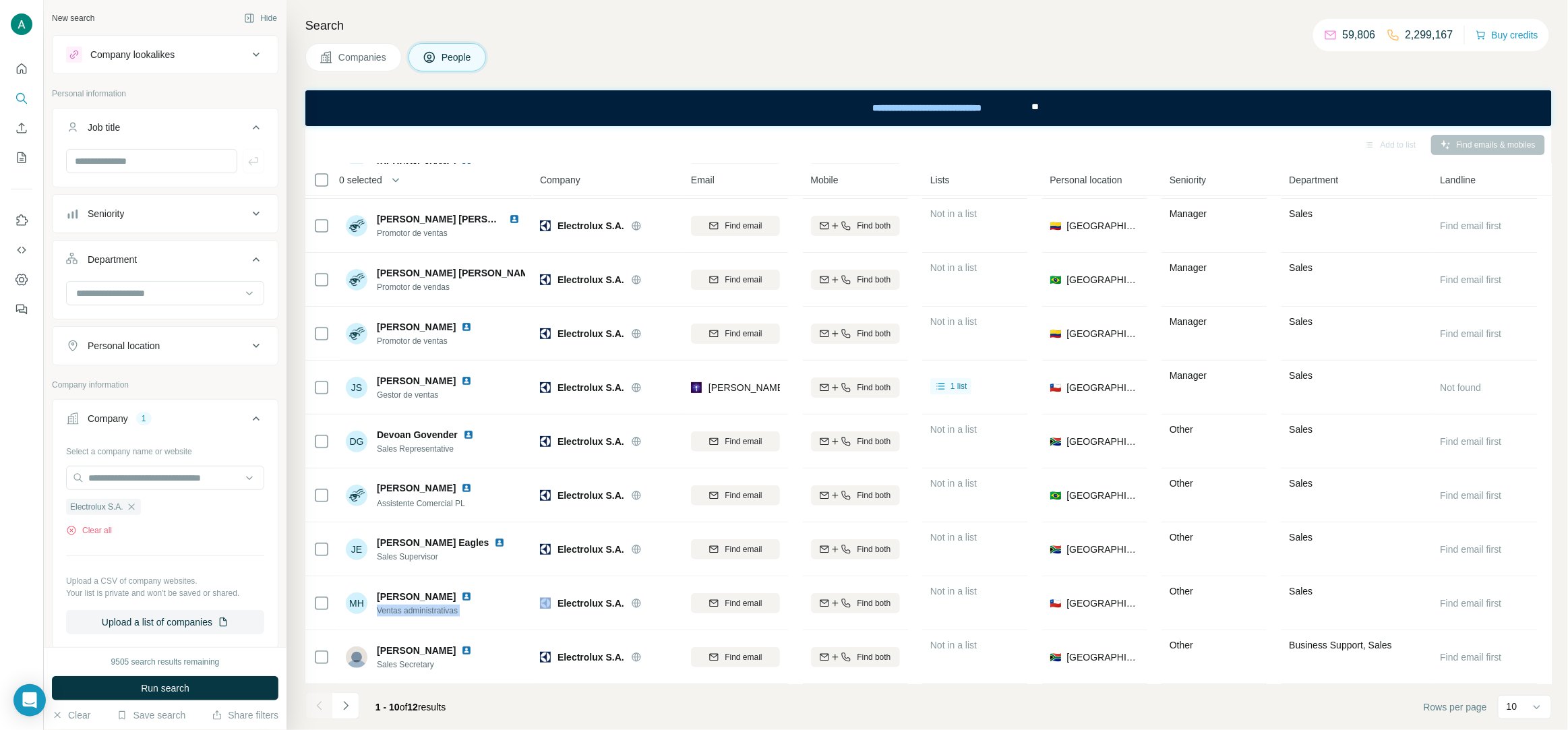
click at [157, 224] on button "Seniority" at bounding box center [165, 214] width 225 height 32
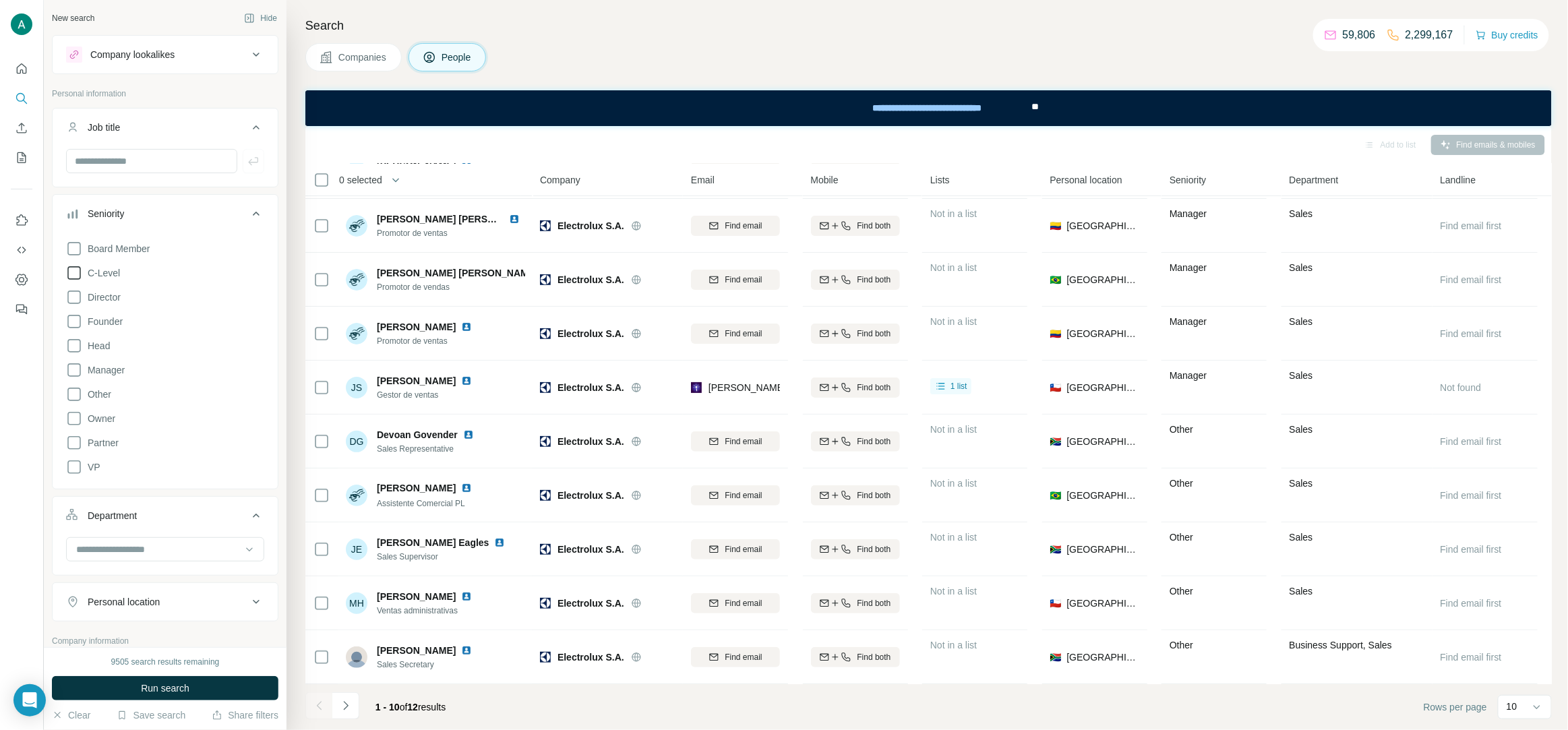
click at [120, 274] on span "C-Level" at bounding box center [102, 273] width 38 height 13
click at [184, 688] on span "Run search" at bounding box center [165, 688] width 49 height 13
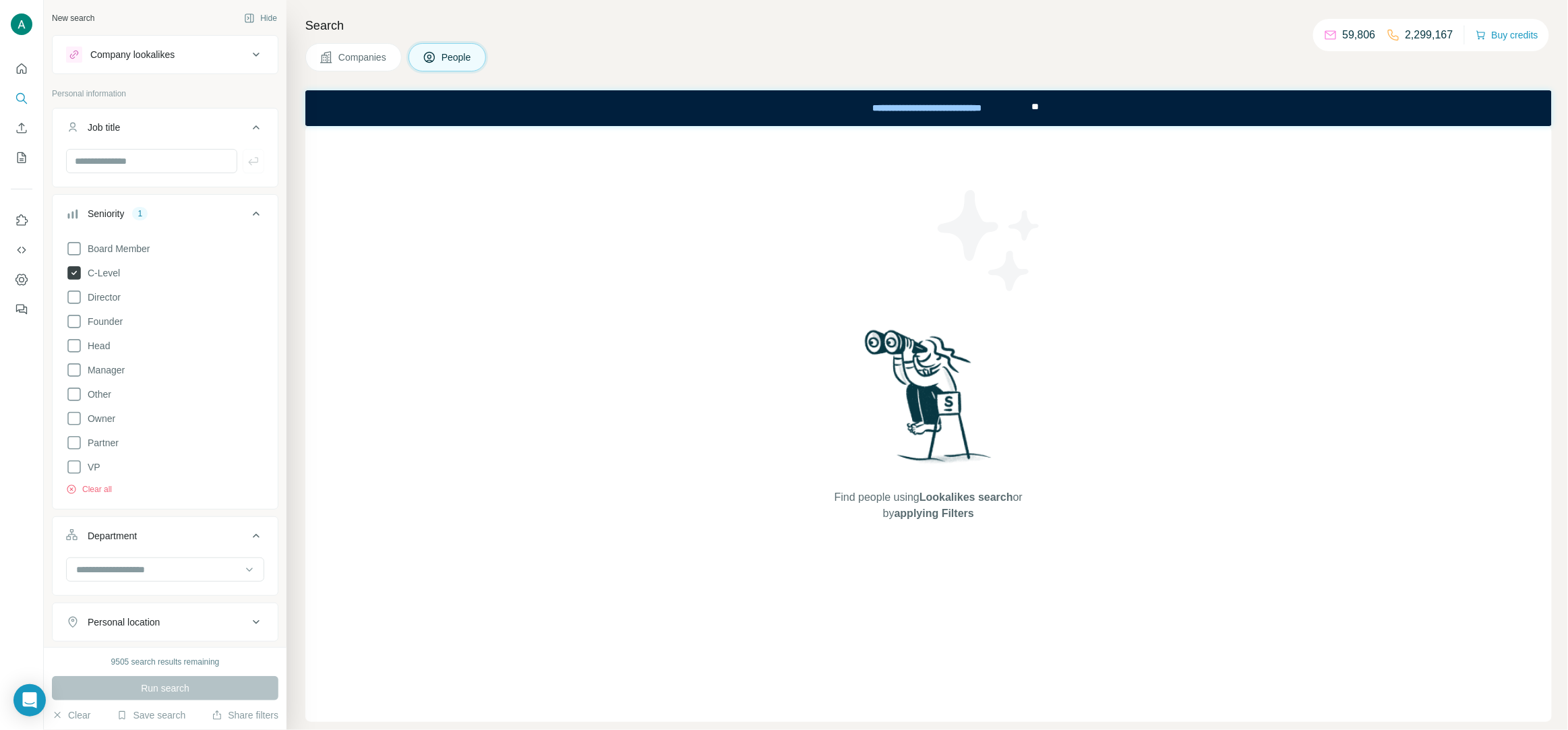
click at [118, 271] on span "C-Level" at bounding box center [102, 273] width 38 height 13
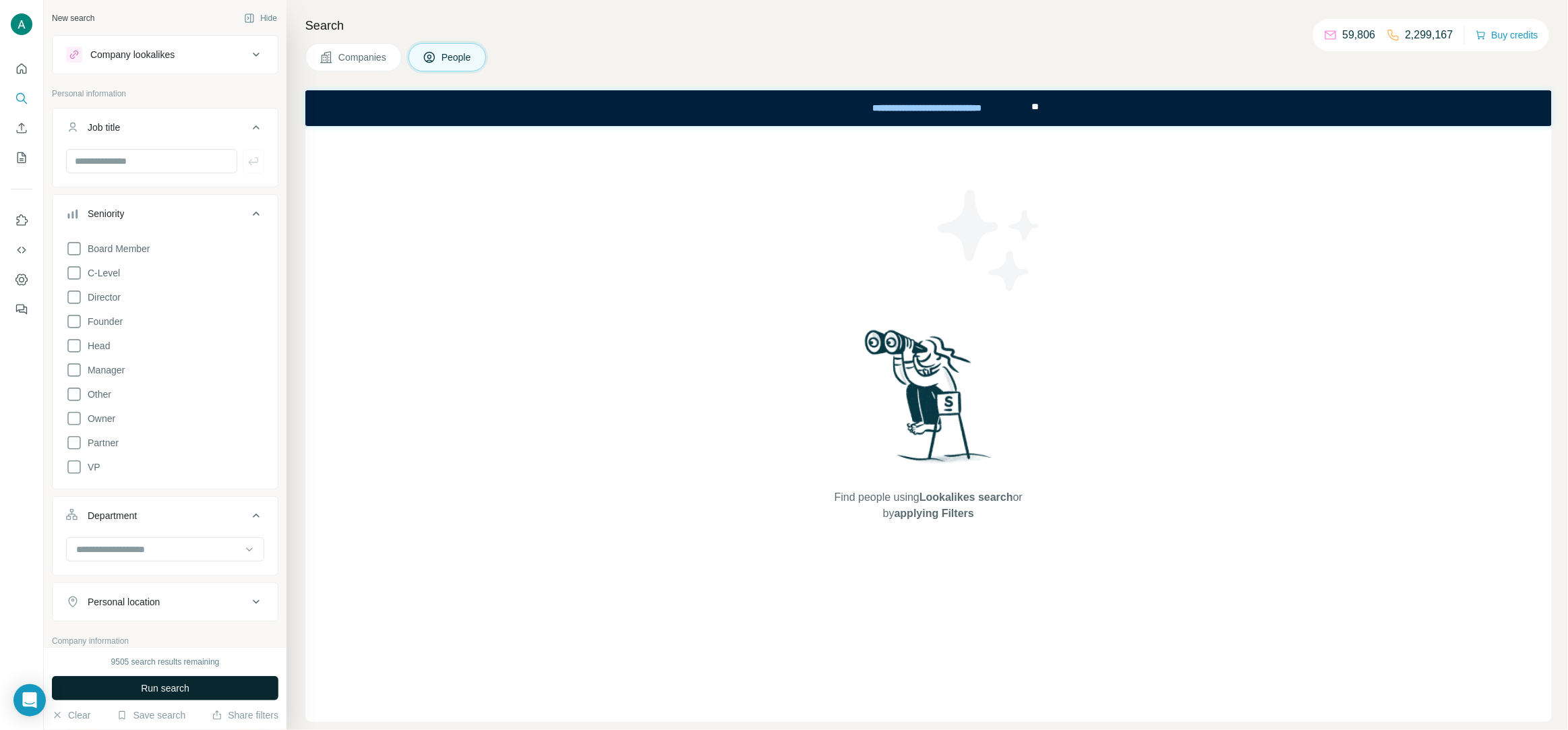
click at [192, 688] on button "Run search" at bounding box center [165, 688] width 226 height 24
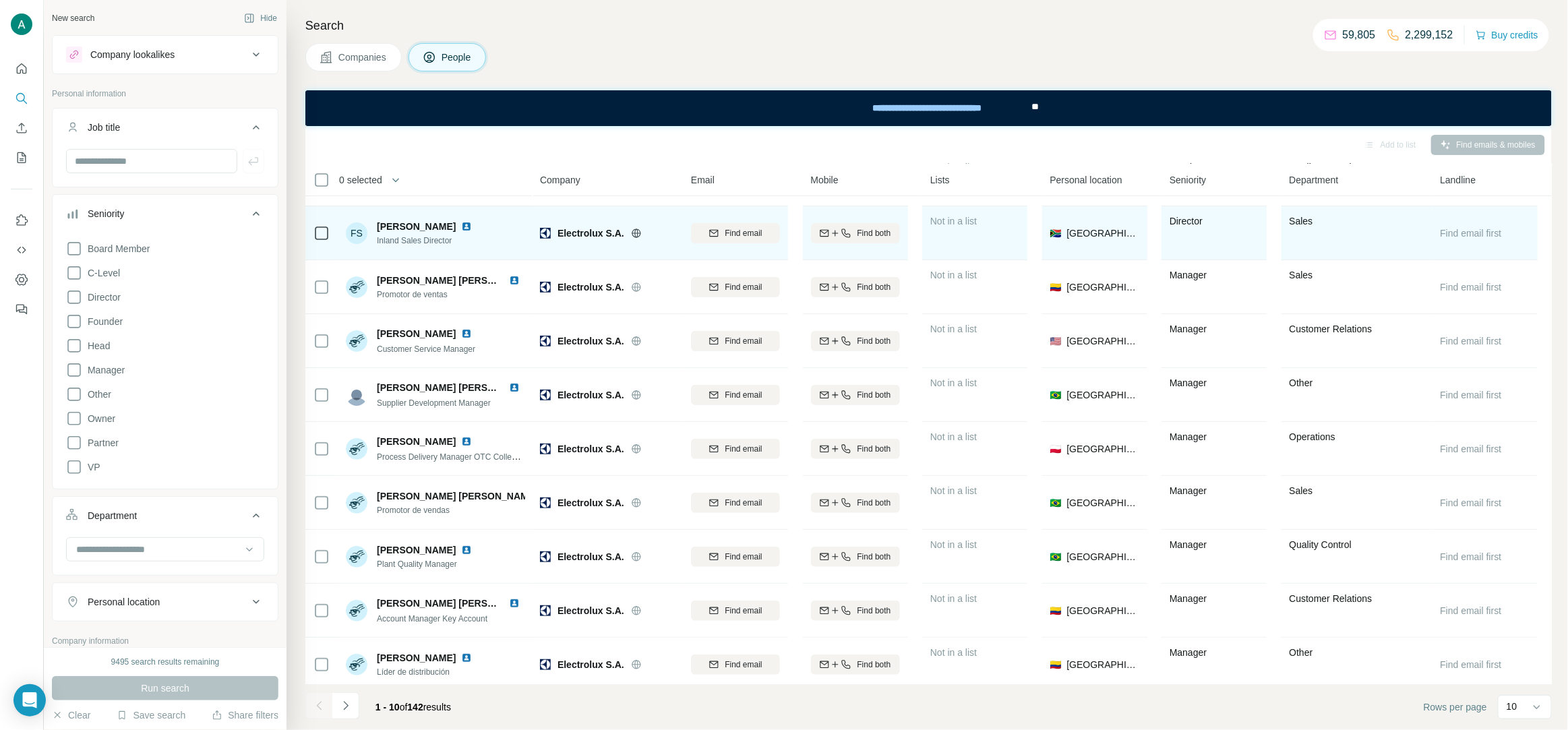
scroll to position [51, 0]
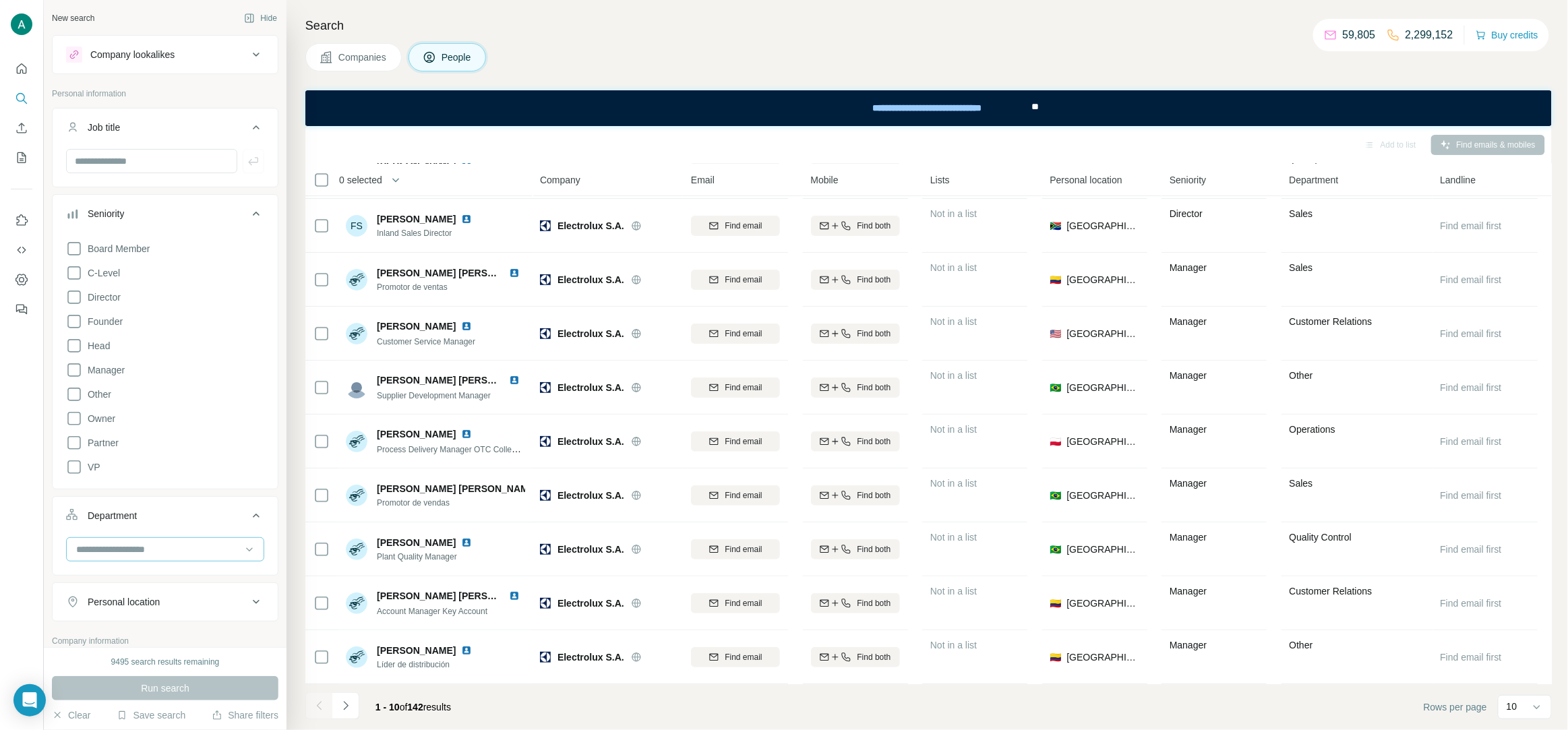
click at [151, 552] on input at bounding box center [158, 549] width 166 height 15
click at [150, 552] on input at bounding box center [158, 549] width 166 height 15
click at [256, 519] on icon at bounding box center [256, 516] width 16 height 16
click at [252, 203] on button "Seniority" at bounding box center [165, 217] width 225 height 38
click at [257, 129] on icon at bounding box center [256, 127] width 16 height 16
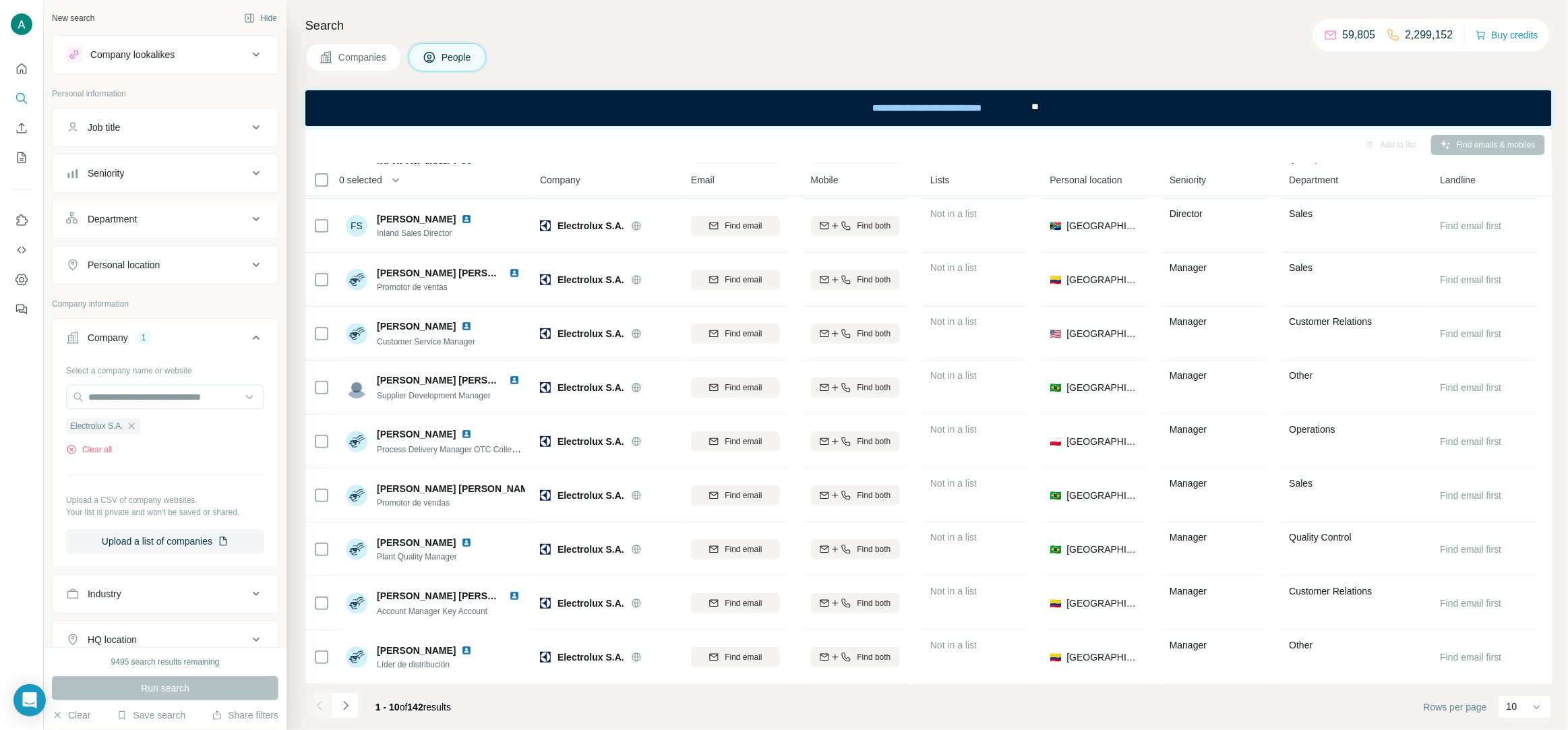
click at [135, 430] on icon "button" at bounding box center [131, 426] width 11 height 11
click at [125, 391] on input "text" at bounding box center [165, 397] width 198 height 24
paste input "**********"
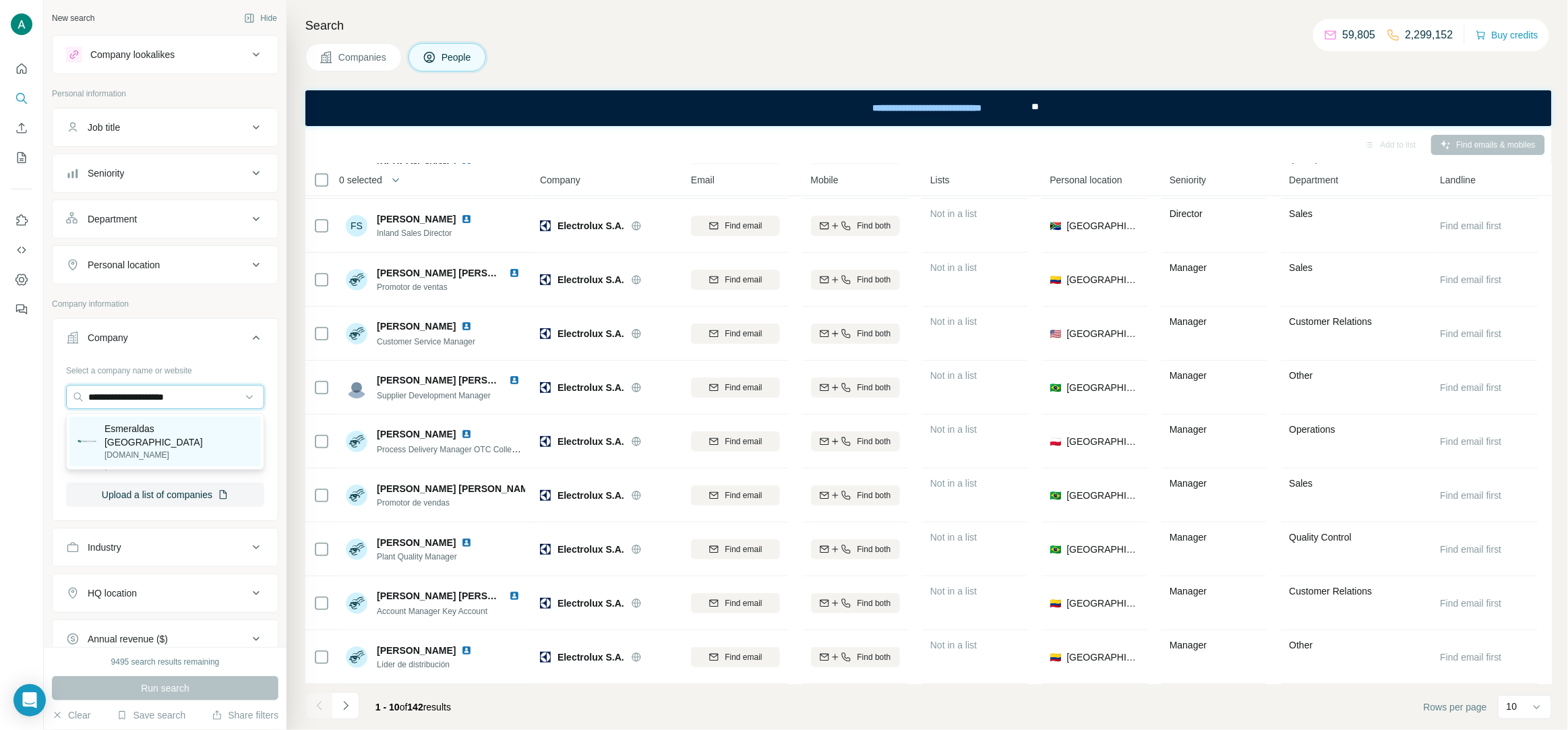
type input "**********"
click at [188, 449] on p "esmeraldascolombia.com" at bounding box center [178, 455] width 148 height 12
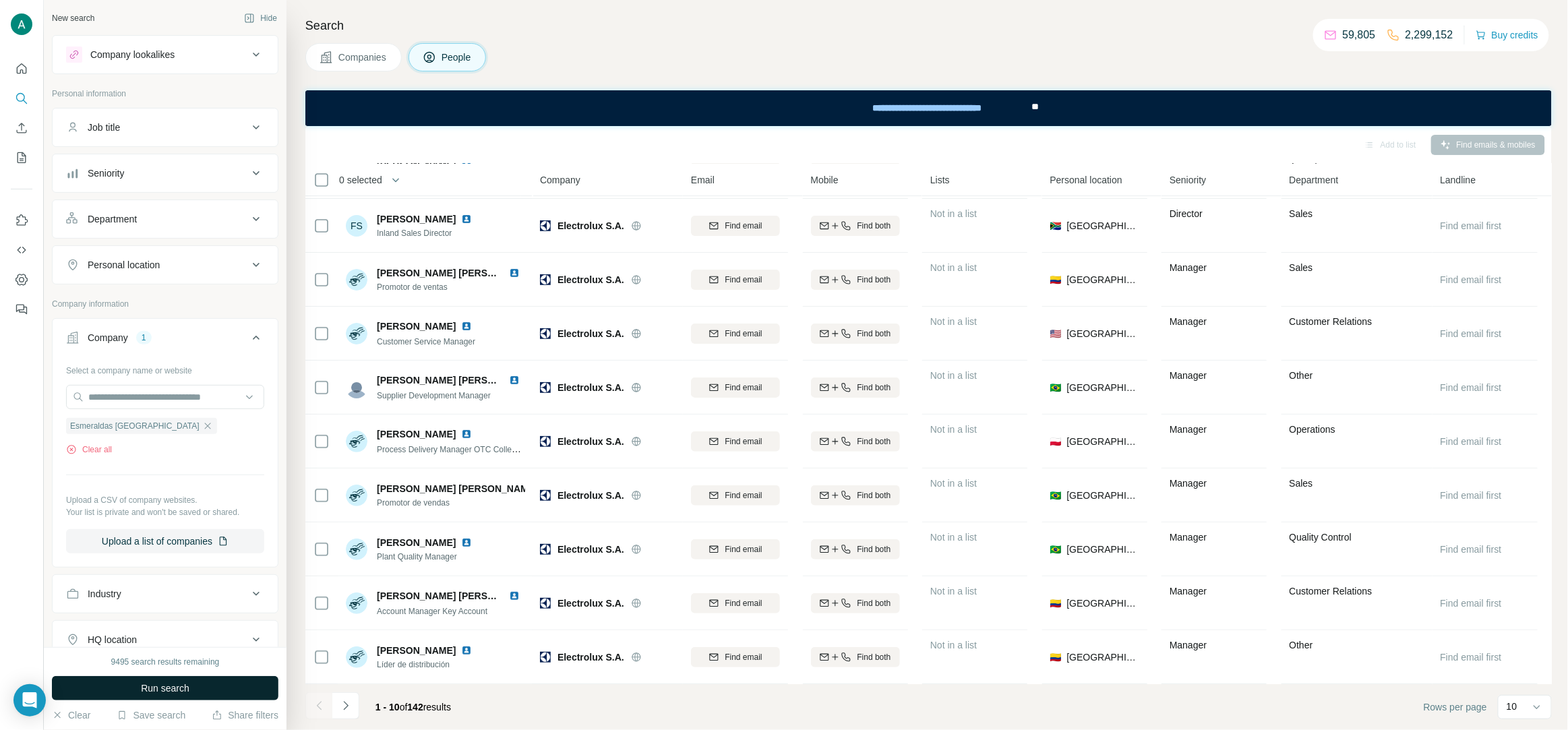
click at [176, 694] on span "Run search" at bounding box center [165, 688] width 49 height 13
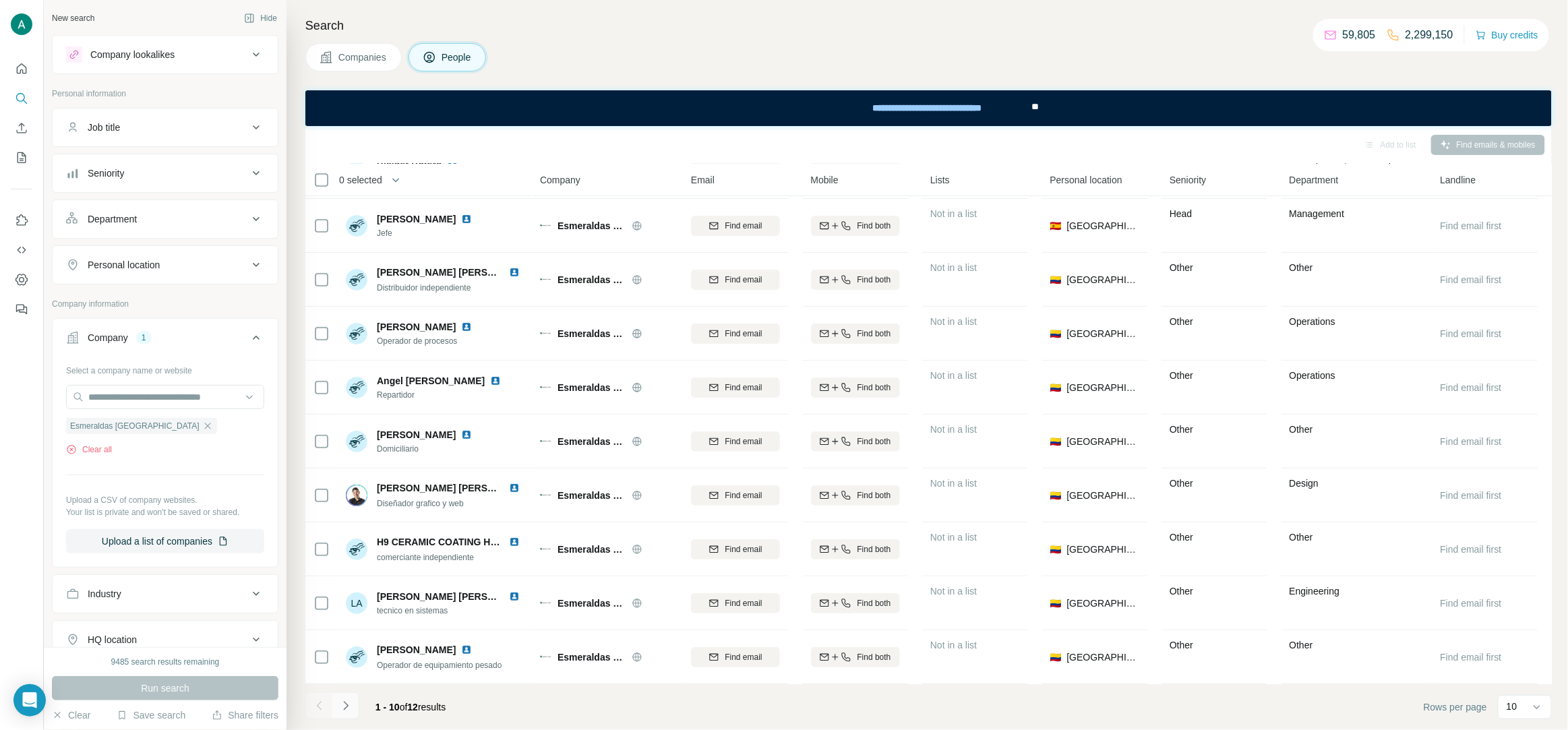
click at [343, 710] on icon "Navigate to next page" at bounding box center [345, 705] width 13 height 13
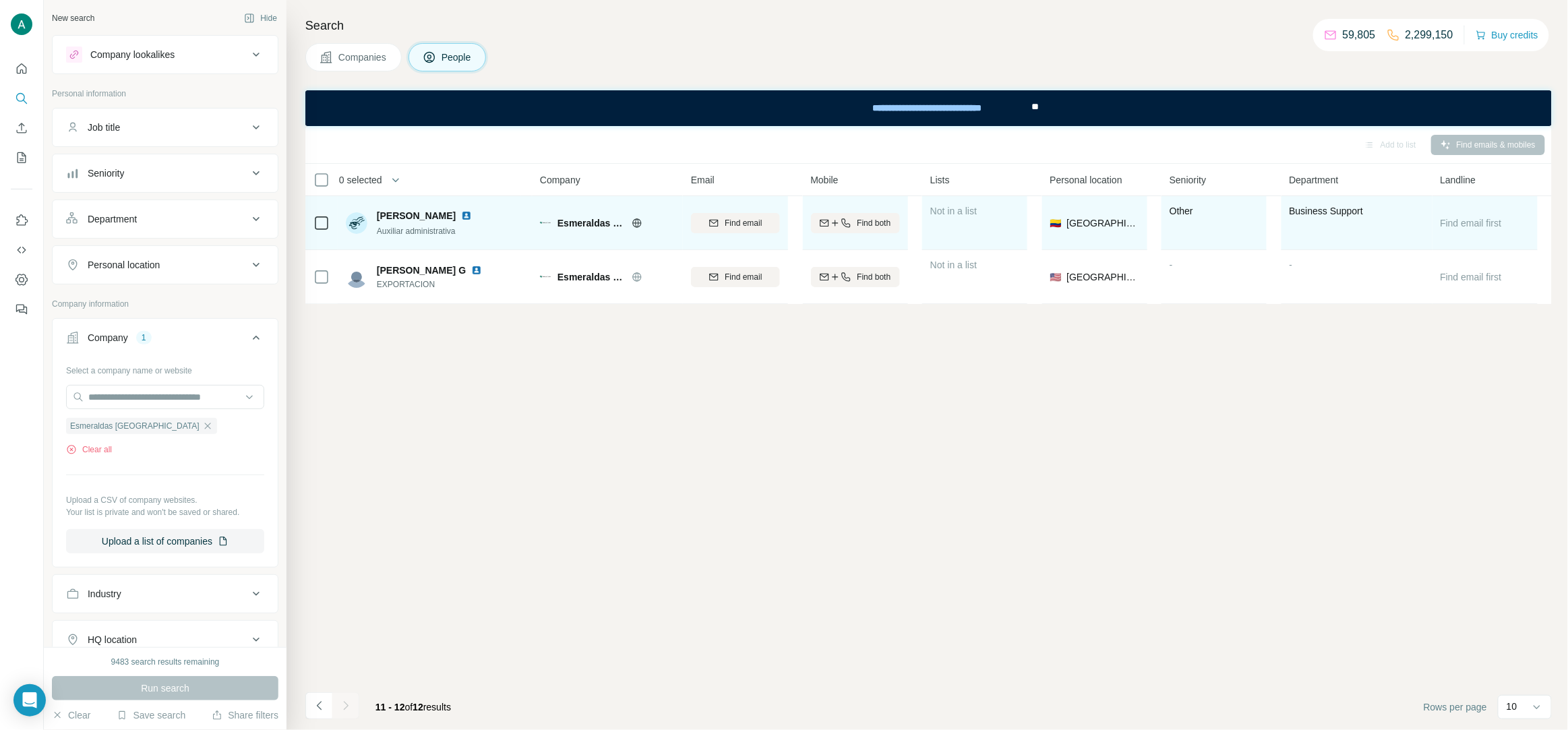
click at [430, 226] on span "Auxiliar administrativa" at bounding box center [416, 231] width 79 height 9
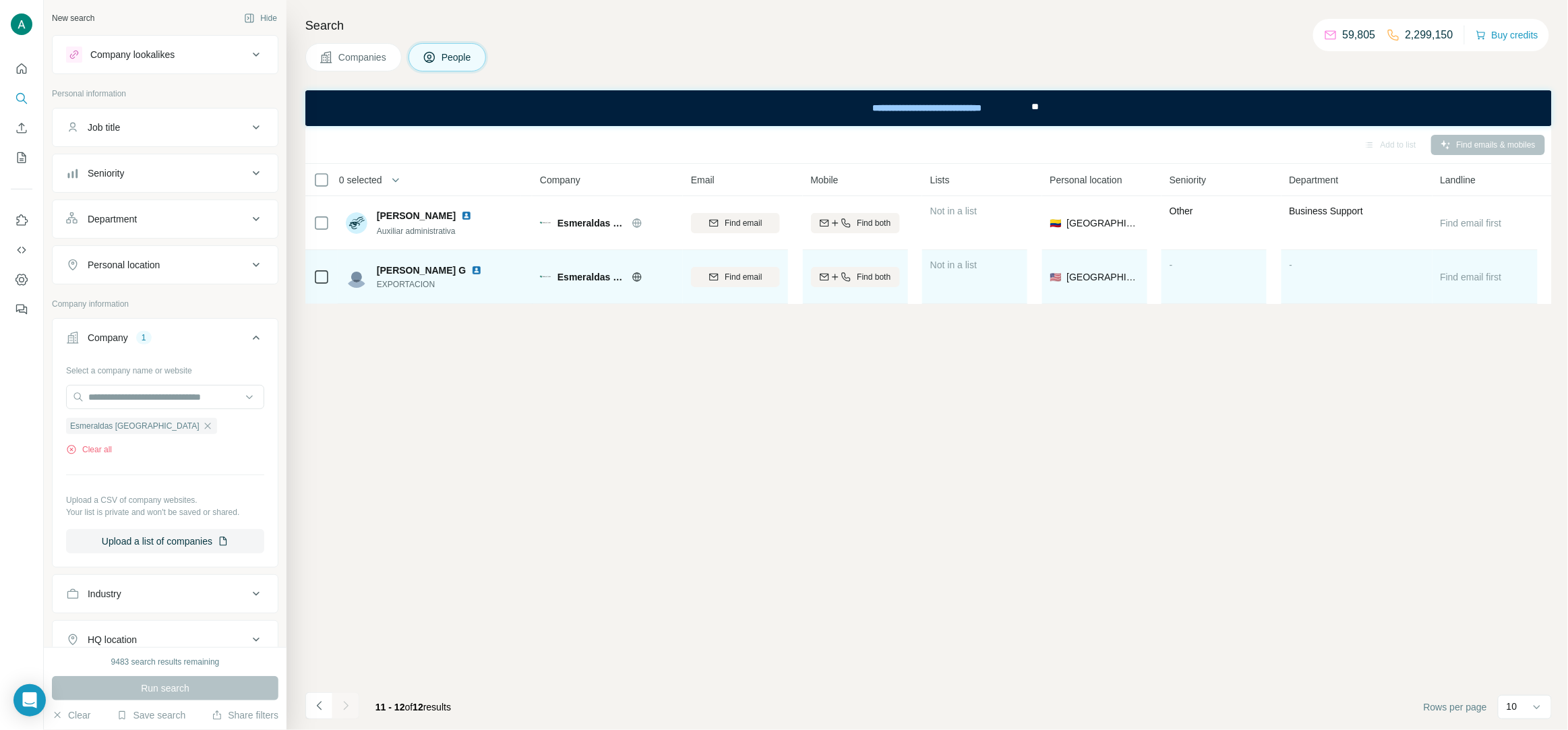
click at [415, 286] on span "EXPORTACION" at bounding box center [431, 284] width 111 height 12
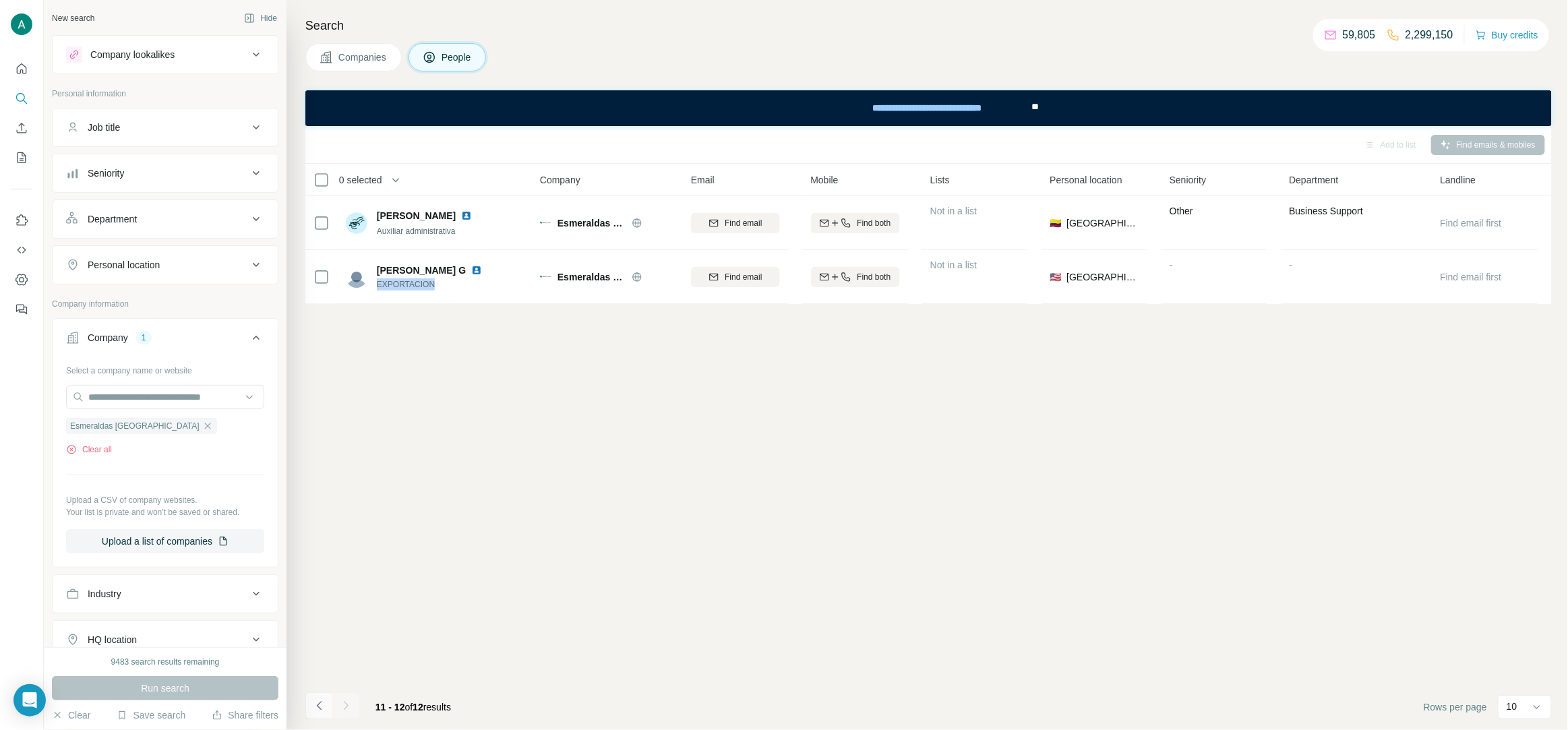
click at [314, 700] on icon "Navigate to previous page" at bounding box center [319, 705] width 13 height 13
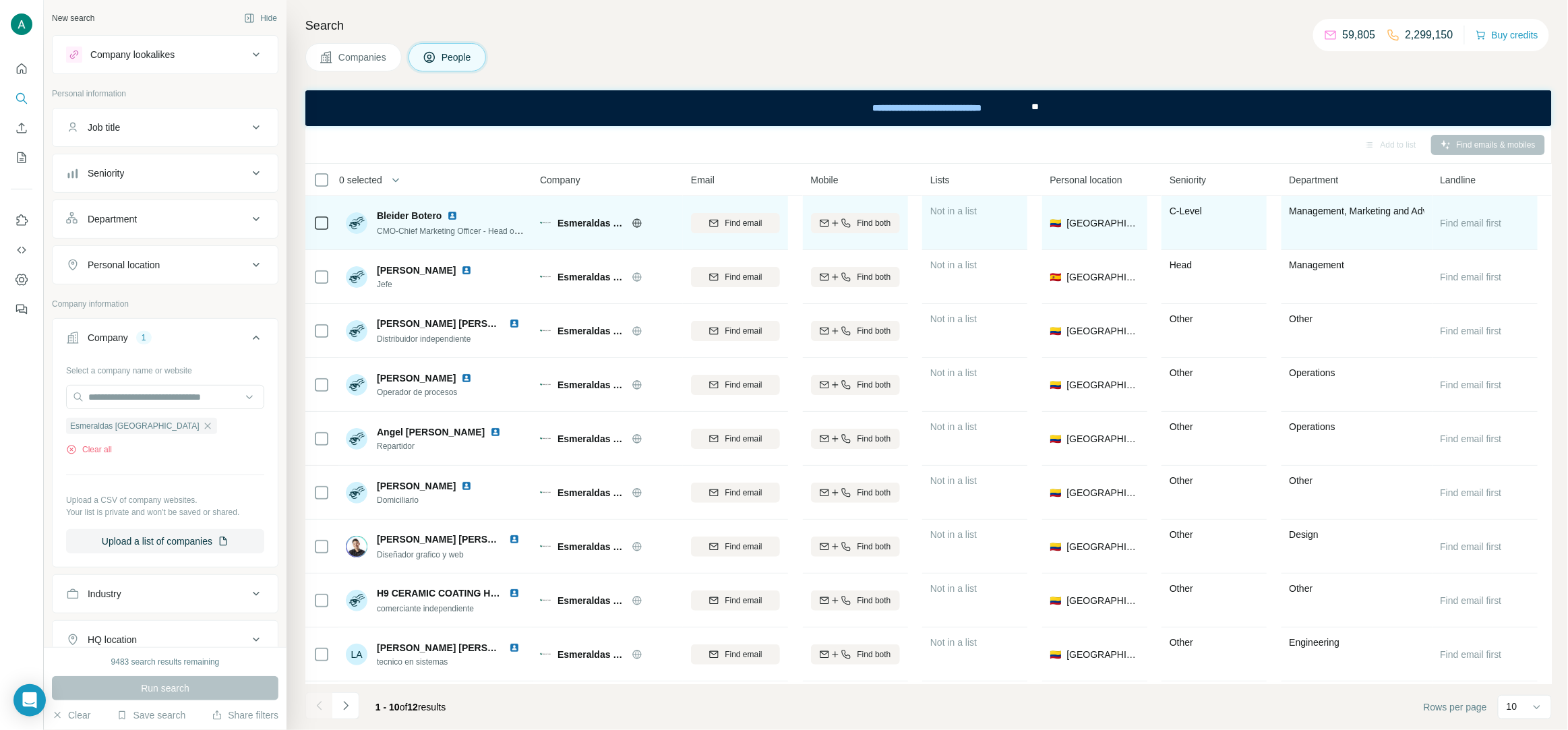
click at [452, 217] on img at bounding box center [452, 215] width 11 height 11
click at [728, 217] on span "Find email" at bounding box center [743, 223] width 37 height 12
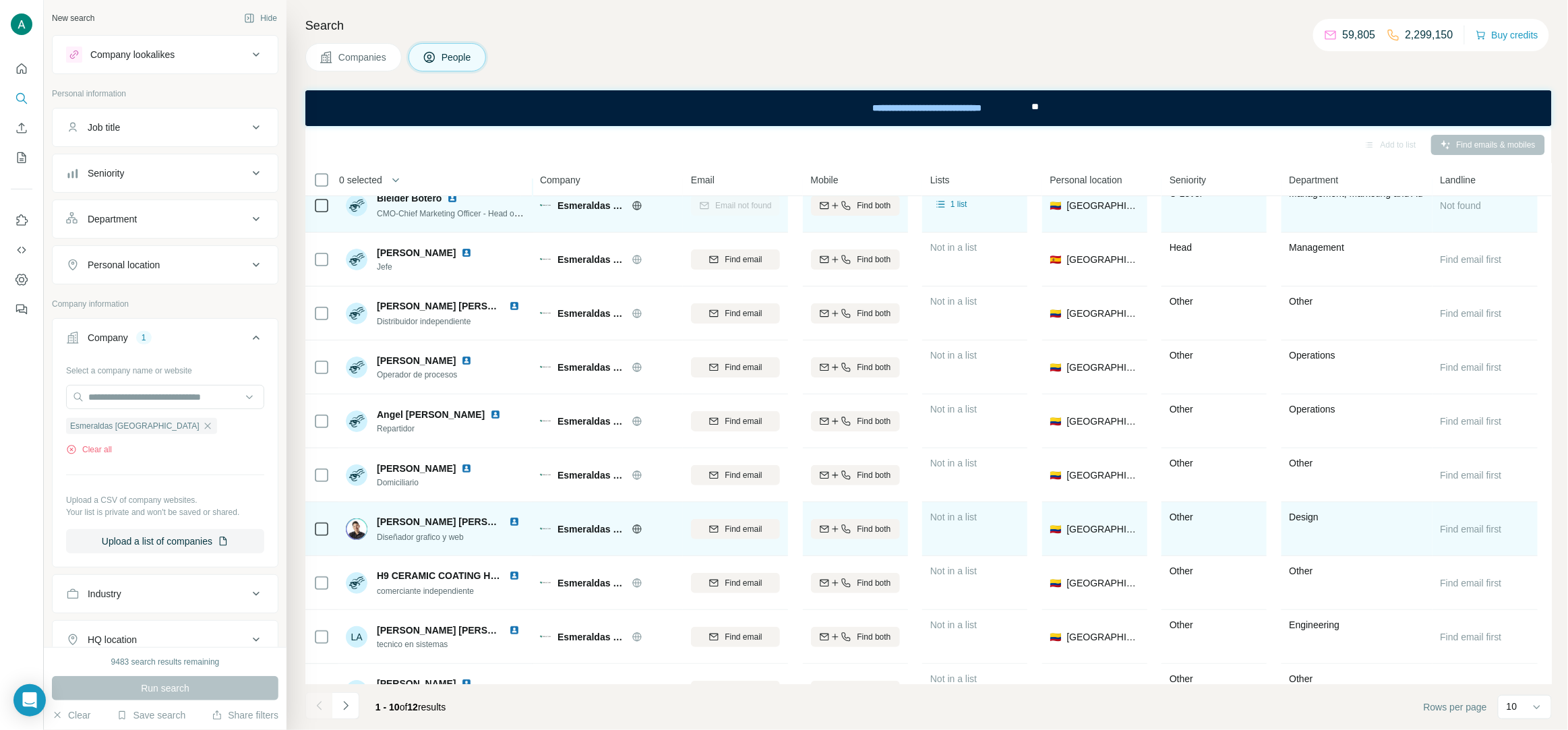
scroll to position [51, 0]
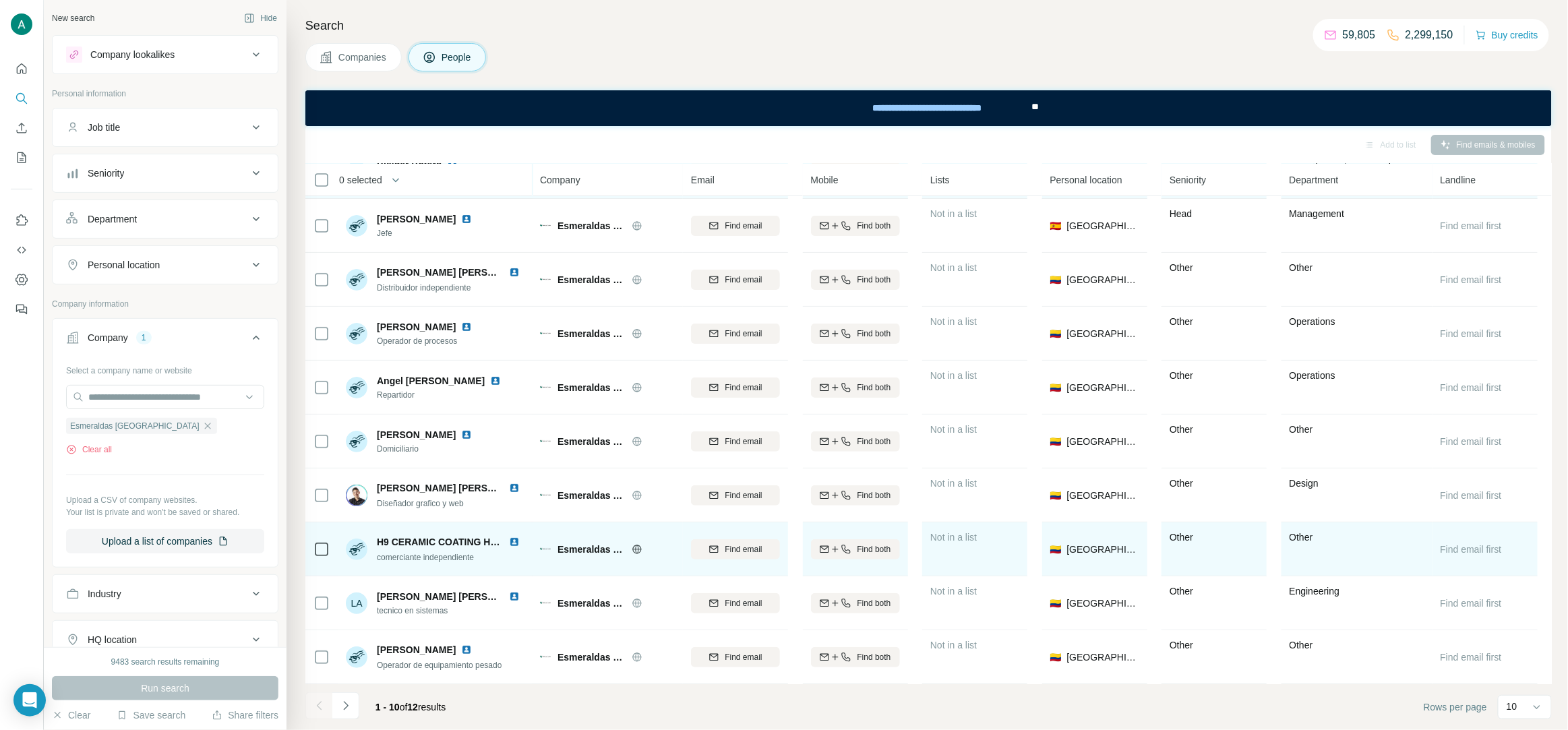
click at [468, 556] on span "comerciante independiente" at bounding box center [425, 557] width 97 height 9
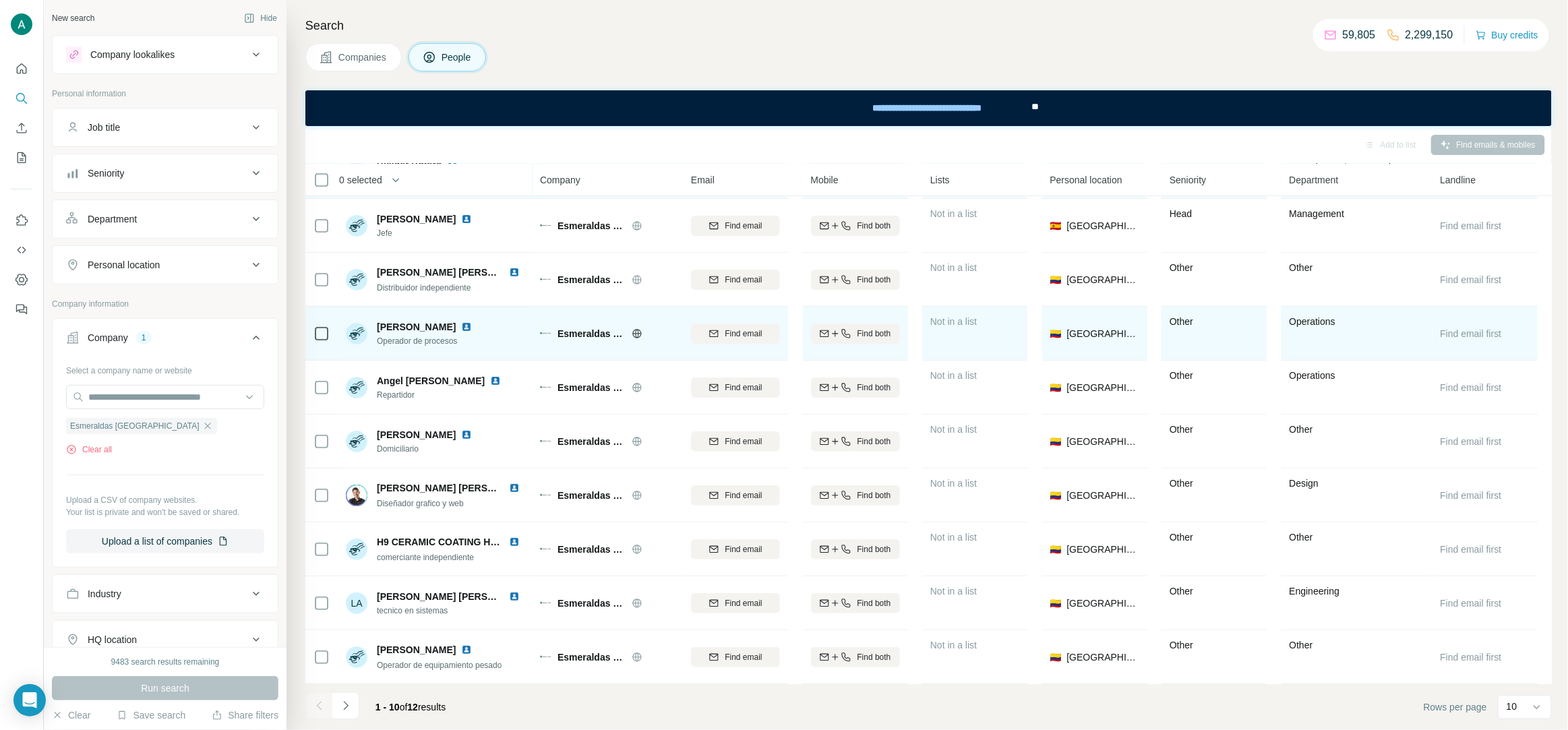
click at [448, 343] on span "Operador de procesos" at bounding box center [427, 341] width 100 height 12
click at [448, 342] on span "Operador de procesos" at bounding box center [427, 341] width 100 height 12
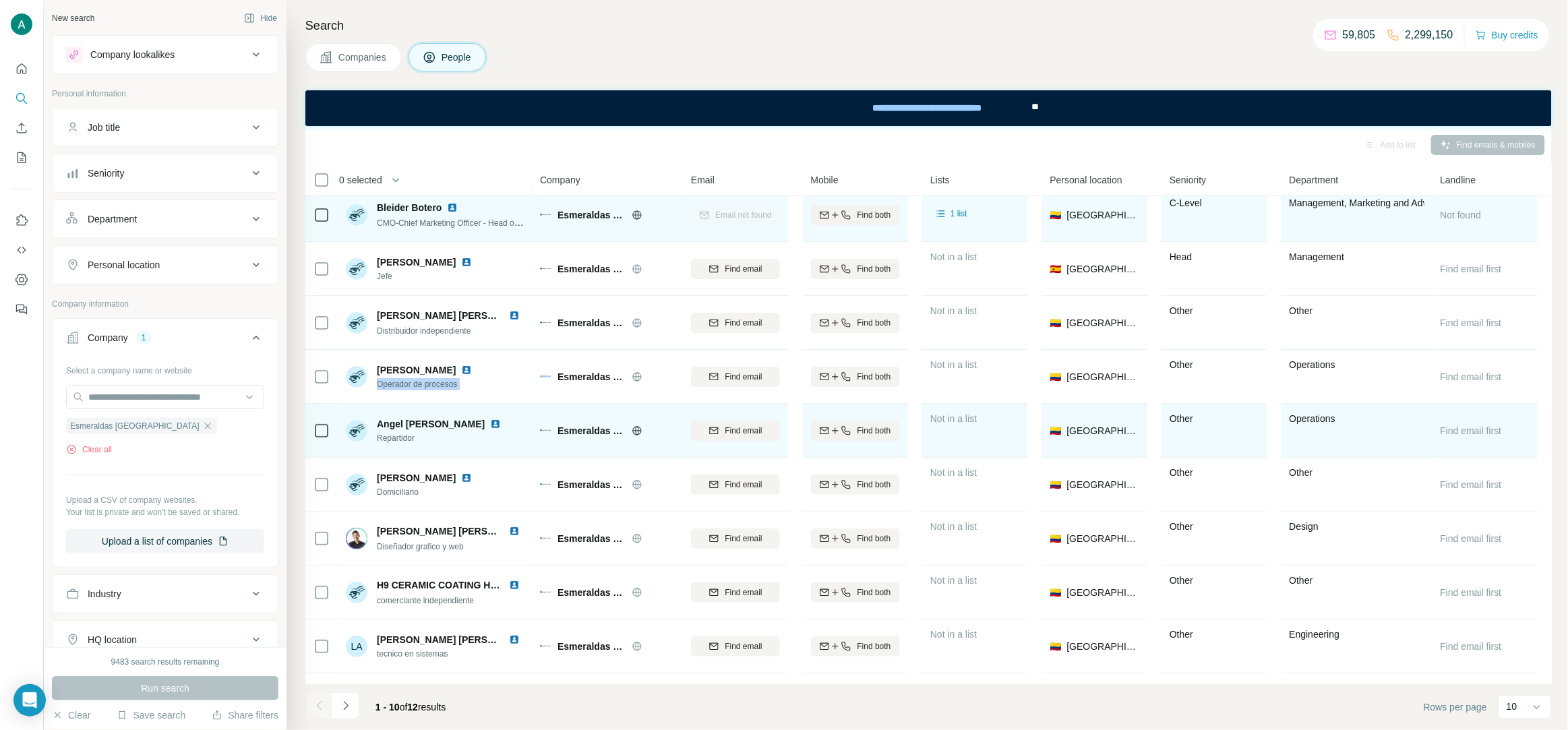
scroll to position [0, 0]
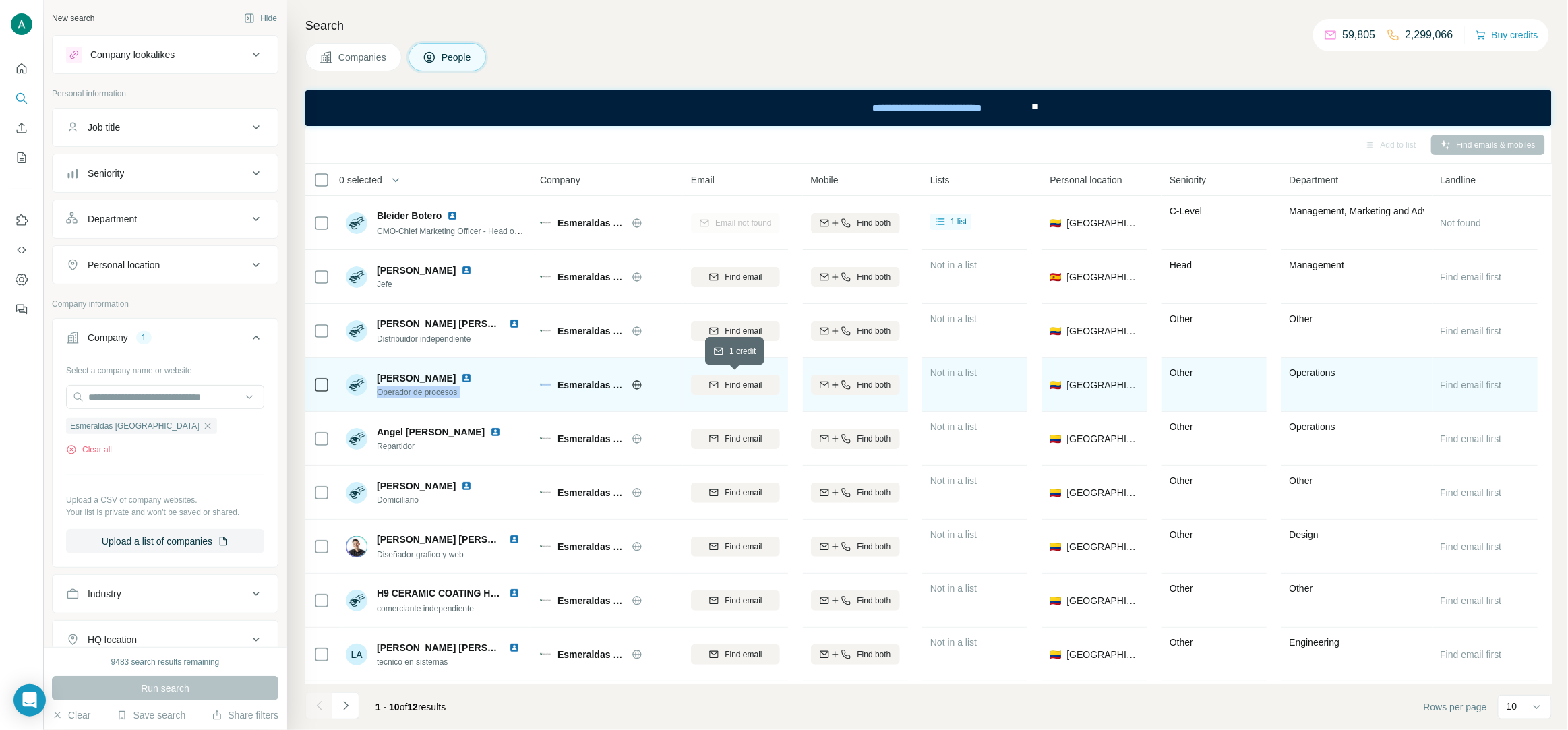
click at [736, 384] on span "Find email" at bounding box center [743, 384] width 37 height 12
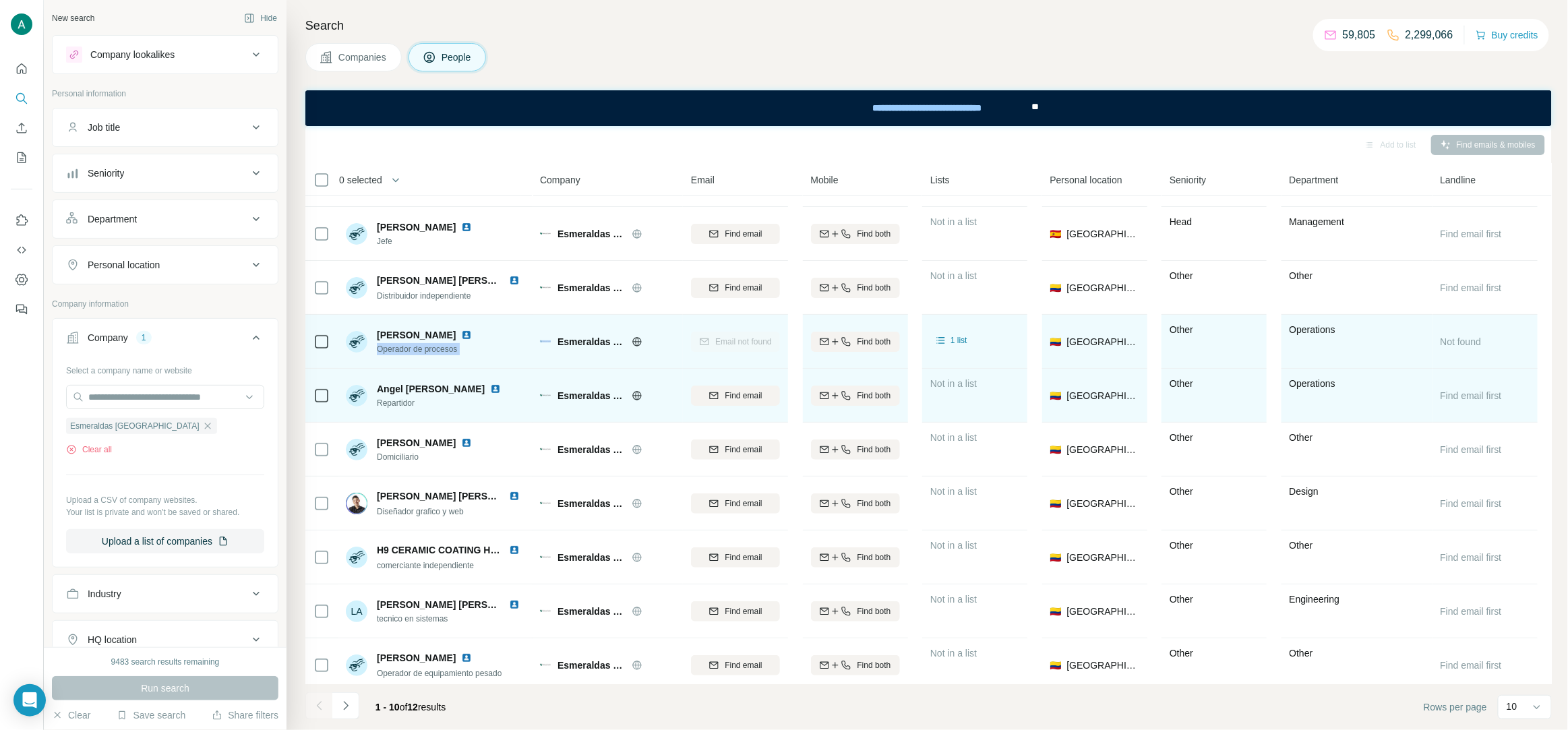
scroll to position [51, 0]
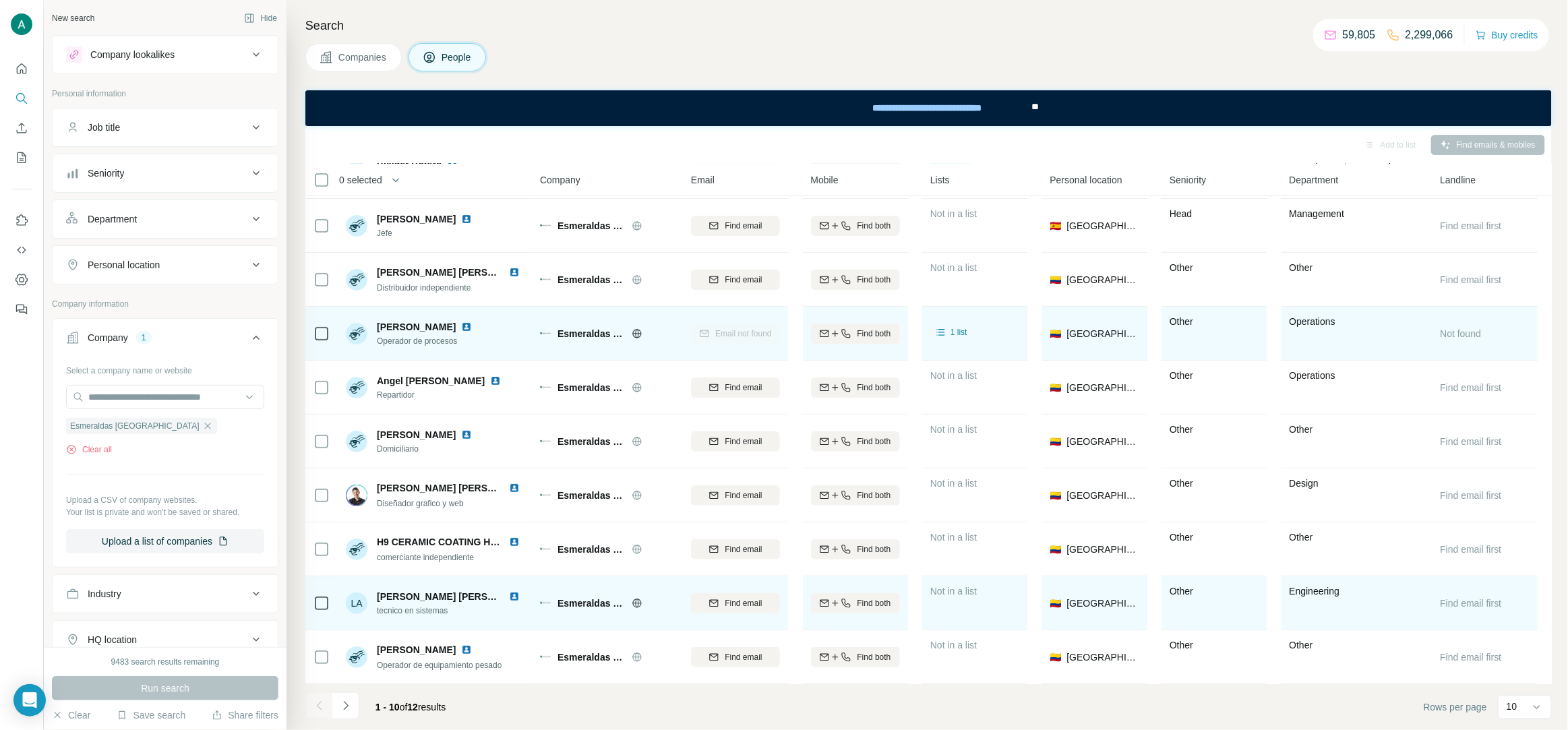
click at [435, 607] on span "tecnico en sistemas" at bounding box center [451, 611] width 148 height 12
click at [434, 607] on span "tecnico en sistemas" at bounding box center [451, 611] width 148 height 12
copy span "tecnico en sistemas"
click at [725, 602] on span "Find email" at bounding box center [743, 603] width 37 height 12
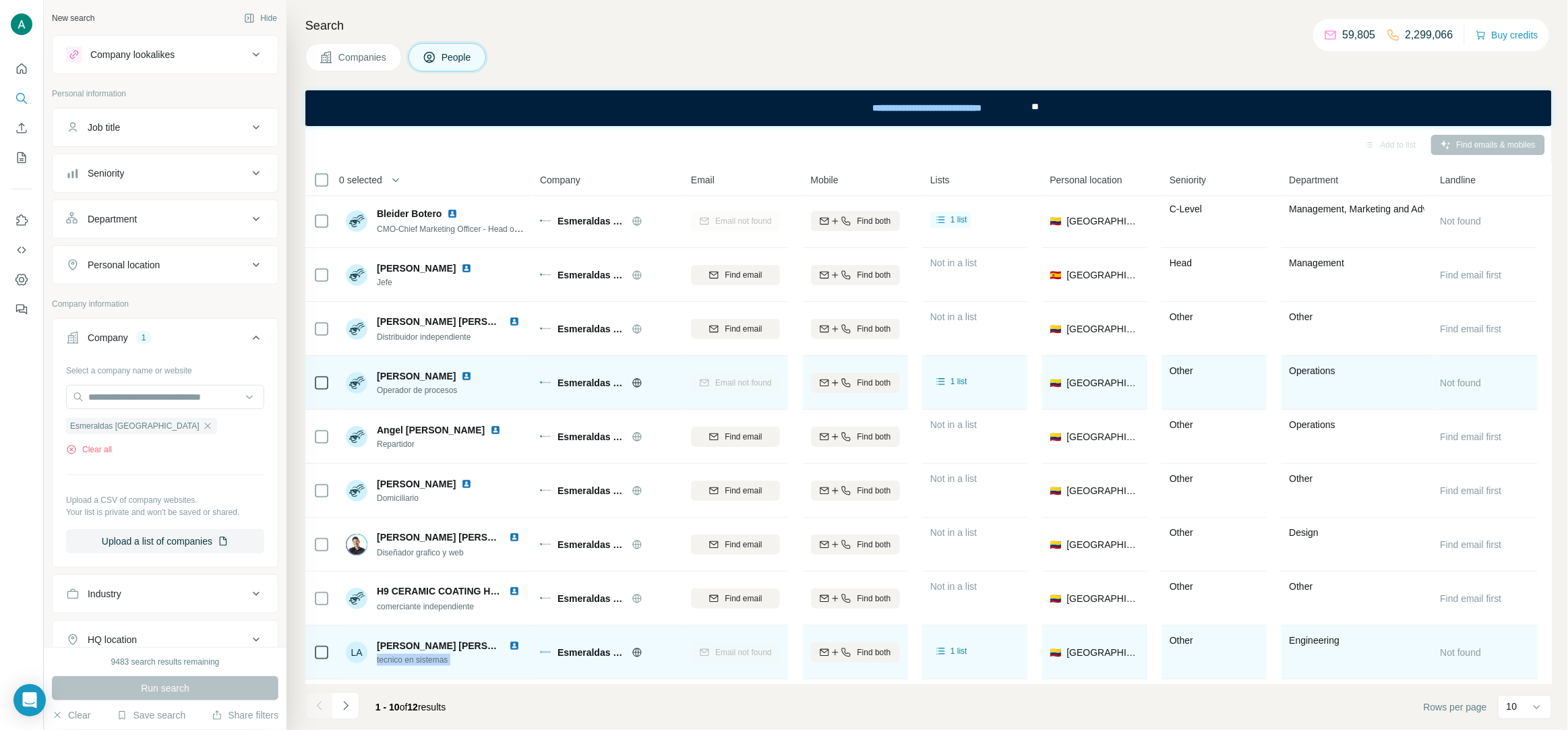
scroll to position [0, 0]
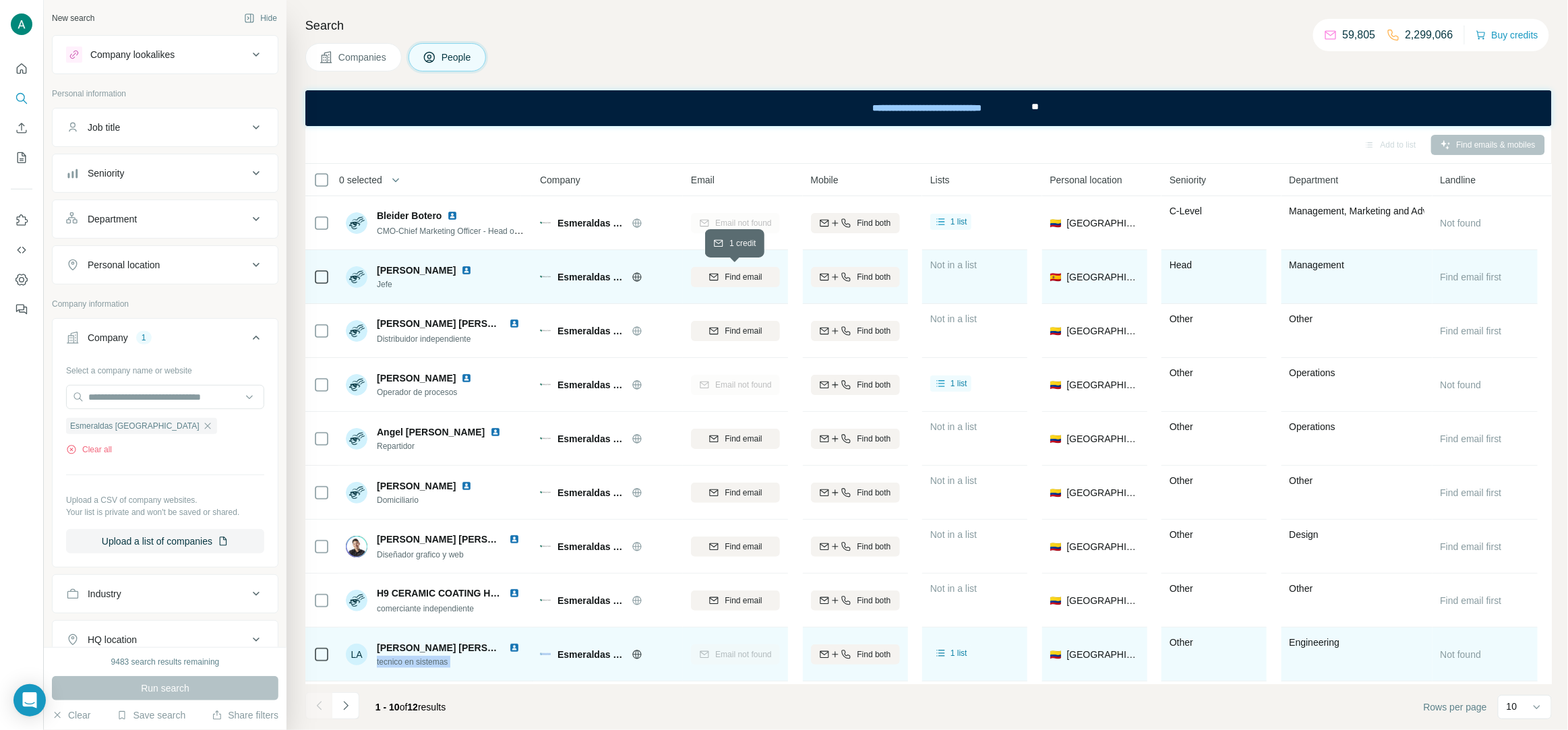
click at [734, 271] on span "Find email" at bounding box center [743, 276] width 37 height 12
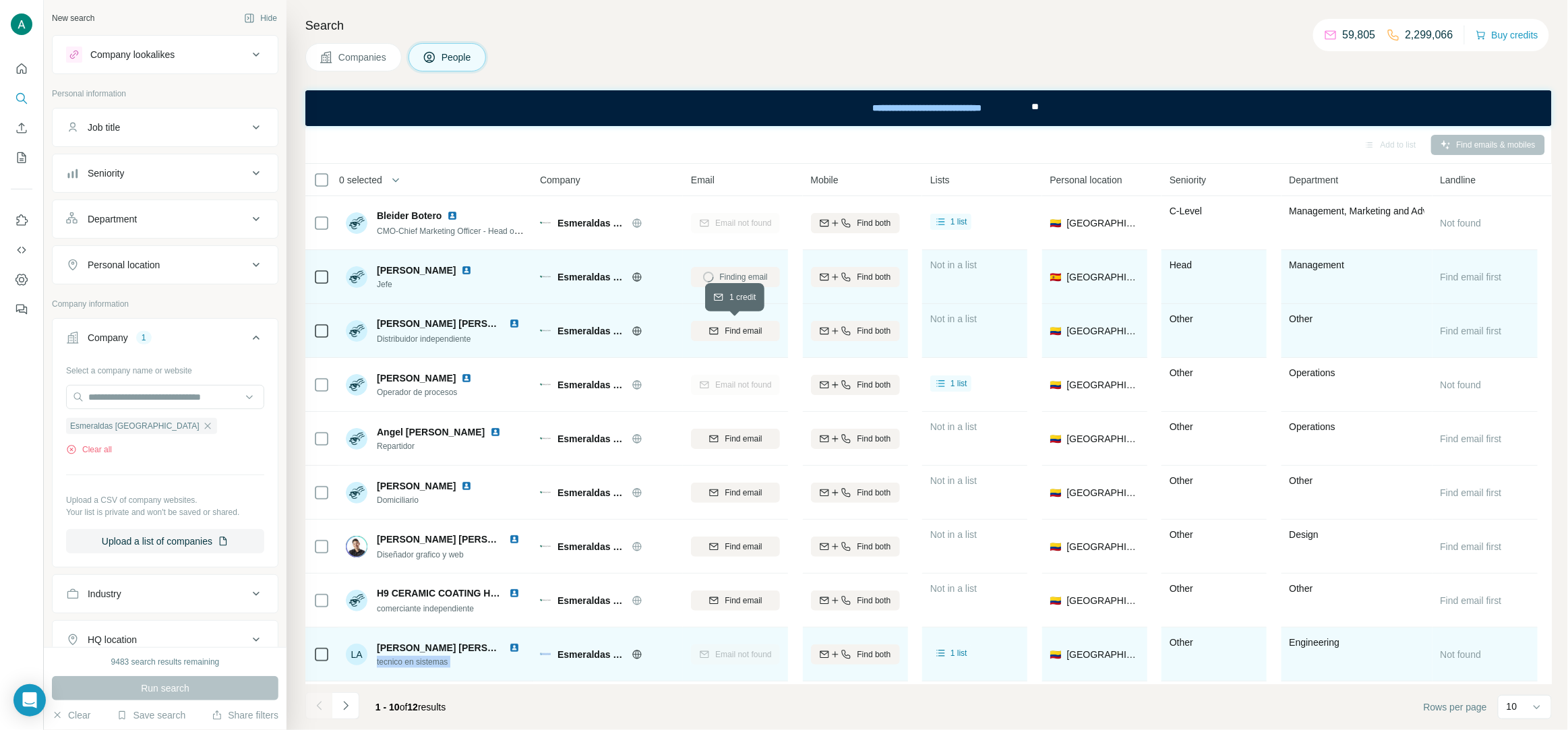
click at [743, 336] on span "Find email" at bounding box center [743, 331] width 37 height 12
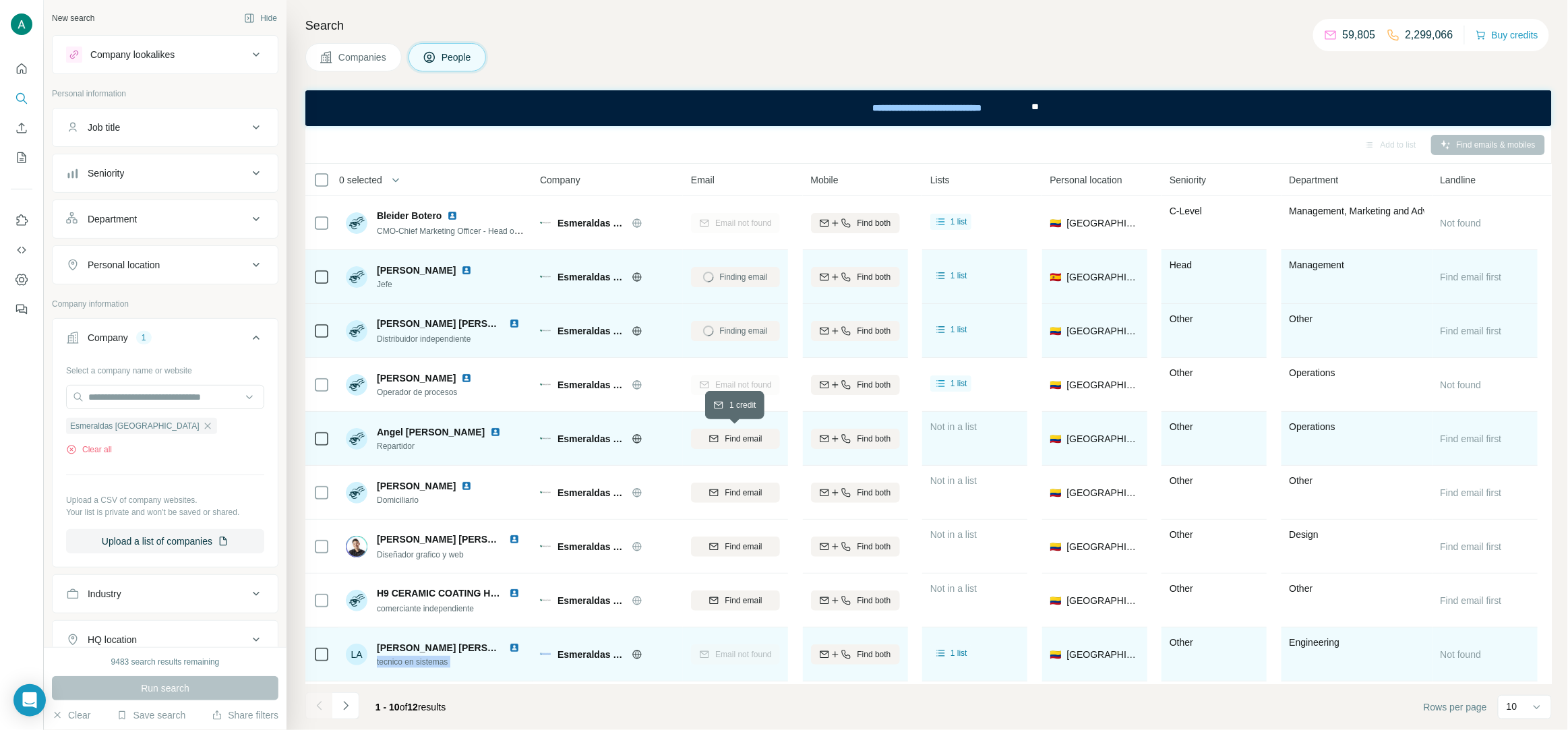
click at [747, 436] on span "Find email" at bounding box center [743, 439] width 37 height 12
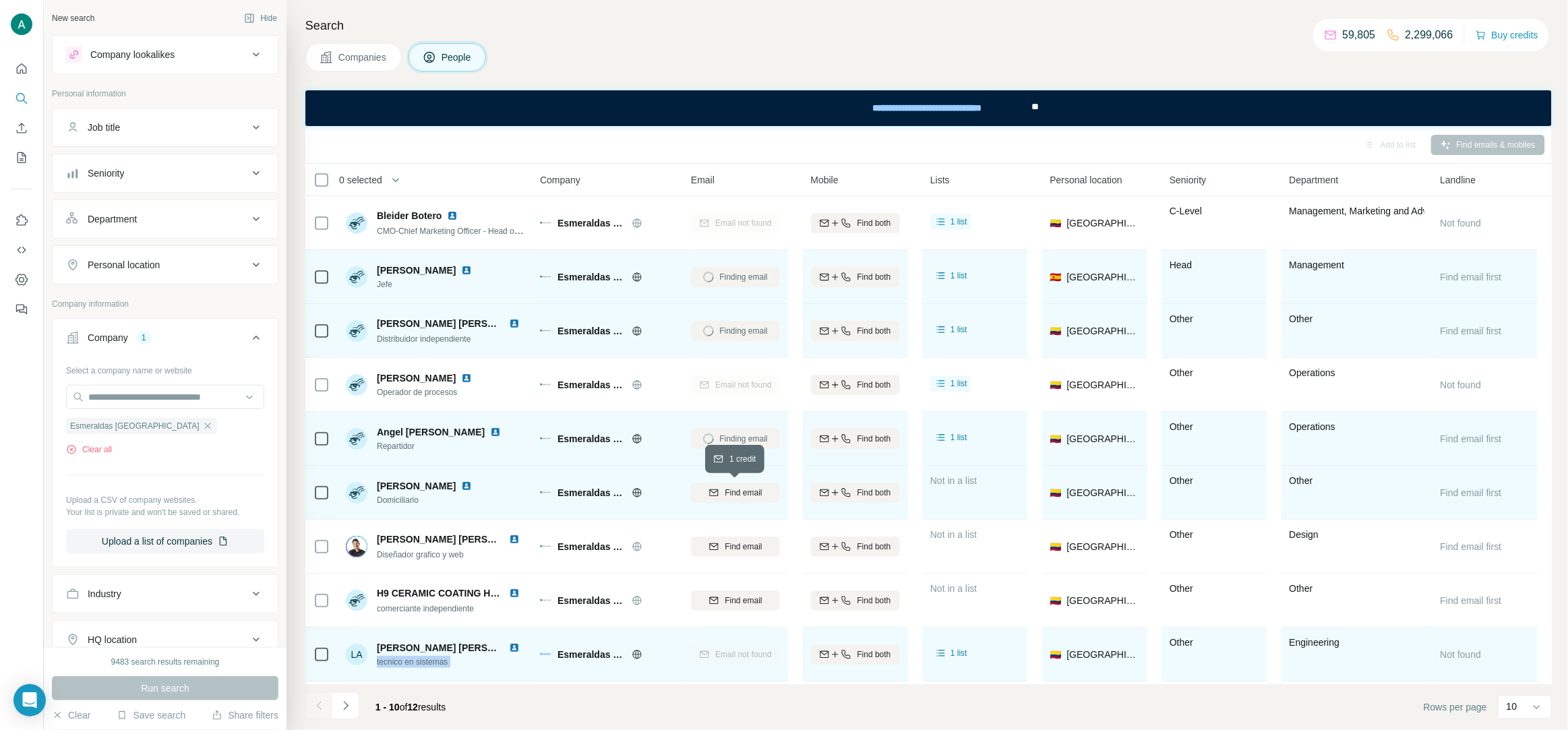
click at [741, 492] on span "Find email" at bounding box center [743, 492] width 37 height 12
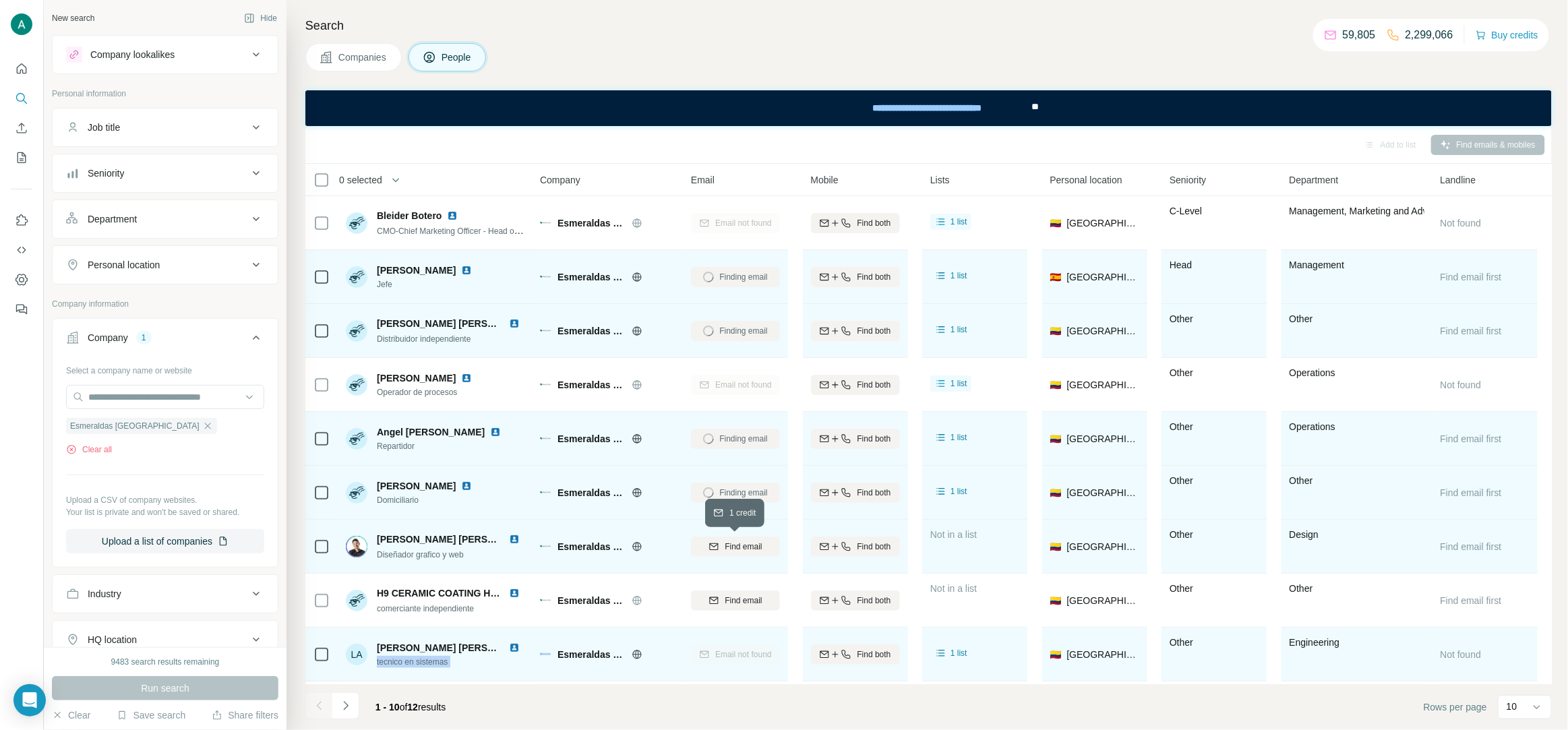
click at [741, 546] on span "Find email" at bounding box center [743, 547] width 37 height 12
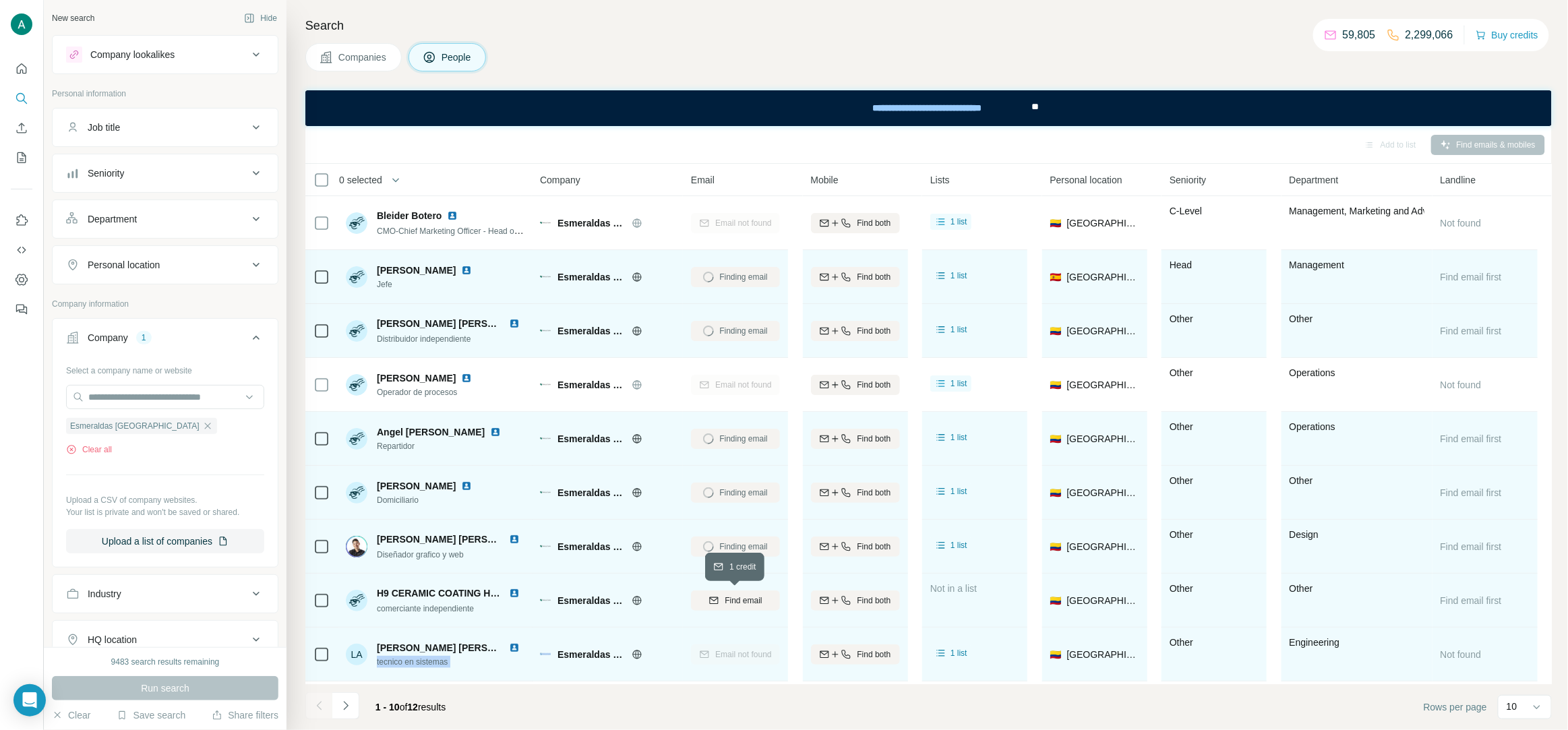
click at [729, 602] on span "Find email" at bounding box center [743, 600] width 37 height 12
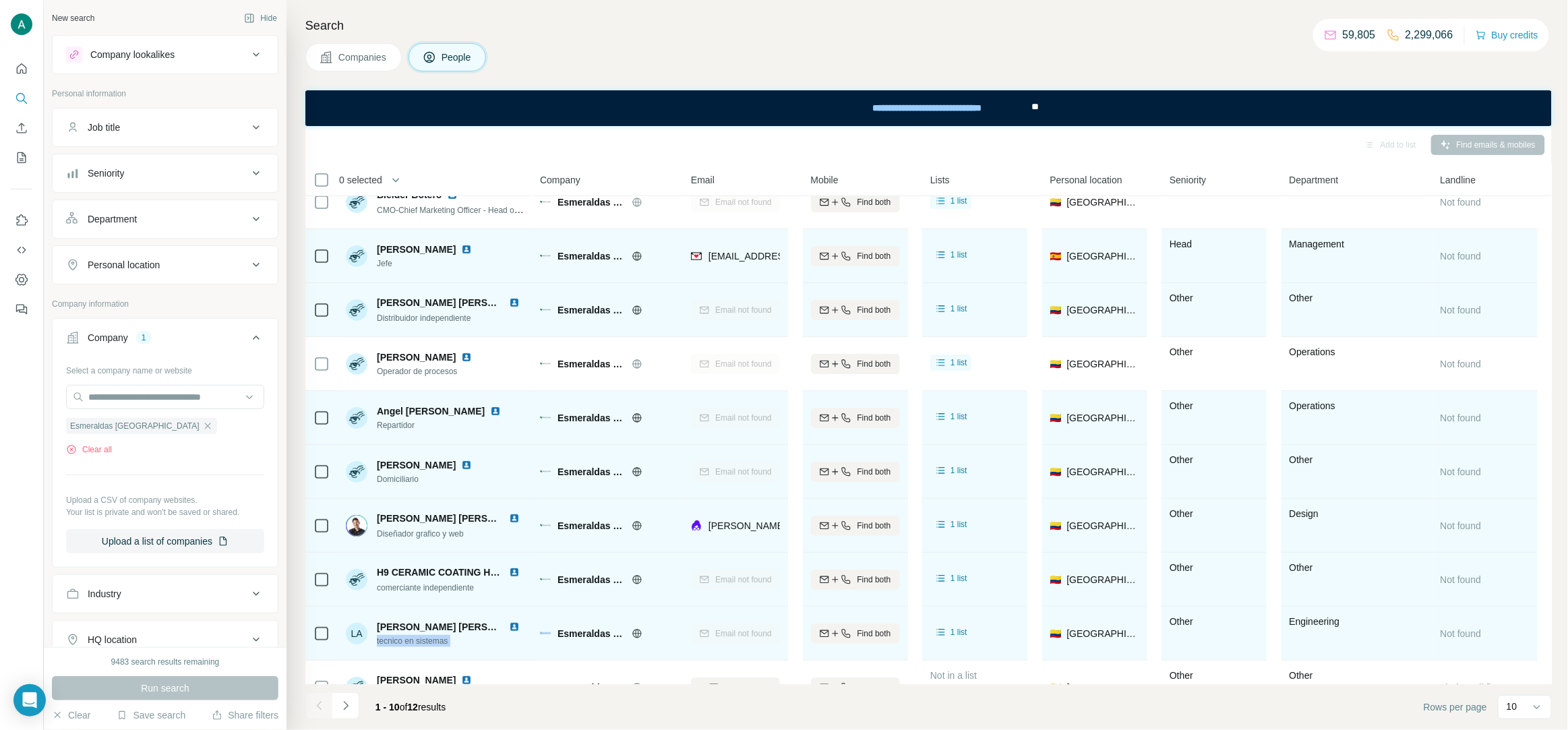
scroll to position [51, 0]
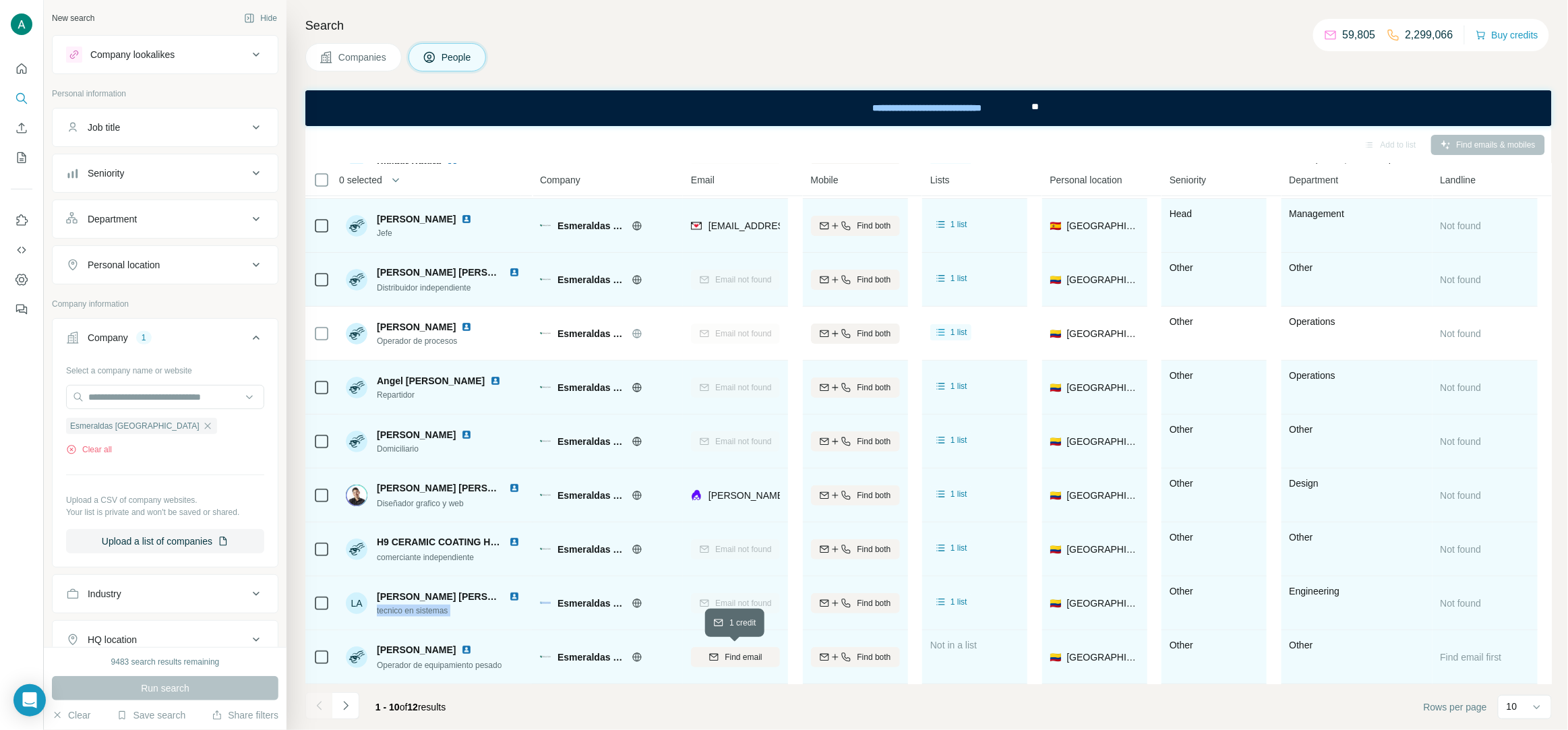
click at [734, 658] on span "Find email" at bounding box center [743, 657] width 37 height 12
click at [434, 504] on span "Diseñador grafico y web" at bounding box center [419, 503] width 87 height 9
copy span "Diseñador grafico y web"
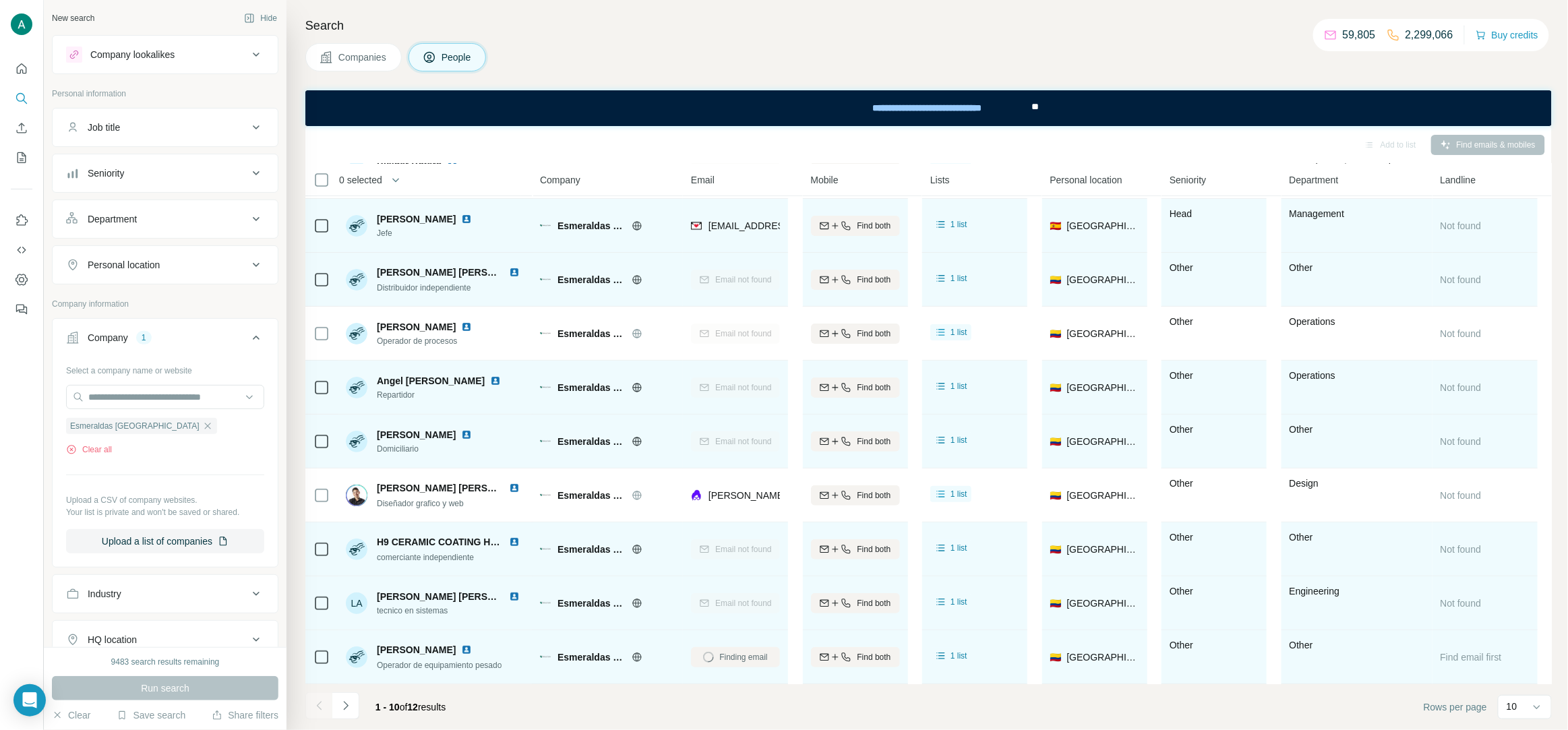
click at [388, 233] on span "Jefe" at bounding box center [427, 233] width 100 height 12
copy span "Jefe"
click at [461, 216] on img at bounding box center [466, 219] width 11 height 11
click at [408, 217] on span "oscar gomez" at bounding box center [416, 219] width 79 height 13
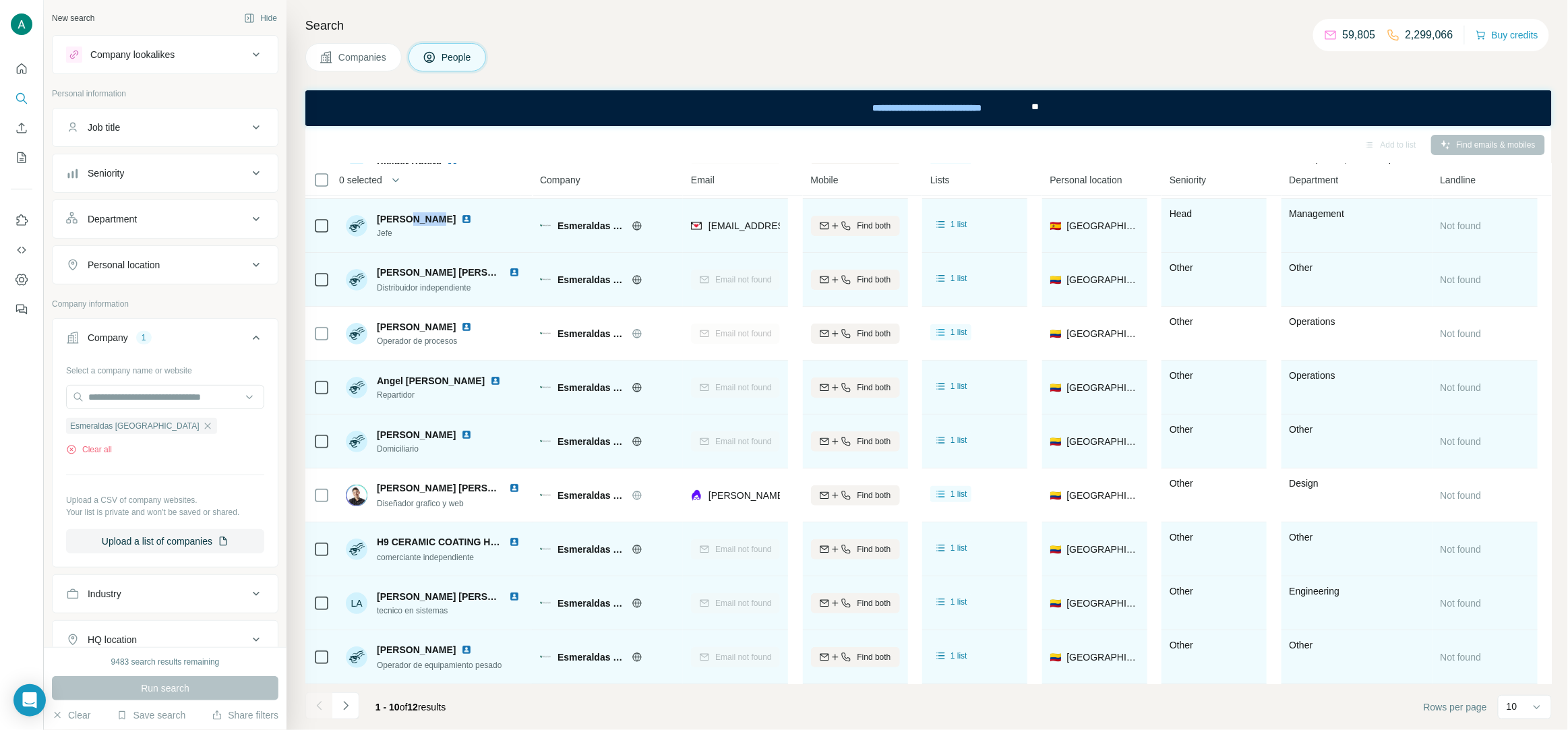
click at [408, 217] on span "oscar gomez" at bounding box center [416, 219] width 79 height 13
copy span "oscar gomez"
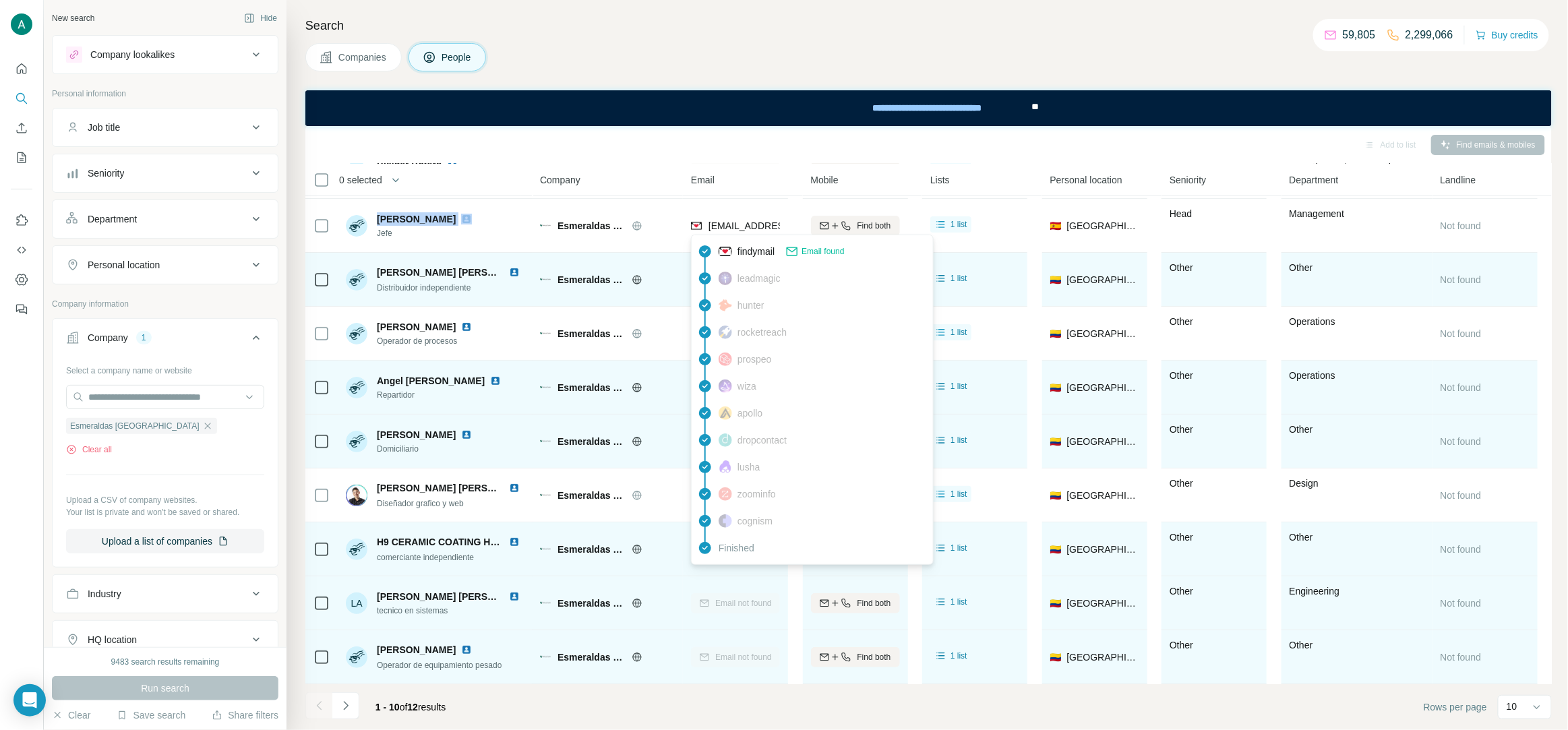
click at [743, 231] on div "oscar@esmeraldascolombia.com" at bounding box center [788, 226] width 160 height 13
copy tr "oscar@esmeraldascolombia.com"
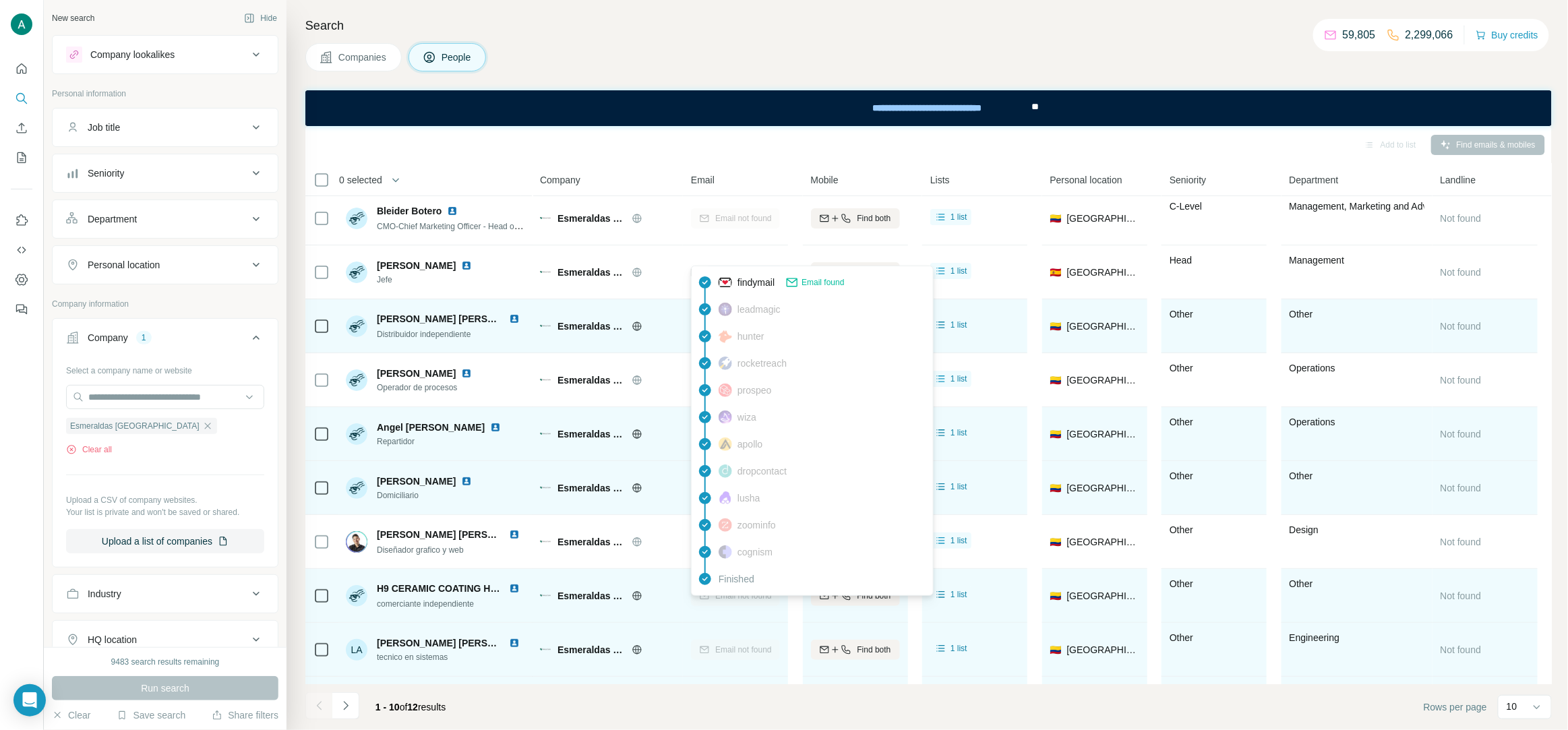
scroll to position [0, 0]
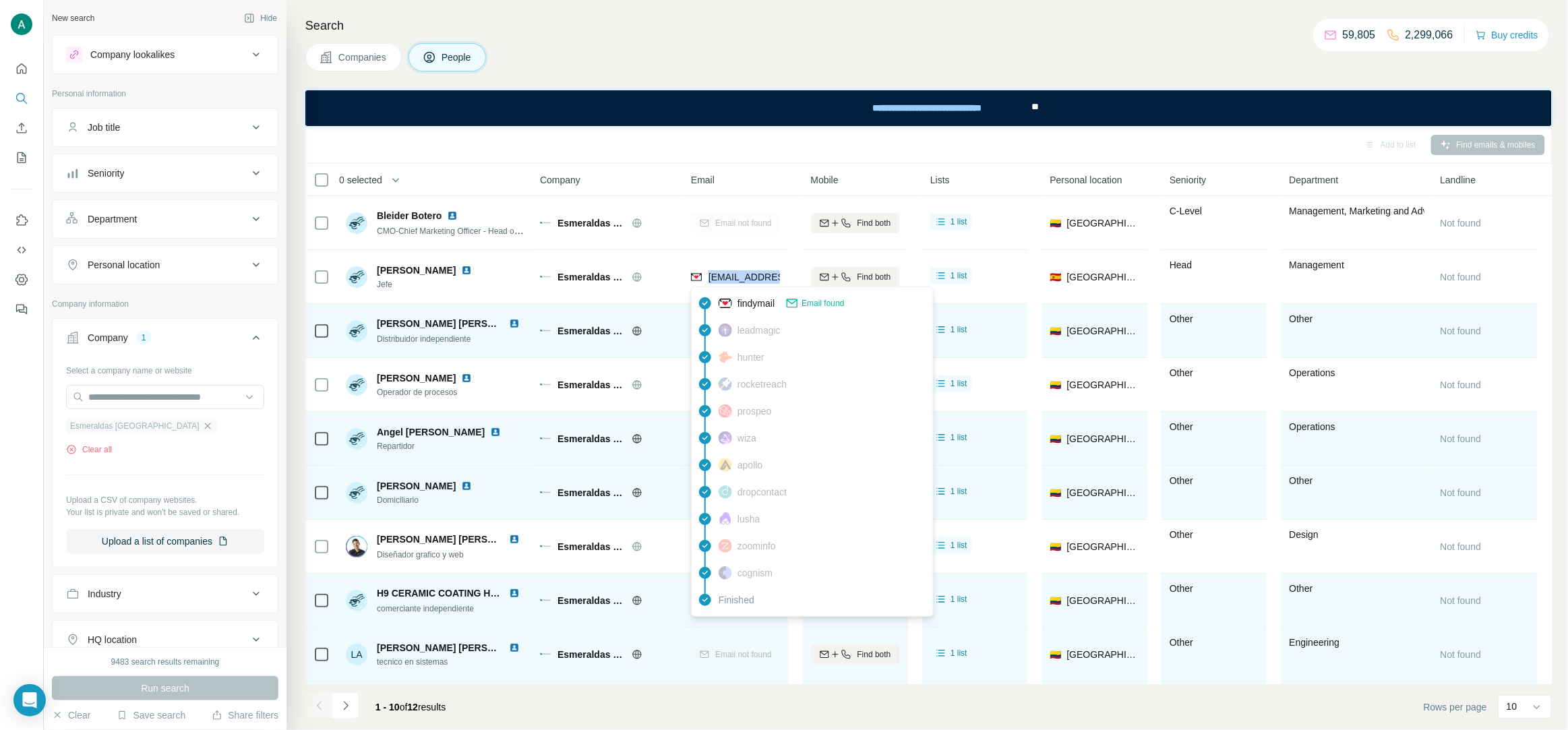
click at [202, 430] on icon "button" at bounding box center [207, 426] width 11 height 11
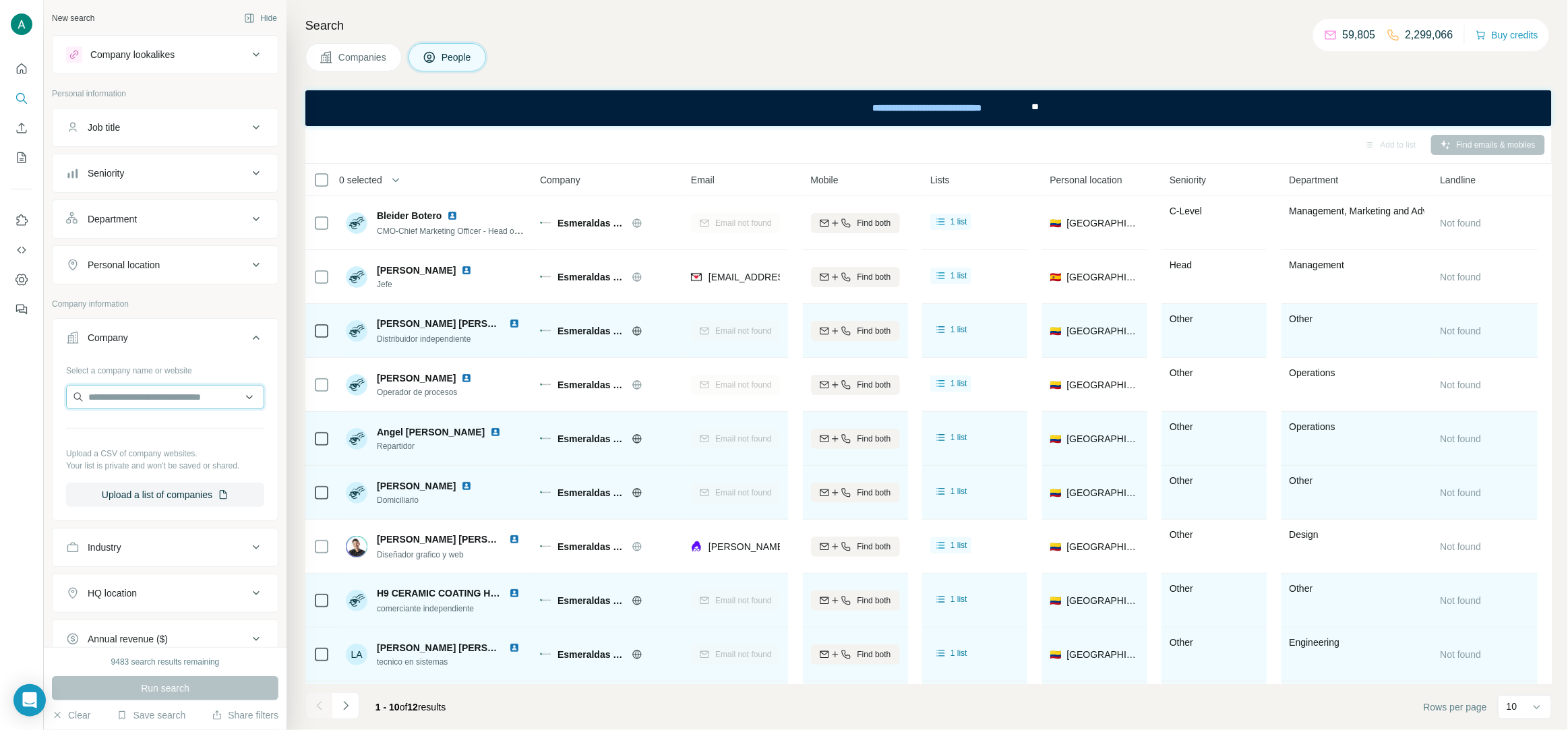
click at [161, 398] on input "text" at bounding box center [165, 397] width 198 height 24
paste input "**********"
drag, startPoint x: 201, startPoint y: 404, endPoint x: -36, endPoint y: 377, distance: 238.5
click at [0, 377] on html "**********" at bounding box center [784, 365] width 1568 height 730
paste input "*"
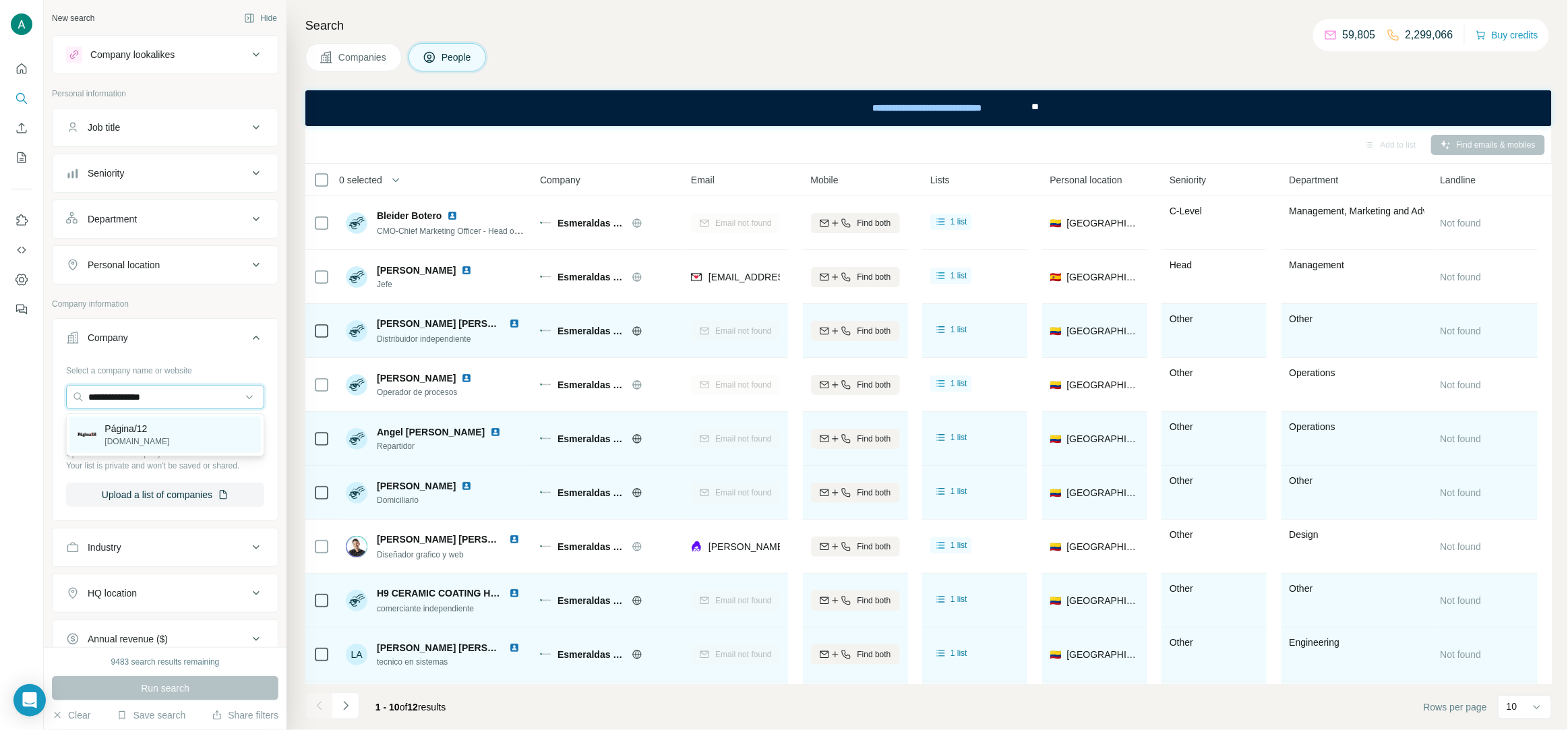
type input "**********"
click at [188, 430] on div "Página/12 pagina12.com.ar" at bounding box center [165, 435] width 192 height 37
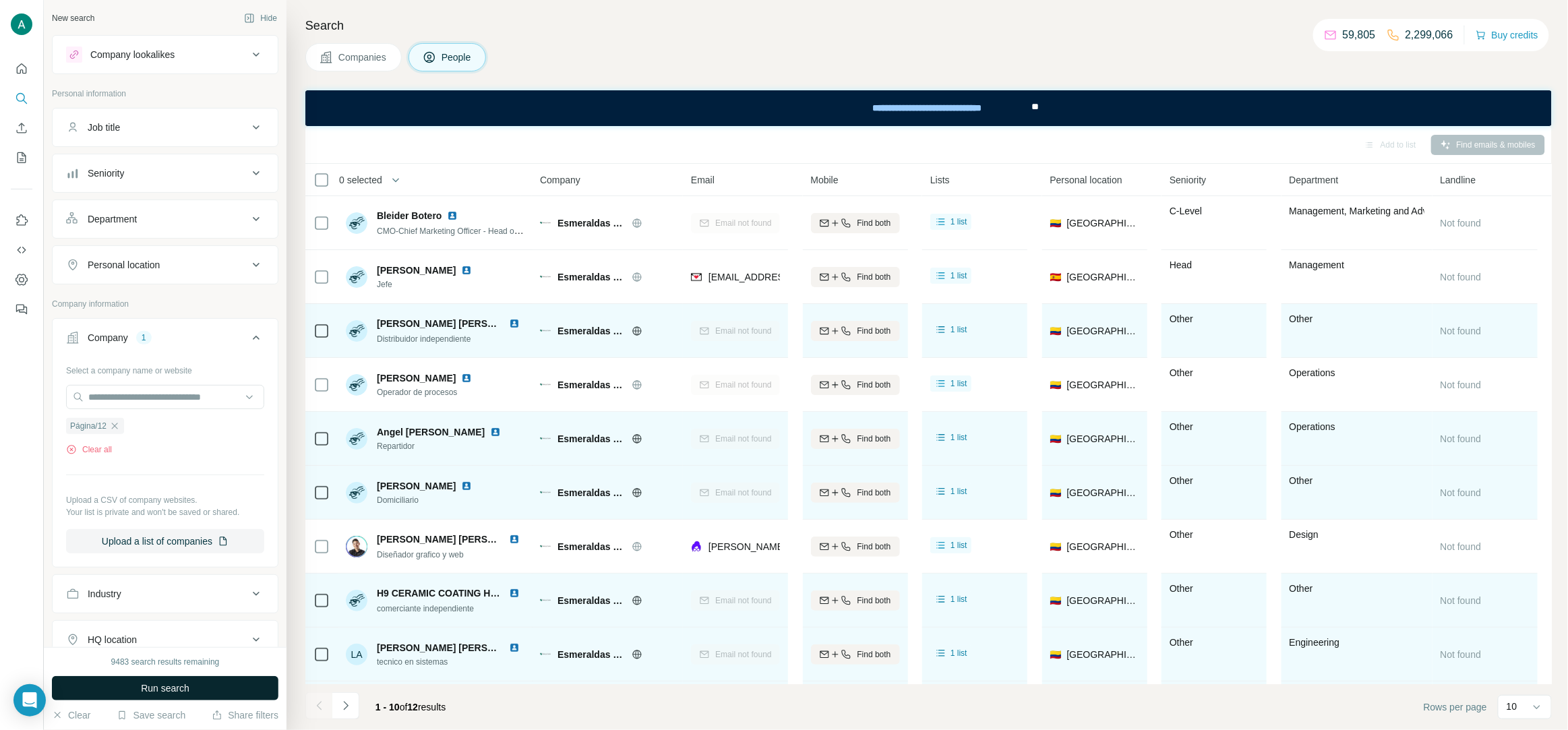
click at [185, 689] on span "Run search" at bounding box center [165, 688] width 49 height 13
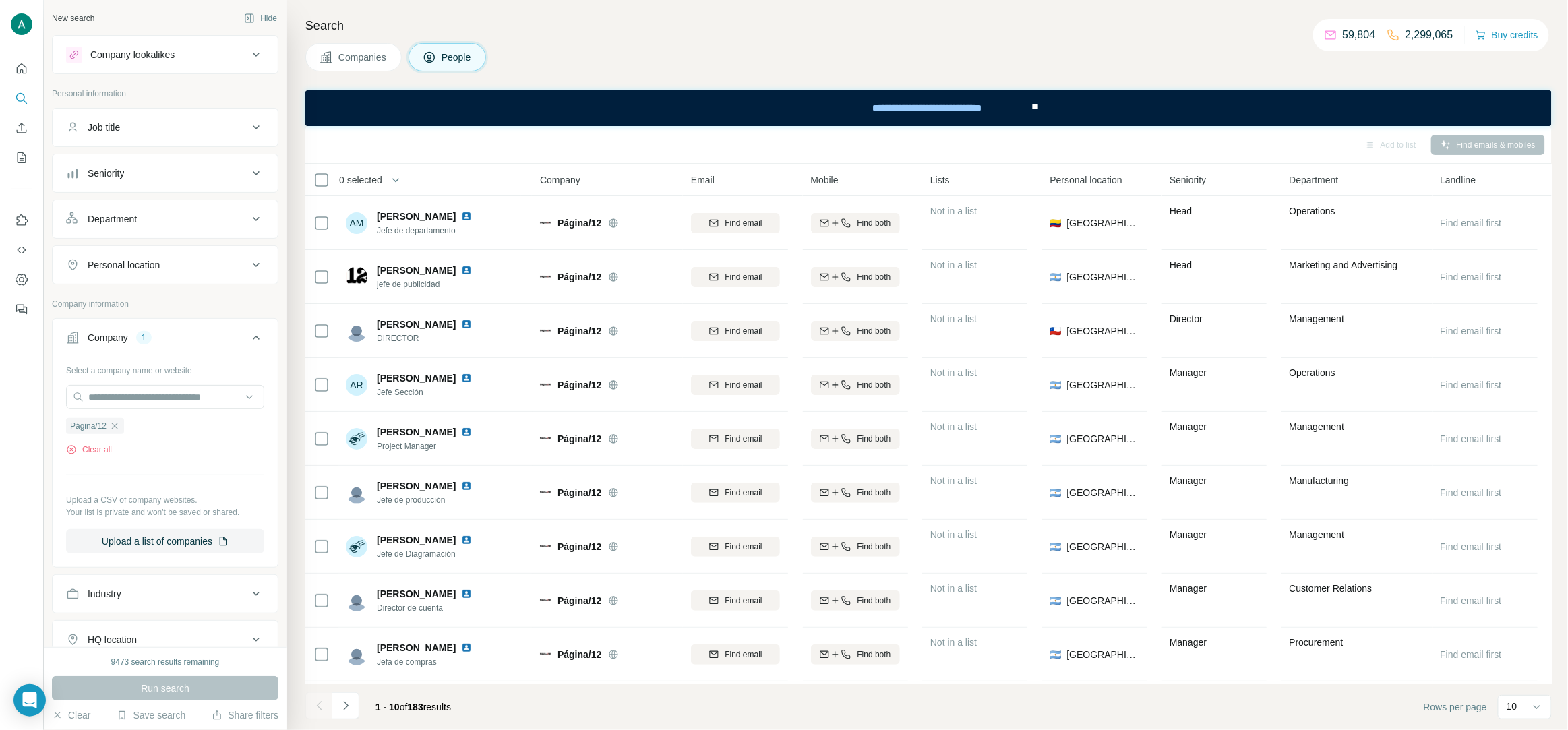
click at [203, 173] on div "Seniority" at bounding box center [157, 173] width 182 height 13
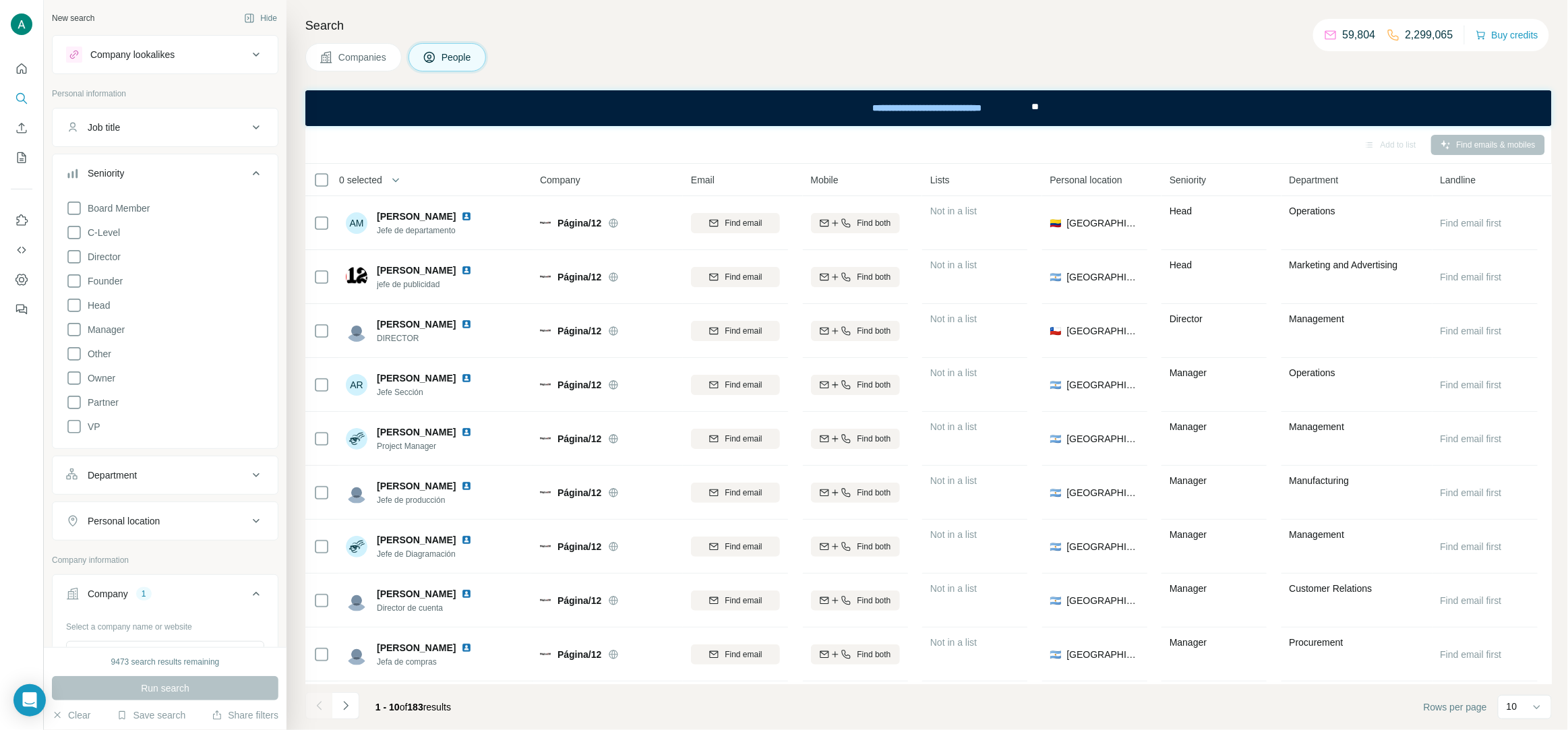
click at [187, 178] on div "Seniority" at bounding box center [157, 173] width 182 height 13
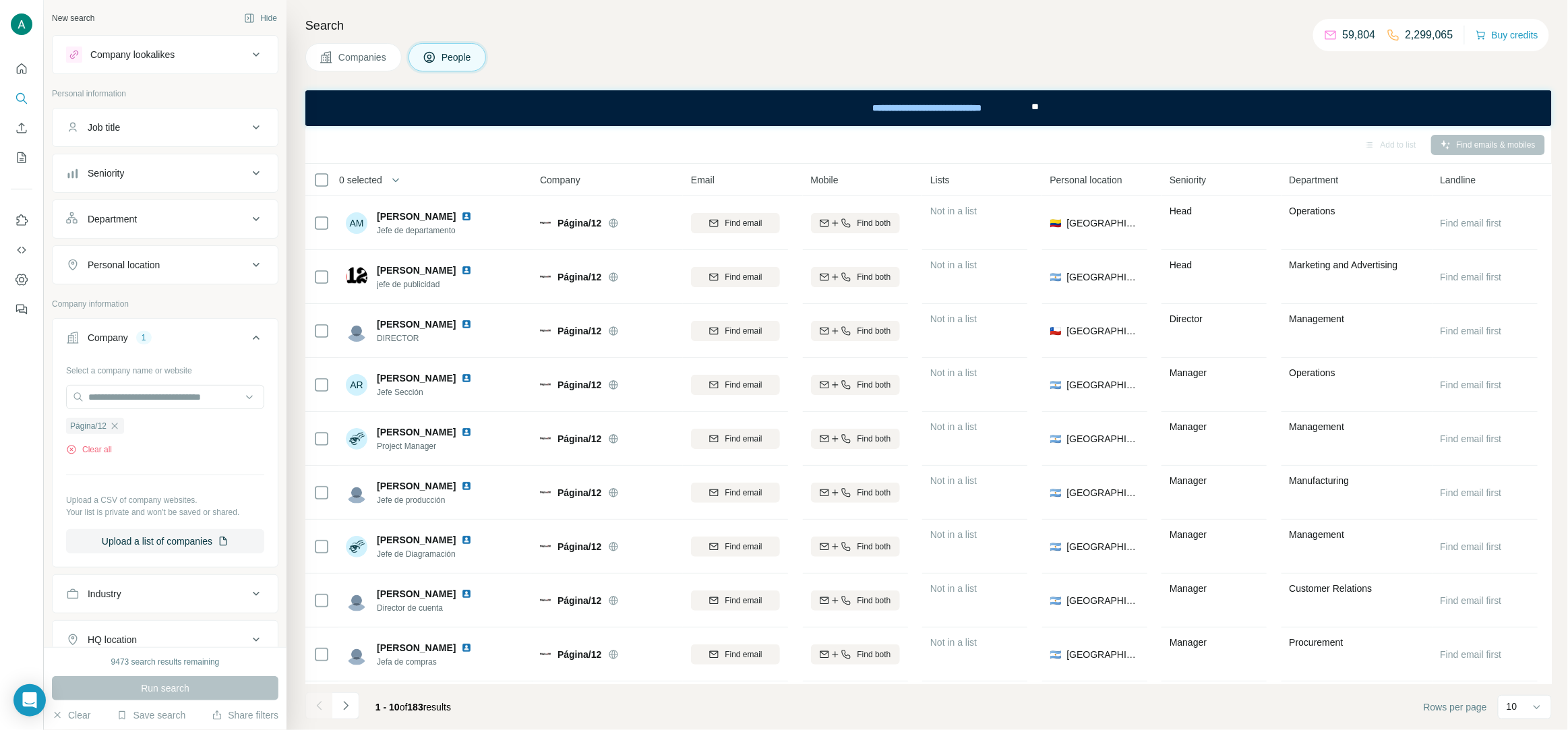
click at [170, 211] on button "Department" at bounding box center [165, 219] width 225 height 32
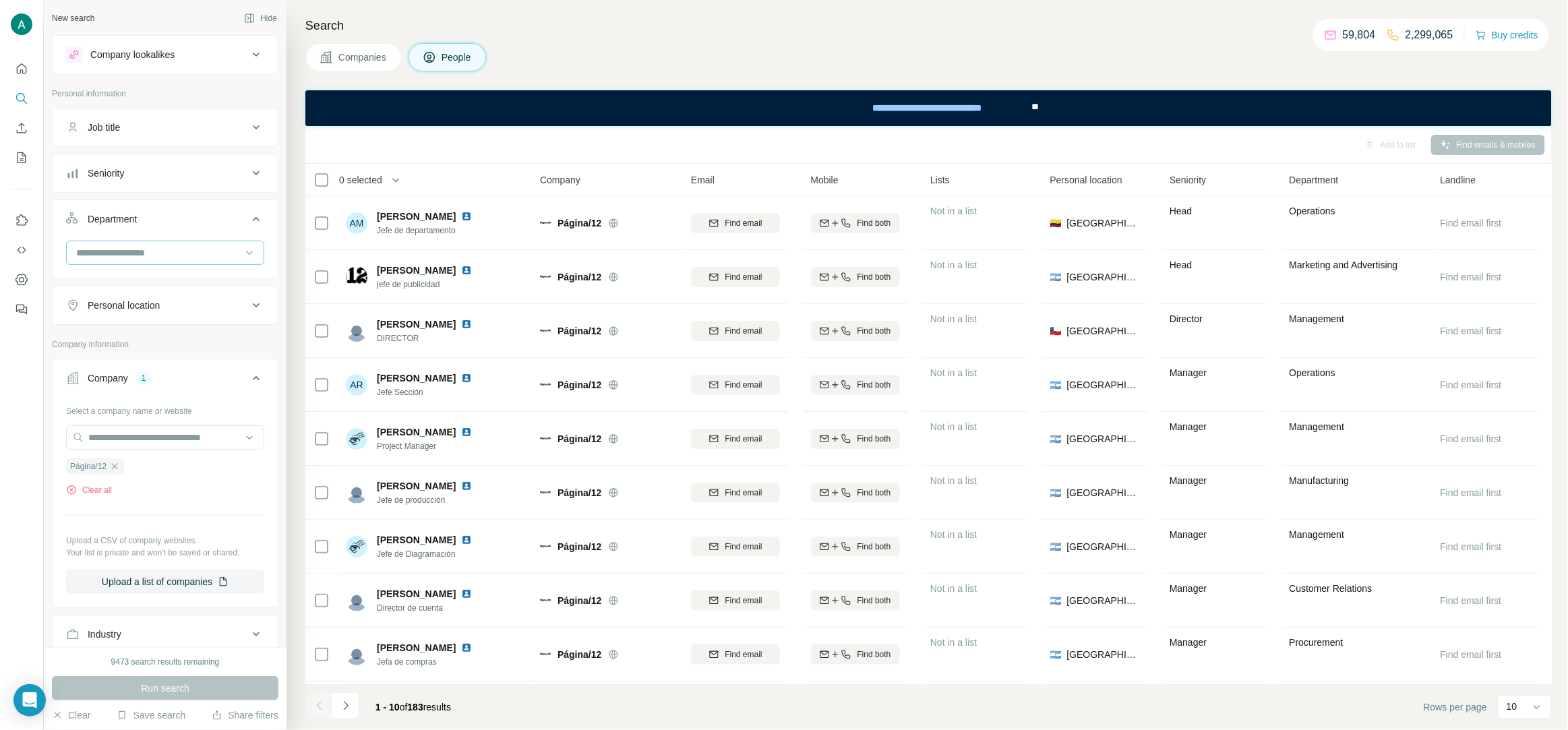
click at [146, 250] on input at bounding box center [158, 253] width 166 height 15
click at [139, 281] on p "Accounting and Finance" at bounding box center [128, 284] width 101 height 13
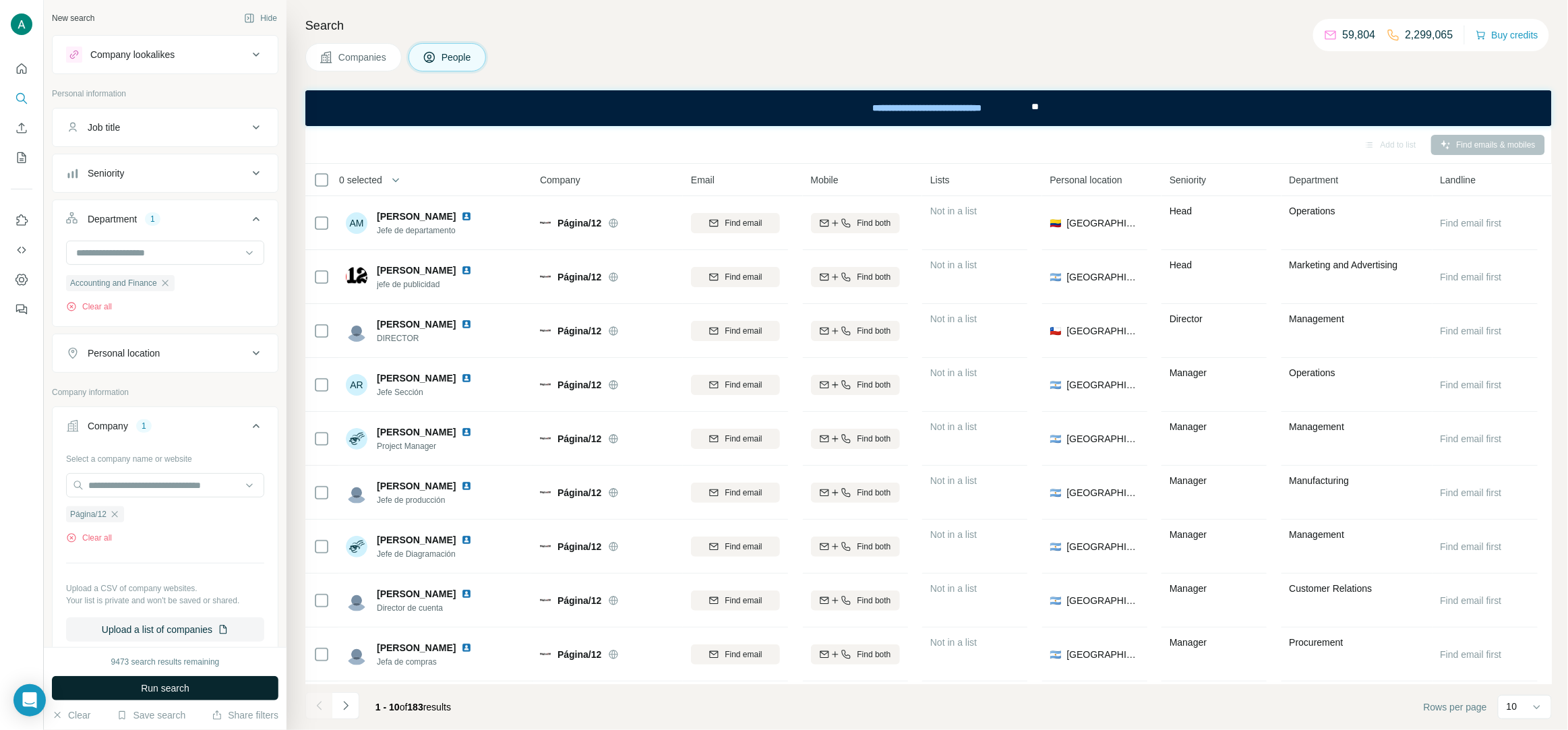
click at [252, 691] on button "Run search" at bounding box center [165, 688] width 226 height 24
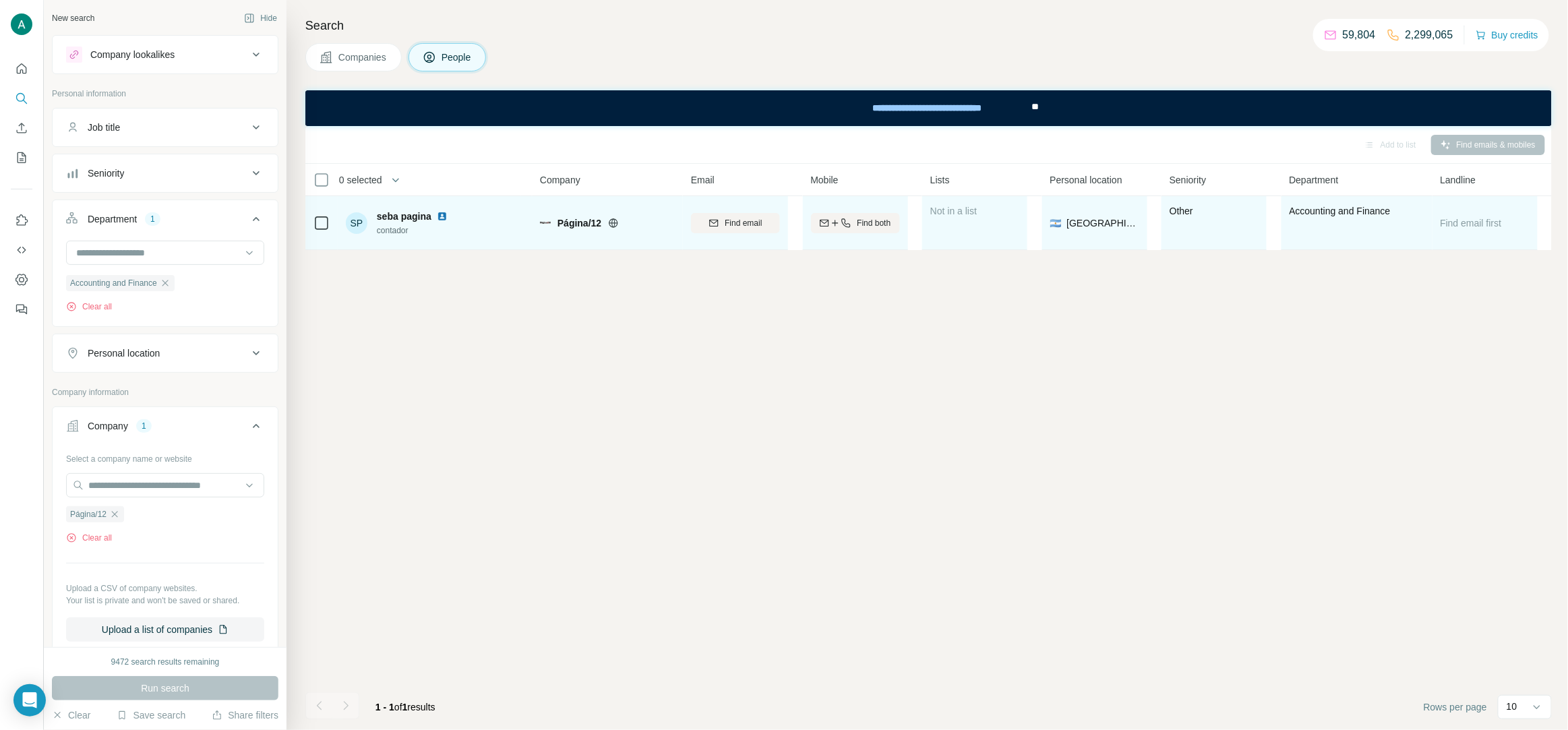
click at [397, 234] on span "contador" at bounding box center [415, 230] width 76 height 12
copy span "contador"
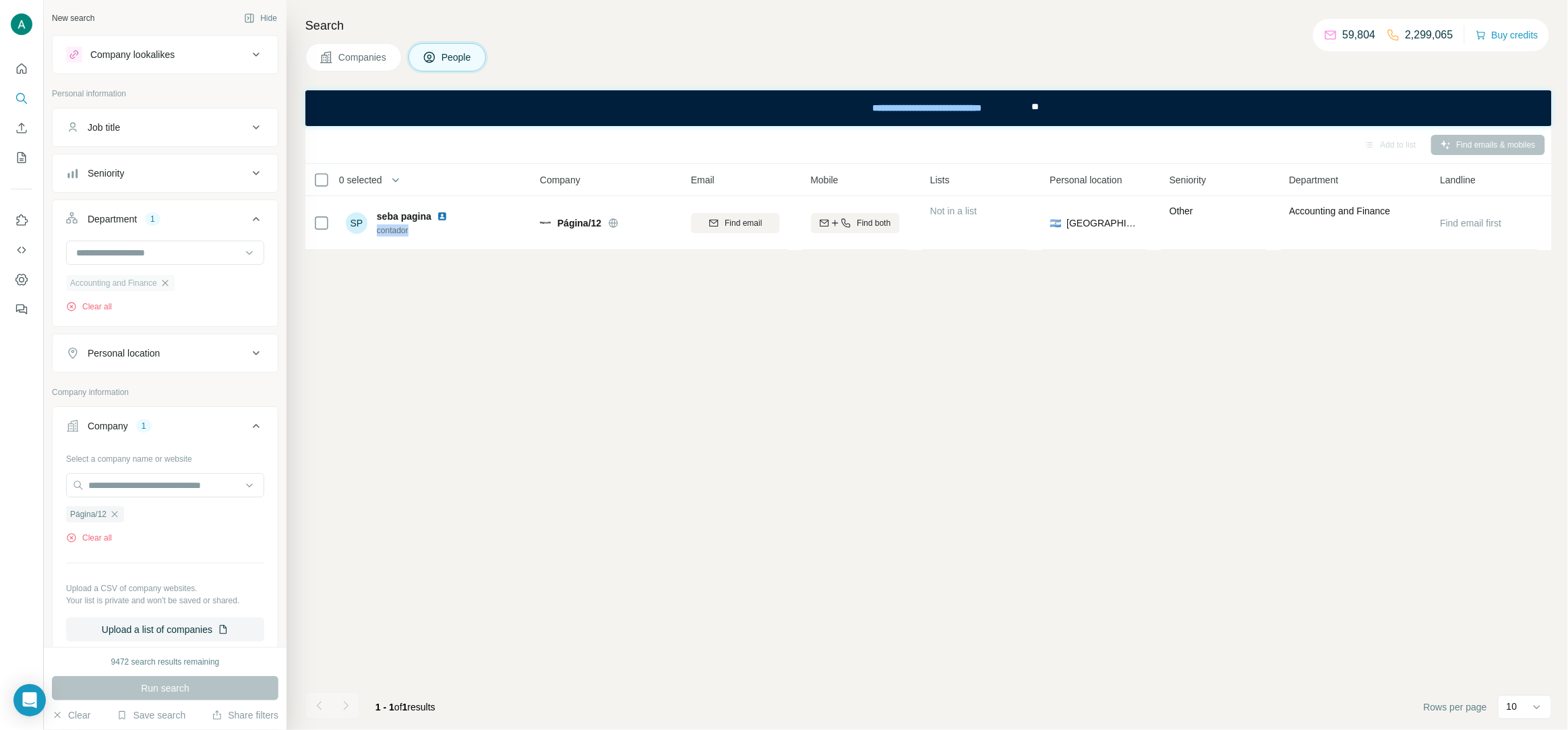
click at [171, 283] on icon "button" at bounding box center [165, 283] width 11 height 11
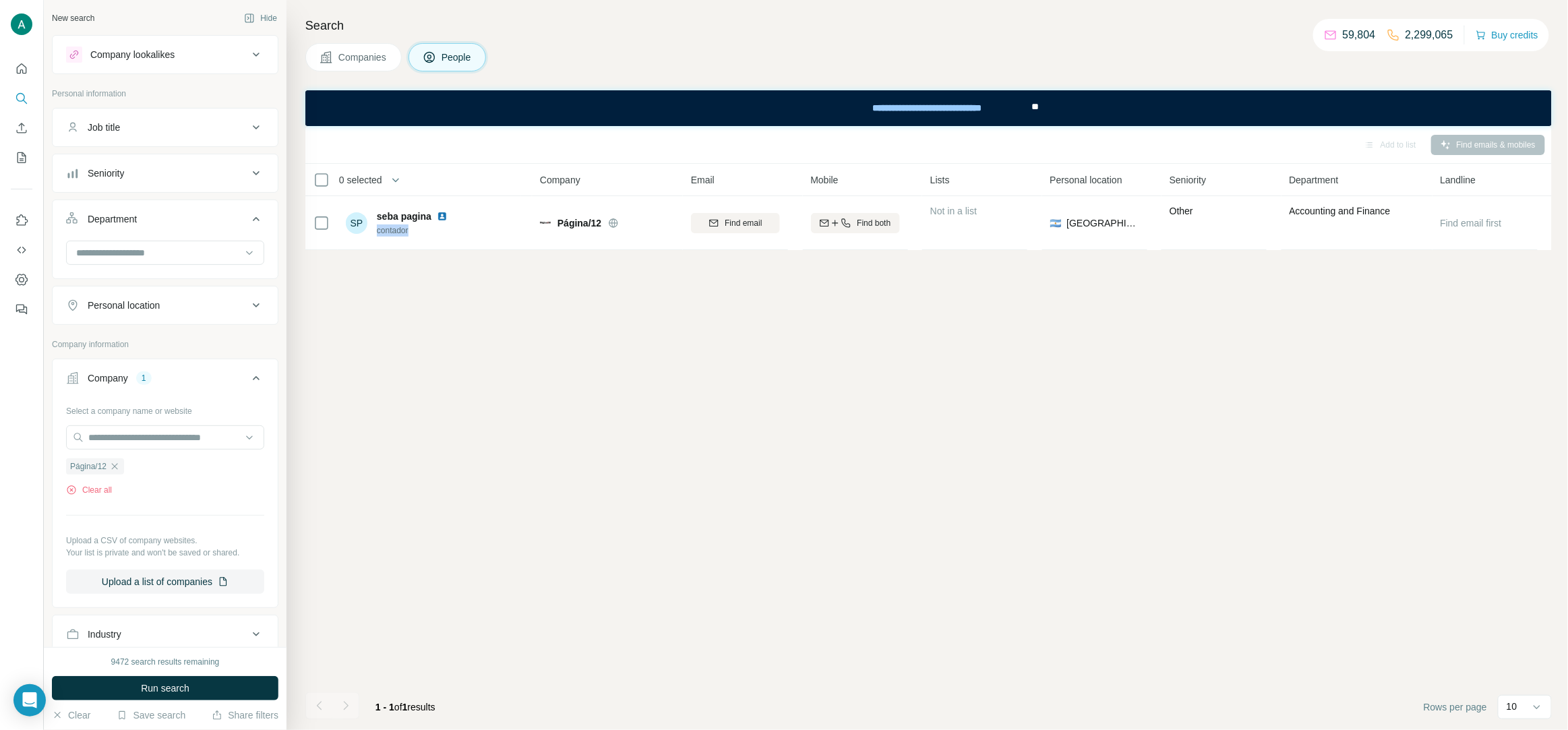
click at [250, 219] on icon at bounding box center [256, 219] width 16 height 16
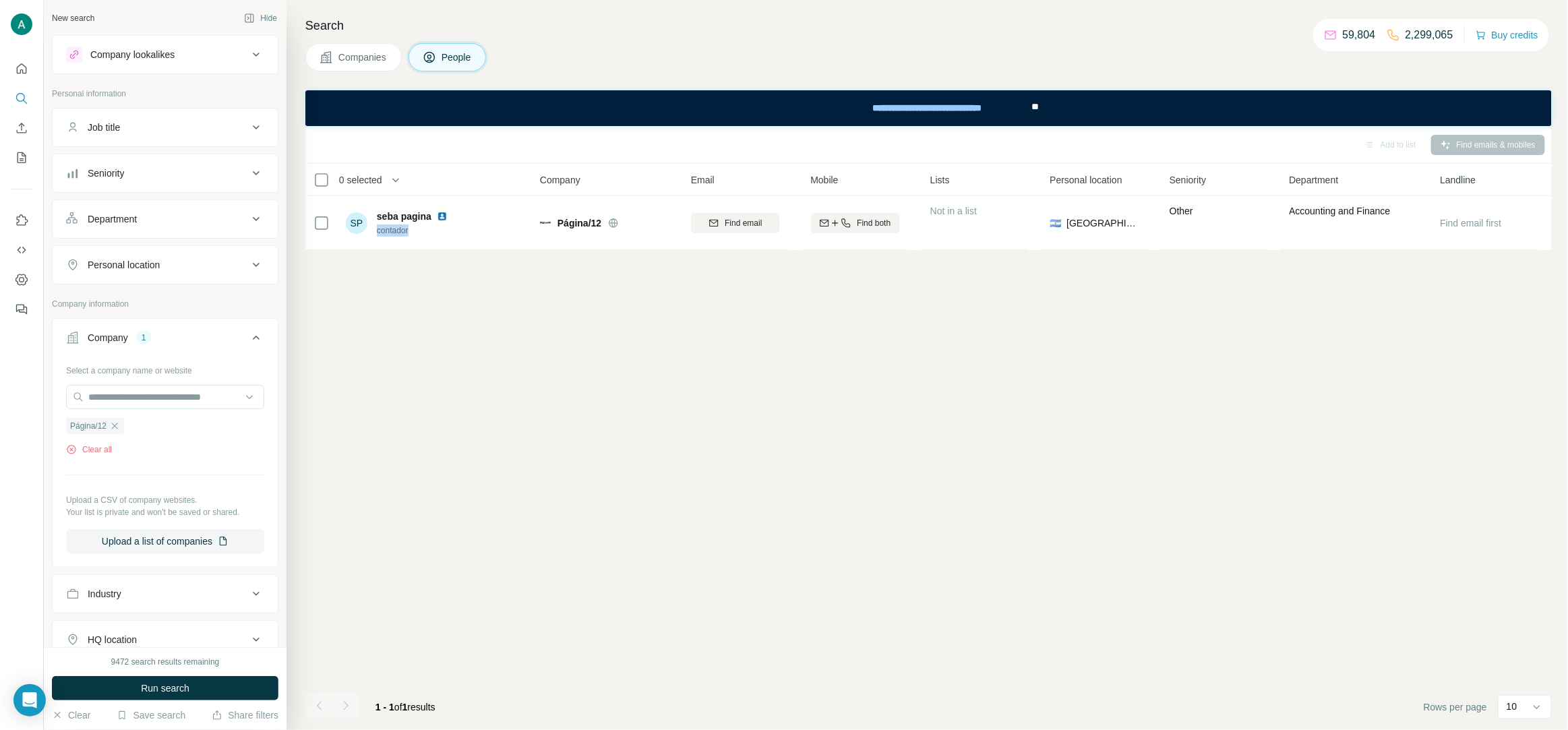
click at [258, 124] on icon at bounding box center [256, 127] width 16 height 16
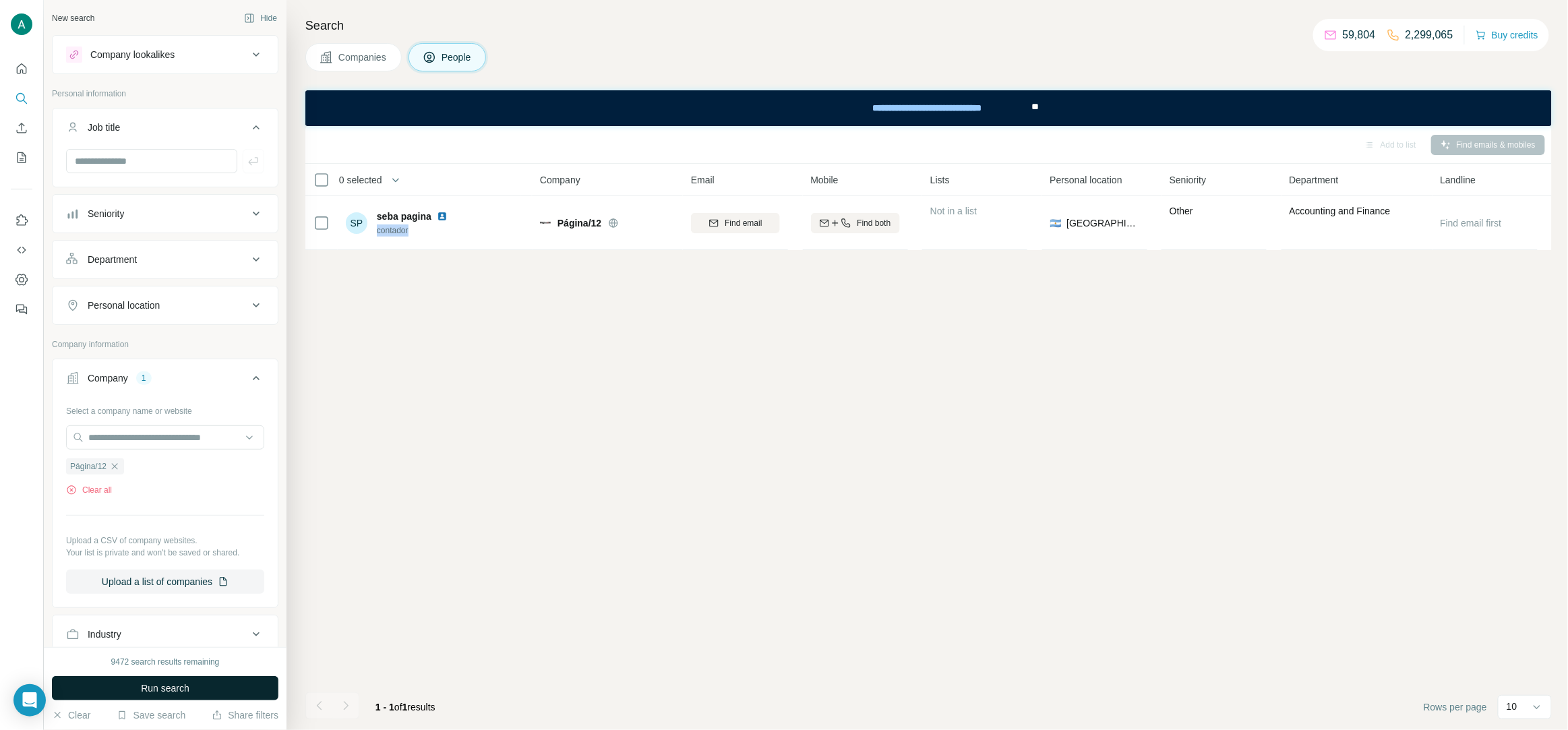
click at [209, 683] on button "Run search" at bounding box center [165, 688] width 226 height 24
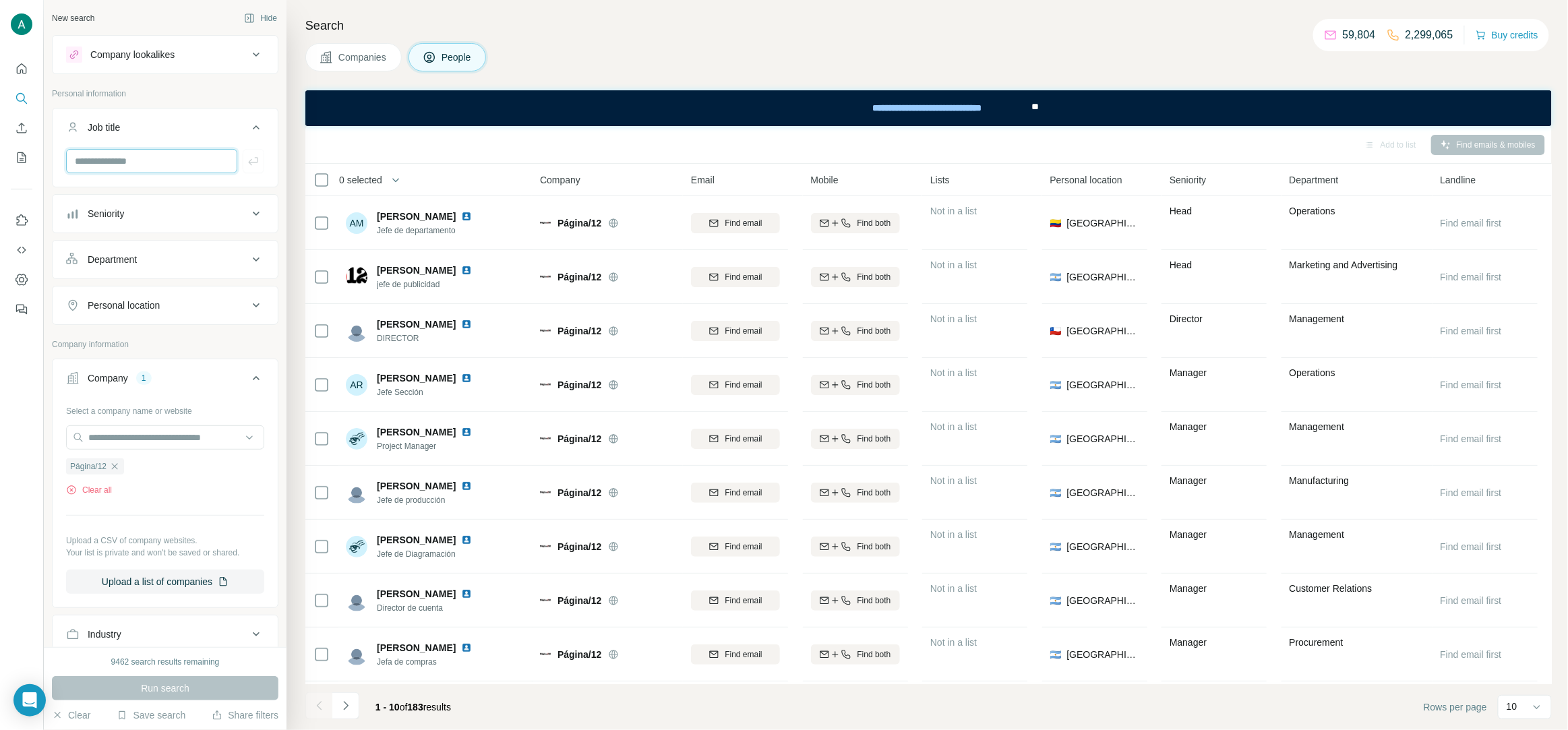
click at [146, 150] on input "text" at bounding box center [152, 161] width 171 height 24
paste input "*********"
type input "*********"
click at [257, 155] on icon "button" at bounding box center [253, 161] width 13 height 13
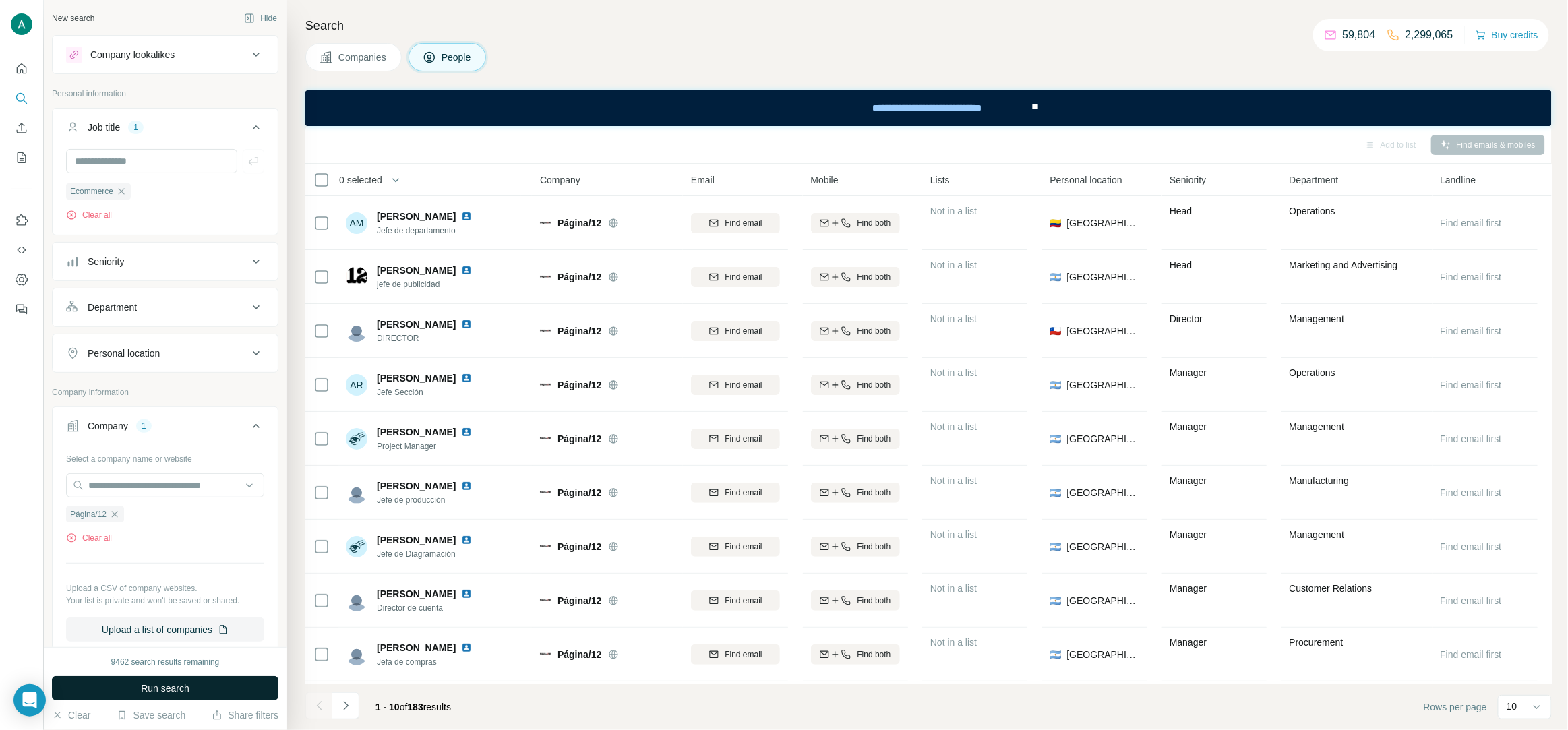
click at [181, 688] on span "Run search" at bounding box center [165, 688] width 49 height 13
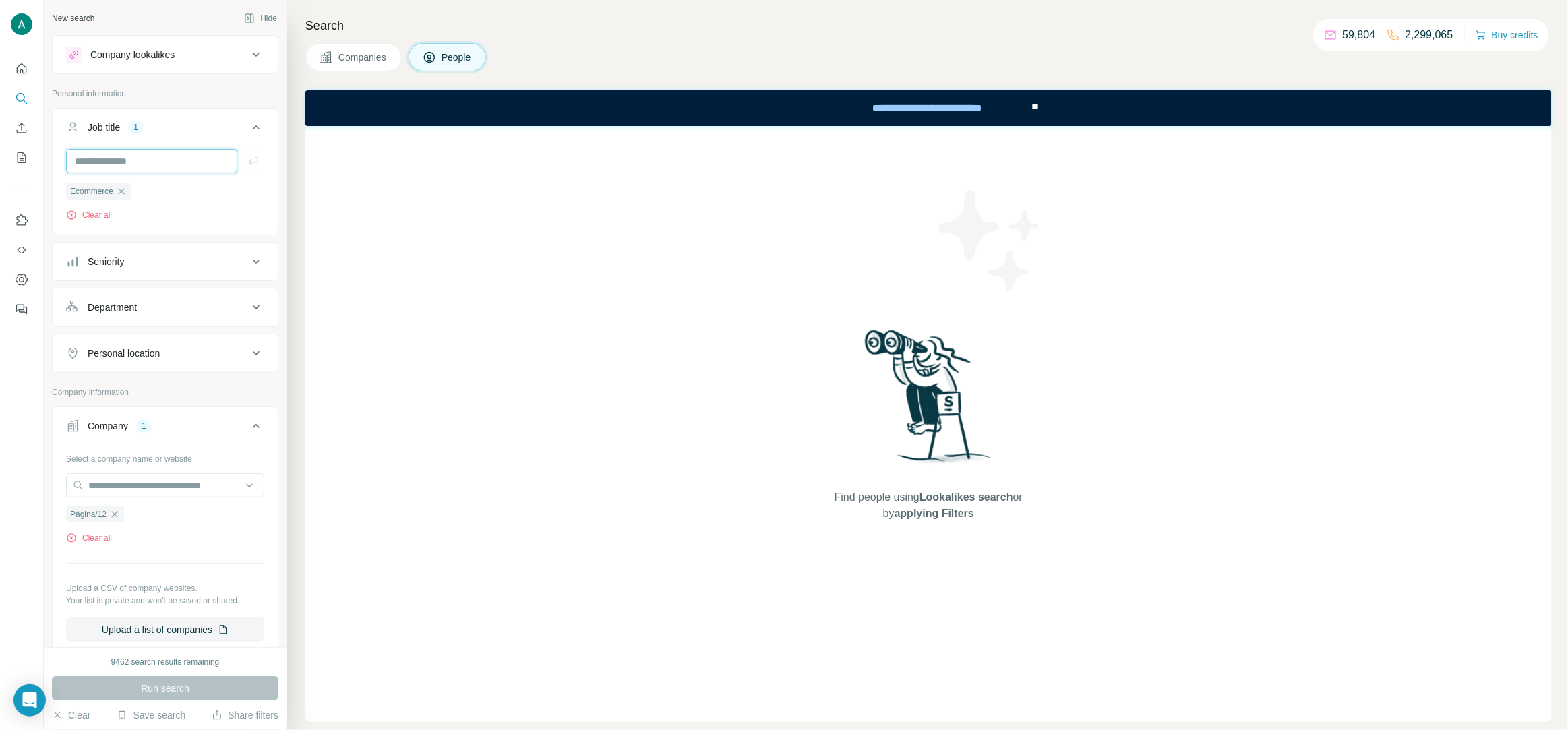
click at [128, 162] on input "text" at bounding box center [152, 161] width 171 height 24
drag, startPoint x: 128, startPoint y: 185, endPoint x: 122, endPoint y: 181, distance: 7.2
click at [126, 186] on icon "button" at bounding box center [121, 191] width 11 height 11
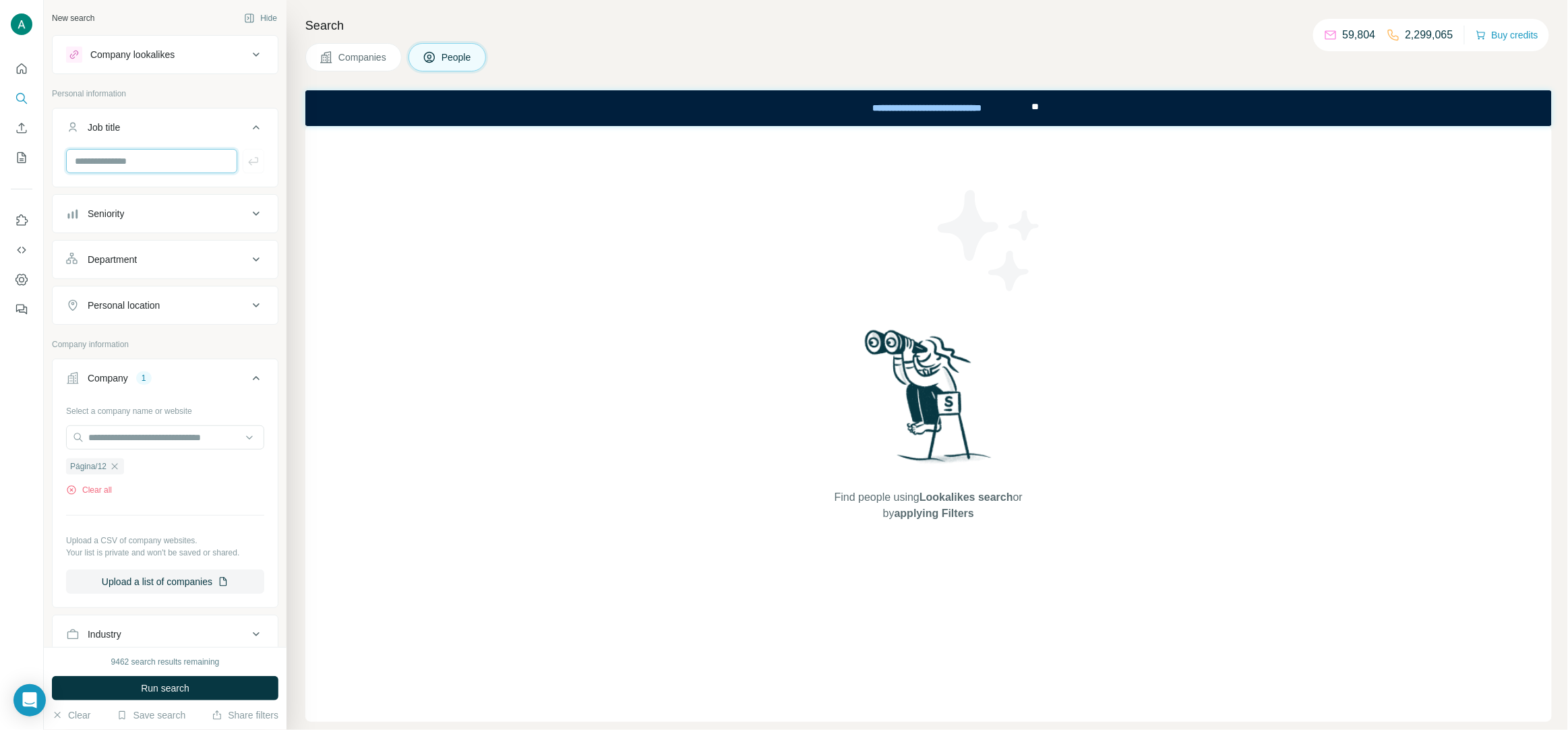
click at [115, 168] on input "text" at bounding box center [152, 161] width 171 height 24
click at [80, 165] on input "*********" at bounding box center [152, 161] width 171 height 24
type input "**********"
click at [257, 161] on icon "button" at bounding box center [253, 161] width 13 height 13
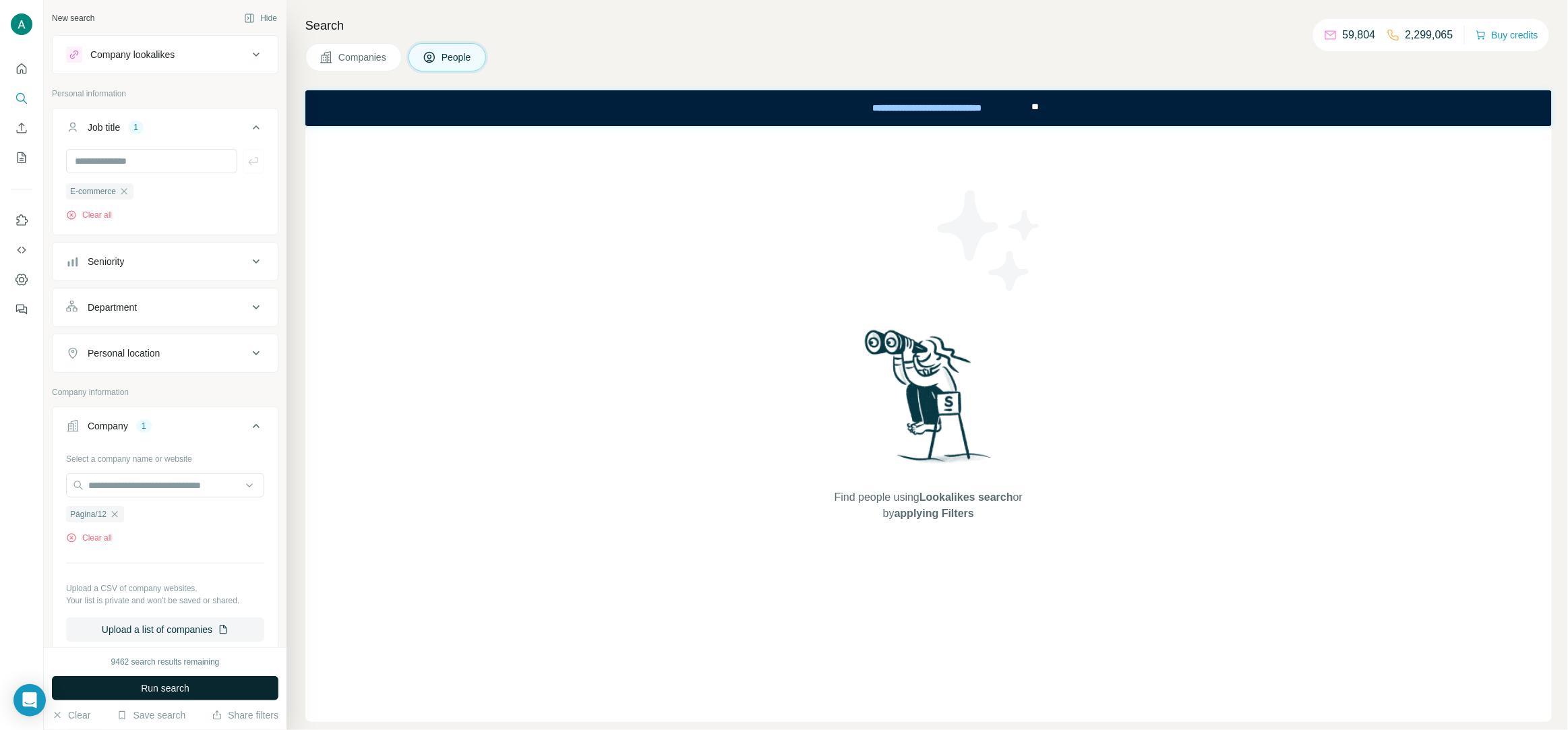
click at [177, 693] on span "Run search" at bounding box center [165, 688] width 49 height 13
click at [126, 192] on icon "button" at bounding box center [123, 191] width 11 height 11
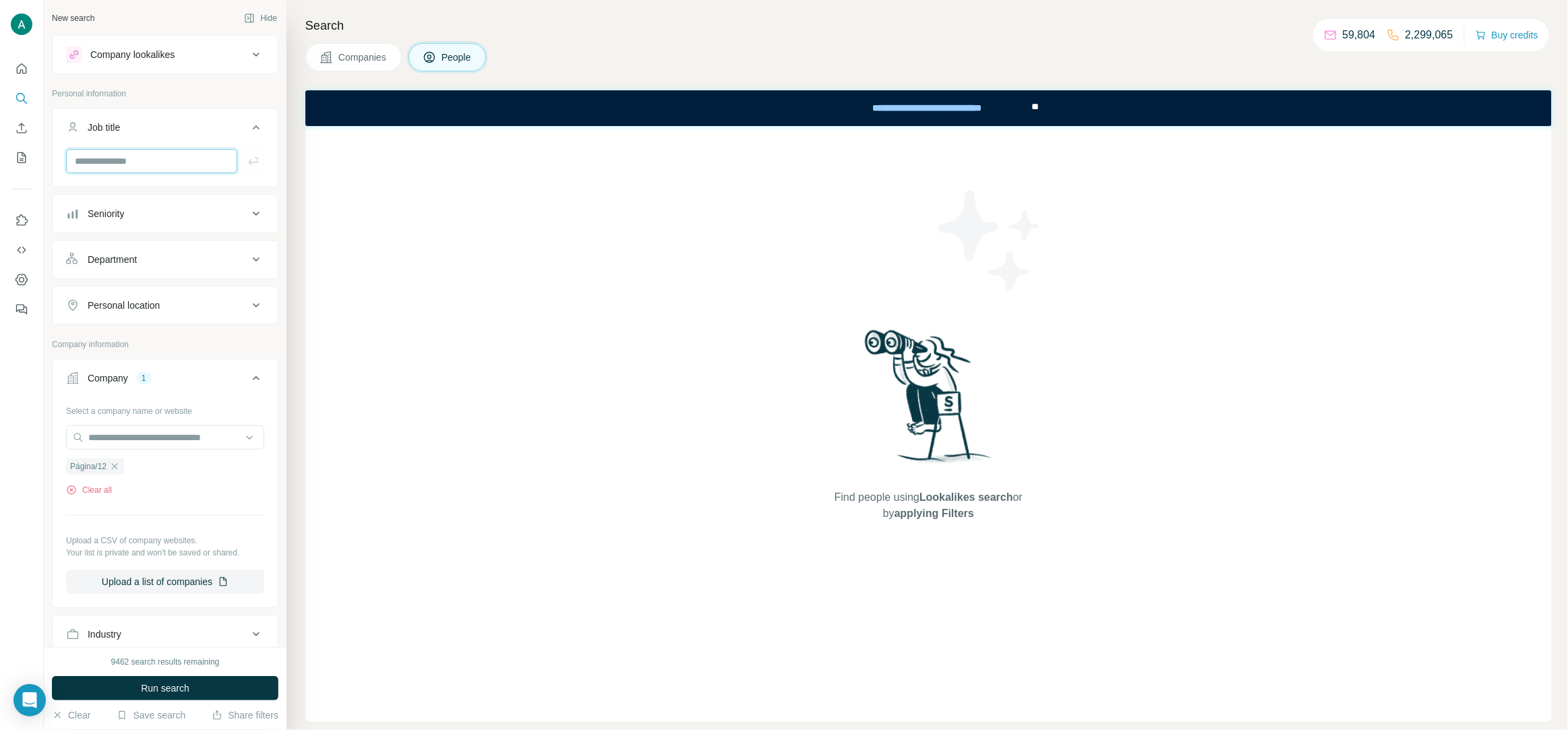
click at [171, 163] on input "text" at bounding box center [152, 161] width 171 height 24
paste input "*******"
type input "*******"
click at [249, 166] on icon "button" at bounding box center [253, 161] width 13 height 13
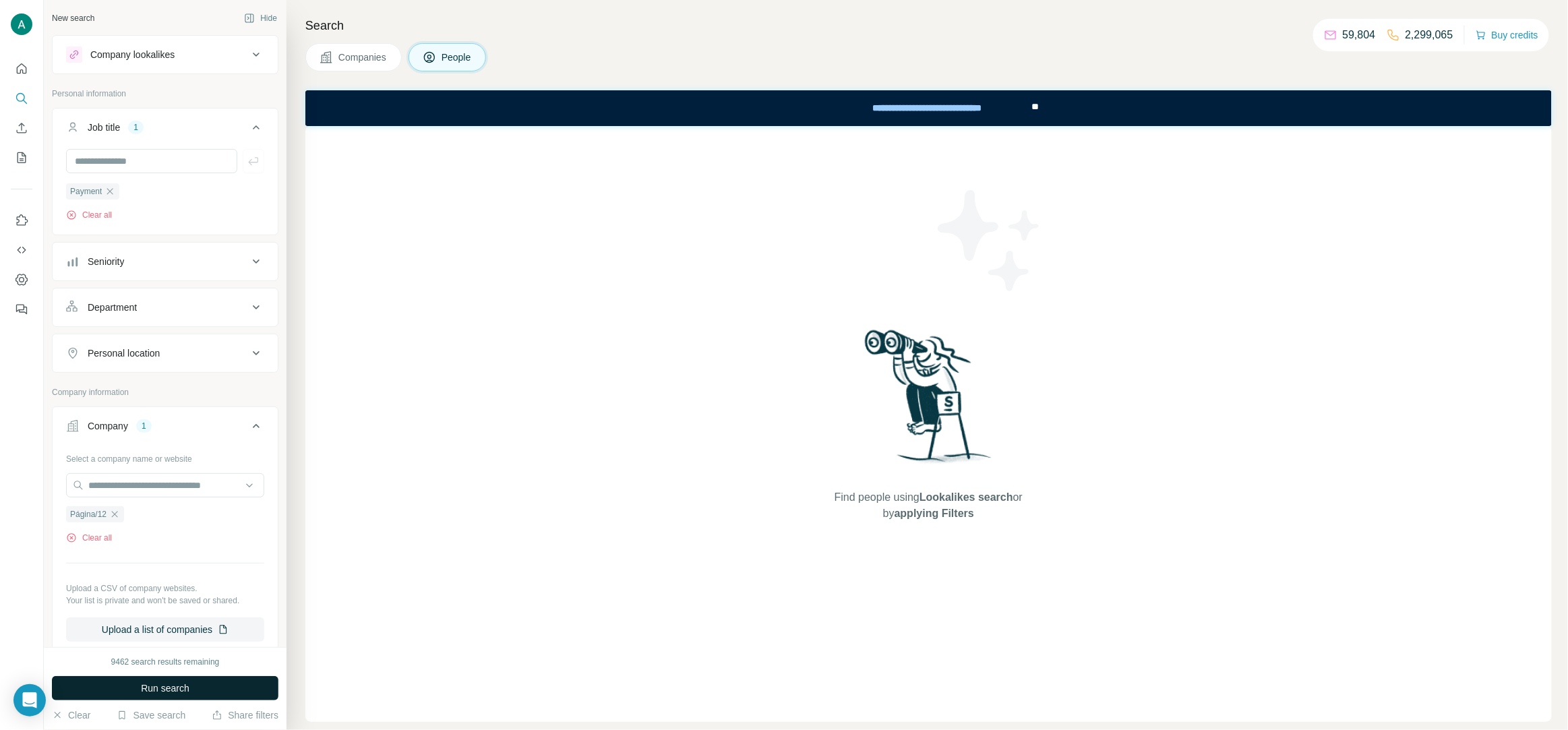
click at [189, 687] on span "Run search" at bounding box center [165, 688] width 49 height 13
click at [112, 189] on icon "button" at bounding box center [109, 191] width 11 height 11
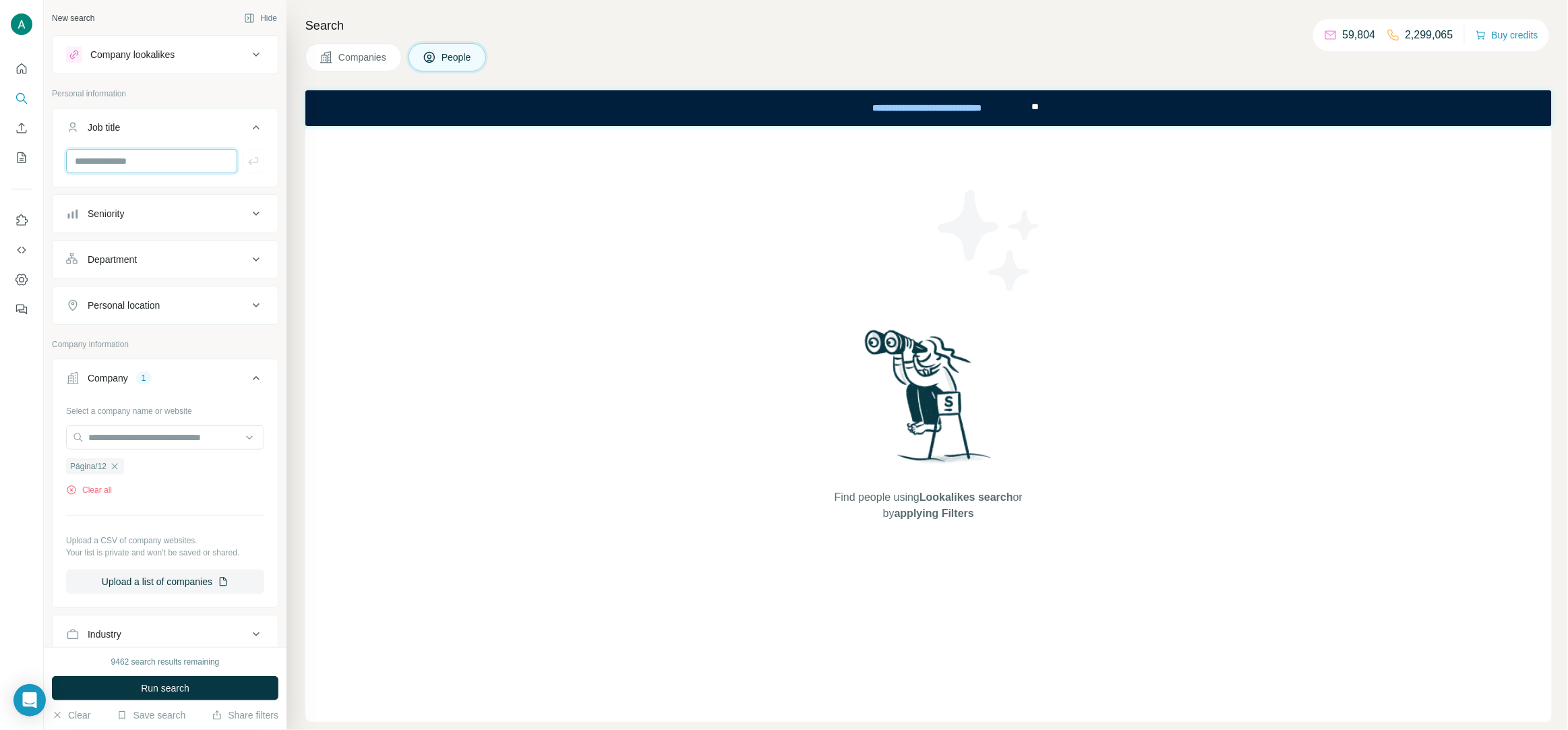
click at [116, 163] on input "text" at bounding box center [152, 161] width 171 height 24
type input "****"
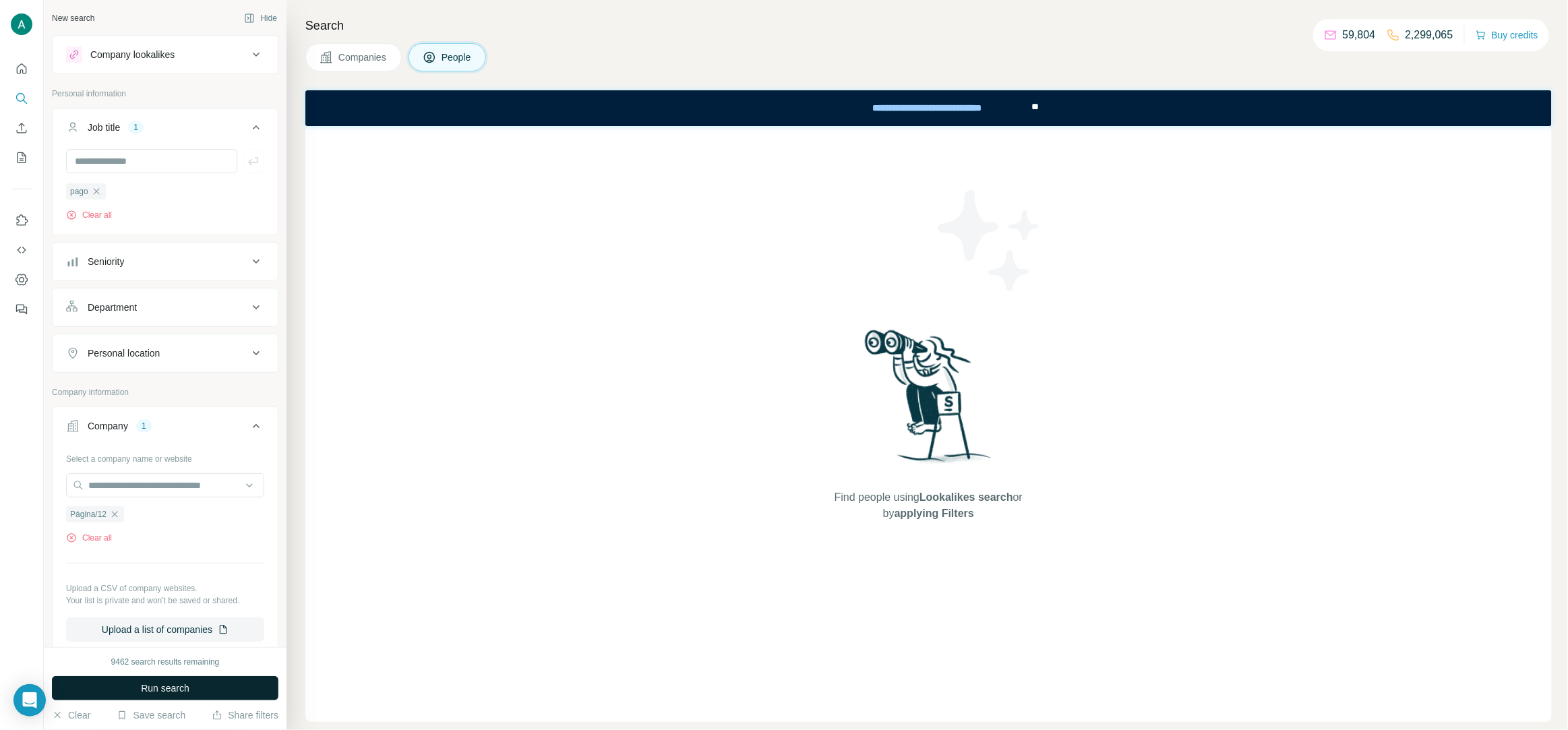
click at [163, 693] on span "Run search" at bounding box center [165, 688] width 49 height 13
click at [99, 195] on icon "button" at bounding box center [96, 191] width 11 height 11
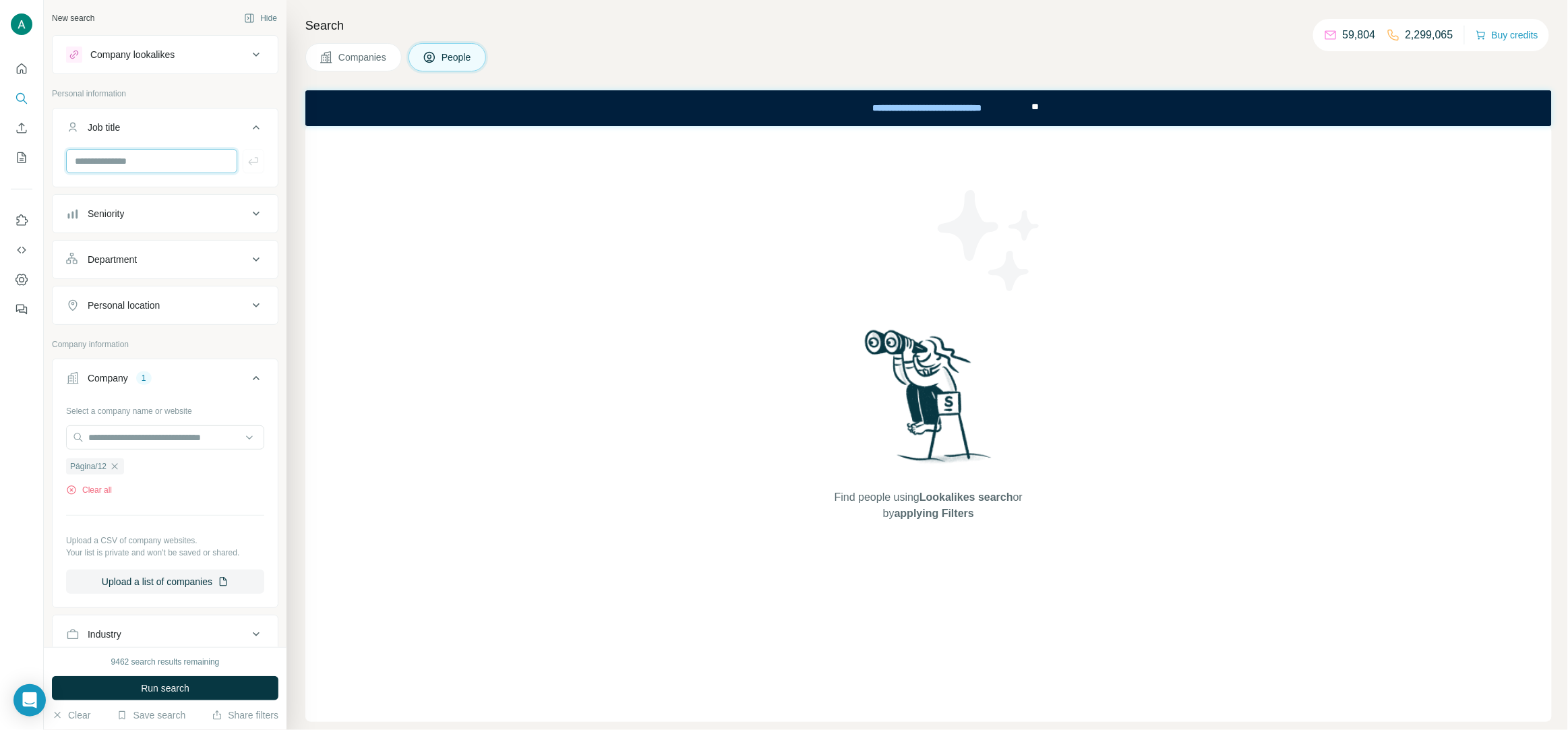
click at [185, 166] on input "text" at bounding box center [152, 161] width 171 height 24
click at [139, 166] on input "text" at bounding box center [152, 161] width 171 height 24
paste input "******"
type input "******"
click at [255, 164] on icon "button" at bounding box center [253, 161] width 13 height 13
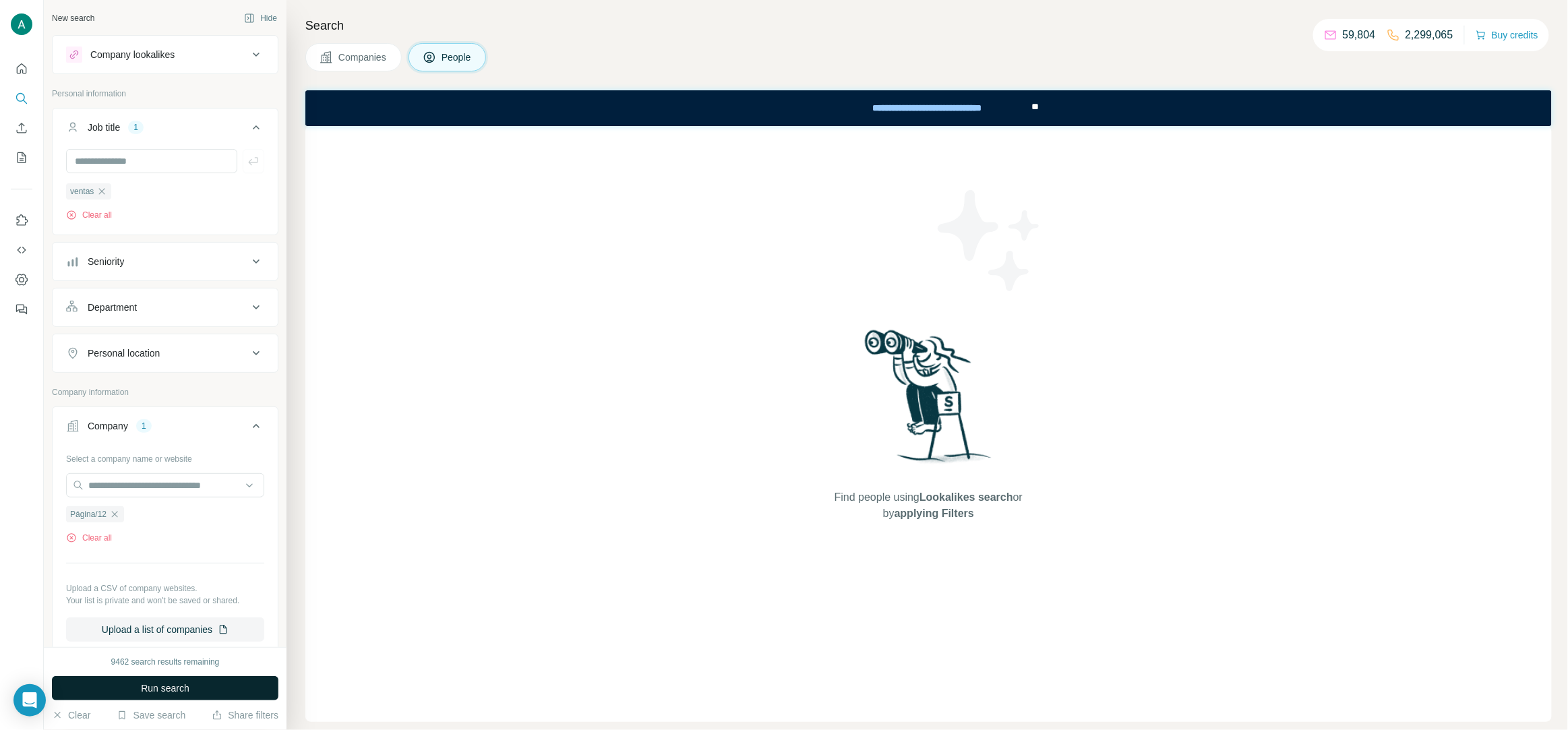
click at [192, 692] on button "Run search" at bounding box center [165, 688] width 226 height 24
click at [104, 196] on icon "button" at bounding box center [102, 191] width 11 height 11
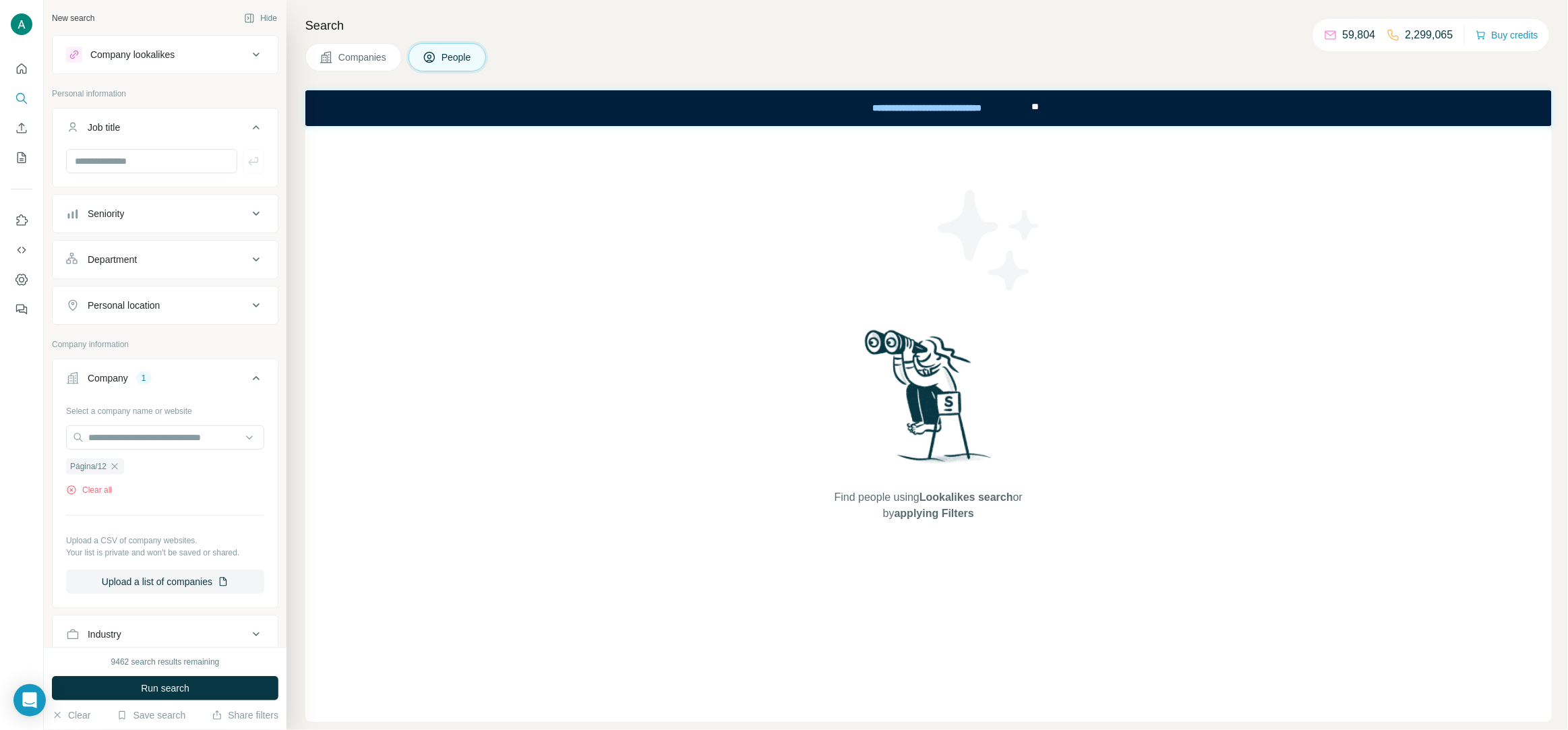
click at [154, 224] on button "Seniority" at bounding box center [165, 214] width 225 height 32
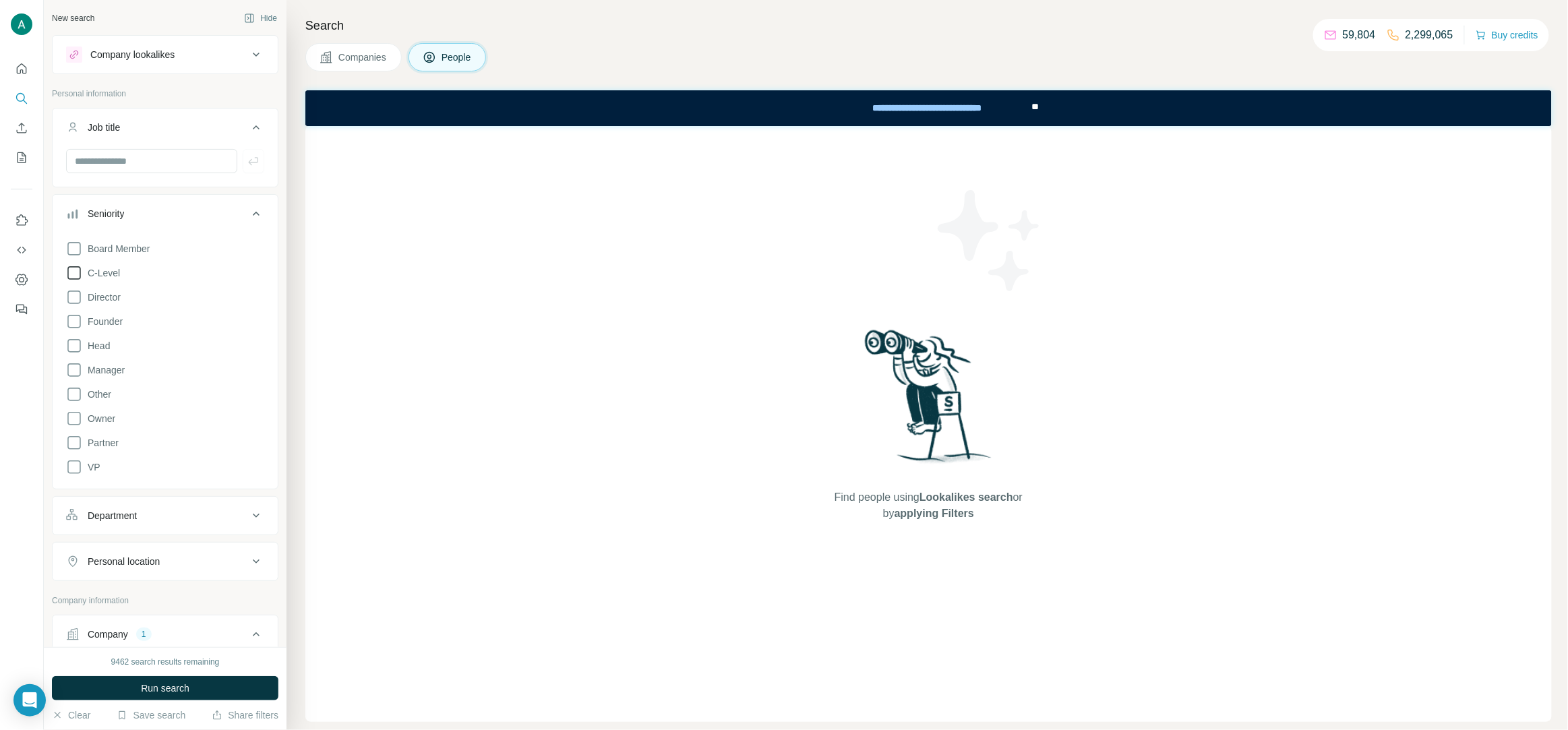
click at [102, 276] on span "C-Level" at bounding box center [102, 273] width 38 height 13
click at [178, 688] on span "Run search" at bounding box center [165, 688] width 49 height 13
click at [109, 376] on span "Manager" at bounding box center [104, 370] width 42 height 13
click at [195, 703] on div "9462 search results remaining Run search Clear Save search Share filters" at bounding box center [165, 689] width 243 height 83
click at [205, 691] on button "Run search" at bounding box center [165, 688] width 226 height 24
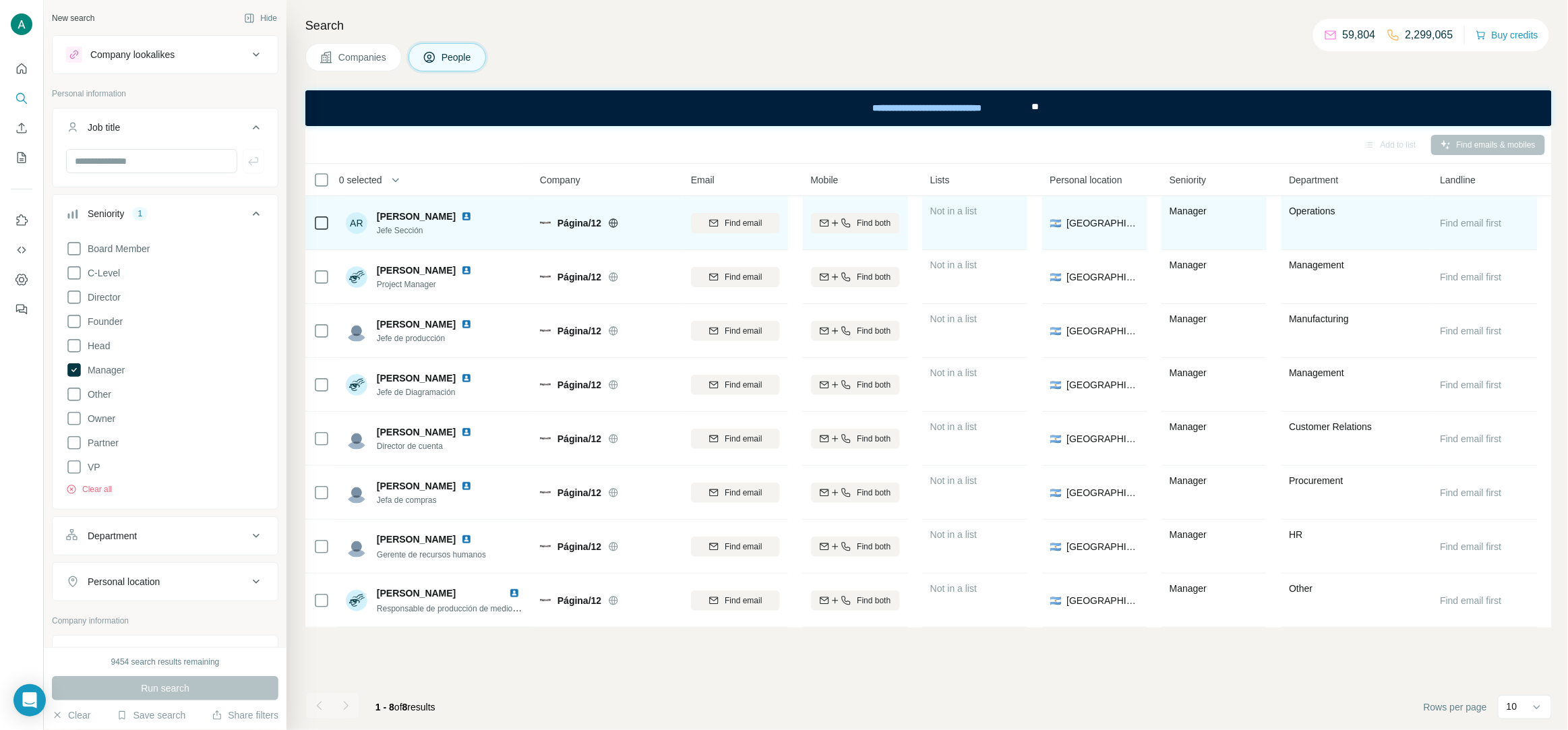
click at [411, 230] on span "Jefe Sección" at bounding box center [427, 230] width 100 height 12
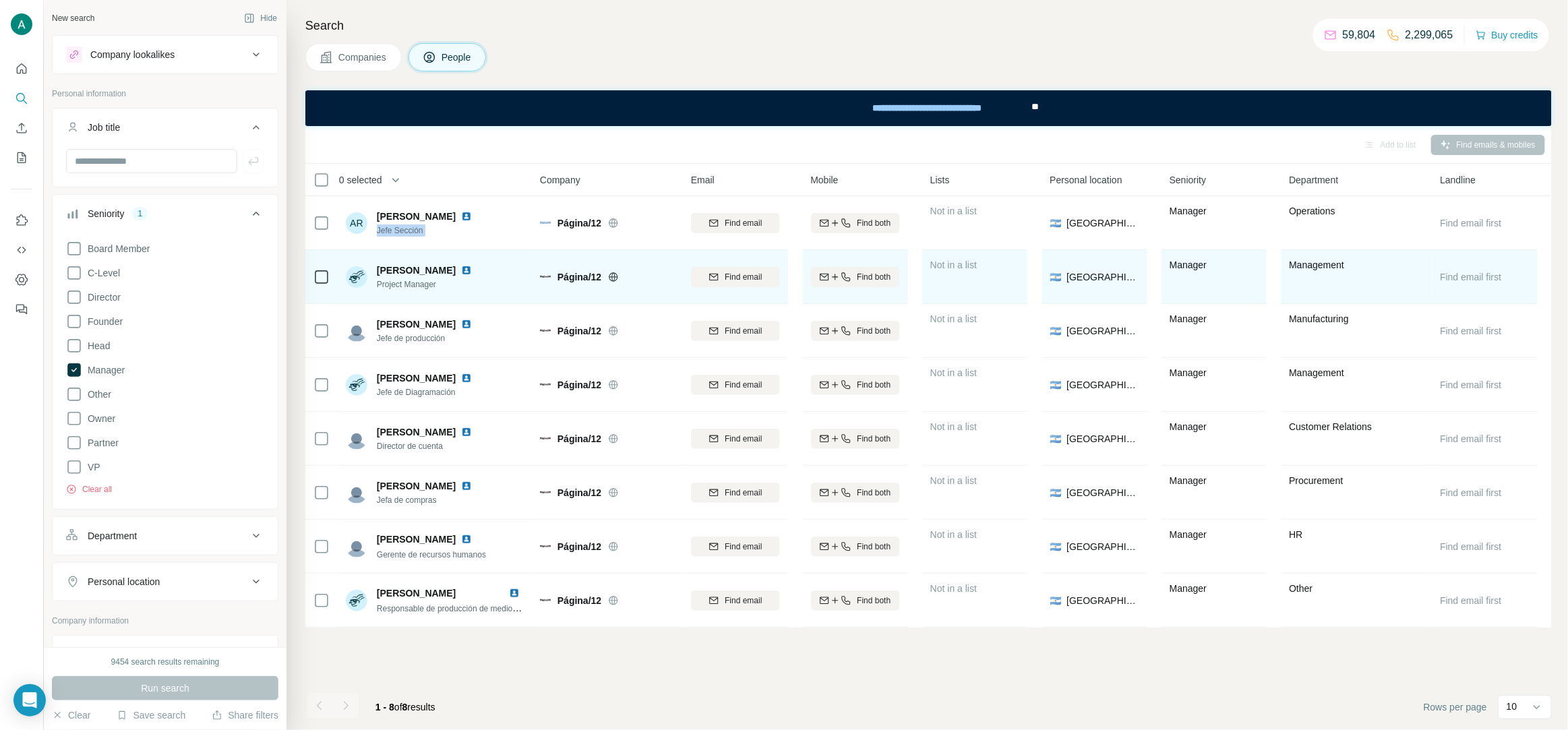
click at [461, 270] on img at bounding box center [466, 270] width 11 height 11
click at [745, 277] on span "Find email" at bounding box center [743, 276] width 37 height 12
click at [392, 274] on span "Dana Osella" at bounding box center [416, 270] width 79 height 13
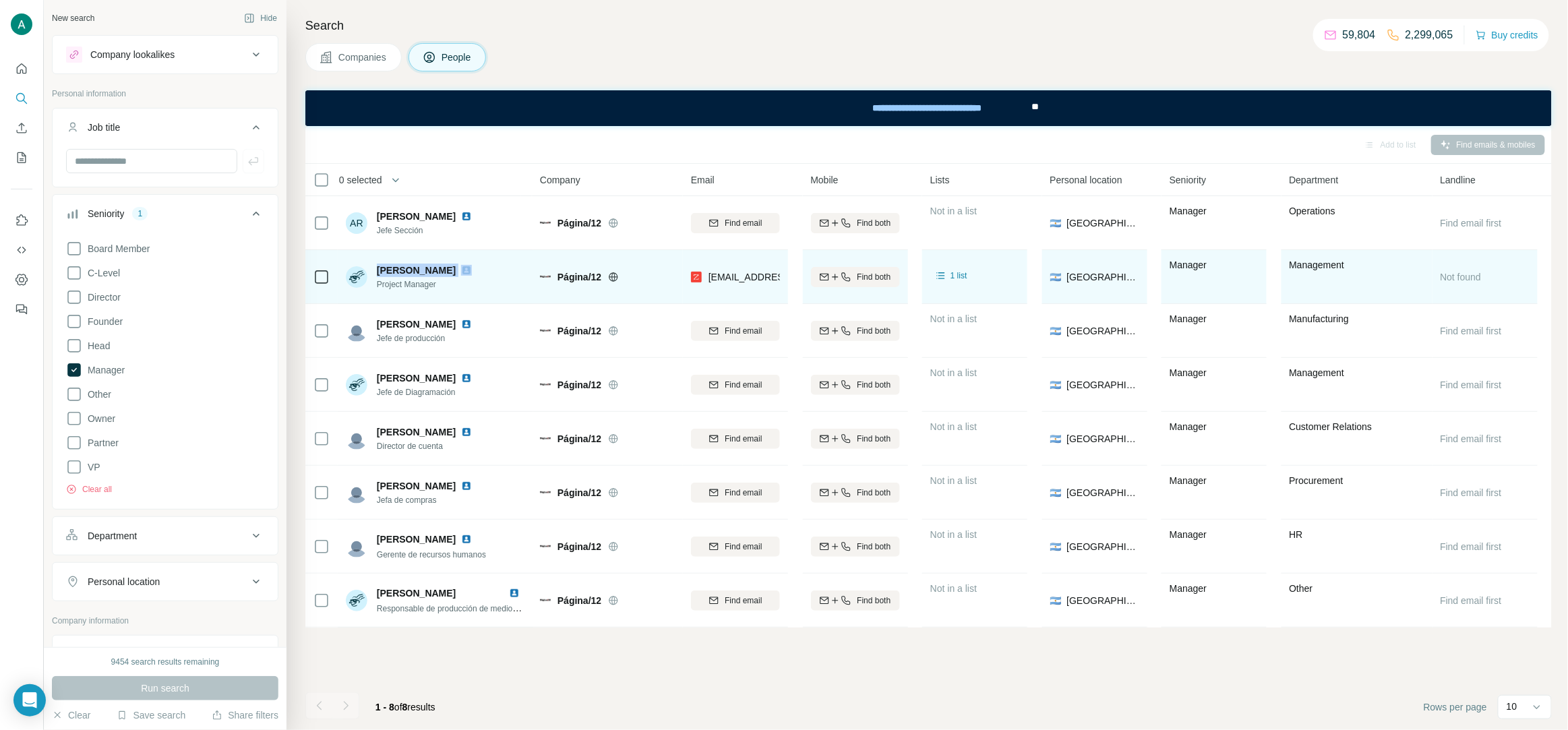
copy span "Dana Osella"
click at [405, 286] on span "Project Manager" at bounding box center [427, 284] width 100 height 12
copy span "Project Manager"
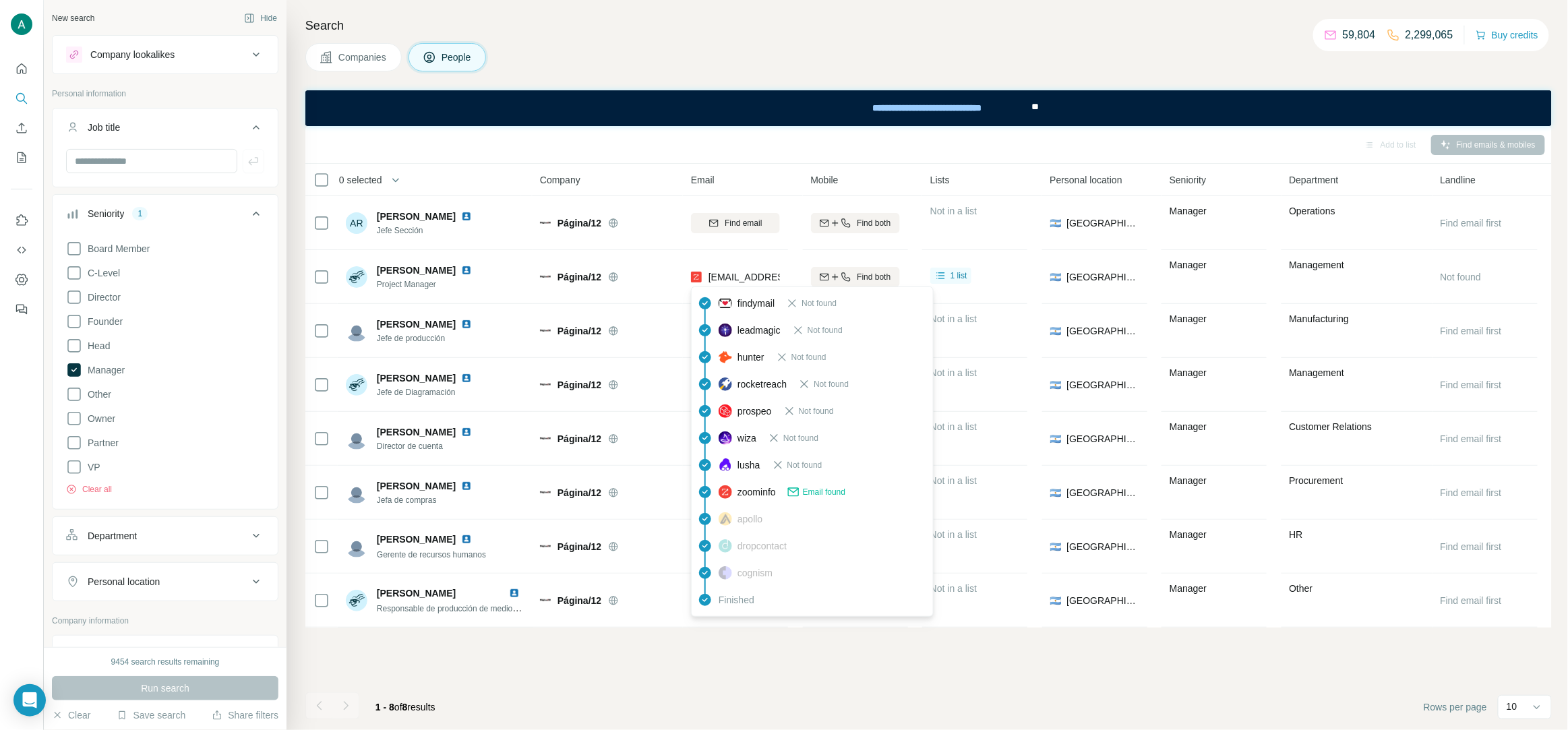
click at [764, 274] on span "osella.d@octubre.org.ar" at bounding box center [788, 276] width 160 height 11
copy tr "osella.d@octubre.org.ar"
click at [677, 105] on div "**********" at bounding box center [928, 107] width 1247 height 36
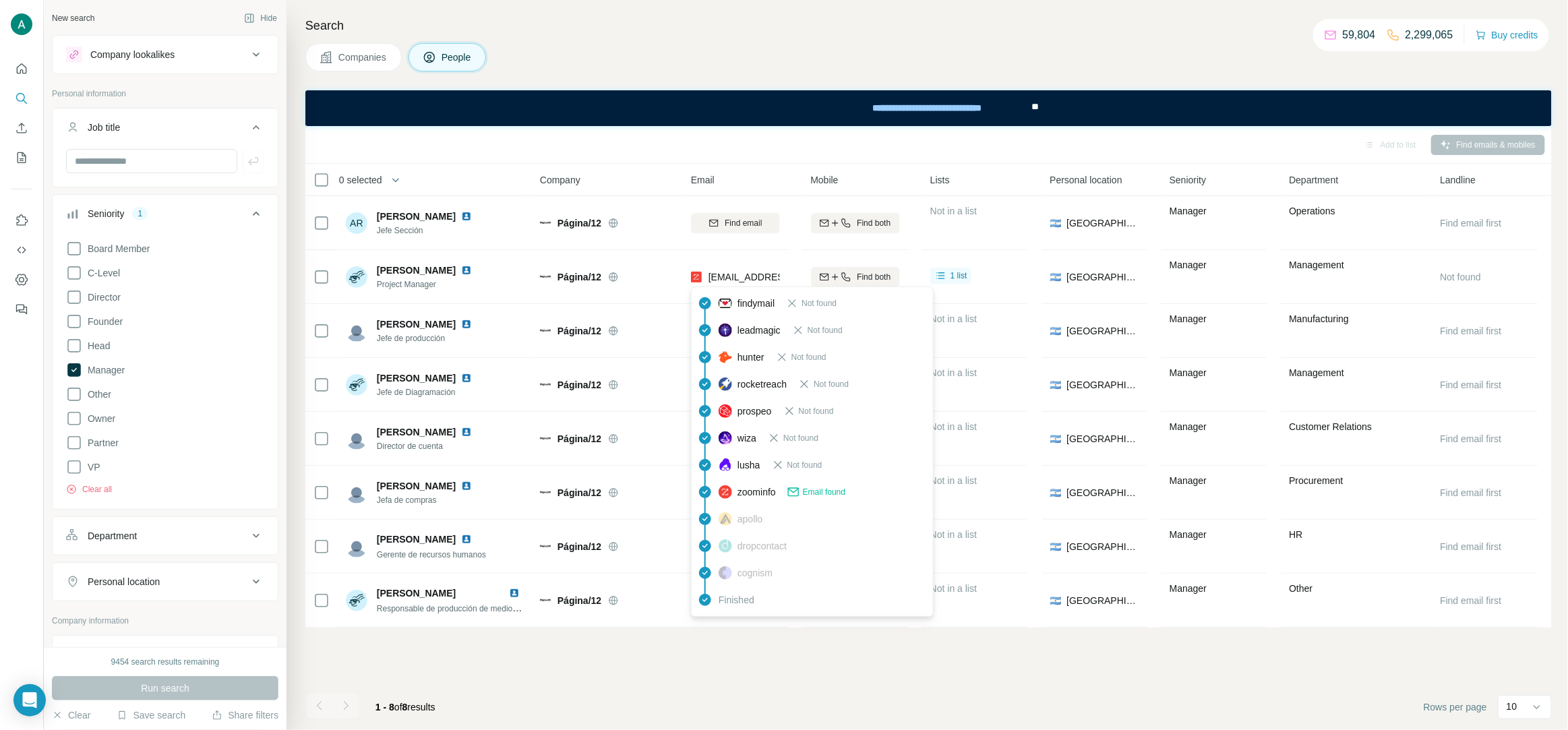
click at [713, 136] on div "Add to list Find emails & mobiles" at bounding box center [929, 144] width 1233 height 23
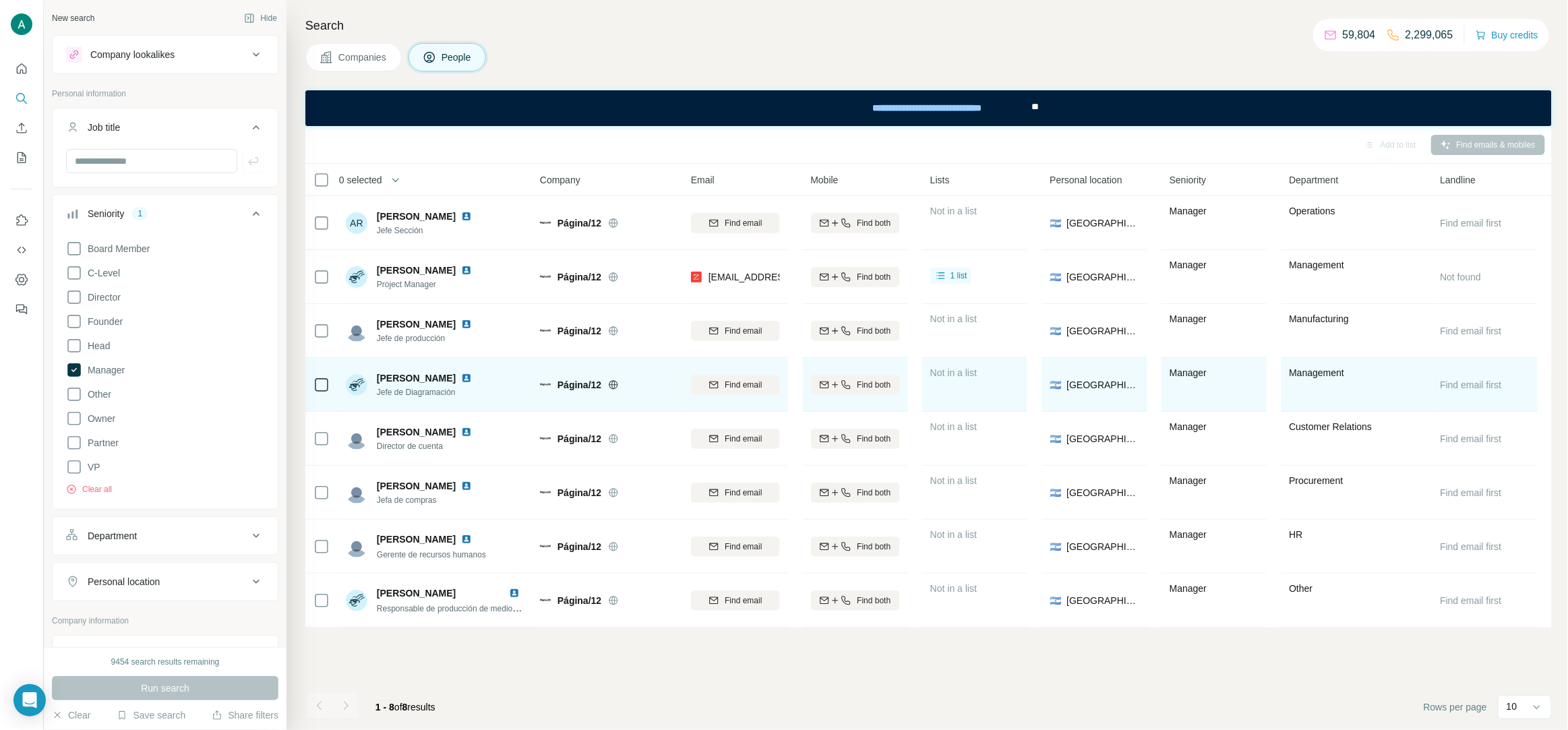
click at [436, 389] on span "Jefe de Diagramación" at bounding box center [427, 392] width 100 height 12
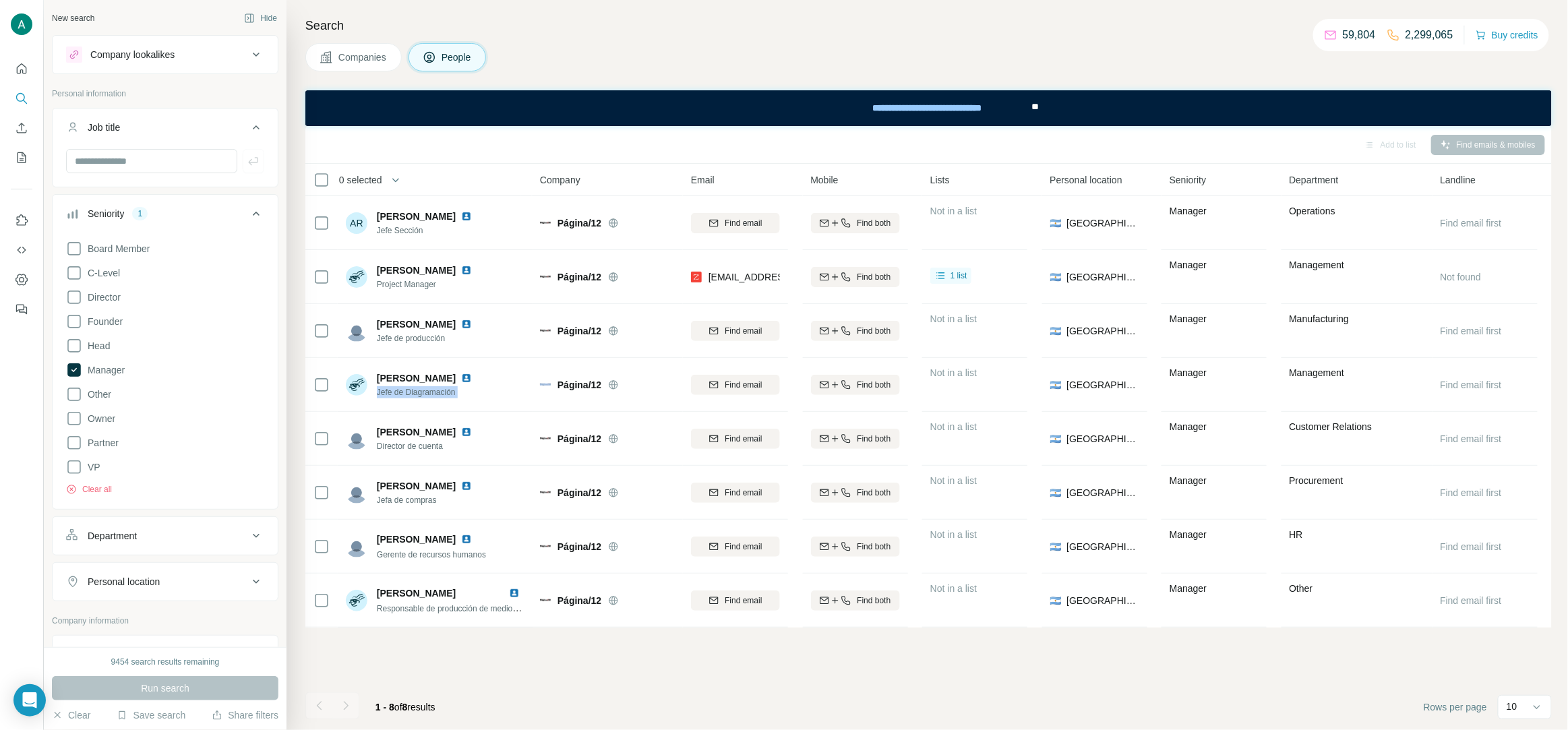
copy span "Jefe de Diagramación"
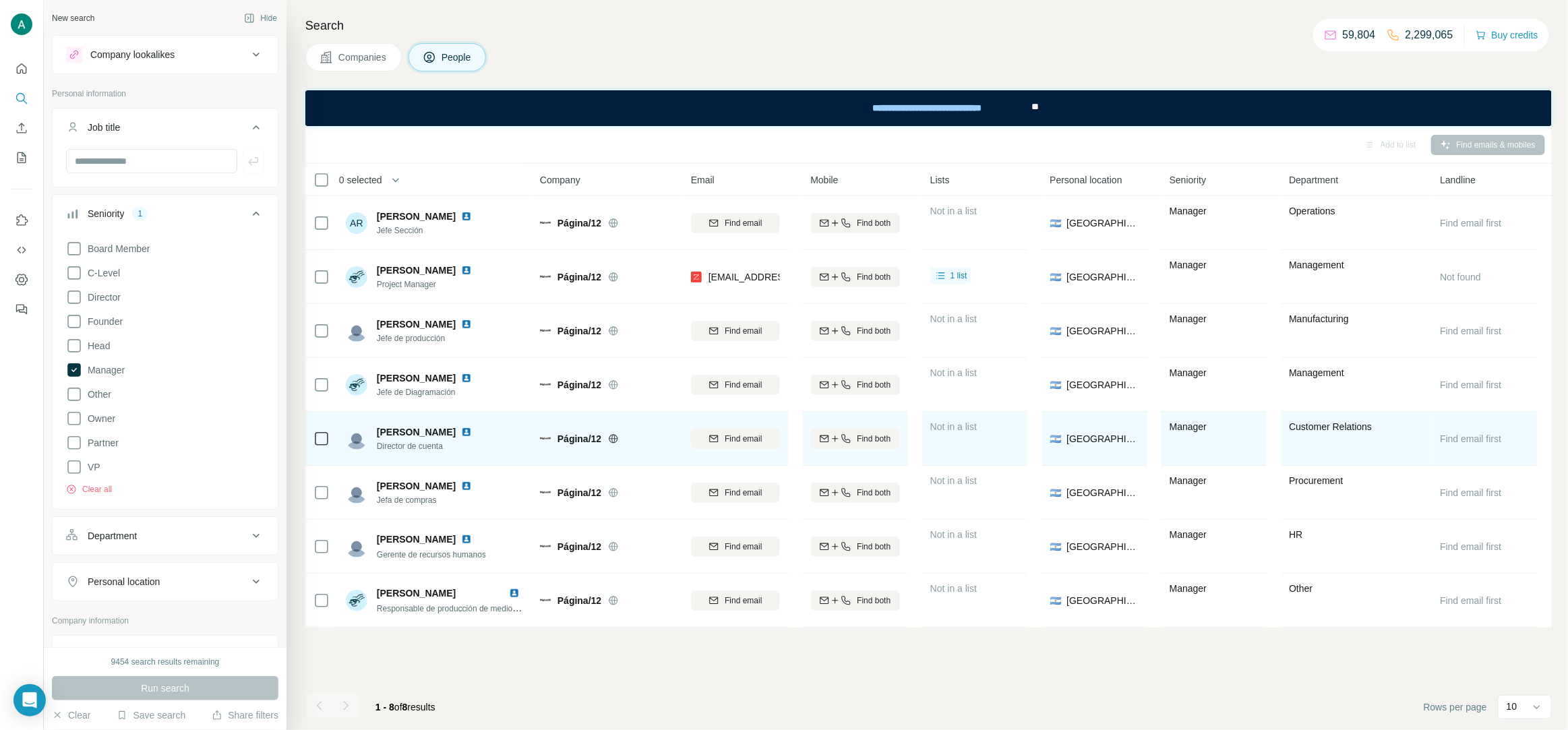
click at [415, 449] on span "Director de cuenta" at bounding box center [427, 446] width 100 height 12
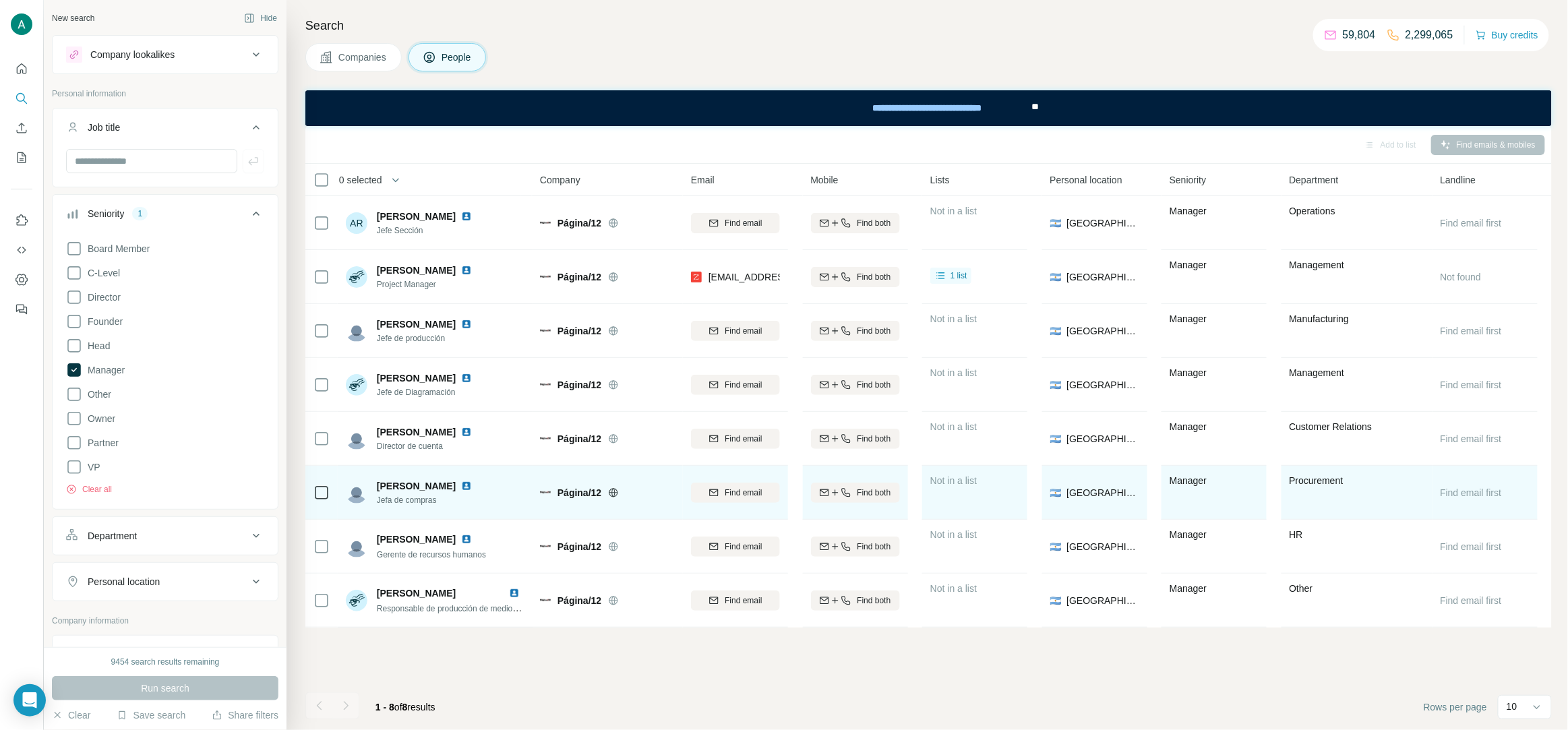
click at [422, 499] on span "Jefa de compras" at bounding box center [427, 500] width 100 height 12
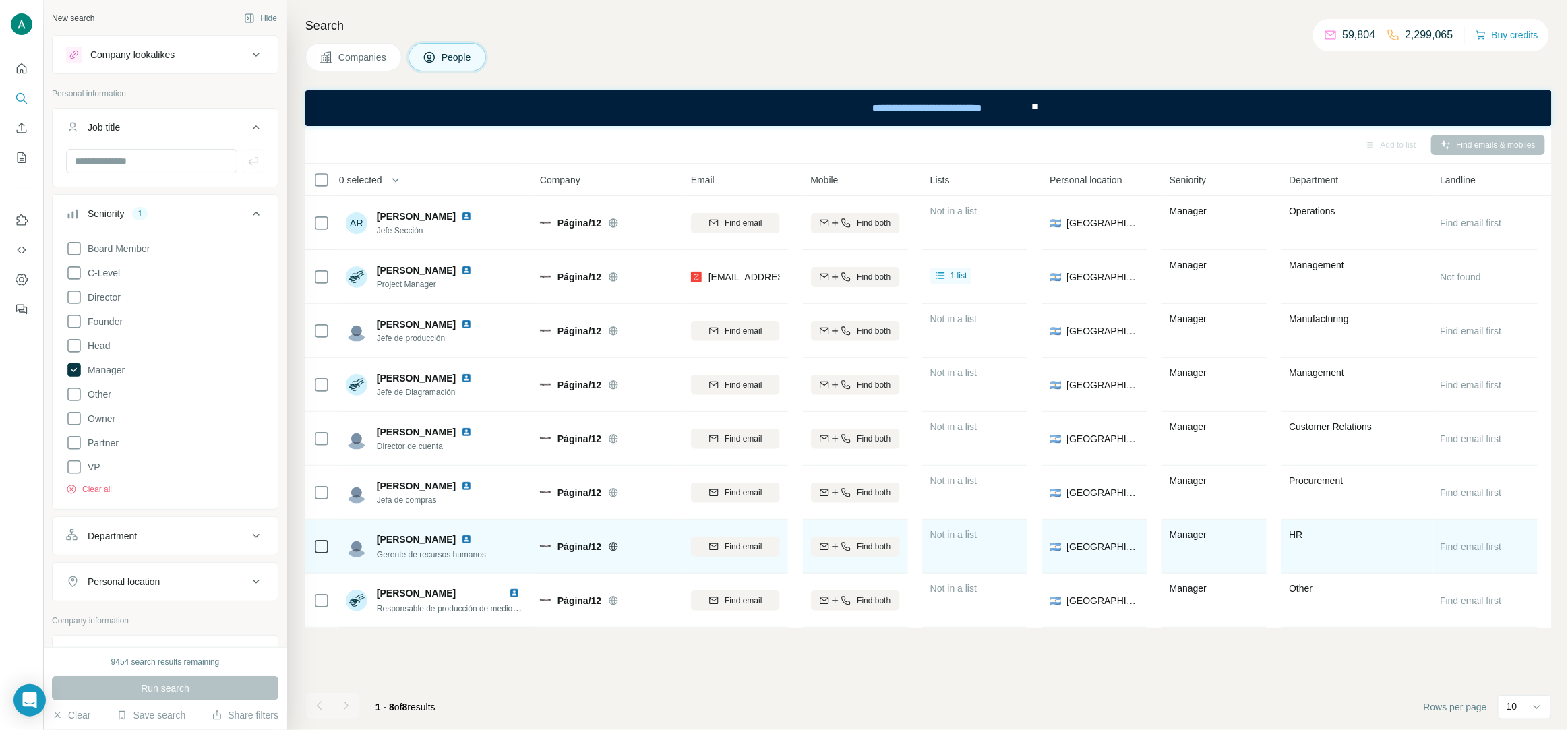
click at [411, 552] on span "Gerente de recursos humanos" at bounding box center [431, 554] width 109 height 9
click at [410, 552] on span "Gerente de recursos humanos" at bounding box center [431, 554] width 109 height 9
click at [409, 552] on span "Gerente de recursos humanos" at bounding box center [431, 554] width 109 height 9
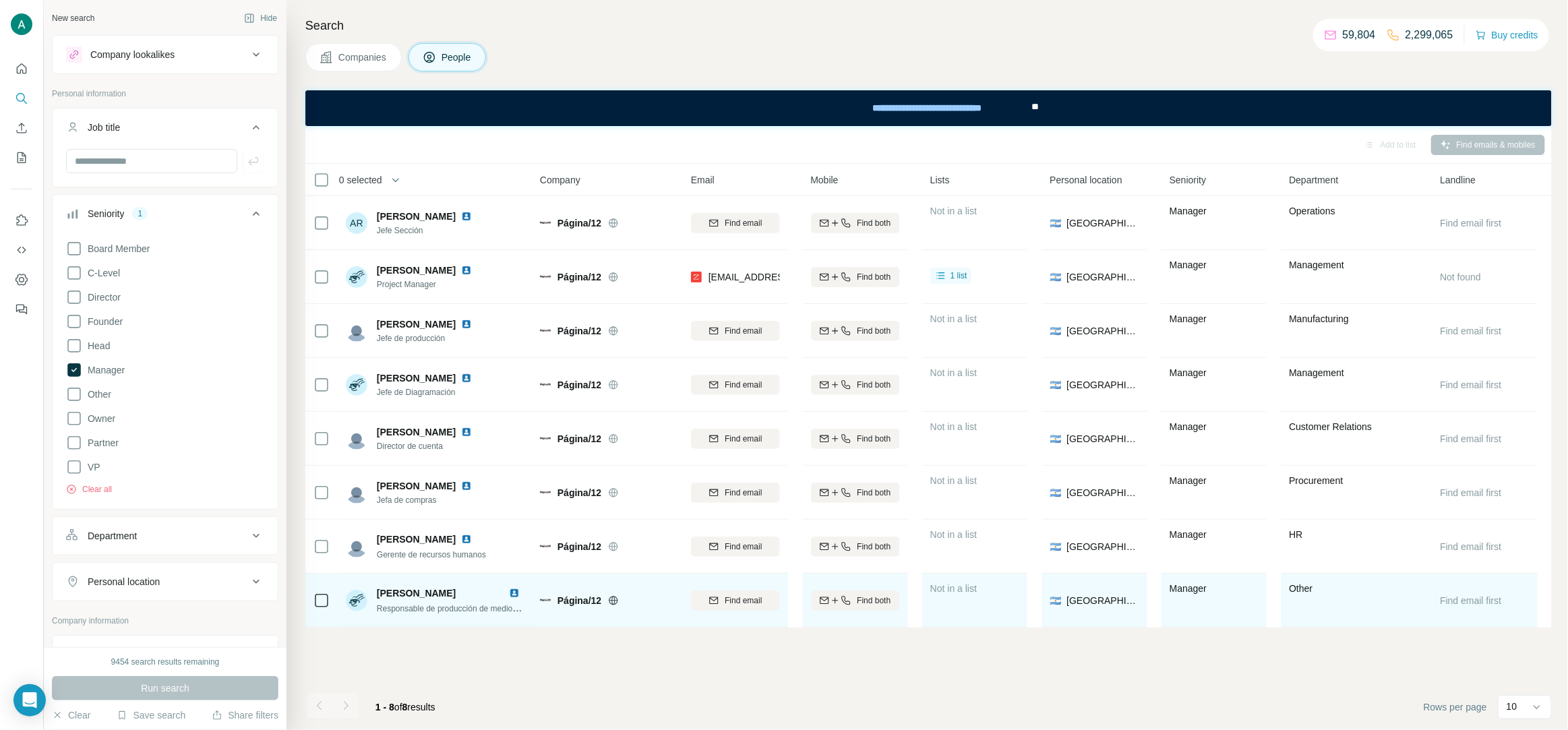
click at [440, 608] on span "Responsable de producción de medios audiovisuales" at bounding box center [472, 608] width 192 height 11
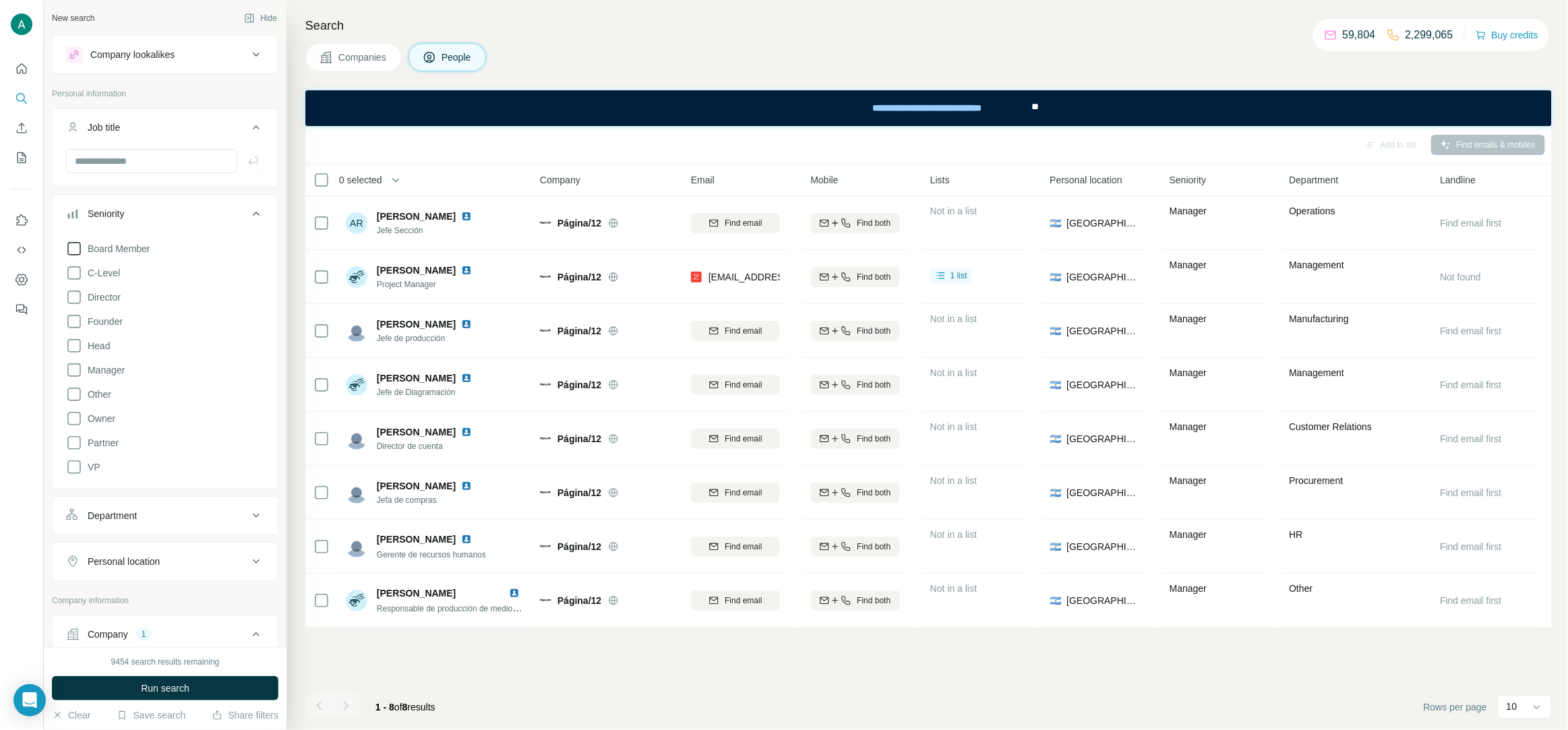
click at [125, 250] on span "Board Member" at bounding box center [116, 248] width 68 height 13
click at [204, 691] on button "Run search" at bounding box center [165, 688] width 226 height 24
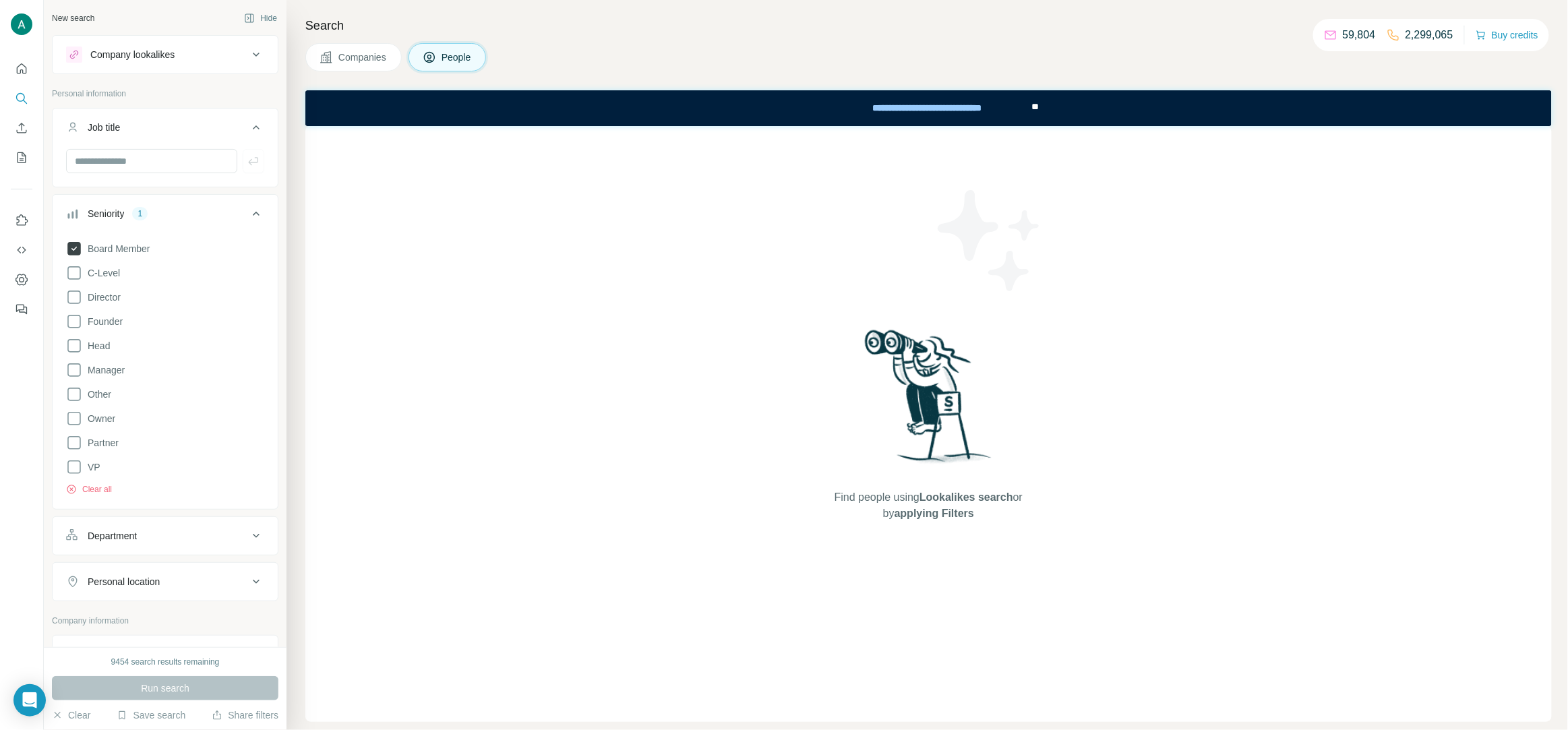
click at [119, 248] on span "Board Member" at bounding box center [116, 248] width 68 height 13
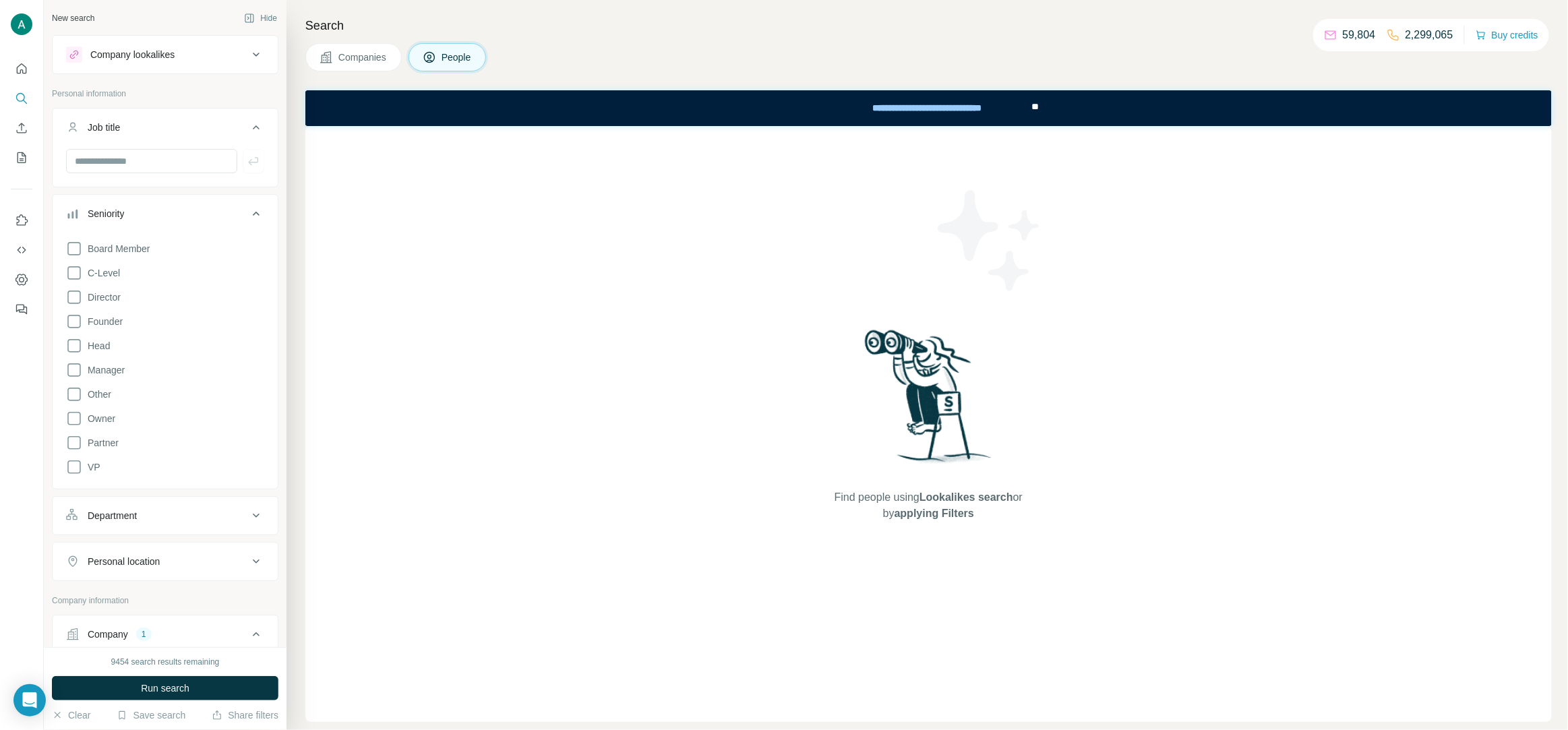
click at [101, 306] on div "Board Member C-Level Director Founder Head Manager Other Owner Partner VP" at bounding box center [165, 355] width 198 height 240
click at [173, 686] on span "Run search" at bounding box center [165, 688] width 49 height 13
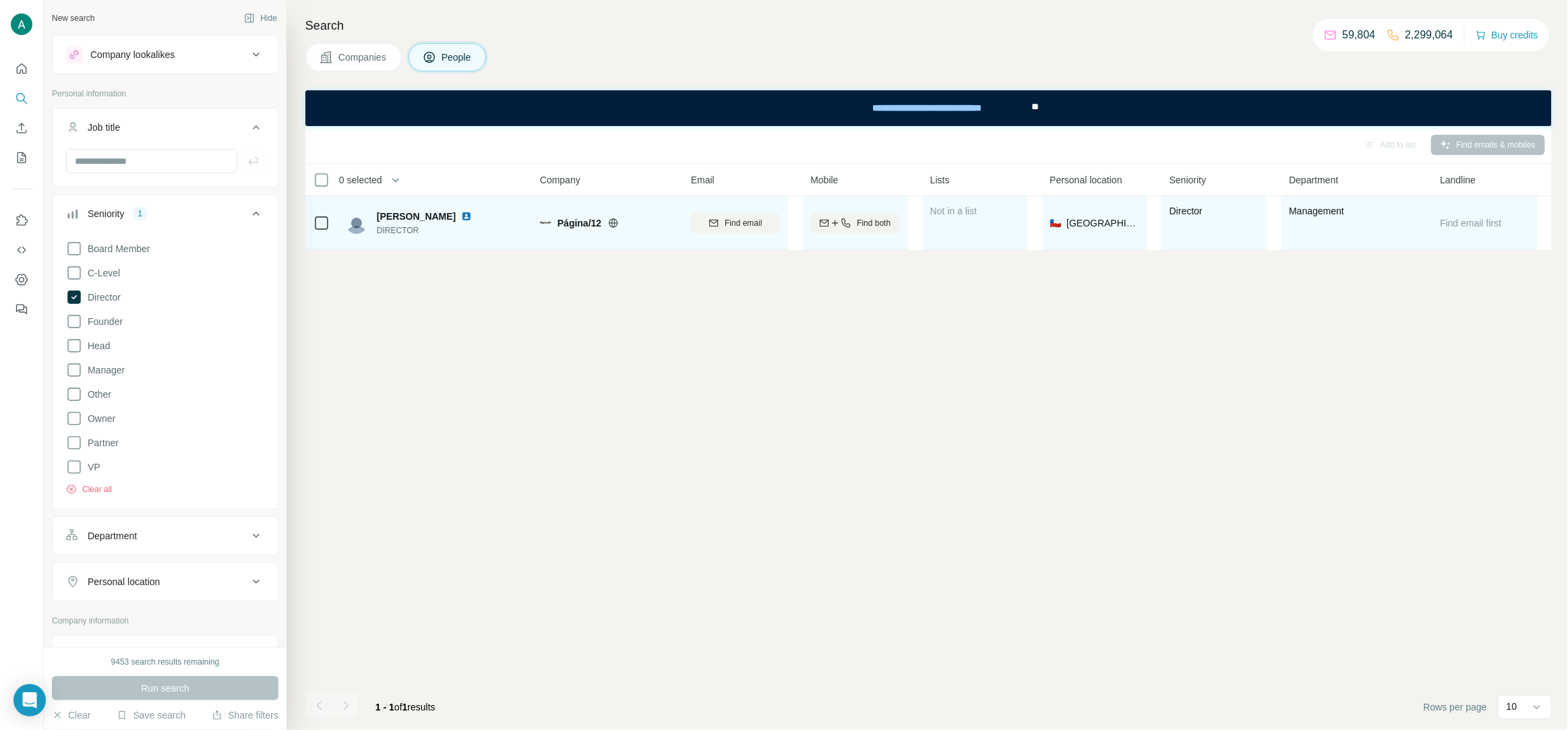
click at [461, 218] on img at bounding box center [466, 216] width 11 height 11
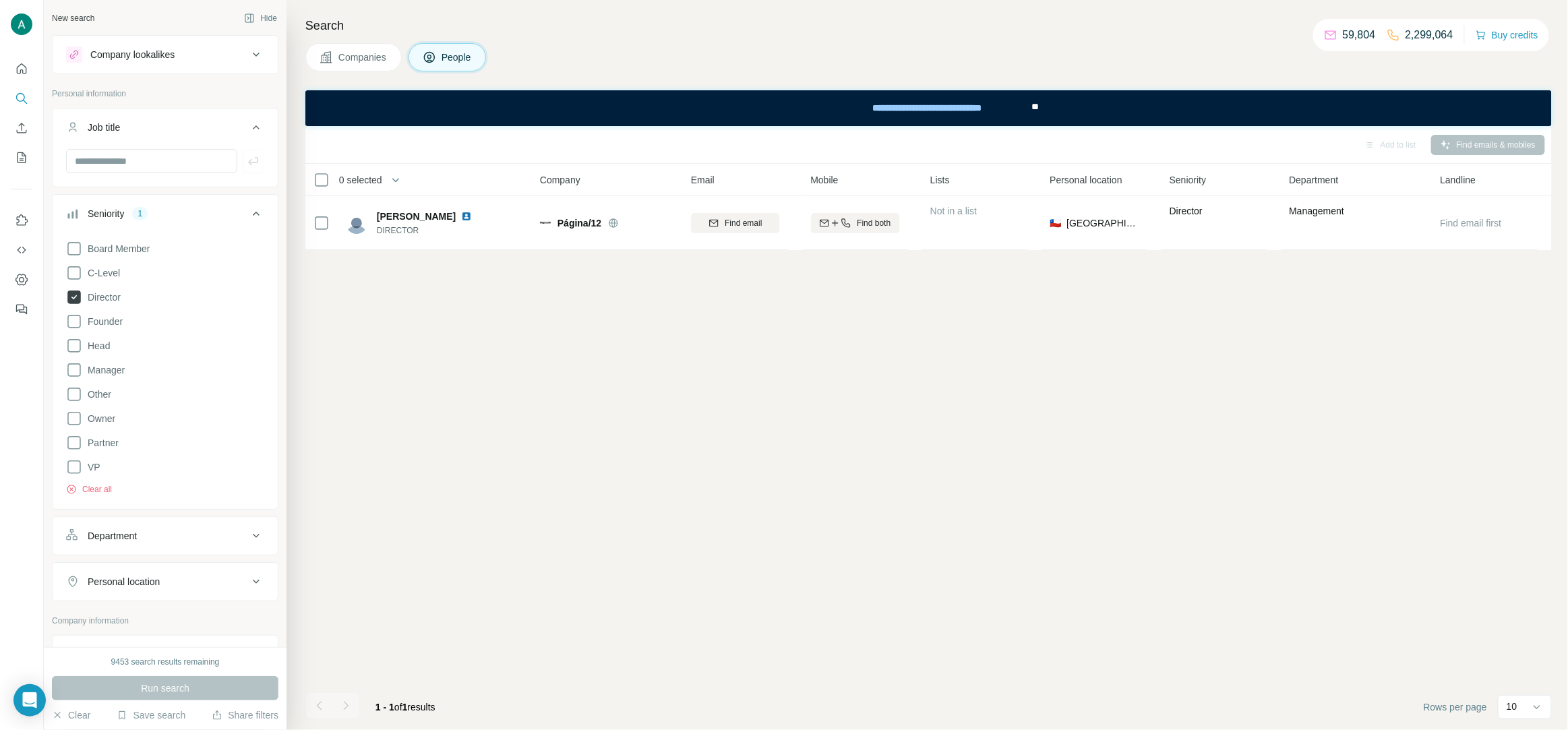
click at [104, 298] on span "Director" at bounding box center [102, 297] width 38 height 13
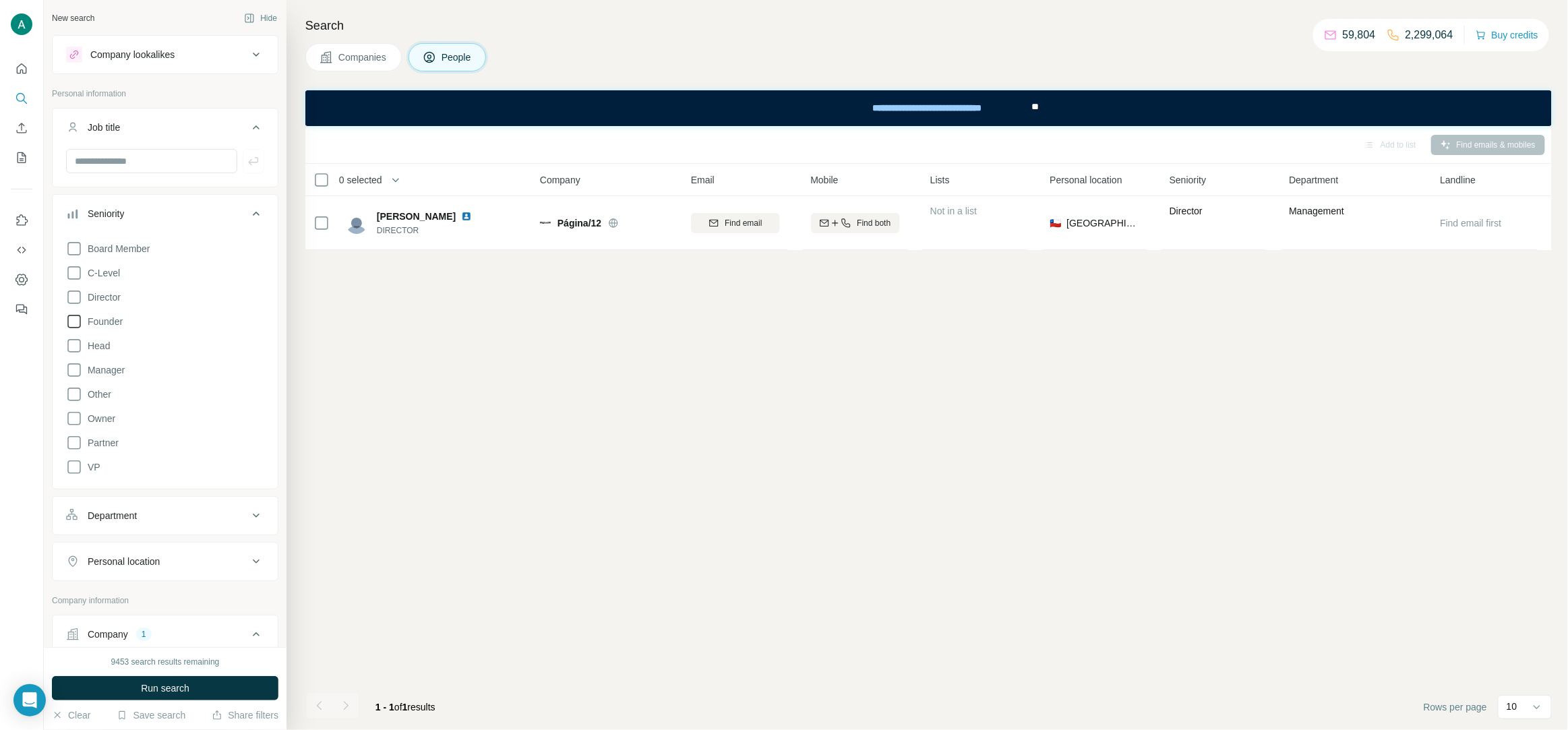
click at [102, 320] on span "Founder" at bounding box center [102, 321] width 40 height 13
click at [180, 693] on span "Run search" at bounding box center [165, 688] width 49 height 13
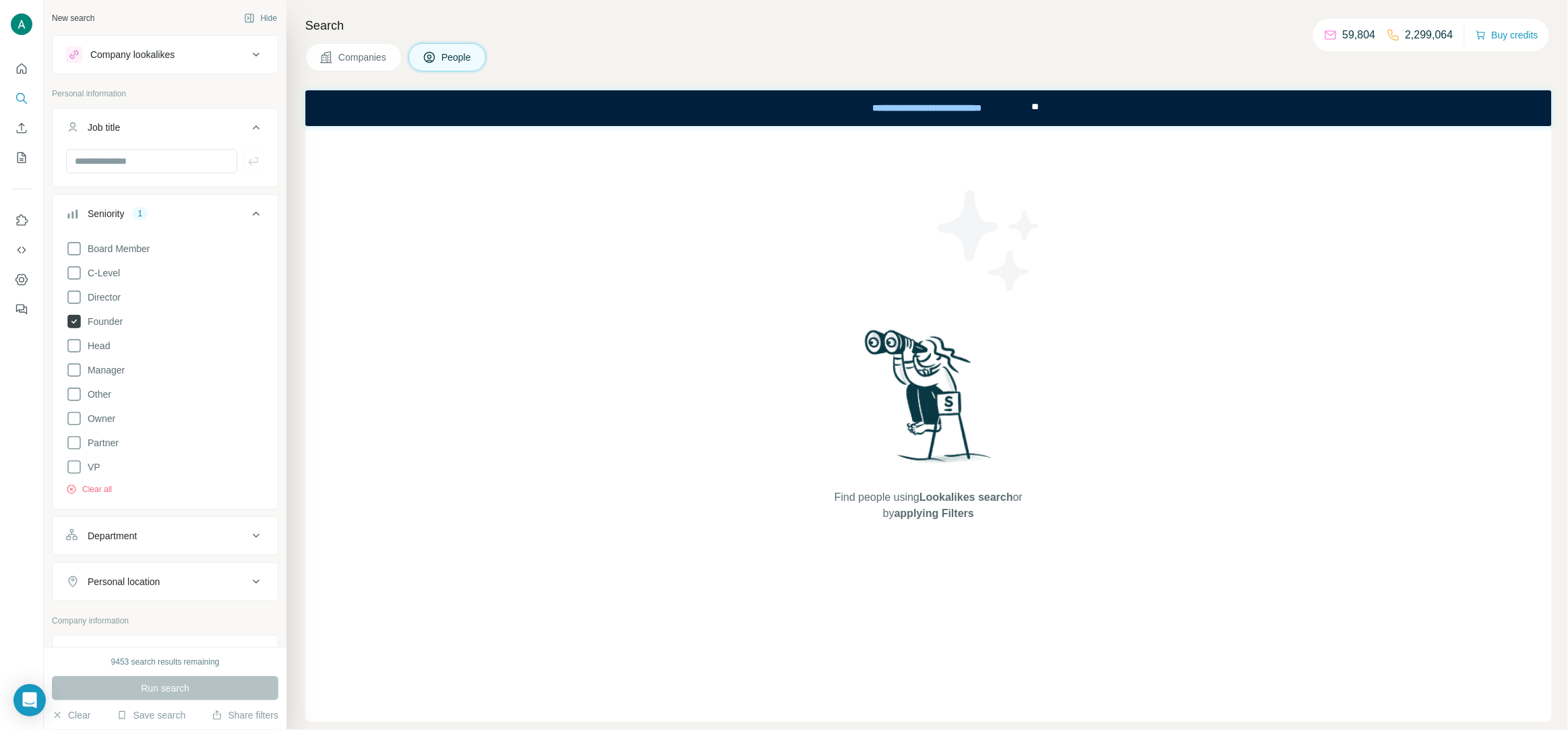
click at [112, 316] on span "Founder" at bounding box center [102, 321] width 40 height 13
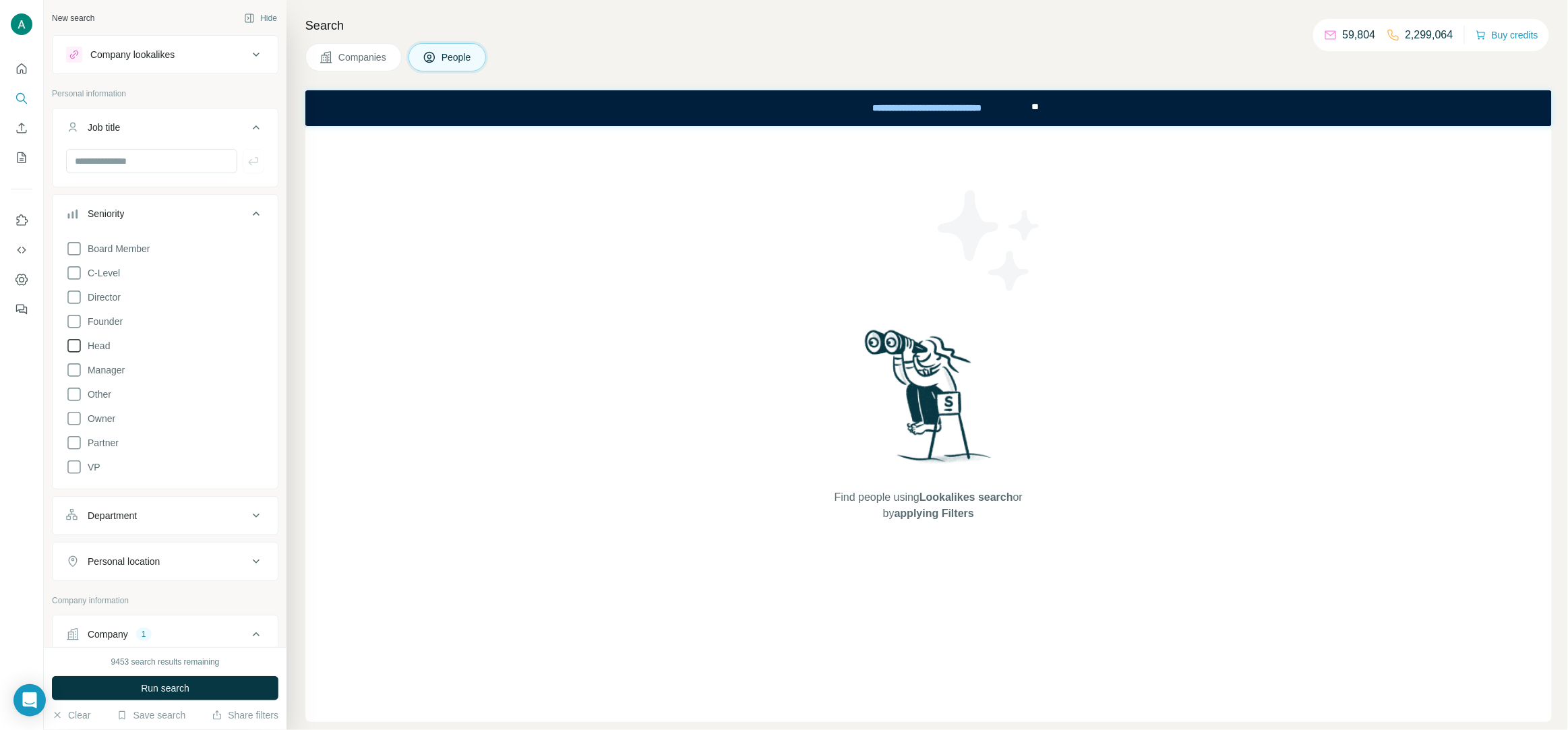
click at [99, 342] on span "Head" at bounding box center [96, 346] width 27 height 13
click at [163, 682] on span "Run search" at bounding box center [165, 688] width 49 height 13
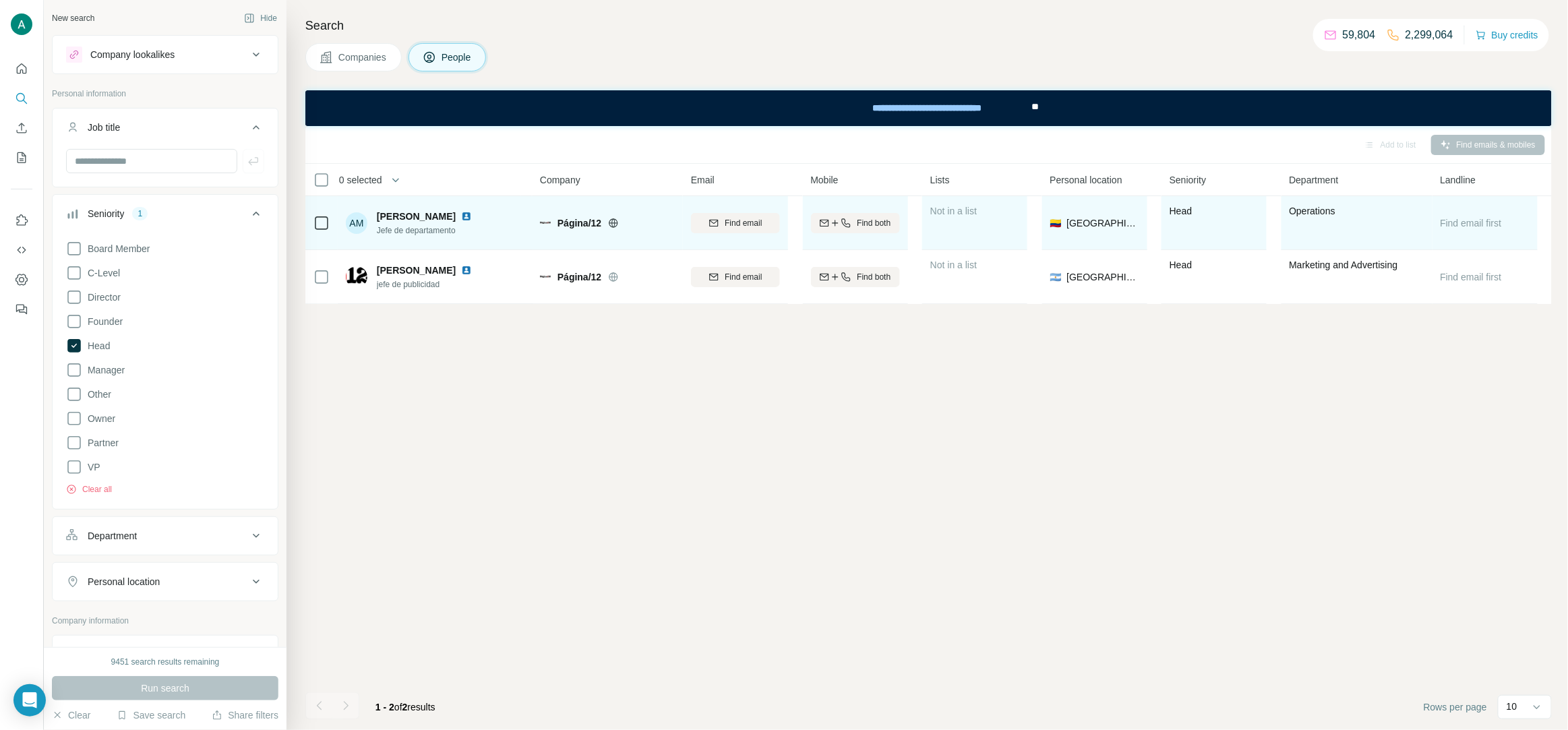
click at [431, 233] on span "Jefe de departamento" at bounding box center [427, 230] width 100 height 12
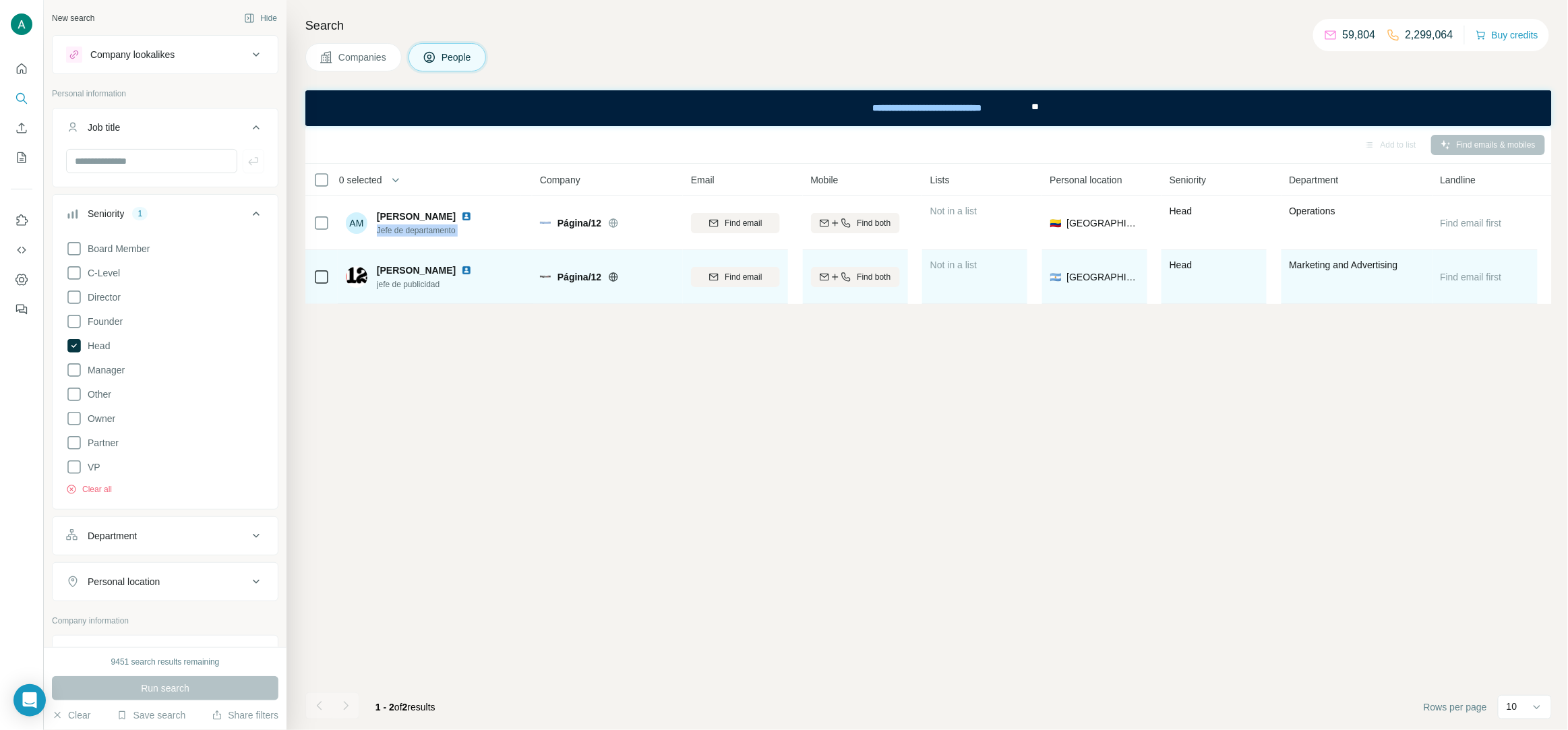
click at [403, 288] on span "jefe de publicidad" at bounding box center [427, 284] width 100 height 12
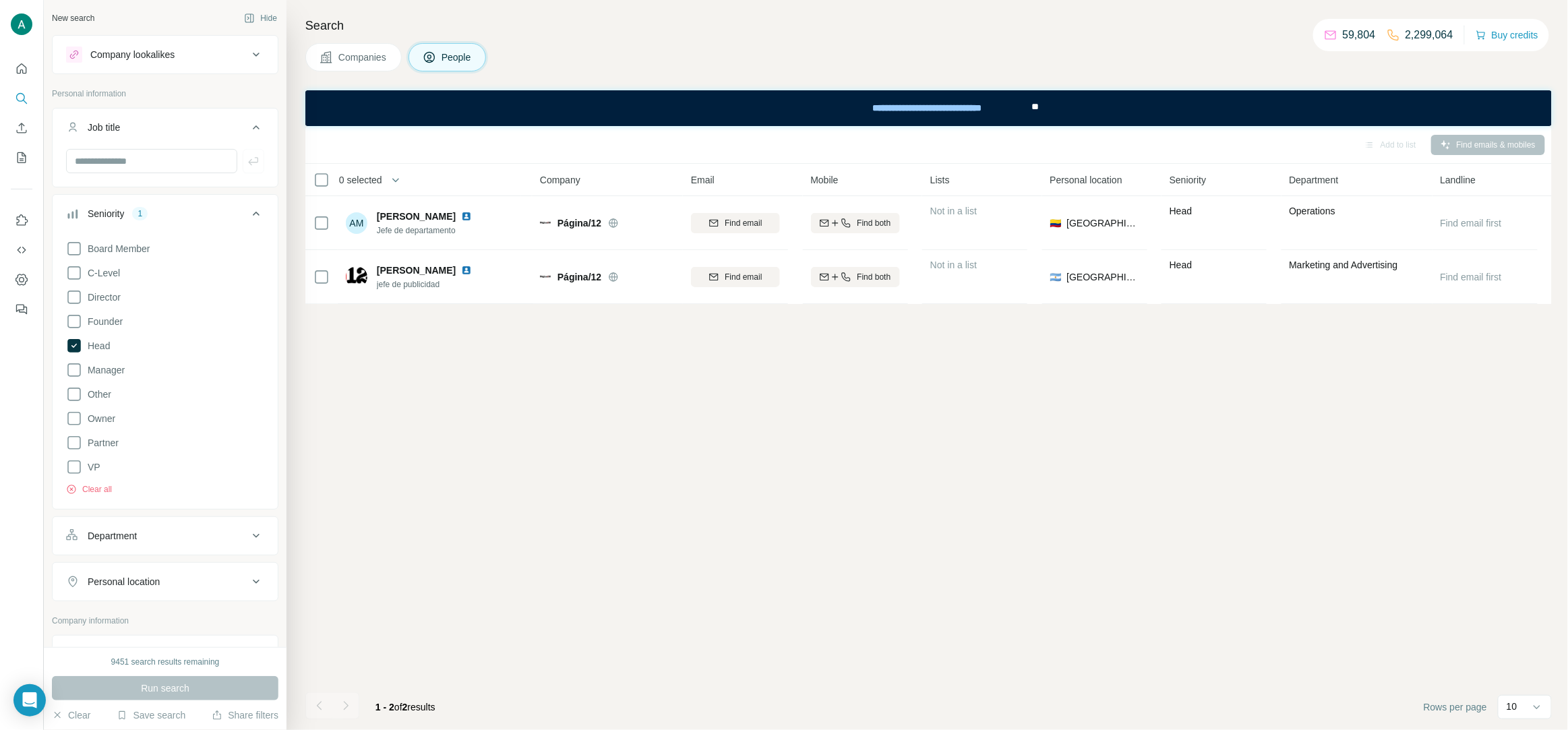
click at [97, 352] on span "Head" at bounding box center [96, 346] width 27 height 13
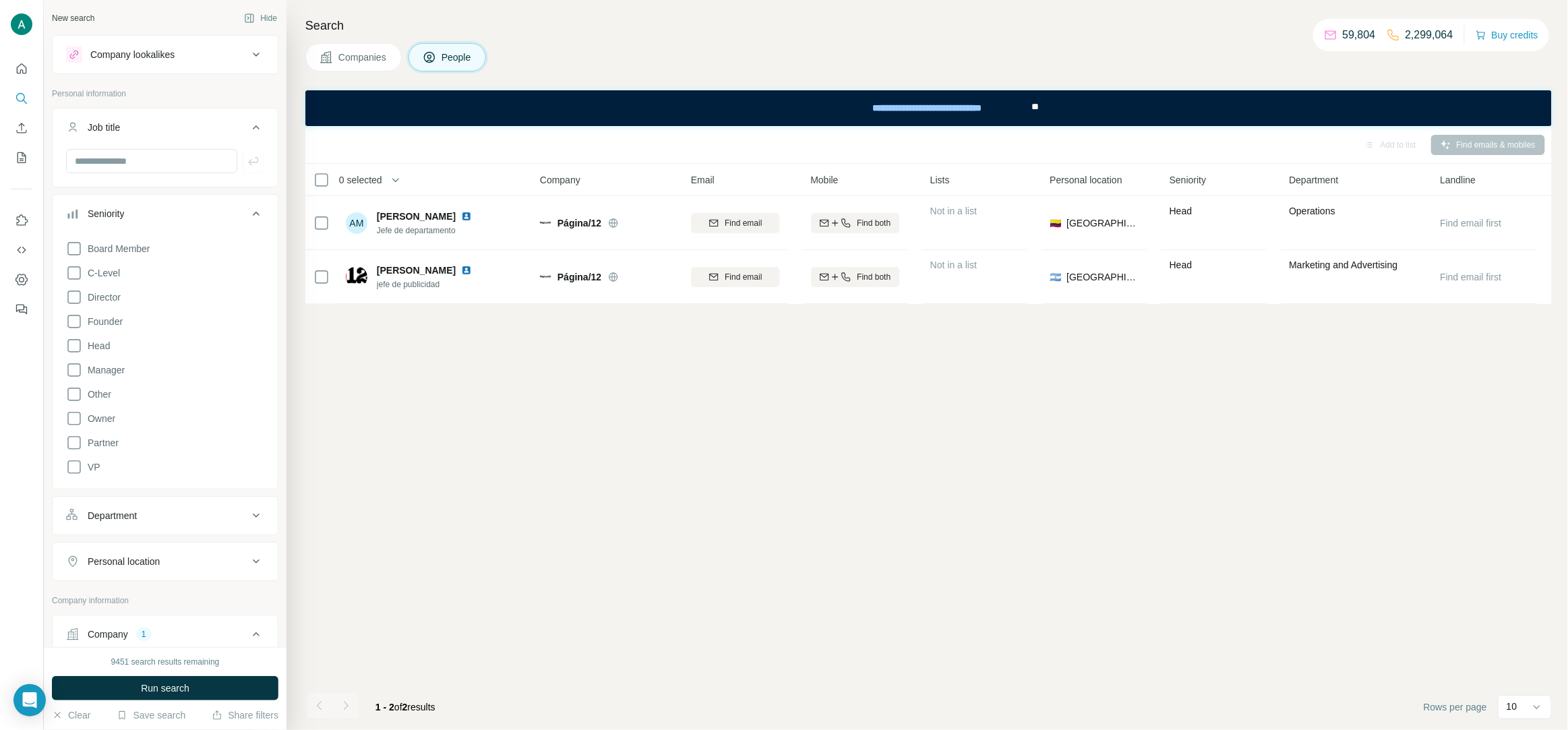
click at [253, 210] on icon at bounding box center [256, 214] width 16 height 16
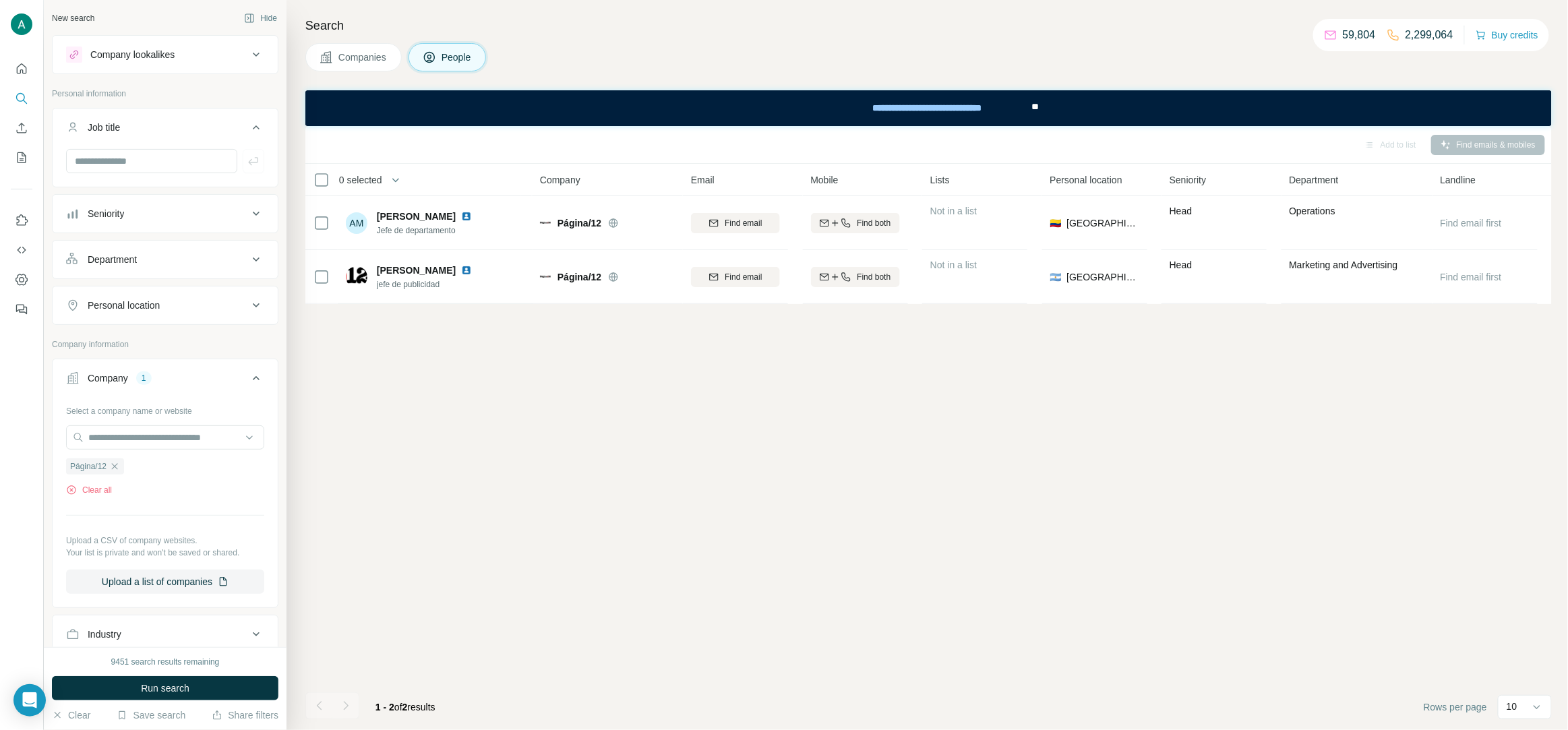
click at [192, 270] on button "Department" at bounding box center [165, 260] width 225 height 32
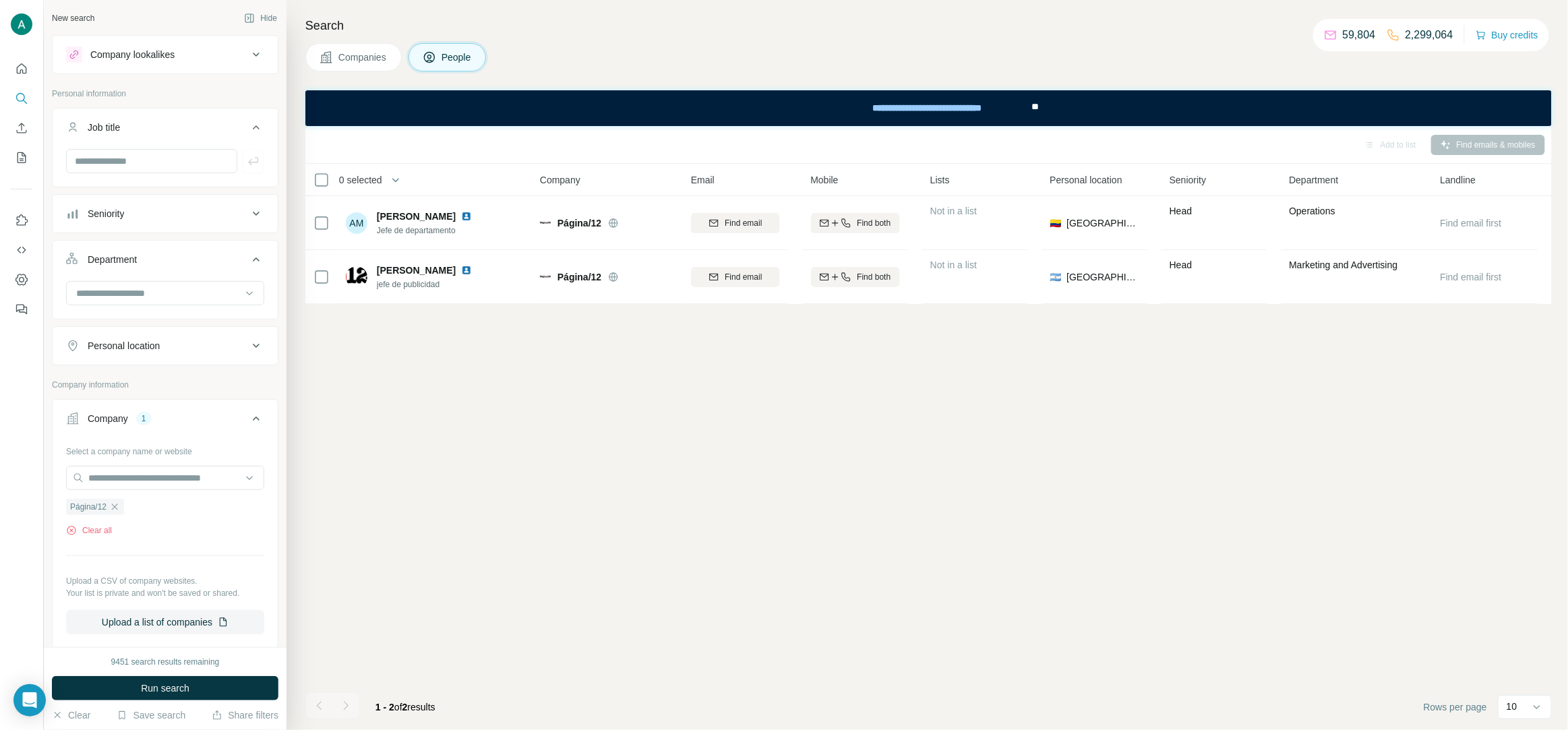
click at [259, 122] on icon at bounding box center [256, 127] width 16 height 16
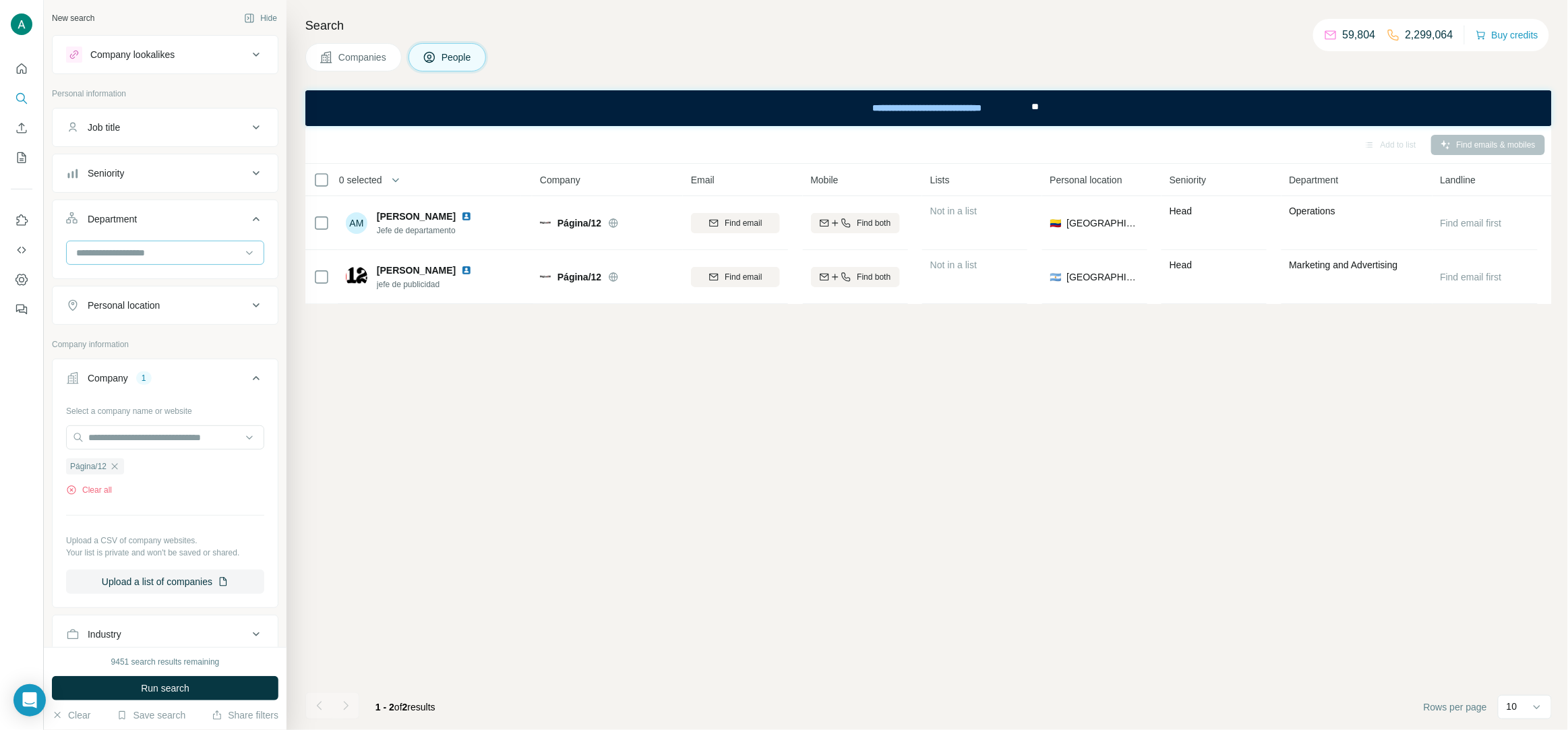
click at [153, 251] on input at bounding box center [158, 253] width 166 height 15
click at [113, 303] on div "R&D" at bounding box center [165, 298] width 176 height 13
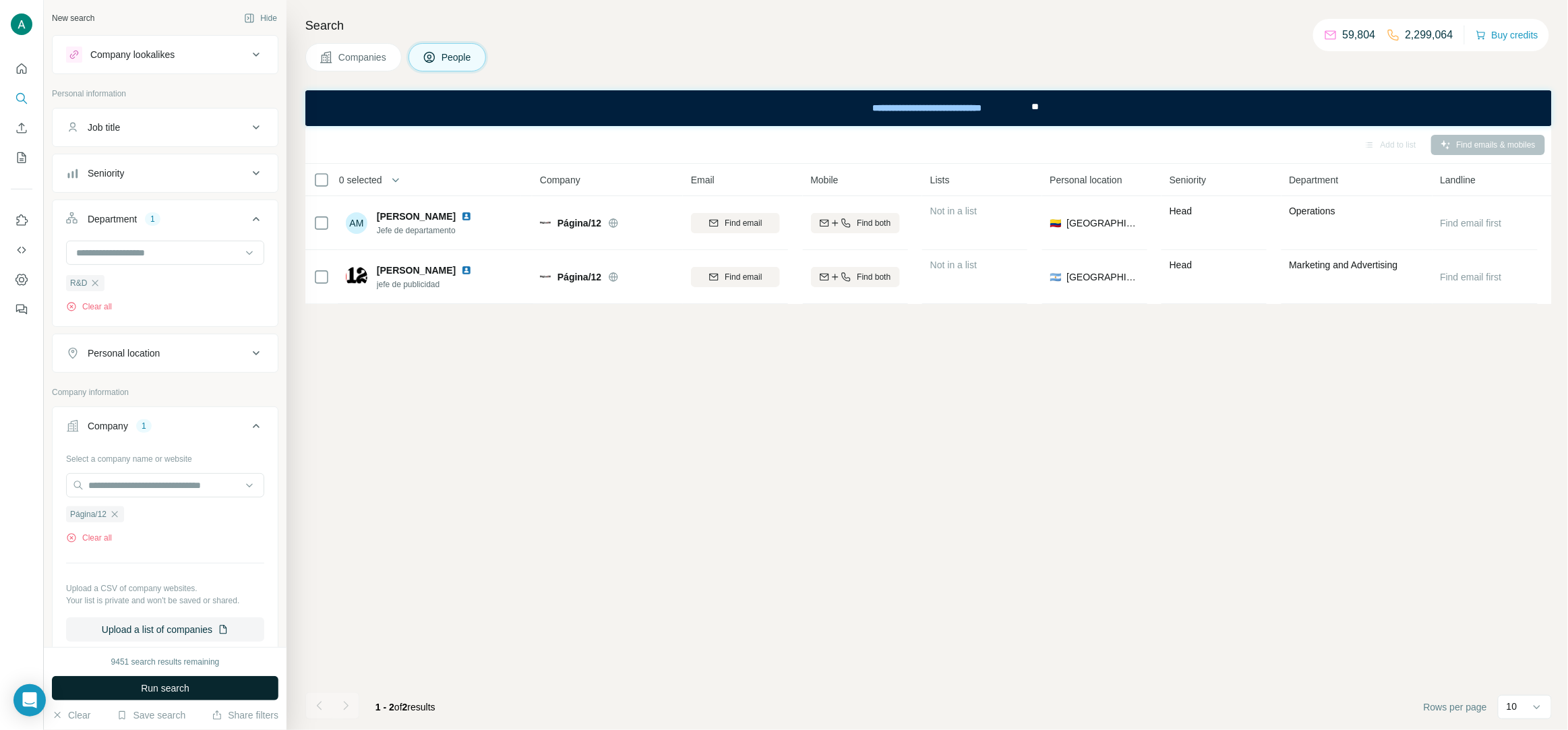
click at [212, 694] on button "Run search" at bounding box center [165, 688] width 226 height 24
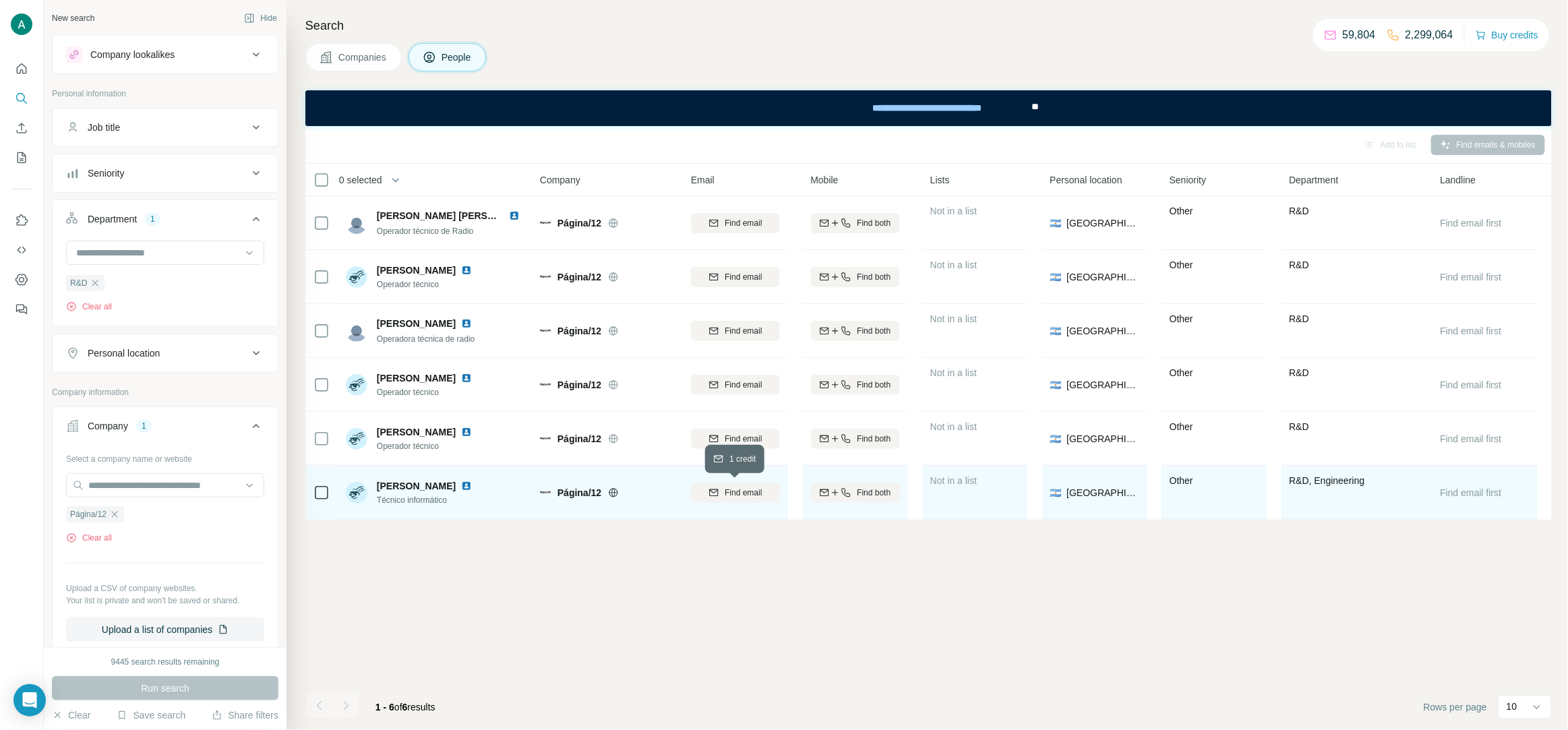
click at [730, 487] on span "Find email" at bounding box center [743, 492] width 37 height 12
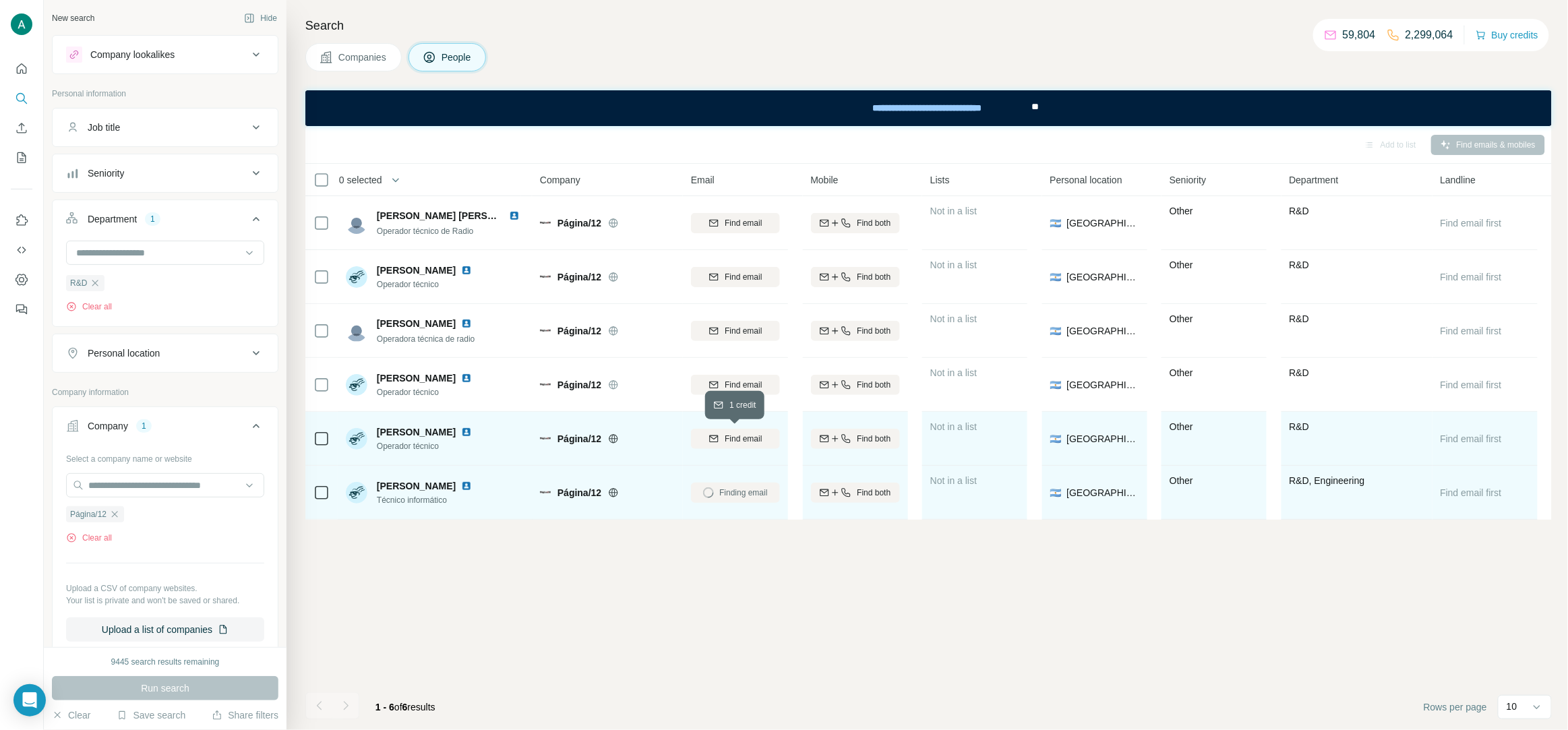
click at [735, 433] on span "Find email" at bounding box center [743, 439] width 37 height 12
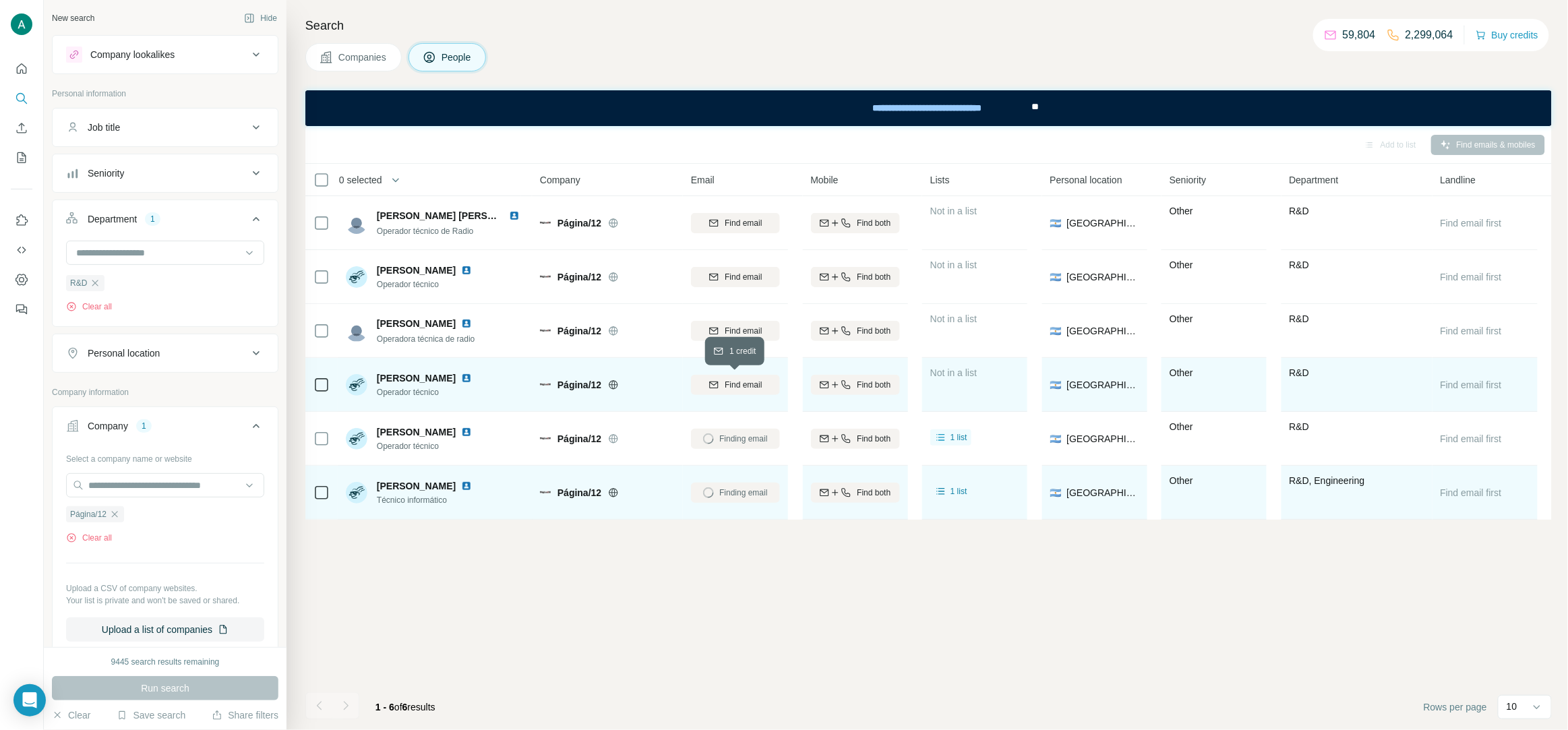
click at [737, 384] on span "Find email" at bounding box center [743, 384] width 37 height 12
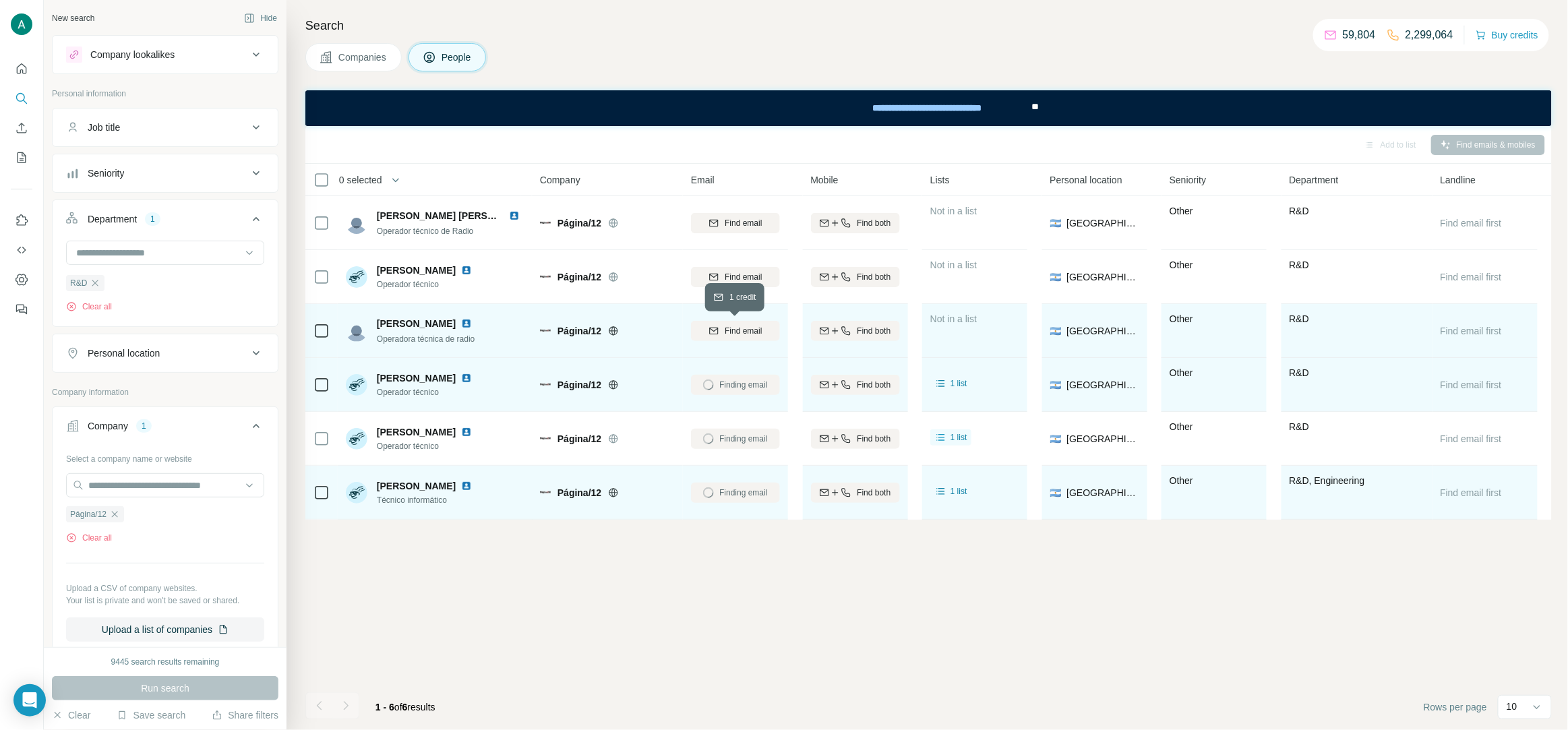
click at [738, 332] on span "Find email" at bounding box center [743, 331] width 37 height 12
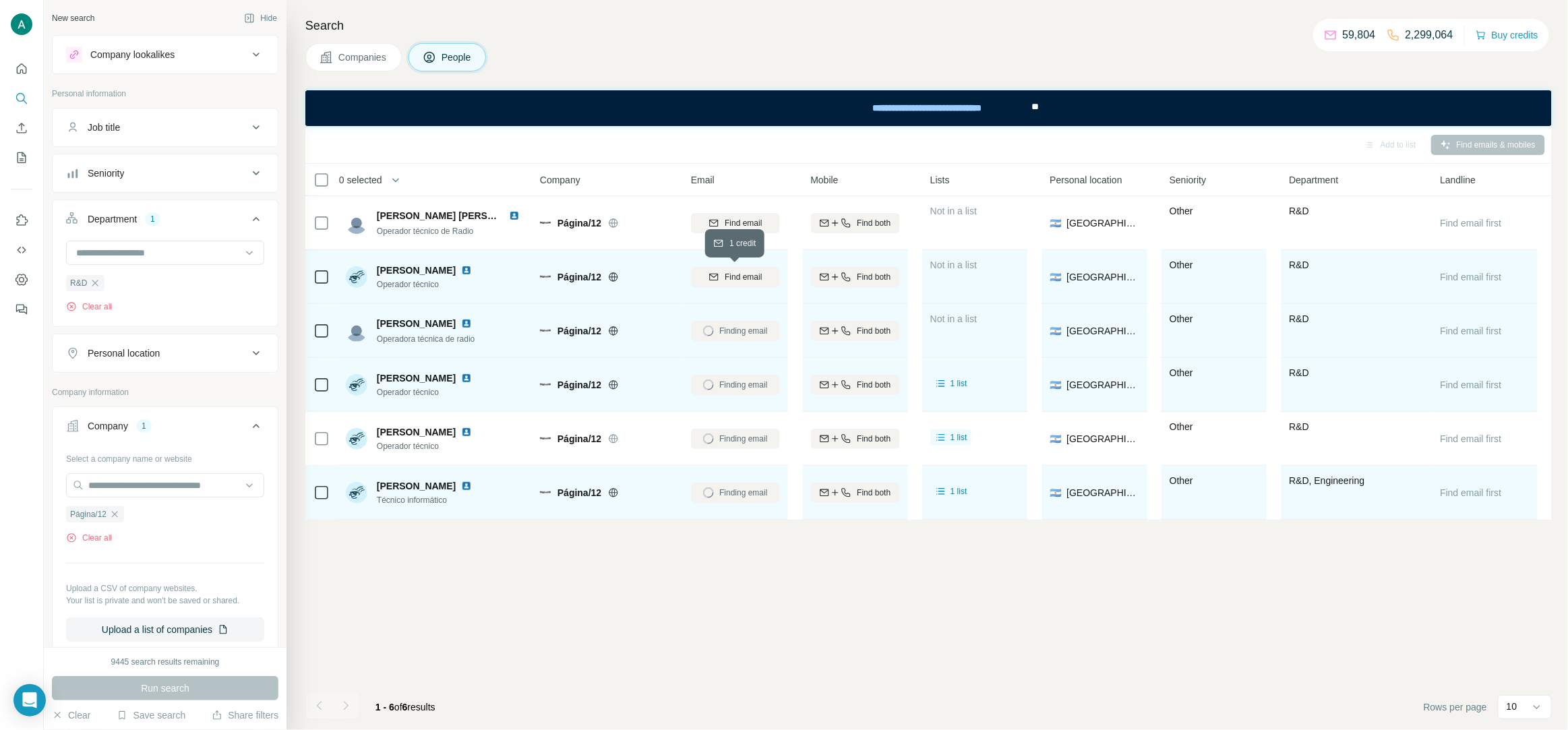
click at [740, 279] on span "Find email" at bounding box center [743, 276] width 37 height 12
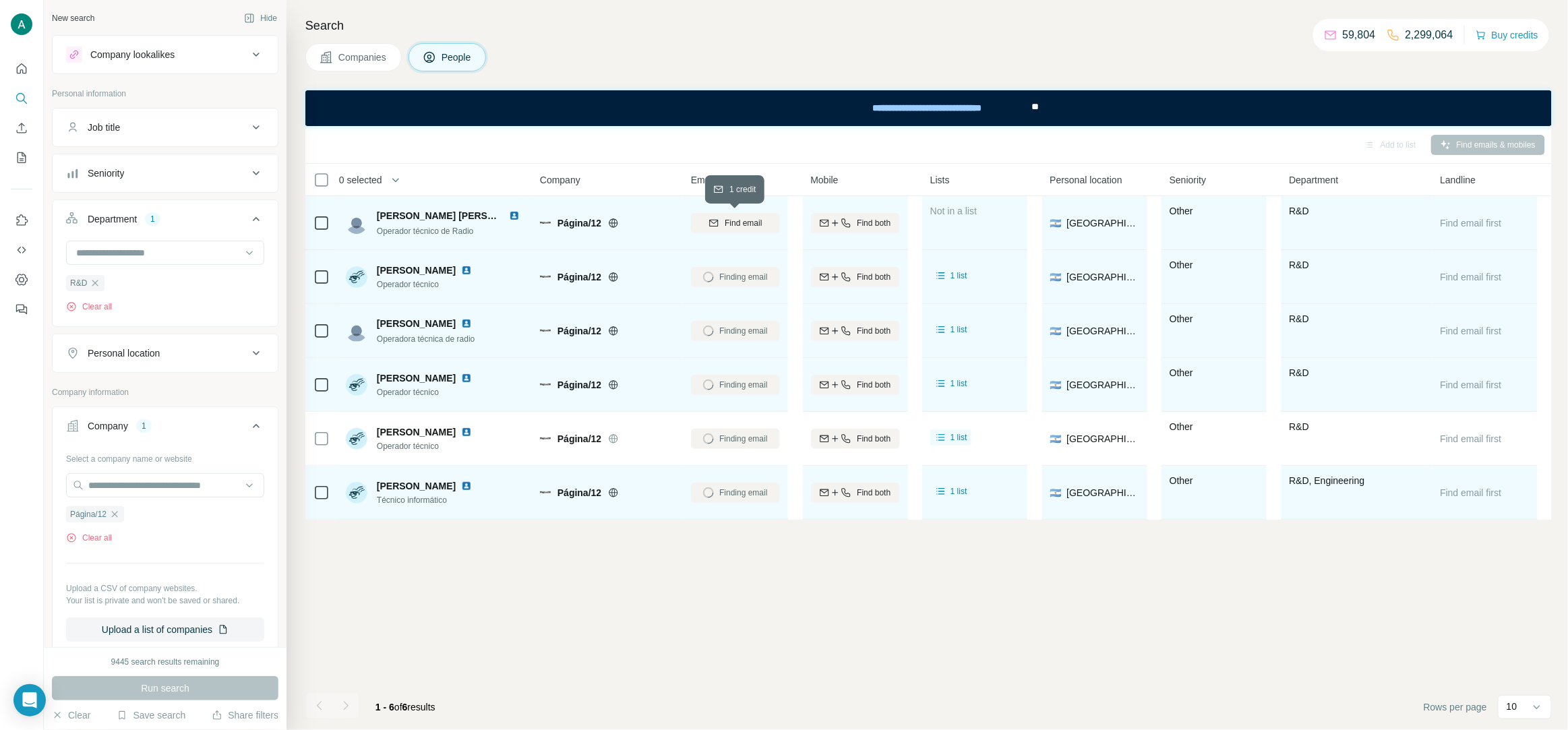
click at [743, 224] on span "Find email" at bounding box center [743, 223] width 37 height 12
click at [422, 498] on span "Técnico informático" at bounding box center [427, 500] width 100 height 12
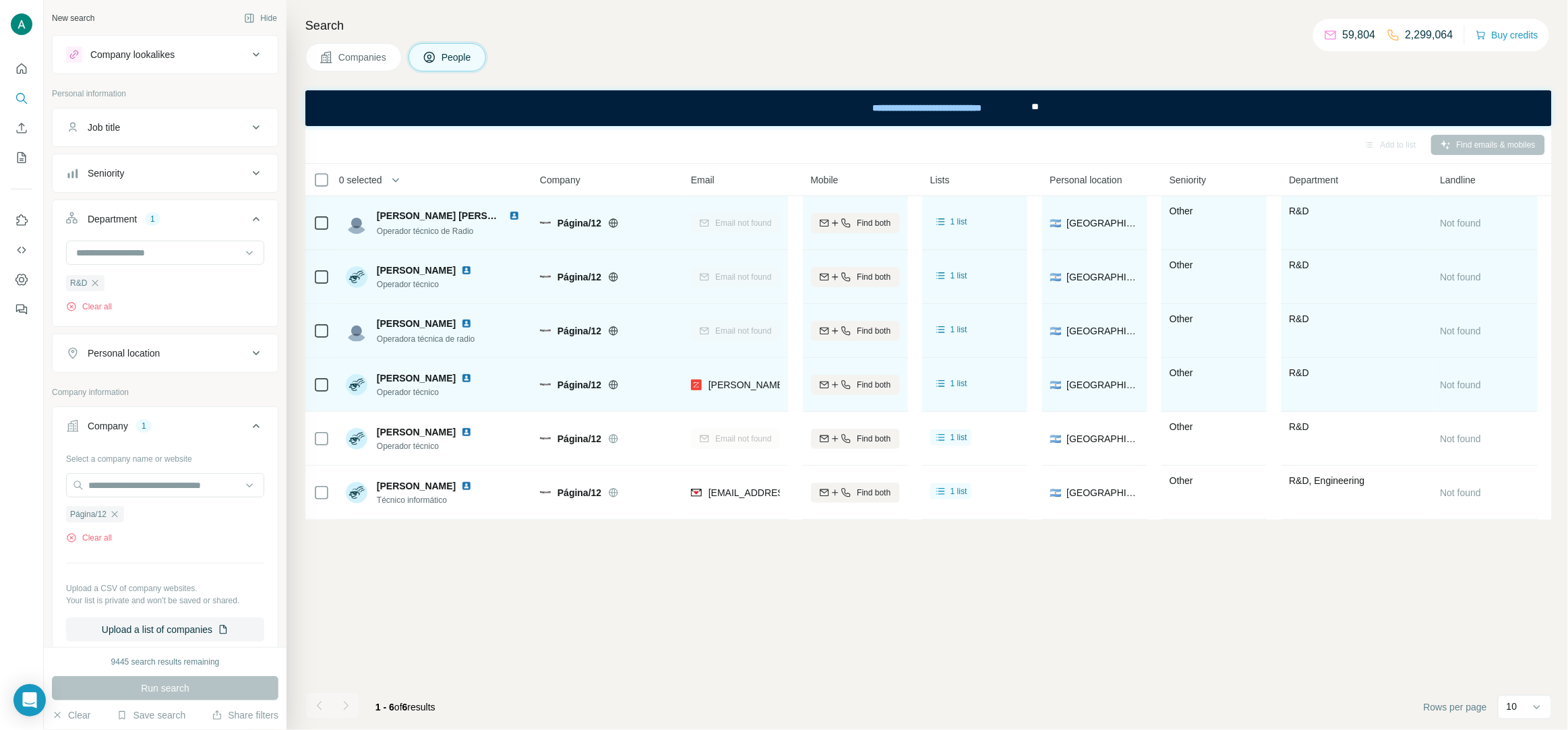
click at [414, 395] on span "Operador técnico" at bounding box center [427, 392] width 100 height 12
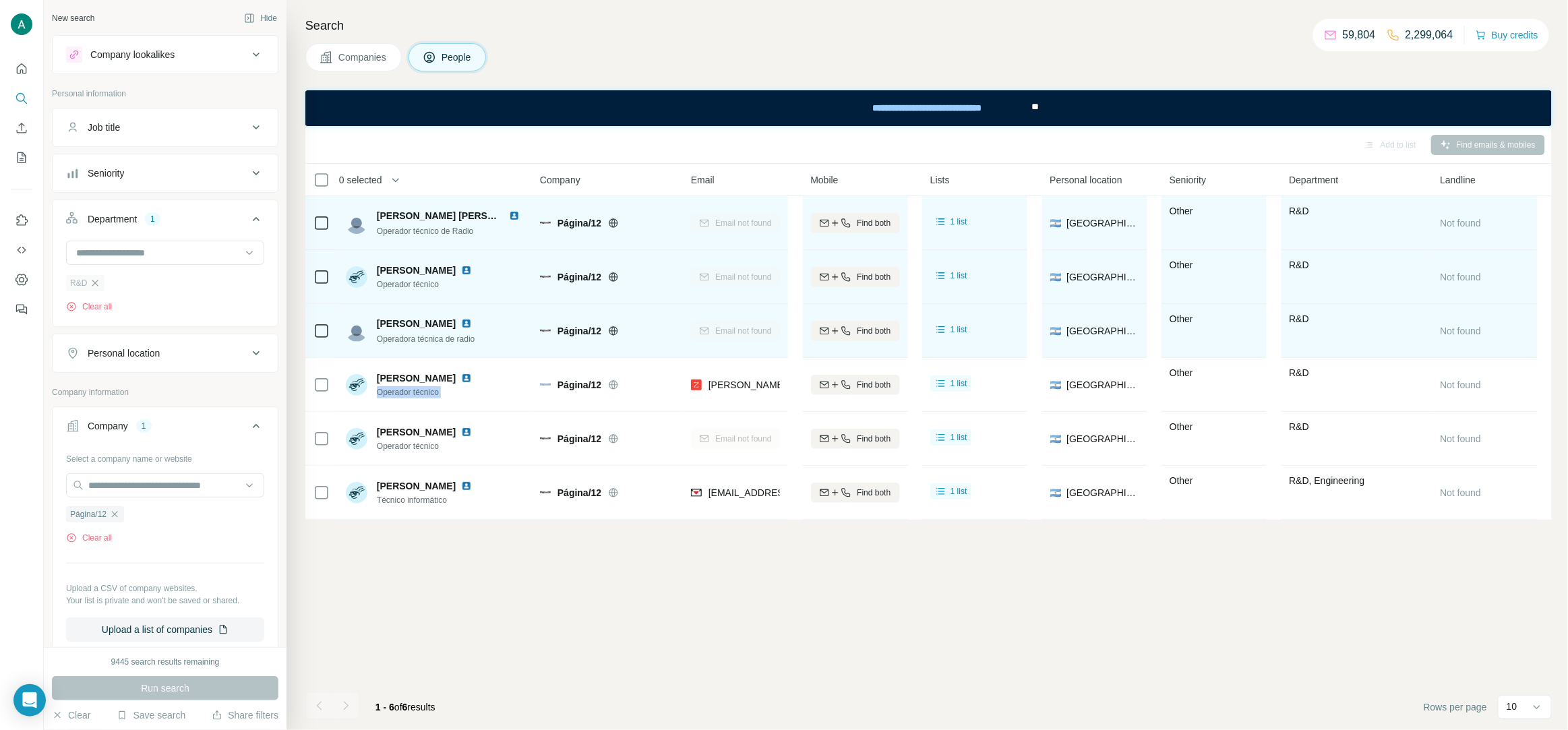
click at [98, 286] on icon "button" at bounding box center [94, 283] width 11 height 11
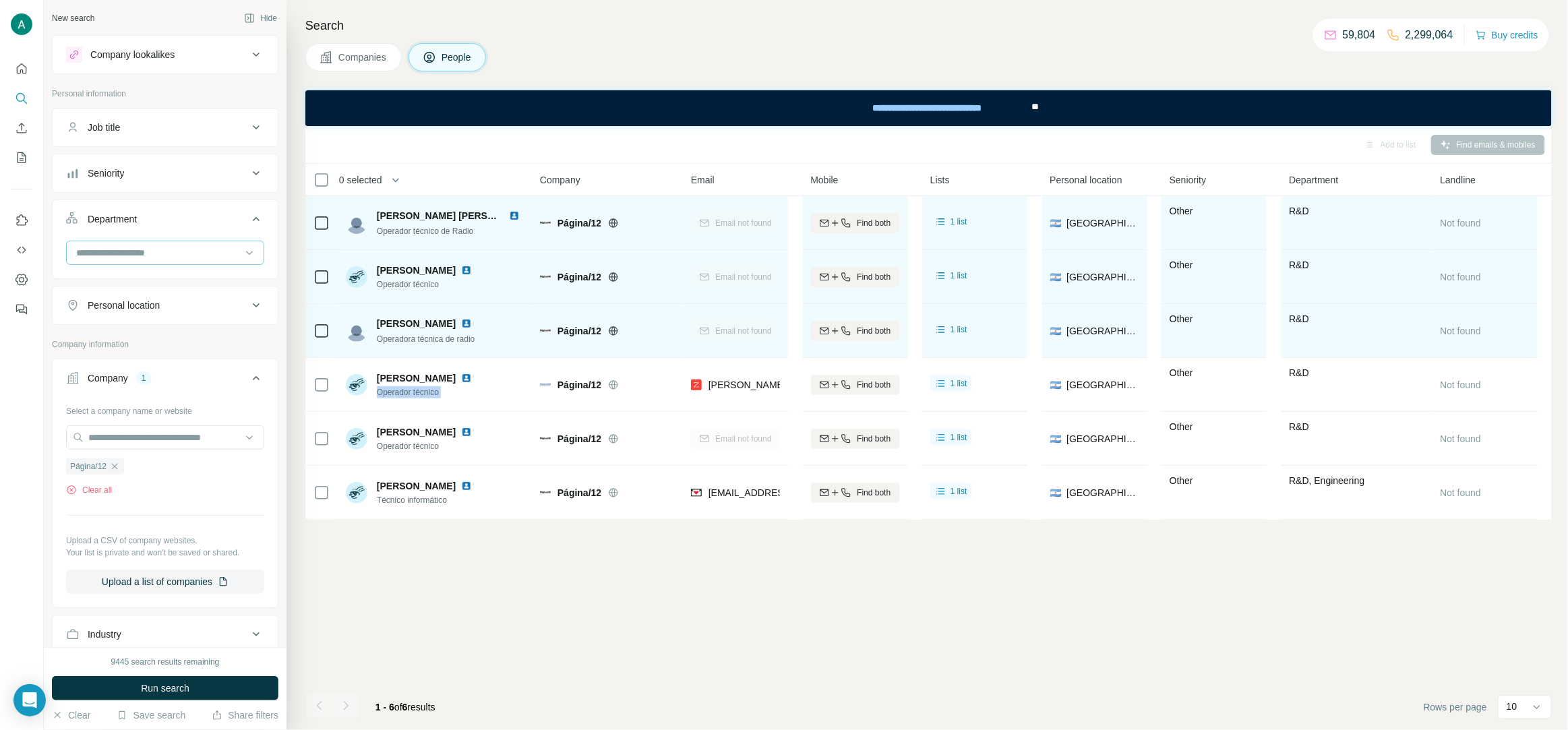
click at [238, 253] on input at bounding box center [158, 253] width 166 height 15
click at [198, 309] on div "Business Support" at bounding box center [165, 306] width 176 height 13
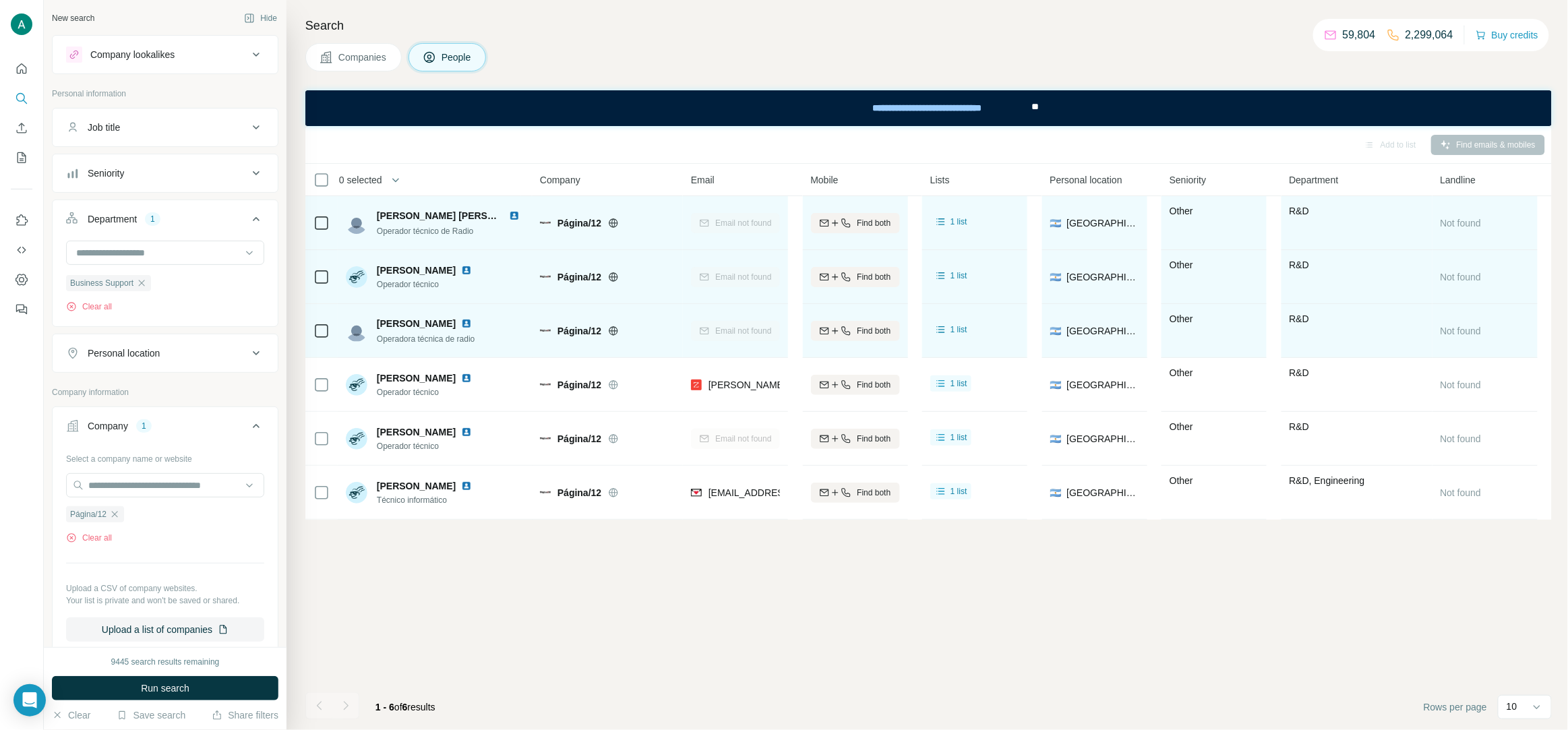
click at [180, 703] on div "9445 search results remaining Run search Clear Save search Share filters" at bounding box center [165, 689] width 243 height 83
drag, startPoint x: 176, startPoint y: 698, endPoint x: 175, endPoint y: 673, distance: 25.0
click at [175, 697] on button "Run search" at bounding box center [165, 688] width 226 height 24
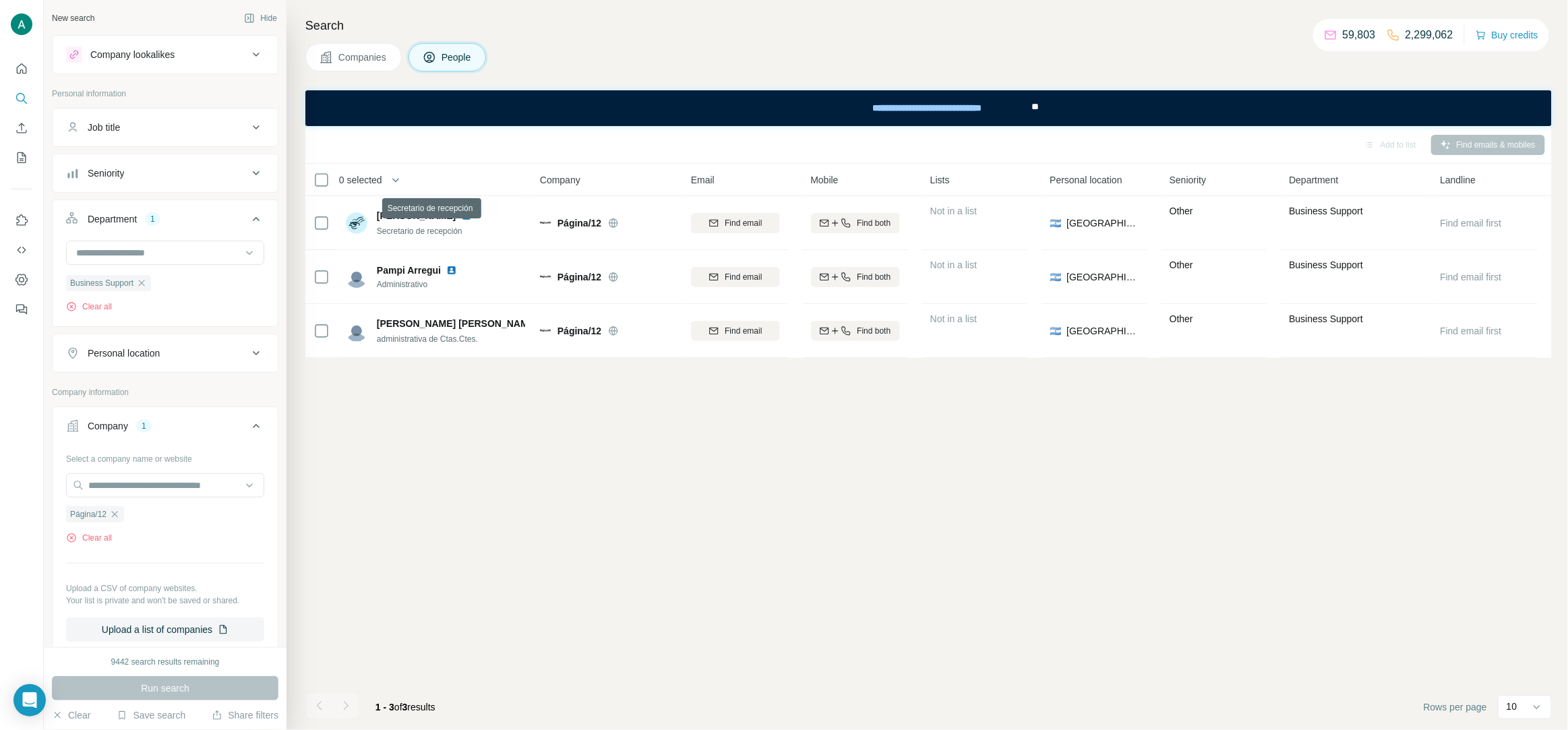
click at [147, 284] on icon "button" at bounding box center [141, 283] width 11 height 11
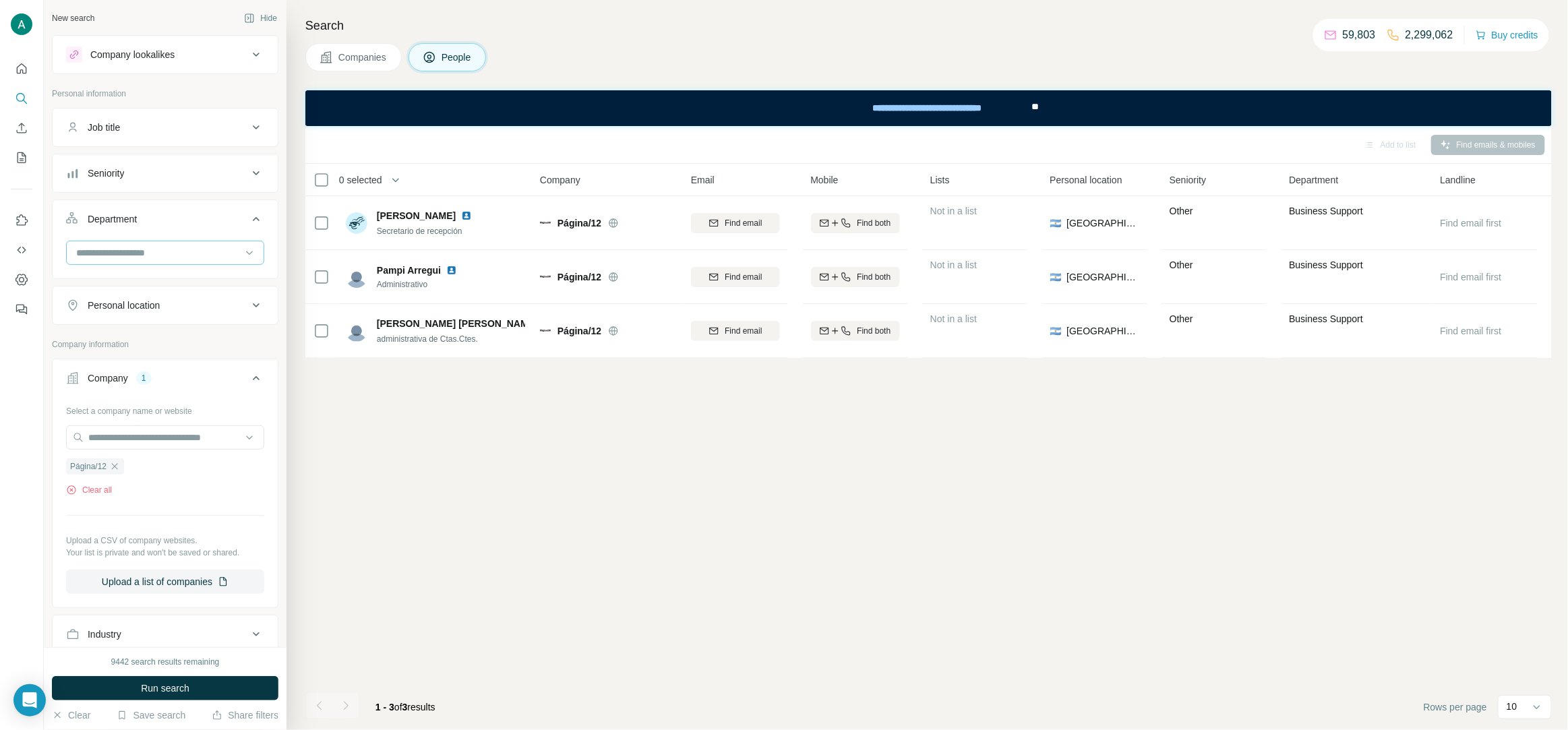
click at [164, 265] on div at bounding box center [165, 253] width 198 height 24
click at [212, 333] on div "Management" at bounding box center [165, 337] width 176 height 13
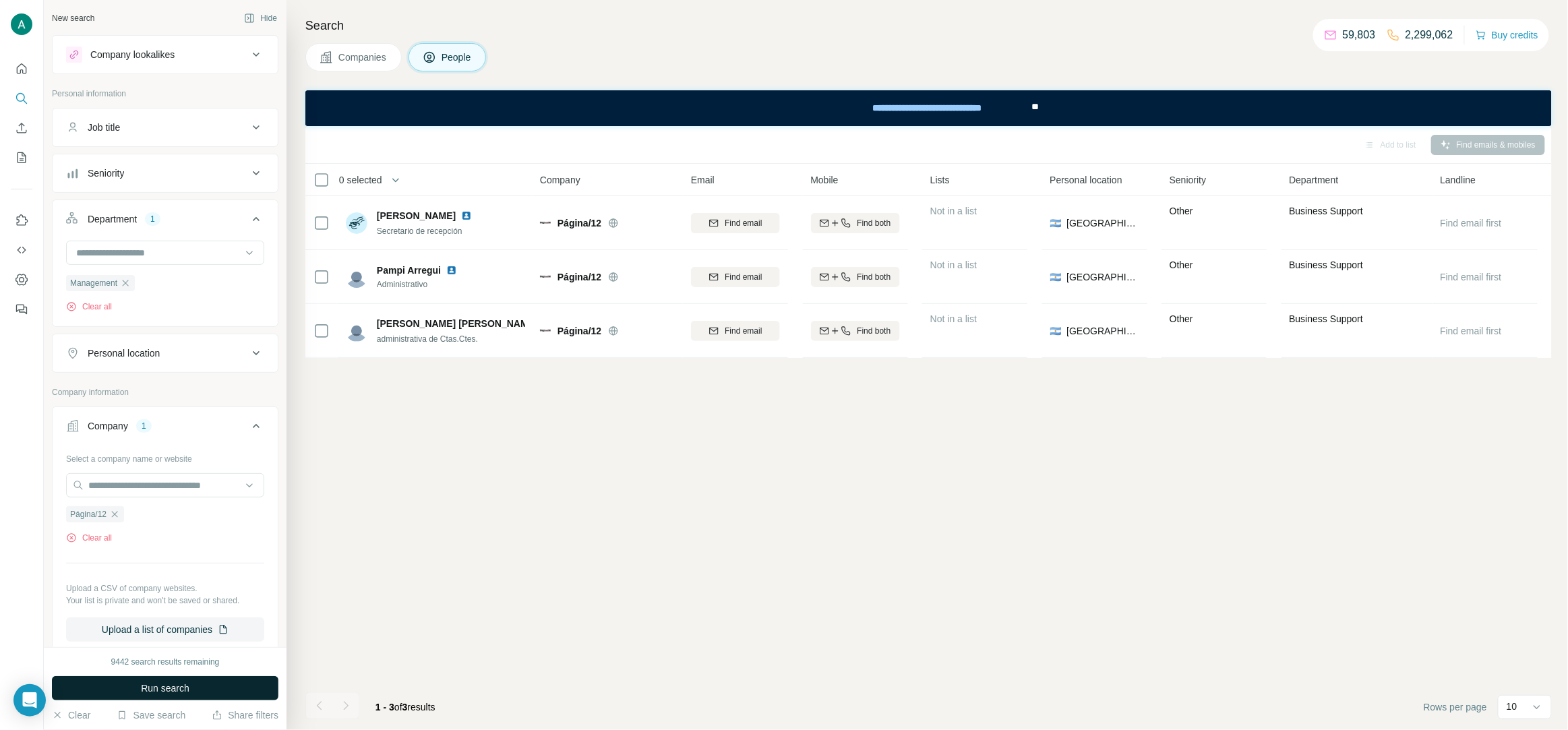
click at [187, 693] on span "Run search" at bounding box center [165, 688] width 49 height 13
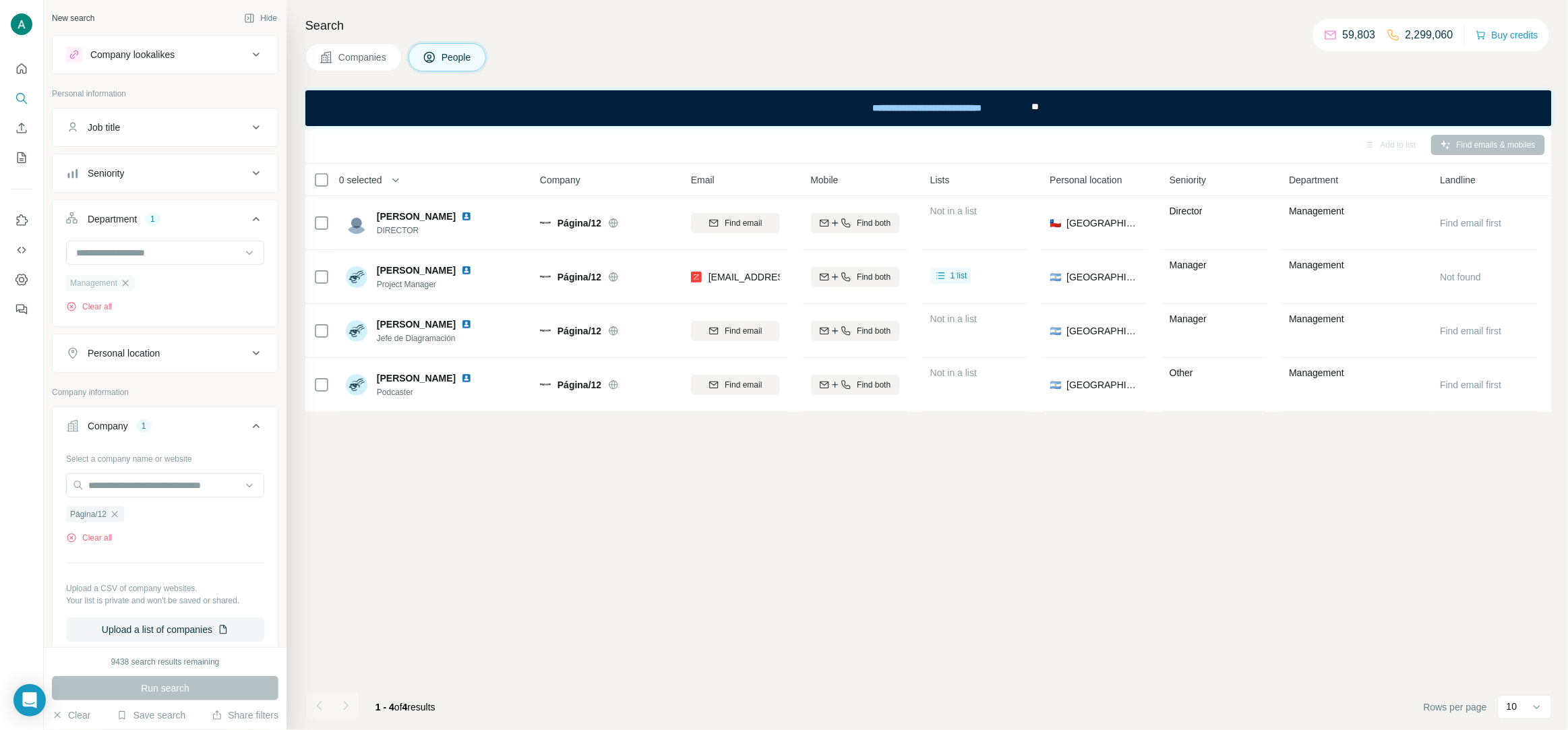
click at [129, 288] on icon "button" at bounding box center [125, 283] width 11 height 11
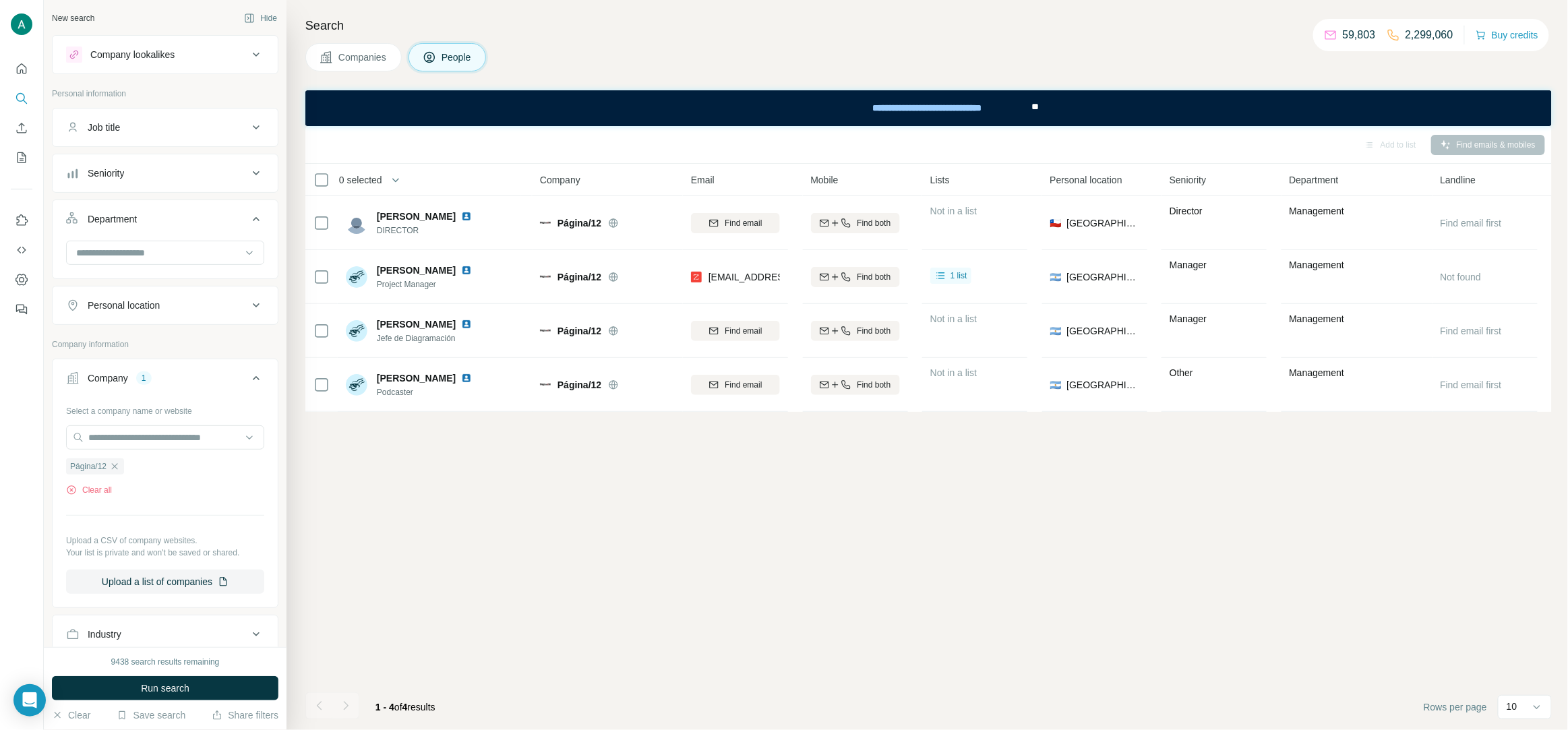
click at [116, 472] on icon "button" at bounding box center [114, 466] width 11 height 11
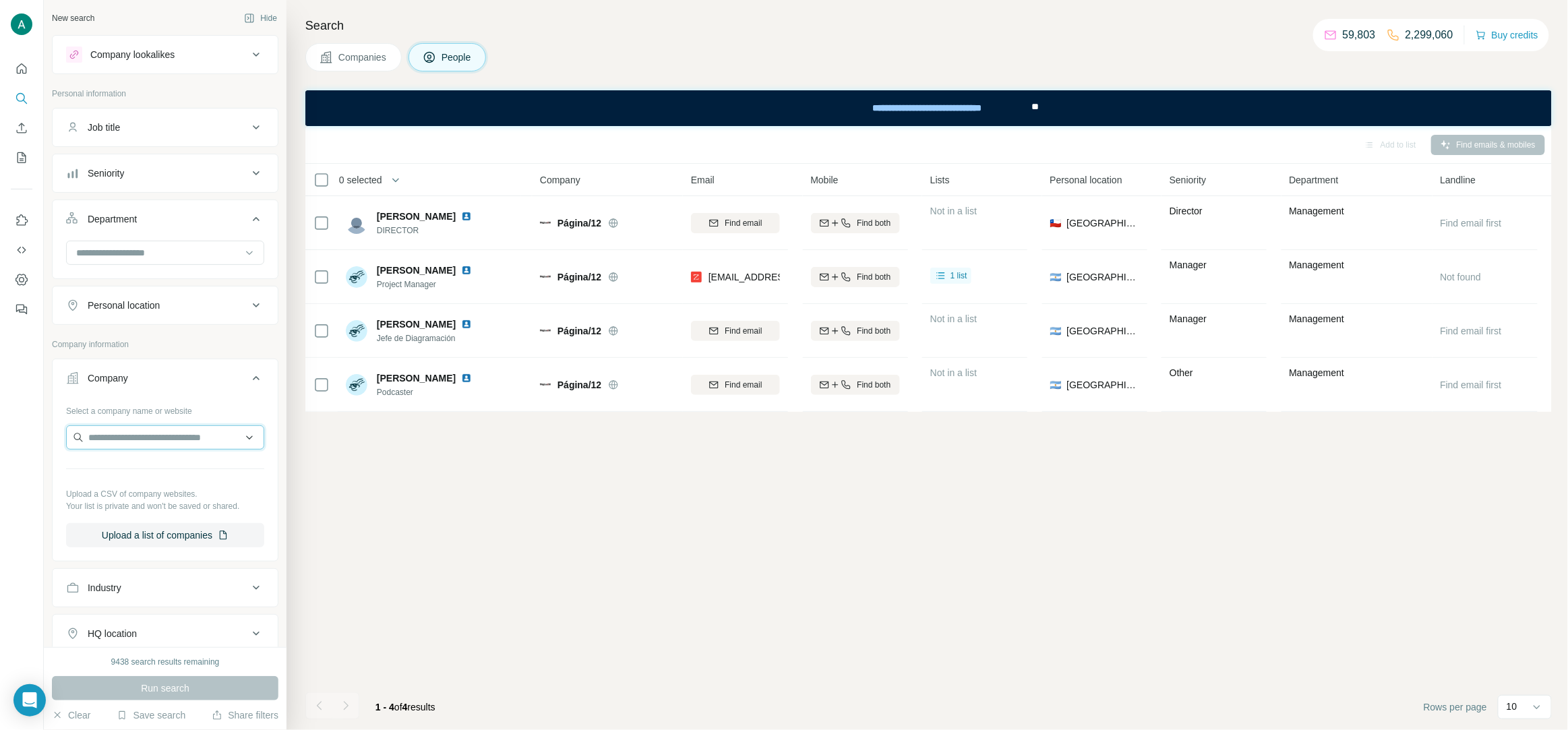
click at [115, 449] on input "text" at bounding box center [165, 437] width 198 height 24
paste input "**********"
type input "**********"
click at [180, 486] on div "Isadora isadoraonline.com" at bounding box center [165, 475] width 192 height 37
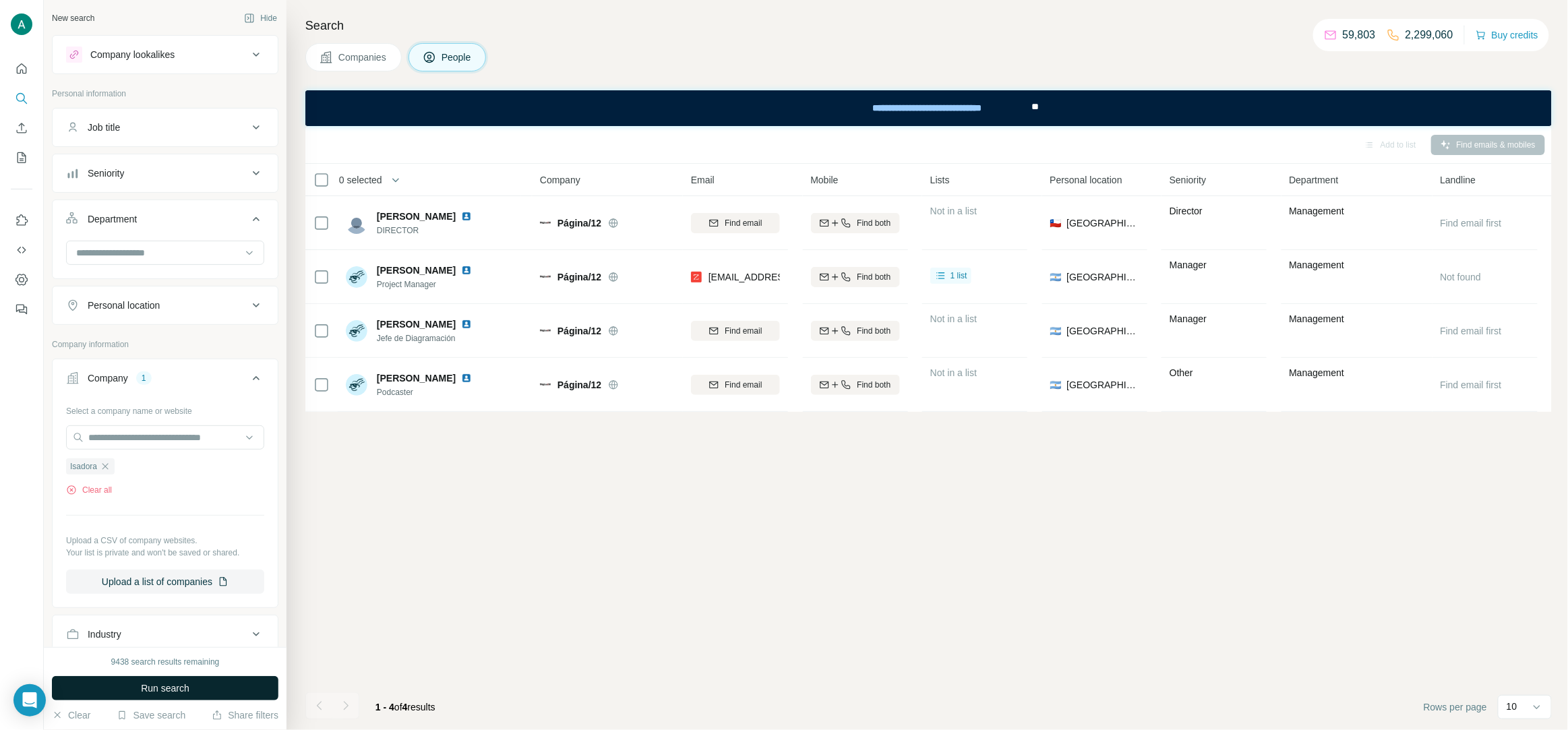
click at [201, 689] on button "Run search" at bounding box center [165, 688] width 226 height 24
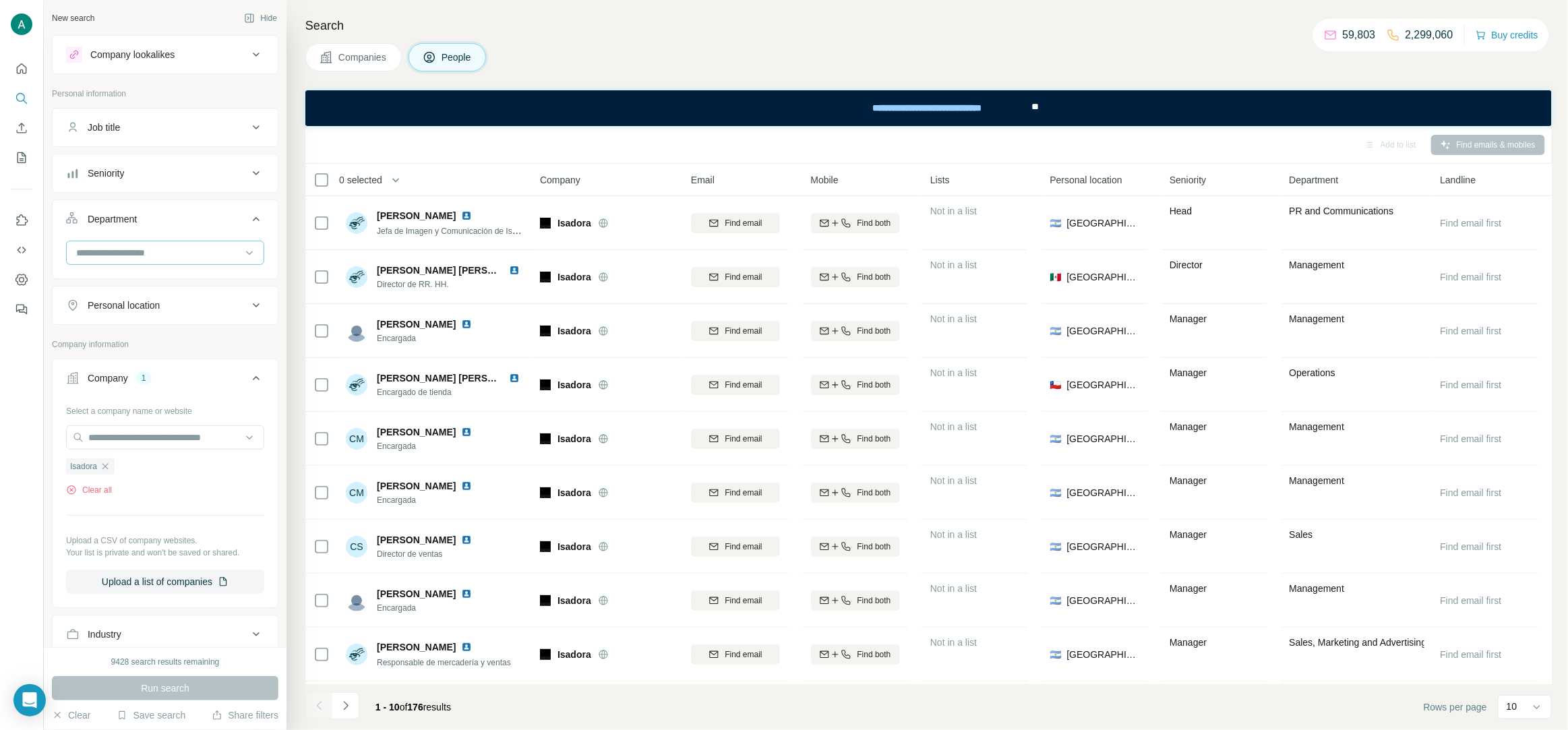
click at [172, 257] on input at bounding box center [158, 253] width 166 height 15
click at [171, 285] on p "Accounting and Finance" at bounding box center [128, 284] width 101 height 13
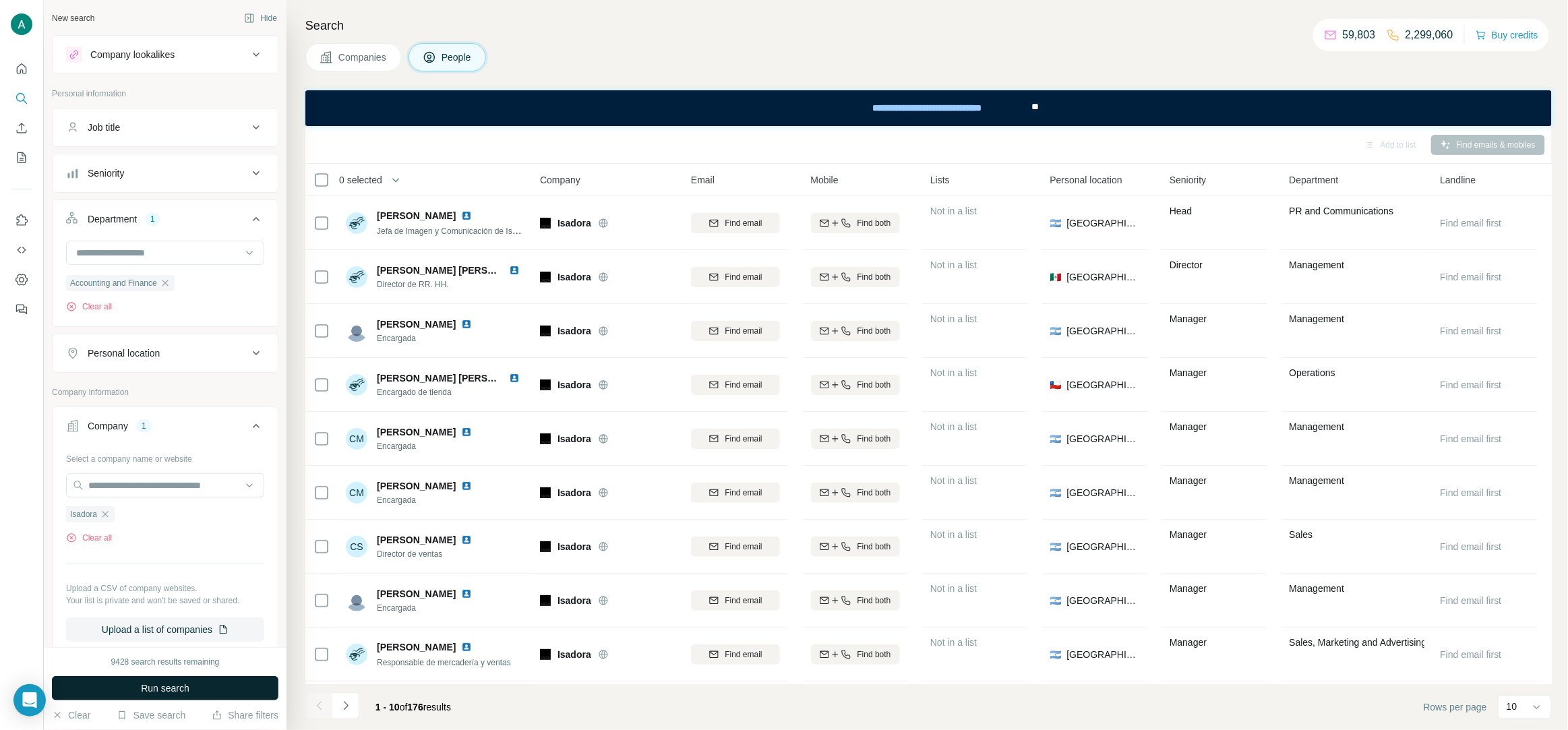
click at [188, 690] on span "Run search" at bounding box center [165, 688] width 49 height 13
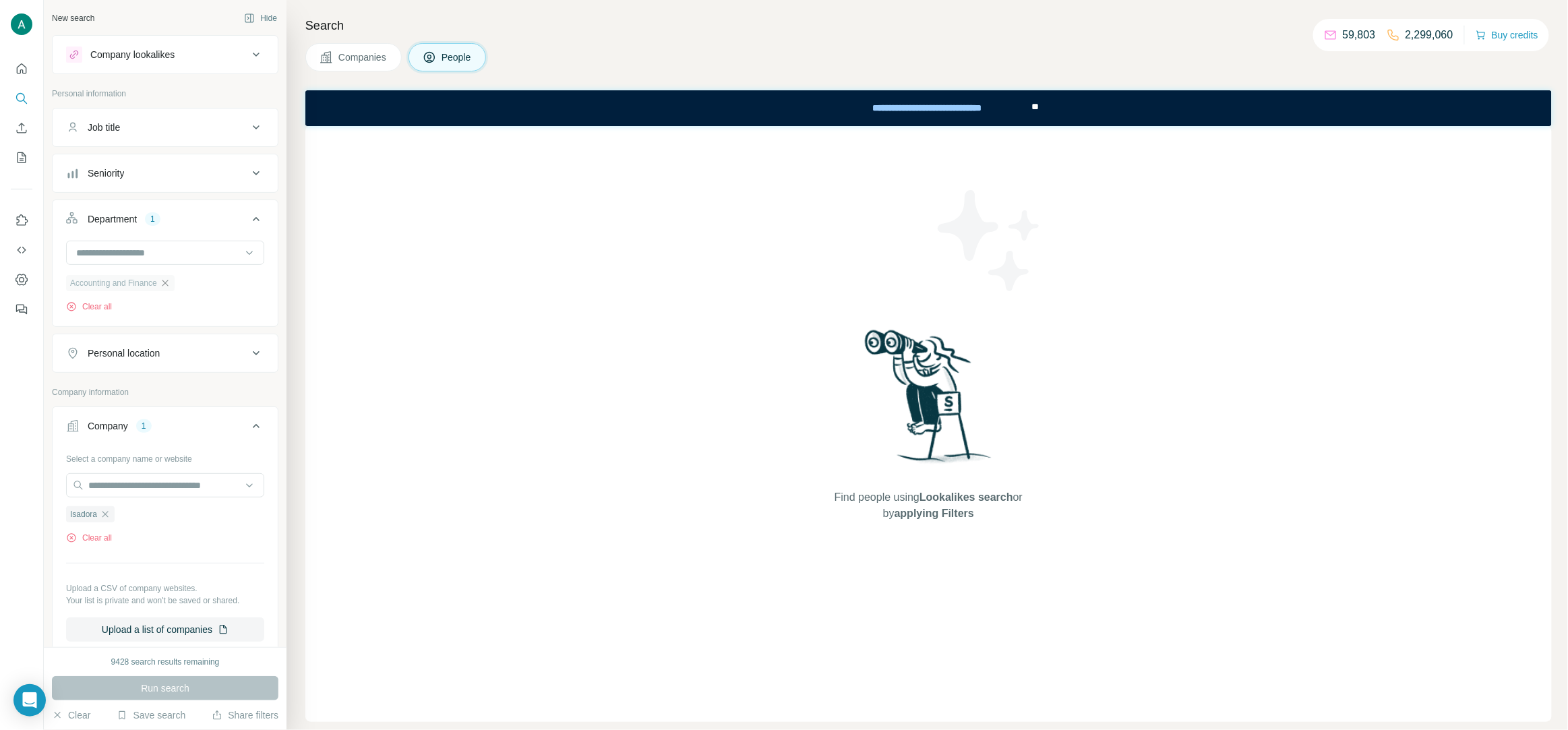
click at [168, 284] on icon "button" at bounding box center [164, 283] width 6 height 6
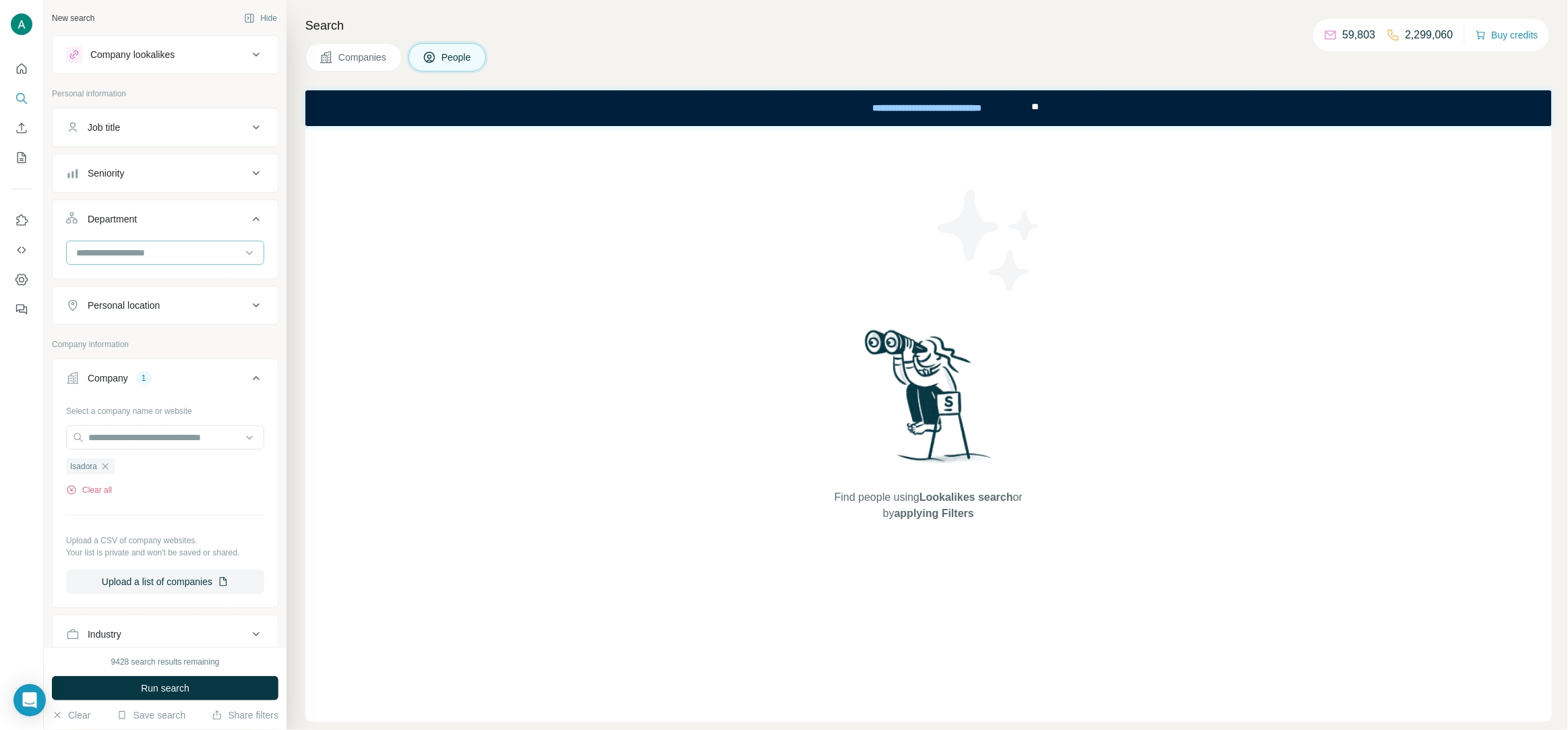
click at [161, 260] on input at bounding box center [158, 253] width 166 height 15
click at [241, 174] on div "Seniority" at bounding box center [157, 173] width 182 height 13
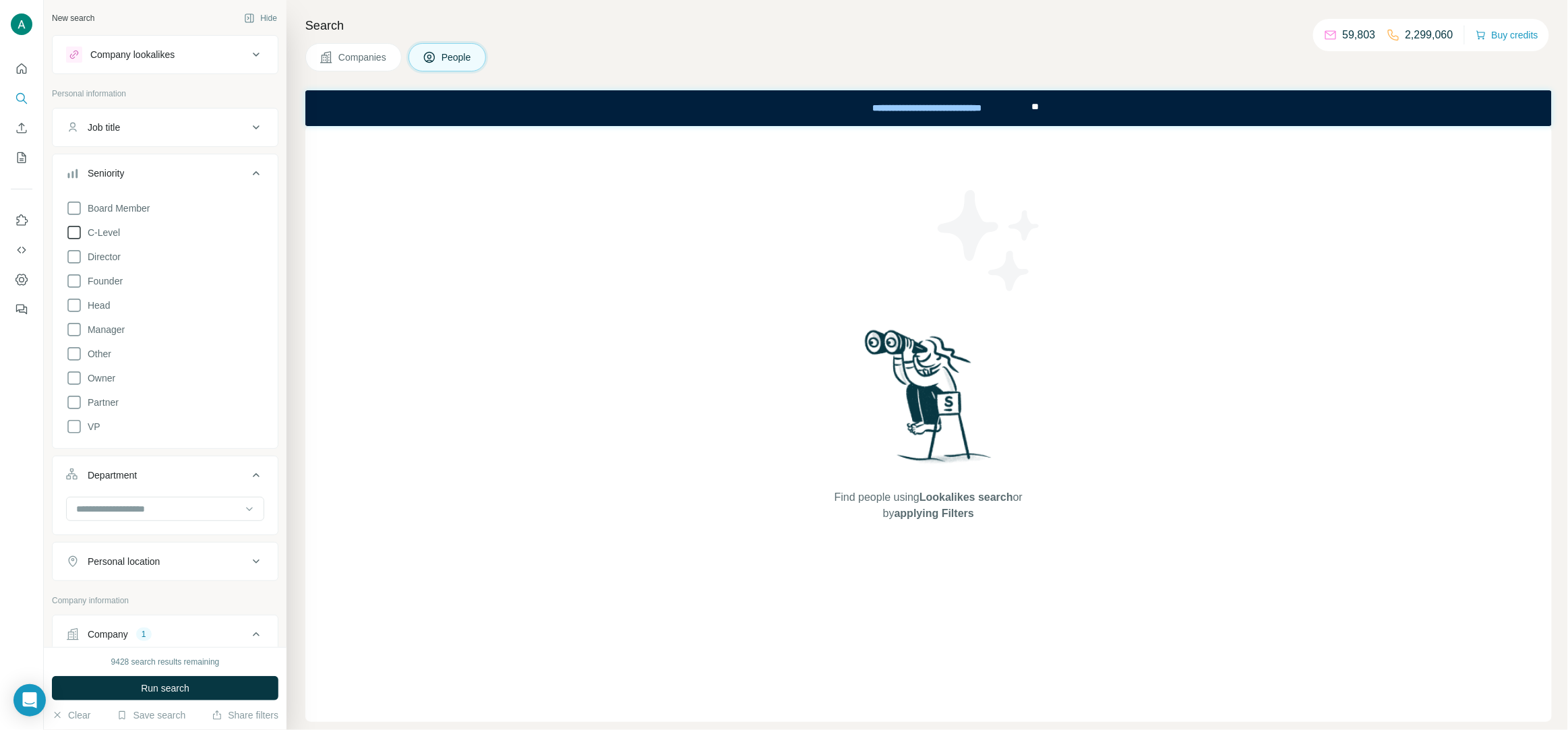
click at [105, 237] on span "C-Level" at bounding box center [102, 232] width 38 height 13
click at [200, 680] on button "Run search" at bounding box center [165, 688] width 226 height 24
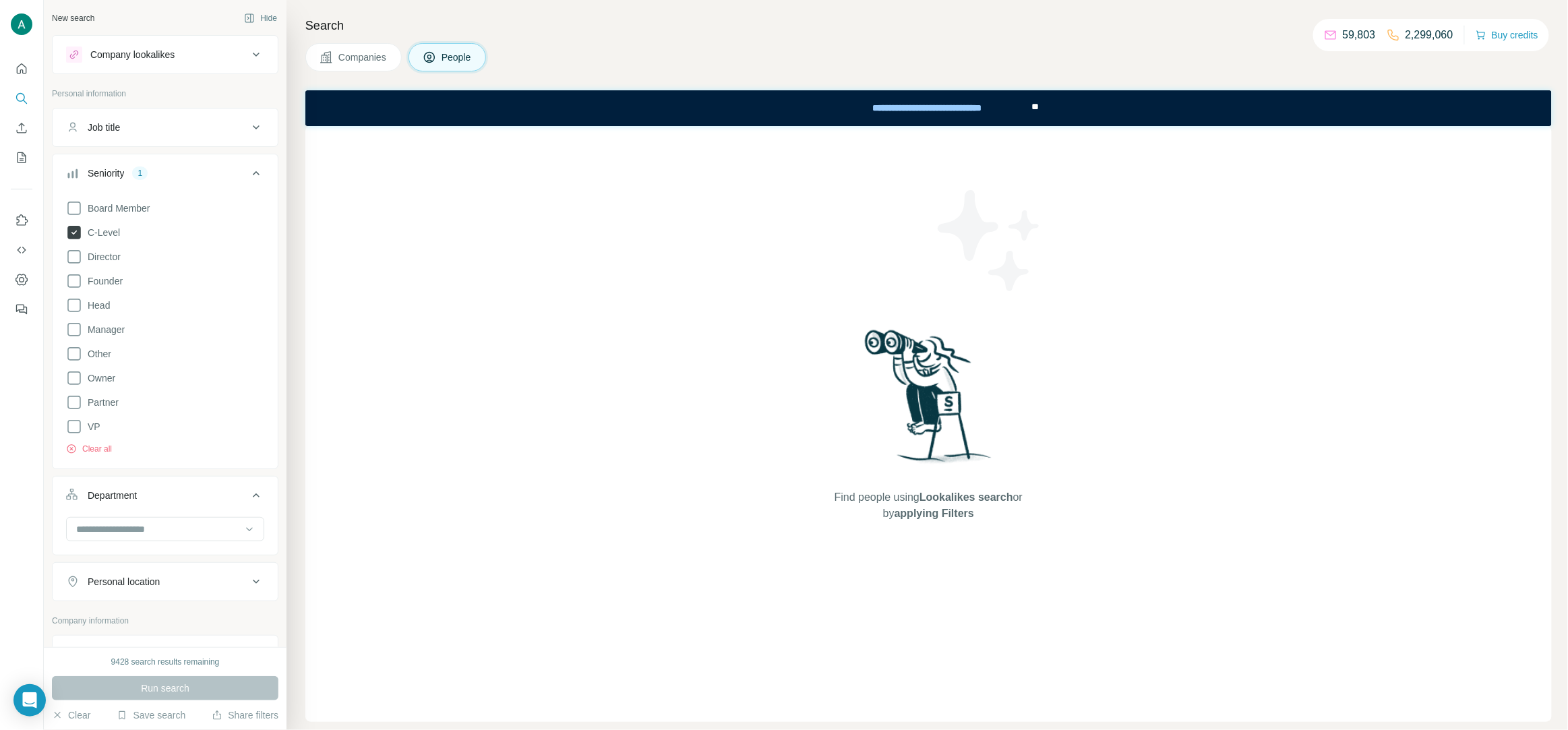
click at [103, 230] on span "C-Level" at bounding box center [102, 232] width 38 height 13
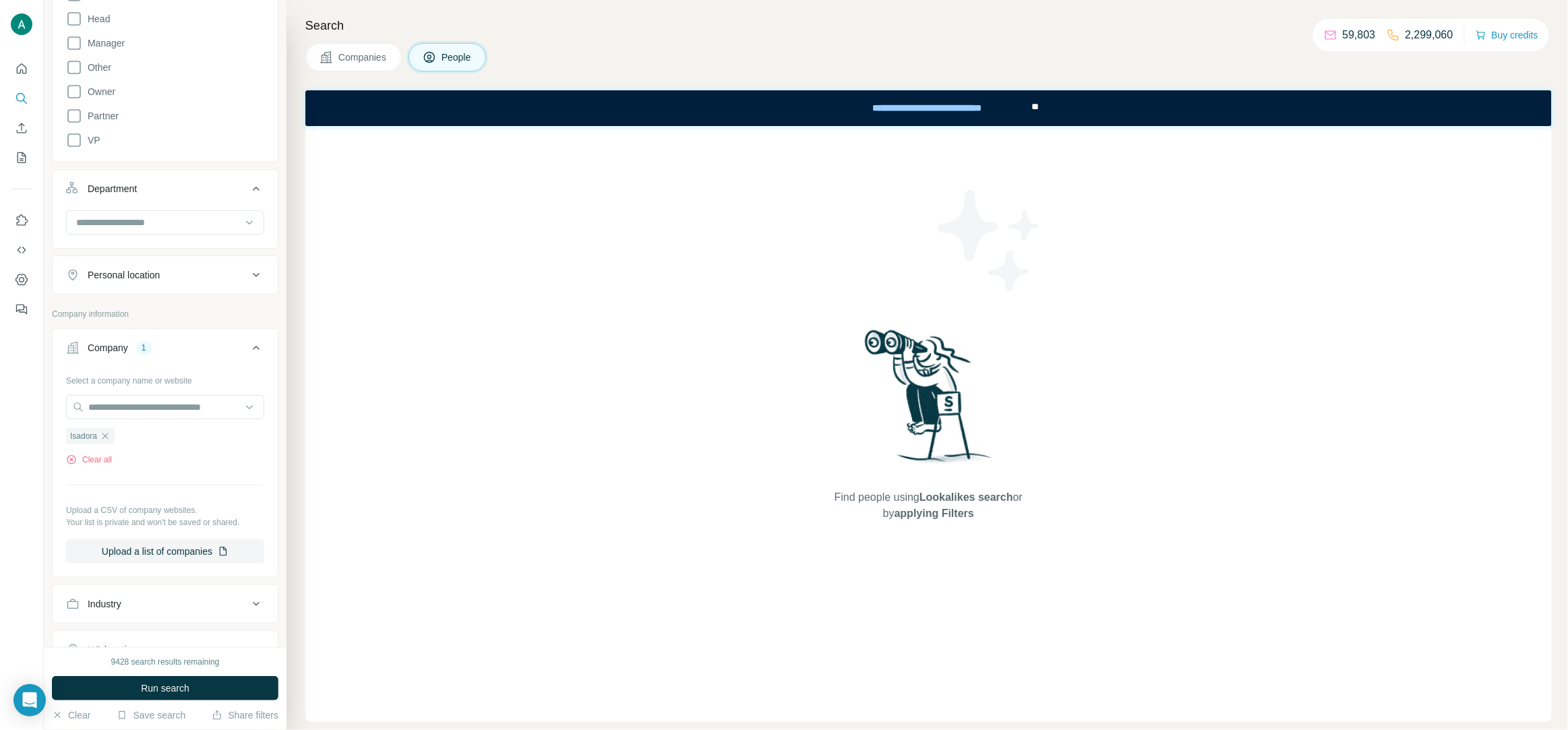
scroll to position [288, 0]
click at [110, 436] on icon "button" at bounding box center [104, 434] width 11 height 11
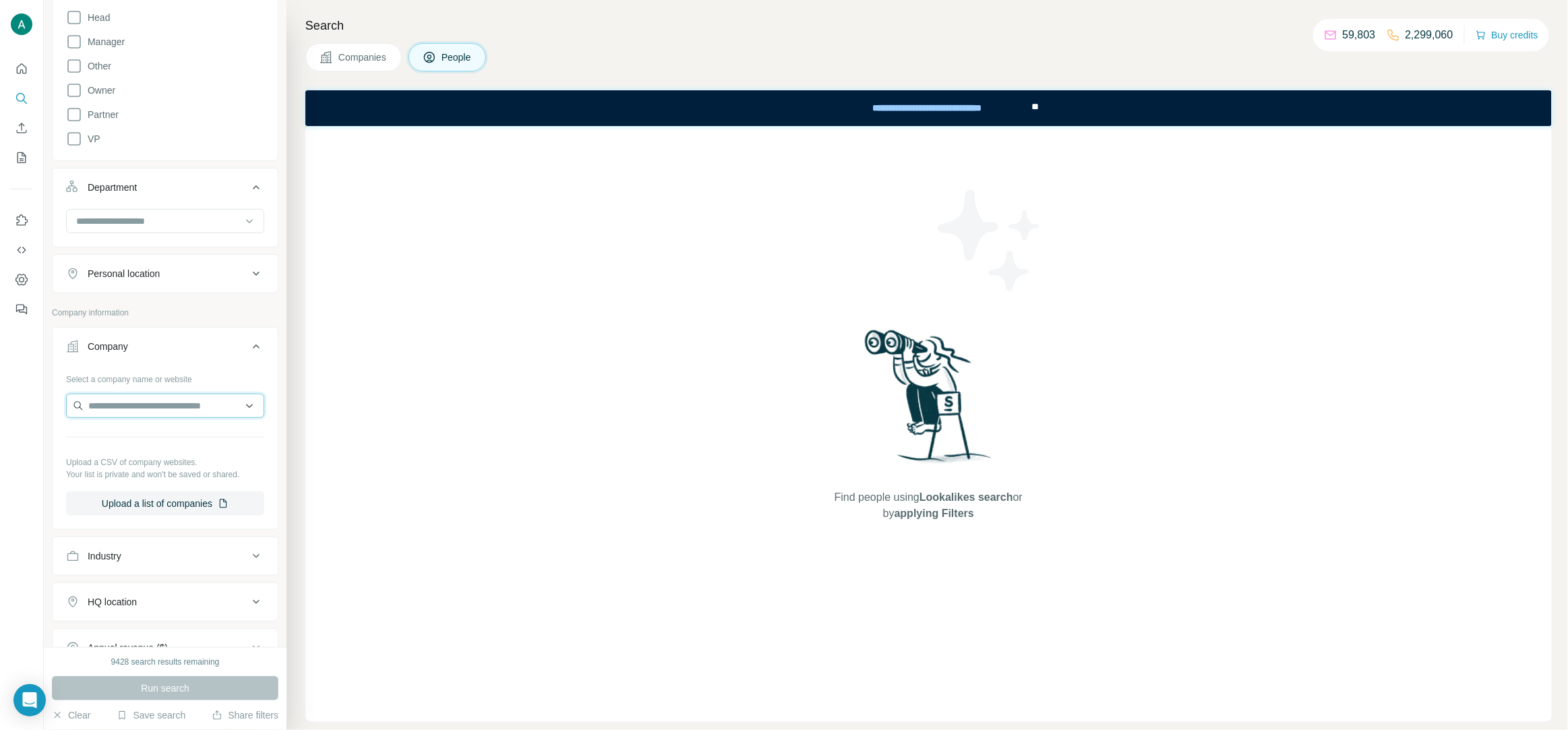
click at [119, 408] on input "text" at bounding box center [165, 406] width 198 height 24
type input "**********"
click at [132, 432] on p "Isadora" at bounding box center [137, 437] width 65 height 13
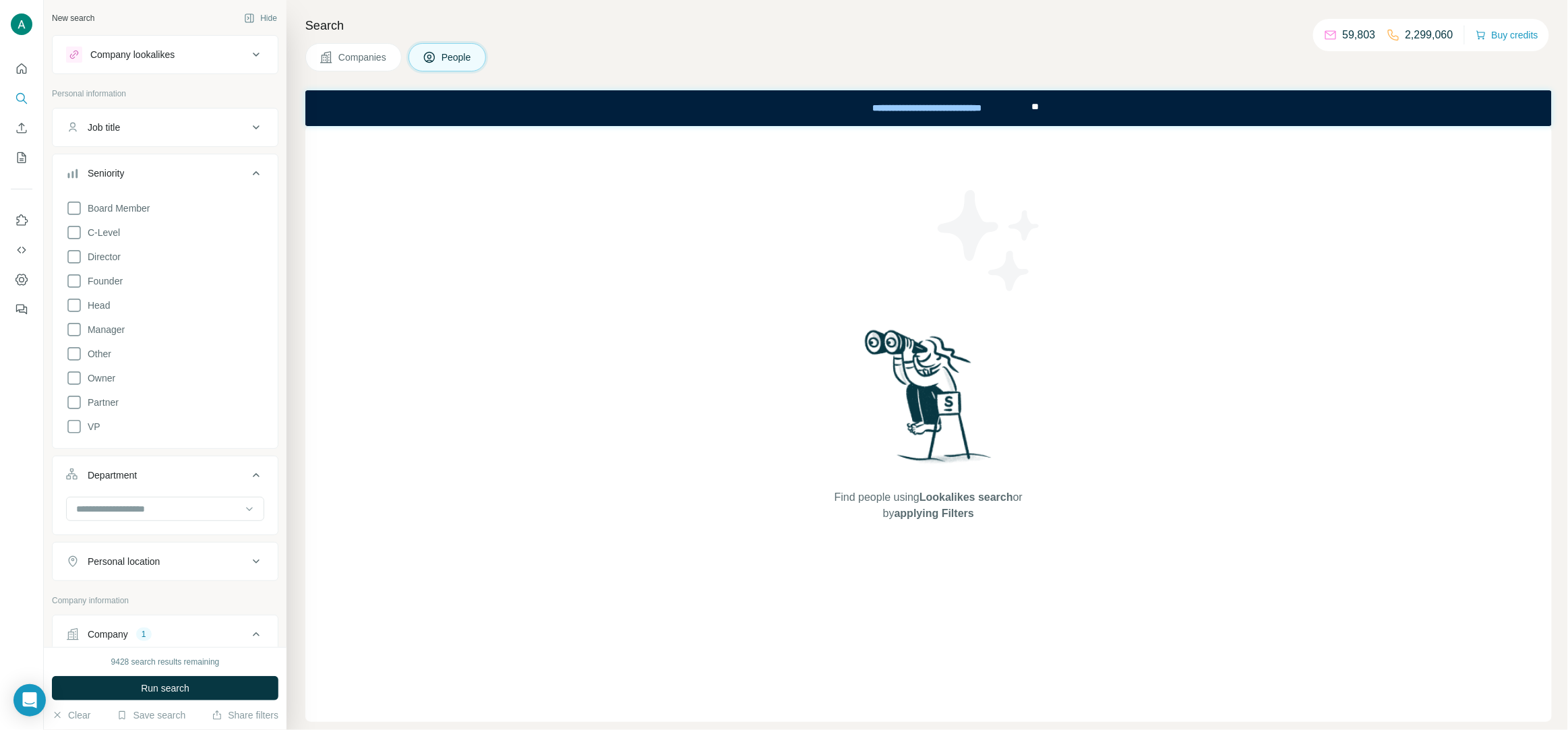
click at [260, 172] on icon at bounding box center [256, 173] width 16 height 16
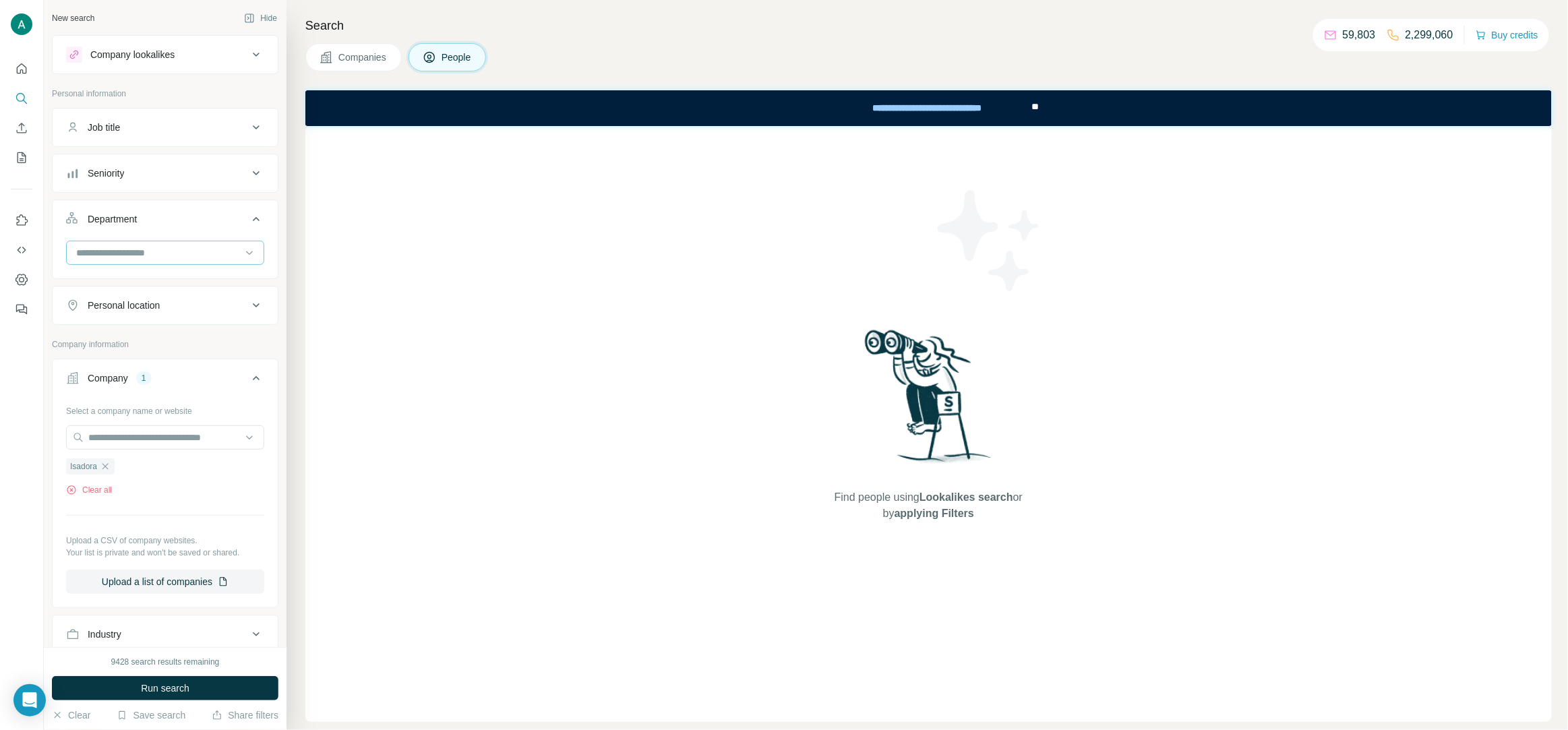
click at [145, 250] on input at bounding box center [158, 253] width 166 height 15
click at [121, 290] on div "R&D" at bounding box center [165, 285] width 176 height 13
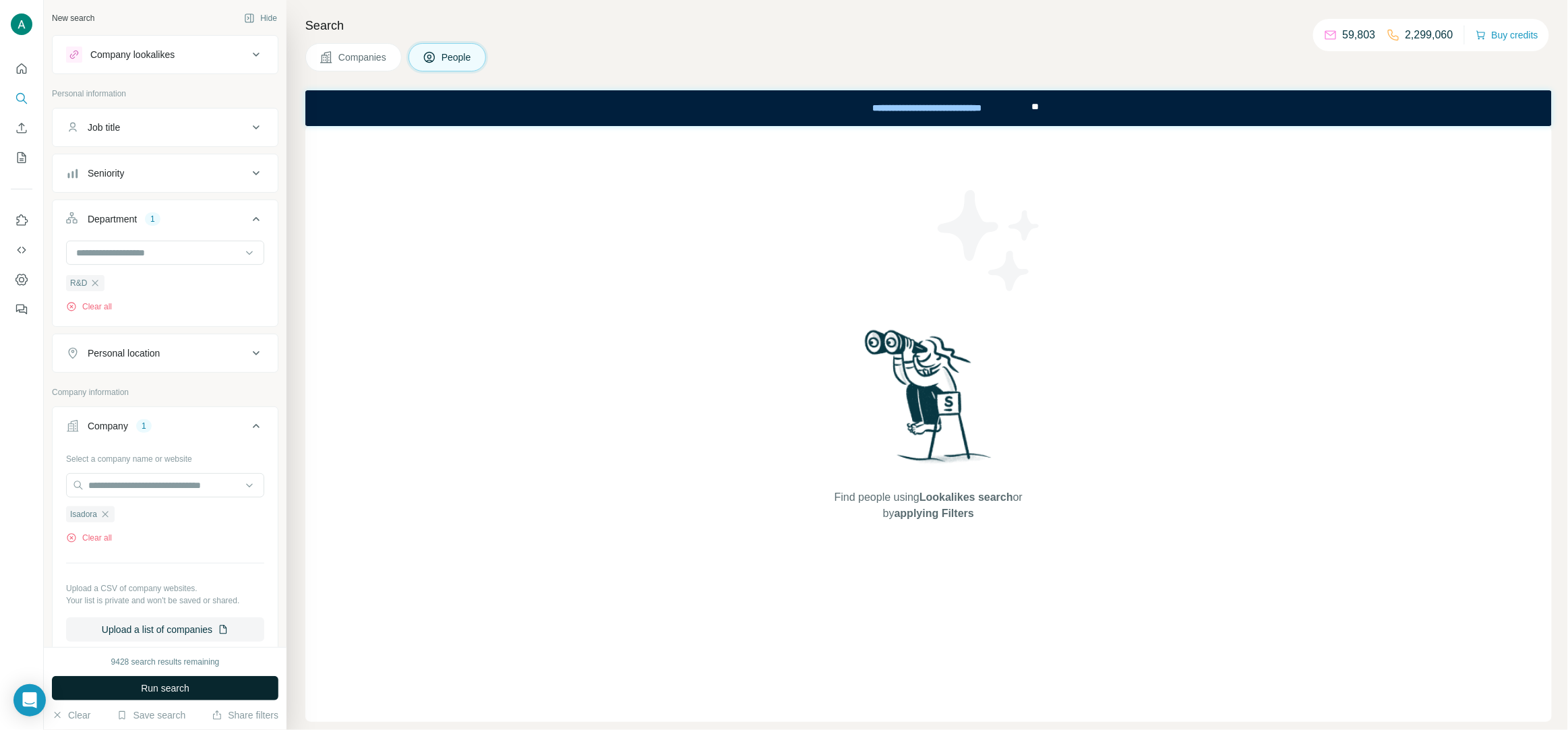
click at [195, 687] on button "Run search" at bounding box center [165, 688] width 226 height 24
click at [94, 283] on icon "button" at bounding box center [94, 283] width 11 height 11
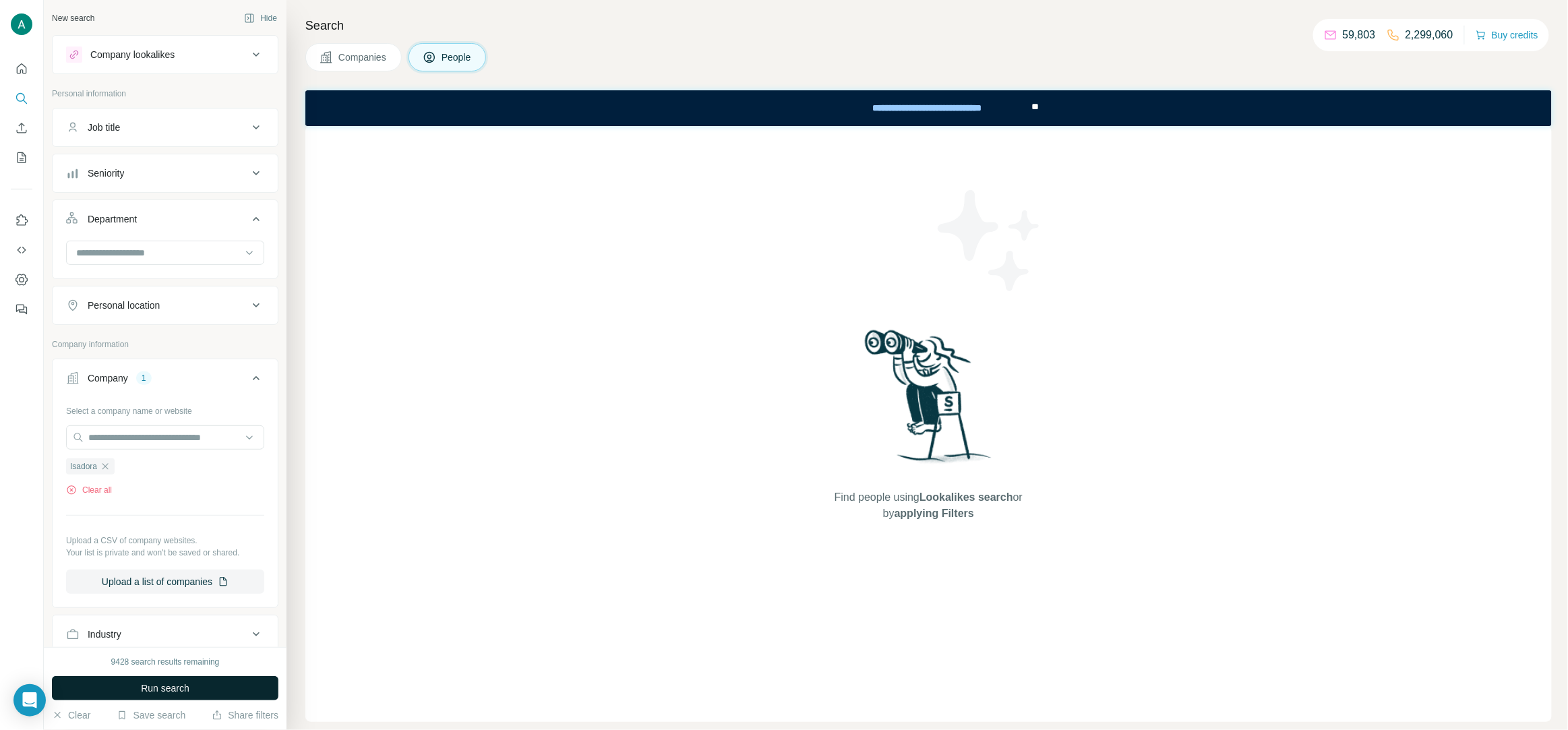
click at [197, 691] on button "Run search" at bounding box center [165, 688] width 226 height 24
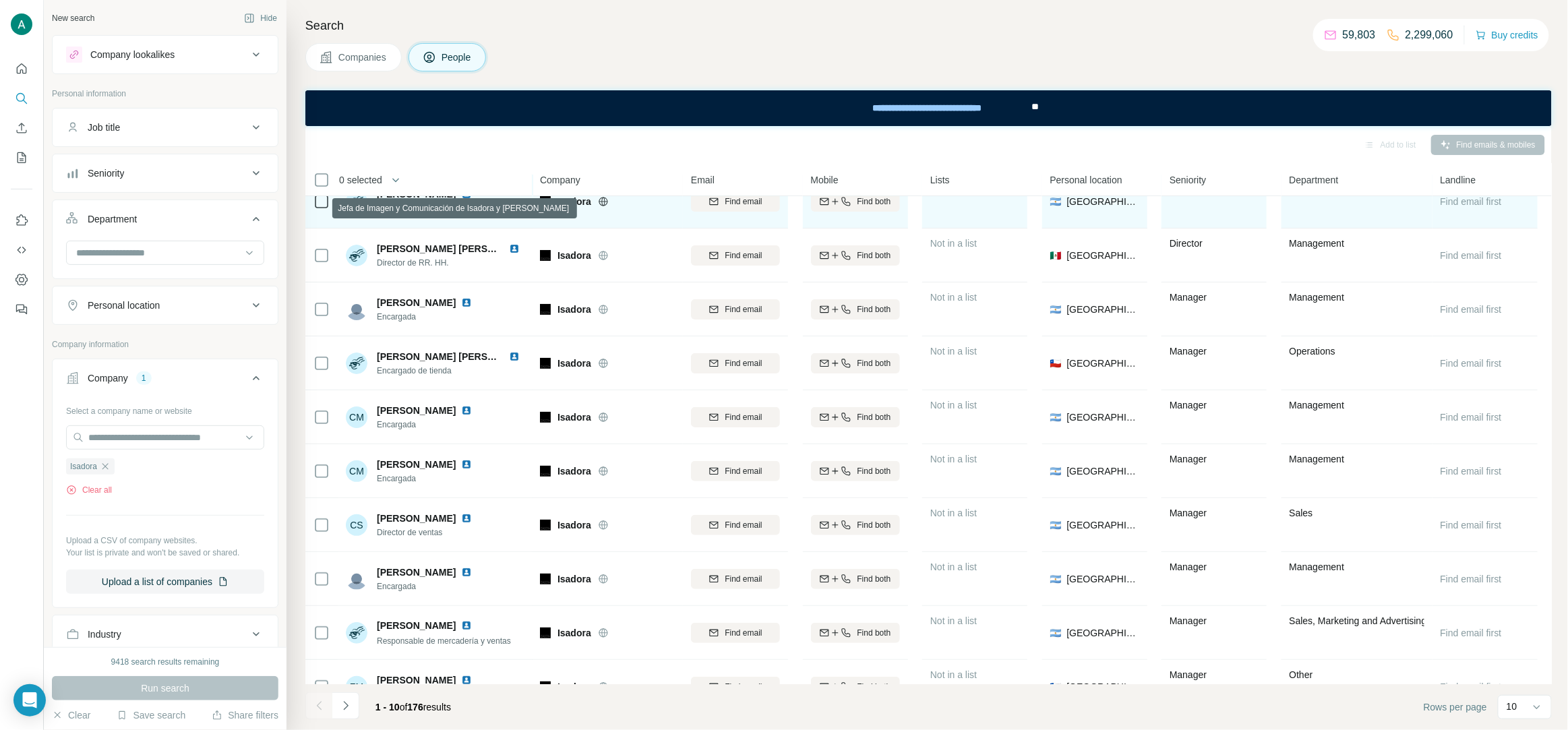
scroll to position [51, 0]
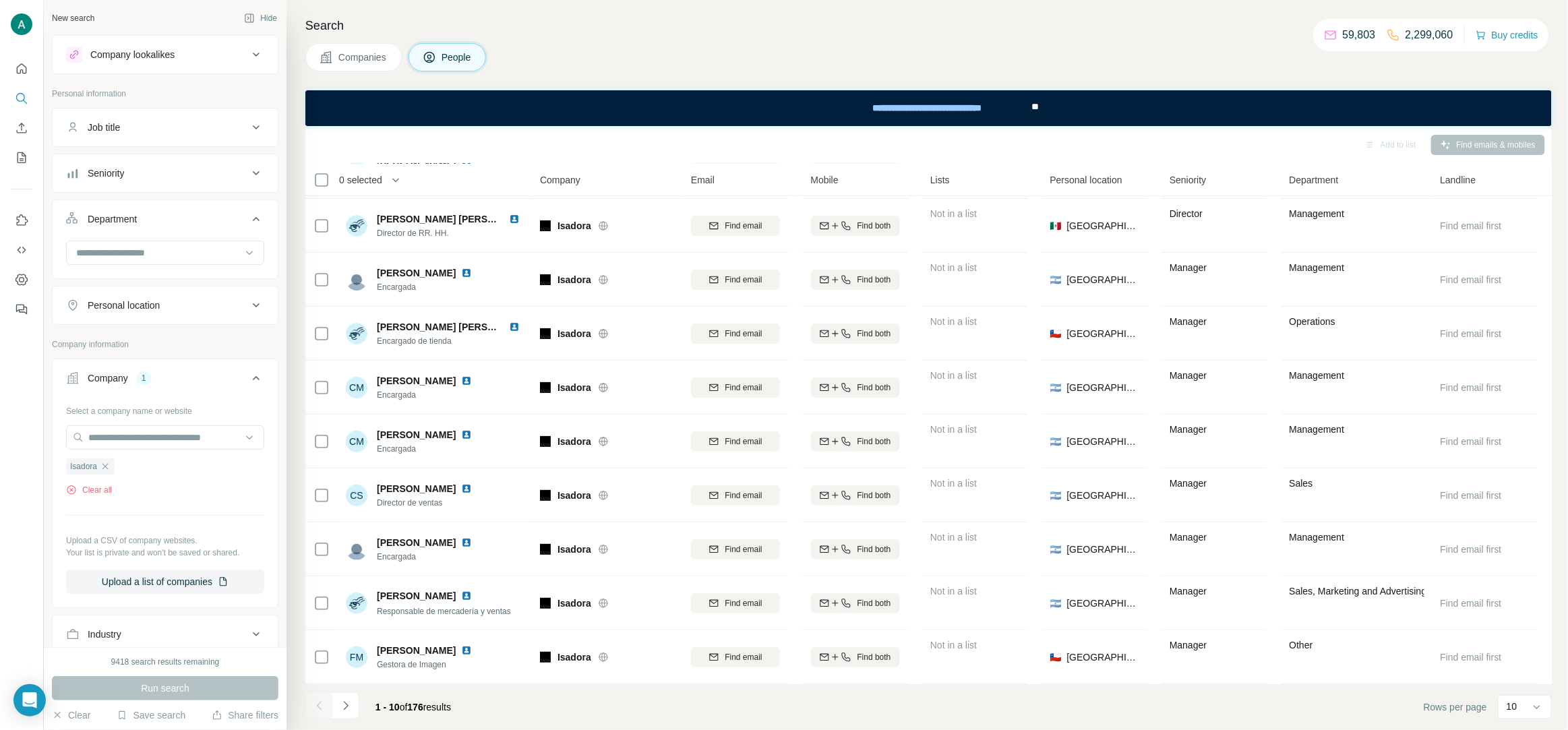
click at [259, 129] on icon at bounding box center [256, 127] width 16 height 16
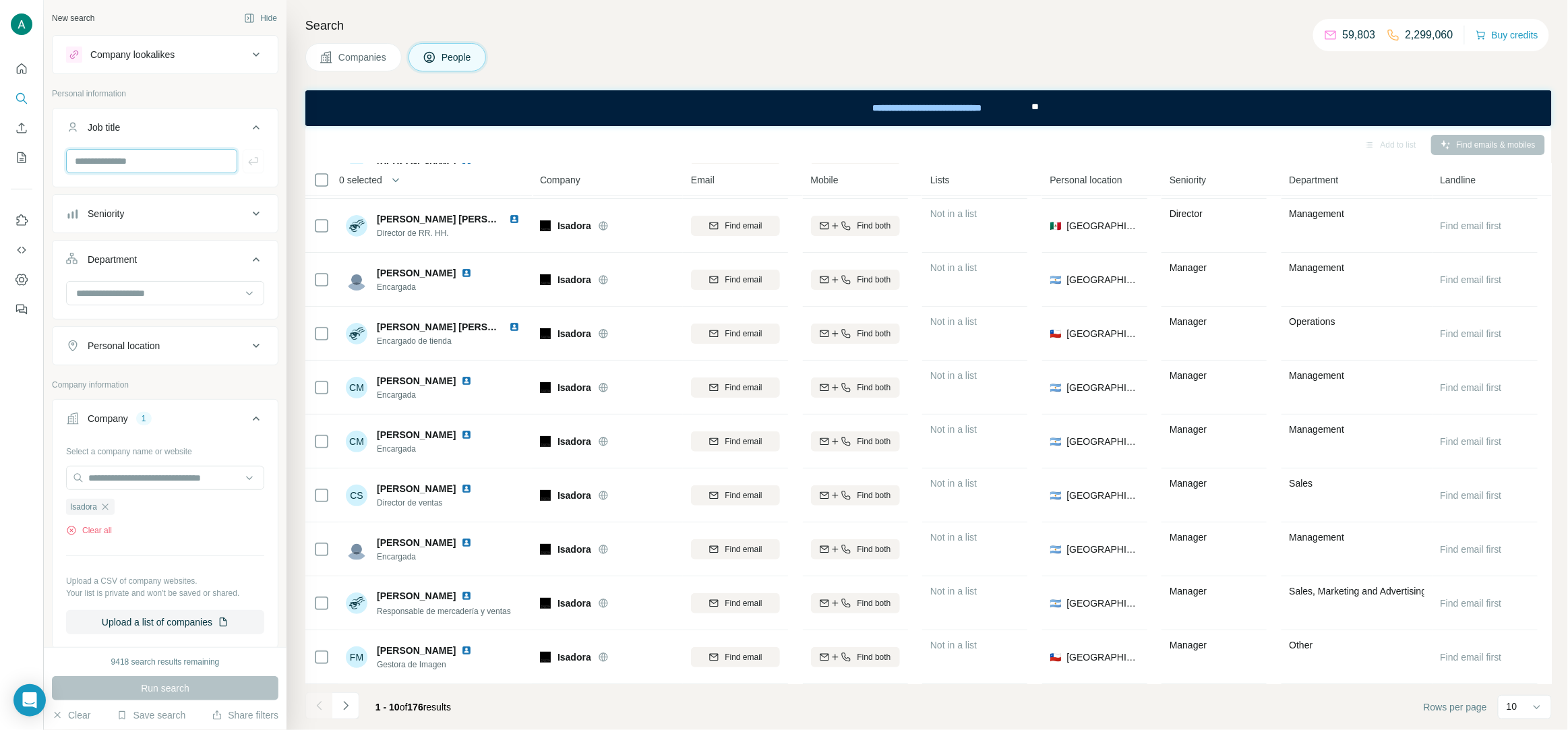
click at [195, 161] on input "text" at bounding box center [152, 161] width 171 height 24
paste input "*********"
type input "*********"
click at [259, 169] on button "button" at bounding box center [253, 161] width 22 height 24
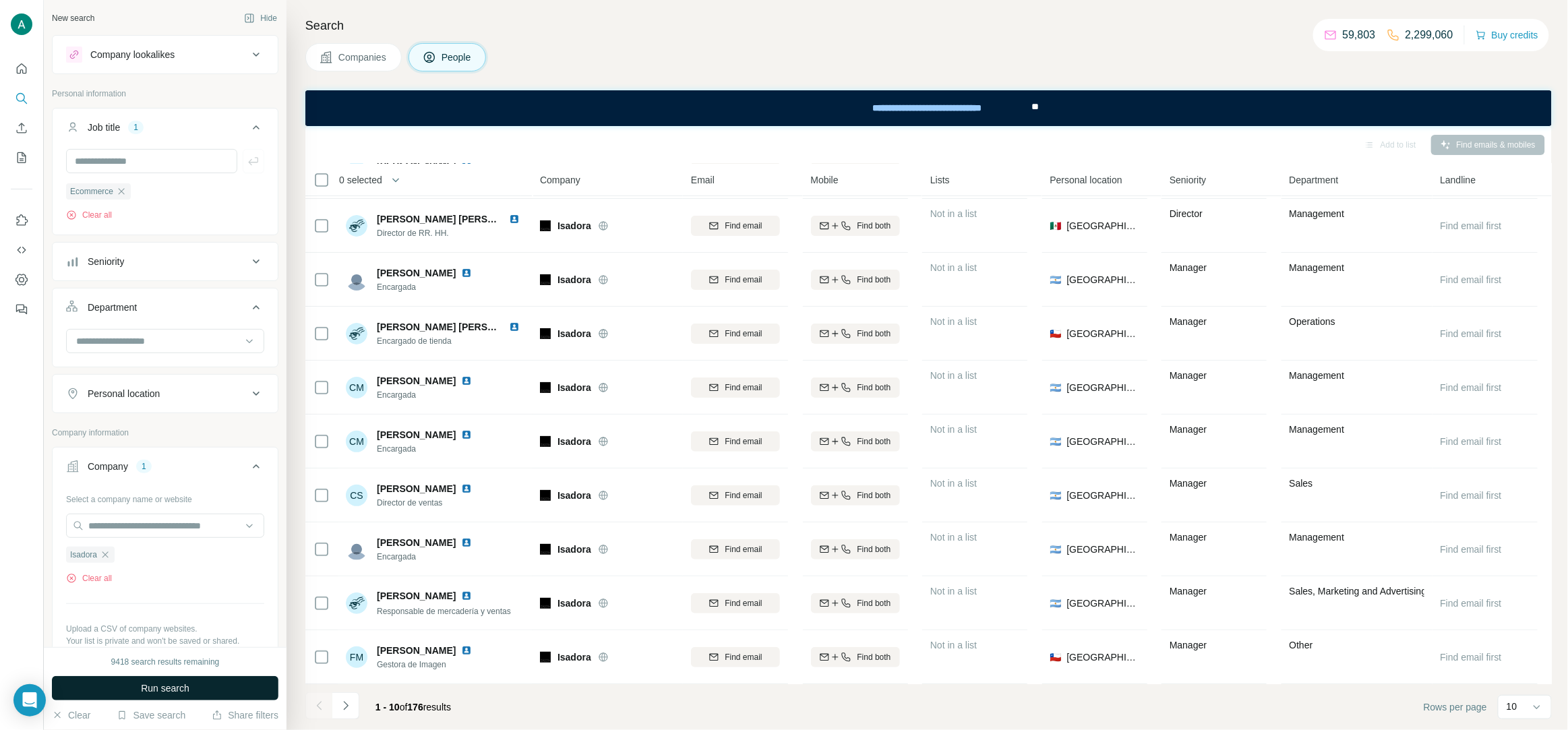
click at [154, 688] on span "Run search" at bounding box center [165, 688] width 49 height 13
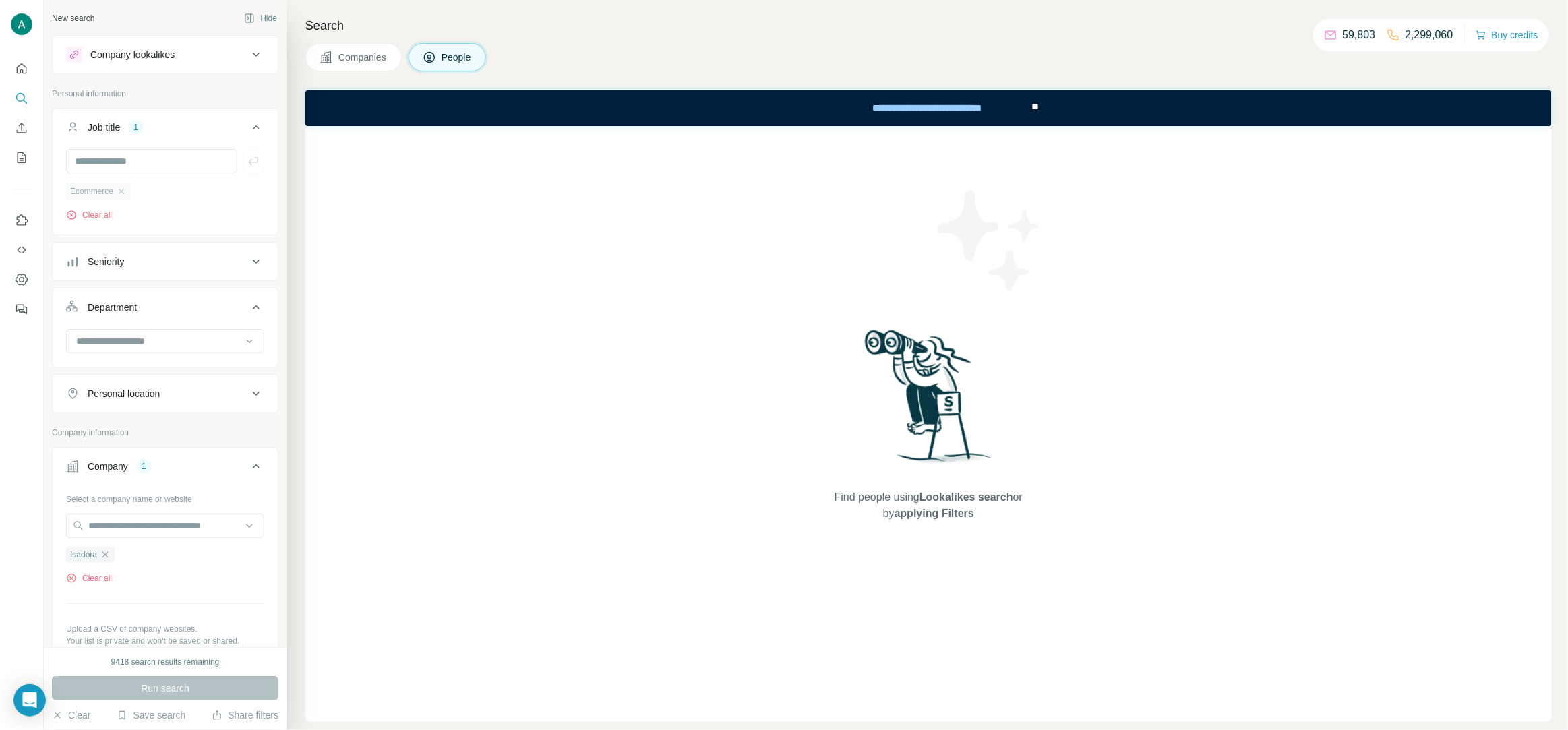
click at [125, 198] on div "Ecommerce" at bounding box center [99, 191] width 65 height 16
click at [123, 190] on icon "button" at bounding box center [121, 191] width 11 height 11
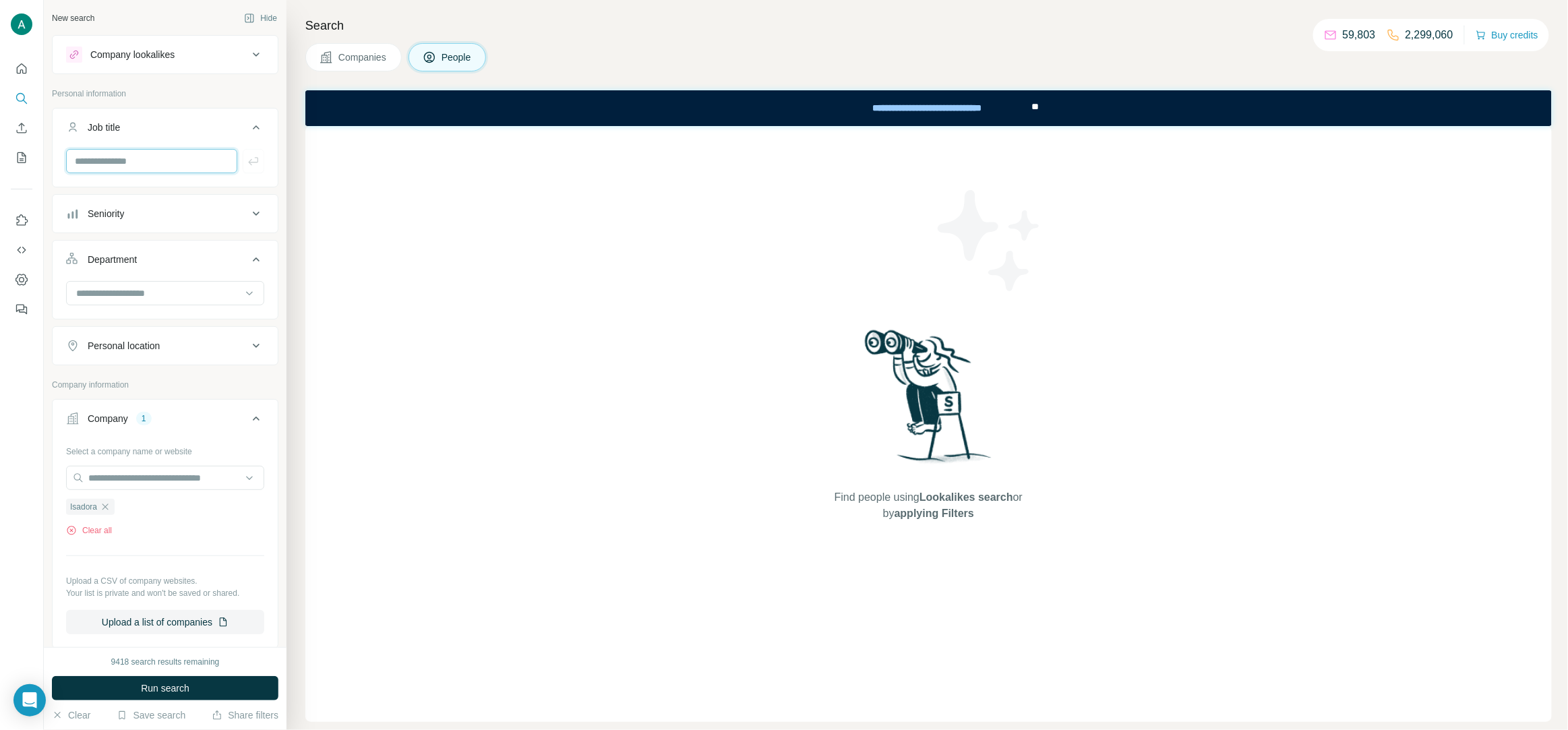
click at [114, 169] on input "text" at bounding box center [152, 161] width 171 height 24
click at [81, 169] on input "*********" at bounding box center [152, 161] width 171 height 24
type input "**********"
click at [259, 163] on icon "button" at bounding box center [253, 161] width 13 height 13
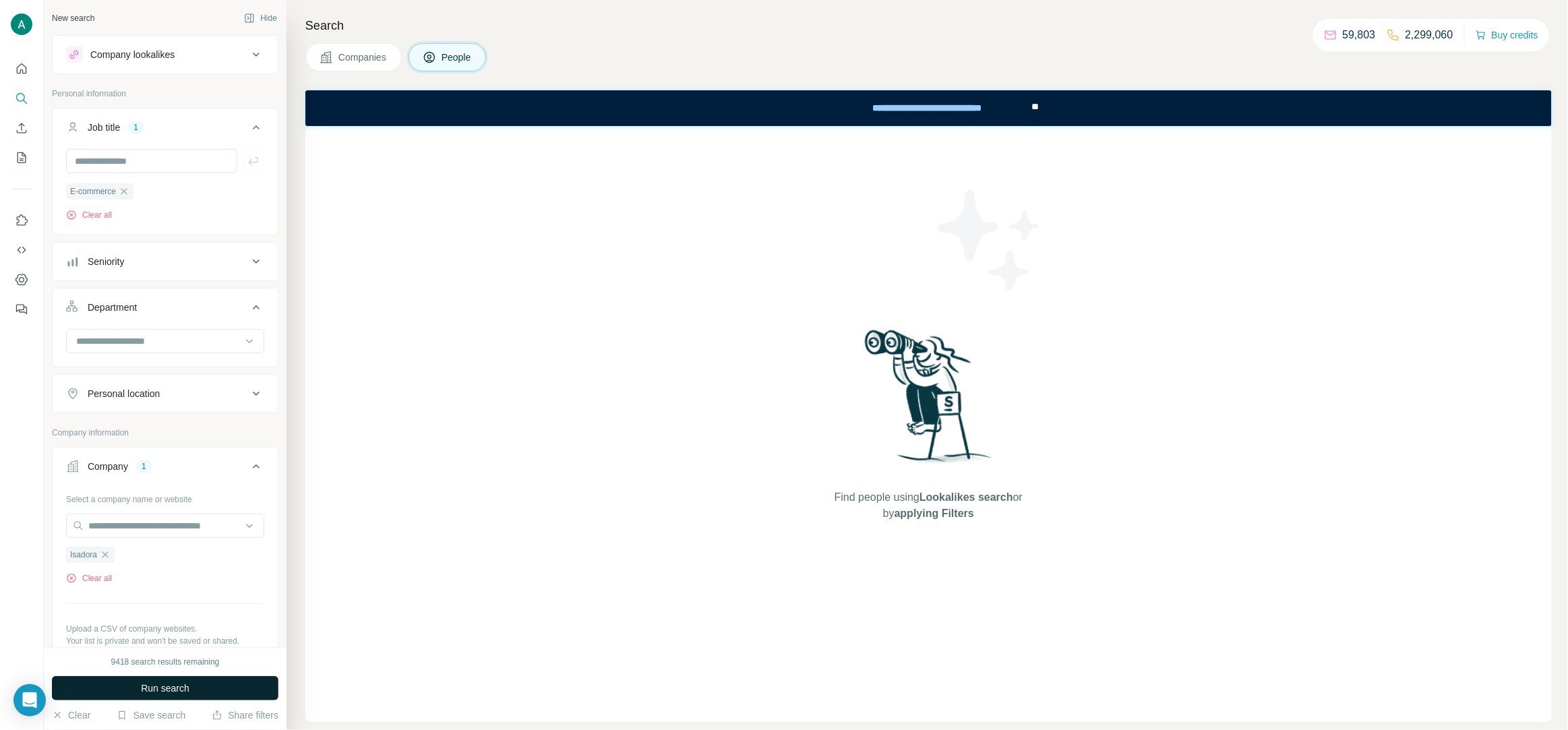
click at [200, 691] on button "Run search" at bounding box center [165, 688] width 226 height 24
click at [133, 194] on div "E-commerce" at bounding box center [100, 191] width 68 height 16
click at [128, 193] on icon "button" at bounding box center [123, 191] width 11 height 11
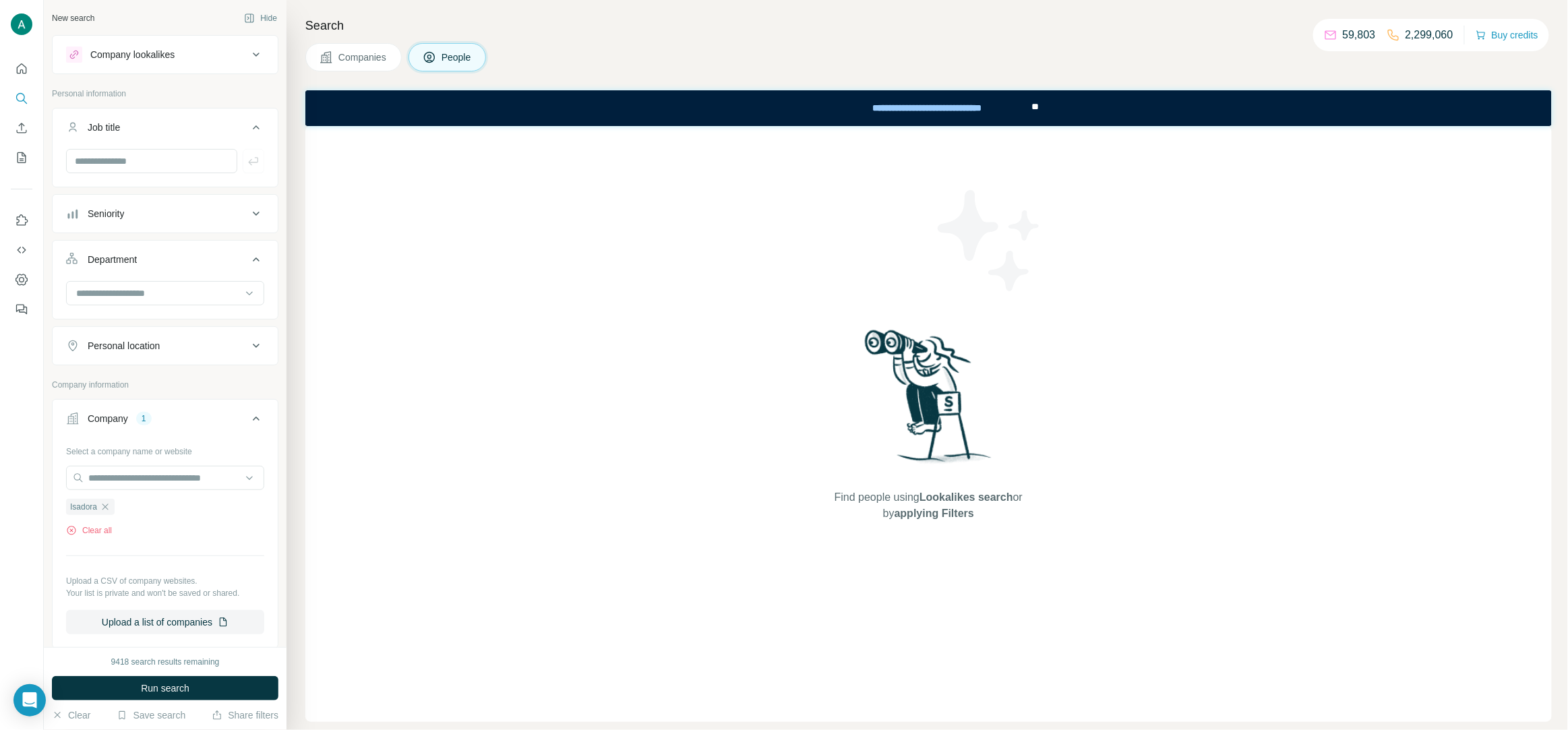
click at [186, 335] on button "Personal location" at bounding box center [165, 346] width 225 height 32
click at [187, 342] on div "Personal location" at bounding box center [157, 346] width 182 height 13
click at [180, 299] on input at bounding box center [158, 293] width 166 height 15
click at [187, 295] on input at bounding box center [158, 293] width 166 height 15
click at [176, 212] on div "Seniority" at bounding box center [157, 214] width 182 height 13
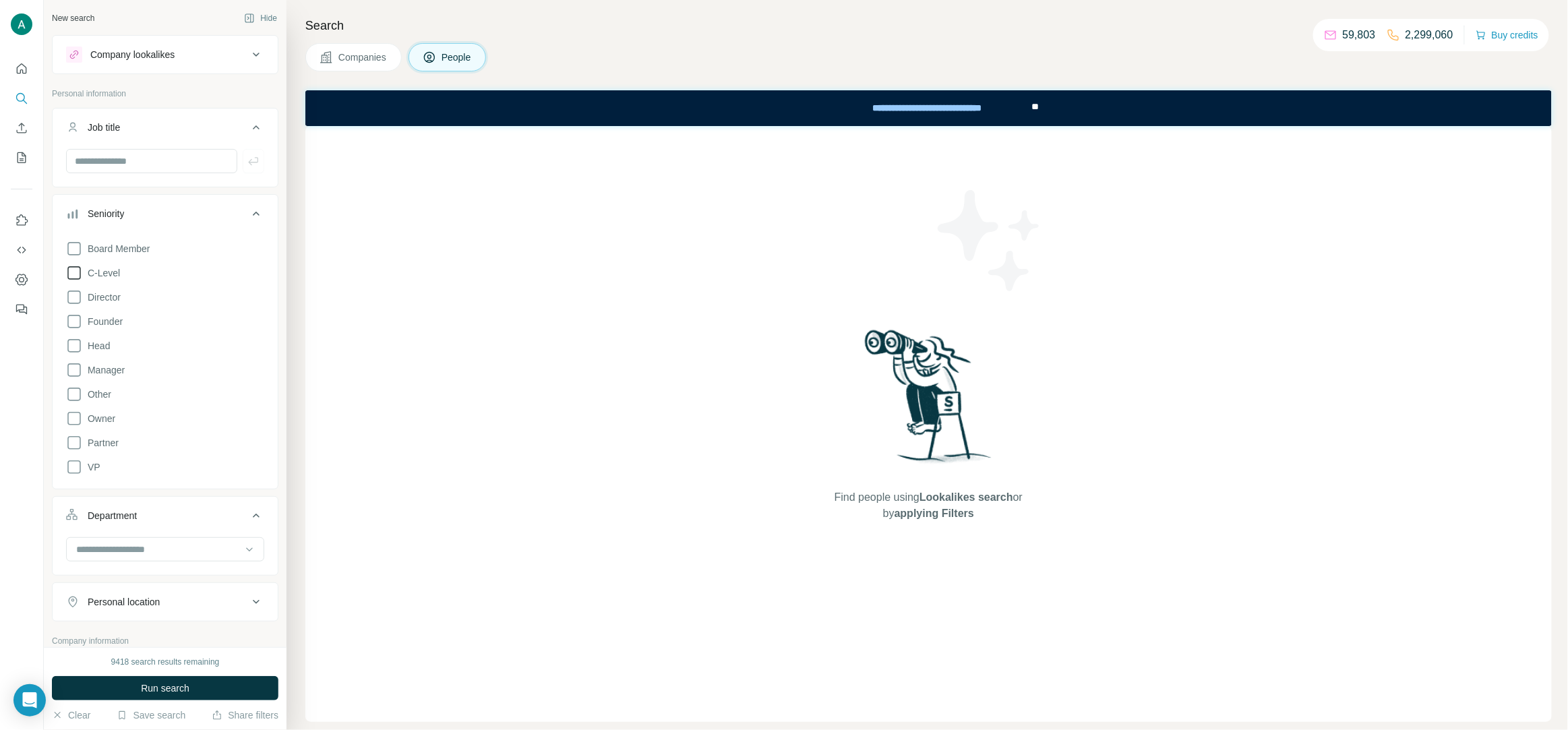
click at [115, 274] on span "C-Level" at bounding box center [102, 273] width 38 height 13
click at [216, 697] on button "Run search" at bounding box center [165, 688] width 226 height 24
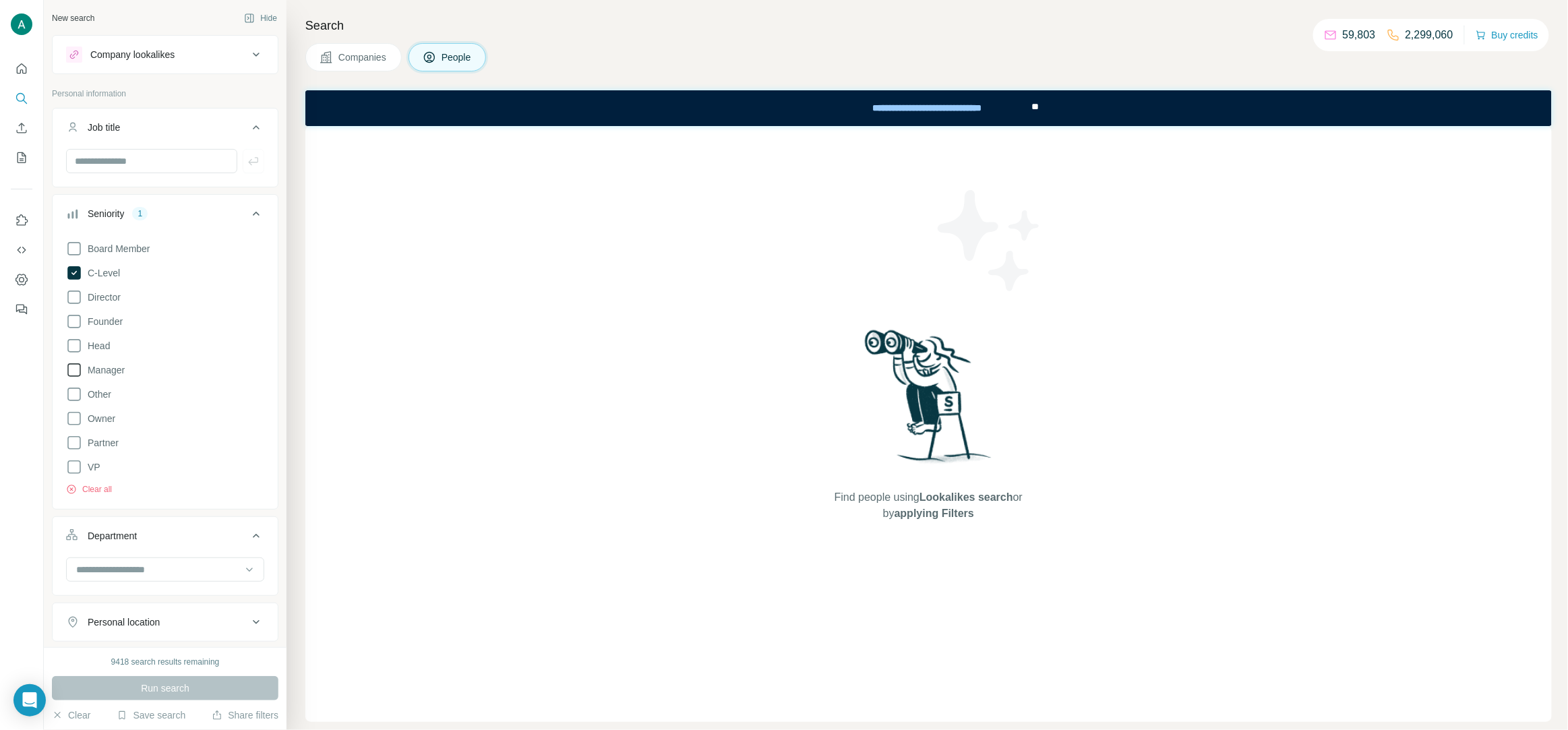
click at [111, 371] on span "Manager" at bounding box center [104, 370] width 42 height 13
click at [211, 688] on button "Run search" at bounding box center [165, 688] width 226 height 24
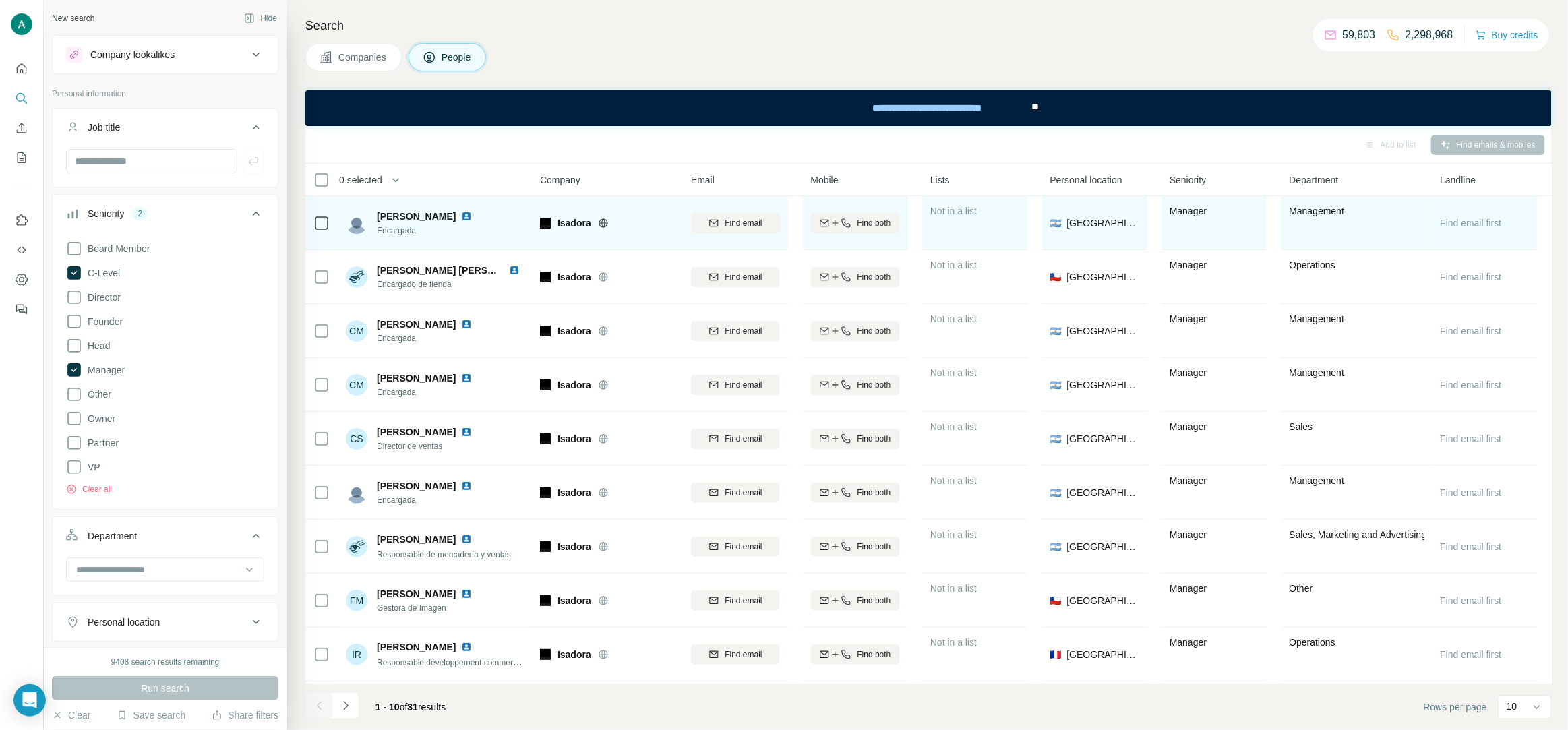
click at [401, 233] on span "Encargada" at bounding box center [427, 230] width 100 height 12
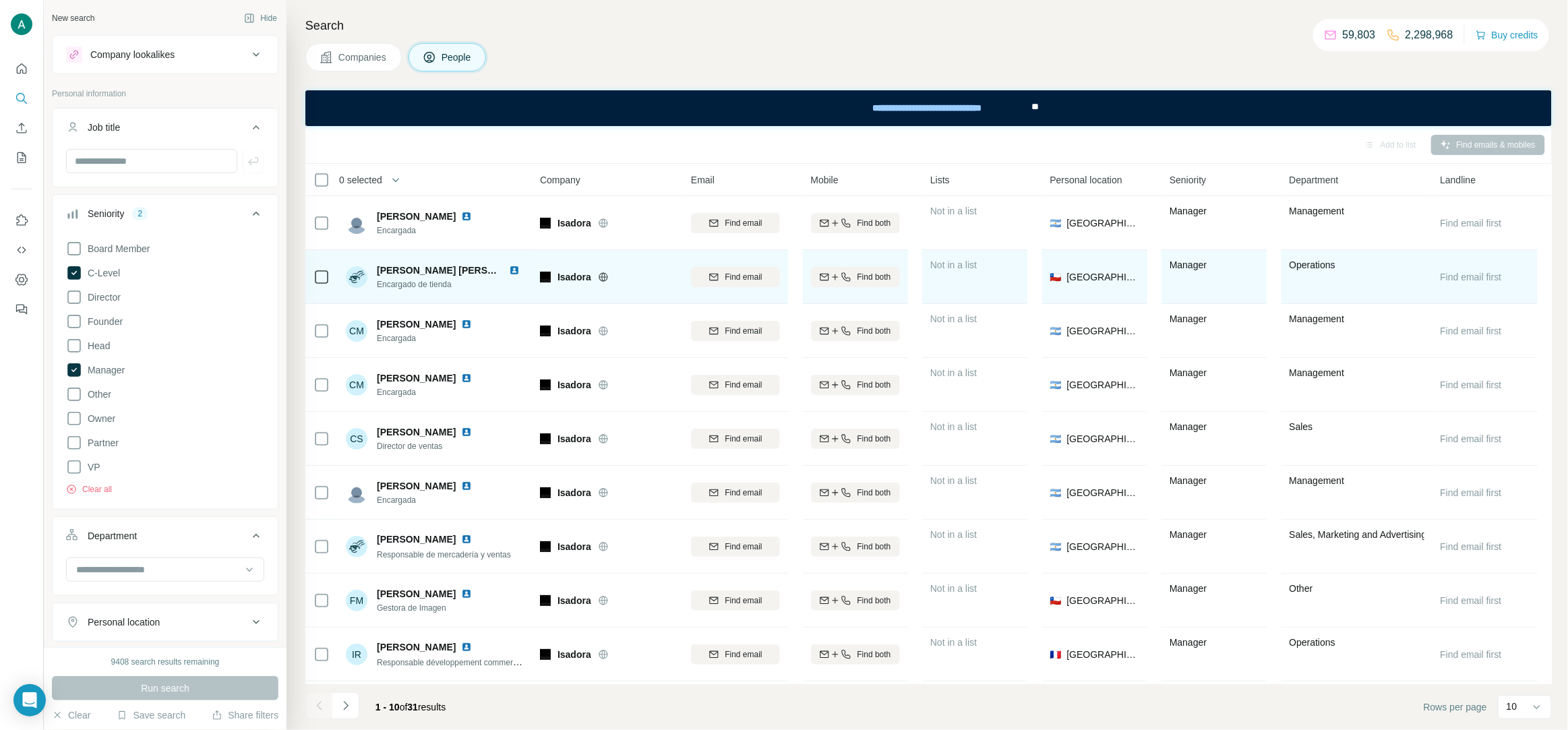
click at [459, 286] on span "Encargado de tienda" at bounding box center [451, 284] width 148 height 12
click at [424, 284] on span "Encargado de tienda" at bounding box center [451, 284] width 148 height 12
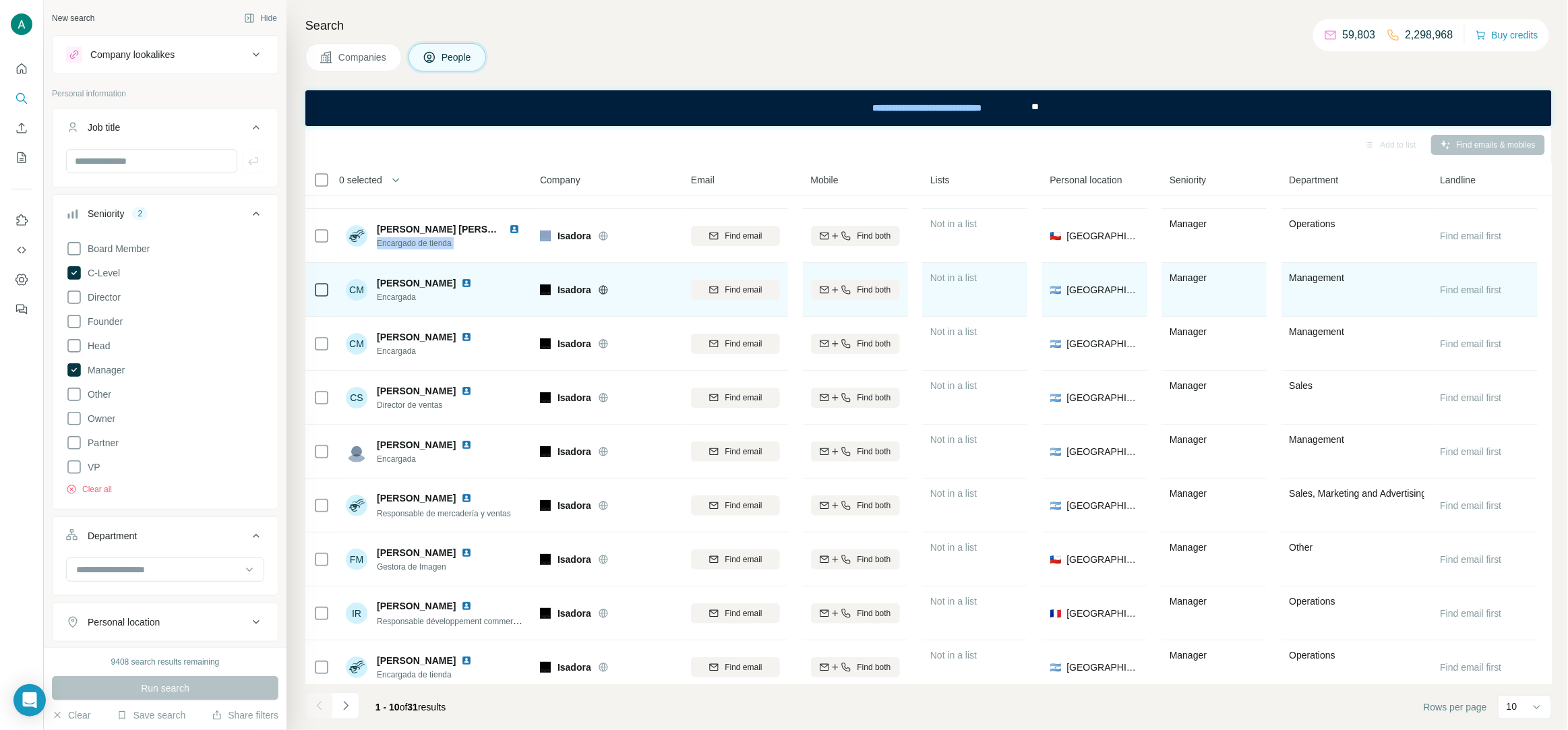
scroll to position [51, 0]
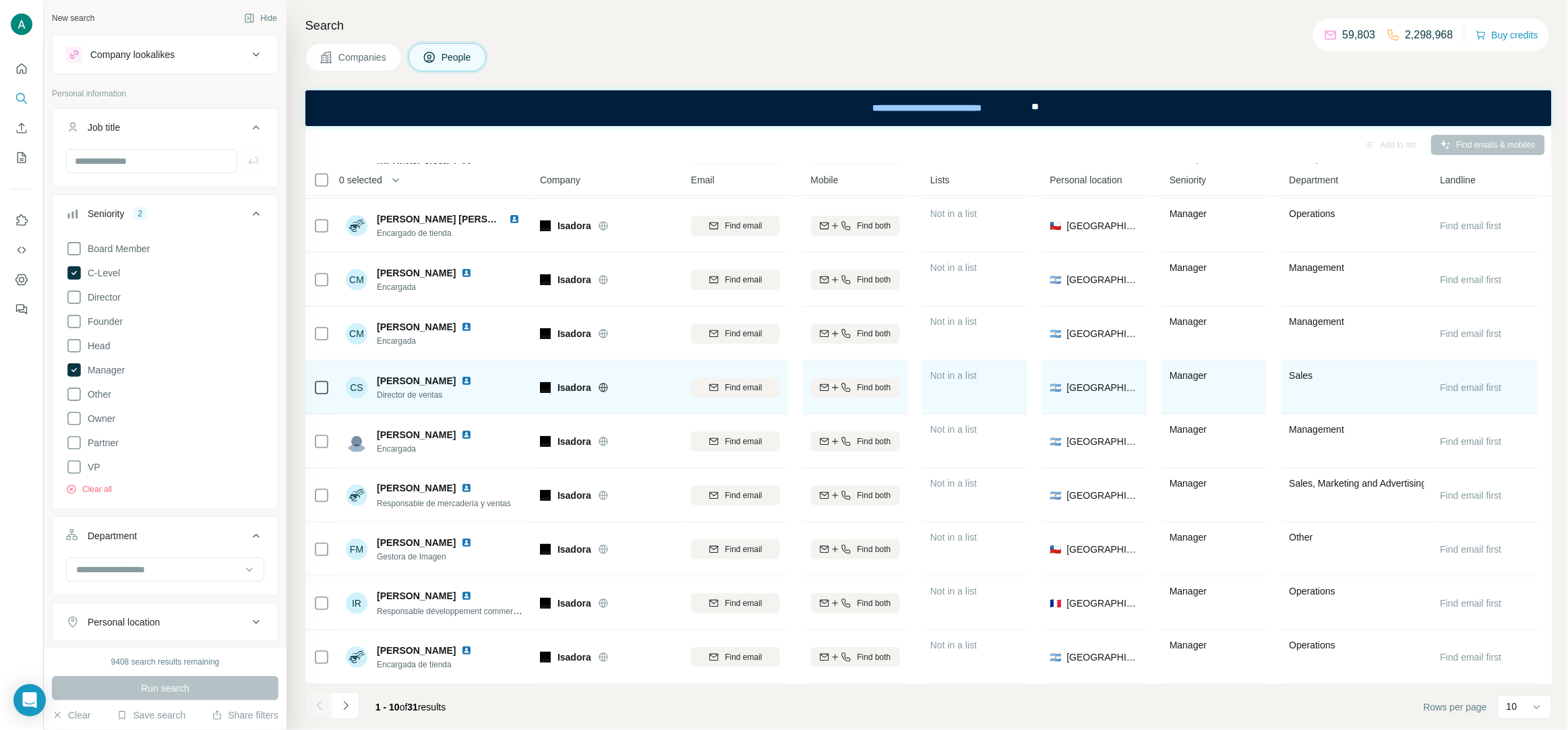
click at [411, 396] on span "Director de ventas" at bounding box center [427, 395] width 100 height 12
click at [735, 394] on button "Find email" at bounding box center [735, 387] width 89 height 20
click at [467, 382] on img at bounding box center [466, 381] width 11 height 11
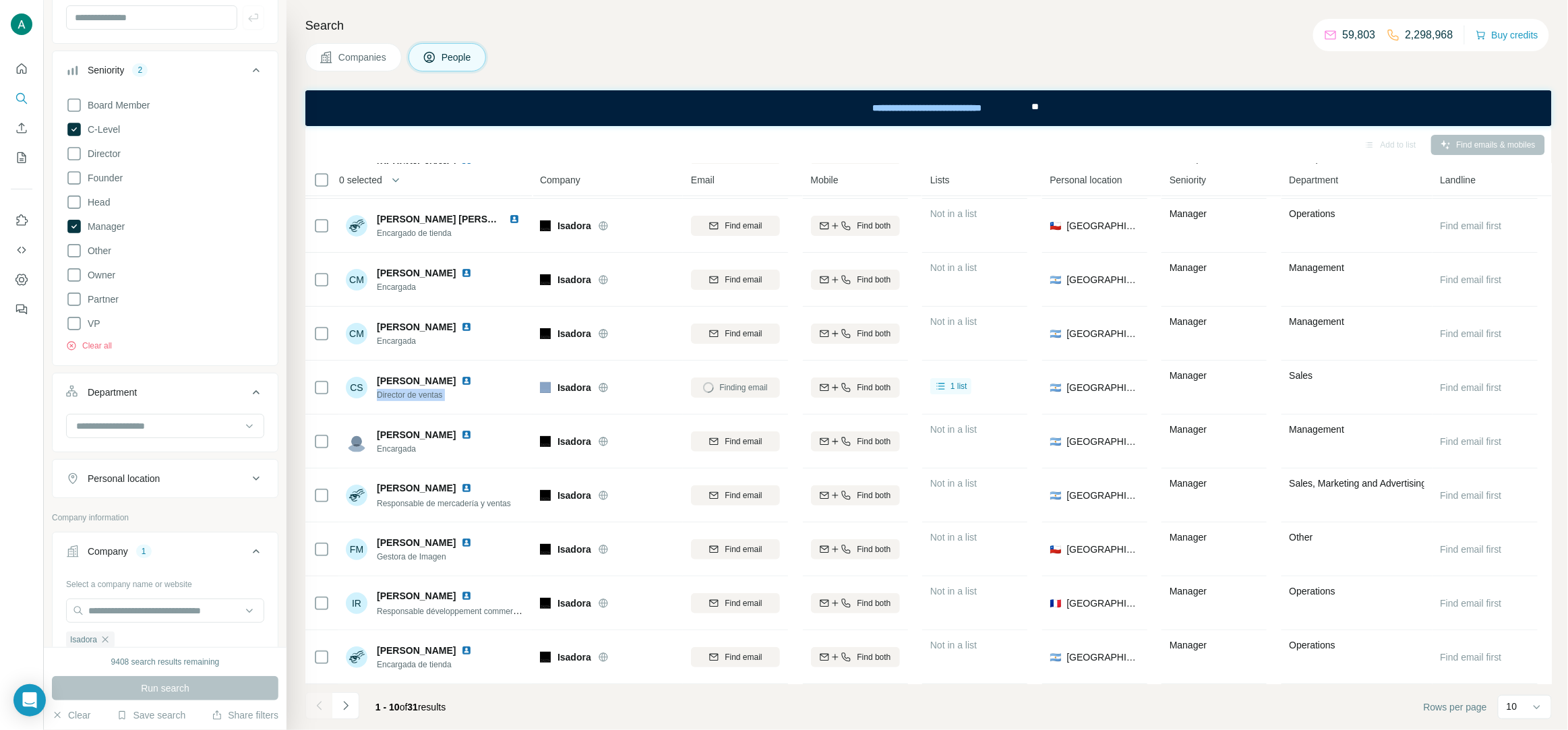
scroll to position [166, 0]
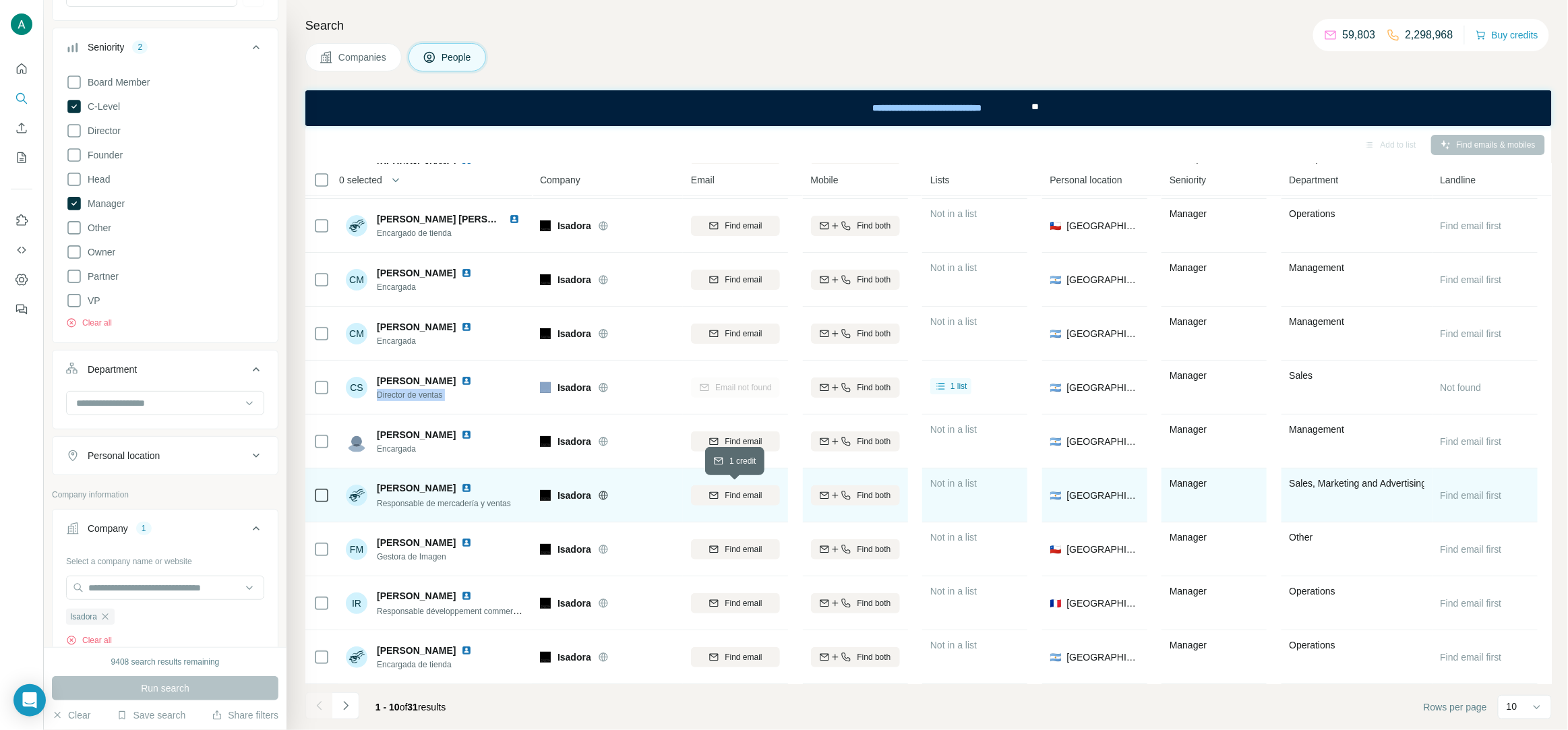
click at [732, 492] on span "Find email" at bounding box center [743, 495] width 37 height 12
click at [495, 501] on span "Responsable de mercadería y ventas" at bounding box center [443, 503] width 134 height 9
click at [494, 500] on span "Responsable de mercadería y ventas" at bounding box center [443, 503] width 134 height 9
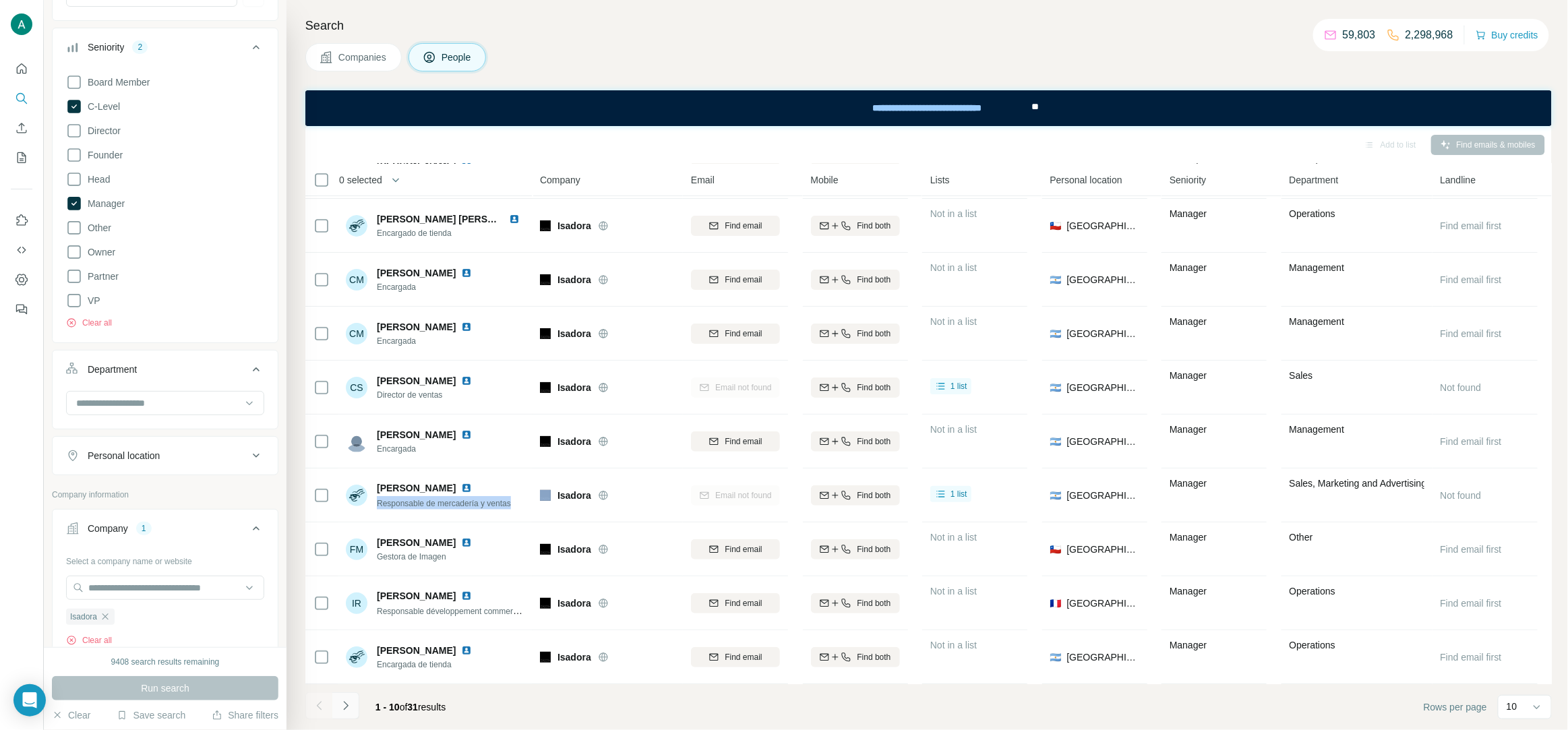
click at [346, 713] on icon "Navigate to next page" at bounding box center [345, 705] width 13 height 13
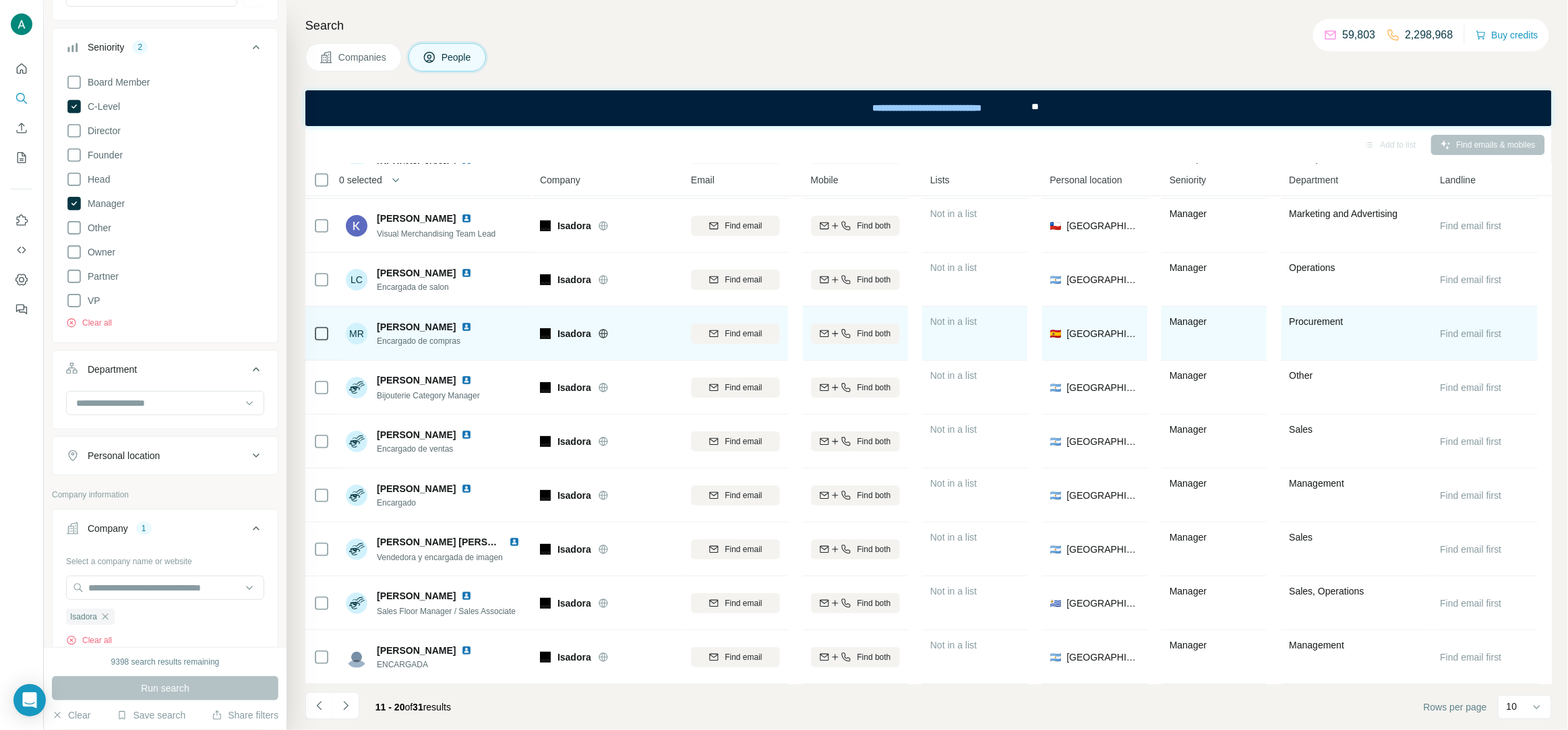
click at [443, 348] on div "MR Manuel Romero Boticario Encargado de compras" at bounding box center [435, 333] width 179 height 37
click at [444, 344] on span "Encargado de compras" at bounding box center [427, 341] width 100 height 12
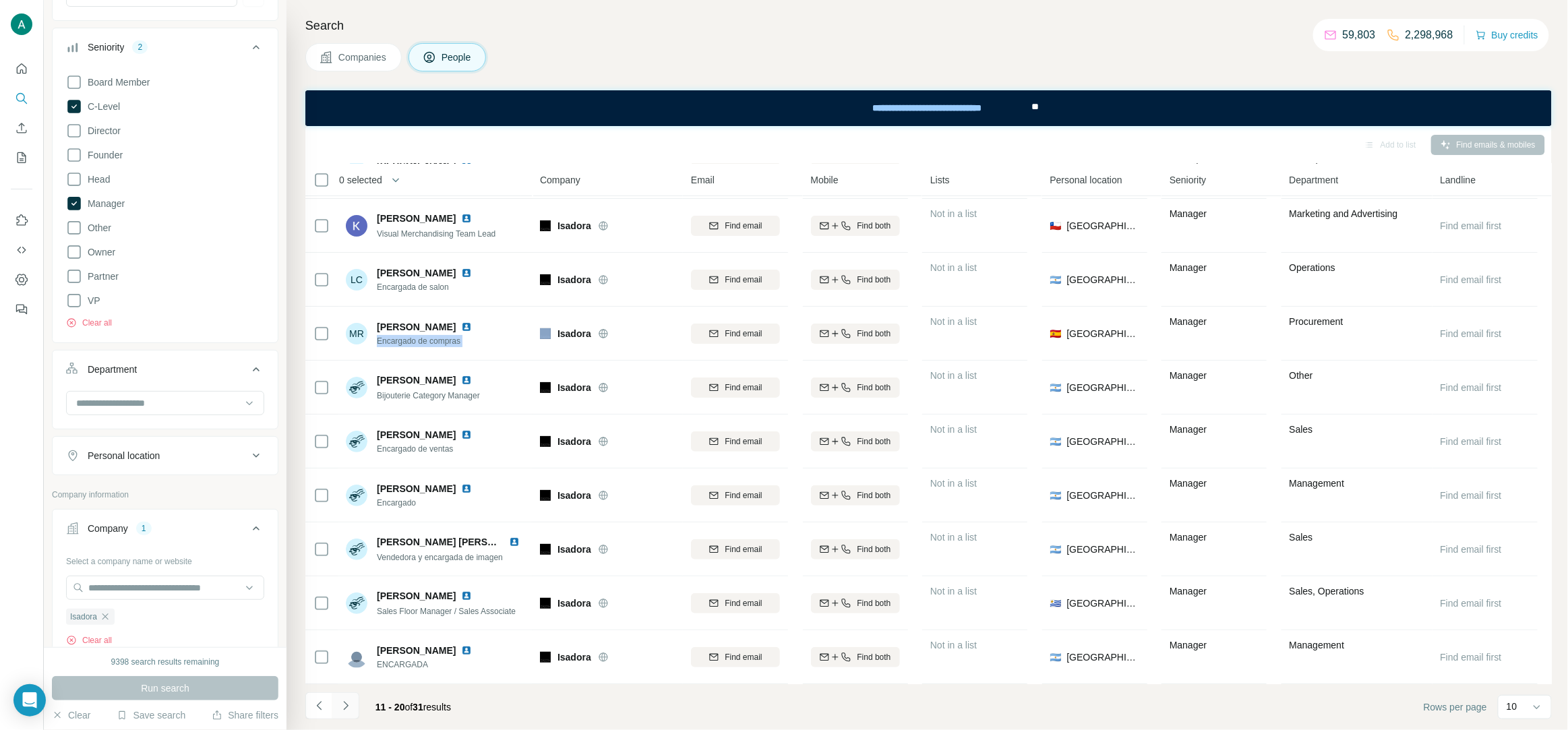
click at [348, 703] on icon "Navigate to next page" at bounding box center [345, 705] width 13 height 13
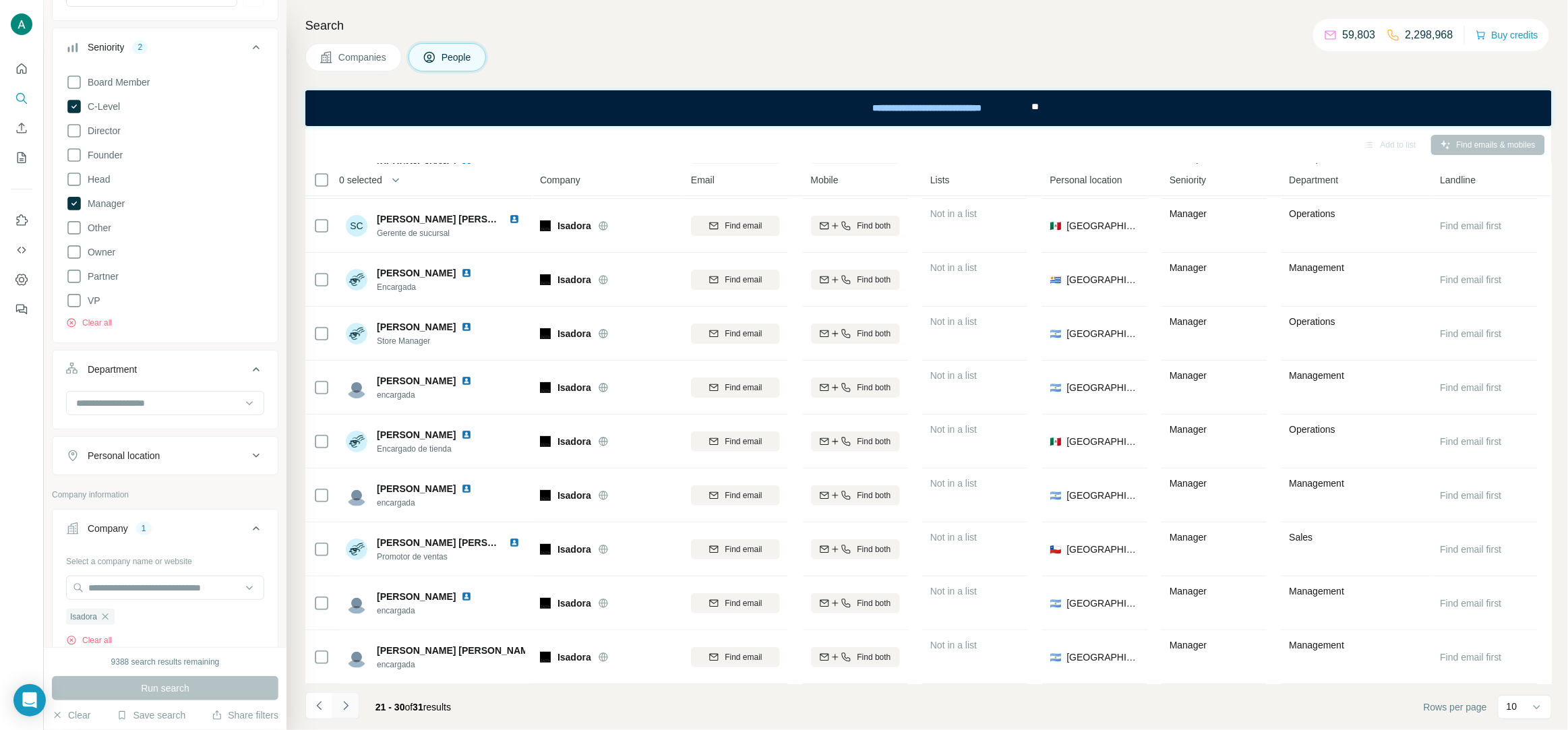
click at [346, 708] on icon "Navigate to next page" at bounding box center [345, 705] width 13 height 13
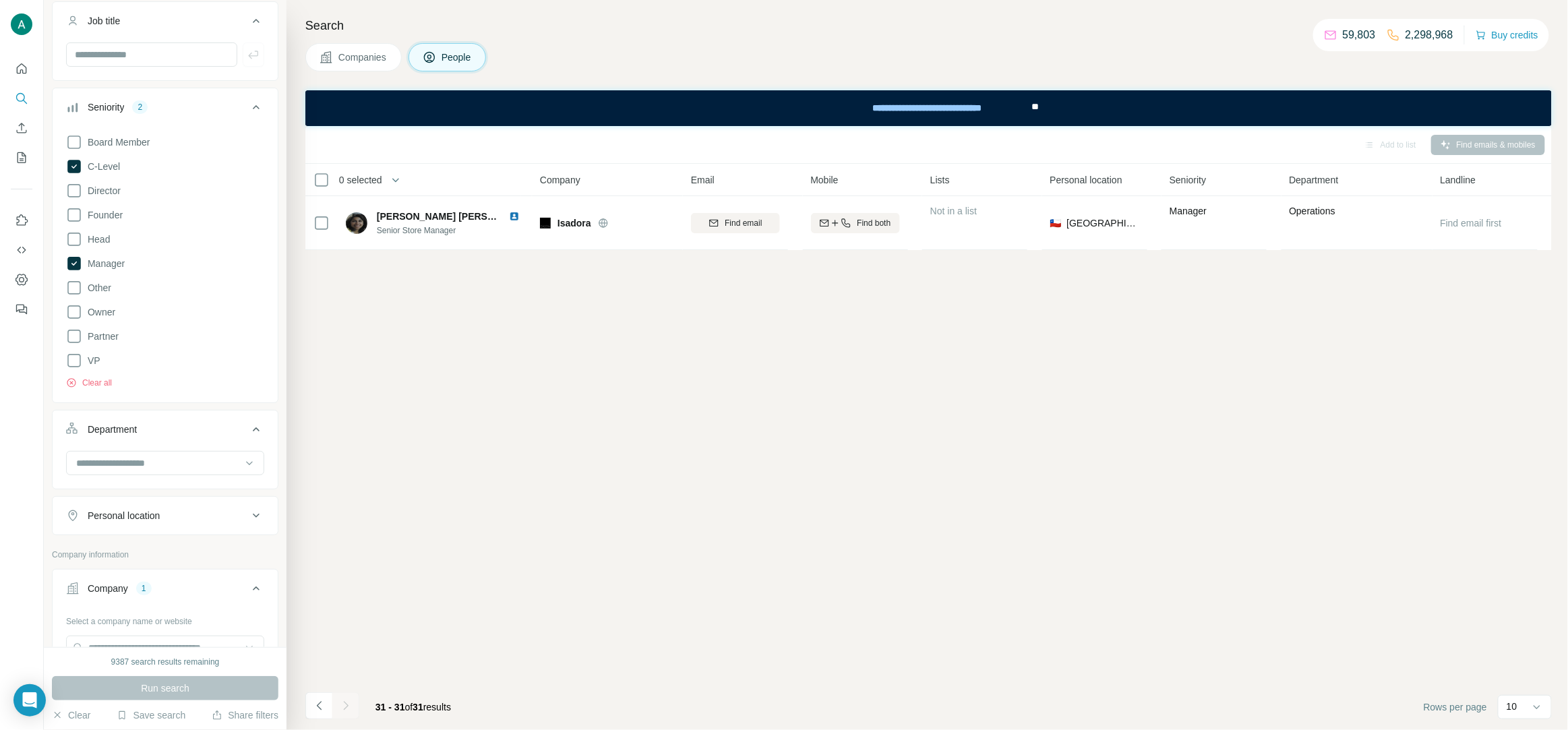
scroll to position [95, 0]
click at [74, 182] on icon at bounding box center [74, 178] width 13 height 13
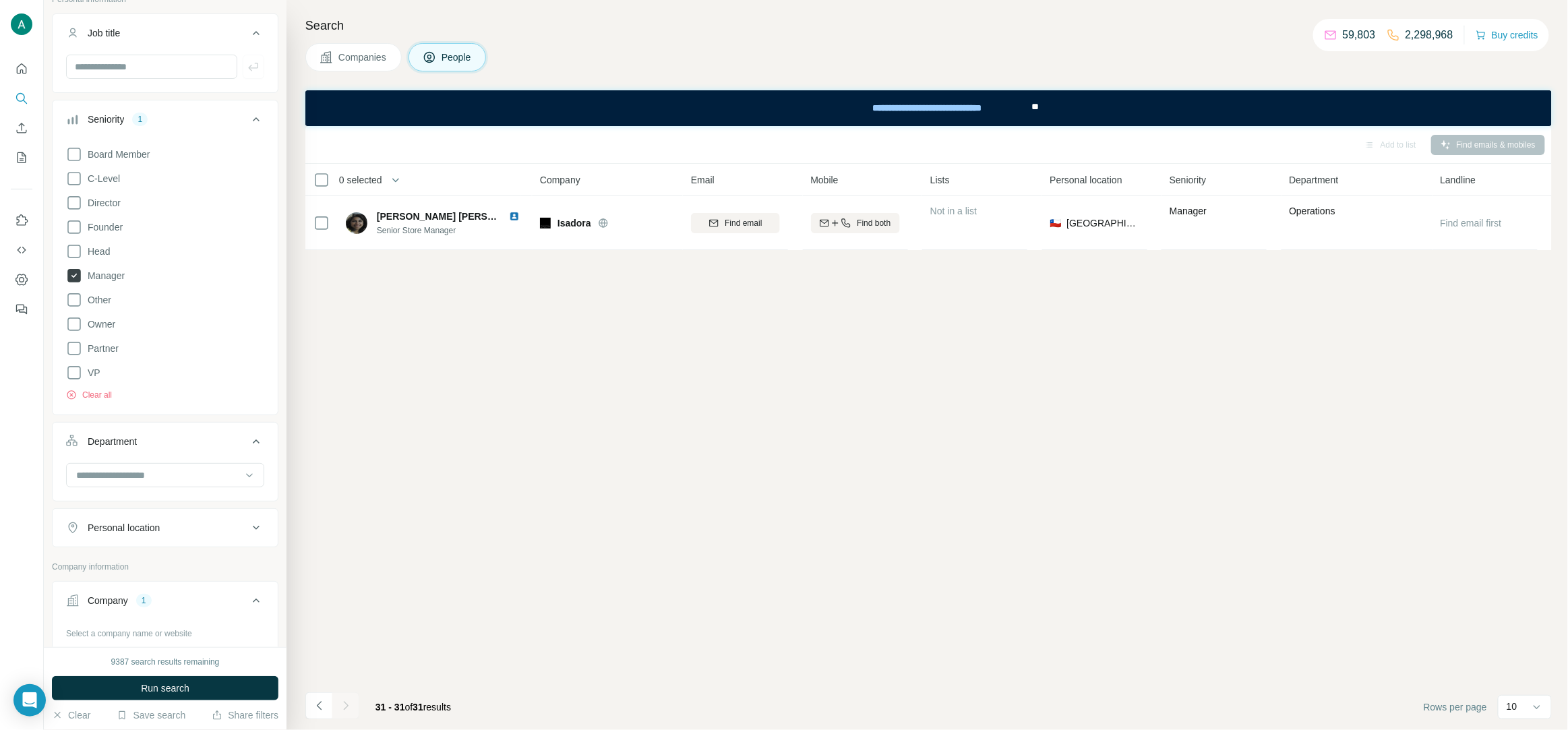
click at [76, 279] on icon at bounding box center [74, 275] width 13 height 13
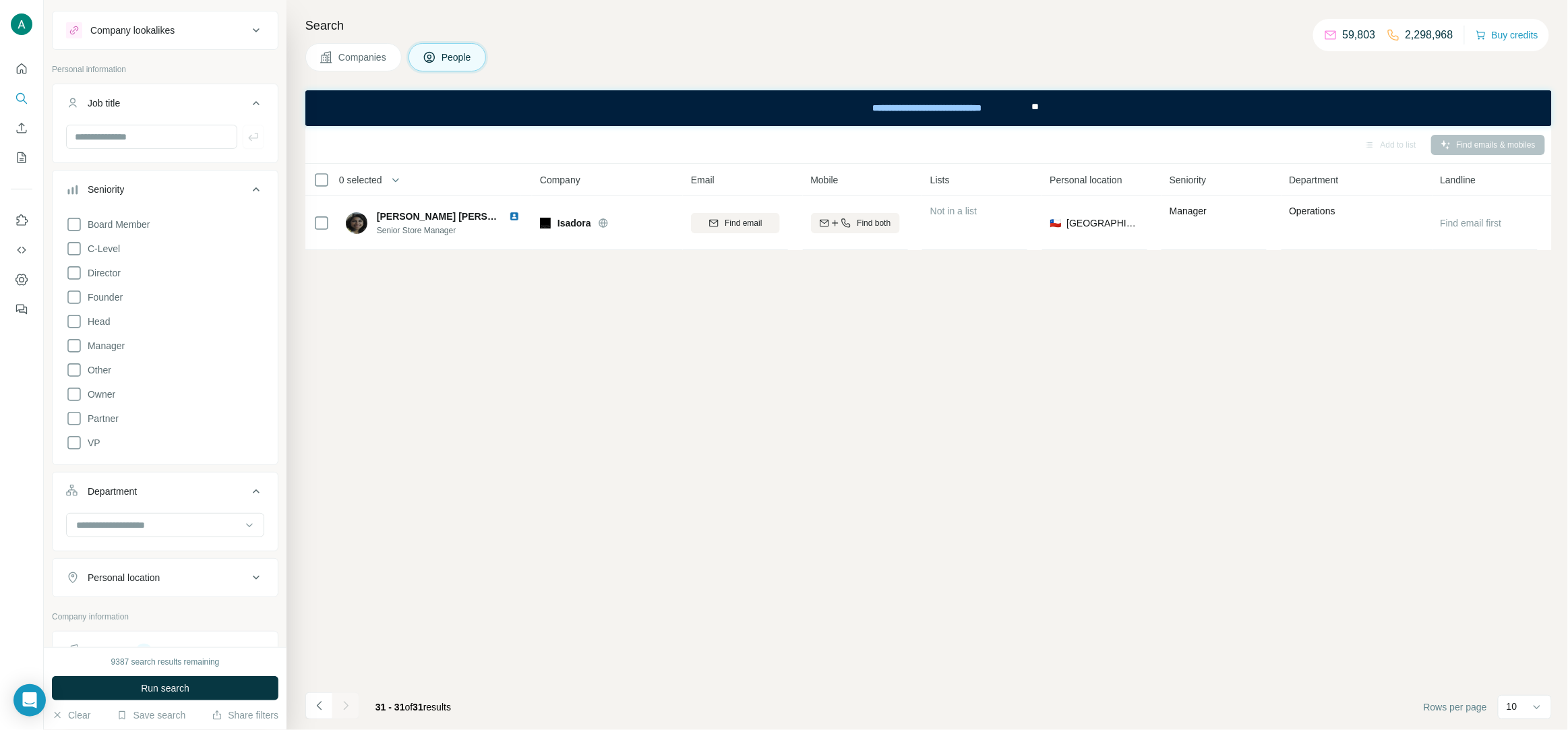
scroll to position [8, 0]
click at [173, 151] on input "text" at bounding box center [152, 153] width 171 height 24
paste input "******"
type input "******"
click at [255, 156] on icon "button" at bounding box center [253, 152] width 13 height 13
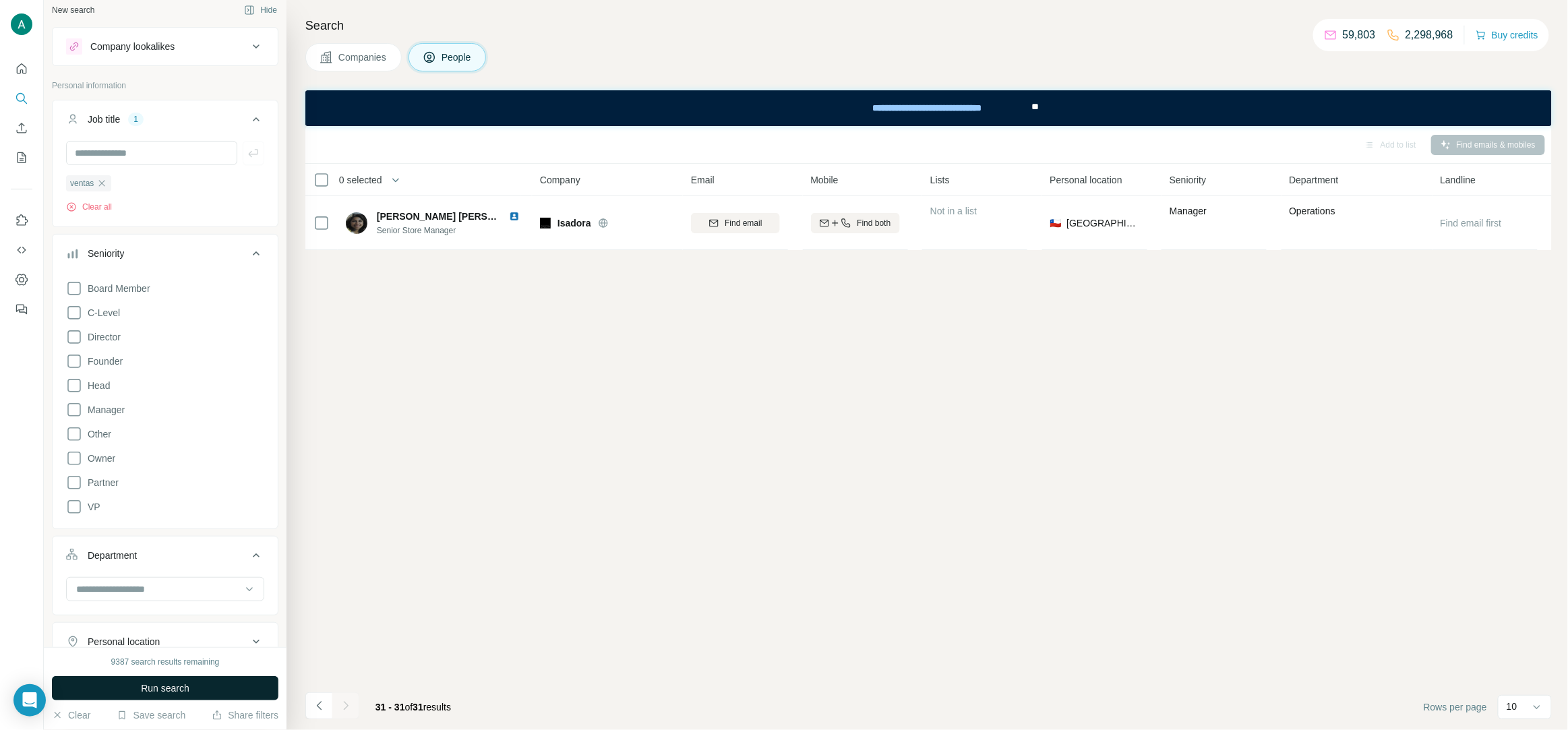
click at [188, 687] on span "Run search" at bounding box center [165, 688] width 49 height 13
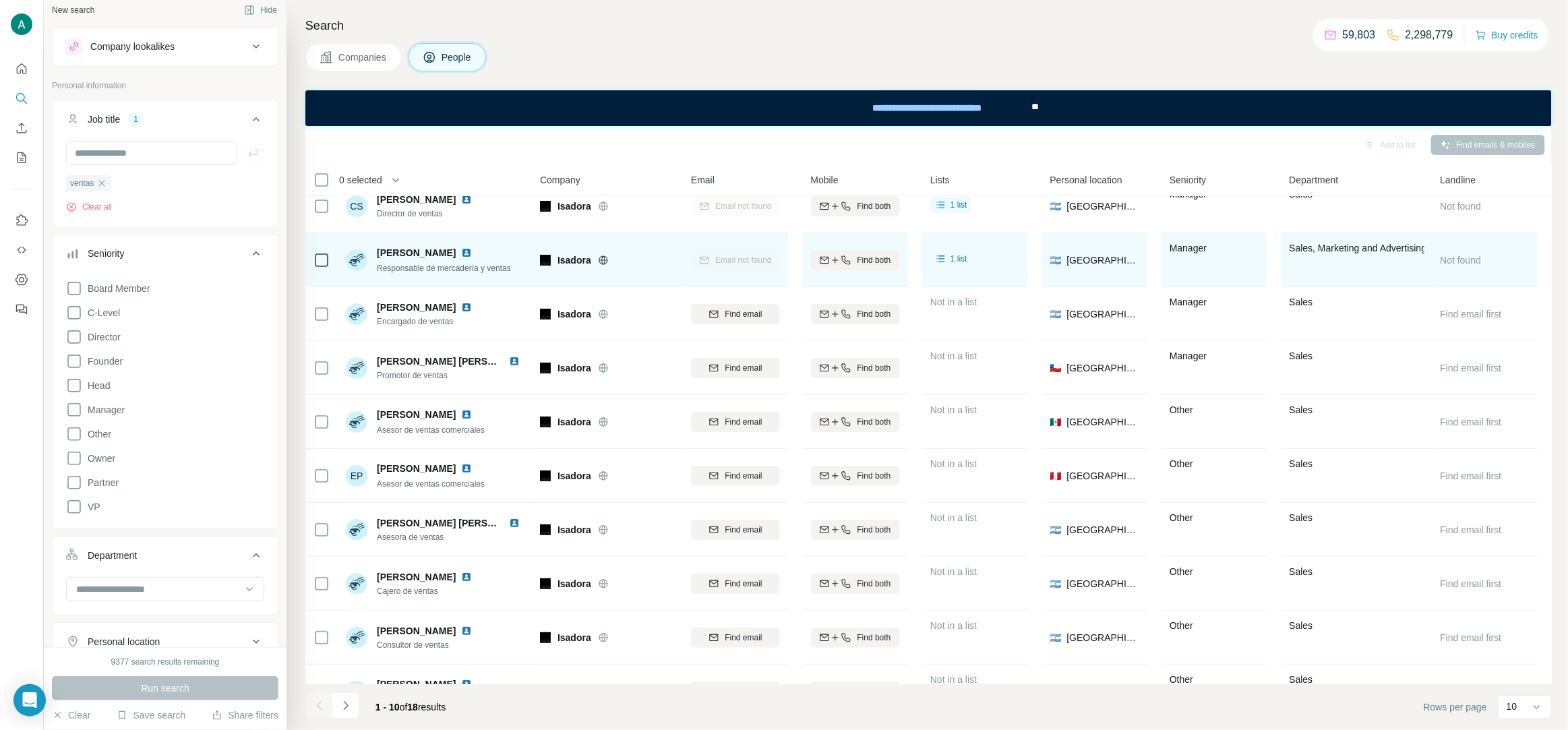
scroll to position [51, 0]
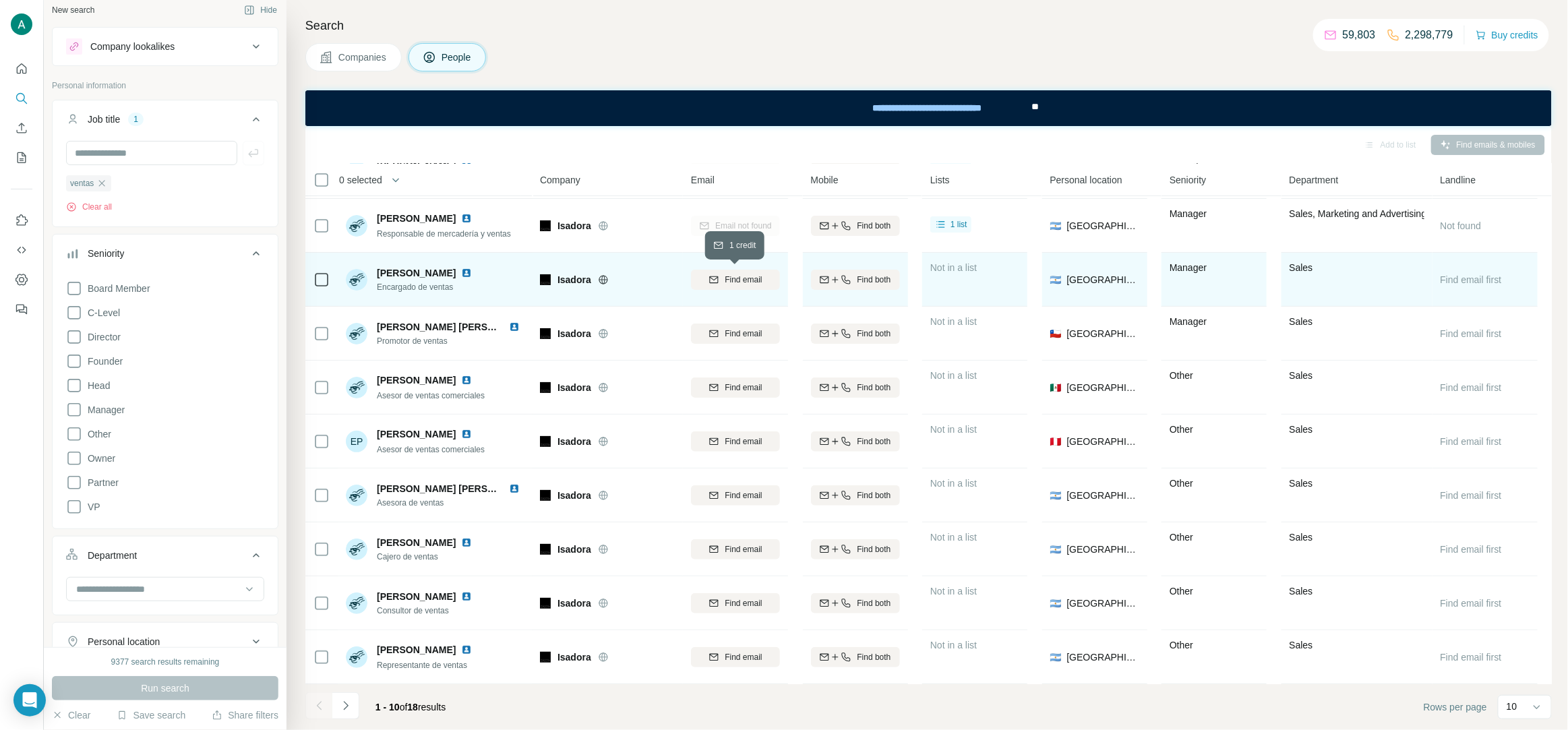
click at [733, 278] on span "Find email" at bounding box center [743, 279] width 37 height 12
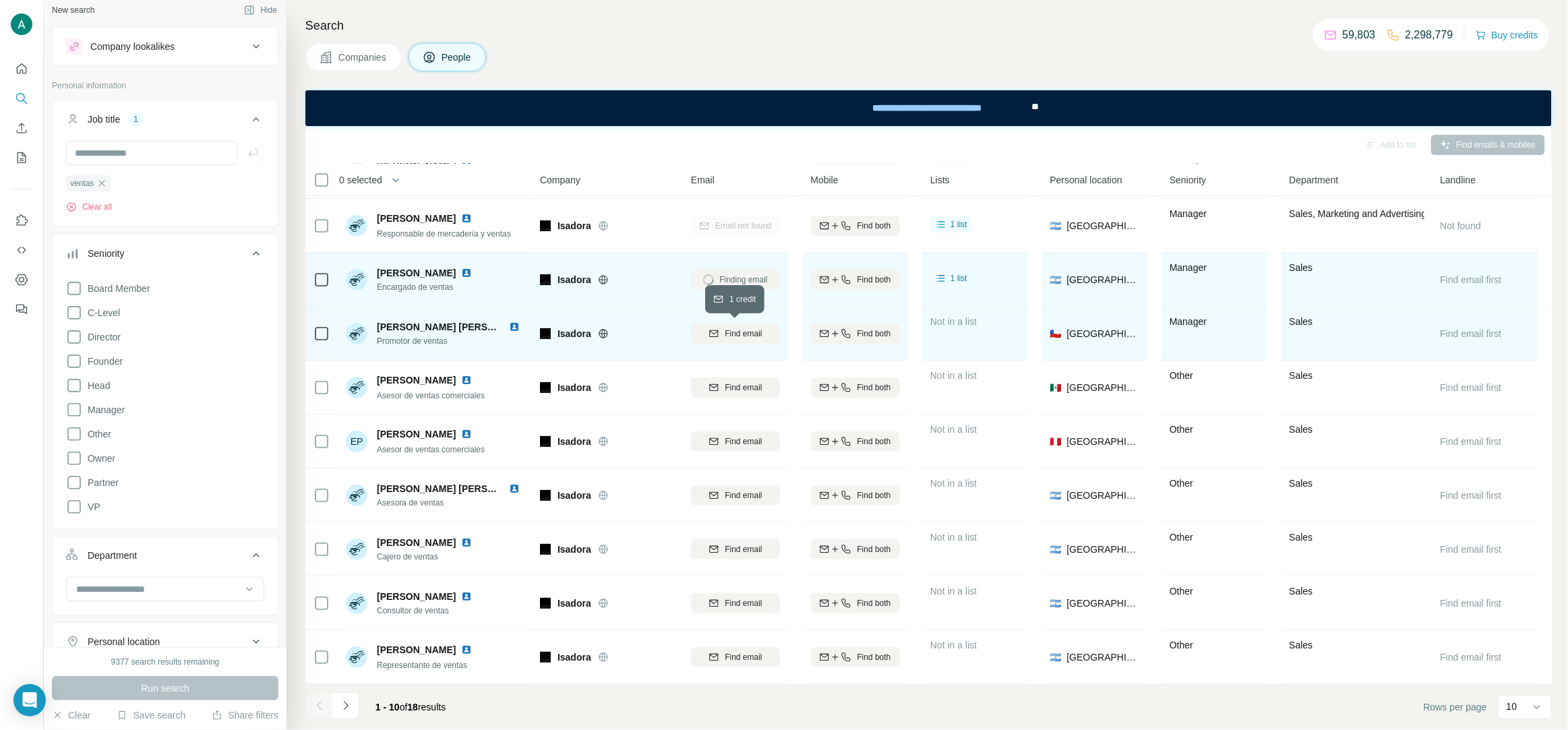
click at [738, 329] on span "Find email" at bounding box center [743, 334] width 37 height 12
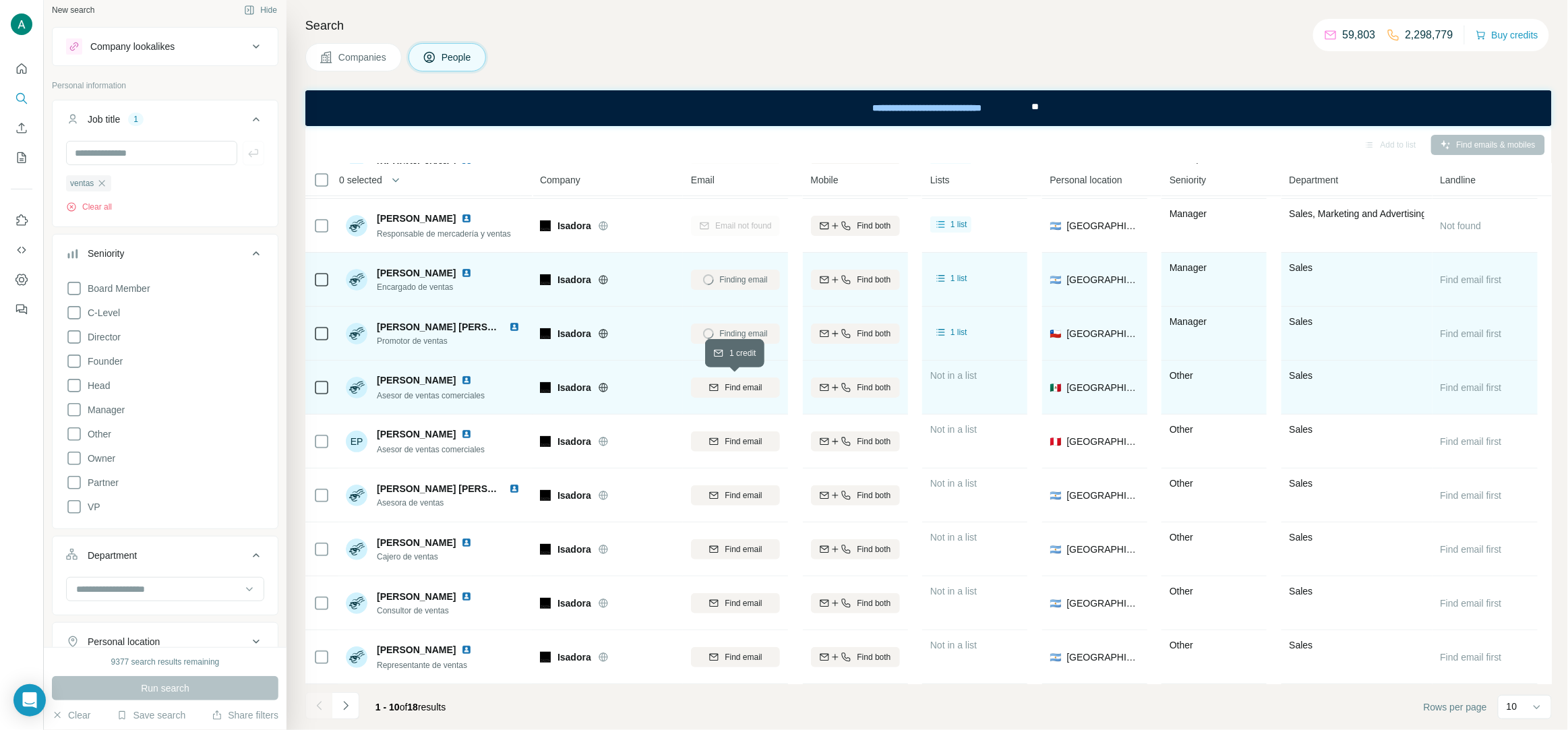
click at [744, 399] on div "Find email" at bounding box center [735, 387] width 89 height 37
click at [745, 396] on button "Find email" at bounding box center [735, 387] width 89 height 20
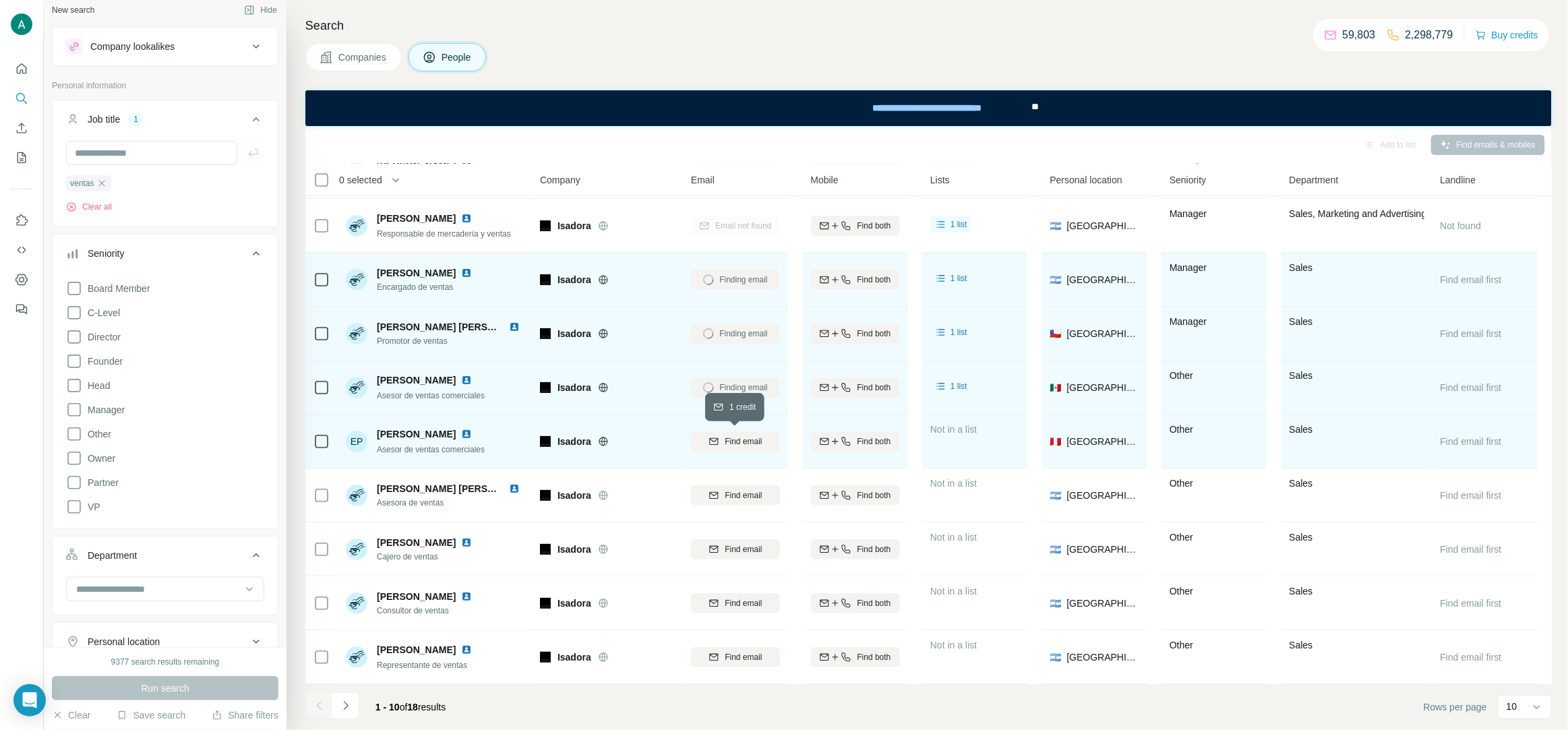
click at [740, 436] on span "Find email" at bounding box center [743, 442] width 37 height 12
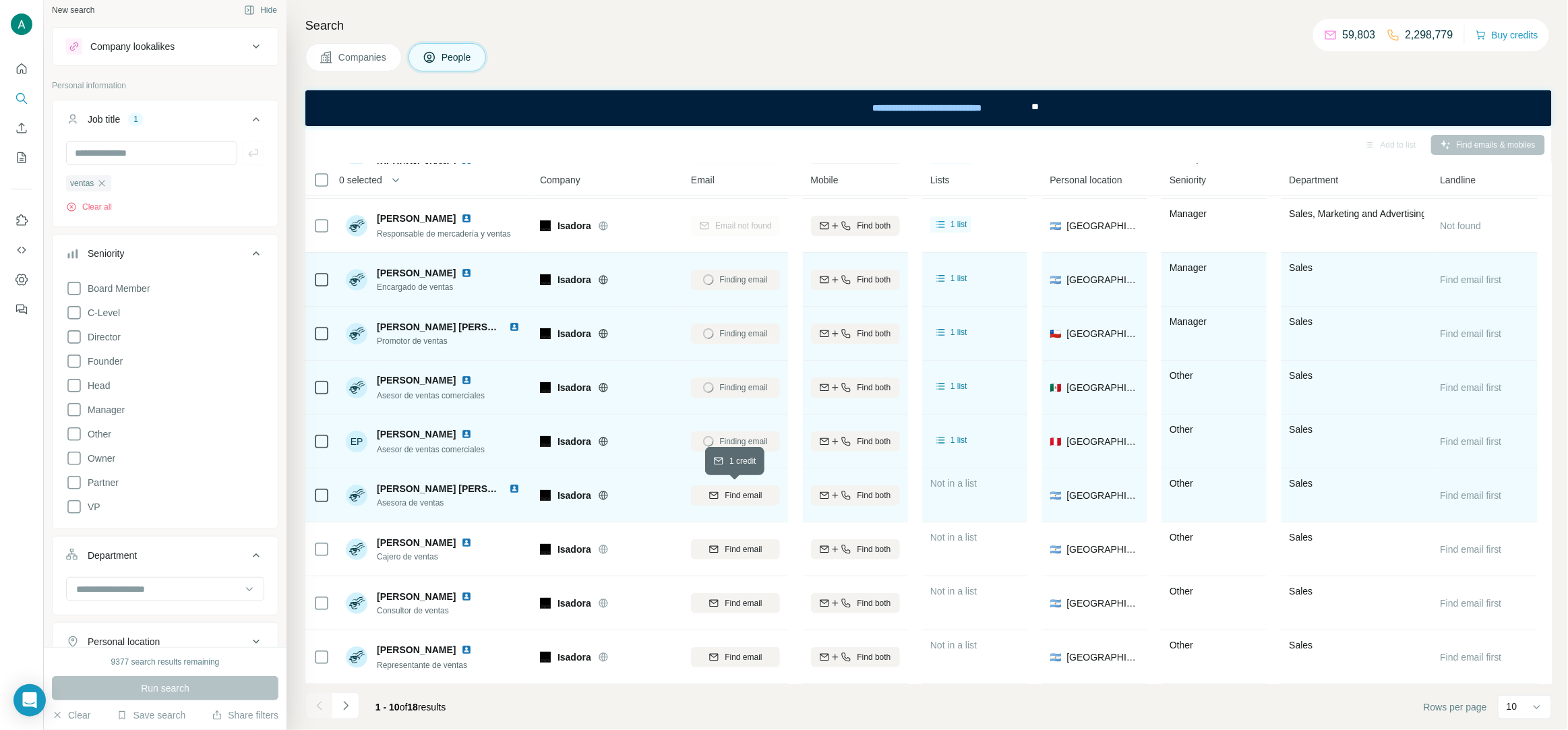
click at [740, 492] on span "Find email" at bounding box center [743, 495] width 37 height 12
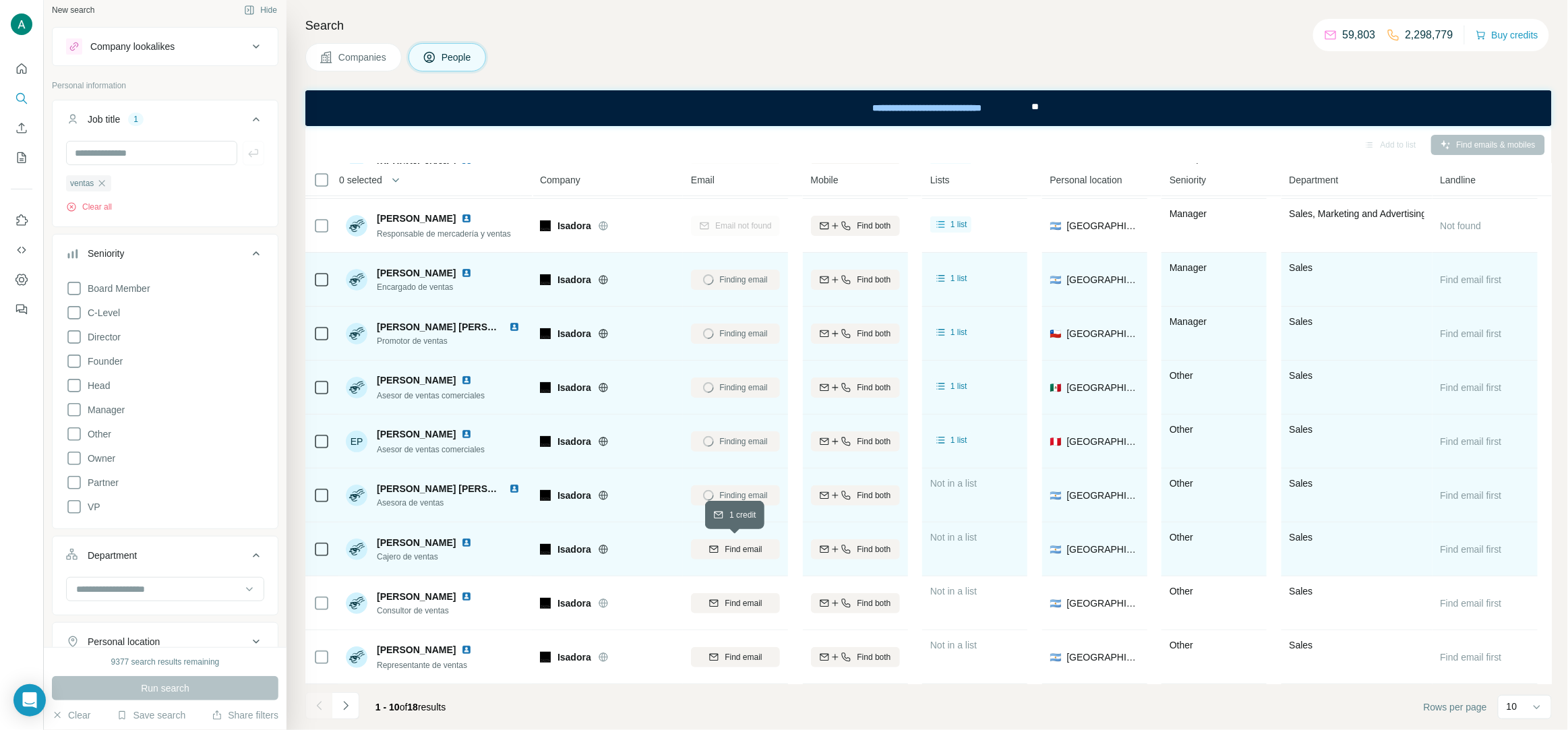
click at [734, 548] on span "Find email" at bounding box center [743, 549] width 37 height 12
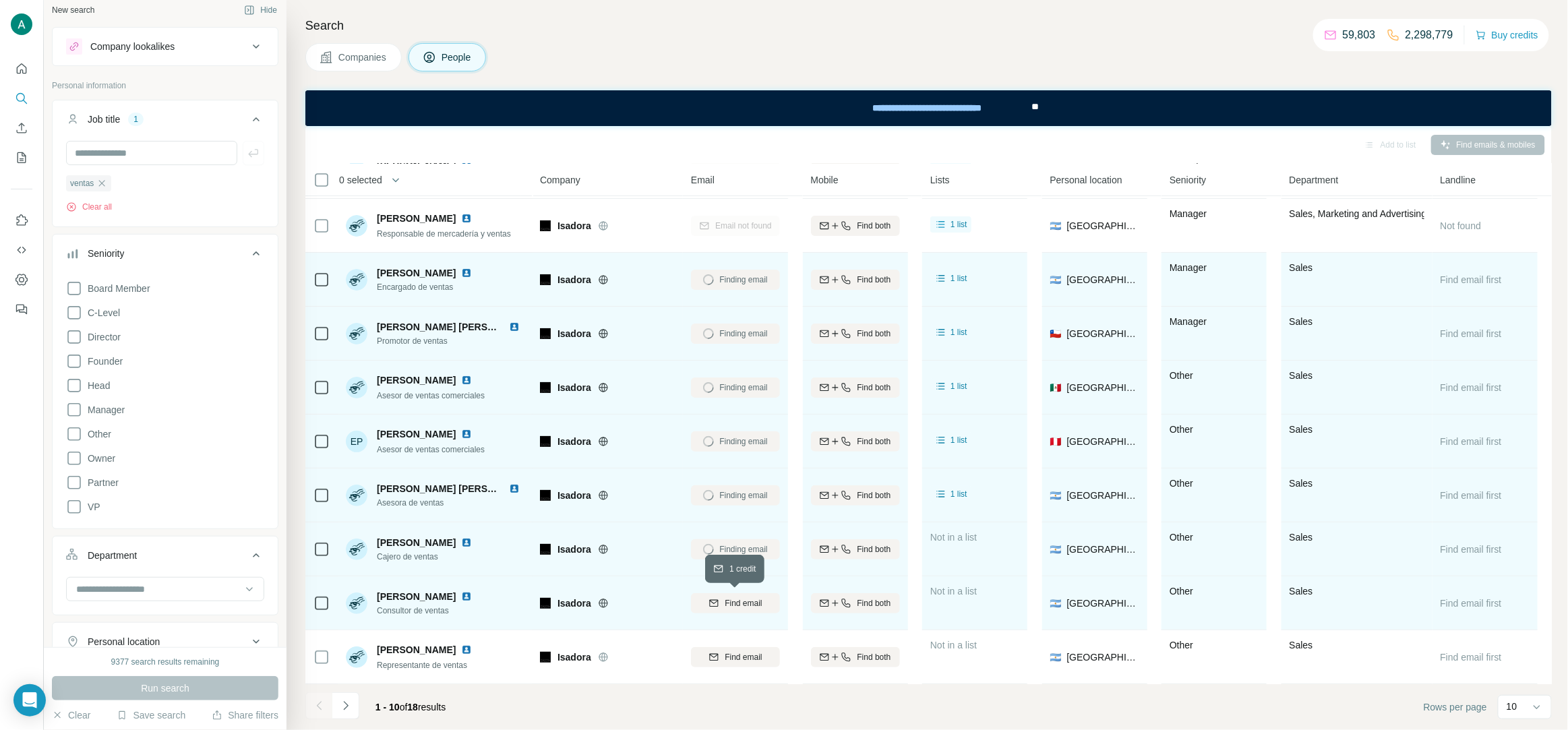
click at [737, 612] on button "Find email" at bounding box center [735, 603] width 89 height 20
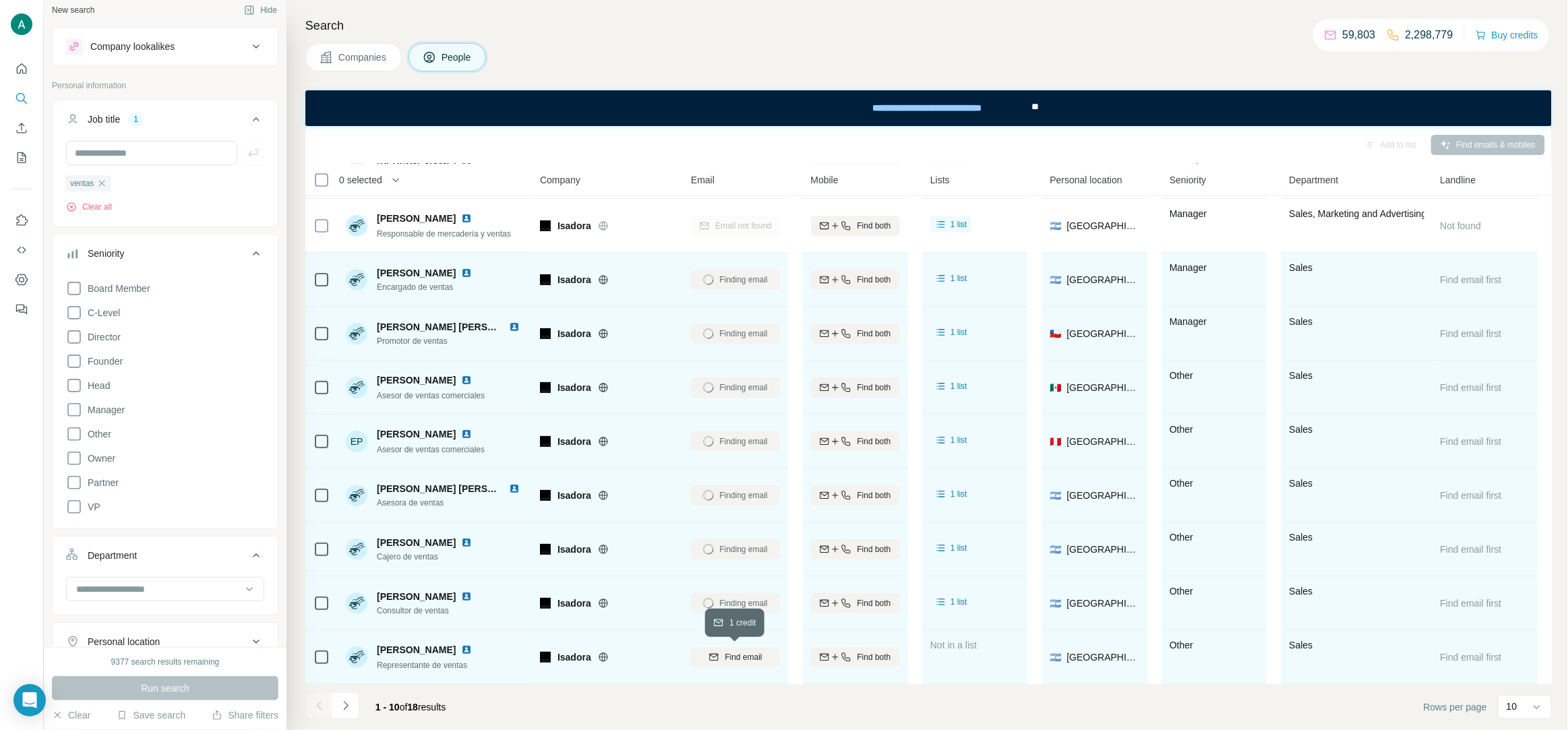
click at [738, 661] on span "Find email" at bounding box center [743, 657] width 37 height 12
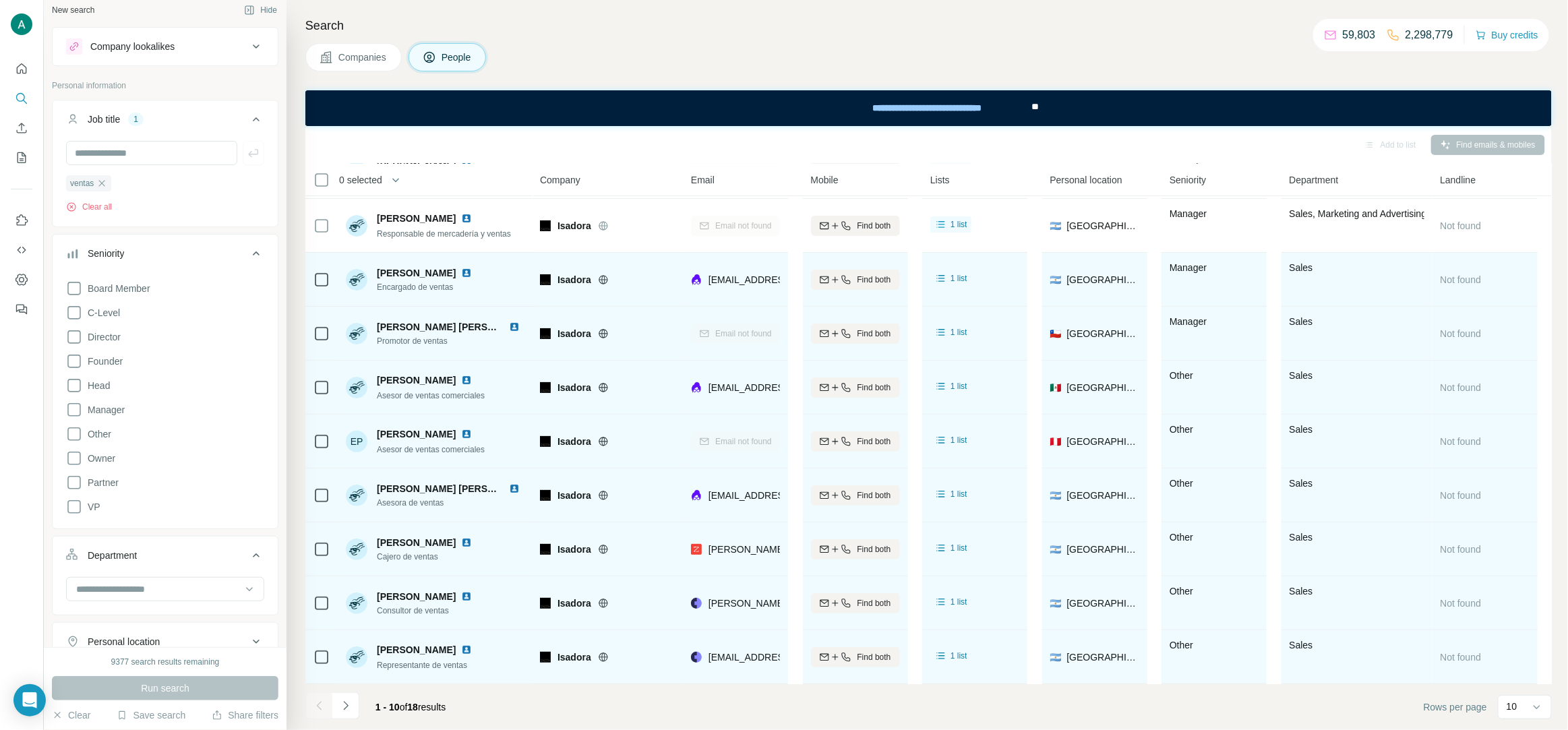
click at [430, 291] on span "Encargado de ventas" at bounding box center [427, 287] width 100 height 12
click at [415, 277] on span "Mariel Figueroa" at bounding box center [416, 273] width 79 height 13
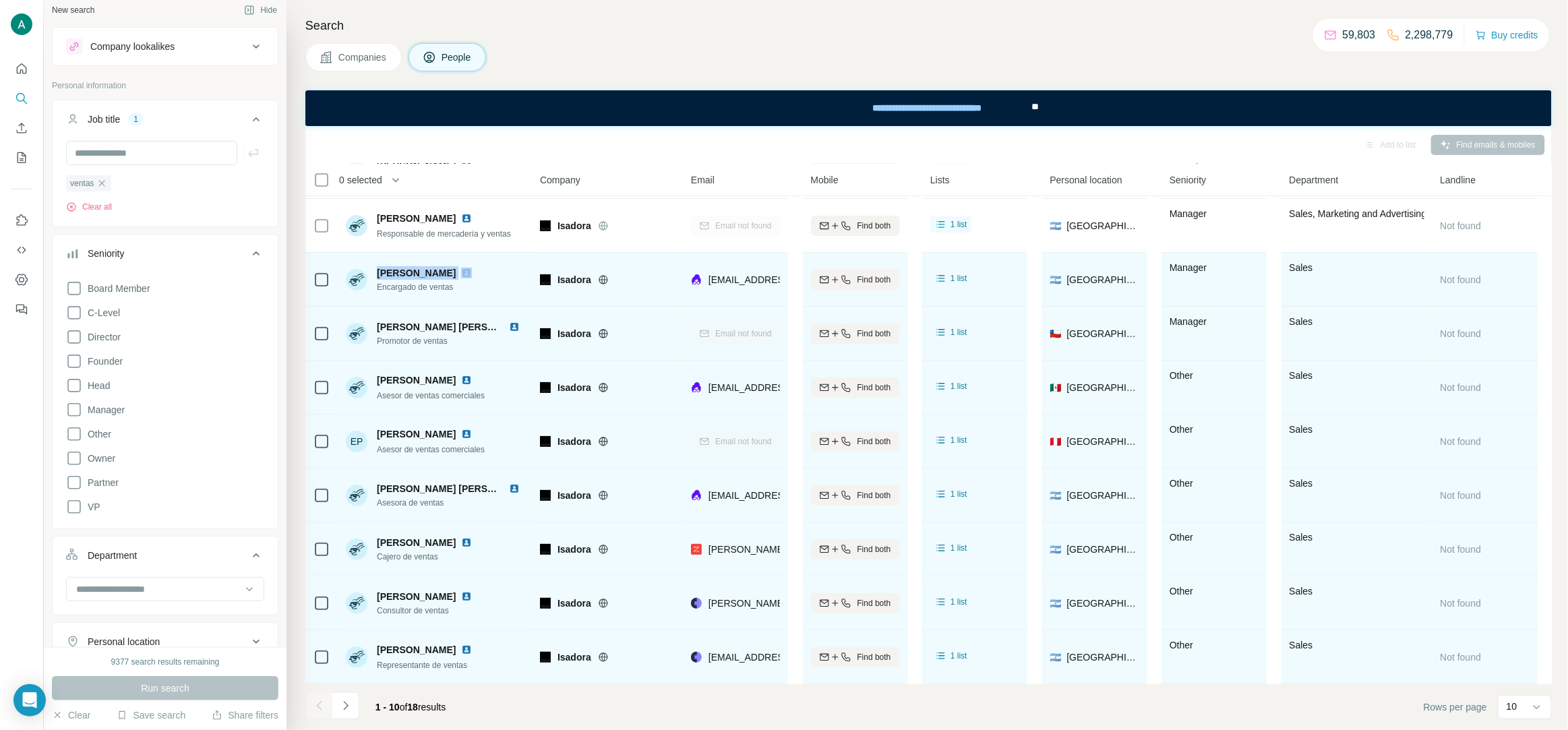
click at [415, 277] on span "Mariel Figueroa" at bounding box center [416, 273] width 79 height 13
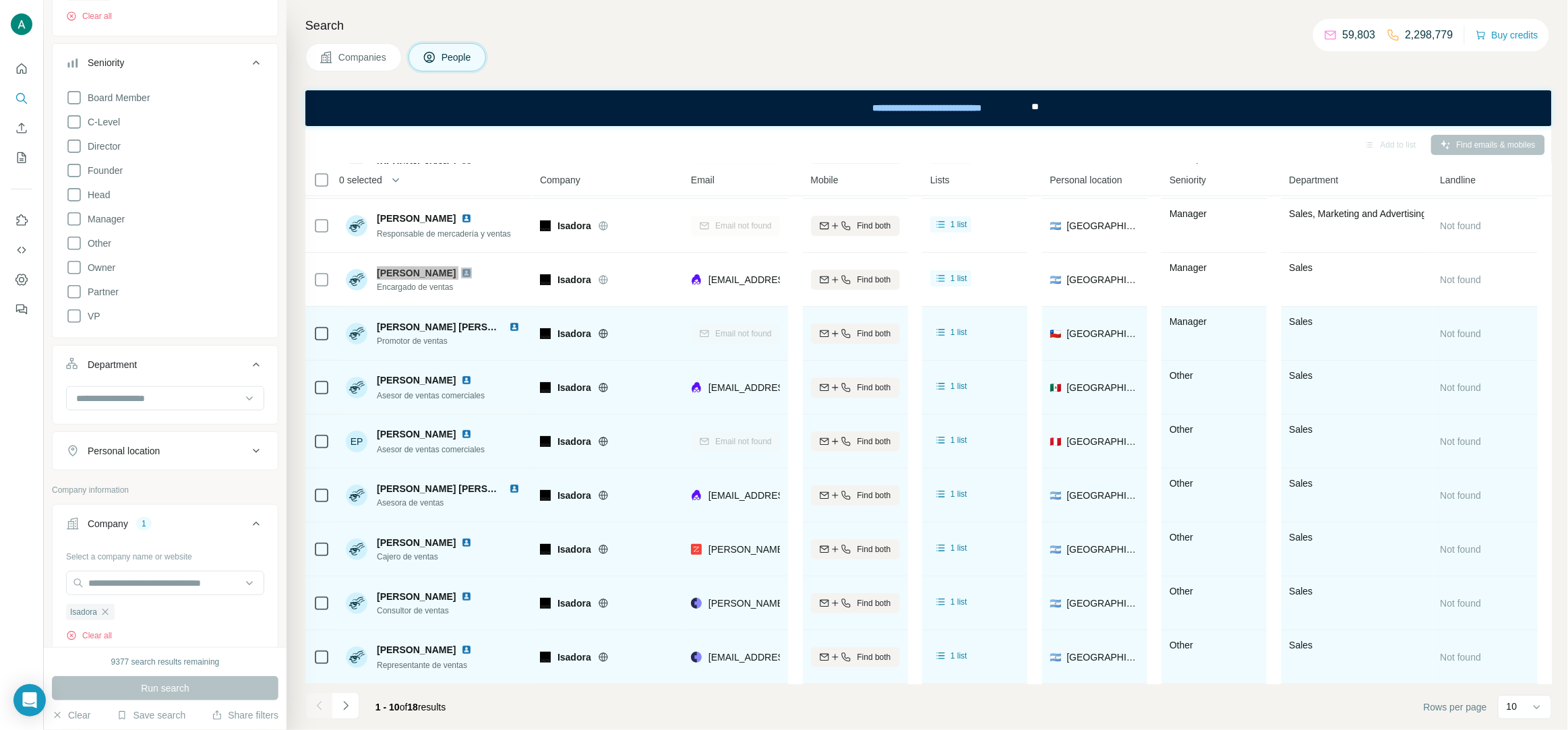
scroll to position [201, 0]
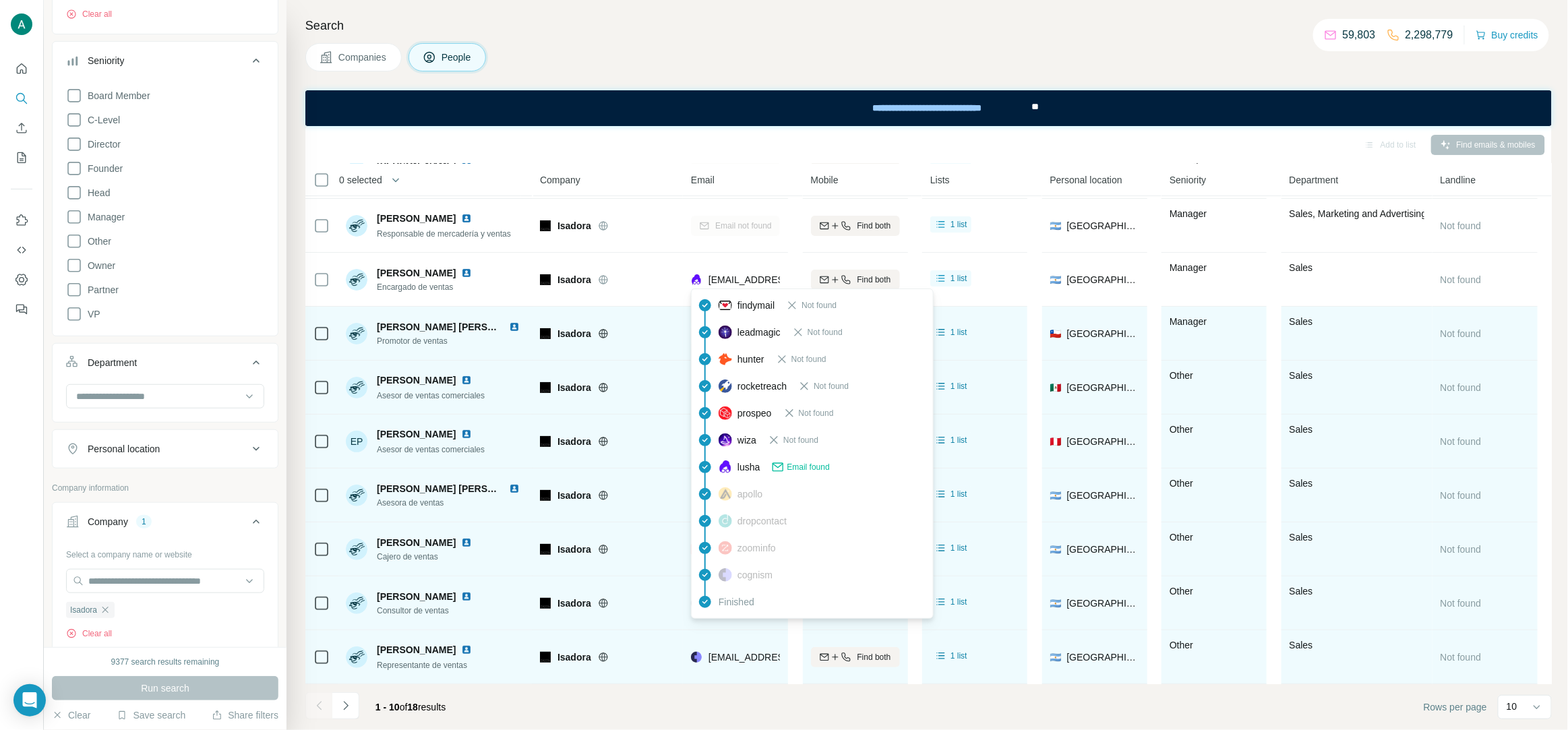
click at [759, 276] on span "marielfigueroa@isadora.biz" at bounding box center [788, 279] width 160 height 11
click at [656, 331] on div "Isadora" at bounding box center [616, 334] width 117 height 13
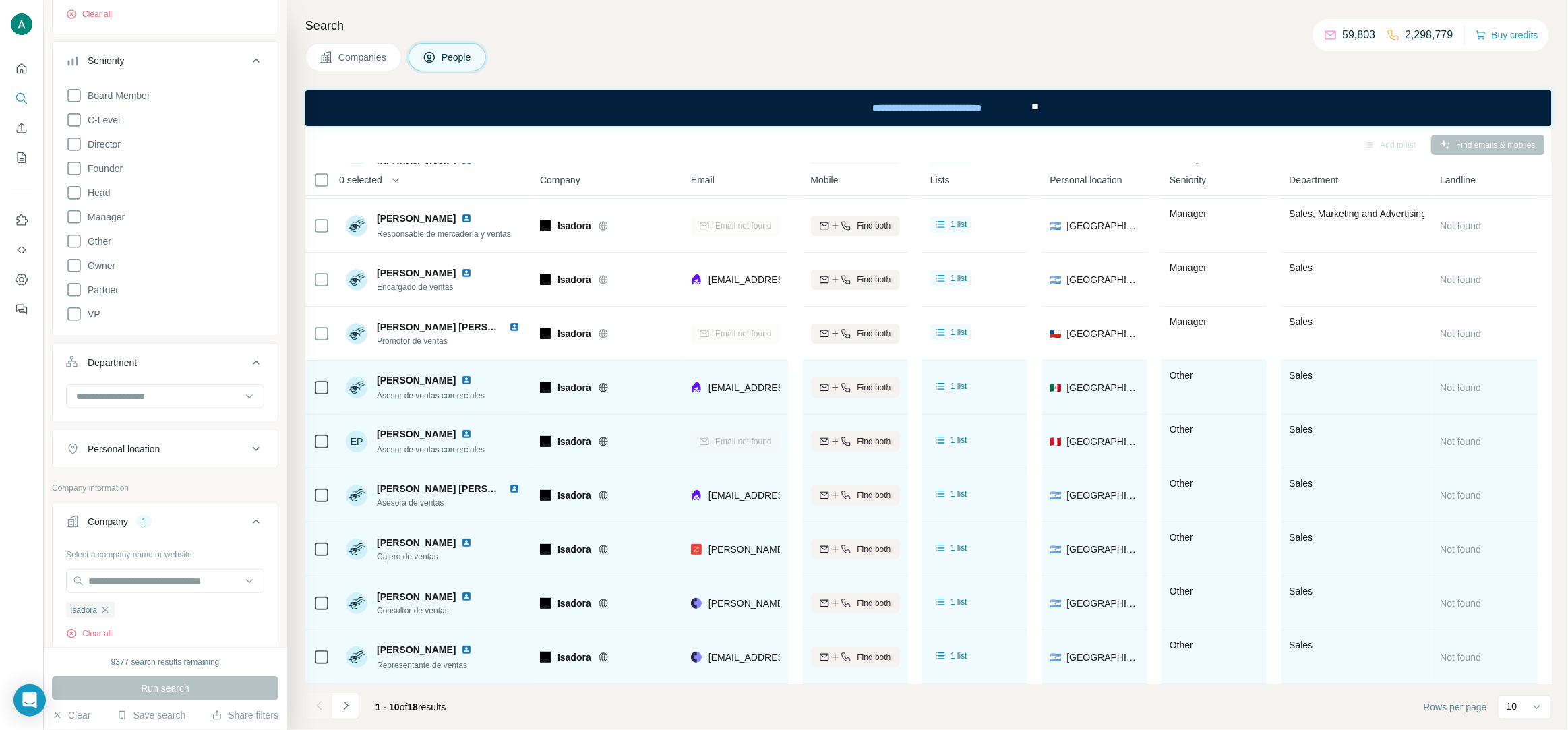
click at [642, 386] on div "Isadora" at bounding box center [616, 387] width 117 height 13
click at [484, 395] on span "Asesor de ventas comerciales" at bounding box center [430, 395] width 108 height 9
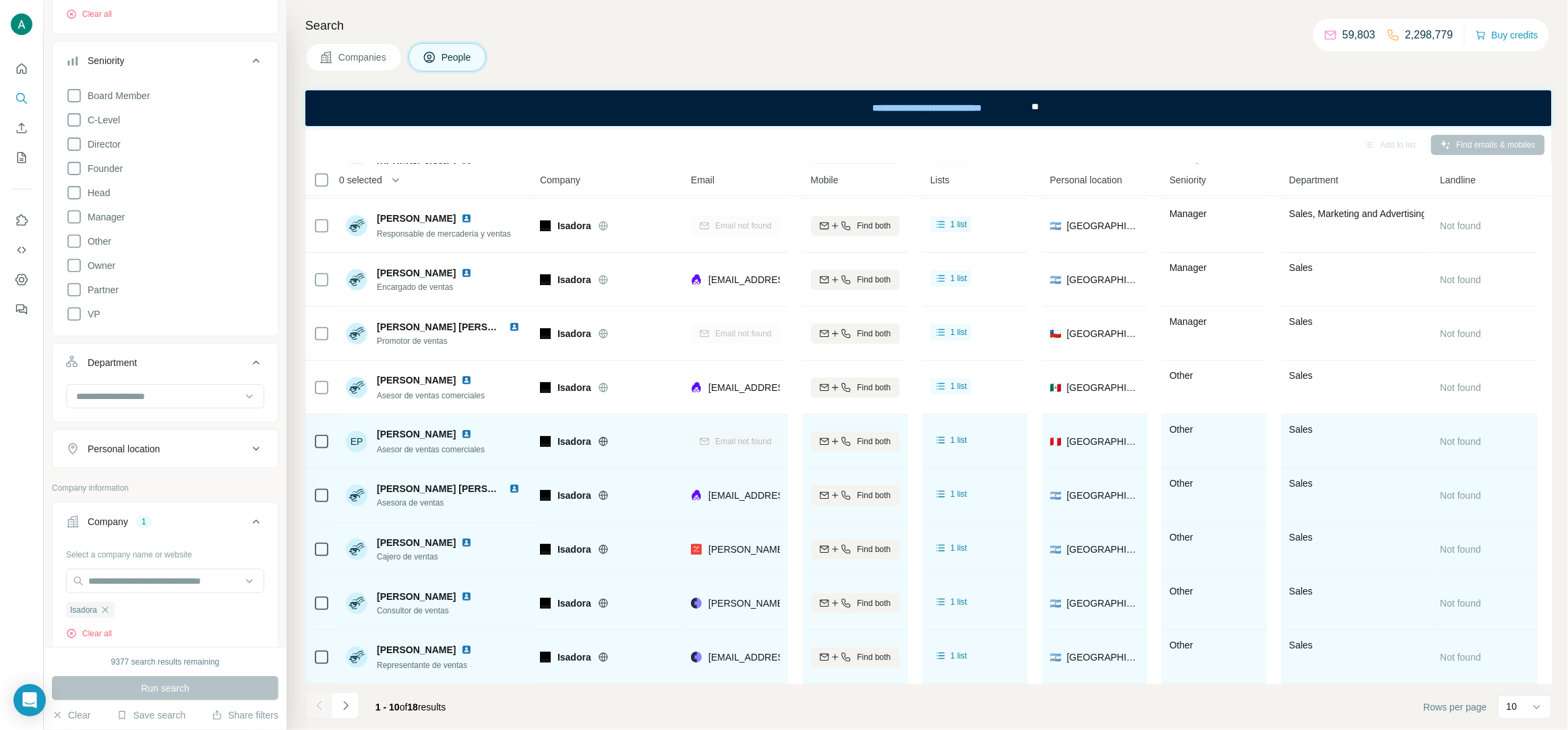
click at [407, 504] on span "Asesora de ventas" at bounding box center [451, 503] width 148 height 12
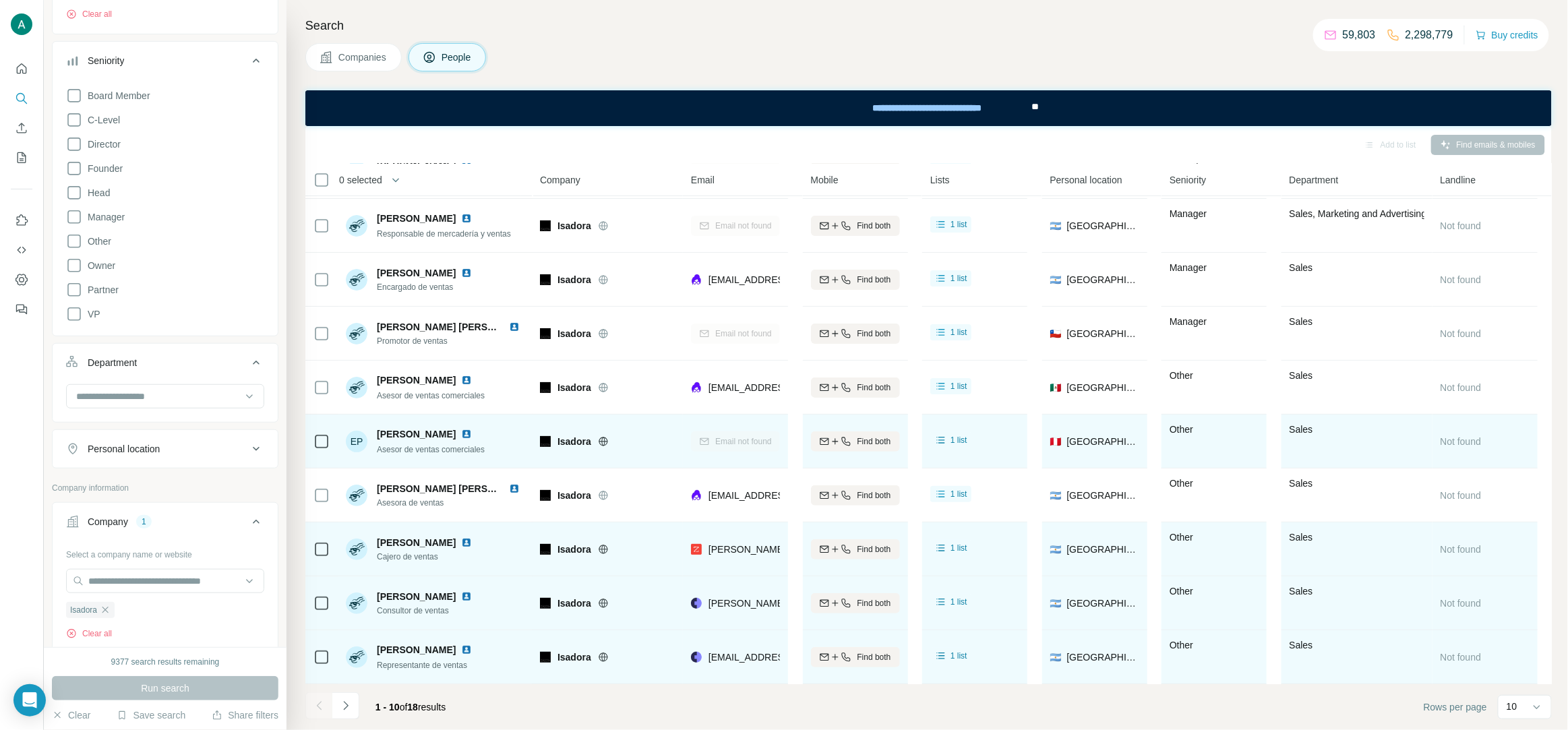
click at [396, 562] on span "Cajero de ventas" at bounding box center [427, 556] width 100 height 12
click at [398, 560] on span "Cajero de ventas" at bounding box center [427, 556] width 100 height 12
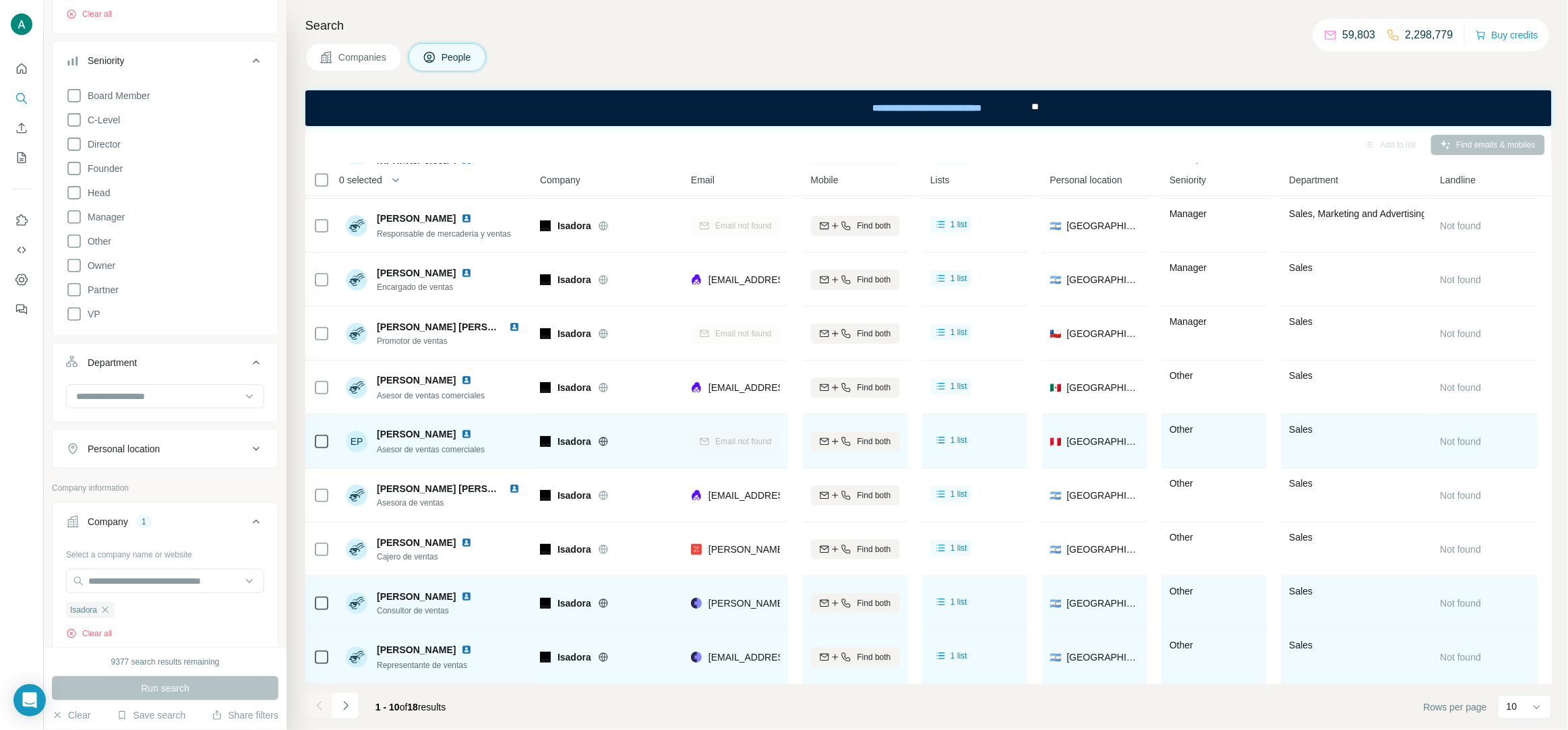
click at [406, 614] on span "Consultor de ventas" at bounding box center [427, 611] width 100 height 12
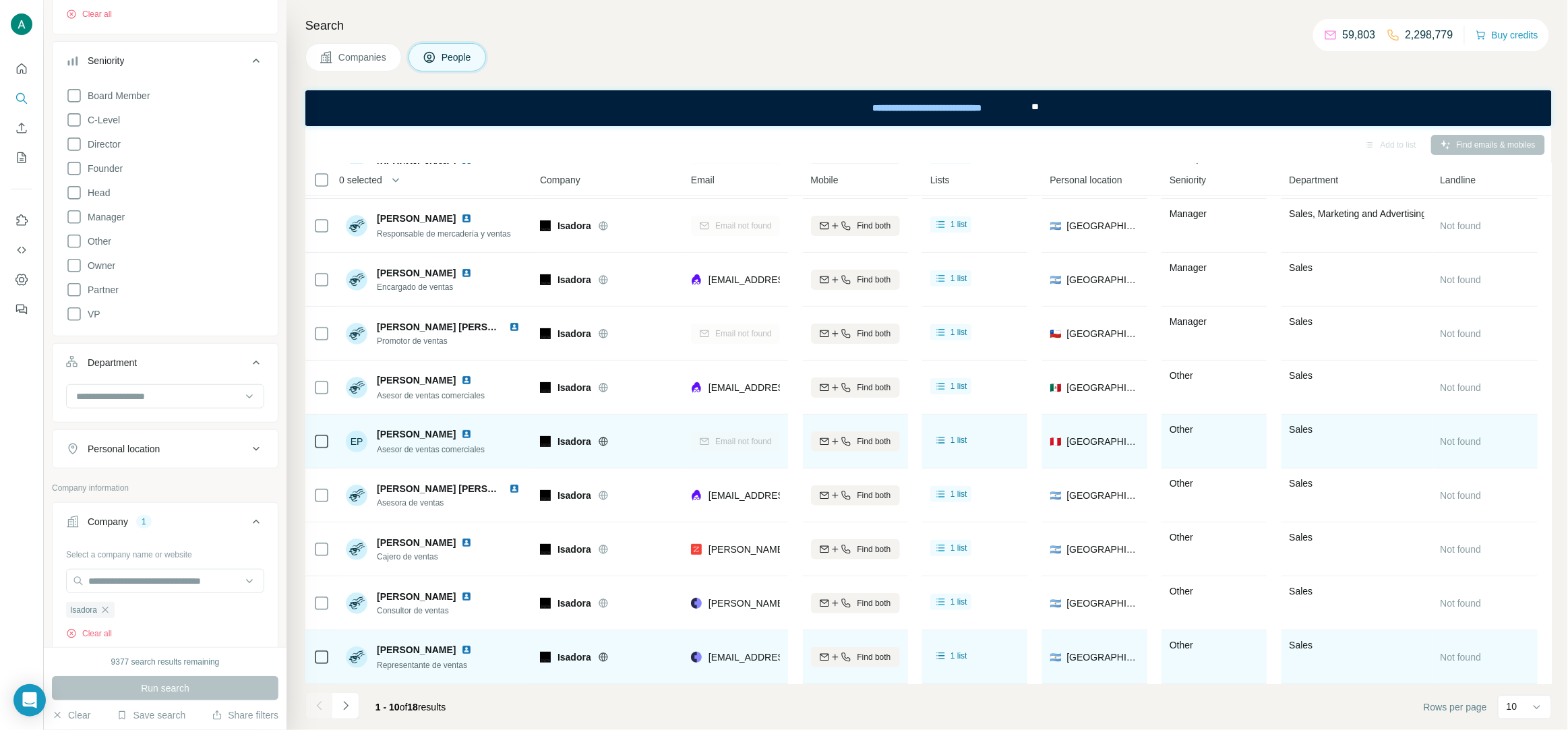
click at [417, 665] on span "Representante de ventas" at bounding box center [422, 665] width 90 height 9
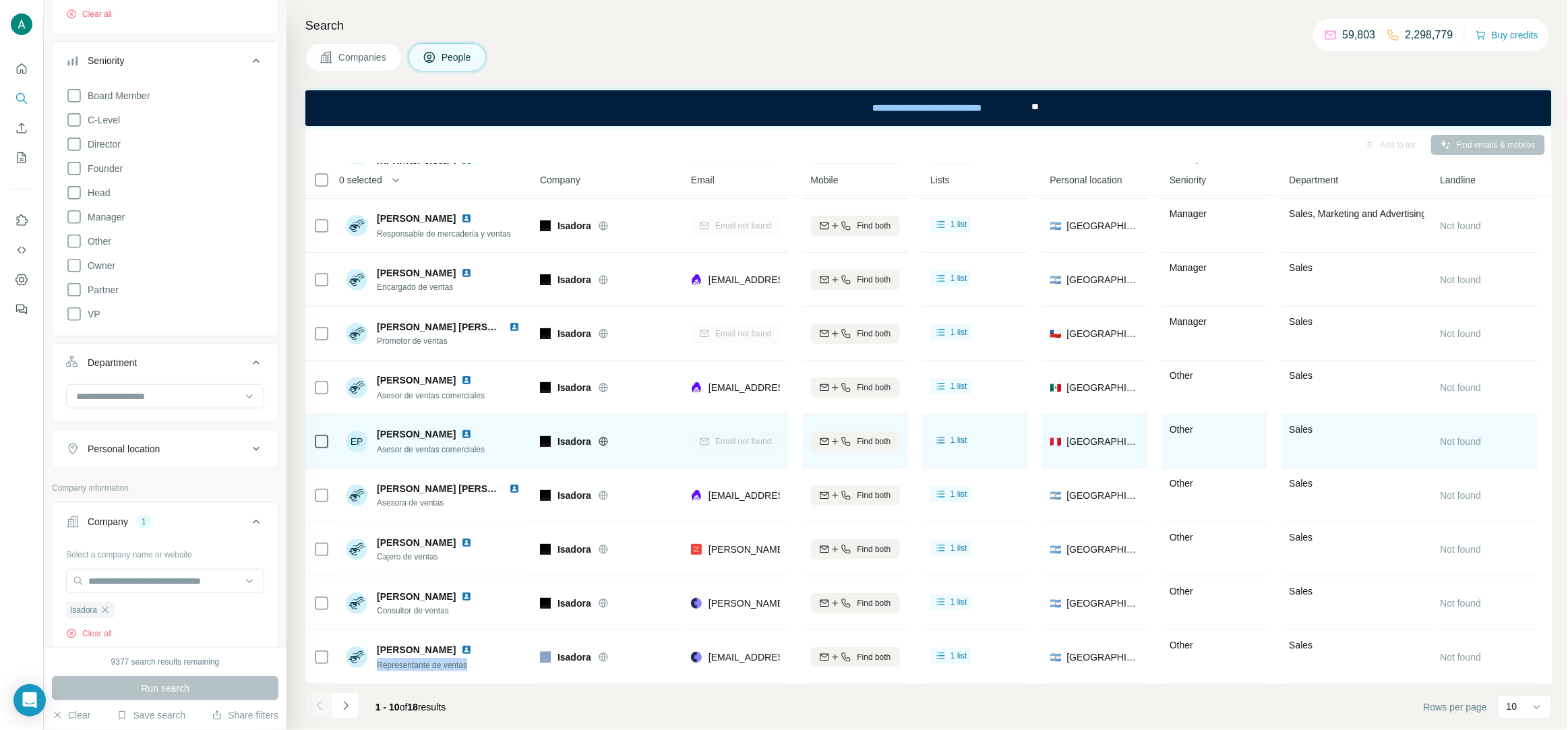
click at [350, 708] on icon "Navigate to next page" at bounding box center [345, 705] width 13 height 13
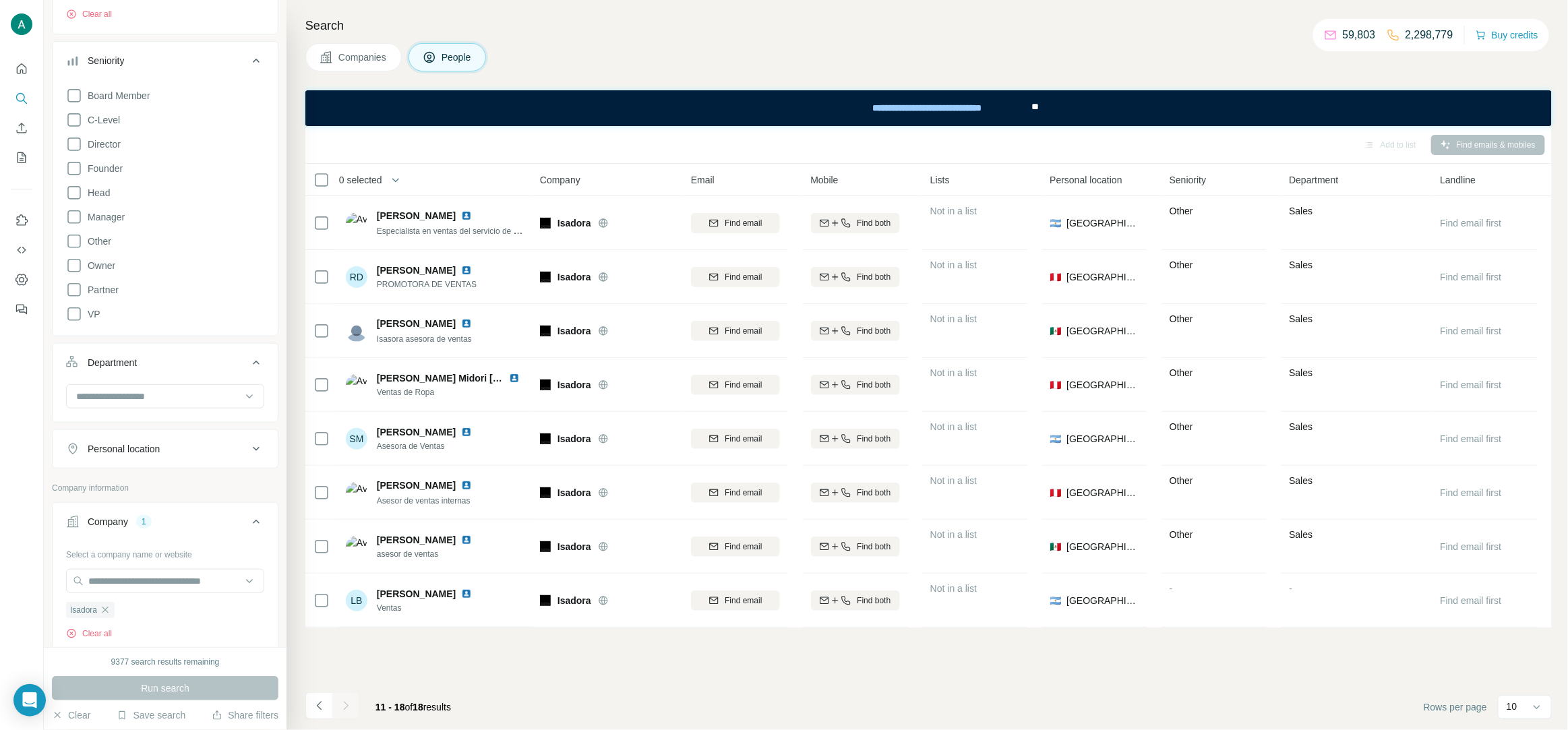
scroll to position [0, 0]
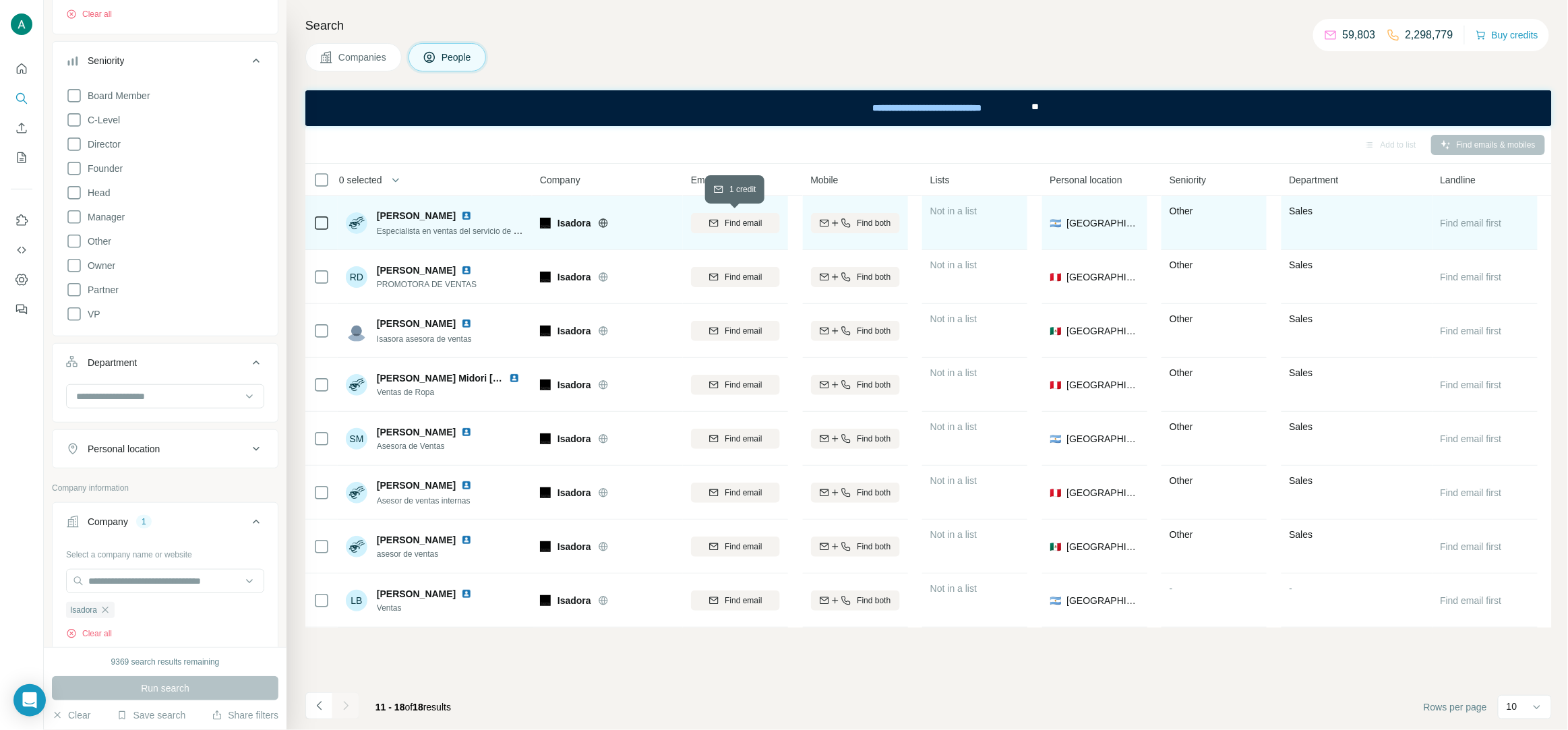
click at [749, 224] on span "Find email" at bounding box center [743, 223] width 37 height 12
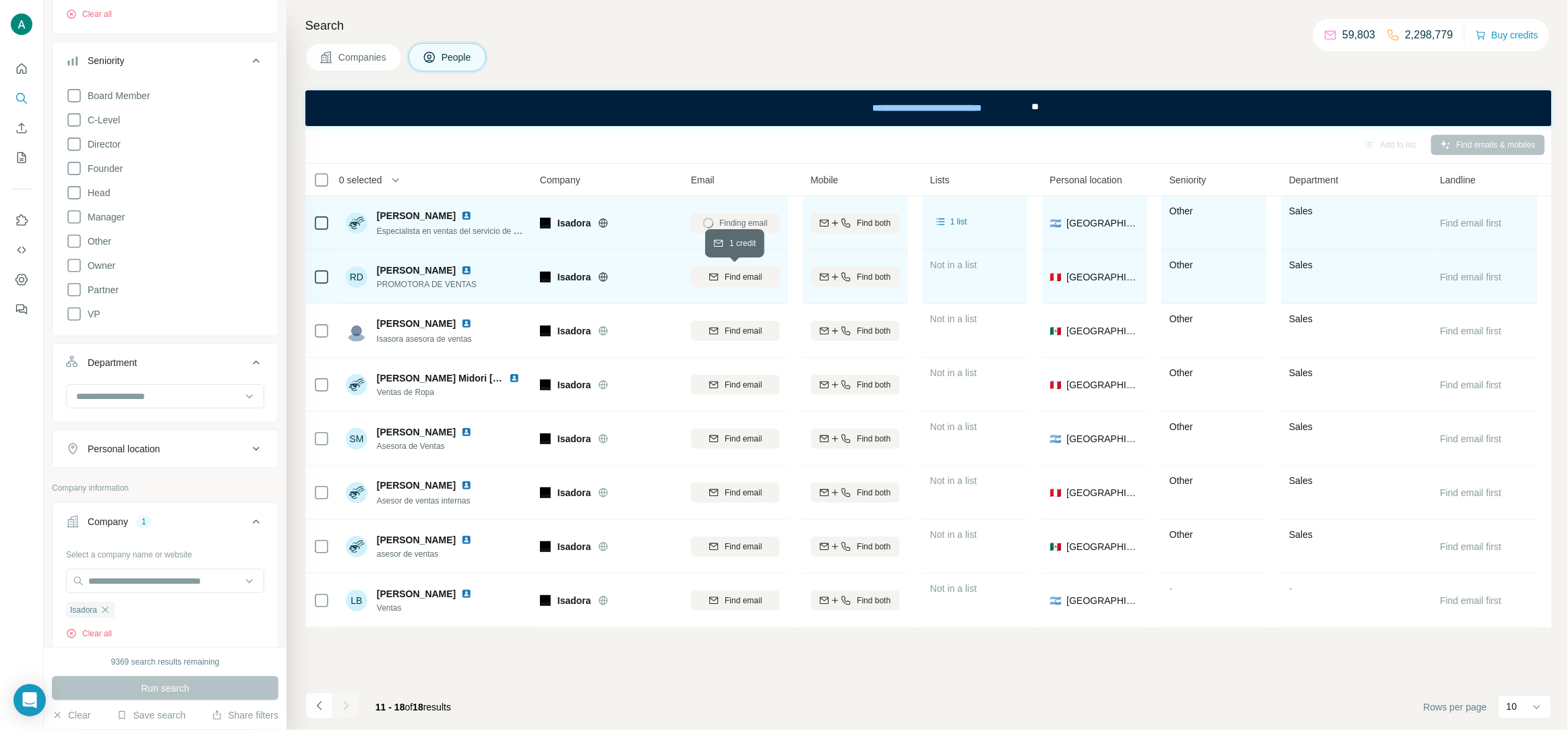
drag, startPoint x: 743, startPoint y: 268, endPoint x: 743, endPoint y: 276, distance: 8.0
click at [742, 268] on button "Find email" at bounding box center [735, 277] width 89 height 20
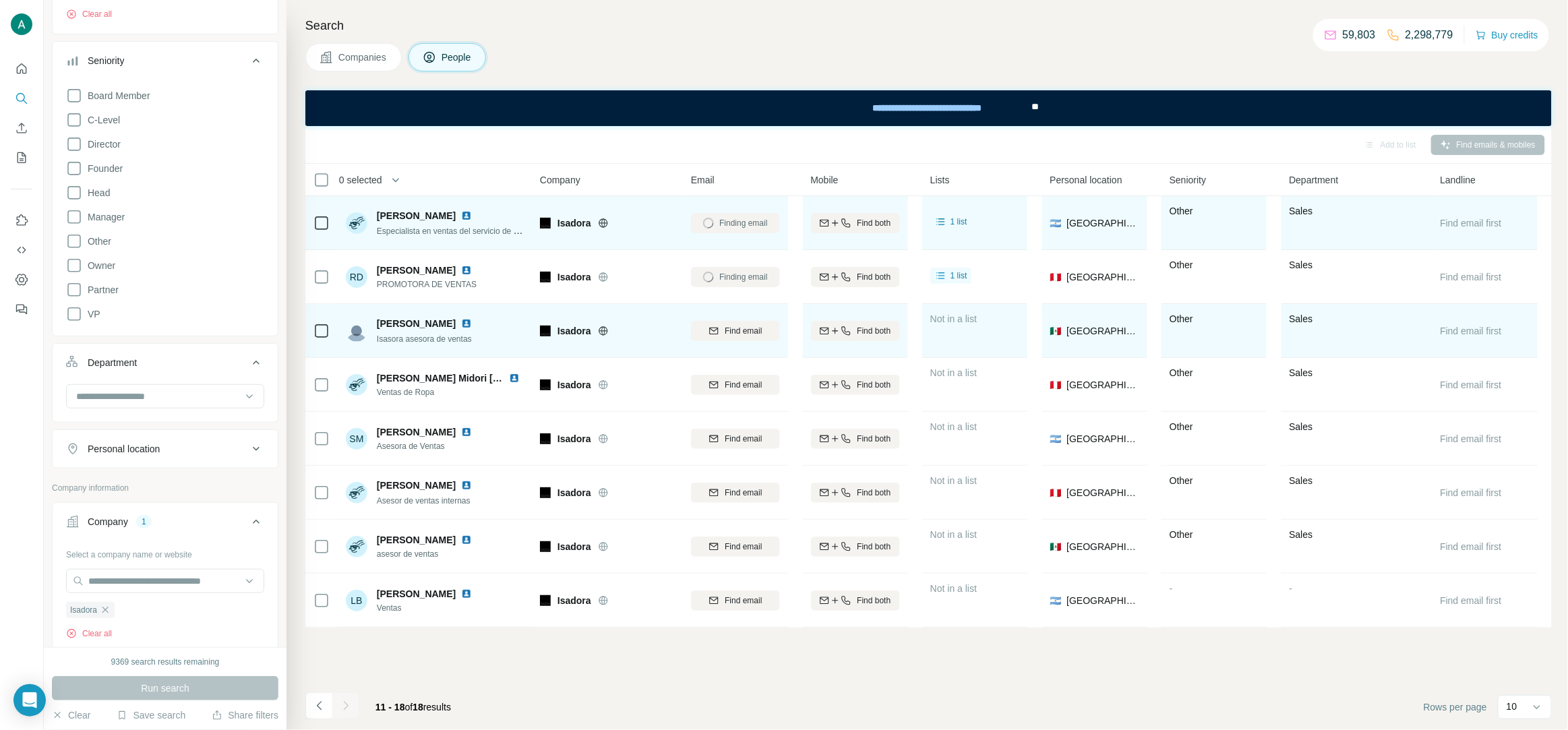
click at [736, 320] on div "Find email" at bounding box center [735, 331] width 89 height 37
click at [737, 331] on span "Find email" at bounding box center [743, 331] width 37 height 12
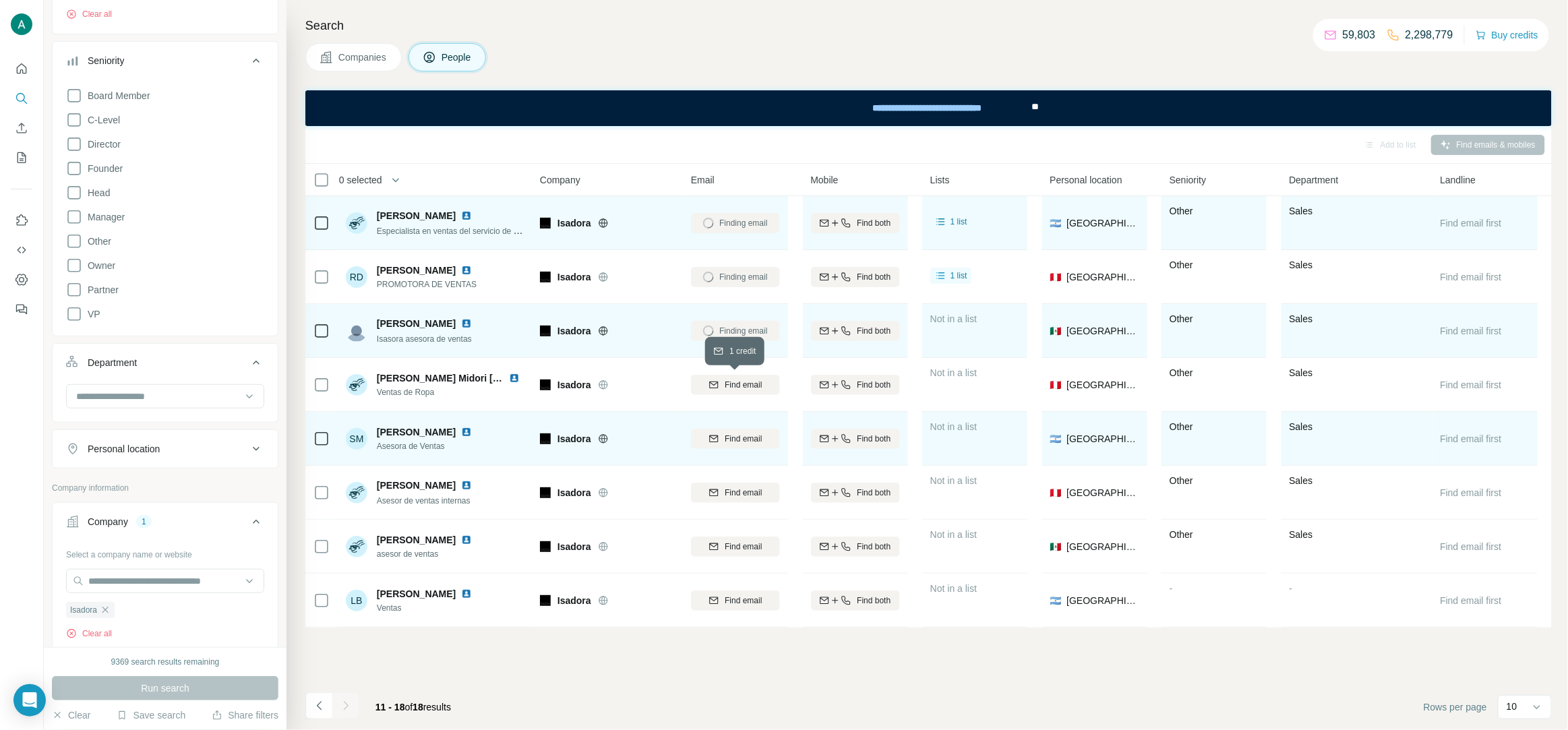
click at [728, 384] on span "Find email" at bounding box center [743, 384] width 37 height 12
click at [730, 444] on span "Find email" at bounding box center [743, 439] width 37 height 12
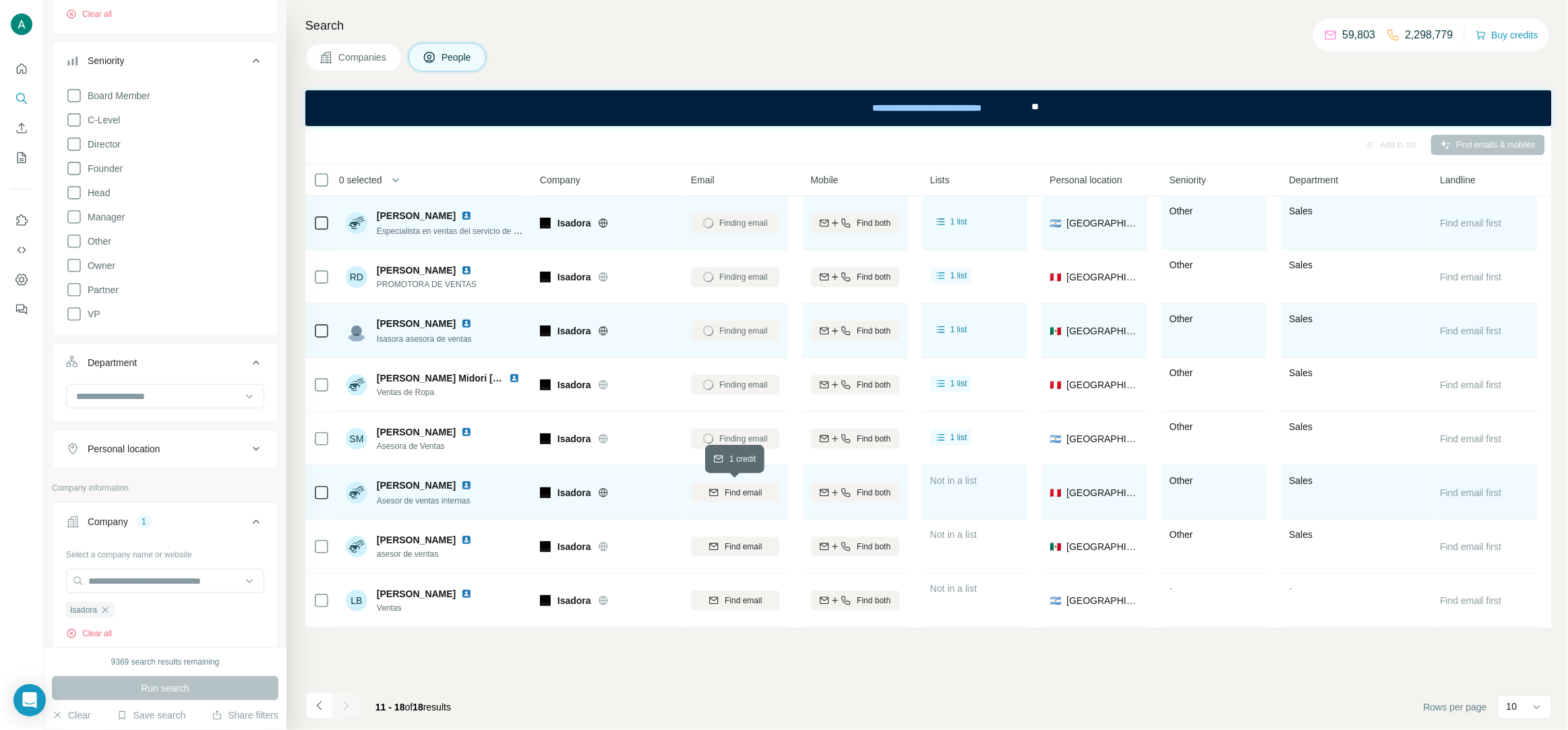
click at [740, 489] on span "Find email" at bounding box center [743, 492] width 37 height 12
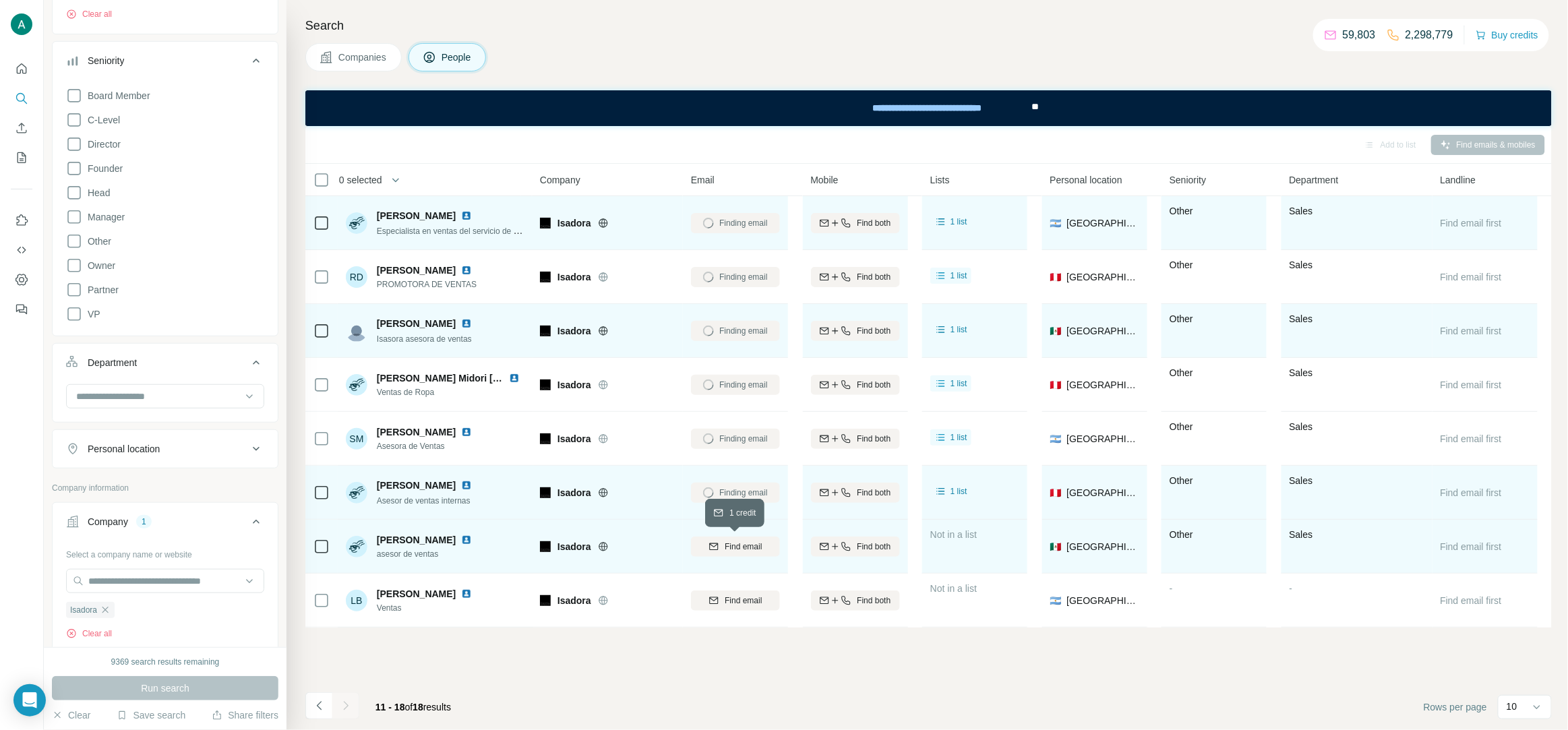
click at [725, 545] on span "Find email" at bounding box center [743, 547] width 37 height 12
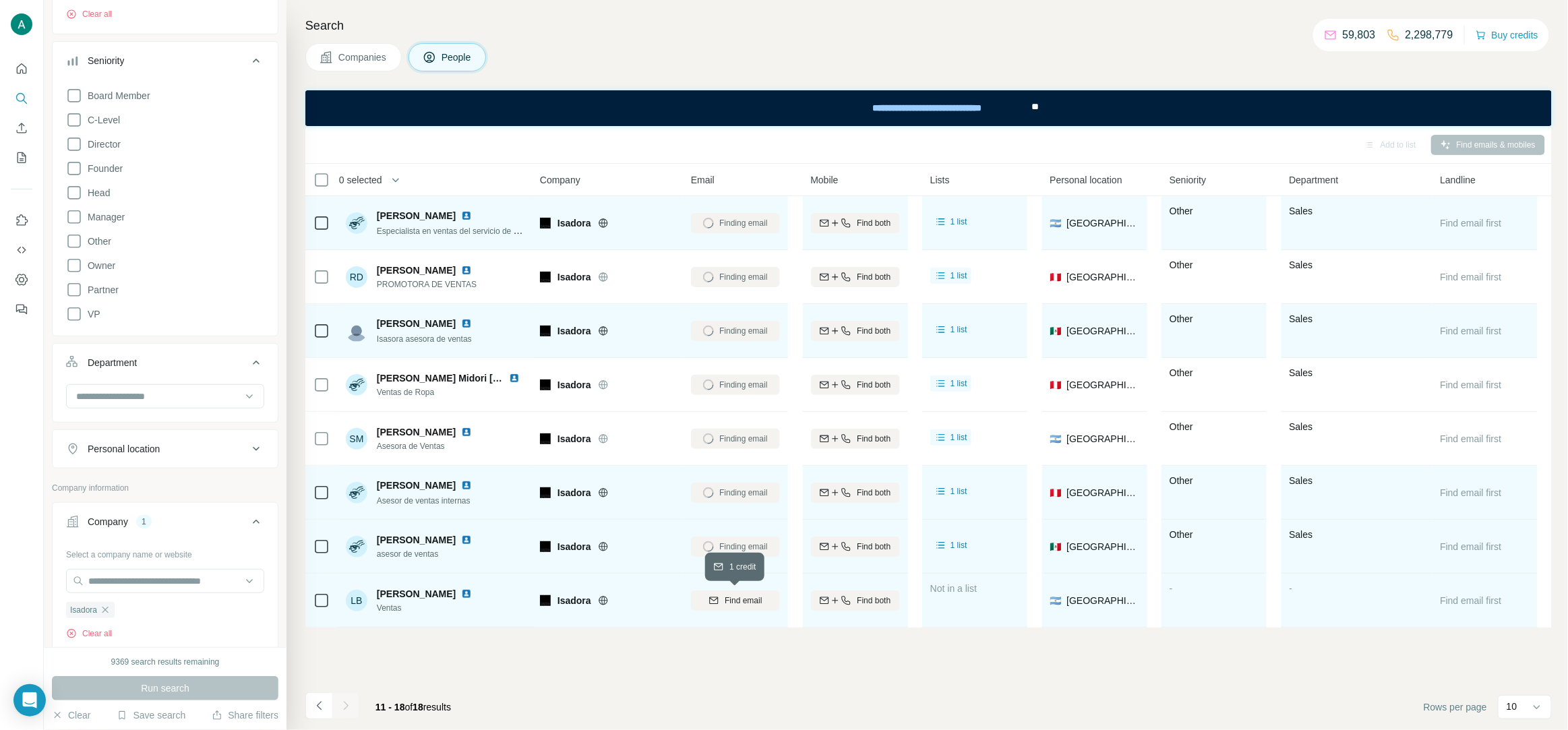
click at [746, 606] on span "Find email" at bounding box center [743, 600] width 37 height 12
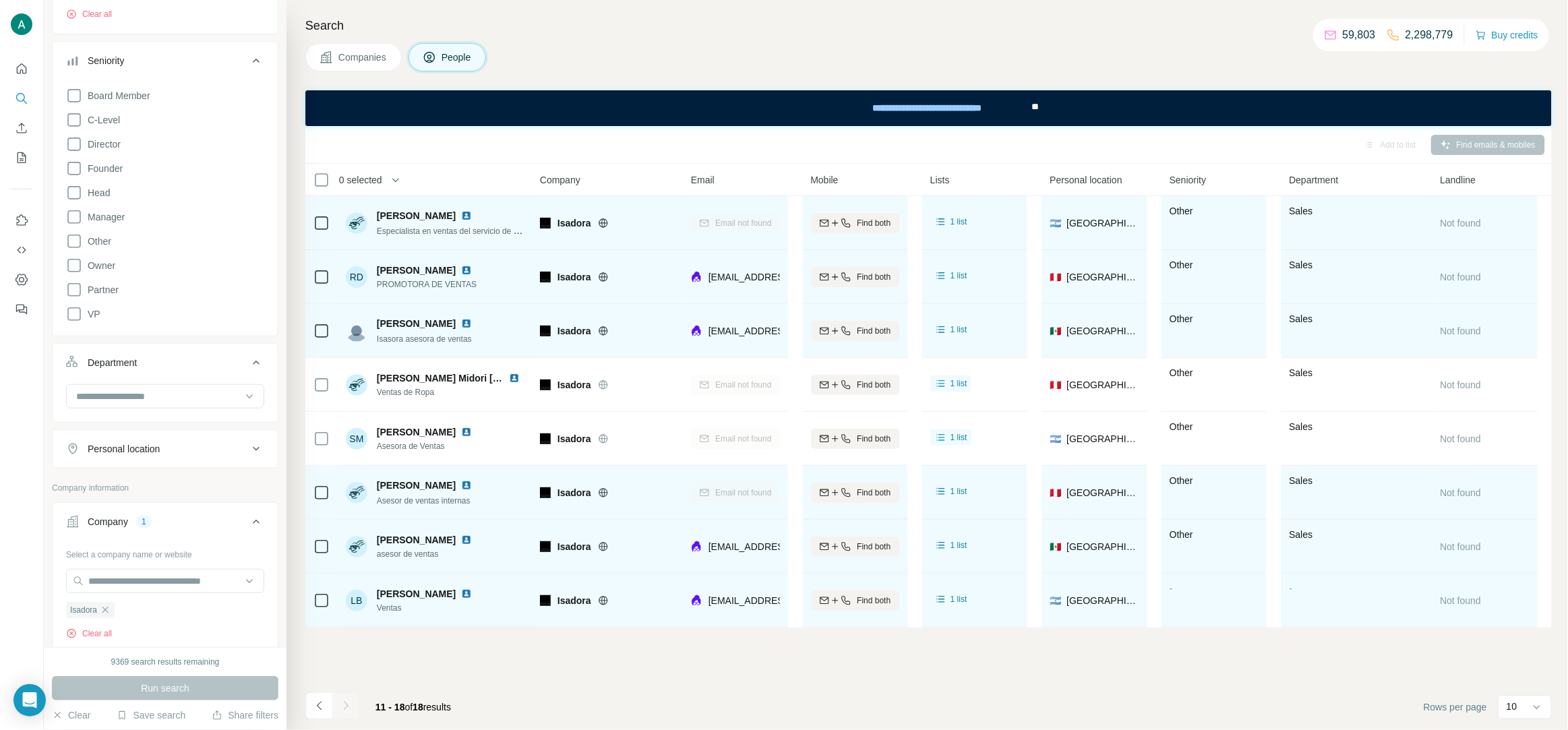
click at [424, 288] on span "PROMOTORA DE VENTAS" at bounding box center [427, 284] width 100 height 12
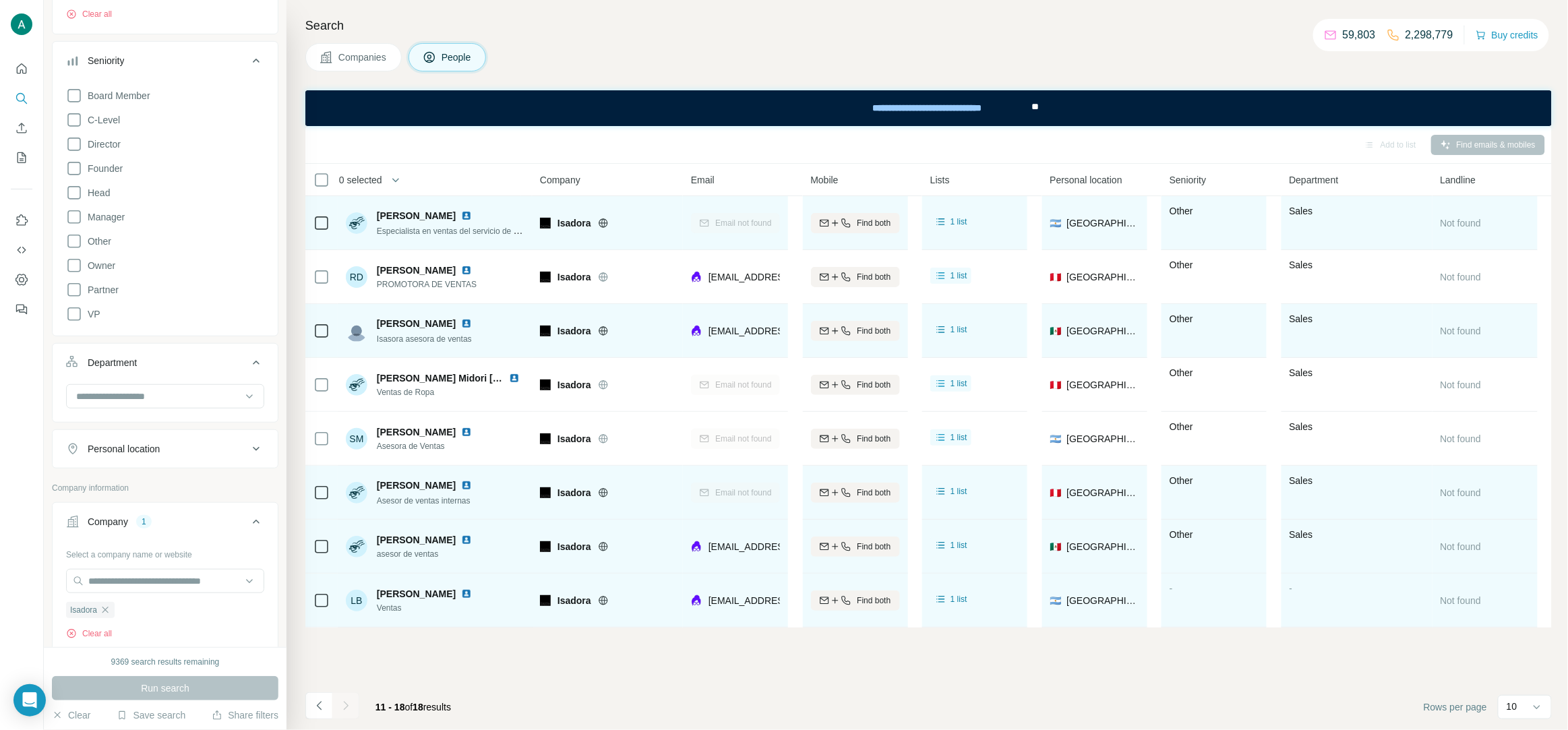
click at [437, 342] on span "Isasora asesora de ventas" at bounding box center [424, 339] width 95 height 9
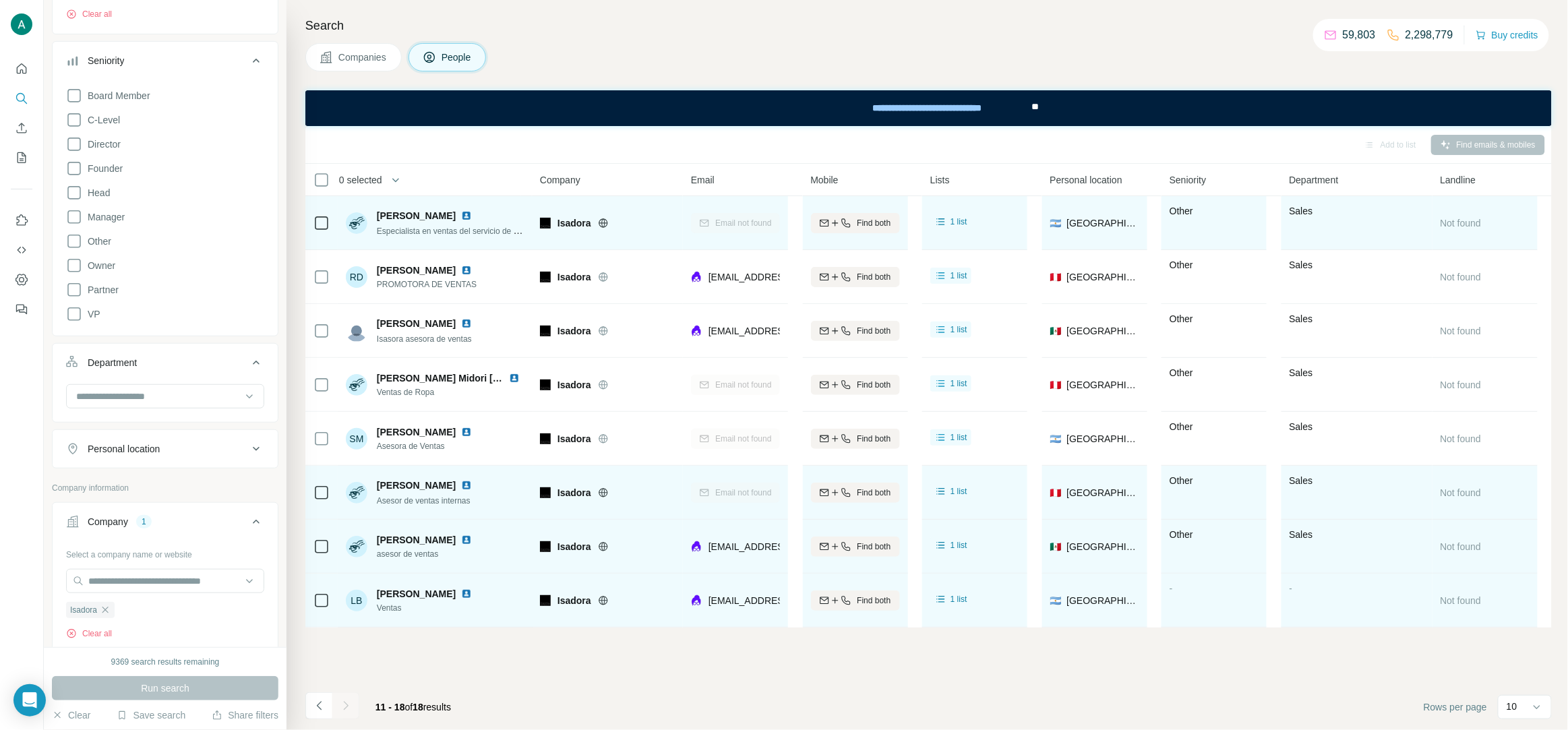
click at [415, 554] on span "asesor de ventas" at bounding box center [427, 554] width 100 height 12
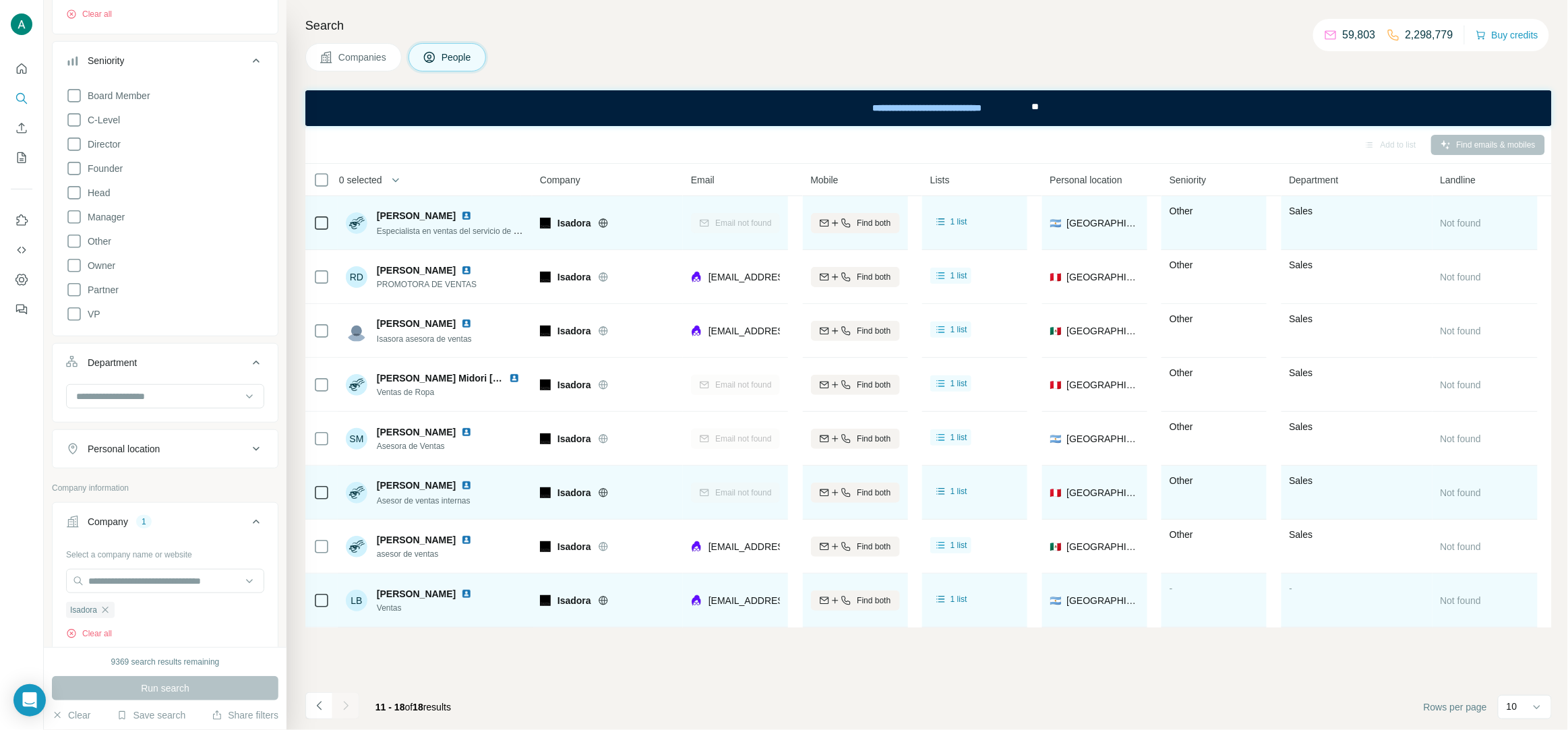
click at [395, 608] on span "Ventas" at bounding box center [427, 608] width 100 height 12
click at [461, 595] on img at bounding box center [466, 594] width 11 height 11
click at [412, 595] on span "Lorena Bueno" at bounding box center [416, 594] width 79 height 13
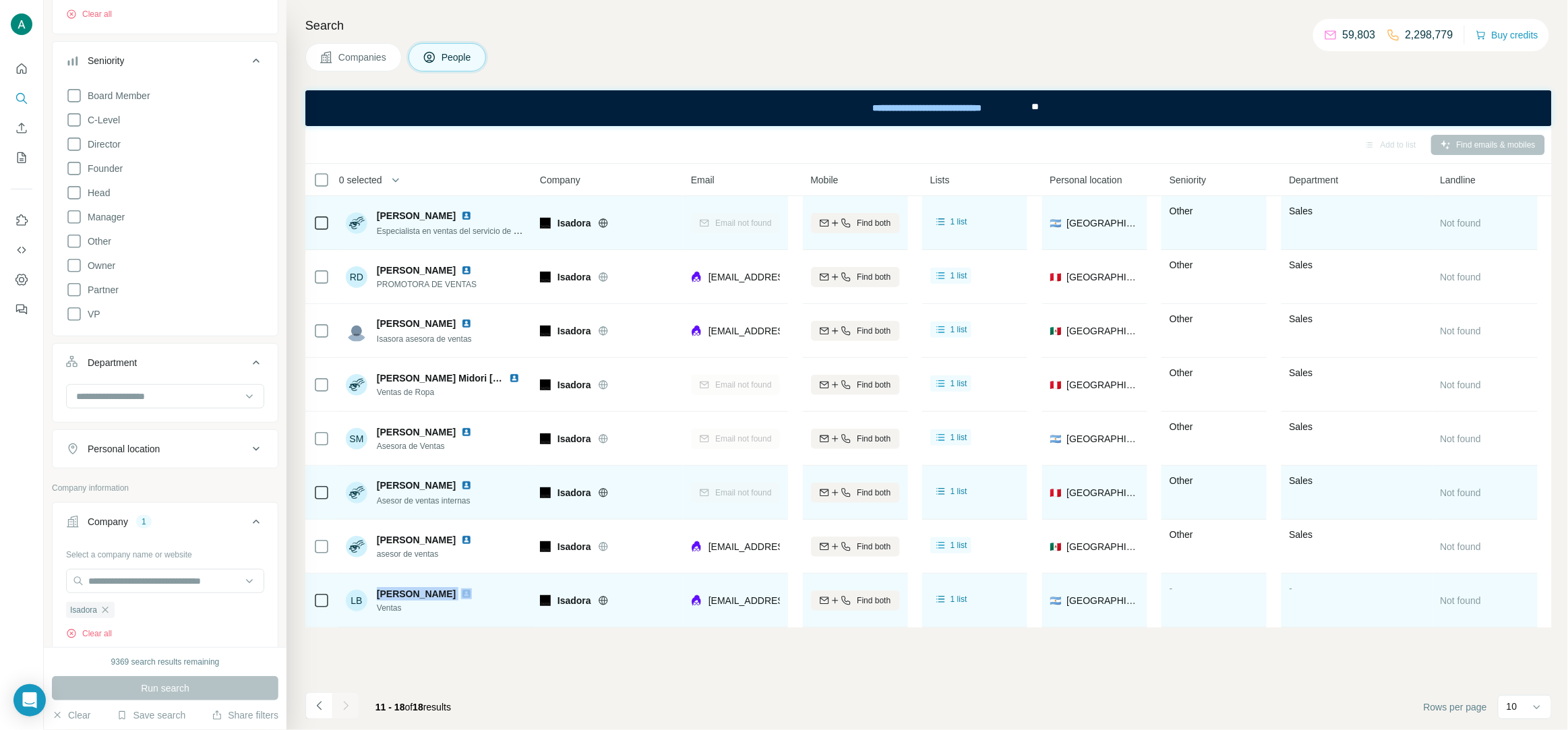
click at [412, 595] on span "Lorena Bueno" at bounding box center [416, 594] width 79 height 13
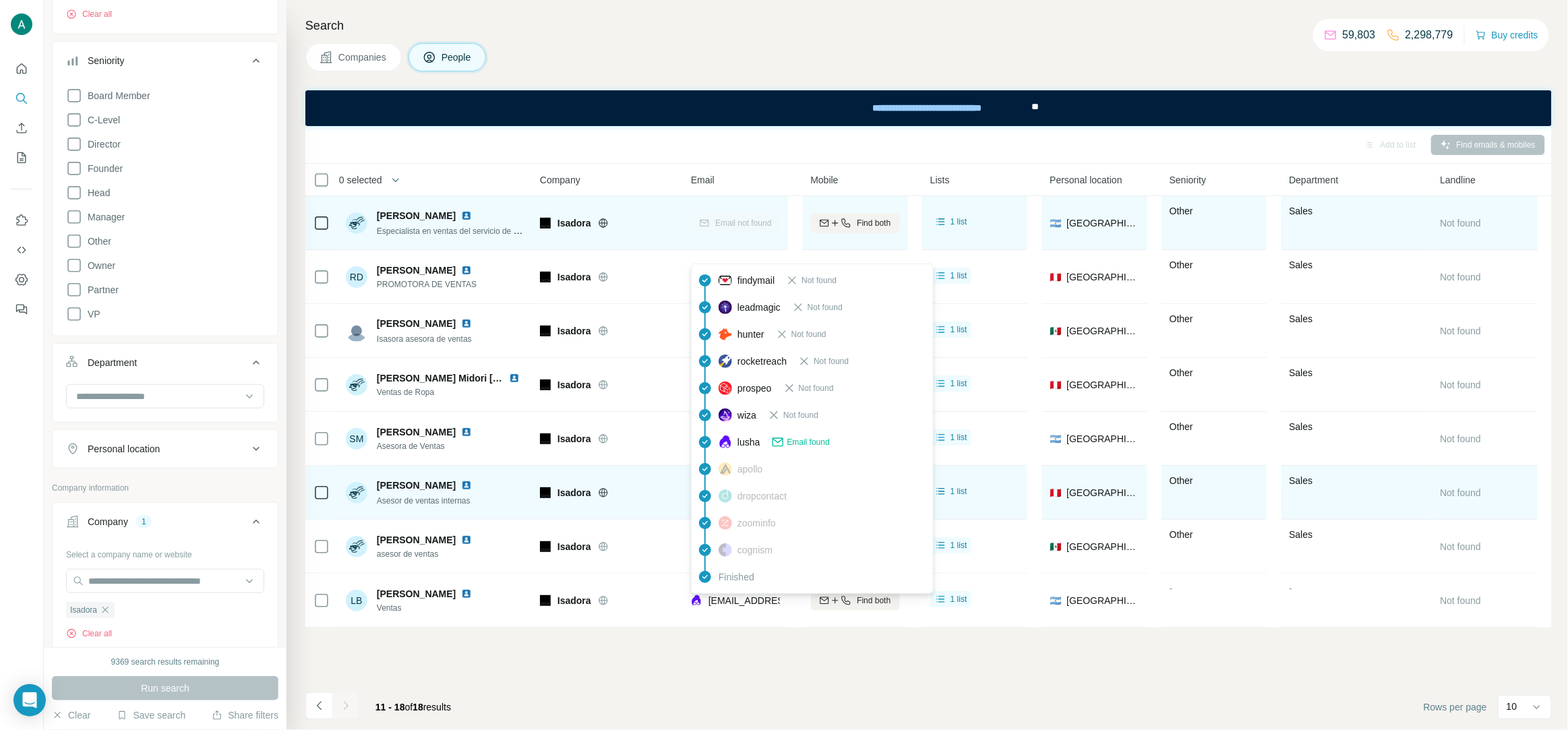
click at [737, 600] on span "lorenabueno@isadora.biz" at bounding box center [788, 600] width 160 height 11
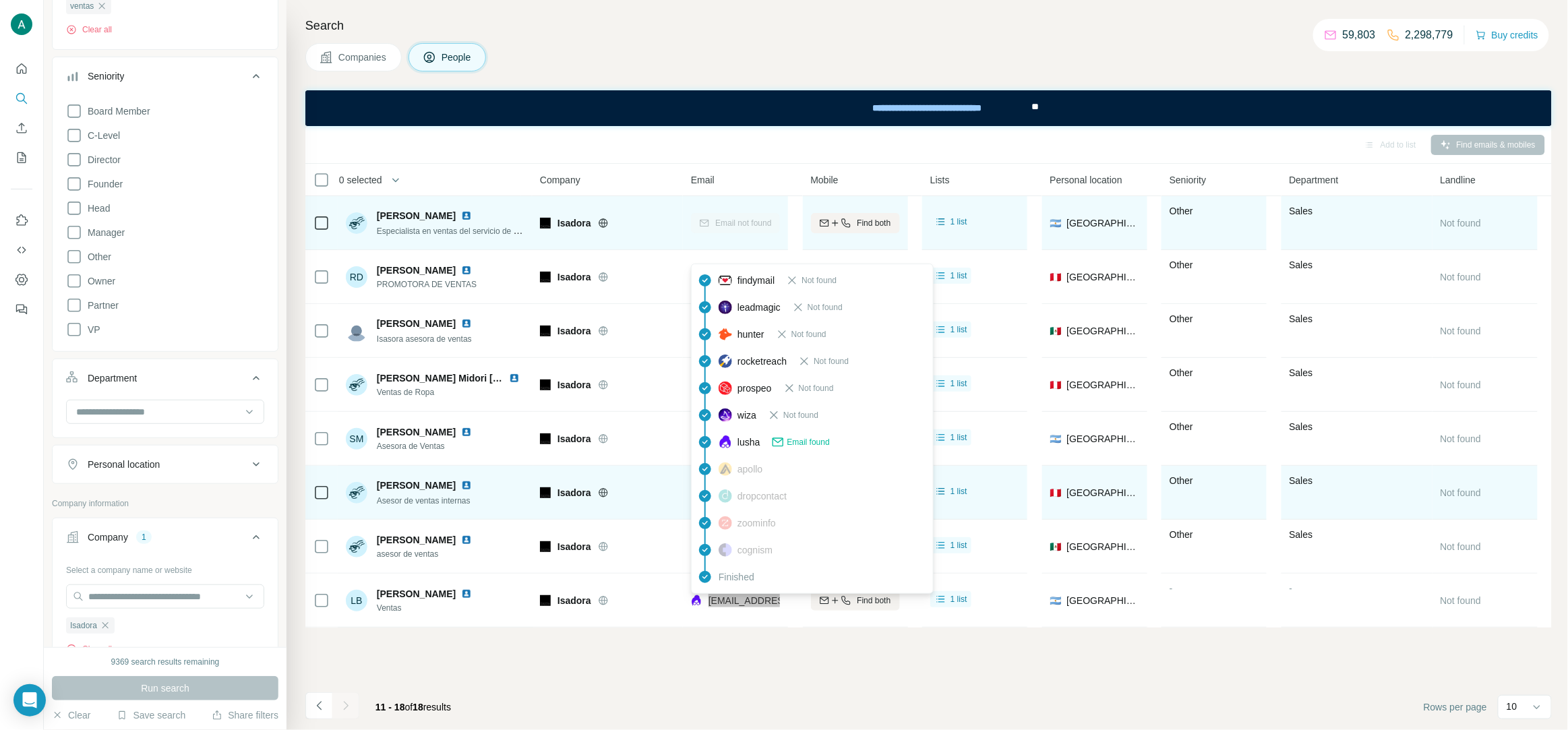
scroll to position [173, 0]
click at [108, 636] on icon "button" at bounding box center [104, 638] width 11 height 11
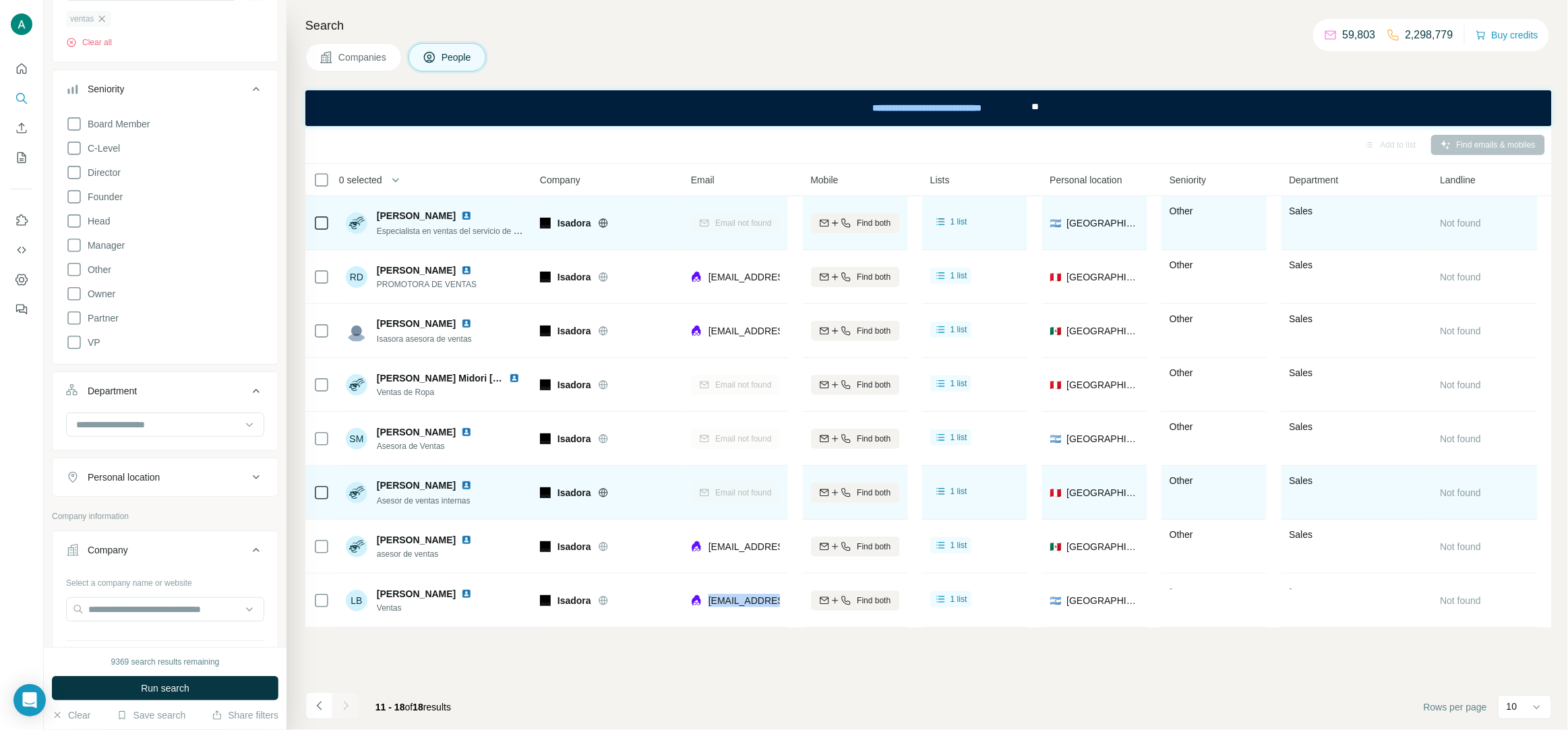
click at [102, 20] on icon "button" at bounding box center [102, 18] width 11 height 11
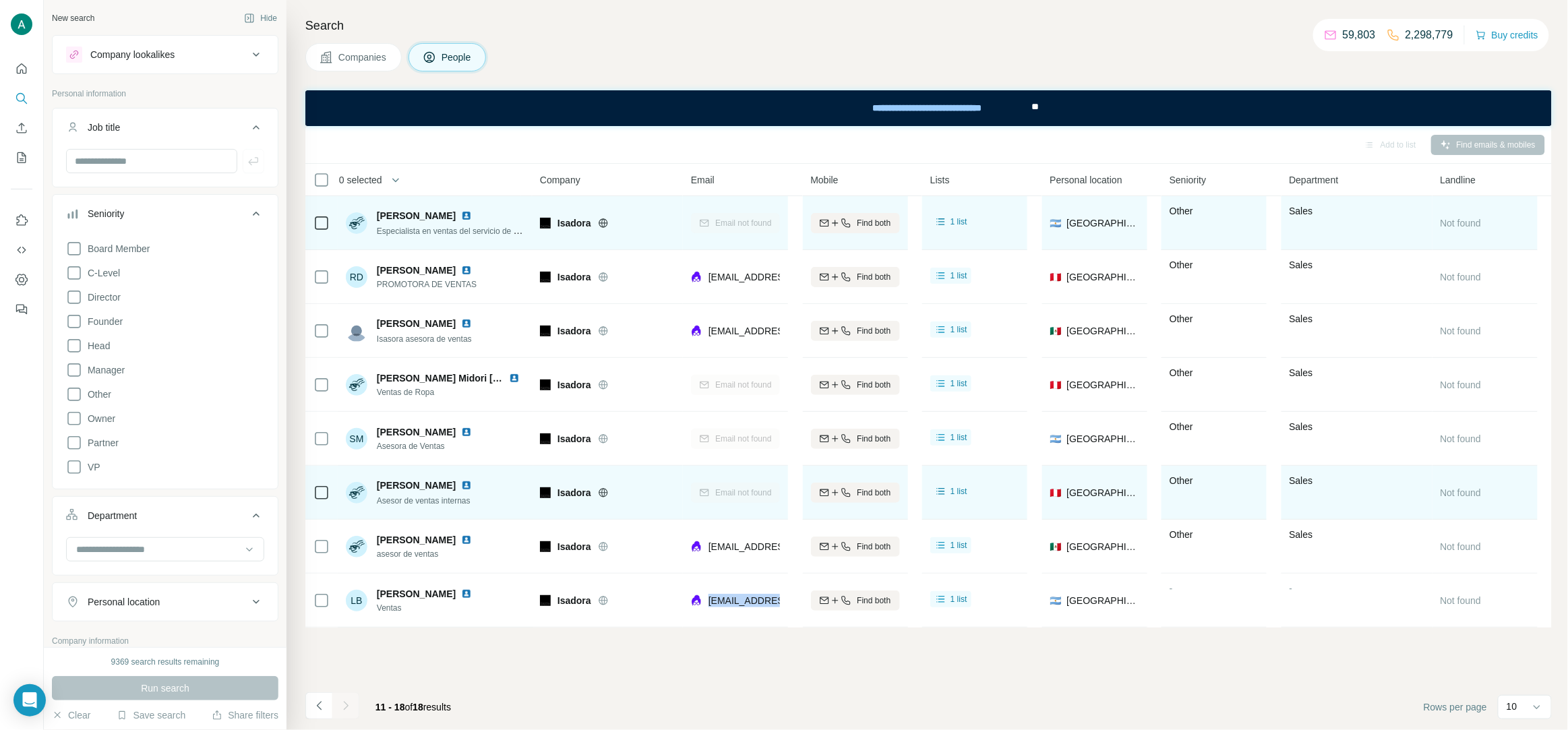
click at [257, 128] on icon at bounding box center [256, 127] width 16 height 16
click at [257, 168] on icon at bounding box center [256, 173] width 16 height 16
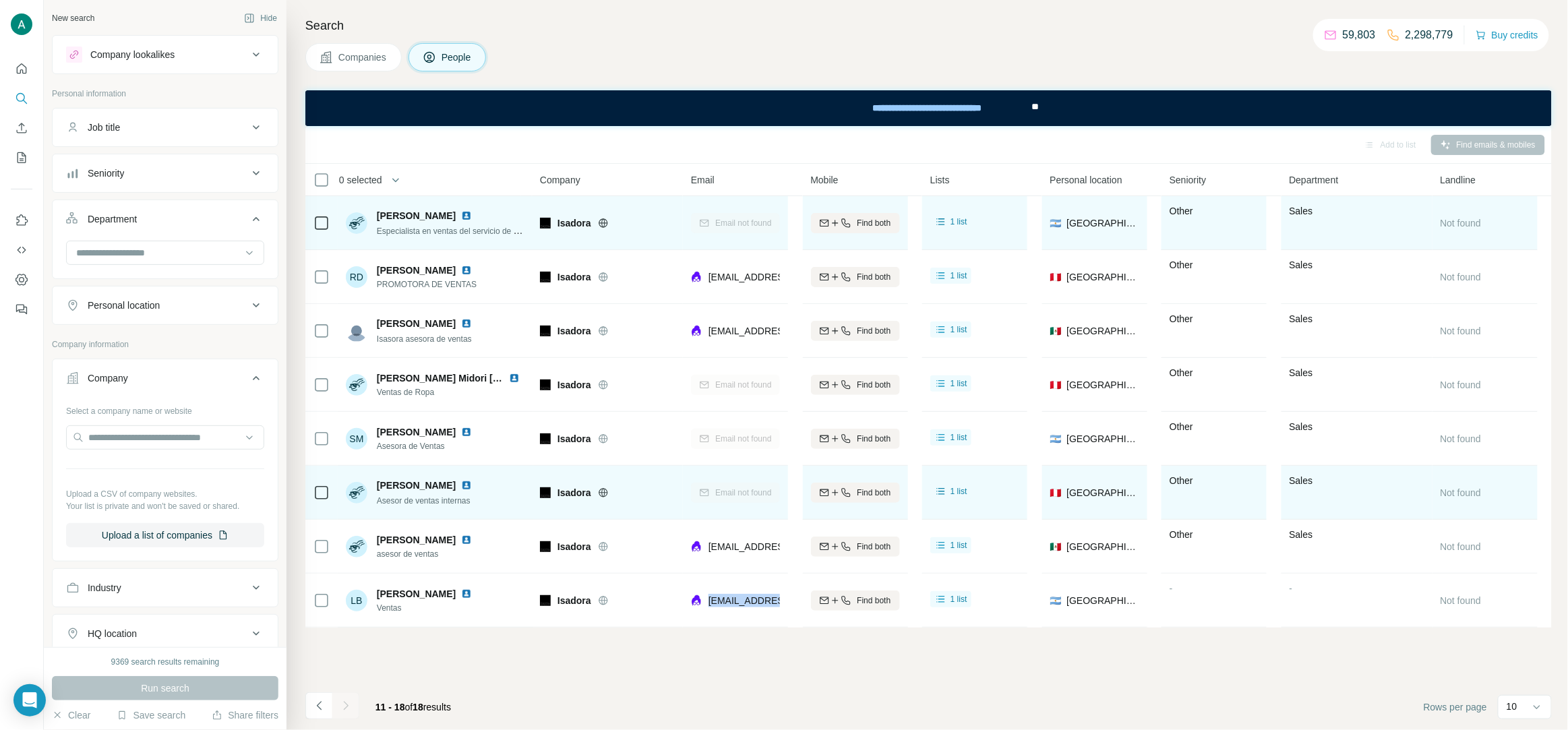
click at [252, 223] on icon at bounding box center [256, 219] width 16 height 16
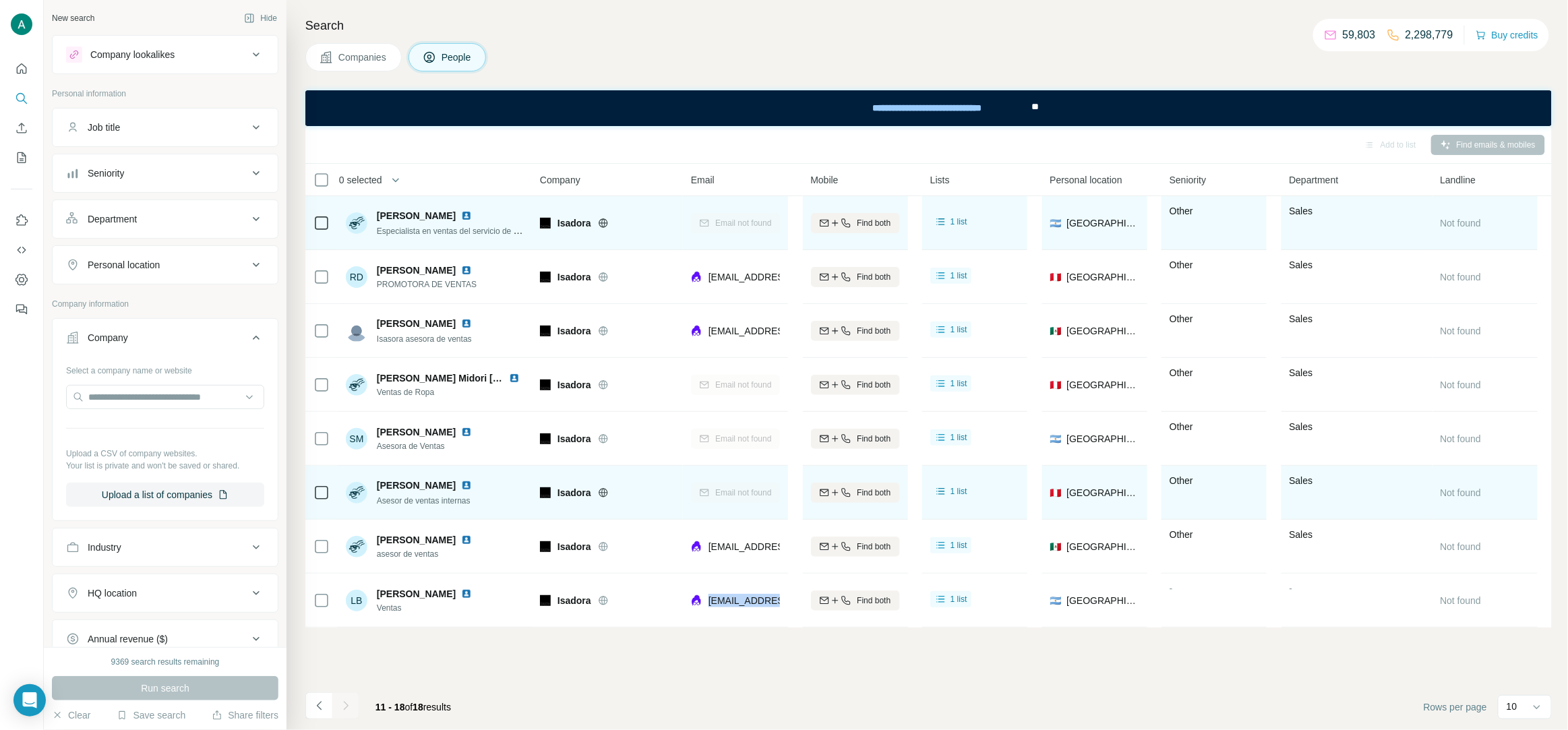
click at [253, 339] on icon at bounding box center [257, 338] width 7 height 4
drag, startPoint x: 254, startPoint y: 339, endPoint x: 216, endPoint y: 345, distance: 38.5
click at [253, 339] on icon at bounding box center [256, 337] width 16 height 16
click at [138, 401] on input "text" at bounding box center [165, 397] width 198 height 24
paste input "*********"
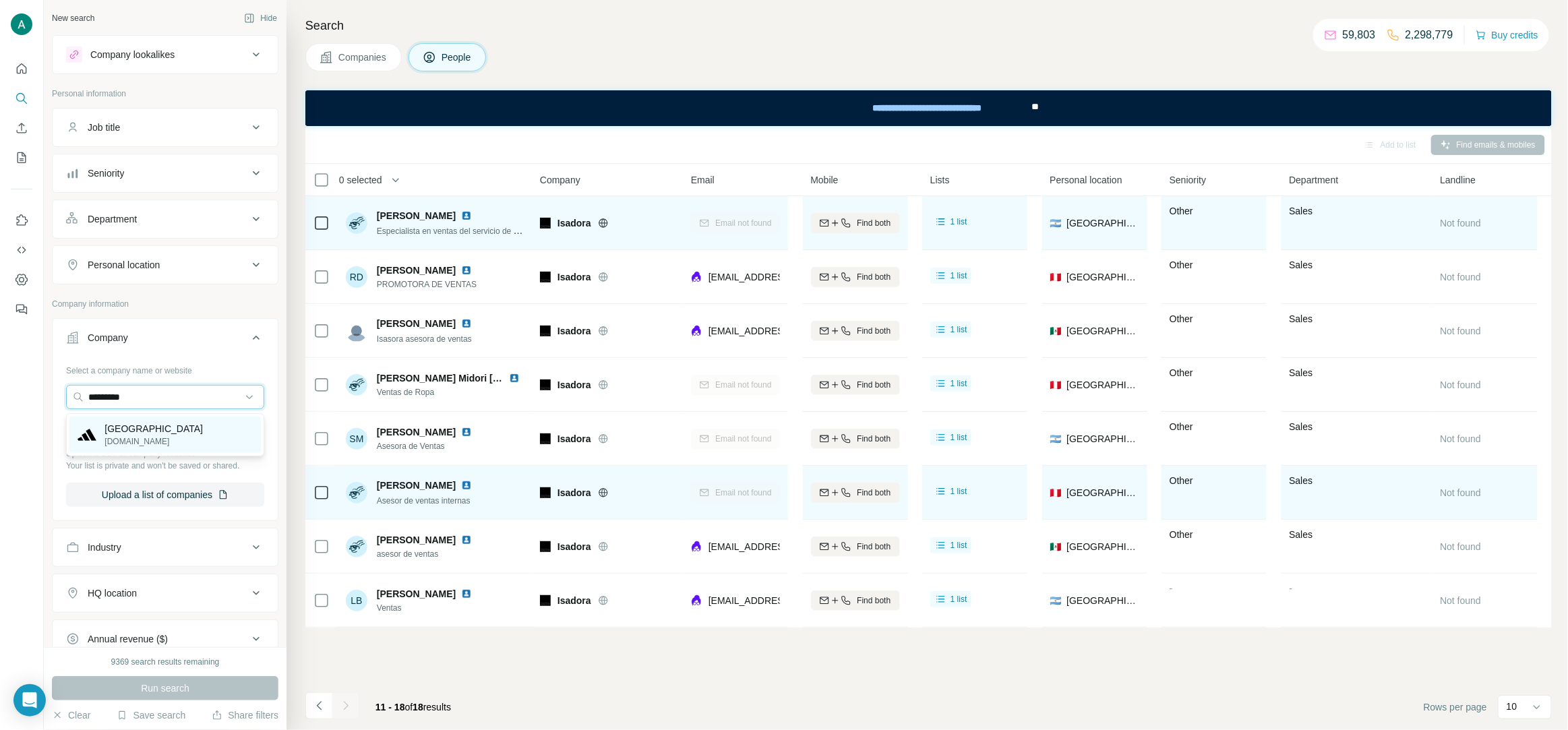
type input "*********"
click at [166, 448] on p "adidas.pe" at bounding box center [154, 442] width 99 height 12
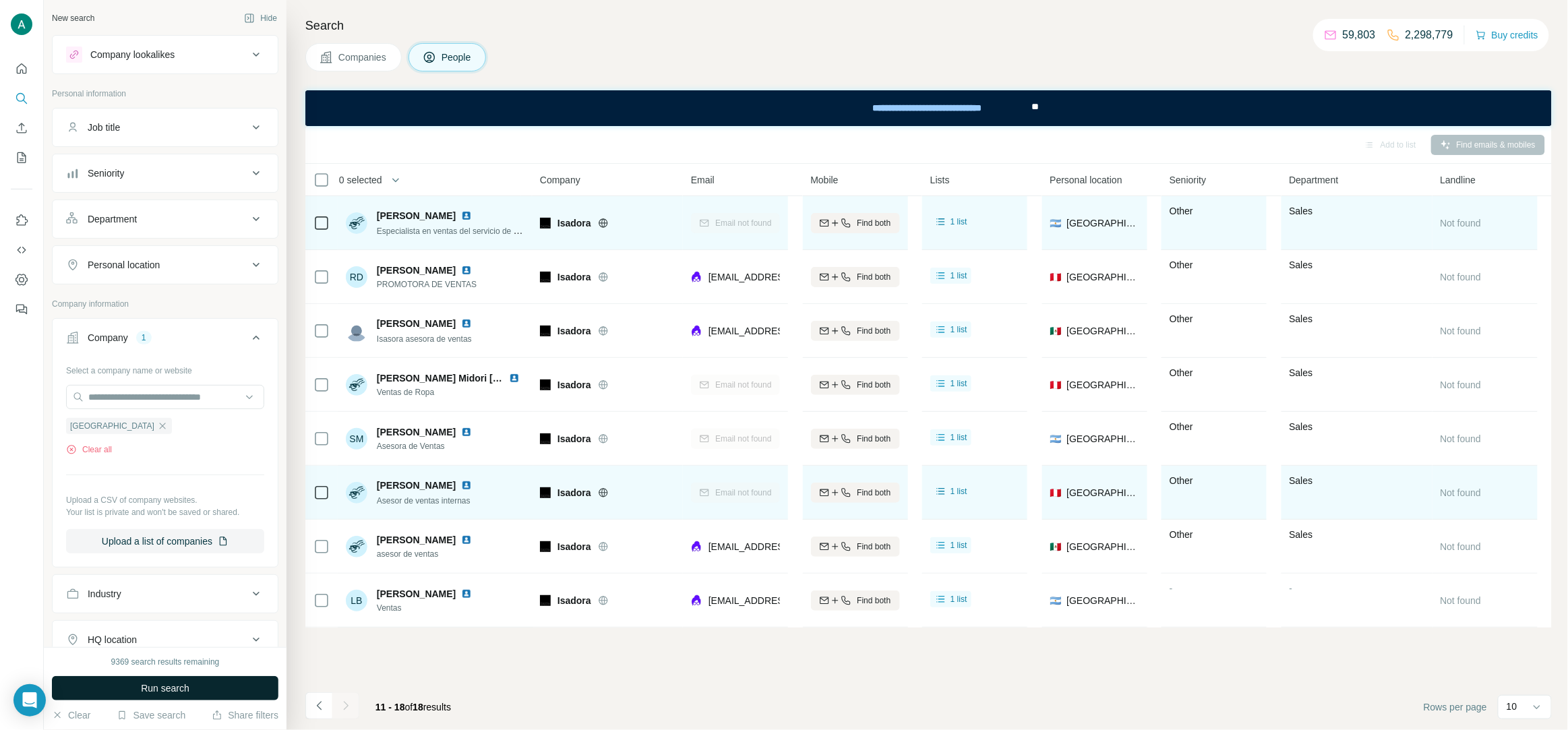
click at [177, 690] on span "Run search" at bounding box center [165, 688] width 49 height 13
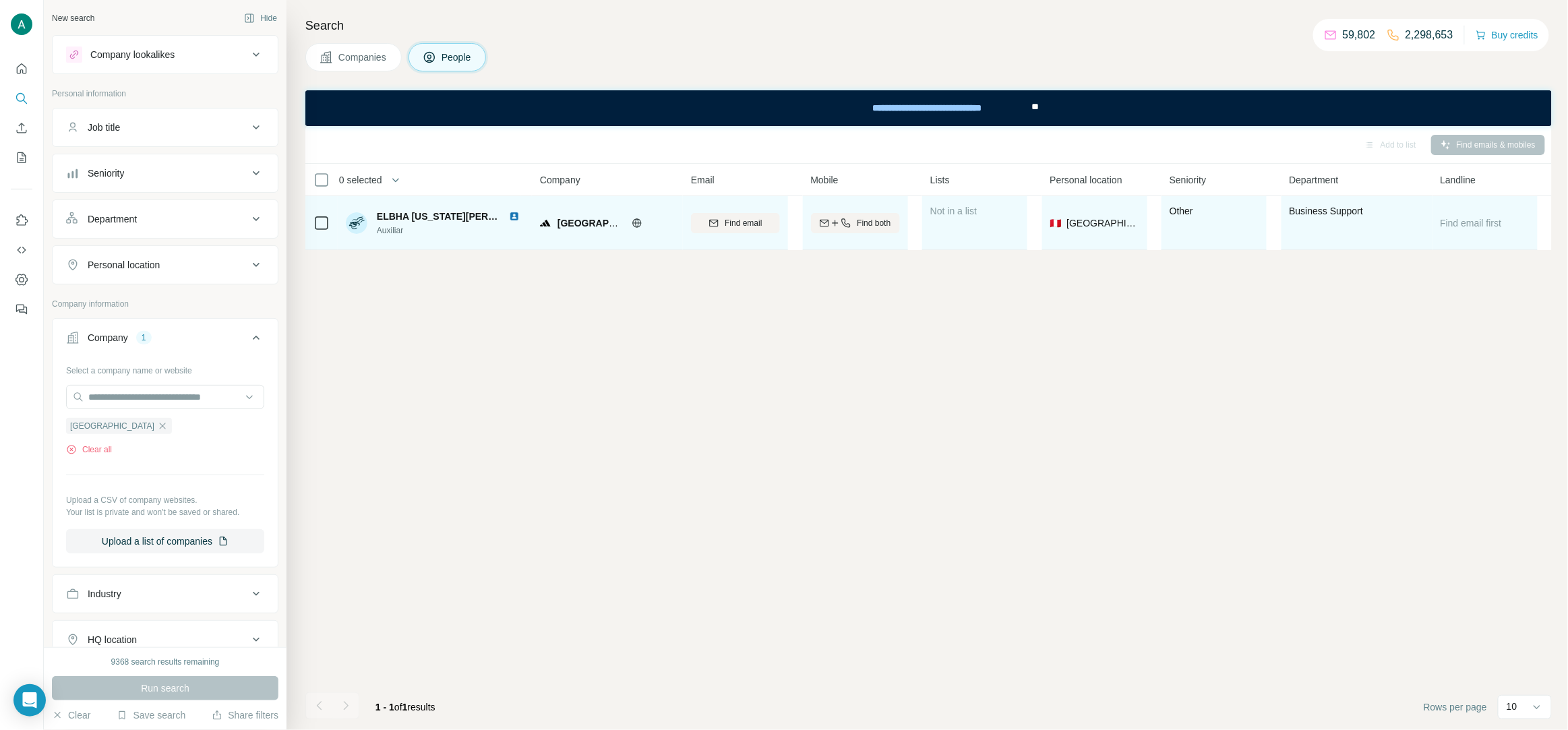
click at [399, 232] on span "Auxiliar" at bounding box center [451, 230] width 148 height 12
click at [514, 219] on img at bounding box center [514, 216] width 11 height 11
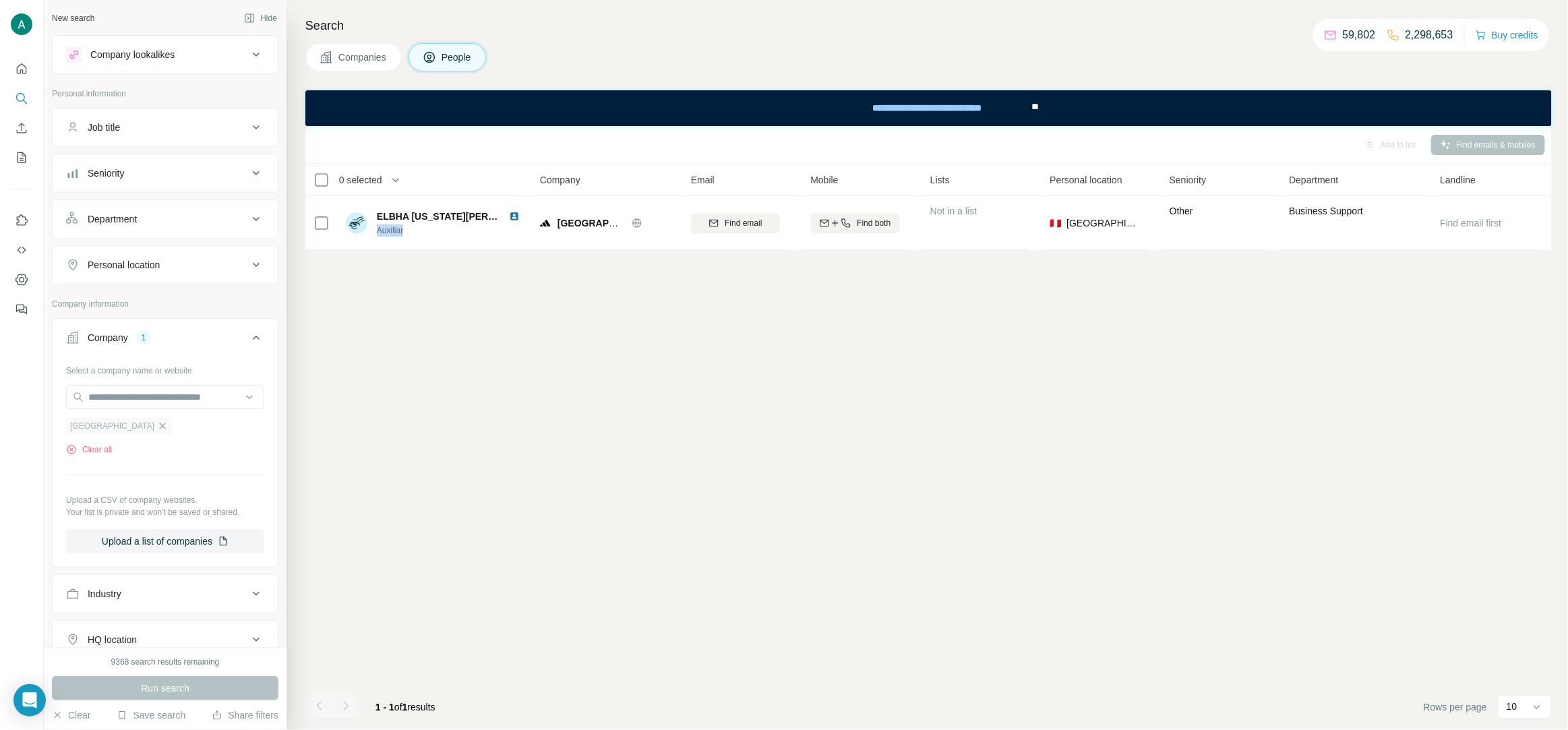
click at [168, 430] on icon "button" at bounding box center [162, 426] width 11 height 11
click at [152, 404] on input "text" at bounding box center [165, 397] width 198 height 24
paste input "*********"
drag, startPoint x: 137, startPoint y: 398, endPoint x: 29, endPoint y: 397, distance: 108.0
click at [29, 397] on div "New search Hide Company lookalikes Personal information Job title Seniority Dep…" at bounding box center [784, 365] width 1568 height 730
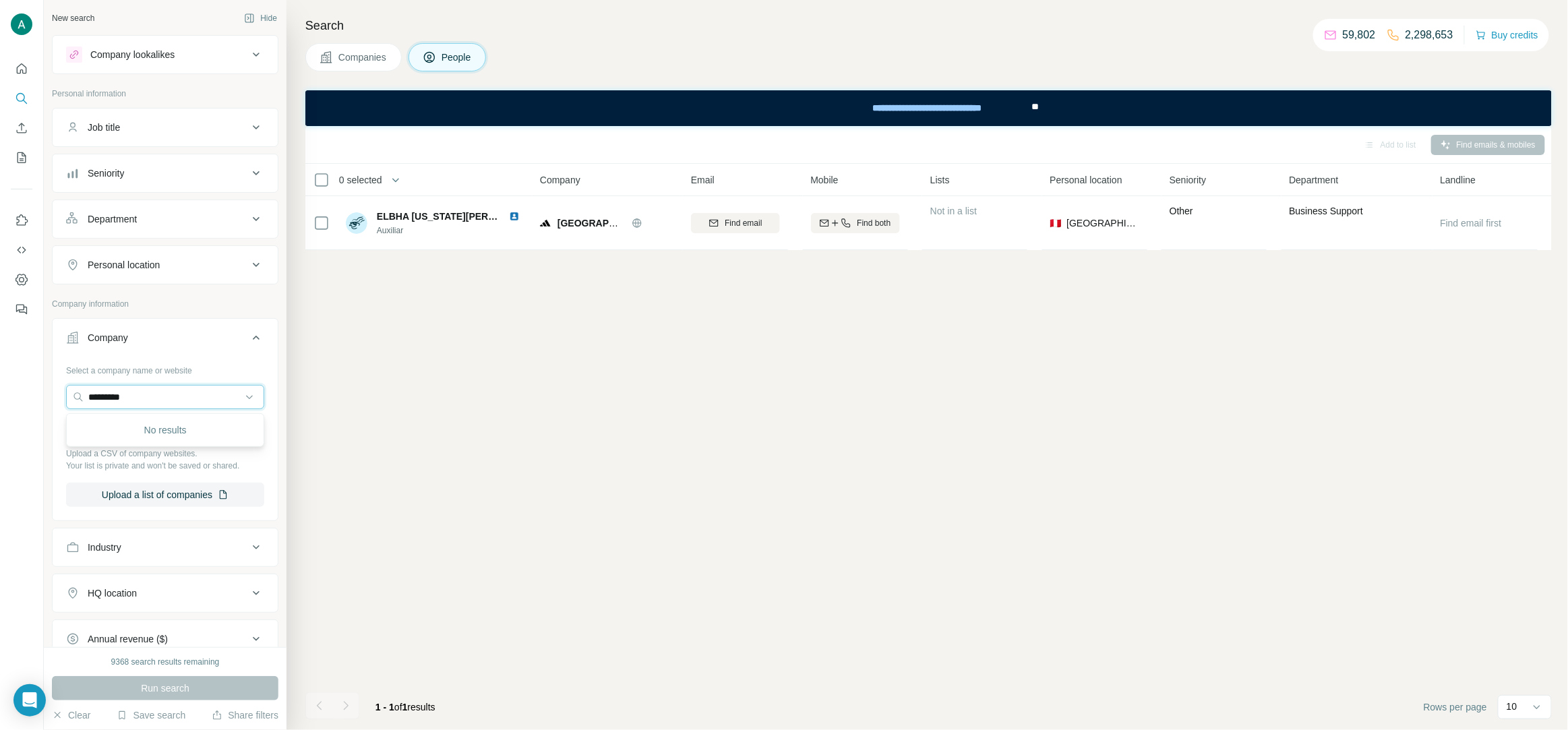
paste input "**"
type input "**********"
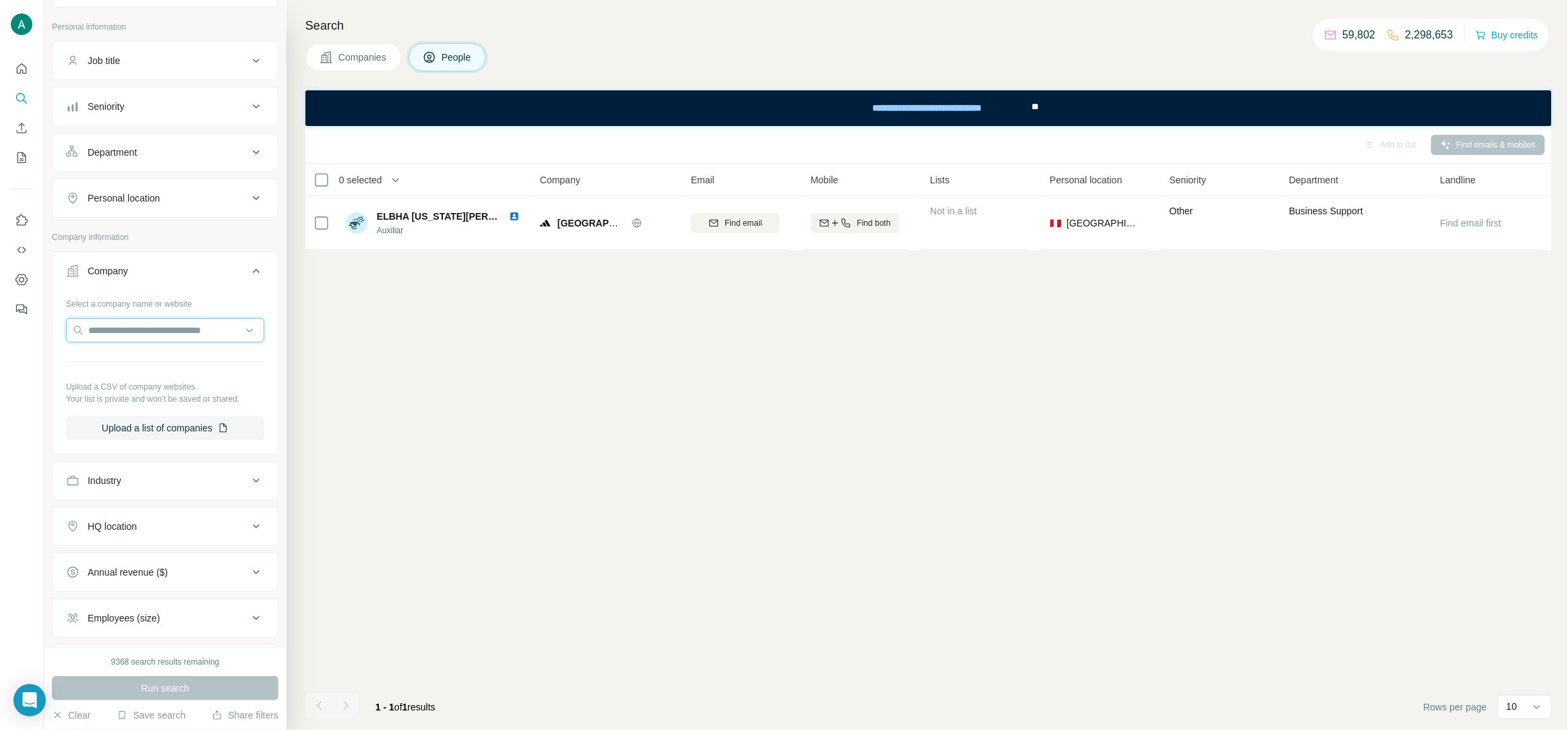
scroll to position [114, 0]
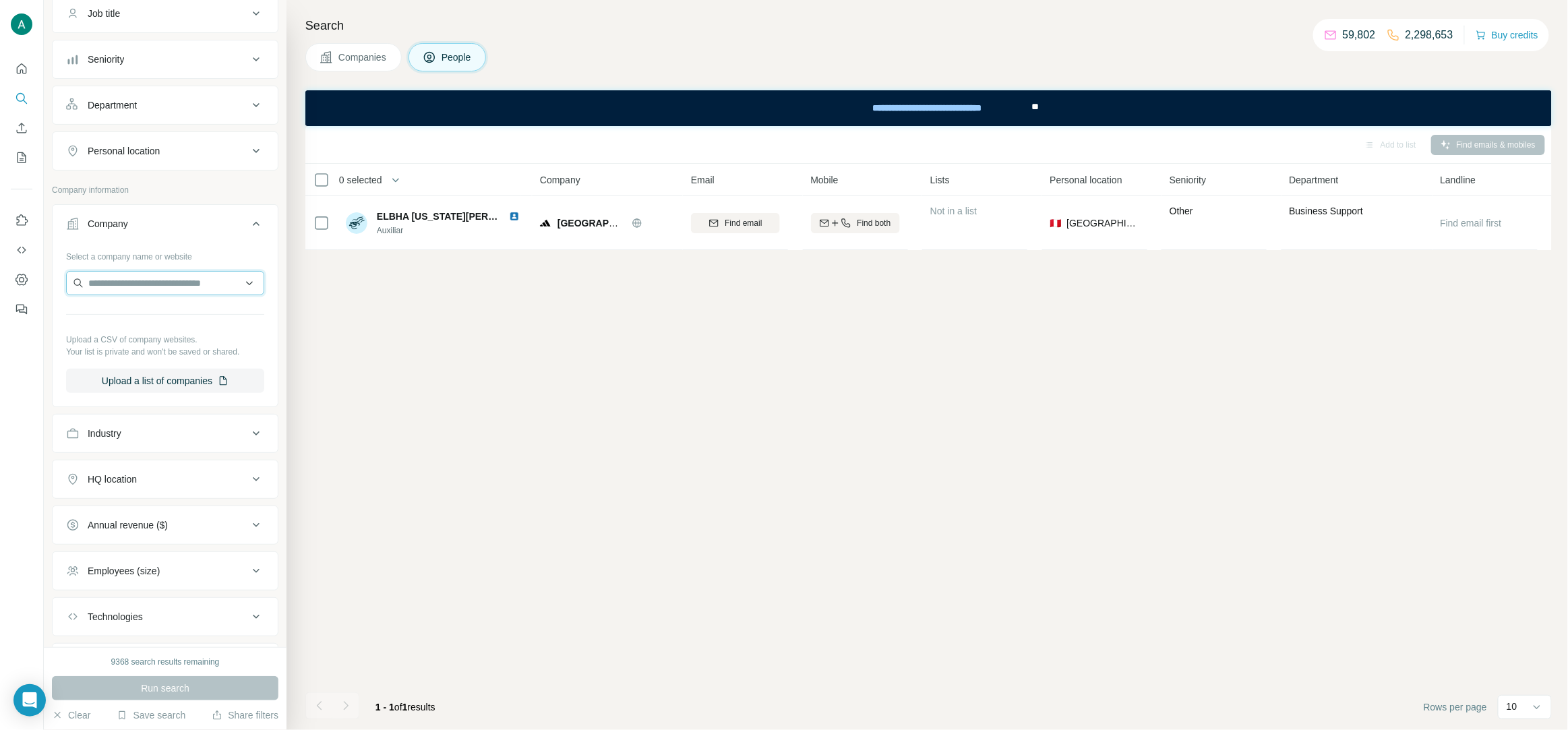
click at [169, 276] on input "text" at bounding box center [165, 283] width 198 height 24
paste input "**********"
type input "**********"
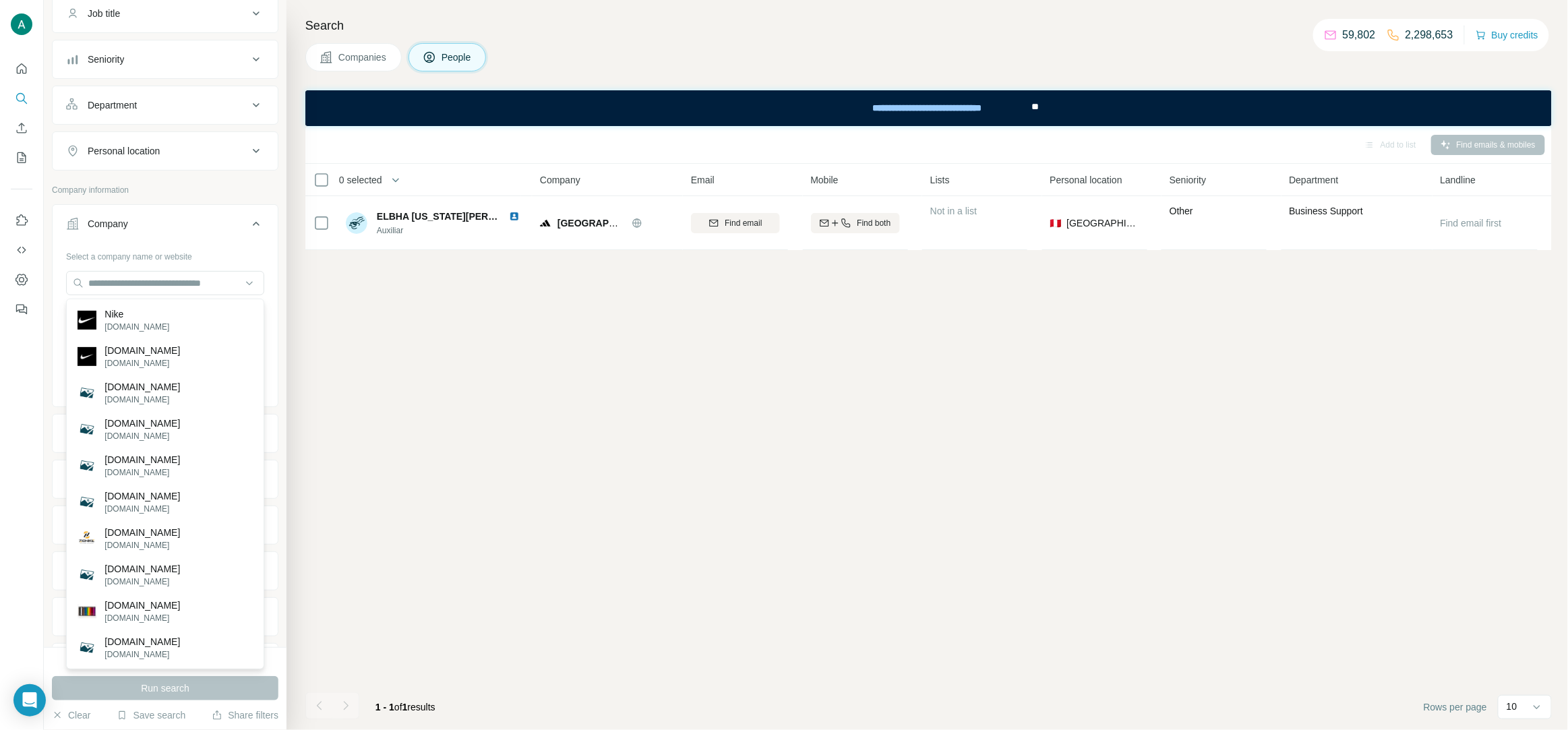
click at [510, 390] on div "Add to list Find emails & mobiles 0 selected People Company Email Mobile Lists …" at bounding box center [929, 428] width 1247 height 604
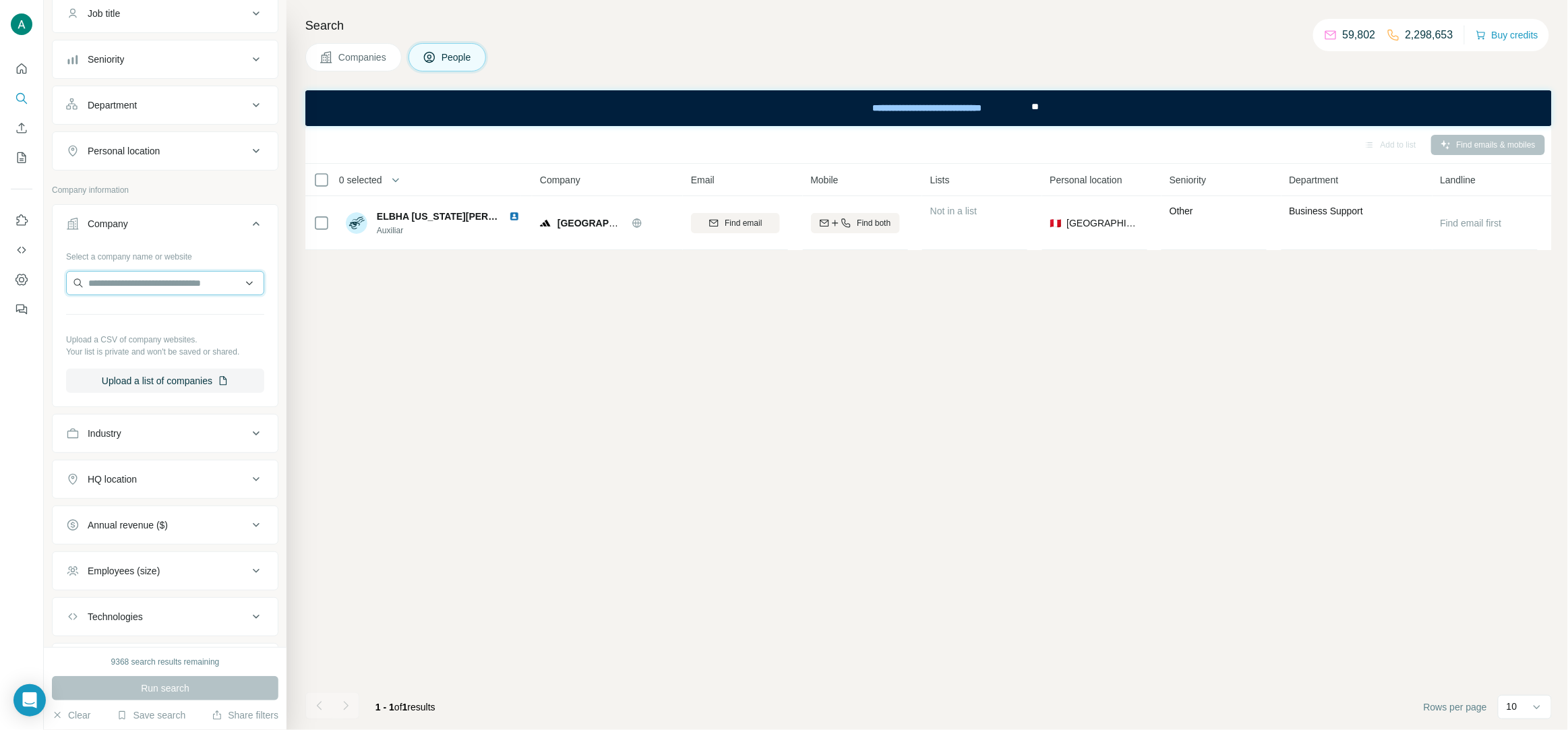
click at [188, 291] on input "text" at bounding box center [165, 283] width 198 height 24
paste input "**********"
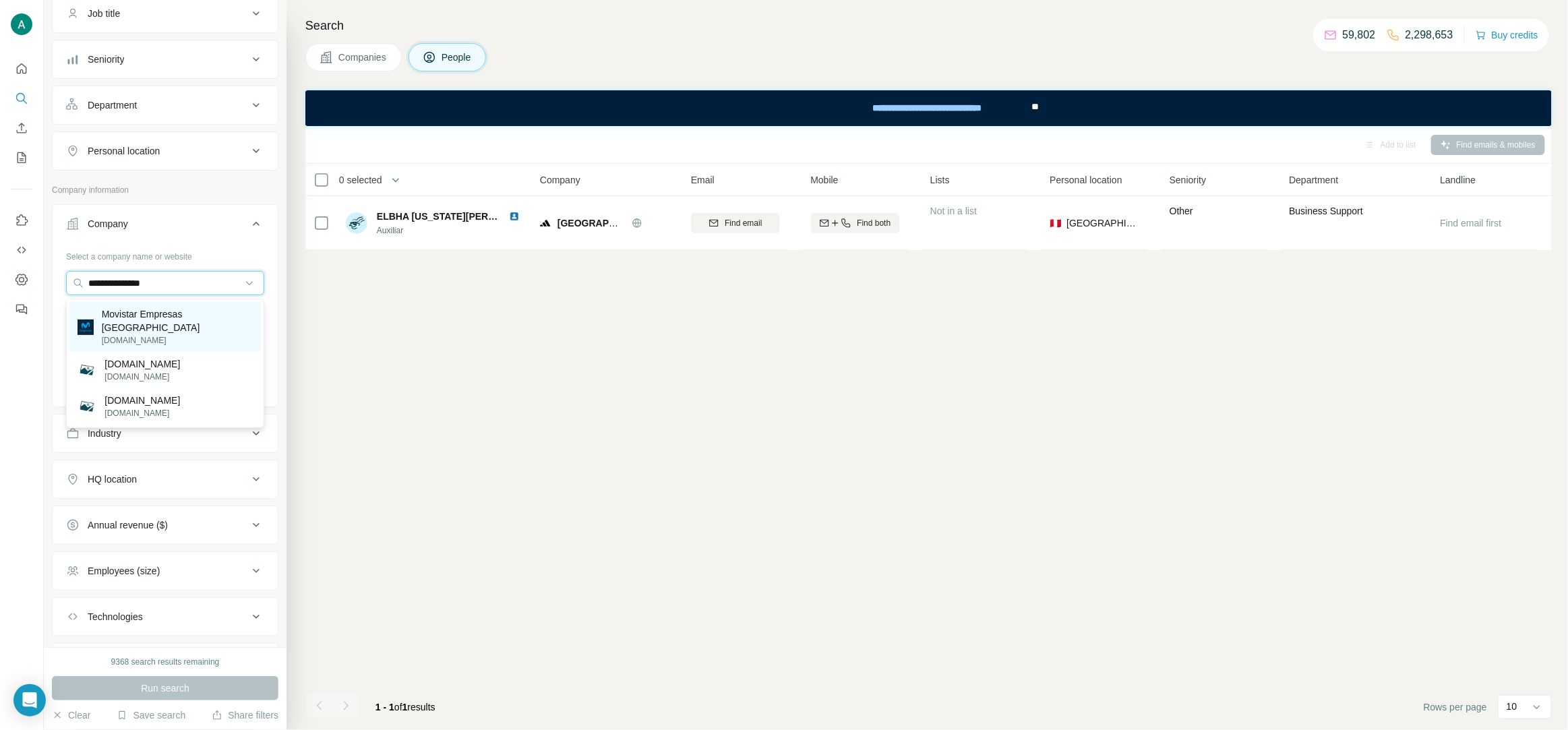
type input "**********"
click at [202, 334] on p "movistar.com.pe" at bounding box center [177, 340] width 151 height 12
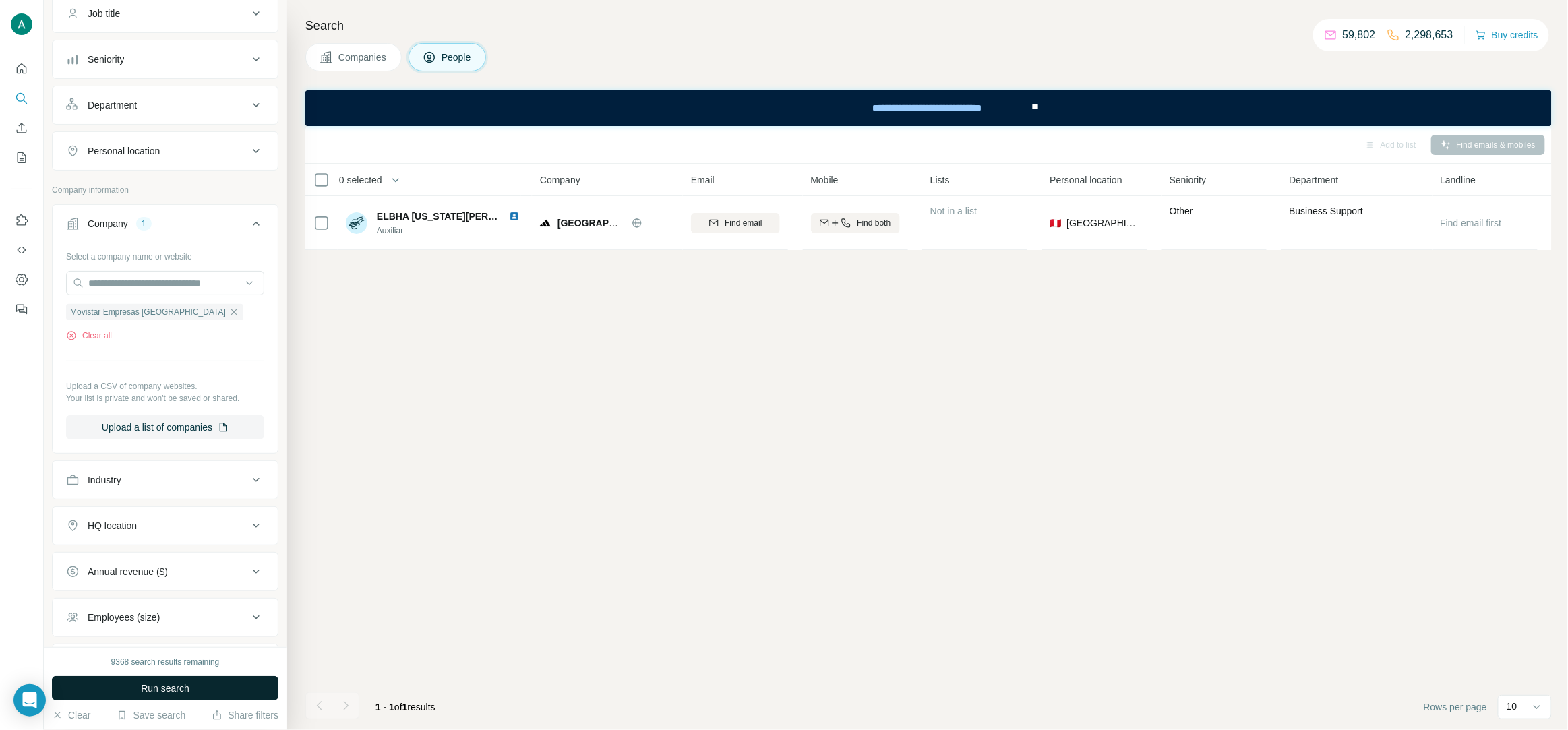
click at [186, 694] on span "Run search" at bounding box center [165, 688] width 49 height 13
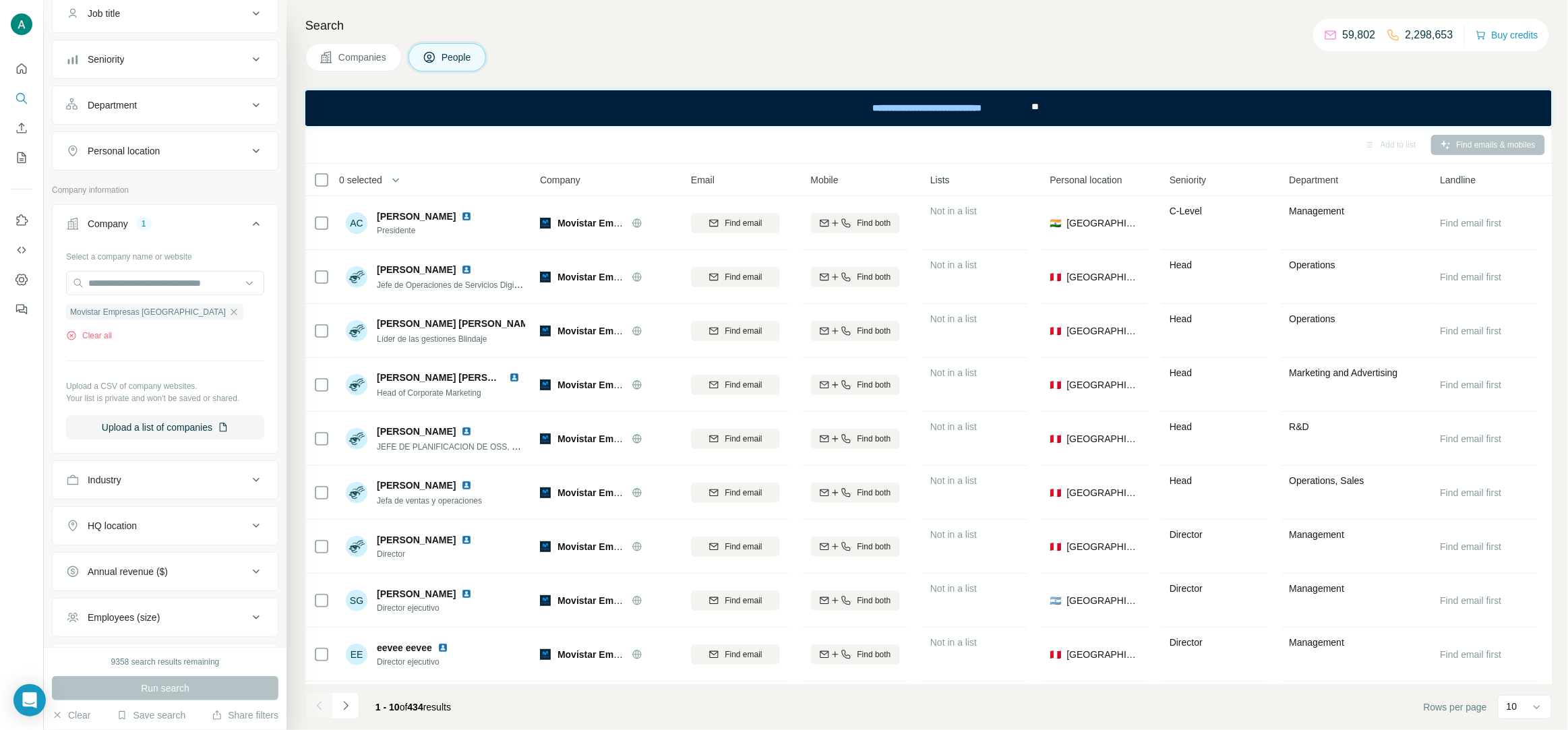
click at [166, 112] on div "Department" at bounding box center [157, 105] width 182 height 13
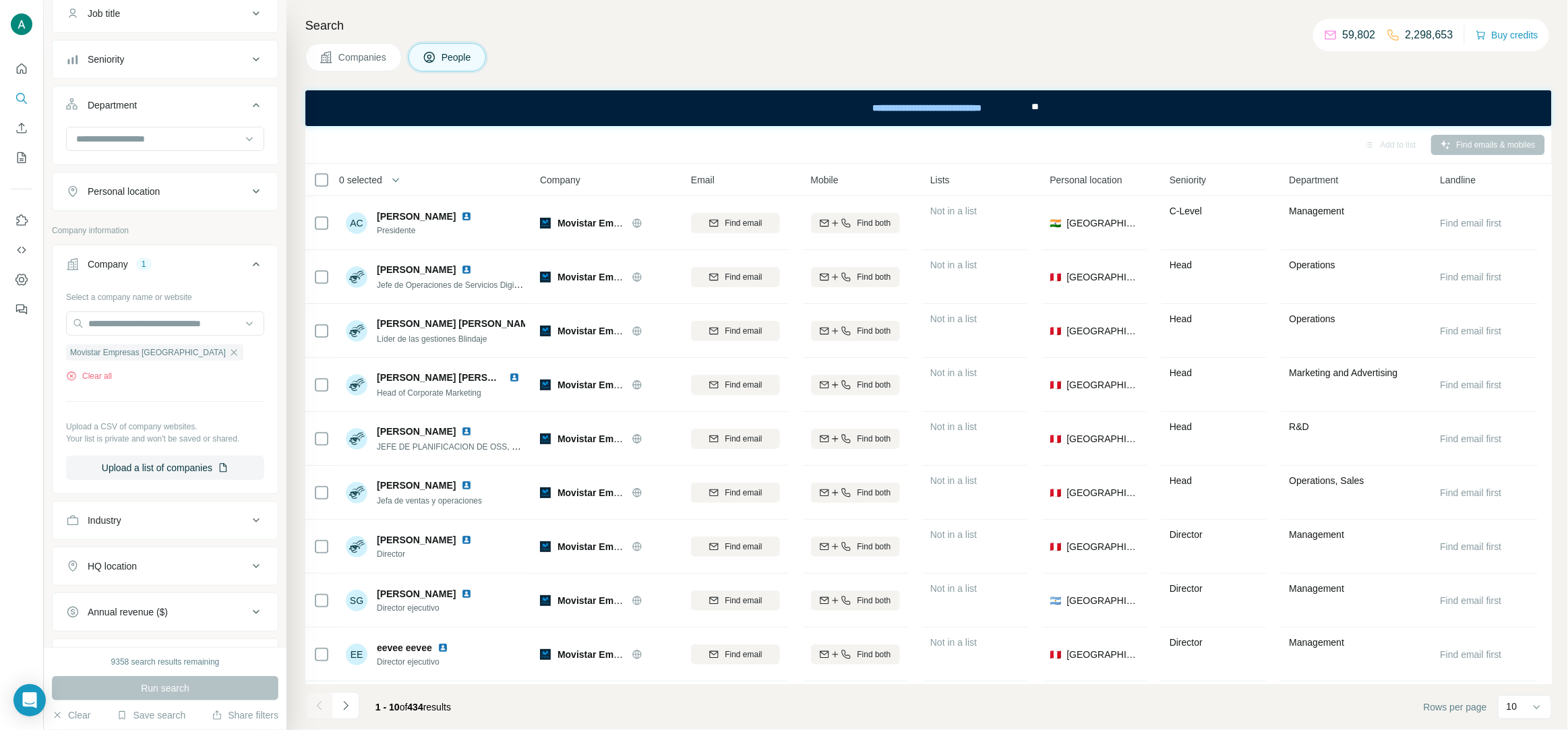
click at [263, 114] on icon at bounding box center [256, 105] width 16 height 16
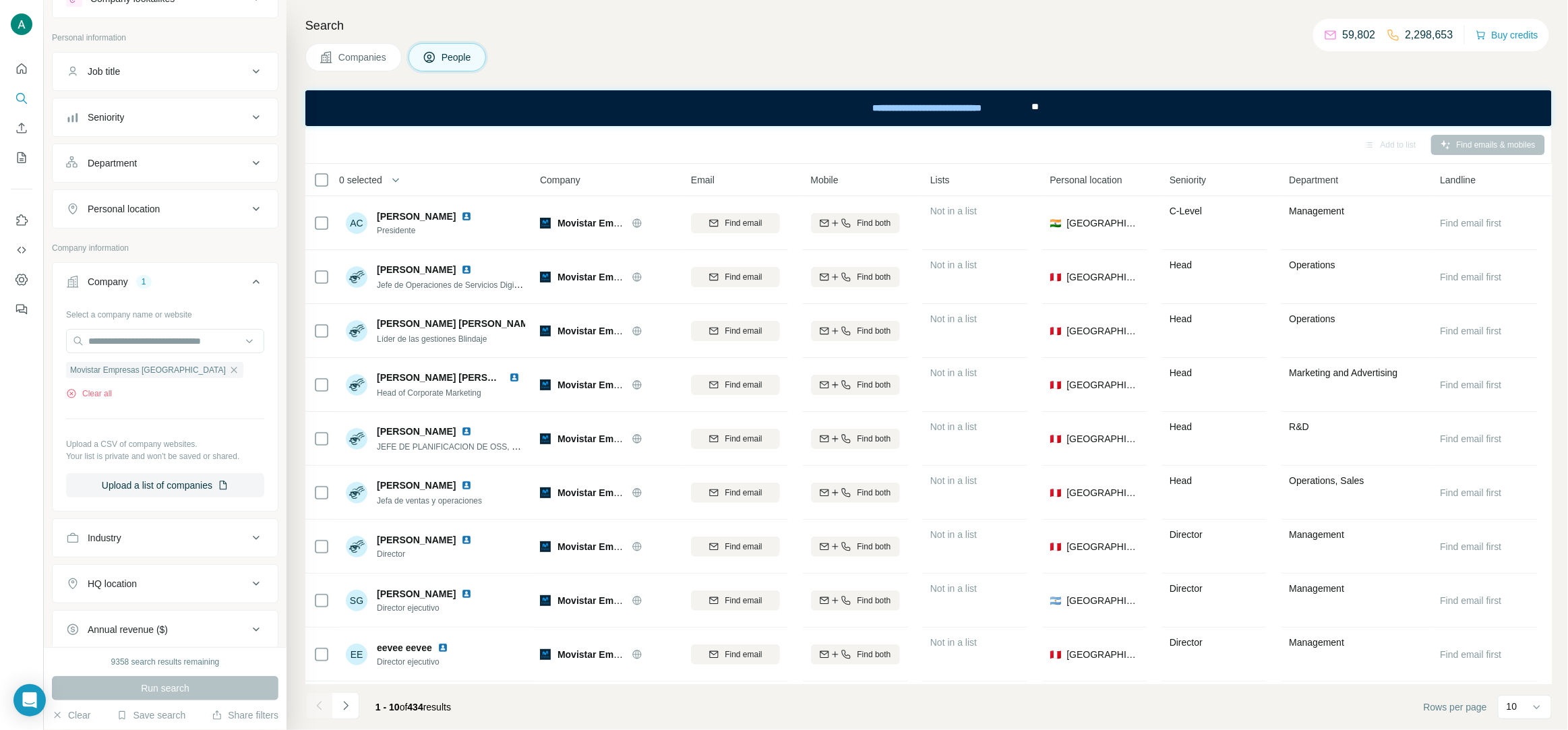
click at [259, 164] on icon at bounding box center [256, 163] width 16 height 16
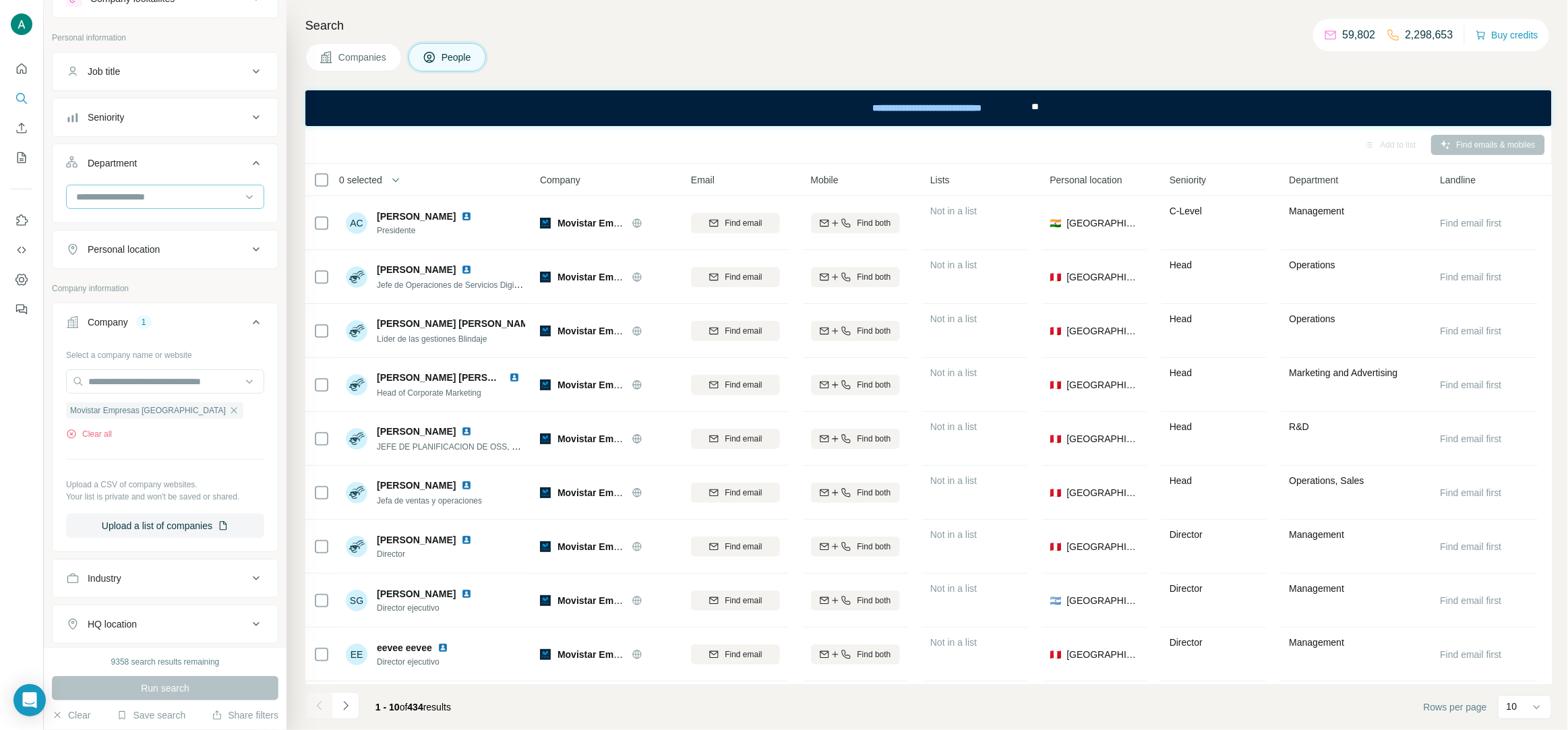
click at [236, 192] on input at bounding box center [158, 197] width 166 height 15
click at [216, 224] on div "Accounting and Finance" at bounding box center [165, 228] width 176 height 13
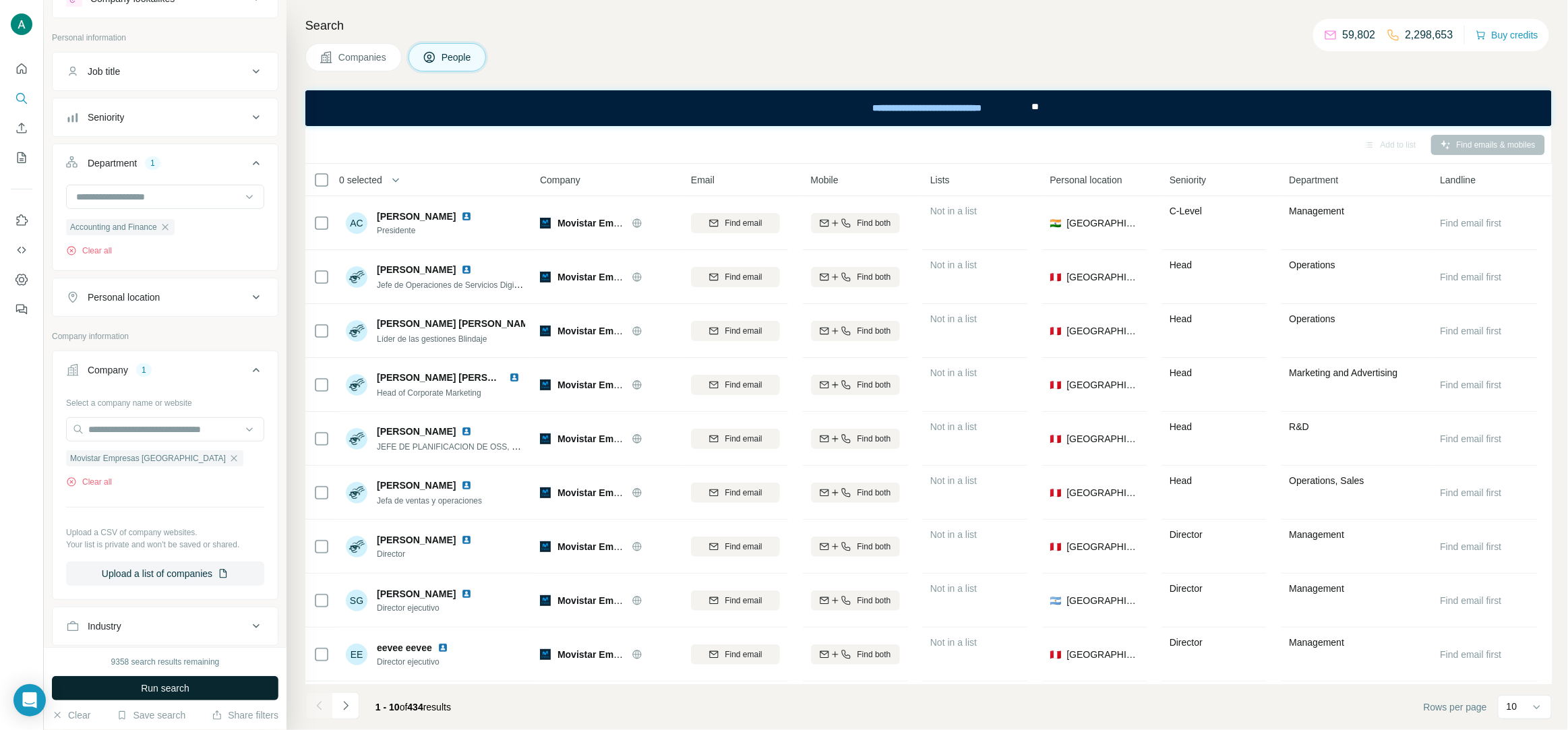
click at [203, 696] on button "Run search" at bounding box center [165, 688] width 226 height 24
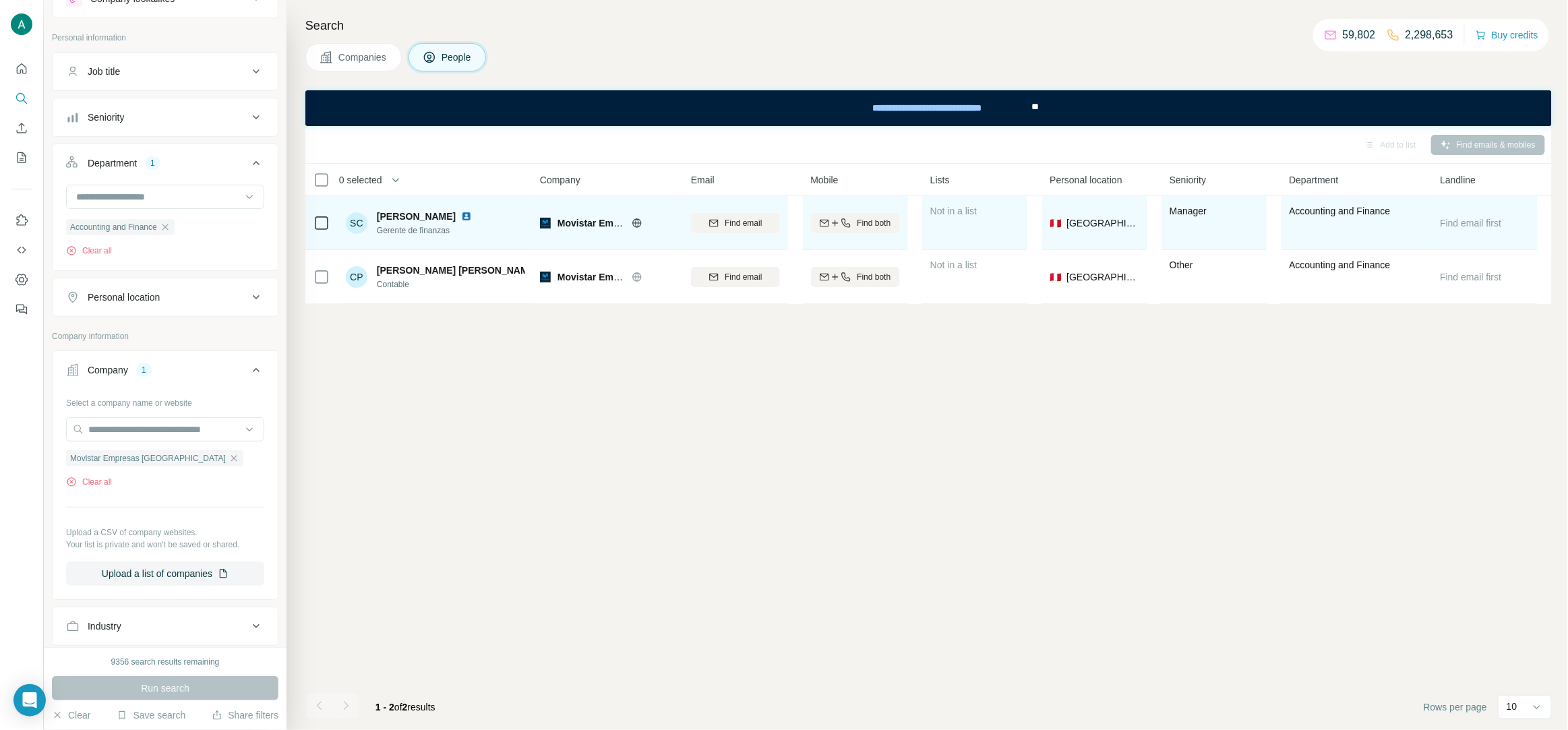
click at [429, 230] on span "Gerente de finanzas" at bounding box center [427, 230] width 100 height 12
click at [406, 233] on span "Gerente de finanzas" at bounding box center [427, 230] width 100 height 12
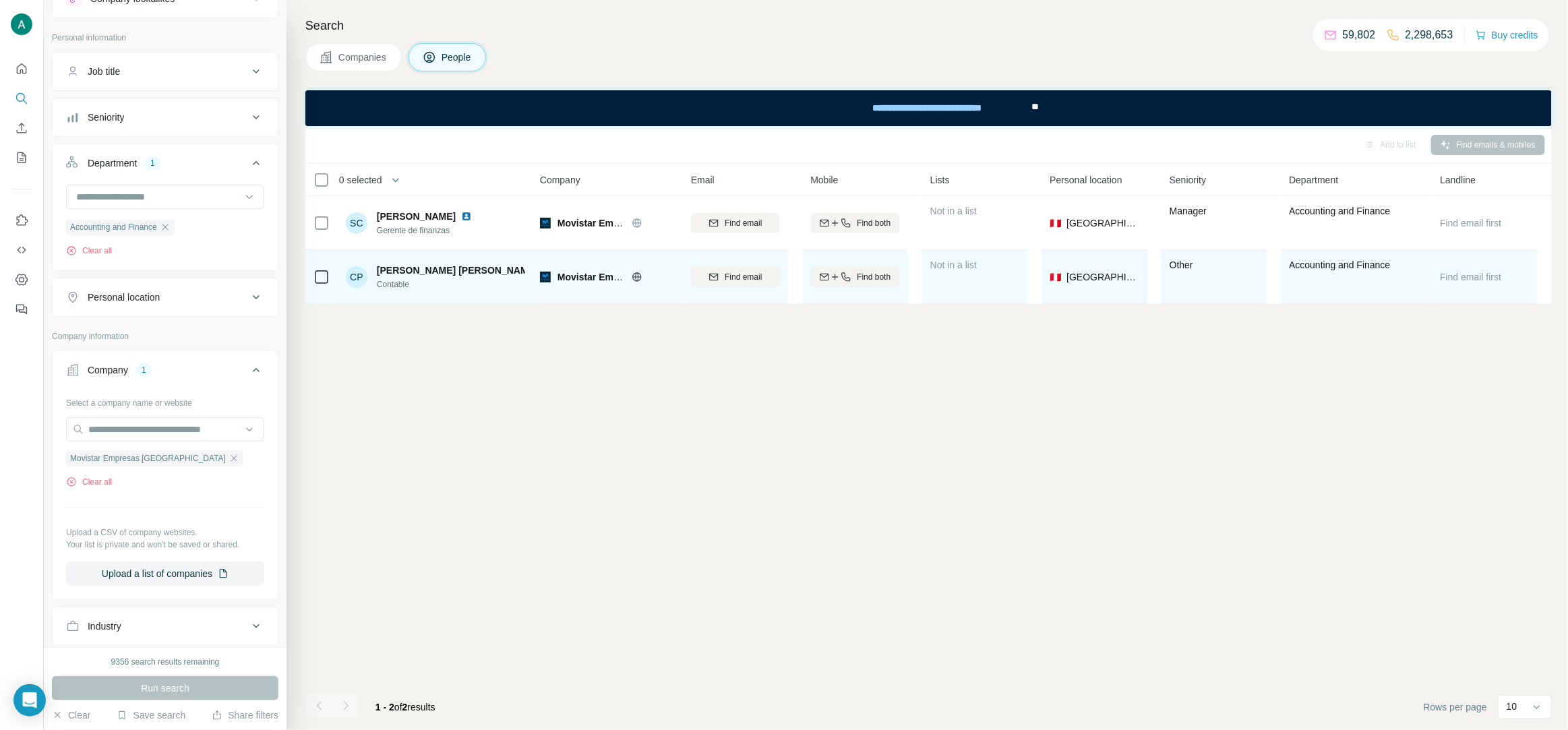
click at [400, 285] on span "Contable" at bounding box center [451, 284] width 148 height 12
click at [544, 270] on img at bounding box center [546, 270] width 6 height 11
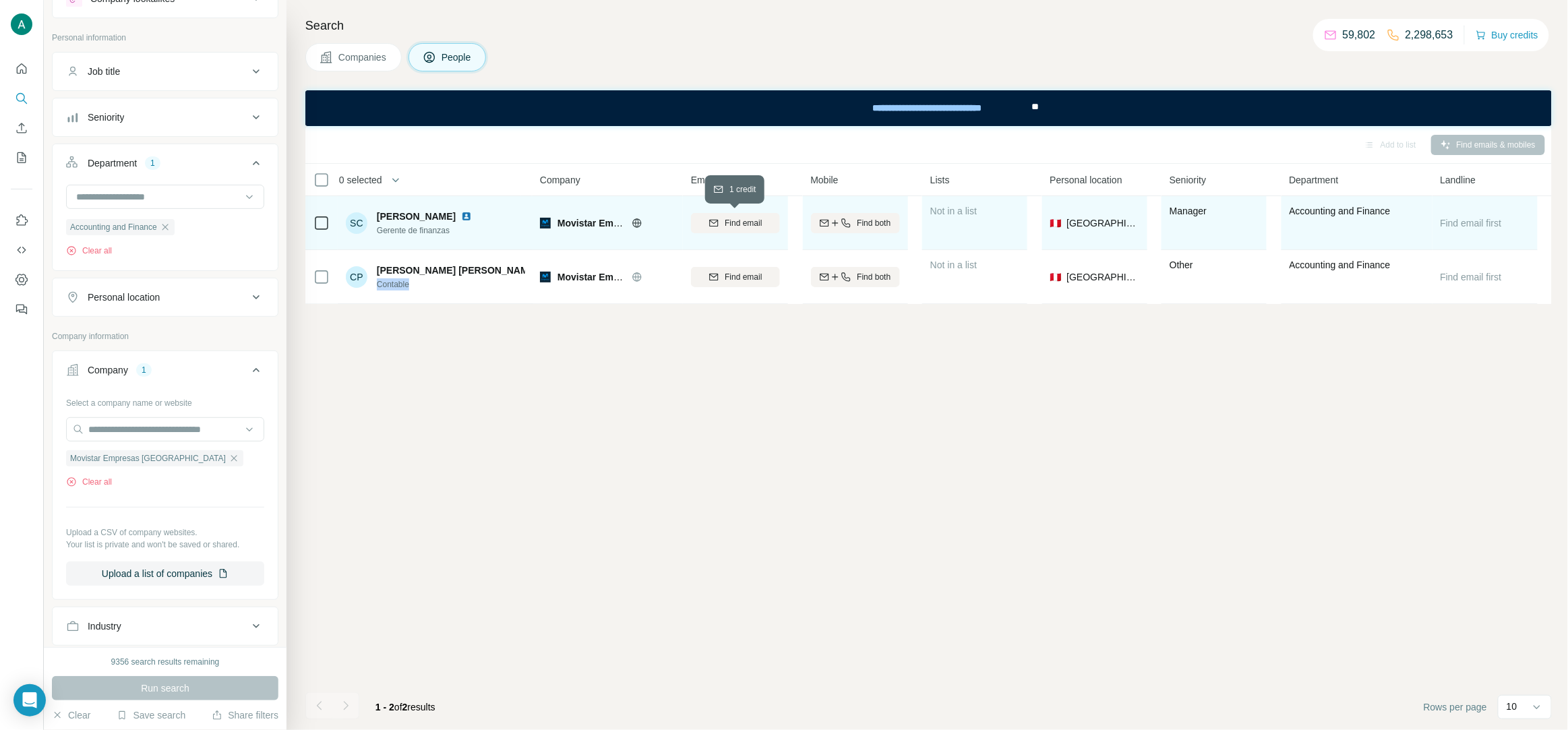
click at [730, 214] on button "Find email" at bounding box center [735, 223] width 89 height 20
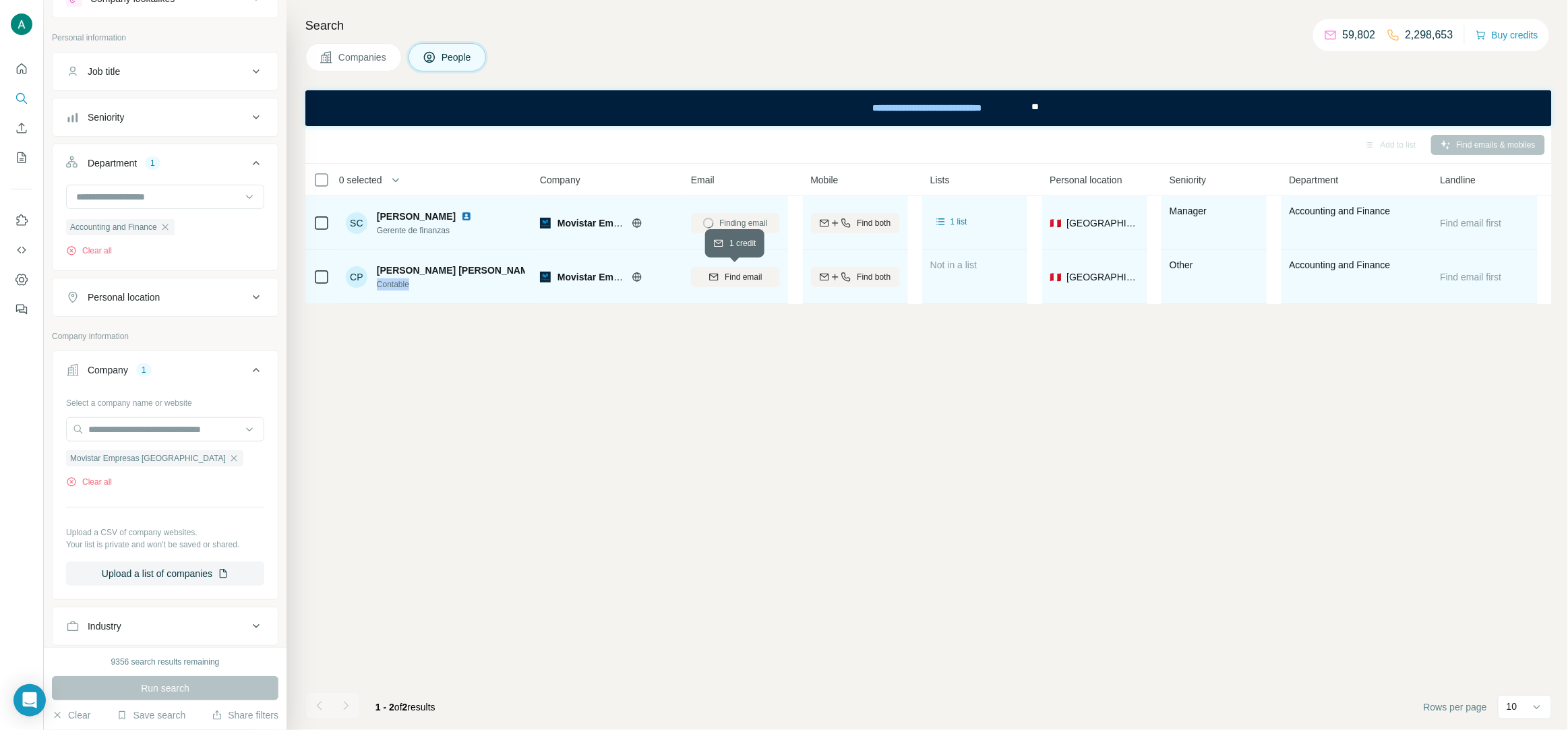
click at [725, 282] on span "Find email" at bounding box center [743, 276] width 37 height 12
click at [472, 217] on img at bounding box center [466, 216] width 11 height 11
click at [429, 221] on span "Sandra Carranza Tapia" at bounding box center [416, 216] width 79 height 11
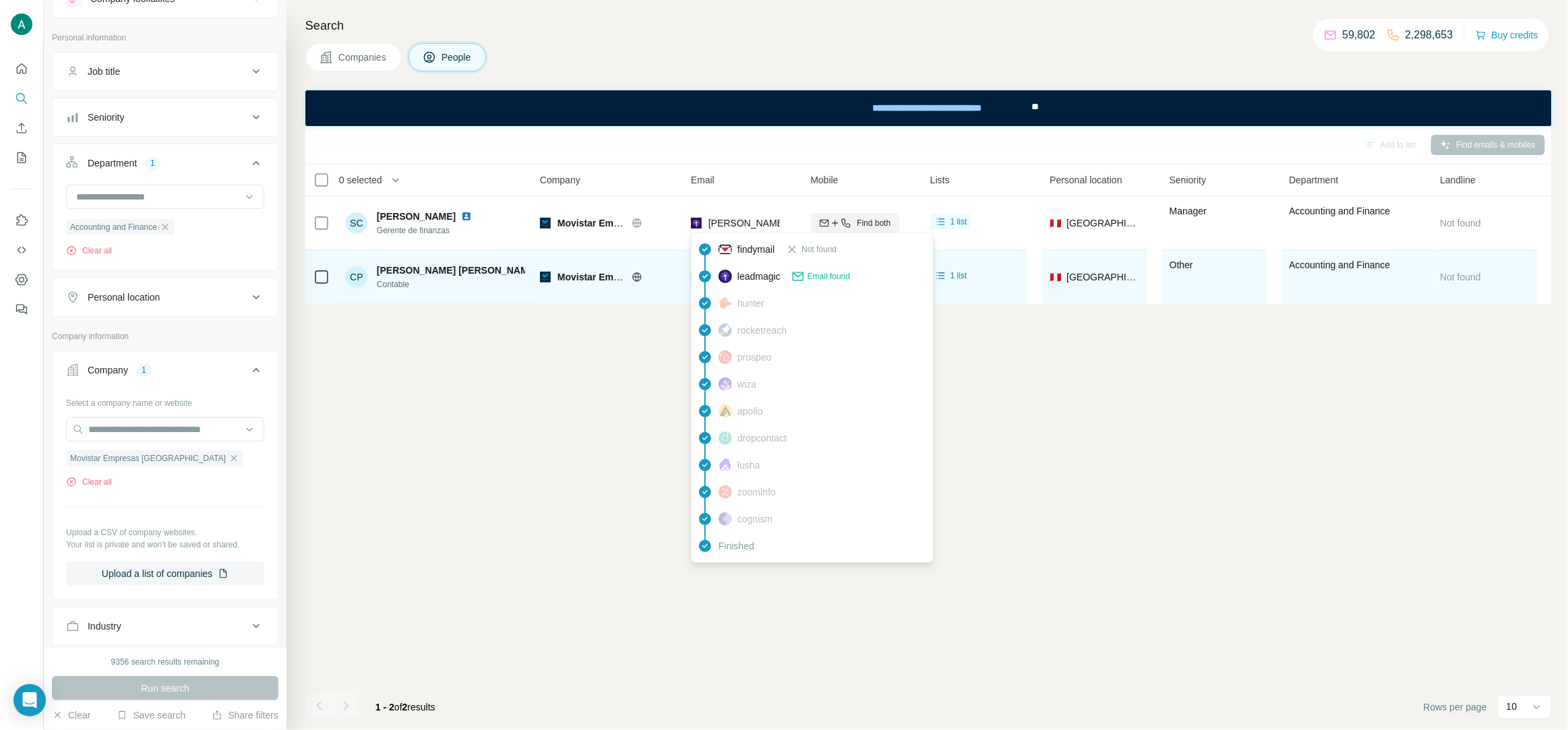
click at [757, 221] on span "sandra@movistar.com.pe" at bounding box center [827, 223] width 238 height 11
click at [757, 221] on span "sandra@movistar.com.pe" at bounding box center [827, 223] width 238 height 11
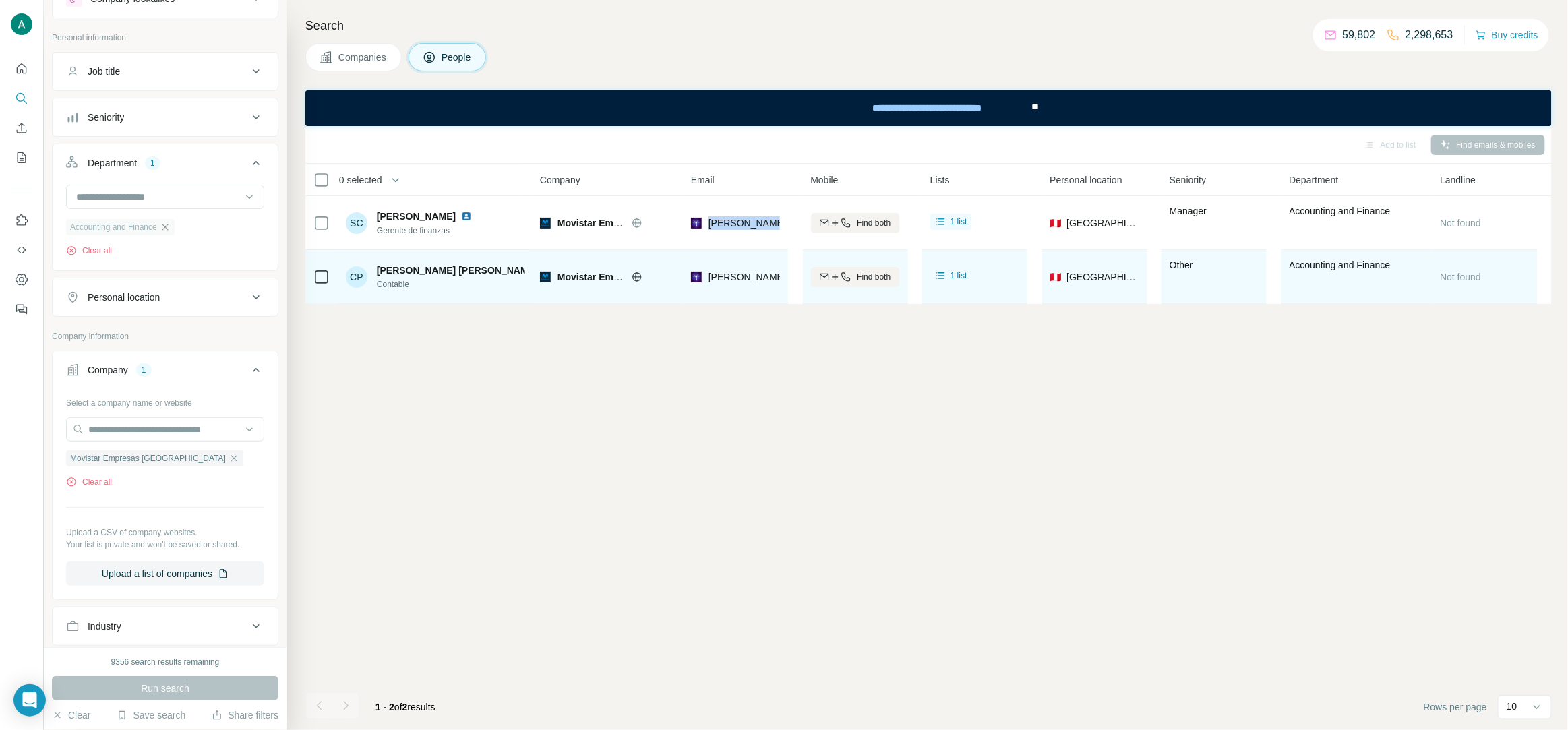
click at [169, 224] on icon "button" at bounding box center [165, 227] width 11 height 11
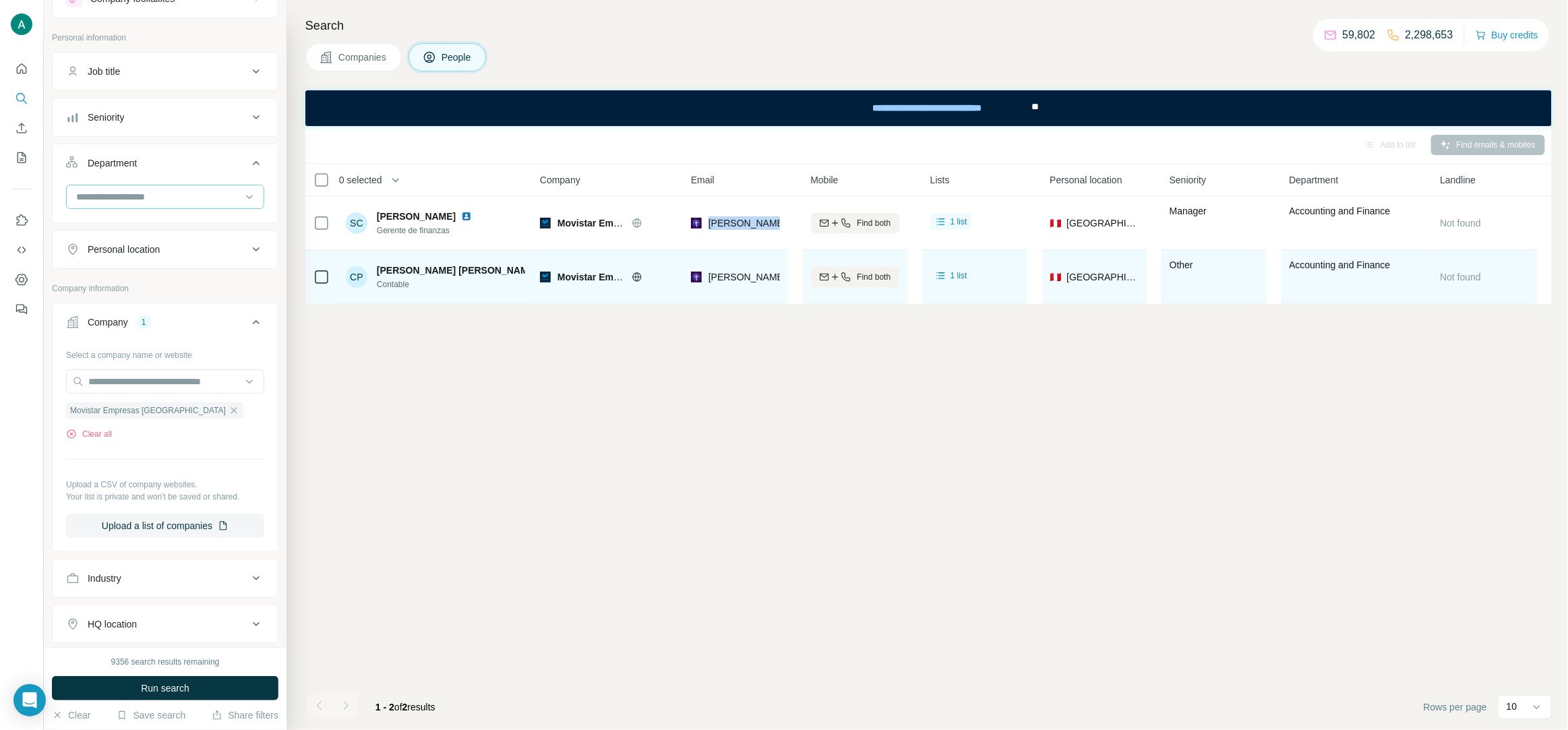
click at [167, 200] on input at bounding box center [158, 197] width 166 height 15
click at [121, 271] on div "R&D" at bounding box center [165, 272] width 176 height 13
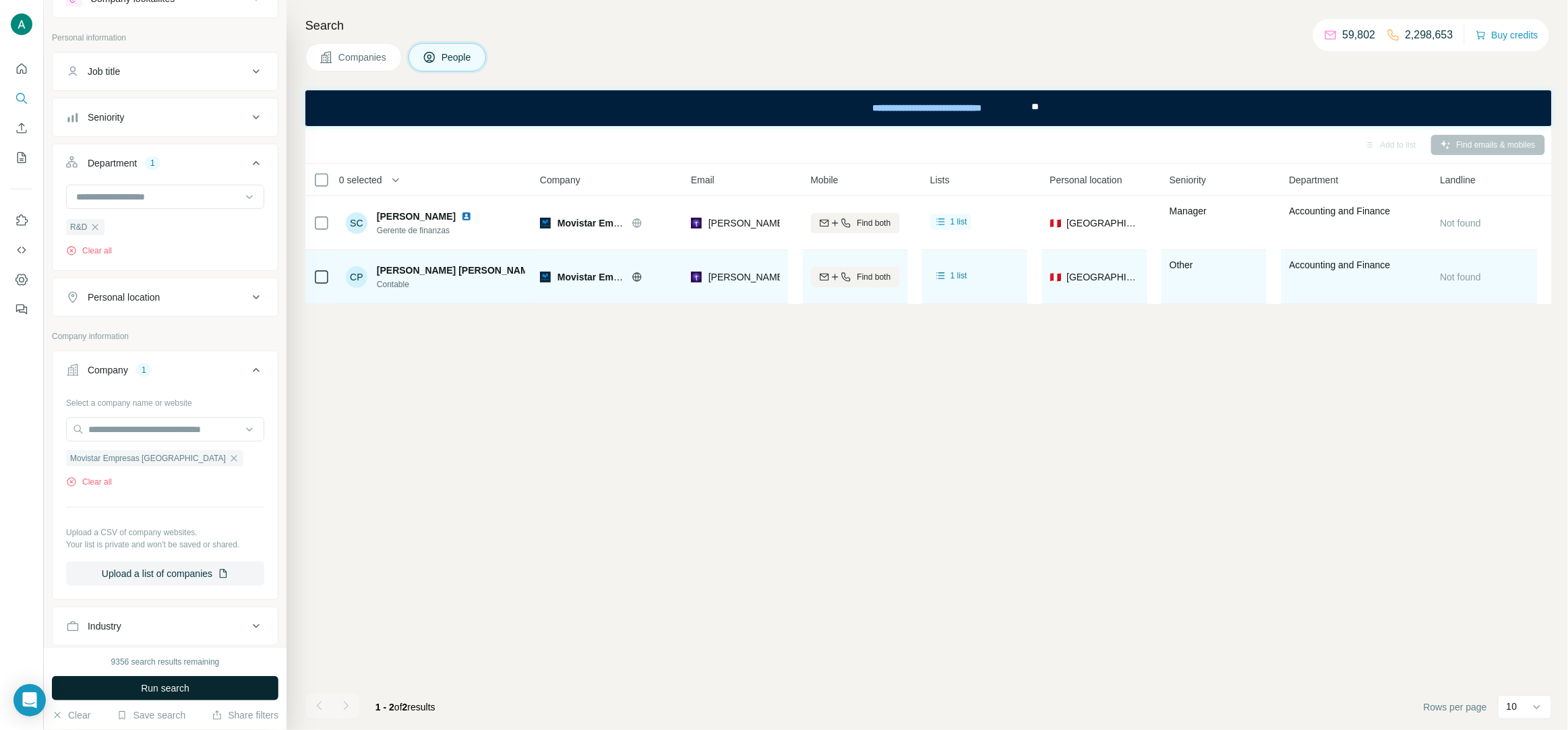
click at [166, 684] on span "Run search" at bounding box center [165, 688] width 49 height 13
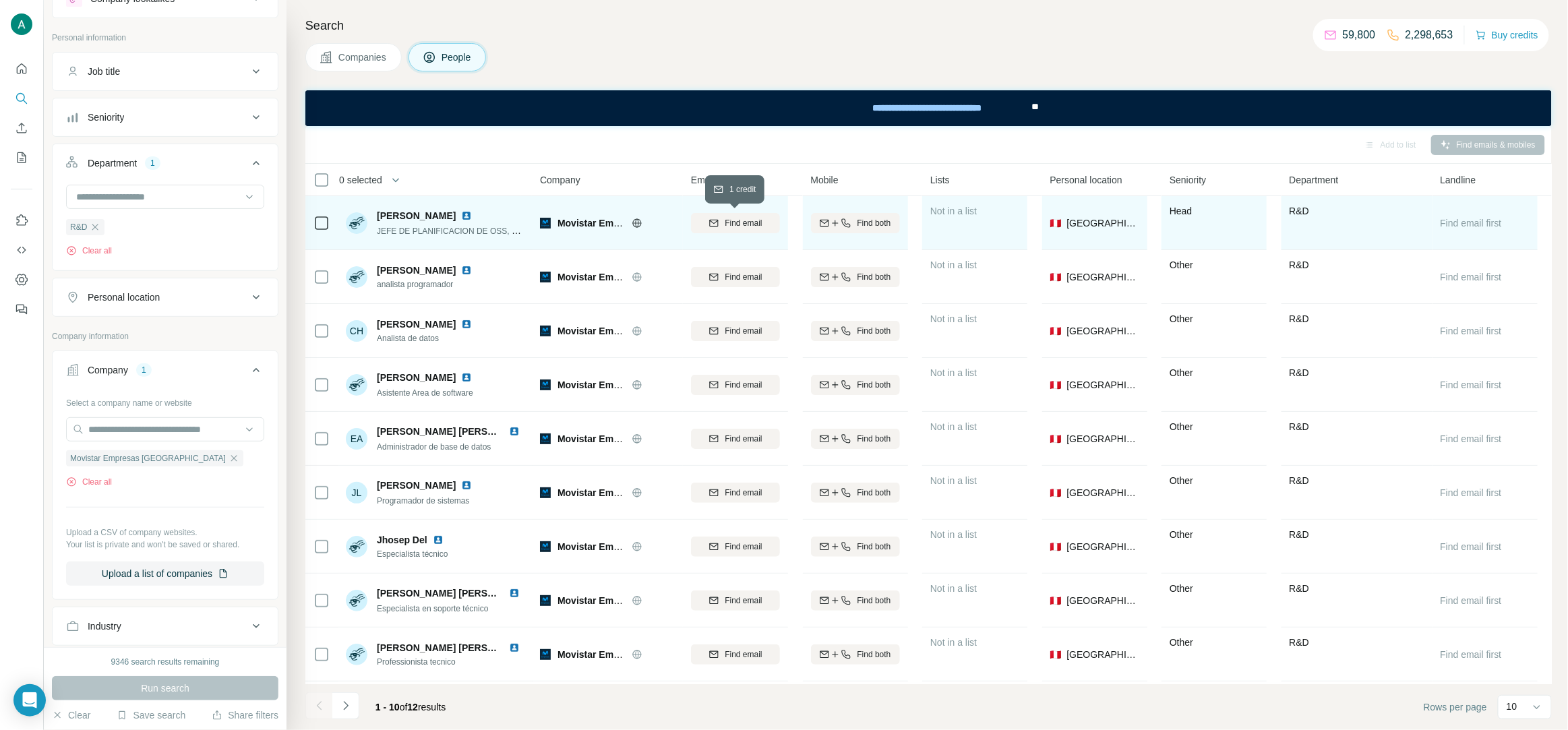
click at [747, 226] on span "Find email" at bounding box center [743, 223] width 37 height 12
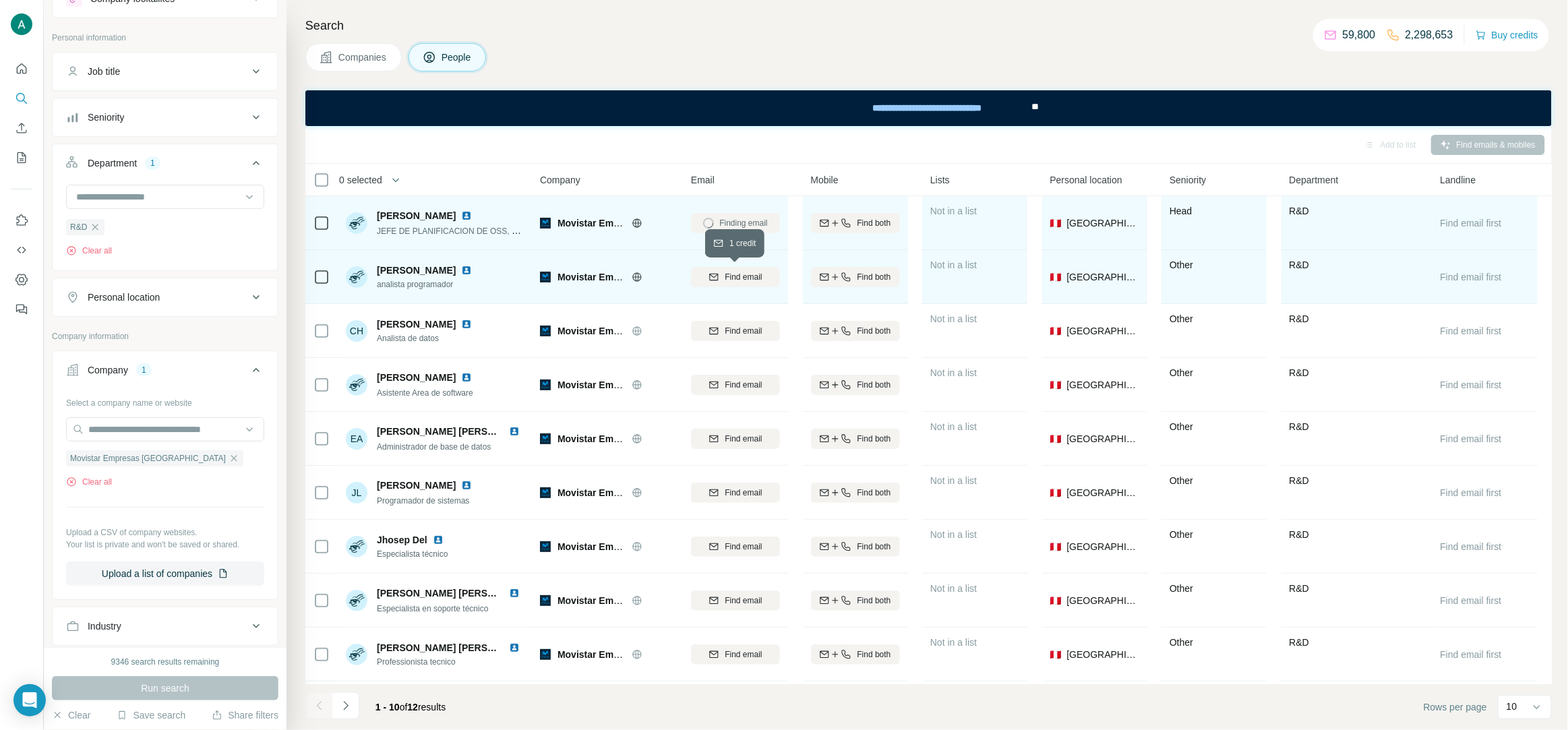
click at [740, 269] on button "Find email" at bounding box center [735, 277] width 89 height 20
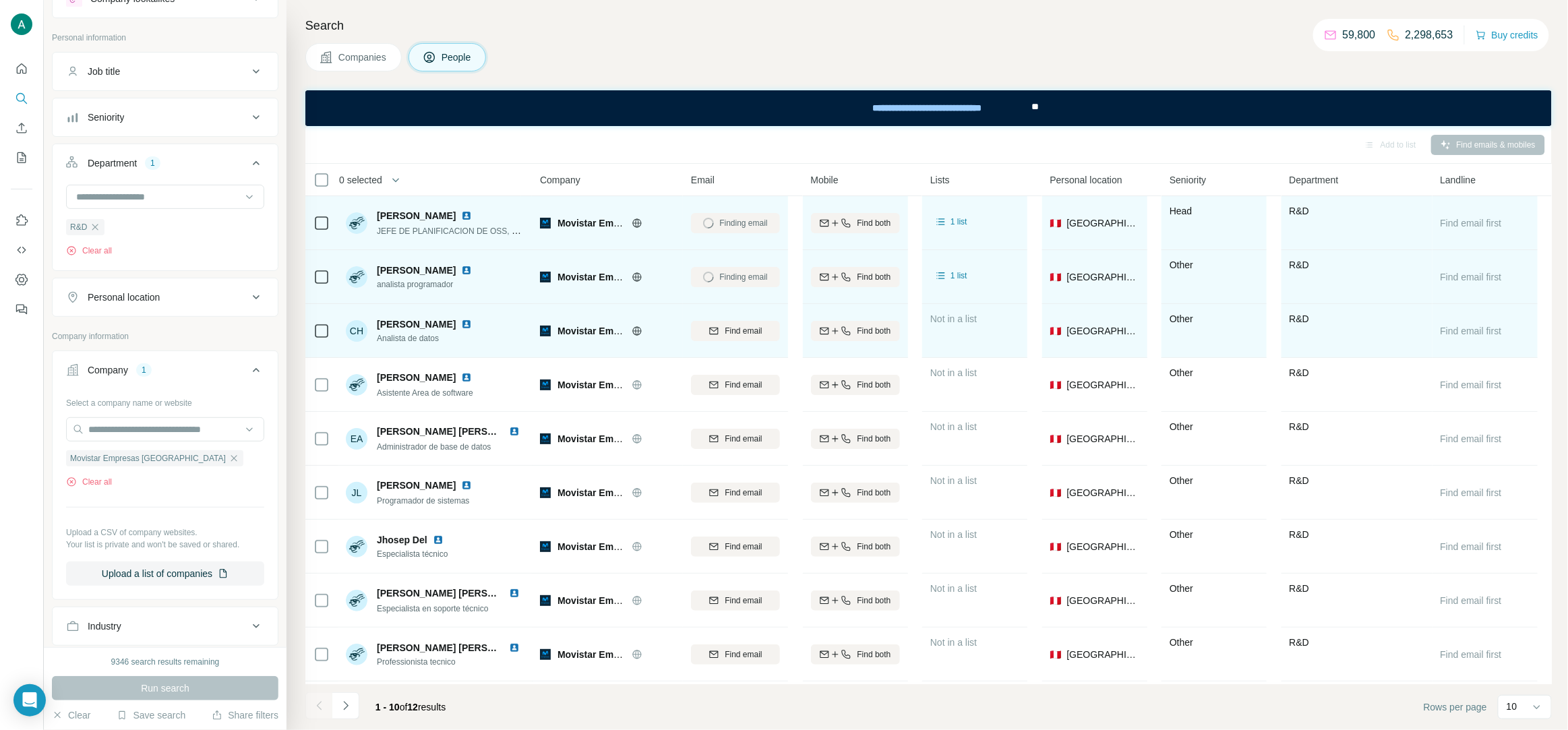
click at [734, 322] on button "Find email" at bounding box center [735, 331] width 89 height 20
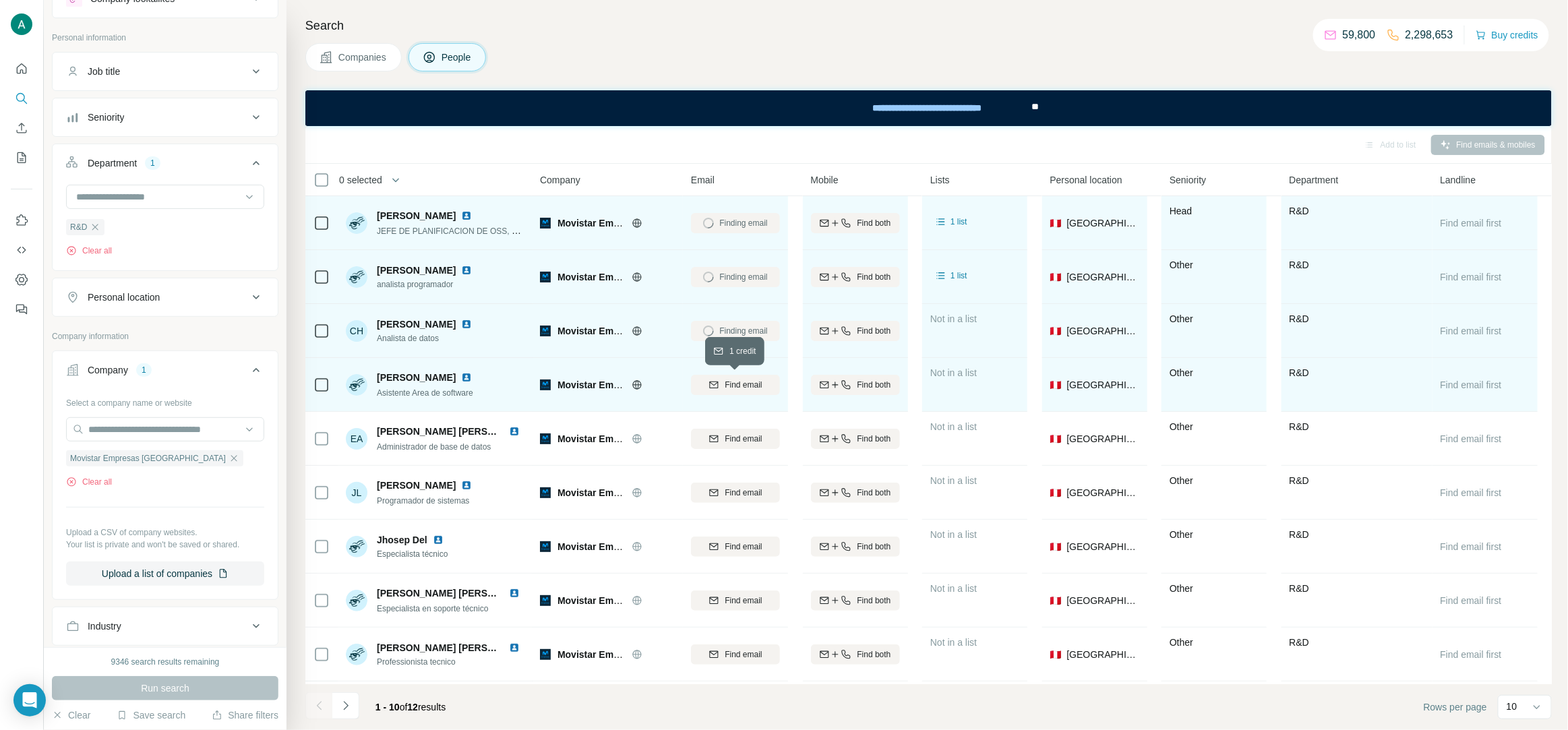
click at [731, 384] on span "Find email" at bounding box center [743, 384] width 37 height 12
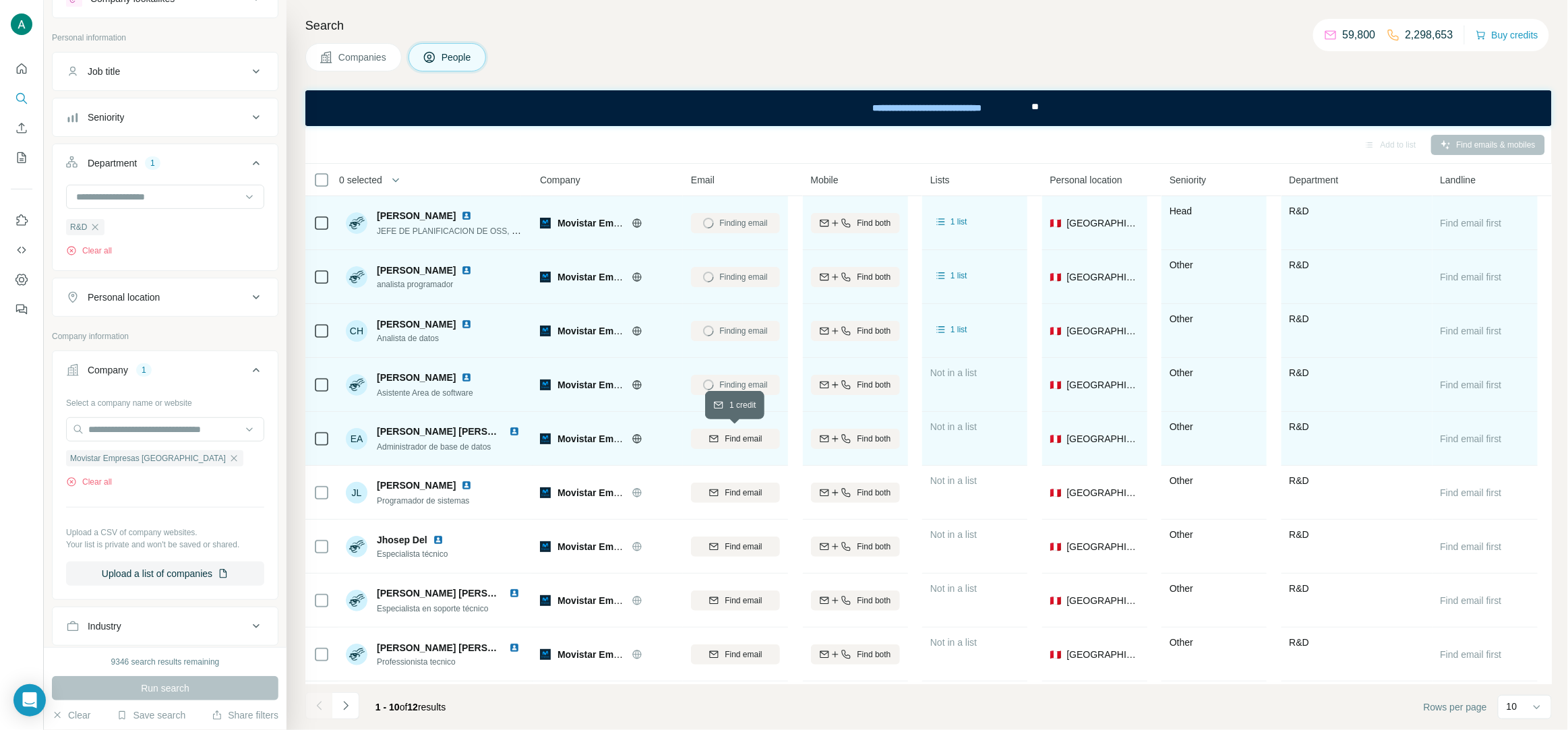
click at [730, 438] on span "Find email" at bounding box center [743, 439] width 37 height 12
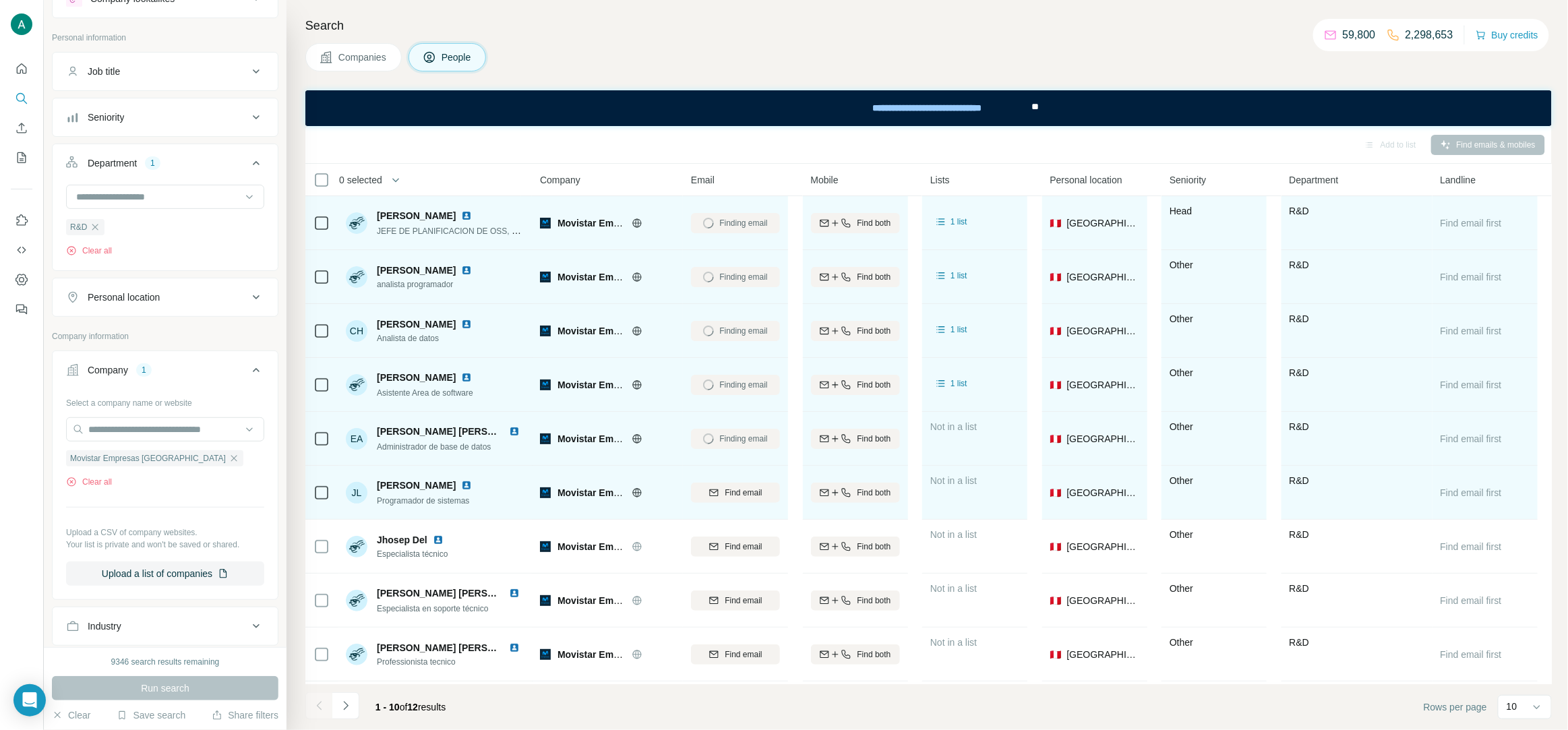
click at [728, 488] on span "Find email" at bounding box center [743, 492] width 37 height 12
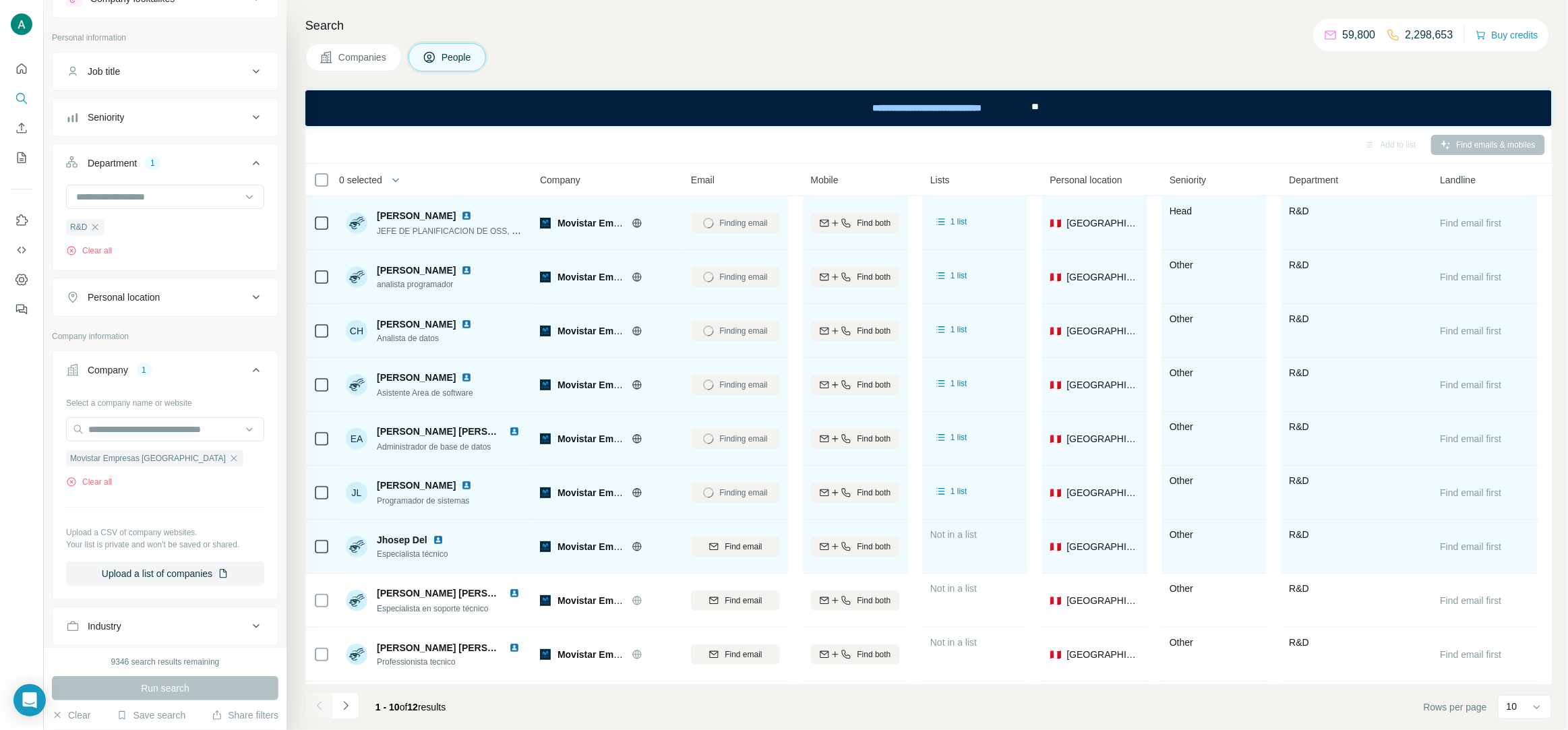
click at [729, 561] on div "Find email" at bounding box center [735, 547] width 89 height 37
click at [728, 552] on span "Find email" at bounding box center [743, 547] width 37 height 12
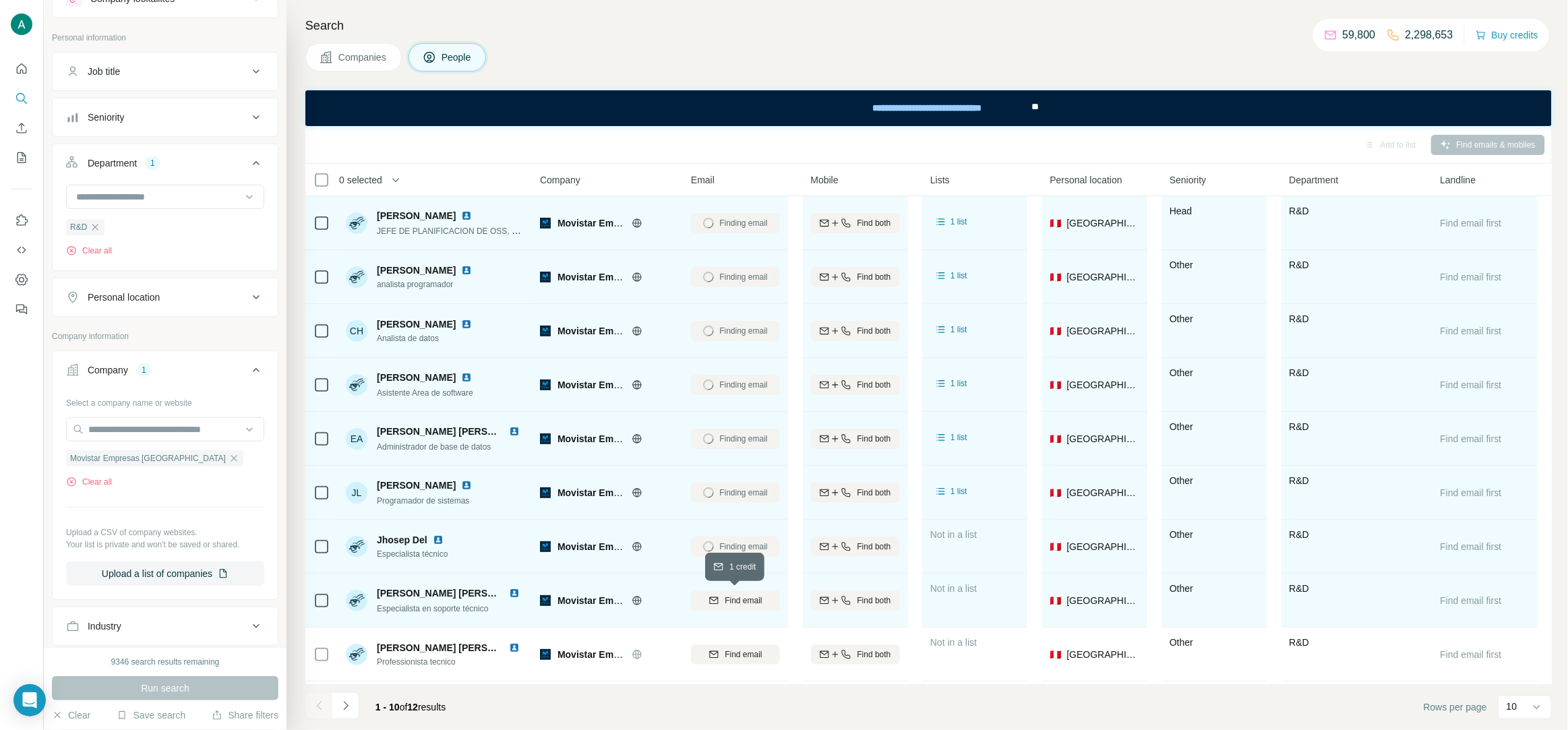
click at [732, 600] on span "Find email" at bounding box center [743, 600] width 37 height 12
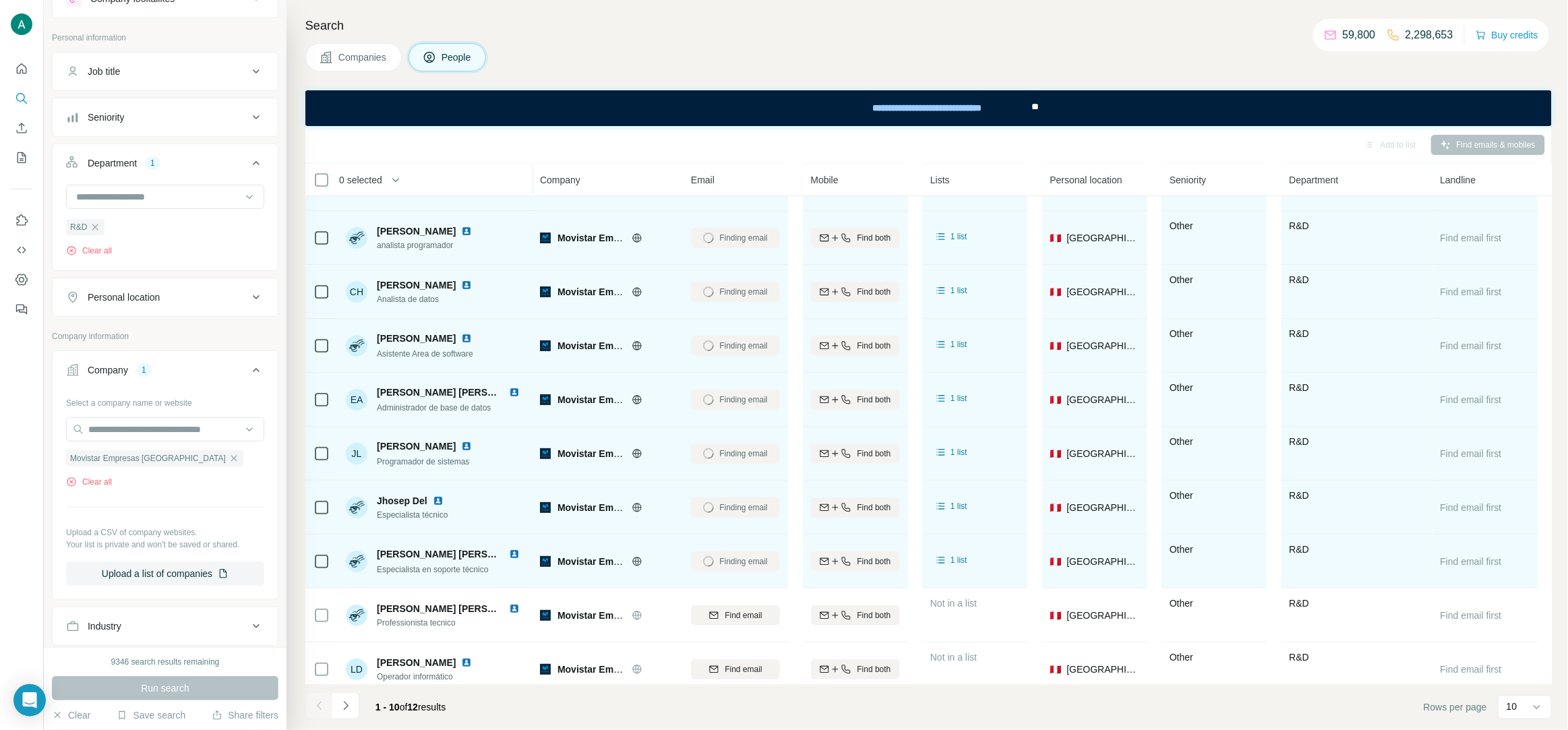
scroll to position [51, 0]
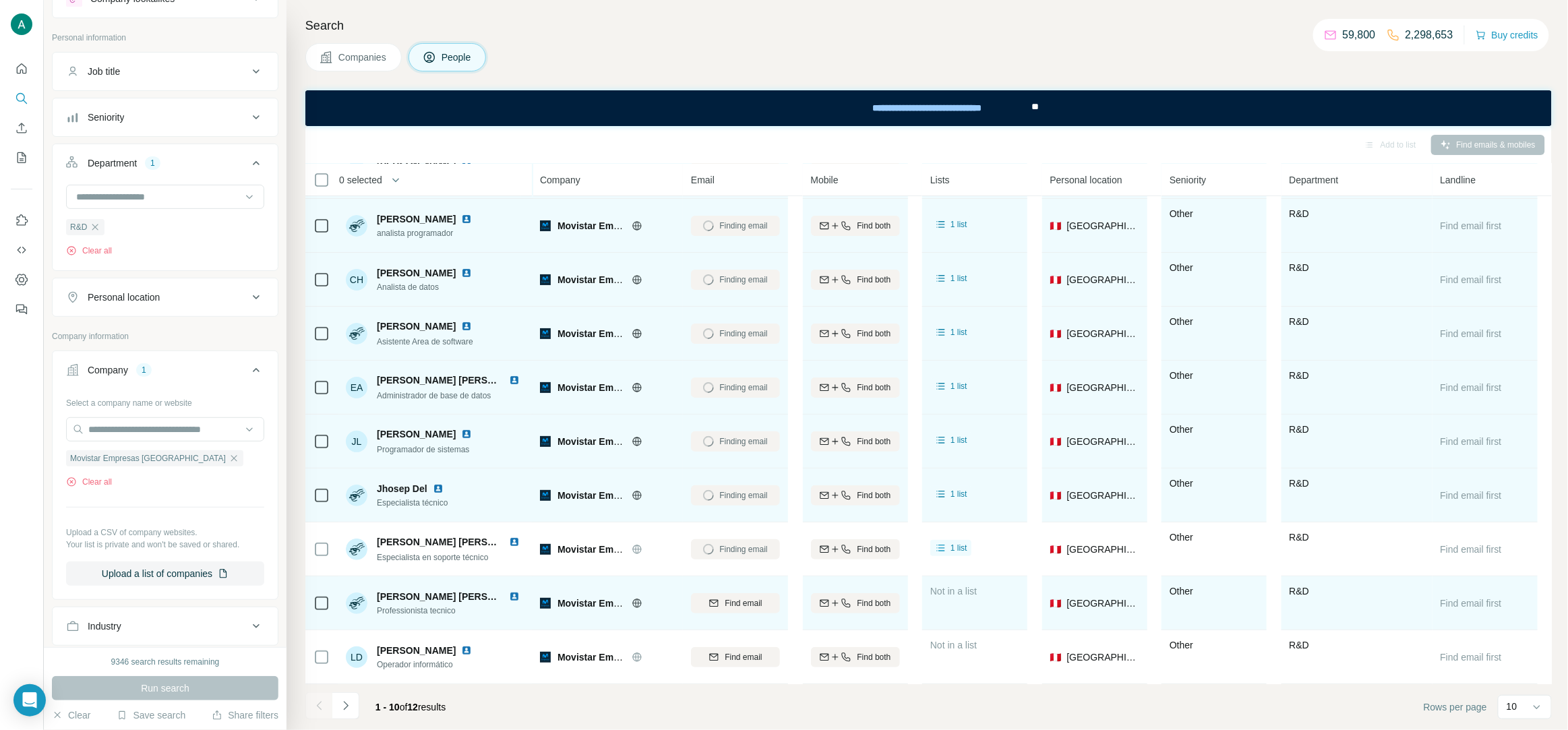
click at [743, 604] on span "Find email" at bounding box center [743, 603] width 37 height 12
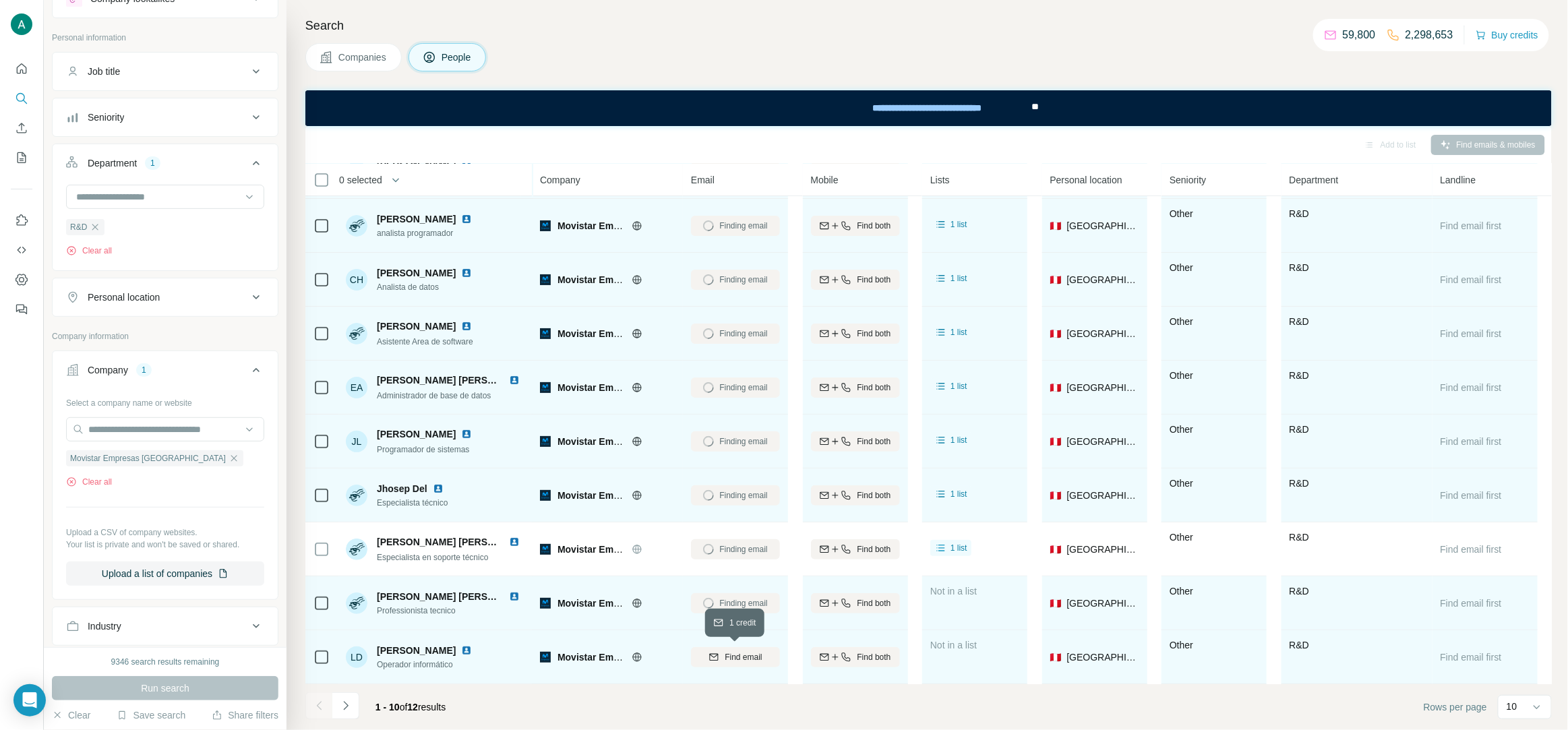
click at [743, 652] on span "Find email" at bounding box center [743, 657] width 37 height 12
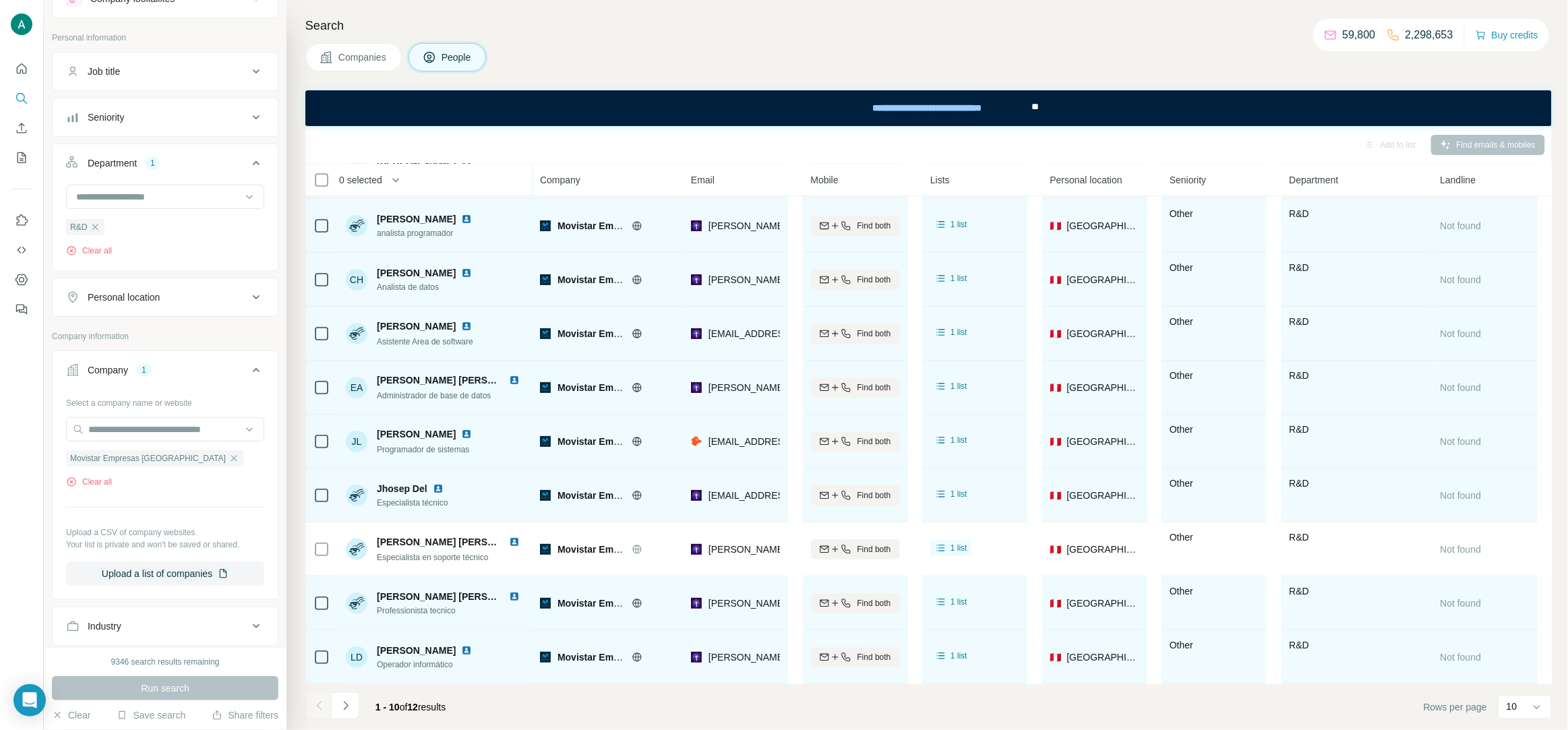
scroll to position [0, 0]
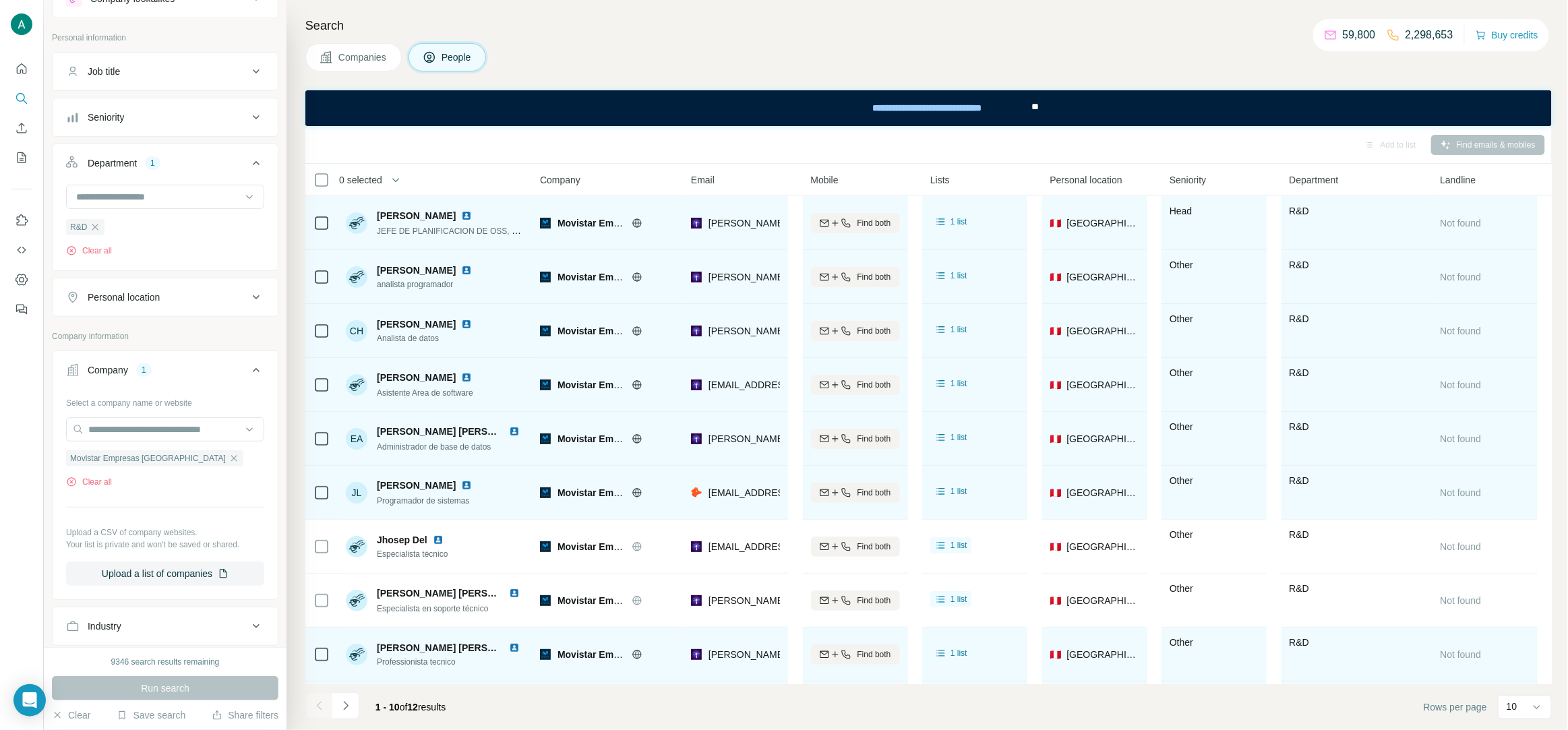
click at [467, 225] on span "JEFE DE PLANIFICACION DE OSS, ENERGIA Y DATACENTERS" at bounding box center [496, 230] width 239 height 11
click at [463, 228] on span "JEFE DE PLANIFICACION DE OSS, ENERGIA Y DATACENTERS" at bounding box center [496, 230] width 239 height 11
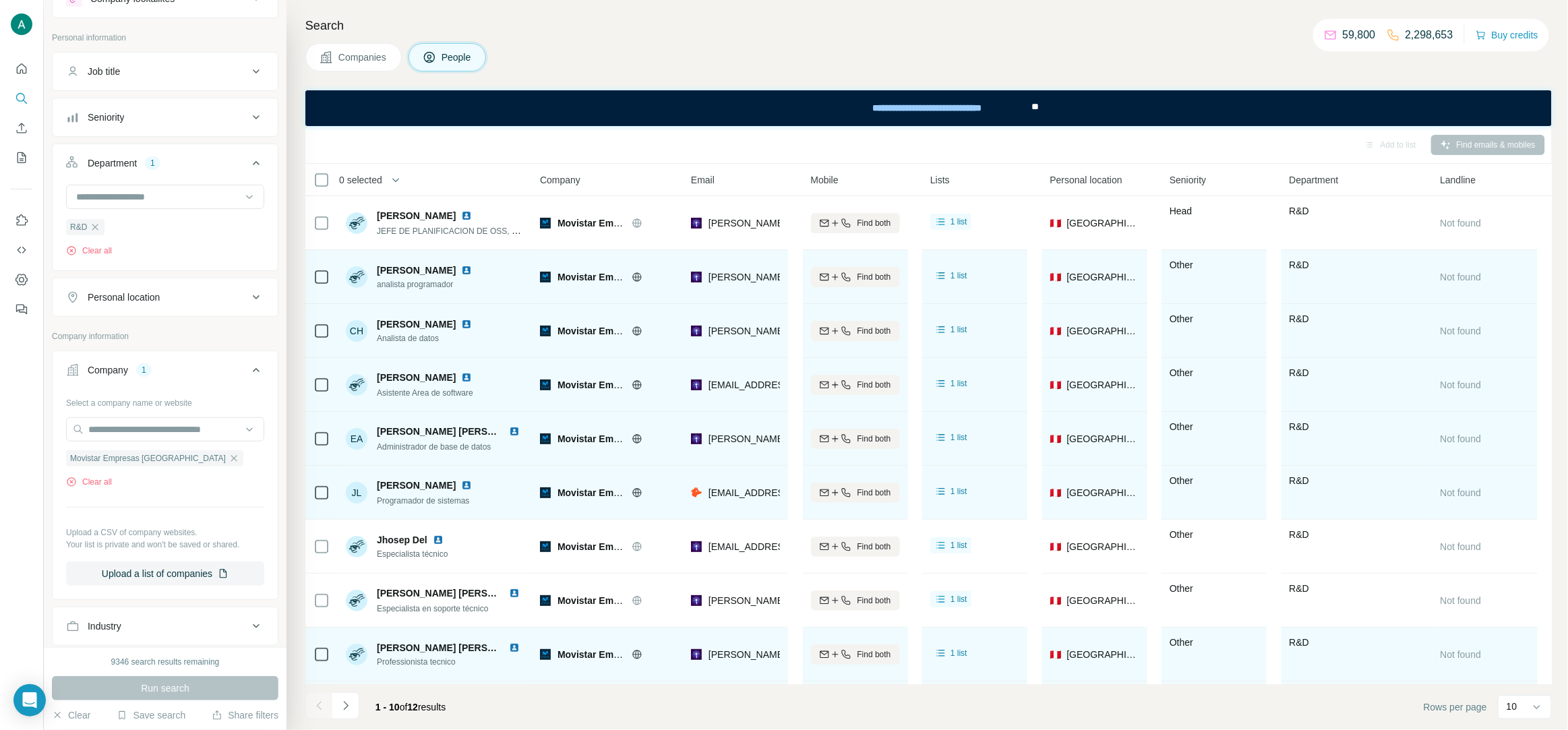
click at [410, 284] on span "analista programador" at bounding box center [427, 284] width 100 height 12
click at [409, 284] on span "analista programador" at bounding box center [427, 284] width 100 height 12
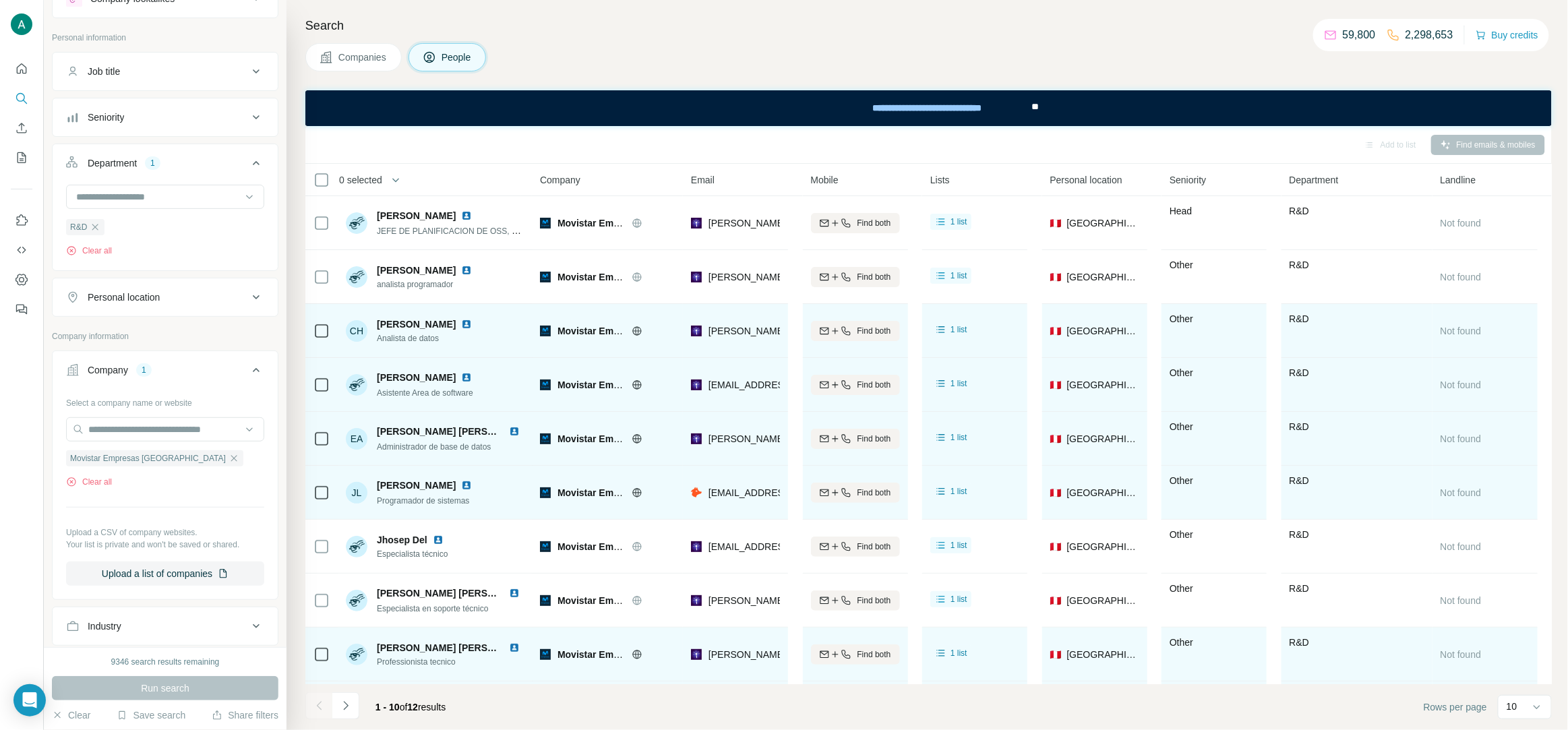
click at [393, 340] on span "Analista de datos" at bounding box center [427, 338] width 100 height 12
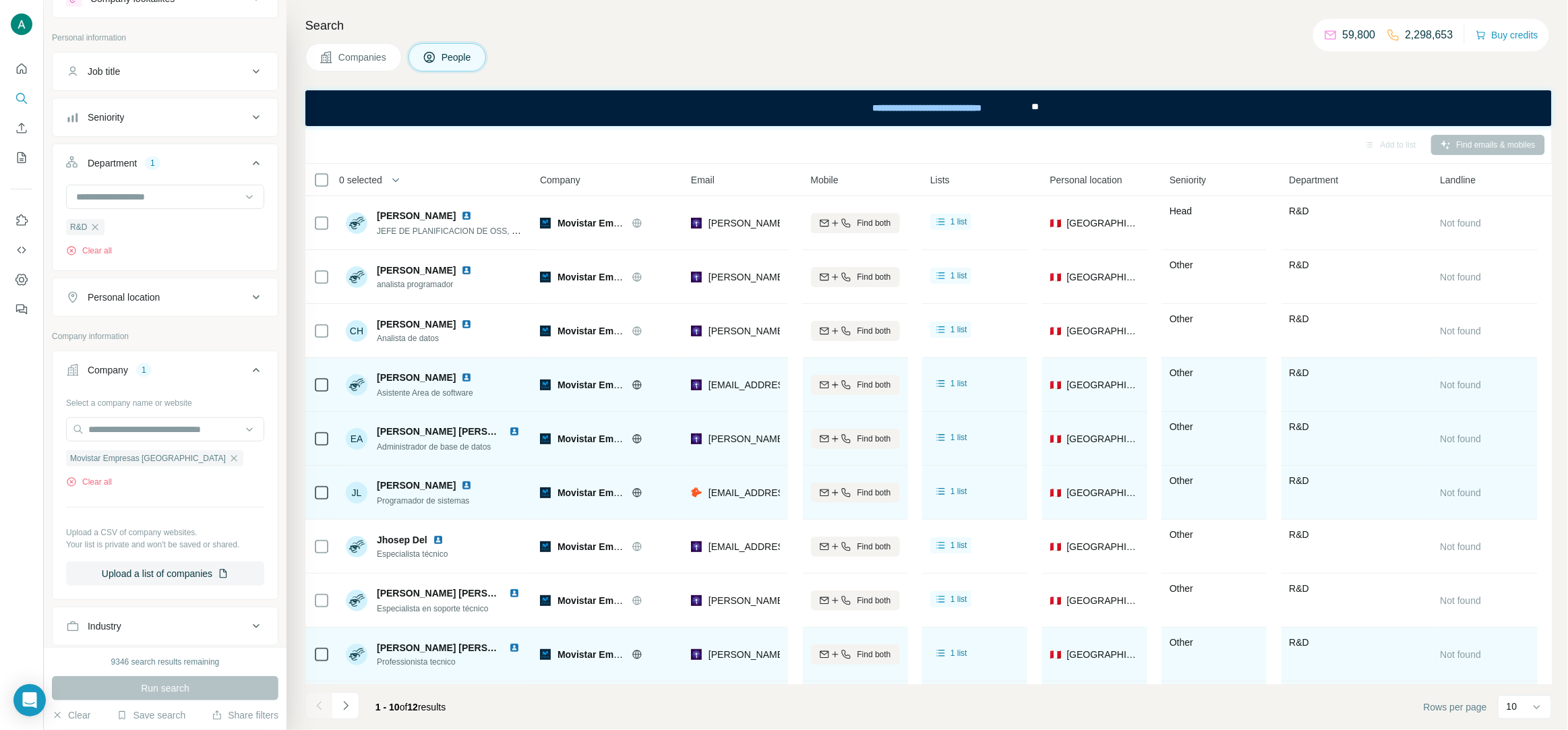
click at [413, 395] on span "Asistente Area de software" at bounding box center [424, 393] width 97 height 9
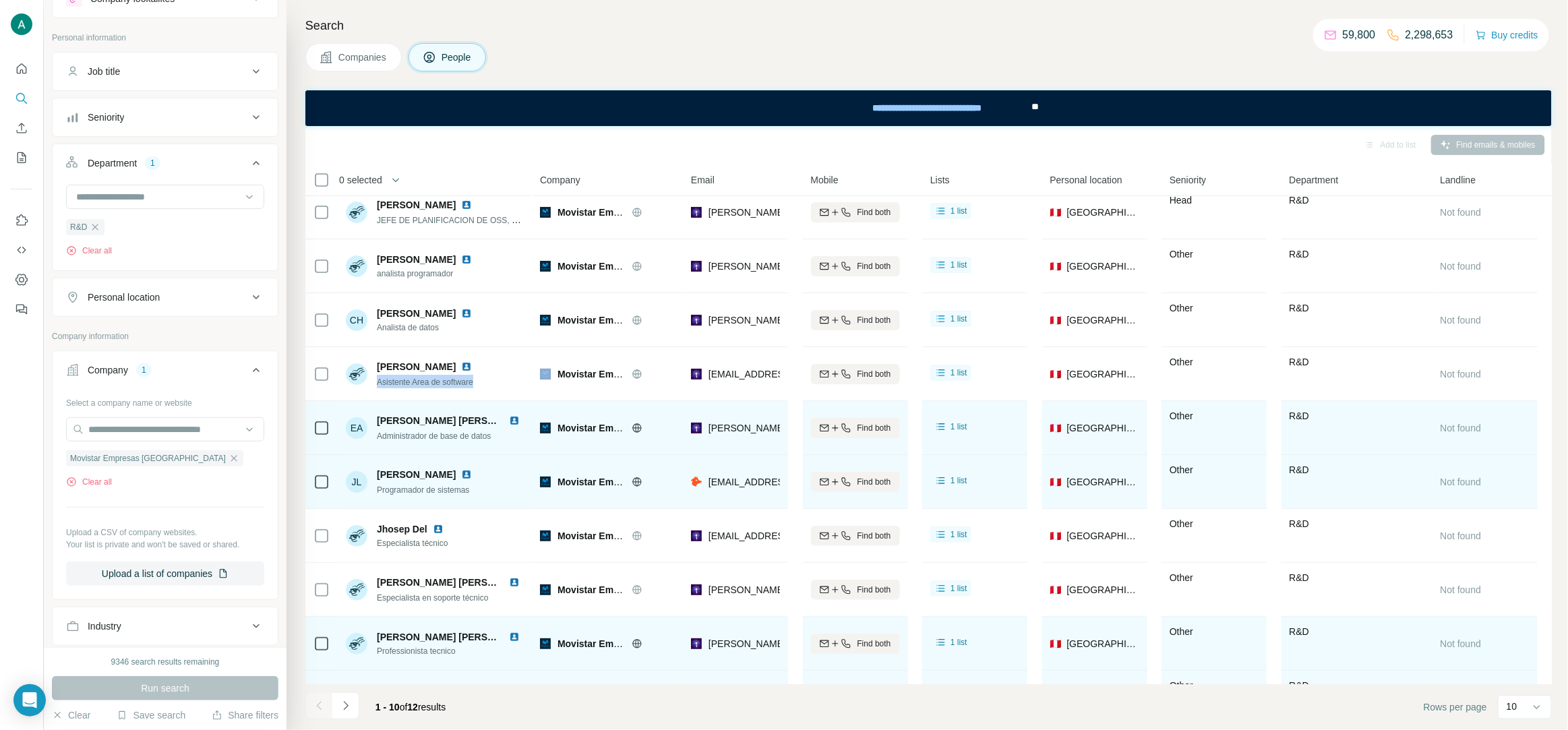
scroll to position [18, 0]
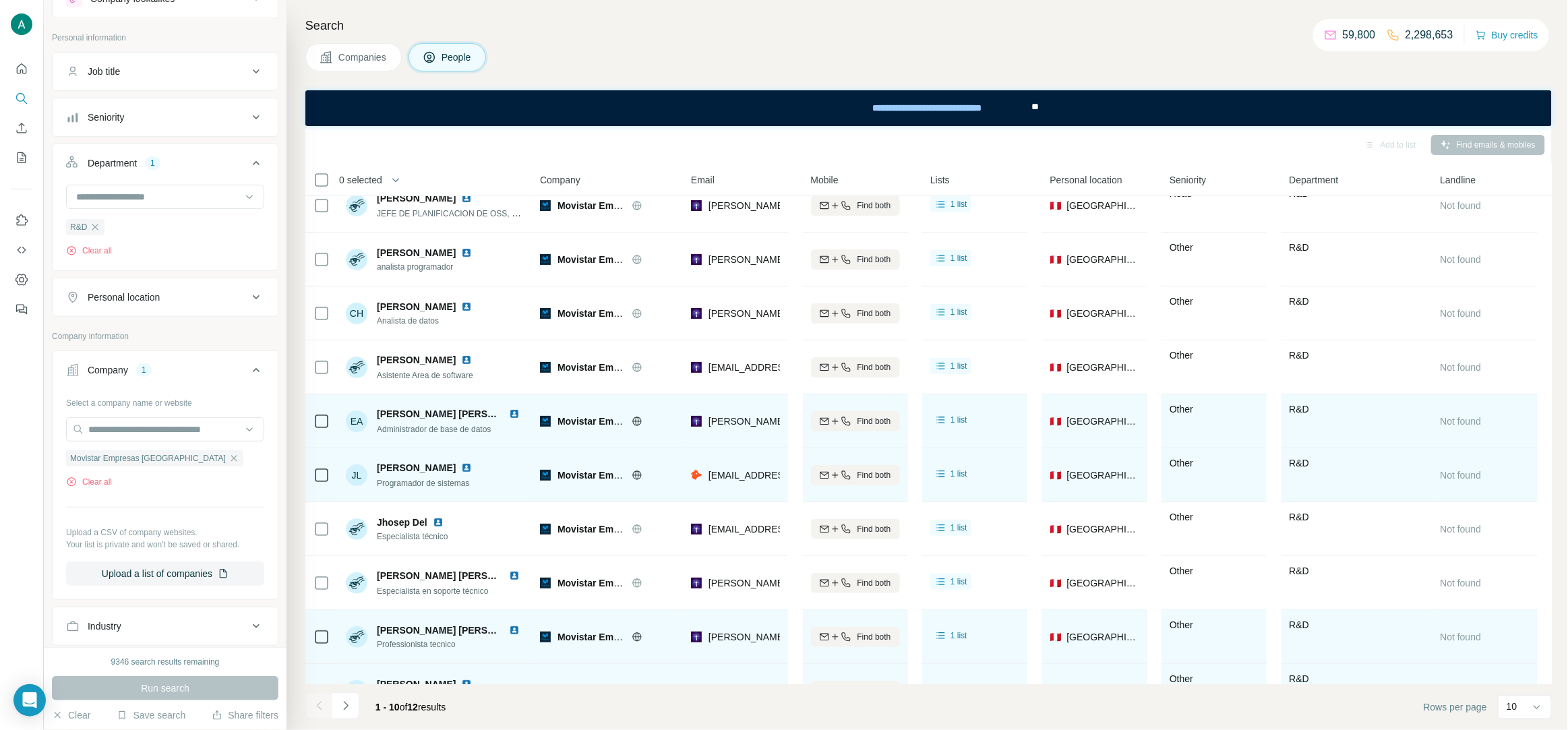
click at [416, 432] on span "Administrador de base de datos" at bounding box center [434, 429] width 114 height 9
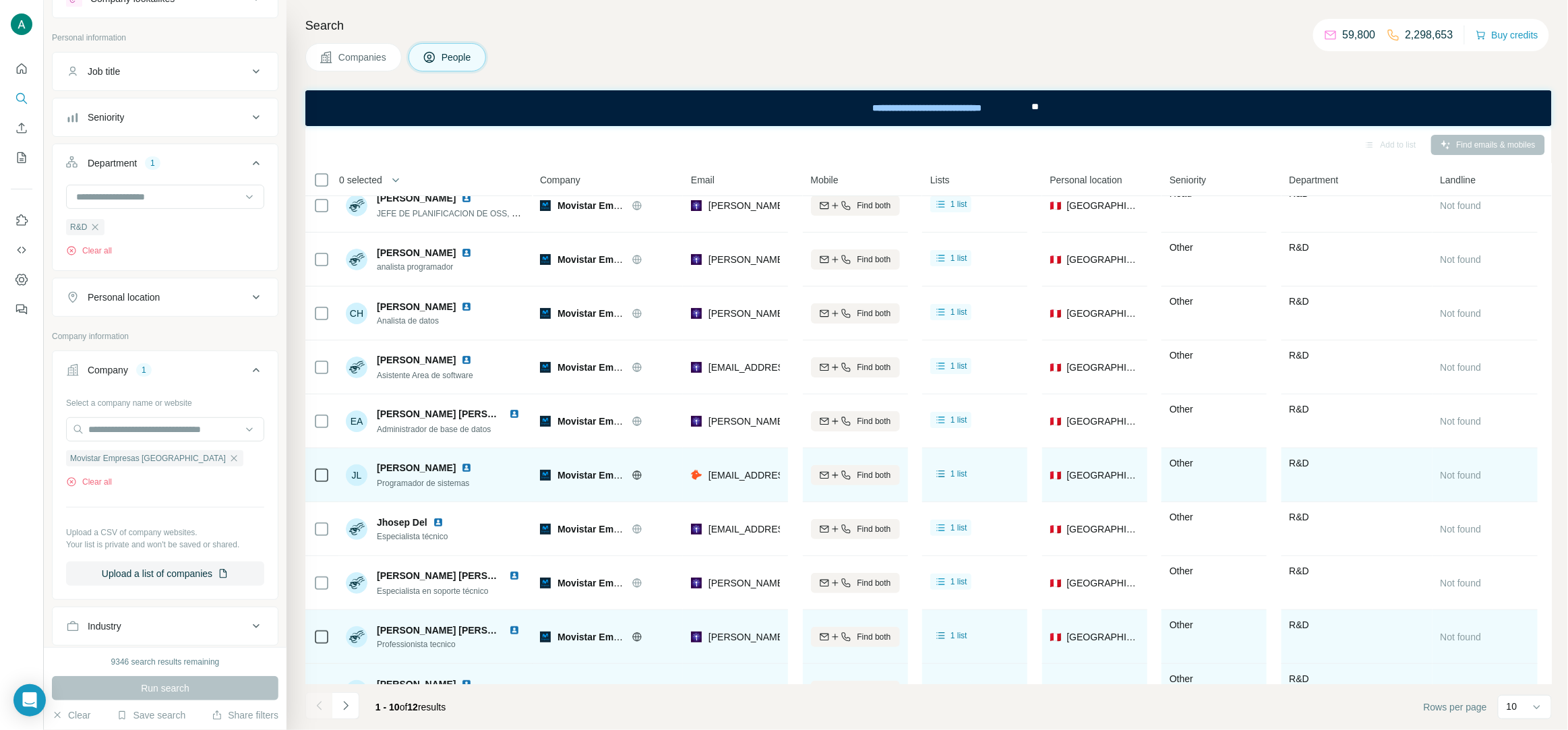
click at [417, 483] on span "Programador de sistemas" at bounding box center [422, 483] width 92 height 9
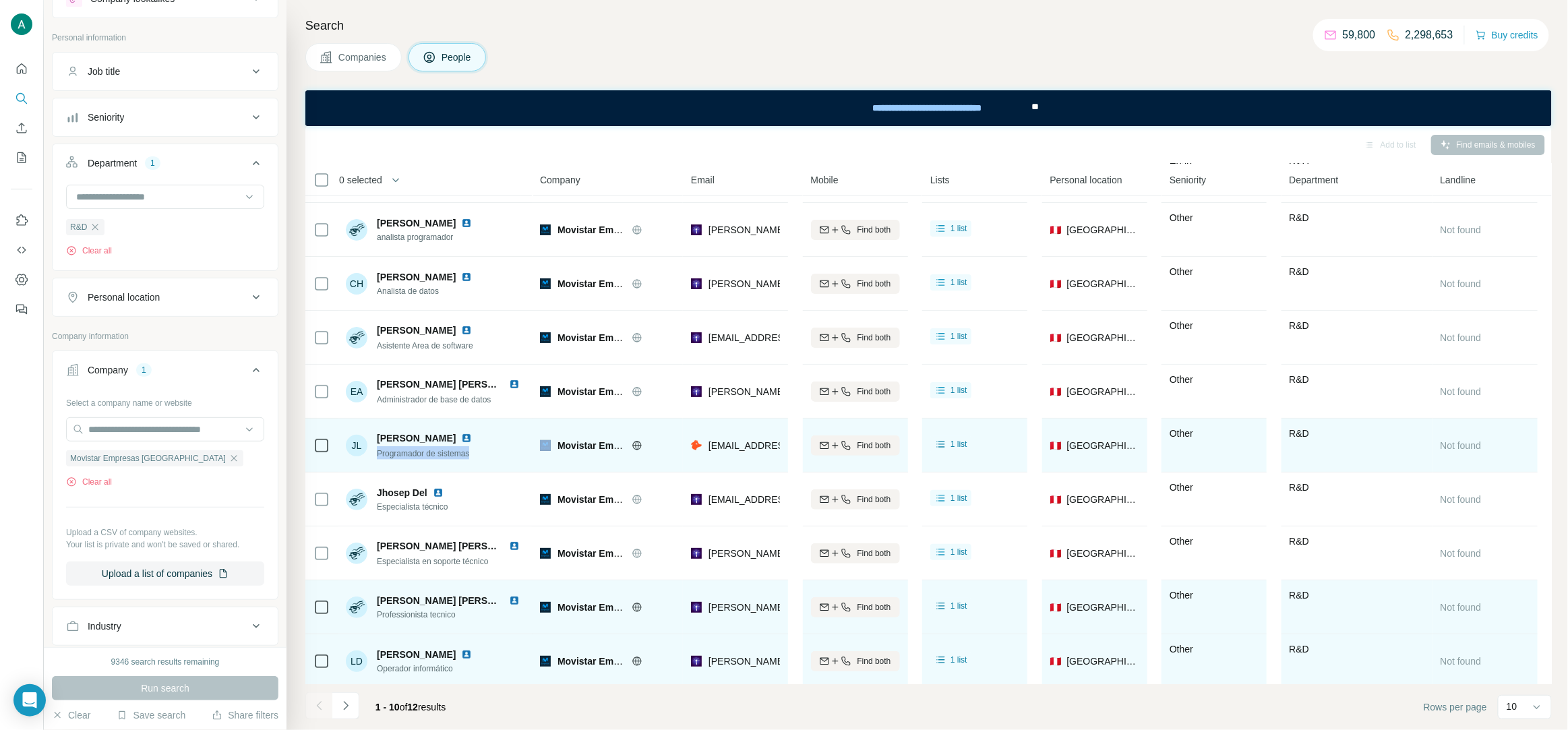
scroll to position [51, 0]
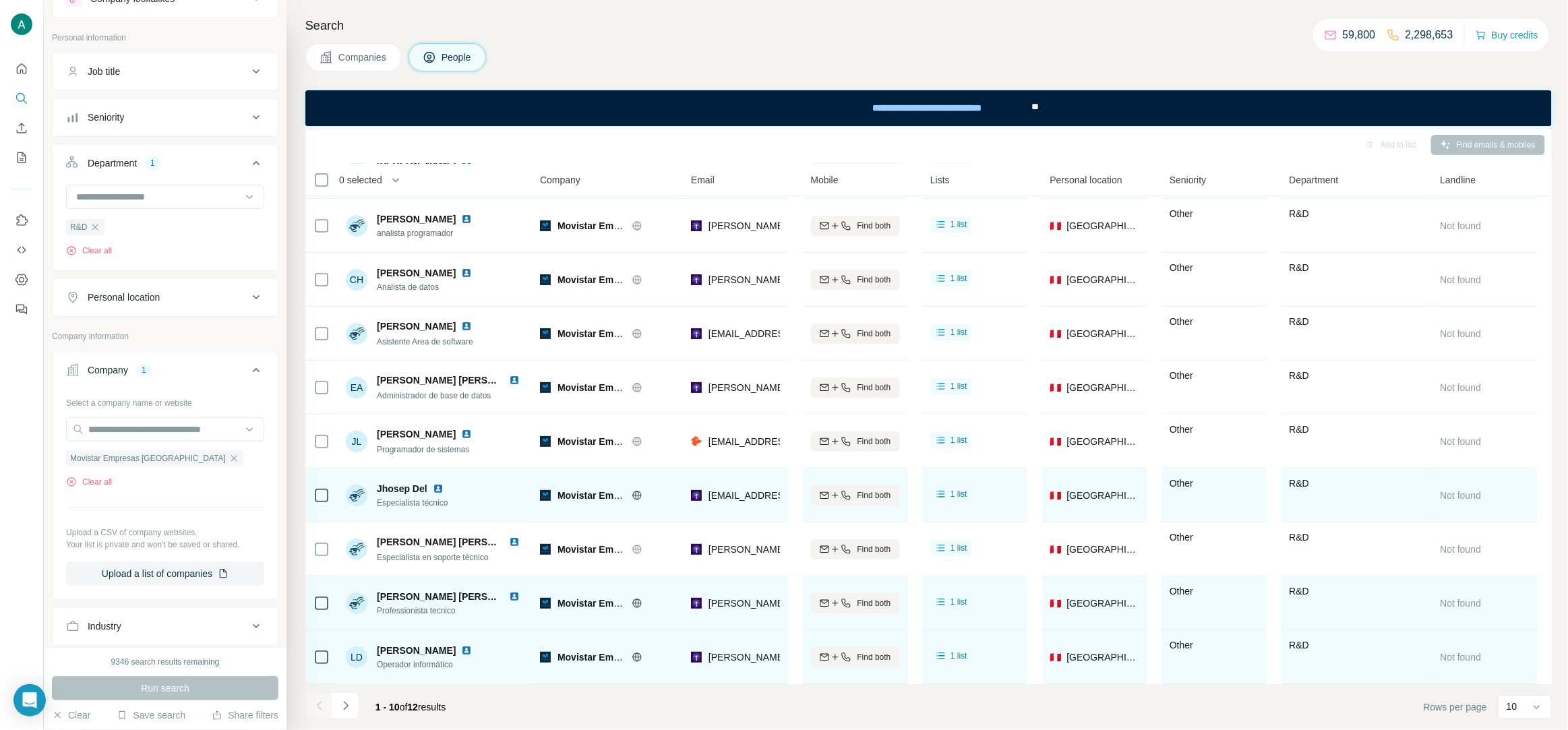
click at [444, 503] on span "Especialista técnico" at bounding box center [412, 503] width 72 height 12
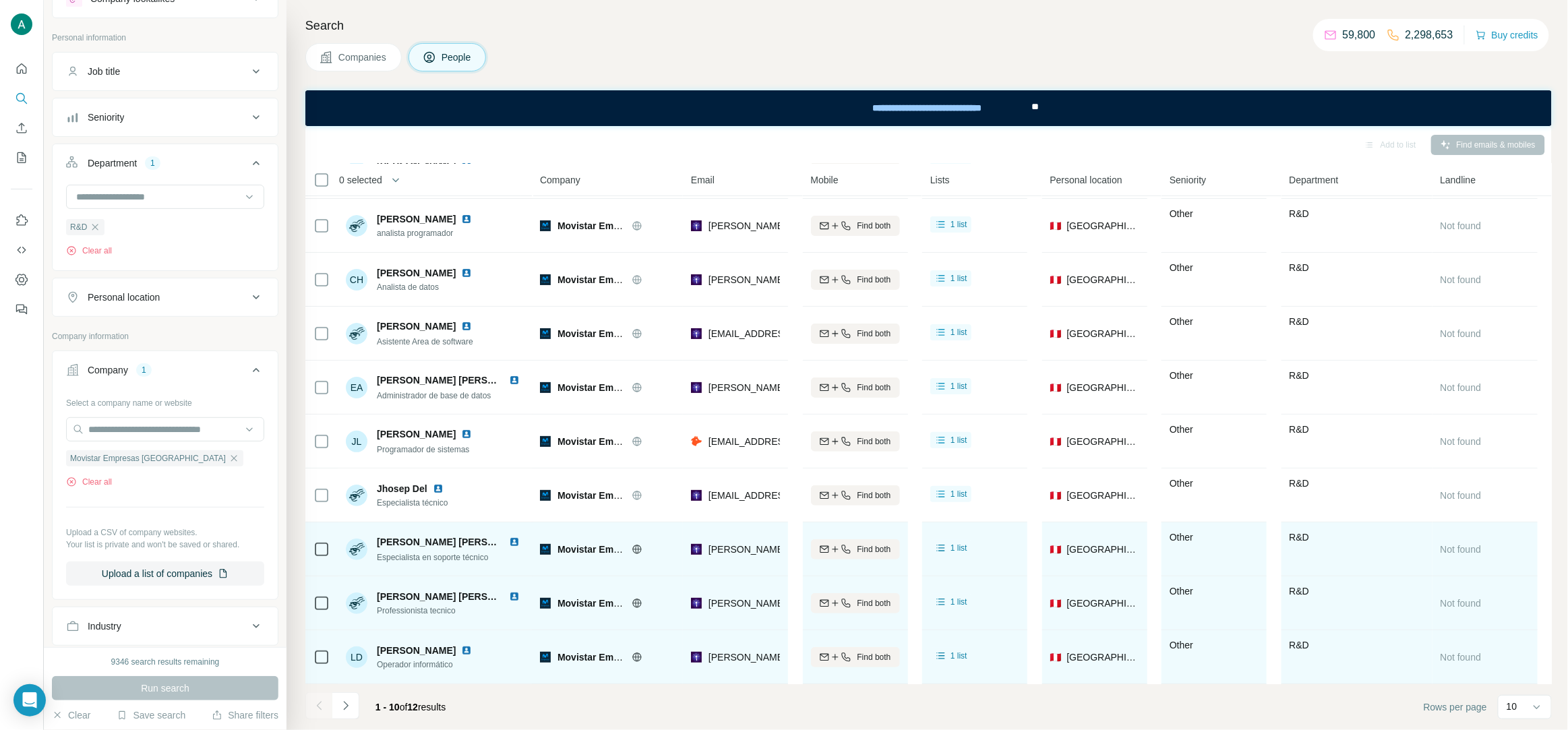
click at [439, 557] on span "Especialista en soporte técnico" at bounding box center [432, 557] width 111 height 9
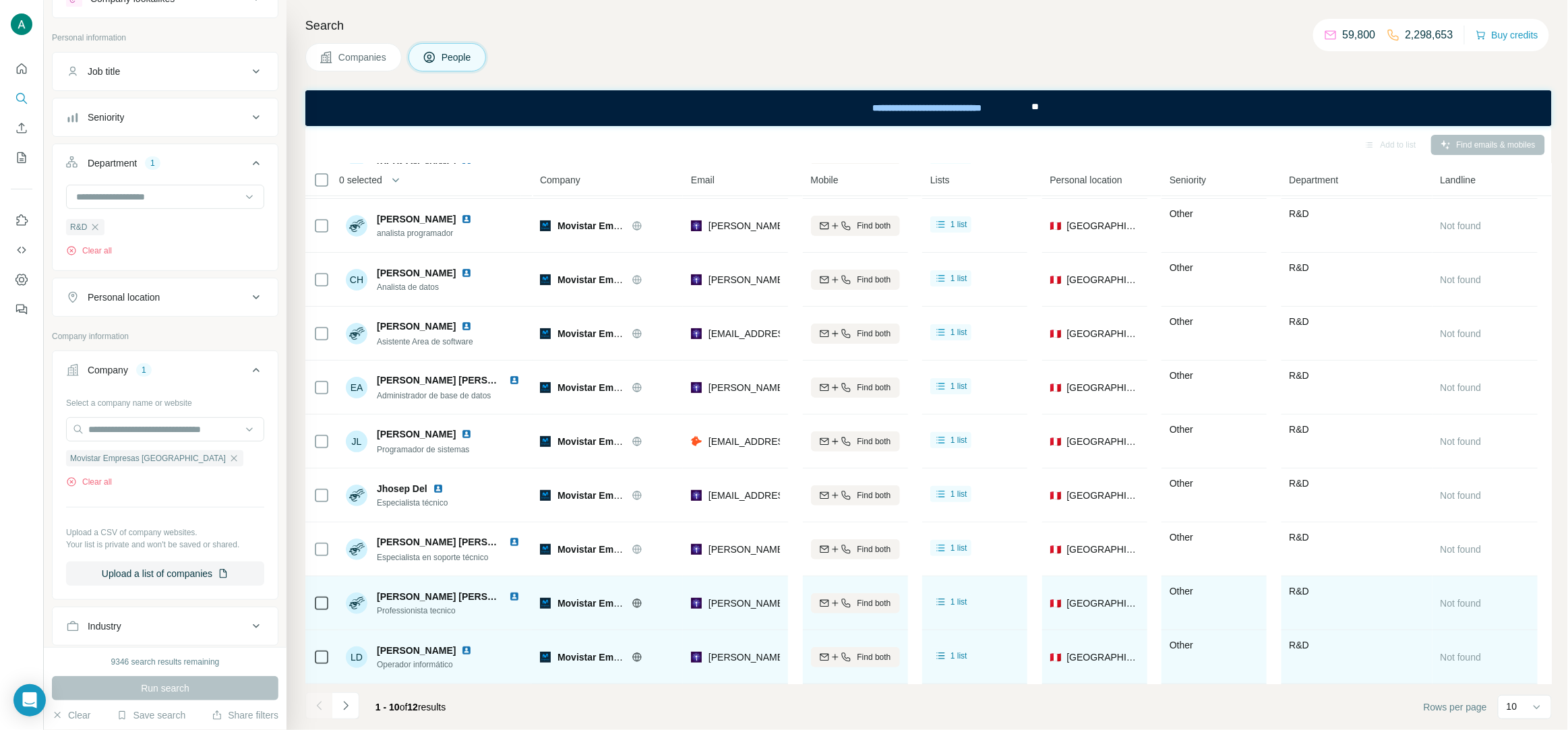
click at [420, 612] on span "Professionista tecnico" at bounding box center [451, 611] width 148 height 12
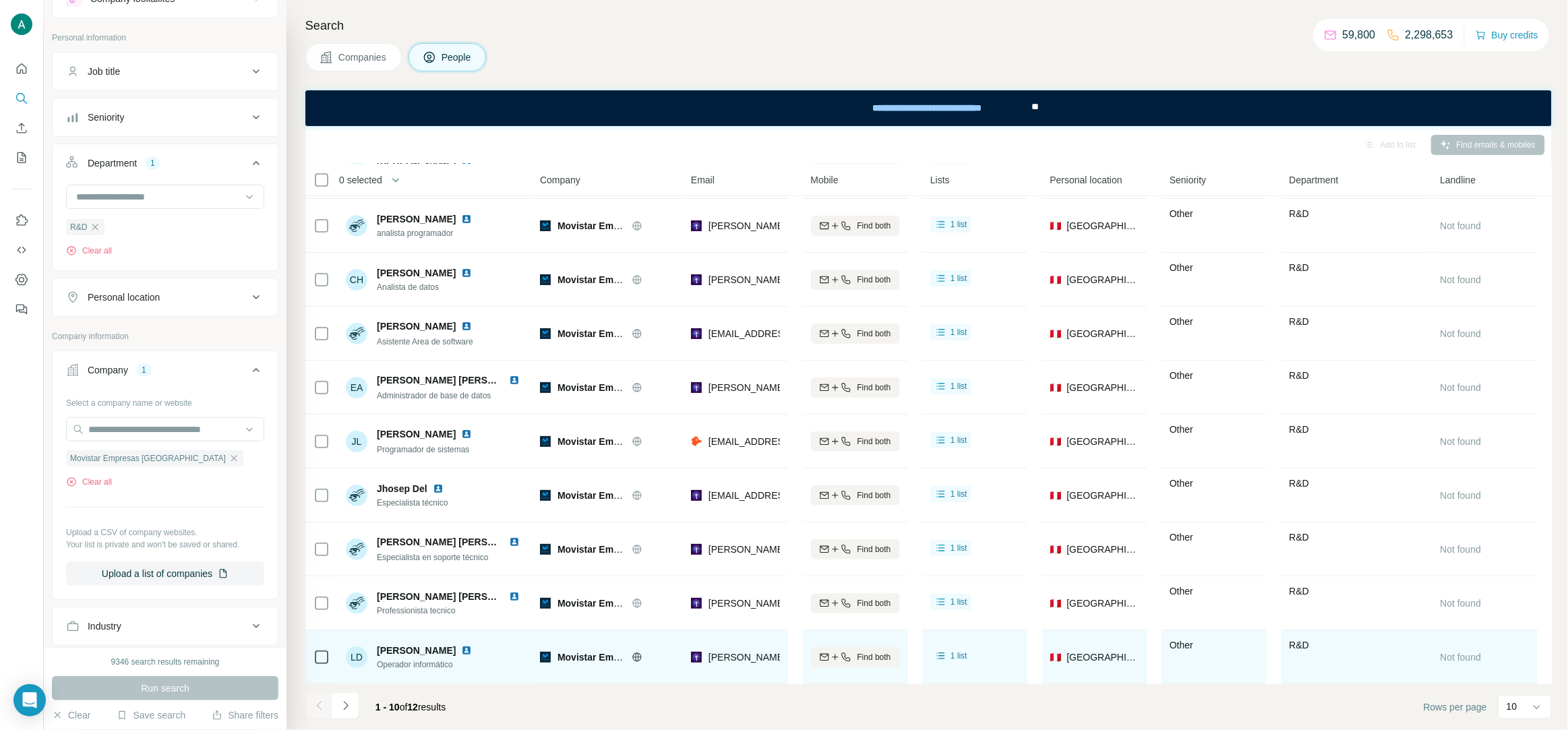
click at [396, 664] on span "Operador informático" at bounding box center [427, 664] width 100 height 12
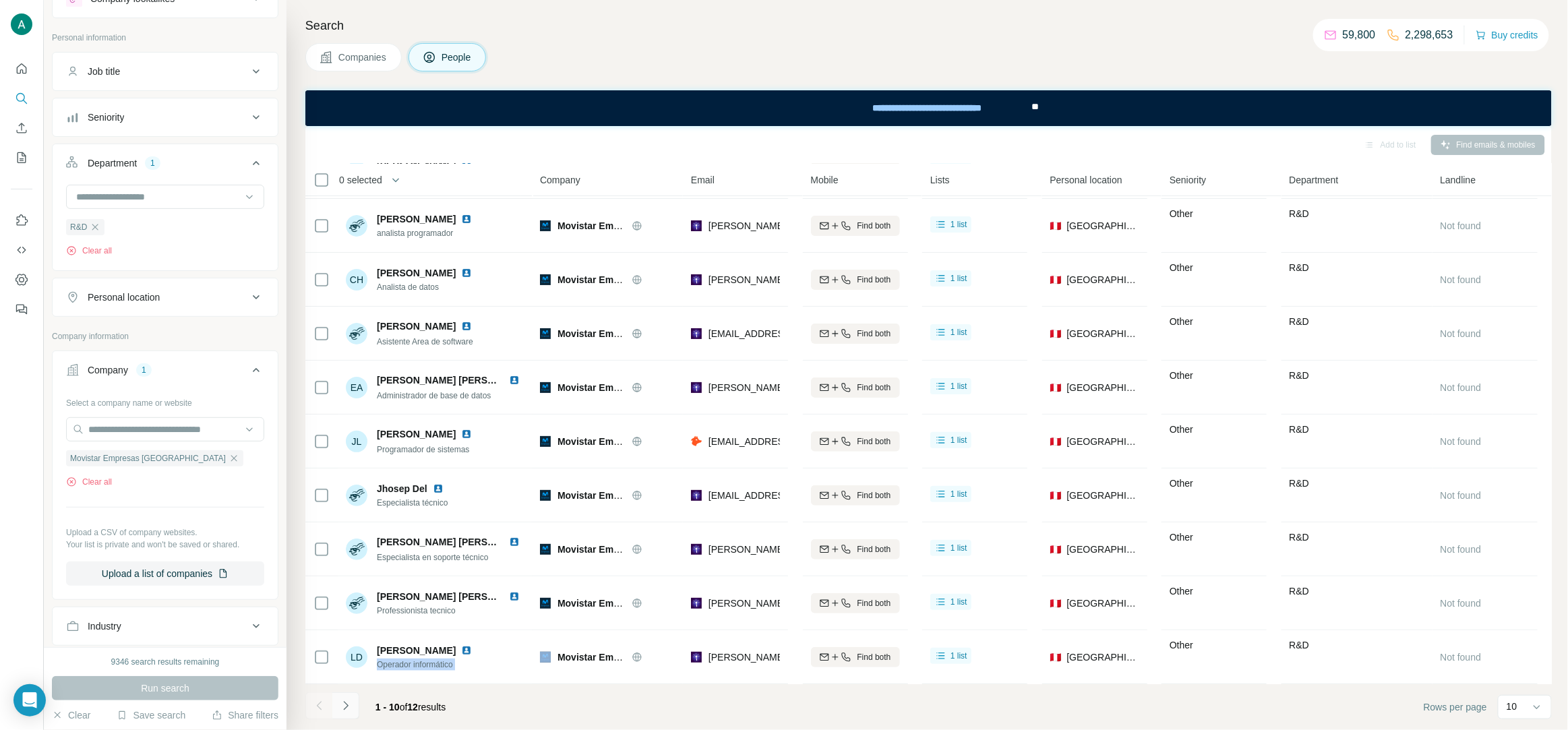
click at [352, 710] on button "Navigate to next page" at bounding box center [345, 706] width 27 height 27
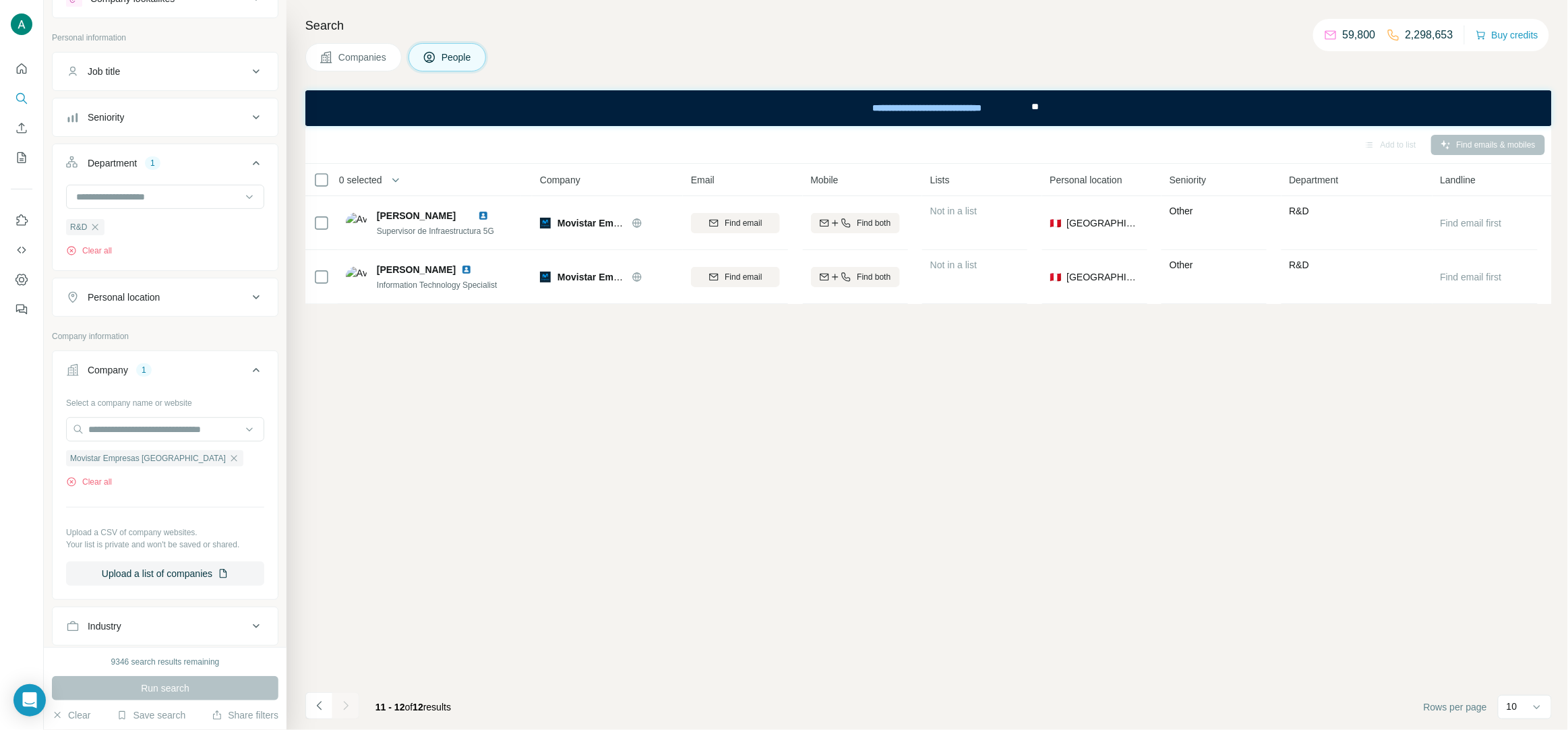
scroll to position [0, 0]
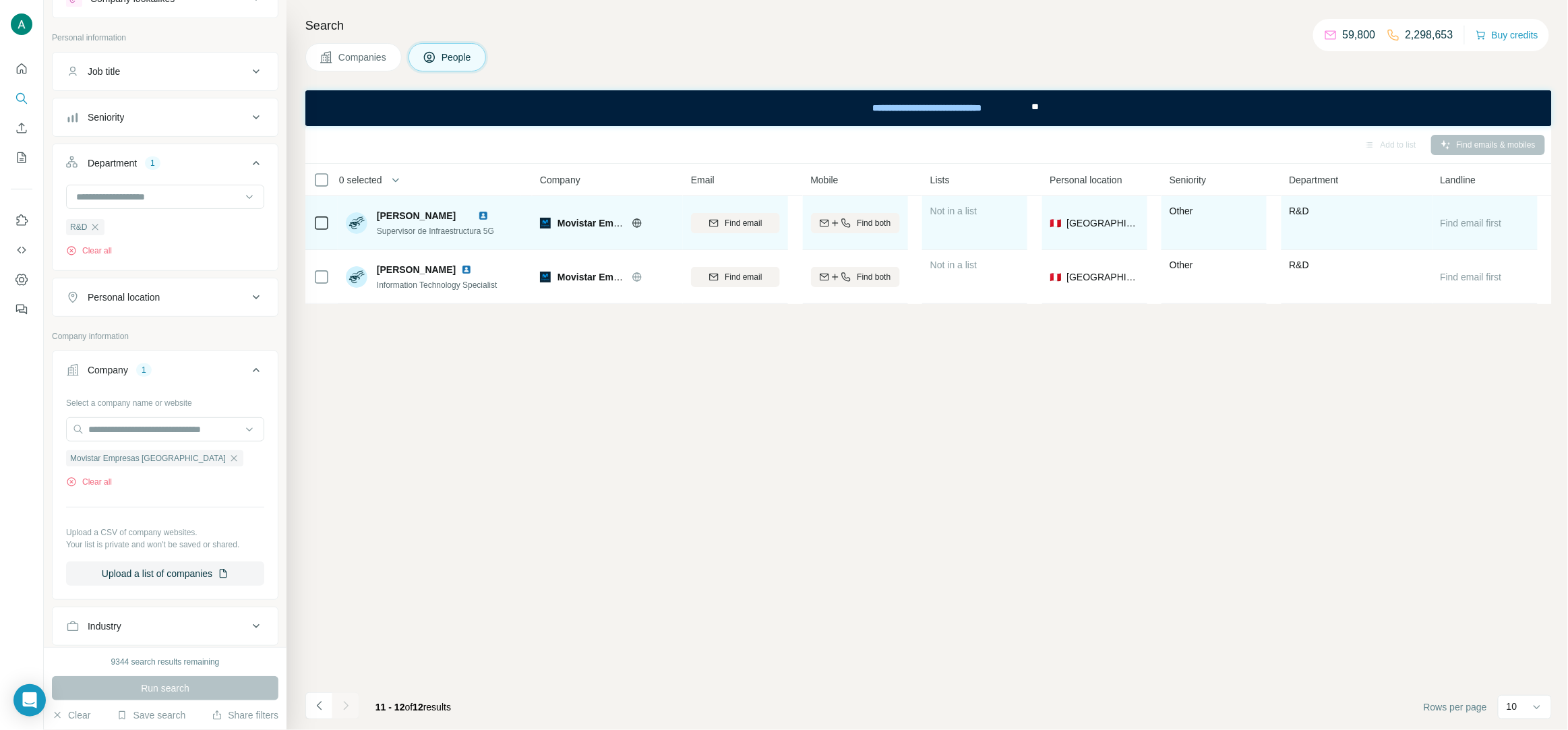
click at [442, 236] on span "Supervisor de Infraestructura 5G" at bounding box center [435, 231] width 117 height 9
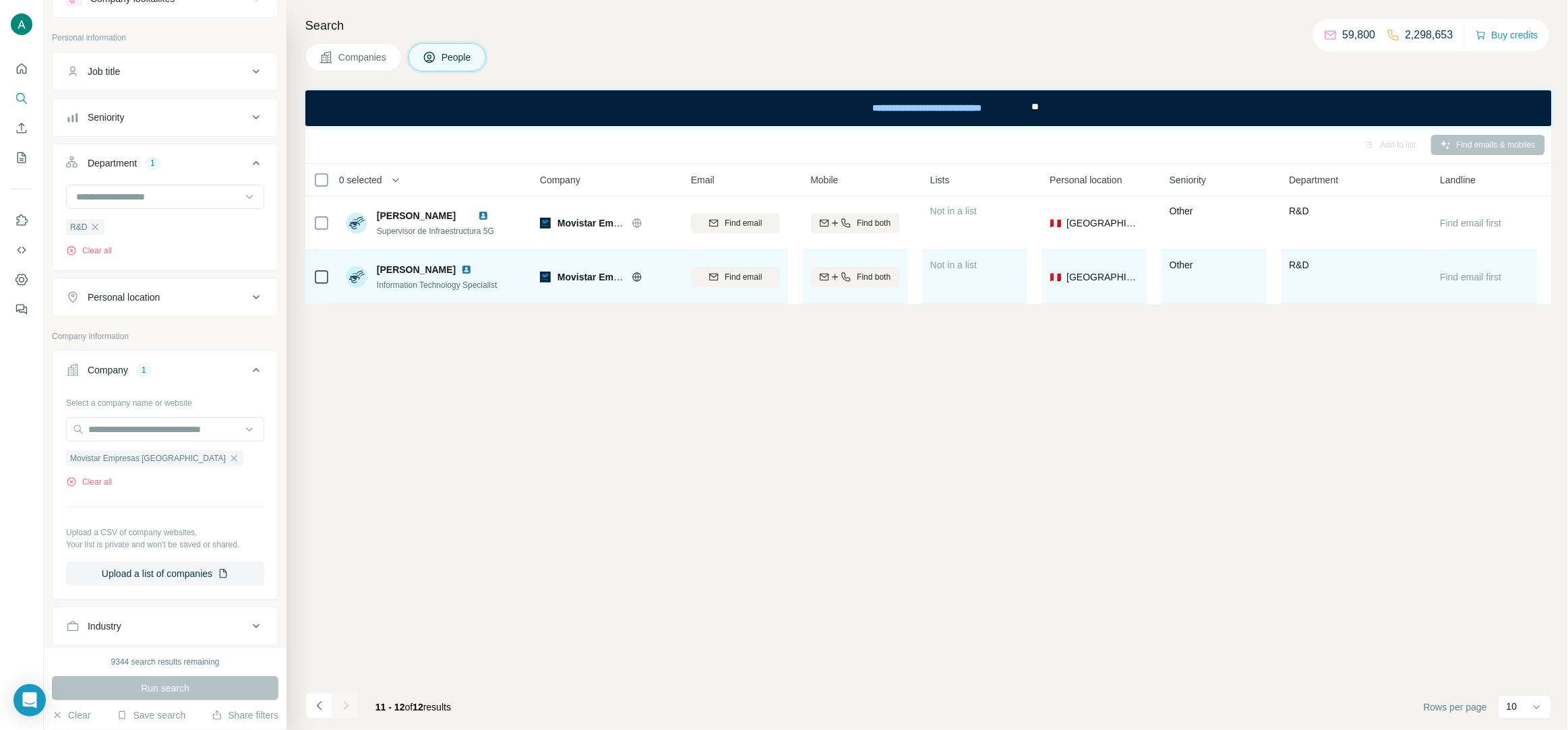
click at [436, 290] on span "Information Technology Specialist" at bounding box center [436, 285] width 121 height 9
click at [420, 269] on span "jose Franco" at bounding box center [416, 269] width 79 height 13
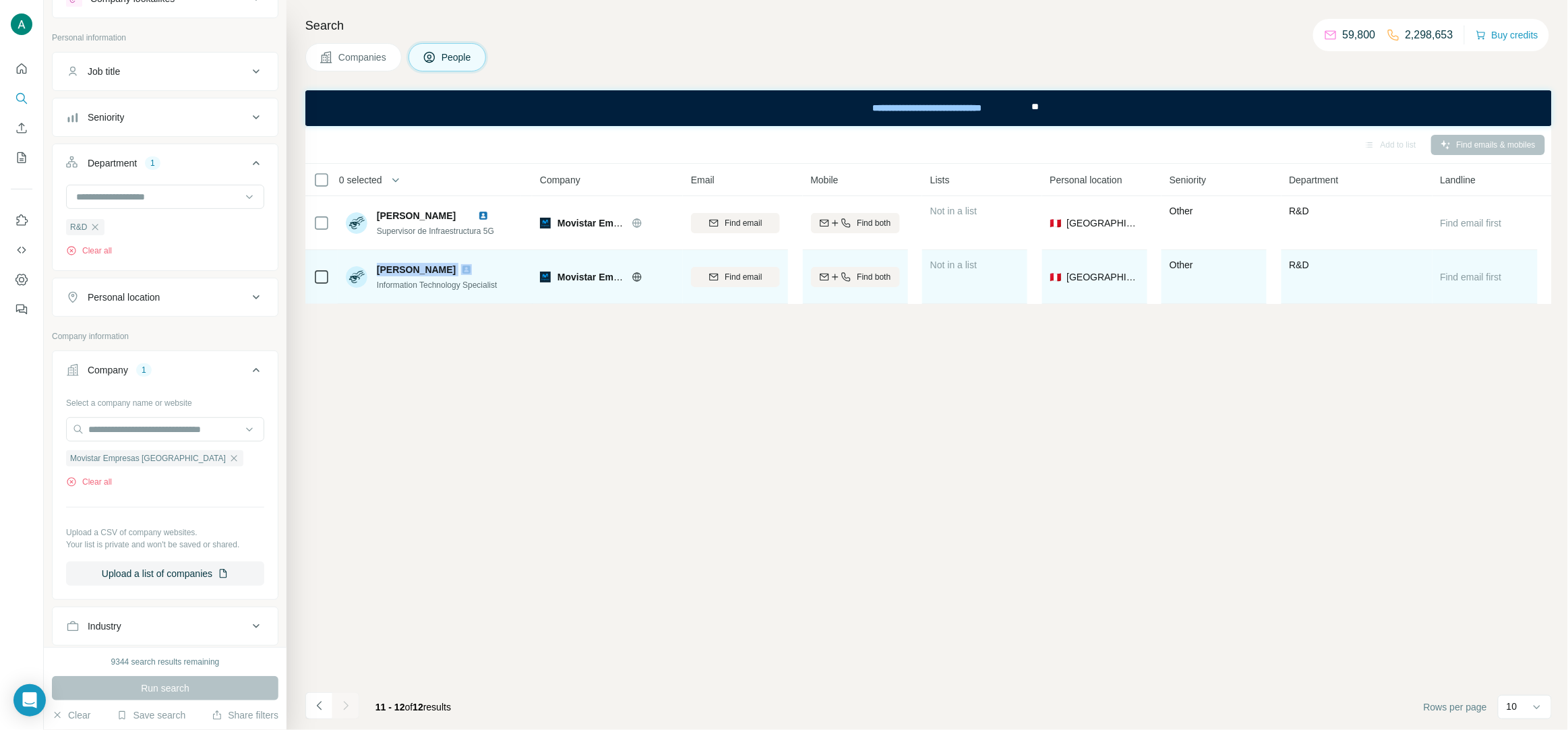
click at [420, 269] on span "jose Franco" at bounding box center [416, 269] width 79 height 13
click at [498, 281] on span "Information Technology Specialist" at bounding box center [436, 285] width 121 height 9
click at [711, 267] on button "Find email" at bounding box center [735, 277] width 89 height 20
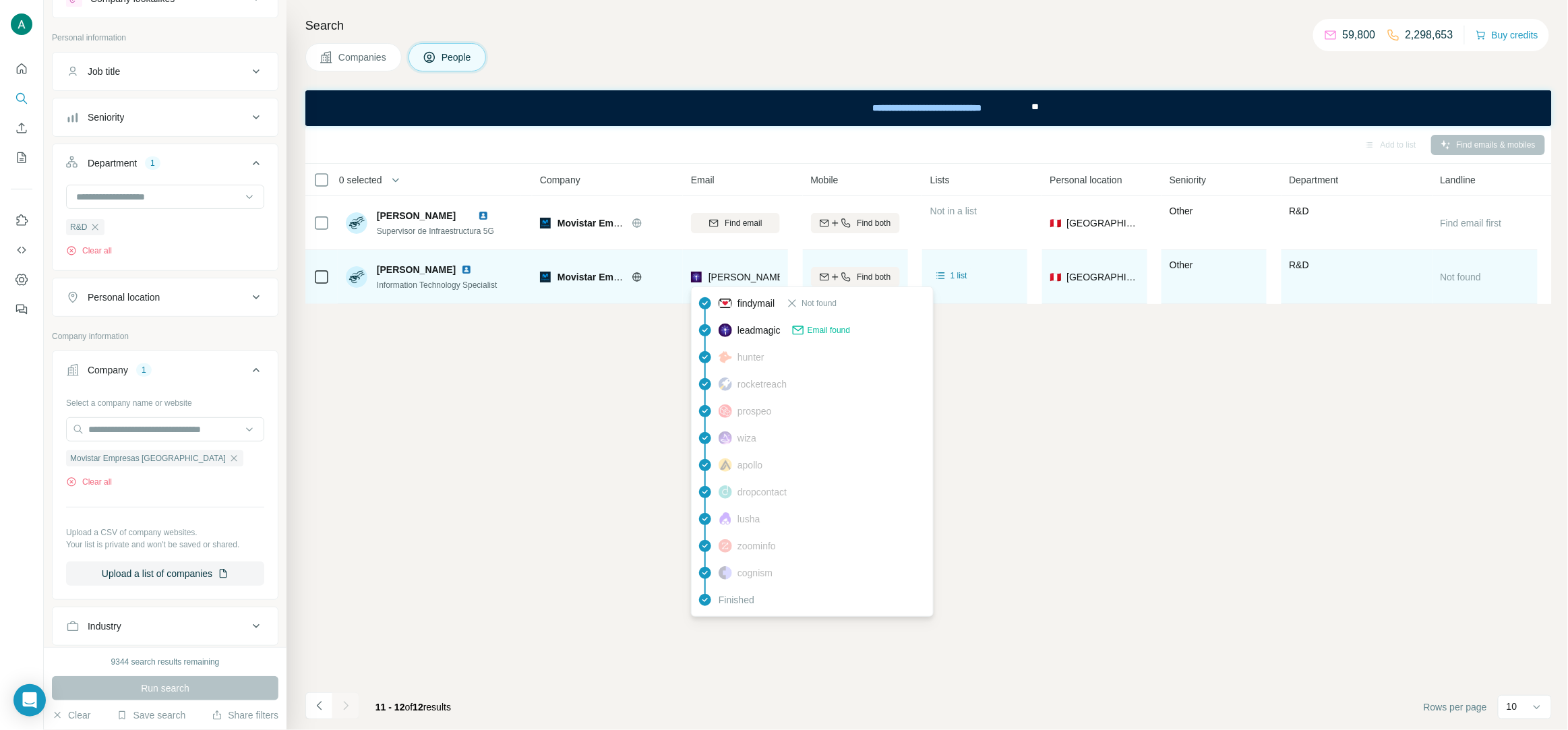
click at [711, 279] on span "jose.franco@movistar.com.pe" at bounding box center [866, 276] width 315 height 11
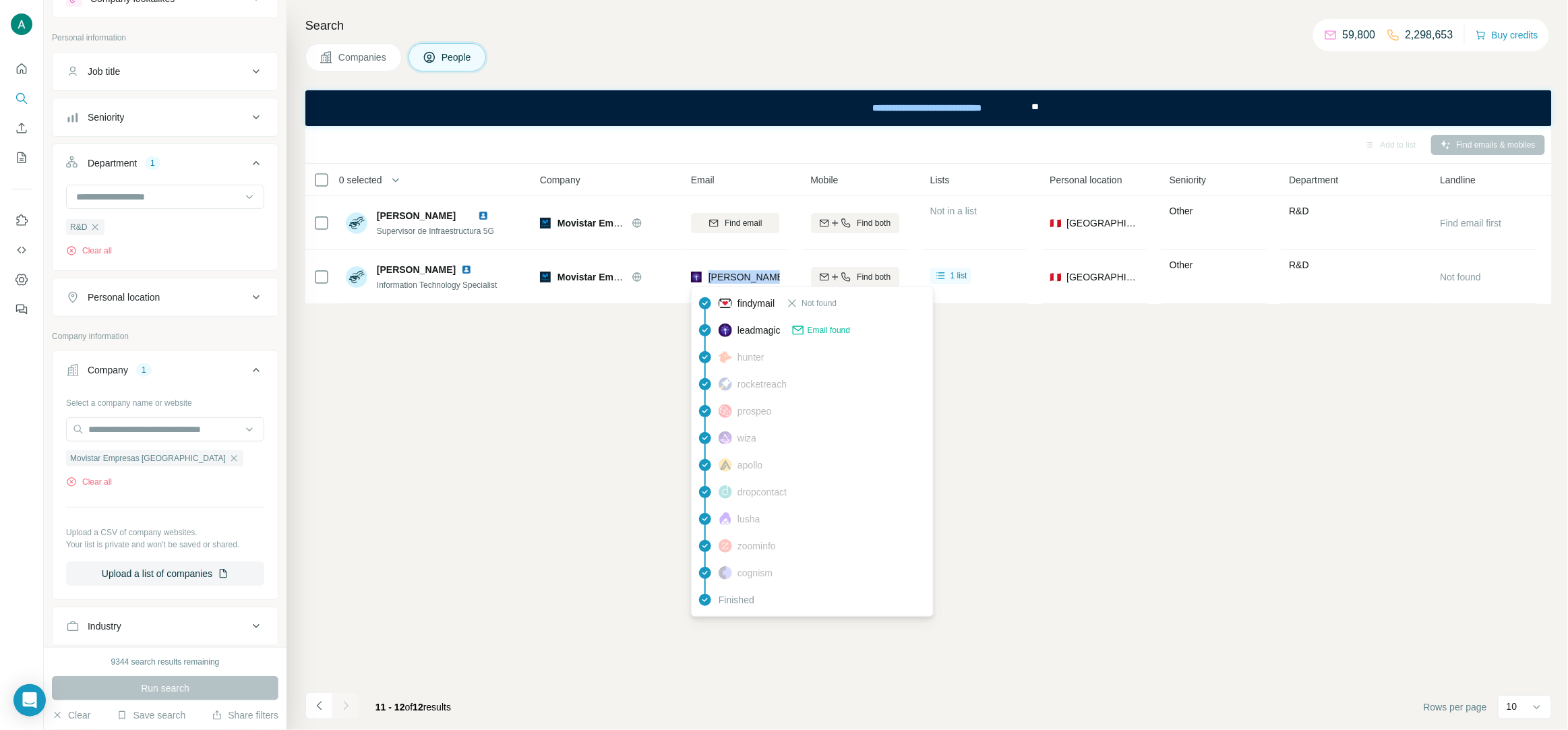
click at [97, 226] on icon "button" at bounding box center [94, 227] width 11 height 11
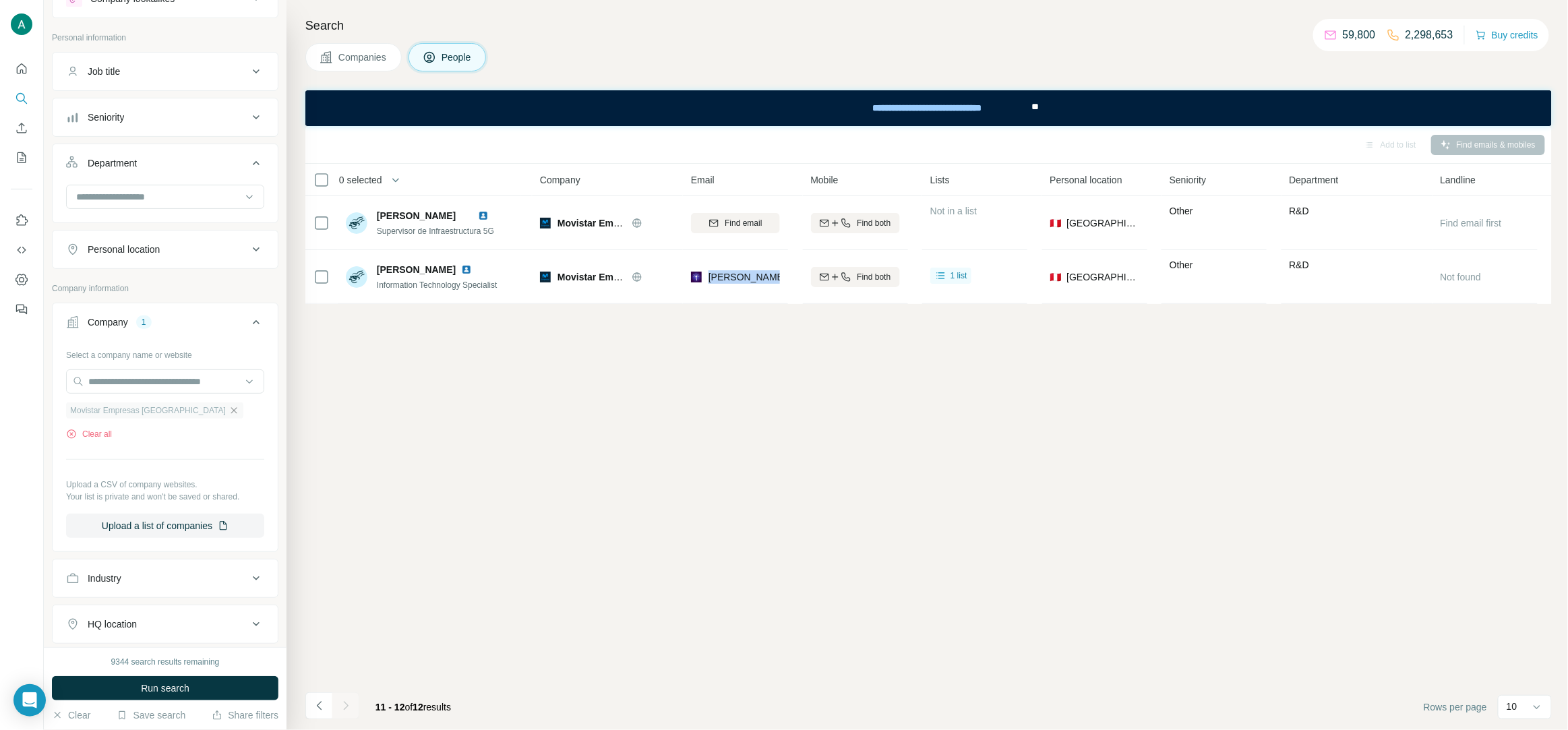
click at [231, 408] on icon "button" at bounding box center [234, 410] width 6 height 6
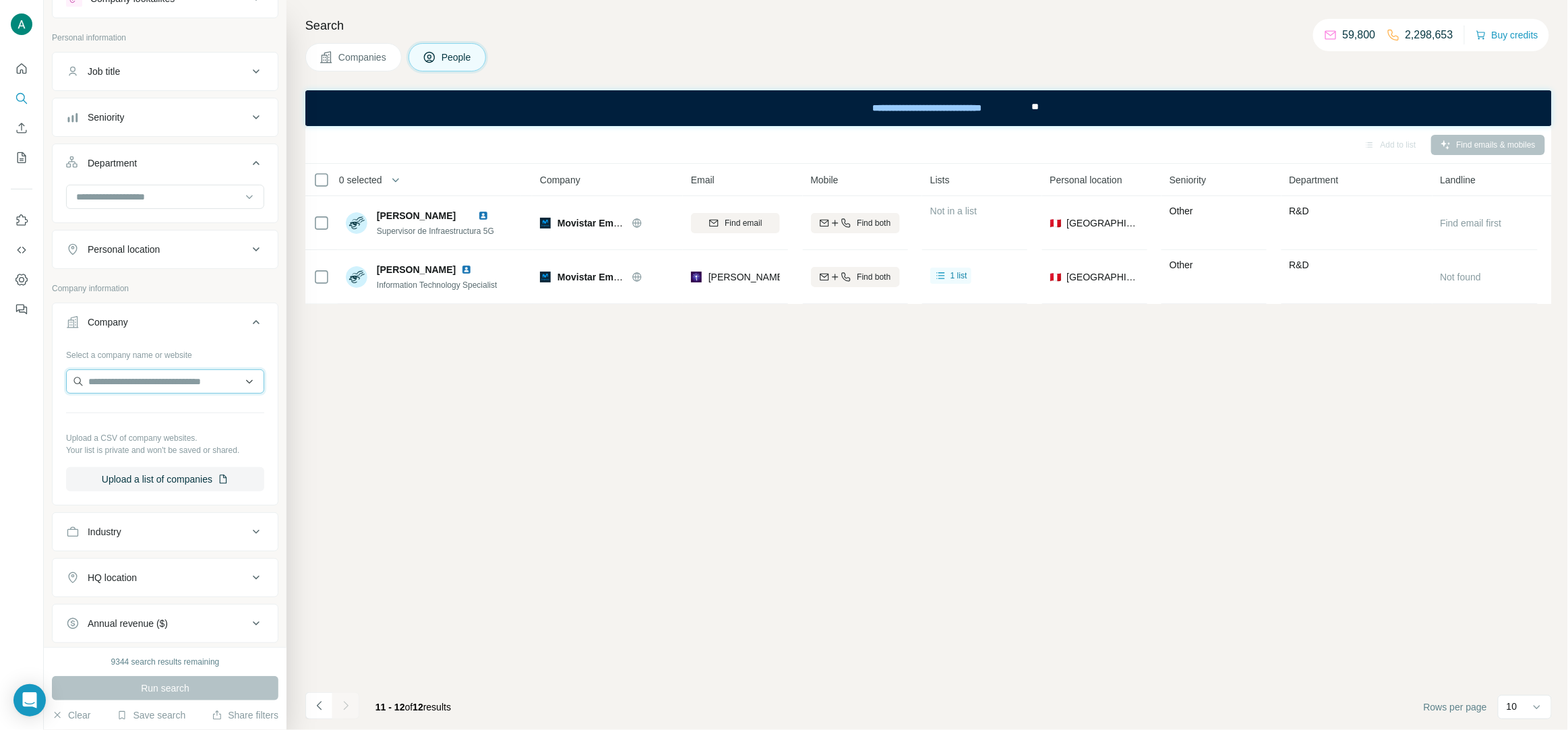
click at [143, 376] on input "text" at bounding box center [165, 382] width 198 height 24
type input "**********"
click at [188, 425] on div "Movistar Money movistar.com.co" at bounding box center [165, 420] width 192 height 37
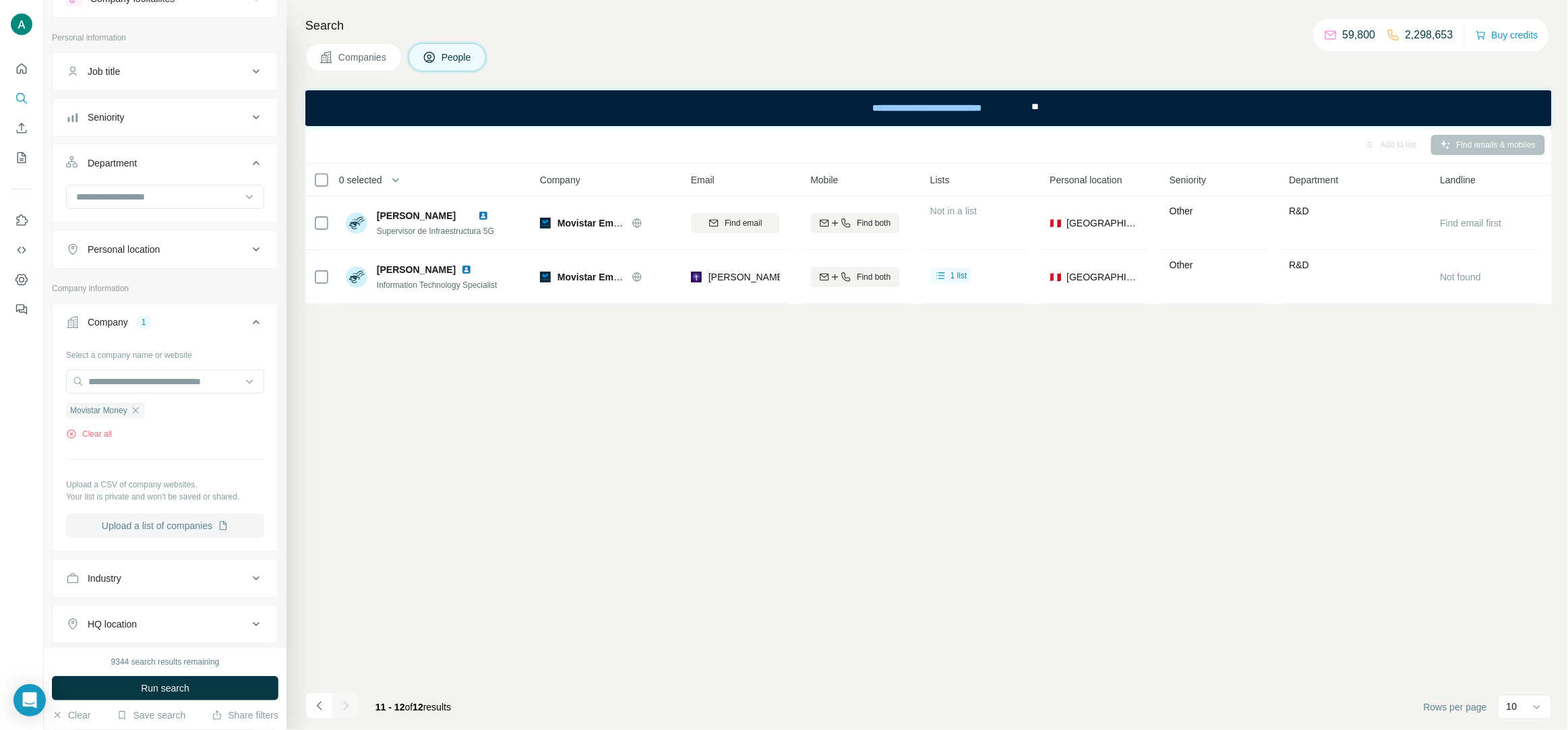
click at [170, 525] on button "Upload a list of companies" at bounding box center [165, 525] width 198 height 24
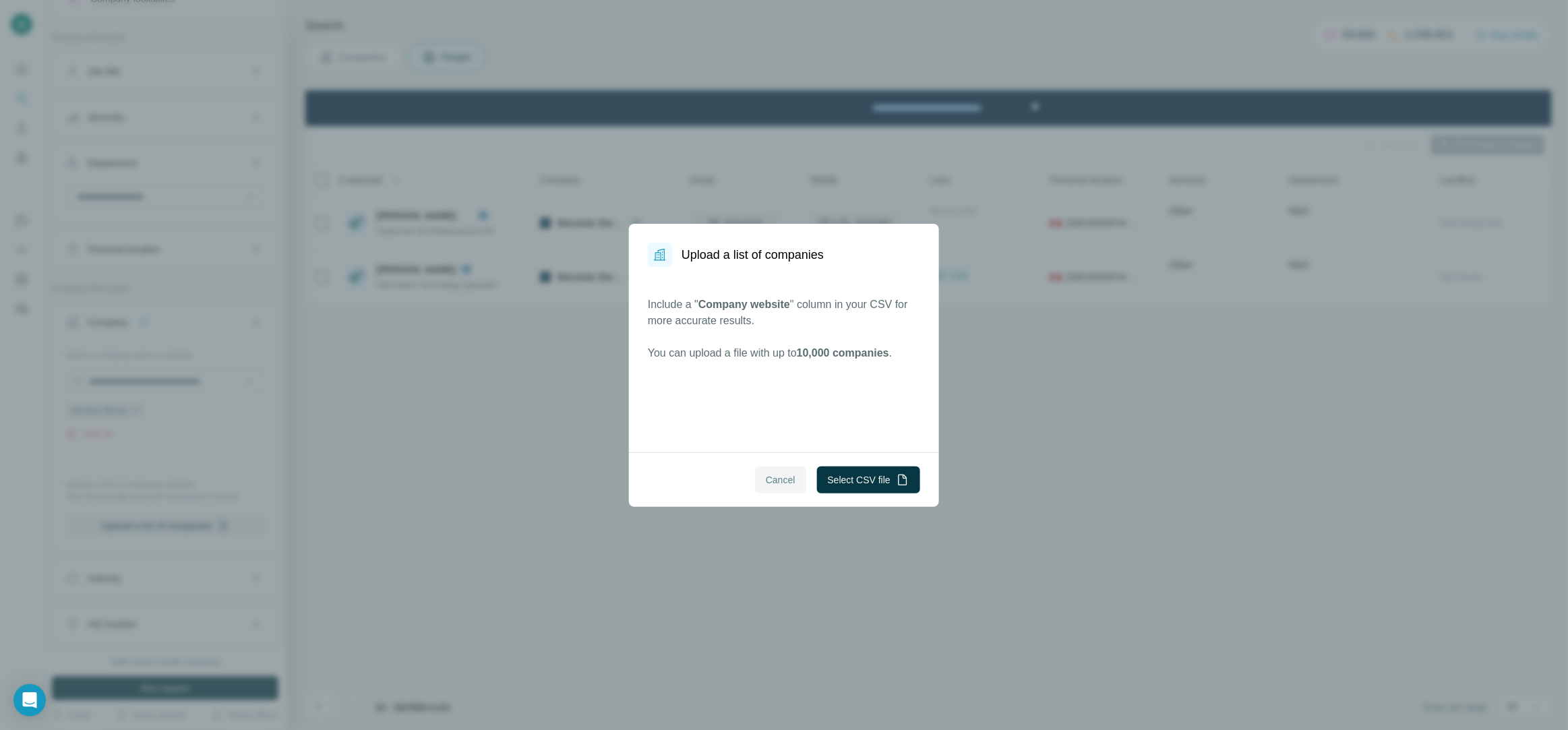
click at [774, 487] on button "Cancel" at bounding box center [780, 480] width 51 height 27
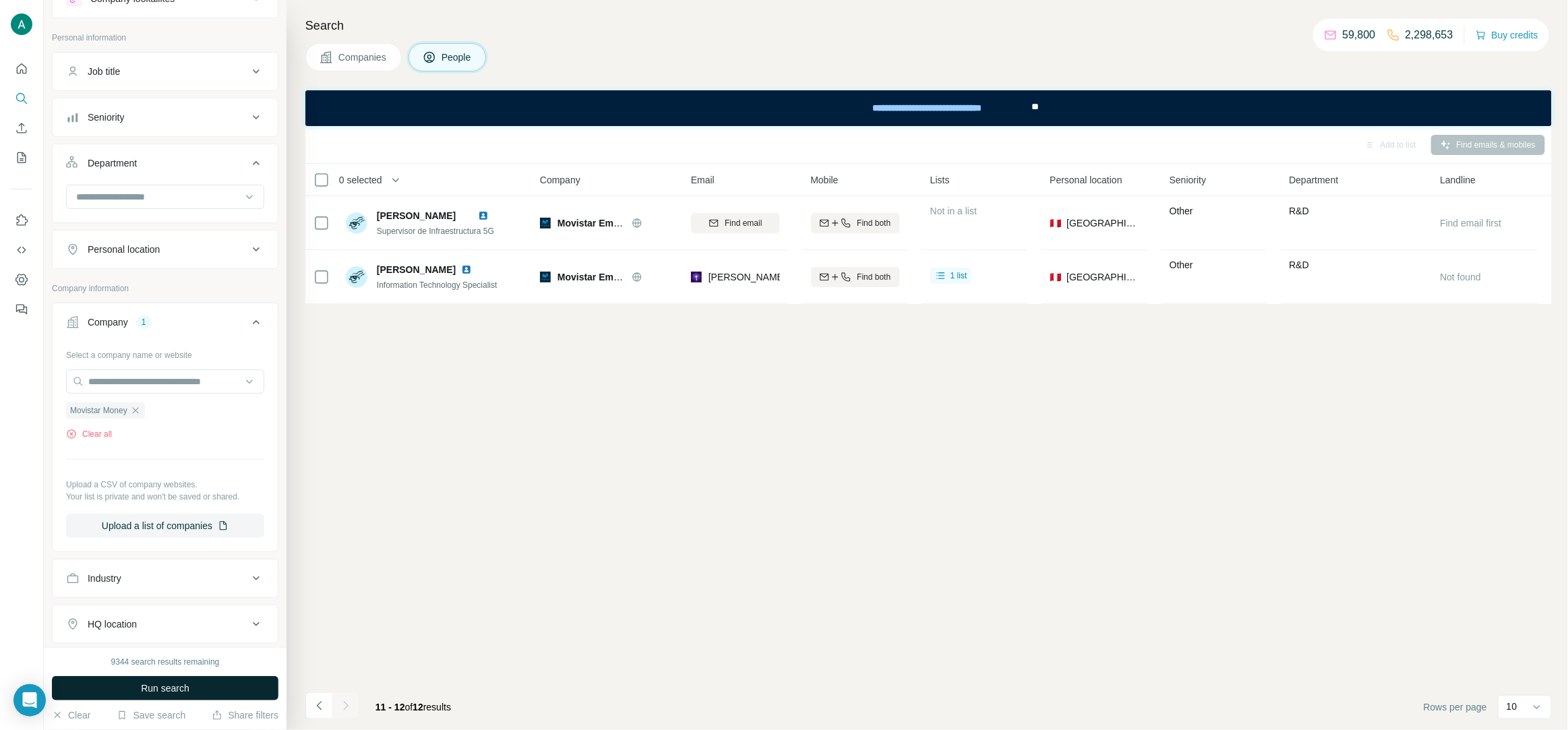
click at [191, 697] on button "Run search" at bounding box center [165, 688] width 226 height 24
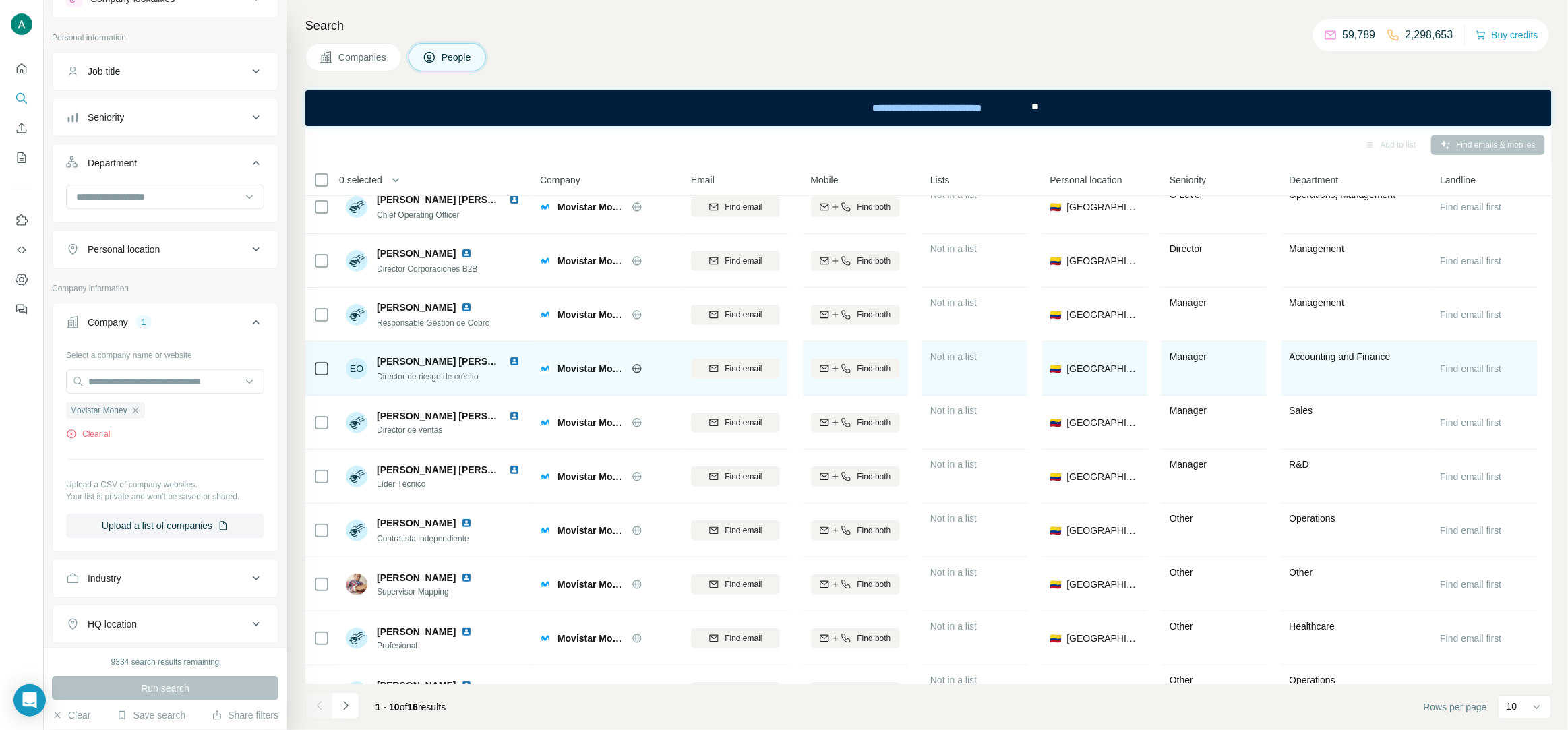
scroll to position [51, 0]
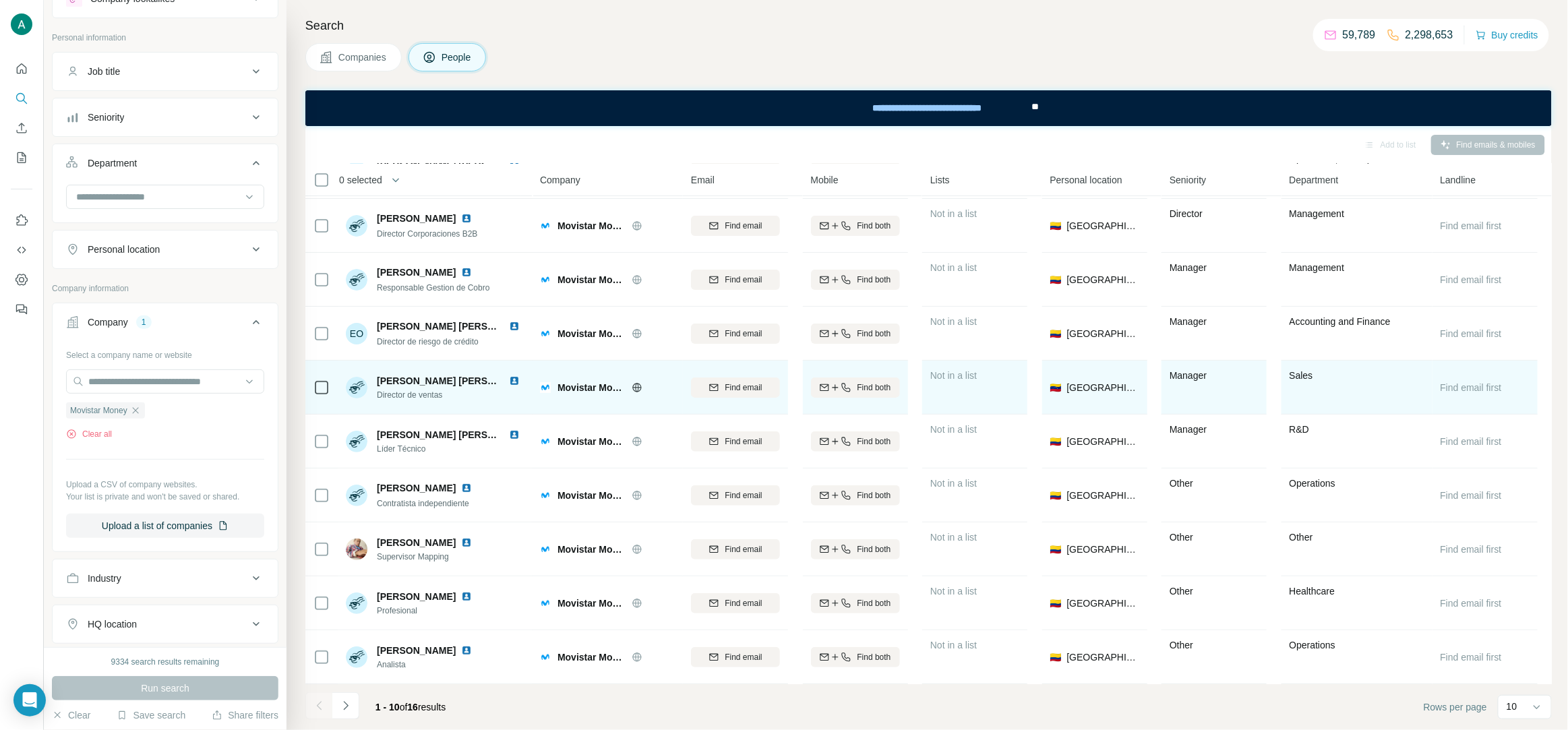
click at [435, 397] on span "Director de ventas" at bounding box center [451, 395] width 148 height 12
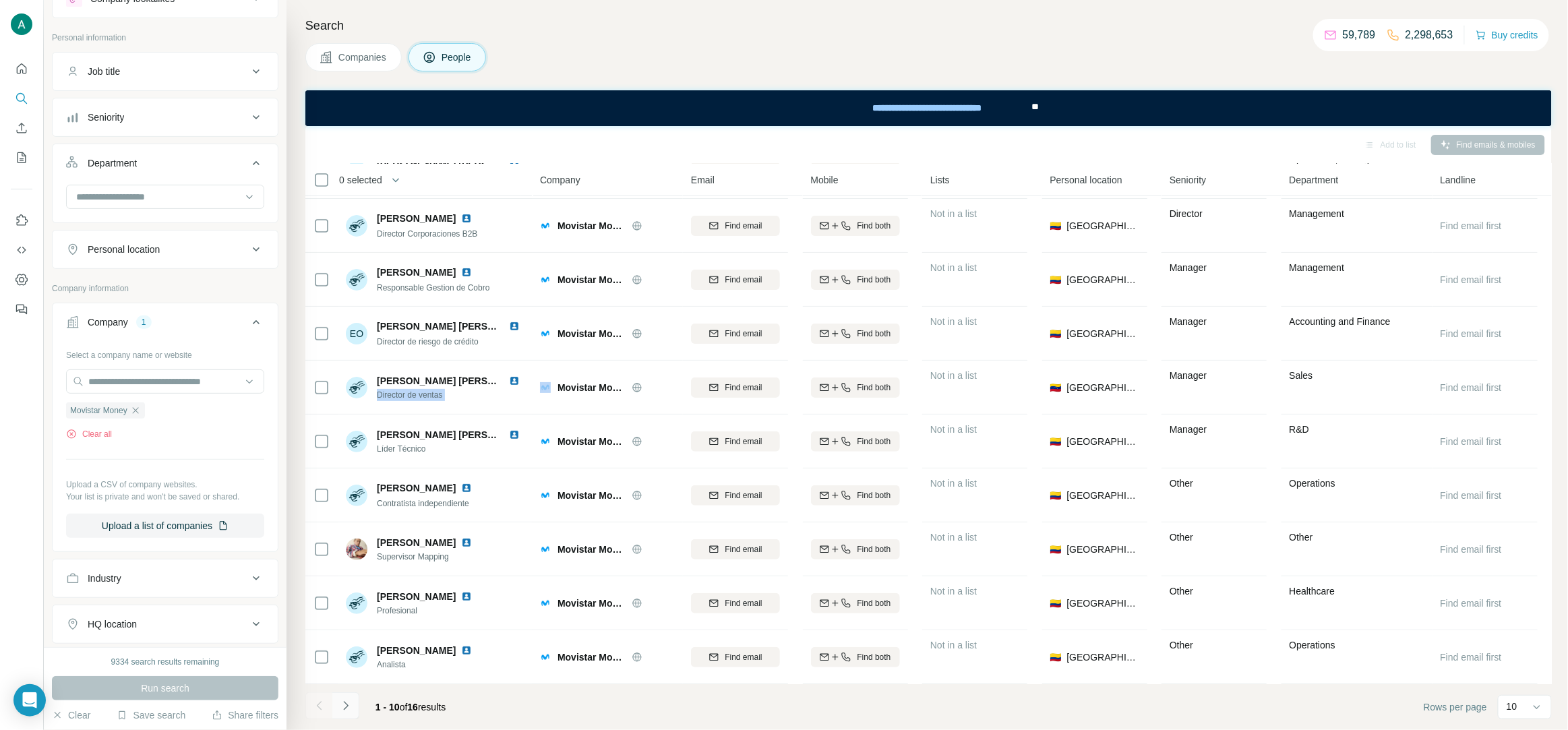
click at [349, 713] on icon "Navigate to next page" at bounding box center [345, 705] width 13 height 13
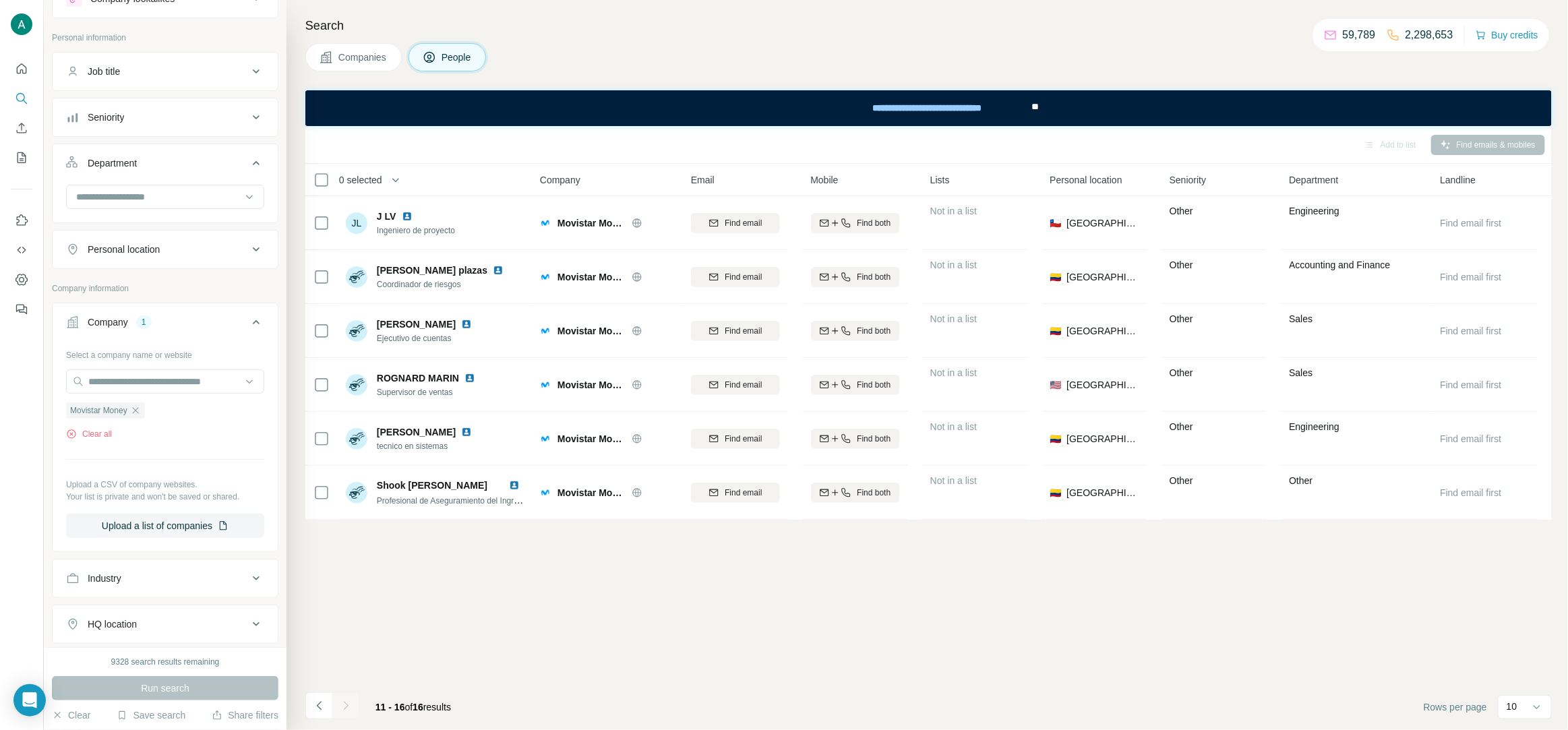
scroll to position [0, 0]
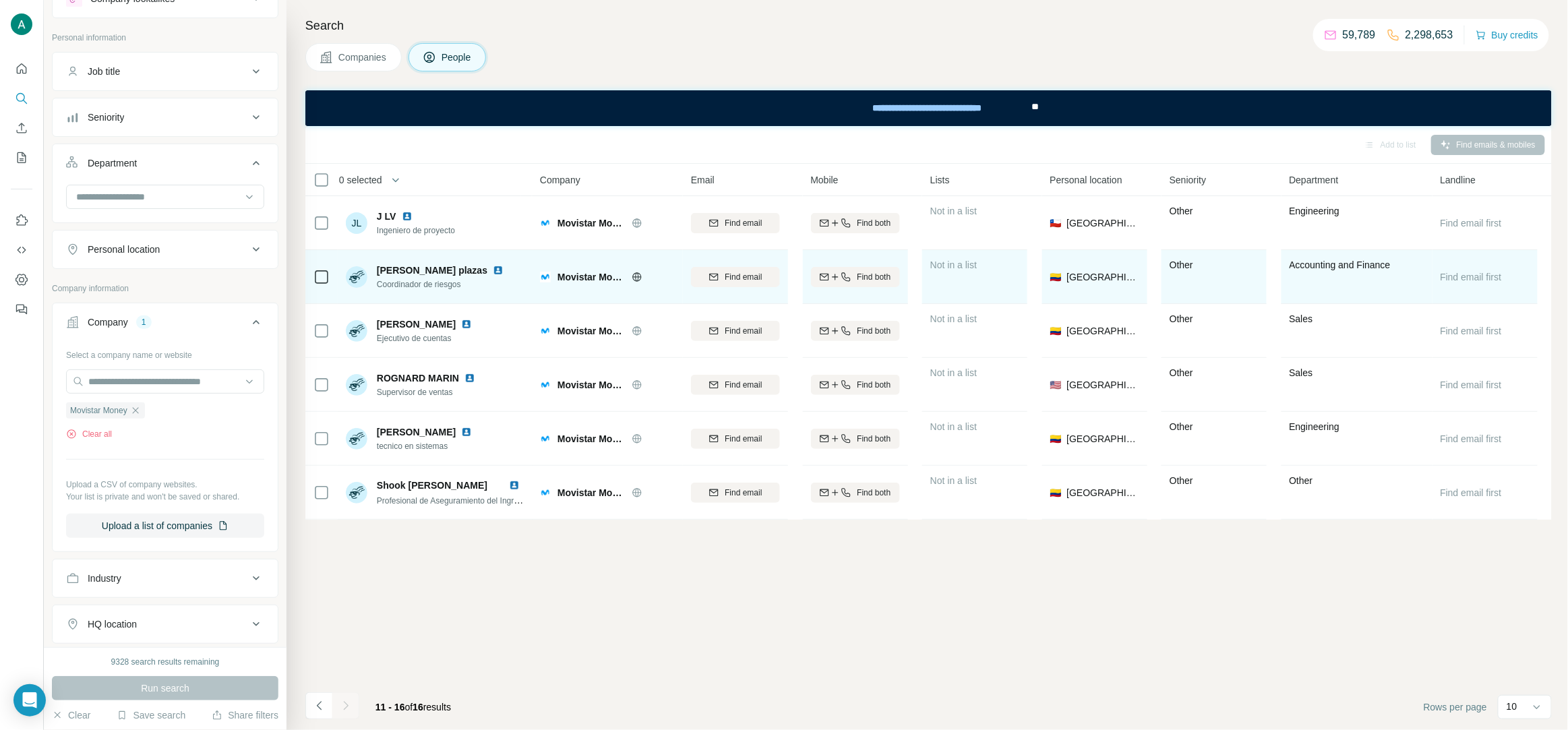
click at [439, 285] on span "Coordinador de riesgos" at bounding box center [442, 284] width 132 height 12
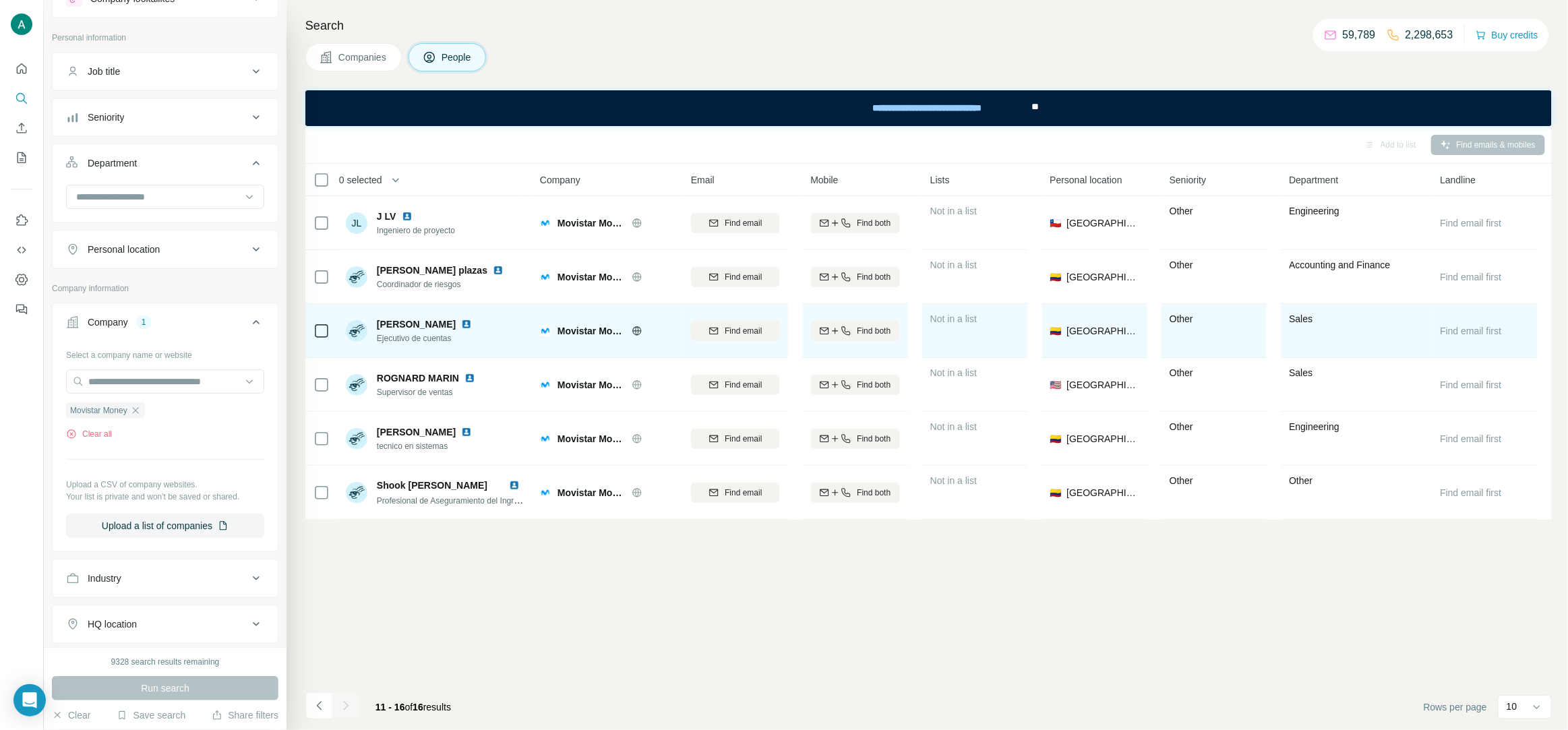
click at [400, 336] on span "Ejecutivo de cuentas" at bounding box center [427, 338] width 100 height 12
click at [400, 337] on span "Ejecutivo de cuentas" at bounding box center [427, 338] width 100 height 12
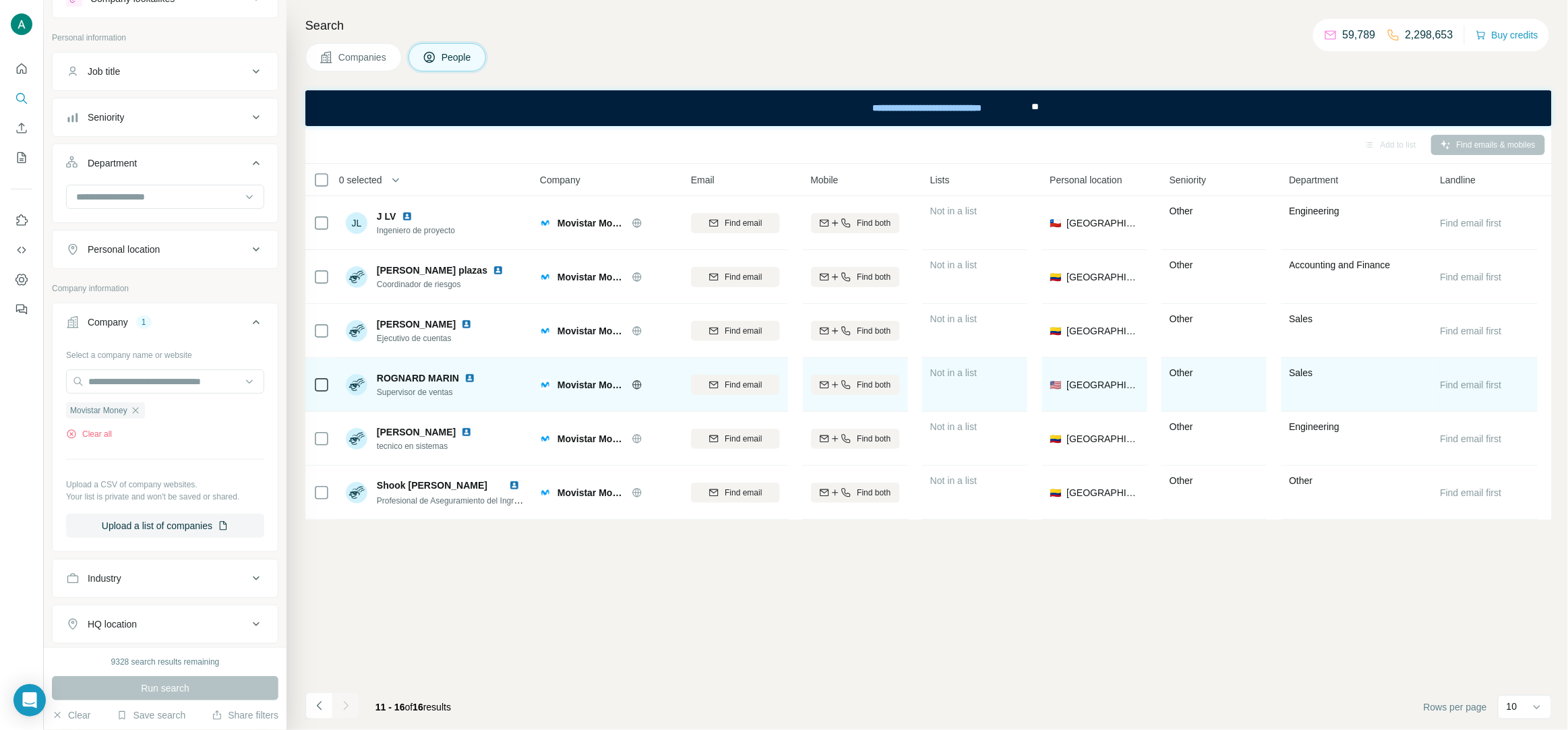
click at [453, 394] on span "Supervisor de ventas" at bounding box center [428, 392] width 104 height 12
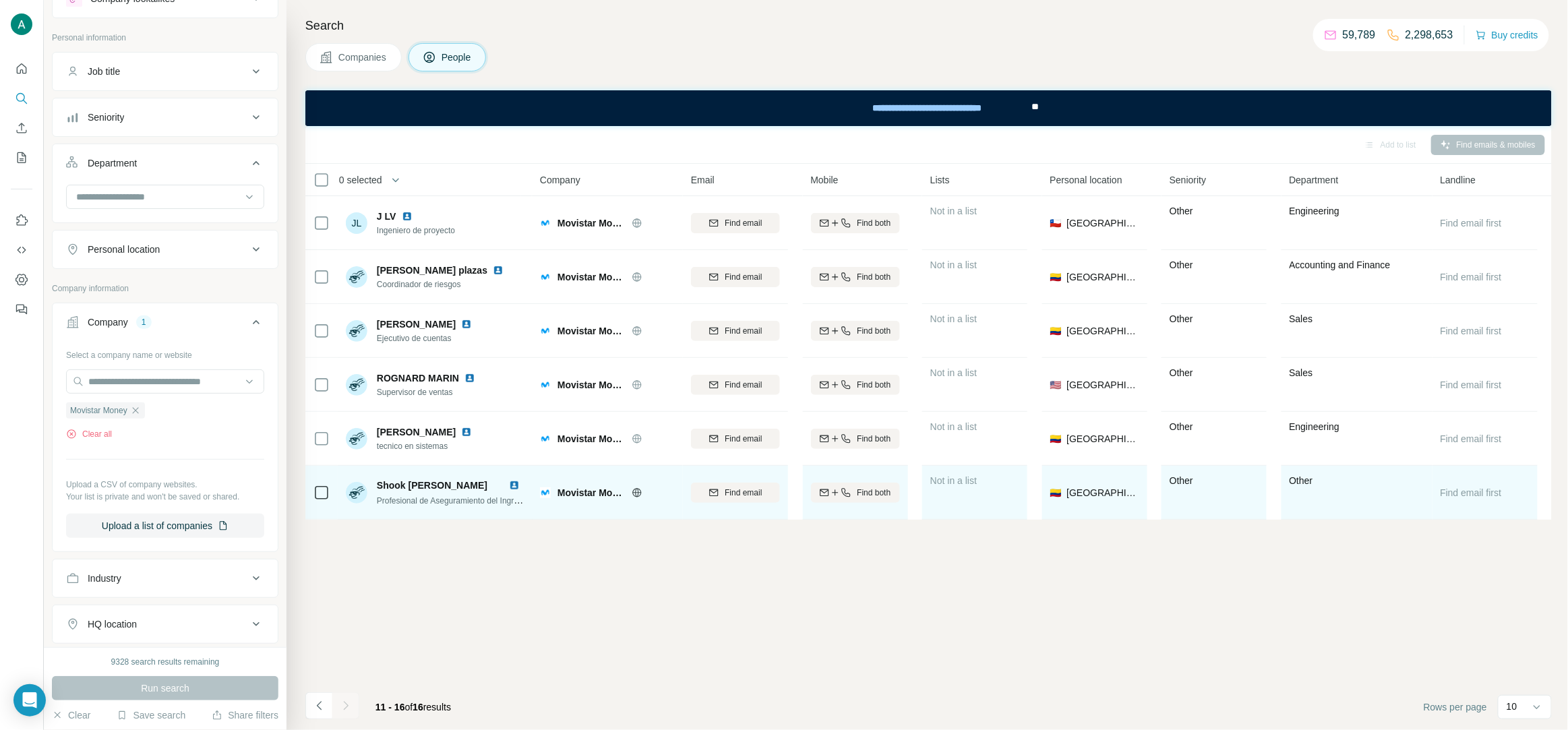
click at [472, 503] on span "Profesional de Aseguramiento del Ingreso y Conciliaciones" at bounding box center [482, 500] width 211 height 11
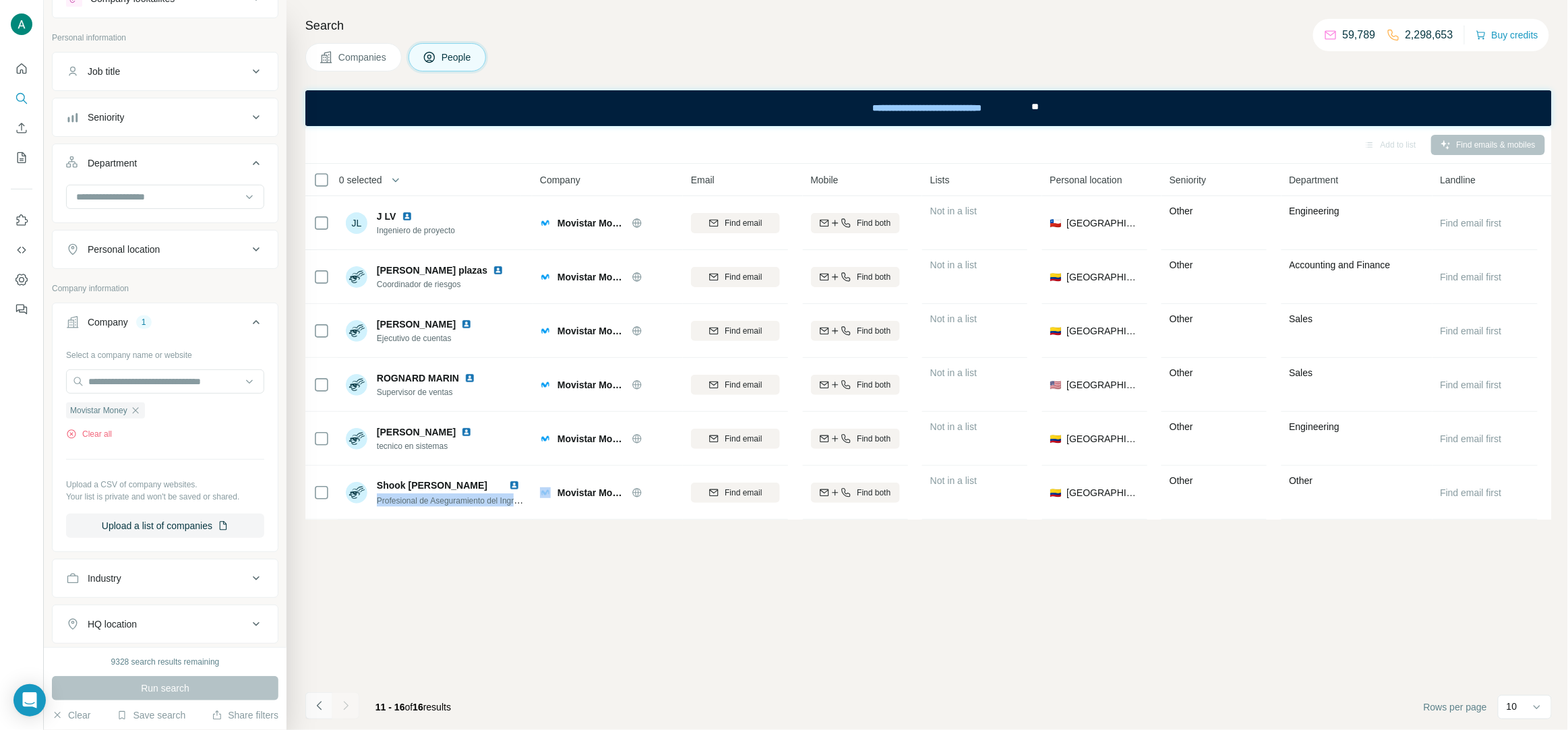
click at [320, 701] on icon "Navigate to previous page" at bounding box center [319, 705] width 13 height 13
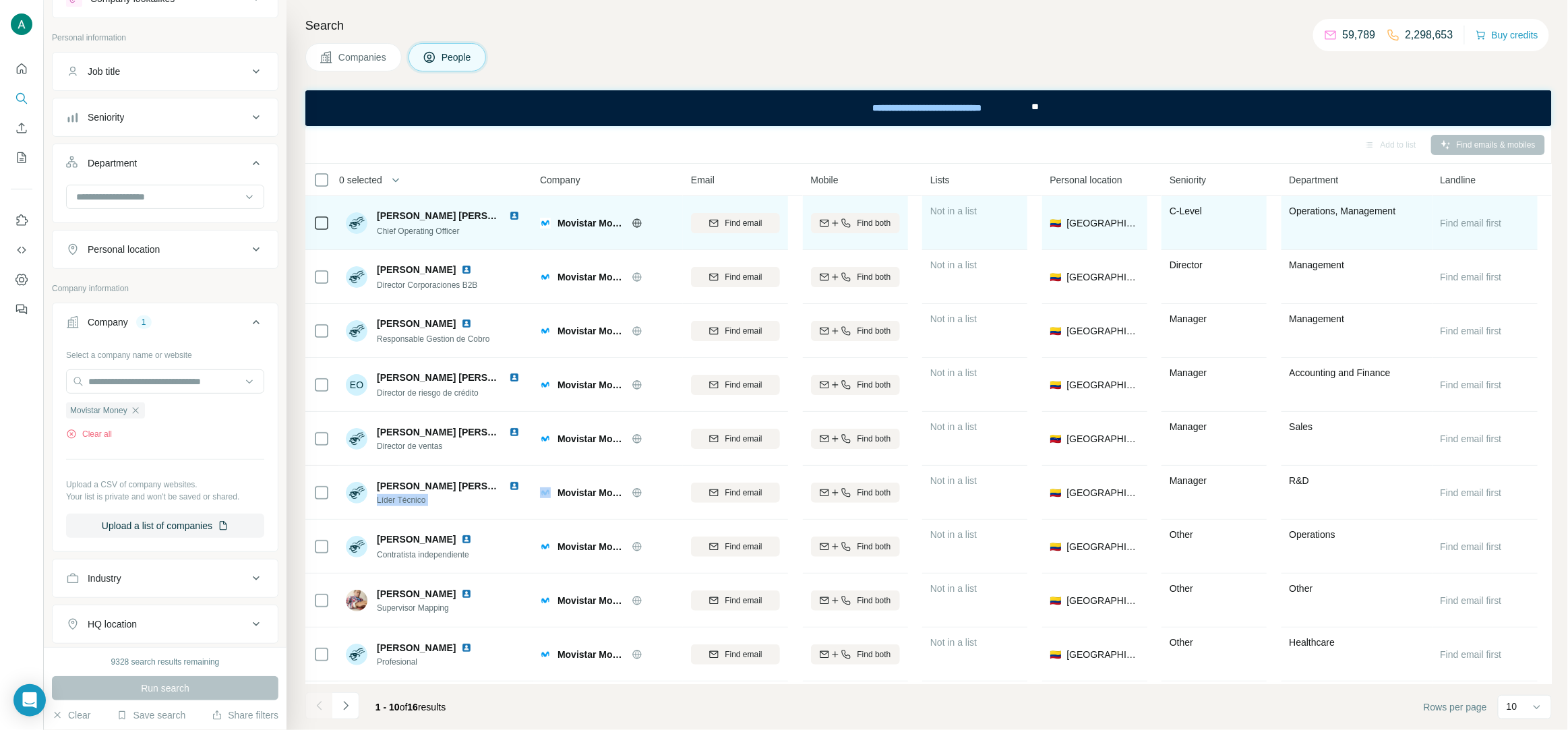
click at [694, 226] on div "Find email" at bounding box center [735, 223] width 89 height 12
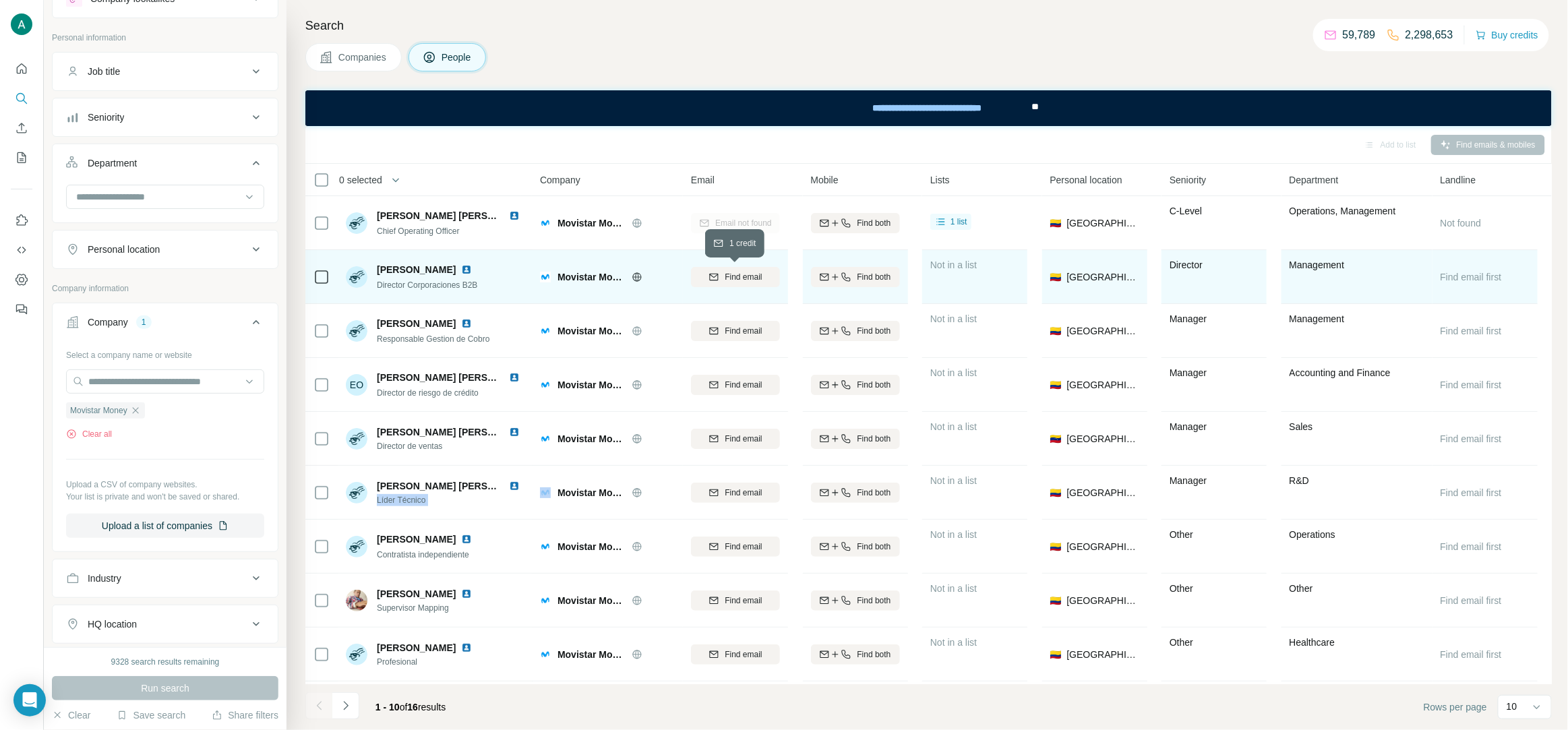
click at [745, 272] on span "Find email" at bounding box center [743, 276] width 37 height 12
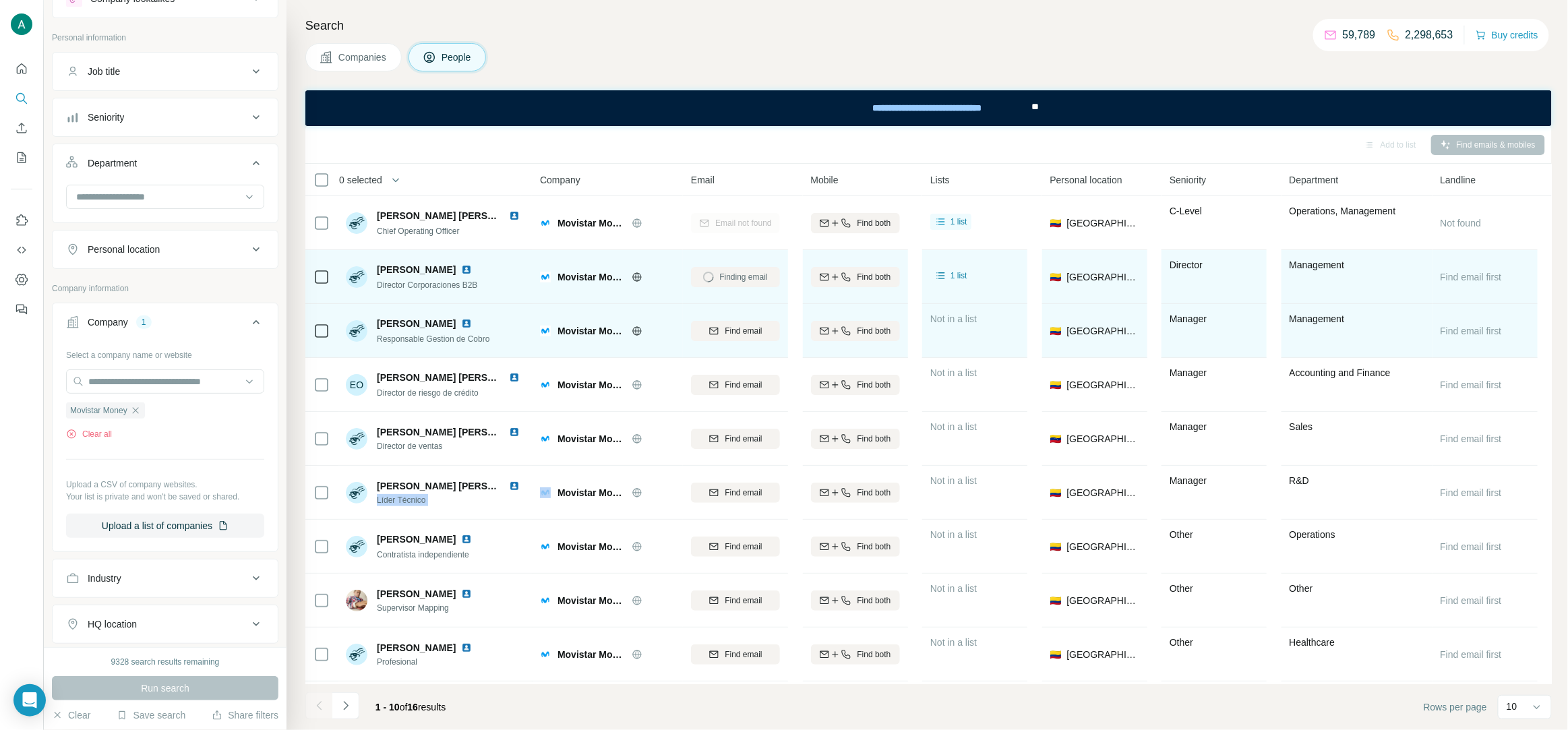
drag, startPoint x: 745, startPoint y: 336, endPoint x: 741, endPoint y: 350, distance: 14.6
click at [744, 337] on button "Find email" at bounding box center [735, 331] width 89 height 20
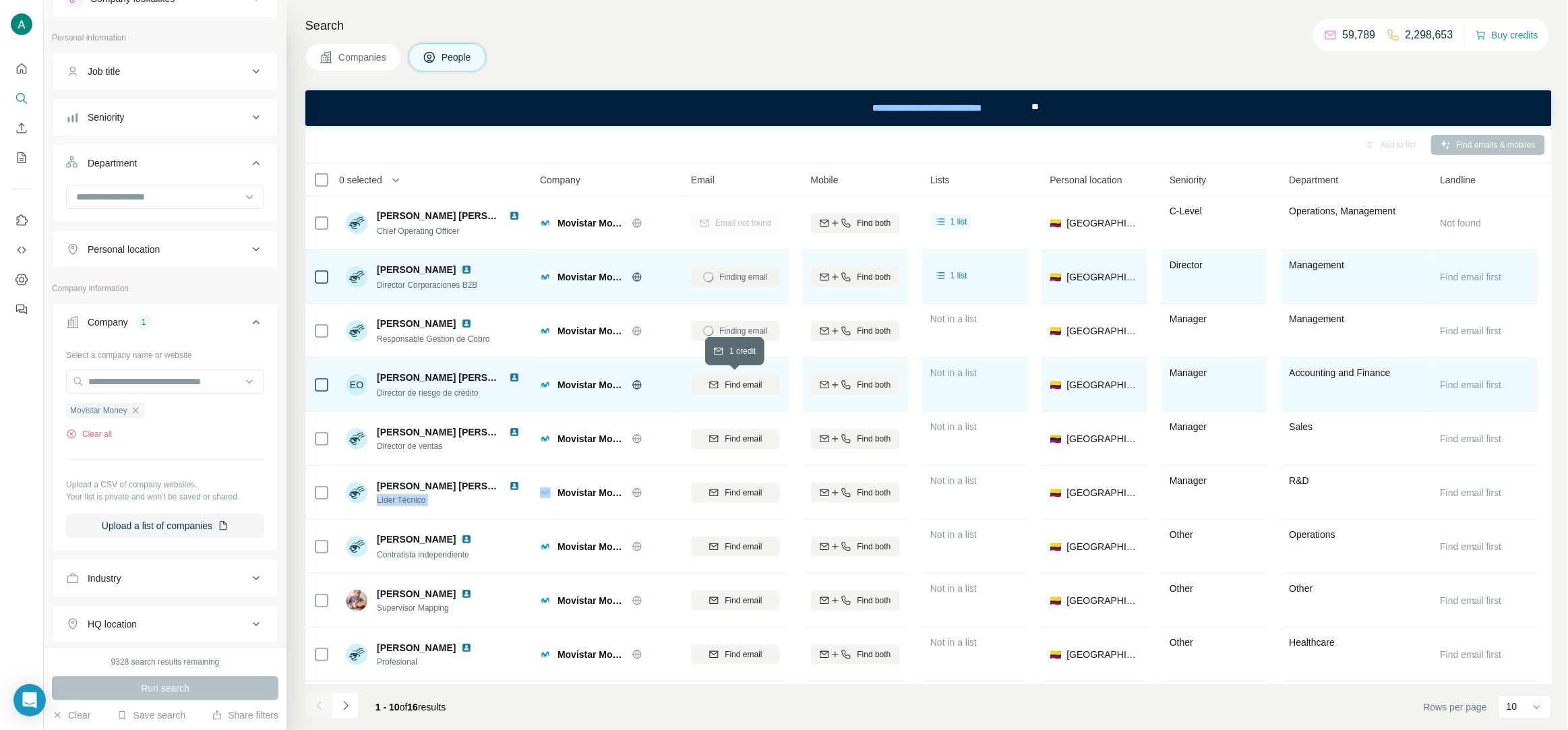
click at [740, 387] on span "Find email" at bounding box center [743, 384] width 37 height 12
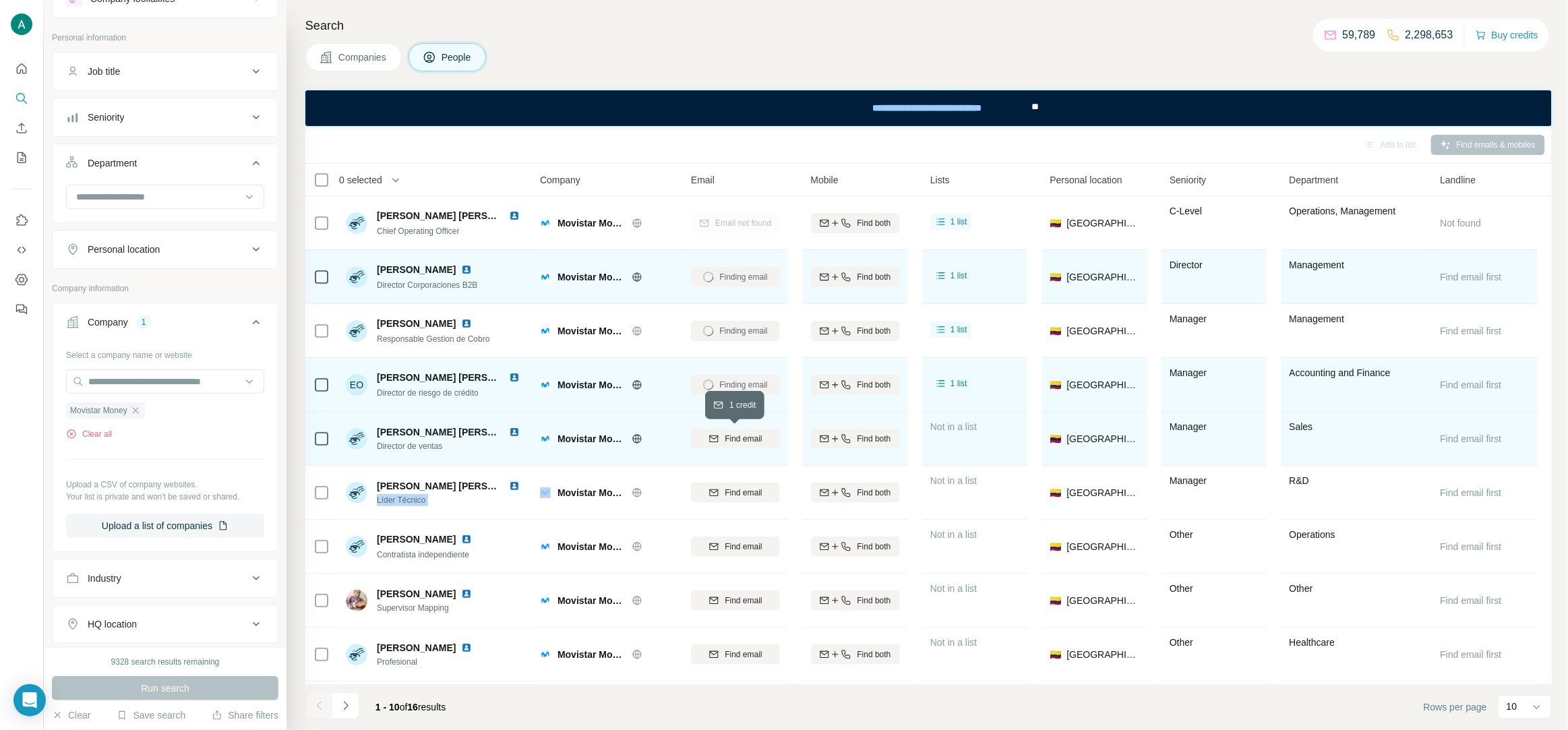
click at [731, 434] on span "Find email" at bounding box center [743, 439] width 37 height 12
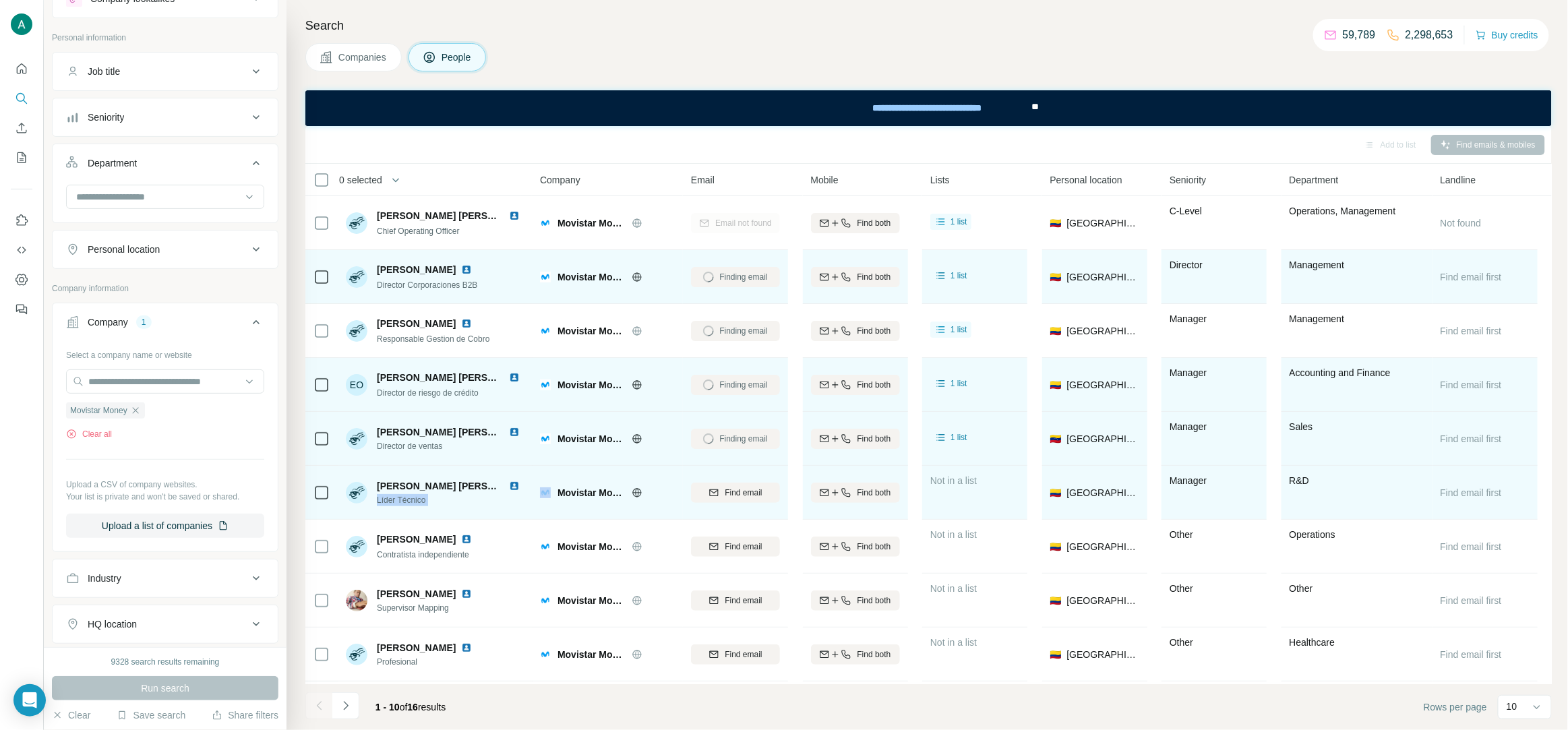
click at [728, 497] on span "Find email" at bounding box center [743, 492] width 37 height 12
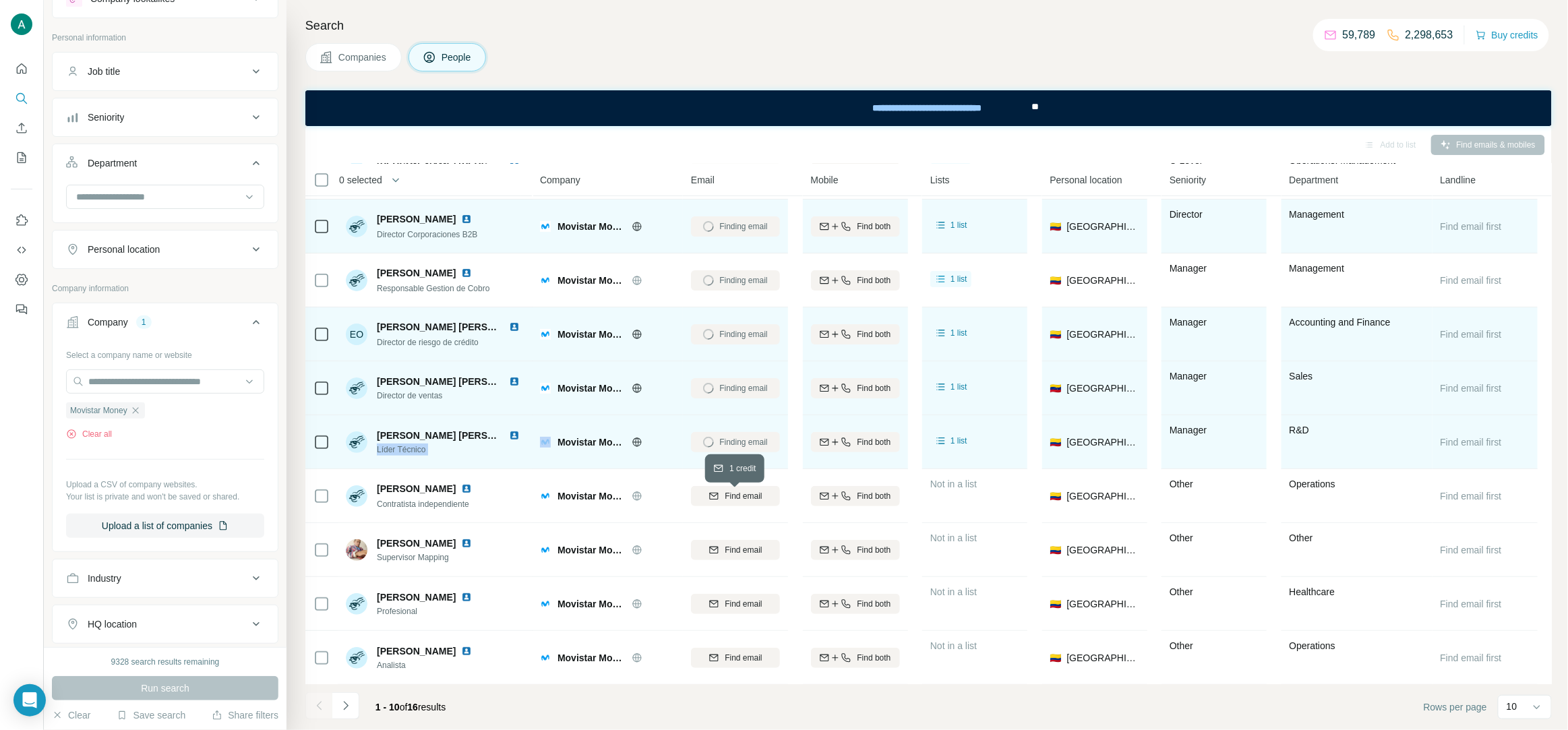
scroll to position [51, 0]
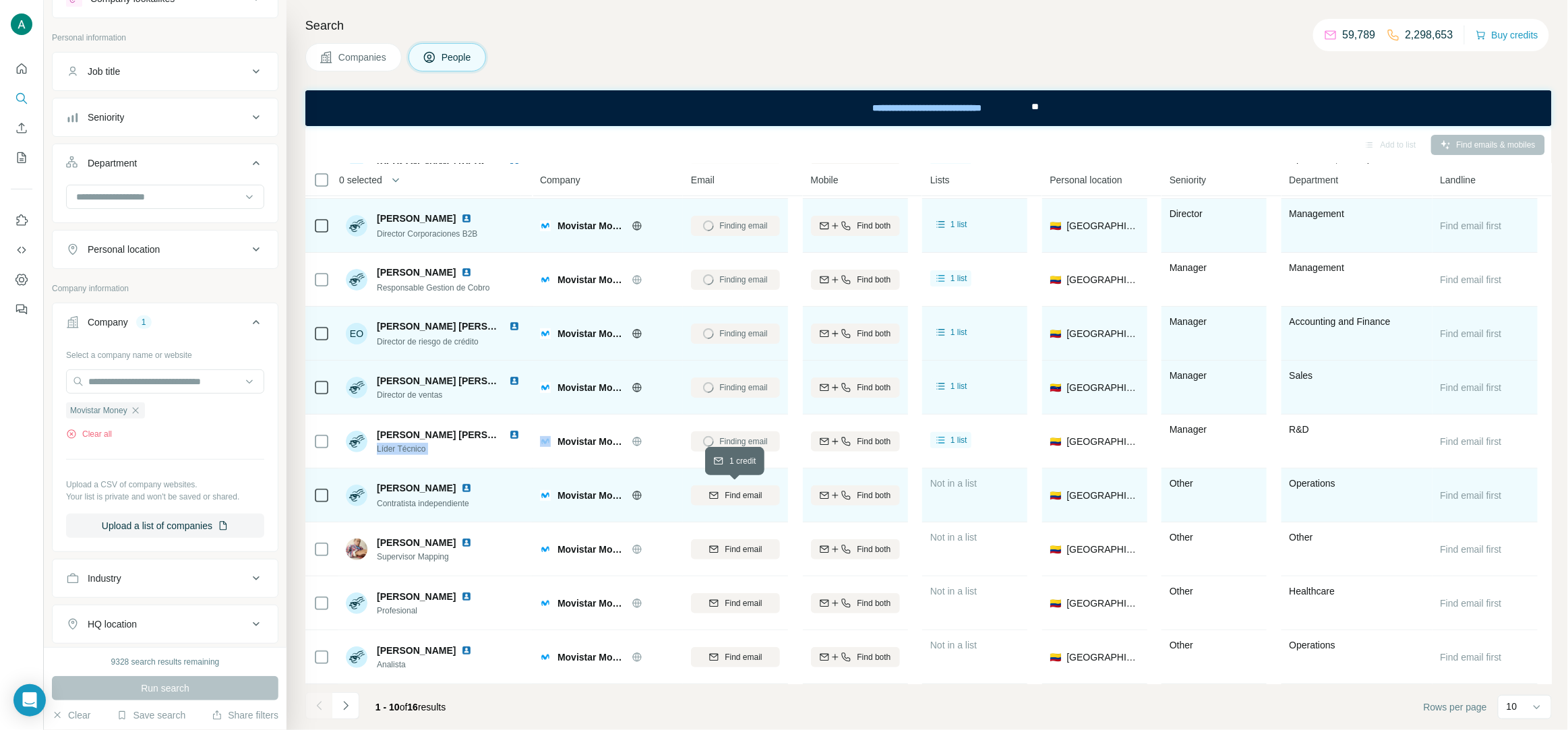
click at [743, 498] on span "Find email" at bounding box center [743, 495] width 37 height 12
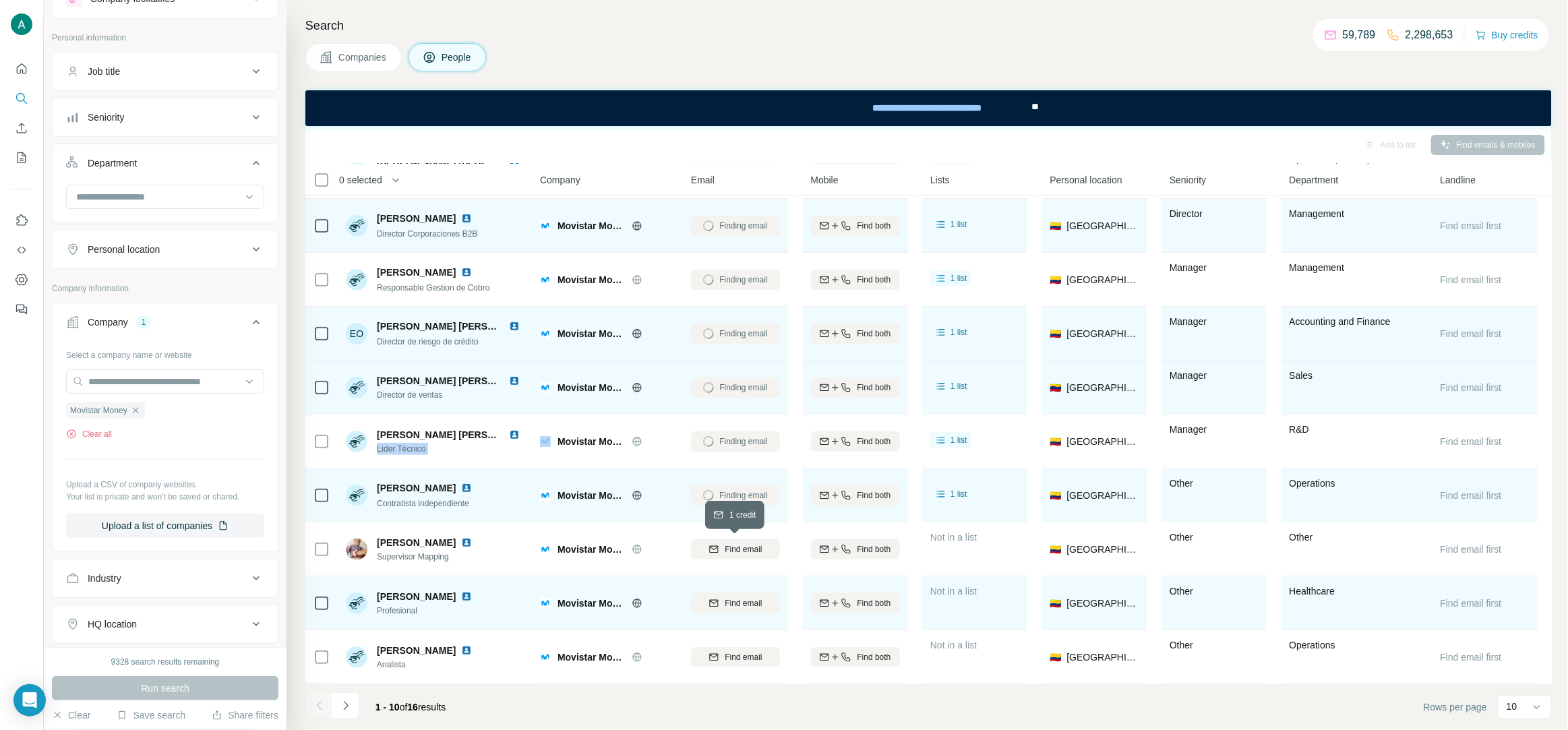
drag, startPoint x: 741, startPoint y: 541, endPoint x: 745, endPoint y: 594, distance: 53.2
click at [740, 542] on button "Find email" at bounding box center [735, 549] width 89 height 20
click at [749, 624] on td "Find email" at bounding box center [735, 603] width 105 height 54
click at [741, 603] on span "Find email" at bounding box center [743, 603] width 37 height 12
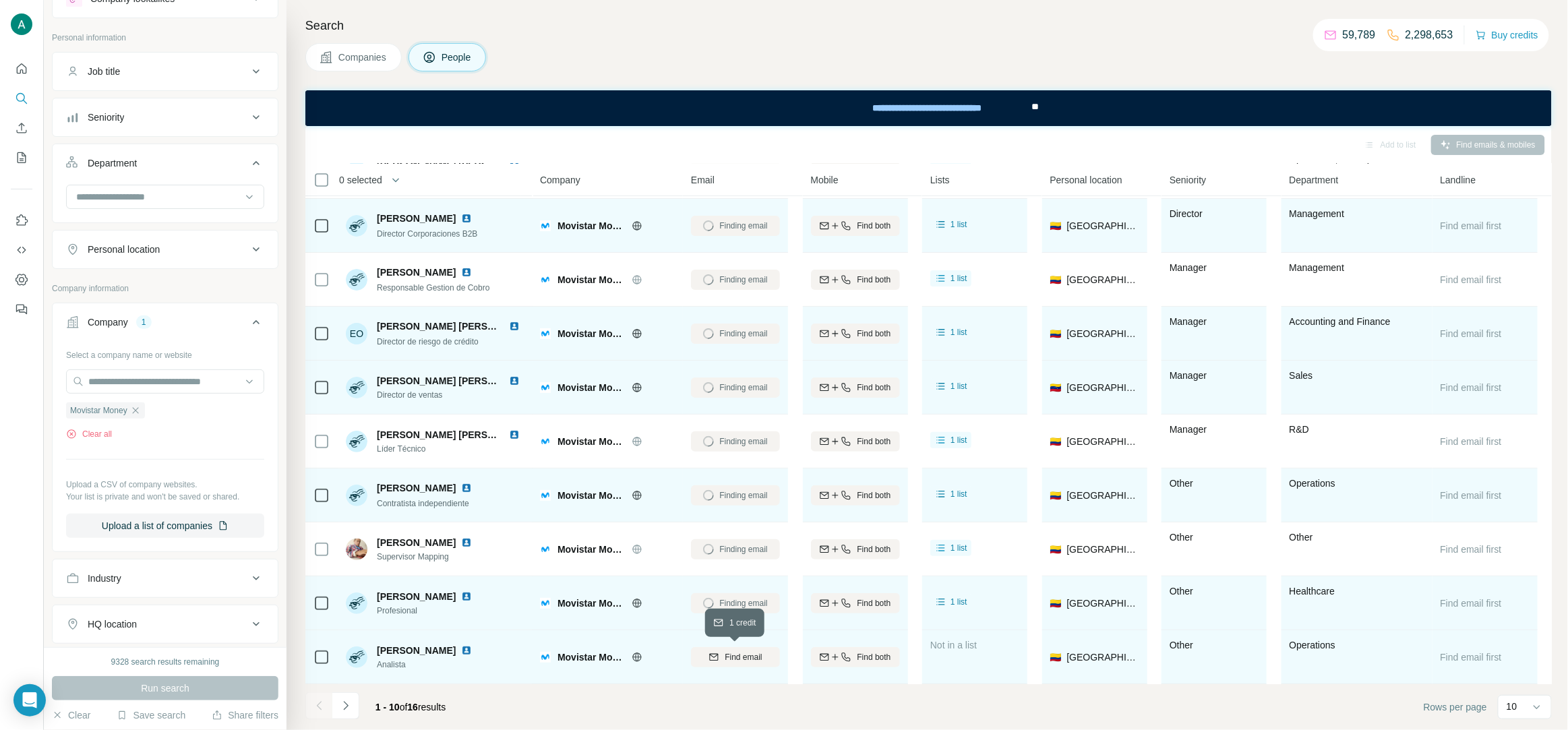
click at [755, 648] on button "Find email" at bounding box center [735, 657] width 89 height 20
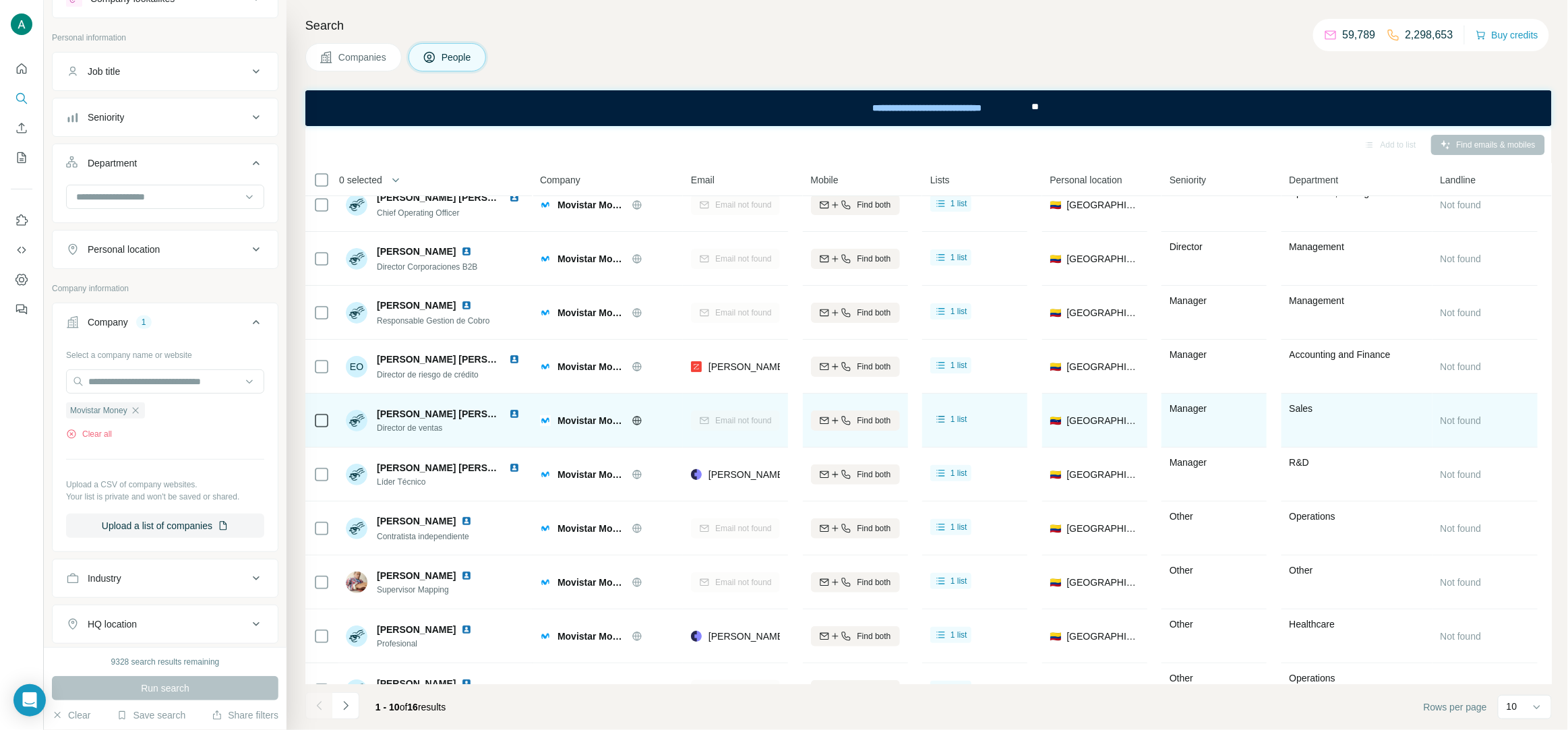
scroll to position [51, 0]
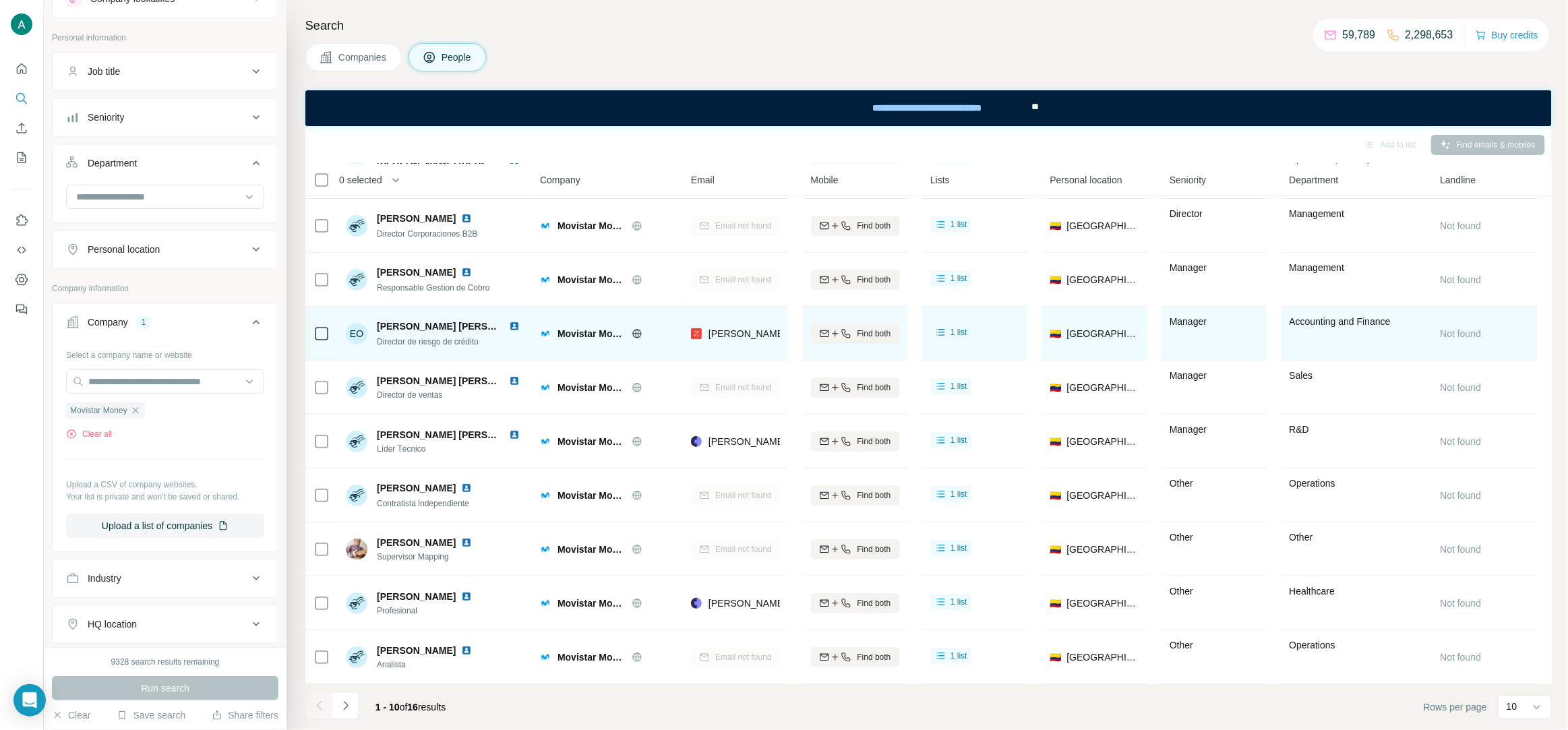
click at [451, 341] on span "Director de riesgo de crédito" at bounding box center [427, 341] width 102 height 9
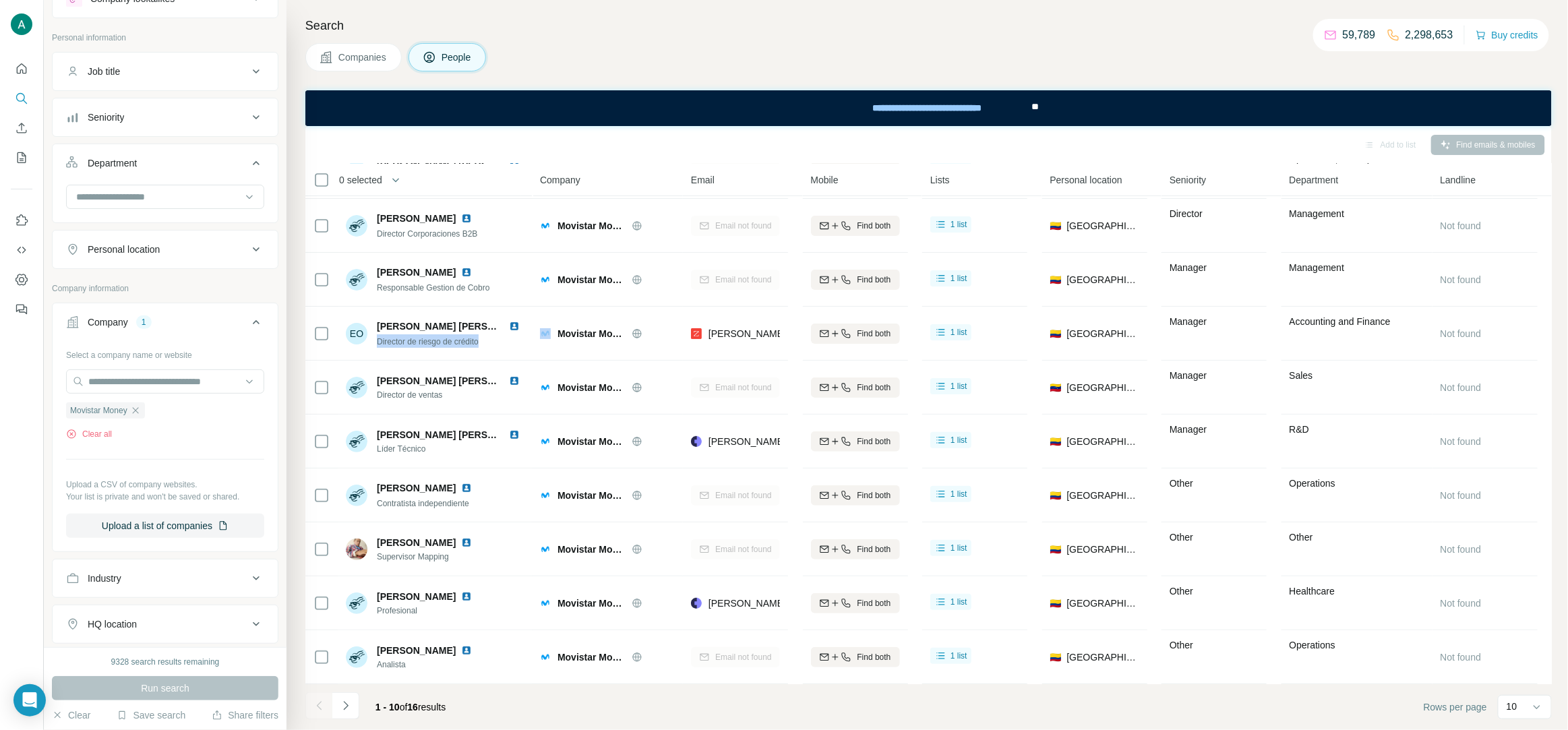
copy span "Director de riesgo de crédito"
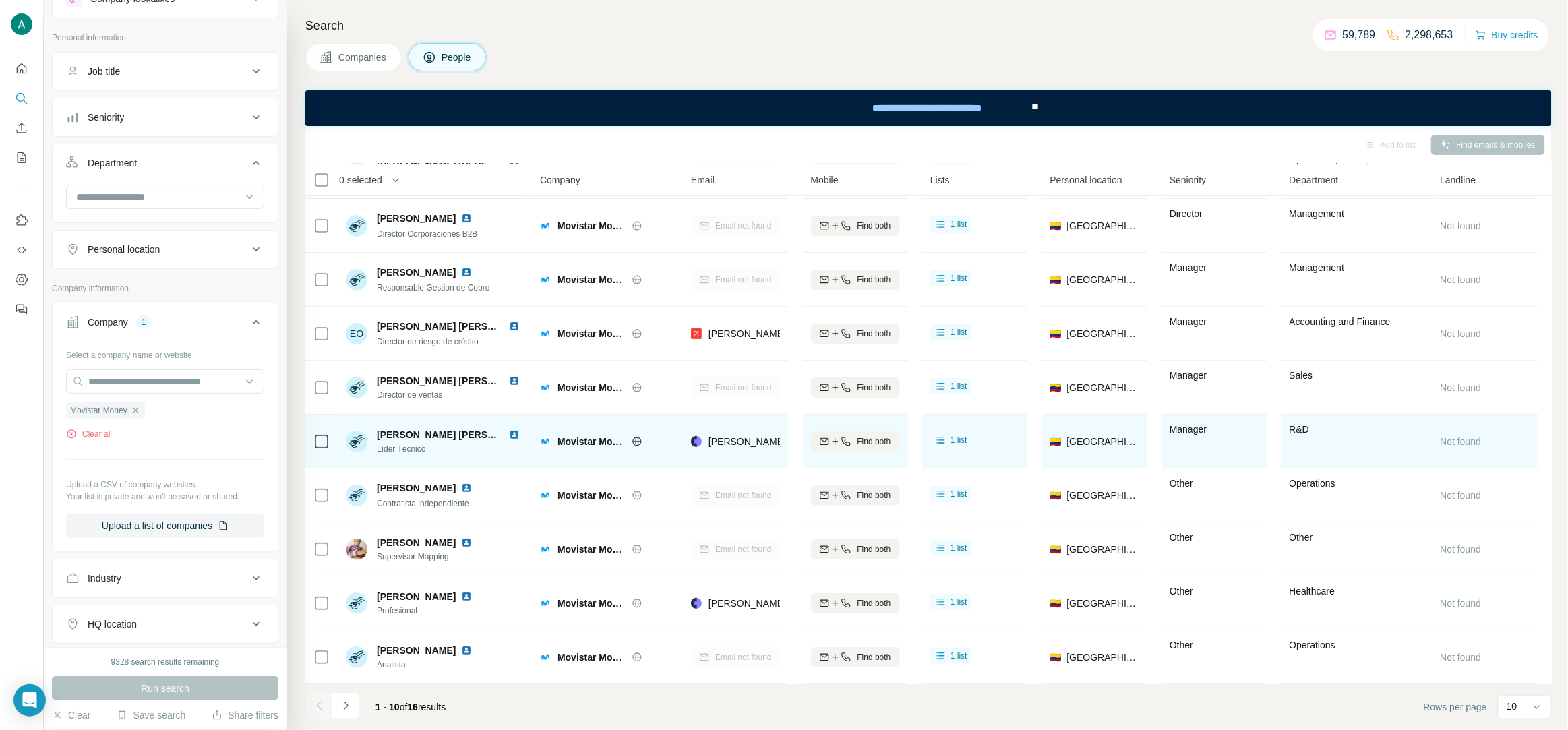
click at [412, 456] on div "[PERSON_NAME] [PERSON_NAME] [PERSON_NAME] Líder Técnico" at bounding box center [435, 441] width 179 height 37
click at [415, 451] on span "Líder Técnico" at bounding box center [451, 449] width 148 height 12
copy span "Líder Técnico"
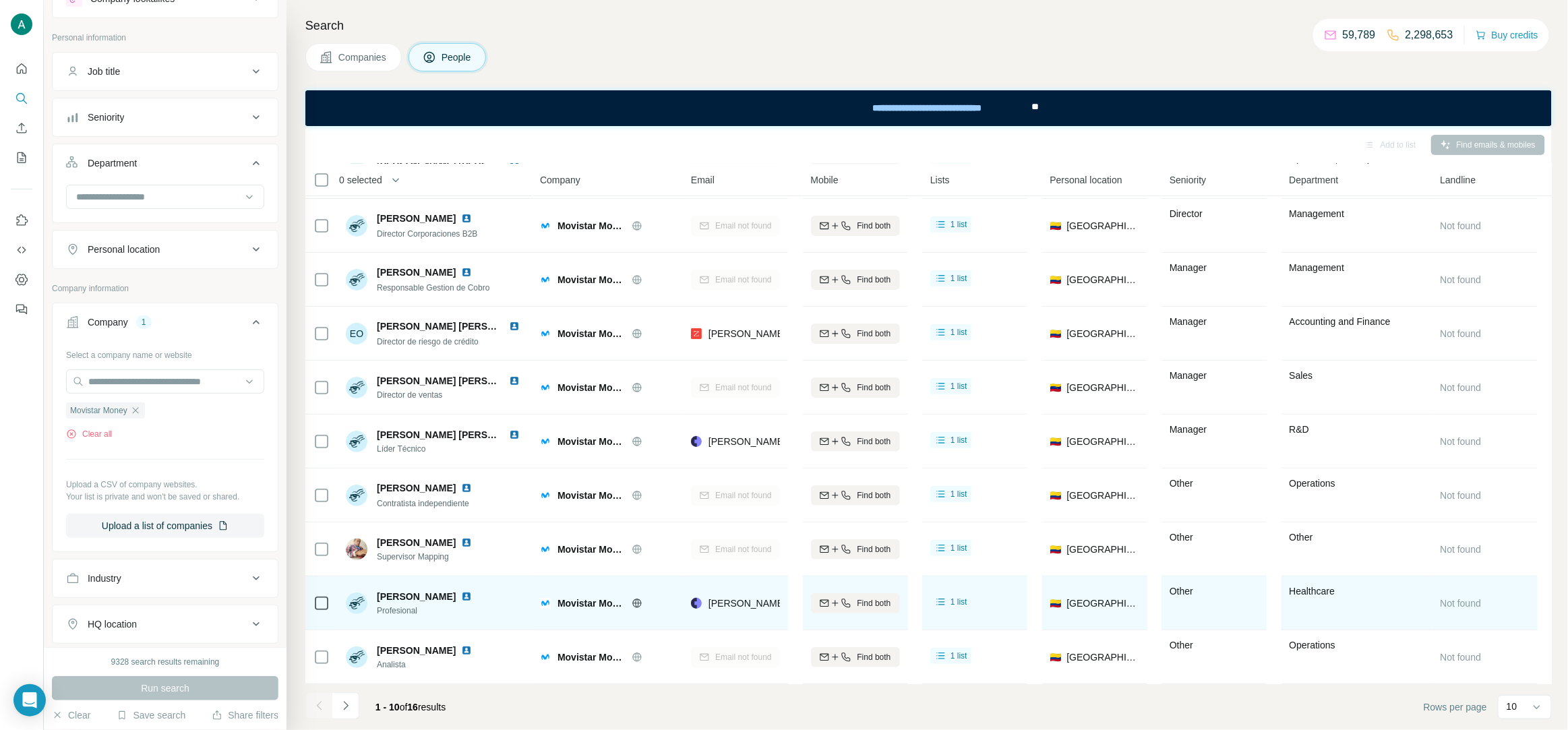
click at [405, 614] on span "Profesional" at bounding box center [427, 611] width 100 height 12
click at [404, 614] on span "Profesional" at bounding box center [427, 611] width 100 height 12
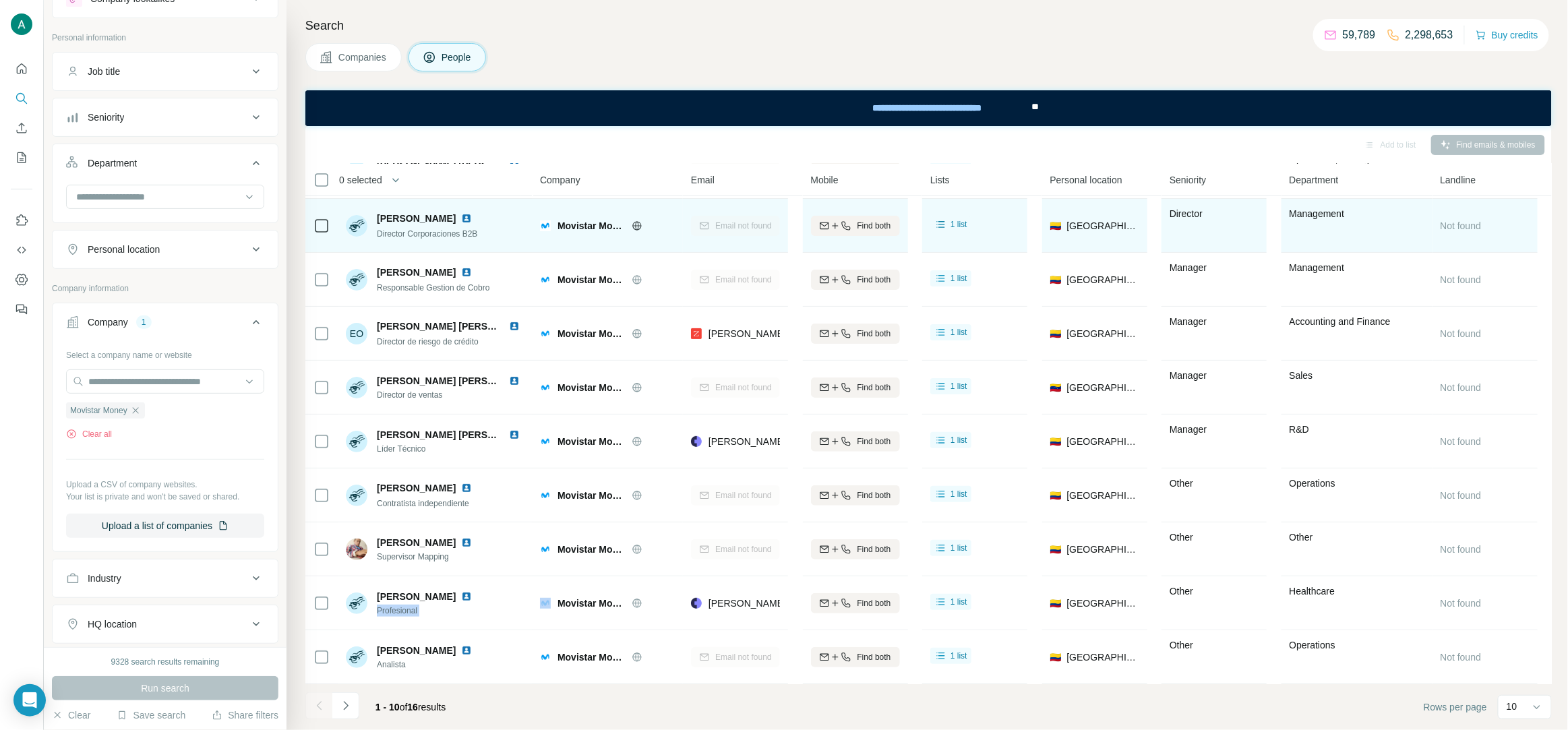
copy span "Profesional"
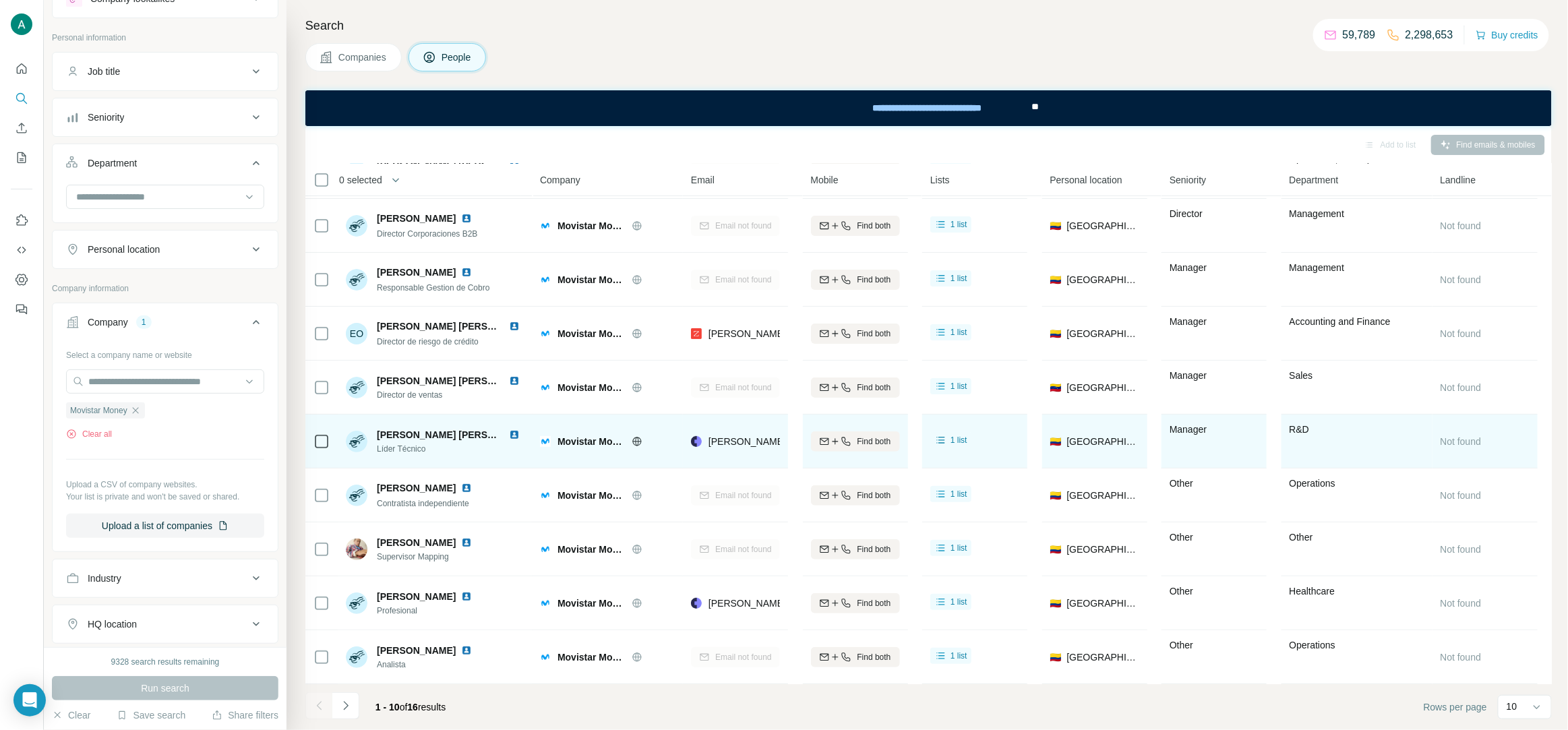
click at [438, 432] on span "[PERSON_NAME] [PERSON_NAME] [PERSON_NAME]" at bounding box center [498, 434] width 243 height 11
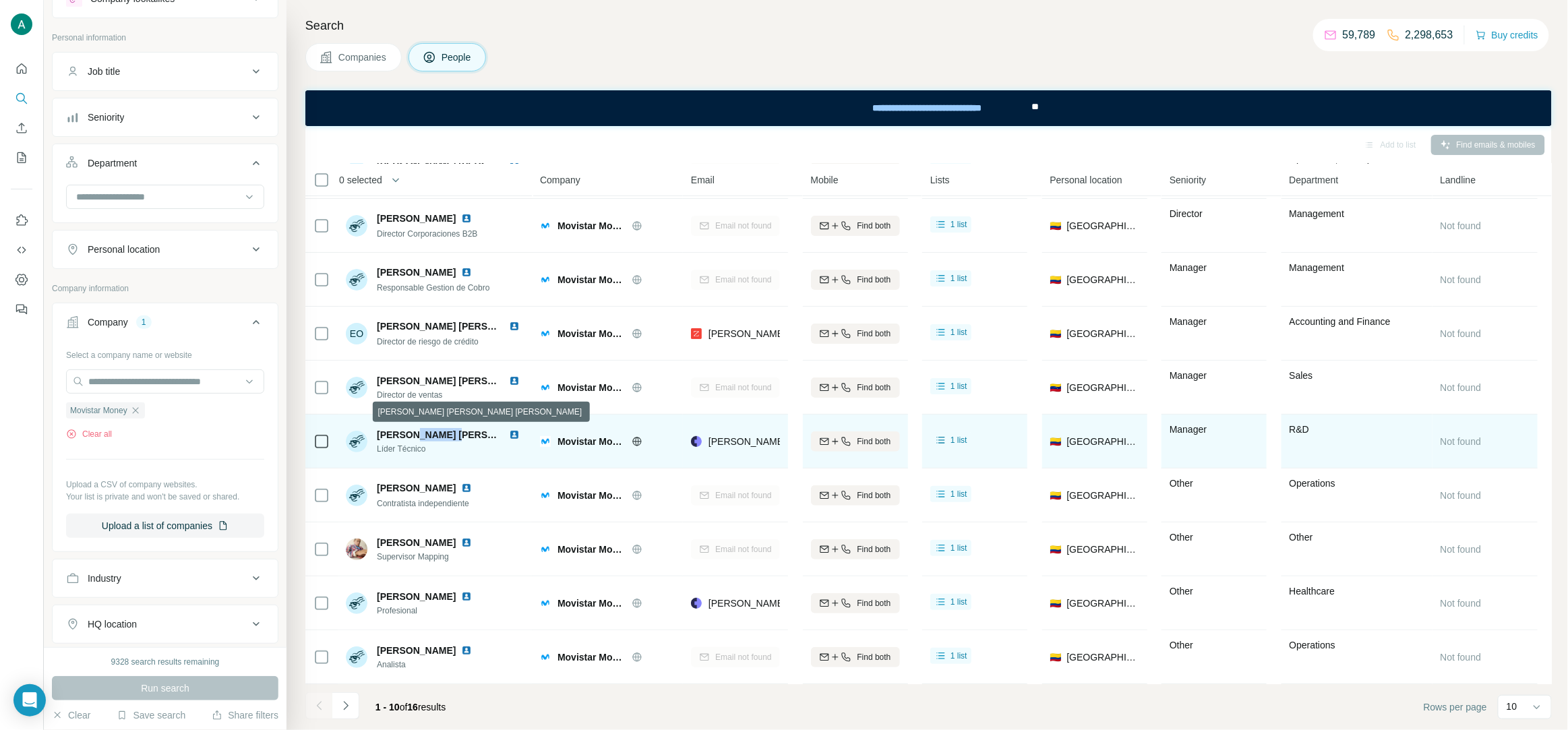
click at [438, 432] on span "[PERSON_NAME] [PERSON_NAME] [PERSON_NAME]" at bounding box center [498, 434] width 243 height 11
copy span "[PERSON_NAME] [PERSON_NAME] [PERSON_NAME]"
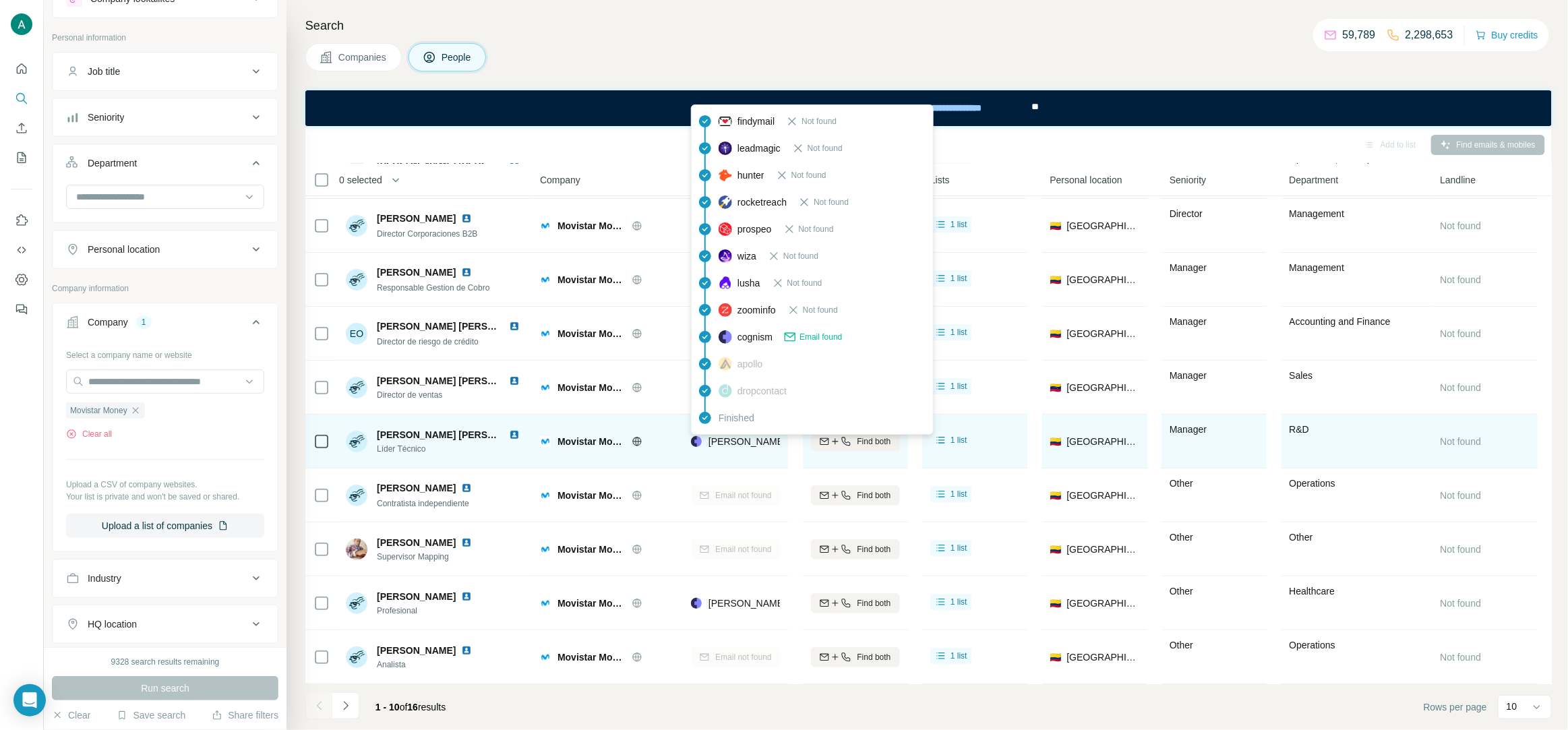
click at [744, 444] on span "[PERSON_NAME][EMAIL_ADDRESS][PERSON_NAME][DOMAIN_NAME]" at bounding box center [866, 442] width 315 height 11
copy tr "[PERSON_NAME][EMAIL_ADDRESS][PERSON_NAME][DOMAIN_NAME]"
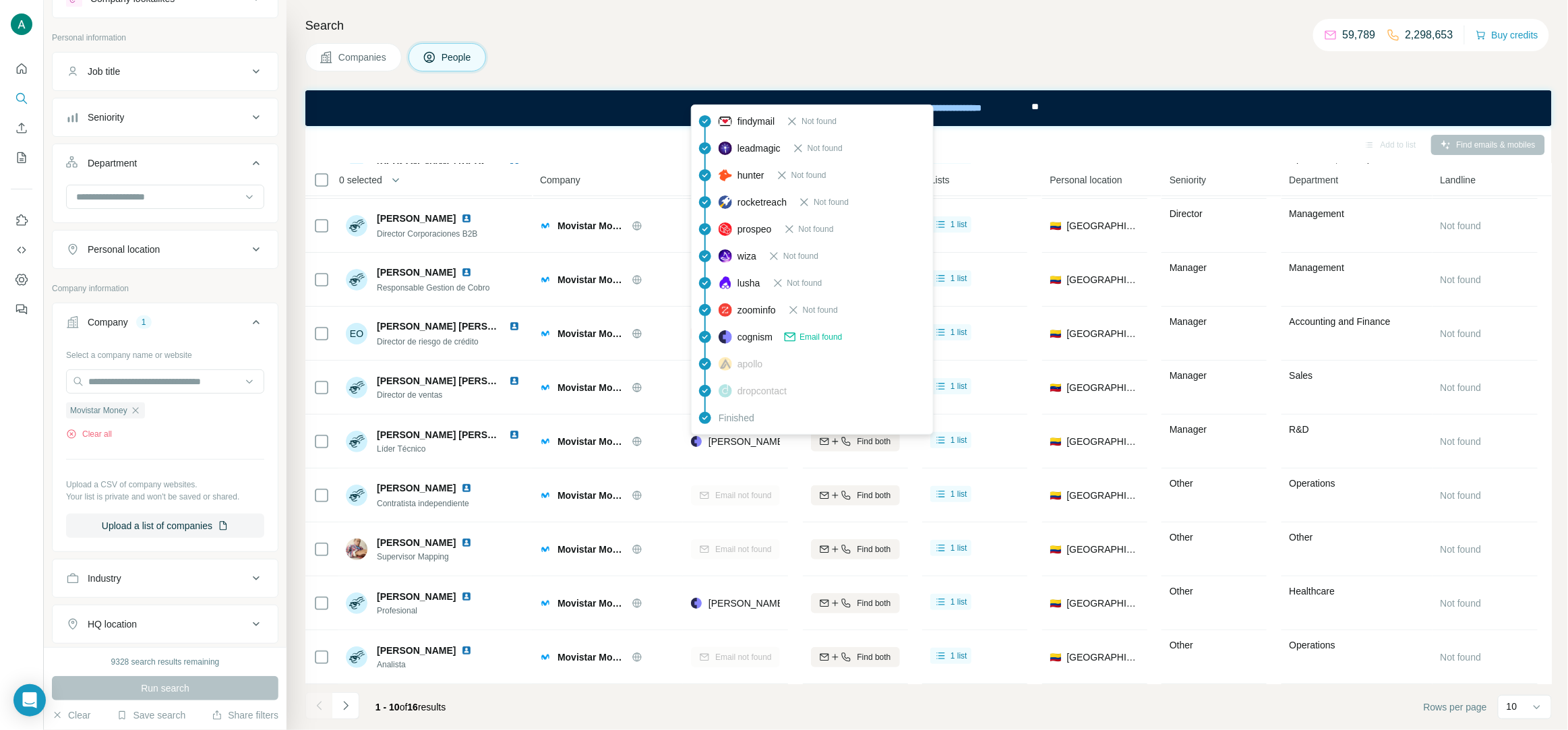
click at [730, 34] on h4 "Search" at bounding box center [929, 25] width 1247 height 19
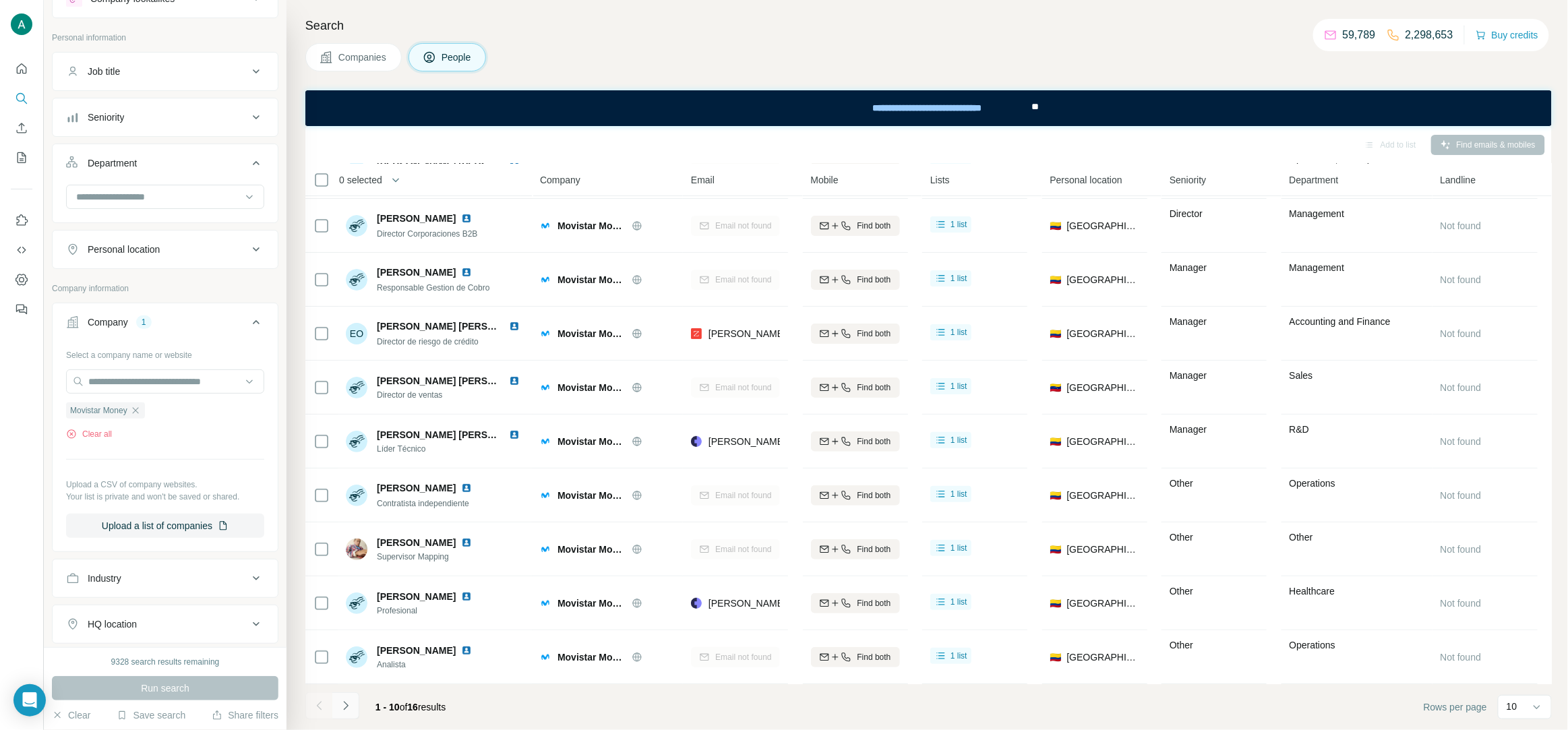
click at [345, 707] on icon "Navigate to next page" at bounding box center [345, 705] width 5 height 8
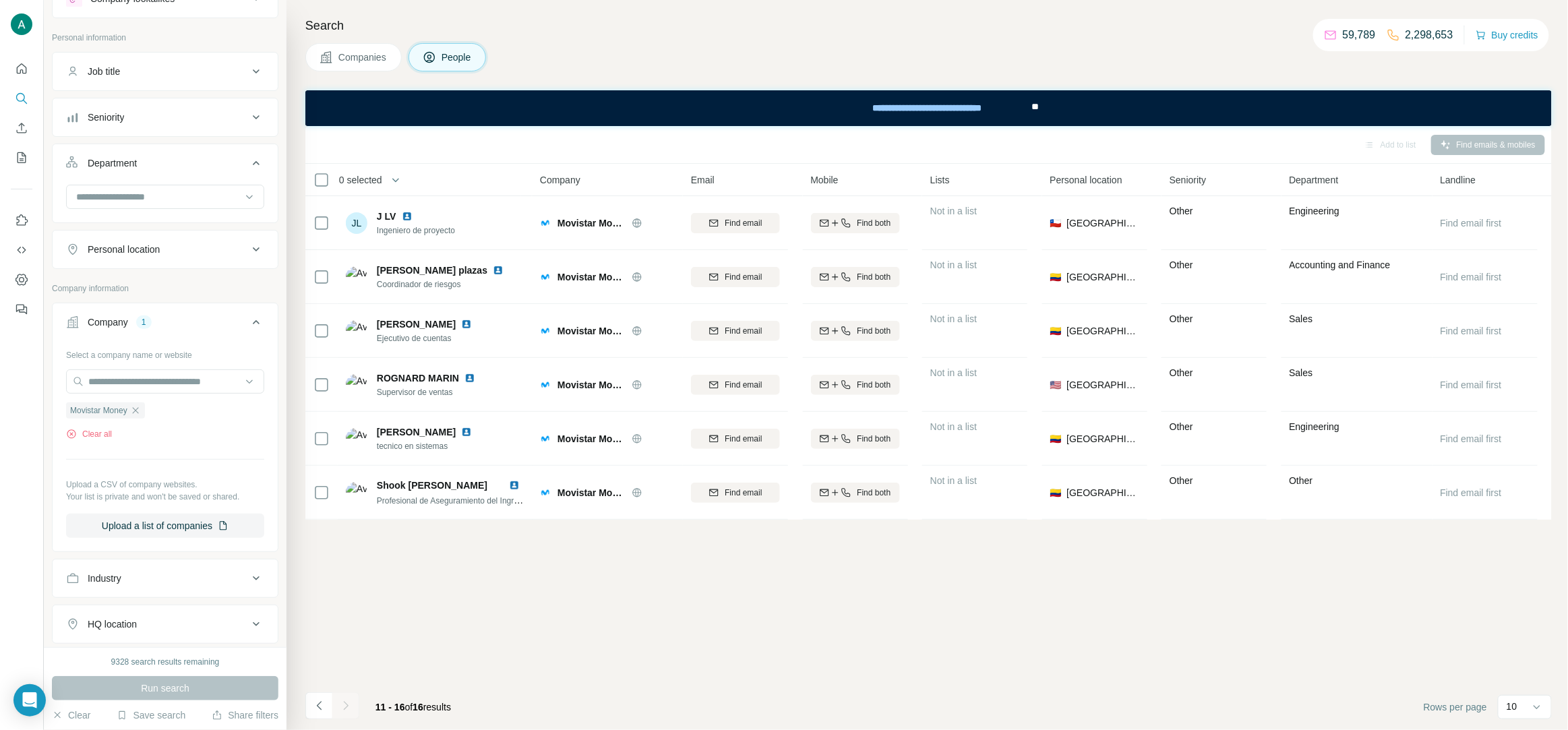
scroll to position [0, 0]
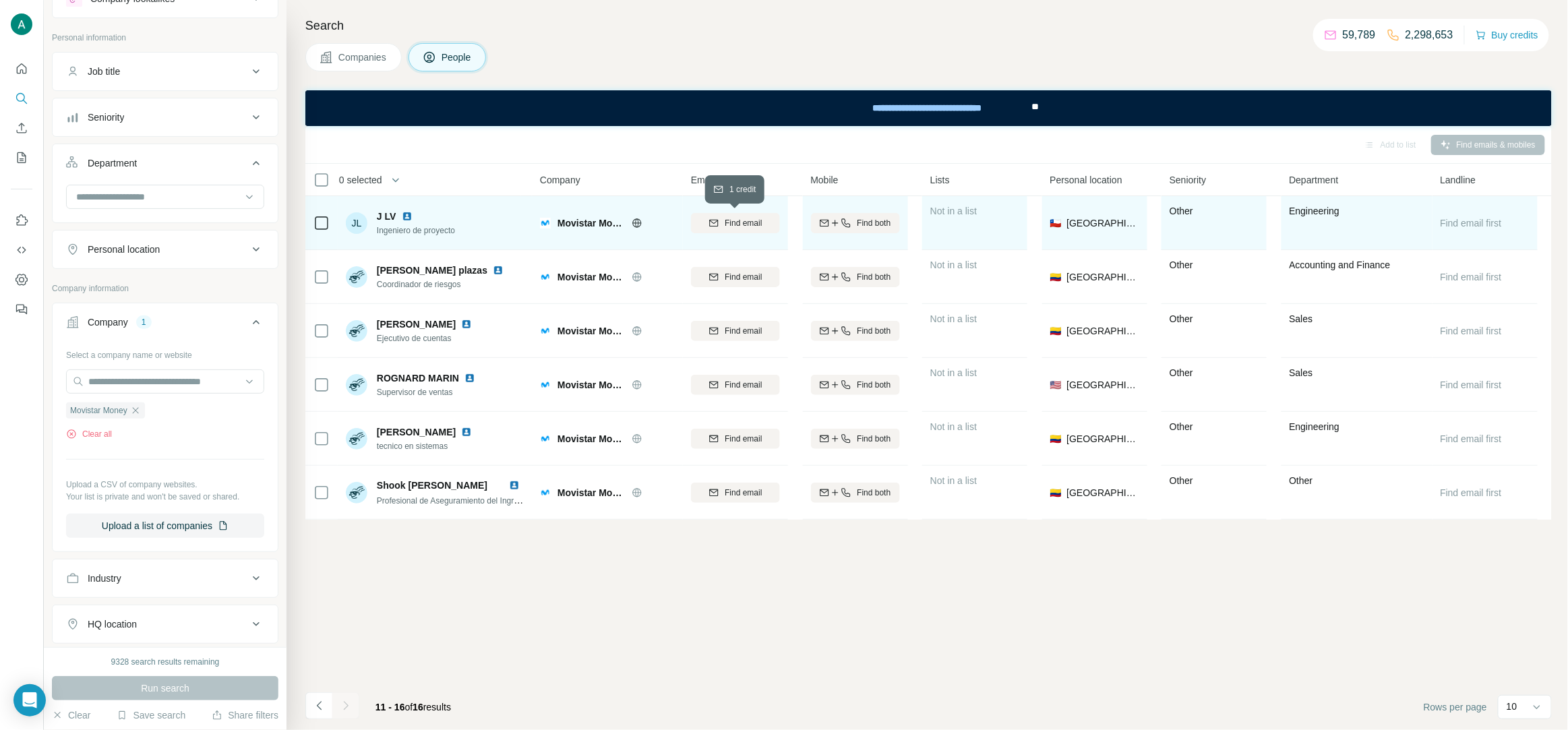
click at [732, 222] on span "Find email" at bounding box center [743, 223] width 37 height 12
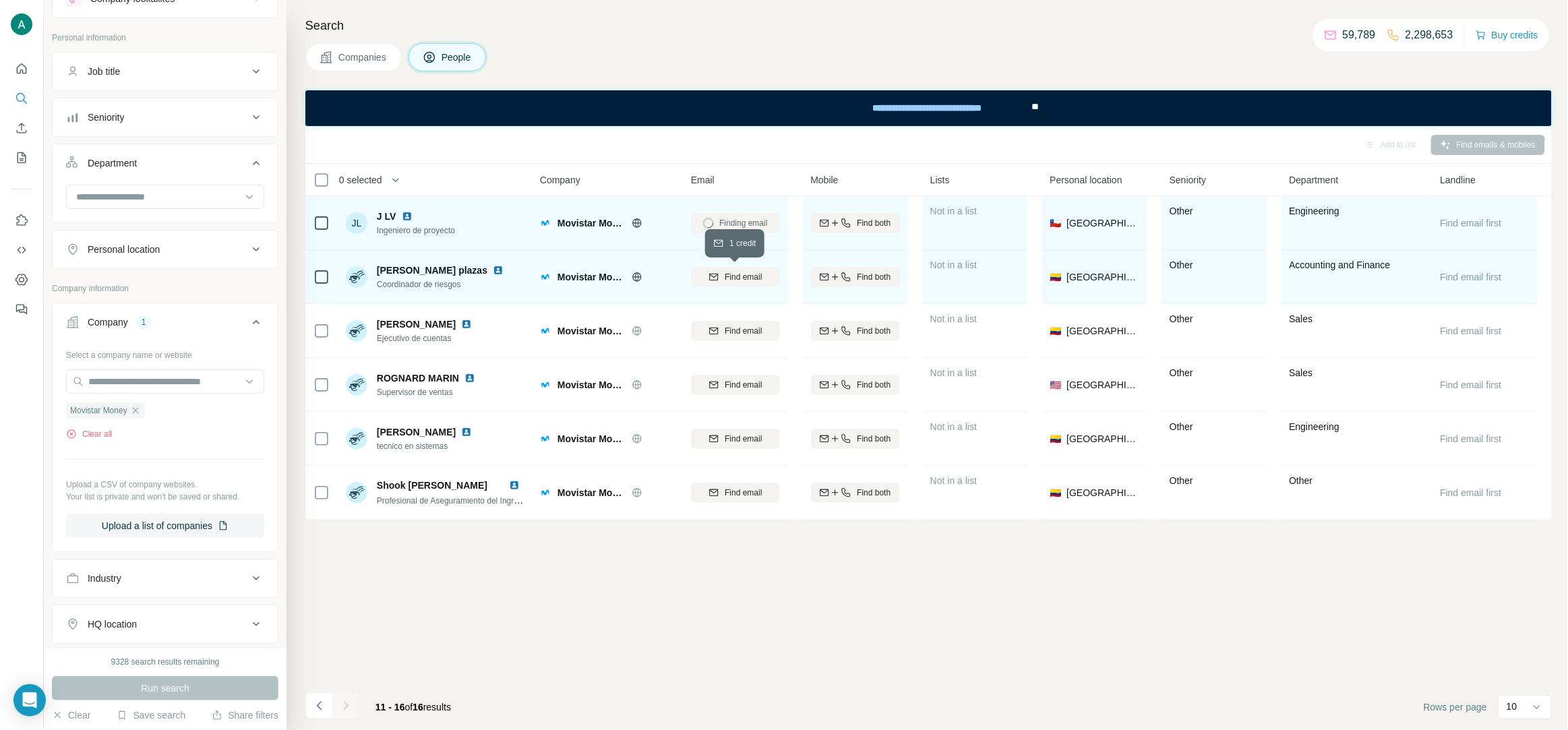
click at [751, 275] on span "Find email" at bounding box center [743, 276] width 37 height 12
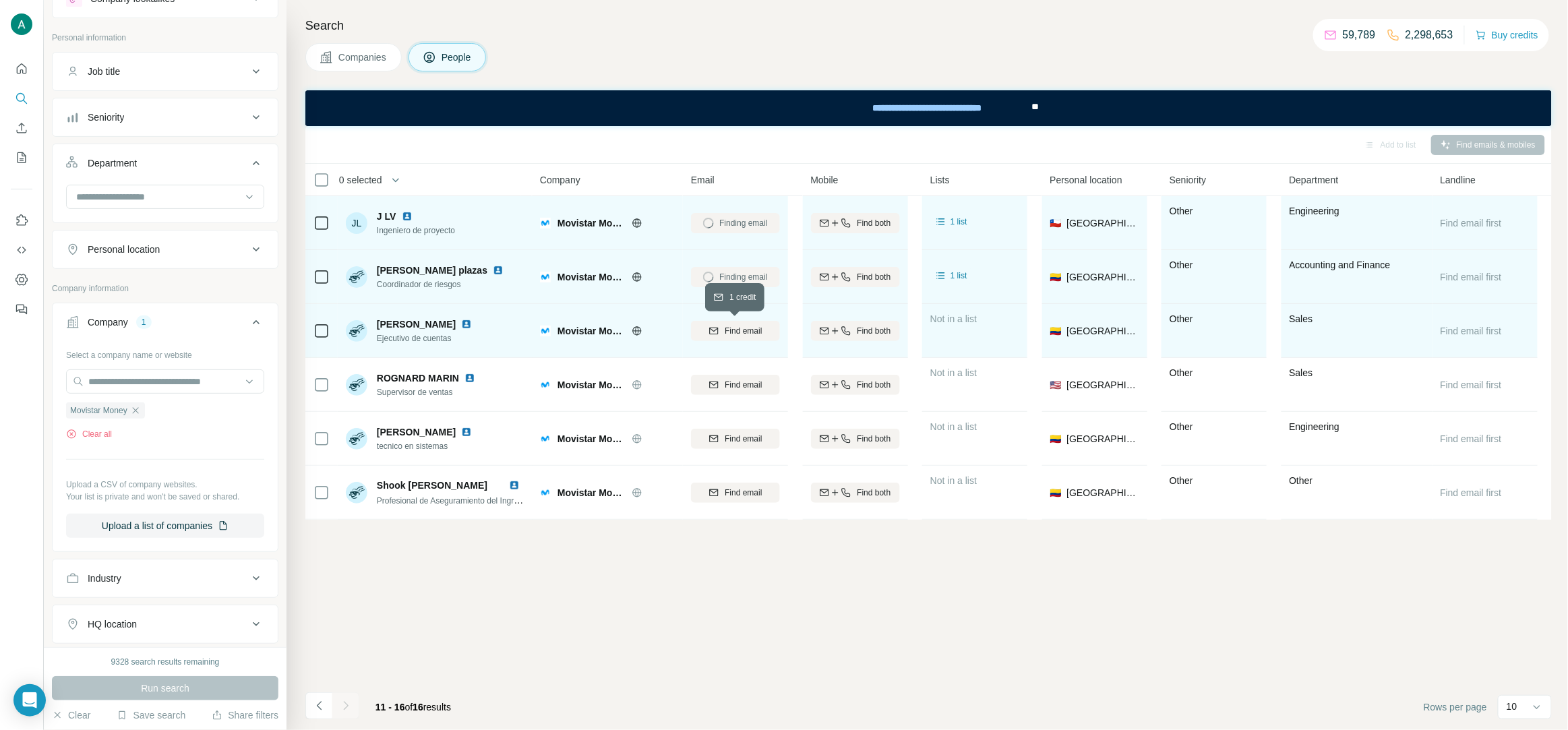
click at [733, 328] on span "Find email" at bounding box center [743, 331] width 37 height 12
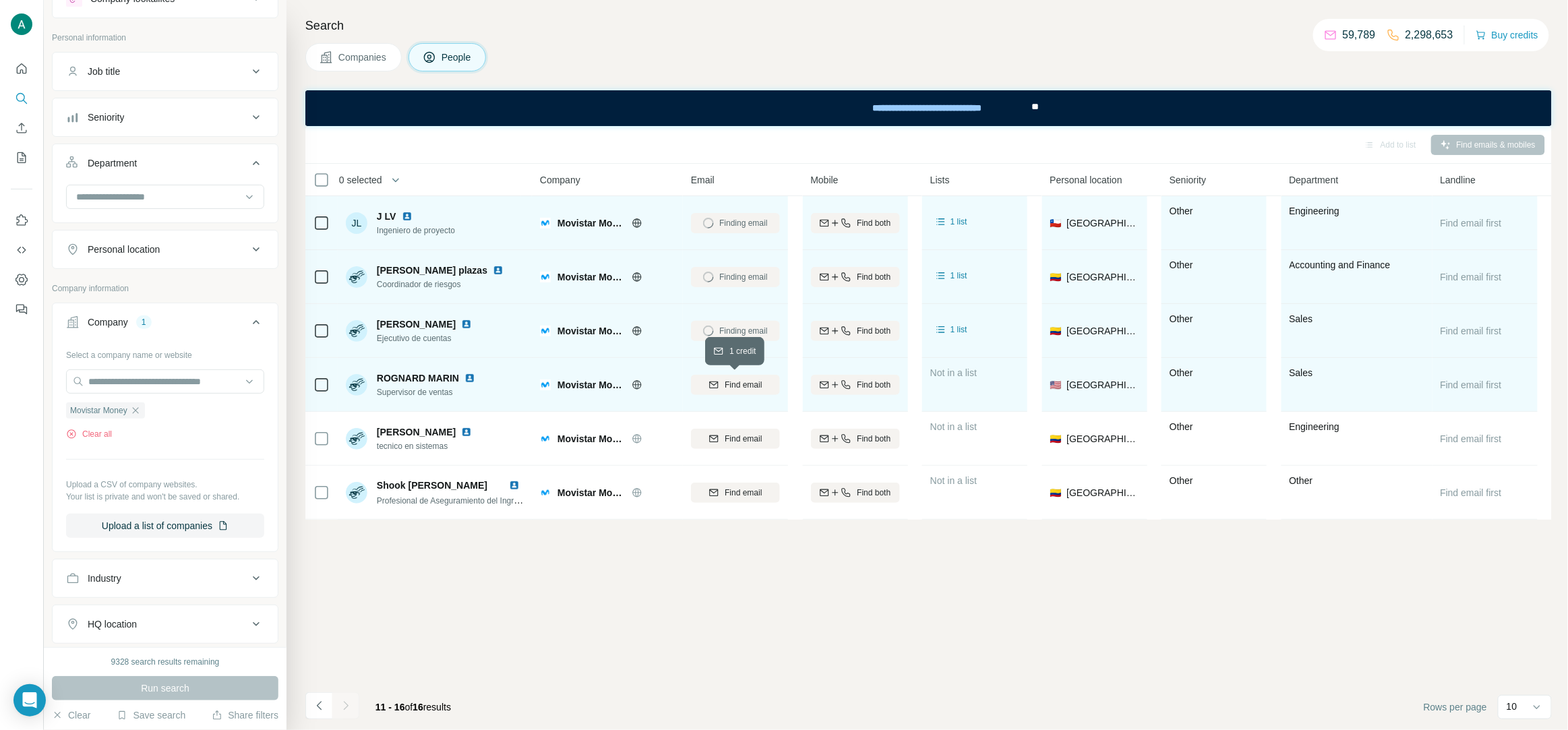
click at [732, 377] on button "Find email" at bounding box center [735, 385] width 89 height 20
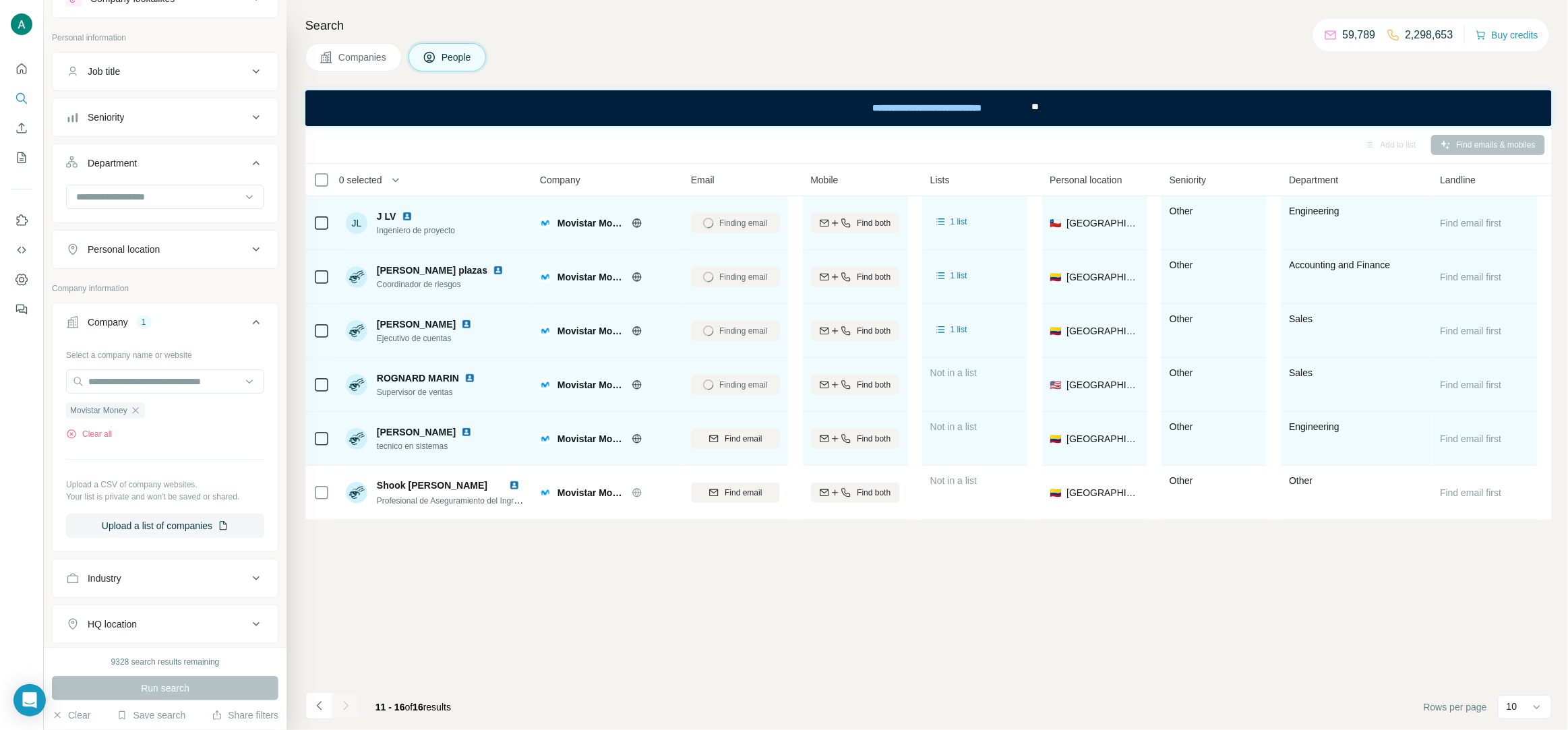
click at [731, 421] on div "Find email" at bounding box center [735, 439] width 89 height 37
click at [733, 430] on button "Find email" at bounding box center [735, 439] width 89 height 20
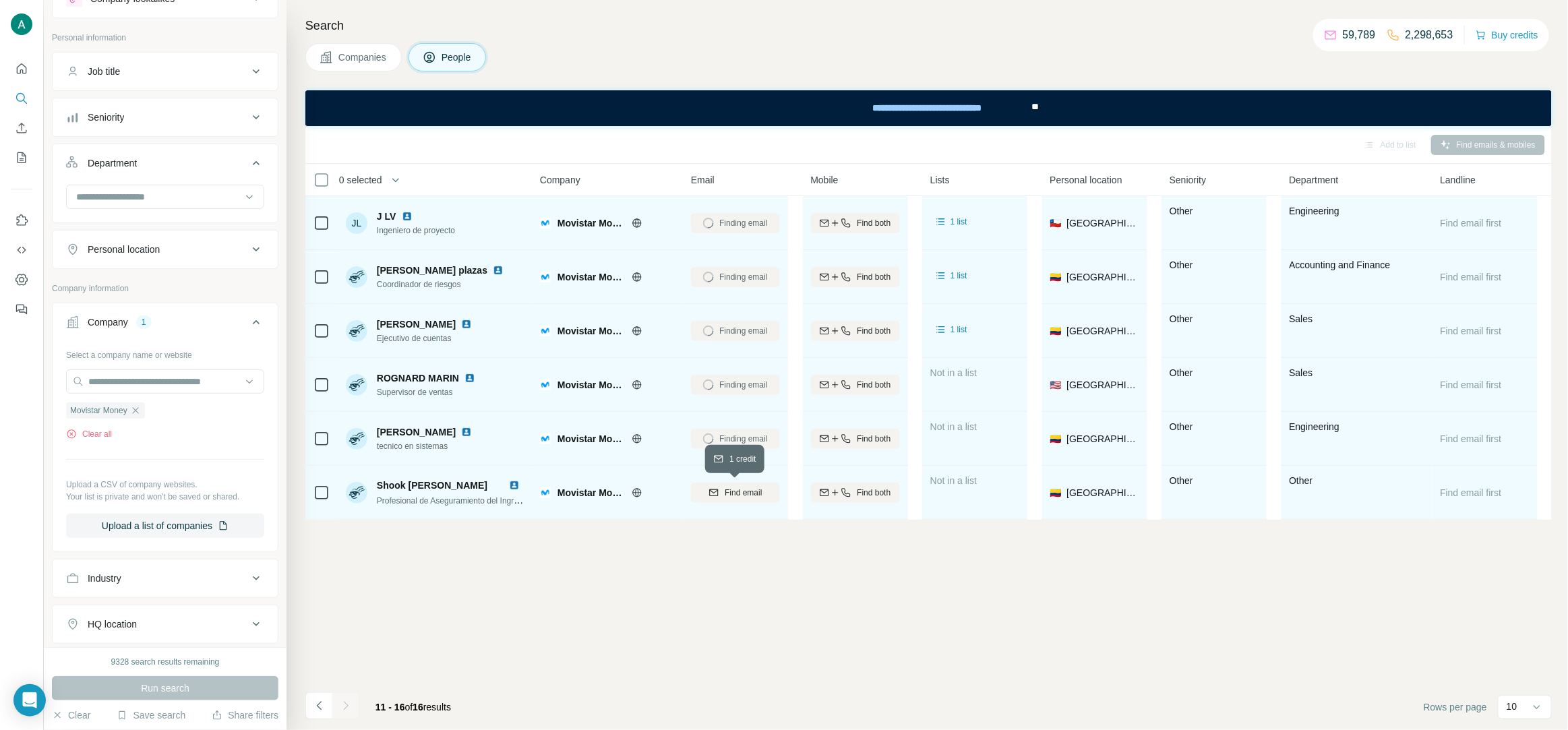
click at [755, 499] on button "Find email" at bounding box center [735, 493] width 89 height 20
